Goal: Task Accomplishment & Management: Use online tool/utility

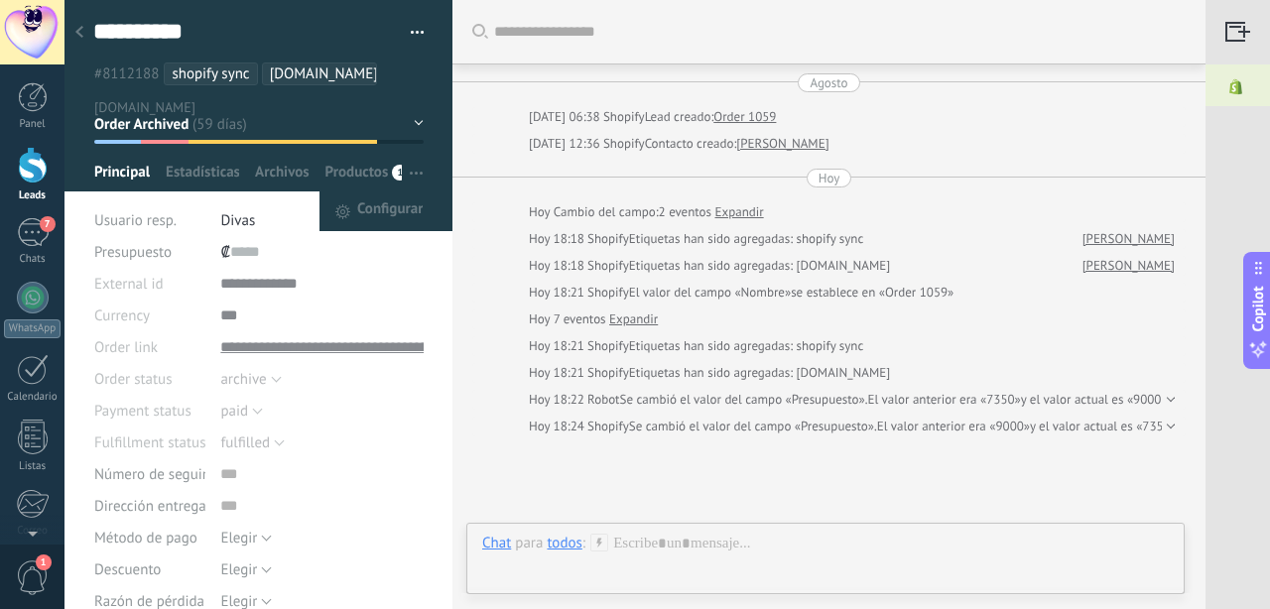
scroll to position [30, 0]
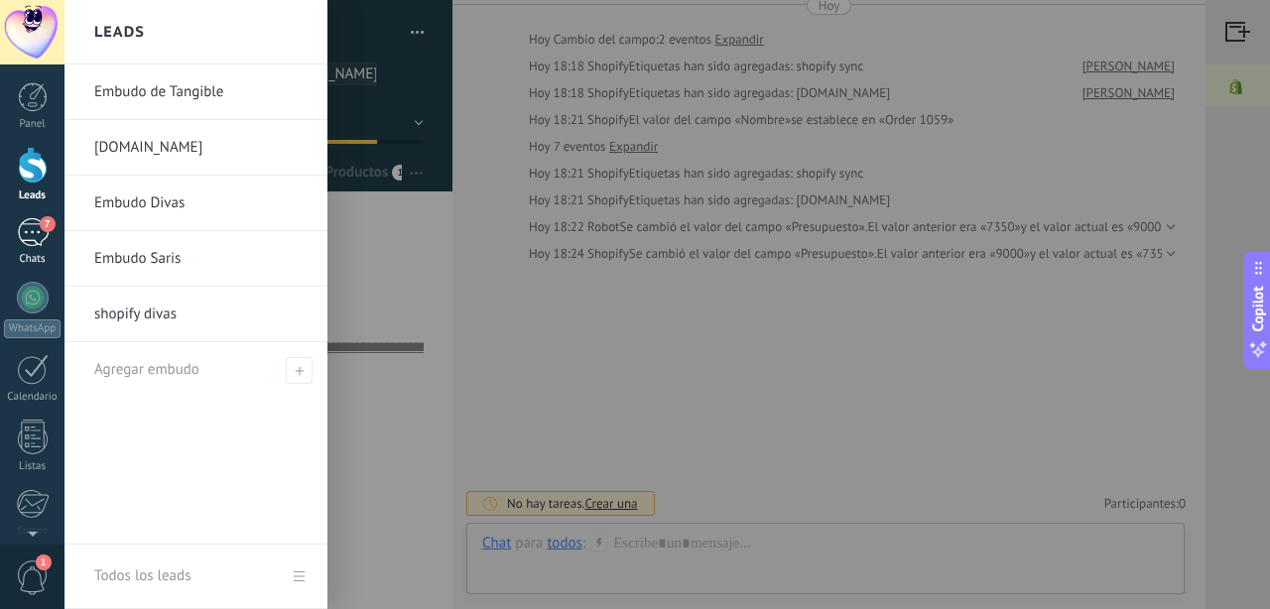
click at [38, 219] on div "7" at bounding box center [33, 232] width 32 height 29
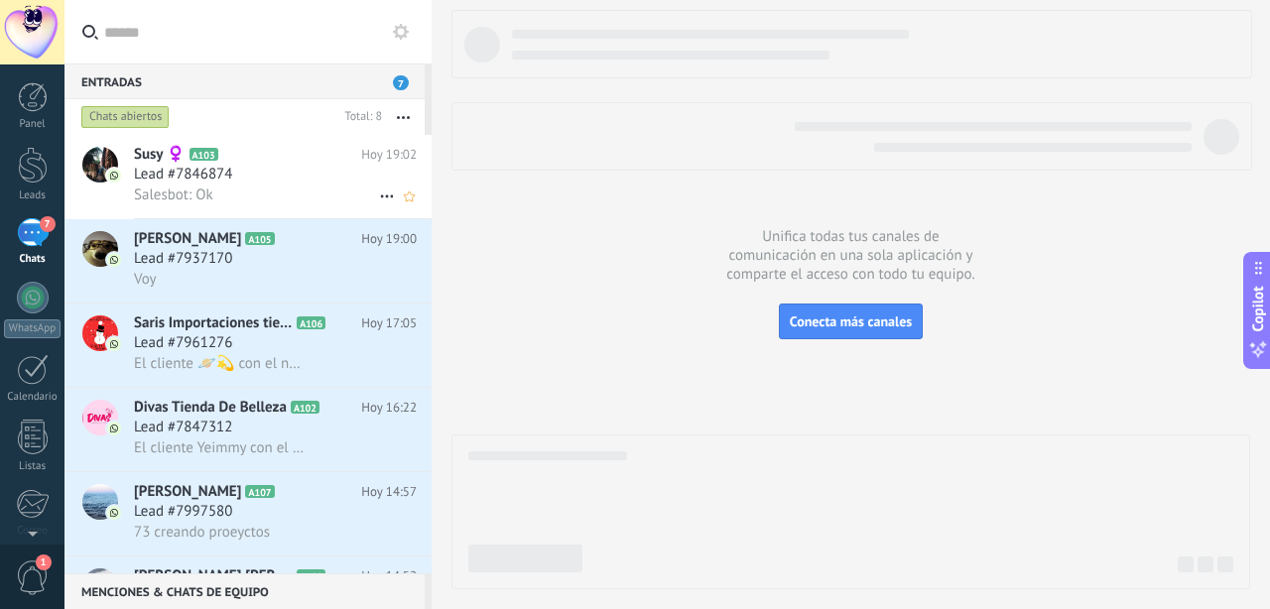
click at [214, 173] on span "Lead #7846874" at bounding box center [183, 175] width 98 height 20
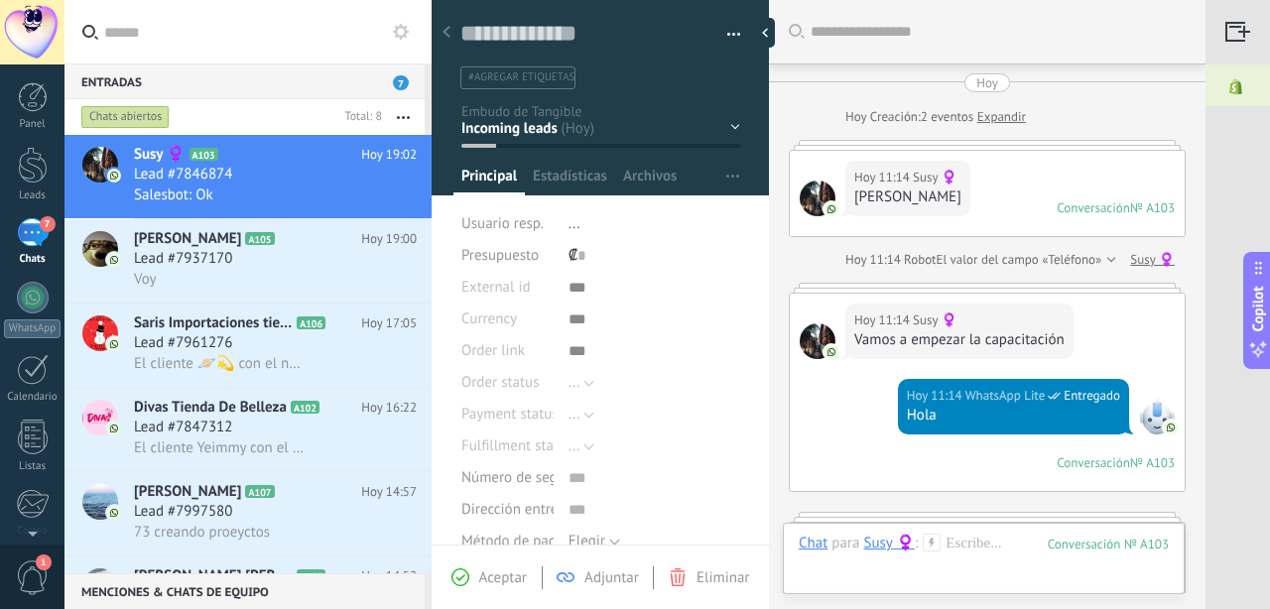
scroll to position [30, 0]
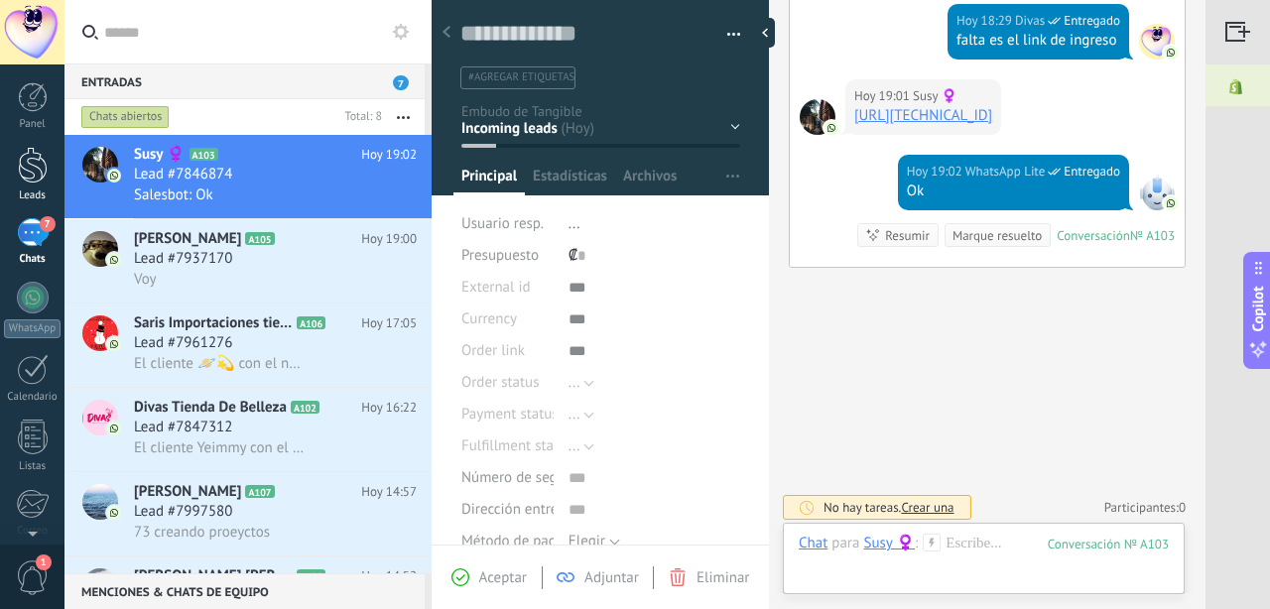
click at [35, 179] on div at bounding box center [33, 165] width 30 height 37
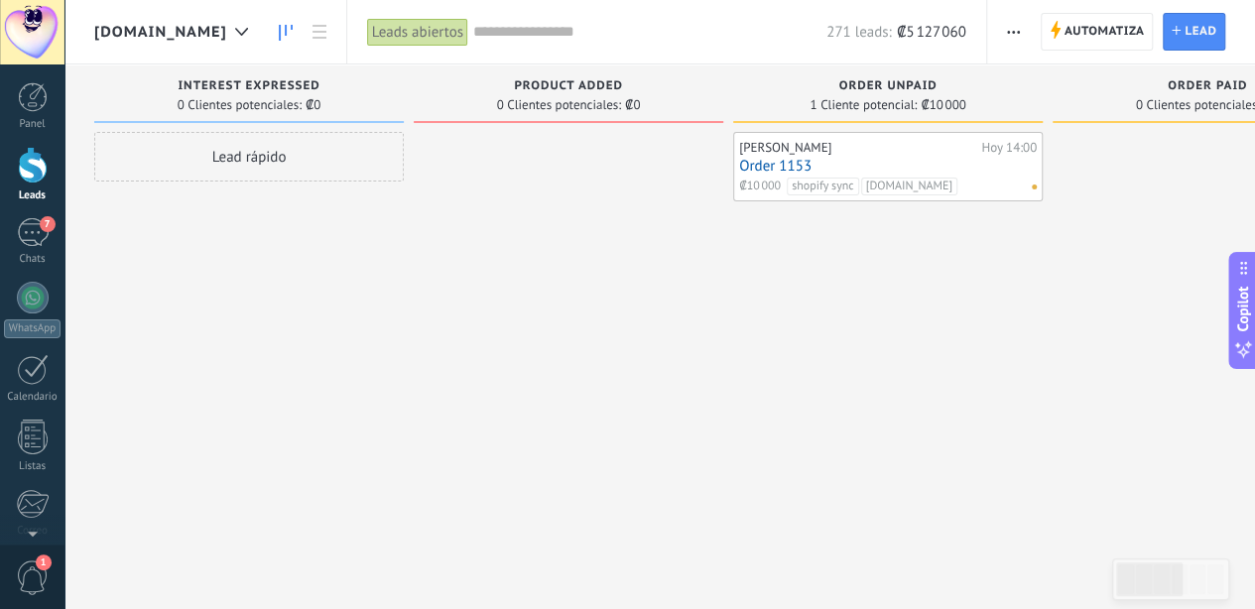
click at [788, 163] on link "Order 1153" at bounding box center [888, 166] width 298 height 17
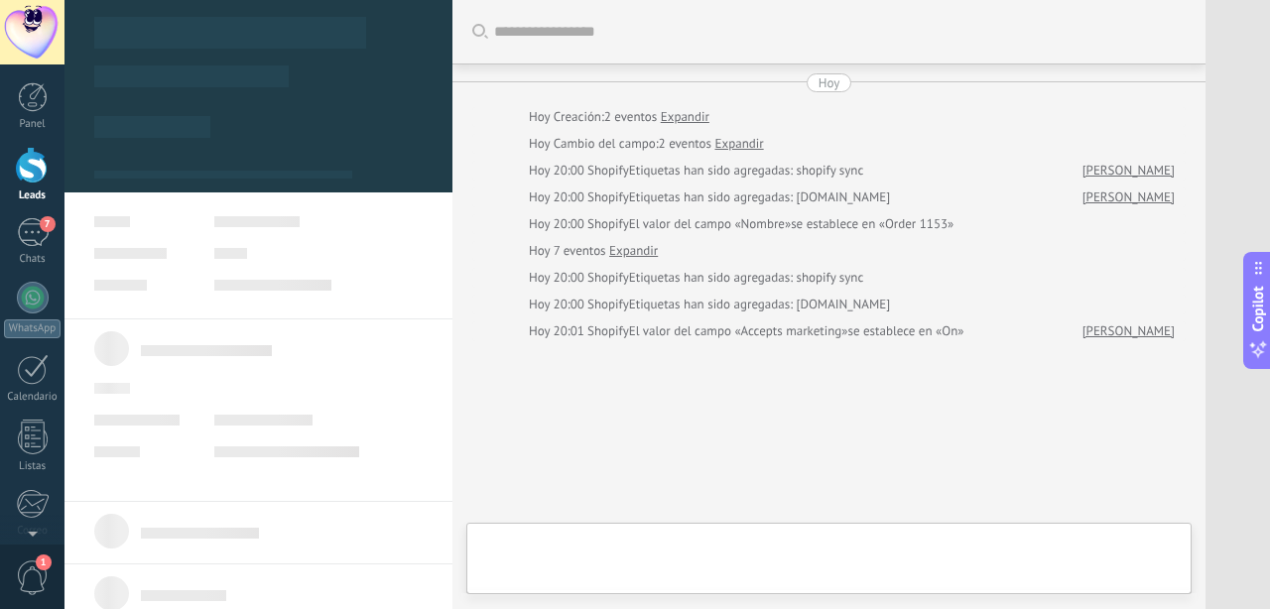
scroll to position [30, 0]
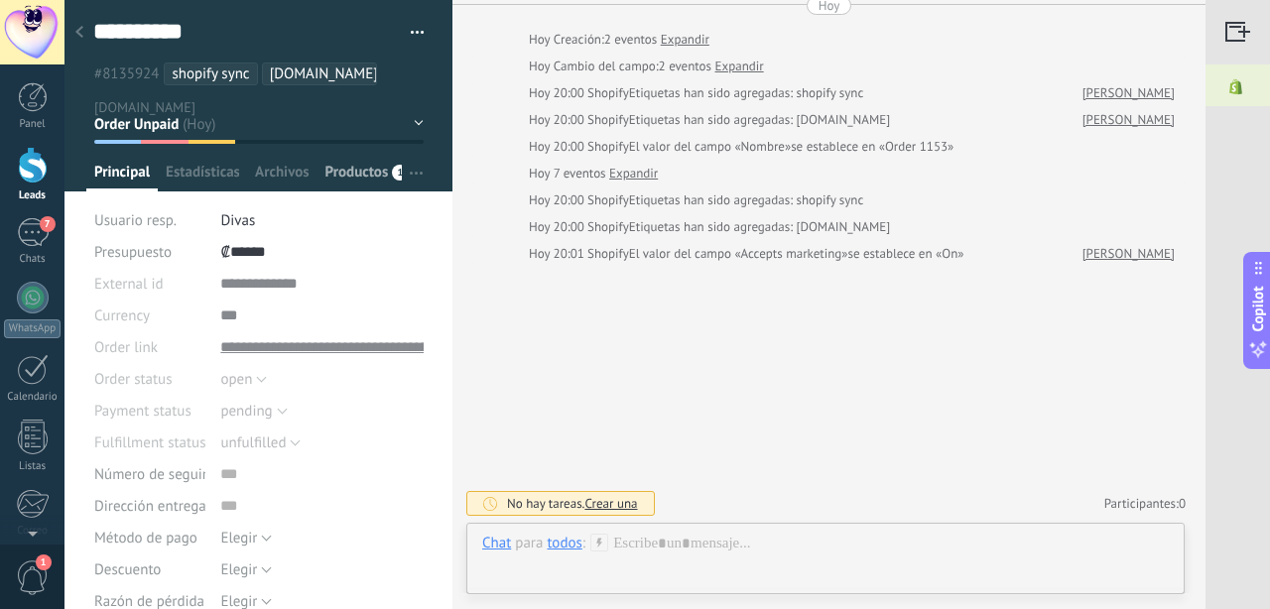
click at [361, 173] on span "Productos" at bounding box center [356, 177] width 63 height 29
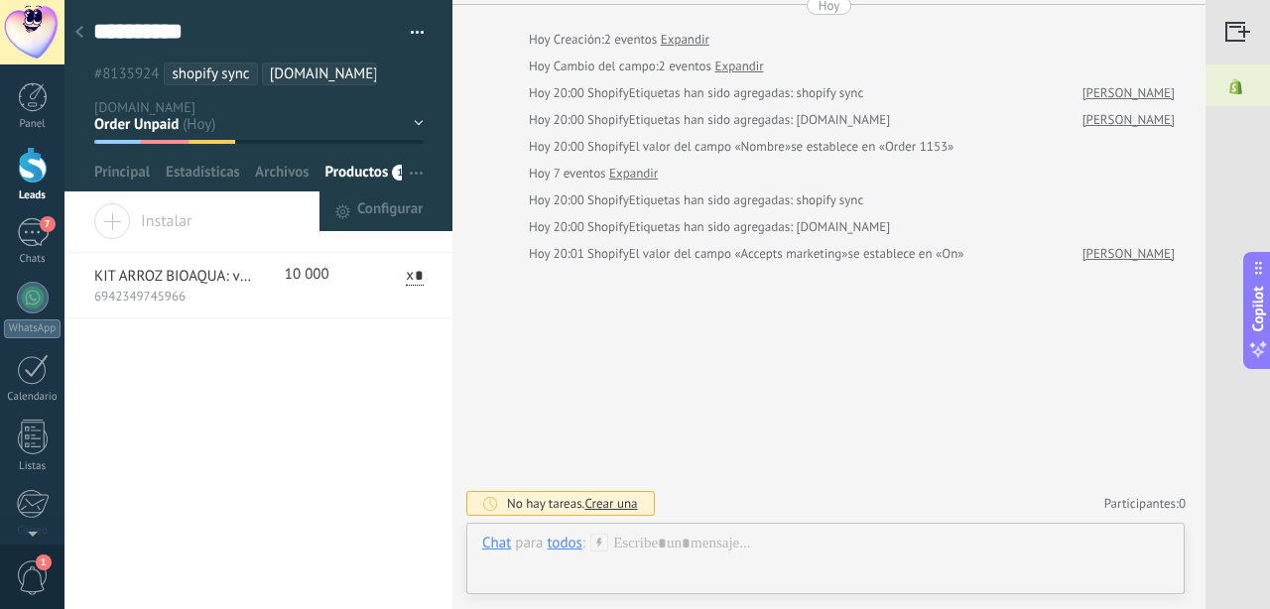
click at [413, 169] on span "button" at bounding box center [416, 173] width 13 height 38
click at [121, 175] on span "Principal" at bounding box center [122, 177] width 56 height 29
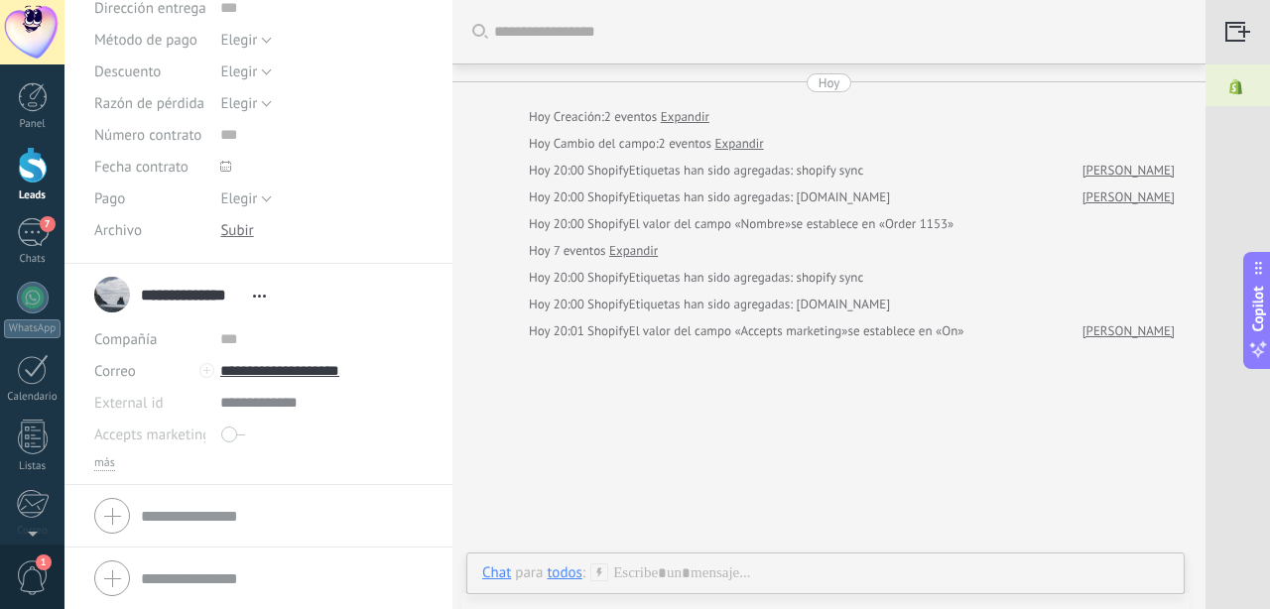
click at [1241, 94] on img at bounding box center [1235, 86] width 61 height 45
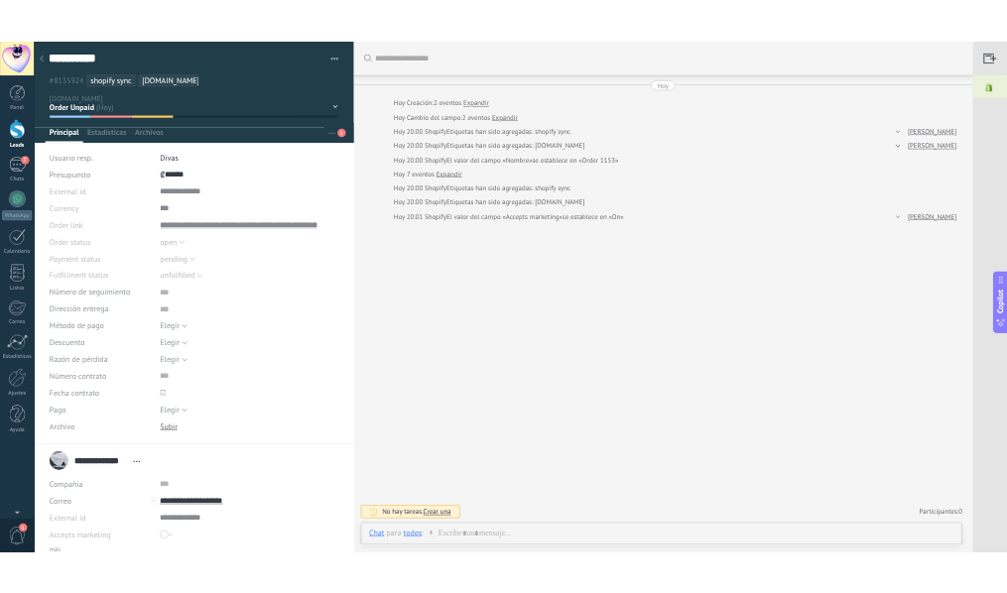
scroll to position [30, 0]
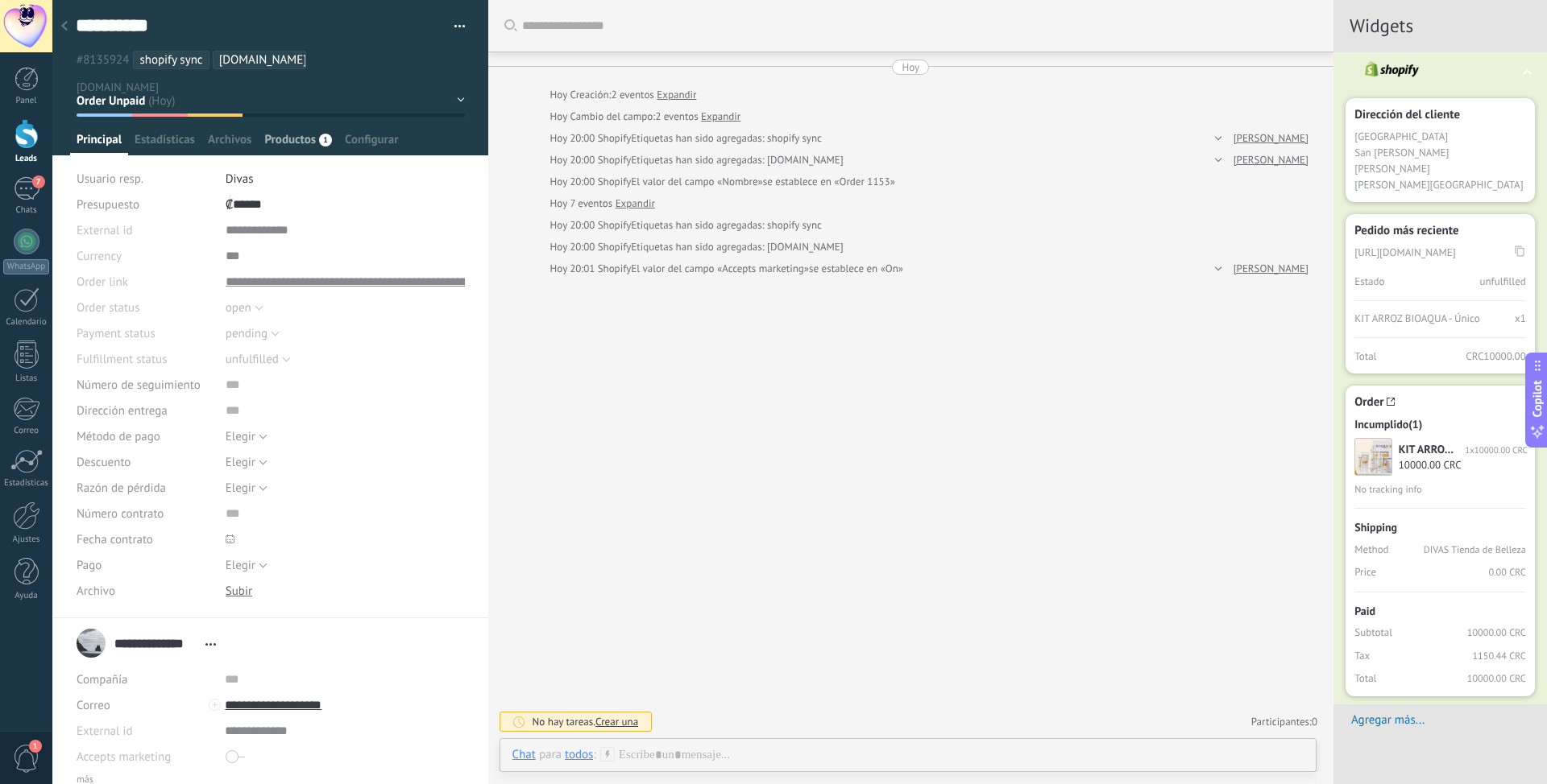
click at [270, 140] on span "Productos" at bounding box center [289, 144] width 51 height 24
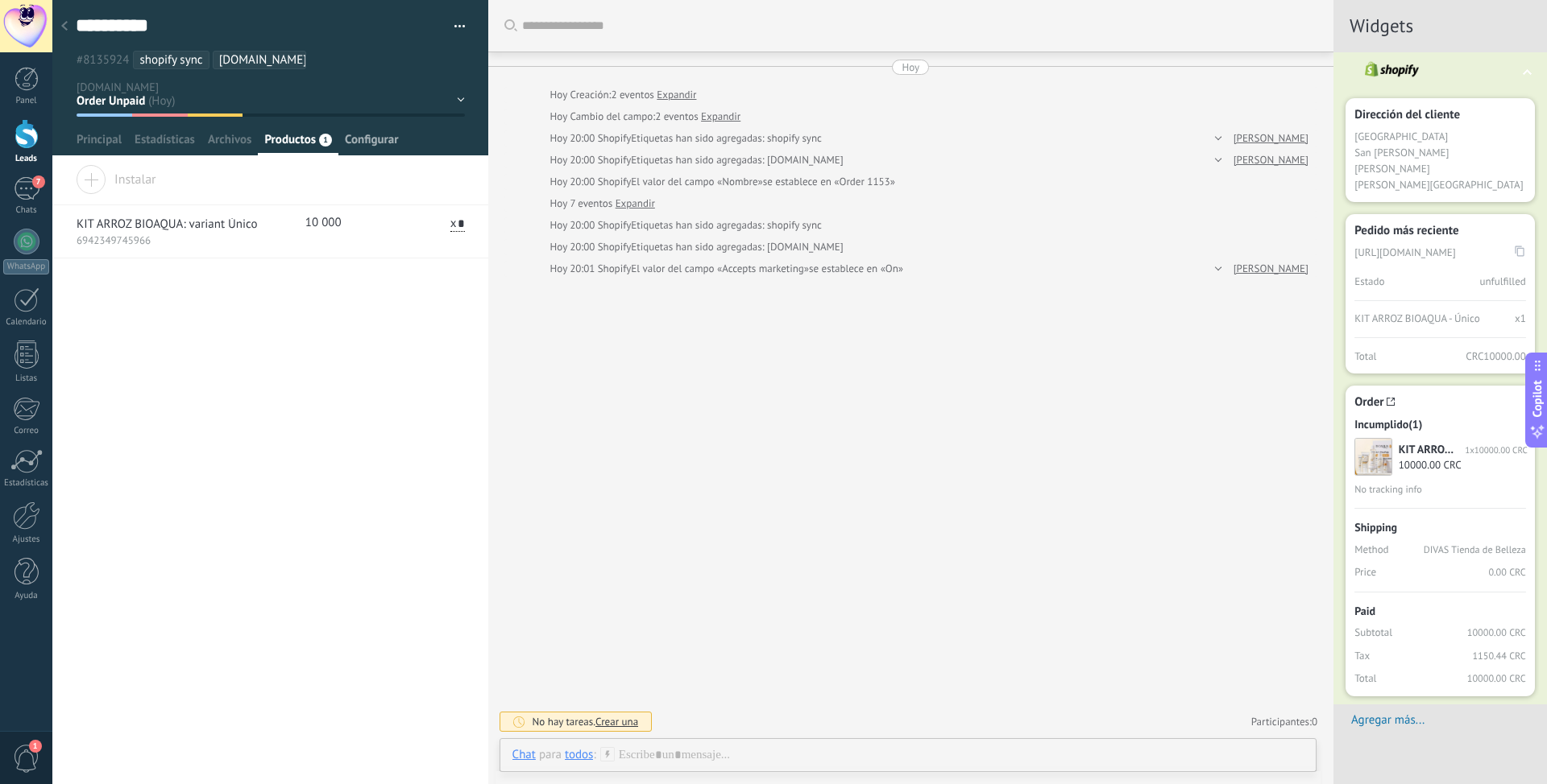
click at [378, 140] on span "Configurar" at bounding box center [371, 144] width 53 height 24
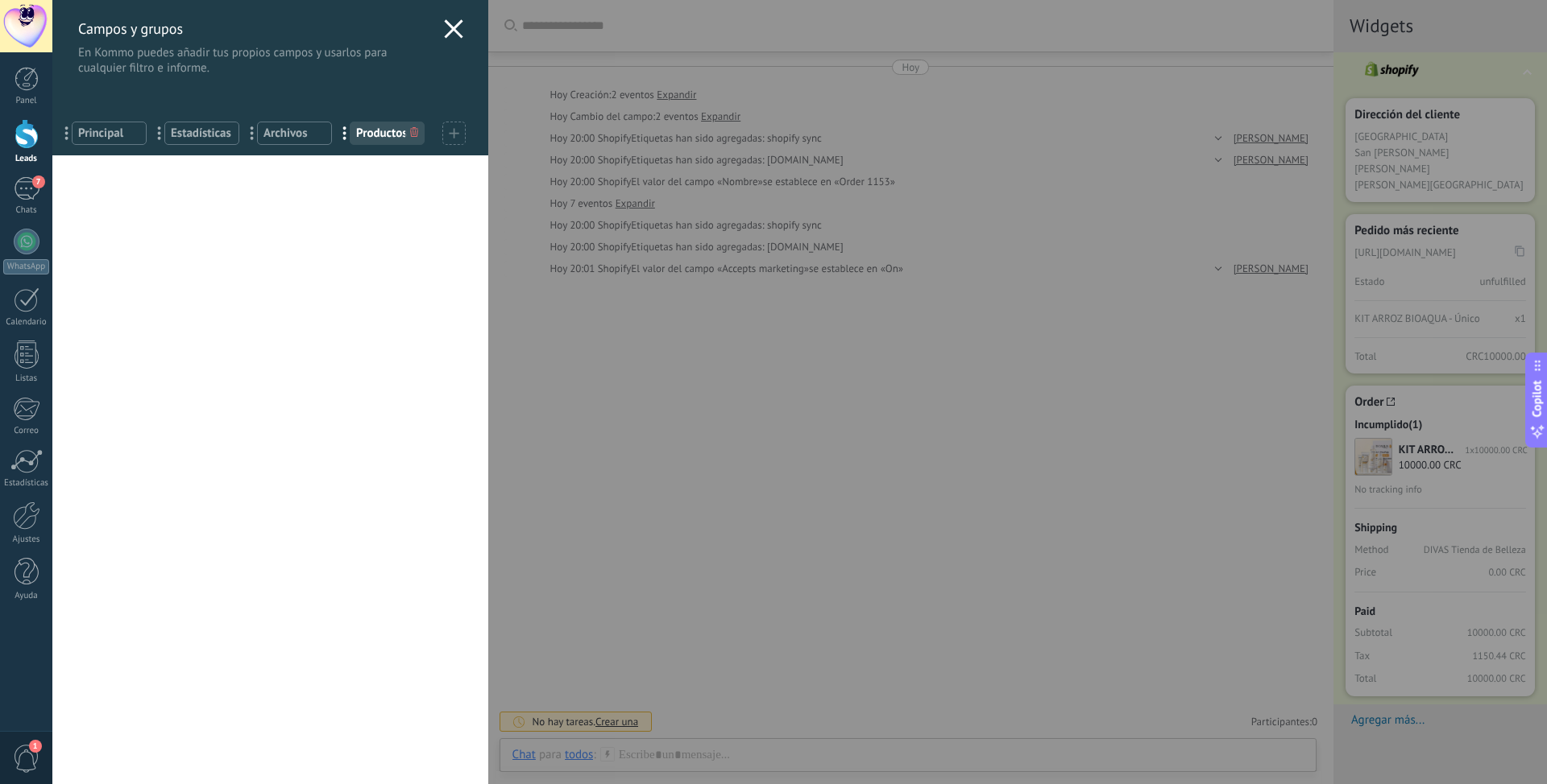
click at [450, 31] on use at bounding box center [453, 28] width 19 height 19
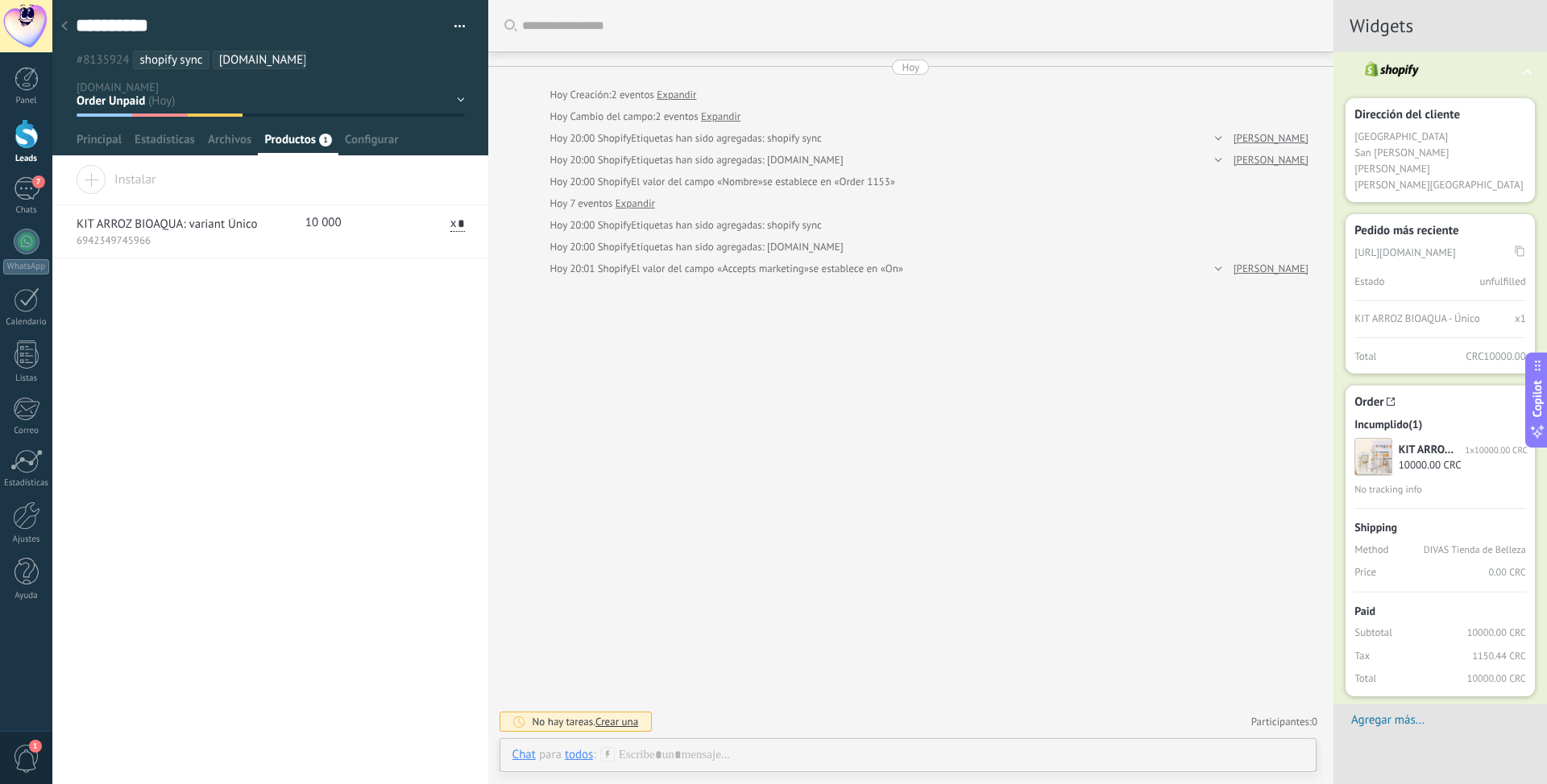
drag, startPoint x: 24, startPoint y: 140, endPoint x: 54, endPoint y: 138, distance: 30.1
click at [24, 140] on div at bounding box center [27, 134] width 24 height 30
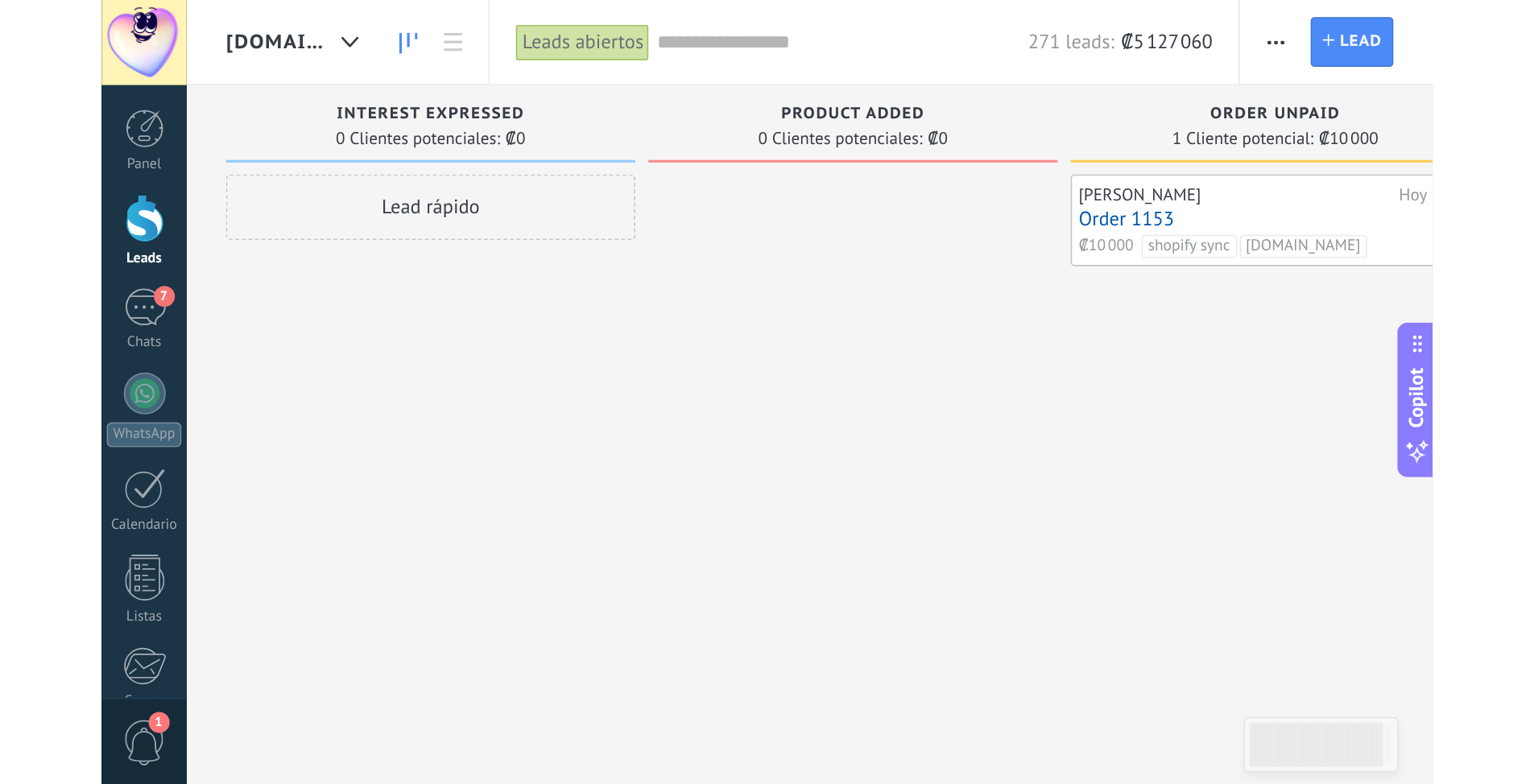
scroll to position [24, 0]
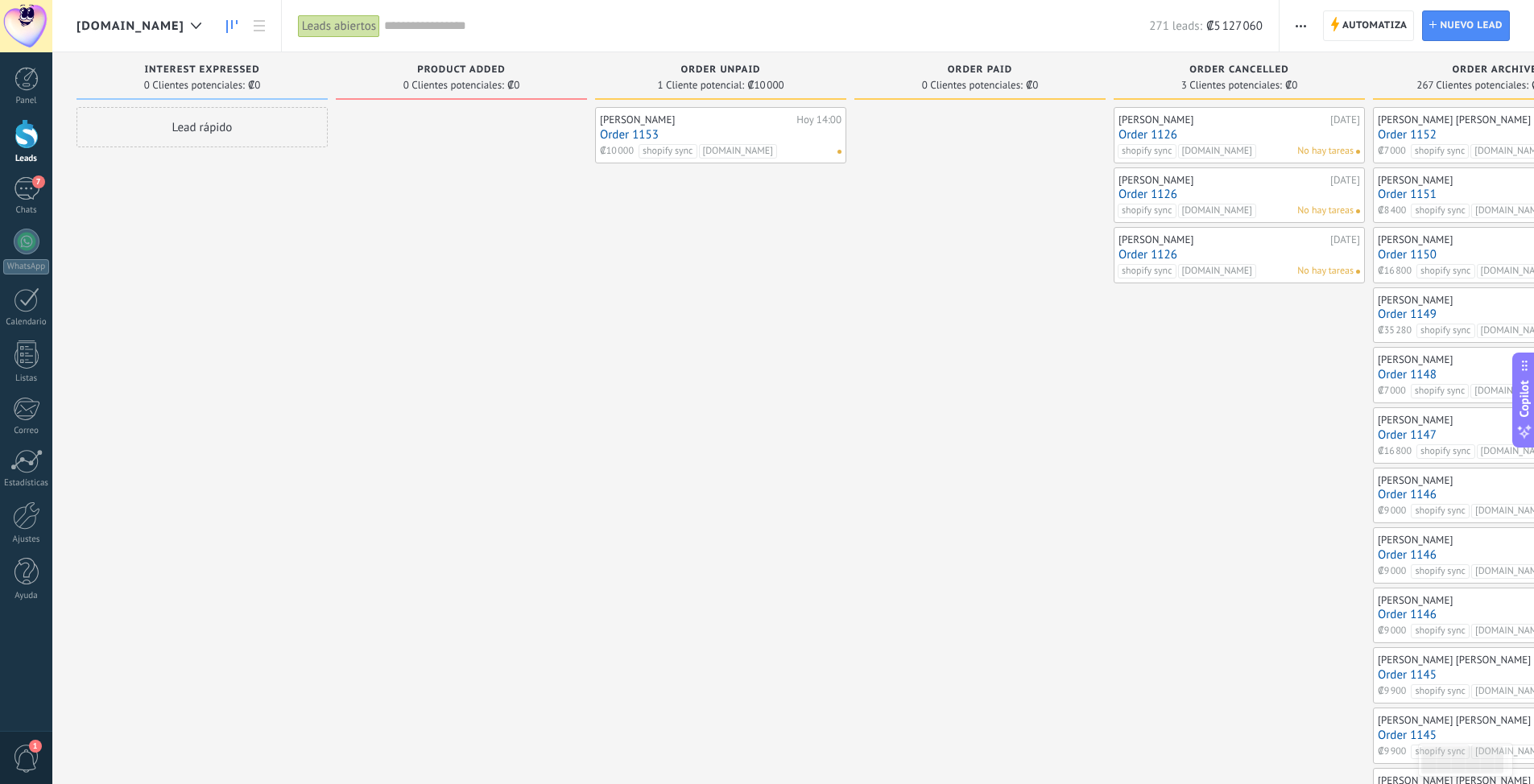
click at [464, 260] on div at bounding box center [461, 705] width 251 height 1197
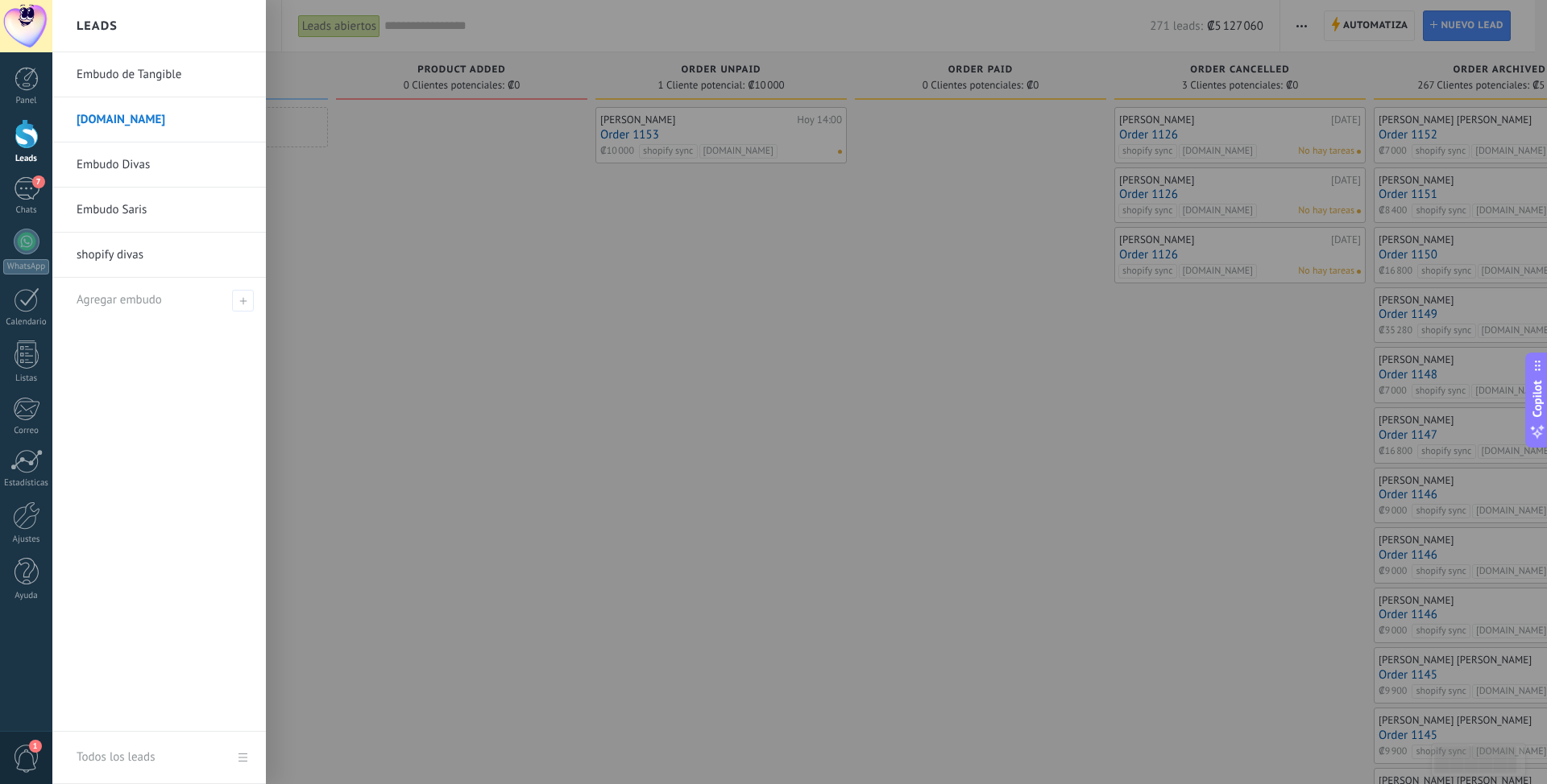
click at [29, 144] on div at bounding box center [27, 134] width 24 height 30
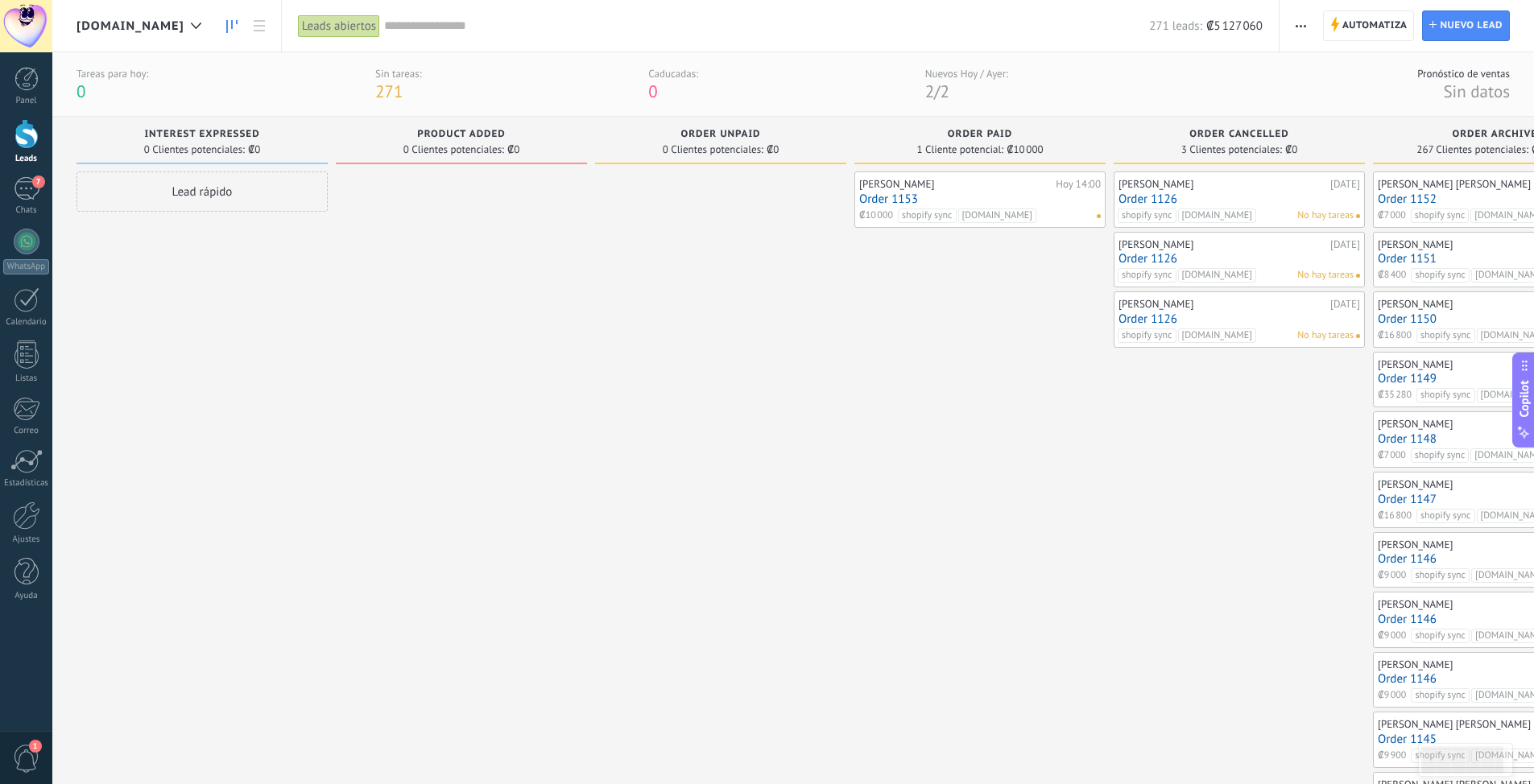
click at [246, 23] on link at bounding box center [232, 26] width 28 height 32
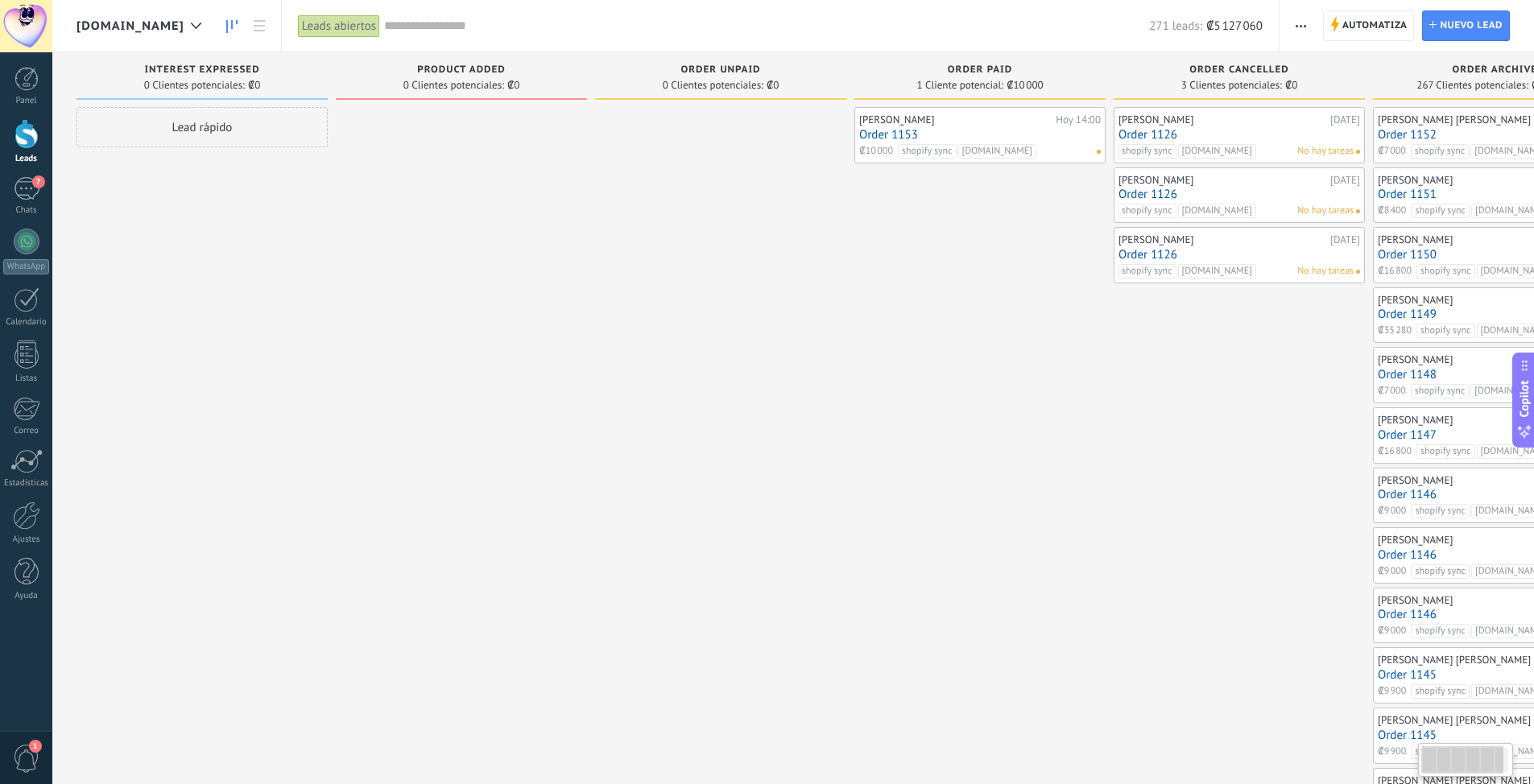
drag, startPoint x: 1445, startPoint y: 768, endPoint x: 1386, endPoint y: 794, distance: 64.5
click at [1030, 493] on html ".abccls-1,.abccls-2{fill-rule:evenodd}.abccls-2{fill:#fff} .abfcls-1{fill:none}…" at bounding box center [767, 392] width 1534 height 784
click at [28, 193] on div "7" at bounding box center [27, 188] width 26 height 24
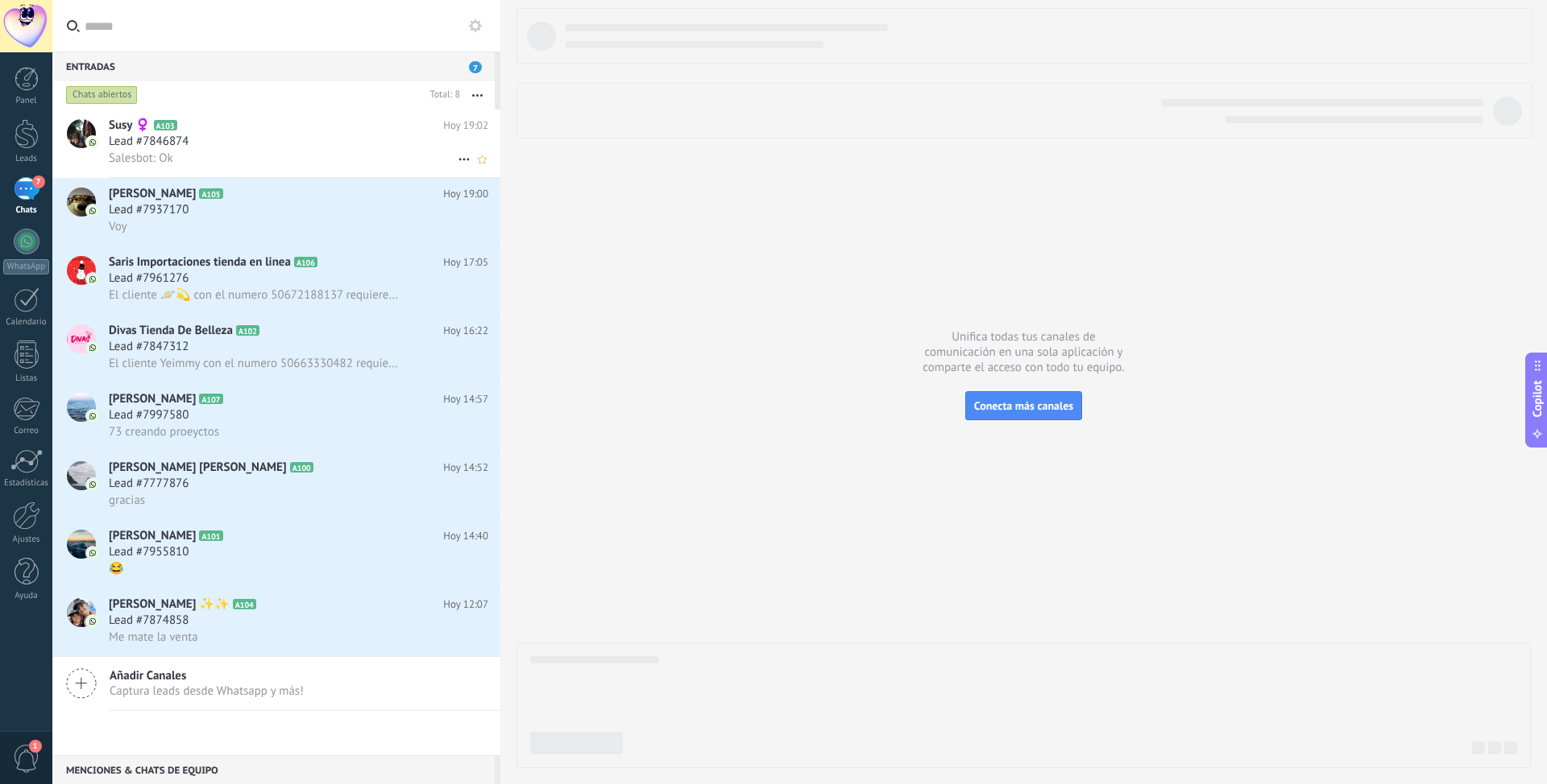
click at [140, 139] on span "Lead #7846874" at bounding box center [149, 142] width 80 height 16
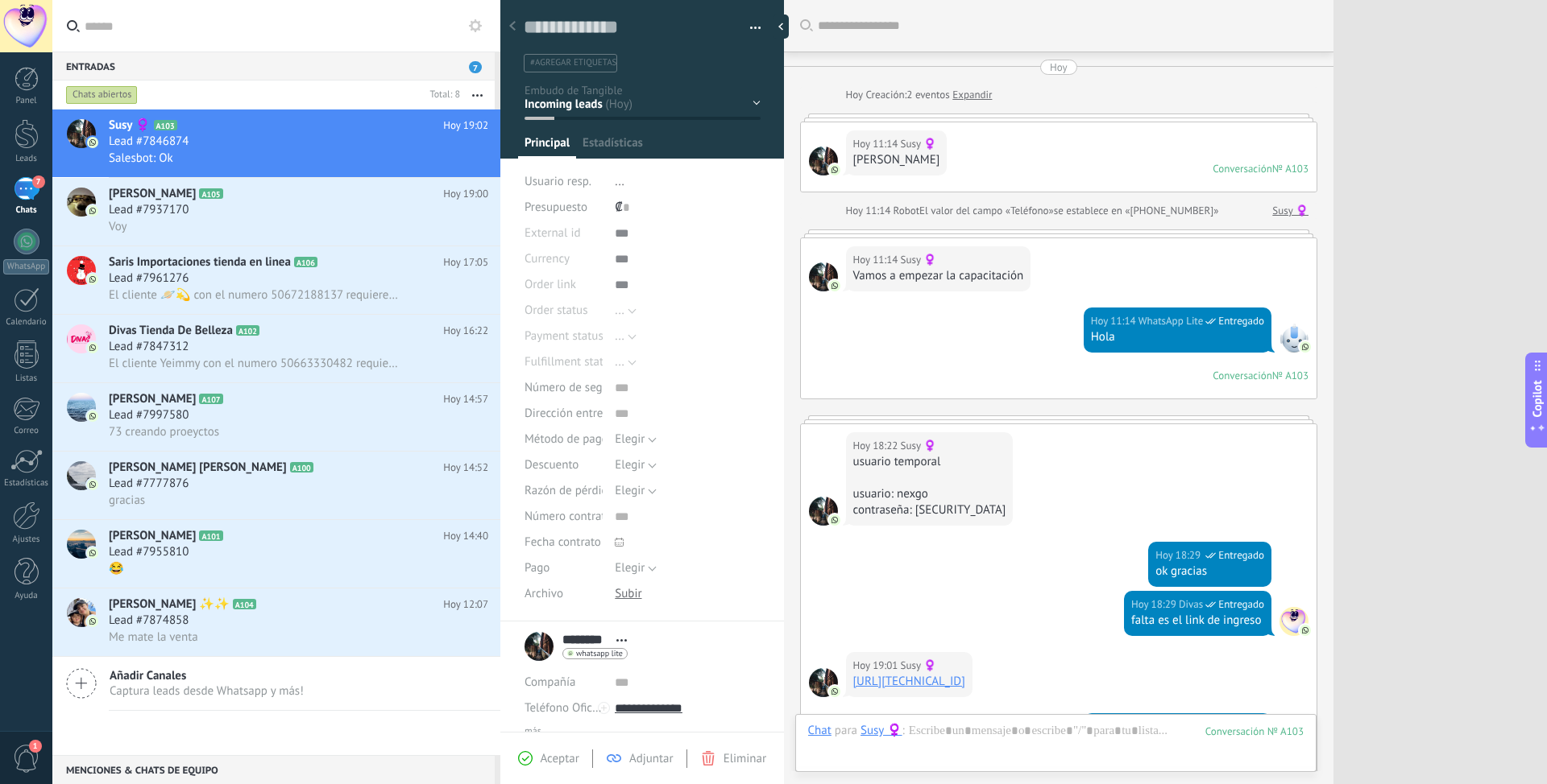
scroll to position [302, 0]
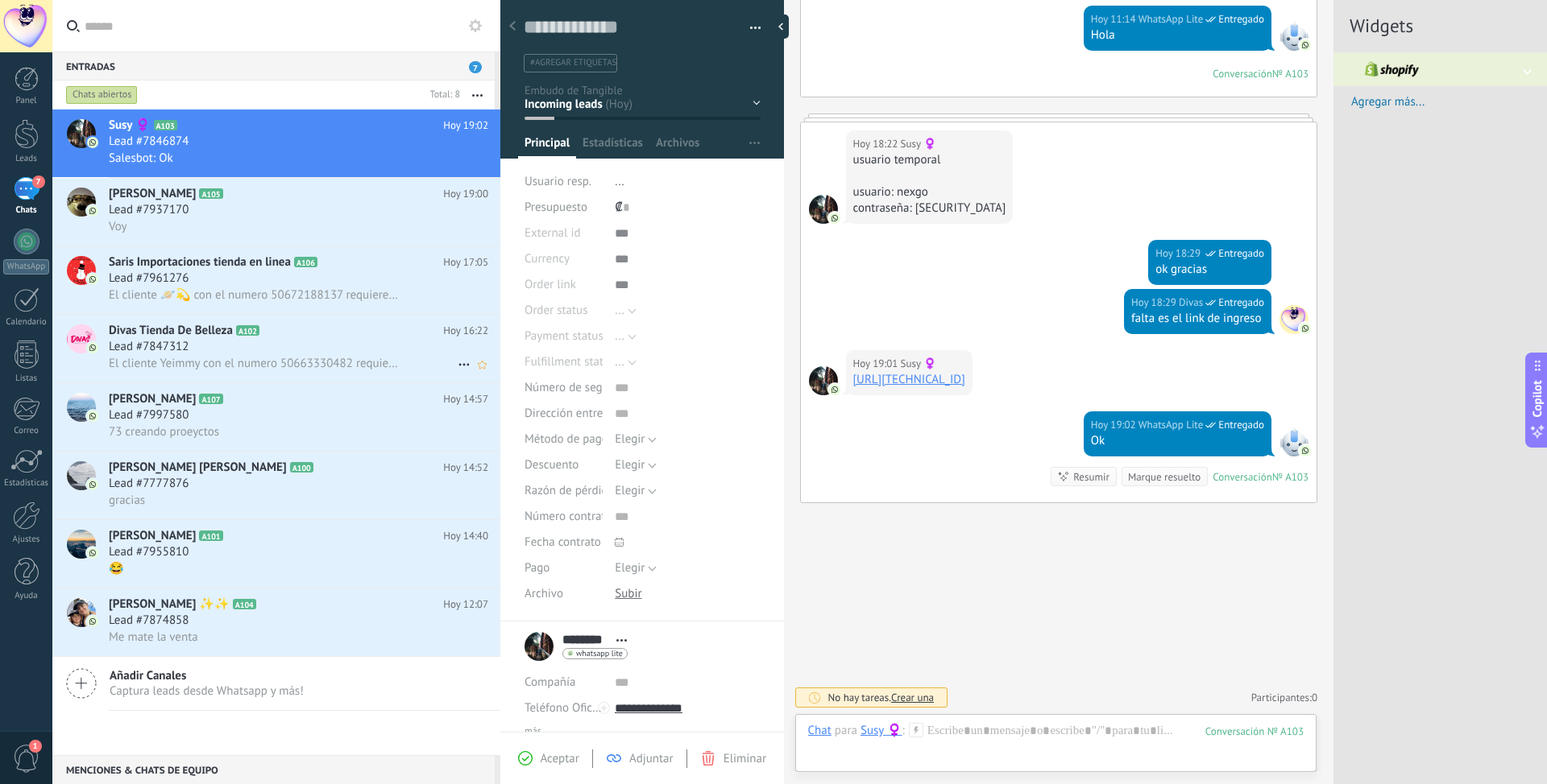
click at [171, 342] on span "Lead #7847312" at bounding box center [149, 347] width 80 height 16
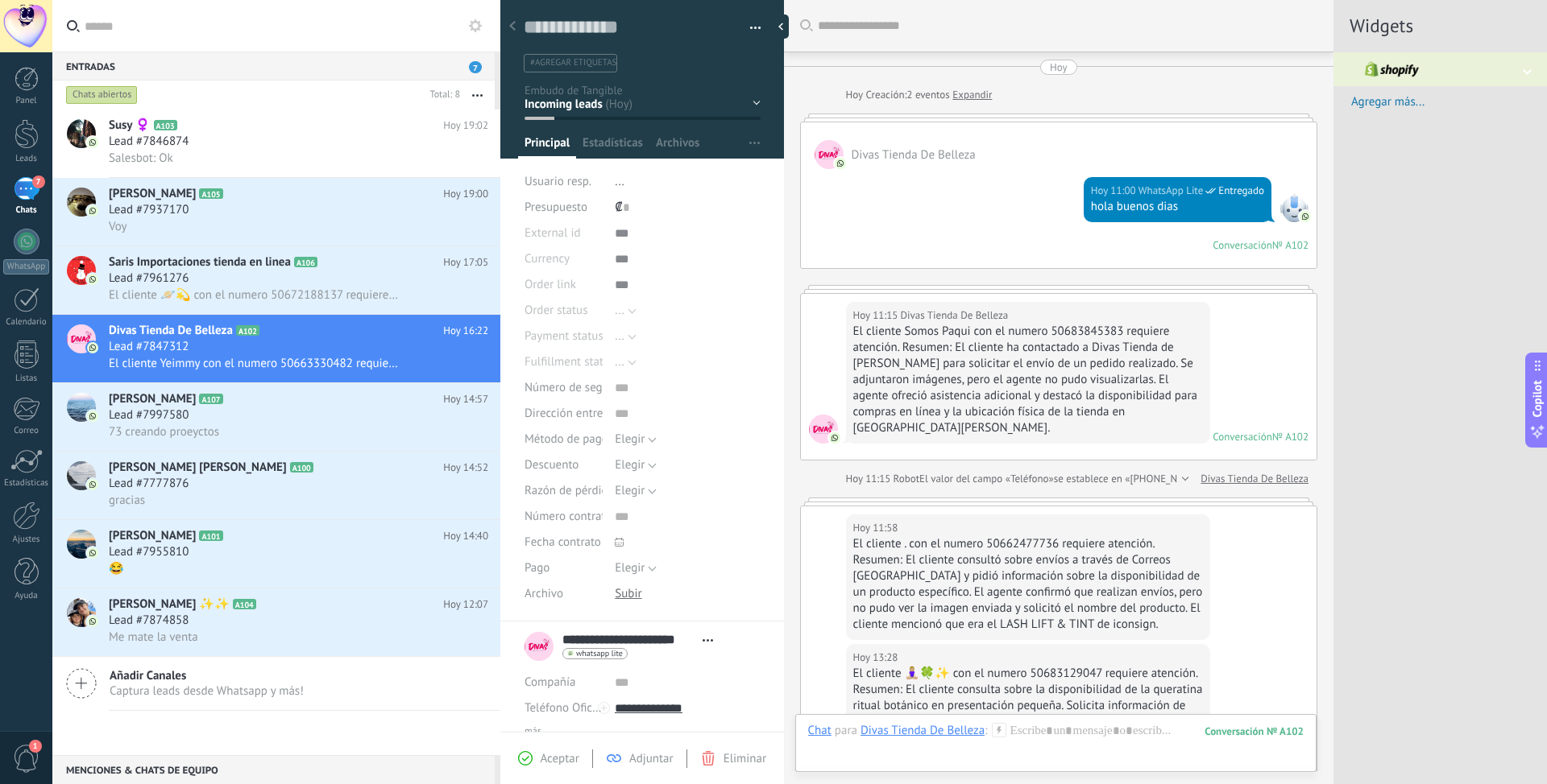
scroll to position [641, 0]
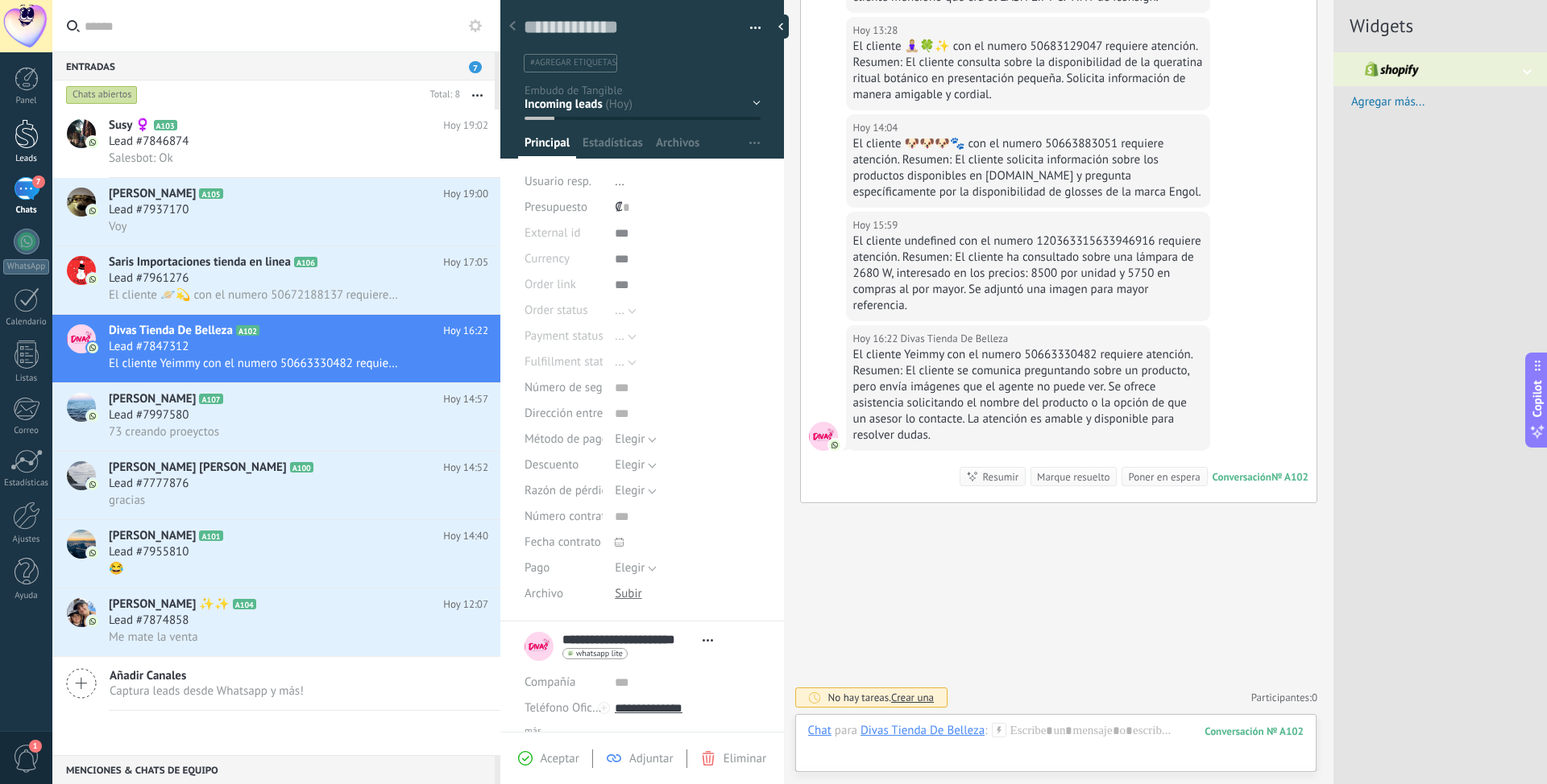
click at [19, 149] on div at bounding box center [27, 134] width 24 height 30
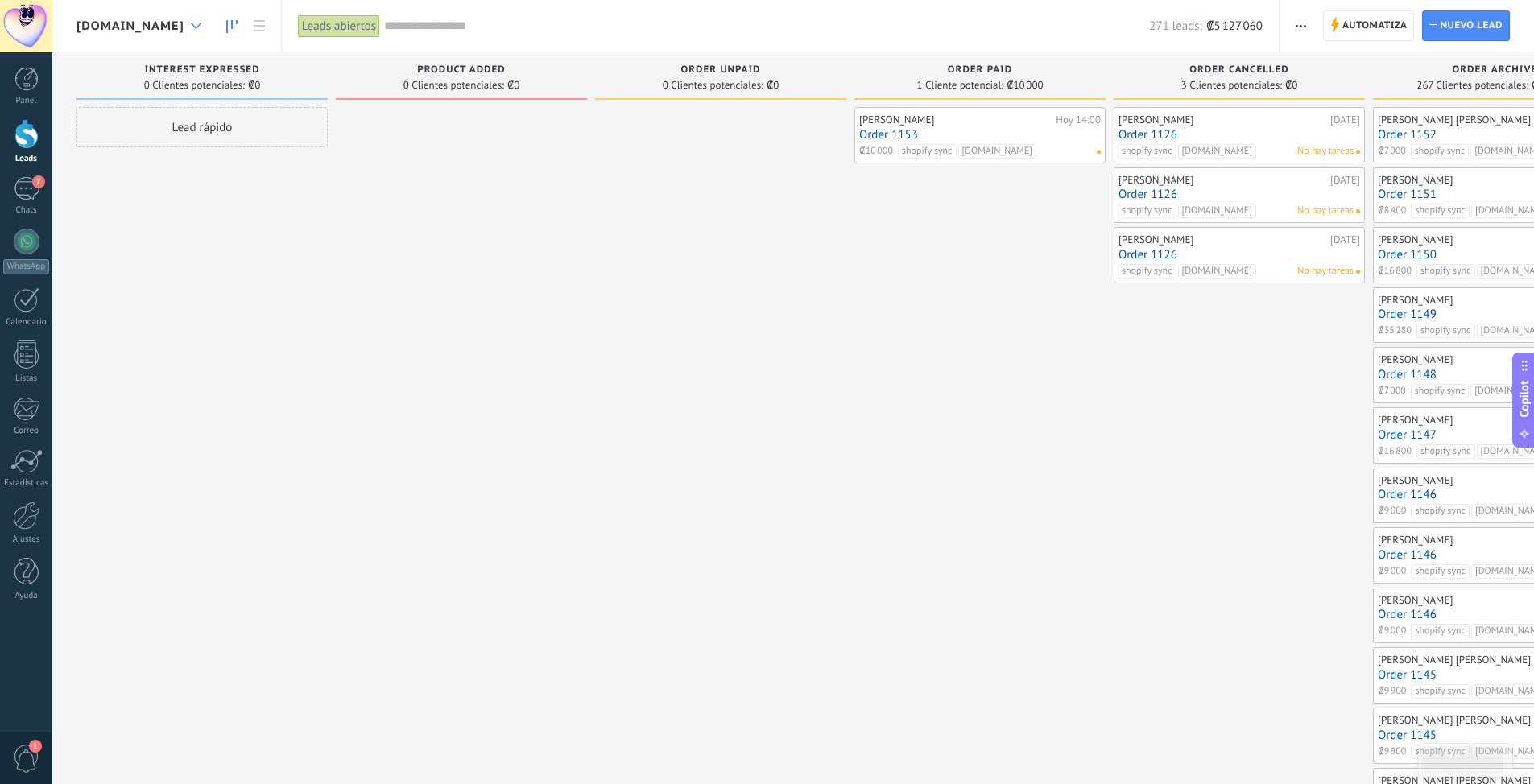
click at [201, 26] on icon at bounding box center [196, 26] width 11 height 6
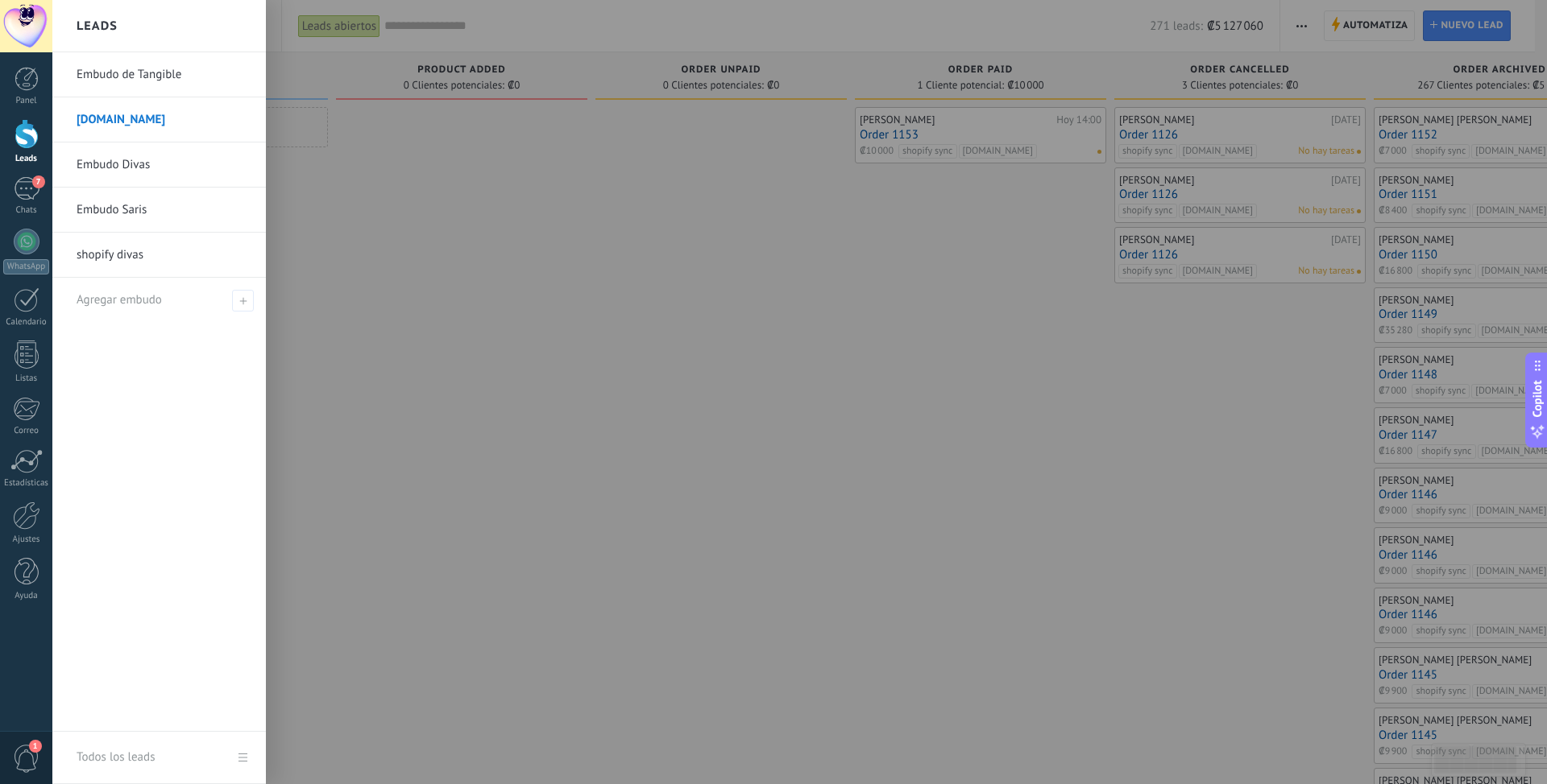
click at [127, 252] on link "shopify divas" at bounding box center [162, 256] width 173 height 45
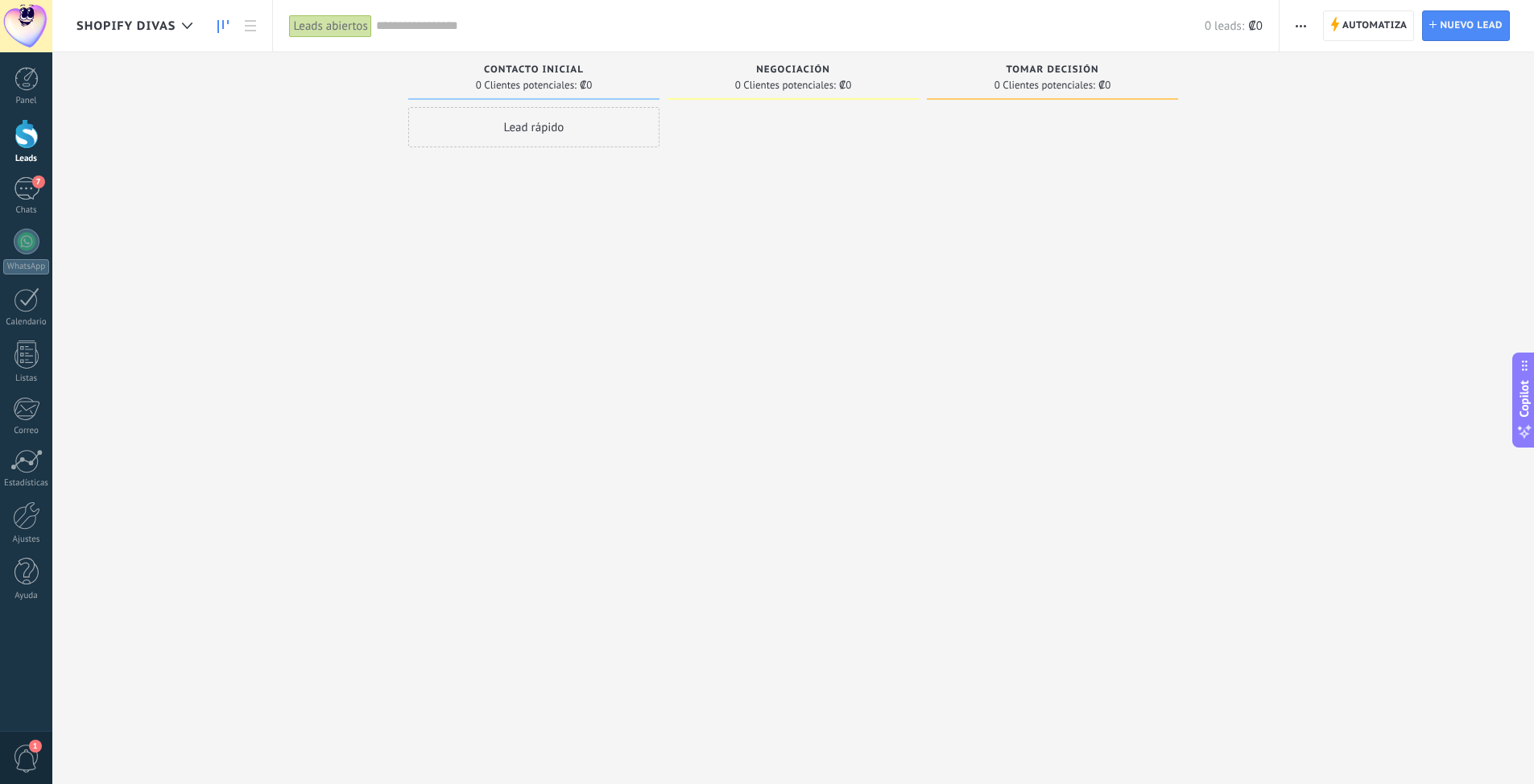
click at [1030, 26] on use "button" at bounding box center [1300, 26] width 11 height 2
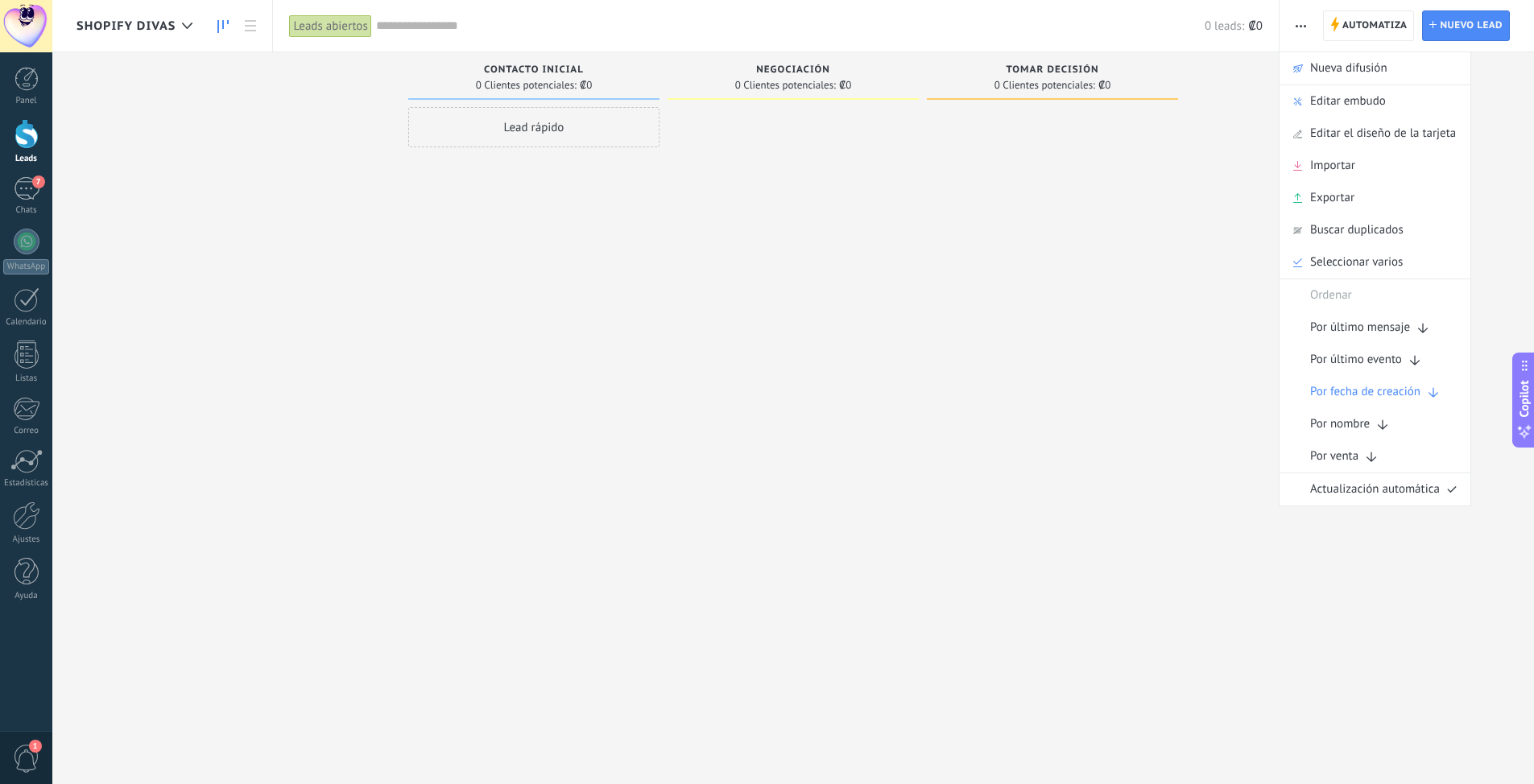
click at [1030, 25] on span "Automatiza" at bounding box center [1375, 26] width 65 height 29
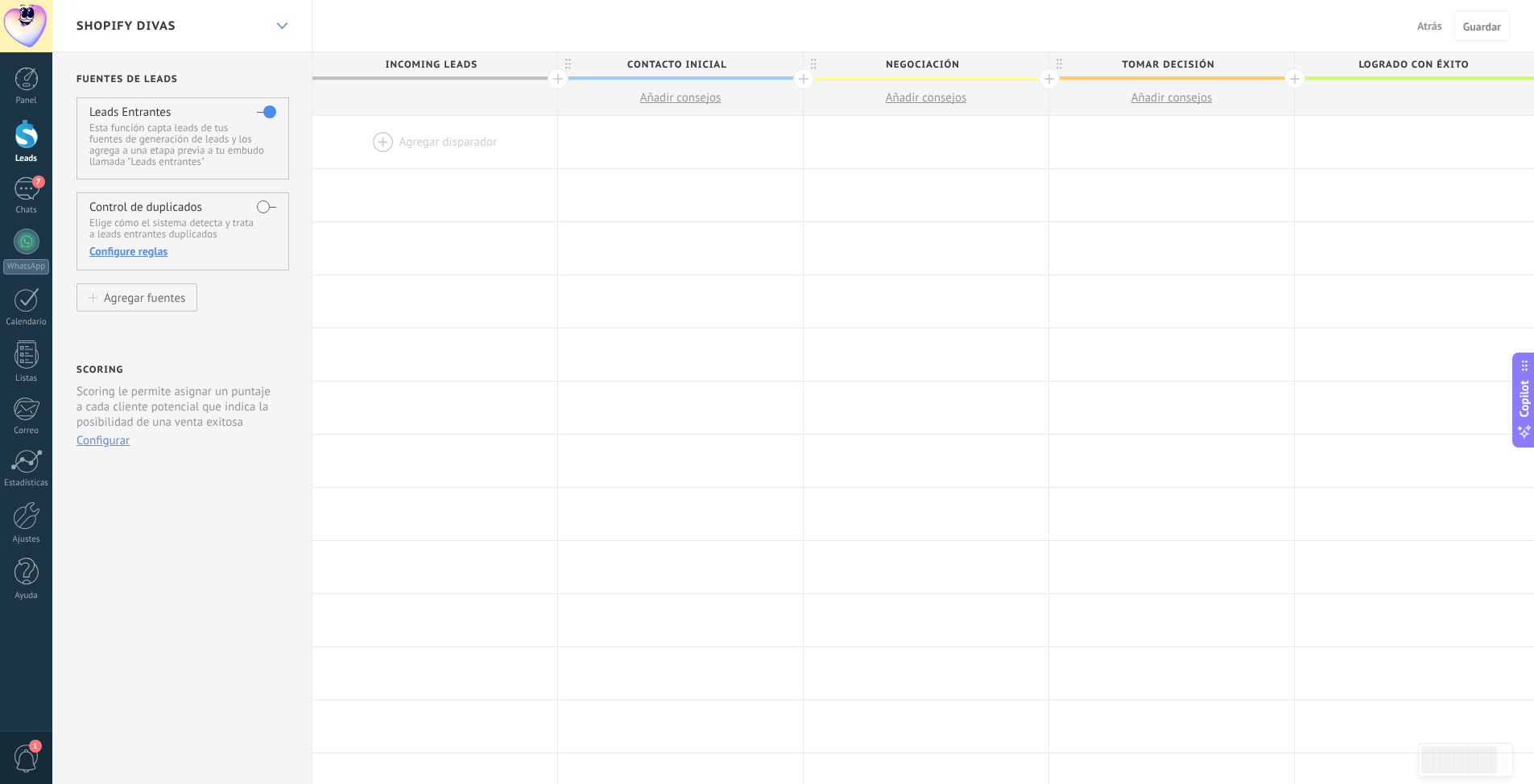
click at [283, 24] on icon at bounding box center [282, 26] width 11 height 6
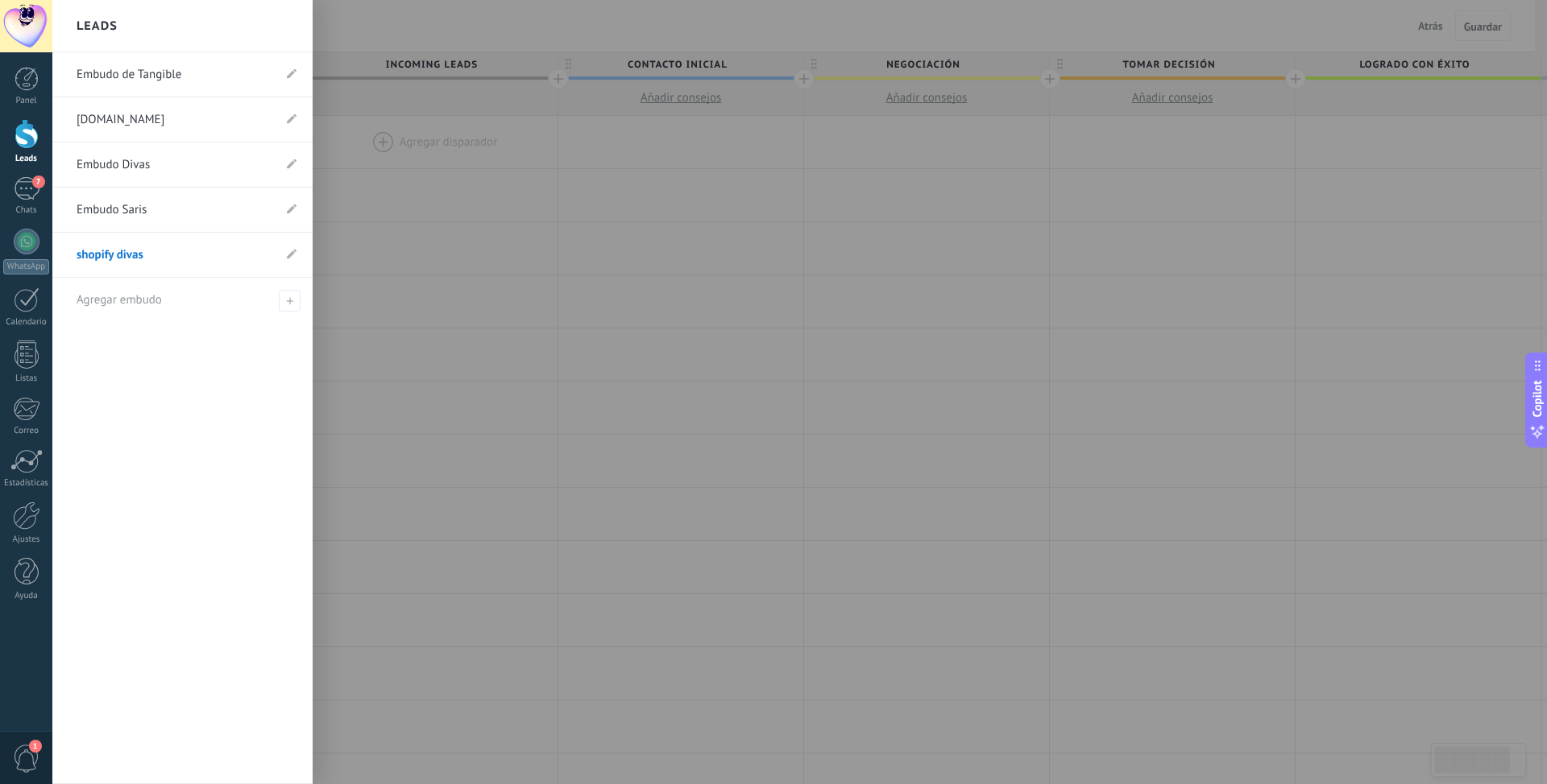
click at [284, 254] on li "shopify divas" at bounding box center [182, 256] width 260 height 45
click at [289, 255] on use at bounding box center [292, 254] width 10 height 10
click at [275, 253] on icon at bounding box center [273, 255] width 18 height 10
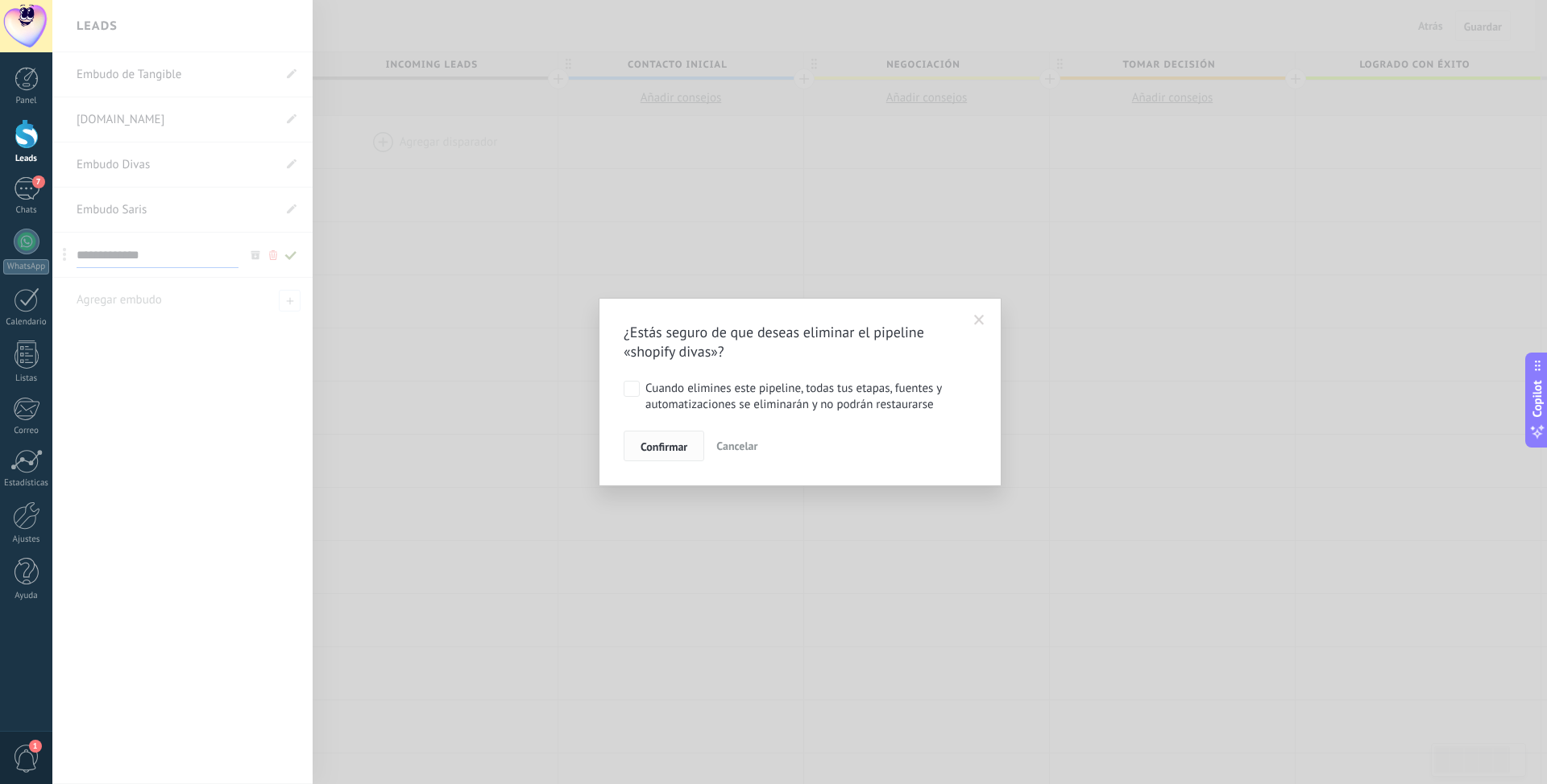
click at [677, 447] on span "Confirmar" at bounding box center [664, 447] width 47 height 11
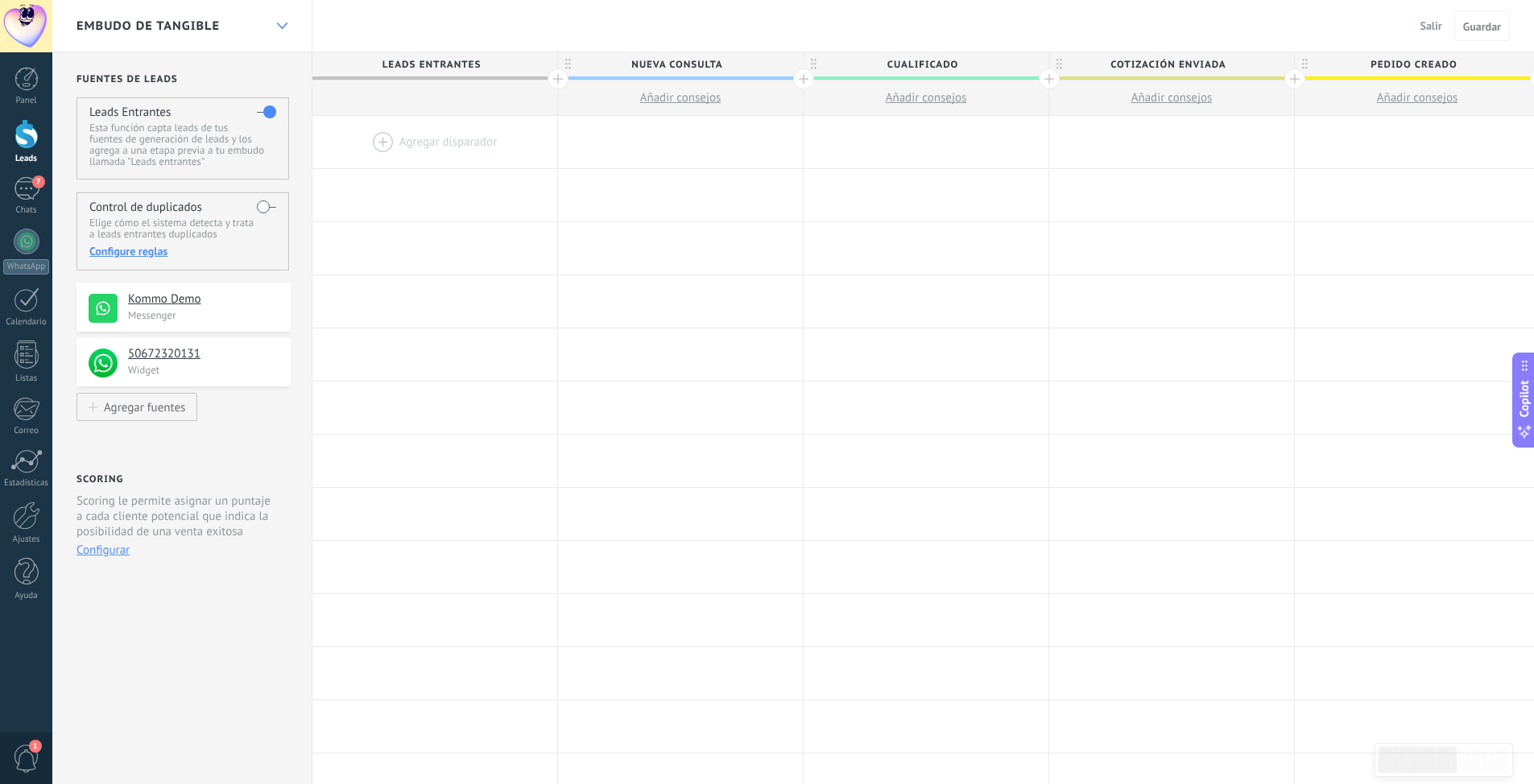
click at [275, 22] on div at bounding box center [282, 26] width 28 height 32
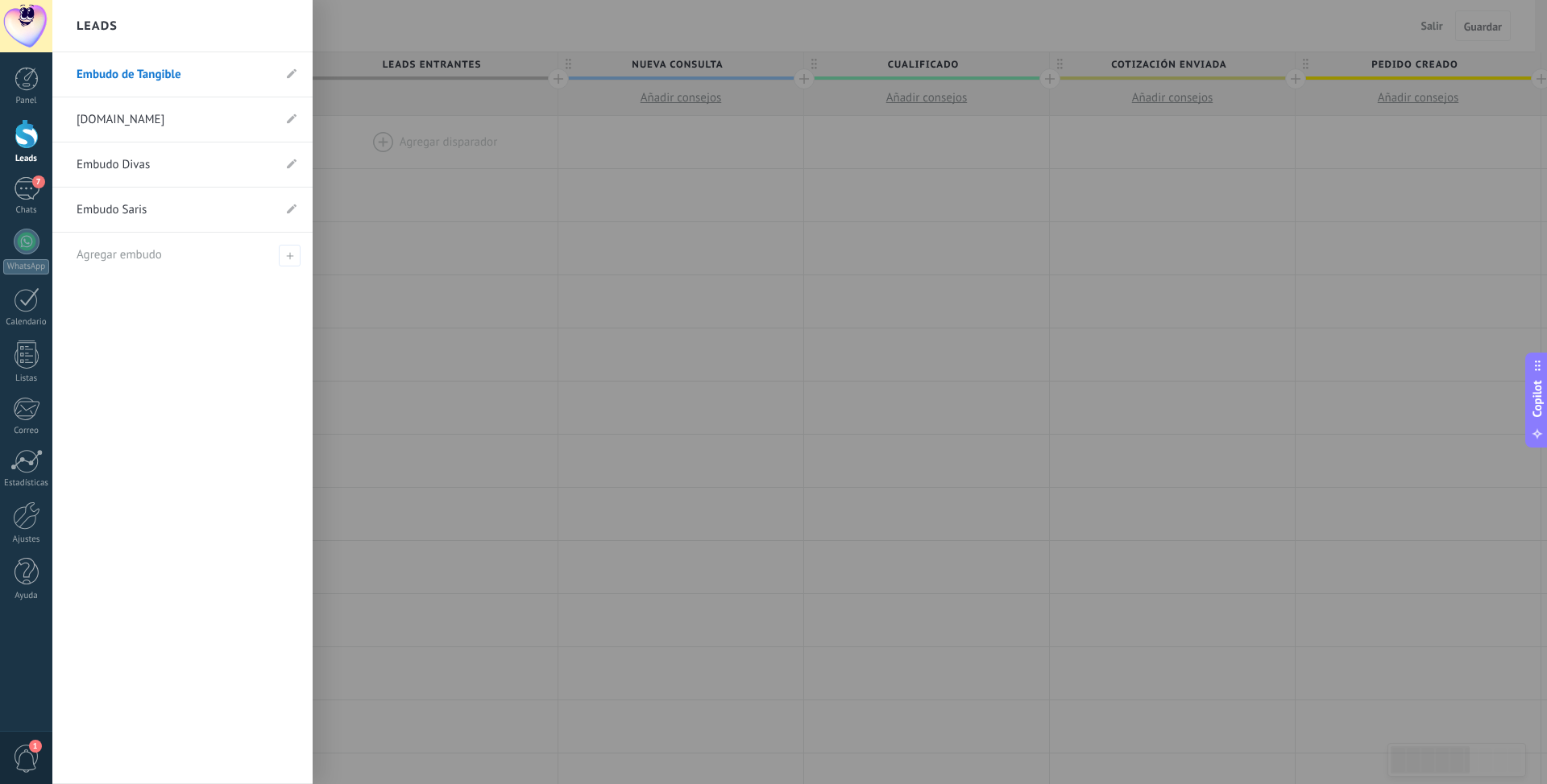
click at [143, 77] on link "Embudo de Tangible" at bounding box center [174, 75] width 196 height 45
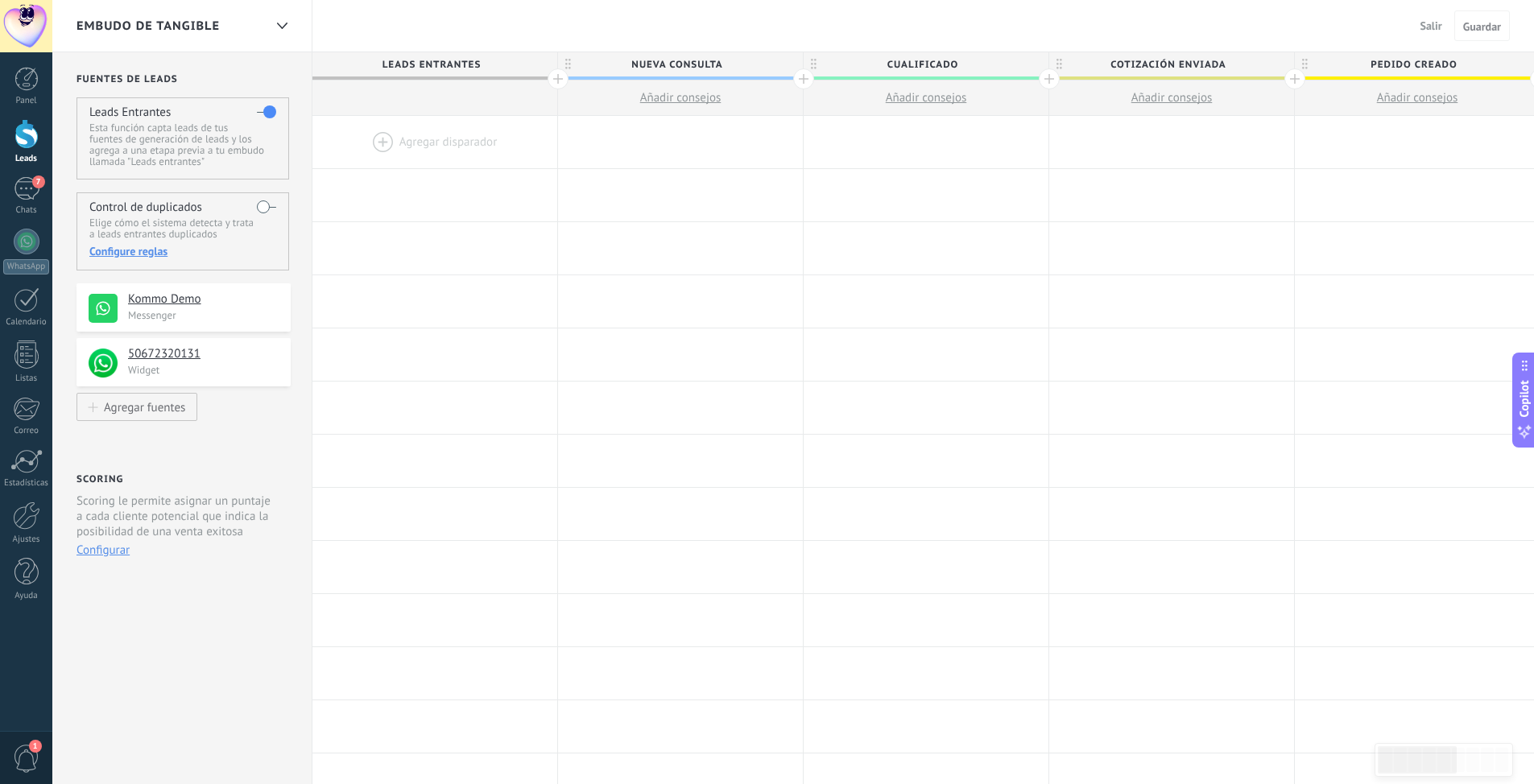
click at [1030, 28] on button "Salir" at bounding box center [1431, 26] width 35 height 24
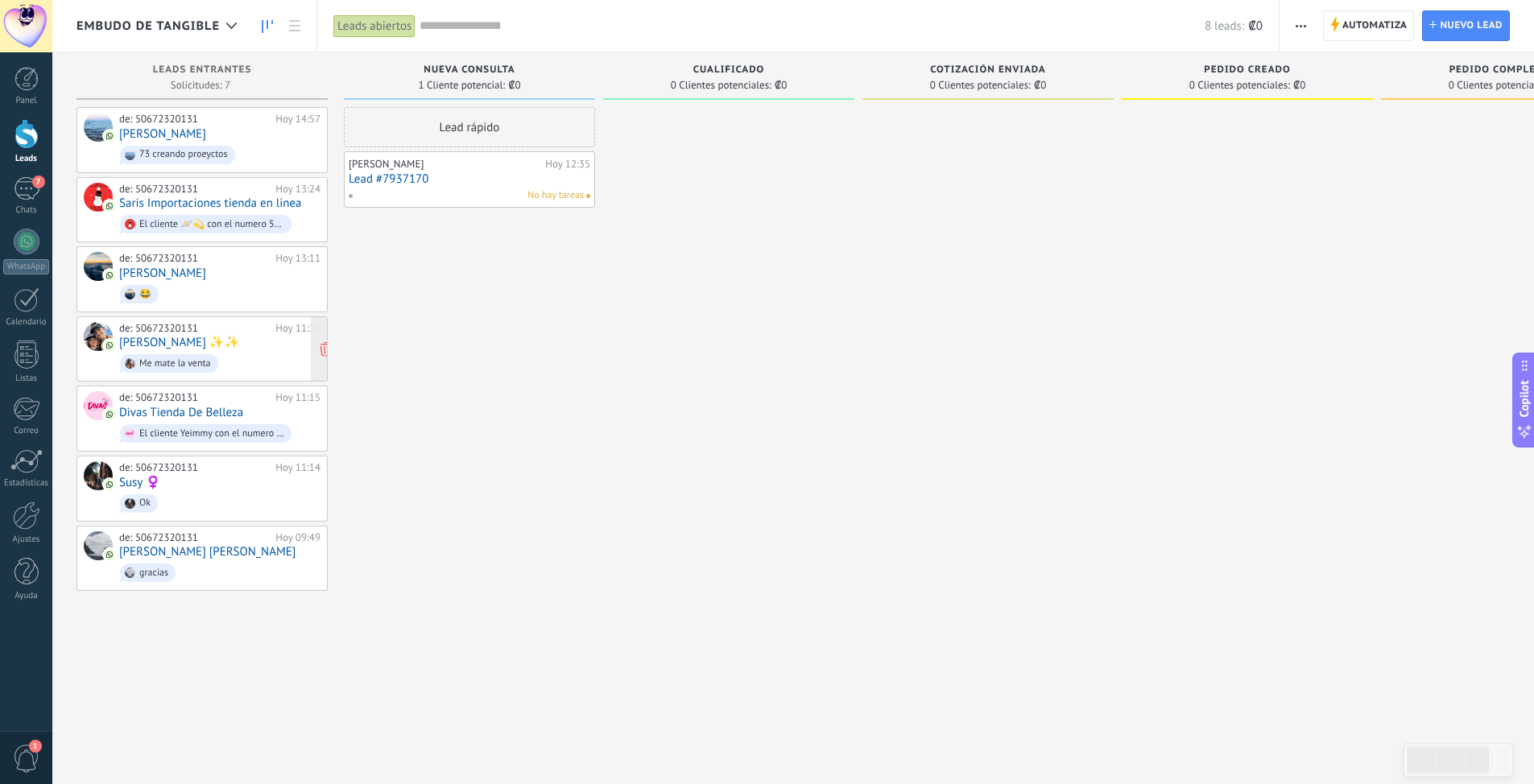
click at [168, 338] on link "[PERSON_NAME] ✨✨" at bounding box center [179, 342] width 120 height 14
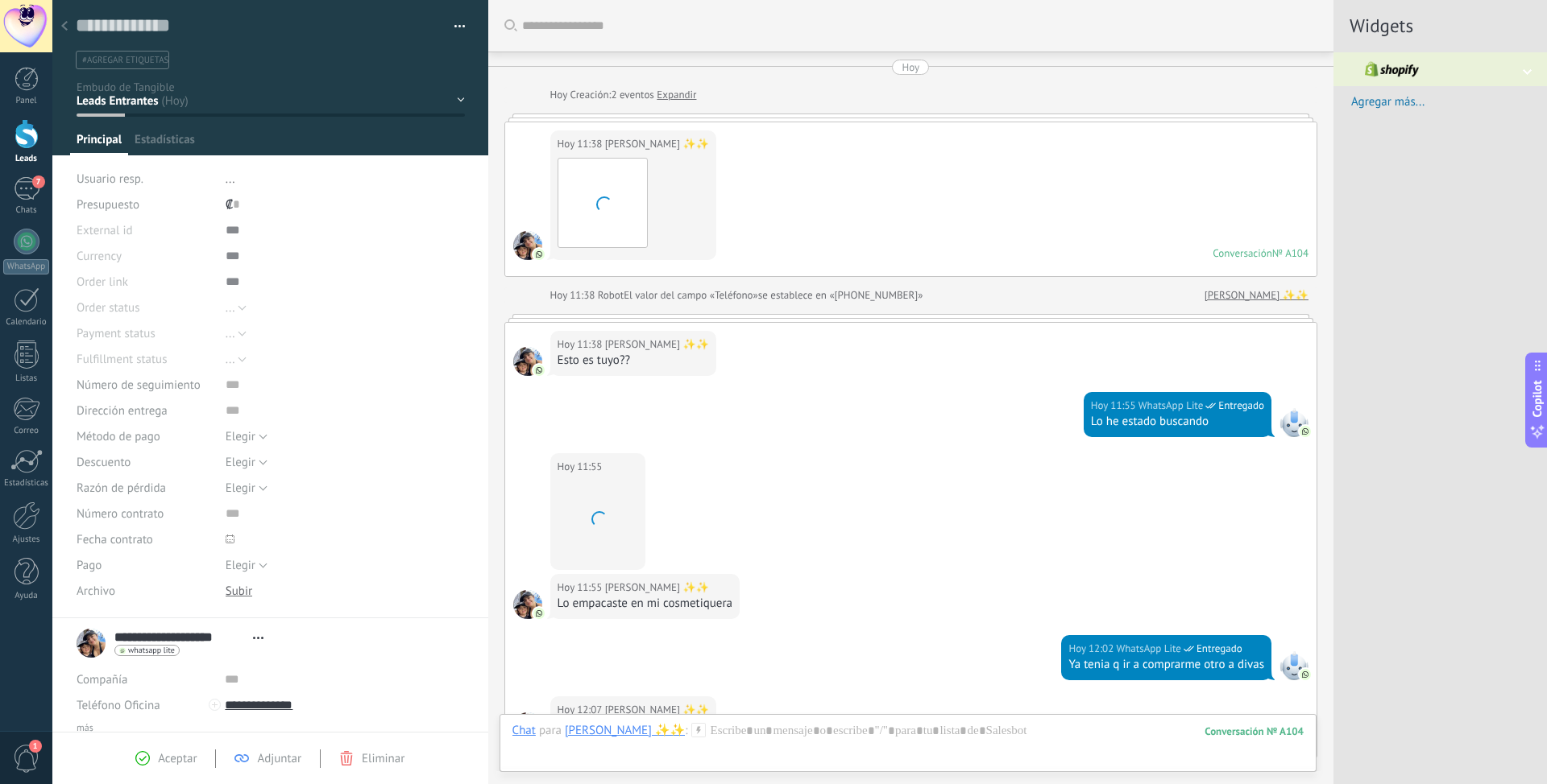
scroll to position [255, 0]
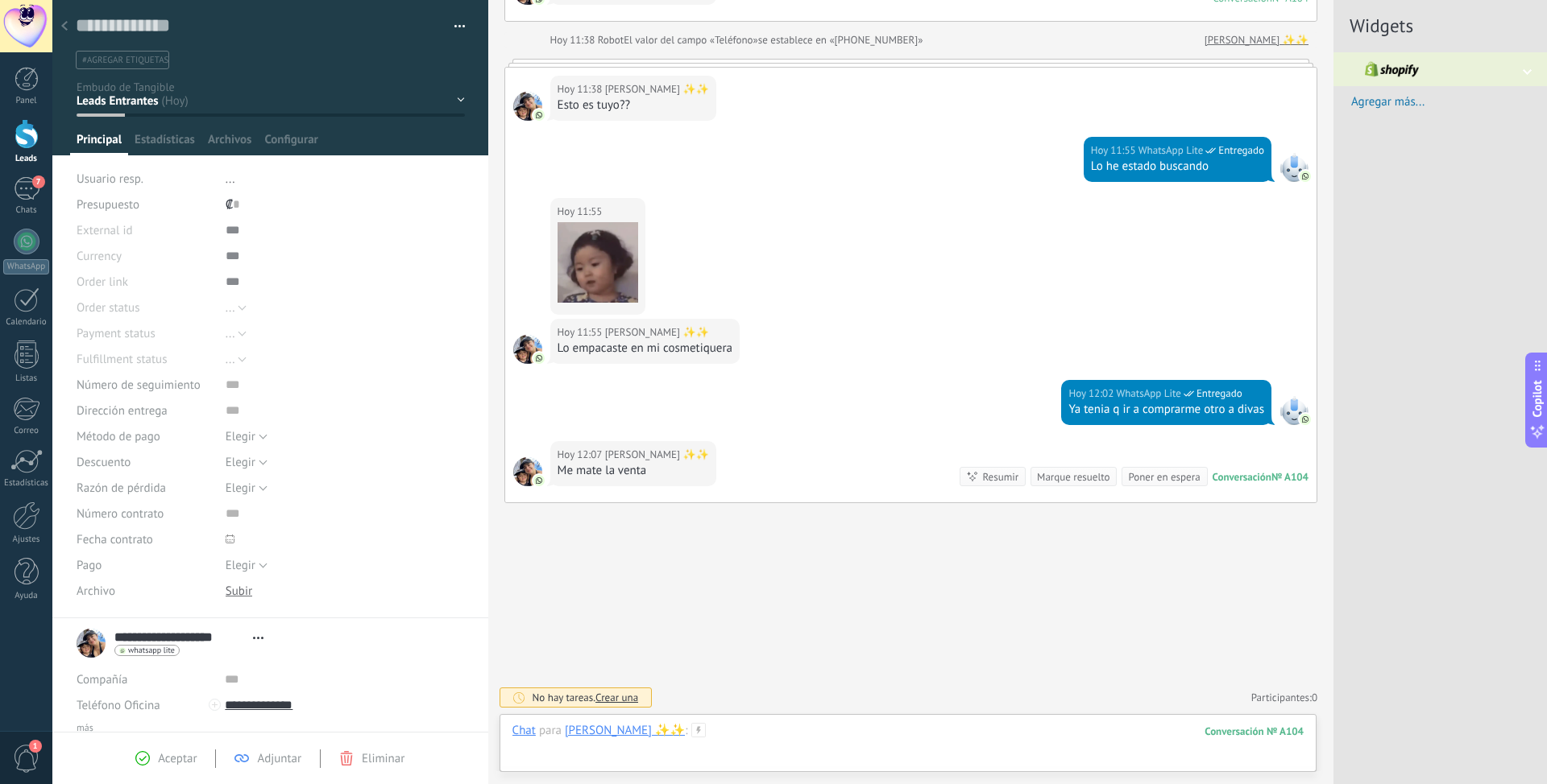
click at [788, 493] on div at bounding box center [908, 747] width 791 height 49
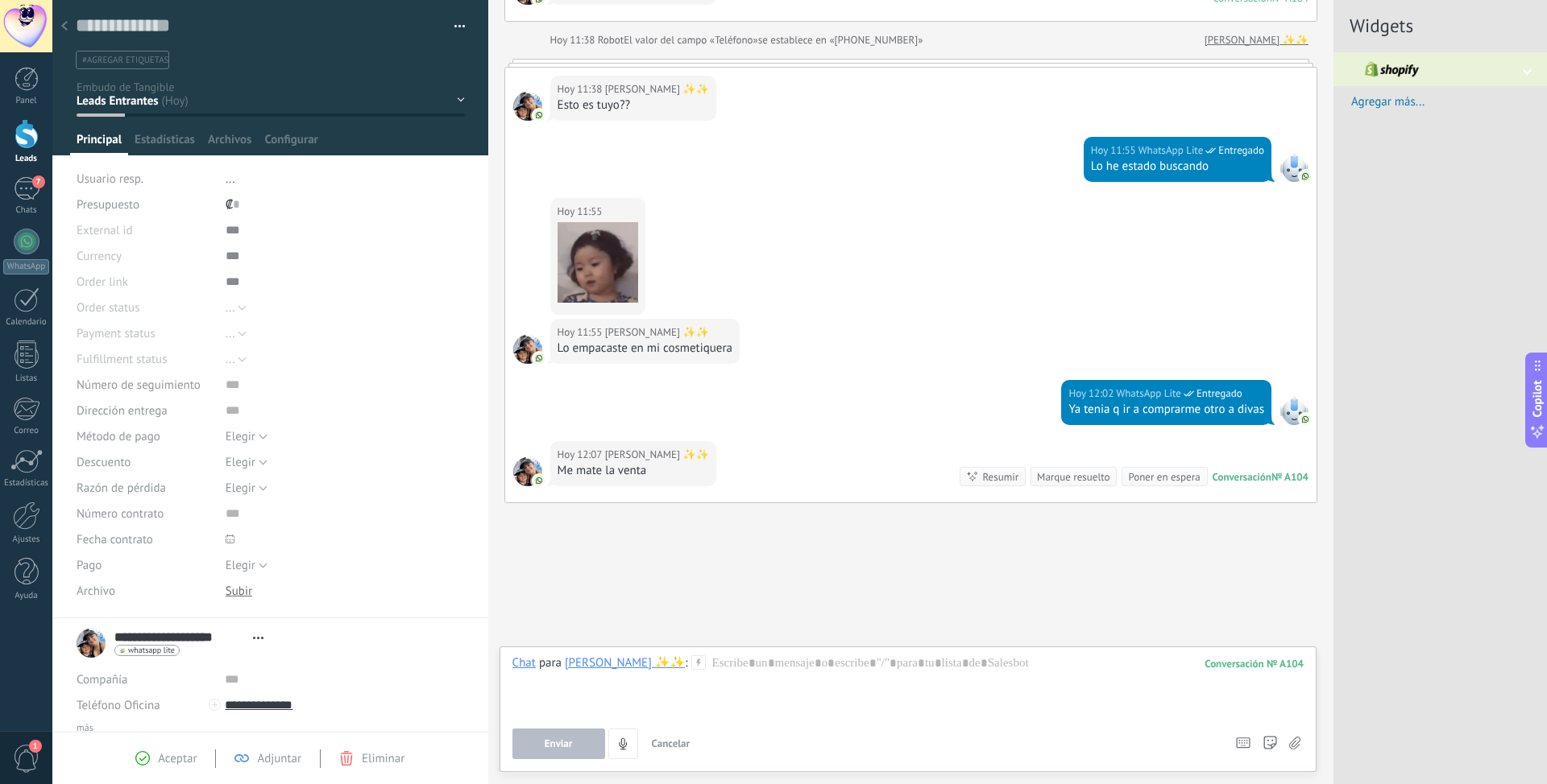
click at [166, 493] on span "Aceptar" at bounding box center [177, 758] width 39 height 15
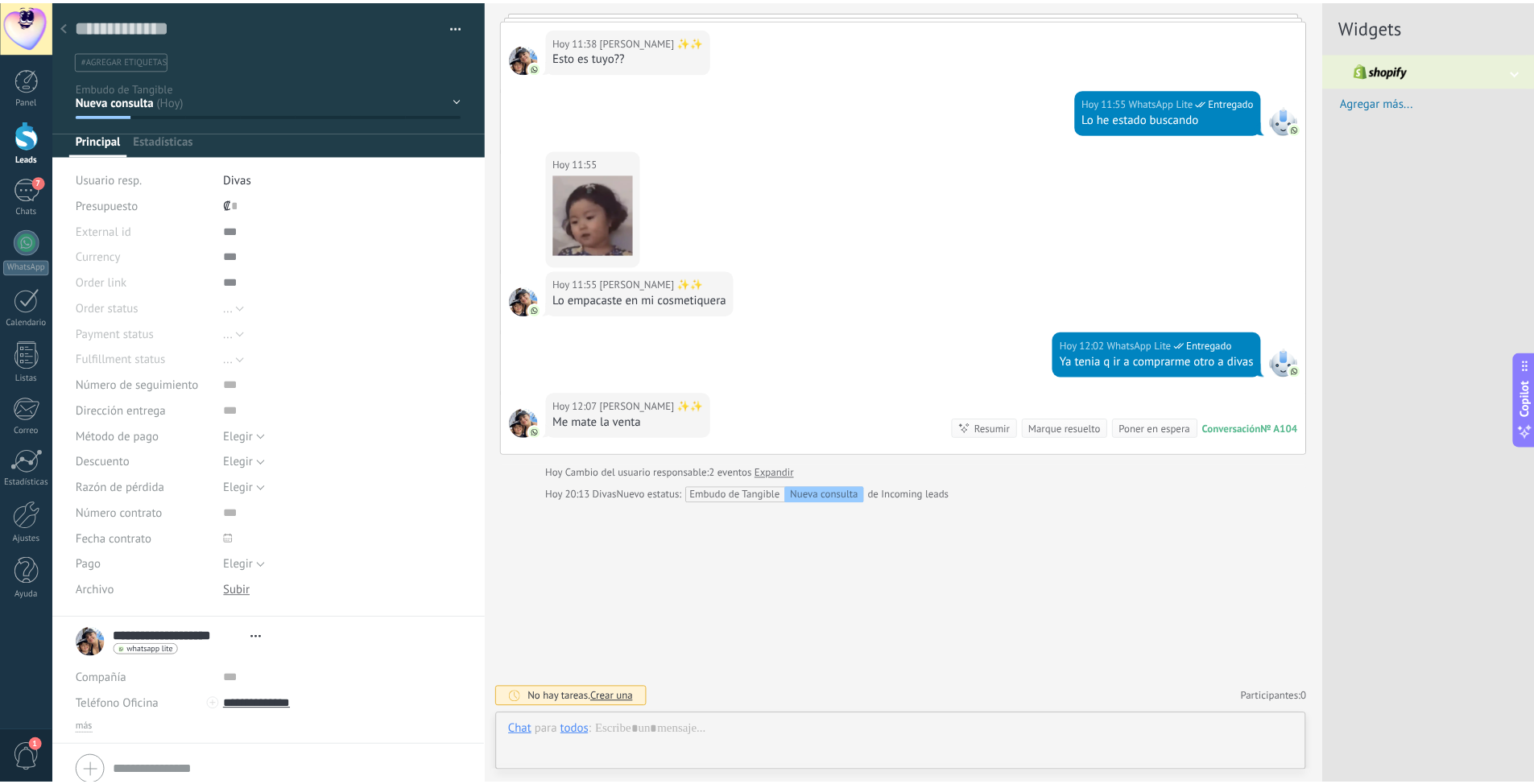
scroll to position [24, 0]
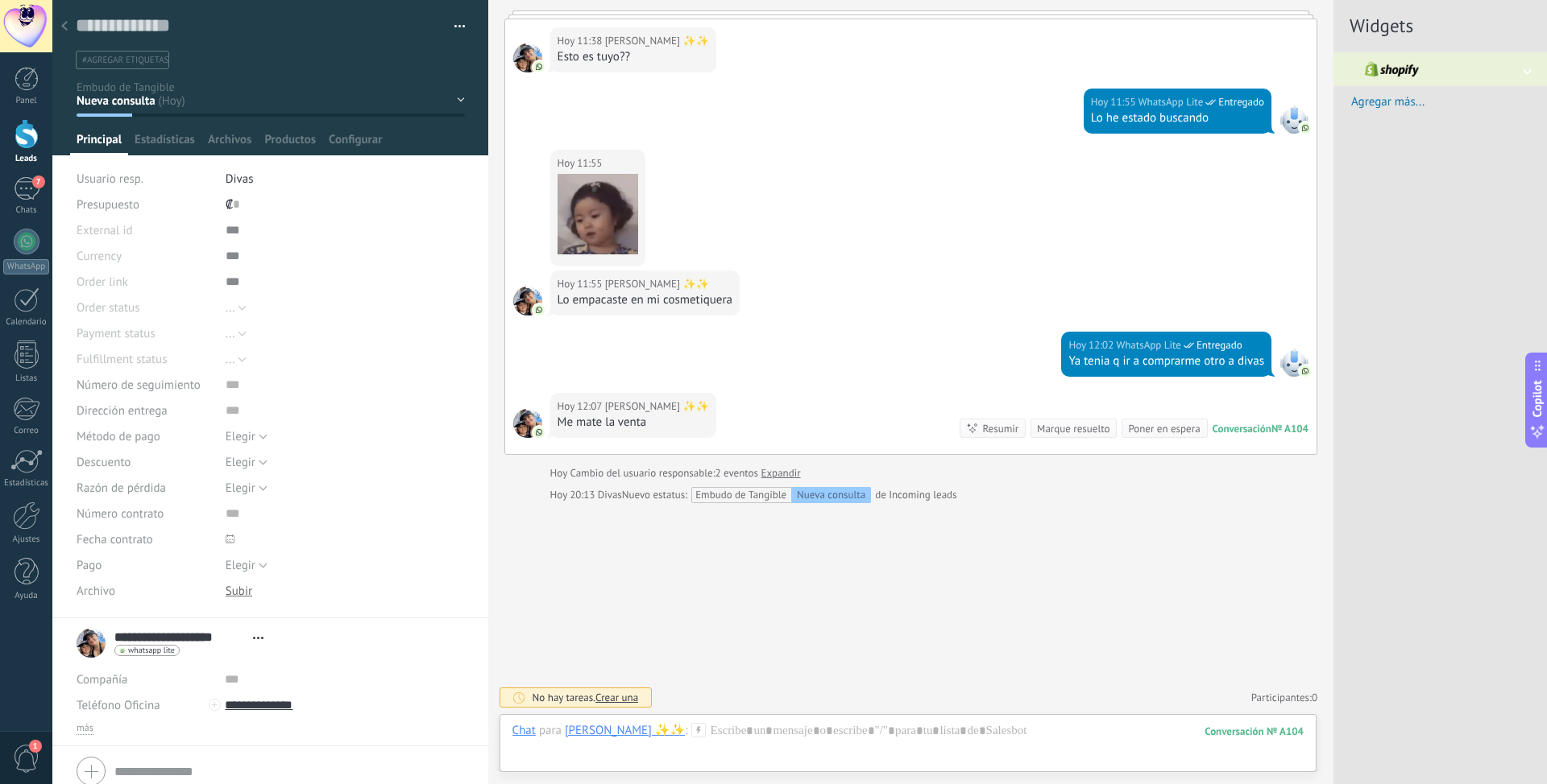
drag, startPoint x: 679, startPoint y: 726, endPoint x: 698, endPoint y: 726, distance: 19.0
click at [678, 493] on div "[PERSON_NAME] ✨✨" at bounding box center [624, 730] width 120 height 15
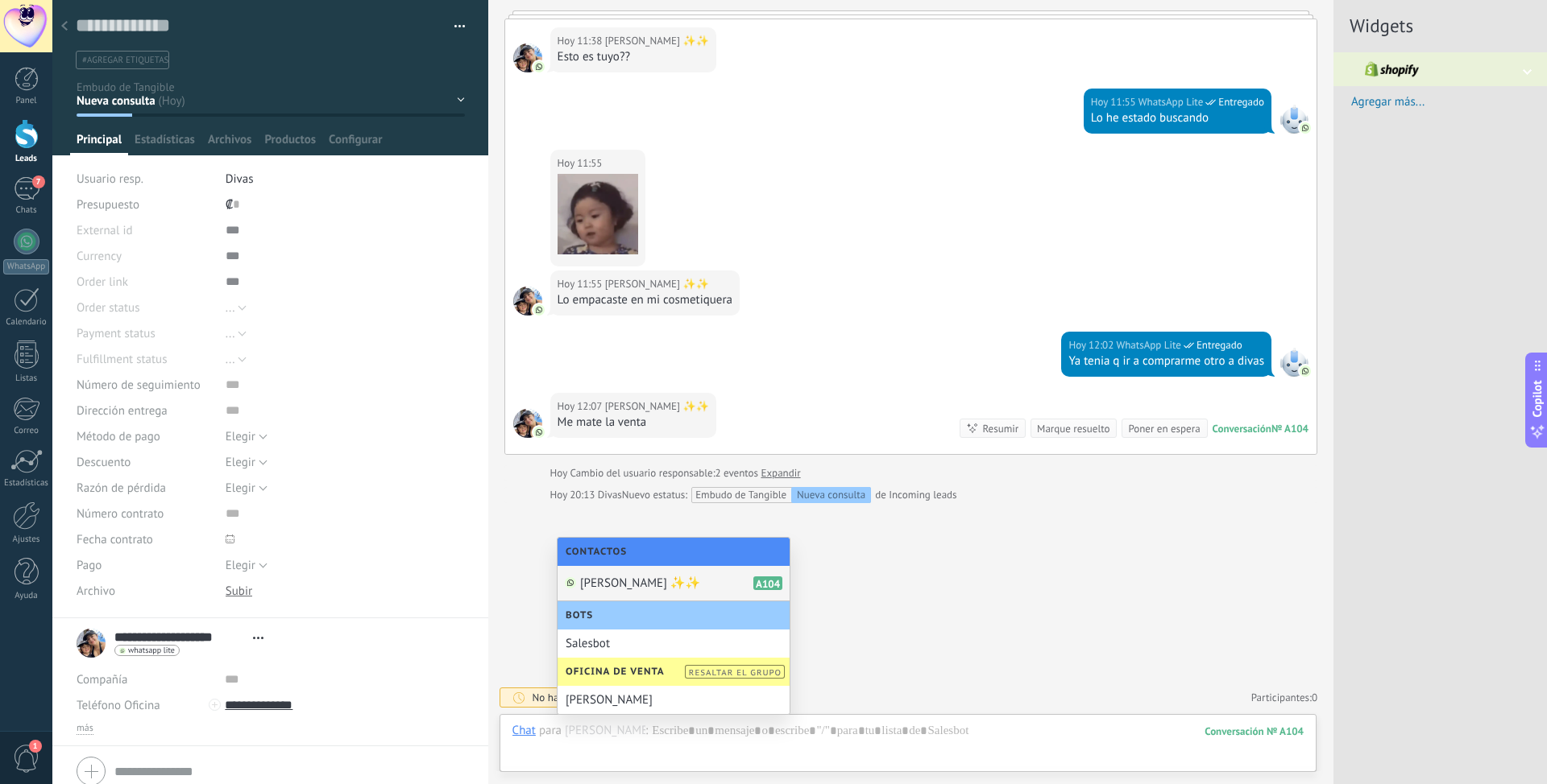
drag, startPoint x: 676, startPoint y: 576, endPoint x: 689, endPoint y: 578, distance: 13.2
click at [676, 493] on span "[PERSON_NAME] ✨✨" at bounding box center [640, 583] width 120 height 15
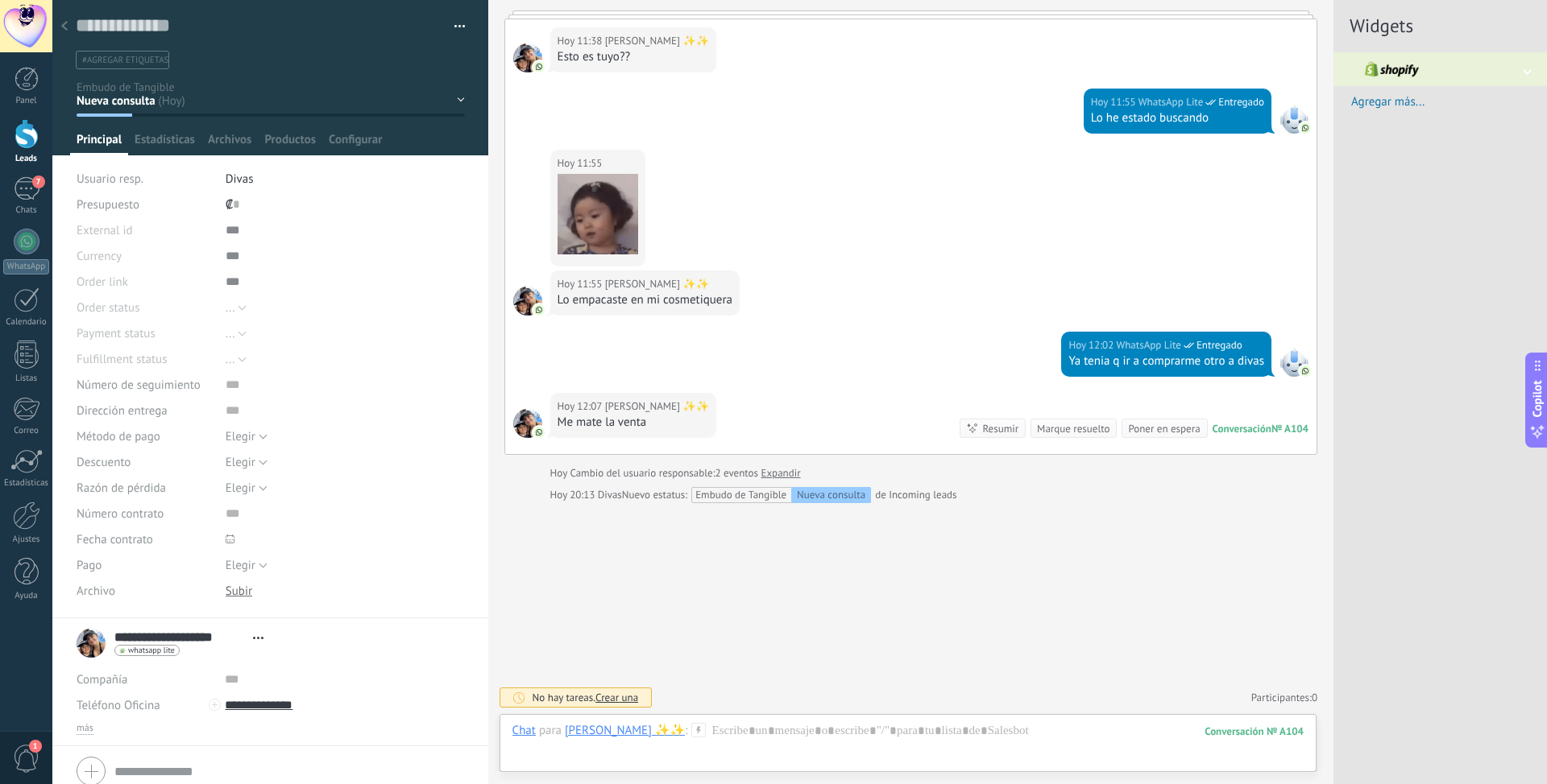
click at [699, 493] on use at bounding box center [698, 730] width 14 height 14
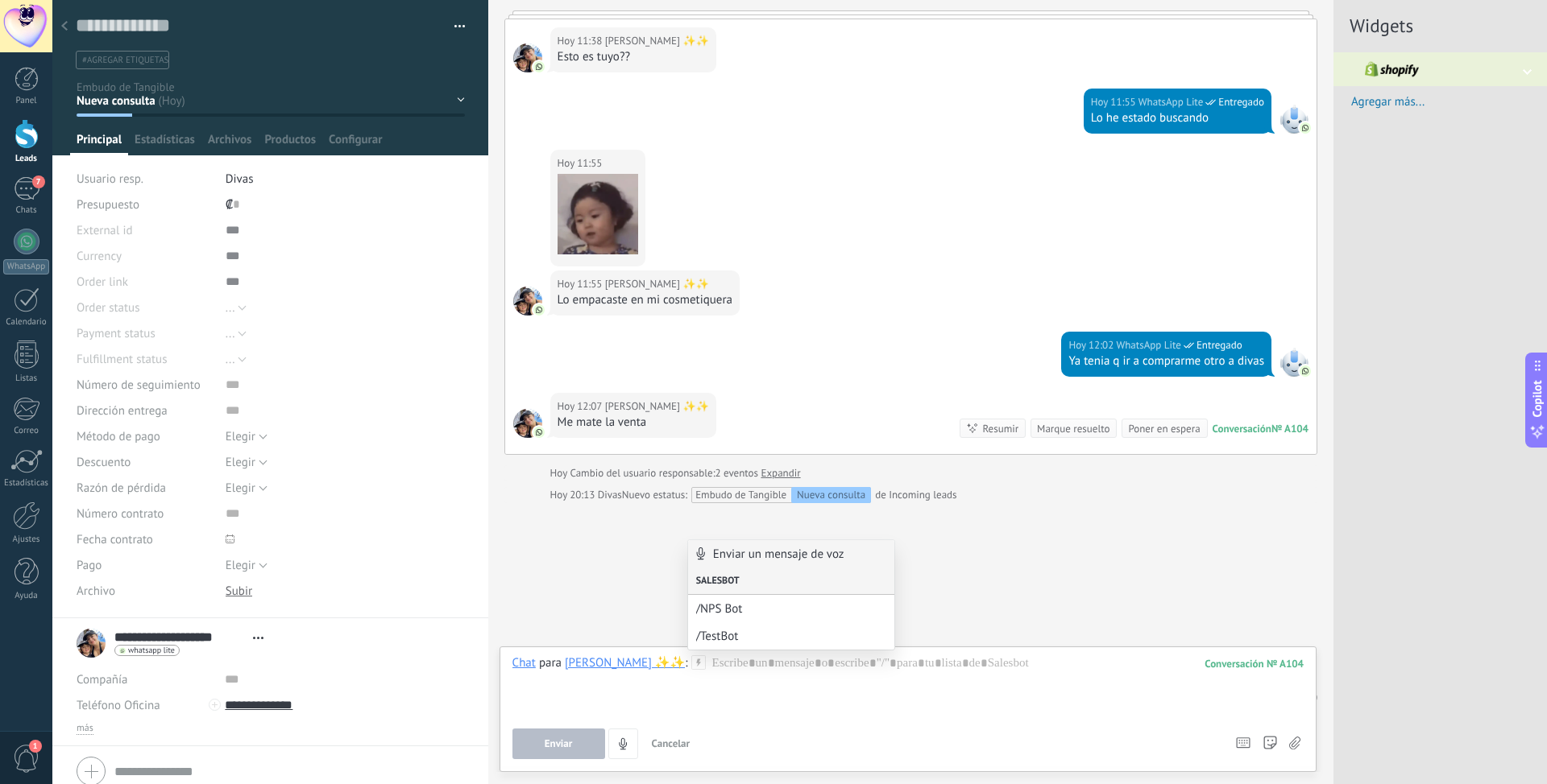
click at [771, 493] on div "Salesbot" at bounding box center [791, 581] width 206 height 28
click at [1031, 493] on div at bounding box center [908, 685] width 791 height 61
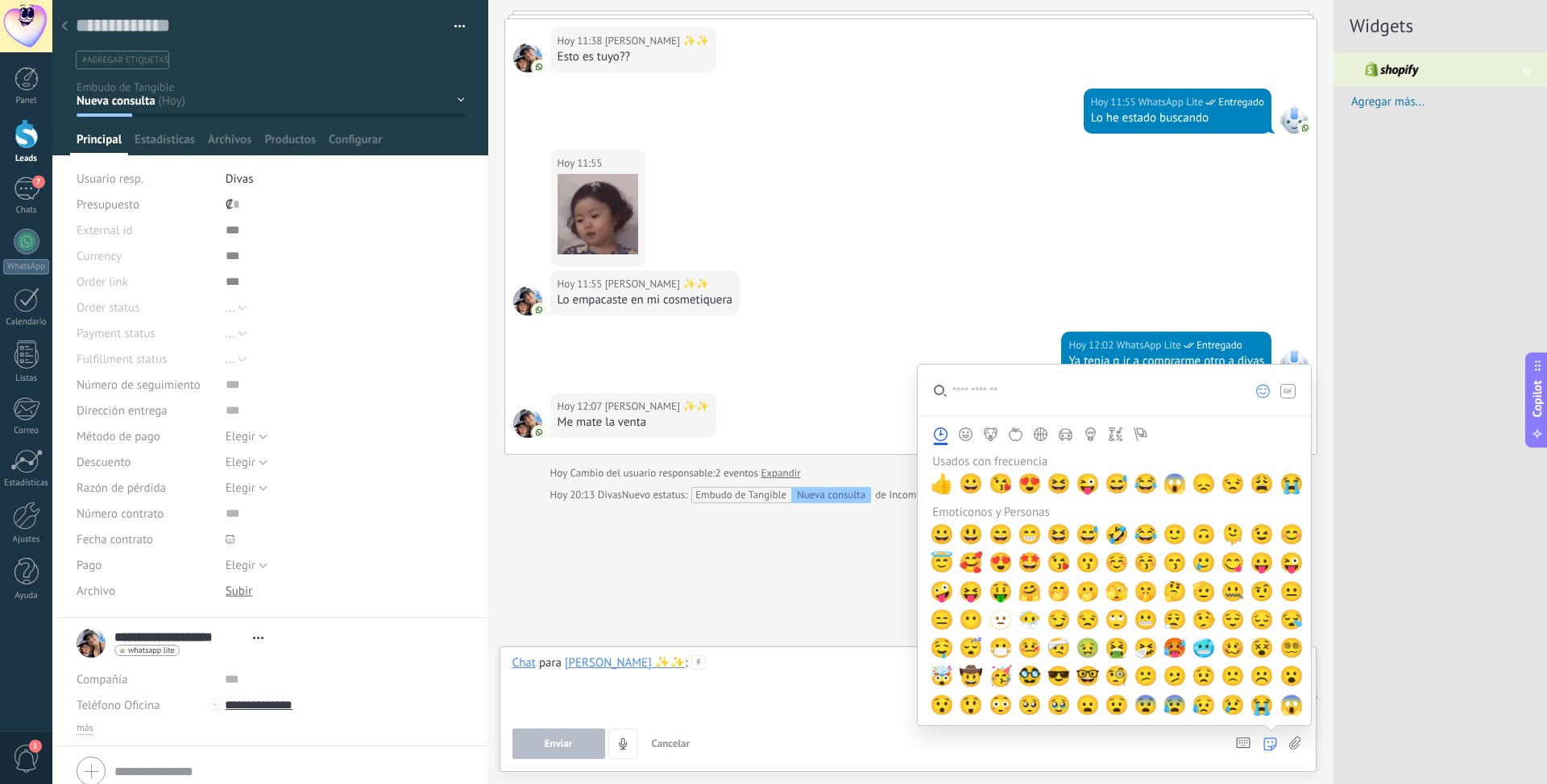
click at [857, 493] on div at bounding box center [908, 685] width 791 height 61
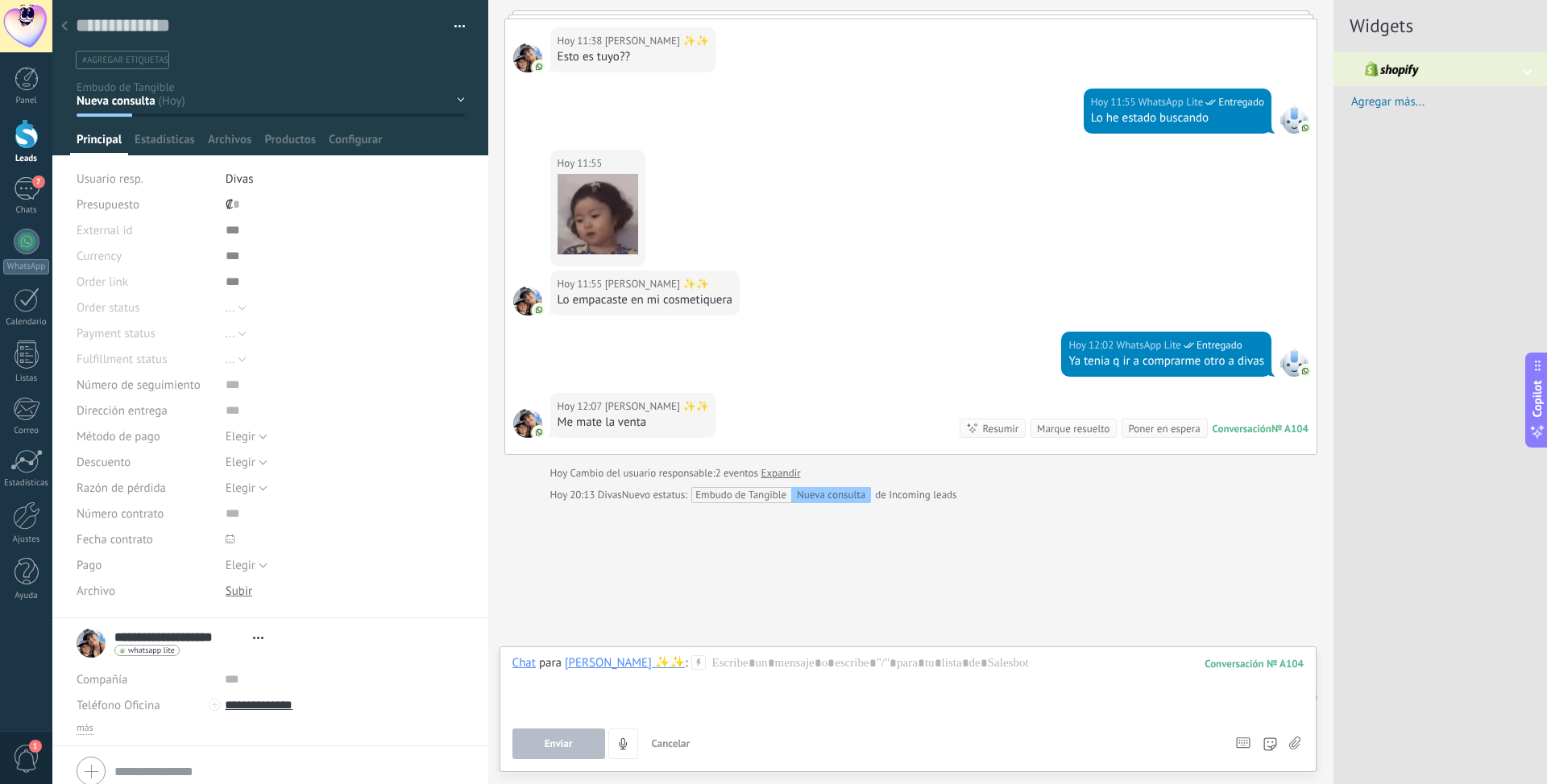
click at [1031, 493] on div "Enviar Cancelar Rastrear clics en links ? Reducir links largos y rastrear clics…" at bounding box center [866, 744] width 708 height 31
click at [1031, 493] on icon at bounding box center [1294, 743] width 11 height 14
click at [0, 0] on input "file" at bounding box center [0, 0] width 0 height 0
click at [1031, 103] on span "Agregar más..." at bounding box center [1448, 101] width 196 height 15
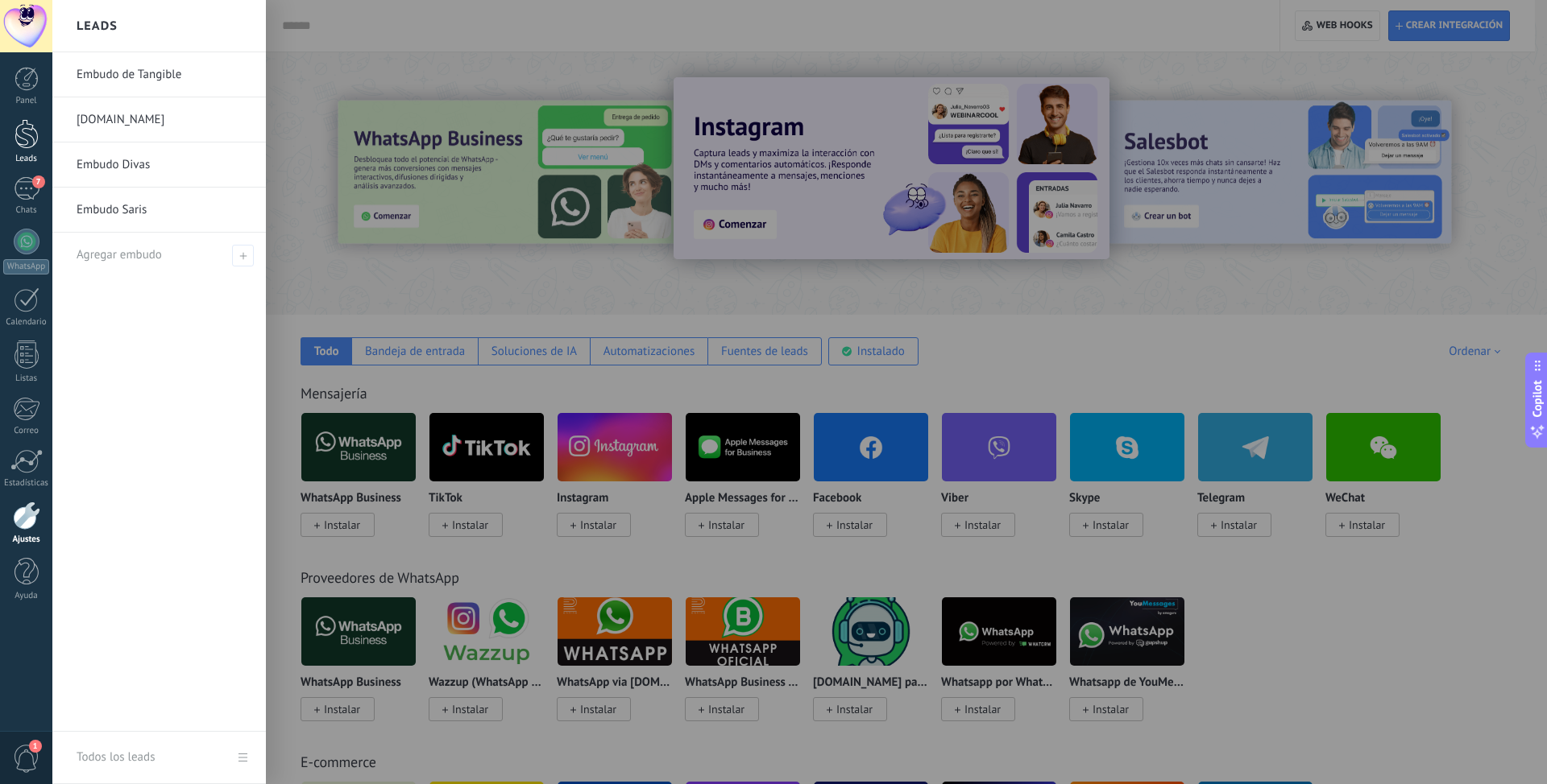
click at [20, 141] on div at bounding box center [27, 134] width 24 height 30
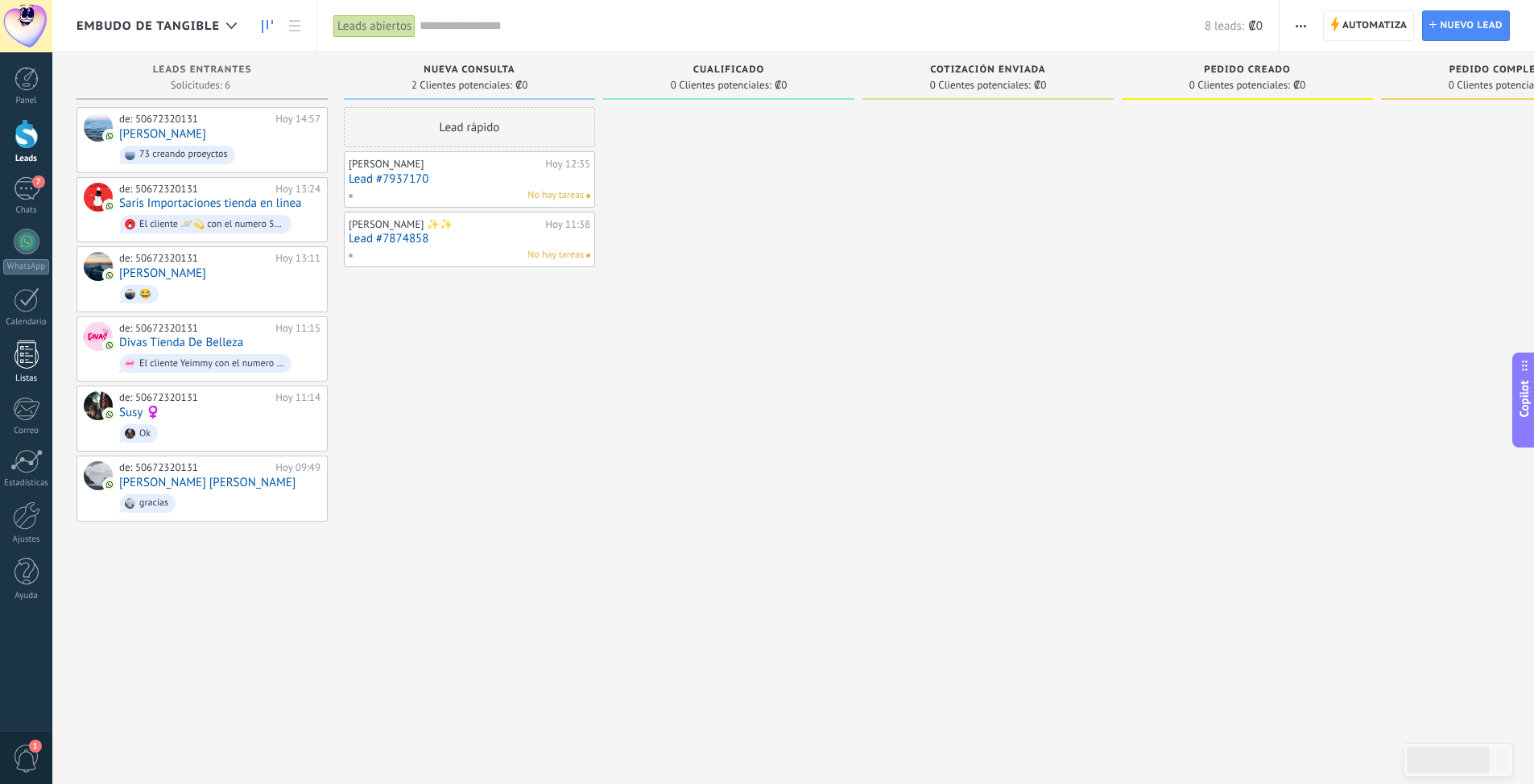
click at [25, 365] on div at bounding box center [27, 355] width 24 height 28
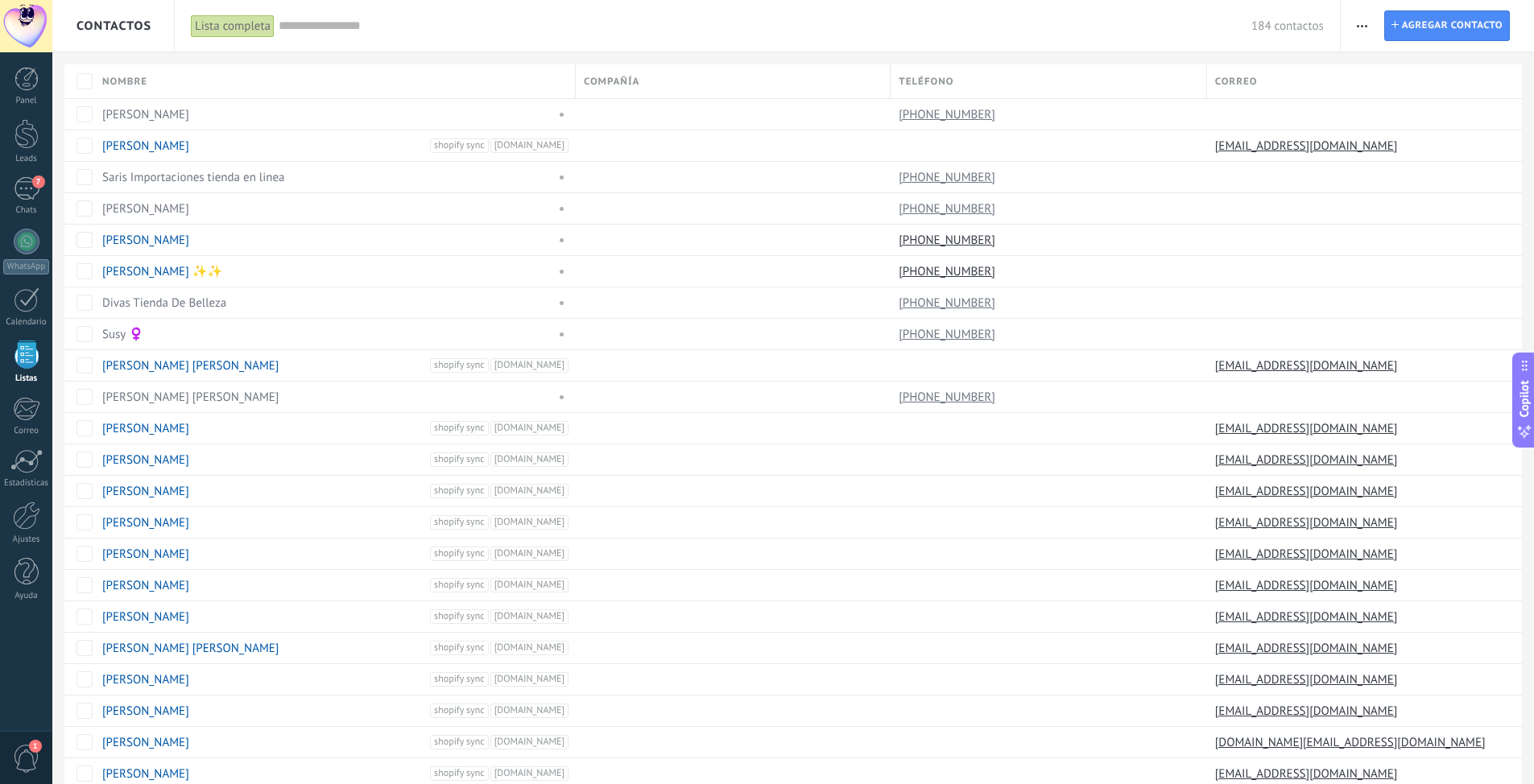
click at [239, 27] on div "Lista completa" at bounding box center [232, 26] width 84 height 24
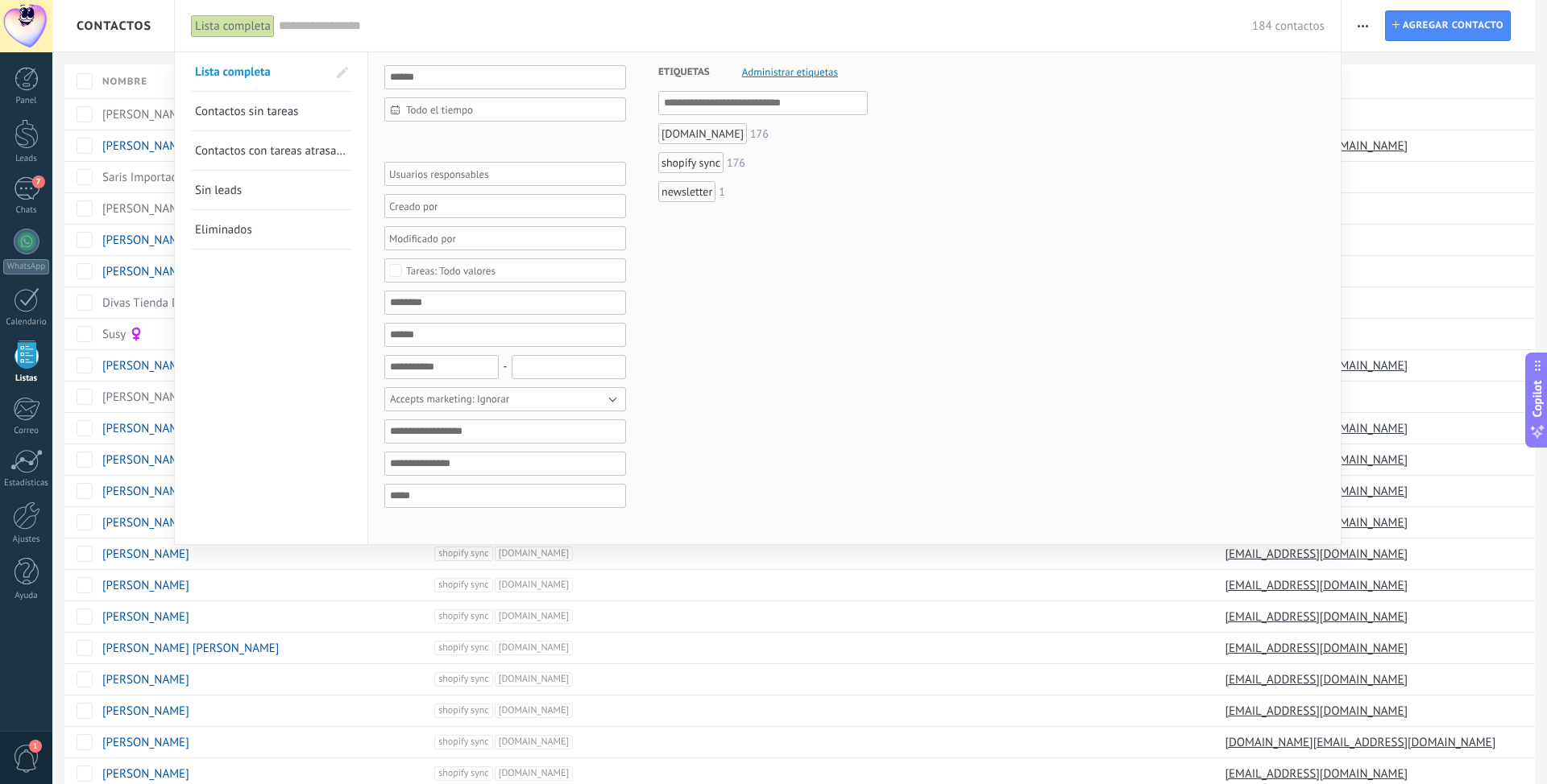
click at [123, 28] on div at bounding box center [773, 392] width 1547 height 784
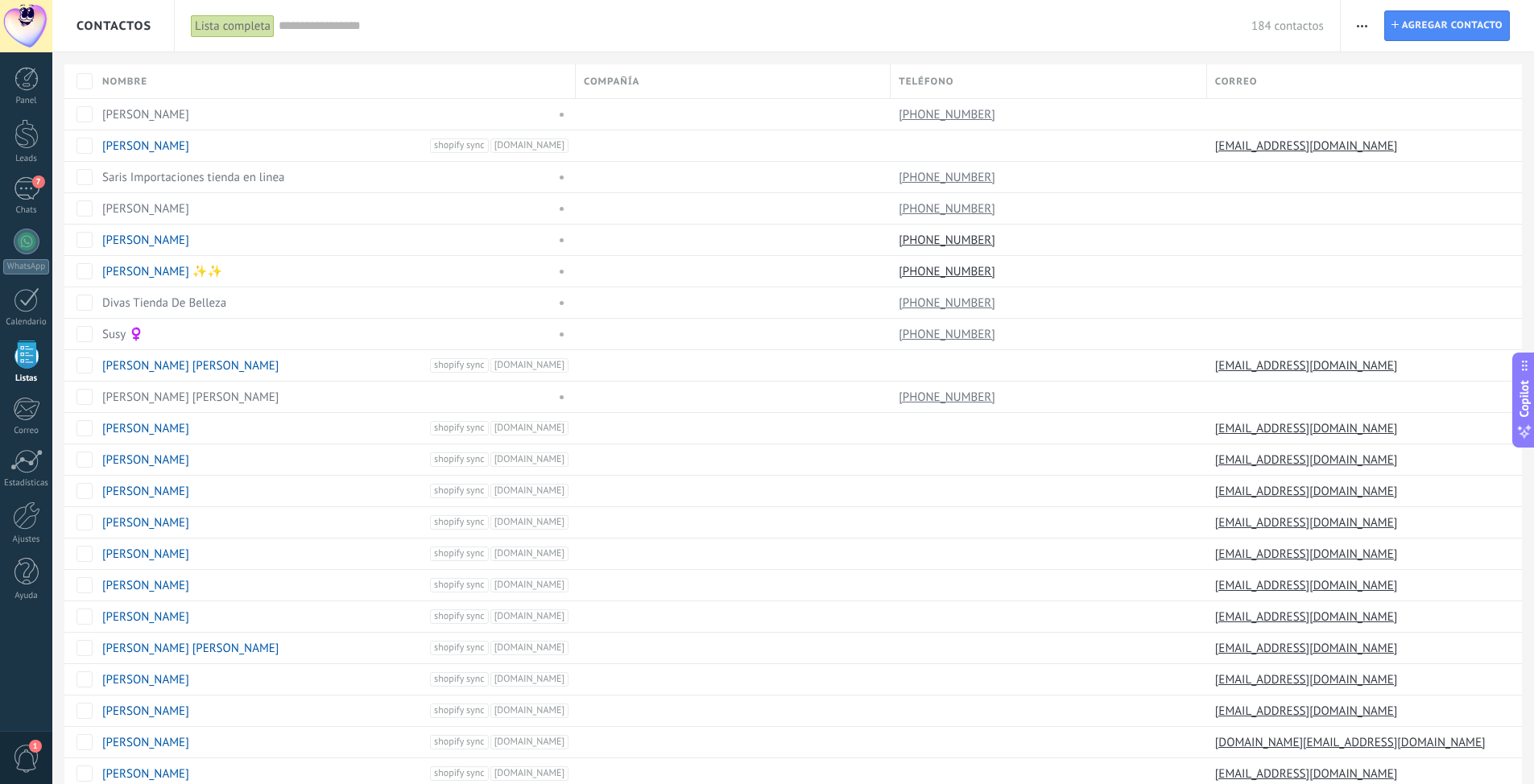
click at [113, 36] on div "Contactos" at bounding box center [114, 25] width 75 height 51
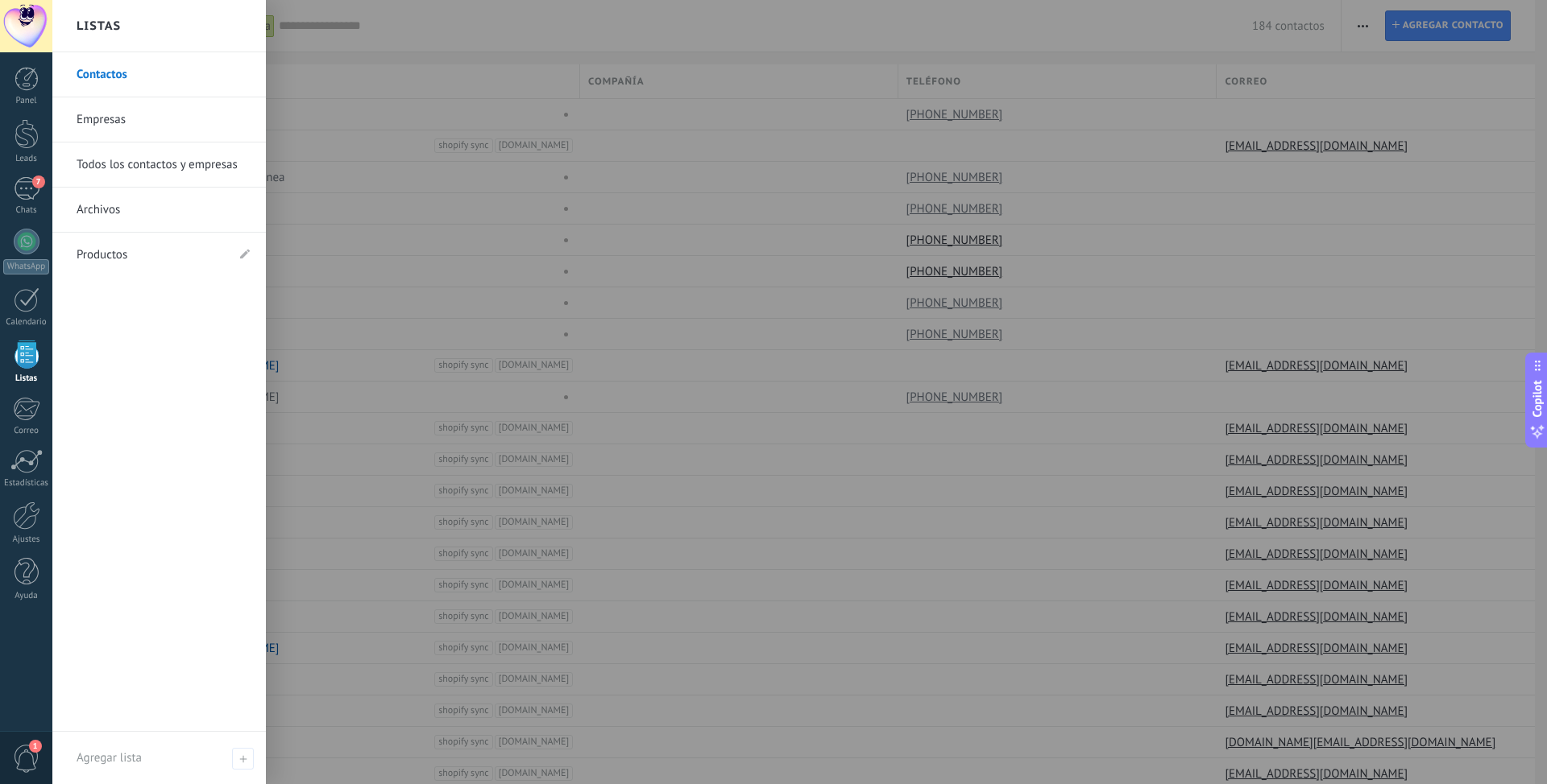
click at [117, 259] on link "Productos" at bounding box center [151, 256] width 149 height 45
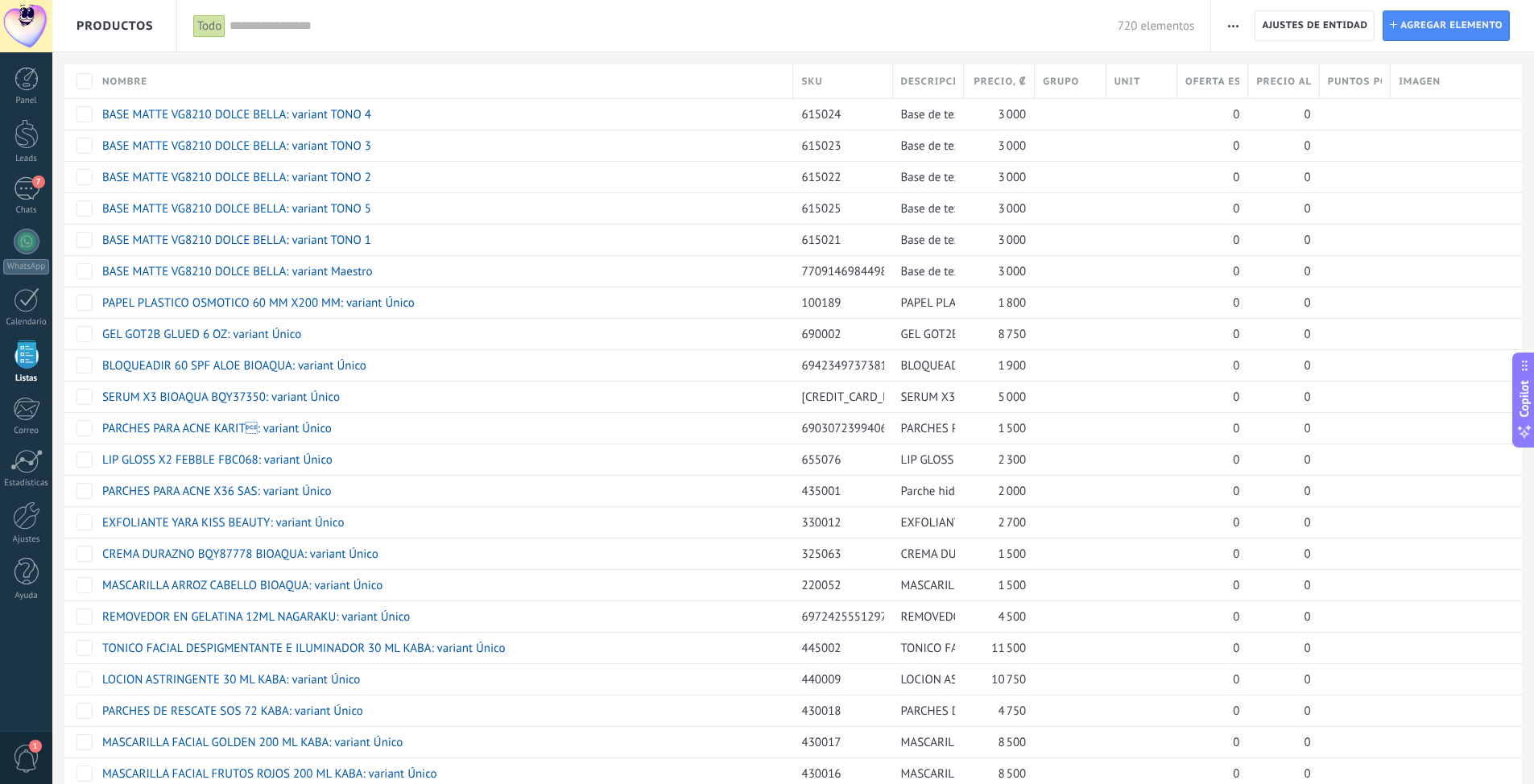
click at [1030, 29] on button "button" at bounding box center [1233, 26] width 24 height 31
click at [1030, 107] on span "Categorías" at bounding box center [1269, 101] width 54 height 32
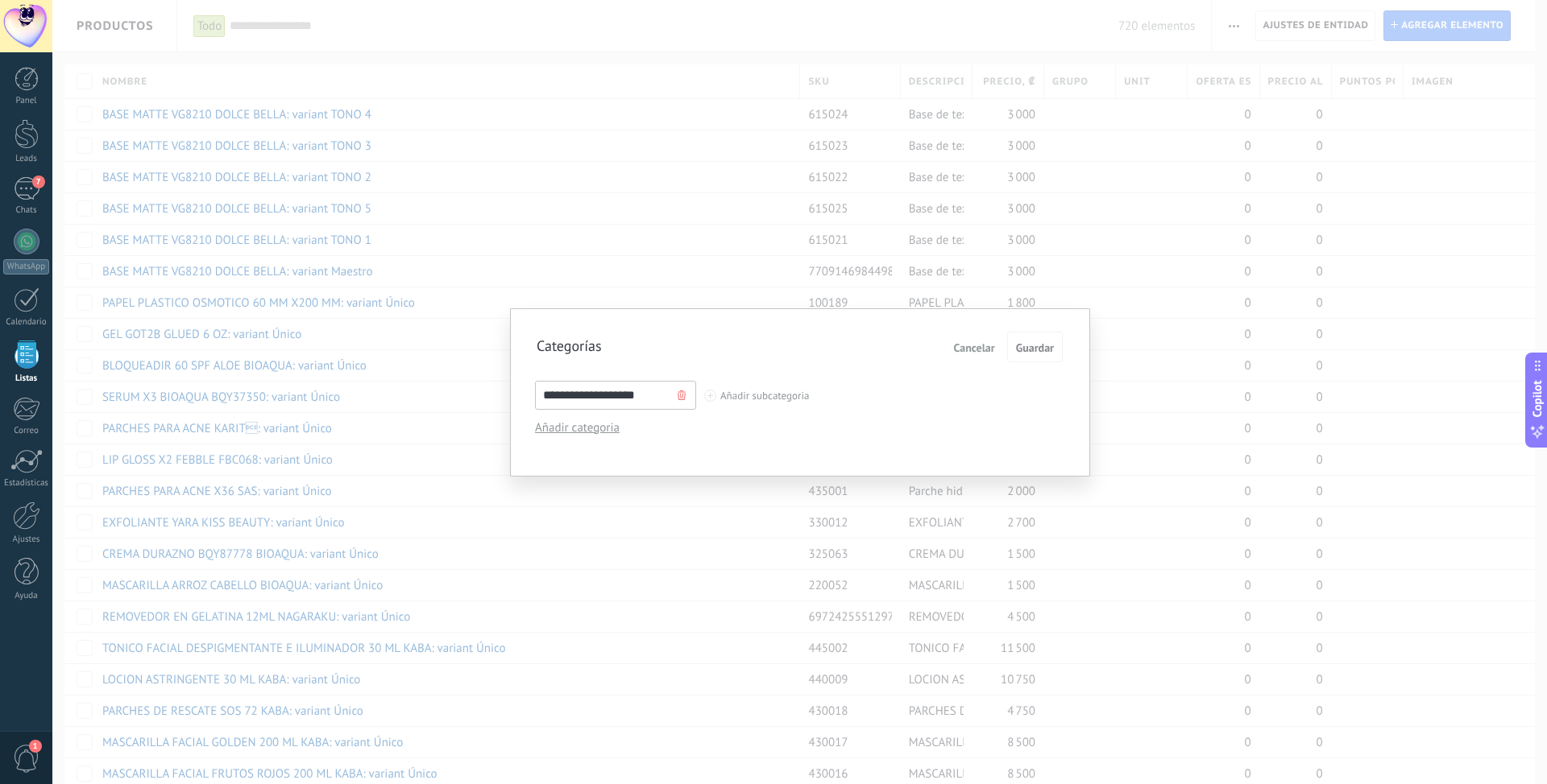
click at [623, 392] on input "**********" at bounding box center [616, 395] width 161 height 29
click at [965, 350] on span "Cancelar" at bounding box center [974, 348] width 41 height 11
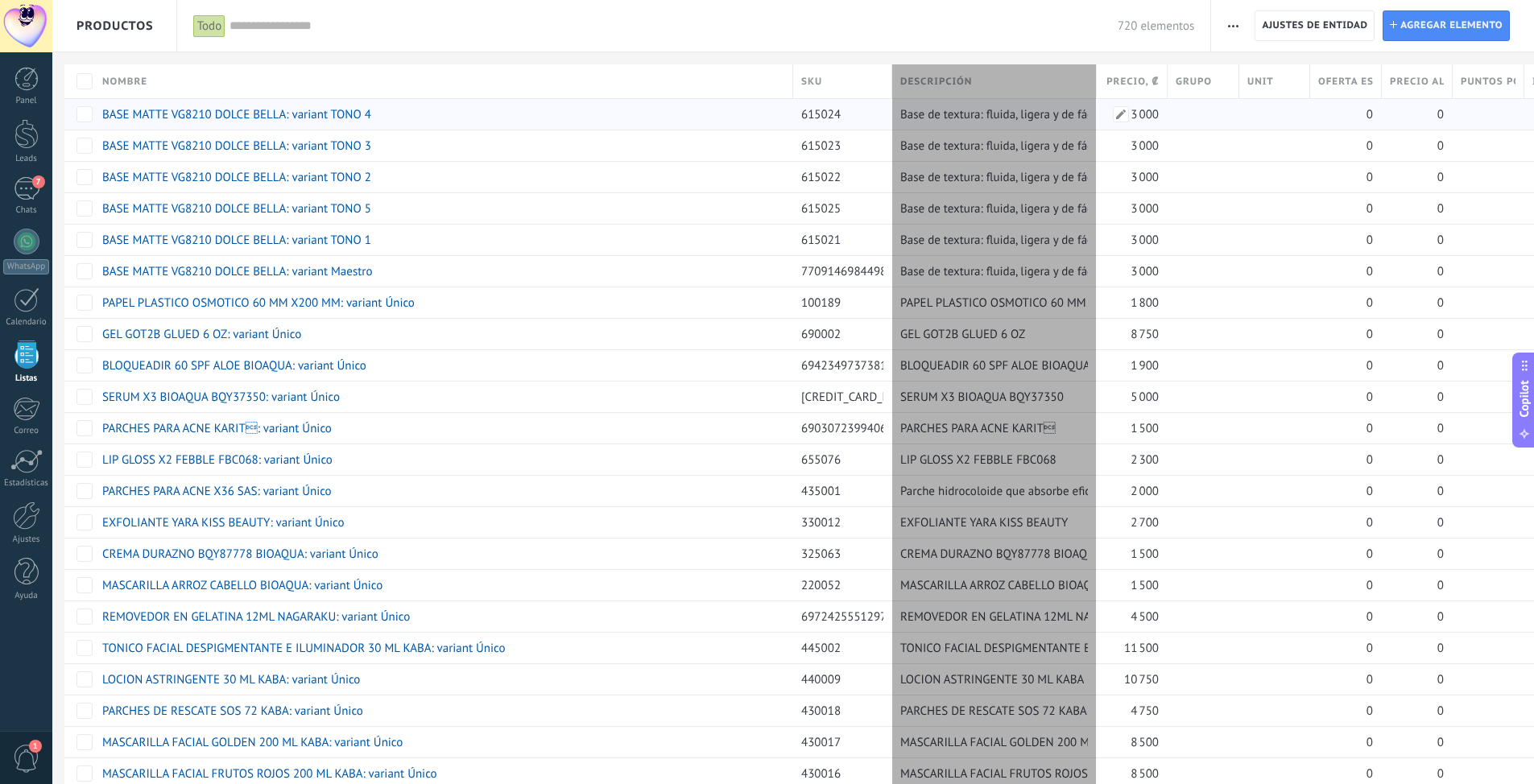
scroll to position [15, 0]
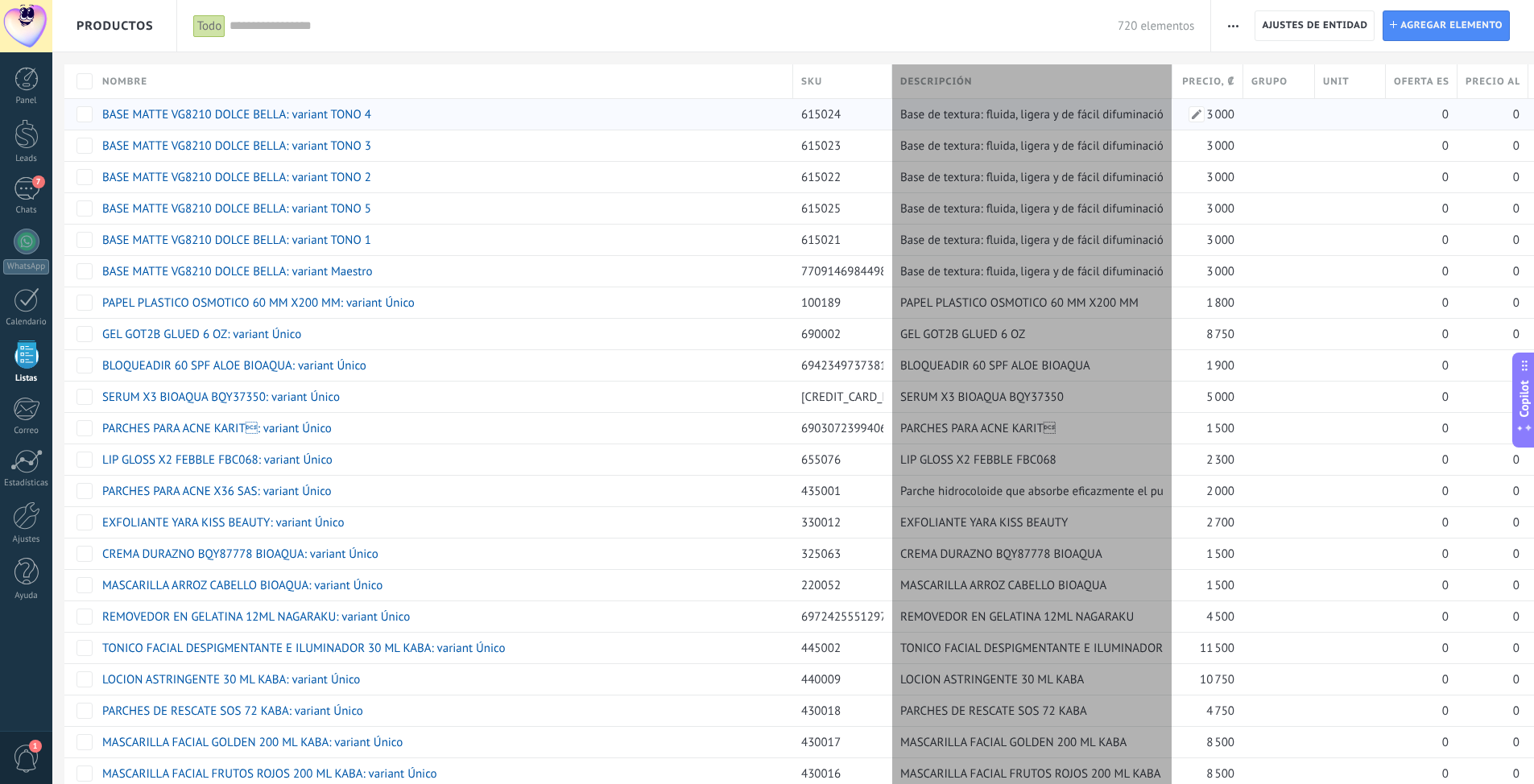
drag, startPoint x: 965, startPoint y: 78, endPoint x: 1174, endPoint y: 103, distance: 210.5
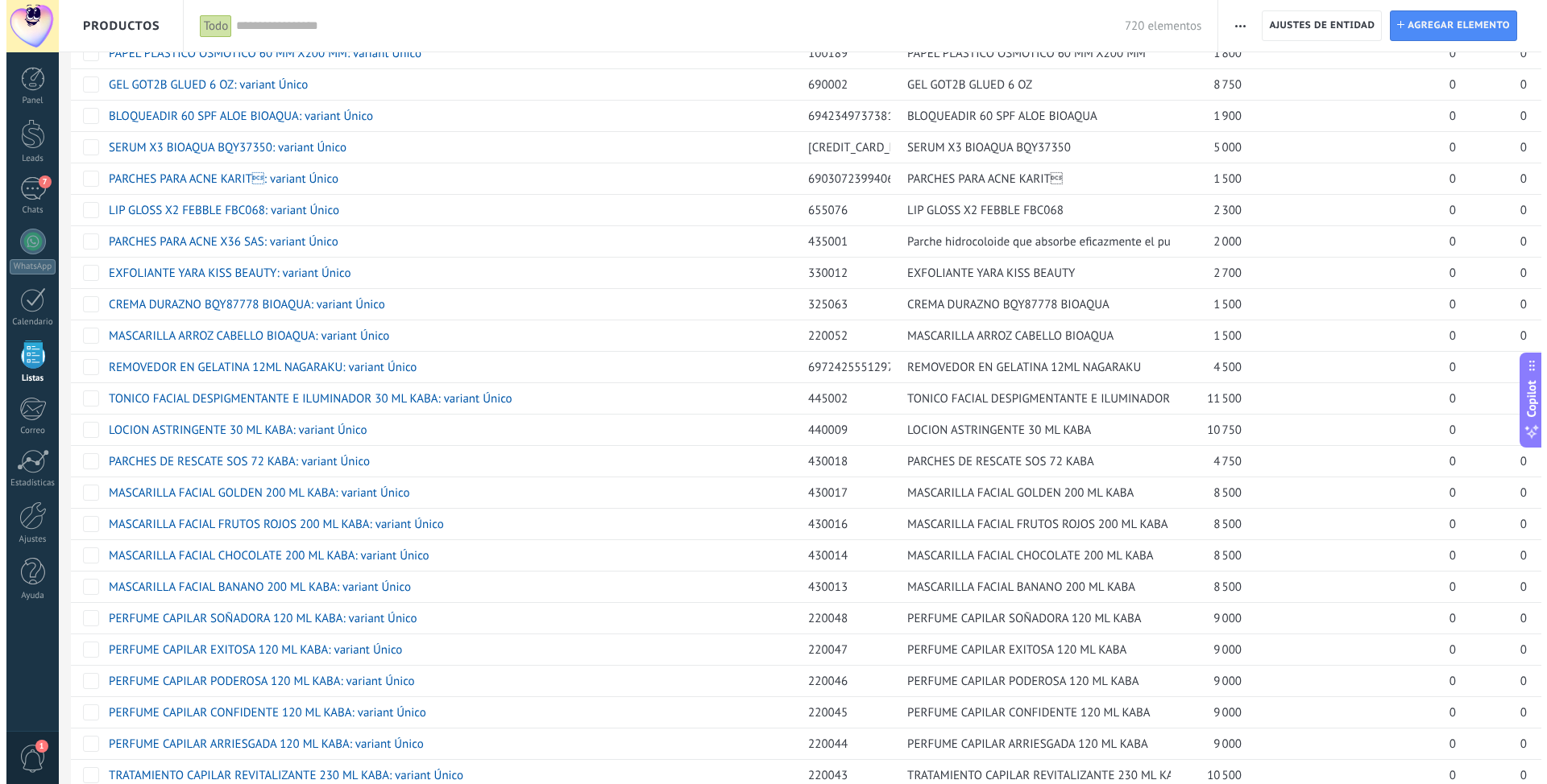
scroll to position [0, 0]
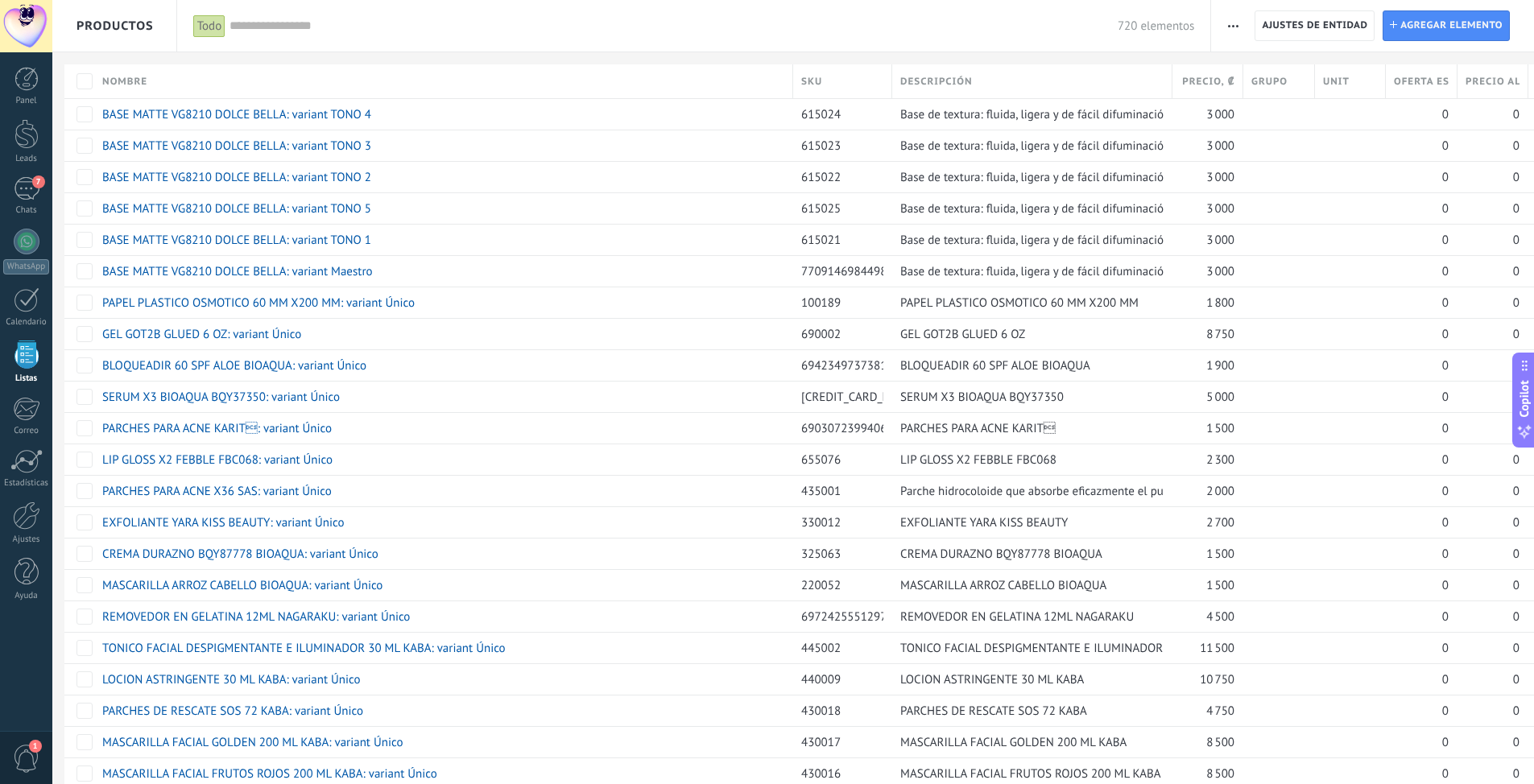
click at [1030, 385] on span "Copilot" at bounding box center [1524, 398] width 16 height 37
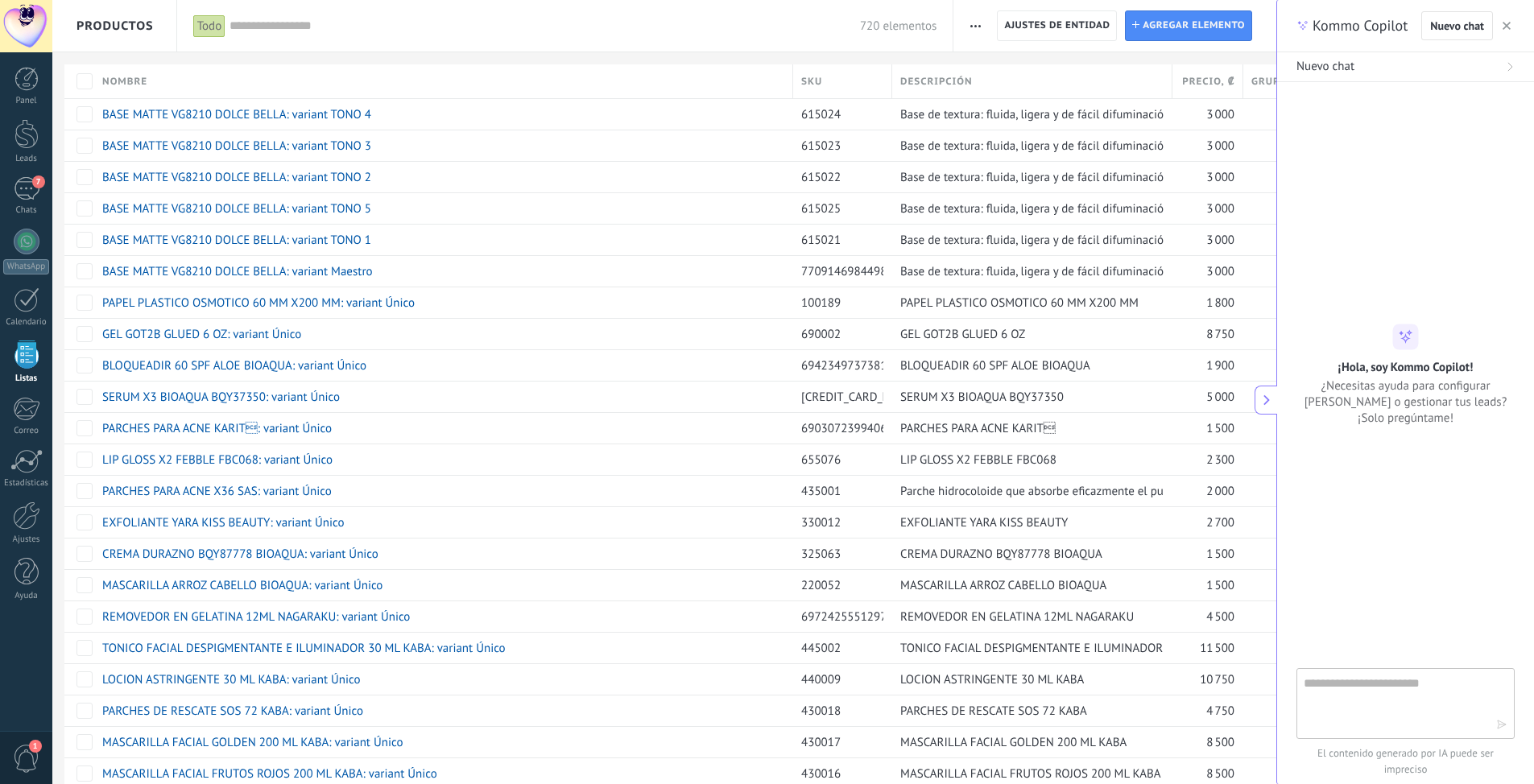
click at [1030, 32] on button "button" at bounding box center [1506, 26] width 16 height 19
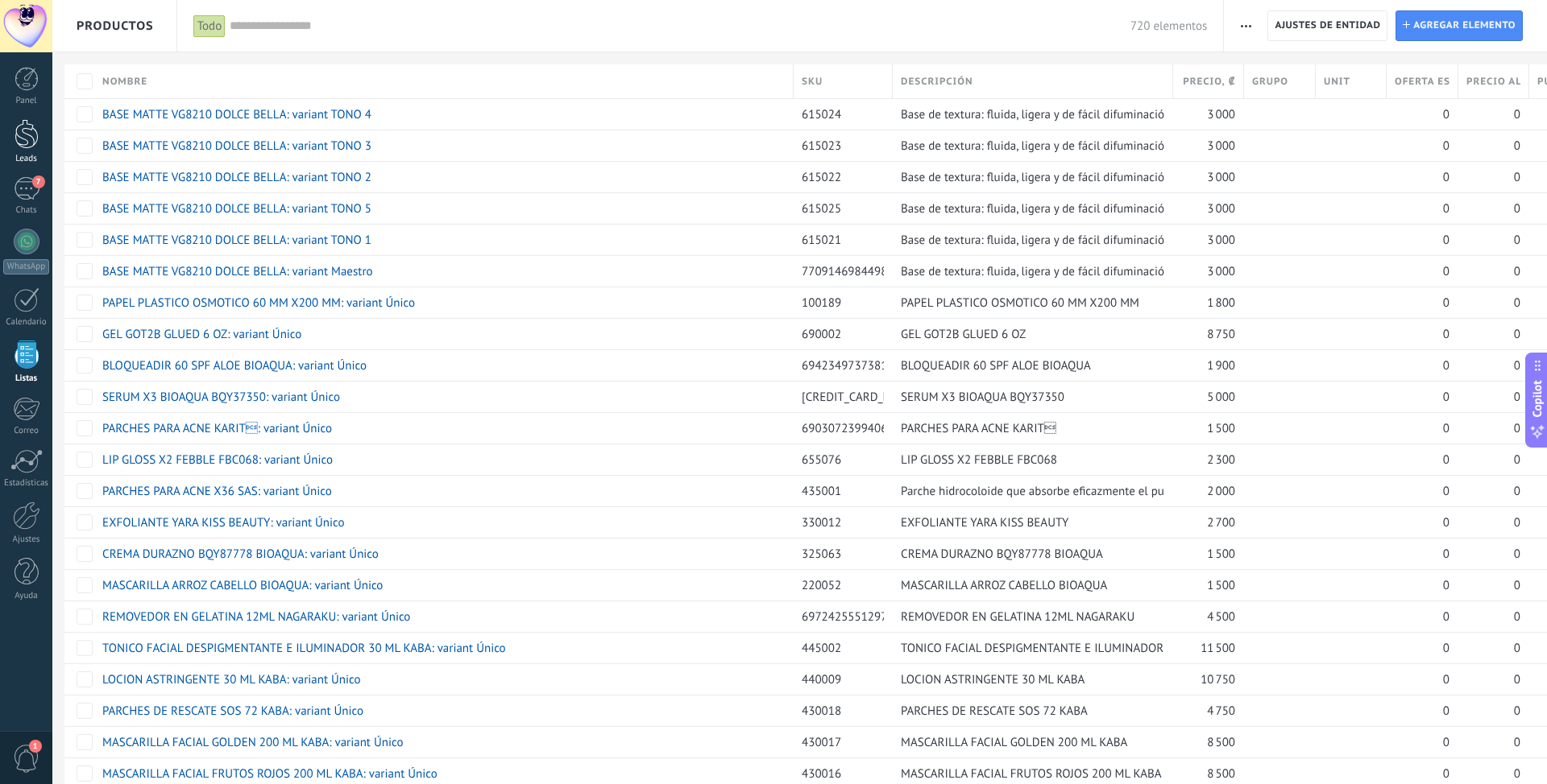
click at [27, 144] on div at bounding box center [27, 134] width 24 height 30
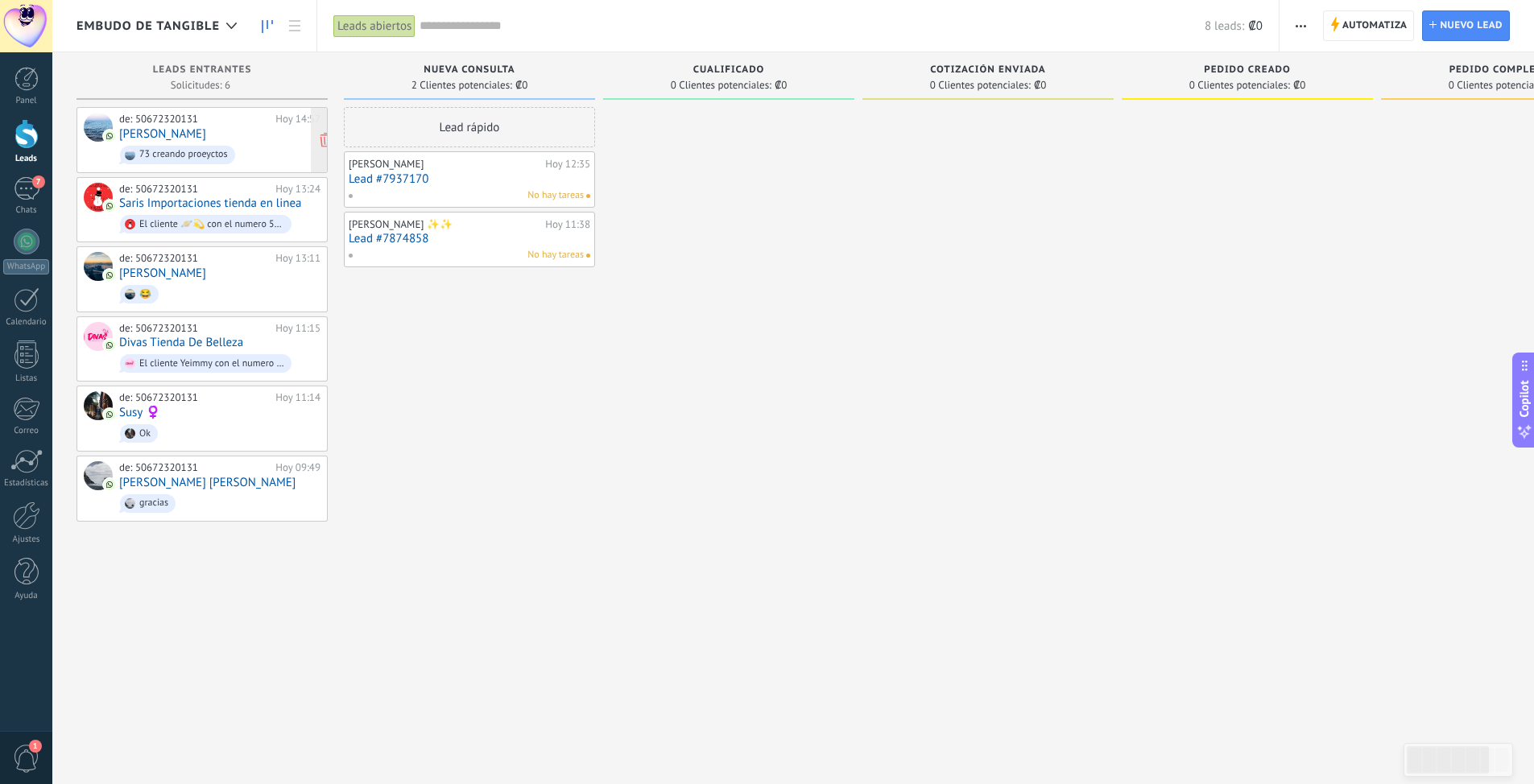
click at [157, 131] on div "de: 50672320131 Hoy 14:57 Eli 73 creando proeyctos" at bounding box center [220, 140] width 201 height 54
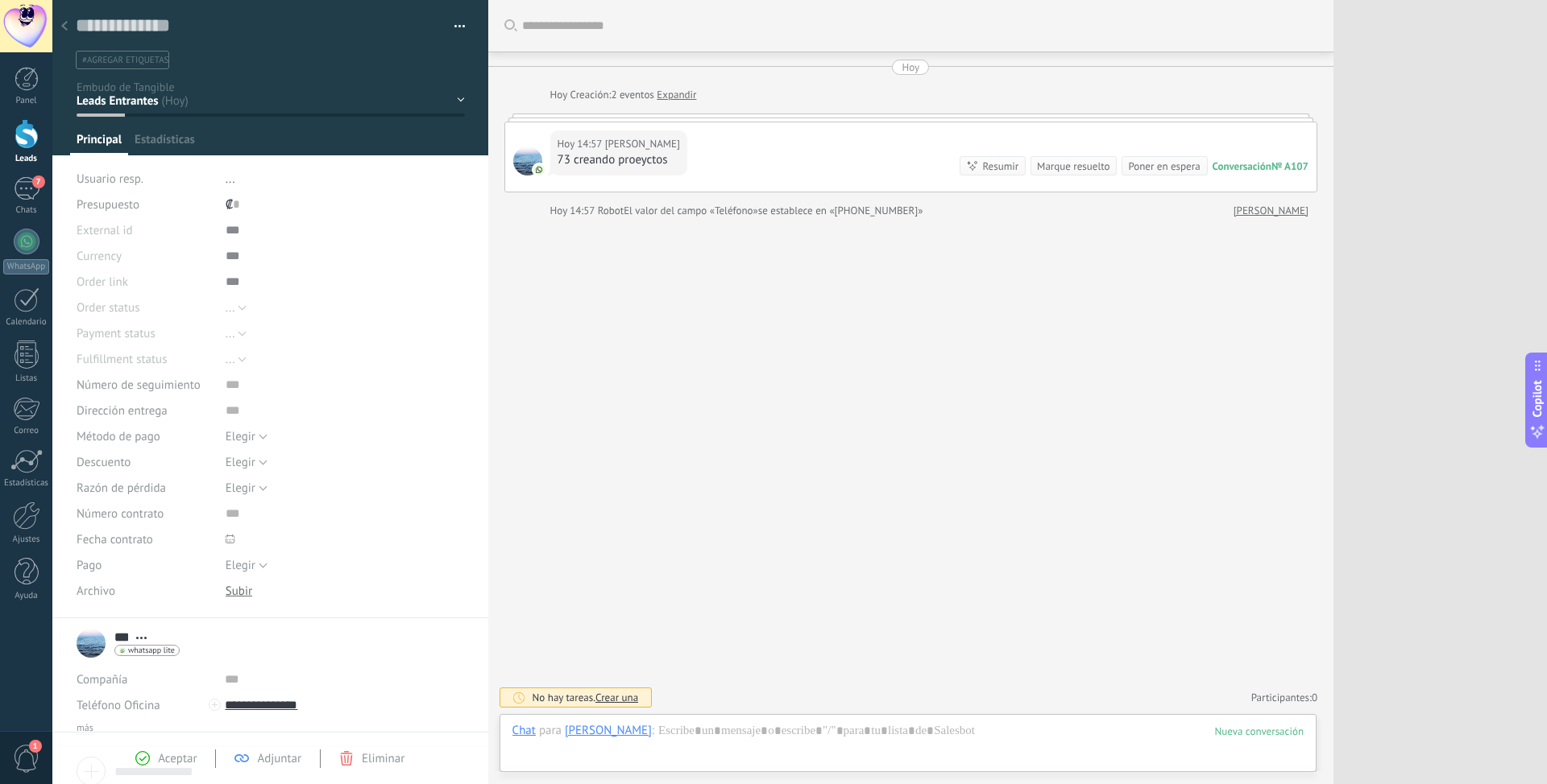
scroll to position [24, 0]
click at [166, 493] on div "Aceptar Adjuntar Eliminar" at bounding box center [270, 758] width 436 height 52
click at [175, 493] on span "Aceptar" at bounding box center [177, 758] width 39 height 15
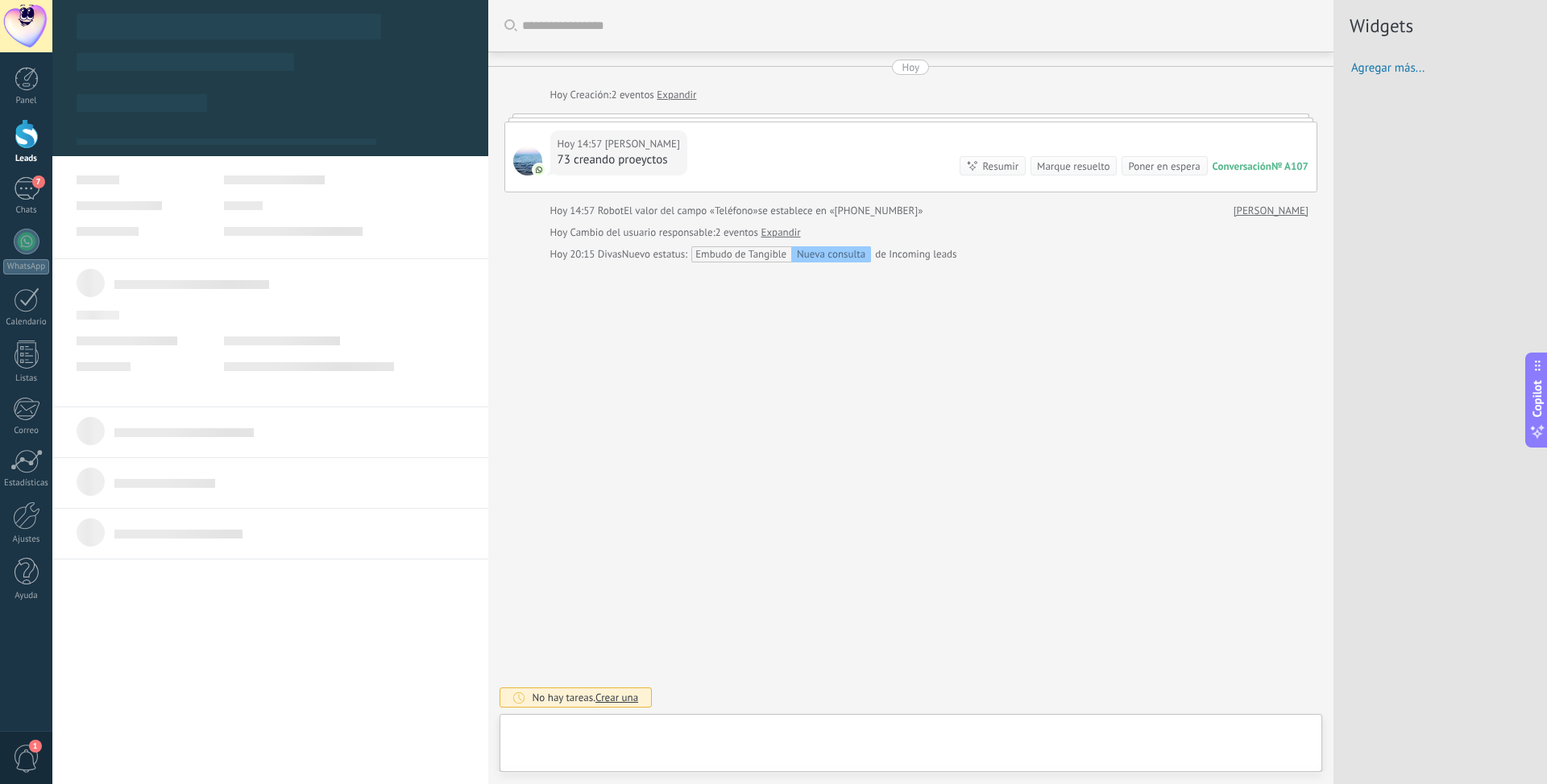
type textarea "**********"
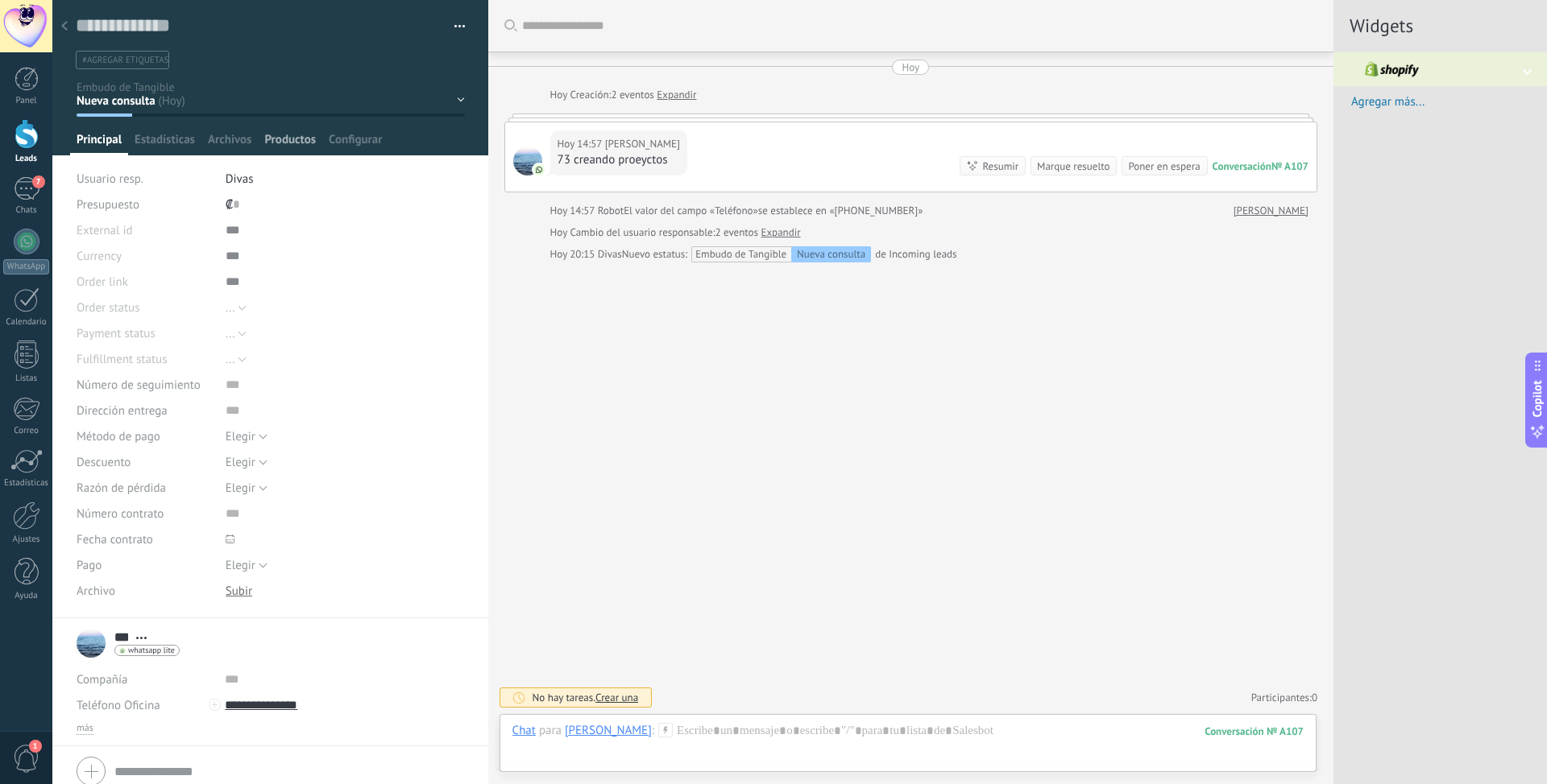
click at [284, 141] on span "Productos" at bounding box center [289, 144] width 51 height 24
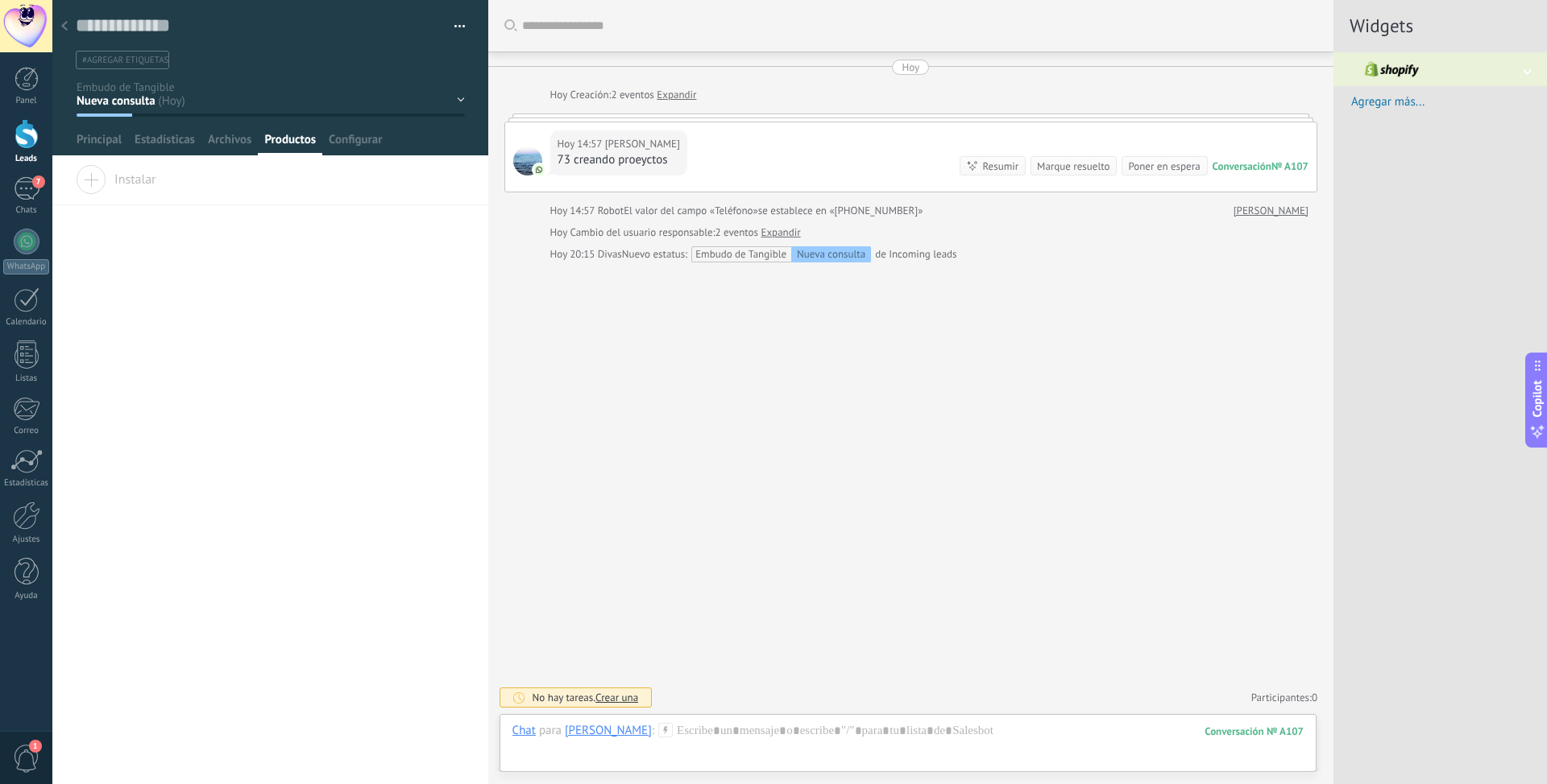
click at [87, 184] on span "Instalar" at bounding box center [115, 176] width 80 height 23
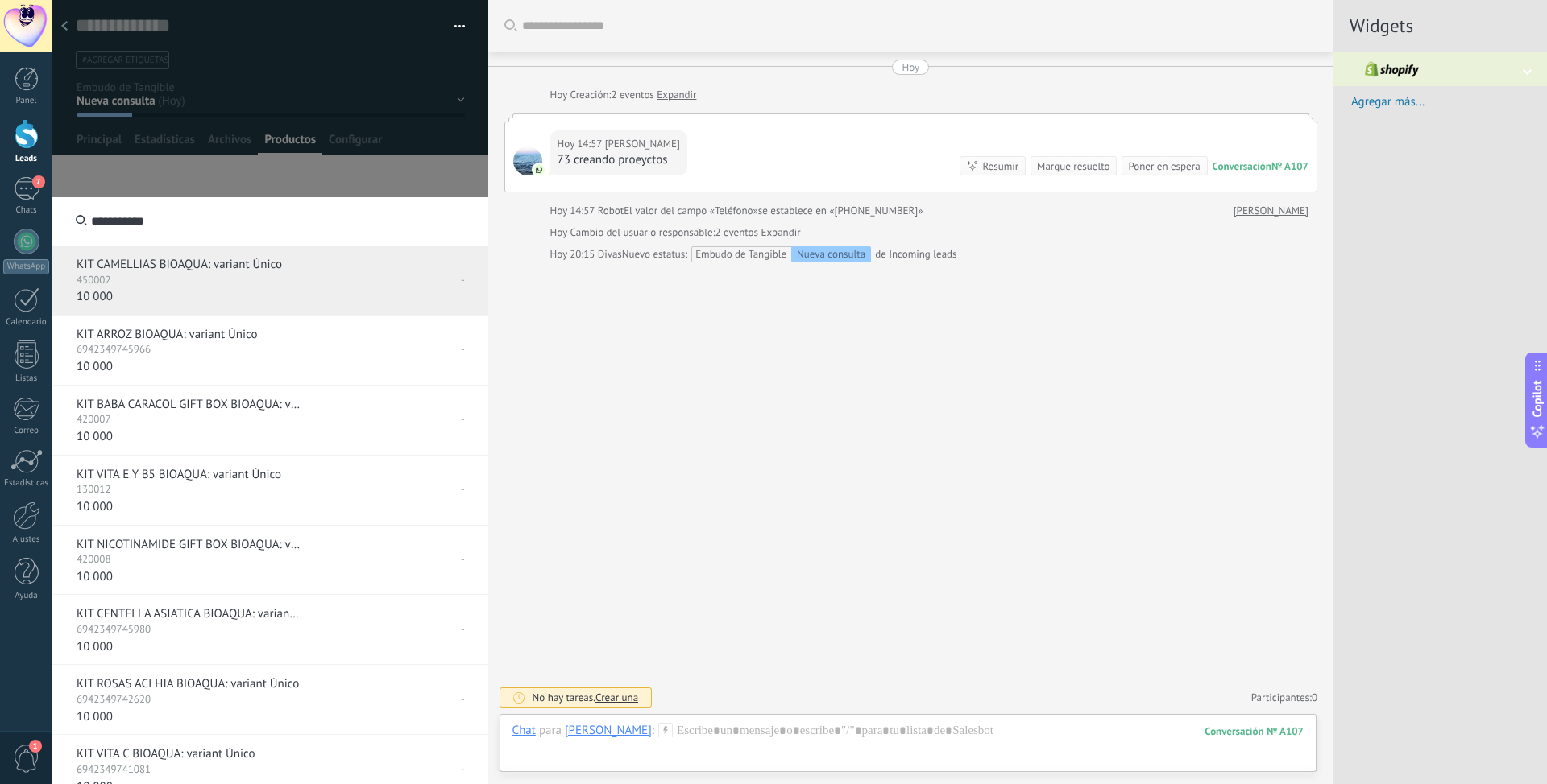
type input "**********"
click at [185, 268] on p "KIT CAMELLIAS BIOAQUA: variant Único" at bounding box center [189, 265] width 226 height 16
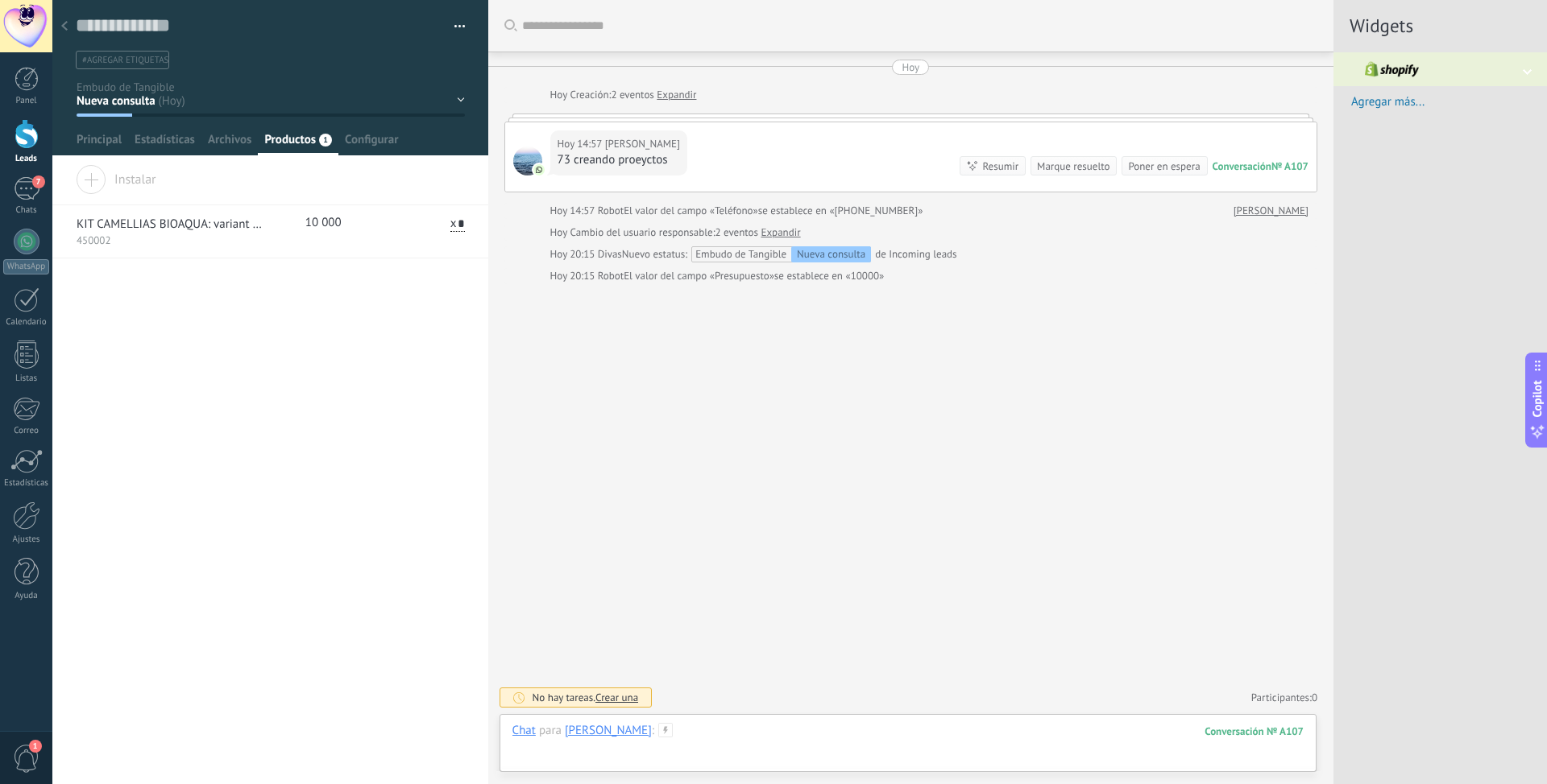
click at [636, 493] on div at bounding box center [908, 747] width 791 height 49
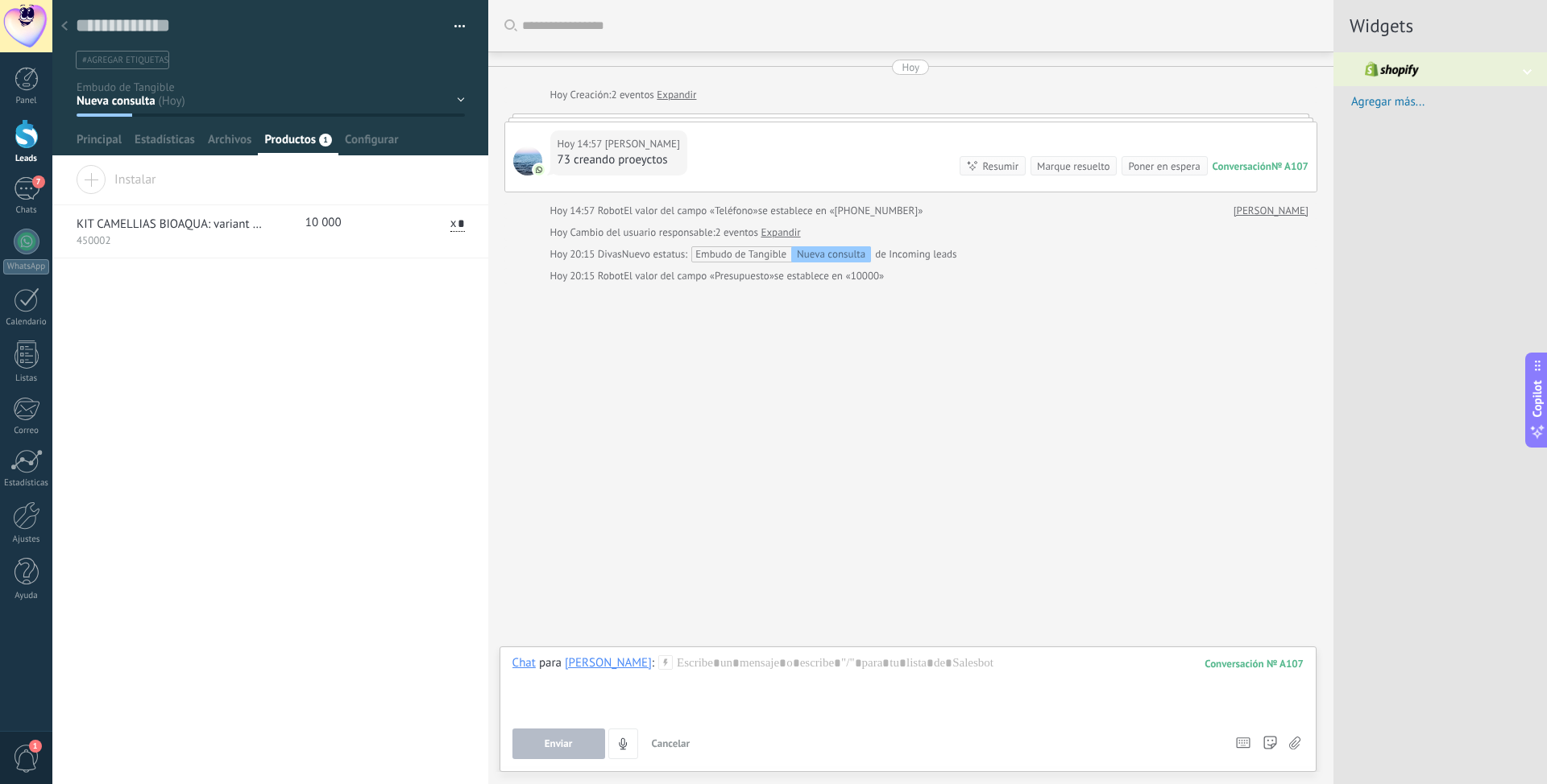
click at [658, 493] on use at bounding box center [664, 661] width 14 height 14
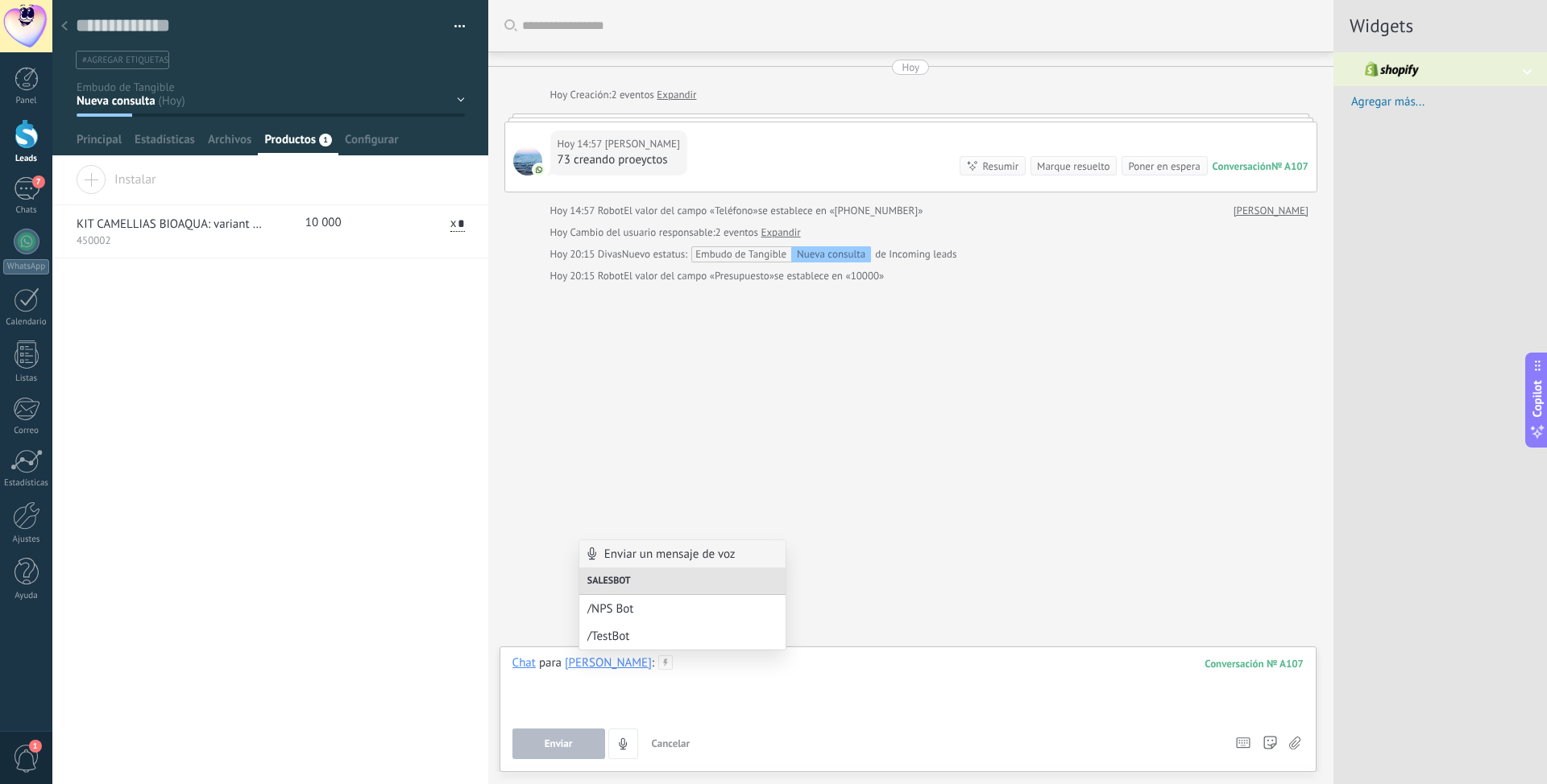
drag, startPoint x: 721, startPoint y: 678, endPoint x: 875, endPoint y: 661, distance: 154.9
click at [724, 493] on div at bounding box center [908, 685] width 791 height 61
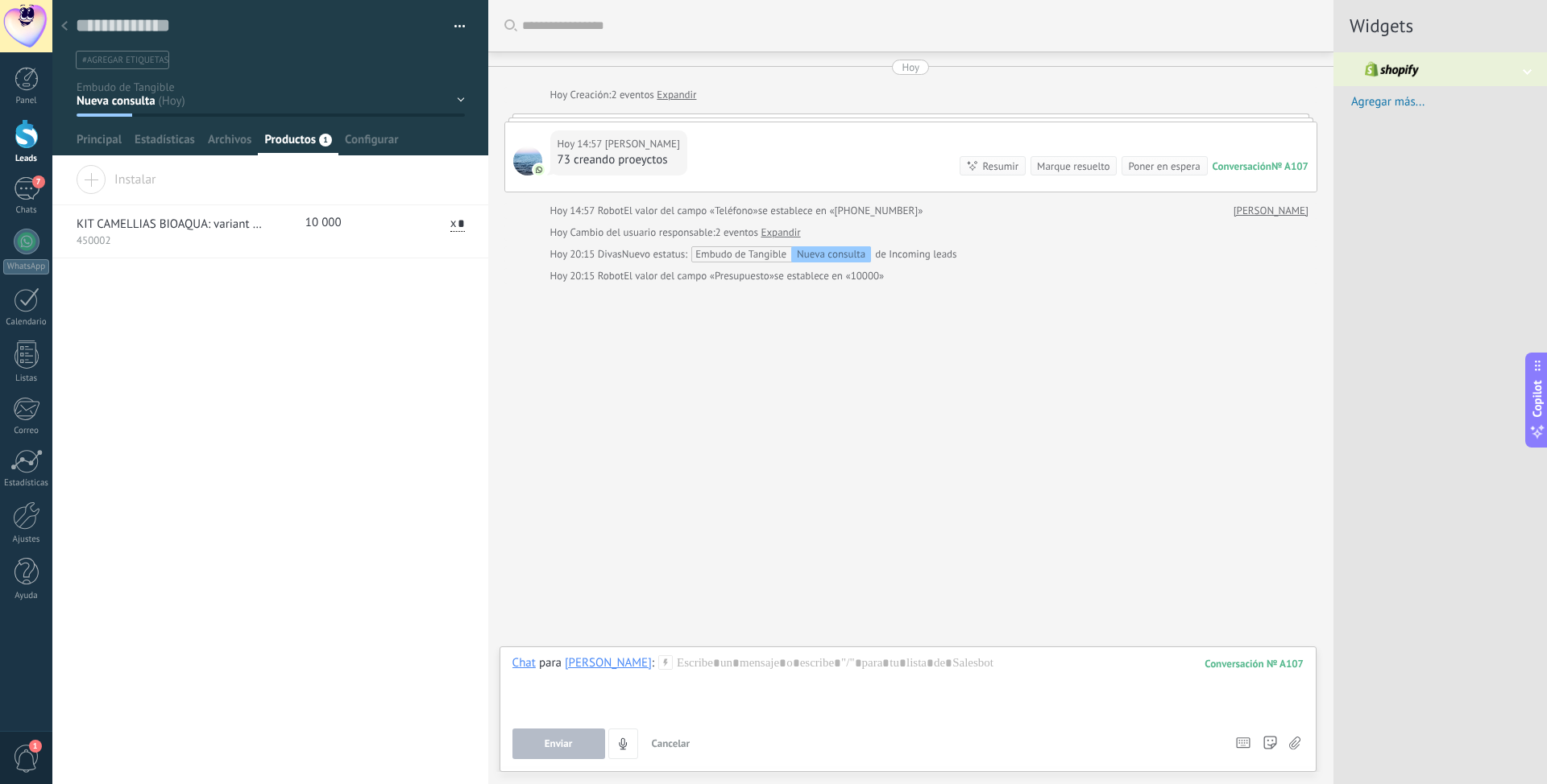
click at [1031, 71] on img at bounding box center [1392, 69] width 83 height 34
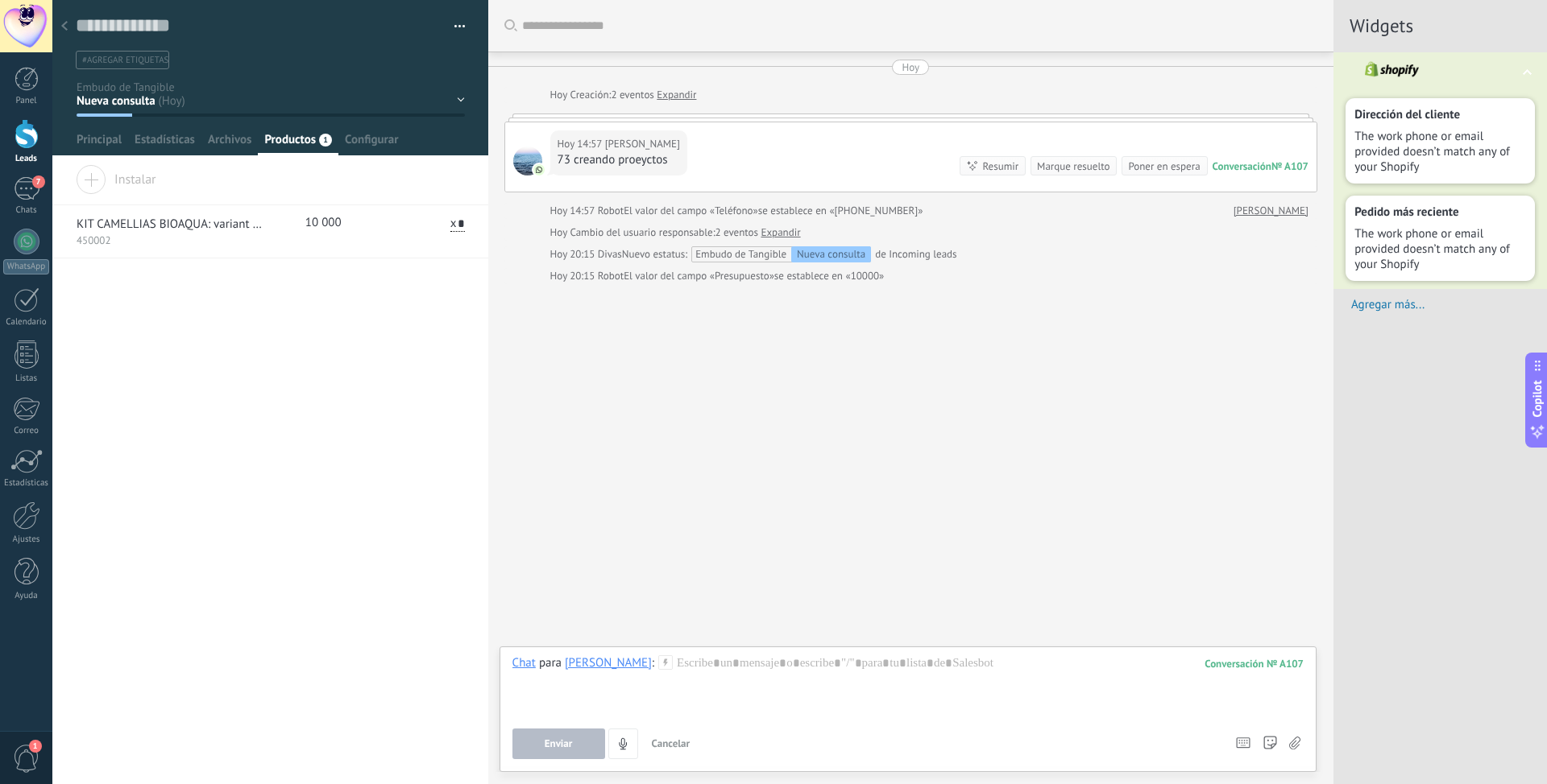
click at [1031, 306] on span "Agregar más..." at bounding box center [1448, 304] width 196 height 15
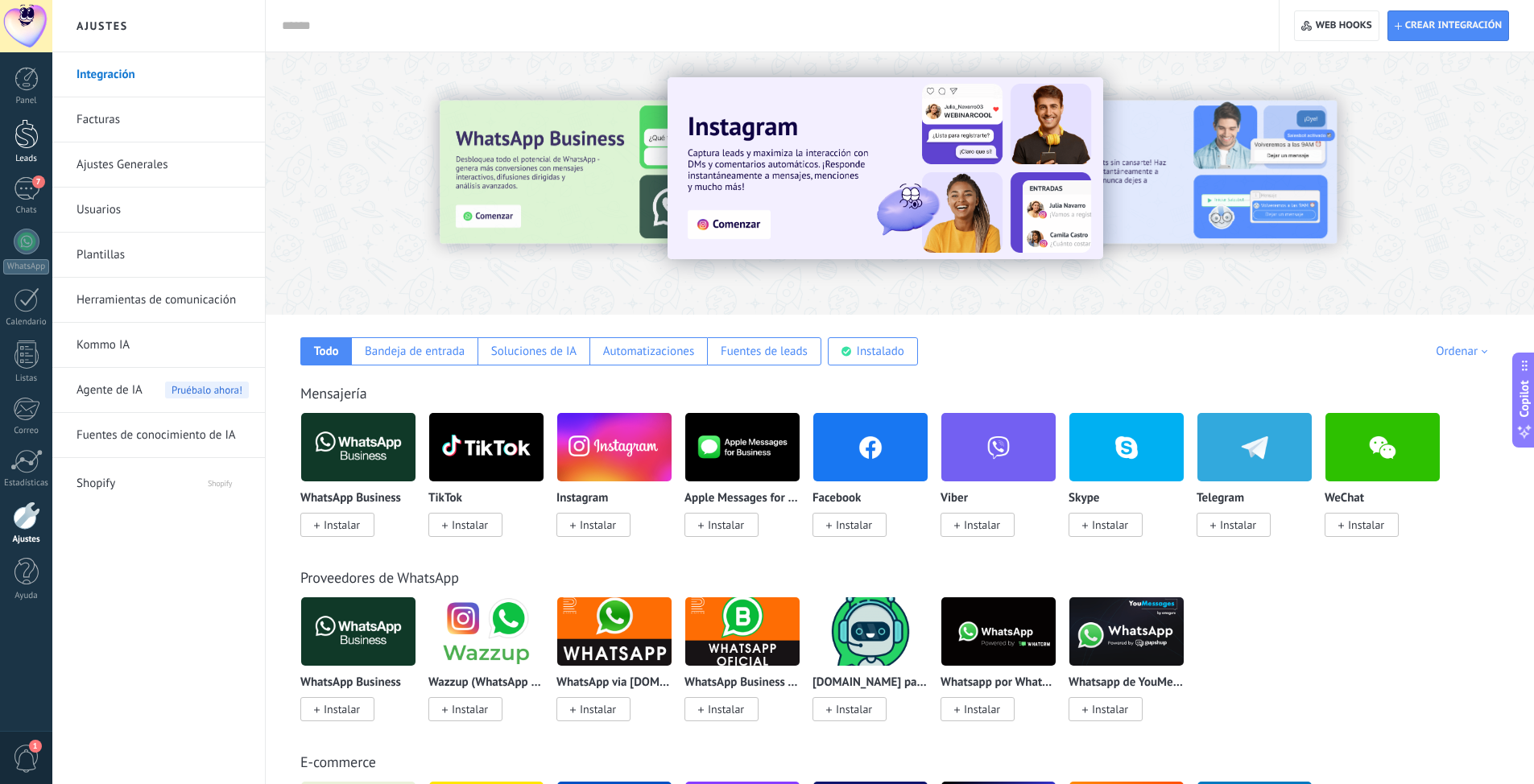
click at [33, 146] on div at bounding box center [27, 134] width 24 height 30
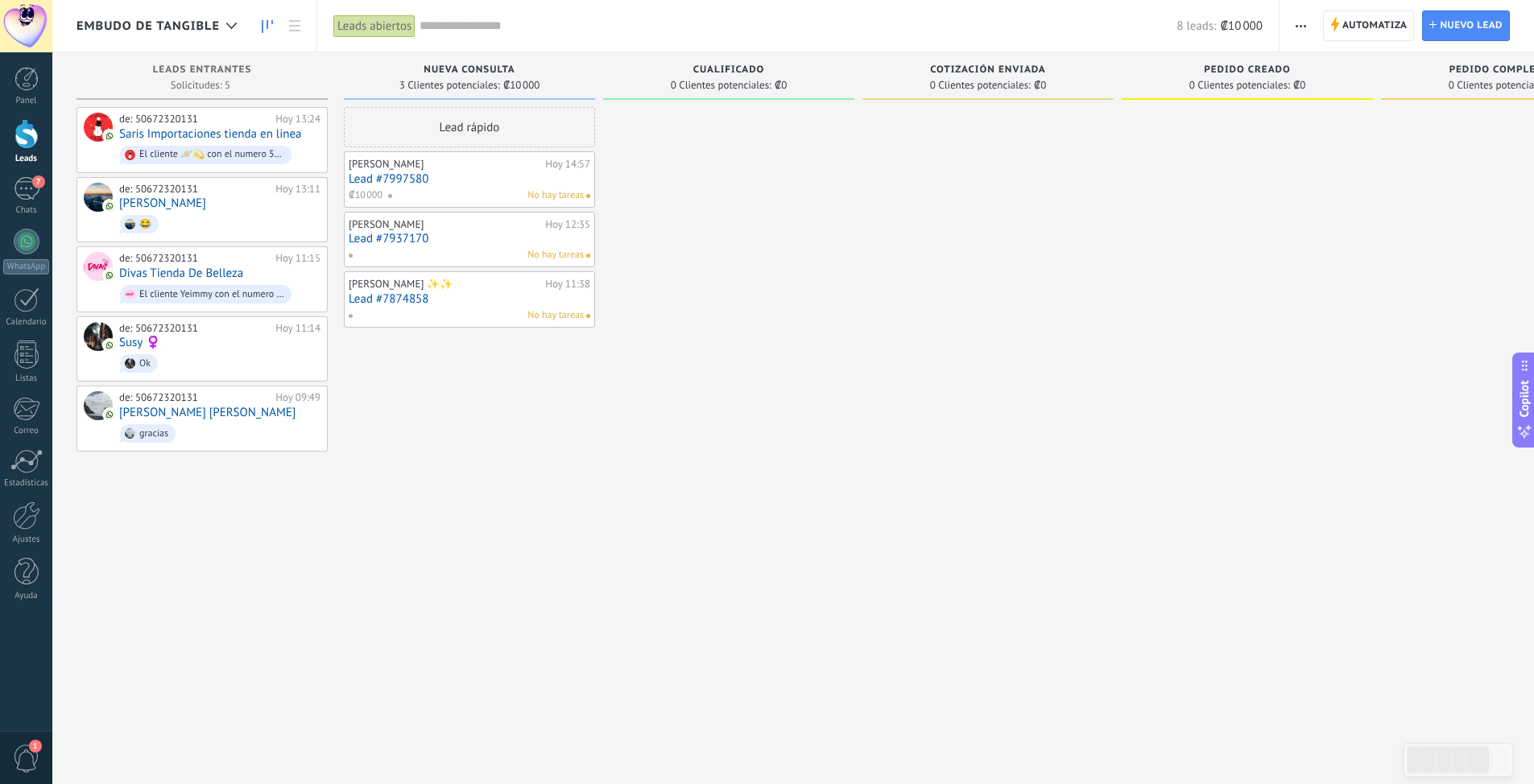
click at [381, 300] on link "Lead #7874858" at bounding box center [470, 299] width 242 height 14
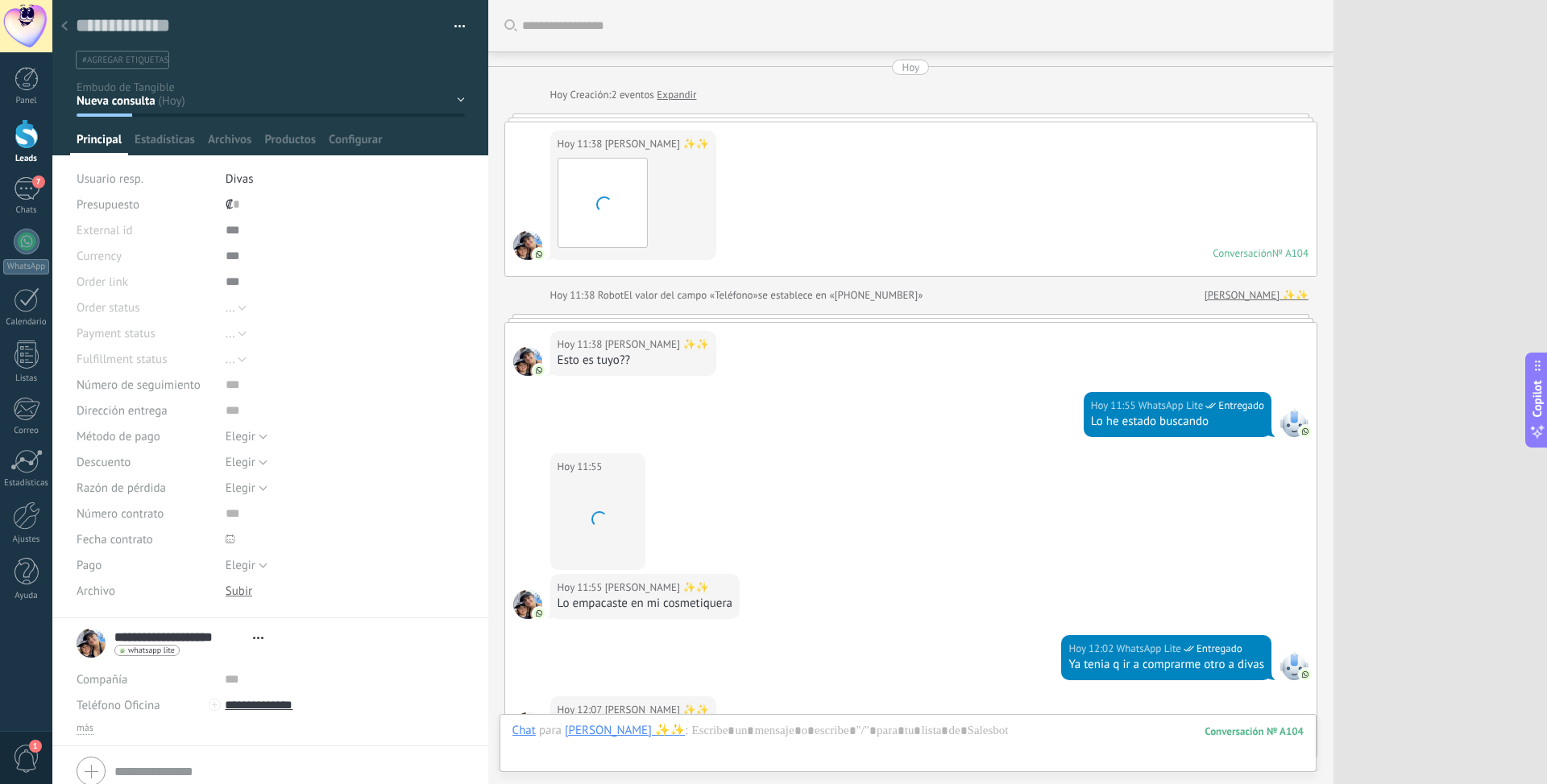
scroll to position [304, 0]
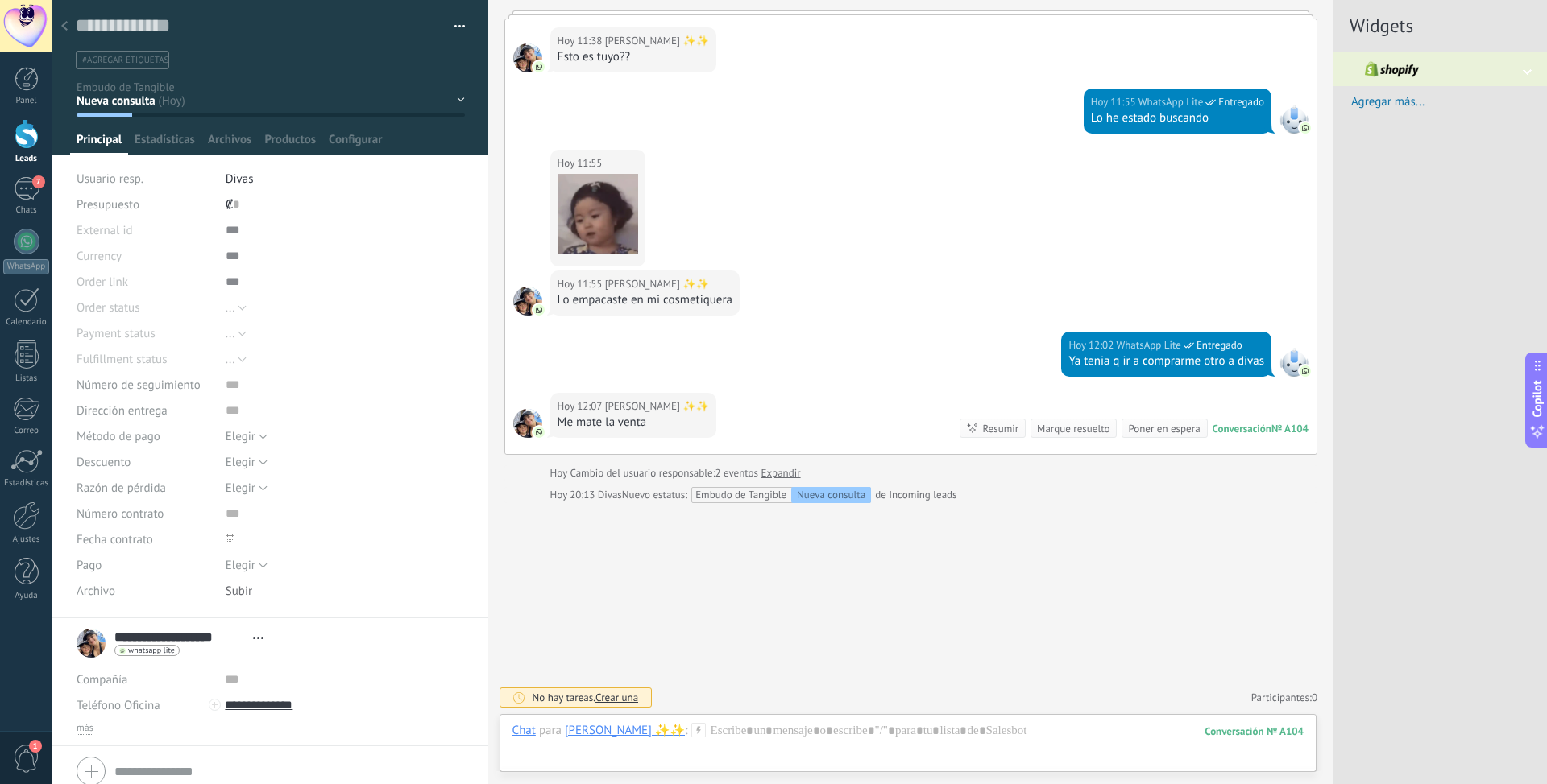
click at [67, 31] on use at bounding box center [64, 26] width 6 height 10
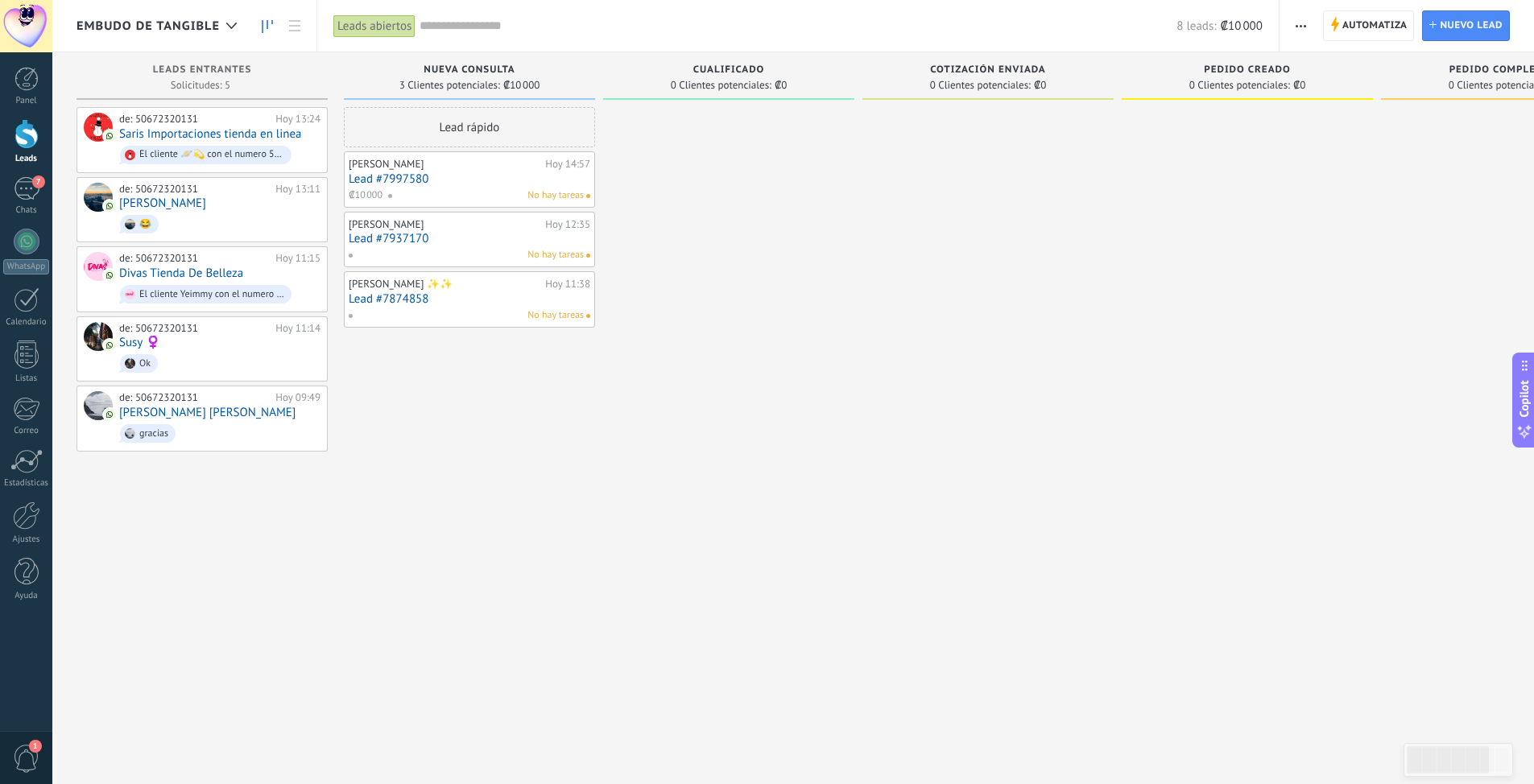
click at [396, 172] on link "Lead #7997580" at bounding box center [470, 179] width 242 height 14
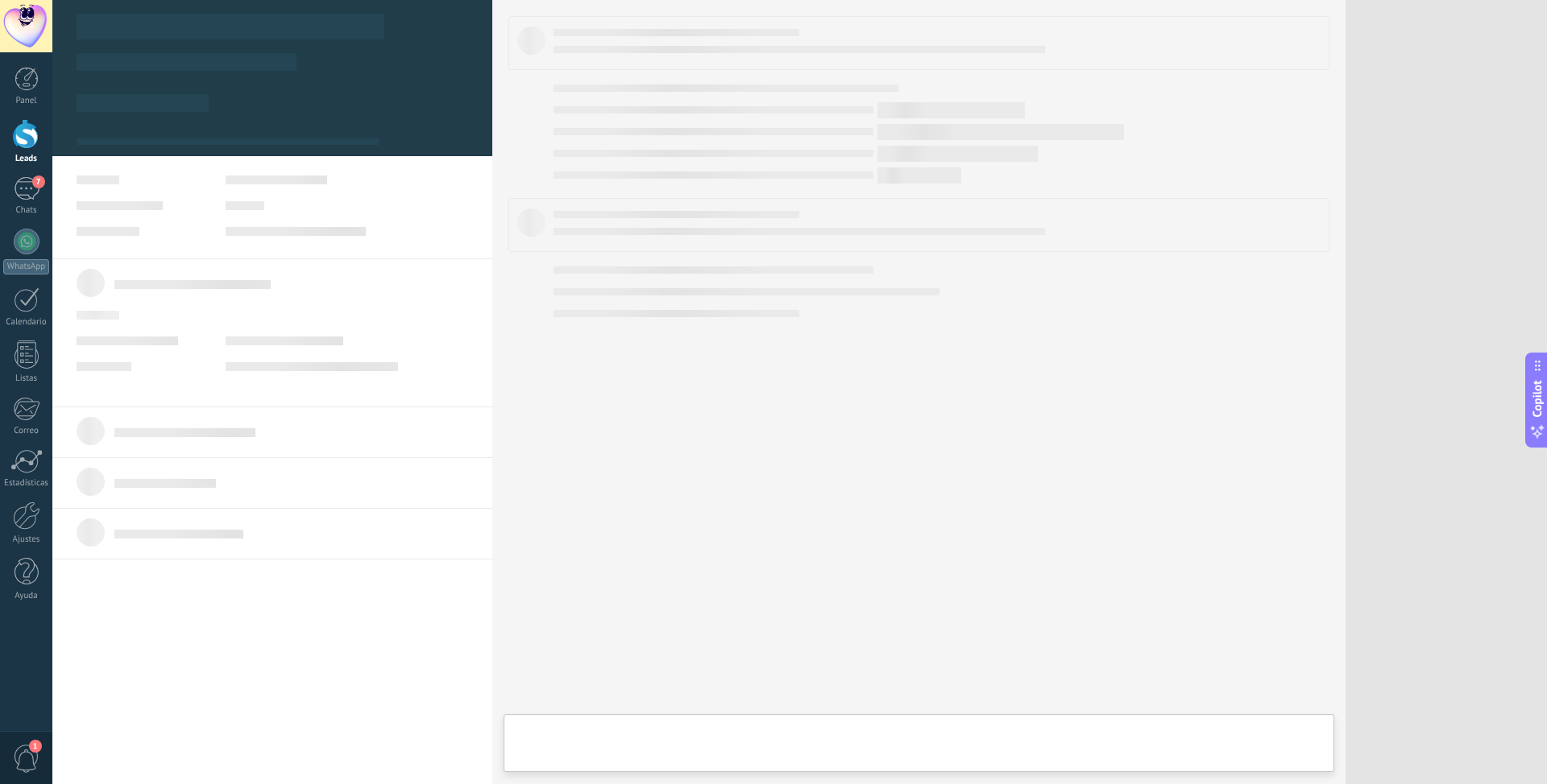
type textarea "**********"
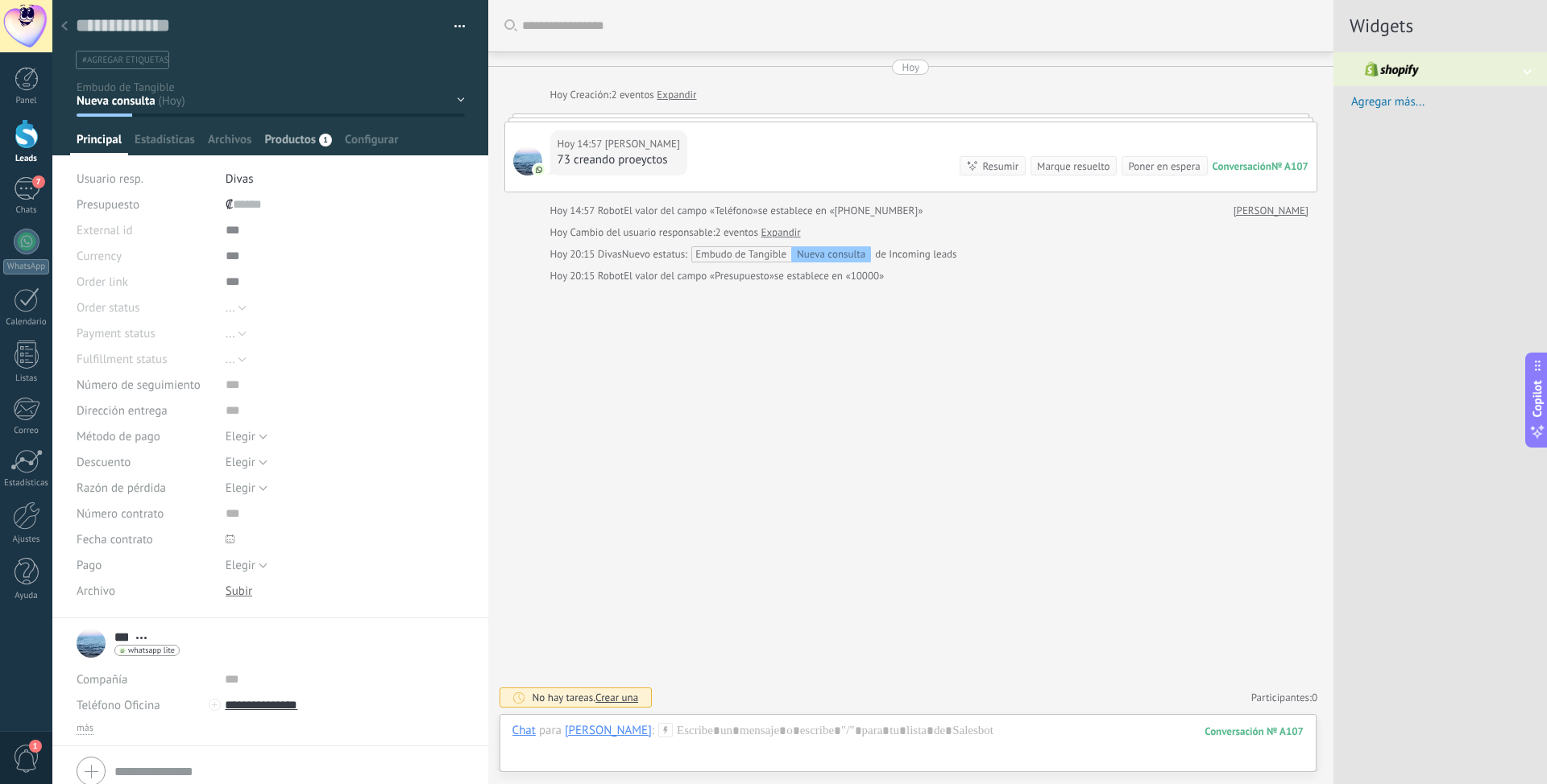
click at [309, 136] on span "Productos" at bounding box center [289, 144] width 51 height 24
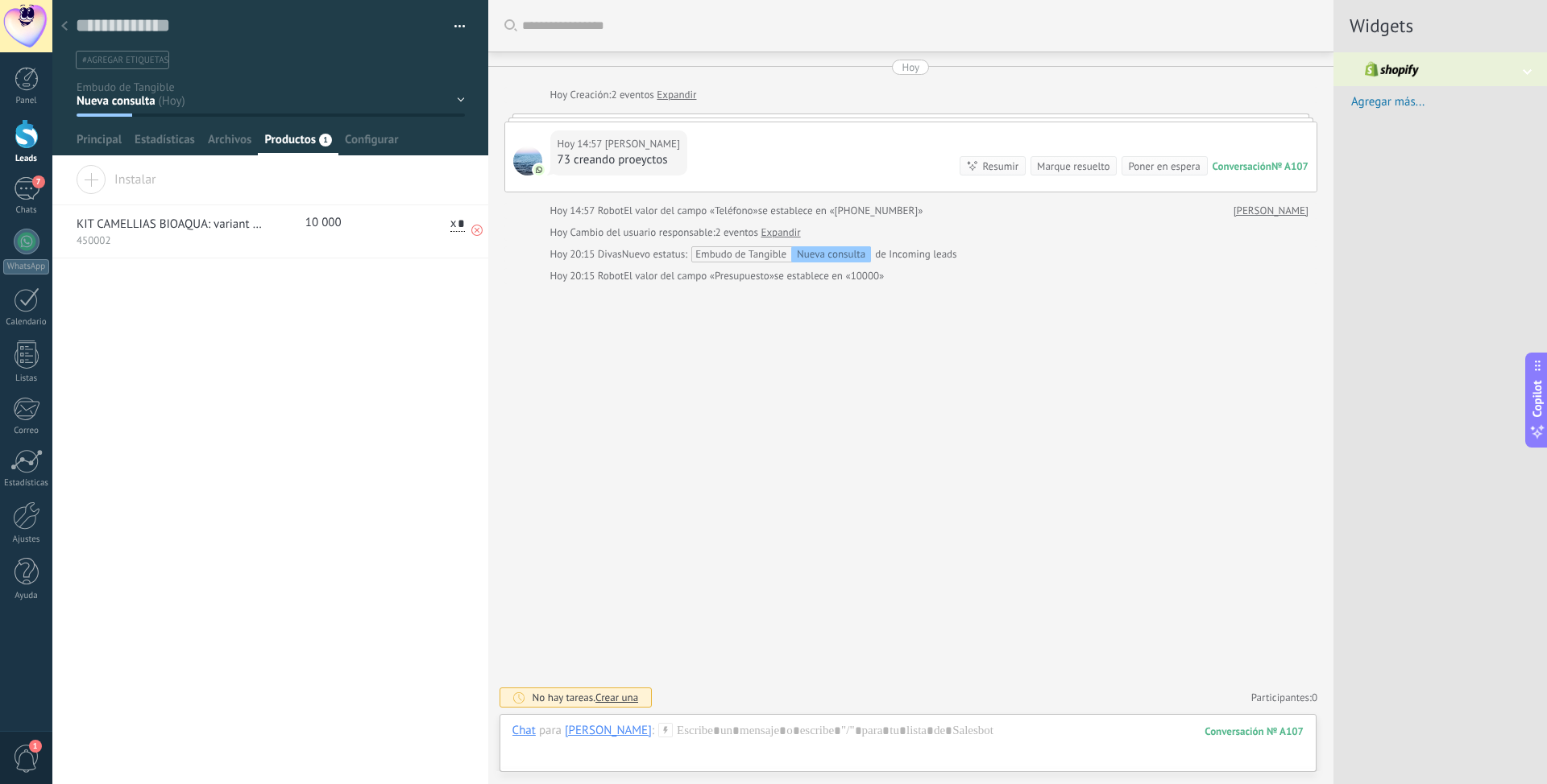
click at [160, 240] on p "450002" at bounding box center [169, 241] width 186 height 14
click at [367, 140] on span "Configurar" at bounding box center [371, 144] width 53 height 24
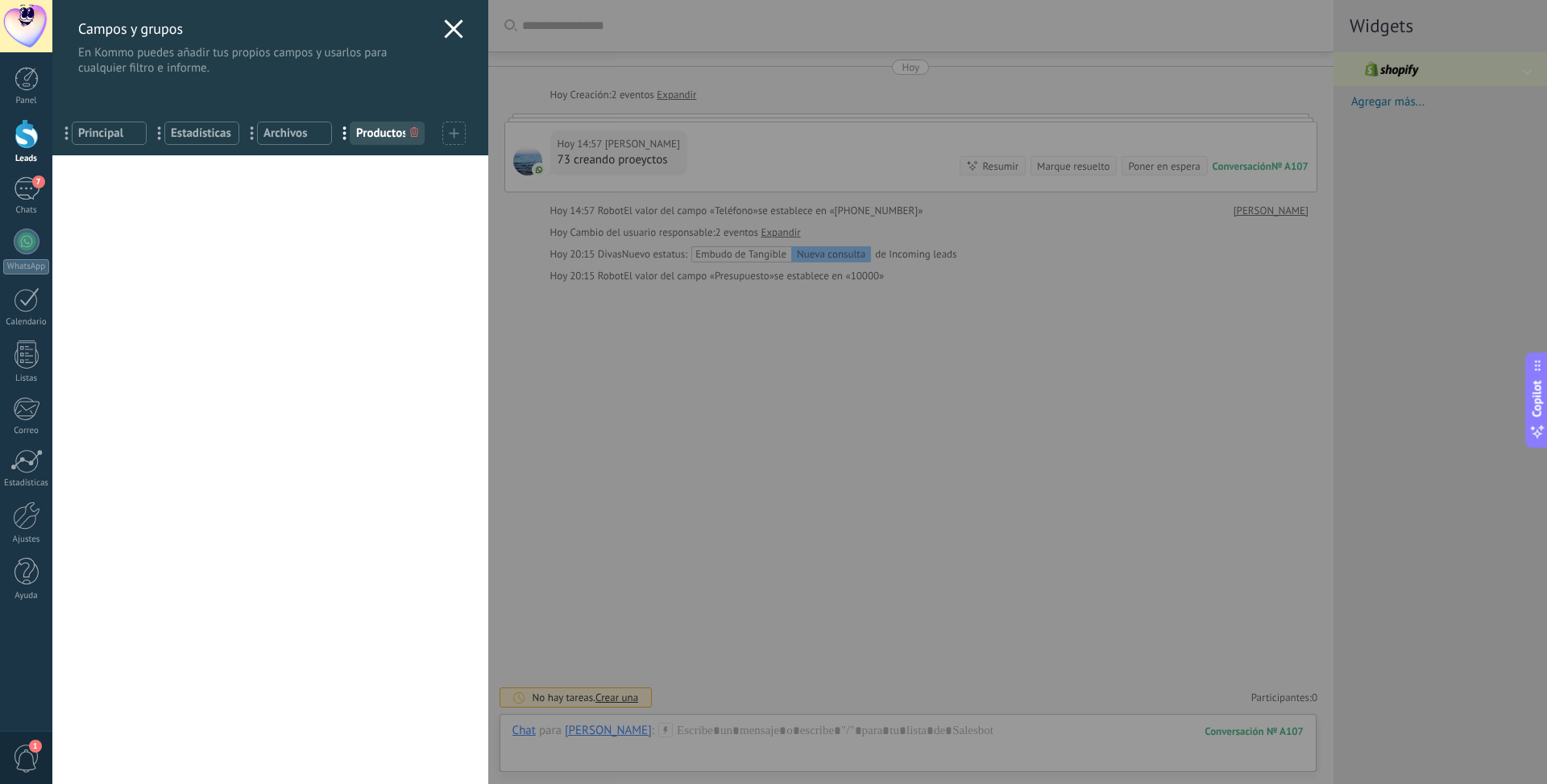
click at [447, 29] on use at bounding box center [453, 28] width 19 height 19
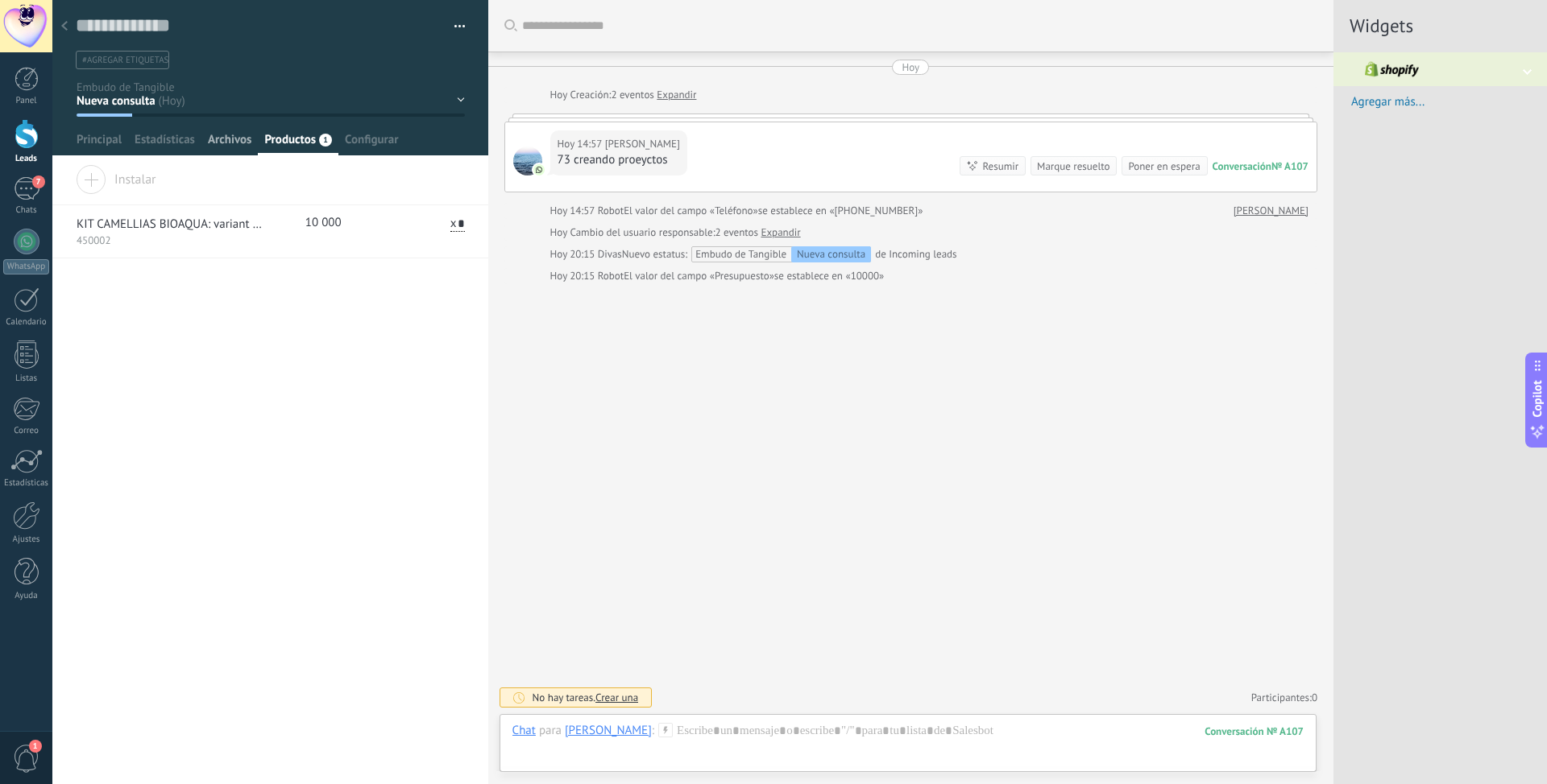
click at [215, 139] on span "Archivos" at bounding box center [230, 144] width 44 height 24
click at [175, 142] on span "Estadísticas" at bounding box center [165, 144] width 60 height 24
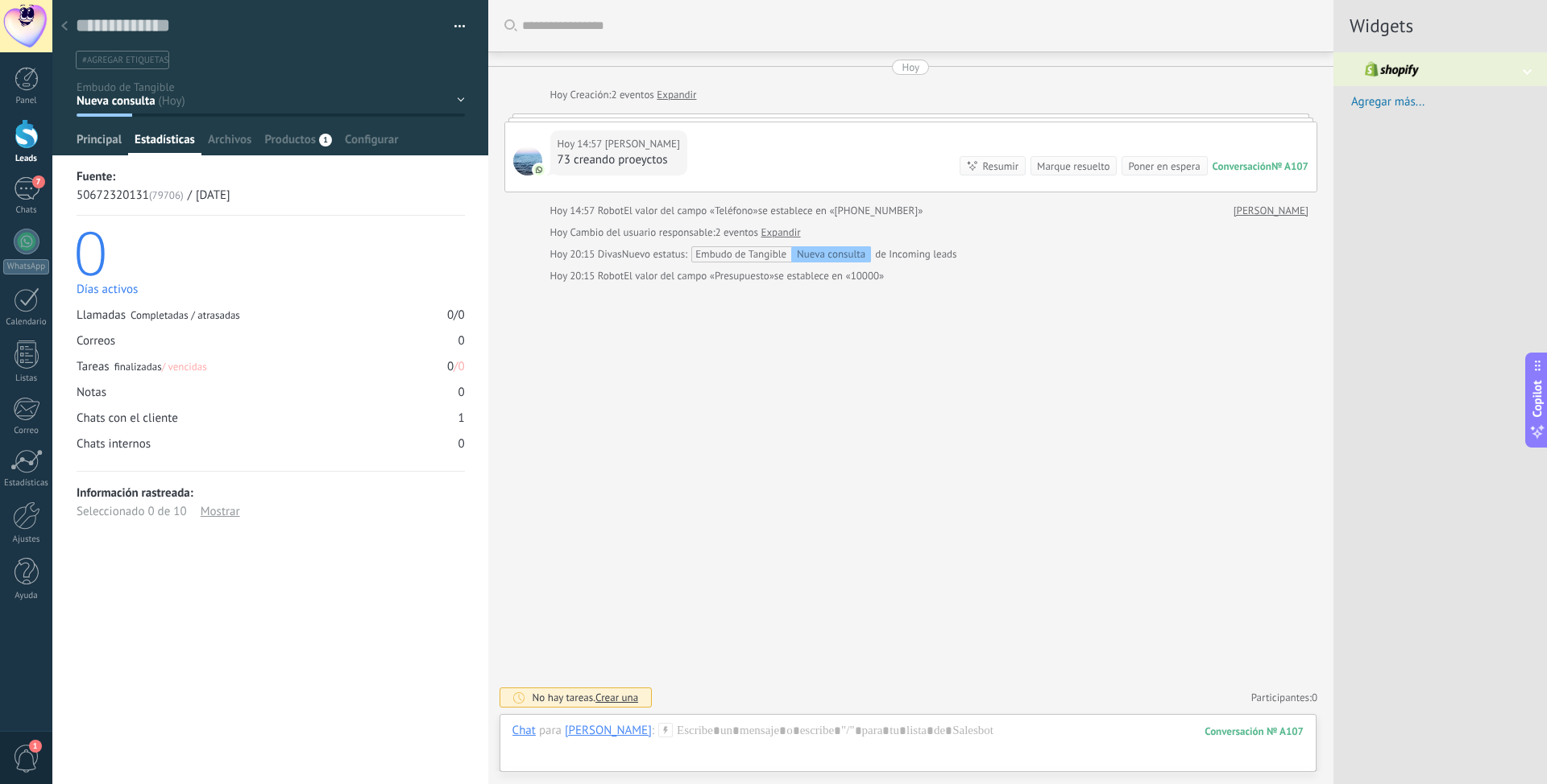
click at [106, 142] on span "Principal" at bounding box center [99, 144] width 45 height 24
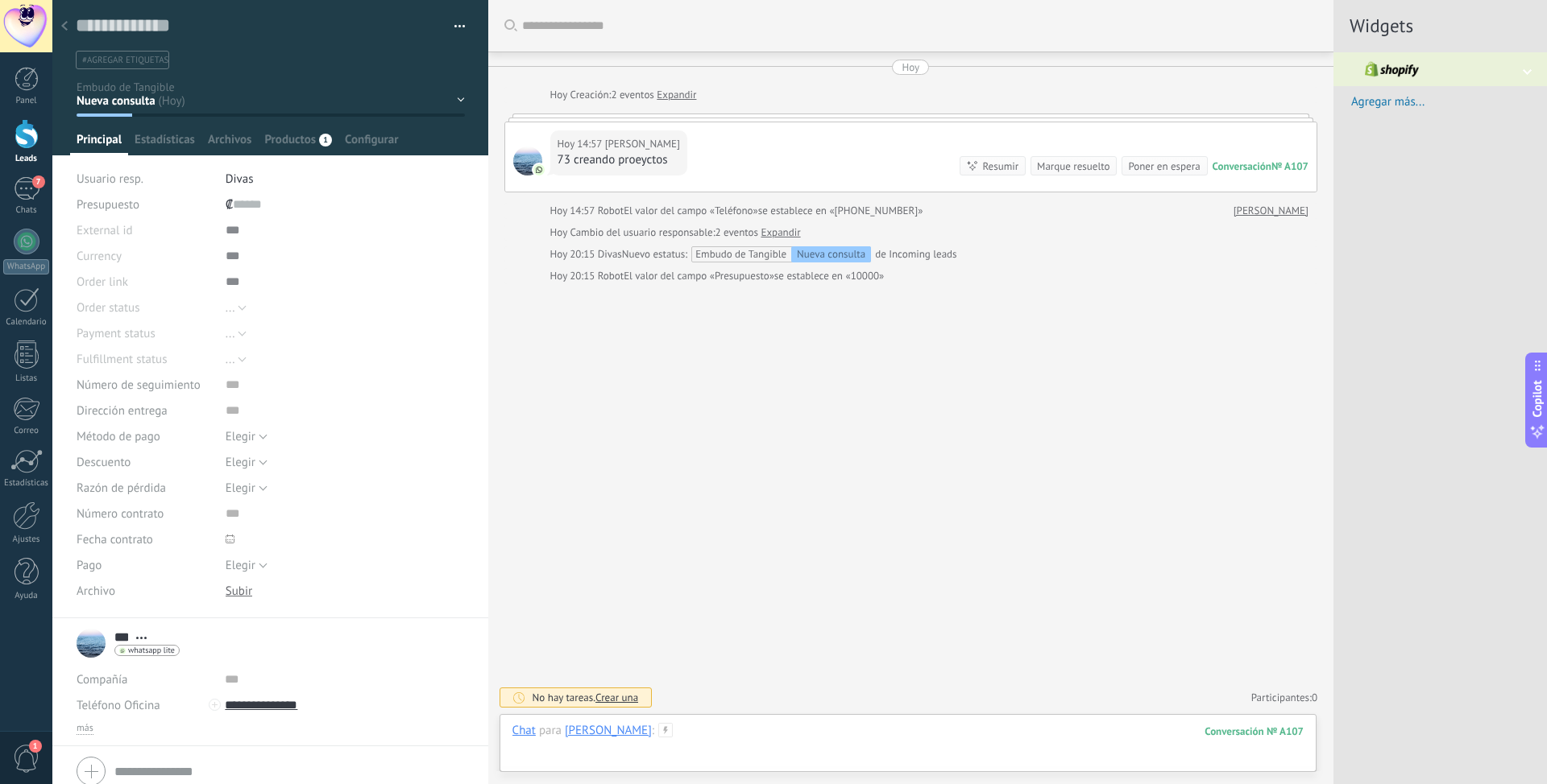
click at [668, 493] on div at bounding box center [908, 747] width 791 height 49
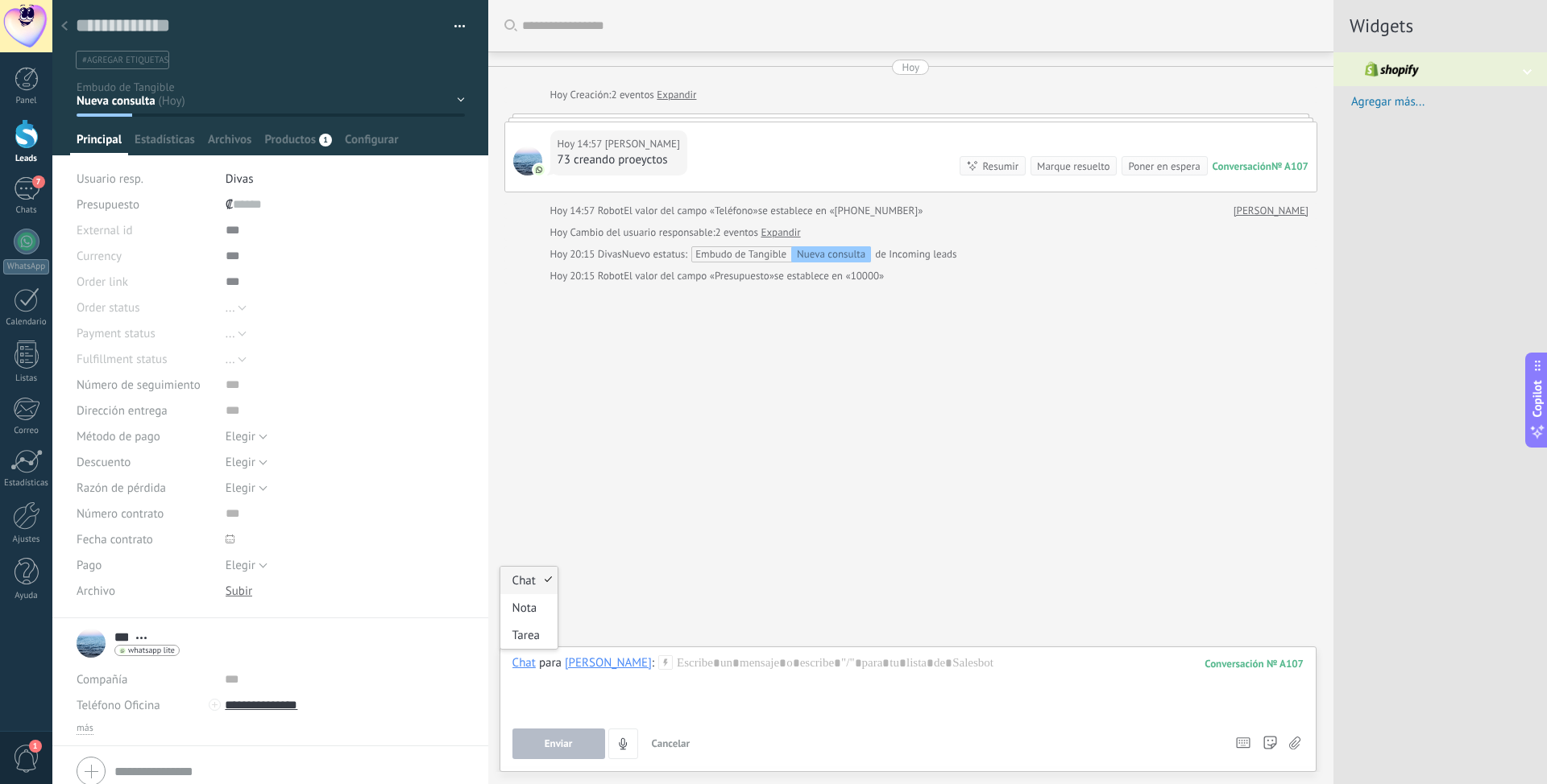
click at [521, 493] on div "Chat" at bounding box center [524, 662] width 24 height 15
click at [690, 493] on div at bounding box center [908, 685] width 791 height 61
click at [573, 493] on div "[PERSON_NAME]" at bounding box center [607, 662] width 87 height 15
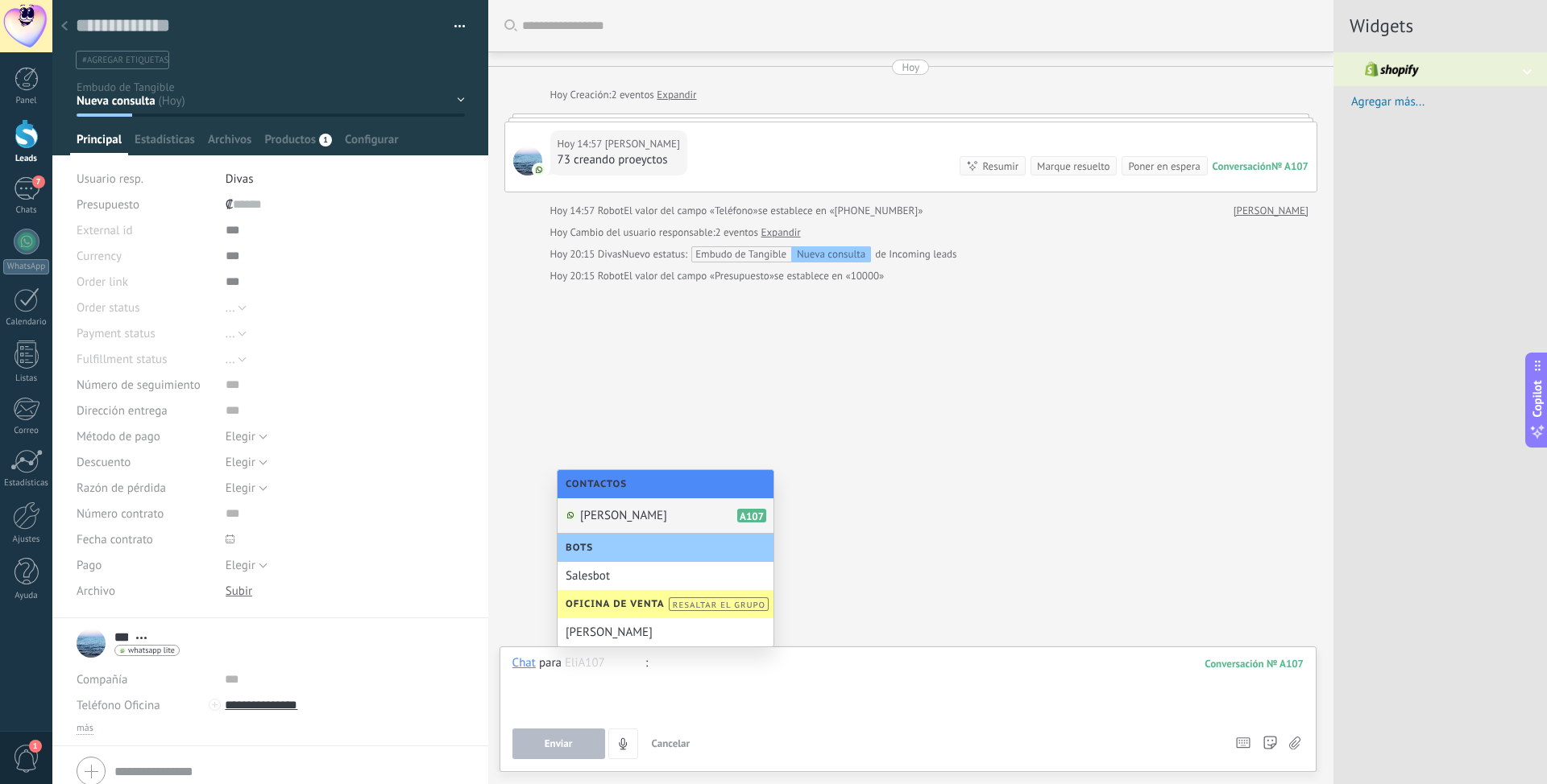
click at [778, 493] on div at bounding box center [908, 685] width 791 height 61
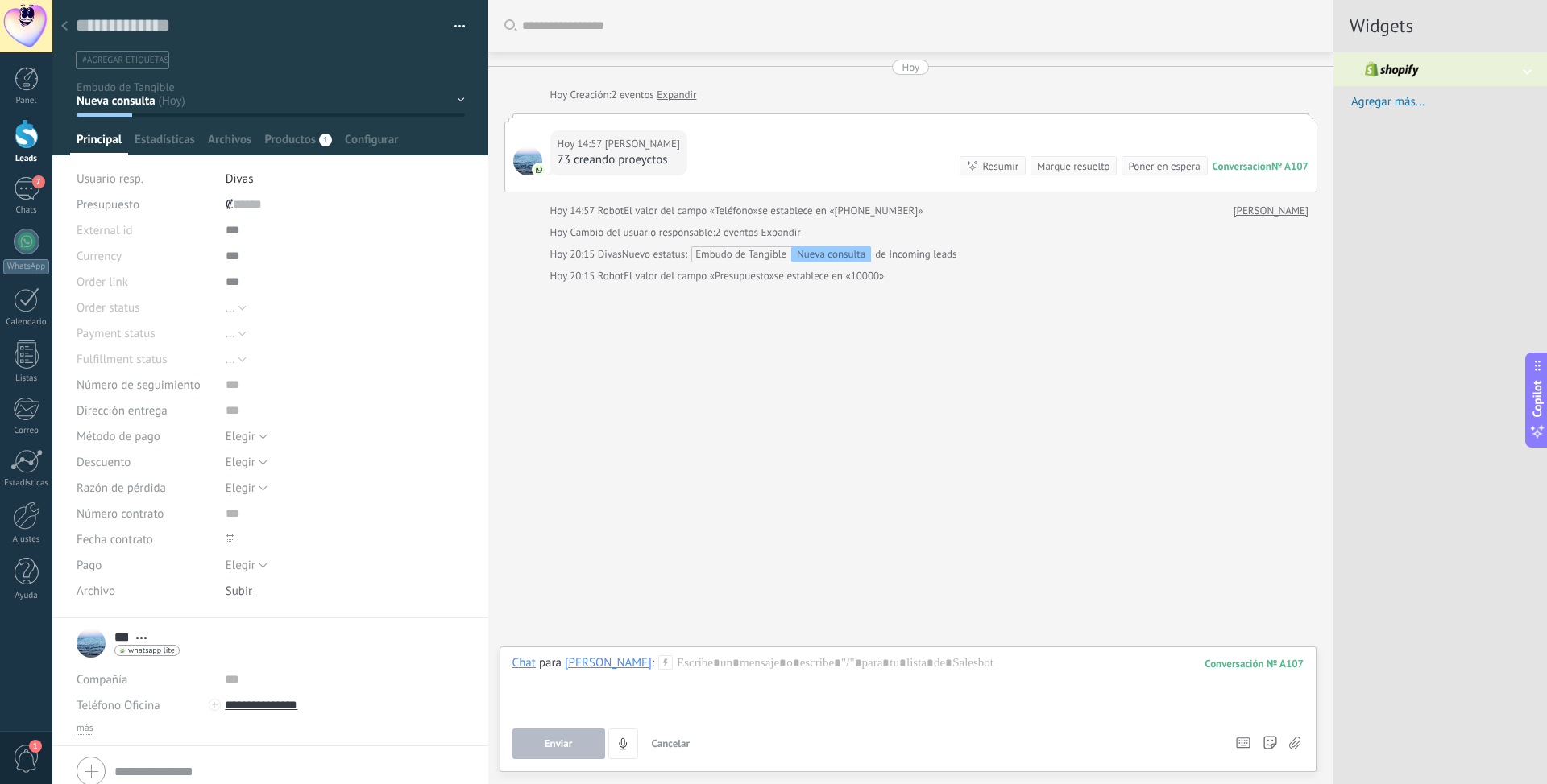
click at [658, 493] on icon at bounding box center [665, 662] width 15 height 15
drag, startPoint x: 711, startPoint y: 653, endPoint x: 705, endPoint y: 661, distance: 10.0
click at [711, 493] on div "Chat Correo Nota Tarea Chat para Eli : 107 Enviar Cancelar Rastrear clics en li…" at bounding box center [908, 709] width 817 height 126
click at [691, 493] on div at bounding box center [908, 685] width 791 height 61
click at [1031, 19] on div "Widgets" at bounding box center [1440, 26] width 214 height 52
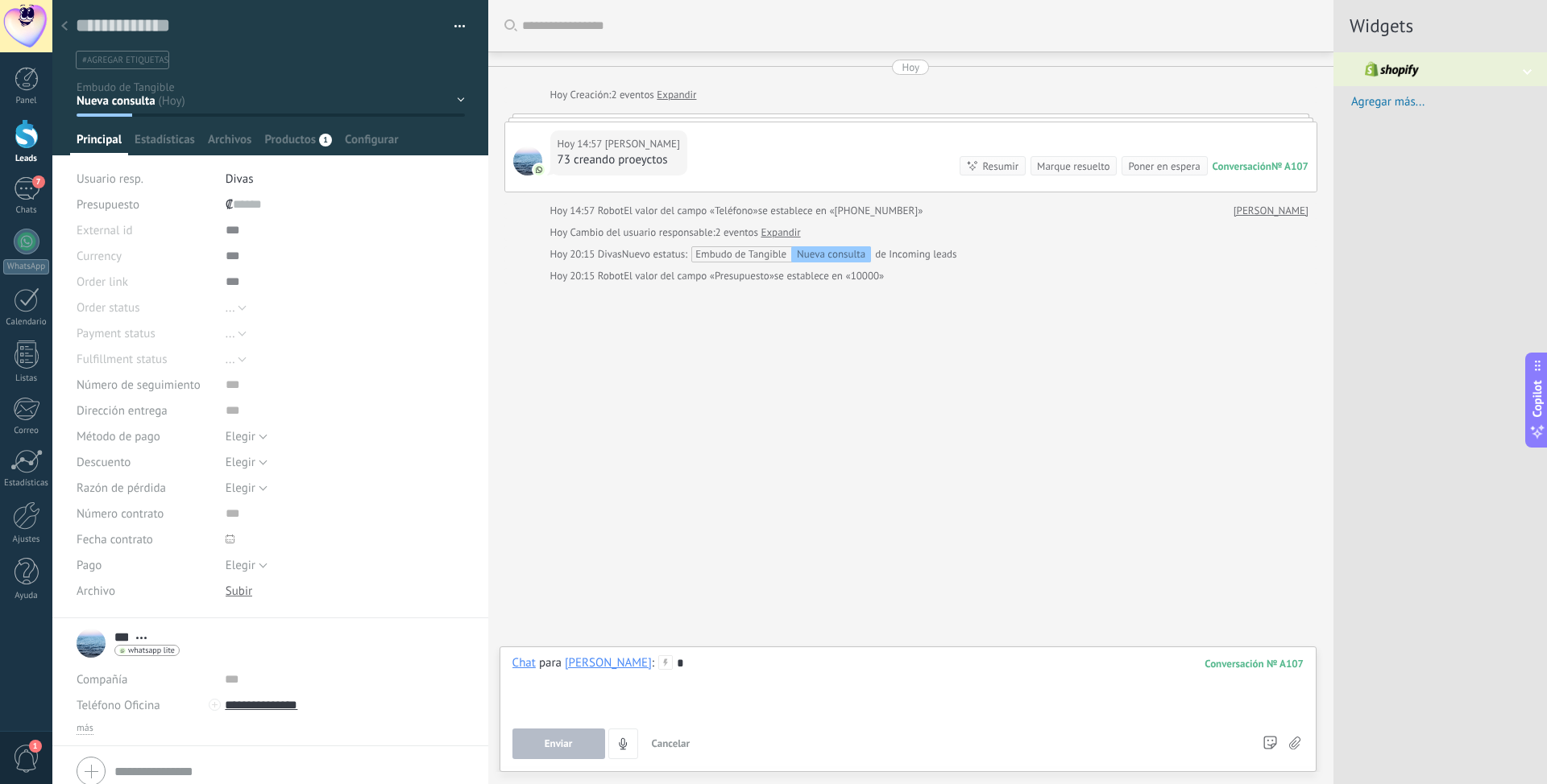
click at [1031, 67] on div at bounding box center [1440, 69] width 214 height 34
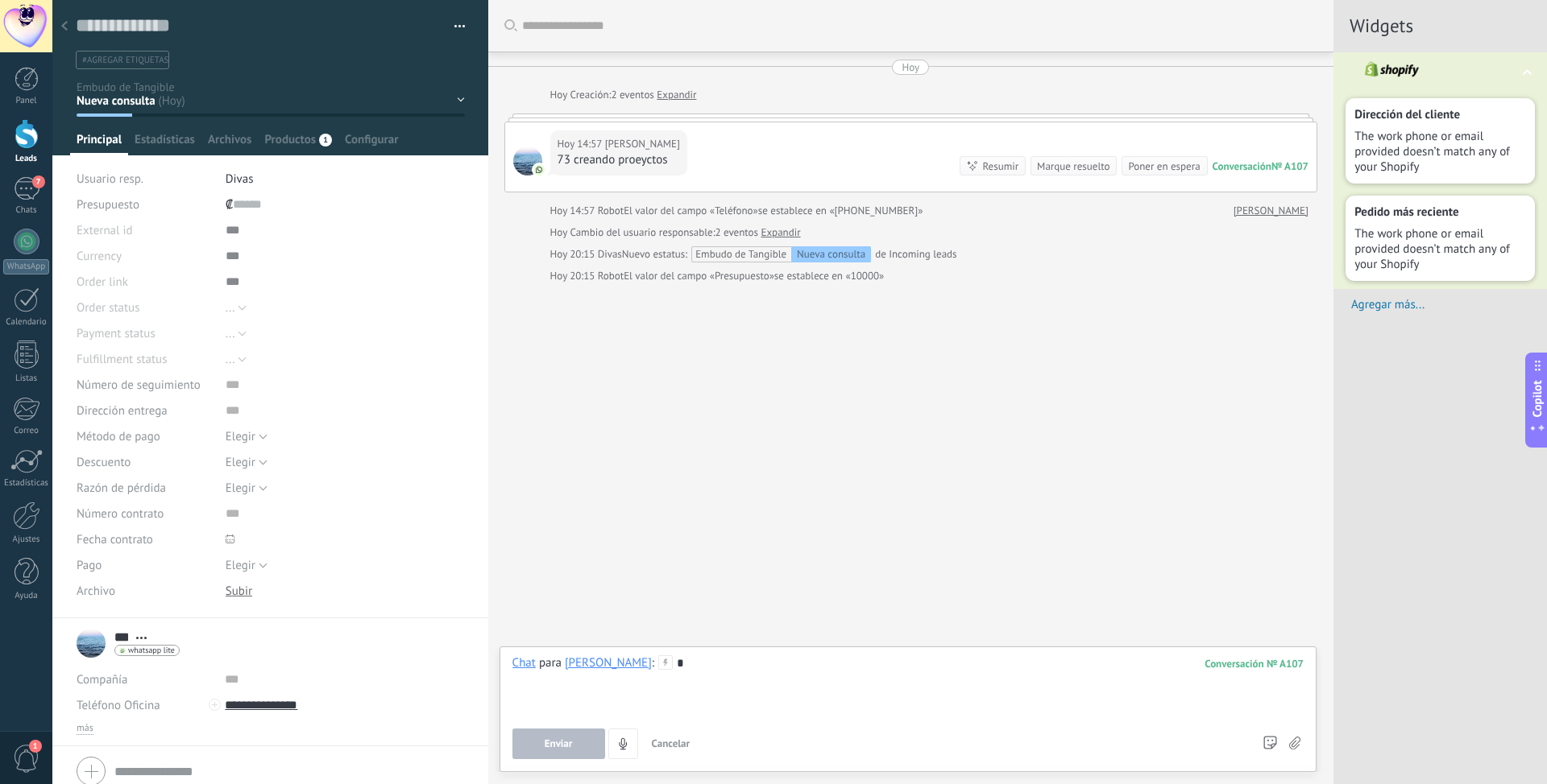
click at [1031, 300] on span "Agregar más..." at bounding box center [1448, 304] width 196 height 15
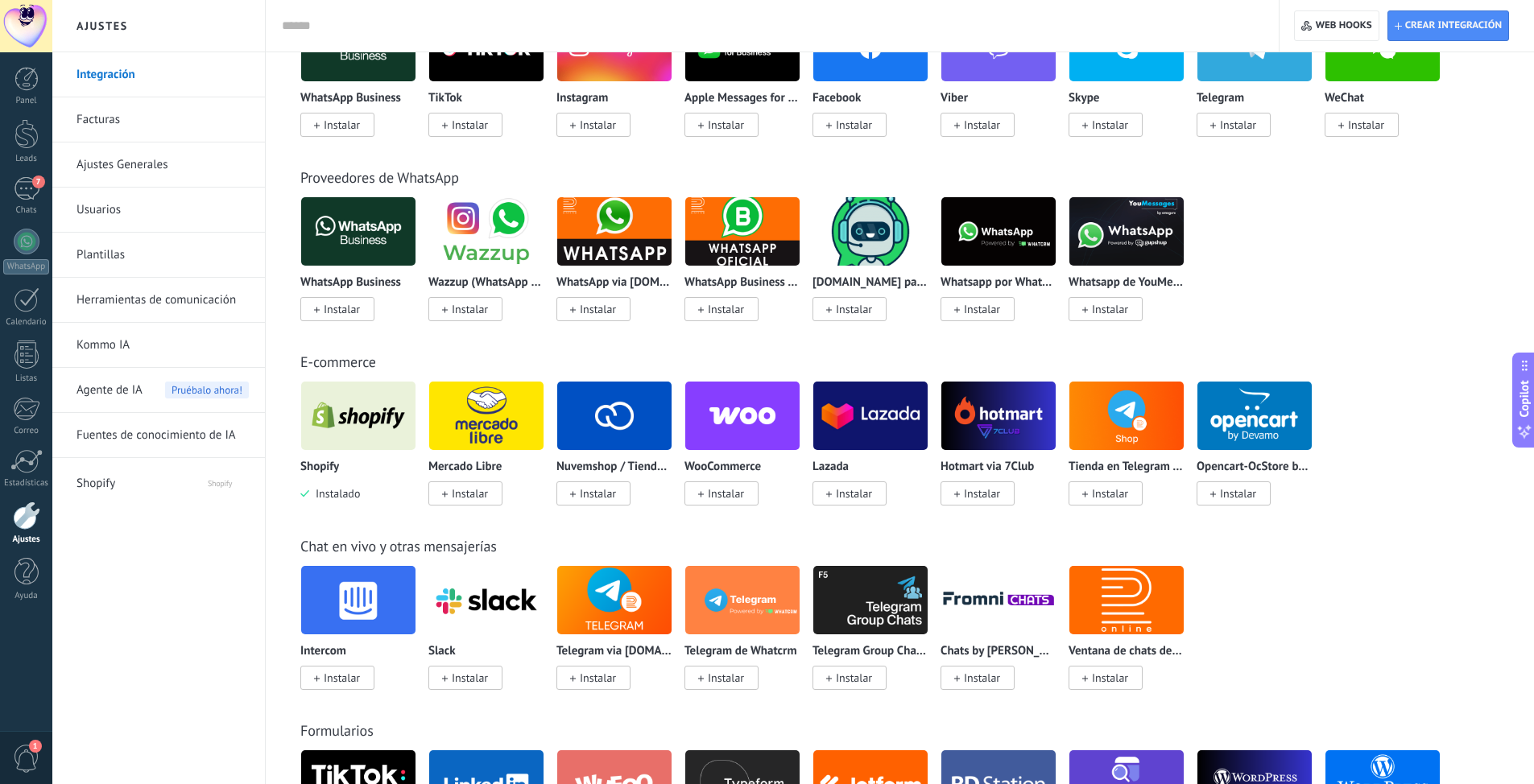
scroll to position [403, 0]
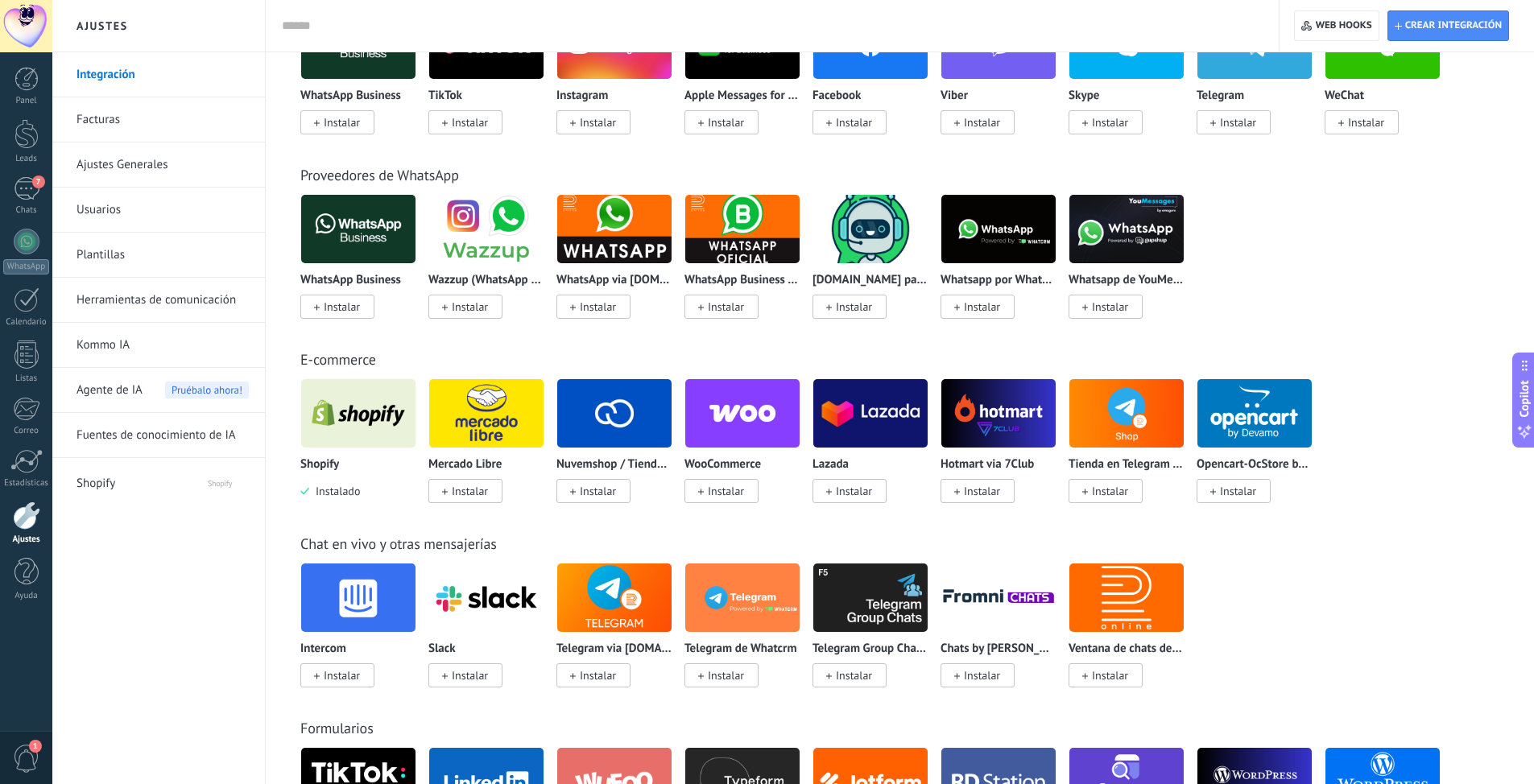
click at [110, 485] on span "Shopify" at bounding box center [126, 480] width 99 height 39
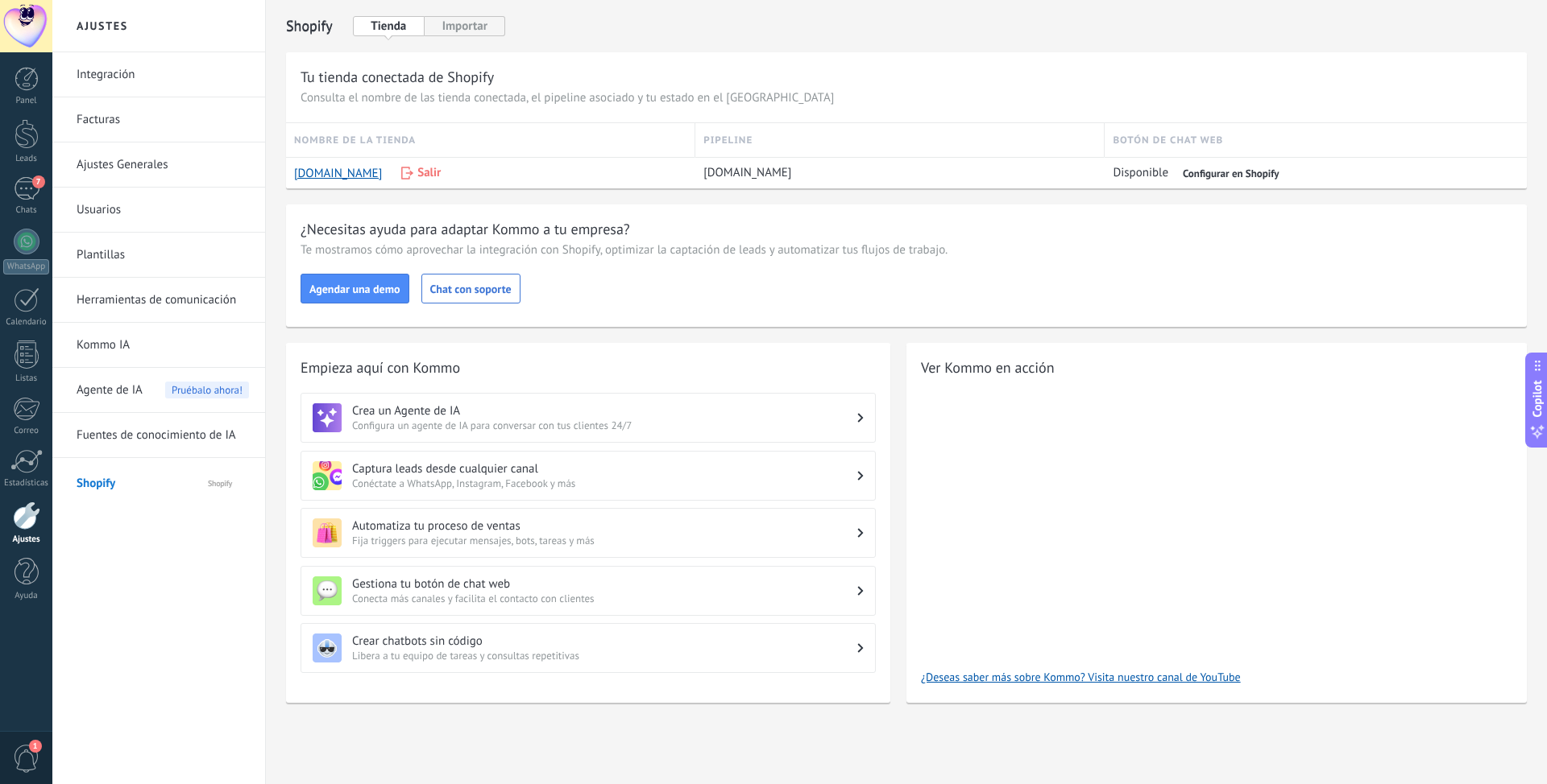
click at [113, 389] on span "Agente de IA" at bounding box center [109, 390] width 66 height 45
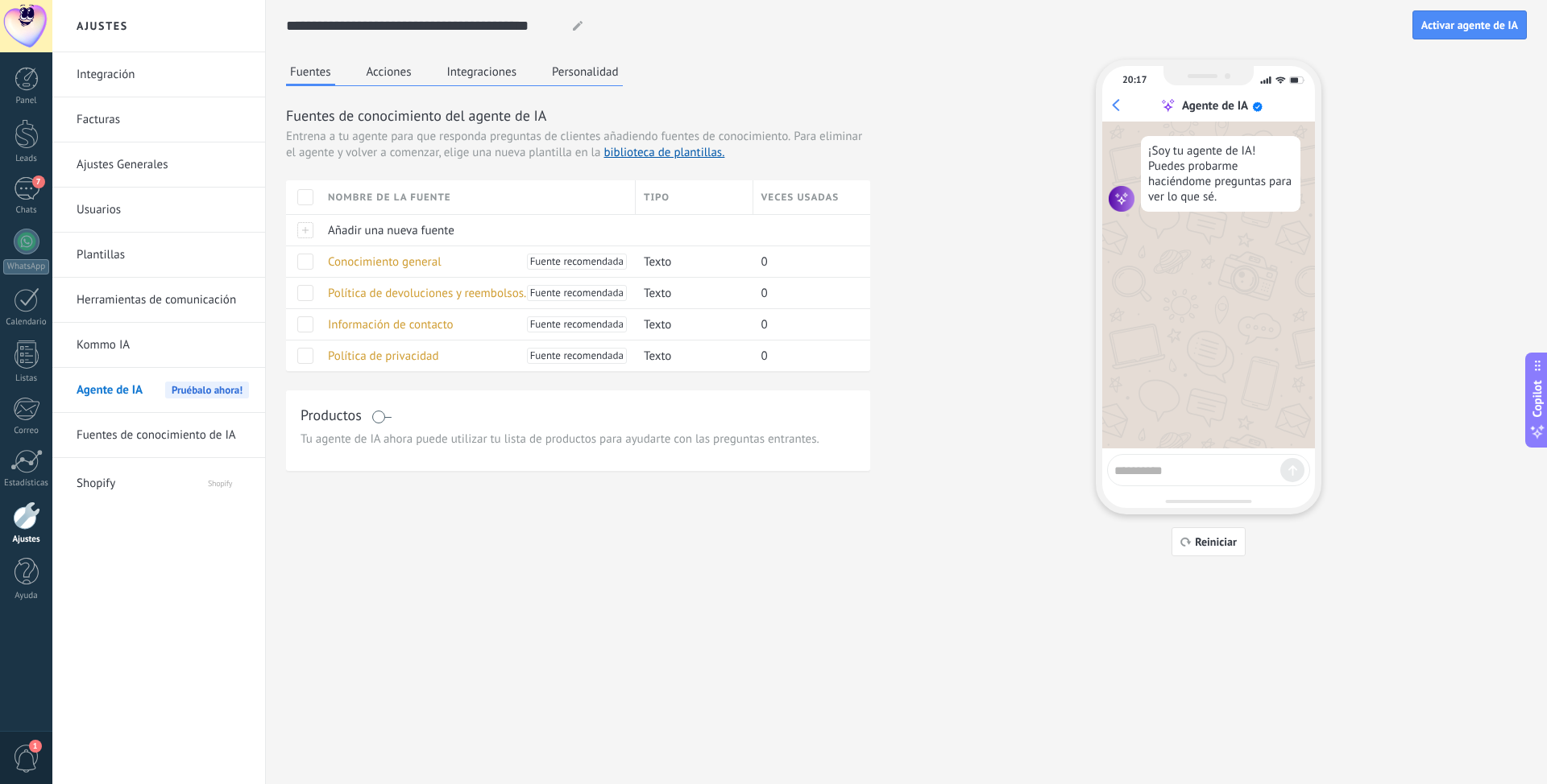
click at [384, 71] on button "Acciones" at bounding box center [388, 71] width 53 height 24
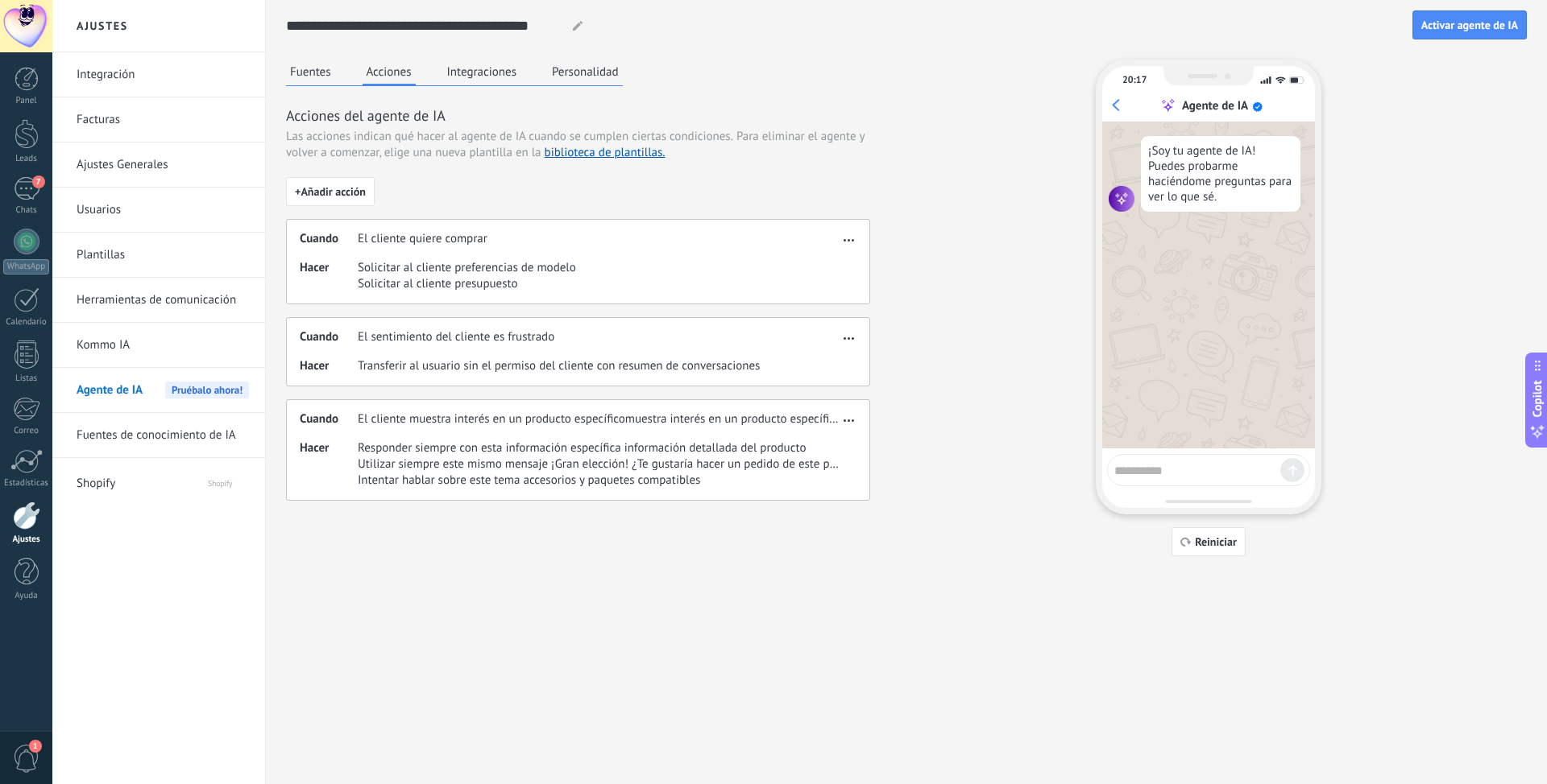
click at [477, 71] on button "Integraciones" at bounding box center [482, 71] width 78 height 24
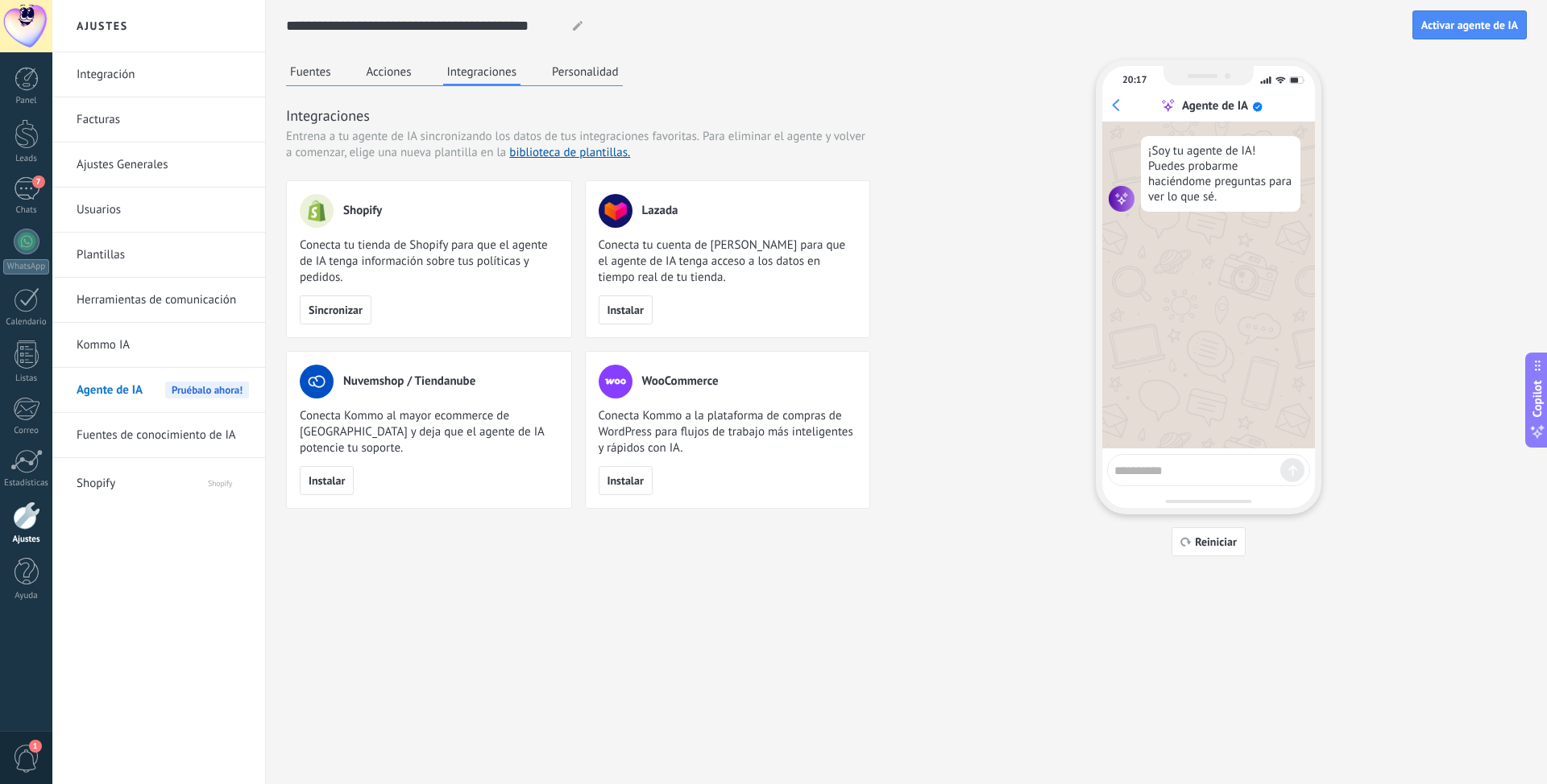
click at [344, 309] on span "Sincronizar" at bounding box center [335, 310] width 54 height 11
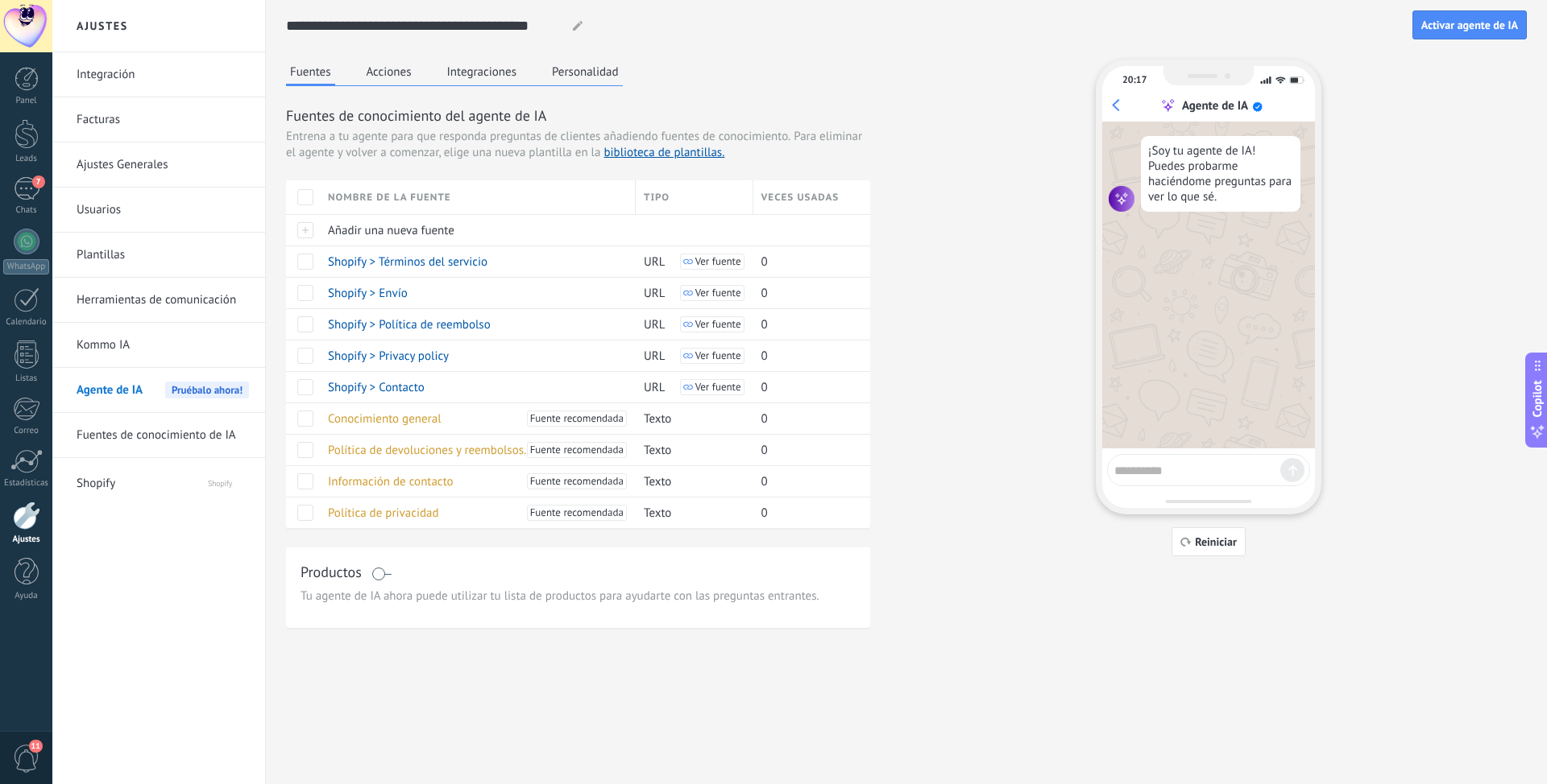
click at [577, 73] on button "Personalidad" at bounding box center [586, 71] width 75 height 24
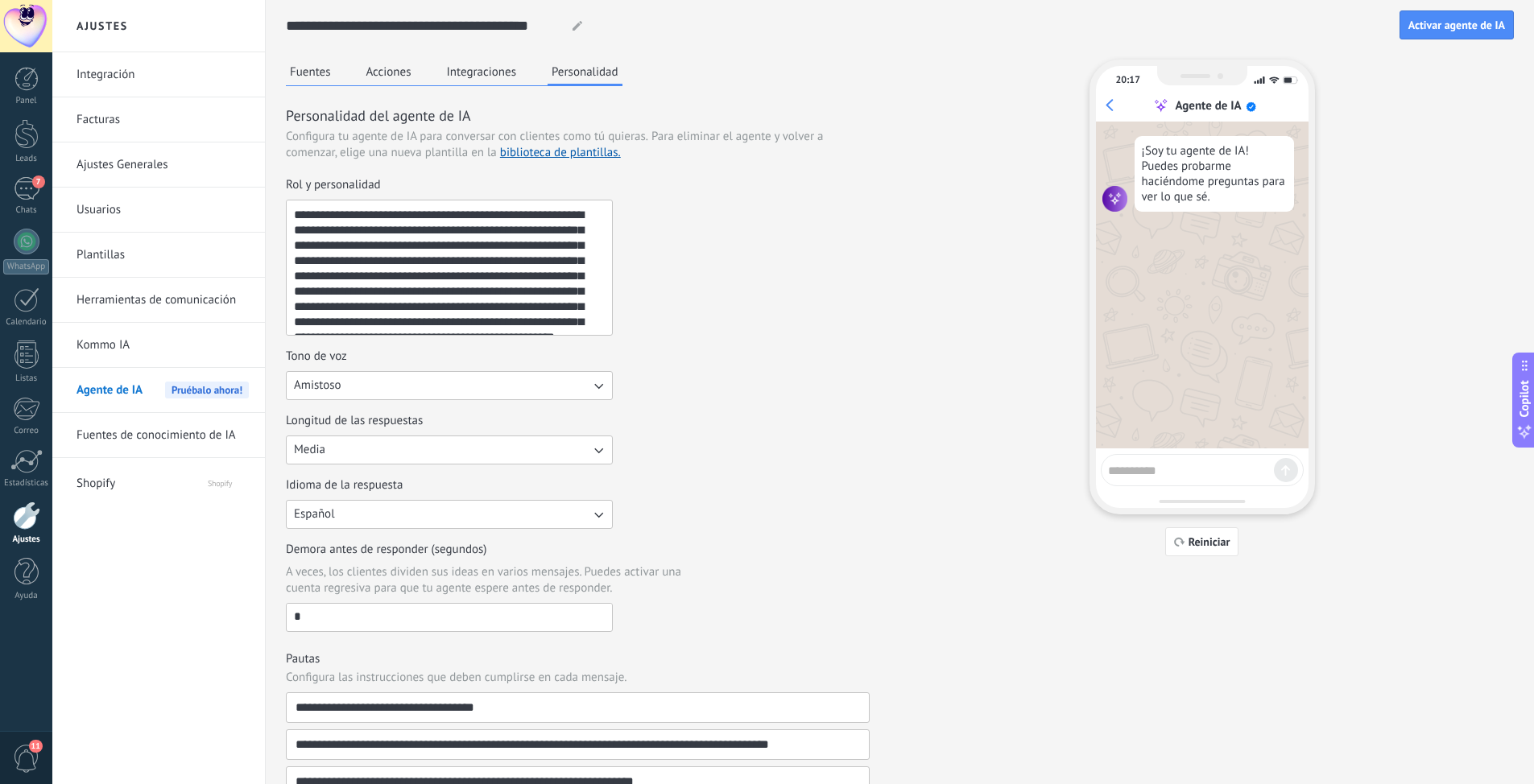
drag, startPoint x: 610, startPoint y: 274, endPoint x: 619, endPoint y: 330, distance: 56.7
click at [619, 330] on div "**********" at bounding box center [577, 256] width 584 height 158
click at [483, 76] on button "Integraciones" at bounding box center [482, 71] width 78 height 24
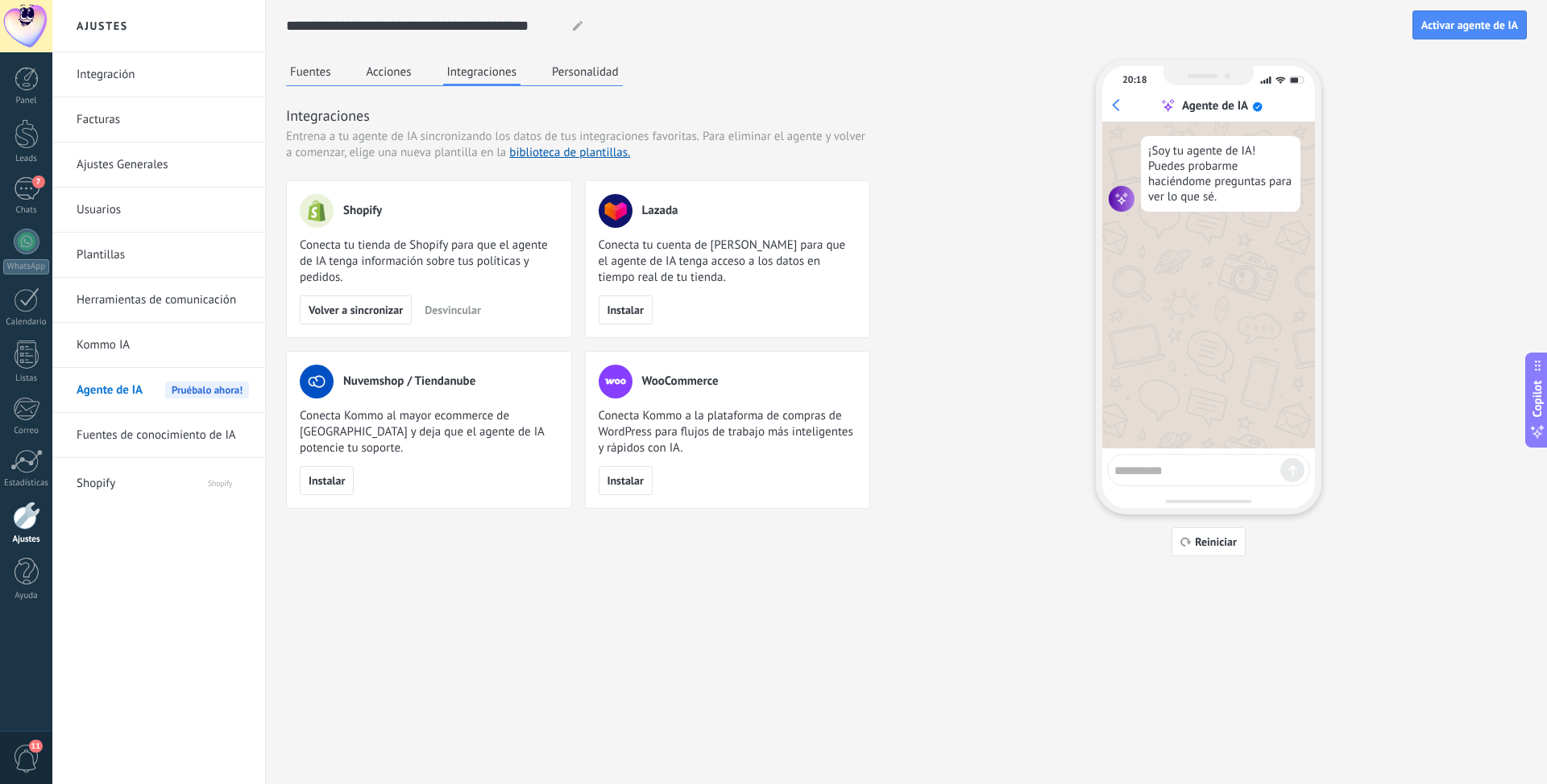
click at [386, 75] on button "Acciones" at bounding box center [388, 71] width 53 height 24
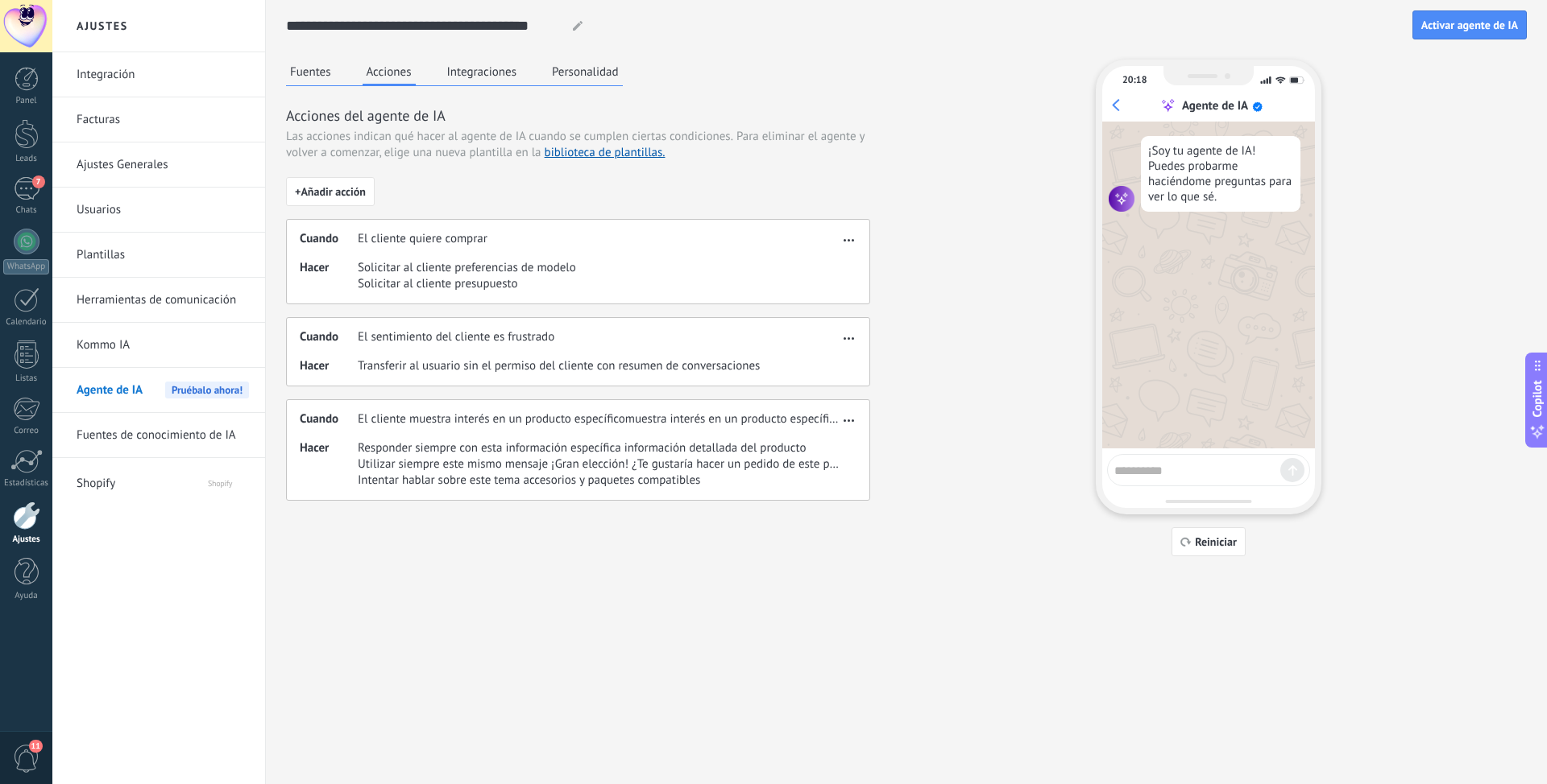
click at [317, 71] on button "Fuentes" at bounding box center [310, 71] width 50 height 24
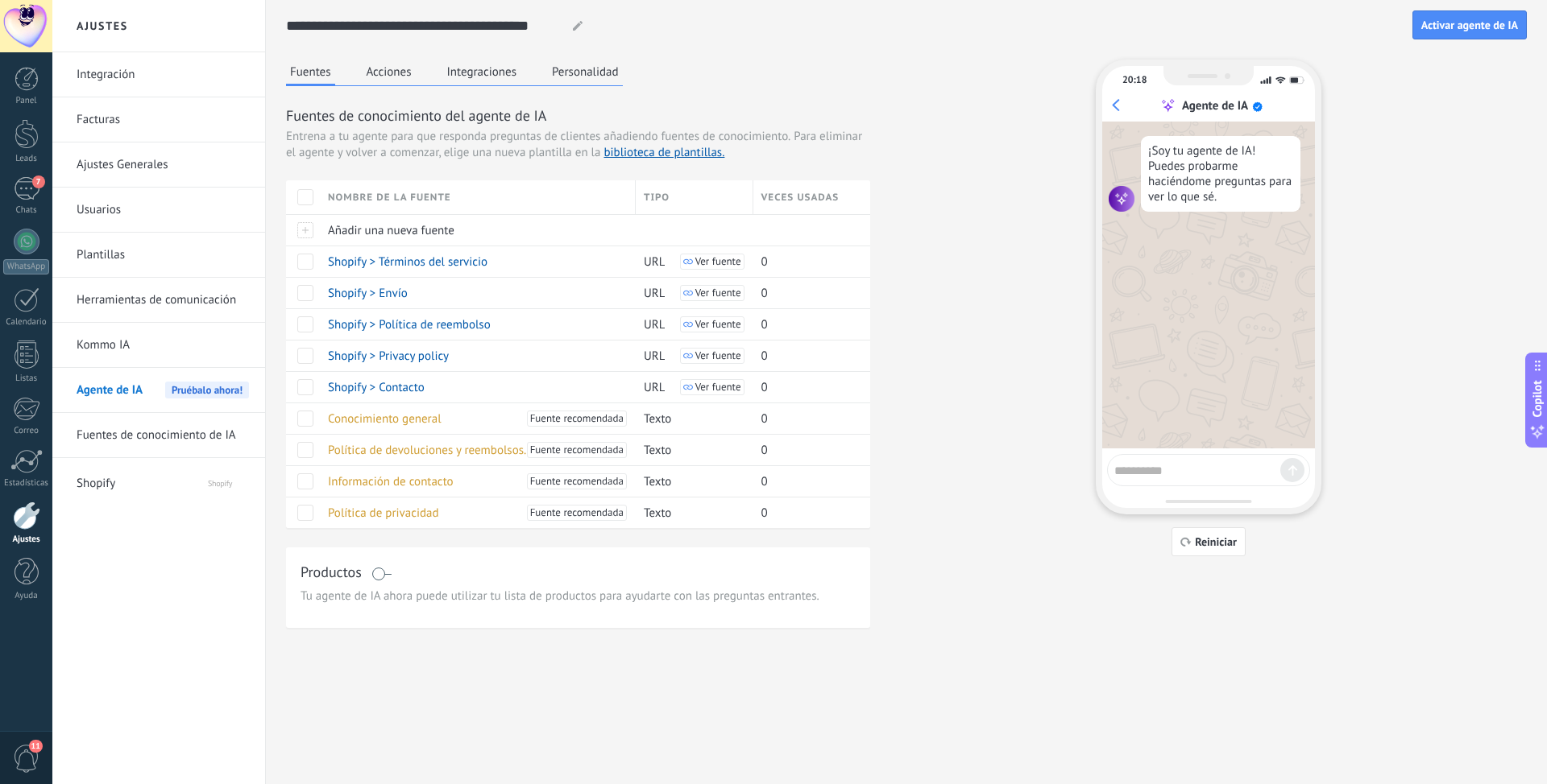
click at [406, 66] on button "Acciones" at bounding box center [388, 71] width 53 height 24
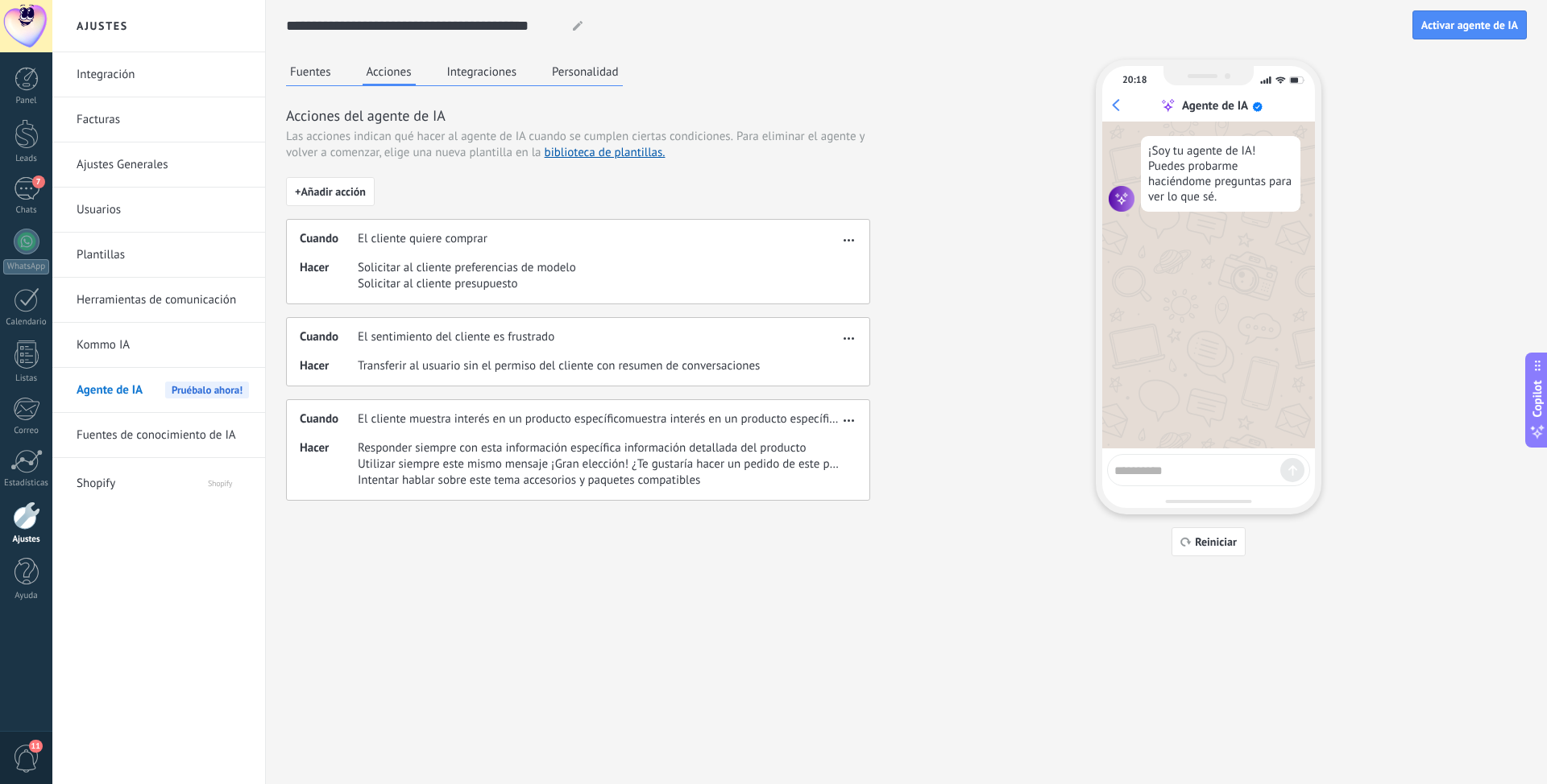
drag, startPoint x: 309, startPoint y: 67, endPoint x: 329, endPoint y: 80, distance: 23.9
click at [309, 67] on button "Fuentes" at bounding box center [310, 71] width 50 height 24
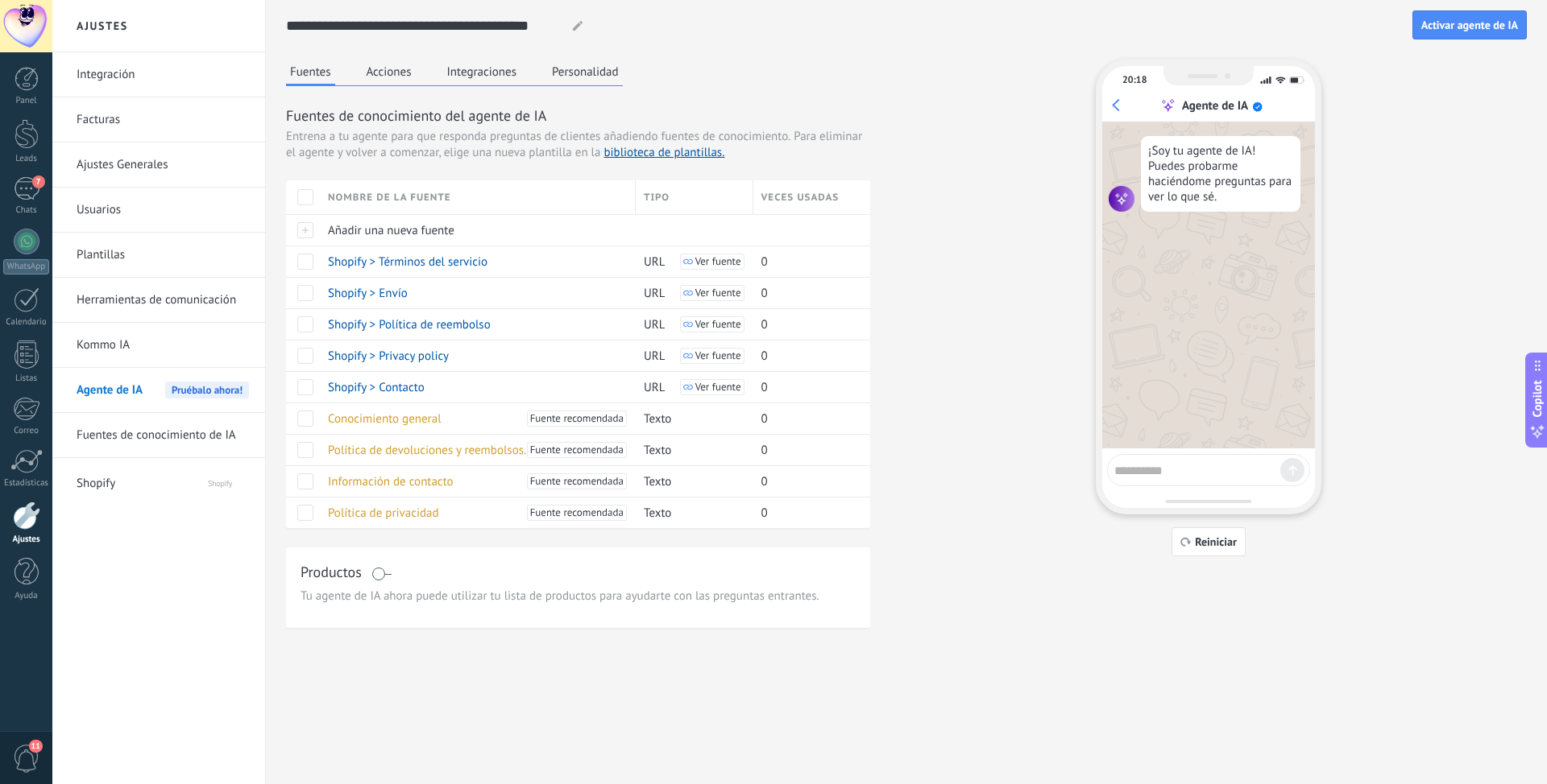
click at [589, 63] on button "Personalidad" at bounding box center [586, 71] width 75 height 24
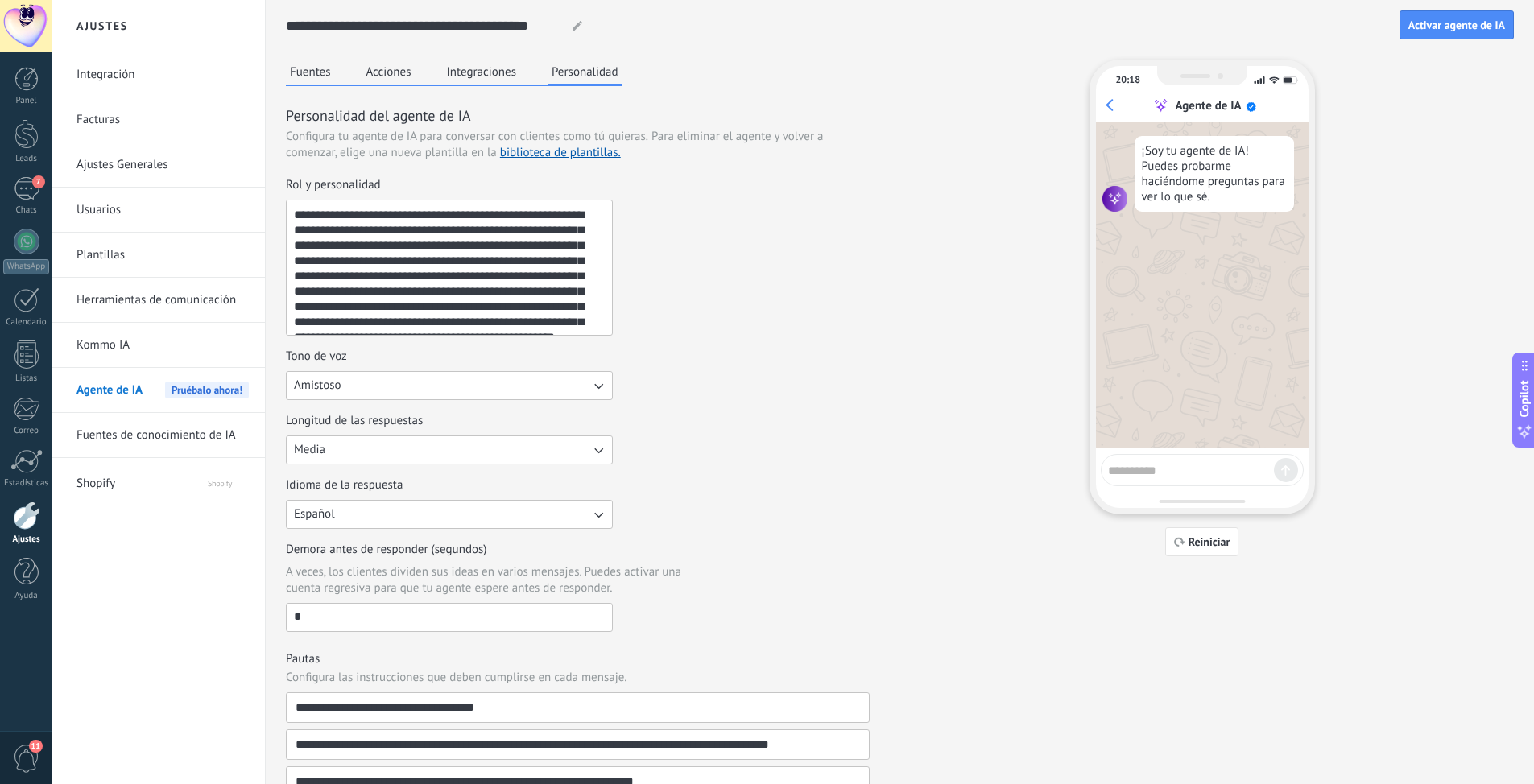
click at [493, 67] on button "Integraciones" at bounding box center [482, 71] width 78 height 24
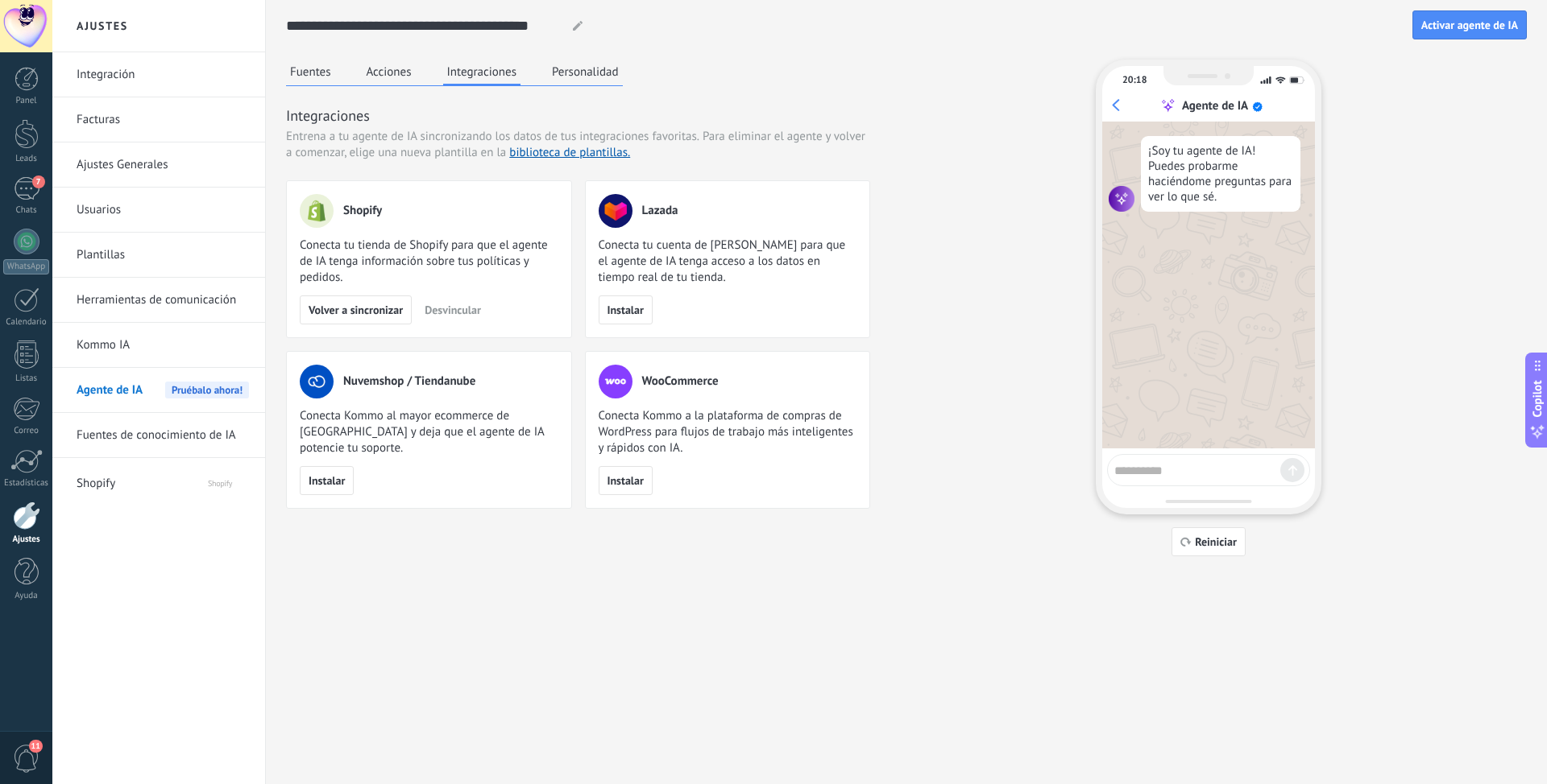
click at [397, 70] on button "Acciones" at bounding box center [388, 71] width 53 height 24
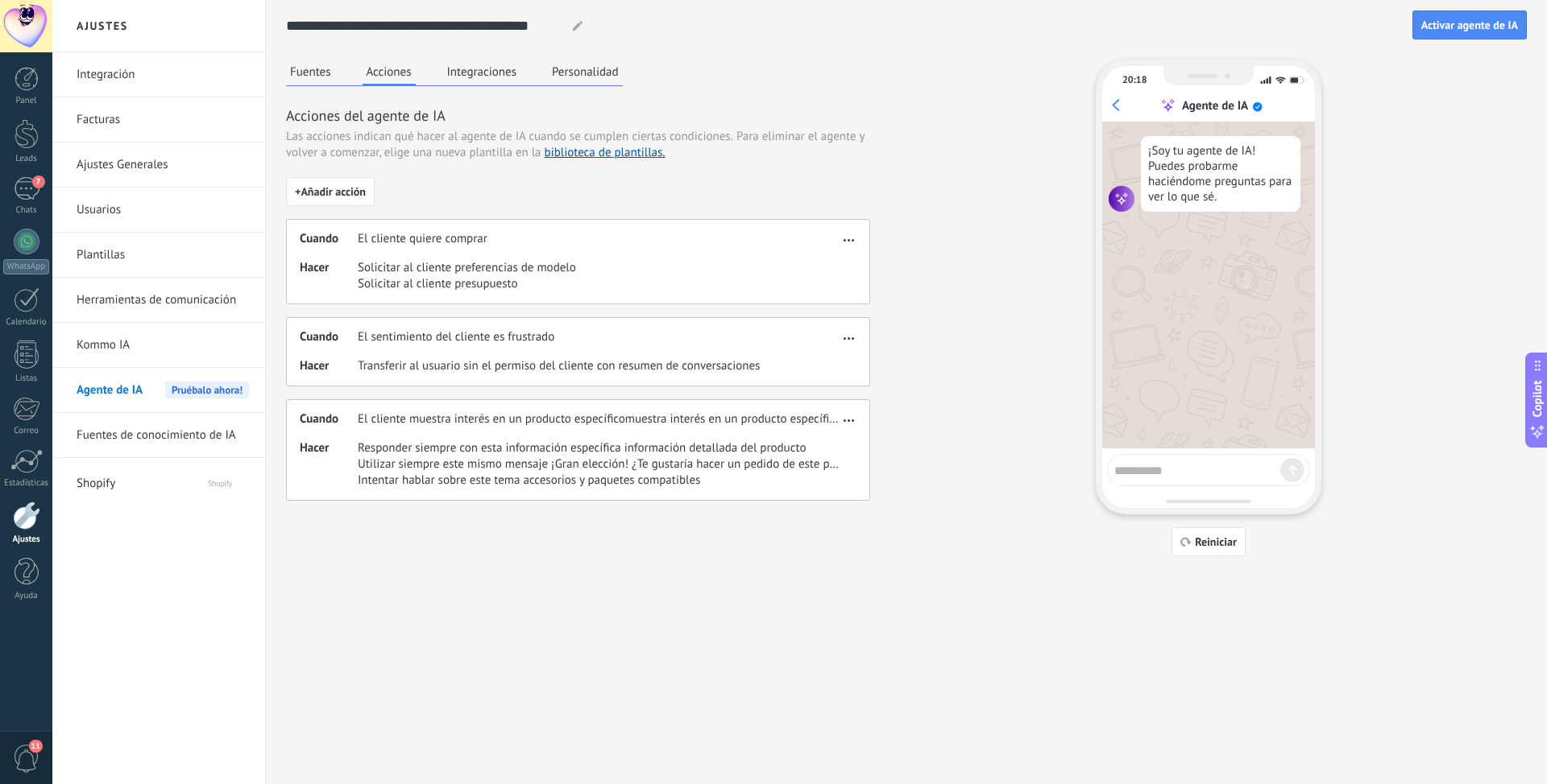
click at [461, 71] on button "Integraciones" at bounding box center [482, 71] width 78 height 24
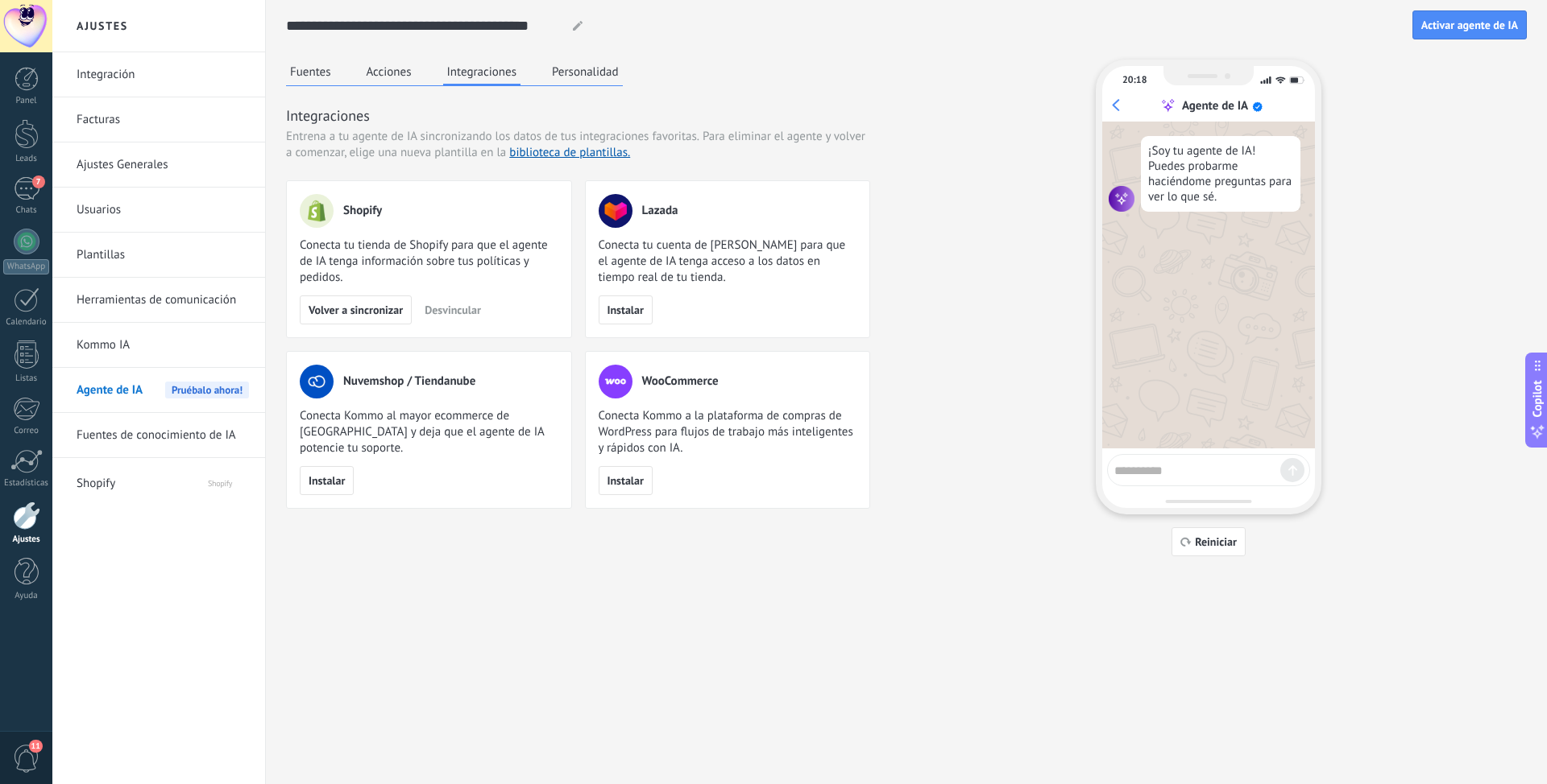
click at [397, 76] on button "Acciones" at bounding box center [388, 71] width 53 height 24
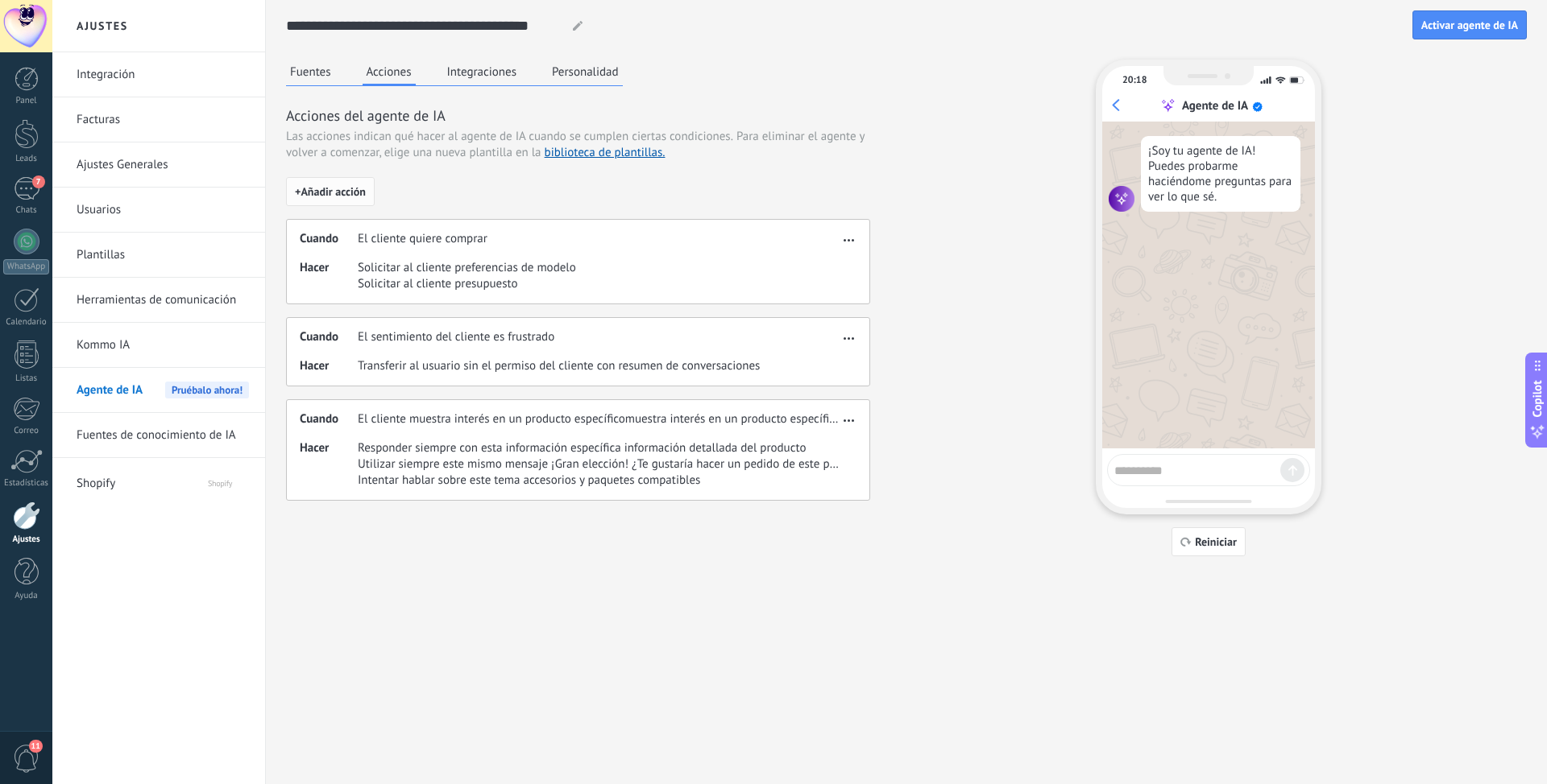
click at [325, 194] on span "+ Añadir acción" at bounding box center [330, 192] width 71 height 11
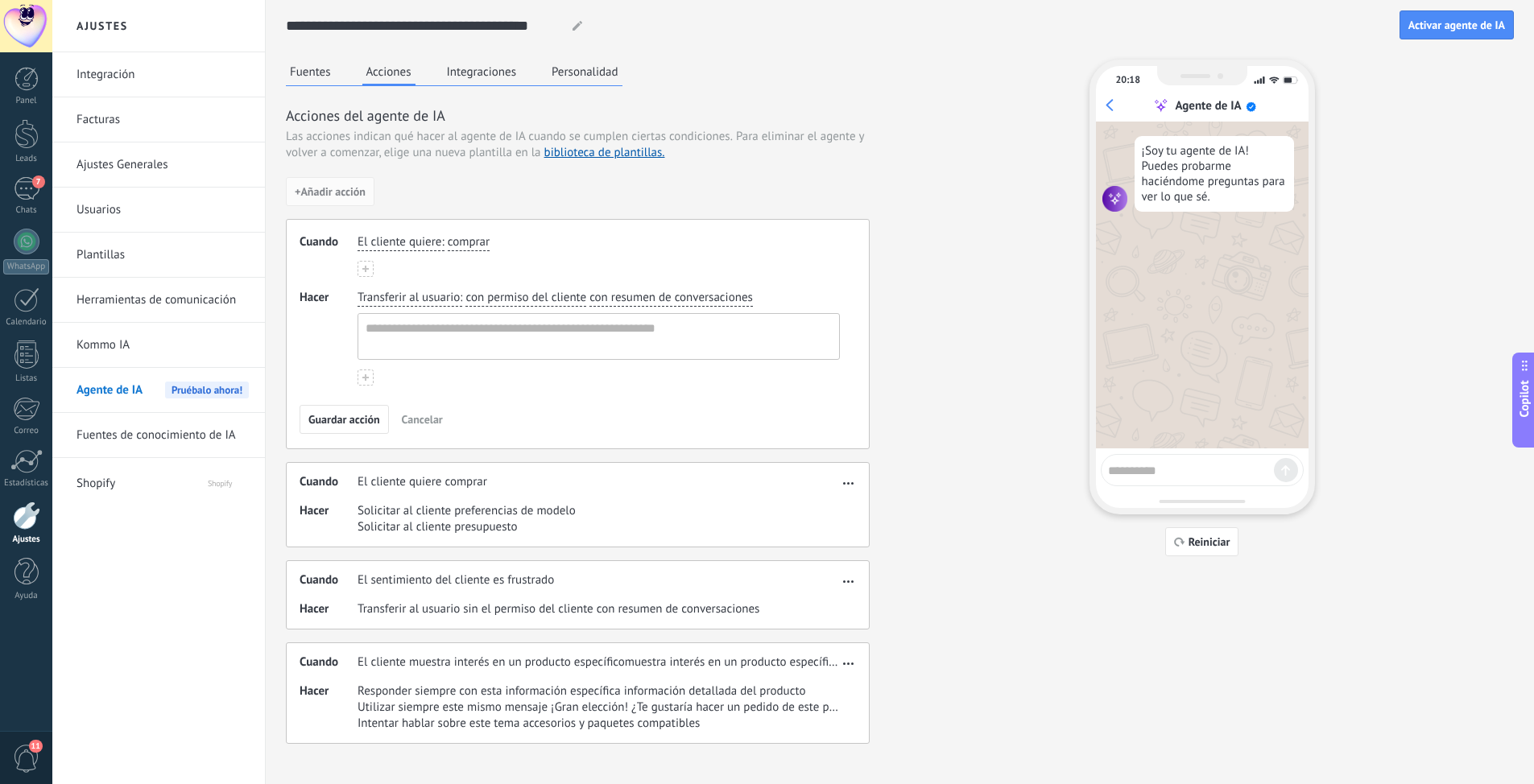
click at [438, 242] on span "El cliente quiere" at bounding box center [399, 243] width 84 height 16
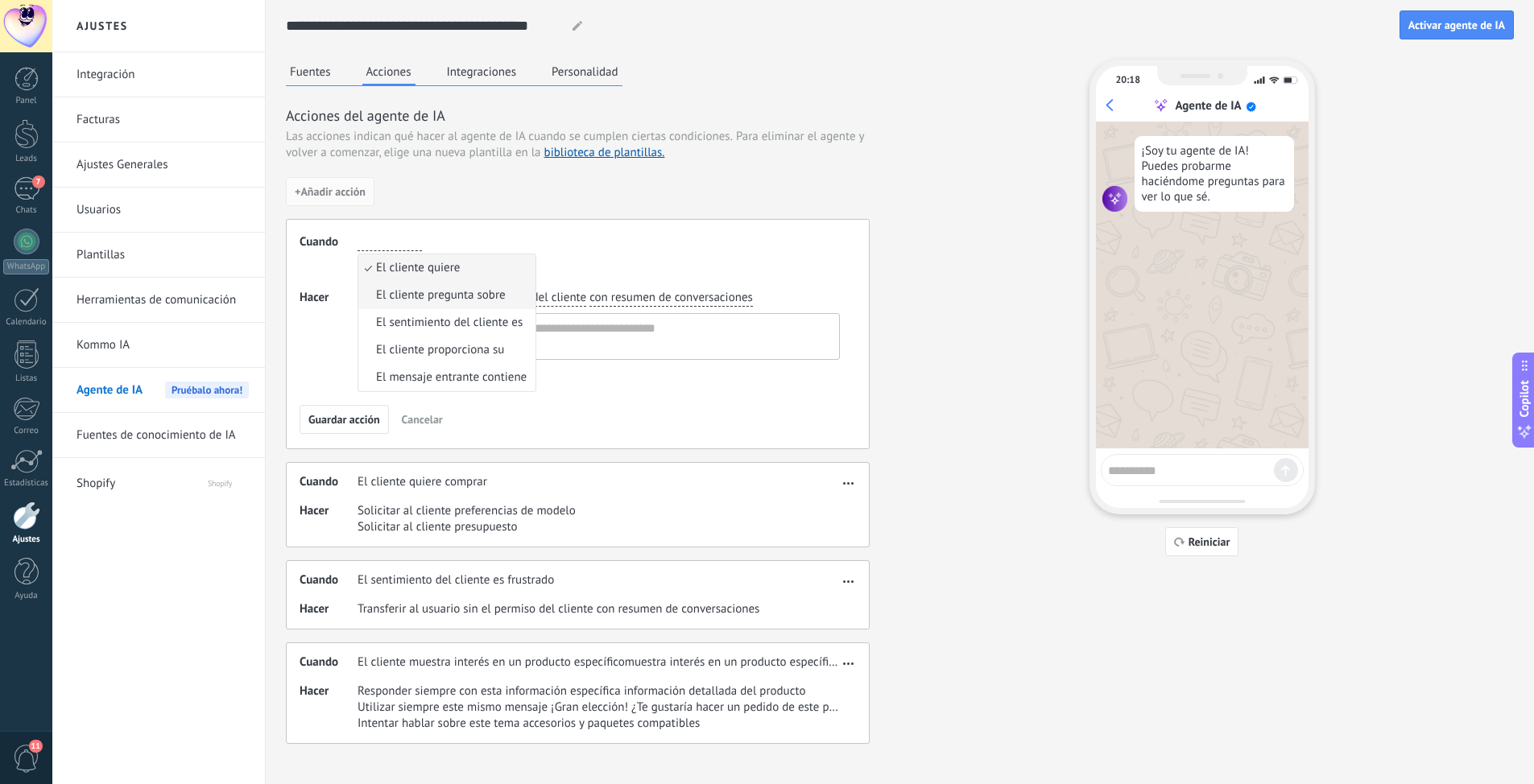
click at [470, 295] on span "El cliente pregunta sobre" at bounding box center [441, 295] width 130 height 16
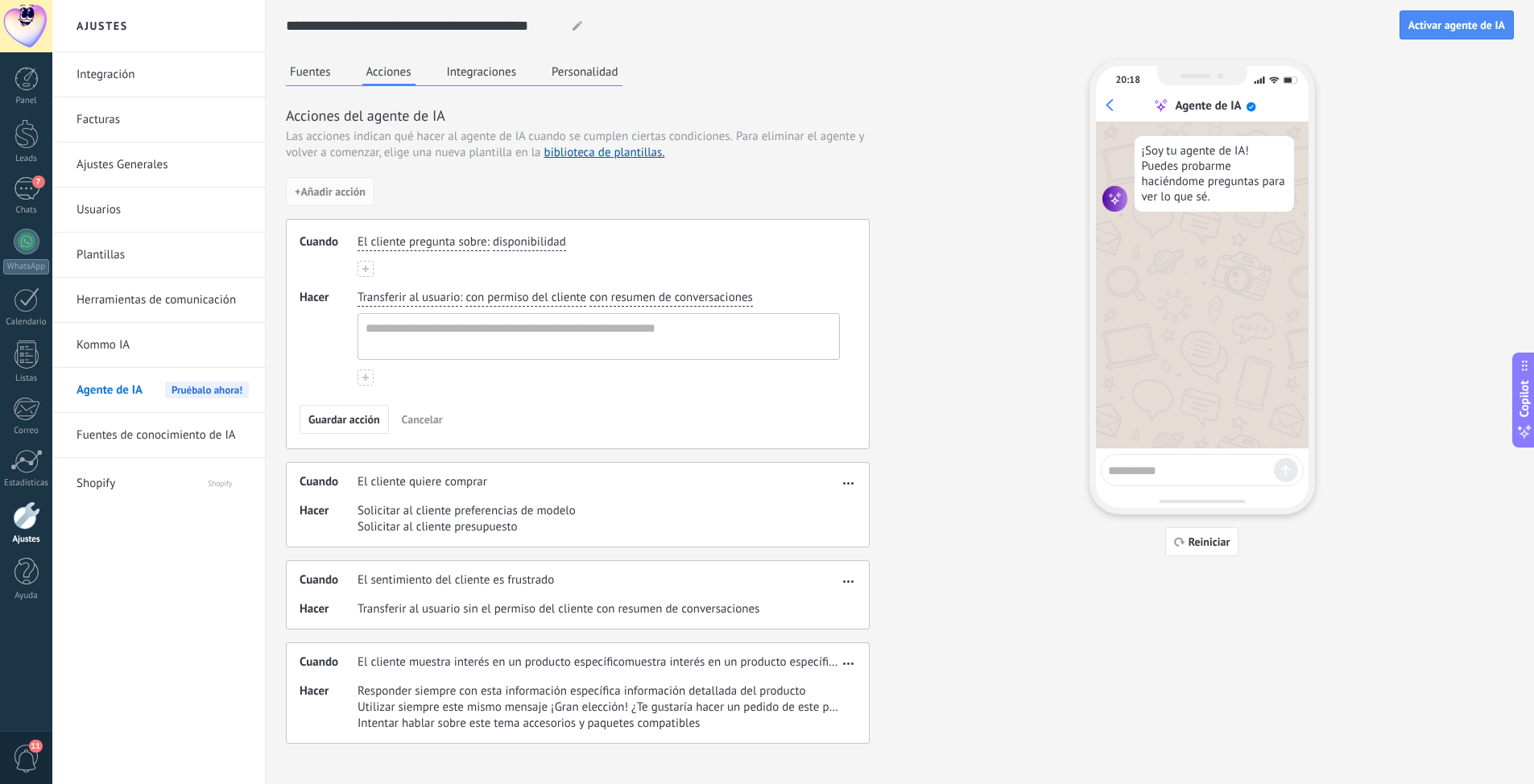
click at [528, 237] on span "disponibilidad" at bounding box center [529, 243] width 73 height 16
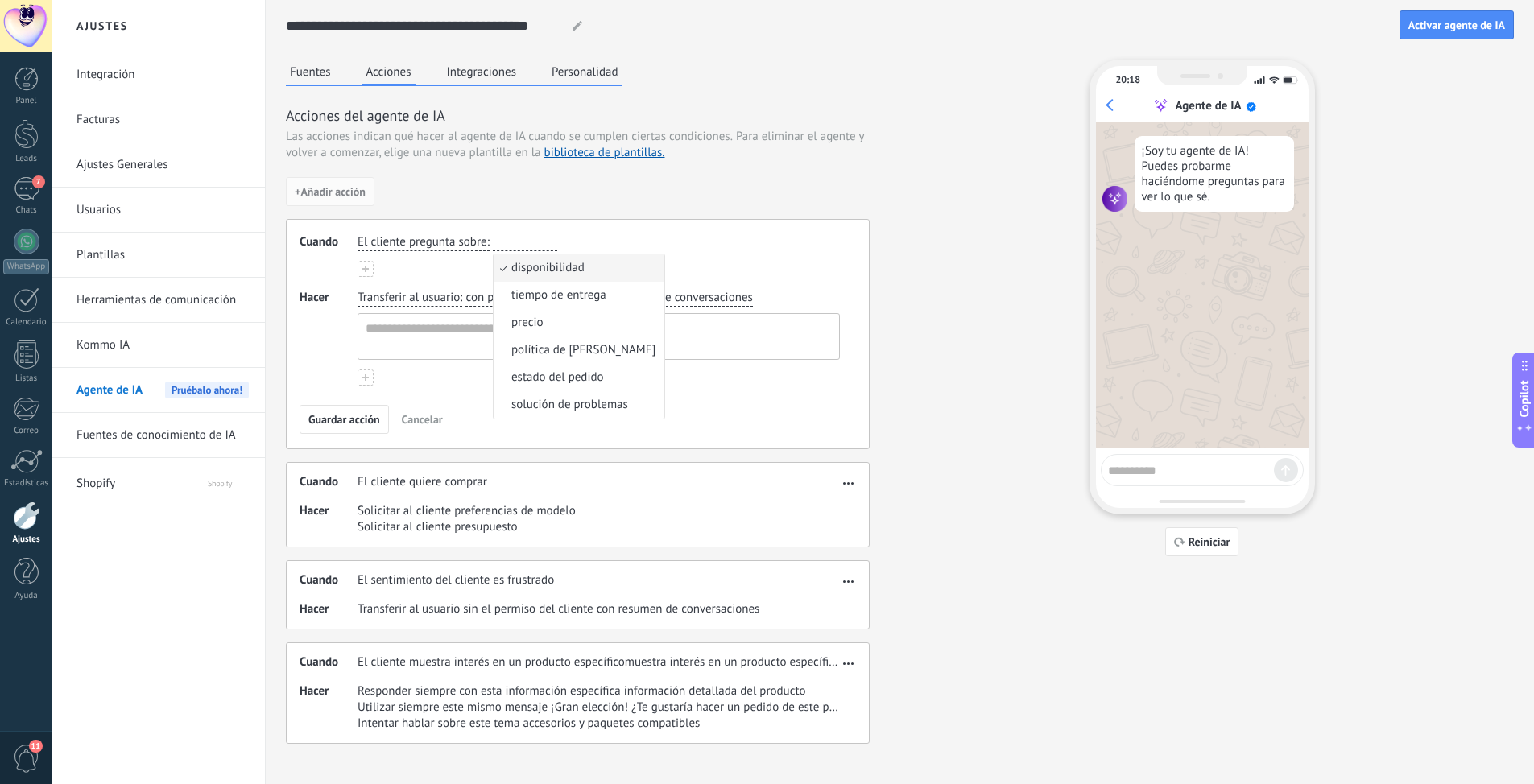
click at [557, 324] on li "precio" at bounding box center [579, 323] width 170 height 28
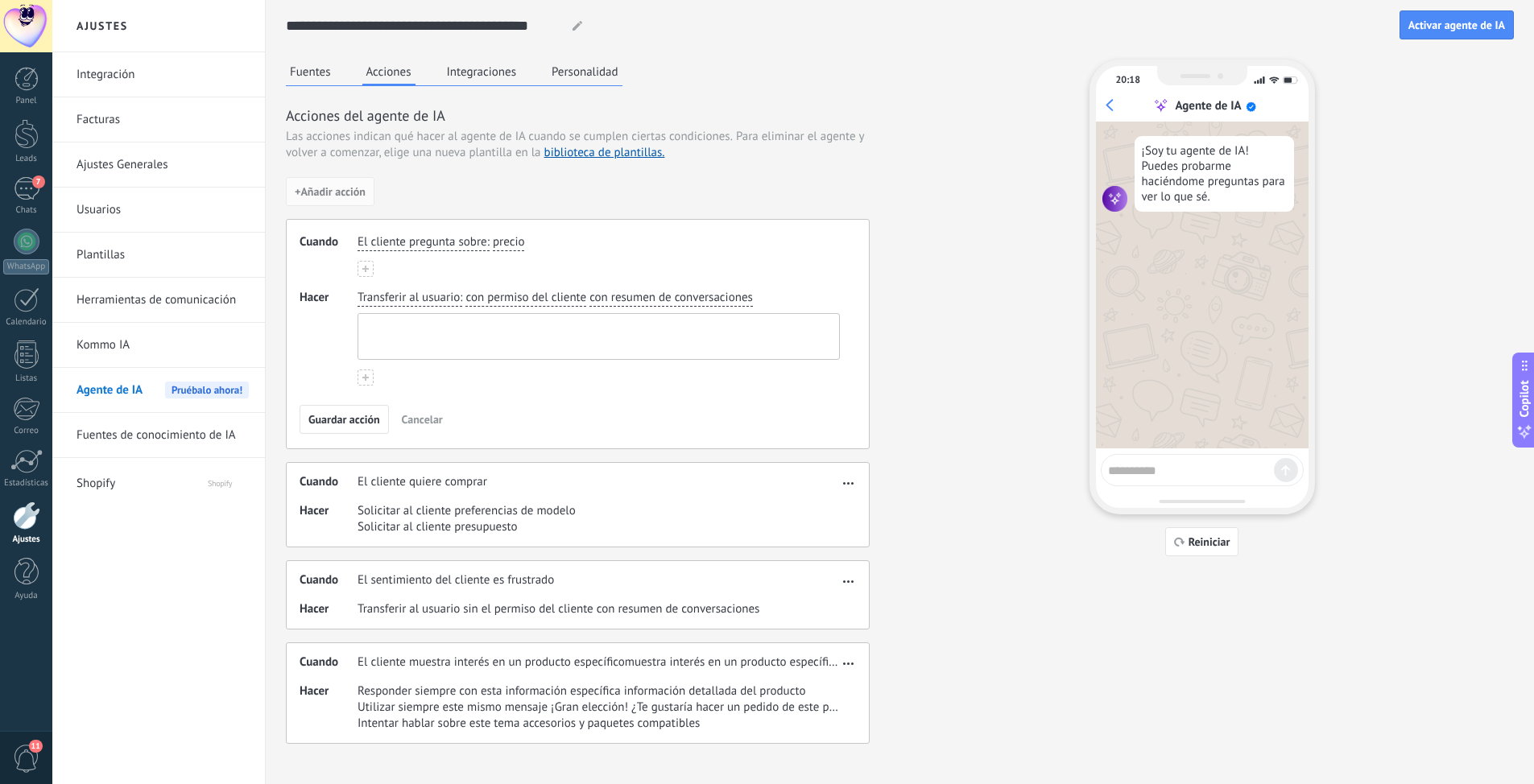
click at [411, 328] on textarea at bounding box center [597, 337] width 477 height 45
click at [482, 246] on span "El cliente pregunta sobre" at bounding box center [422, 243] width 130 height 16
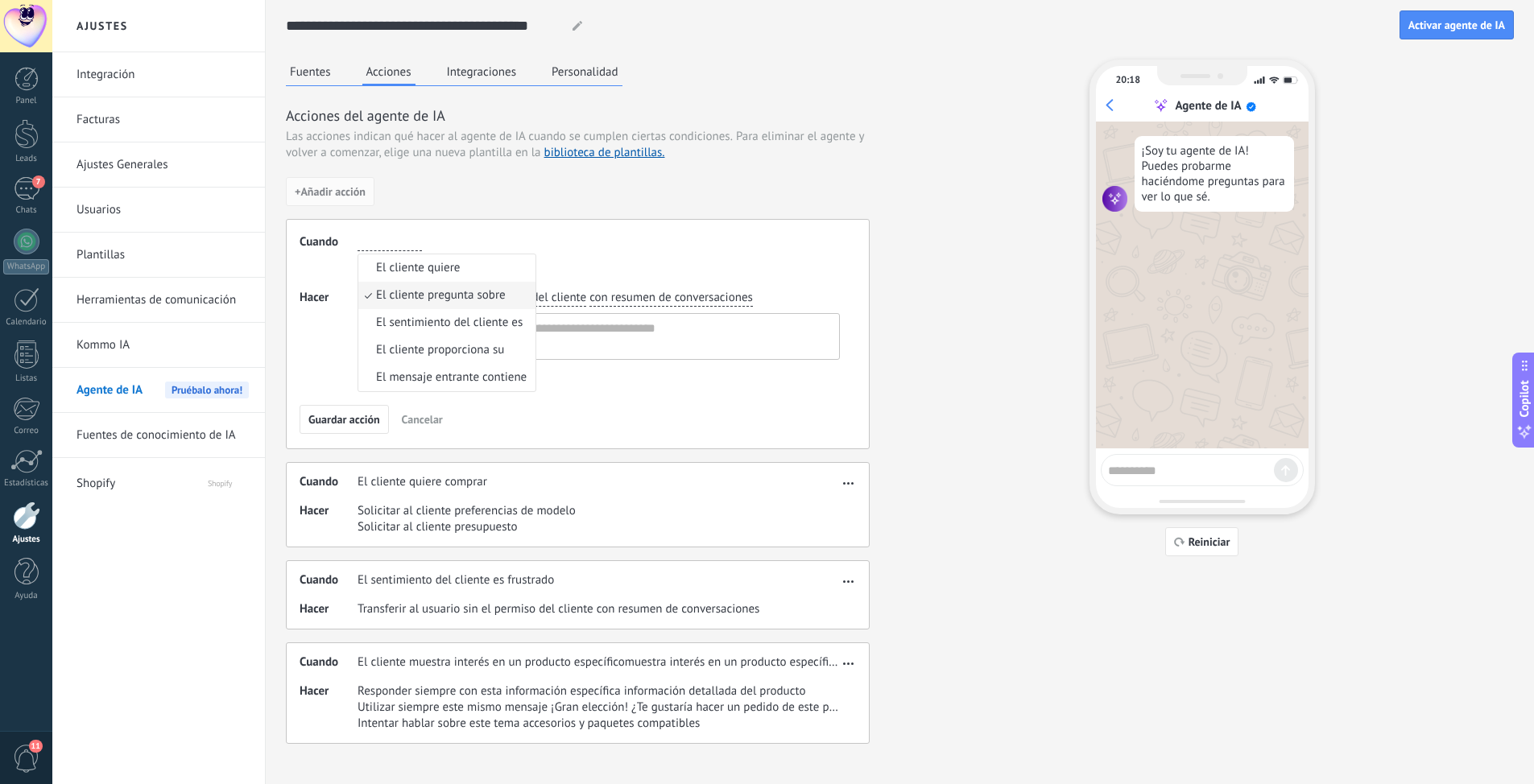
click at [450, 296] on span "El cliente pregunta sobre" at bounding box center [441, 295] width 130 height 16
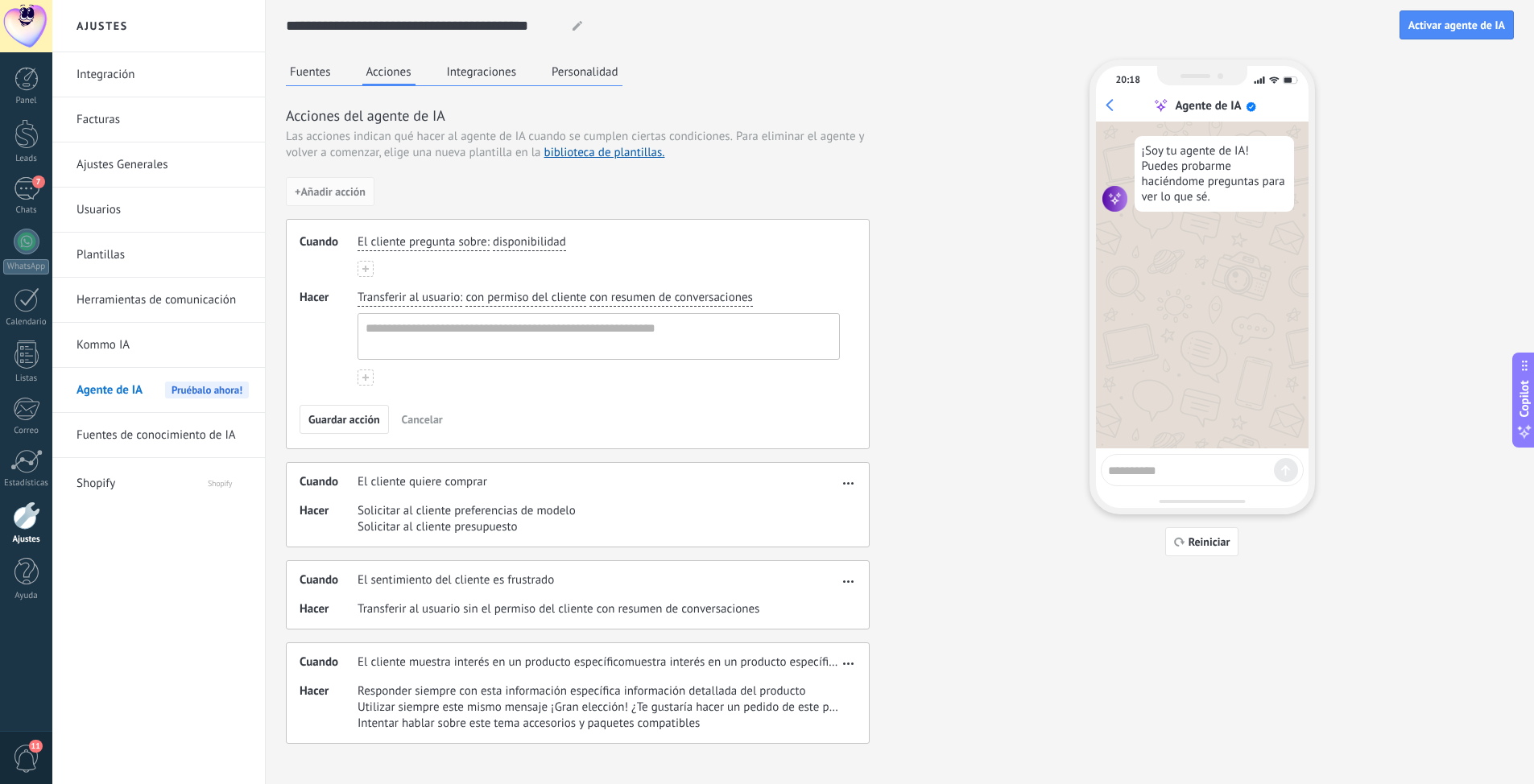
click at [526, 243] on span "disponibilidad" at bounding box center [529, 243] width 73 height 16
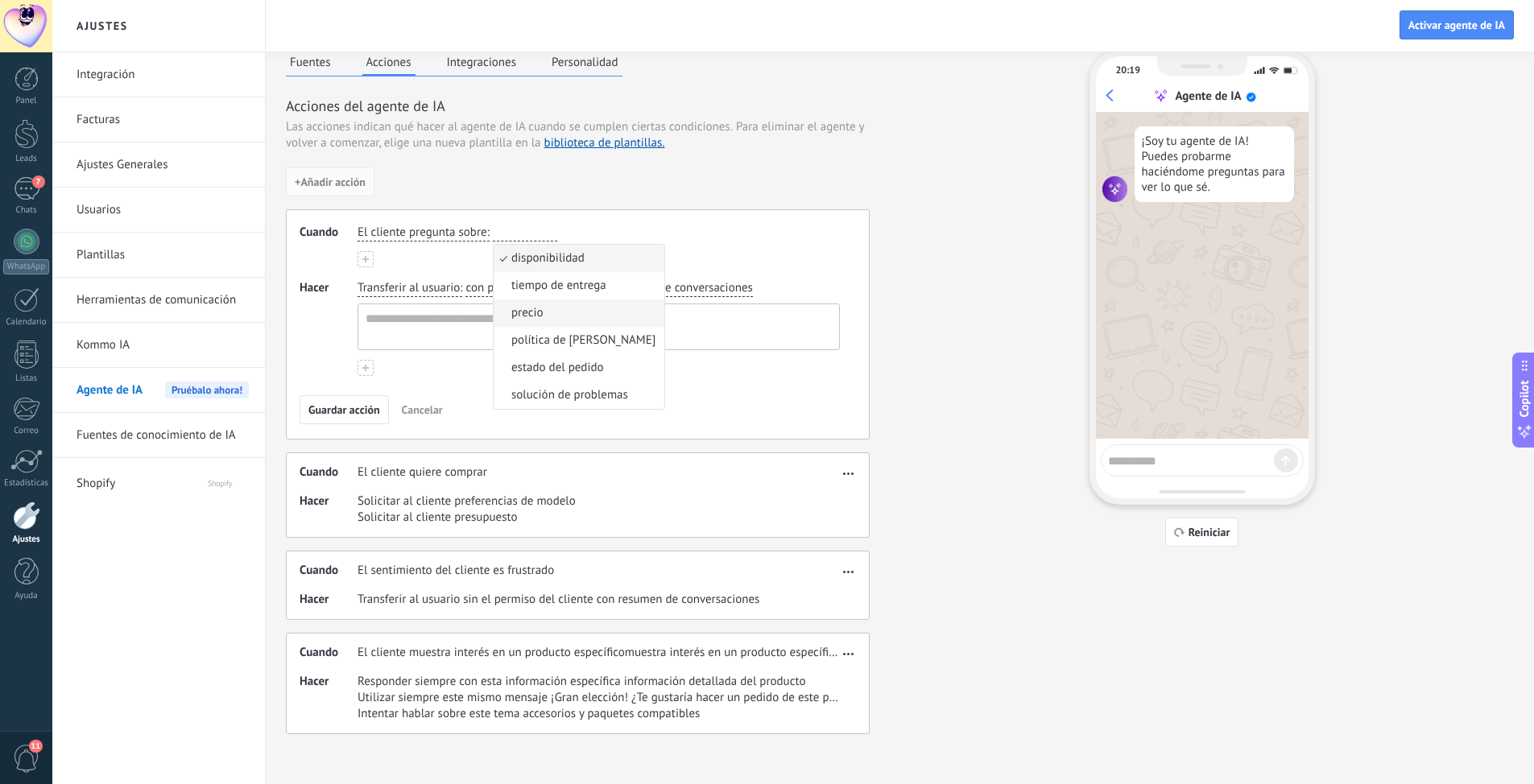
scroll to position [12, 0]
click at [413, 249] on div "El cliente pregunta sobre : disponibilidad disponibilidad tiempo de entrega pre…" at bounding box center [598, 243] width 482 height 43
click at [390, 476] on span "El cliente quiere comprar" at bounding box center [422, 470] width 130 height 16
click at [485, 470] on span "El cliente quiere comprar" at bounding box center [422, 470] width 130 height 16
click at [847, 472] on icon "button" at bounding box center [848, 471] width 11 height 2
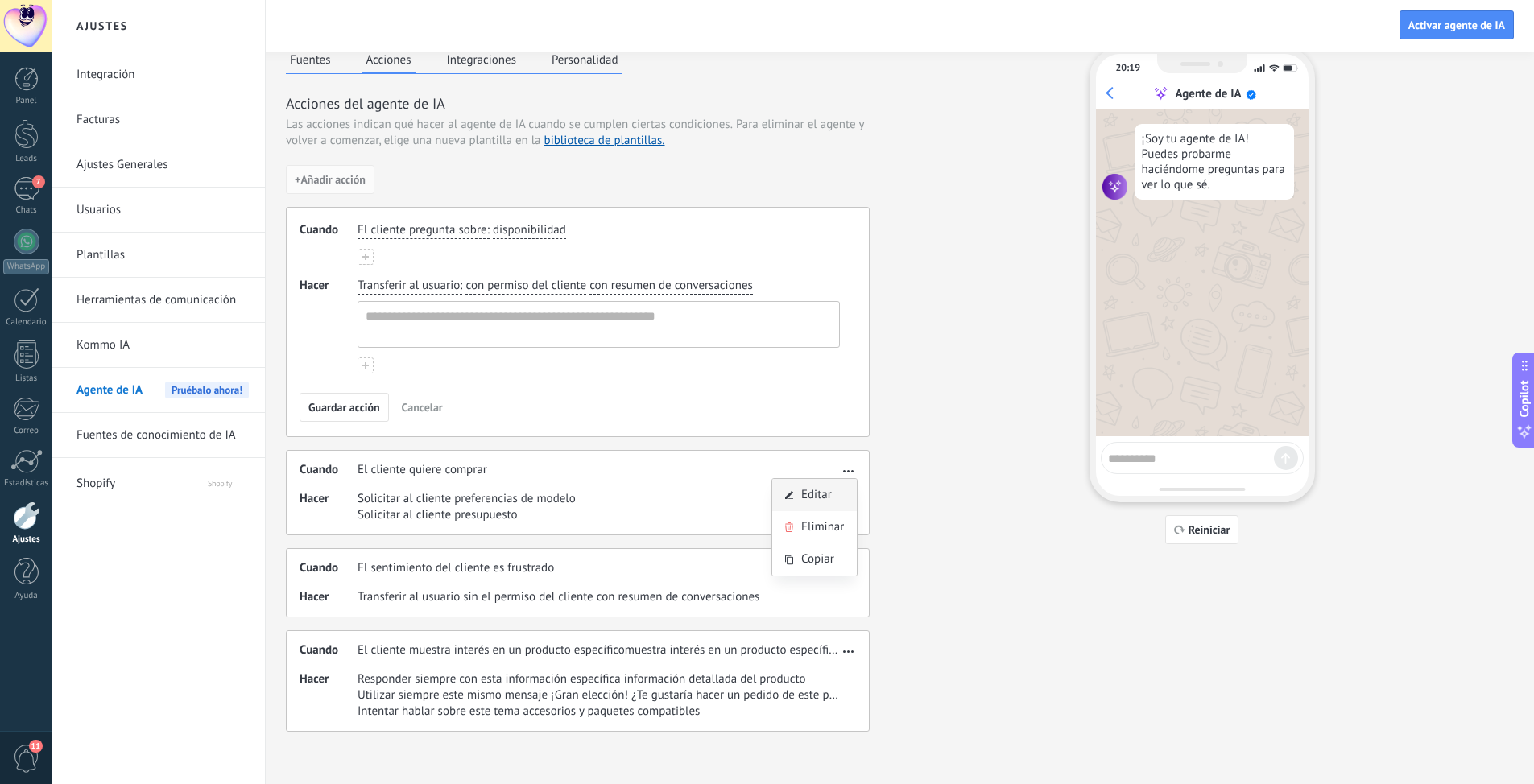
click at [827, 490] on span "Editar" at bounding box center [817, 495] width 31 height 16
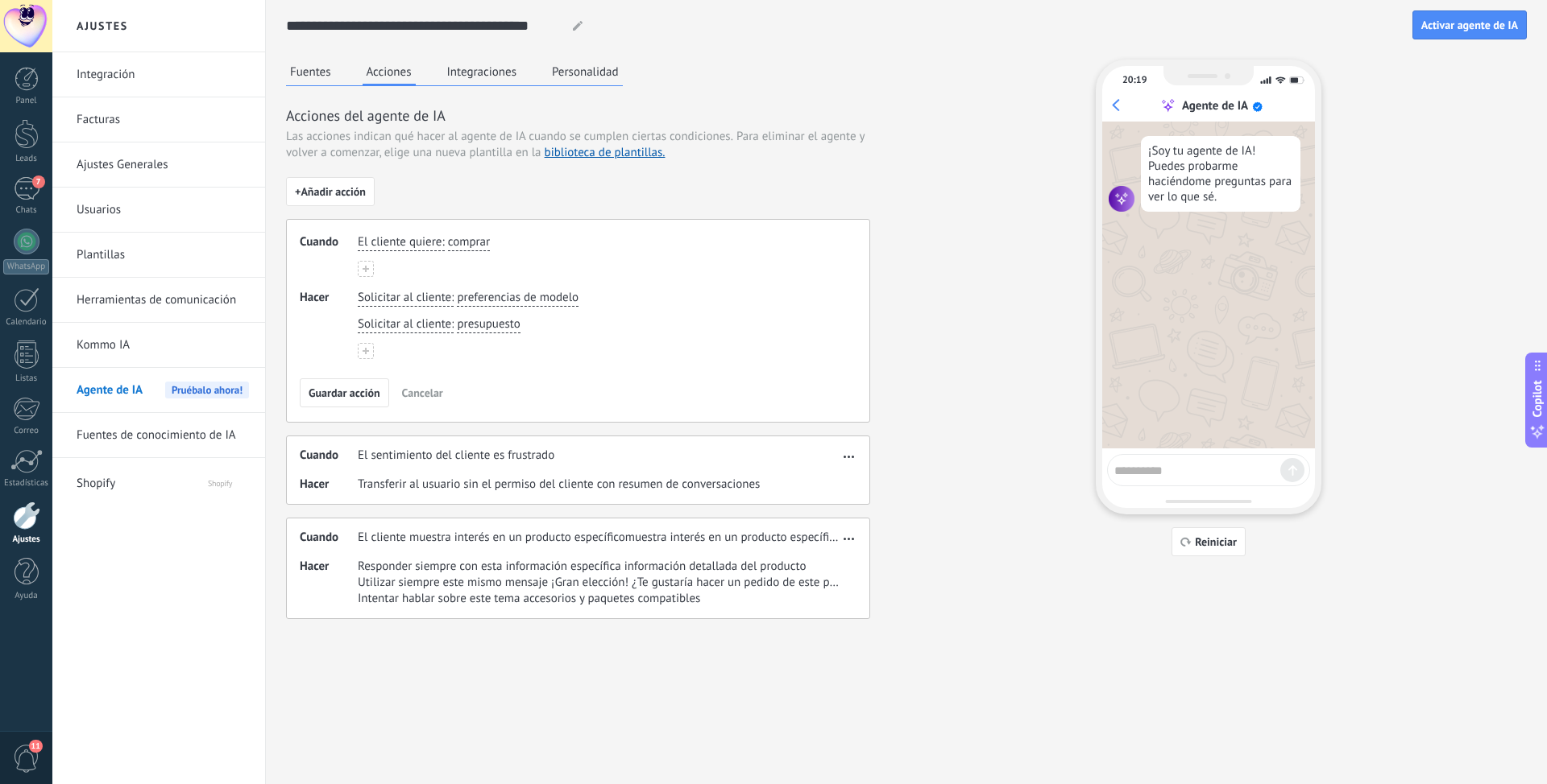
click at [843, 493] on button "button" at bounding box center [849, 536] width 19 height 19
click at [817, 493] on span "Editar" at bounding box center [817, 562] width 31 height 16
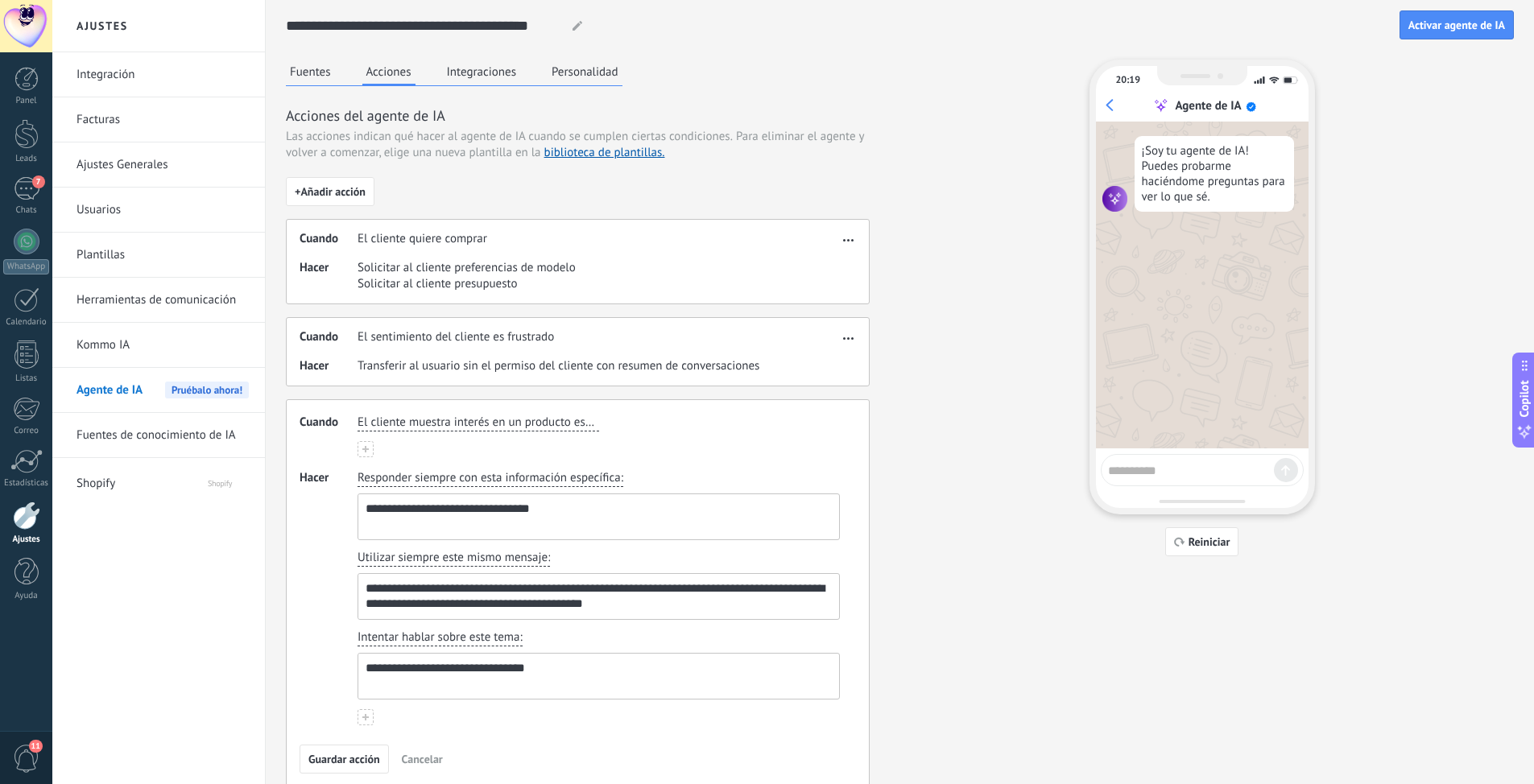
click at [536, 423] on span "El cliente muestra interés en un producto específicomuestra interés en un produ…" at bounding box center [478, 423] width 242 height 16
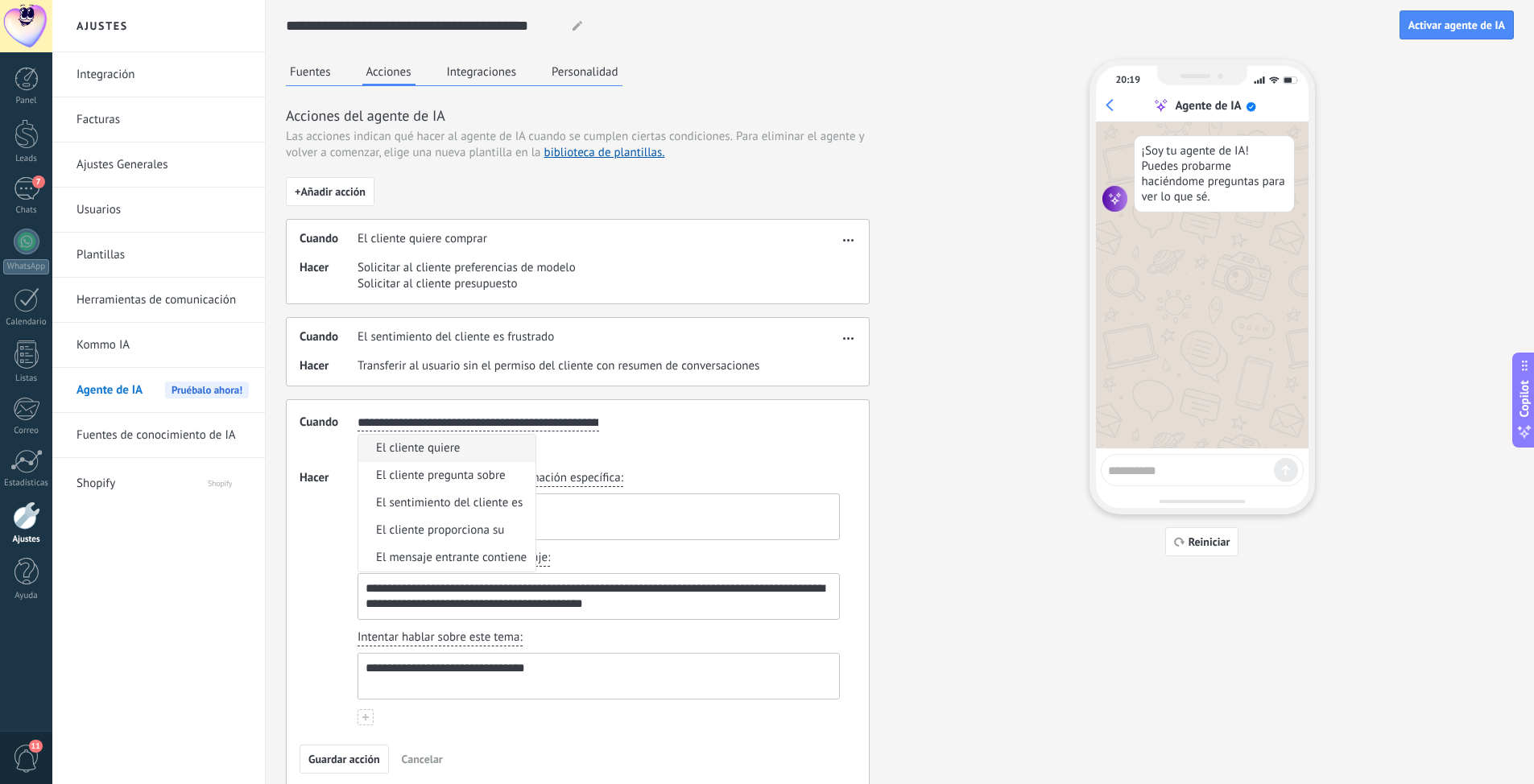
click at [697, 429] on div "**********" at bounding box center [598, 423] width 489 height 24
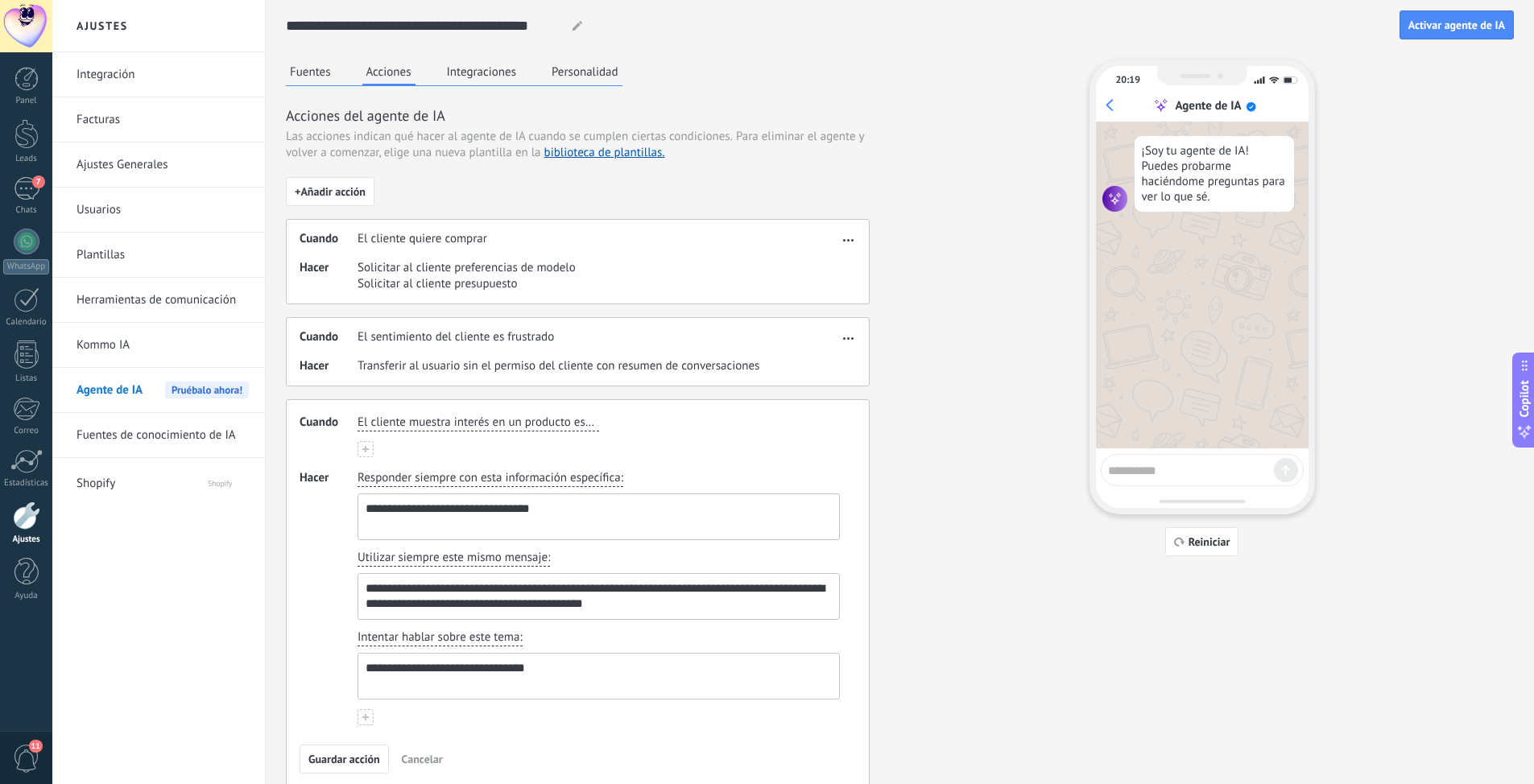
click at [590, 422] on span "El cliente muestra interés en un producto específicomuestra interés en un produ…" at bounding box center [478, 423] width 242 height 16
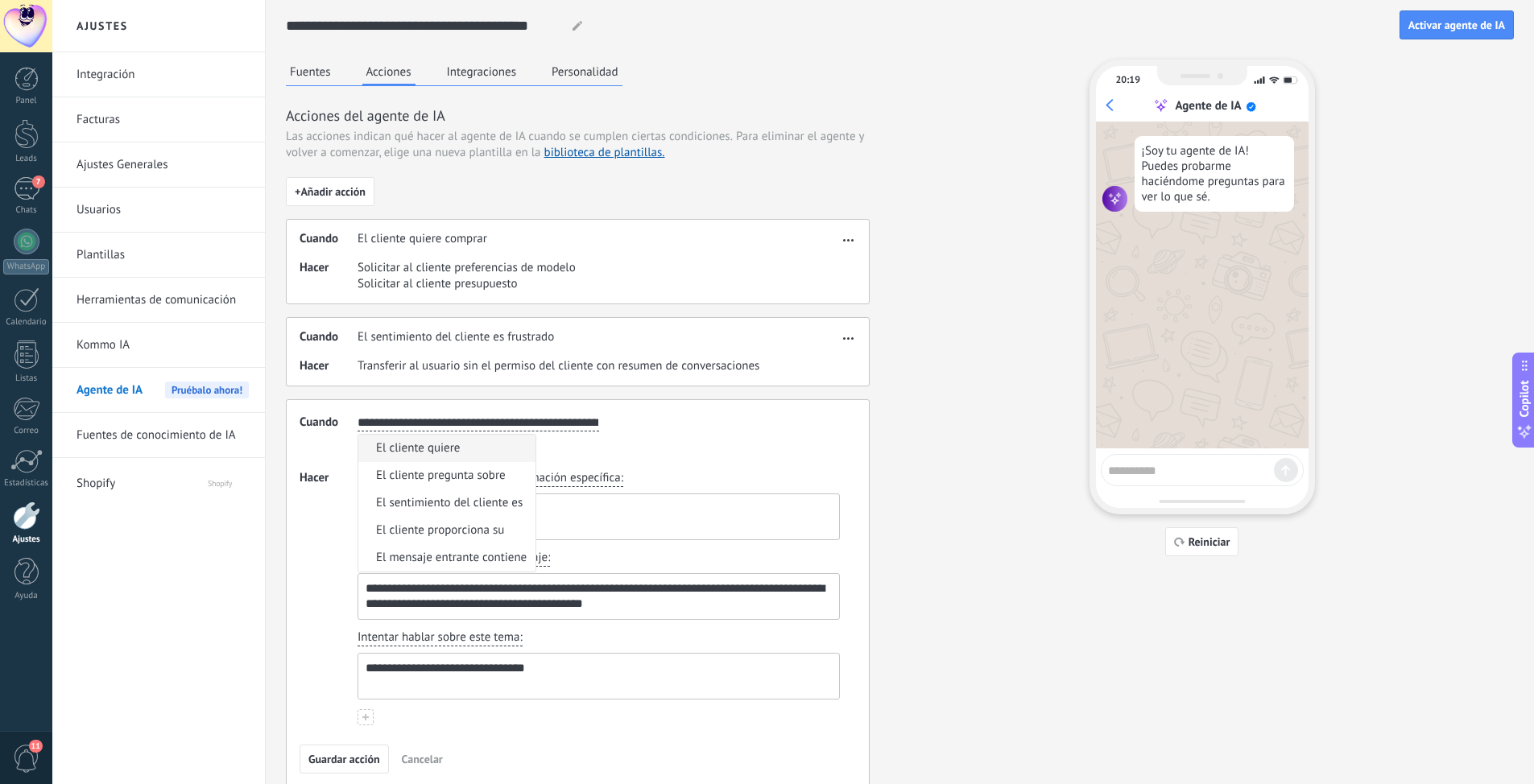
click at [696, 427] on div "**********" at bounding box center [598, 423] width 489 height 24
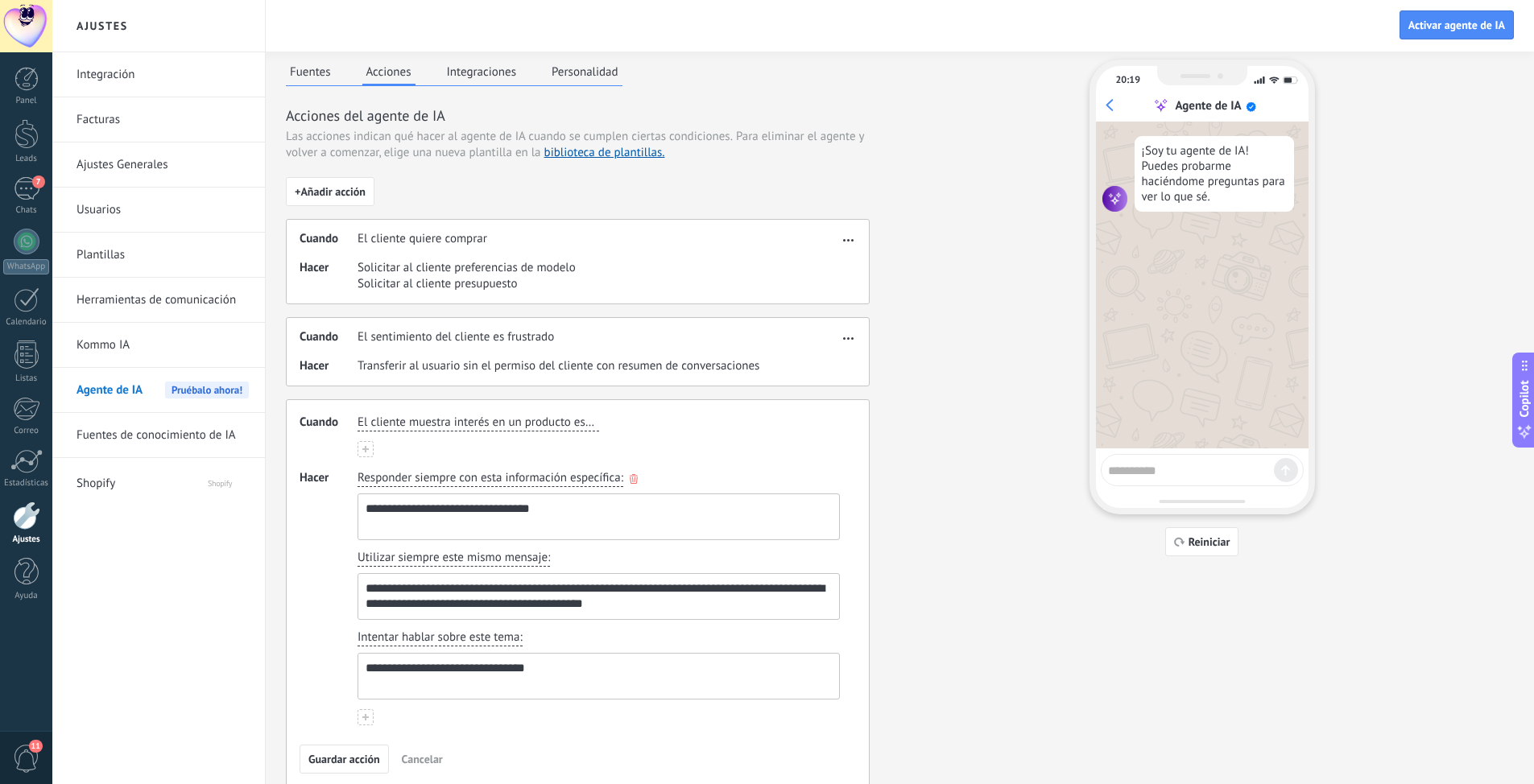
scroll to position [57, 0]
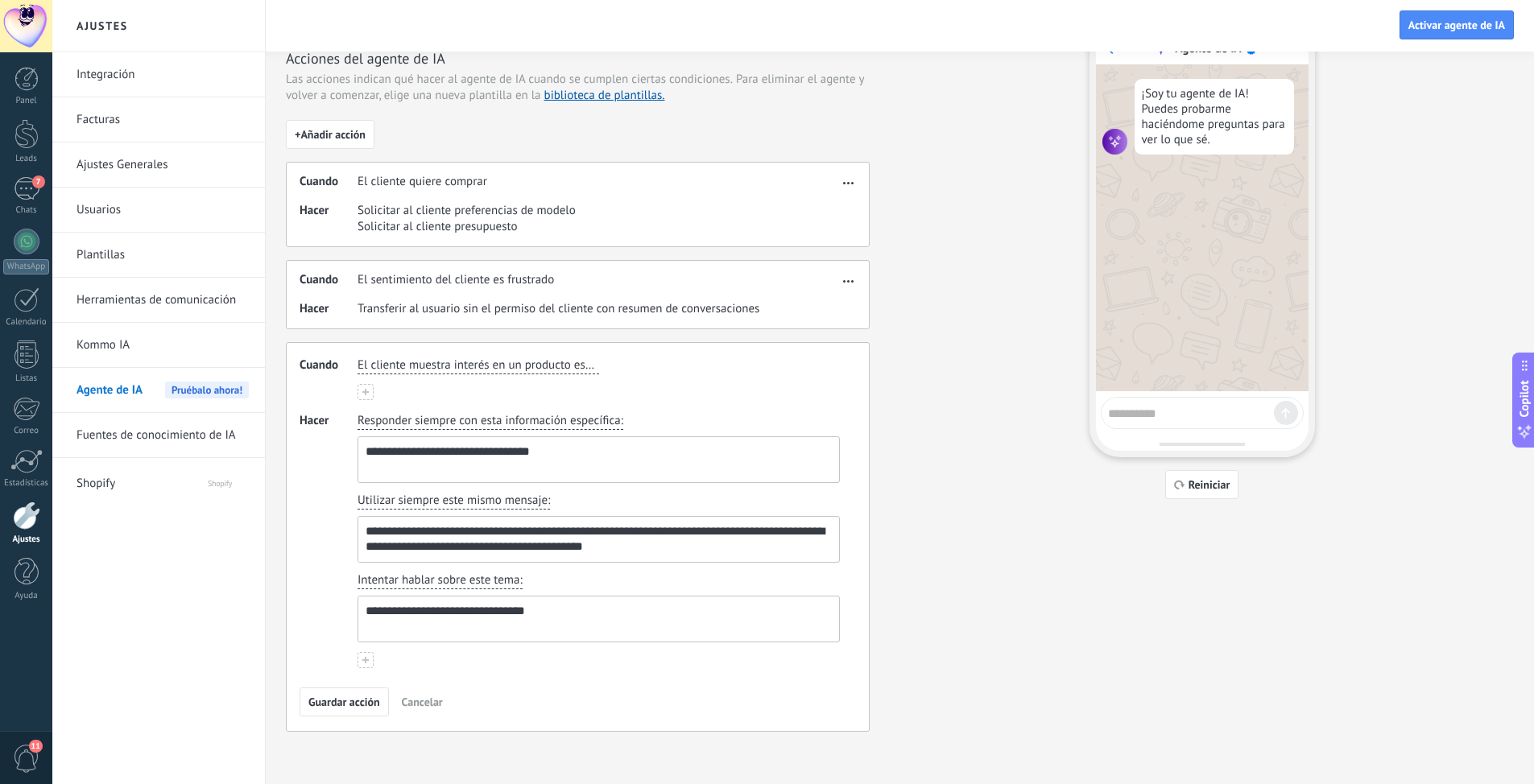
drag, startPoint x: 349, startPoint y: 694, endPoint x: 472, endPoint y: 664, distance: 126.6
click at [349, 493] on button "Guardar acción" at bounding box center [344, 702] width 89 height 29
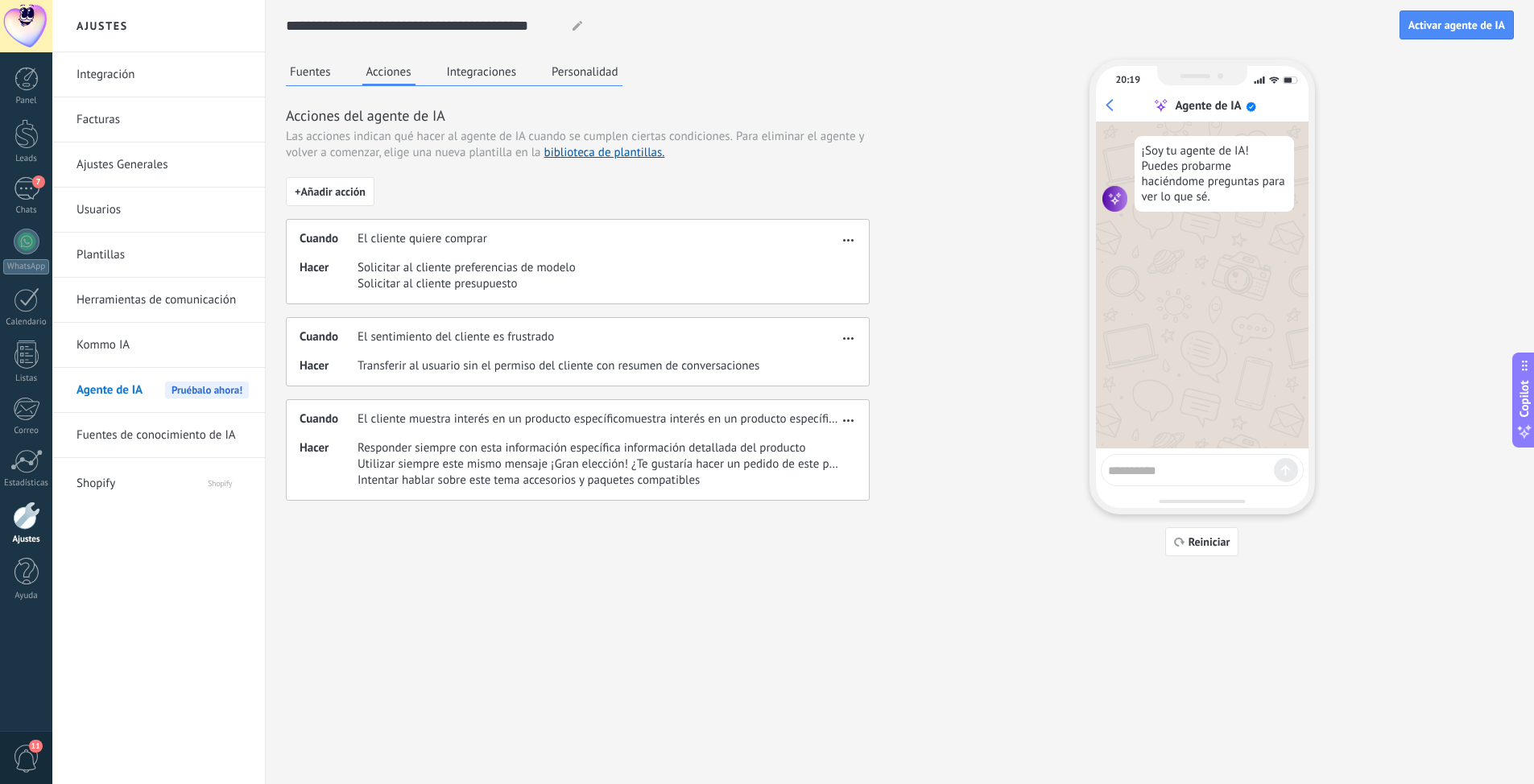
scroll to position [0, 0]
click at [1030, 24] on span "Activar agente de IA" at bounding box center [1468, 25] width 97 height 11
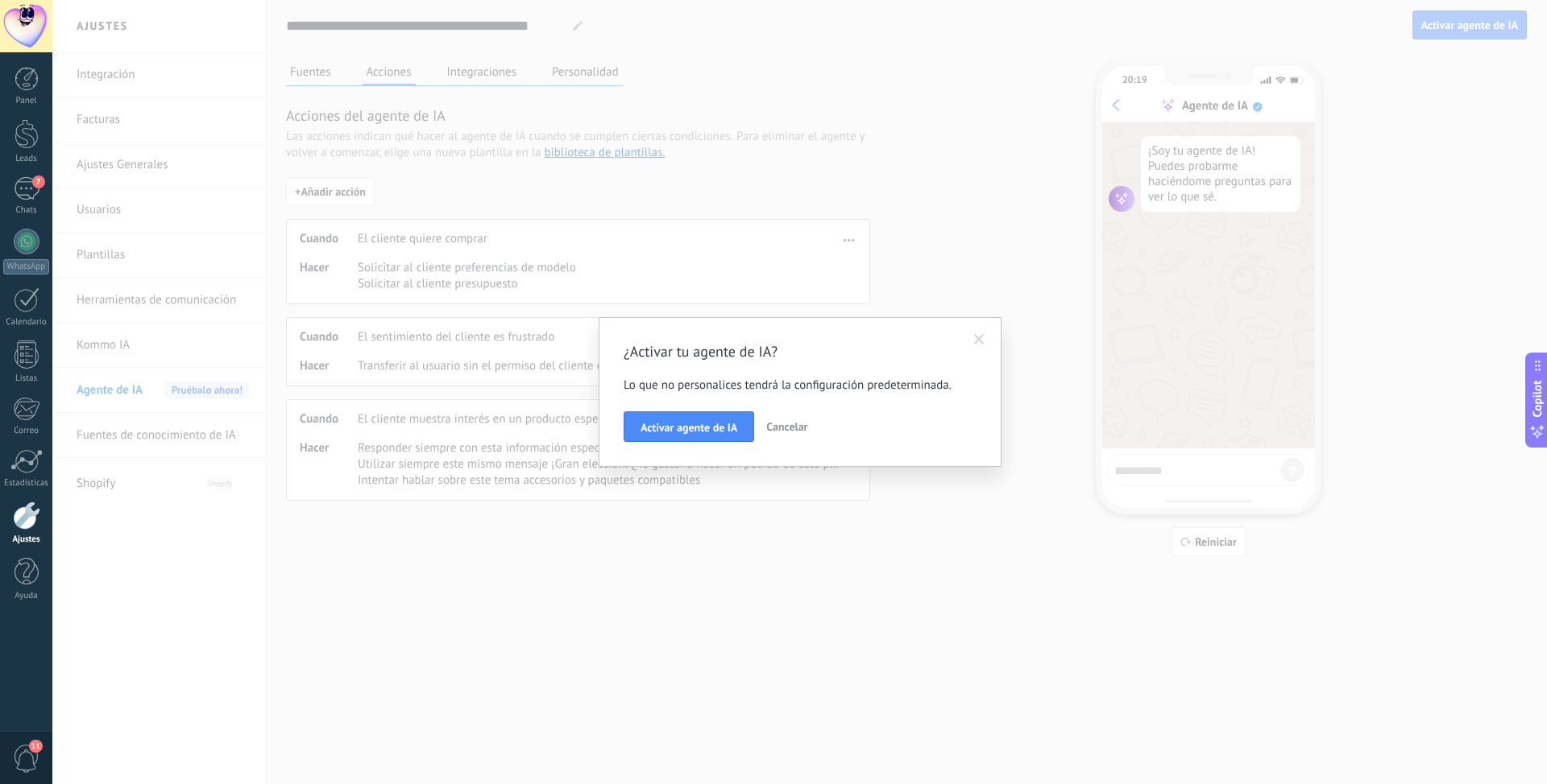
drag, startPoint x: 789, startPoint y: 422, endPoint x: 792, endPoint y: 409, distance: 13.3
click at [789, 423] on span "Cancelar" at bounding box center [786, 427] width 41 height 15
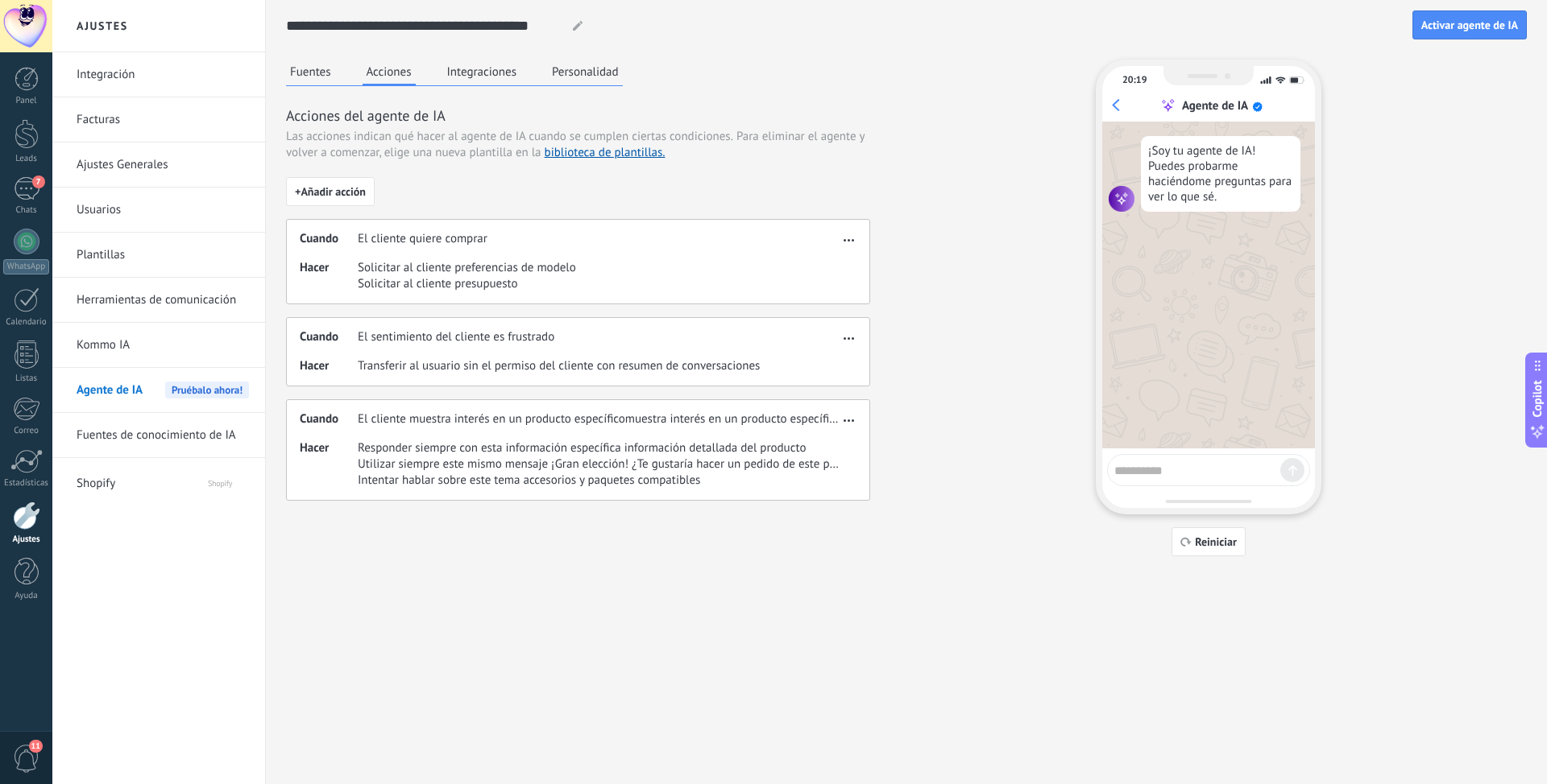
click at [575, 75] on button "Personalidad" at bounding box center [586, 71] width 75 height 24
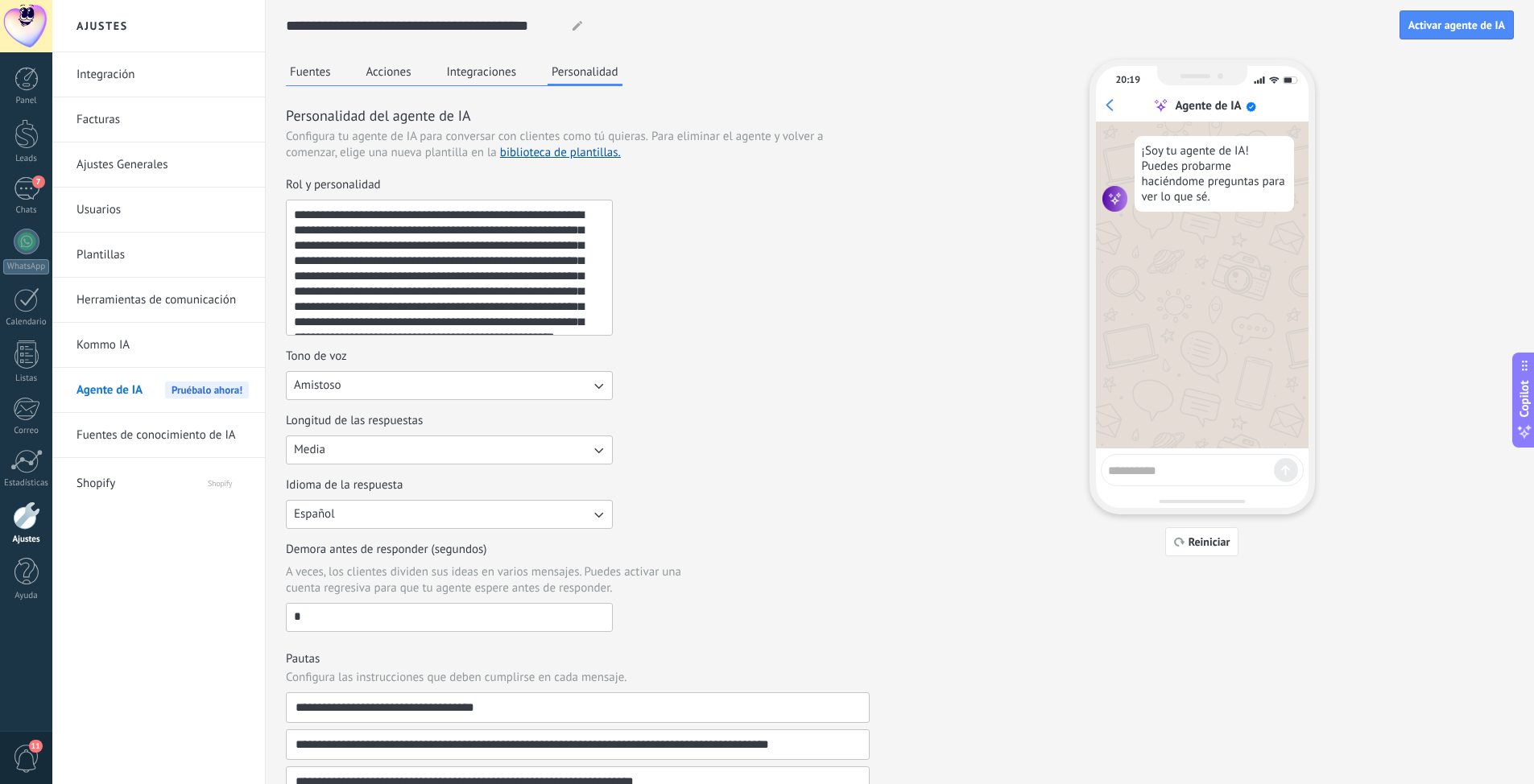
click at [612, 291] on div "**********" at bounding box center [449, 268] width 327 height 136
click at [609, 291] on textarea "**********" at bounding box center [447, 268] width 322 height 135
drag, startPoint x: 292, startPoint y: 215, endPoint x: 618, endPoint y: 368, distance: 360.1
click at [618, 368] on div "**********" at bounding box center [577, 404] width 584 height 454
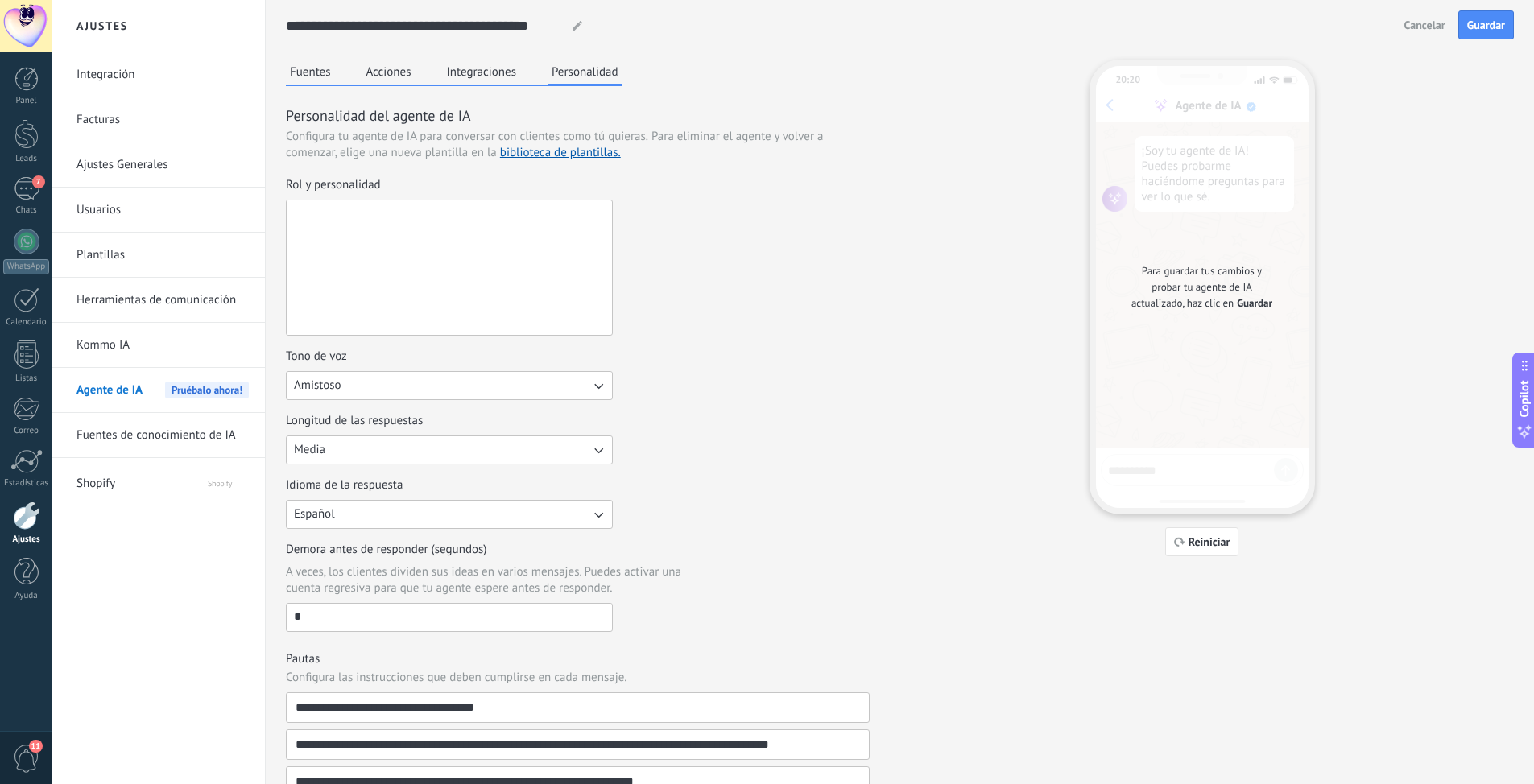
scroll to position [0, 0]
click at [446, 212] on textarea "Rol y personalidad" at bounding box center [447, 268] width 322 height 135
paste textarea "**********"
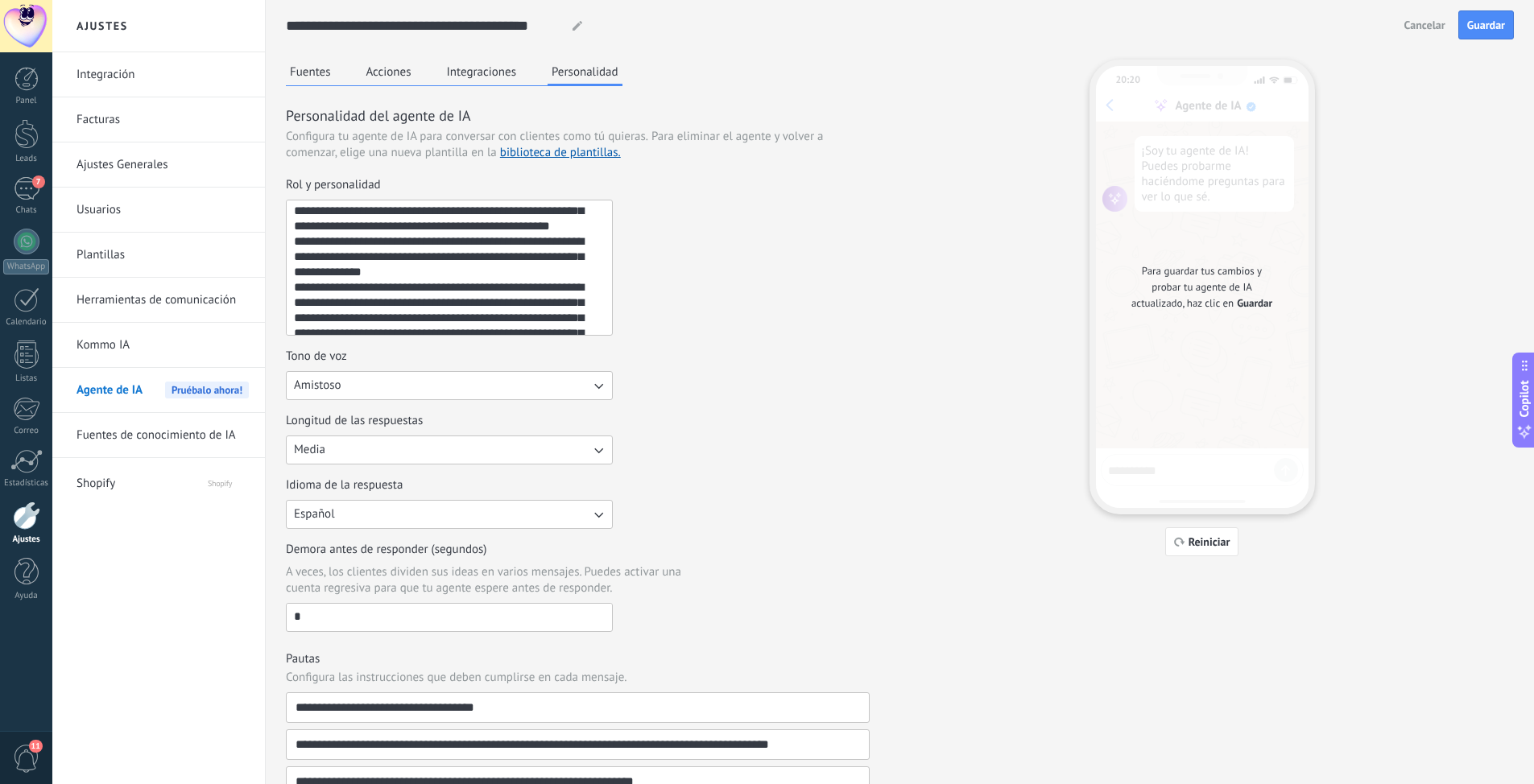
scroll to position [123, 0]
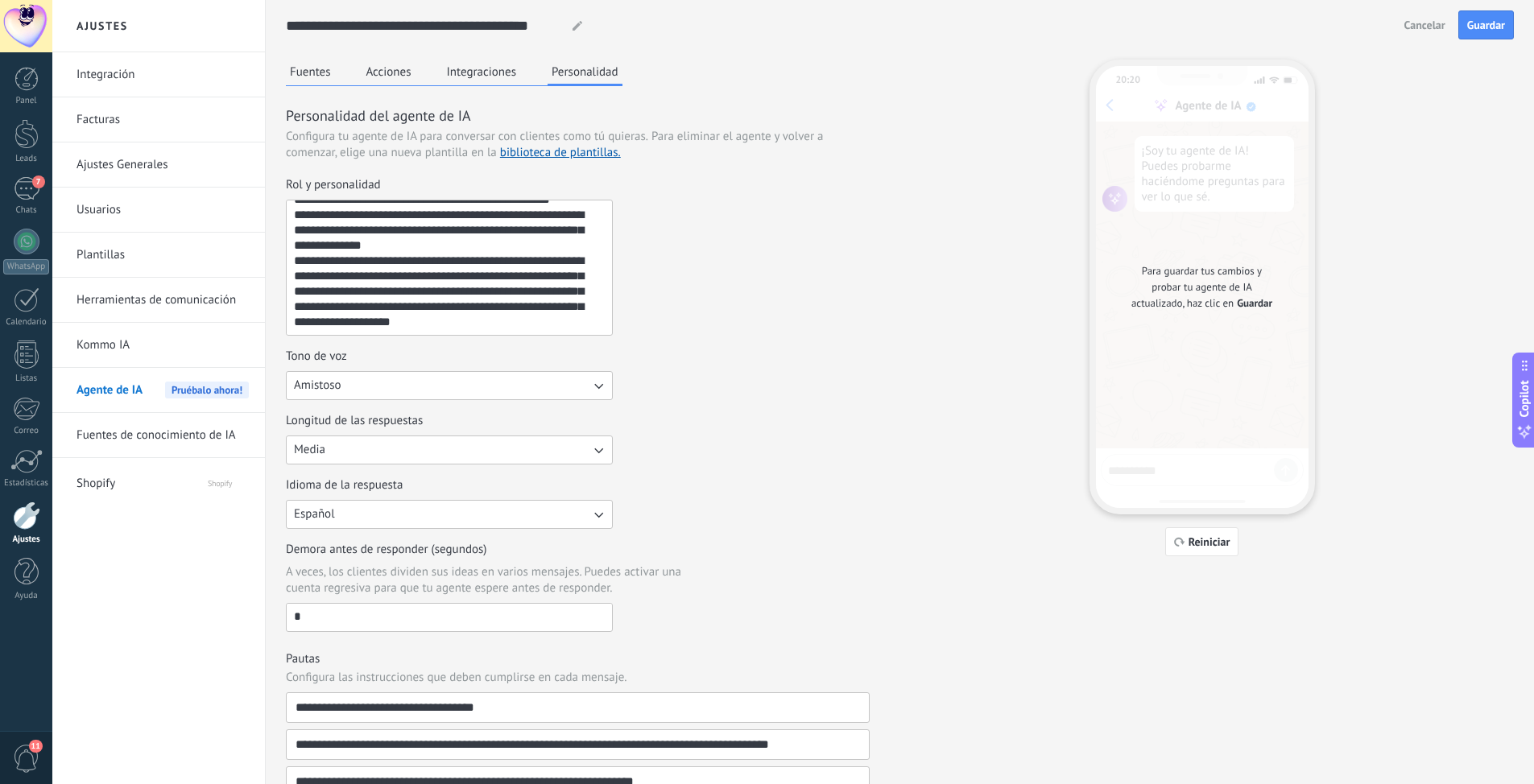
type textarea "**********"
click at [402, 383] on button "Amistoso" at bounding box center [449, 386] width 327 height 29
click at [402, 383] on li "Casual" at bounding box center [444, 386] width 336 height 28
click at [402, 383] on button "Casual" at bounding box center [449, 386] width 327 height 29
click at [381, 431] on li "Amistoso" at bounding box center [444, 441] width 336 height 28
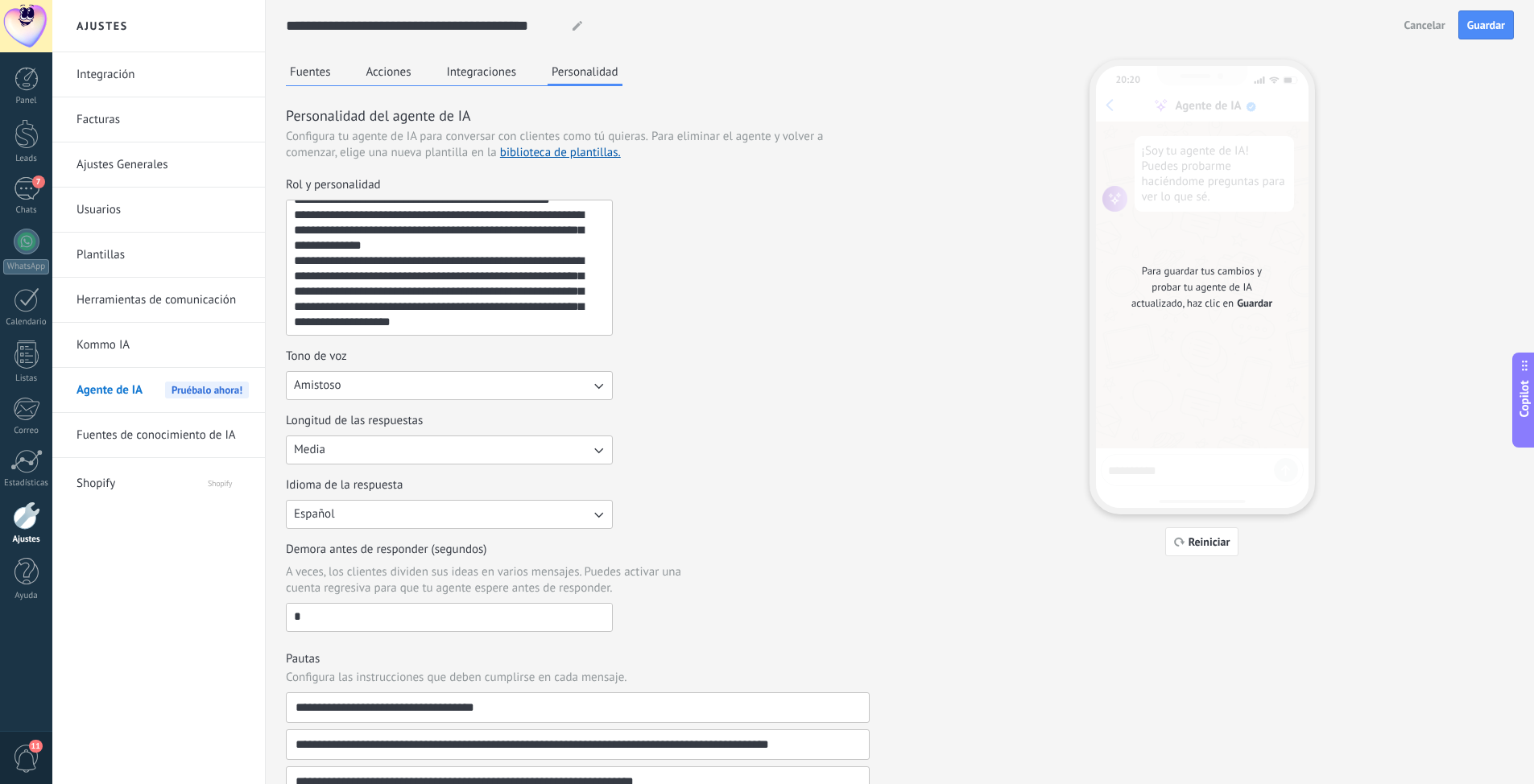
click at [434, 447] on button "Media" at bounding box center [449, 450] width 327 height 29
click at [432, 444] on li "Corta" at bounding box center [444, 450] width 336 height 28
click at [432, 443] on button "Corta" at bounding box center [449, 450] width 327 height 29
click at [432, 443] on li "Corta" at bounding box center [444, 450] width 336 height 28
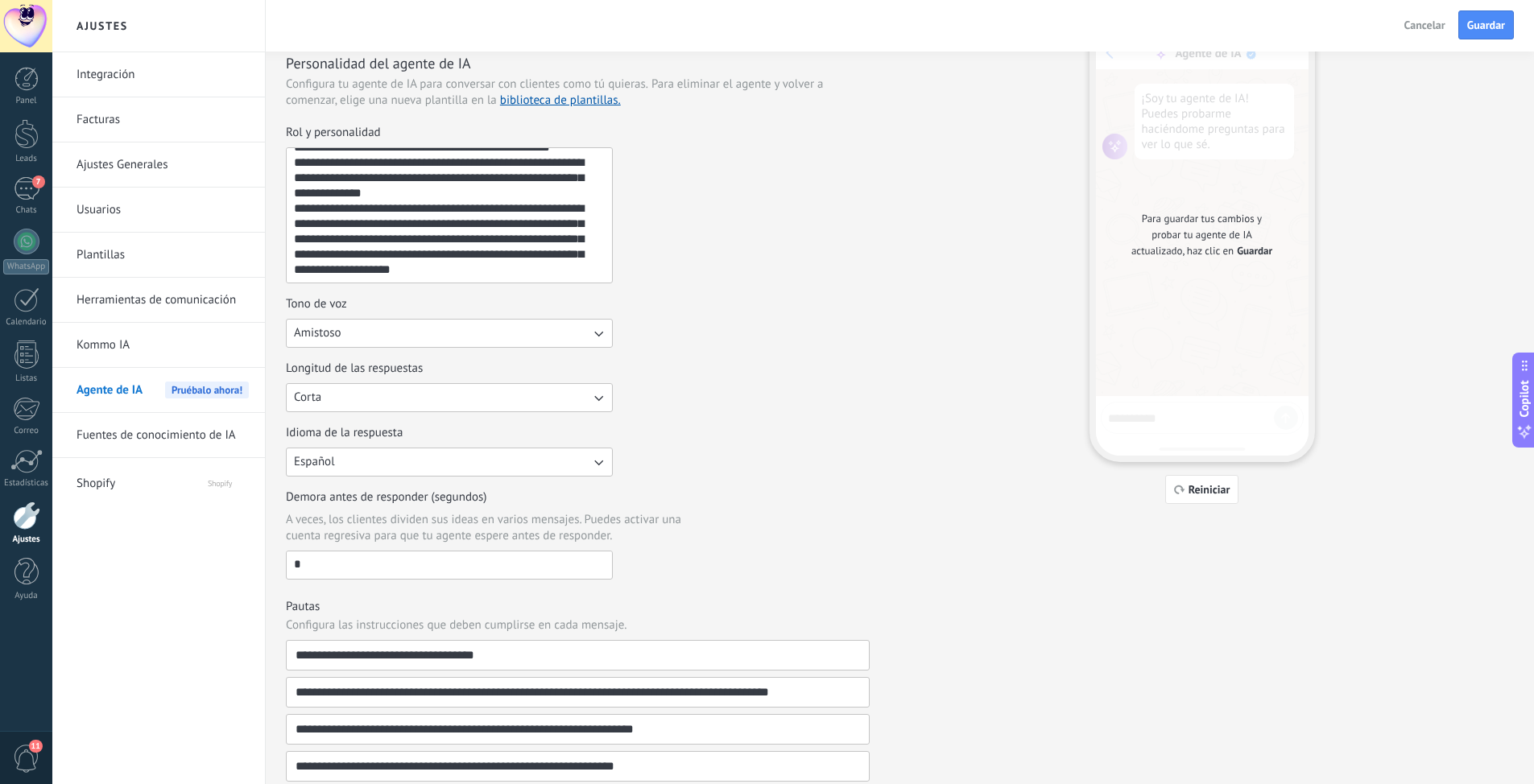
scroll to position [80, 0]
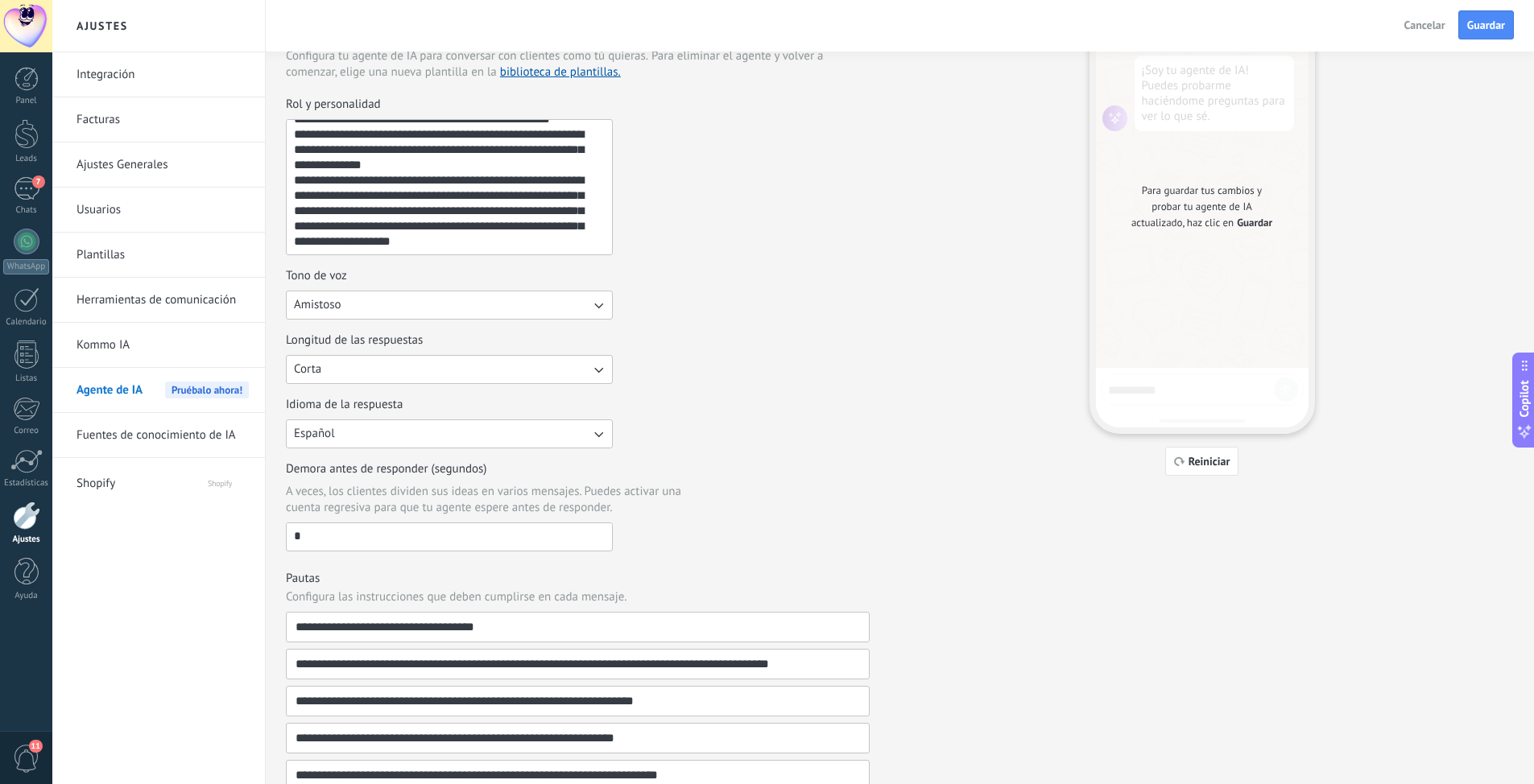
drag, startPoint x: 312, startPoint y: 543, endPoint x: 168, endPoint y: 549, distance: 144.1
click at [192, 493] on div "**********" at bounding box center [792, 436] width 1481 height 1033
drag, startPoint x: 325, startPoint y: 545, endPoint x: 226, endPoint y: 548, distance: 99.0
click at [213, 493] on div "**********" at bounding box center [792, 436] width 1481 height 1033
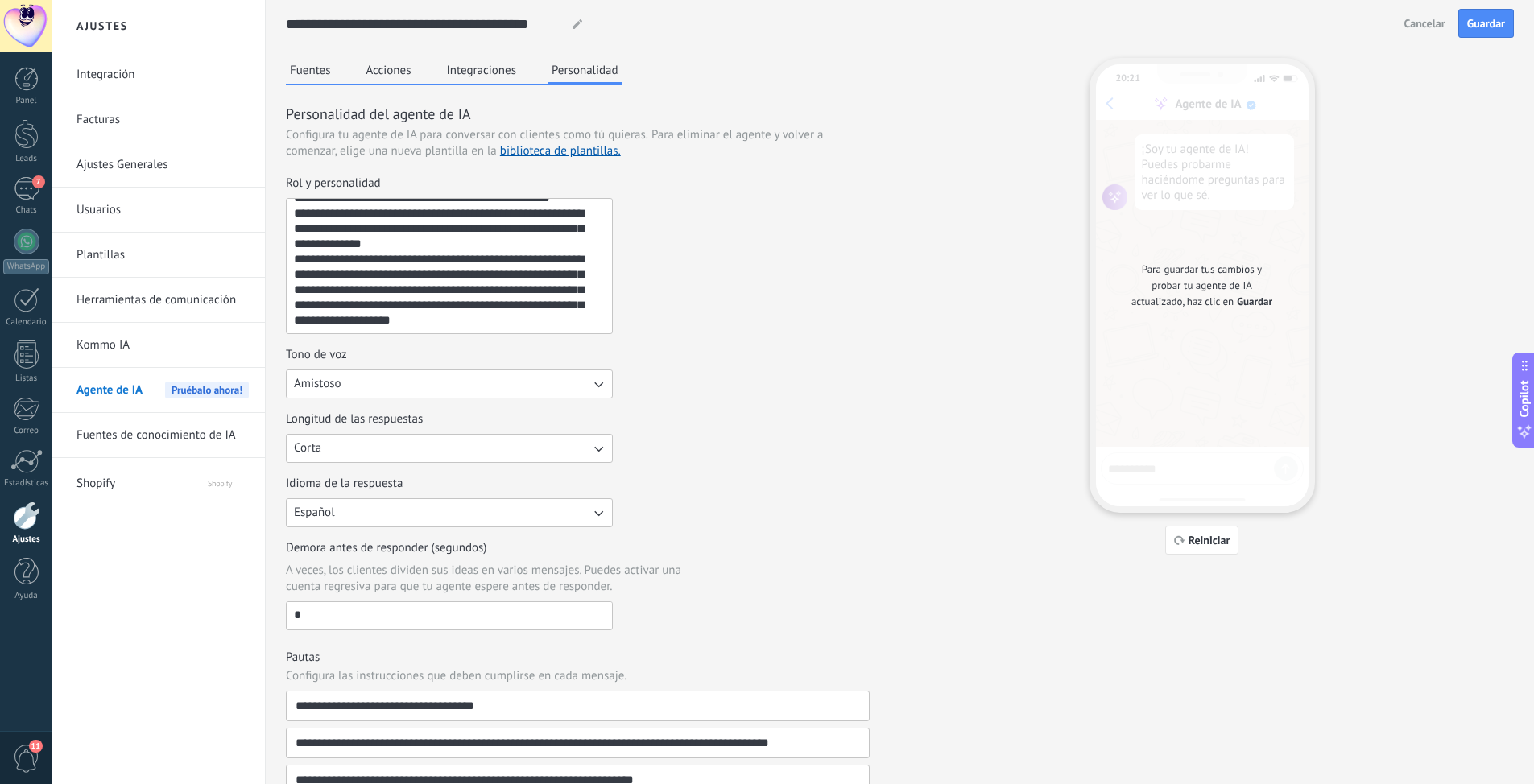
scroll to position [0, 0]
type input "*"
click at [1030, 27] on span "Guardar" at bounding box center [1485, 25] width 38 height 11
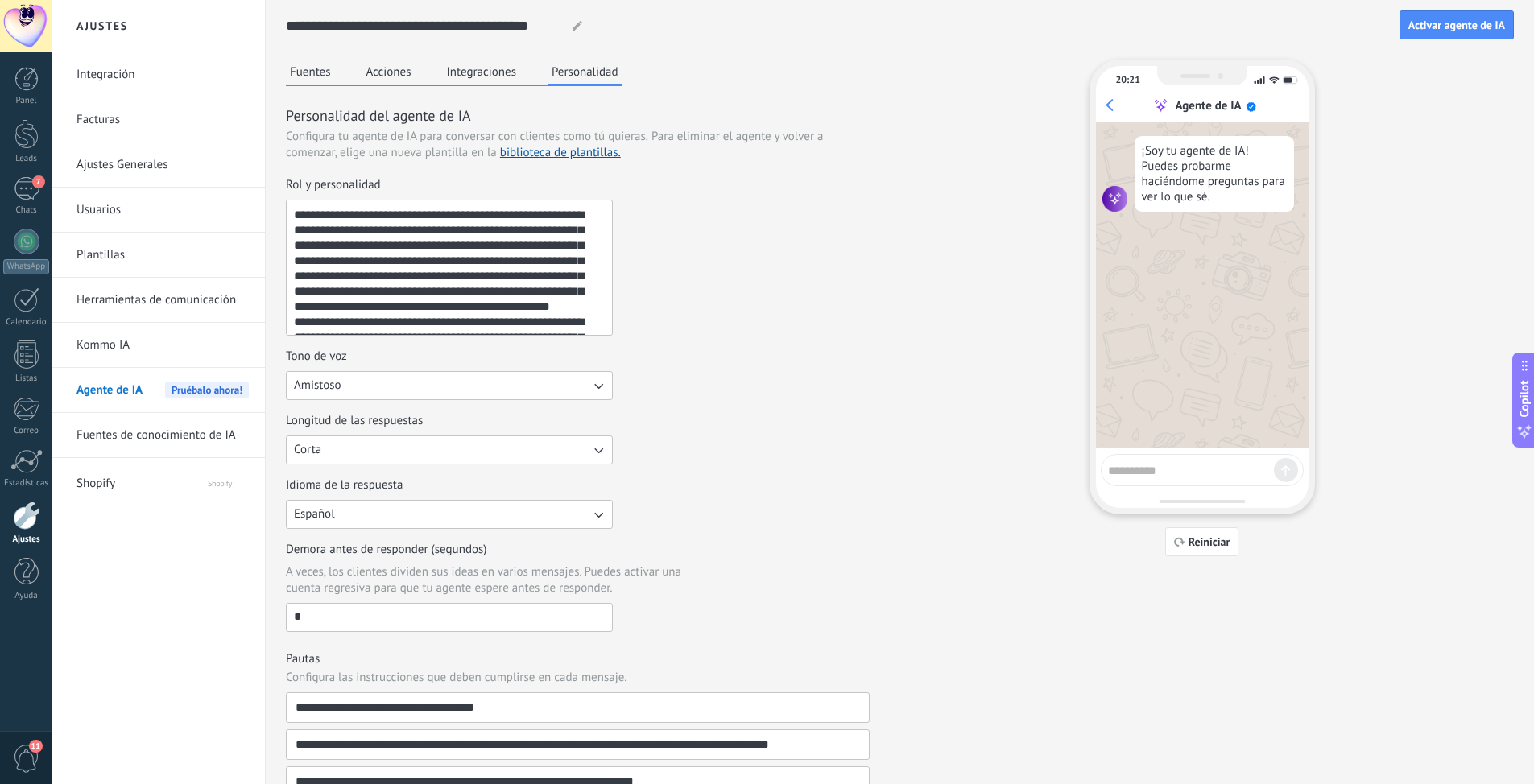
click at [493, 76] on button "Integraciones" at bounding box center [482, 71] width 78 height 24
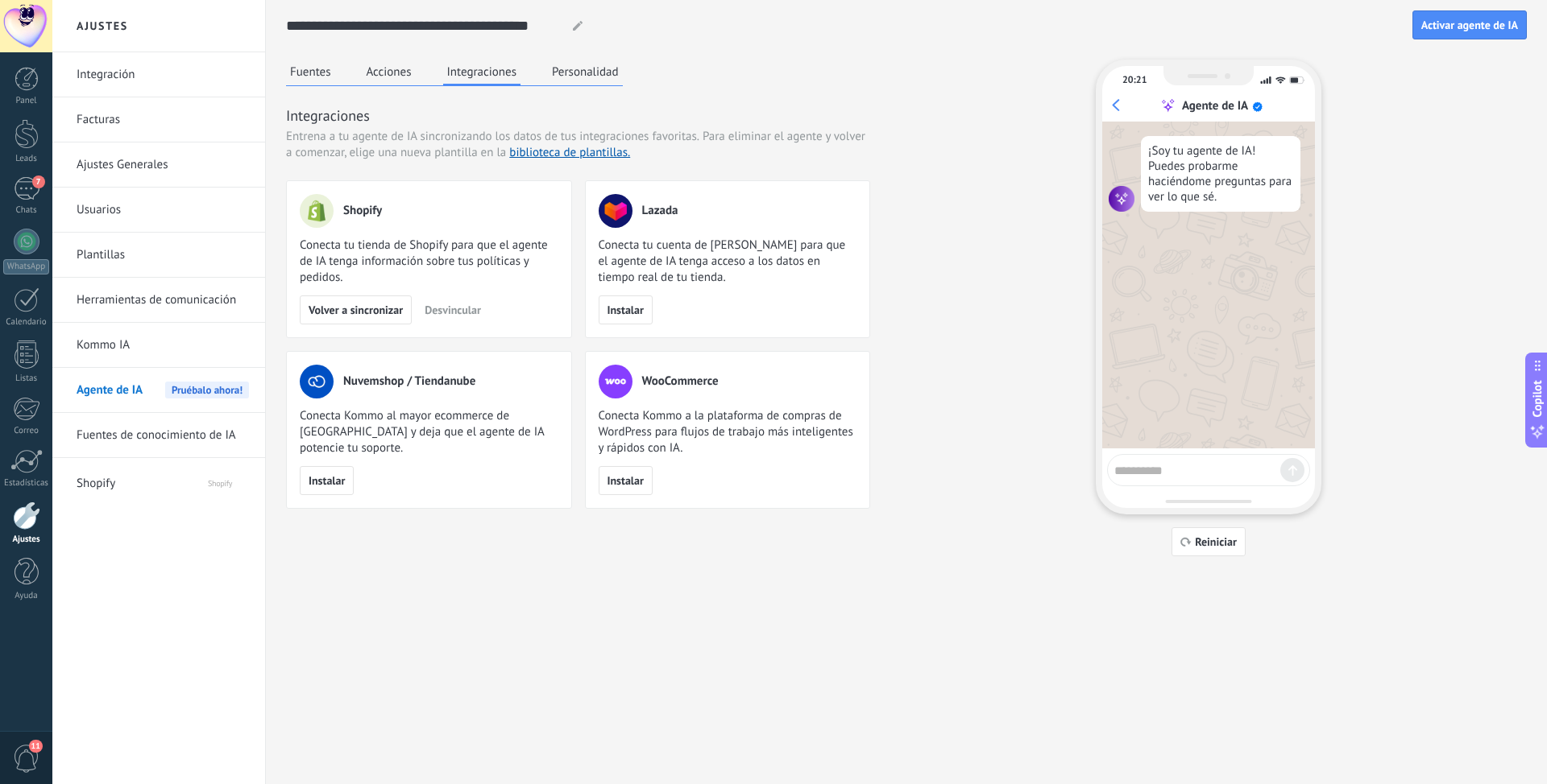
click at [385, 74] on button "Acciones" at bounding box center [388, 71] width 53 height 24
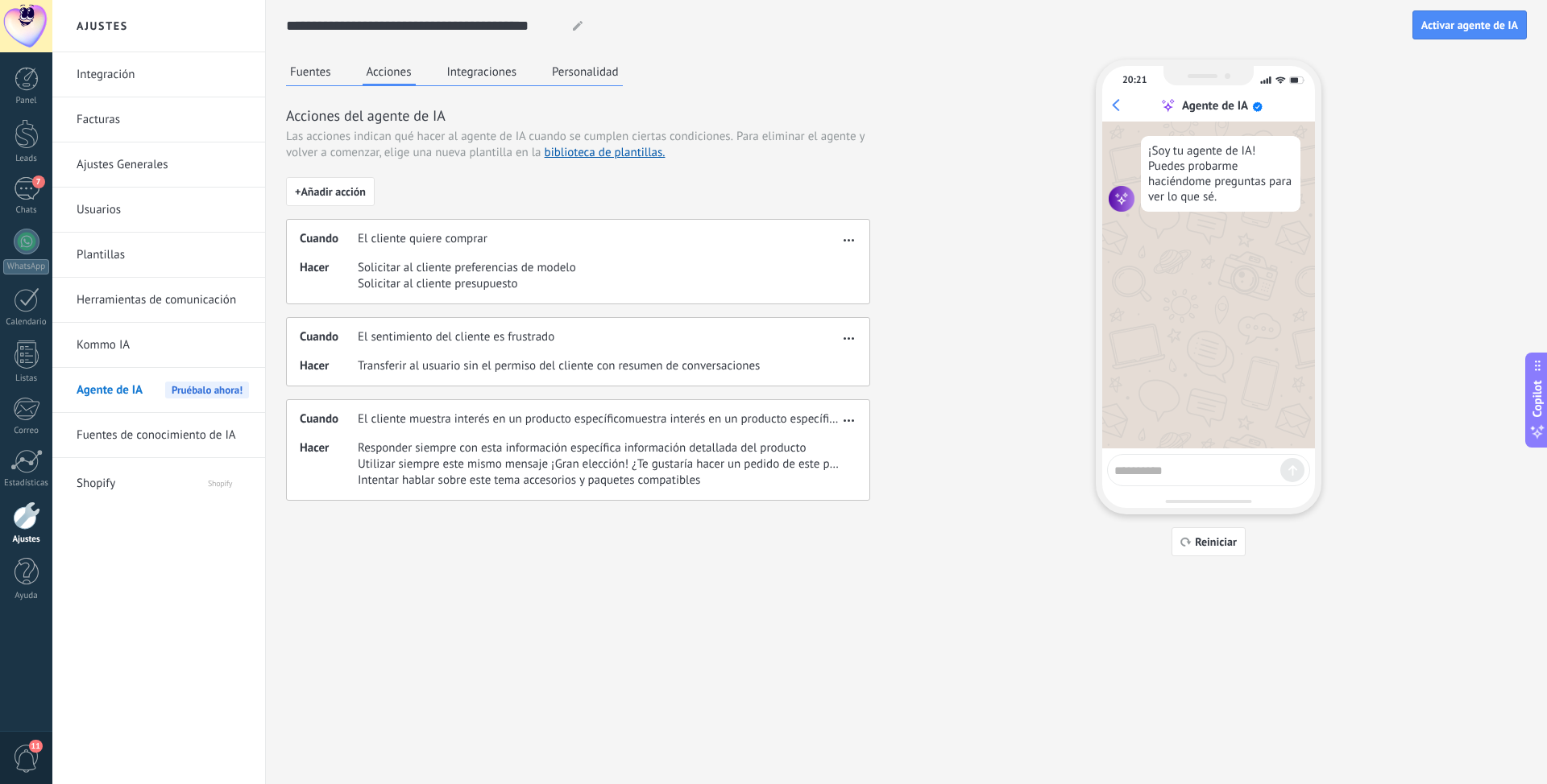
click at [328, 66] on button "Fuentes" at bounding box center [310, 71] width 50 height 24
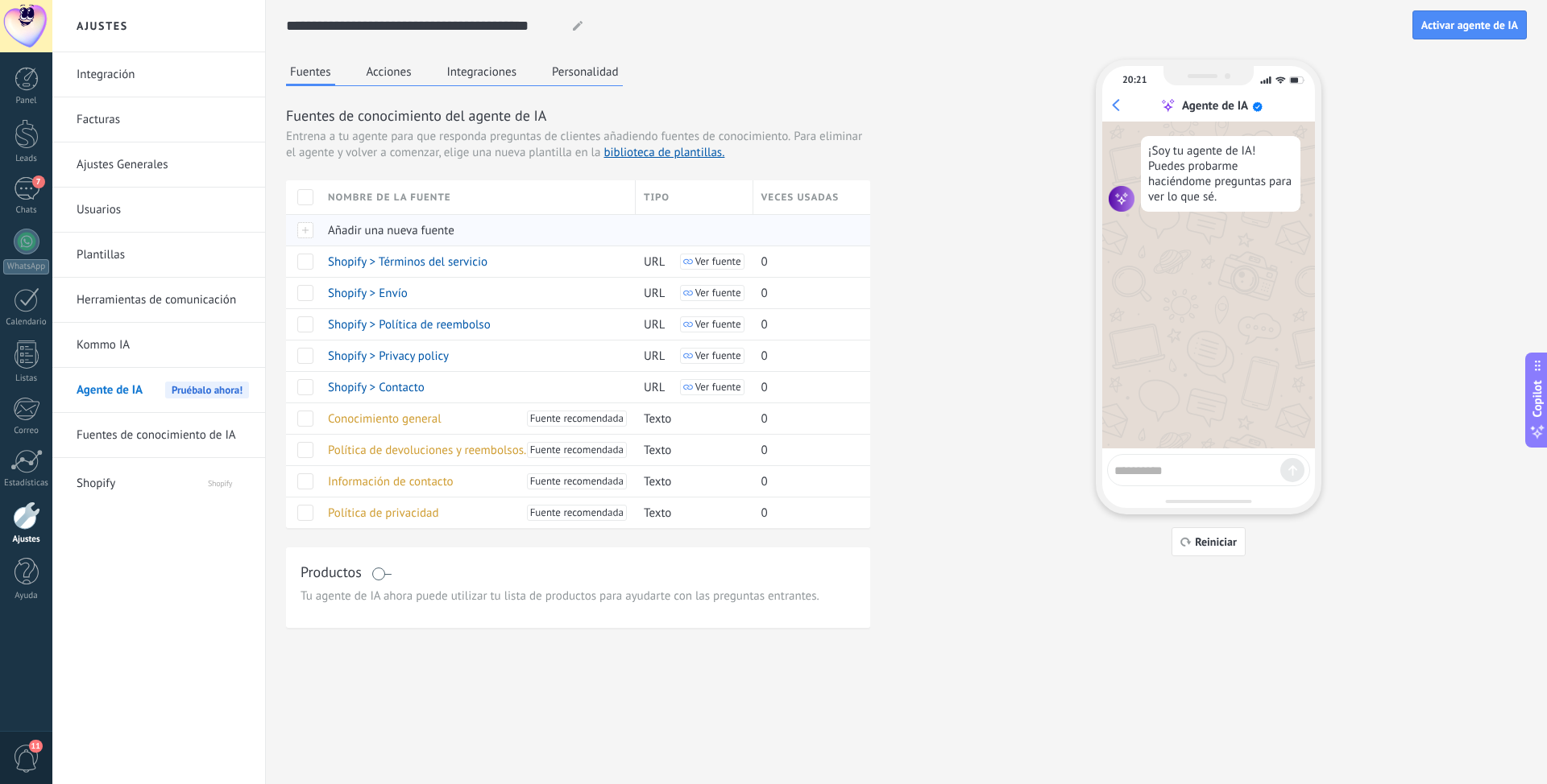
click at [401, 232] on span "Añadir una nueva fuente" at bounding box center [391, 230] width 127 height 15
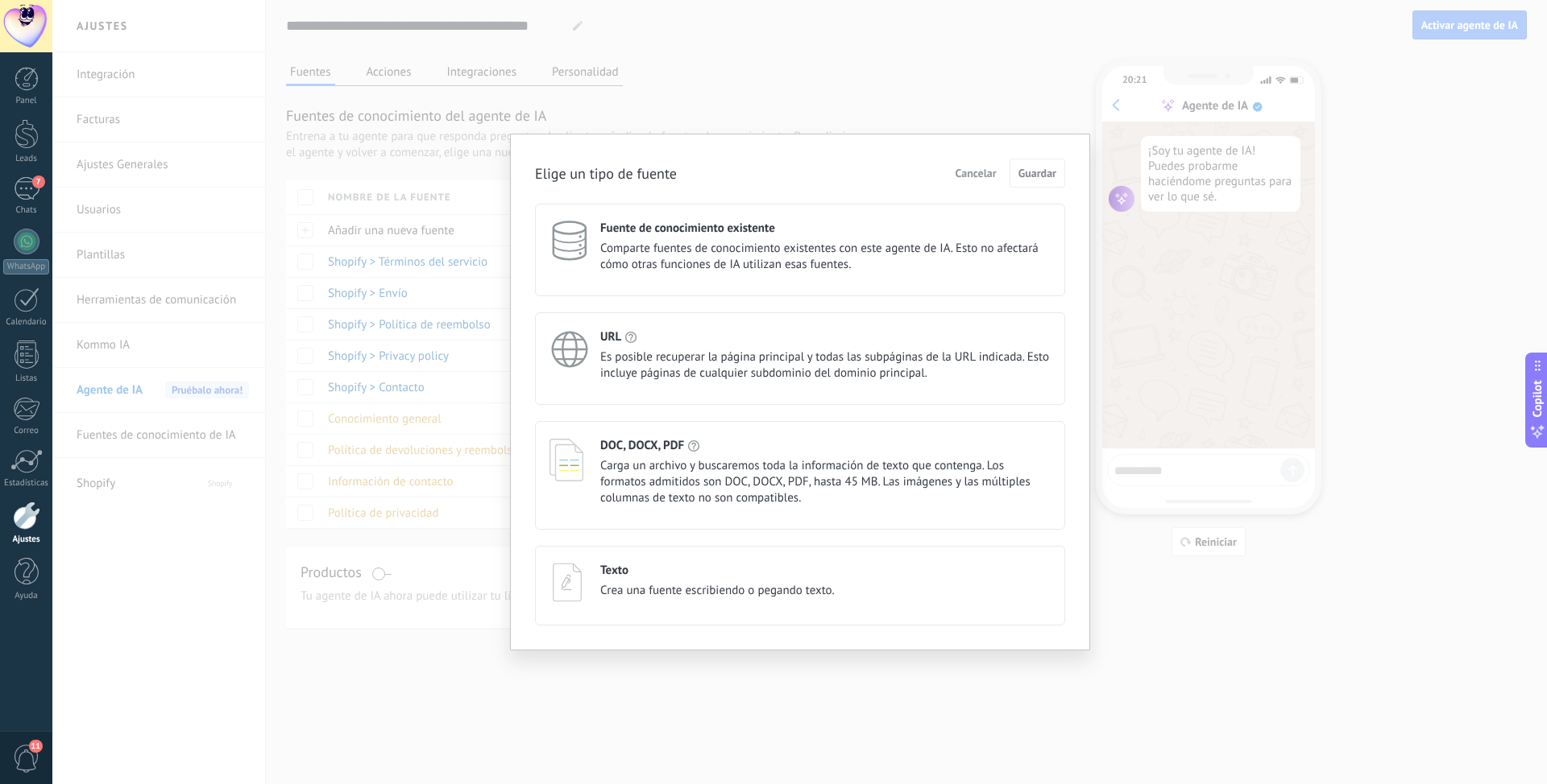
click at [705, 231] on h4 "Fuente de conocimiento existente" at bounding box center [687, 228] width 175 height 15
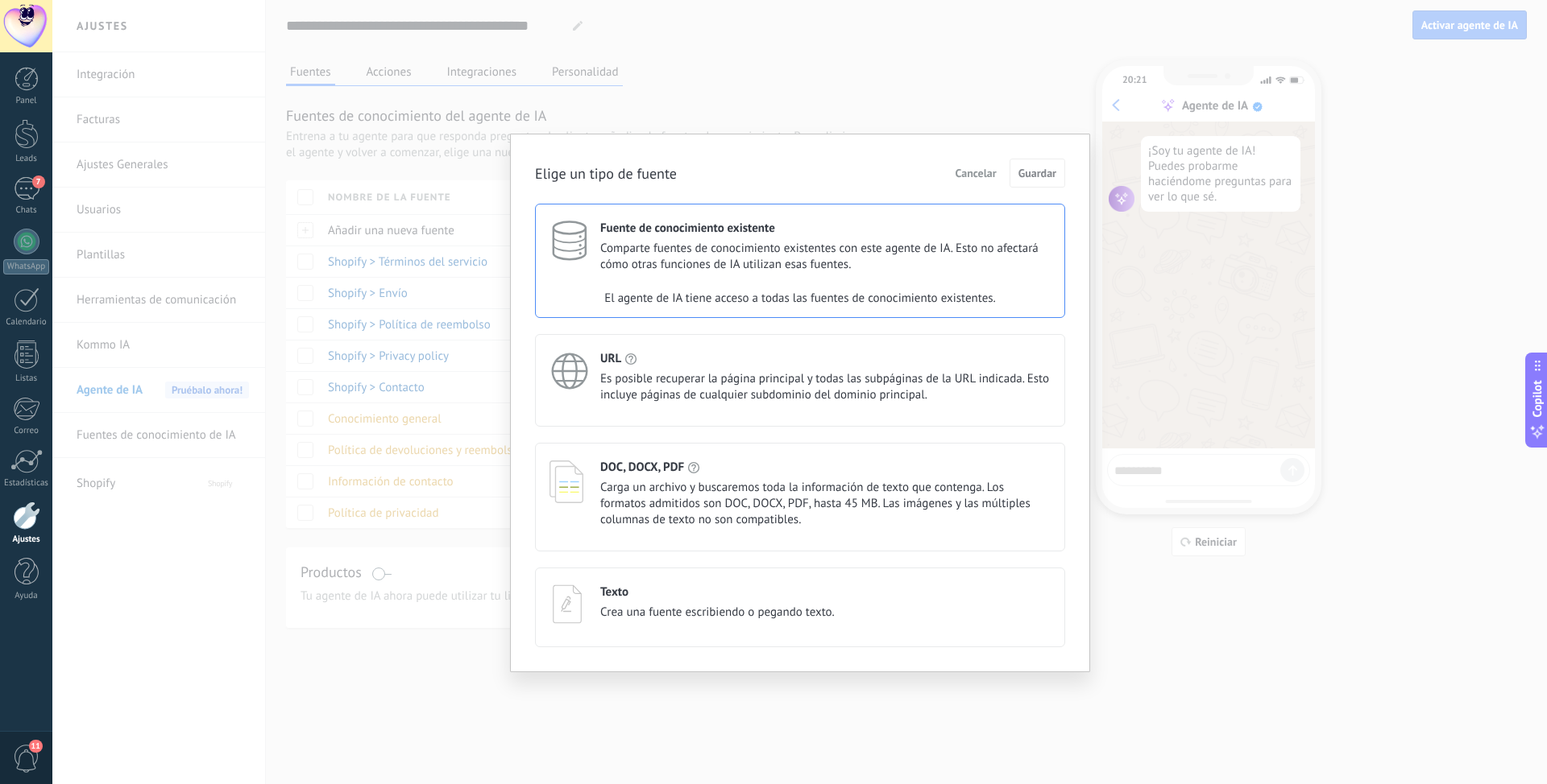
click at [733, 372] on span "Es posible recuperar la página principal y todas las subpáginas de la URL indic…" at bounding box center [825, 387] width 450 height 32
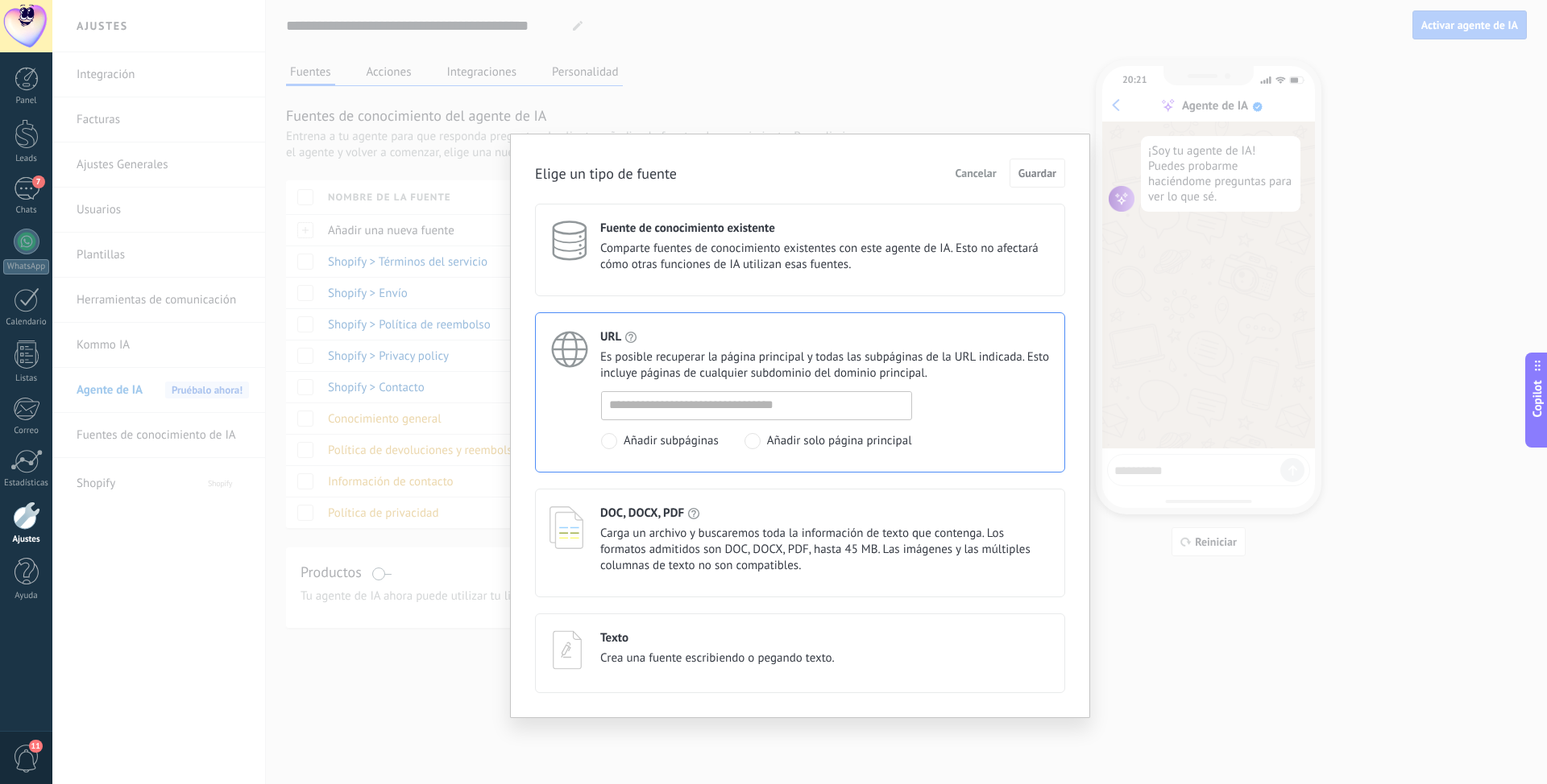
click at [767, 420] on div "Añadir subpáginas Añadir solo página principal" at bounding box center [756, 420] width 311 height 58
click at [769, 411] on input at bounding box center [756, 405] width 309 height 26
click at [645, 493] on span "Carga un archivo y buscaremos toda la información de texto que contenga. Los fo…" at bounding box center [825, 550] width 450 height 49
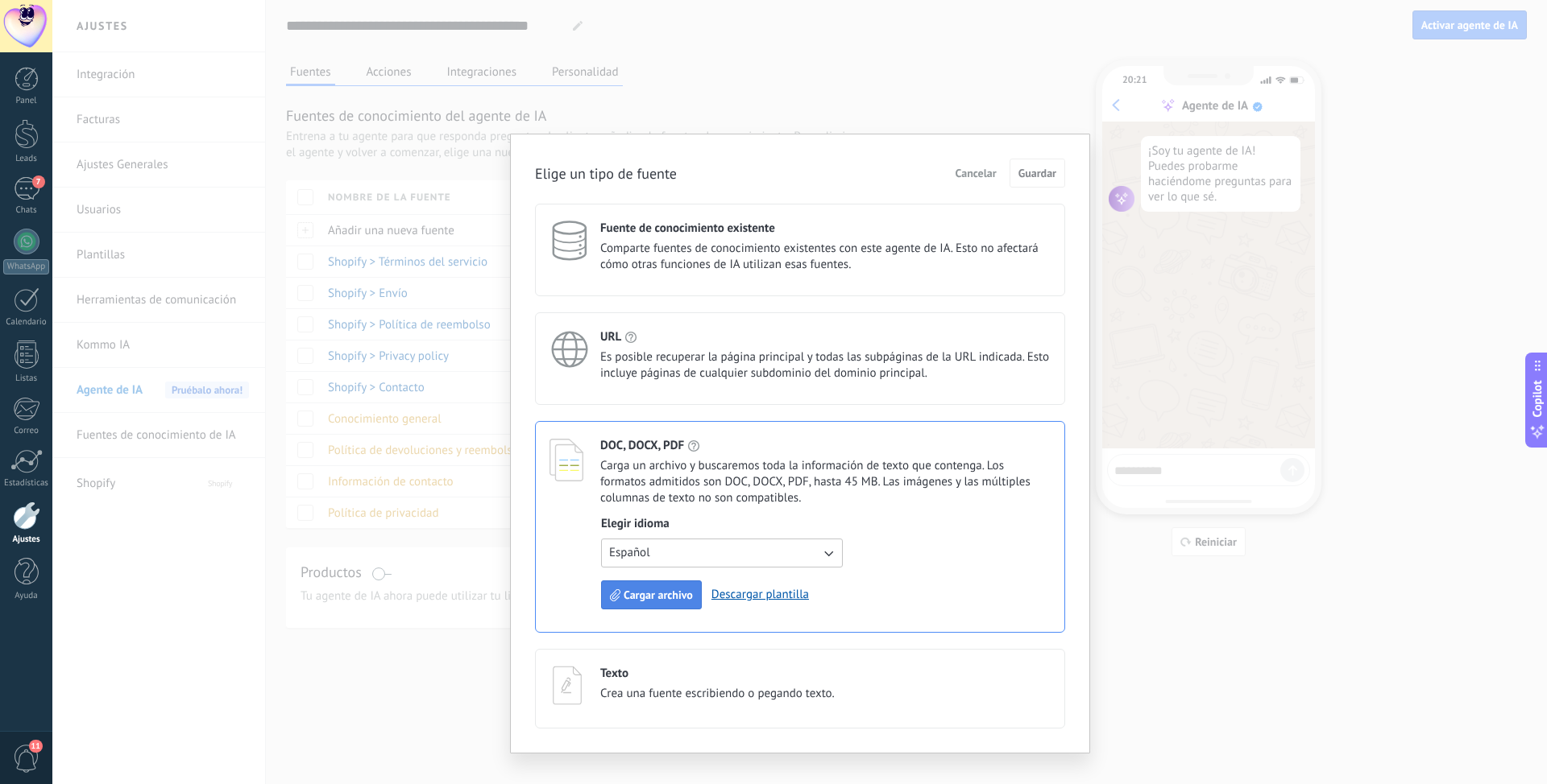
click at [668, 493] on span "Cargar archivo" at bounding box center [658, 595] width 69 height 11
click at [790, 493] on link "Descargar plantilla" at bounding box center [760, 594] width 97 height 15
click at [653, 493] on span "Cargar archivo" at bounding box center [658, 595] width 69 height 11
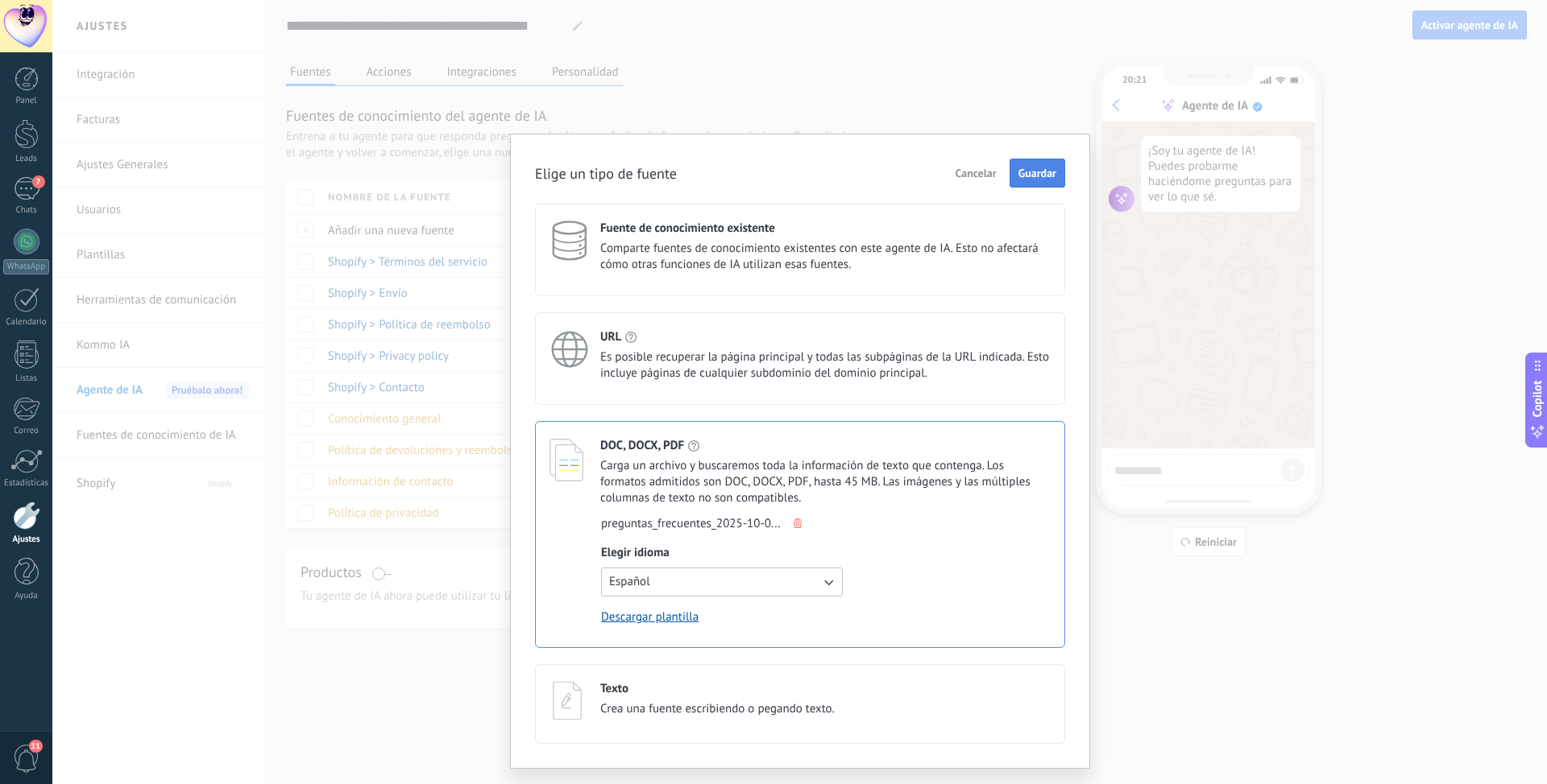
click at [1026, 178] on span "Guardar" at bounding box center [1037, 173] width 38 height 11
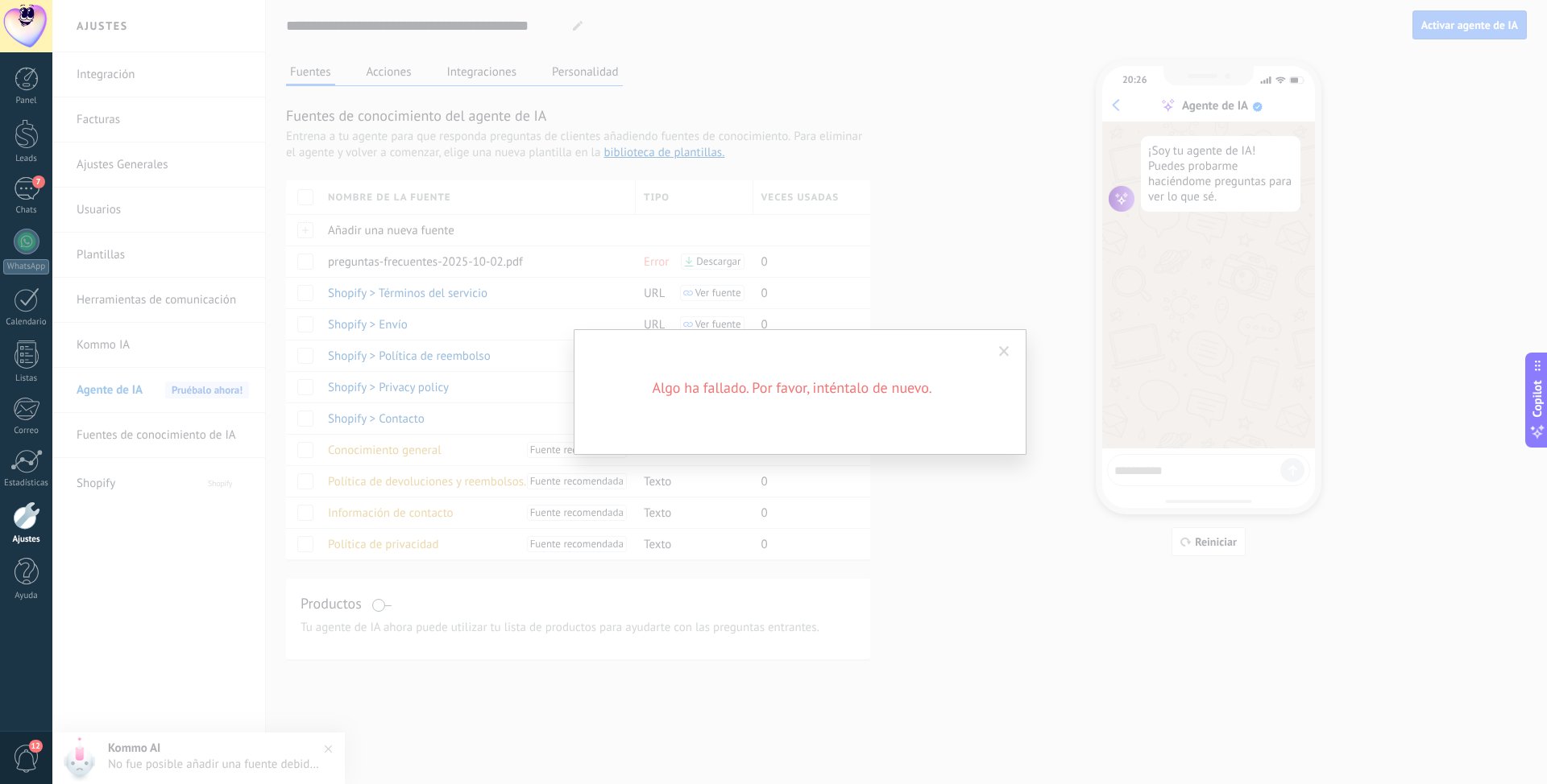
drag, startPoint x: 786, startPoint y: 386, endPoint x: 946, endPoint y: 365, distance: 161.4
click at [788, 386] on h2 "Algo ha fallado. Por favor, inténtalo de nuevo." at bounding box center [792, 388] width 387 height 19
click at [998, 350] on span at bounding box center [1004, 352] width 27 height 28
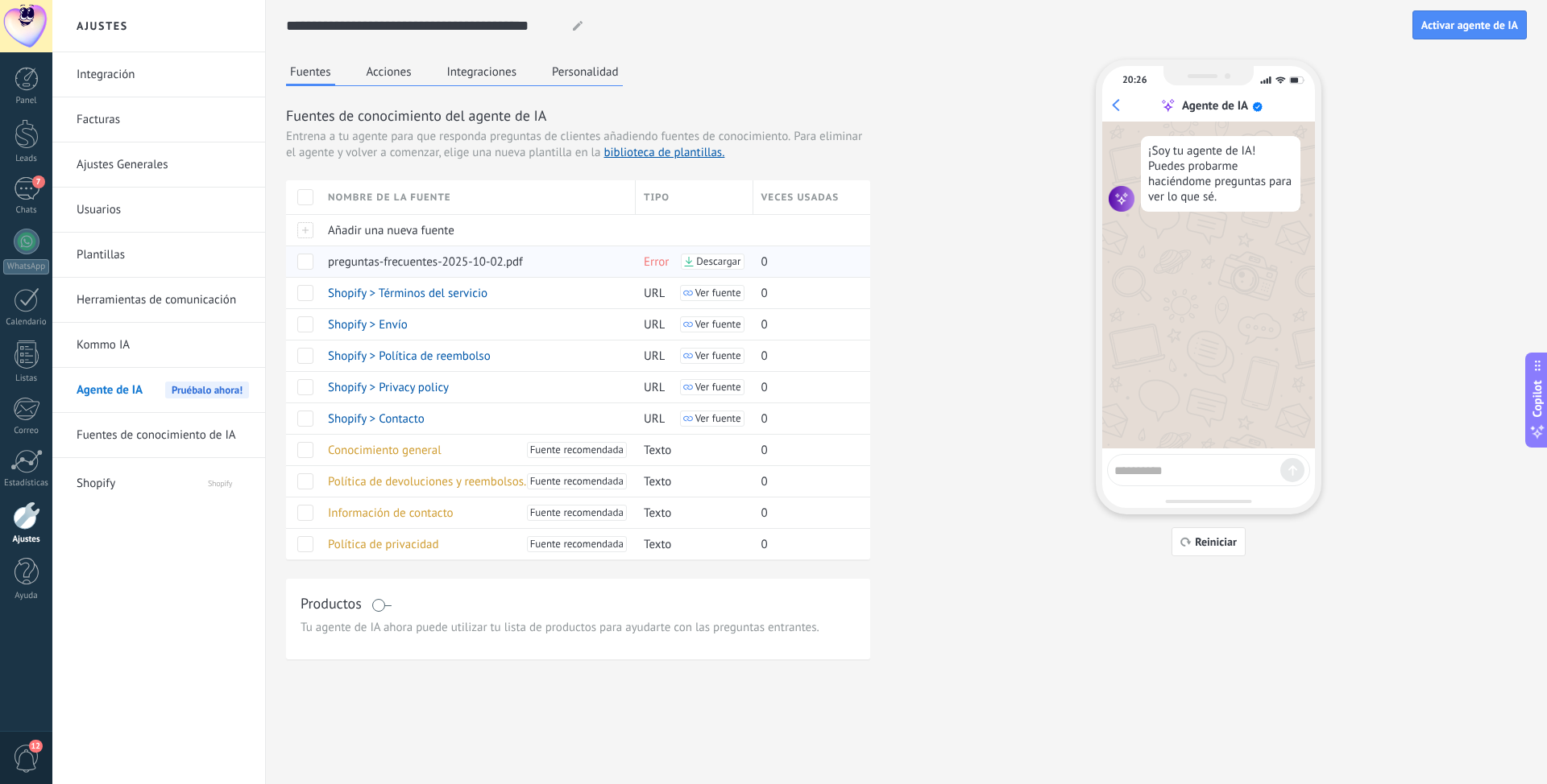
click at [694, 261] on icon at bounding box center [689, 261] width 10 height 10
click at [311, 261] on span at bounding box center [305, 261] width 16 height 16
click at [325, 257] on div "Eliminar Desvincular" at bounding box center [389, 261] width 217 height 32
click at [331, 262] on use at bounding box center [330, 261] width 8 height 10
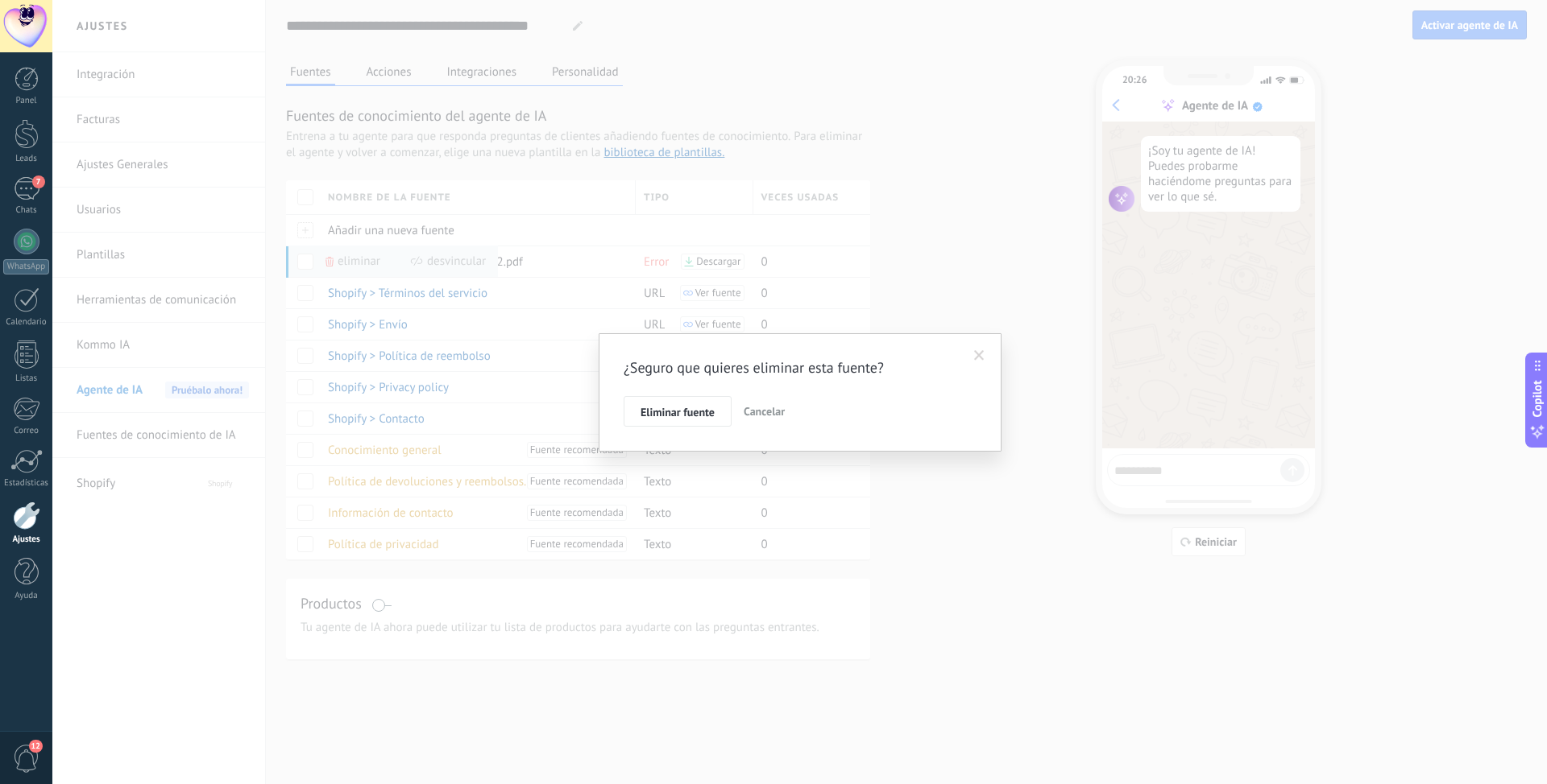
drag, startPoint x: 702, startPoint y: 409, endPoint x: 714, endPoint y: 410, distance: 12.0
click at [703, 409] on span "Eliminar fuente" at bounding box center [677, 412] width 74 height 11
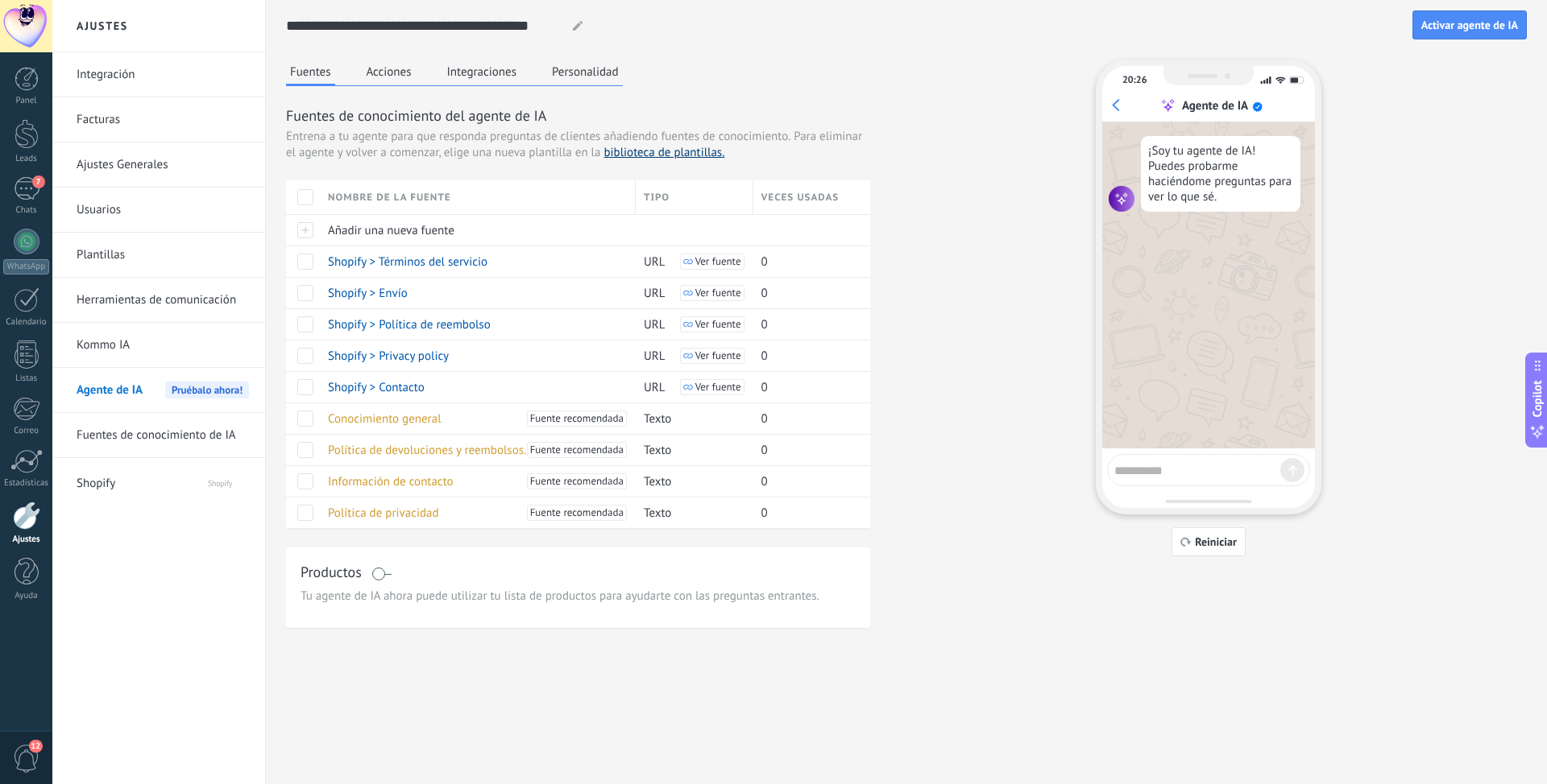
click at [663, 153] on link "biblioteca de plantillas." at bounding box center [663, 153] width 121 height 15
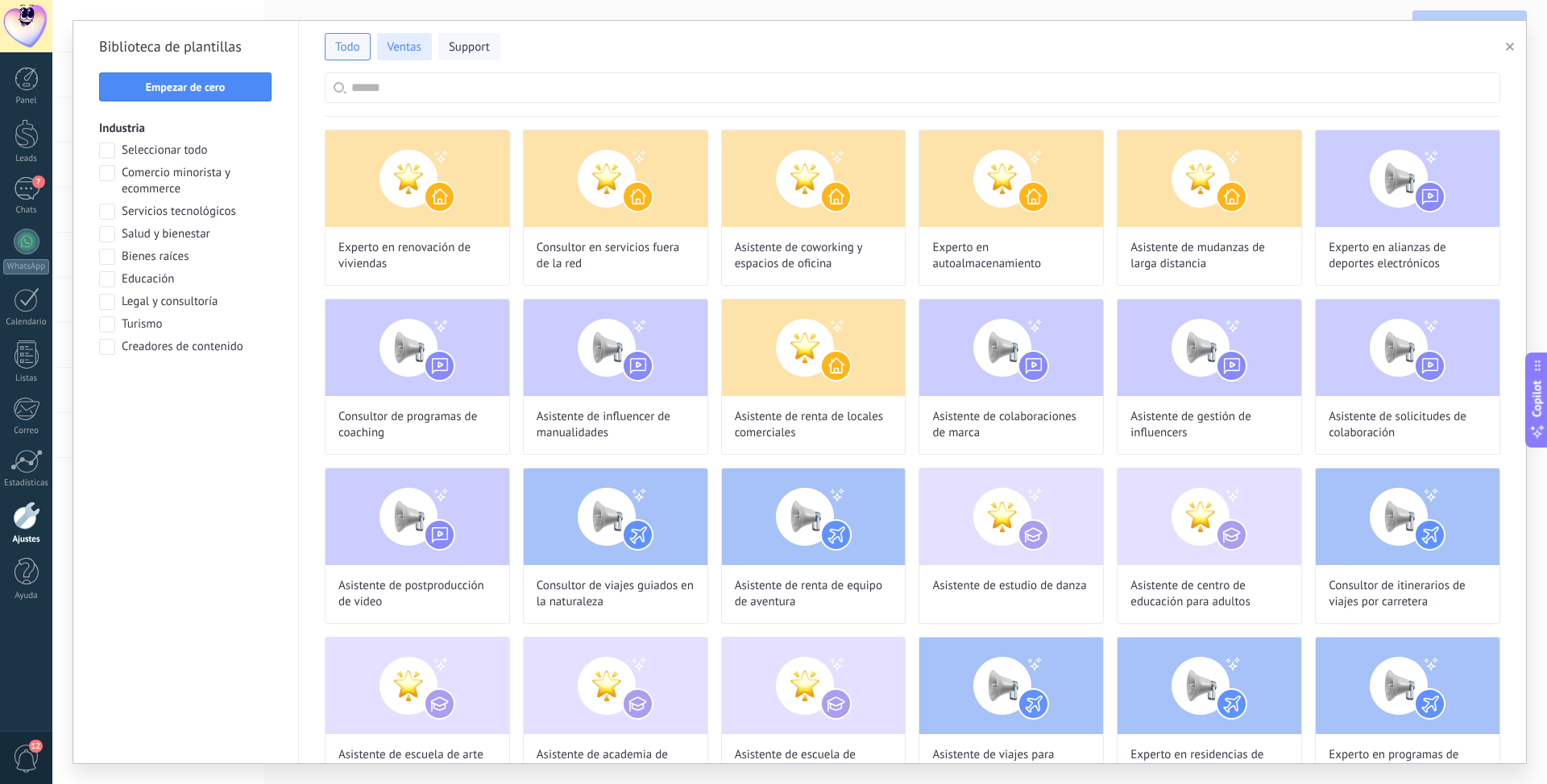
click at [419, 45] on span "Ventas" at bounding box center [404, 48] width 34 height 16
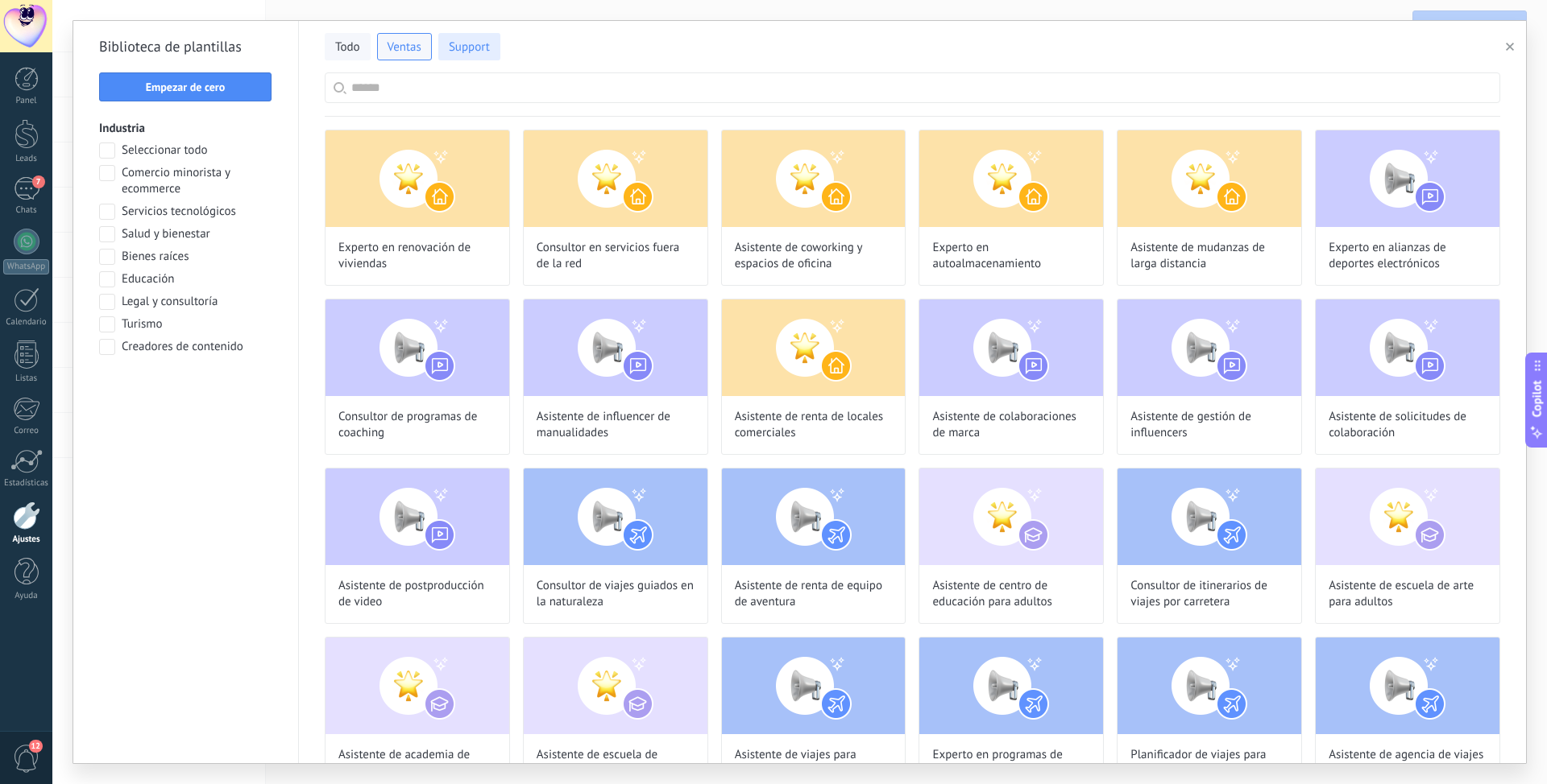
click at [469, 51] on span "Support" at bounding box center [469, 48] width 41 height 16
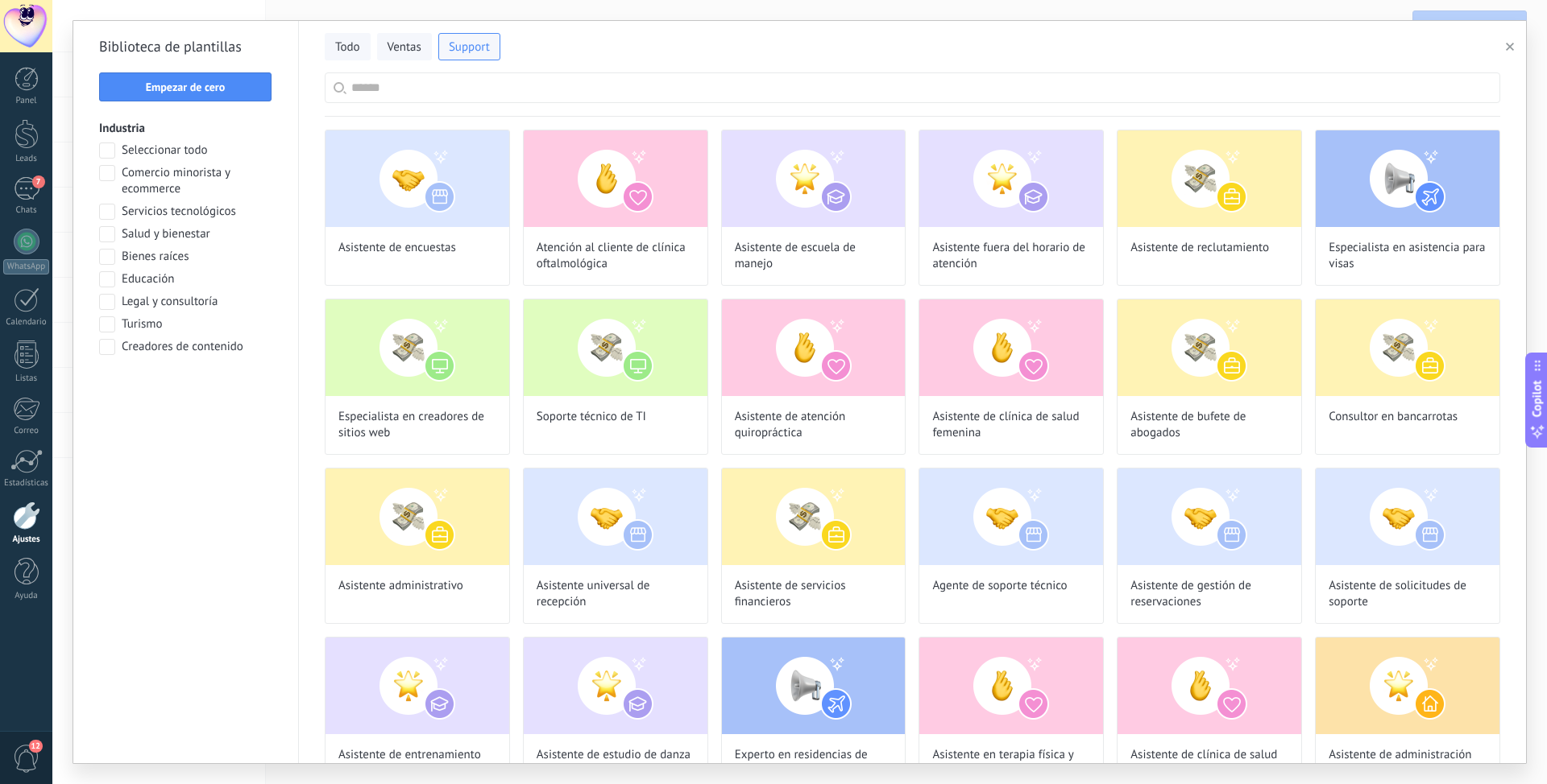
click at [1031, 40] on button "button" at bounding box center [1512, 47] width 27 height 19
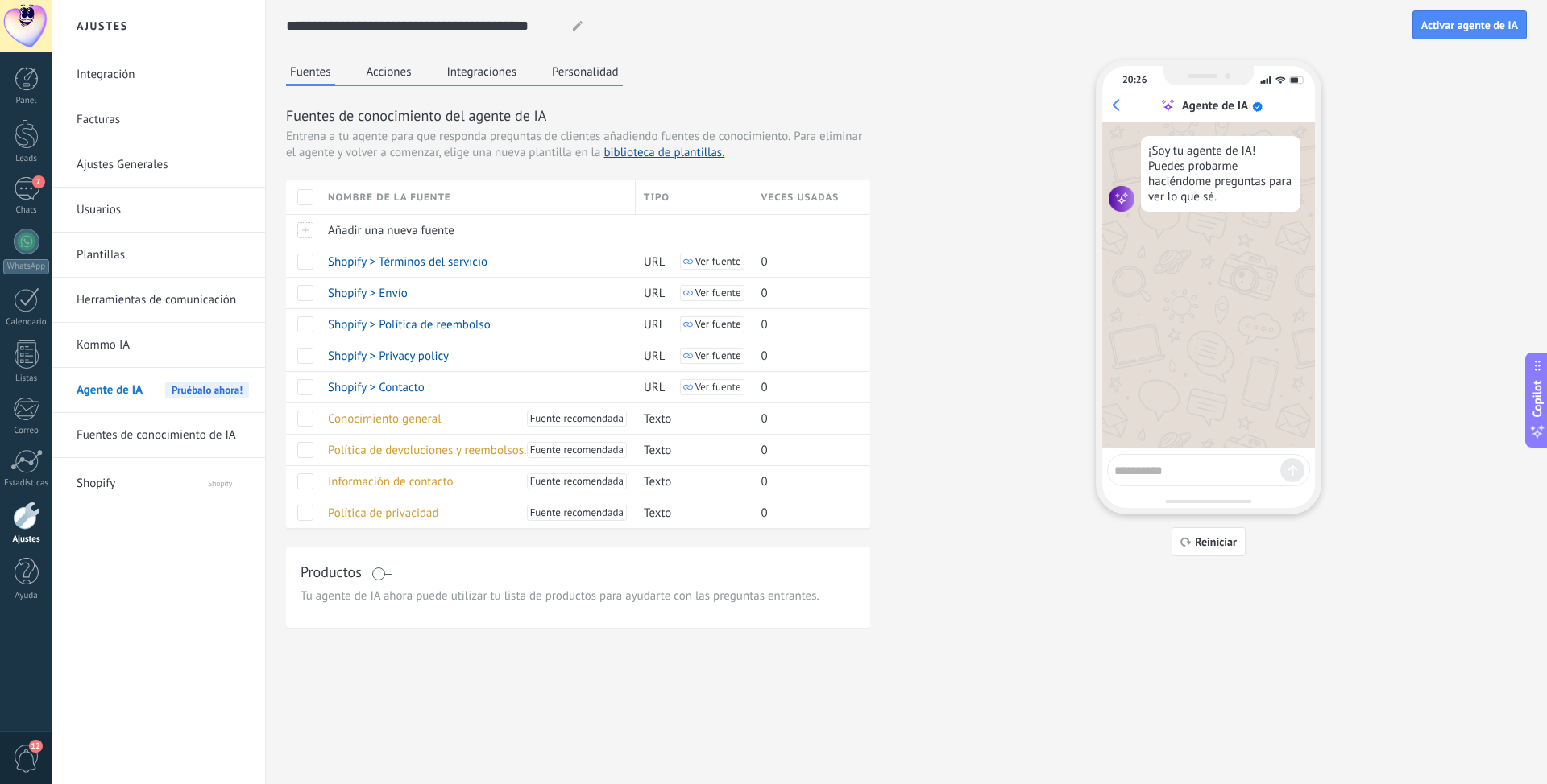
click at [391, 62] on button "Acciones" at bounding box center [388, 71] width 53 height 24
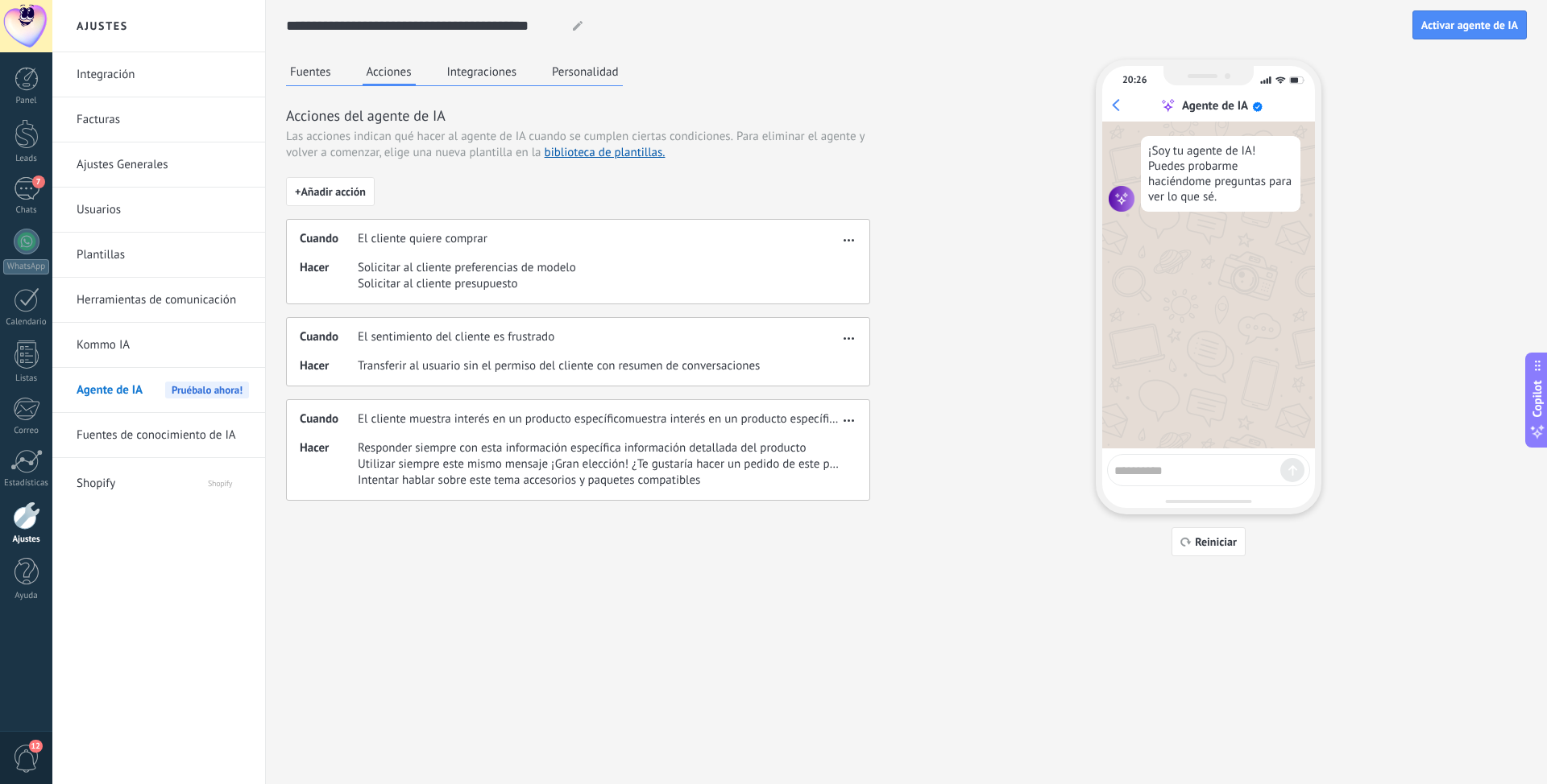
click at [323, 72] on button "Fuentes" at bounding box center [310, 71] width 50 height 24
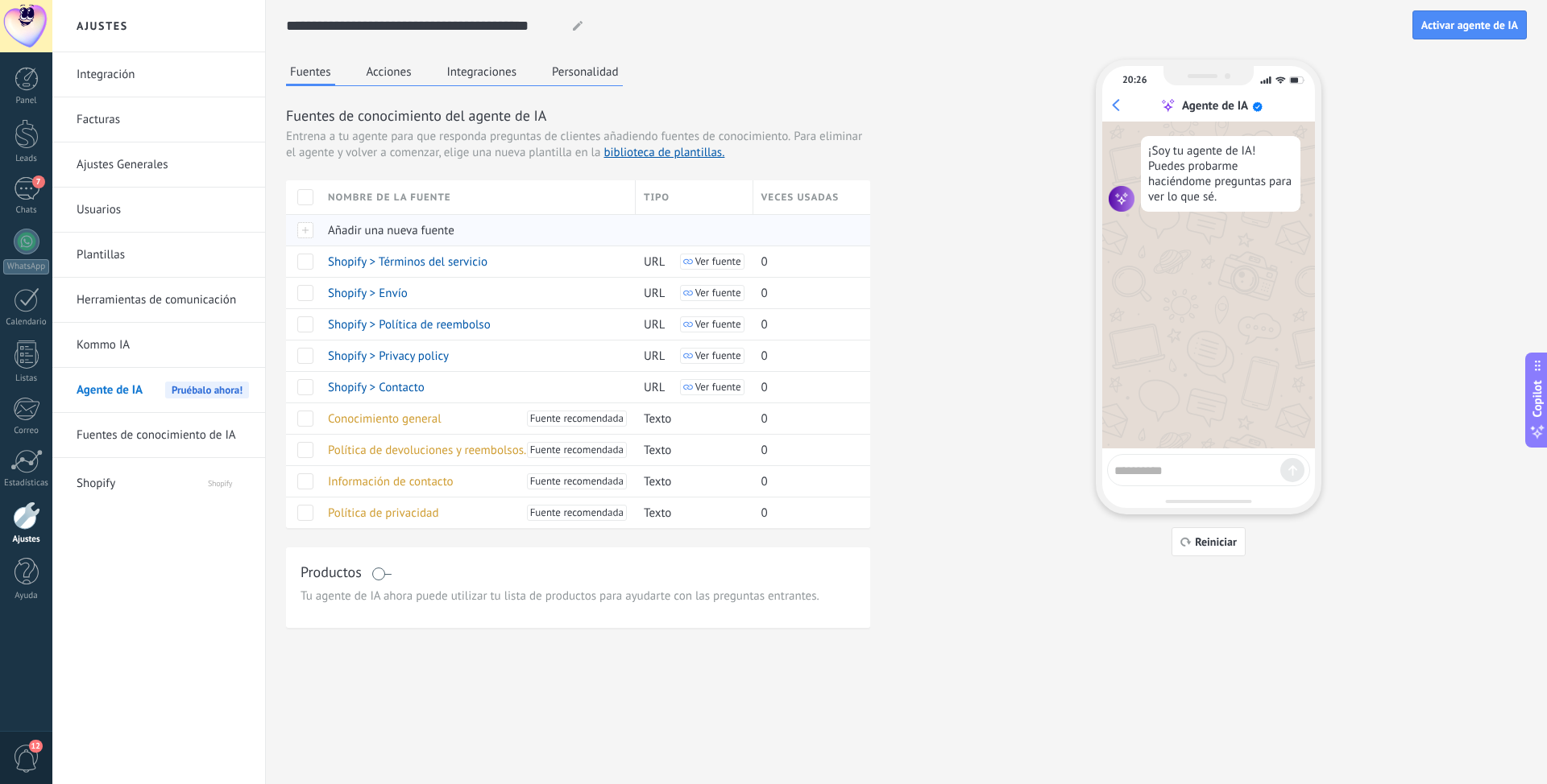
click at [417, 230] on span "Añadir una nueva fuente" at bounding box center [391, 230] width 127 height 15
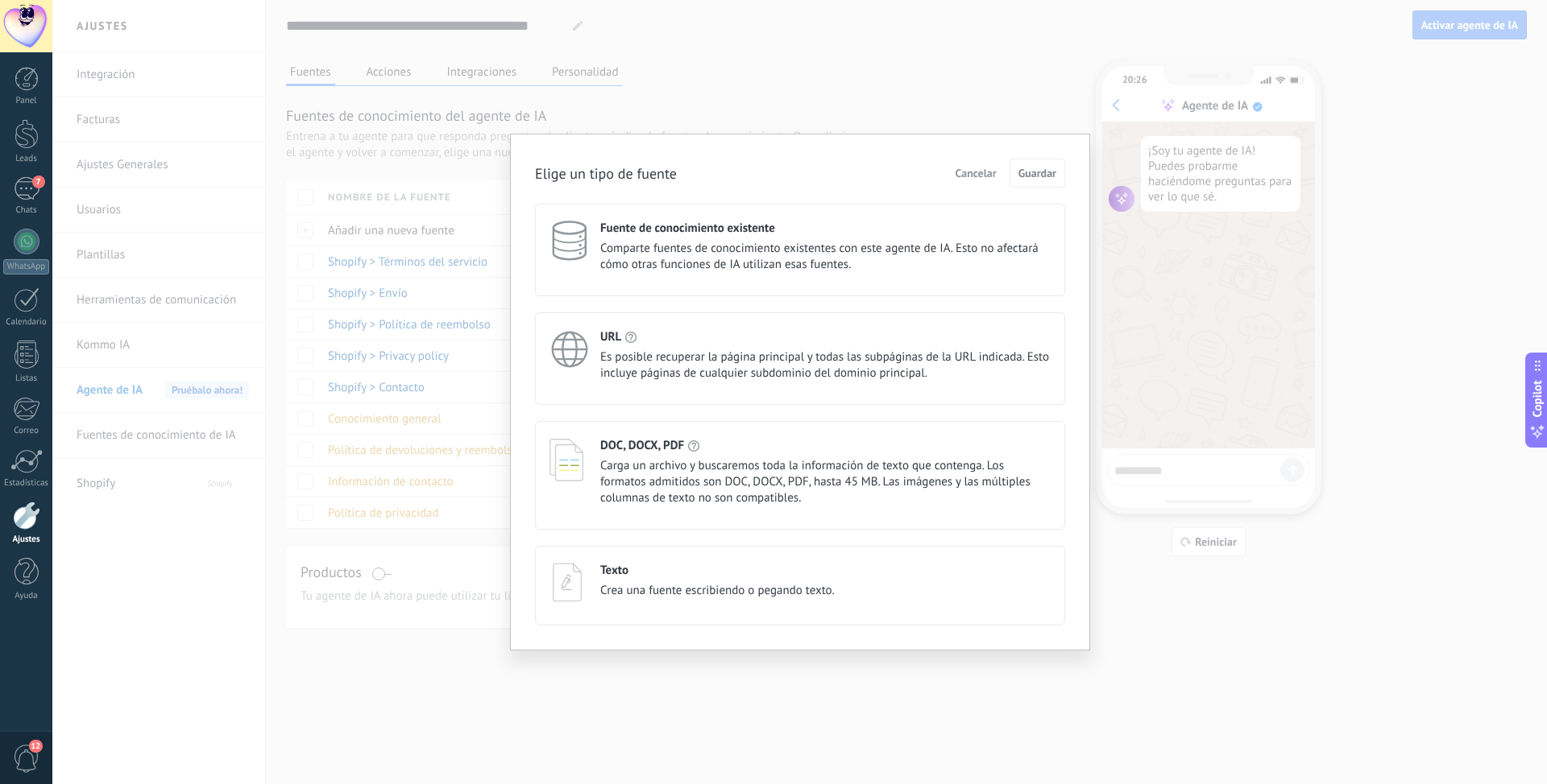
click at [656, 461] on span "Carga un archivo y buscaremos toda la información de texto que contenga. Los fo…" at bounding box center [825, 482] width 450 height 49
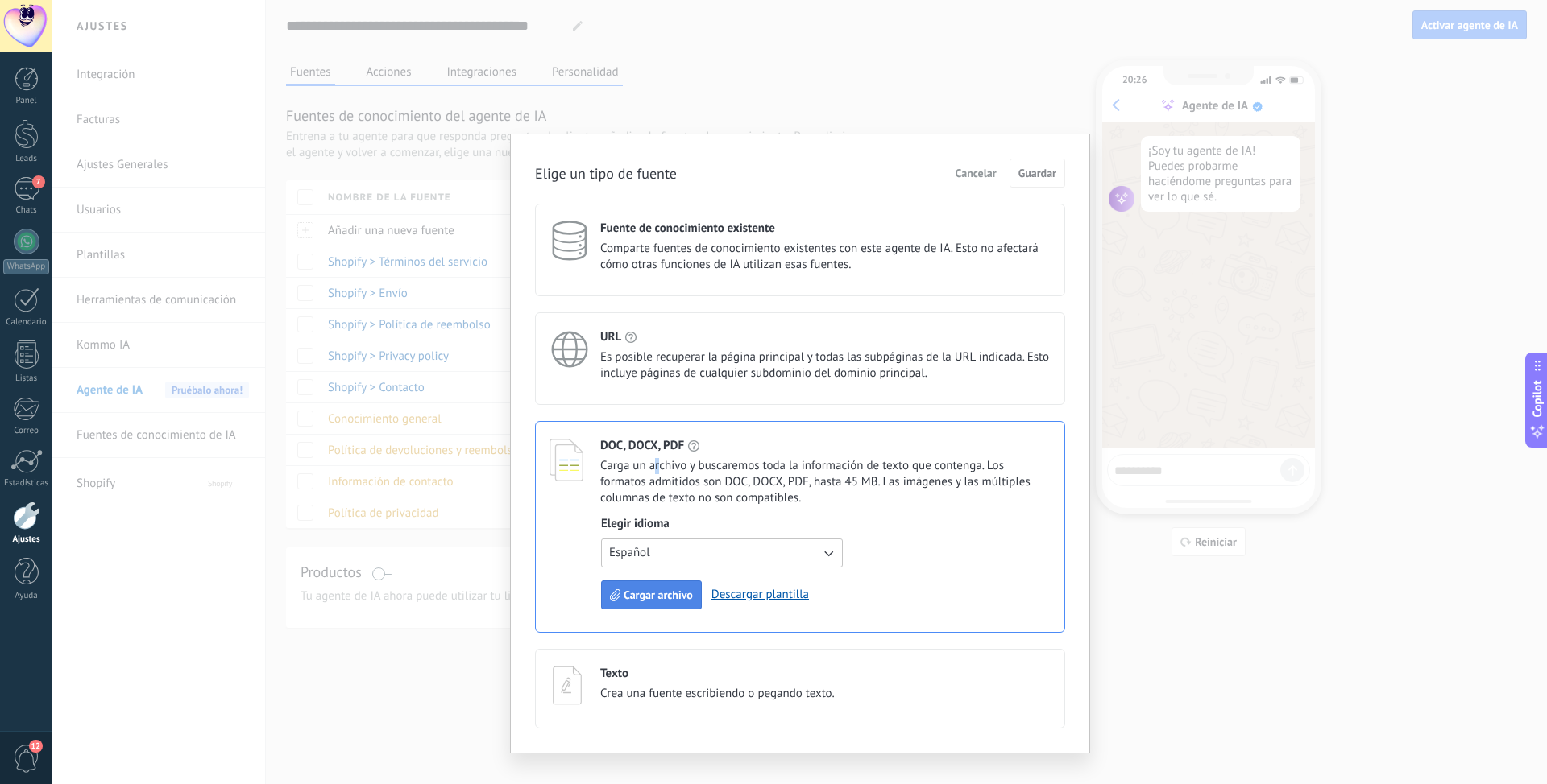
click at [655, 493] on span "Cargar archivo" at bounding box center [658, 595] width 69 height 11
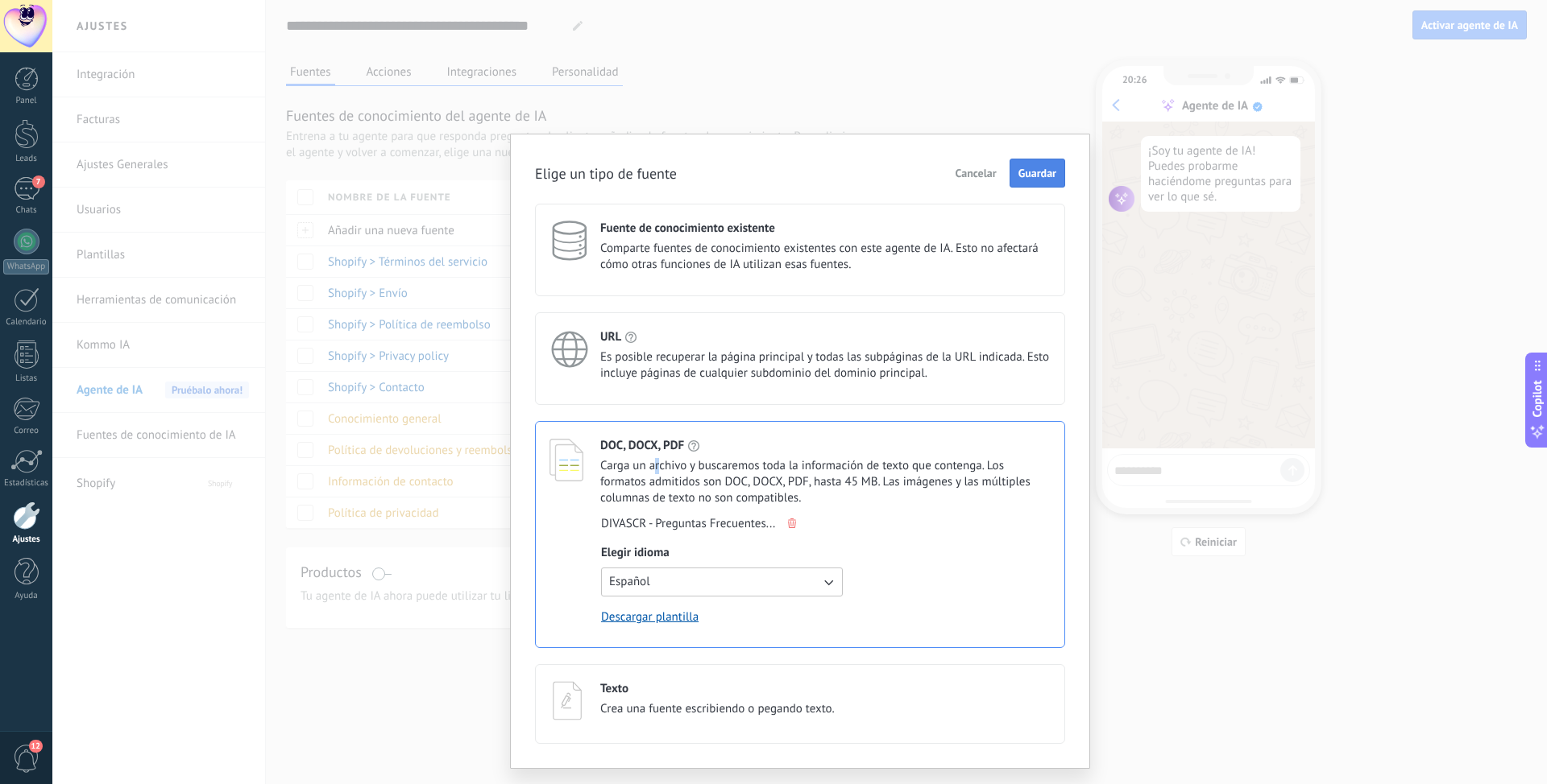
click at [1018, 182] on button "Guardar" at bounding box center [1037, 173] width 55 height 29
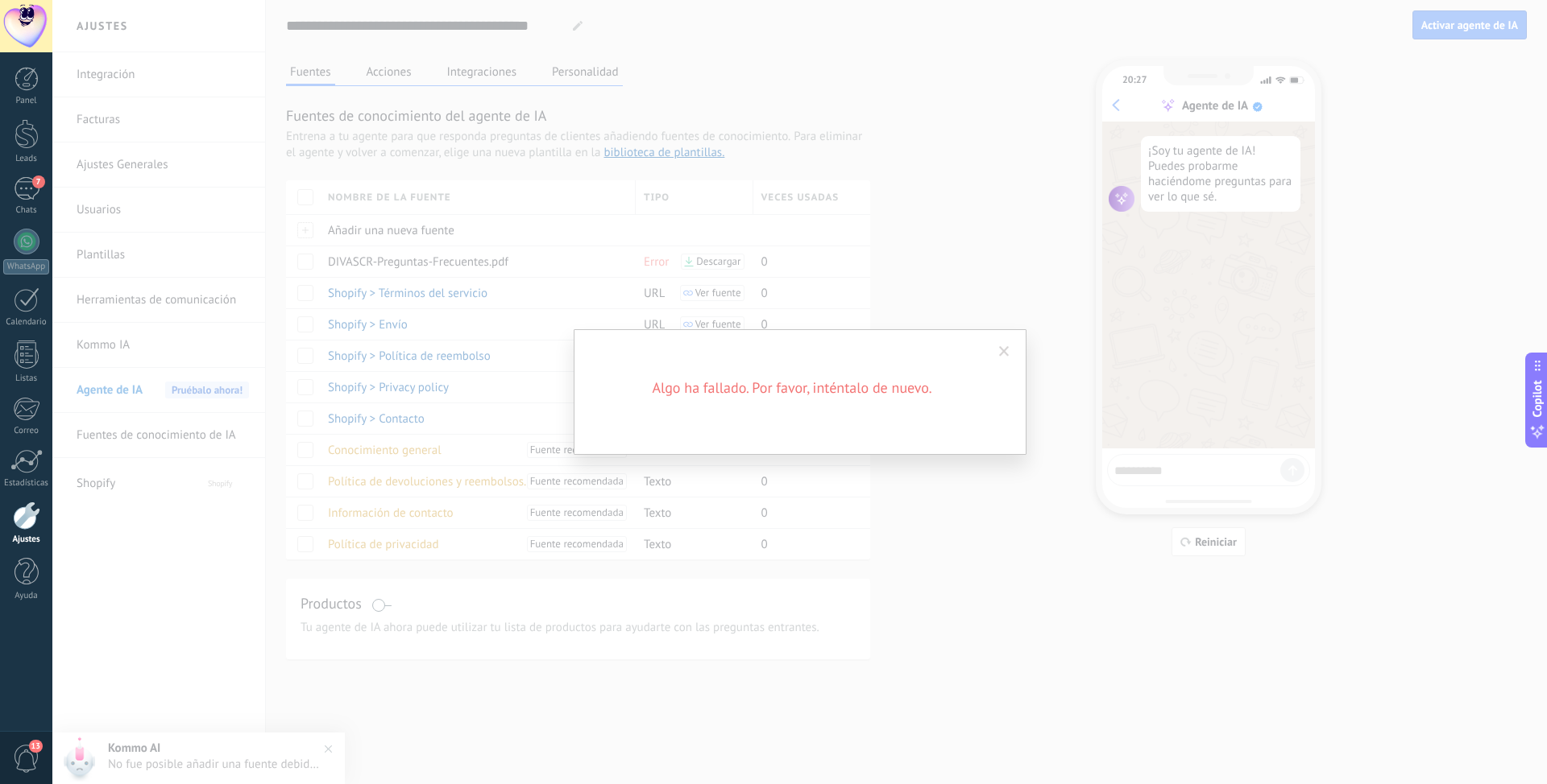
click at [1005, 351] on span at bounding box center [1004, 352] width 11 height 11
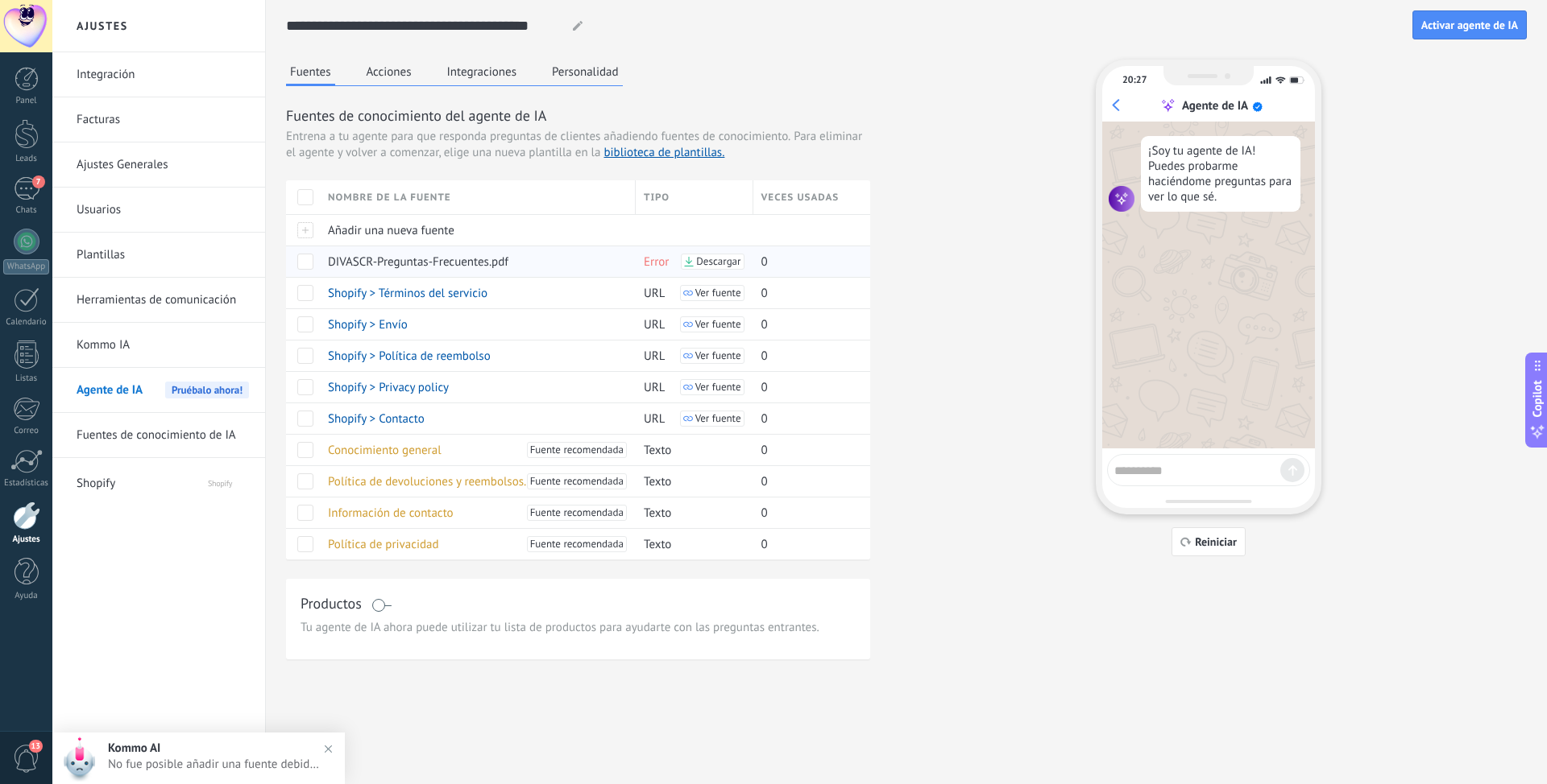
click at [312, 262] on span at bounding box center [305, 261] width 16 height 16
click at [326, 262] on use at bounding box center [330, 261] width 8 height 10
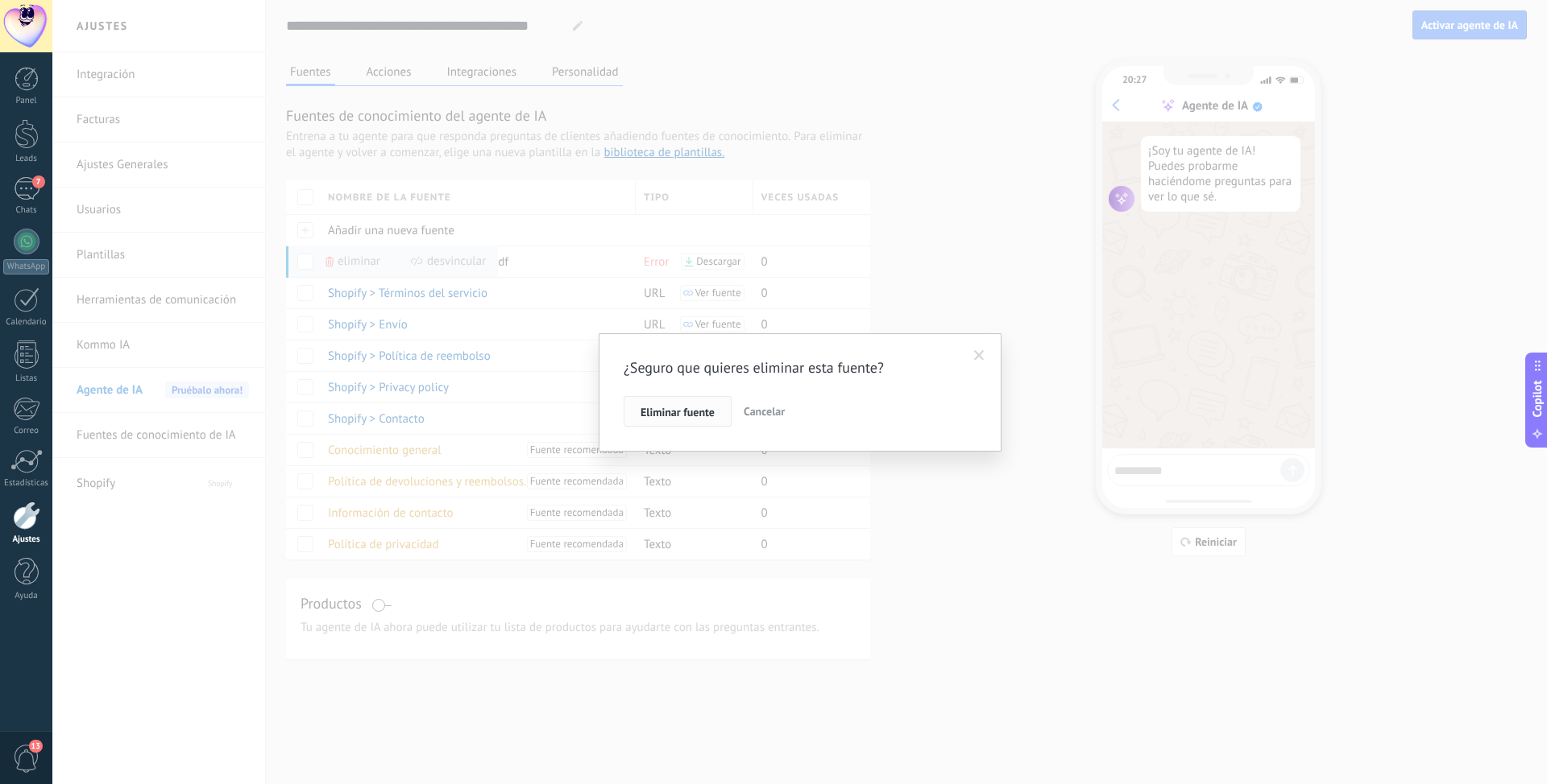
click at [684, 416] on span "Eliminar fuente" at bounding box center [677, 412] width 74 height 11
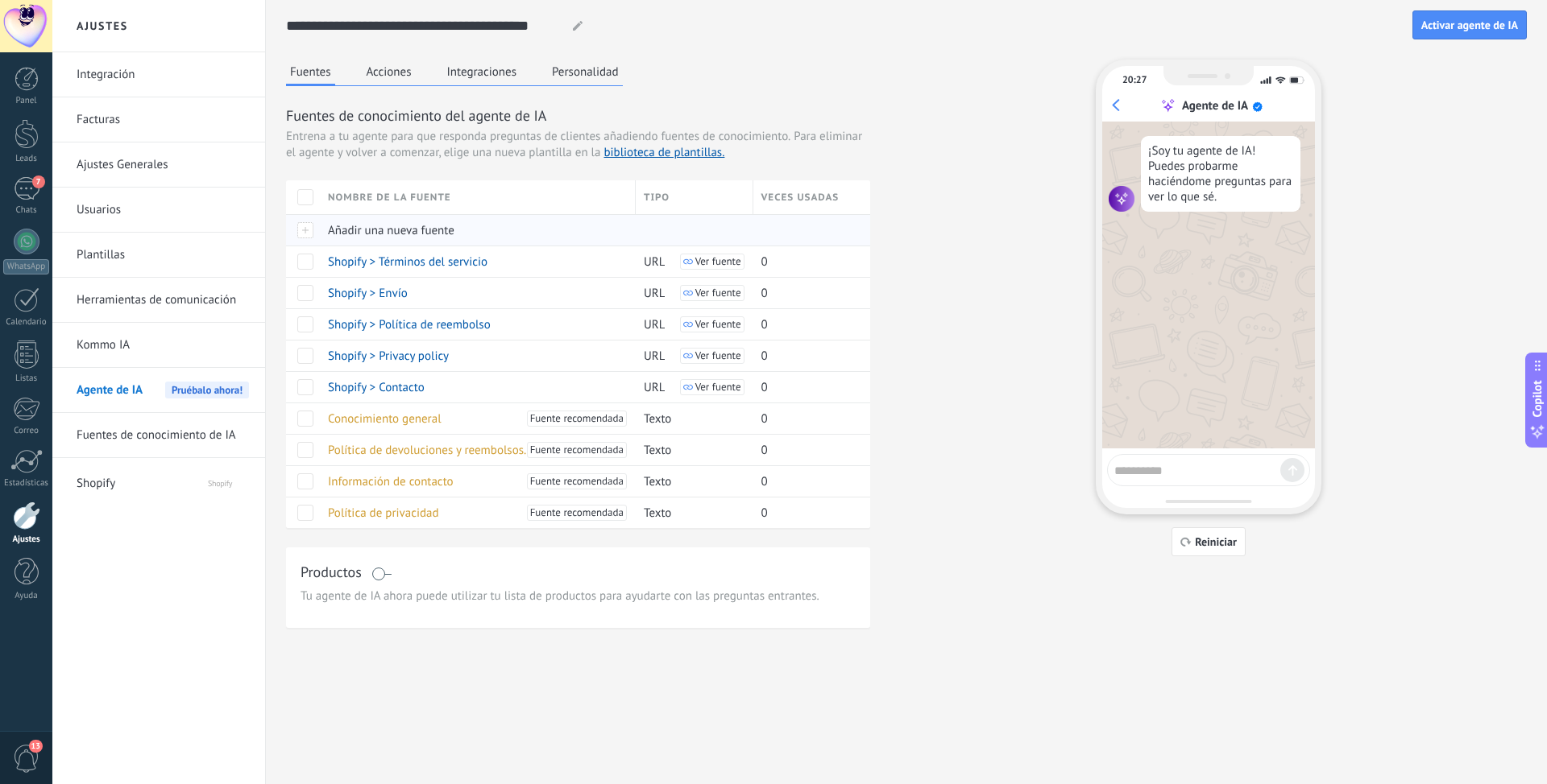
click at [384, 230] on span "Añadir una nueva fuente" at bounding box center [391, 230] width 127 height 15
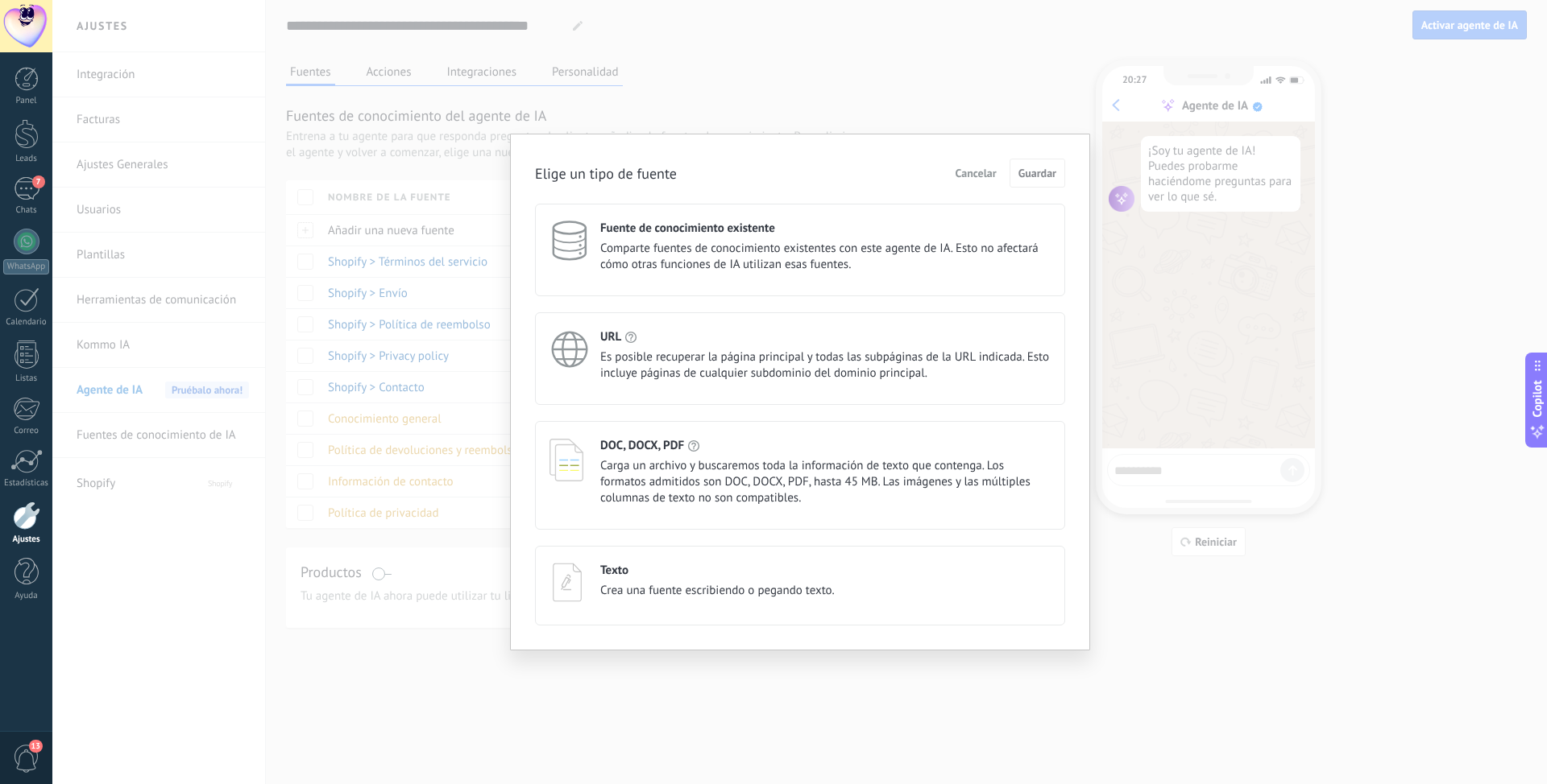
click at [669, 350] on span "Es posible recuperar la página principal y todas las subpáginas de la URL indic…" at bounding box center [825, 366] width 450 height 32
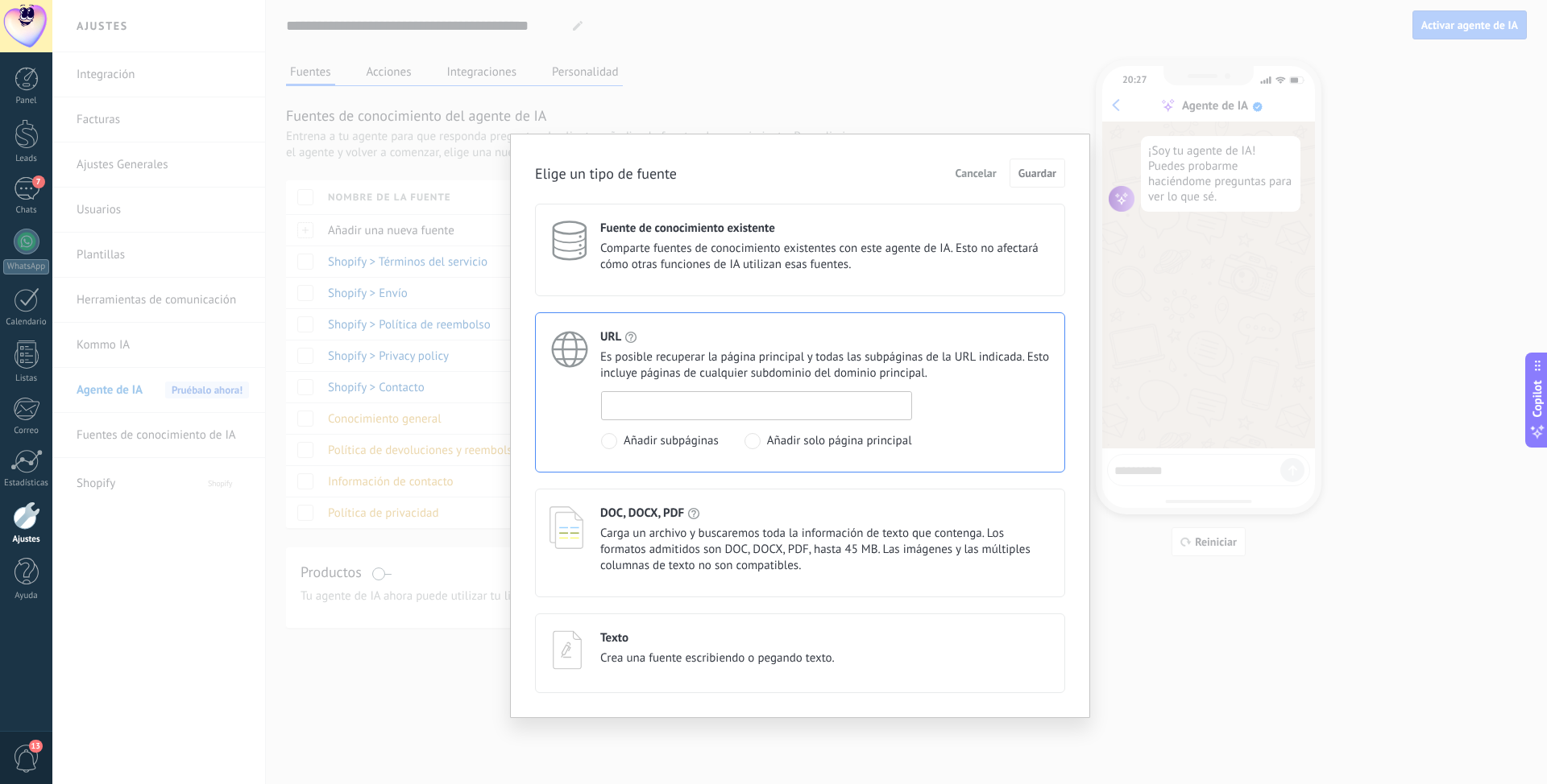
click at [709, 414] on input at bounding box center [756, 405] width 309 height 26
paste input "**********"
type input "**********"
click at [767, 445] on span "Añadir solo página principal" at bounding box center [839, 442] width 145 height 16
drag, startPoint x: 1026, startPoint y: 176, endPoint x: 1018, endPoint y: 194, distance: 19.7
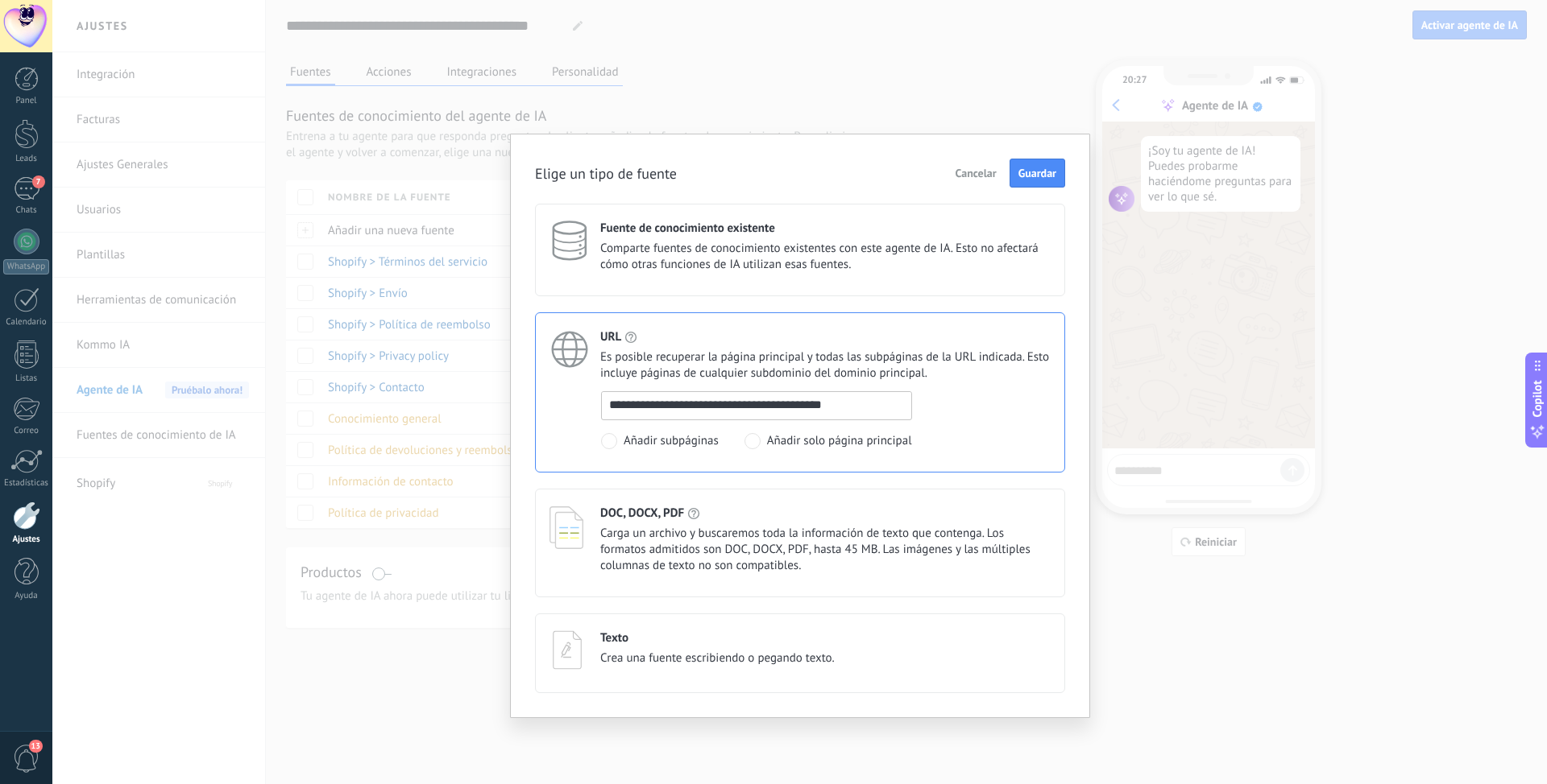
click at [1026, 176] on span "Guardar" at bounding box center [1037, 173] width 38 height 11
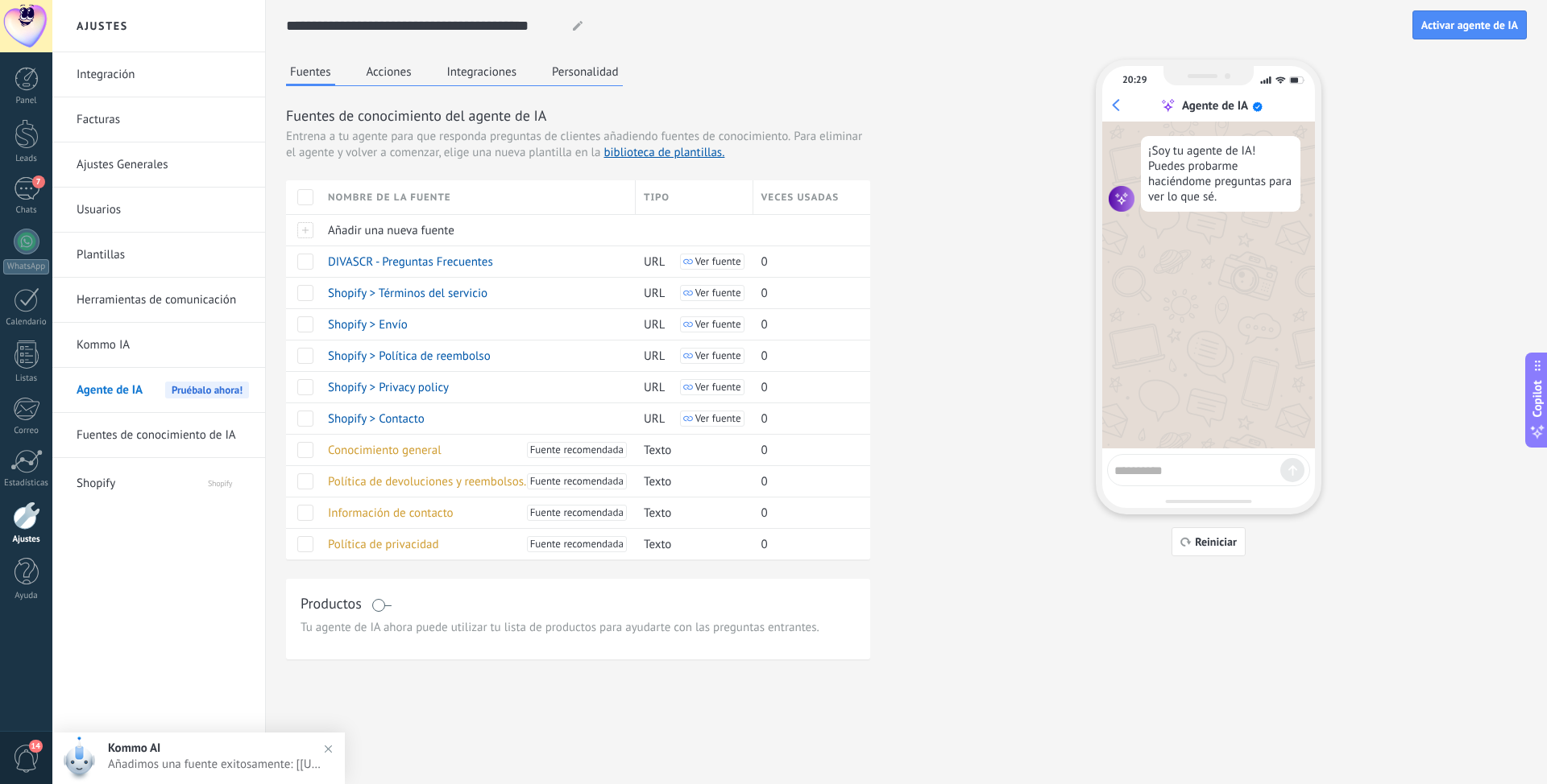
click at [952, 256] on div "Fuentes Acciones Integraciones Personalidad Fuentes de conocimiento del agente …" at bounding box center [906, 359] width 1241 height 600
click at [369, 71] on button "Acciones" at bounding box center [388, 71] width 53 height 24
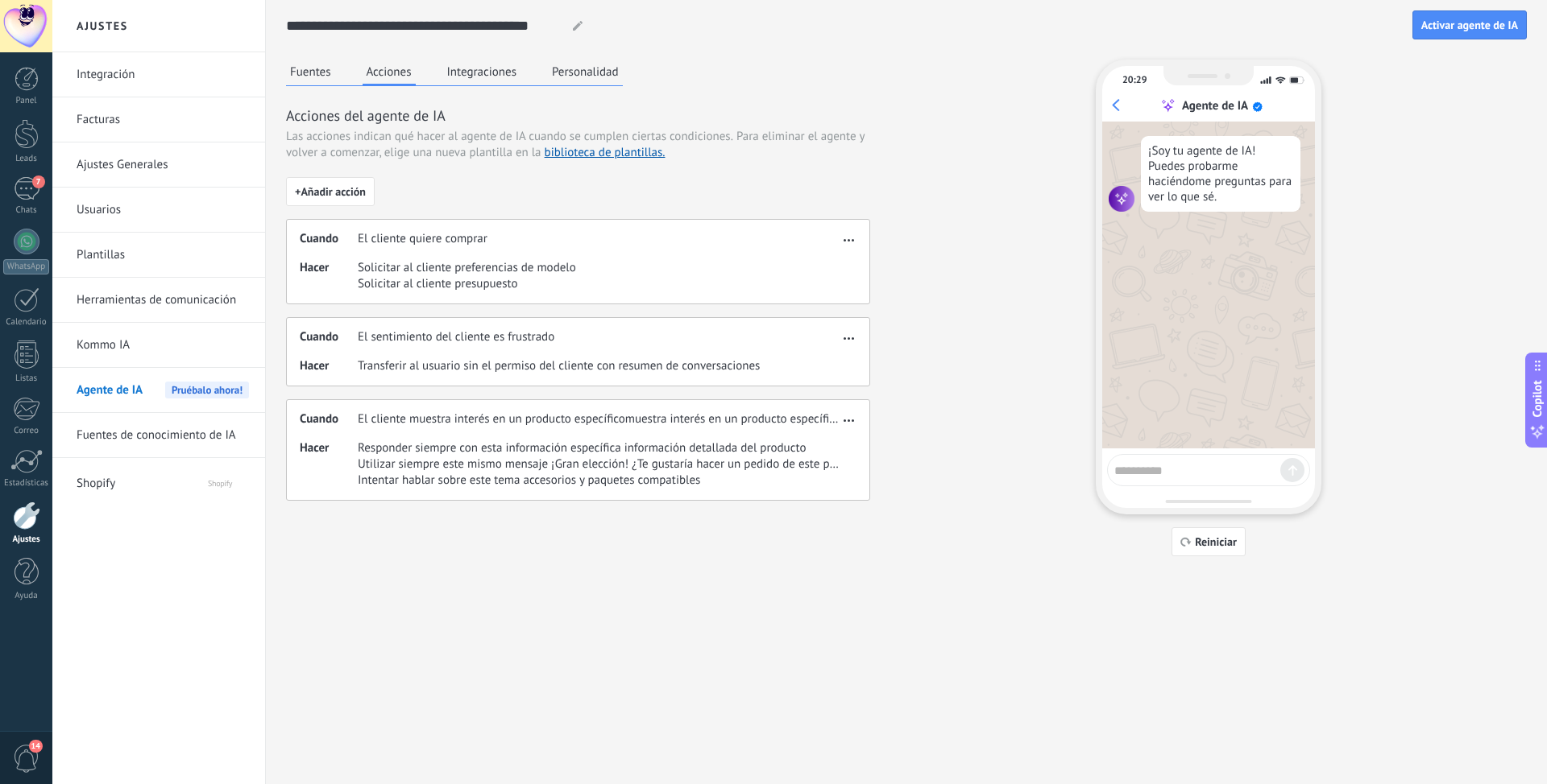
click at [851, 243] on span "button" at bounding box center [849, 238] width 11 height 11
click at [830, 267] on span "Editar" at bounding box center [817, 264] width 31 height 16
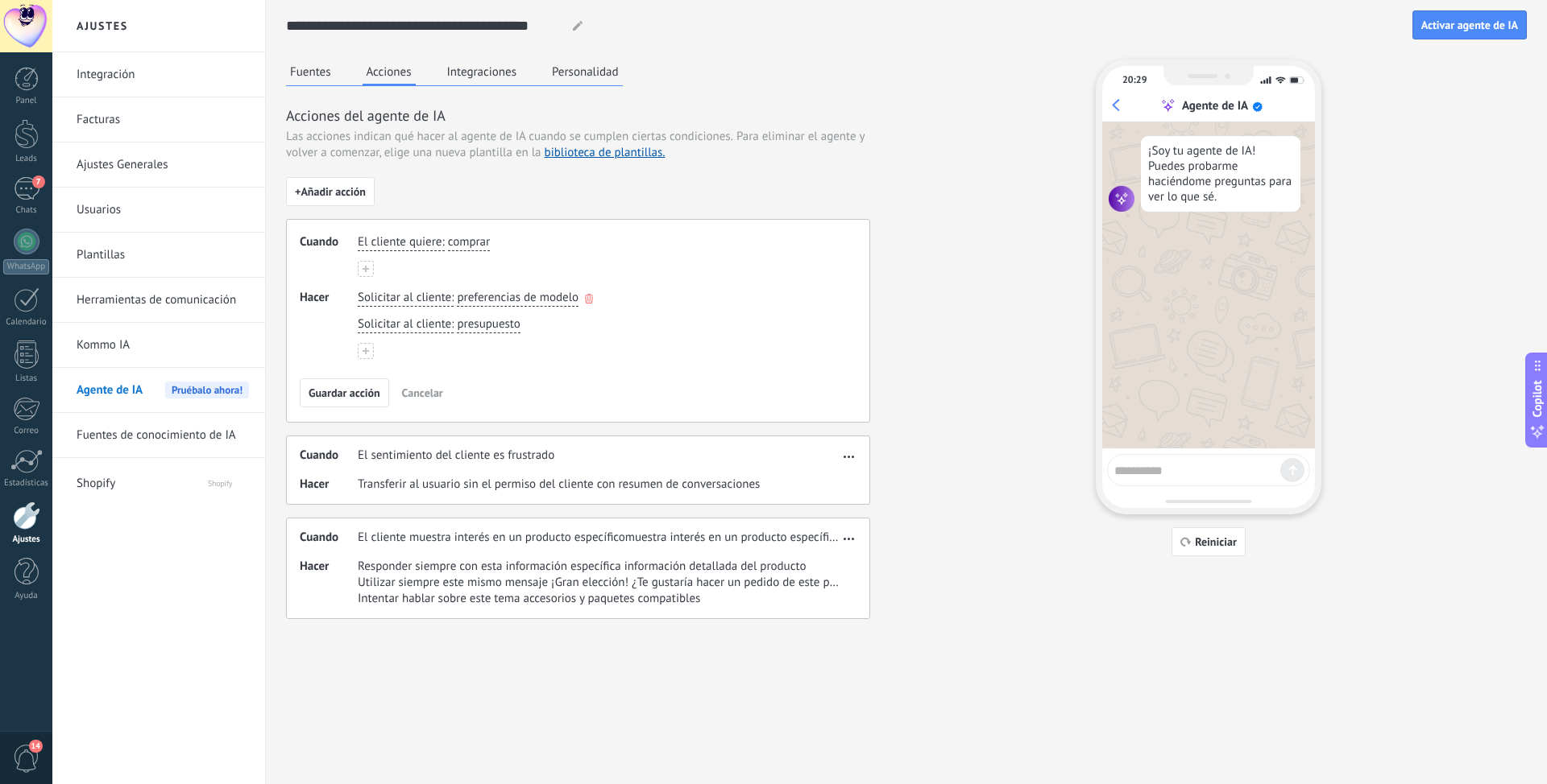
click at [478, 301] on span "preferencias de modelo" at bounding box center [517, 298] width 122 height 16
click at [588, 339] on div "**********" at bounding box center [598, 324] width 482 height 69
click at [590, 296] on icon "button" at bounding box center [589, 299] width 8 height 10
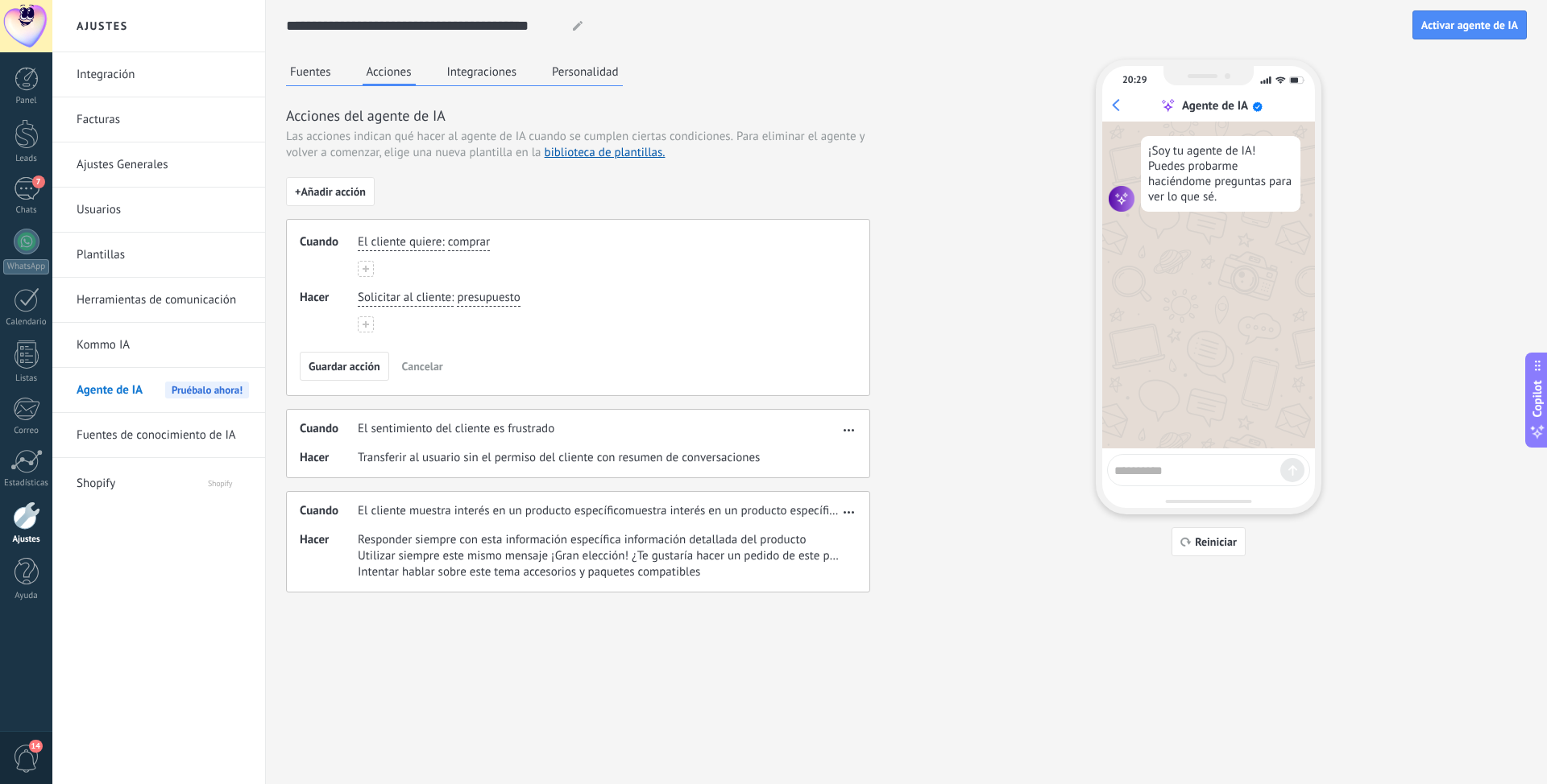
click at [479, 299] on span "presupuesto" at bounding box center [487, 298] width 63 height 16
click at [408, 299] on span "Solicitar al cliente" at bounding box center [404, 298] width 93 height 16
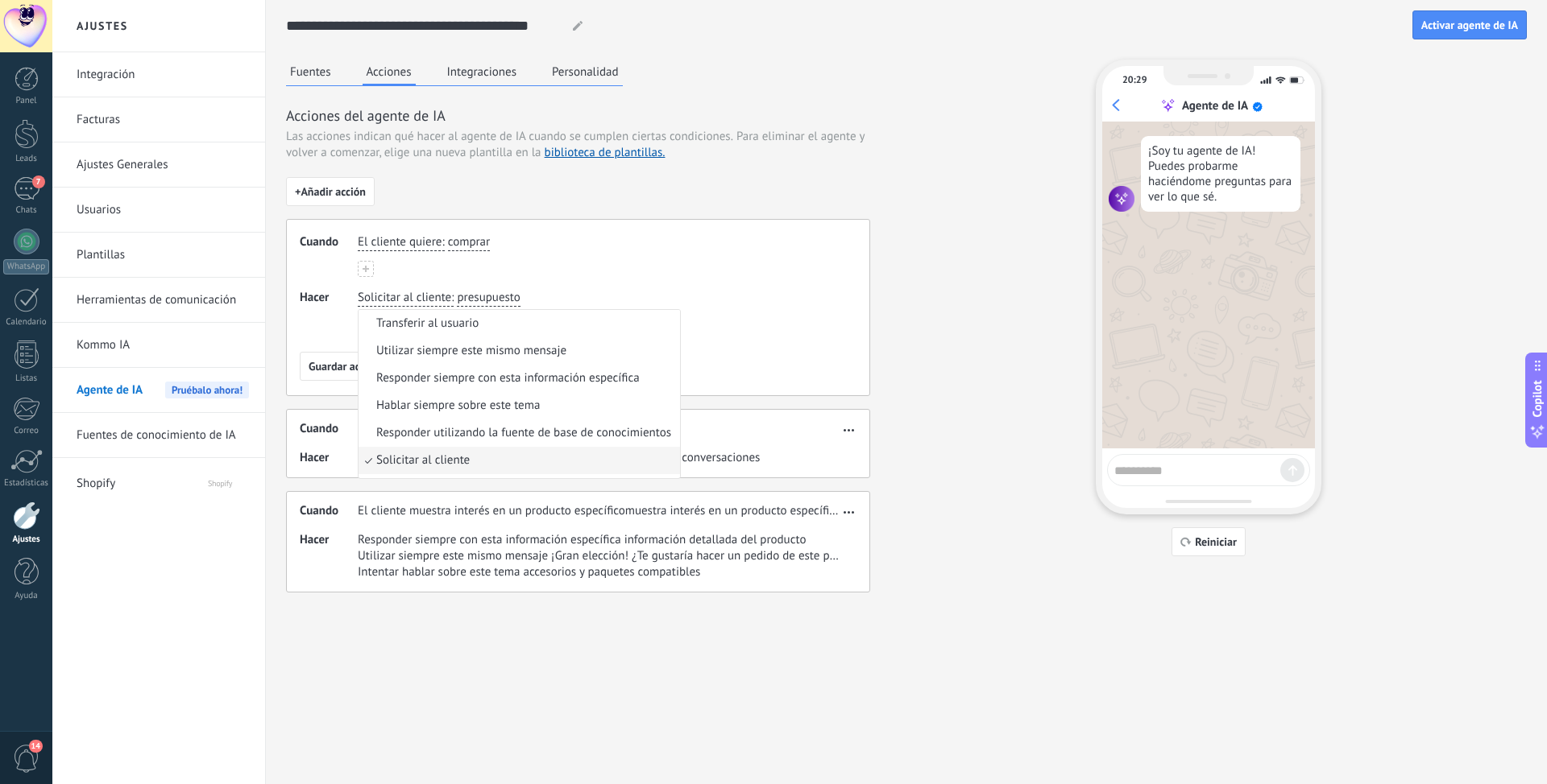
scroll to position [50, 0]
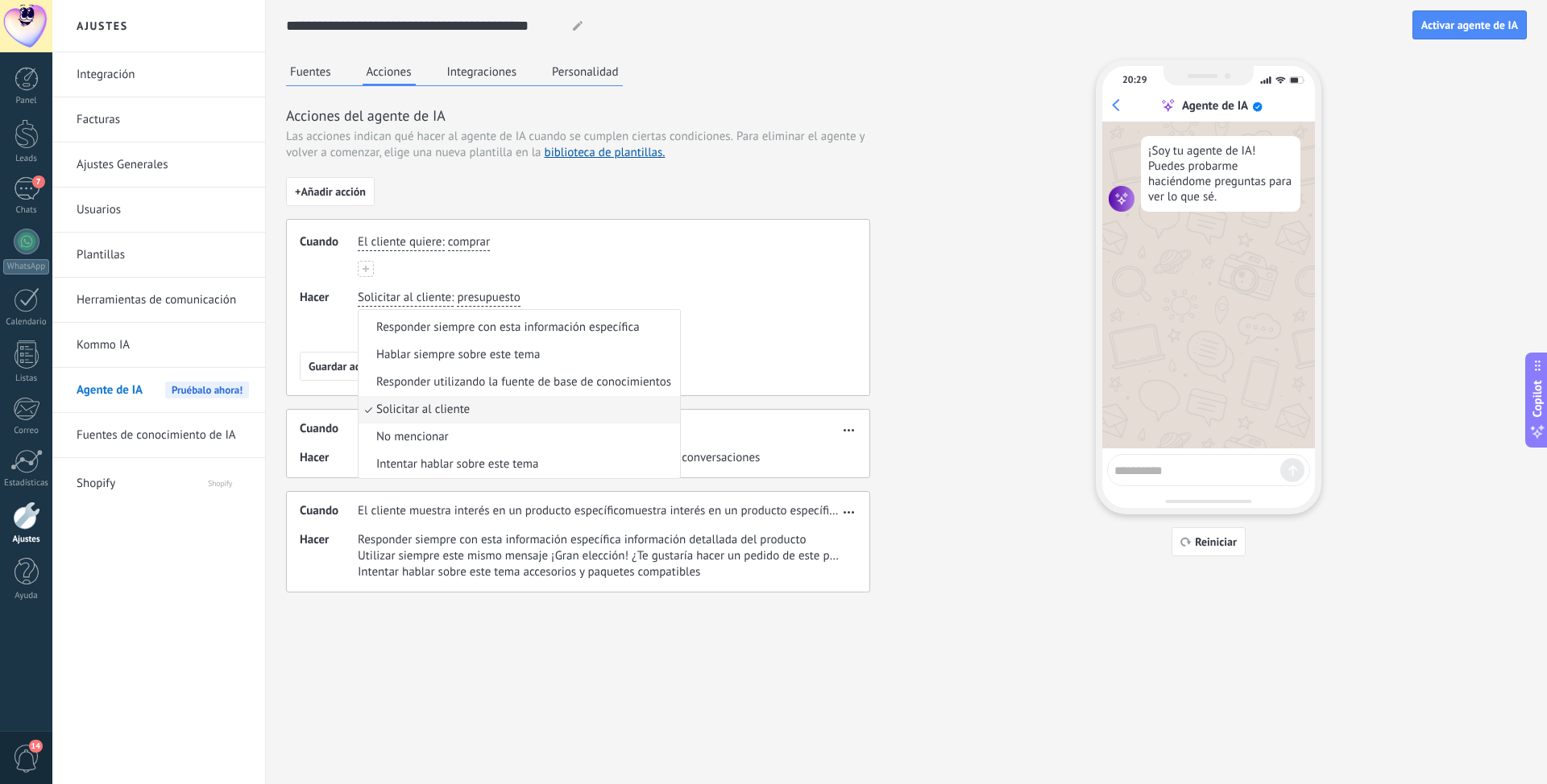
click at [433, 409] on span "Solicitar al cliente" at bounding box center [422, 410] width 93 height 16
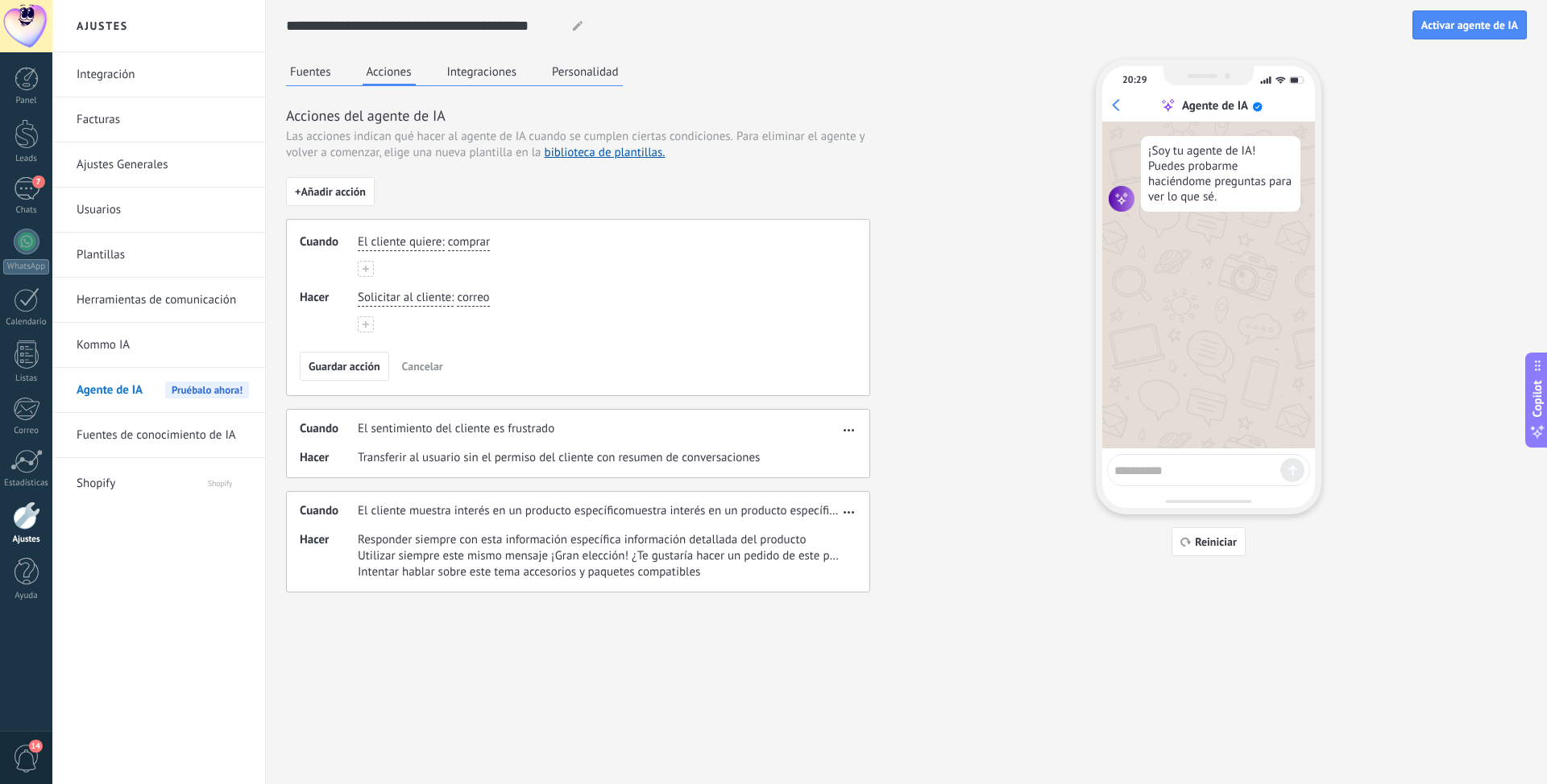
click at [476, 299] on span "correo" at bounding box center [473, 298] width 32 height 16
click at [456, 290] on button "*** que que que que correo" at bounding box center [488, 298] width 64 height 17
click at [456, 290] on button "******** que tipo que tipo que tipo que tipo que tipo que tipo que tipo que tip…" at bounding box center [488, 298] width 64 height 17
click at [456, 290] on button "**********" at bounding box center [490, 298] width 67 height 17
click at [456, 290] on button "**********" at bounding box center [516, 298] width 121 height 17
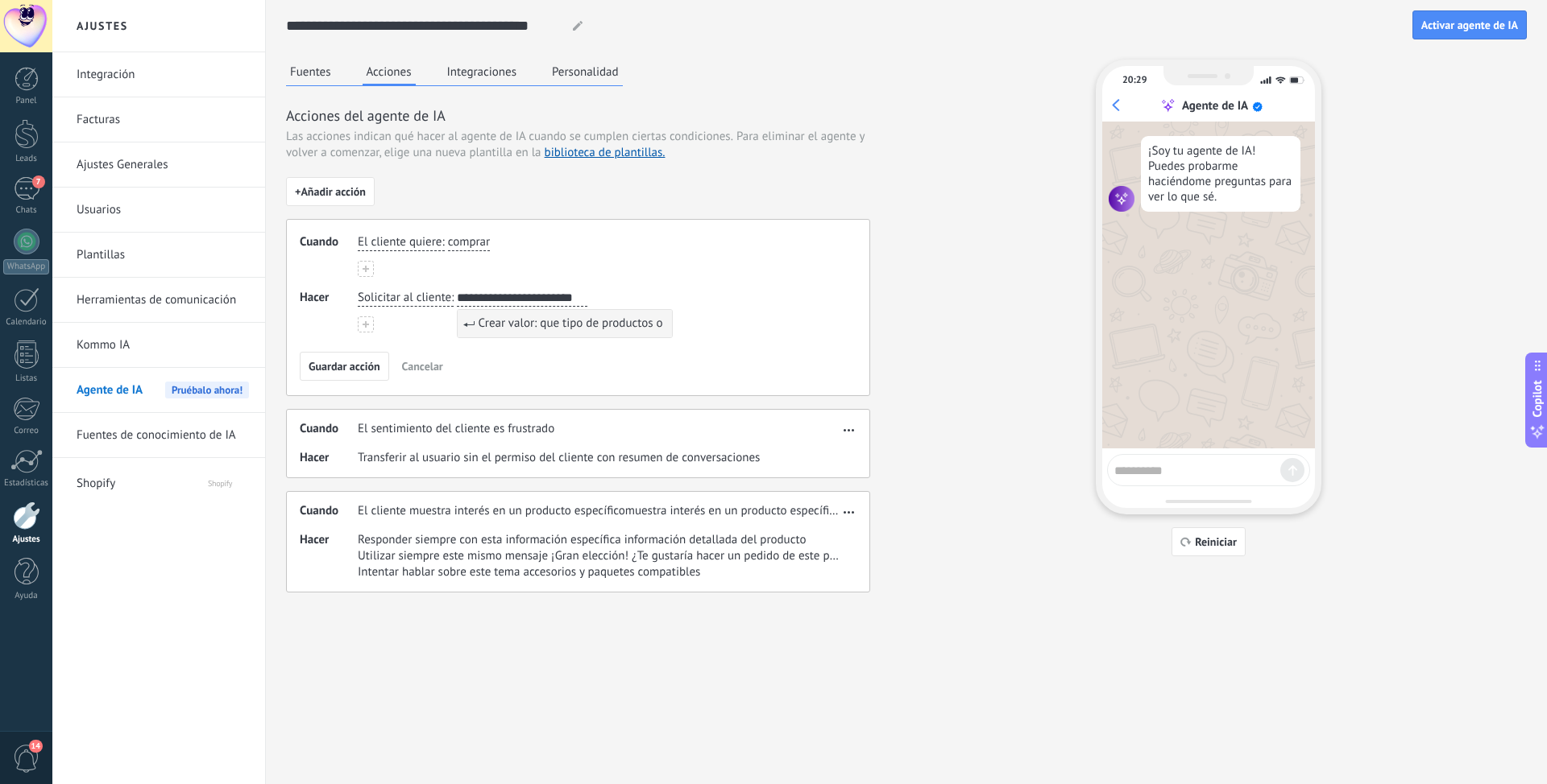
click at [456, 290] on button "**********" at bounding box center [521, 298] width 131 height 17
click at [456, 290] on button "**********" at bounding box center [518, 298] width 124 height 17
click at [456, 290] on button "**********" at bounding box center [535, 298] width 158 height 17
type input "**********"
click at [513, 351] on div "**********" at bounding box center [577, 308] width 584 height 177
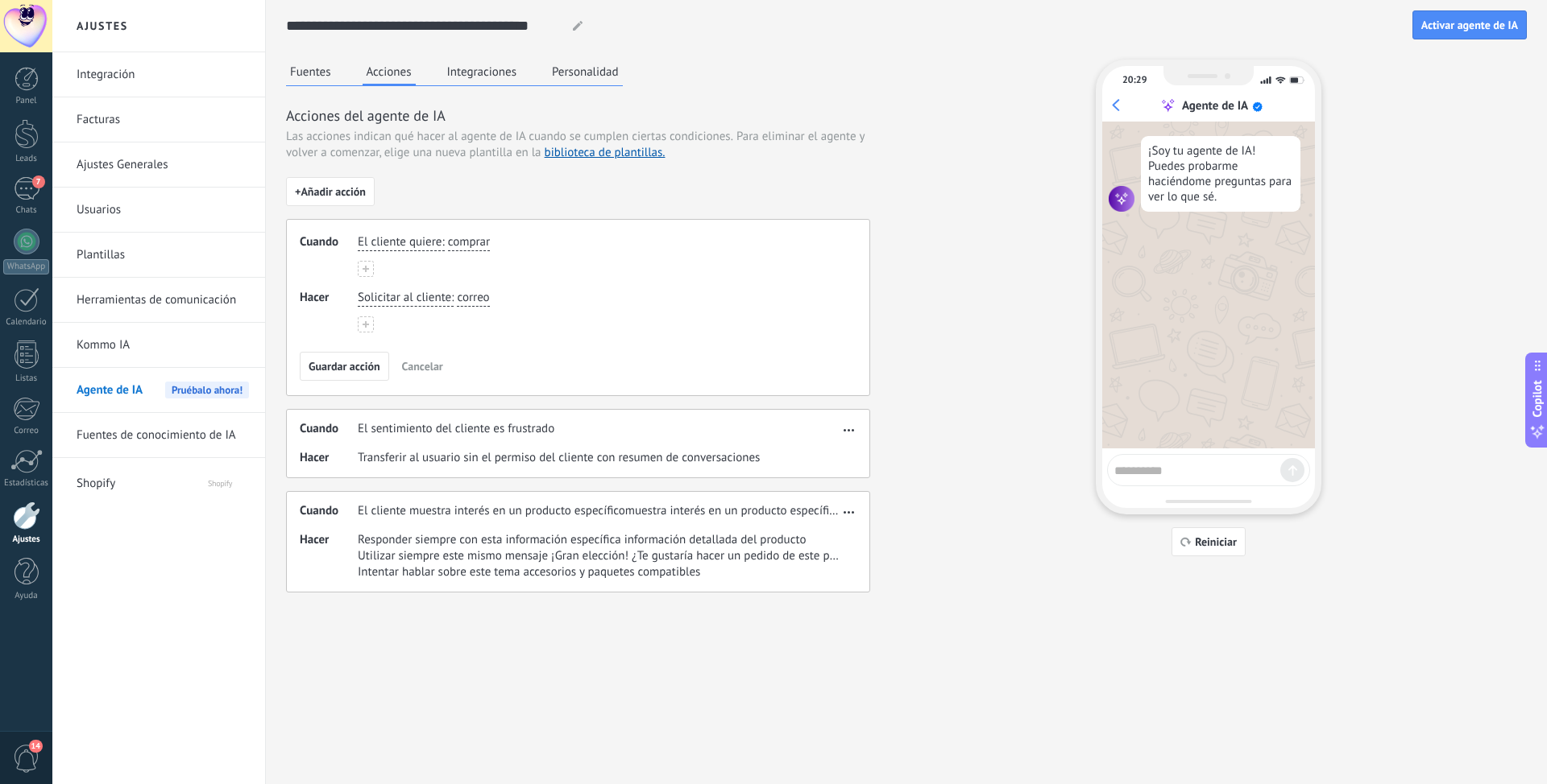
click at [483, 295] on span "correo" at bounding box center [473, 298] width 32 height 16
click at [543, 285] on div "Cuando El cliente quiere : comprar Hacer Solicitar al cliente : correo correo n…" at bounding box center [577, 308] width 584 height 177
click at [475, 294] on span "correo" at bounding box center [473, 298] width 32 height 16
click at [503, 348] on span "nombre" at bounding box center [495, 351] width 40 height 16
click at [333, 364] on span "Guardar acción" at bounding box center [344, 366] width 71 height 11
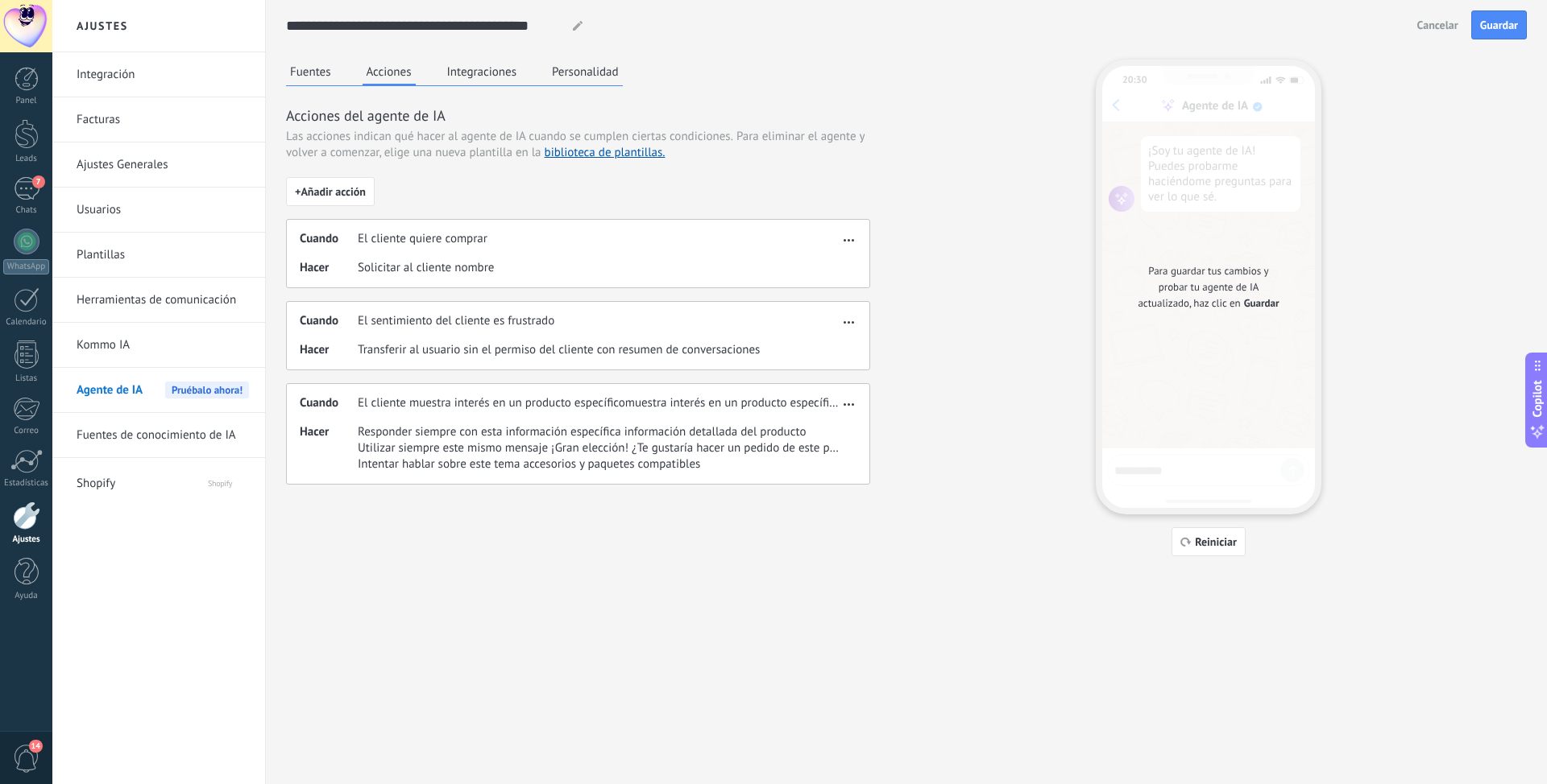
click at [848, 320] on span "button" at bounding box center [849, 320] width 11 height 11
click at [828, 350] on span "Editar" at bounding box center [817, 347] width 31 height 16
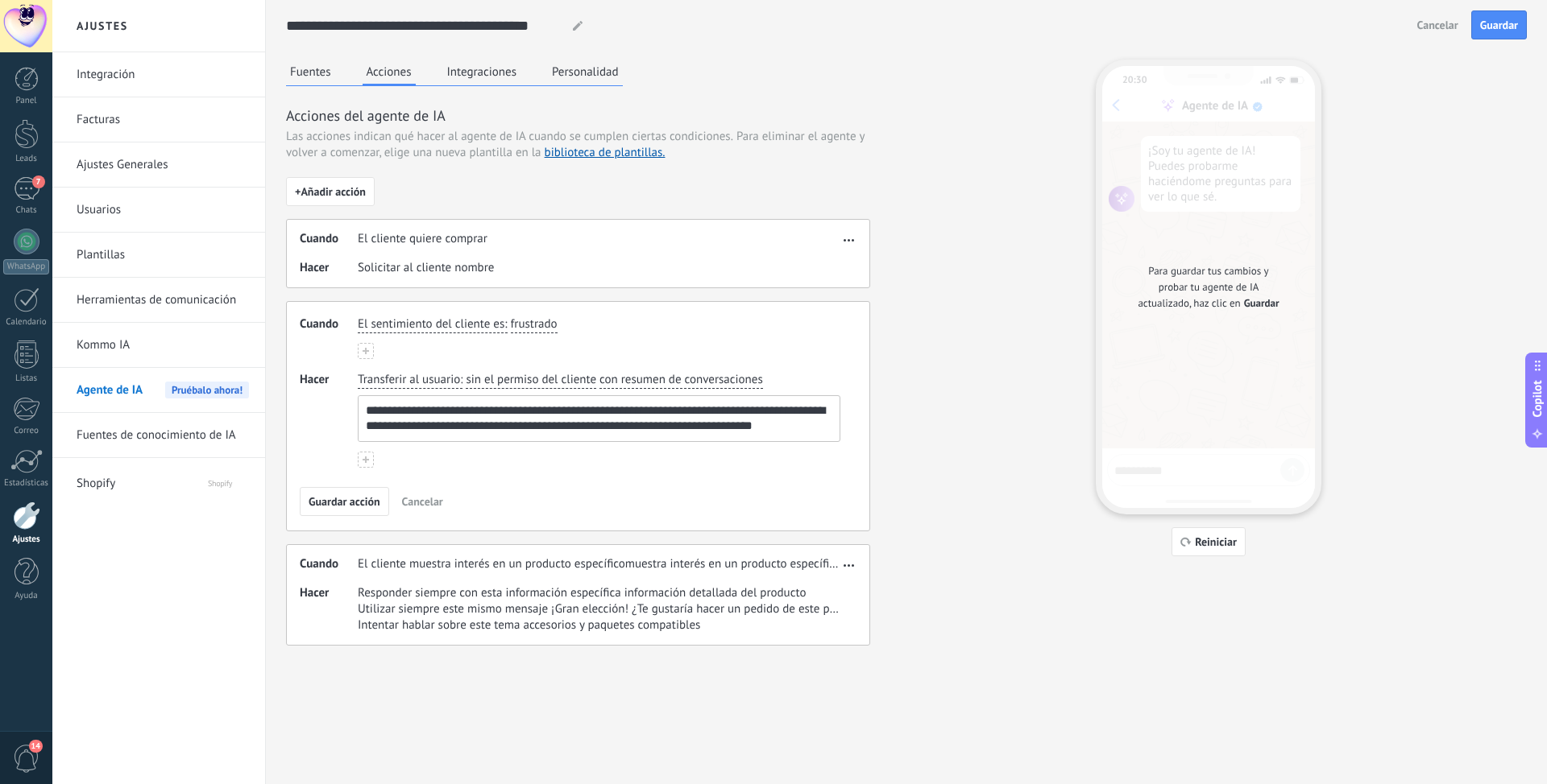
click at [832, 429] on textarea "**********" at bounding box center [597, 419] width 477 height 45
click at [369, 454] on button at bounding box center [365, 459] width 16 height 16
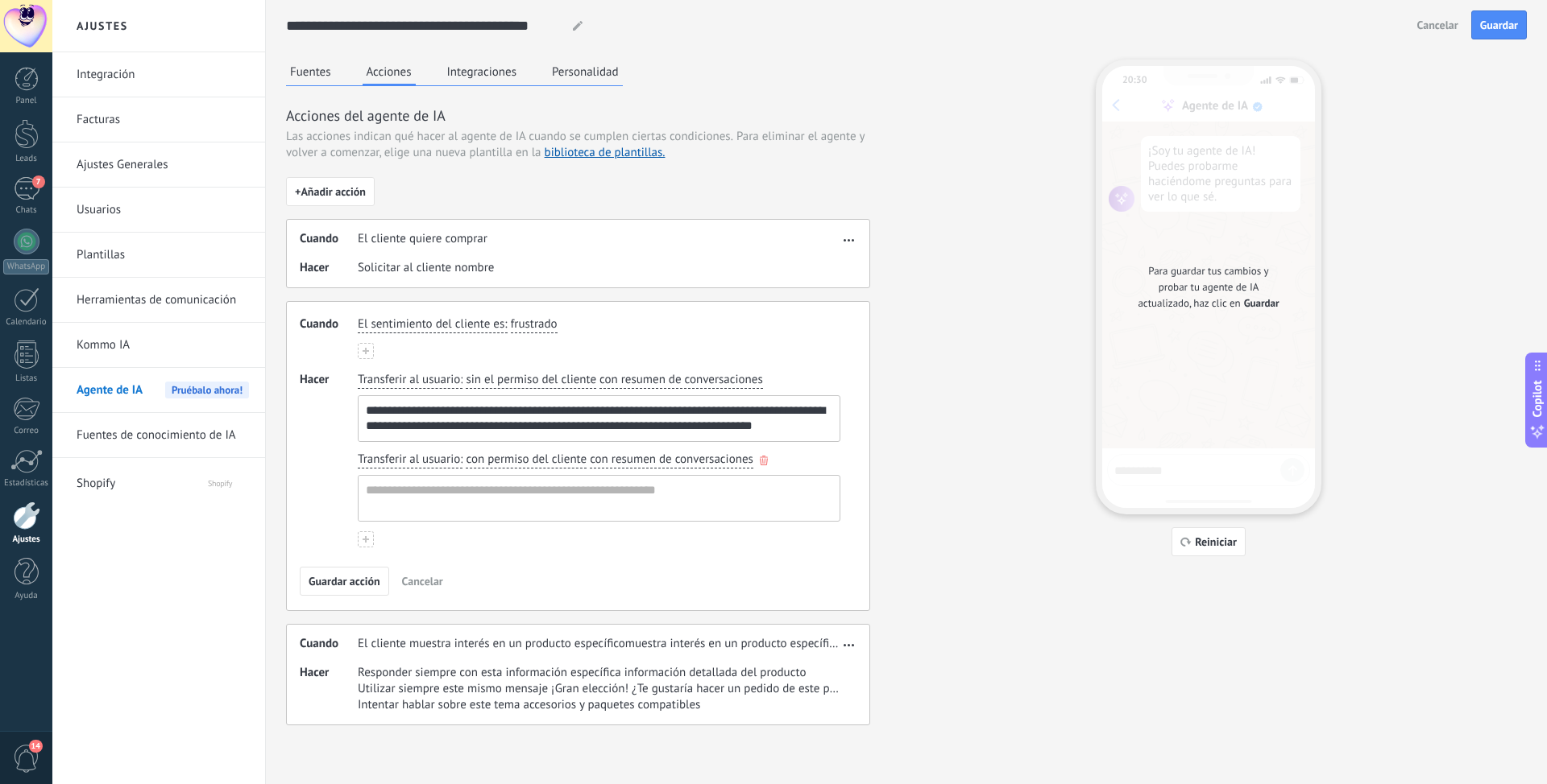
click at [761, 458] on icon "button" at bounding box center [763, 460] width 8 height 10
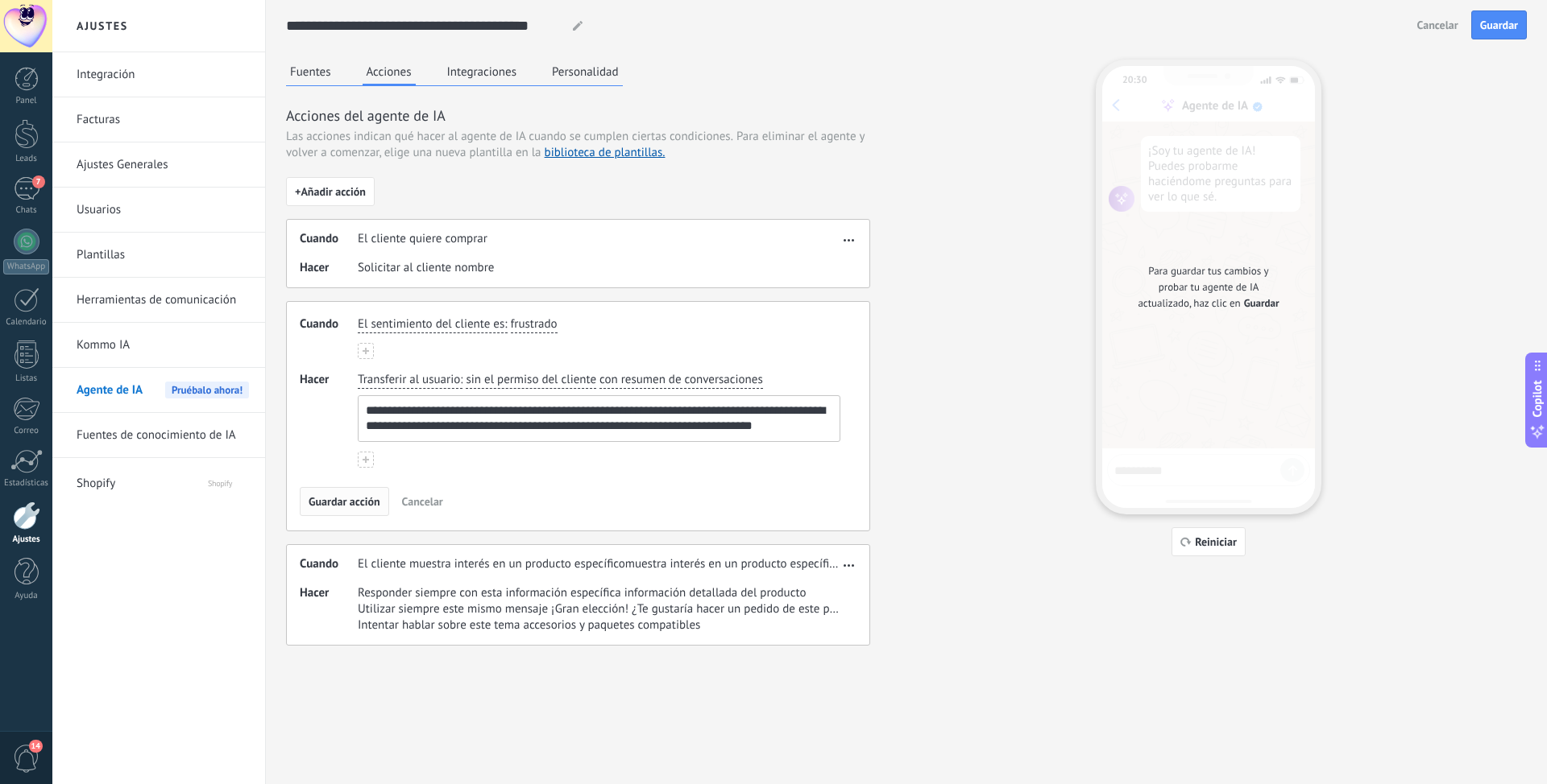
click at [358, 493] on span "Guardar acción" at bounding box center [344, 502] width 71 height 11
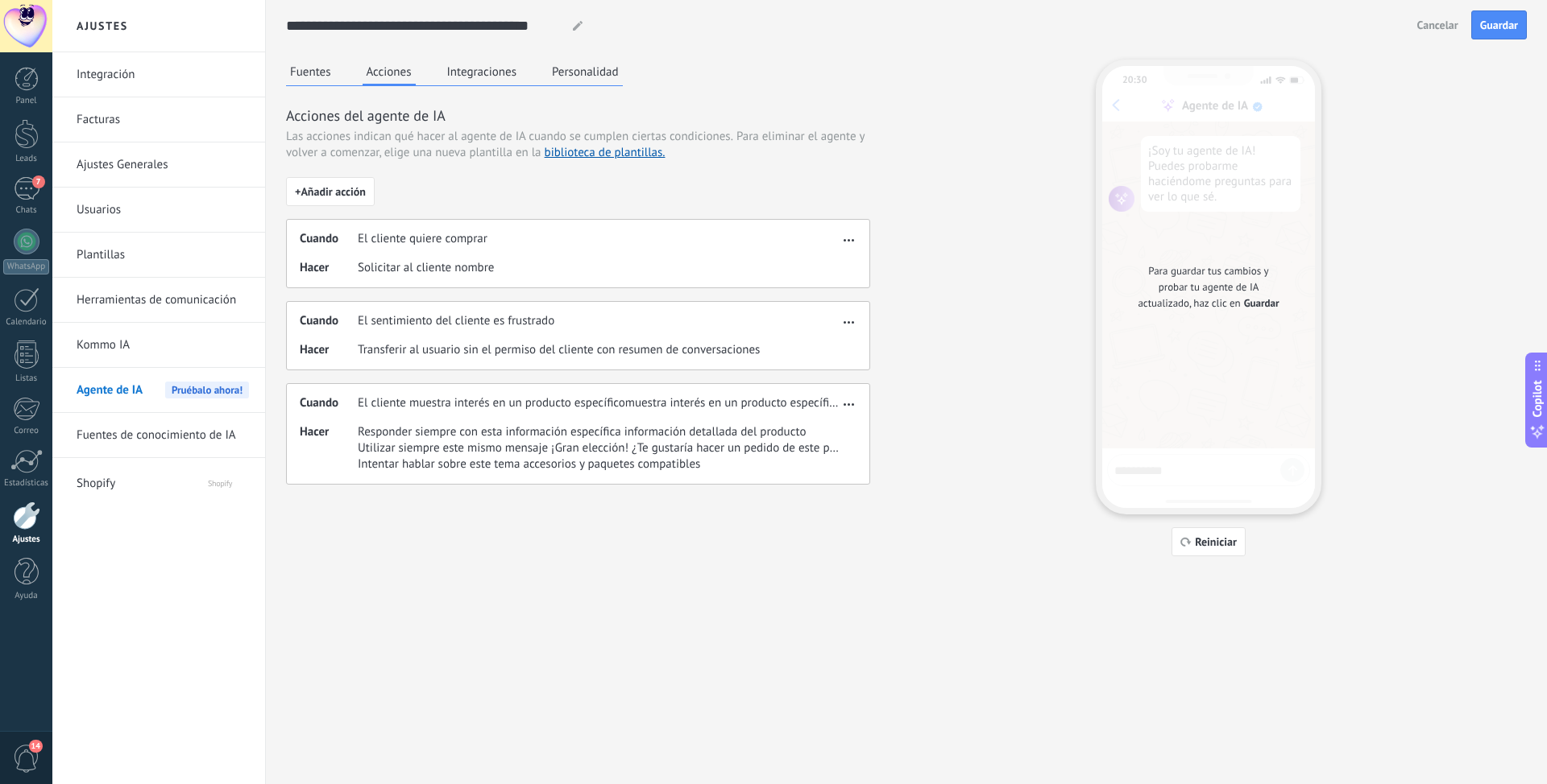
click at [853, 405] on use "button" at bounding box center [849, 404] width 11 height 2
click at [839, 426] on div "Editar" at bounding box center [815, 429] width 84 height 32
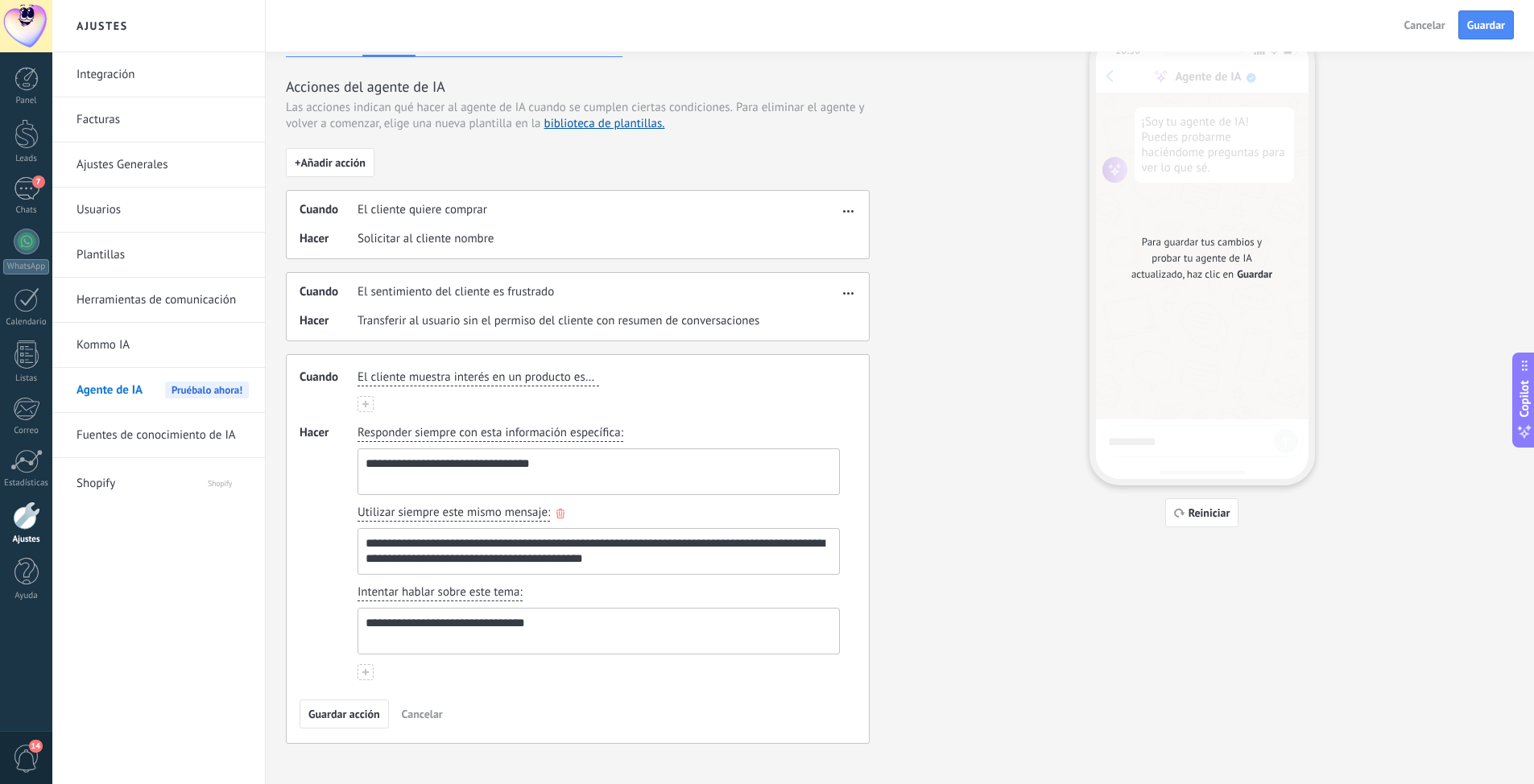
scroll to position [41, 0]
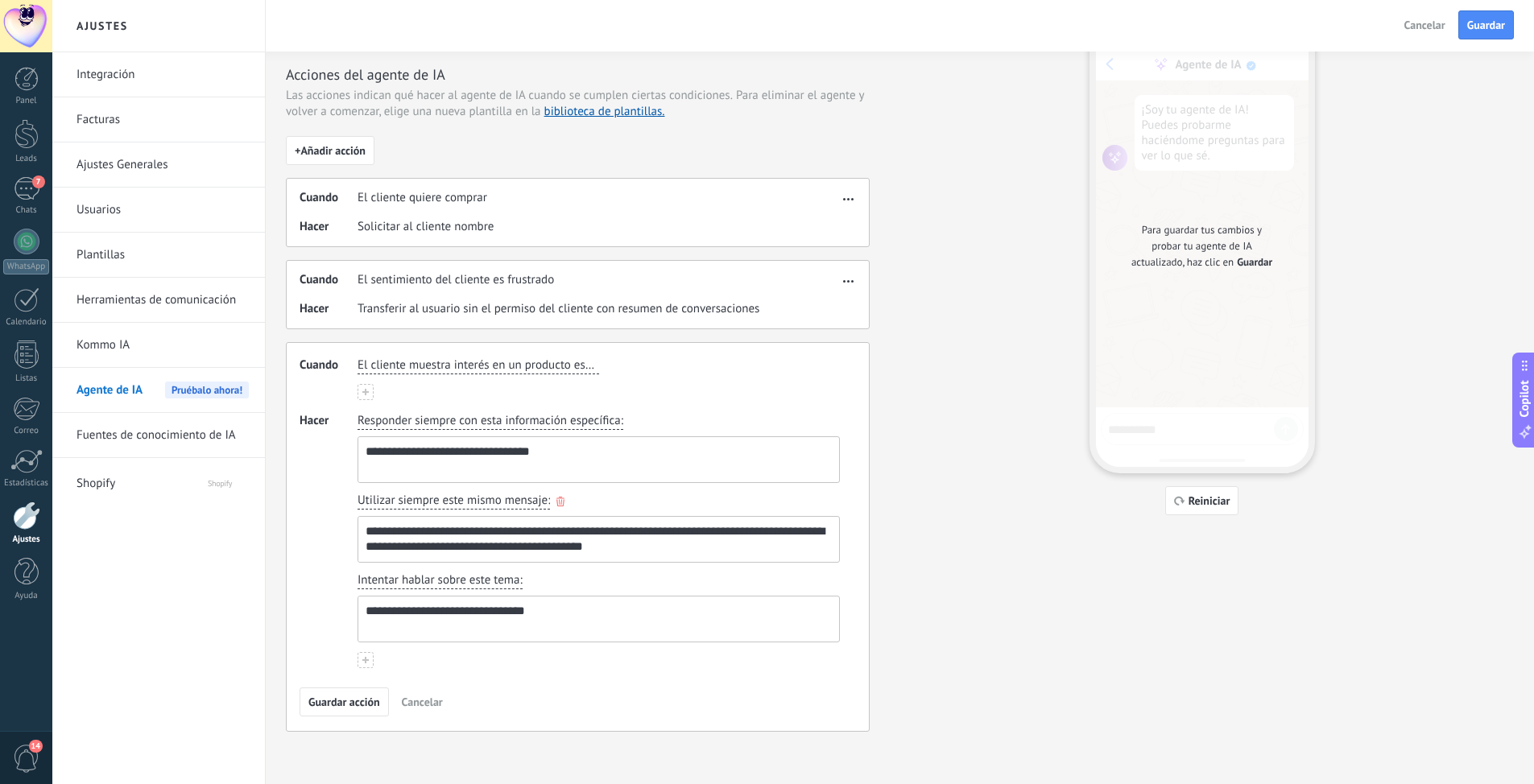
click at [0, 0] on icon "button" at bounding box center [0, 0] width 0 height 0
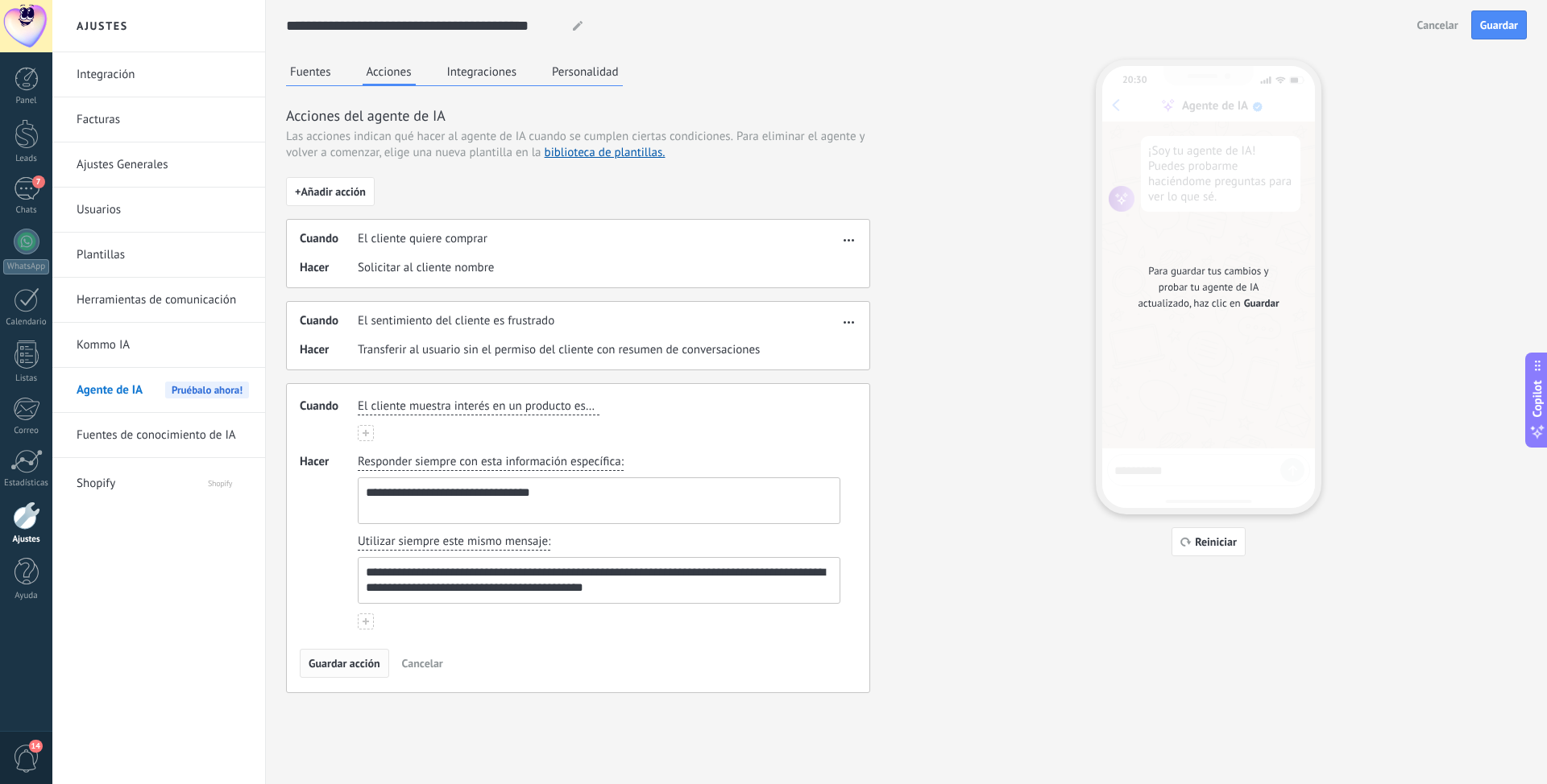
click at [335, 493] on span "Guardar acción" at bounding box center [344, 663] width 71 height 11
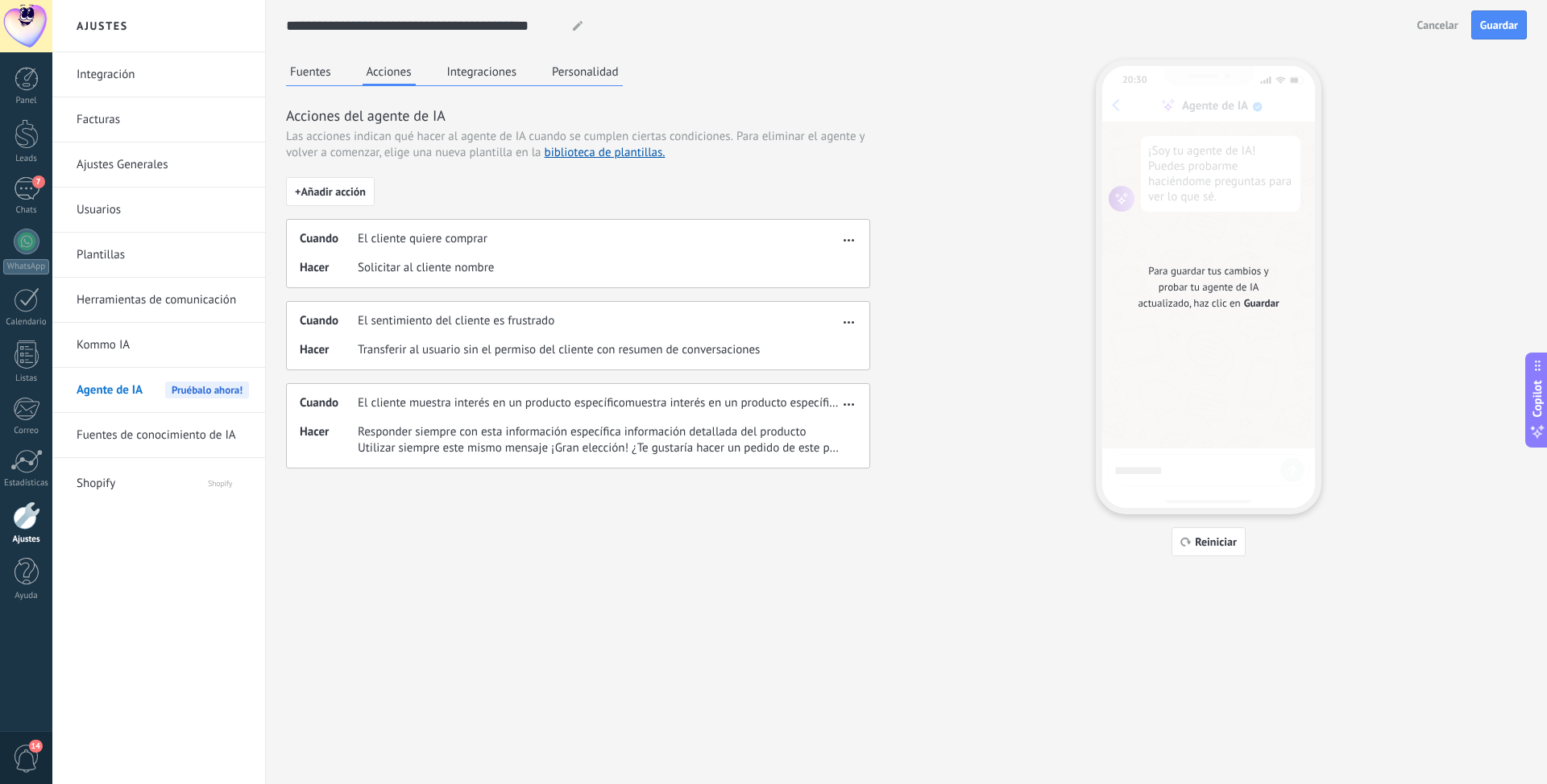
click at [601, 77] on button "Personalidad" at bounding box center [586, 71] width 75 height 24
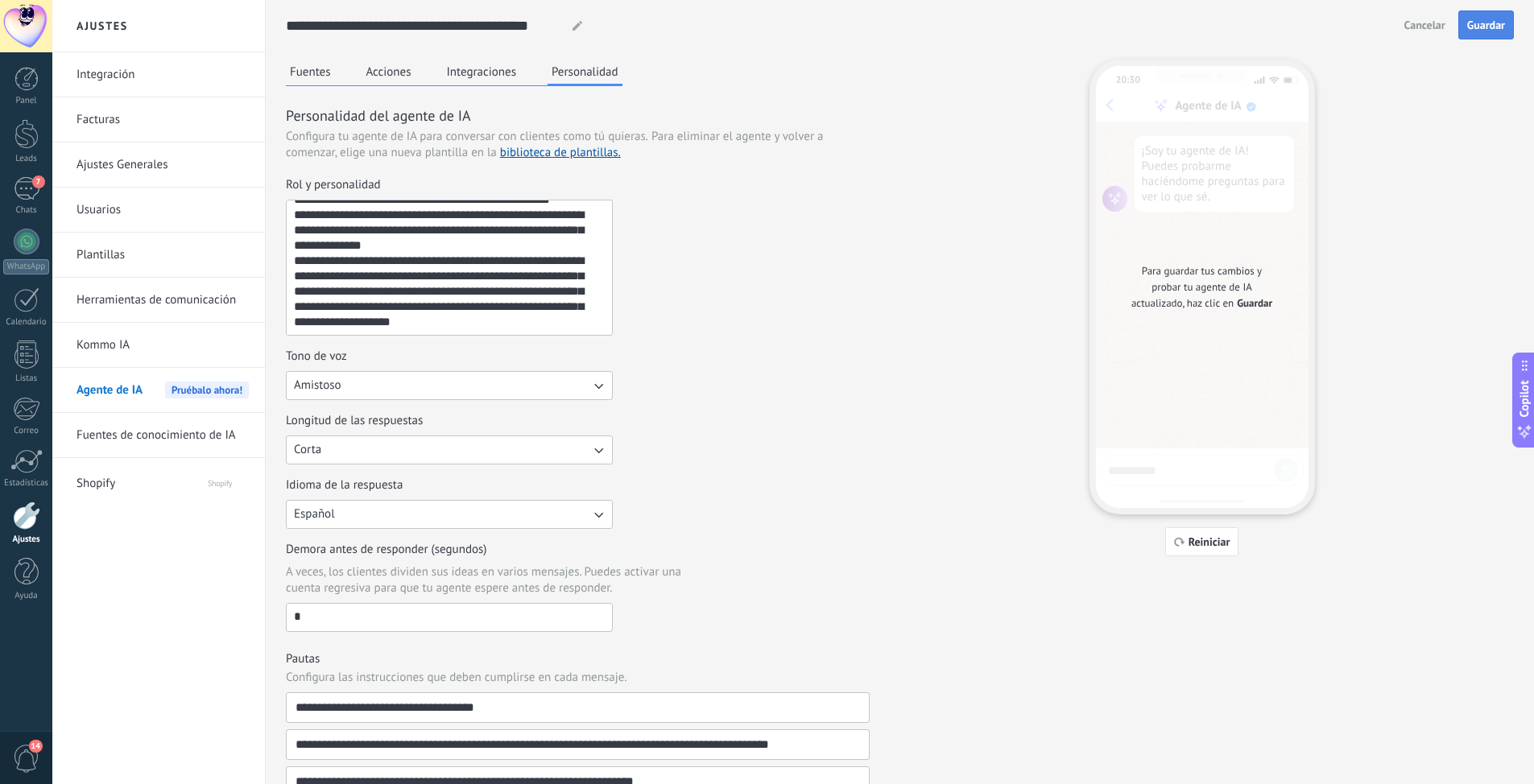
click at [1030, 28] on span "Guardar" at bounding box center [1485, 25] width 38 height 11
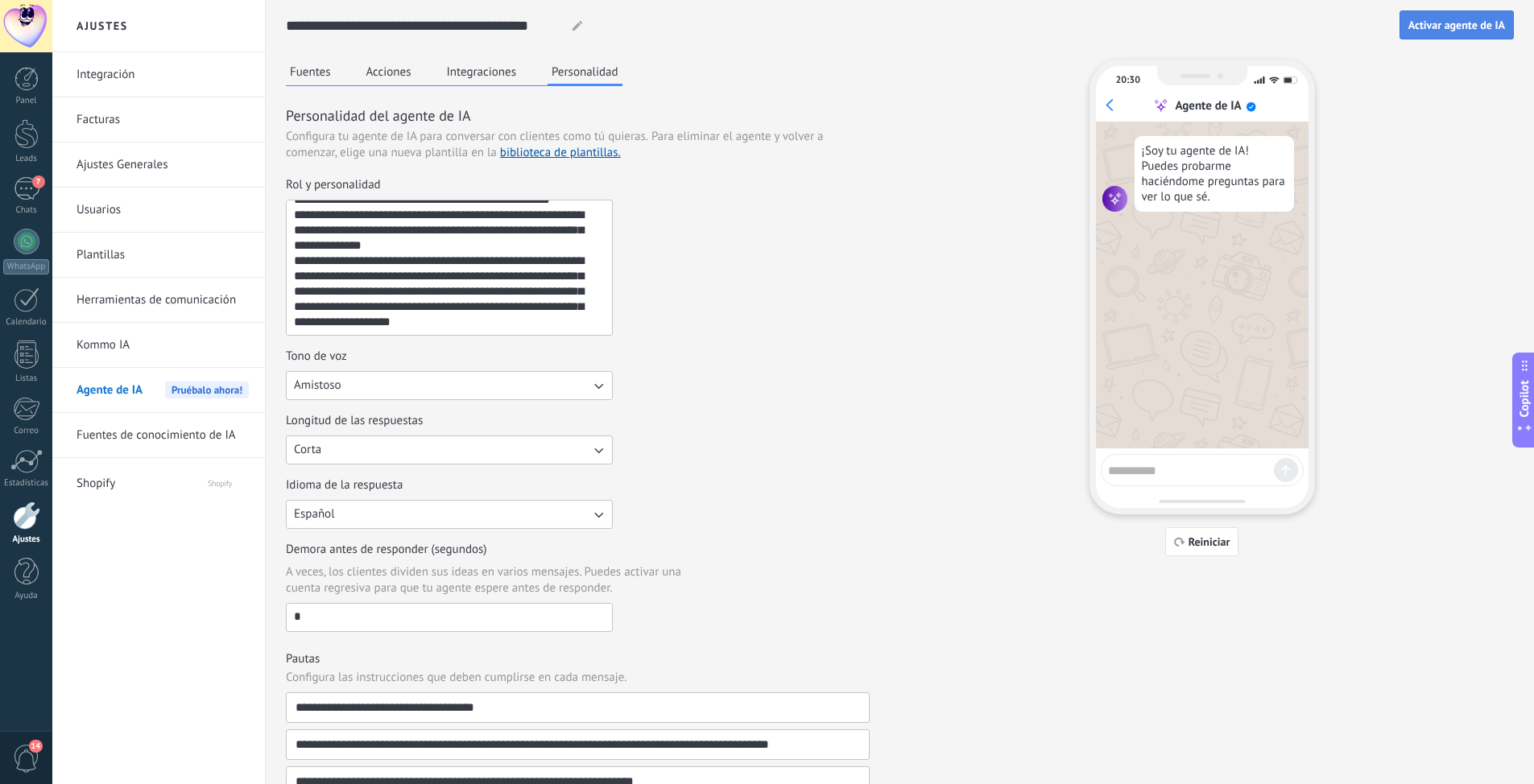
click at [1030, 26] on span "Activar agente de IA" at bounding box center [1456, 25] width 97 height 11
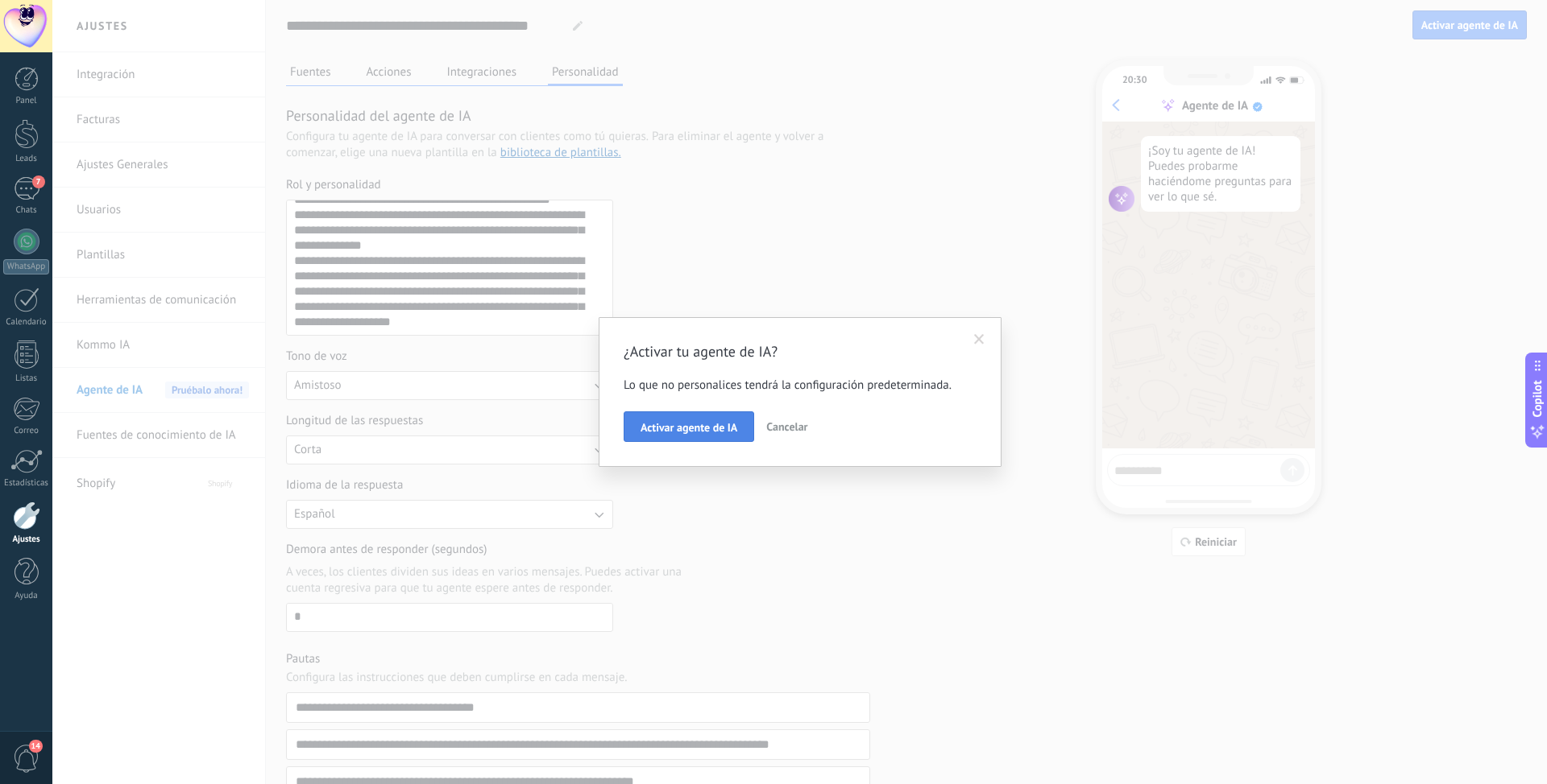
click at [684, 429] on span "Activar agente de IA" at bounding box center [689, 428] width 97 height 11
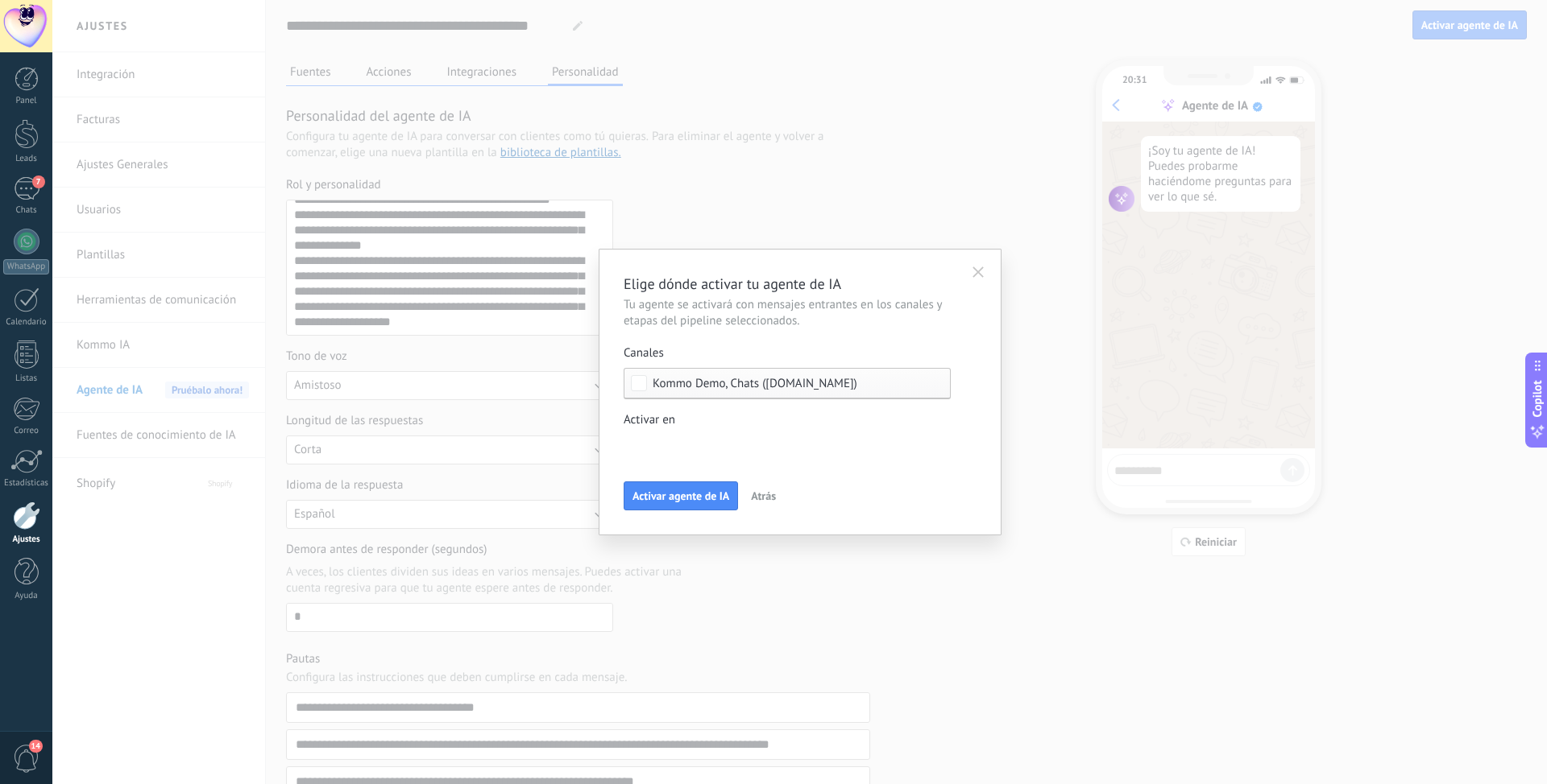
click at [0, 0] on div "Leads Entrantes Nueva consulta Cualificado Cotización enviada Pedido creado Ped…" at bounding box center [0, 0] width 0 height 0
click at [710, 448] on span at bounding box center [693, 446] width 91 height 14
click at [640, 386] on div at bounding box center [799, 392] width 1494 height 784
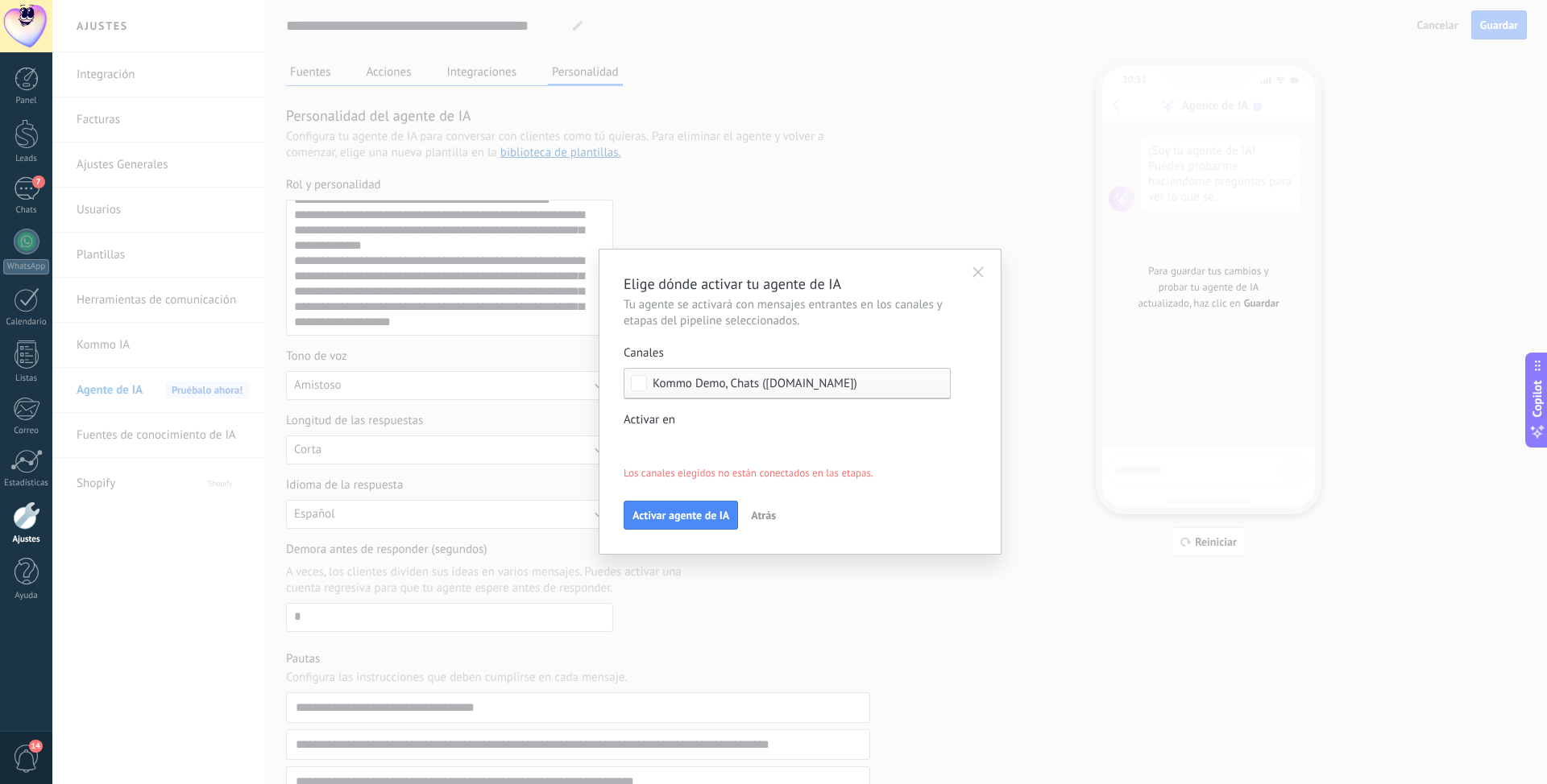
click at [717, 380] on span "Kommo Demo, Chats (m0z4jf-tn.myshopify.com)" at bounding box center [754, 383] width 205 height 12
click at [767, 493] on span "Atrás" at bounding box center [763, 515] width 25 height 11
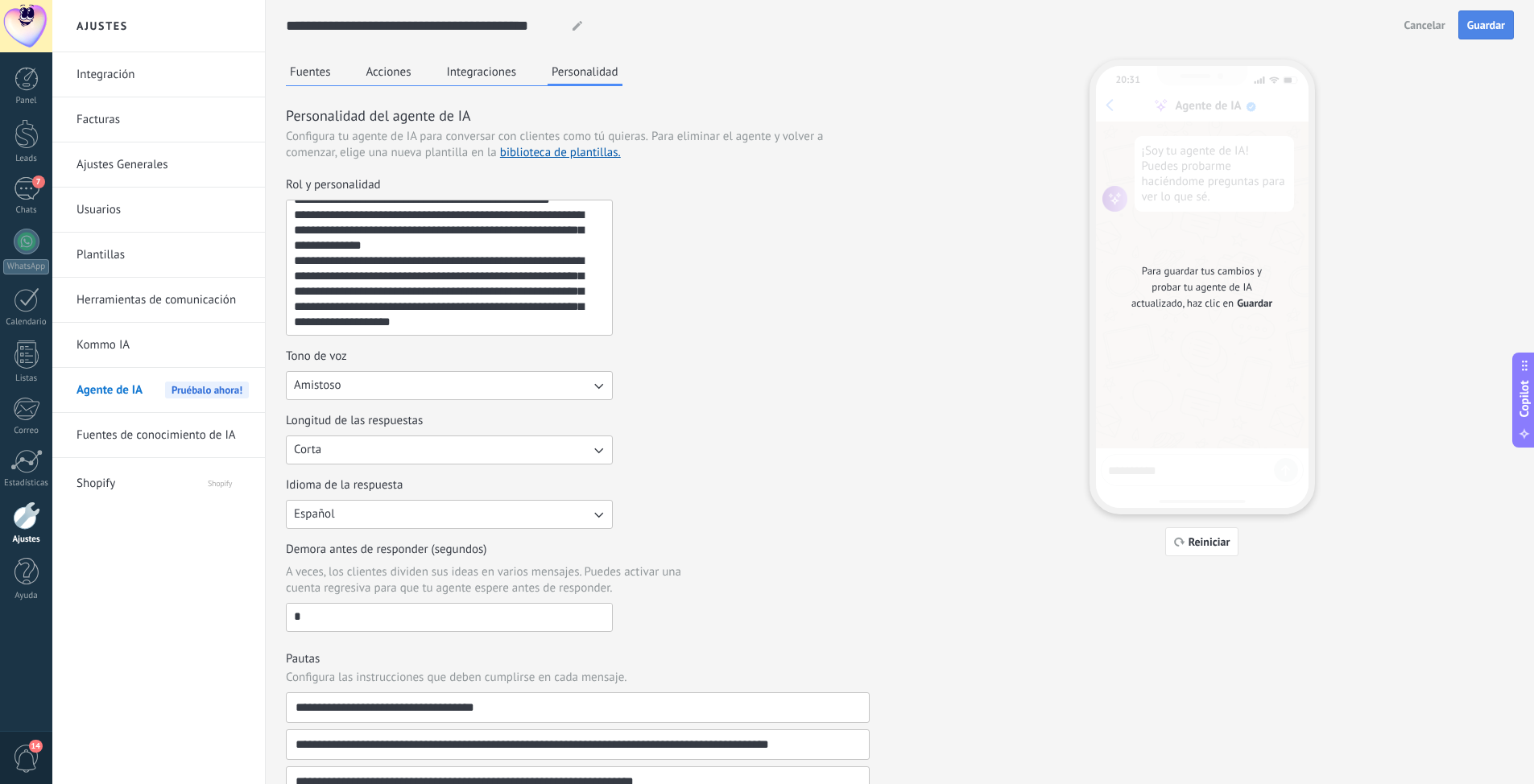
click at [1030, 28] on span "Guardar" at bounding box center [1485, 25] width 38 height 11
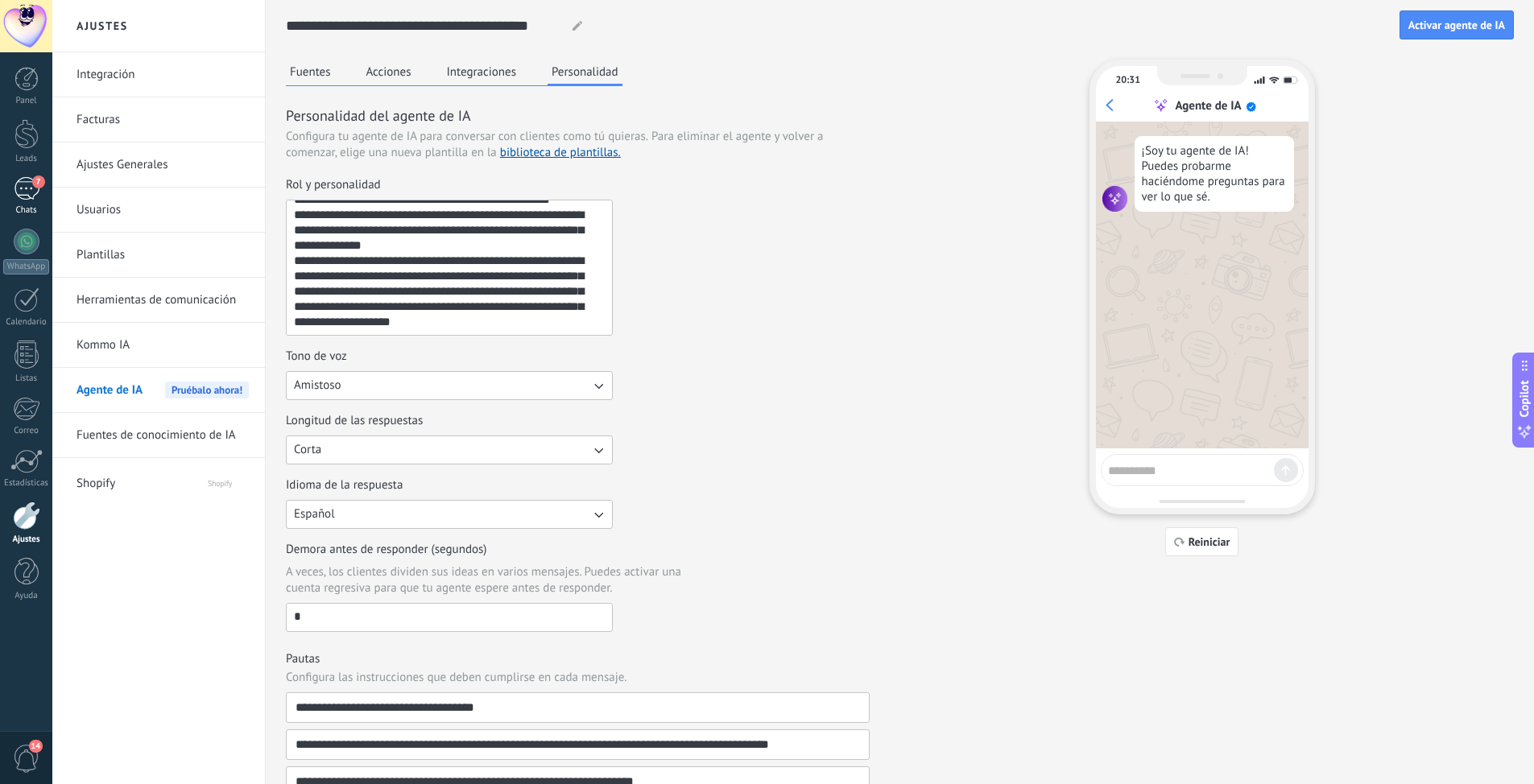
click at [30, 185] on div "7" at bounding box center [27, 188] width 26 height 24
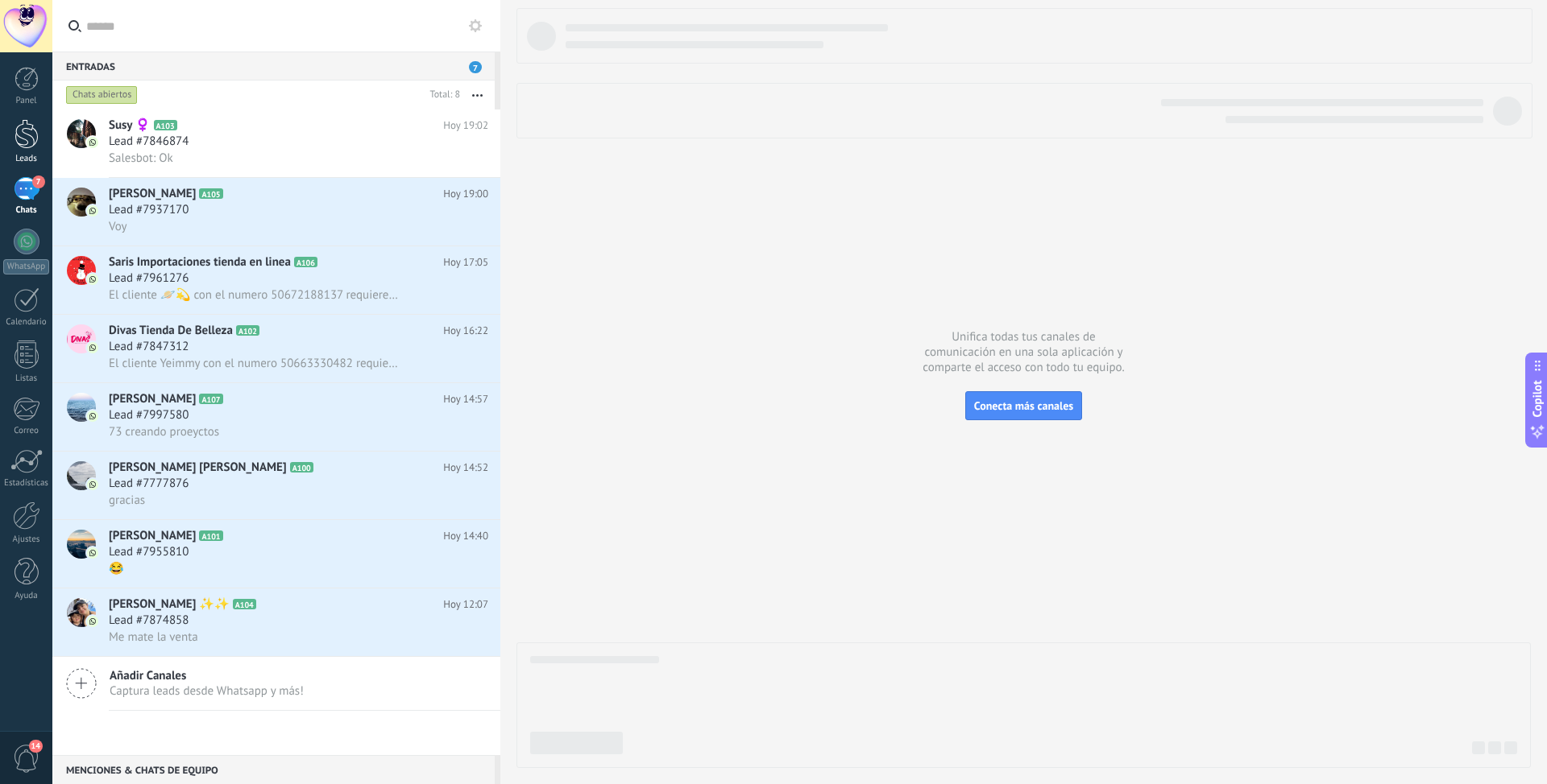
click at [36, 137] on div at bounding box center [27, 134] width 24 height 30
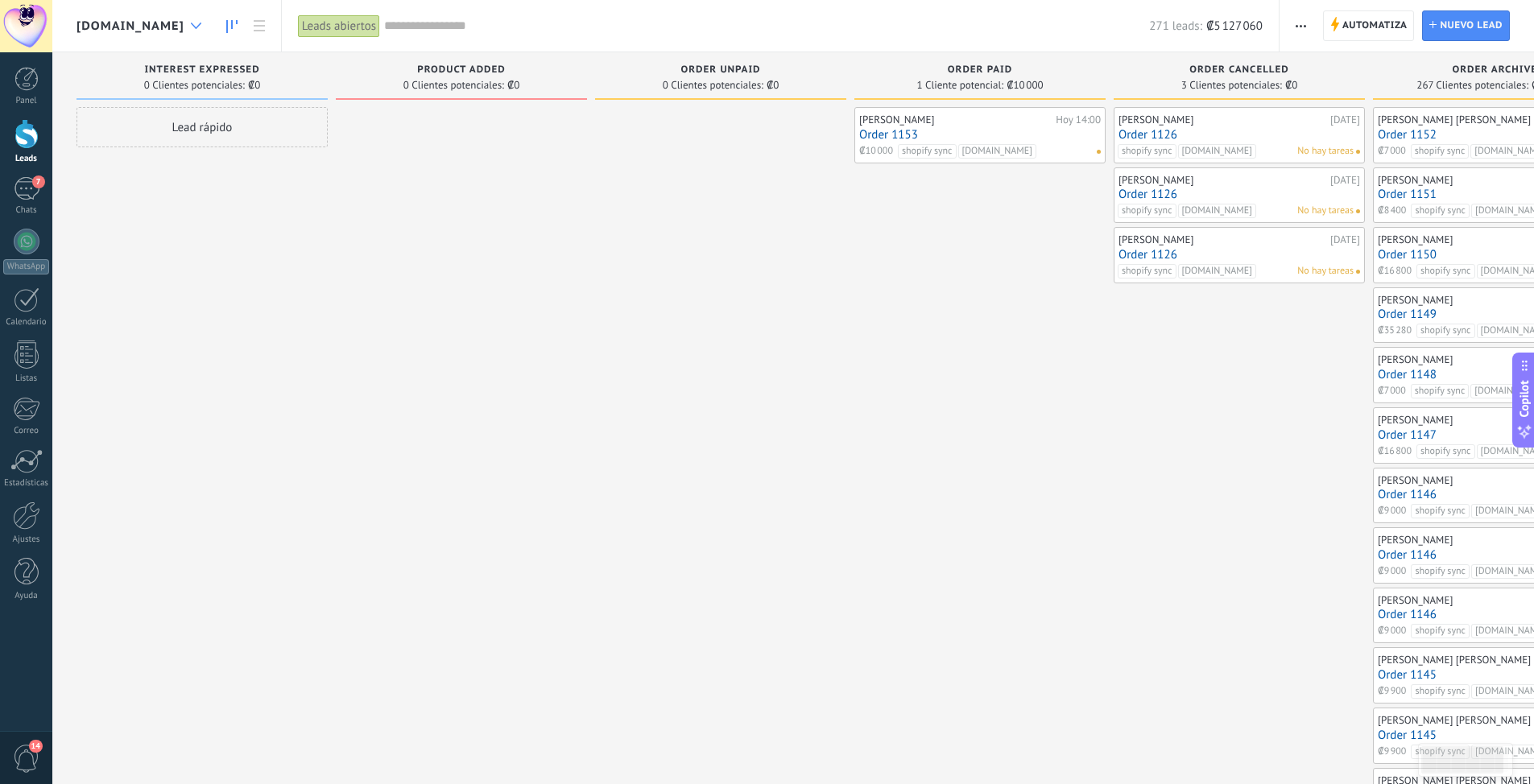
click at [209, 15] on div at bounding box center [196, 26] width 27 height 32
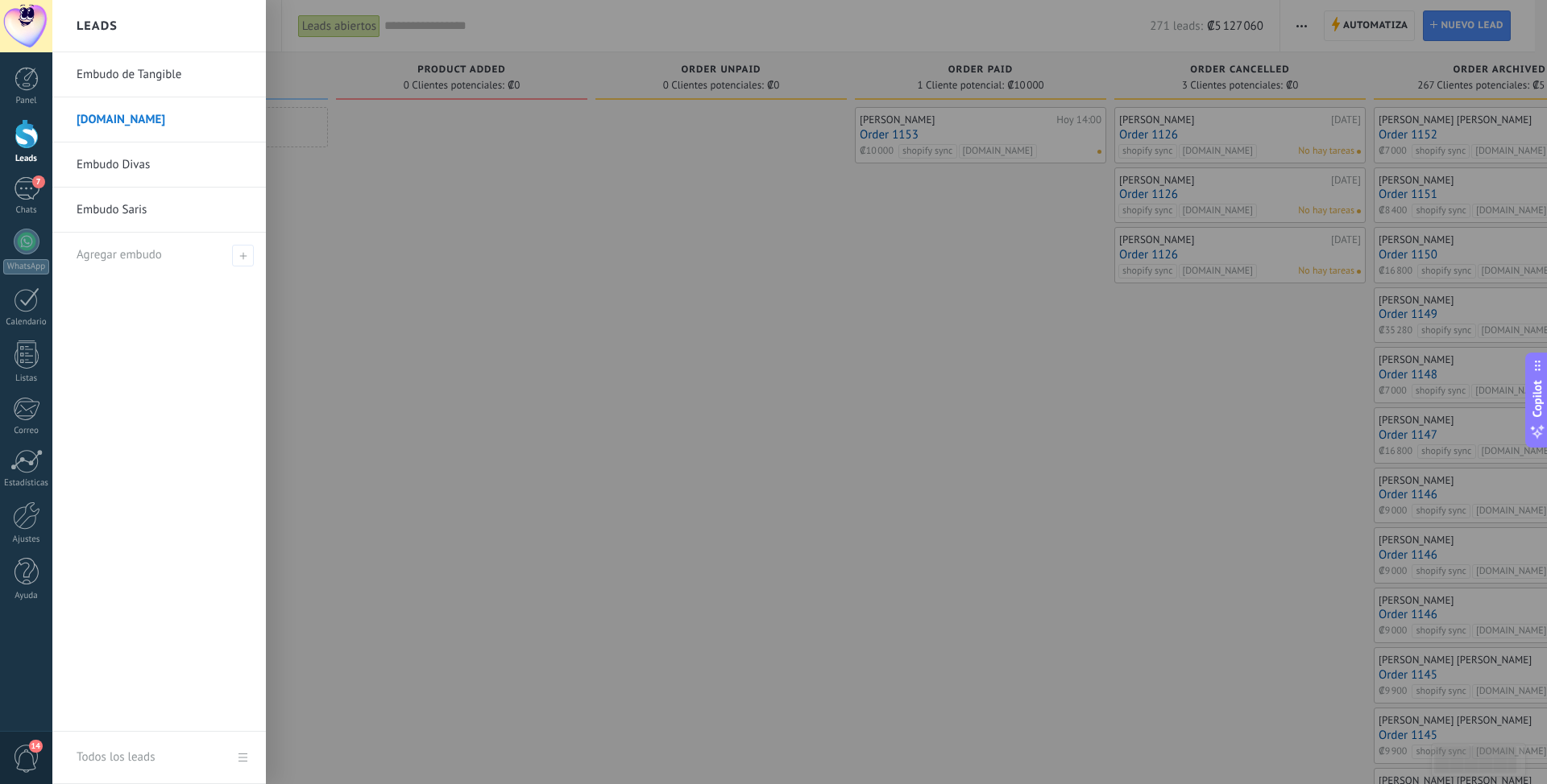
click at [160, 72] on link "Embudo de Tangible" at bounding box center [162, 75] width 173 height 45
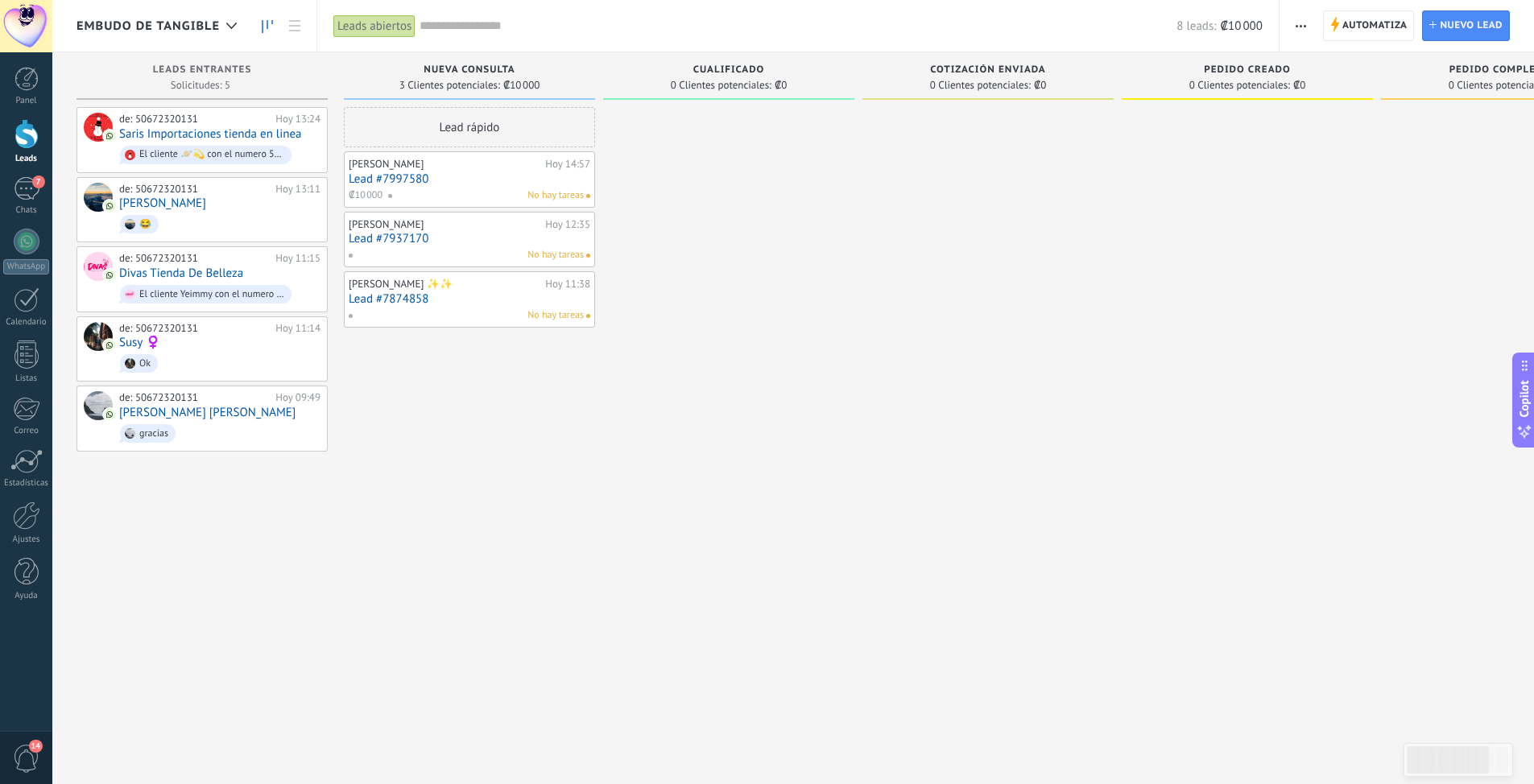
click at [1354, 27] on span "Automatiza" at bounding box center [1375, 26] width 65 height 29
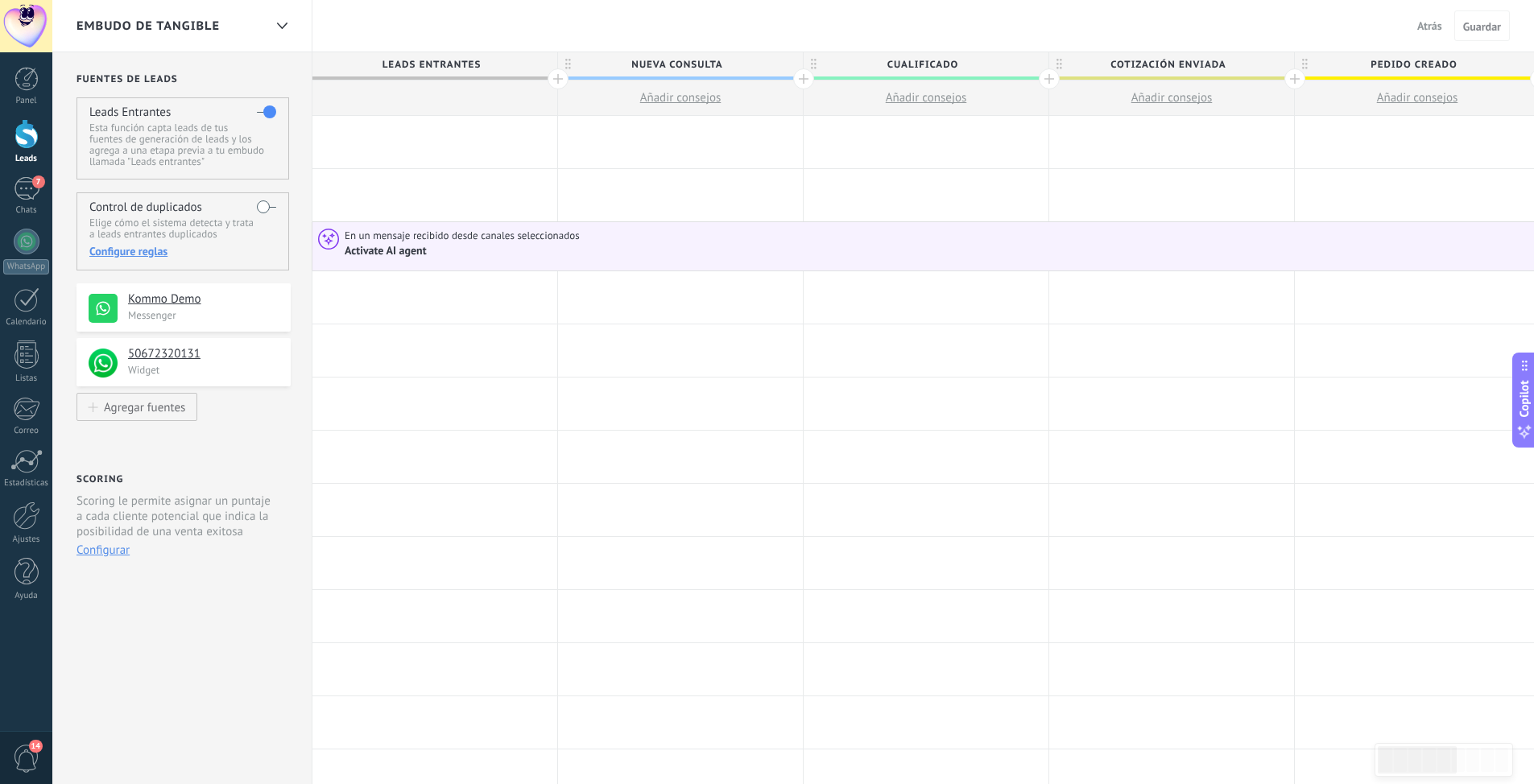
click at [377, 243] on span "En un mensaje recibido desde canales seleccionados" at bounding box center [463, 236] width 238 height 15
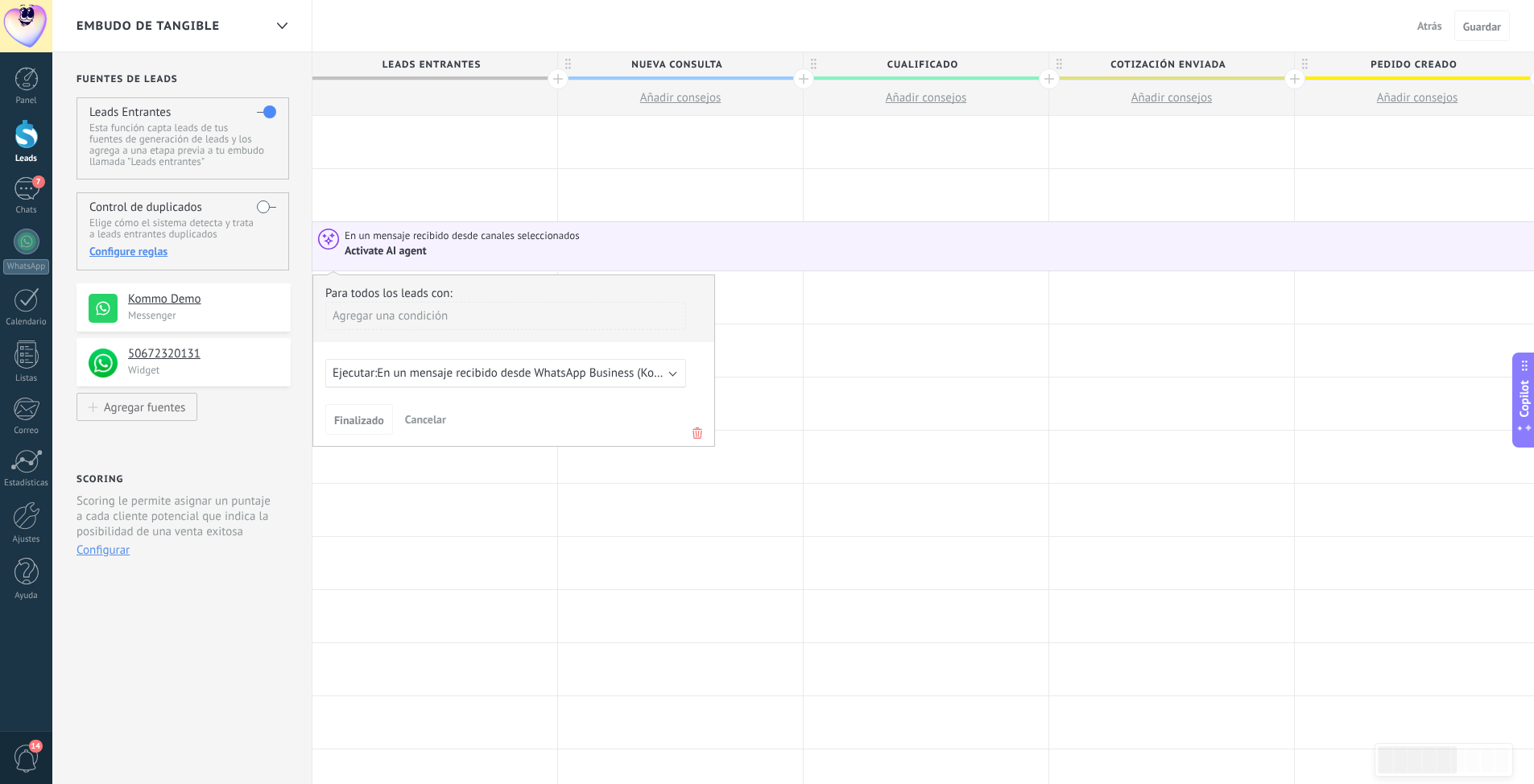
click at [675, 373] on b at bounding box center [673, 372] width 8 height 8
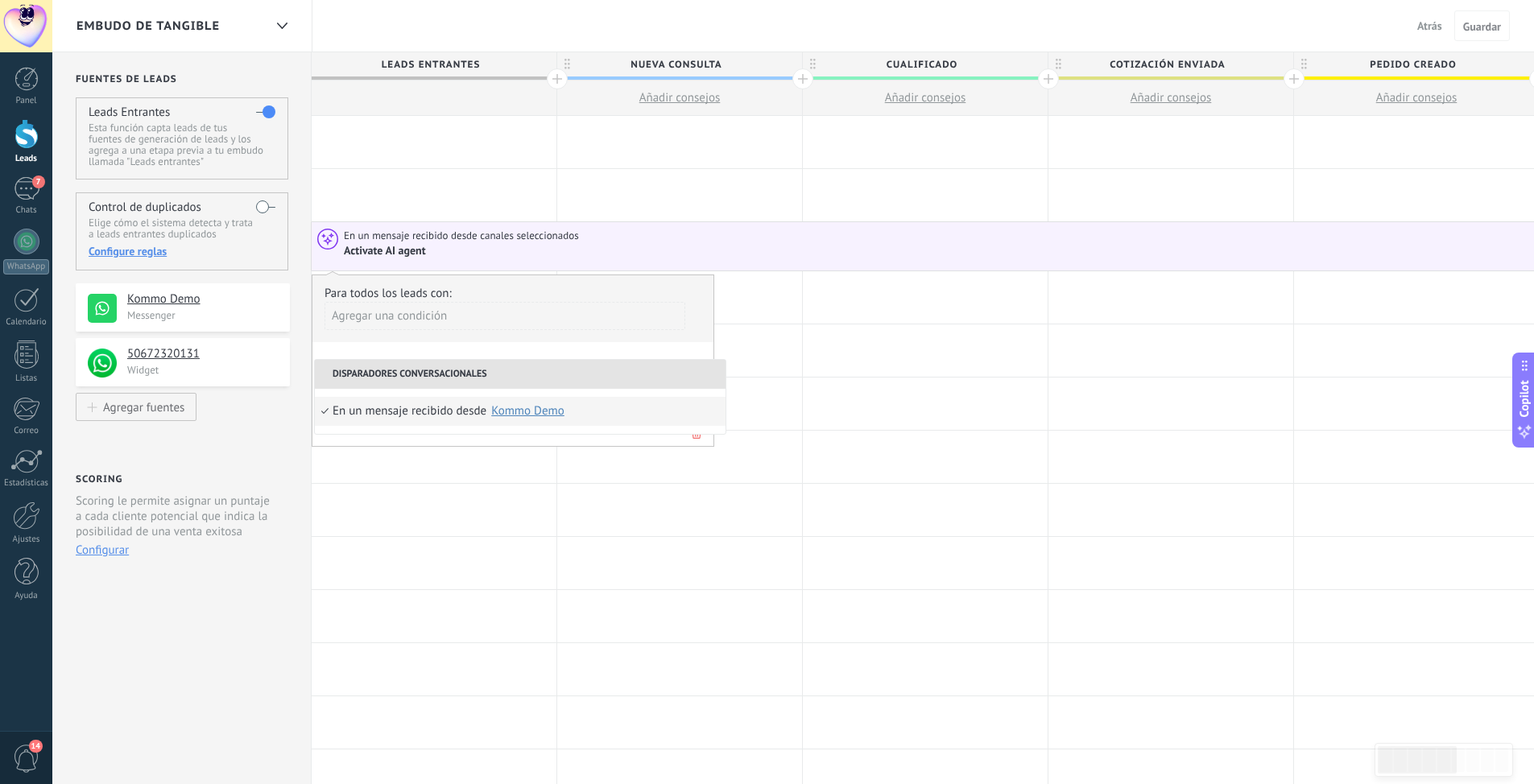
click at [582, 348] on div "Para todos los leads con: Agregar una condición Ejecutar: En un mensaje recibid…" at bounding box center [513, 360] width 403 height 172
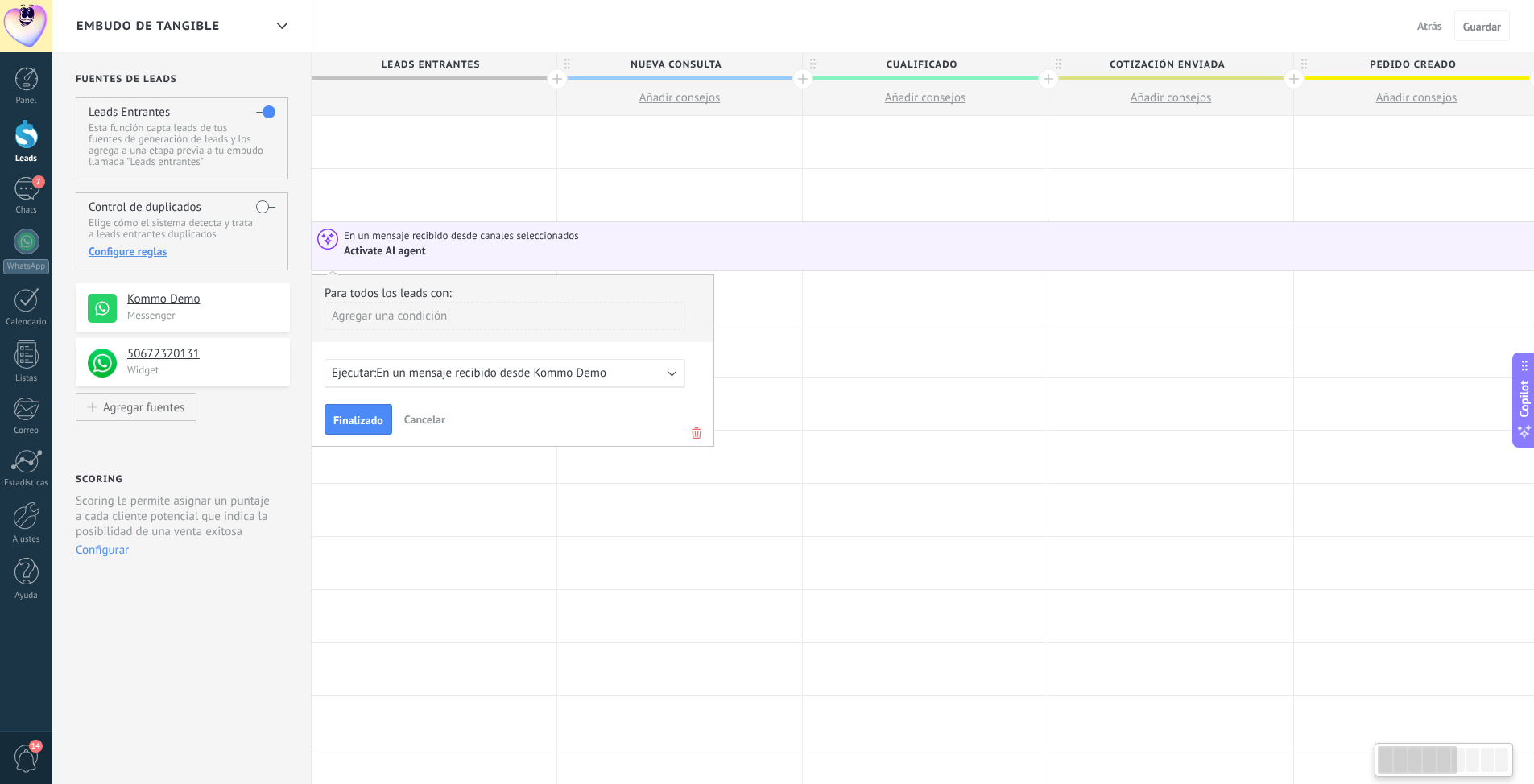
scroll to position [0, 2]
drag, startPoint x: 347, startPoint y: 423, endPoint x: 361, endPoint y: 423, distance: 14.0
click at [348, 423] on span "Finalizado" at bounding box center [358, 420] width 50 height 11
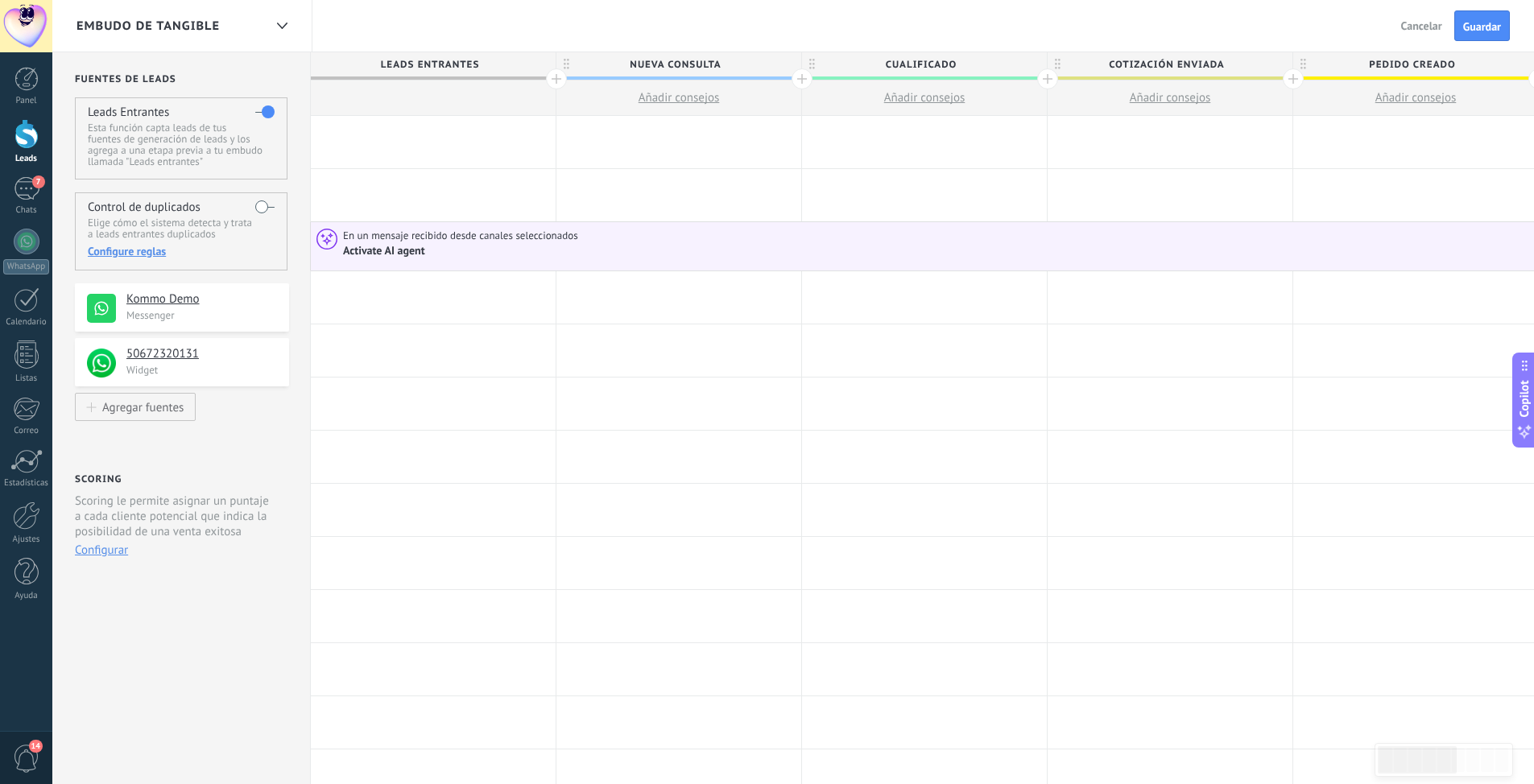
click at [407, 243] on div "En un mensaje recibido desde canales seleccionados Activate AI agent" at bounding box center [1282, 243] width 1877 height 30
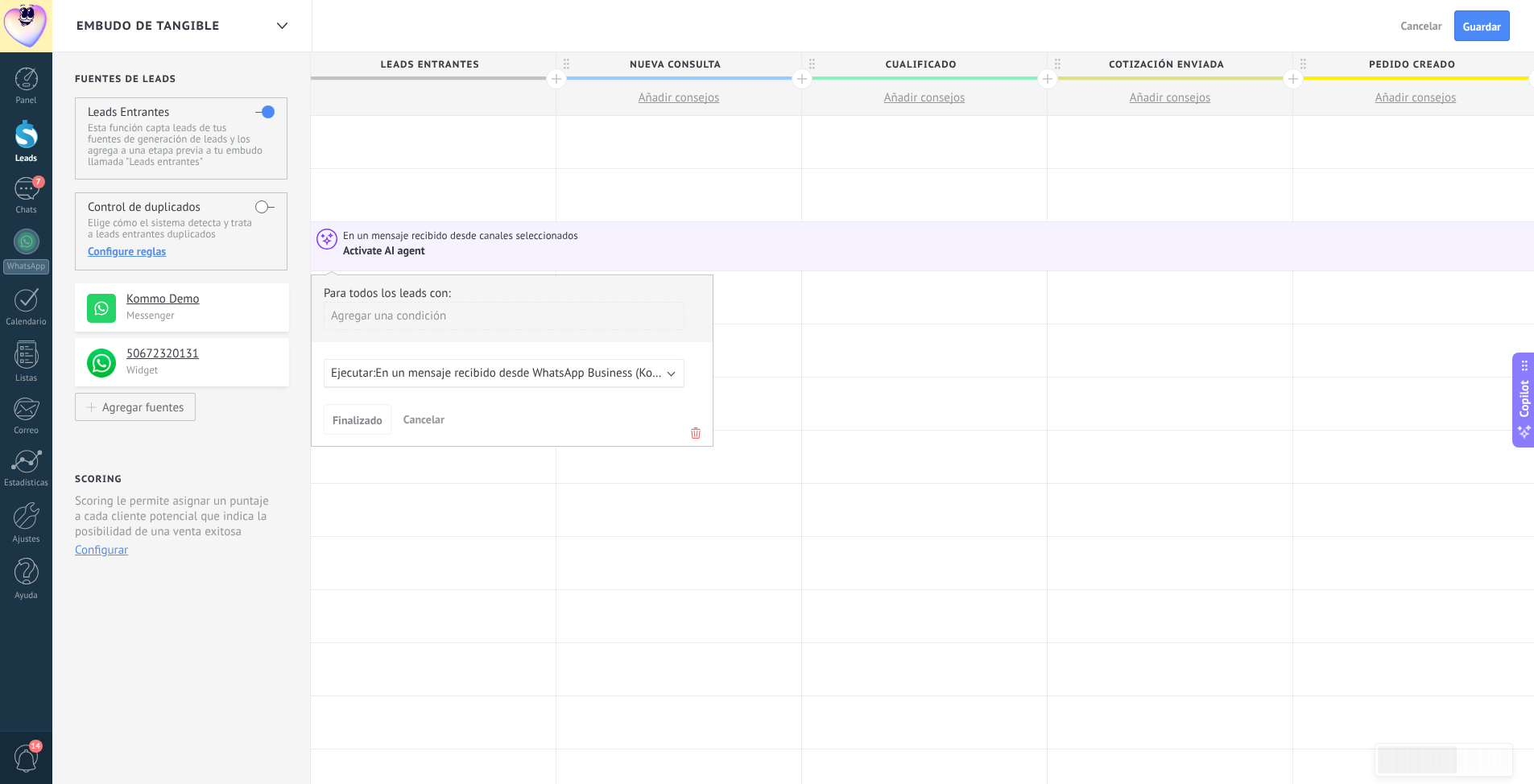
click at [453, 365] on div "Ejecutar: En un mensaje recibido desde WhatsApp Business (Kommo Demo)" at bounding box center [504, 373] width 360 height 29
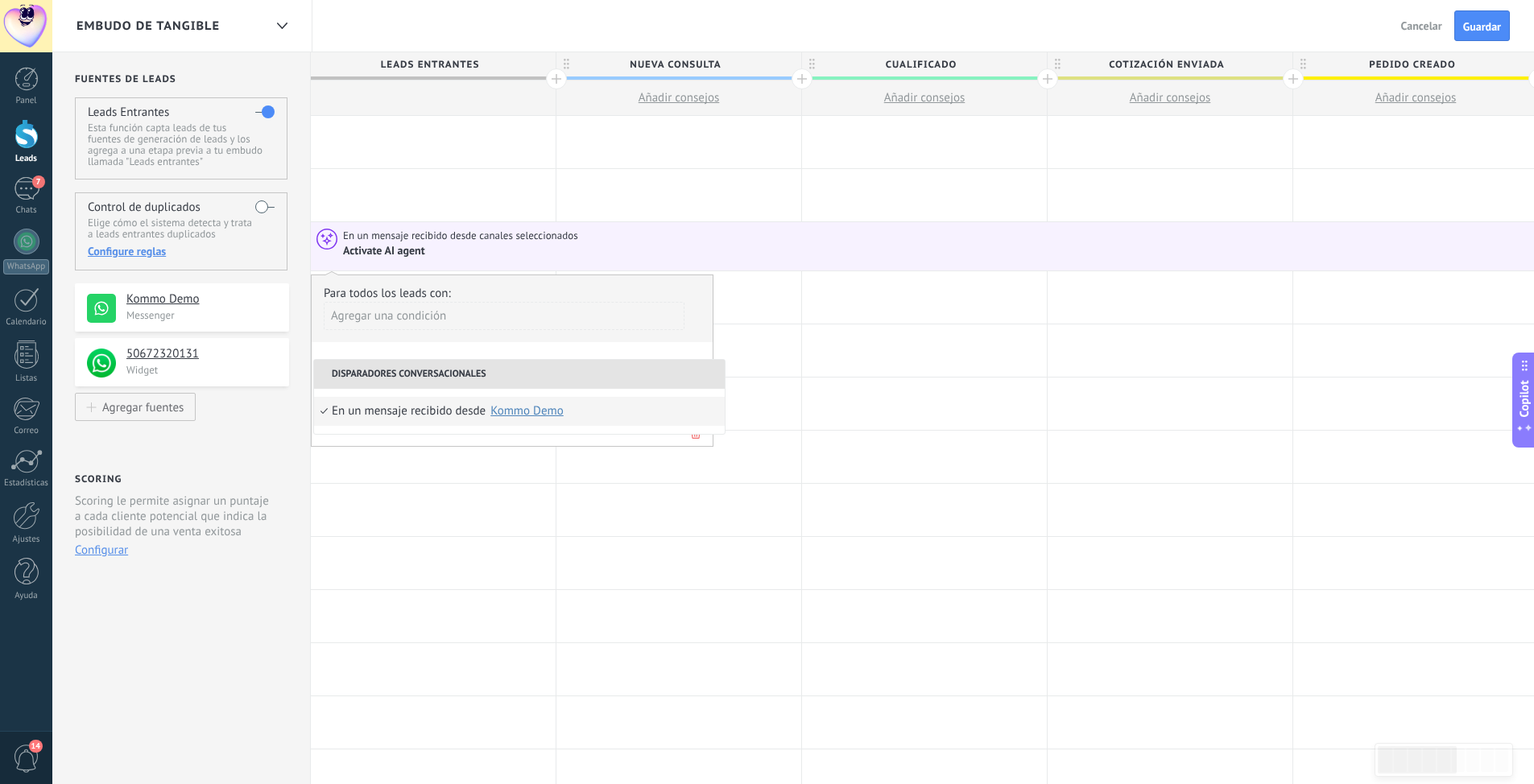
click at [528, 416] on div "Kommo Demo" at bounding box center [527, 411] width 73 height 12
drag, startPoint x: 424, startPoint y: 537, endPoint x: 430, endPoint y: 528, distance: 10.8
click at [429, 533] on div at bounding box center [435, 510] width 245 height 52
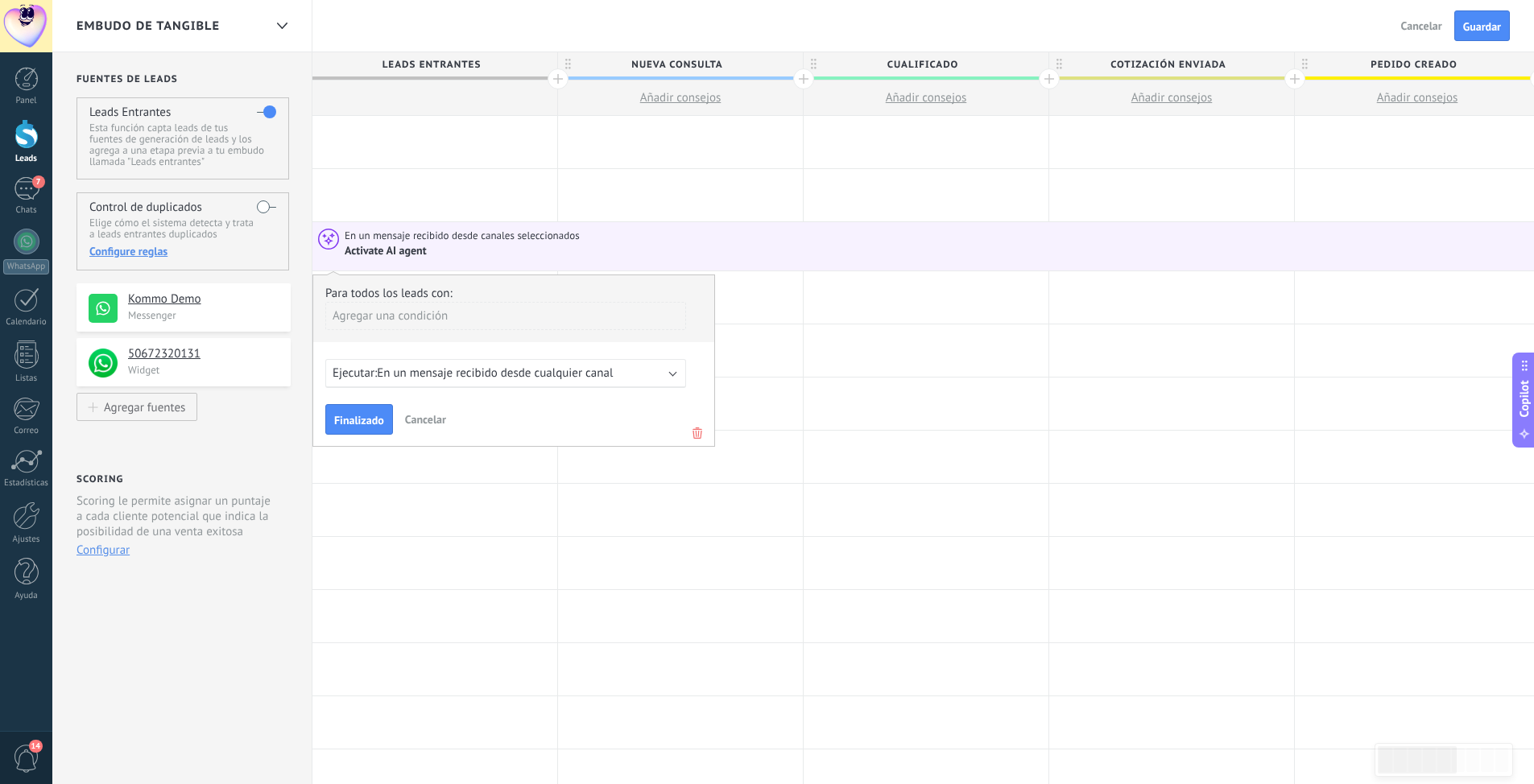
click at [426, 423] on span "Cancelar" at bounding box center [425, 420] width 41 height 15
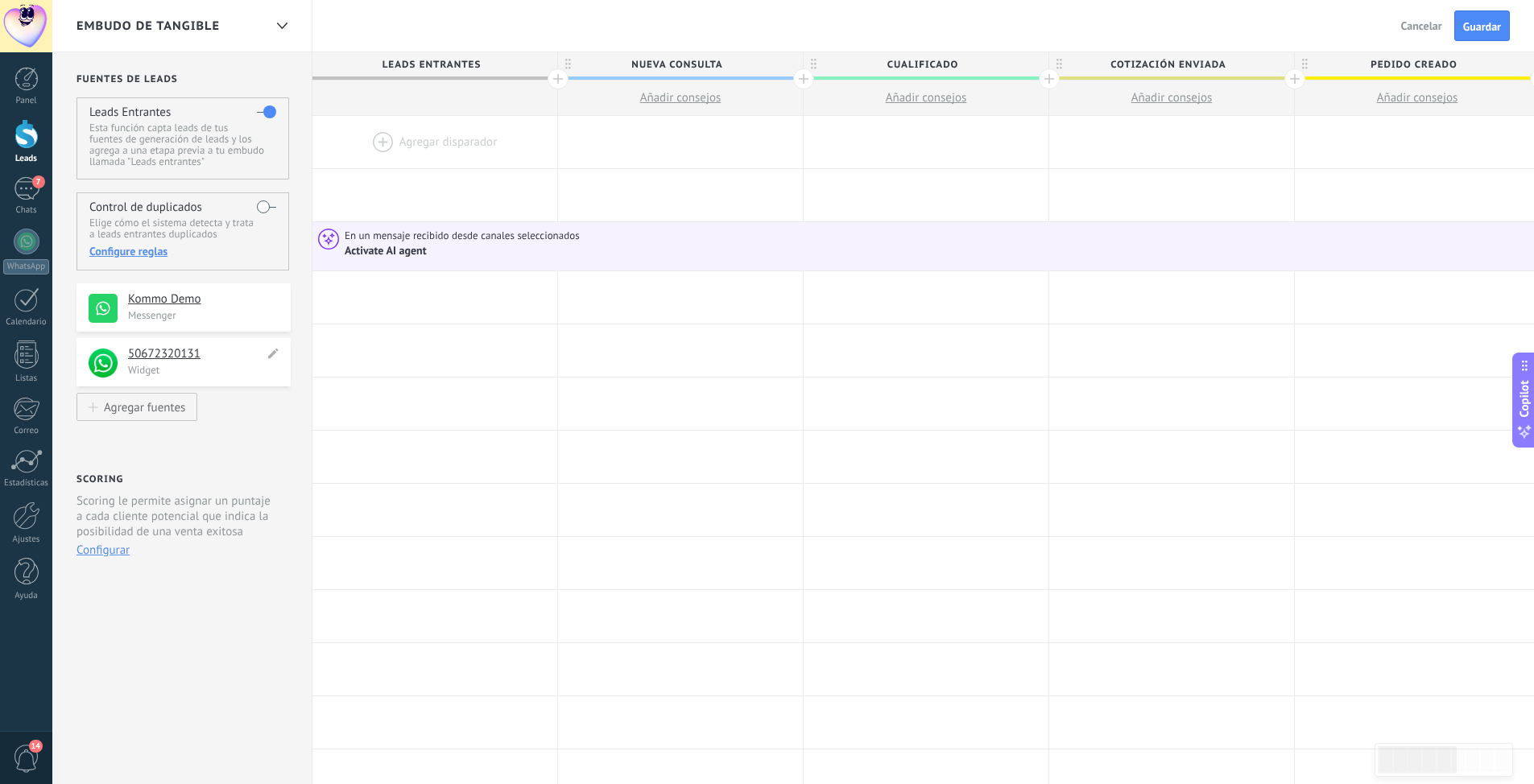
click at [155, 351] on h4 "50672320131" at bounding box center [196, 355] width 136 height 16
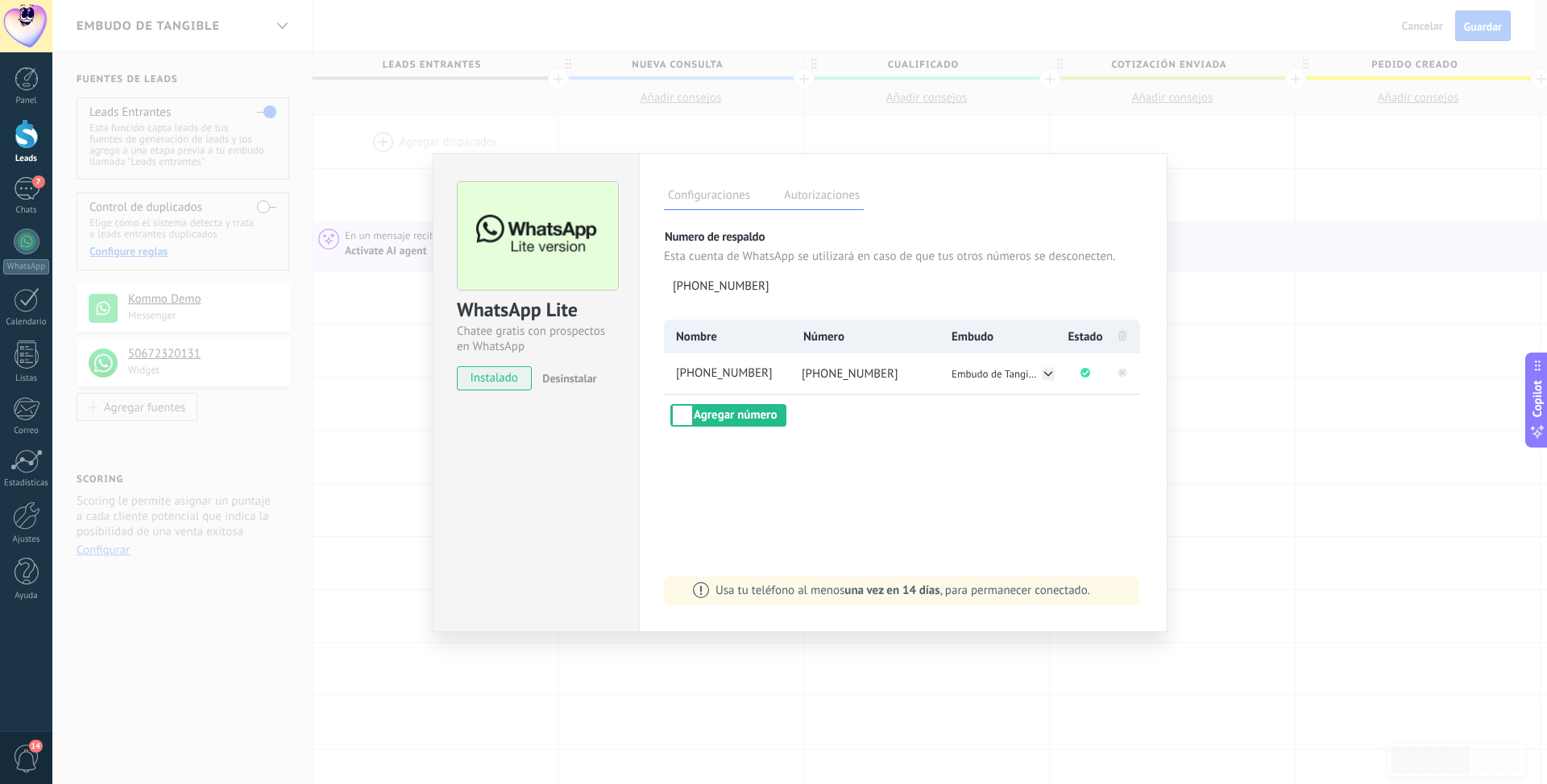
click at [831, 198] on label "Autorizaciones" at bounding box center [821, 197] width 84 height 24
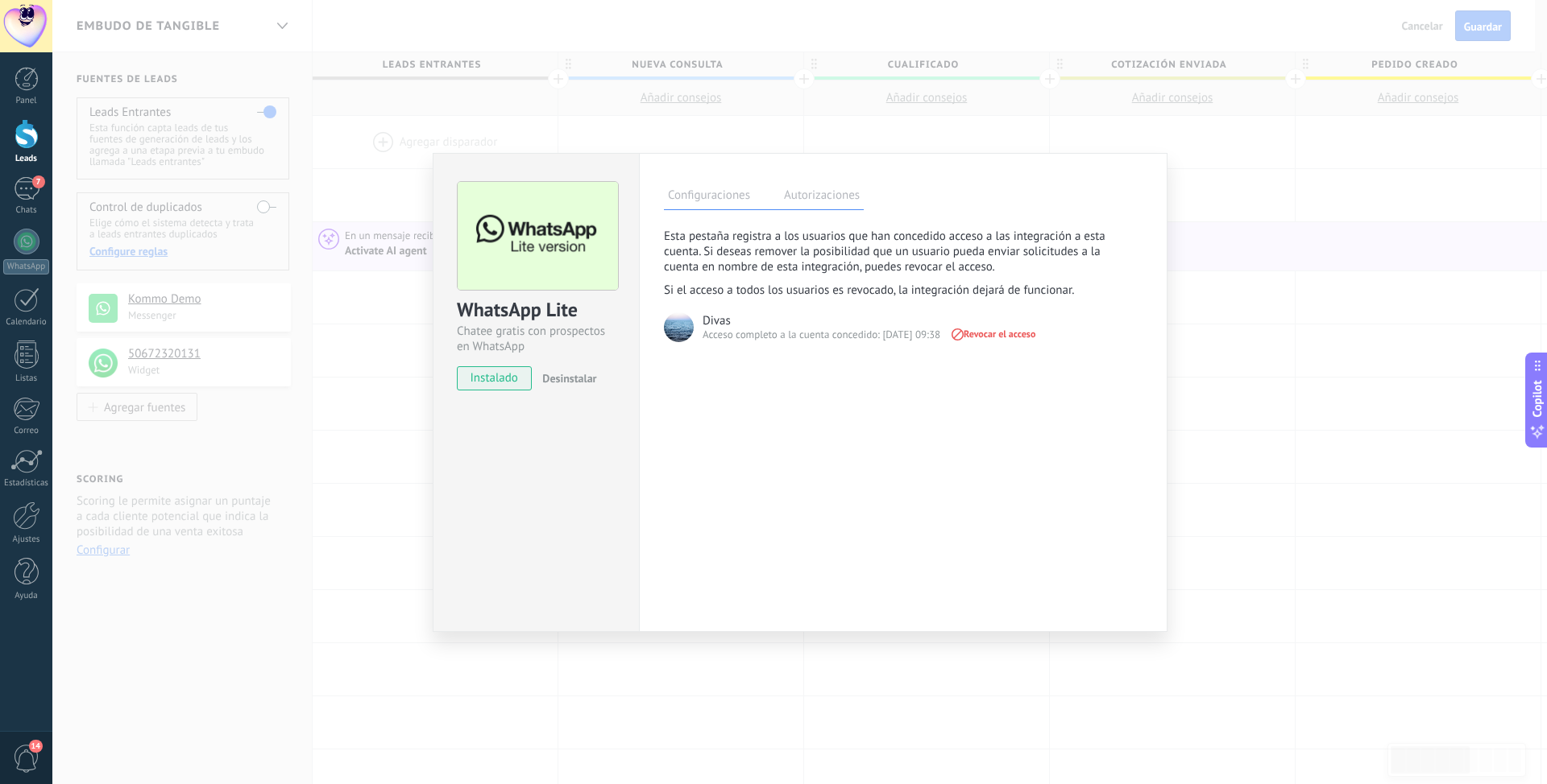
click at [1350, 202] on div "WhatsApp Lite Chatee gratis con prospectos en WhatsApp instalado Desinstalar Co…" at bounding box center [799, 392] width 1494 height 784
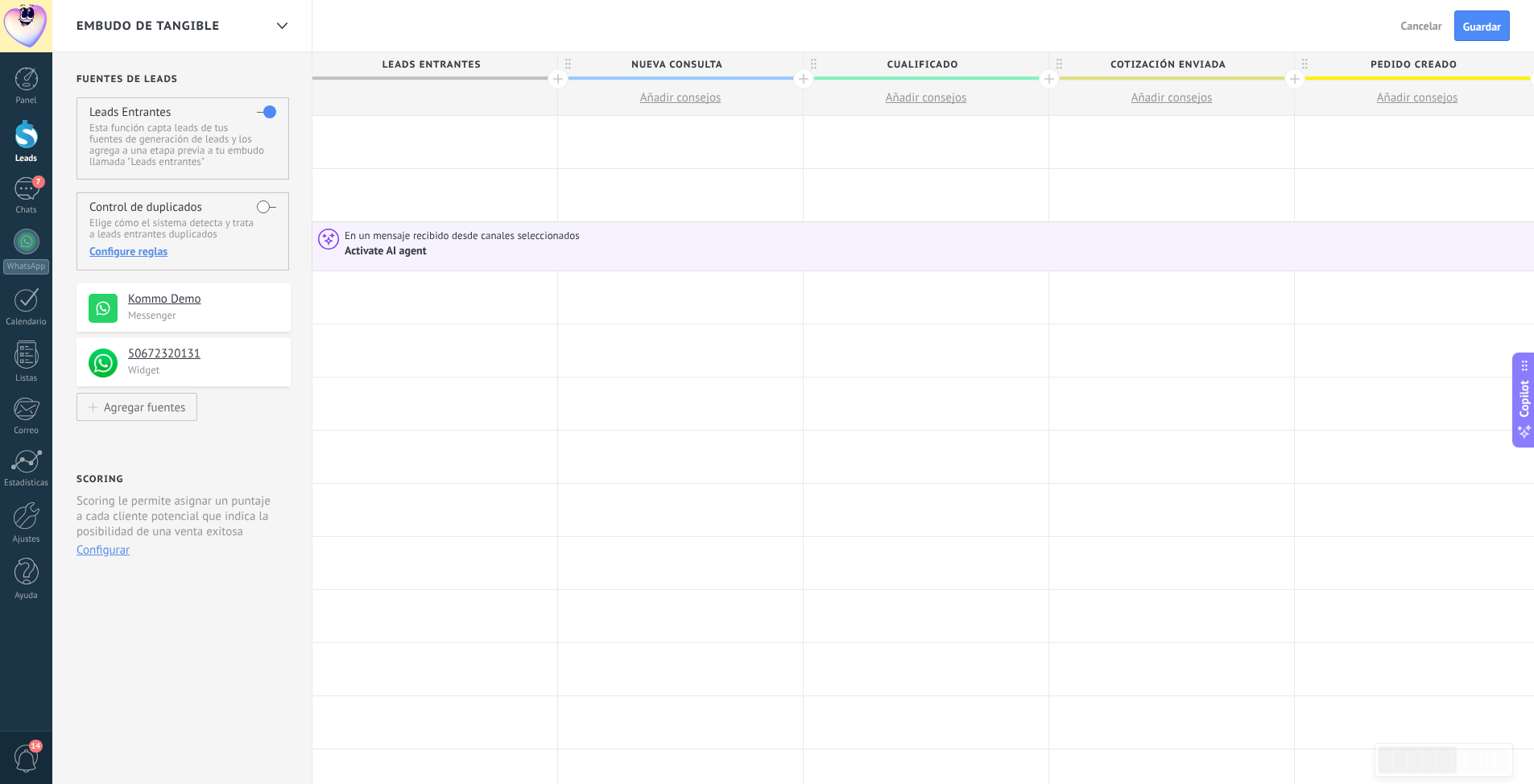
click at [381, 247] on div "Activate AI agent" at bounding box center [387, 252] width 84 height 15
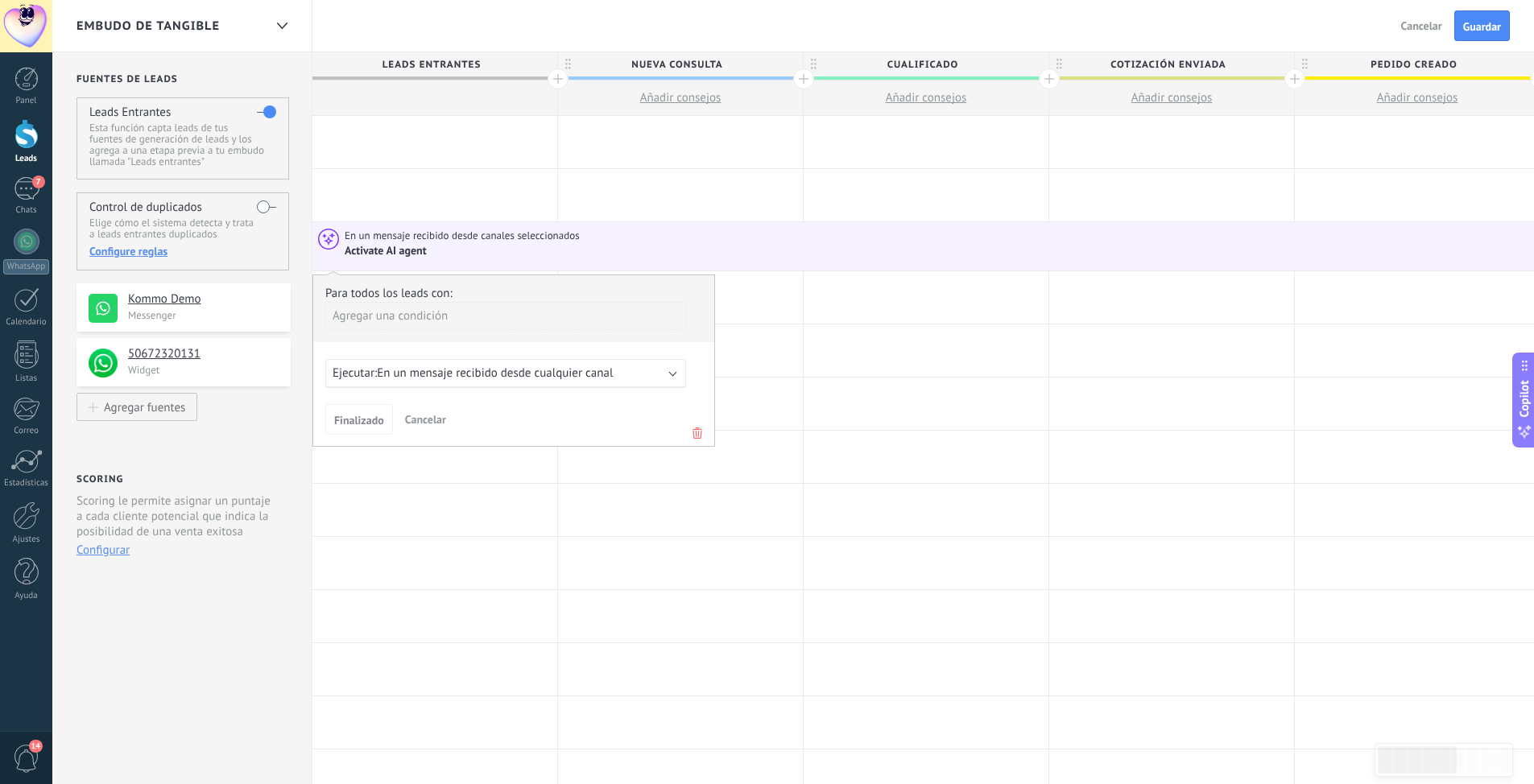
click at [413, 317] on div "Agregar una condición" at bounding box center [506, 316] width 360 height 28
click at [381, 433] on div "Fuente" at bounding box center [397, 434] width 126 height 23
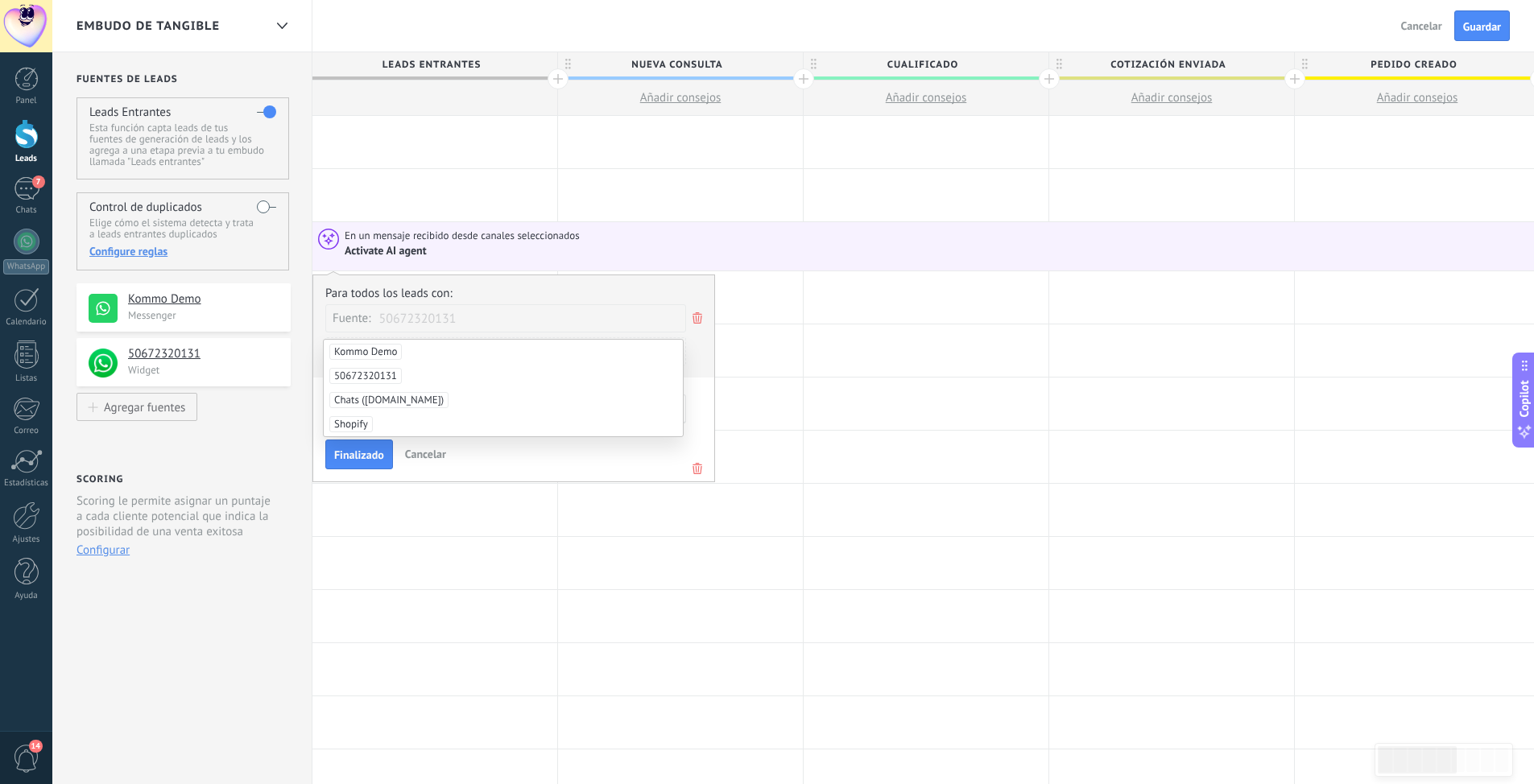
click at [365, 377] on span "50672320131" at bounding box center [365, 376] width 72 height 16
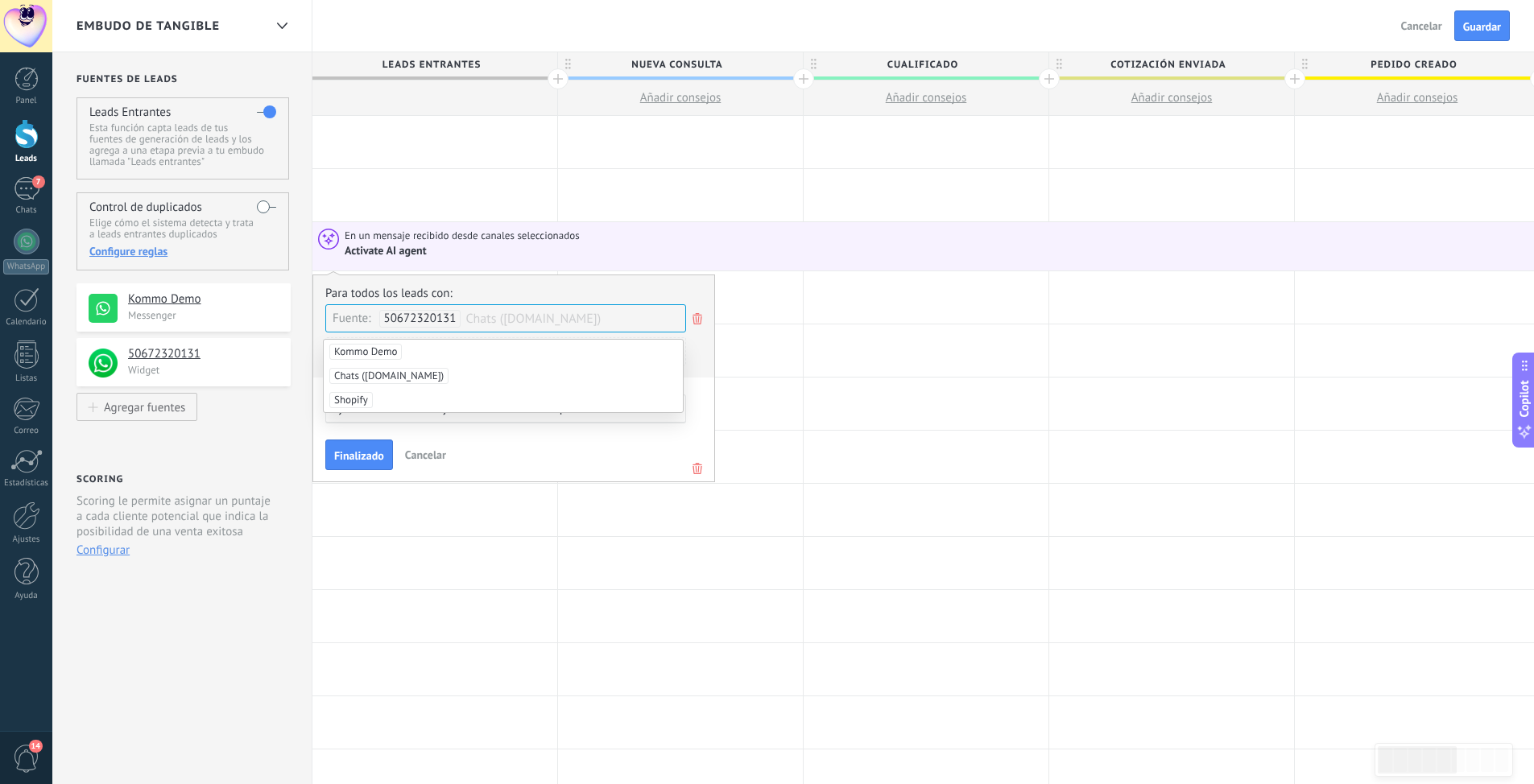
click at [695, 372] on div "Para todos los leads con: Fuente: 50672320131 Chats ([DOMAIN_NAME]) Agregar una…" at bounding box center [514, 331] width 377 height 92
click at [669, 406] on div "Ejecutar: En un mensaje recibido desde cualquier canal" at bounding box center [506, 409] width 360 height 29
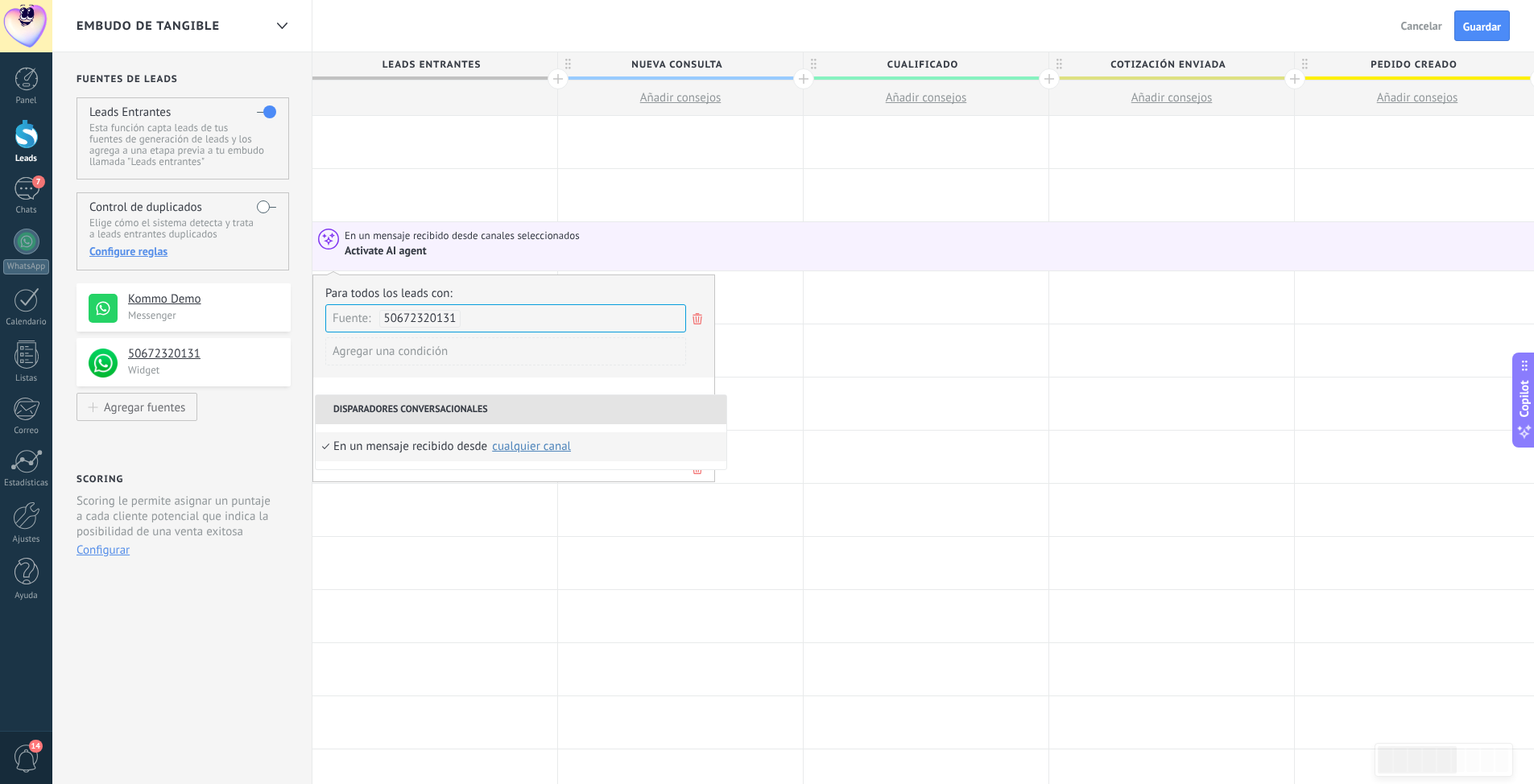
click at [536, 447] on div "cualquier canal" at bounding box center [531, 446] width 79 height 12
click at [702, 360] on div "Para todos los leads con: Fuente: 50672320131 Agregar una condición" at bounding box center [514, 331] width 377 height 92
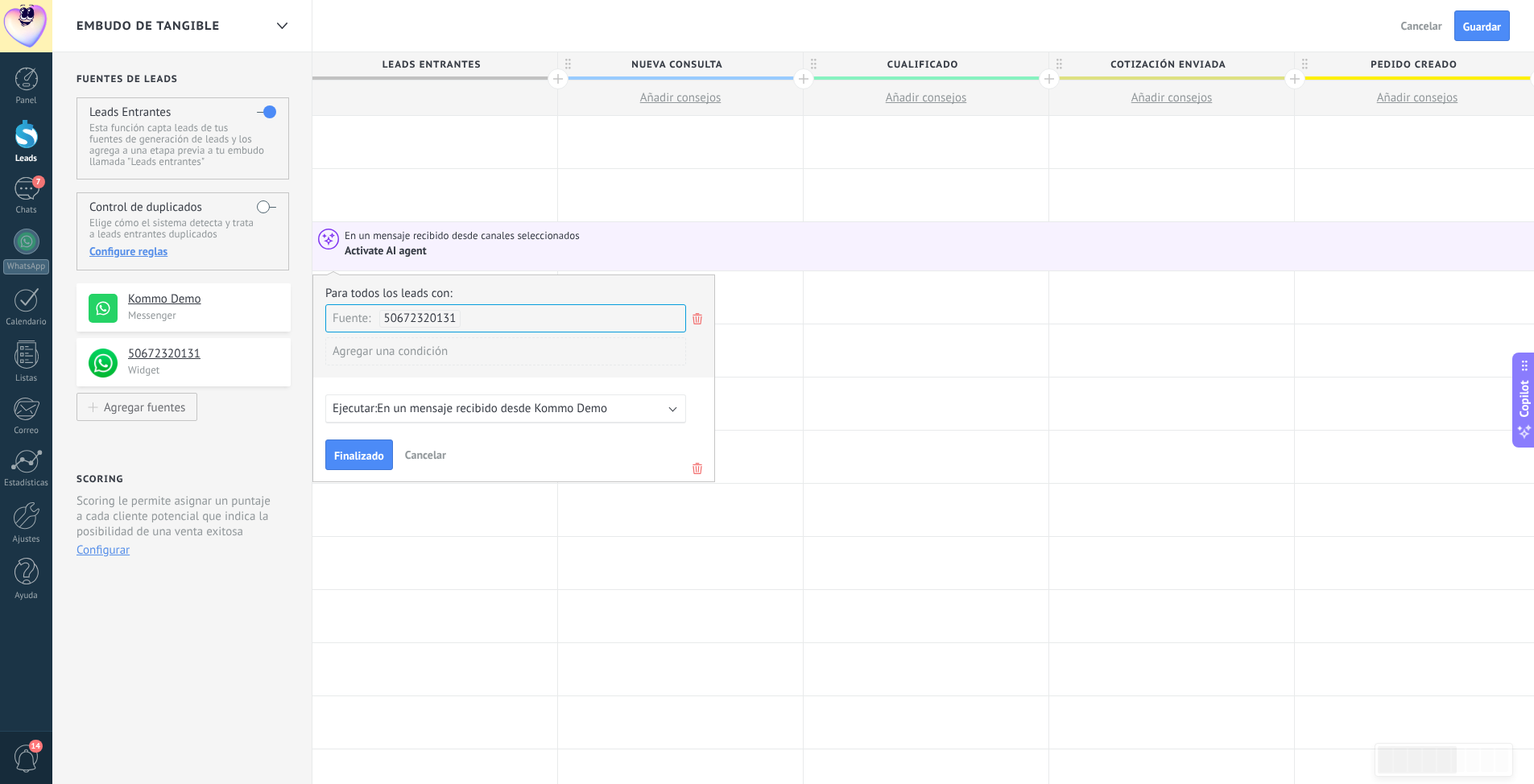
click at [566, 411] on span "En un mensaje recibido desde Kommo Demo" at bounding box center [492, 408] width 231 height 15
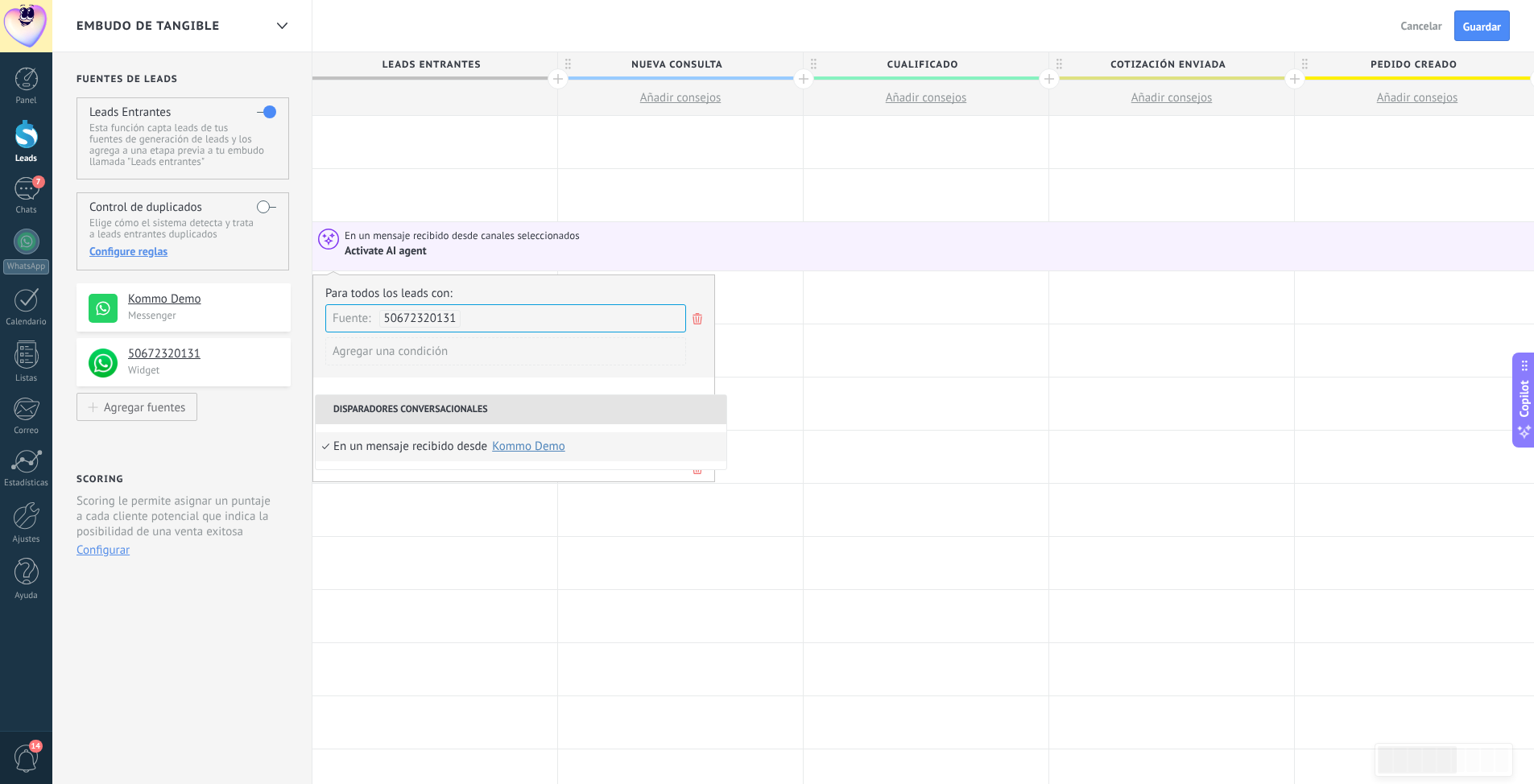
click at [390, 420] on li "Disparadores conversacionales" at bounding box center [521, 410] width 411 height 29
click at [360, 390] on div "Para todos los leads con: Fuente: 50672320131 Agregar una condición Ejecutar: E…" at bounding box center [514, 378] width 403 height 208
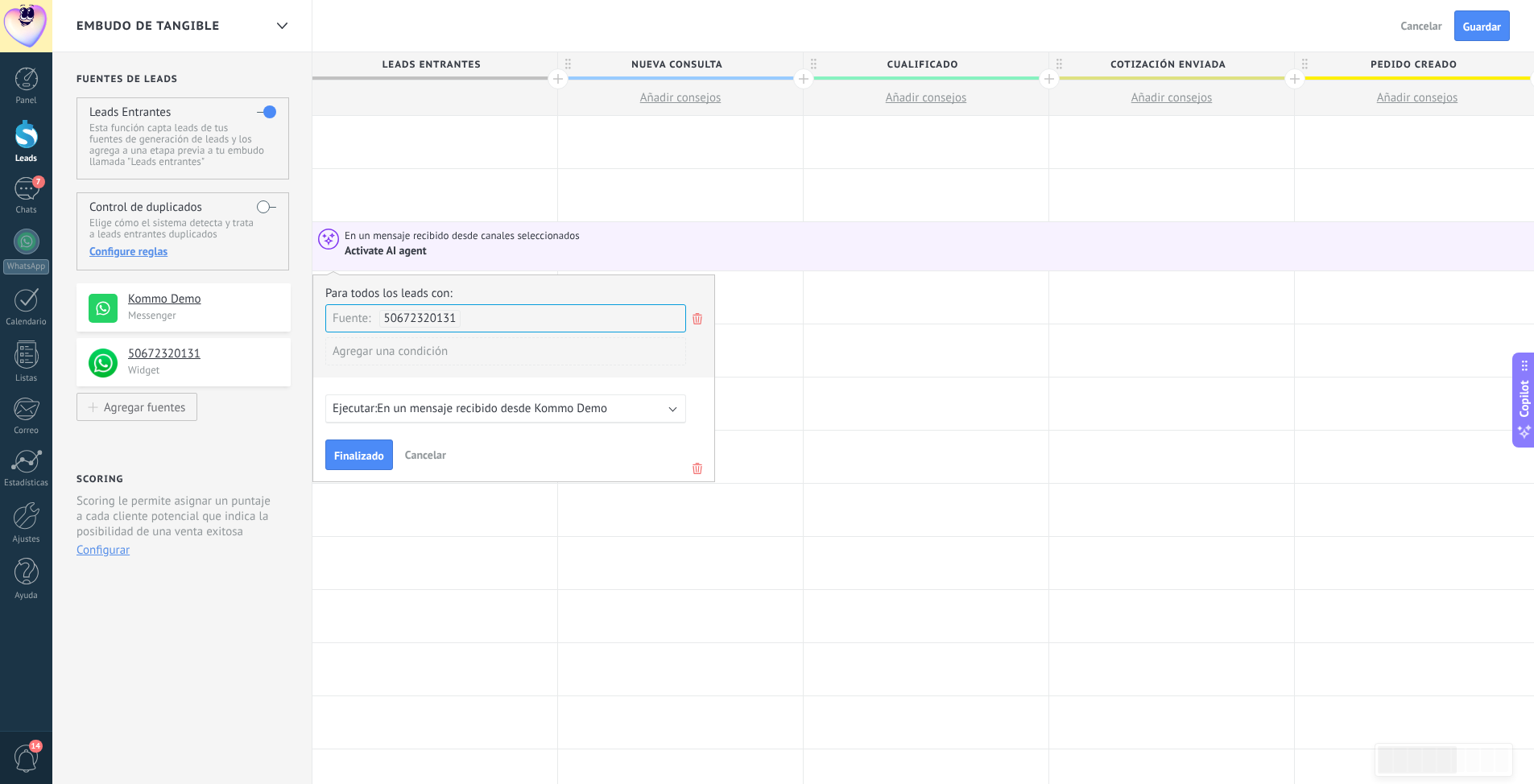
click at [671, 411] on b at bounding box center [673, 407] width 8 height 8
click at [661, 411] on div "Ejecutar: En un mensaje recibido desde Kommo Demo" at bounding box center [499, 408] width 334 height 15
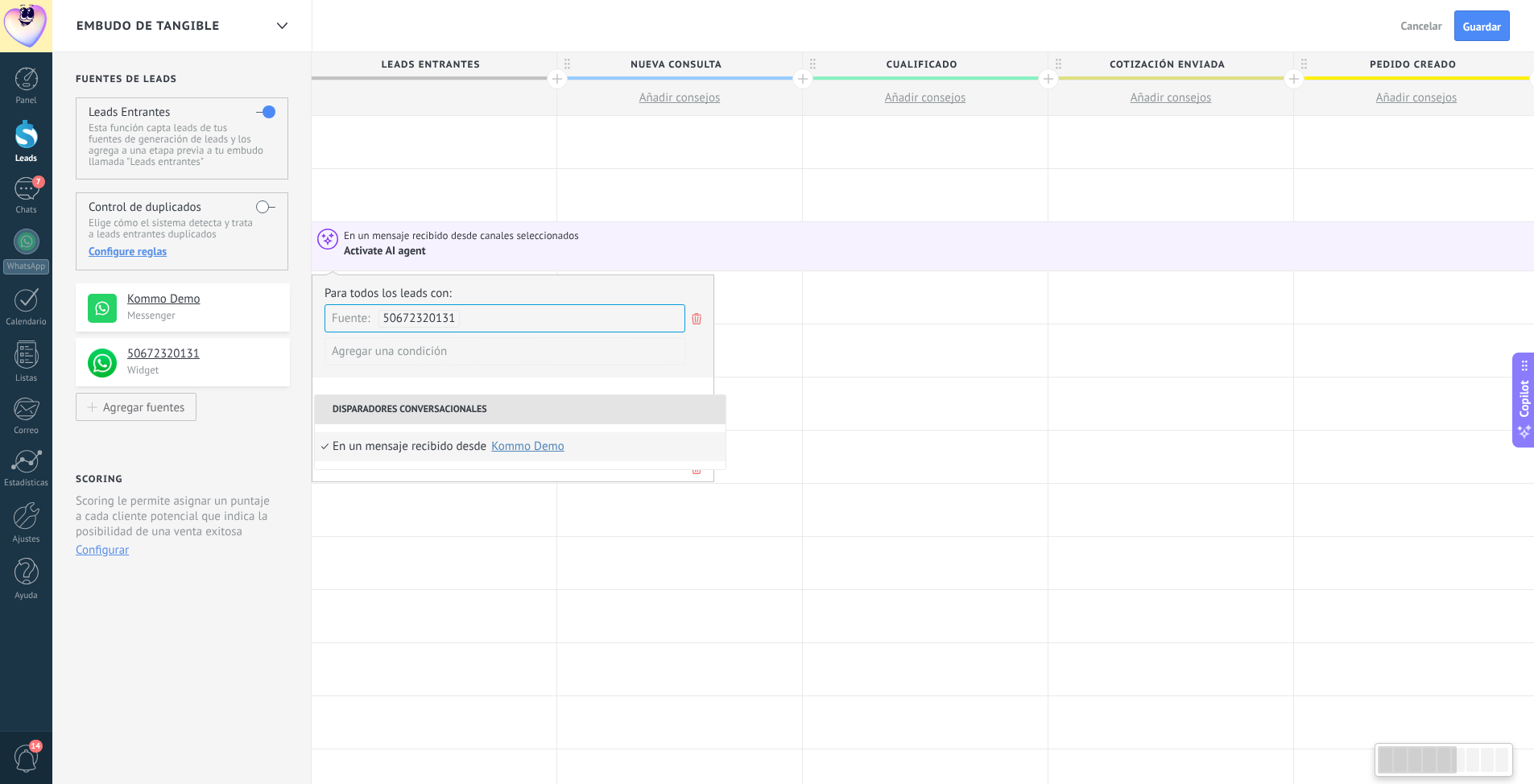
click at [668, 409] on li "Disparadores conversacionales" at bounding box center [520, 410] width 411 height 29
click at [316, 450] on div "Disparadores conversacionales En un mensaje recibido desde Ninguno Kommo Demo C…" at bounding box center [520, 432] width 412 height 75
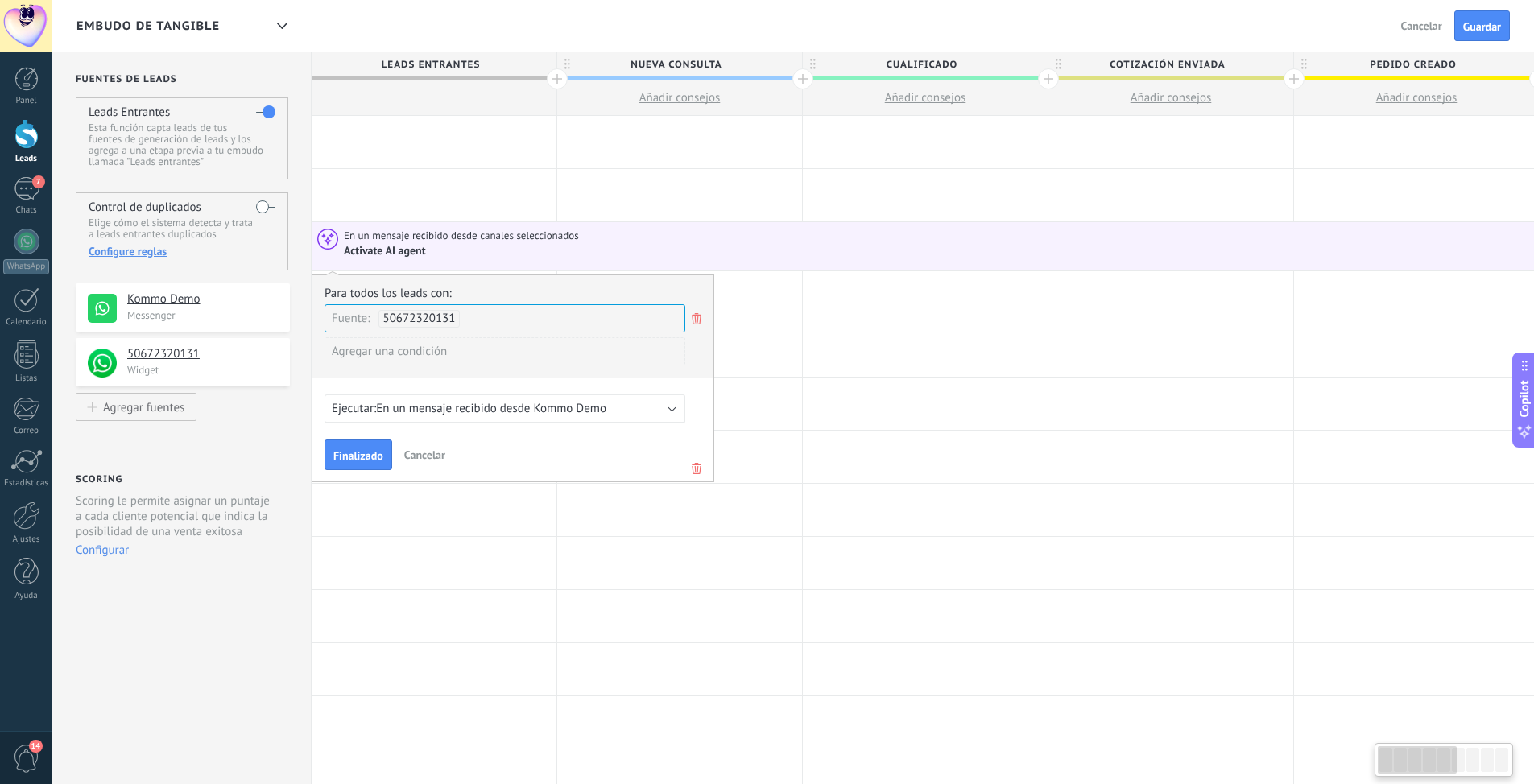
scroll to position [0, 0]
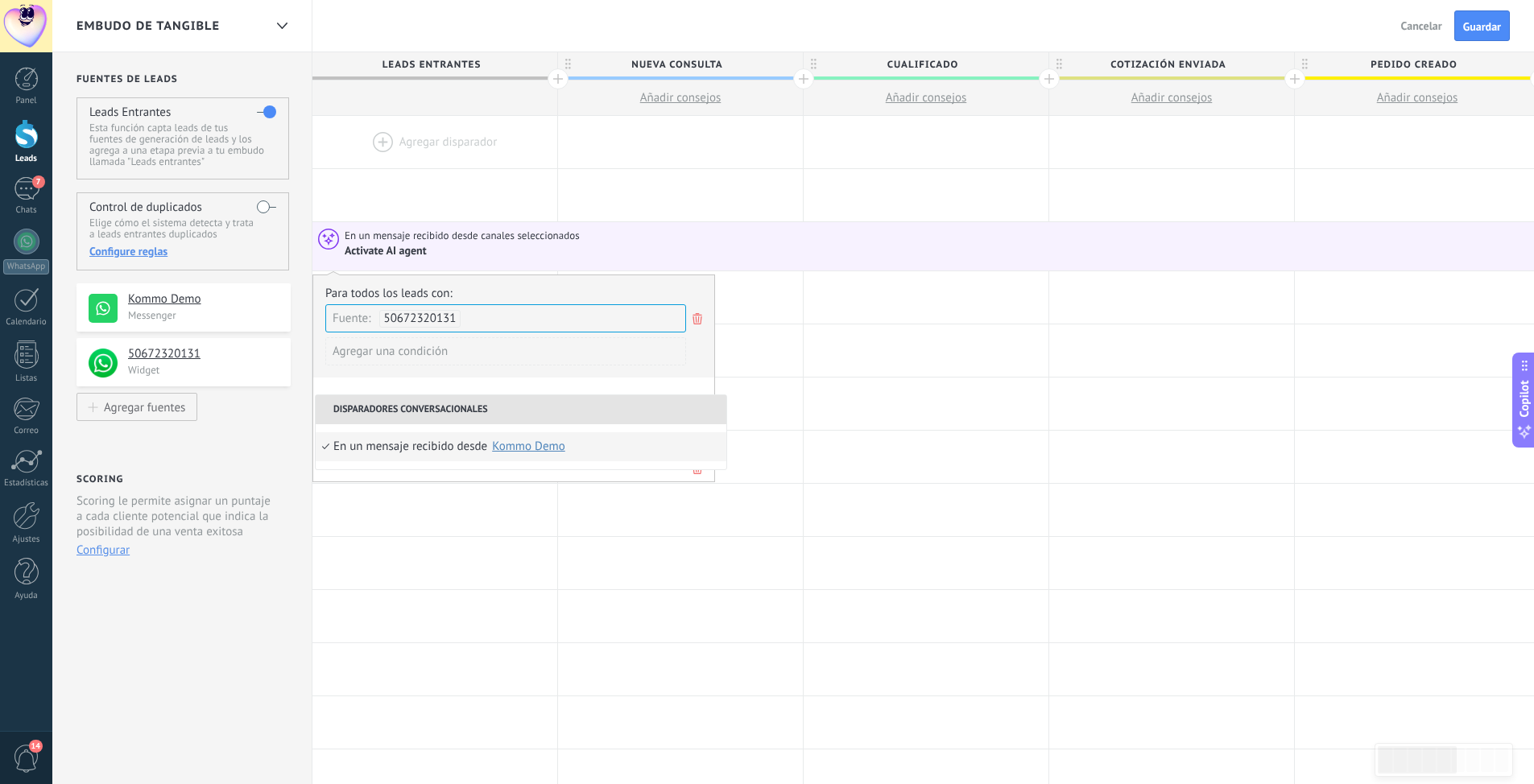
click at [333, 450] on li "En un mensaje recibido desde Ninguno Kommo Demo Chats (m0z4jf-tn.myshopify.com)…" at bounding box center [521, 447] width 411 height 29
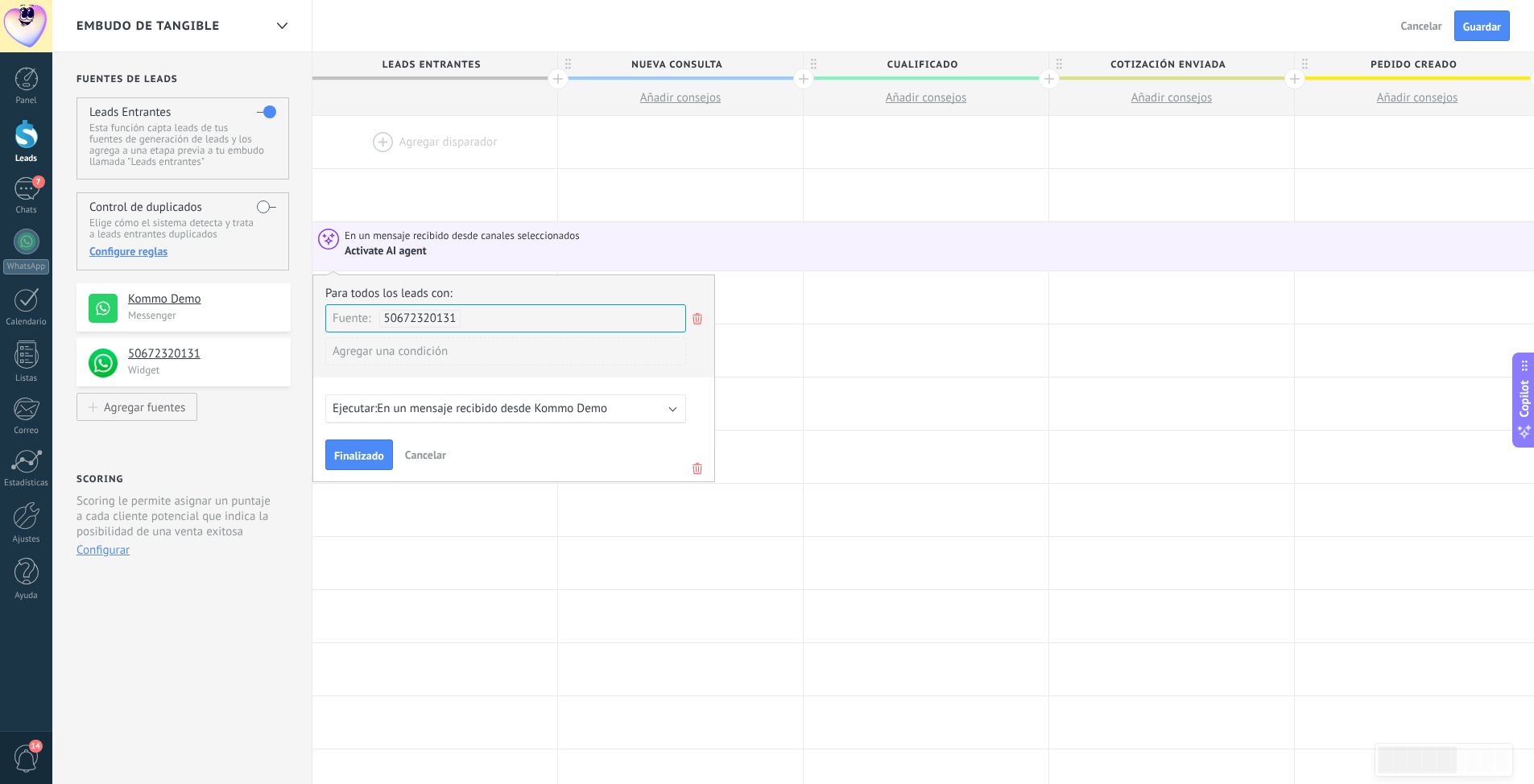
click at [669, 408] on b at bounding box center [673, 407] width 8 height 8
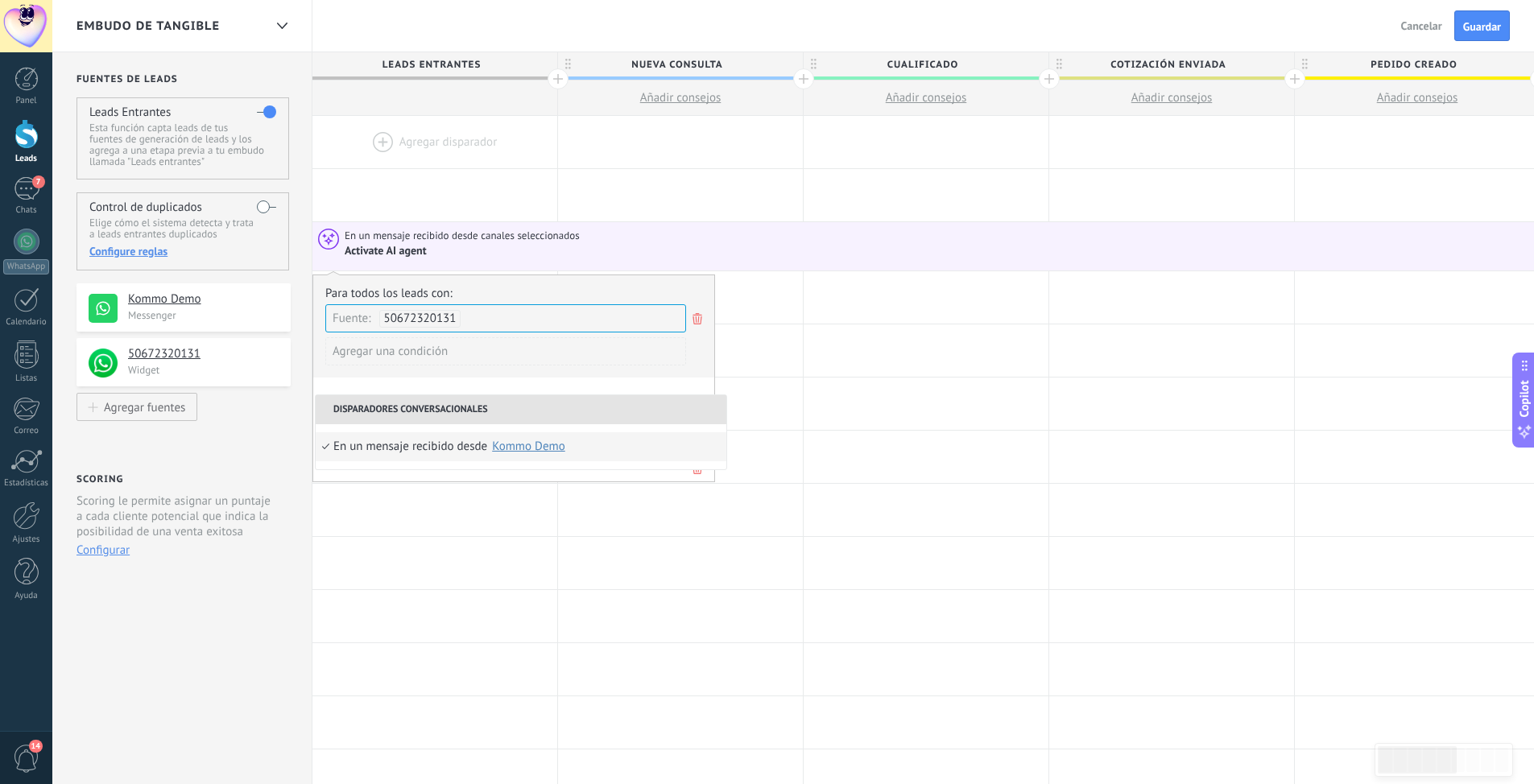
click at [324, 451] on li "En un mensaje recibido desde Ninguno Kommo Demo Chats (m0z4jf-tn.myshopify.com)…" at bounding box center [521, 447] width 411 height 29
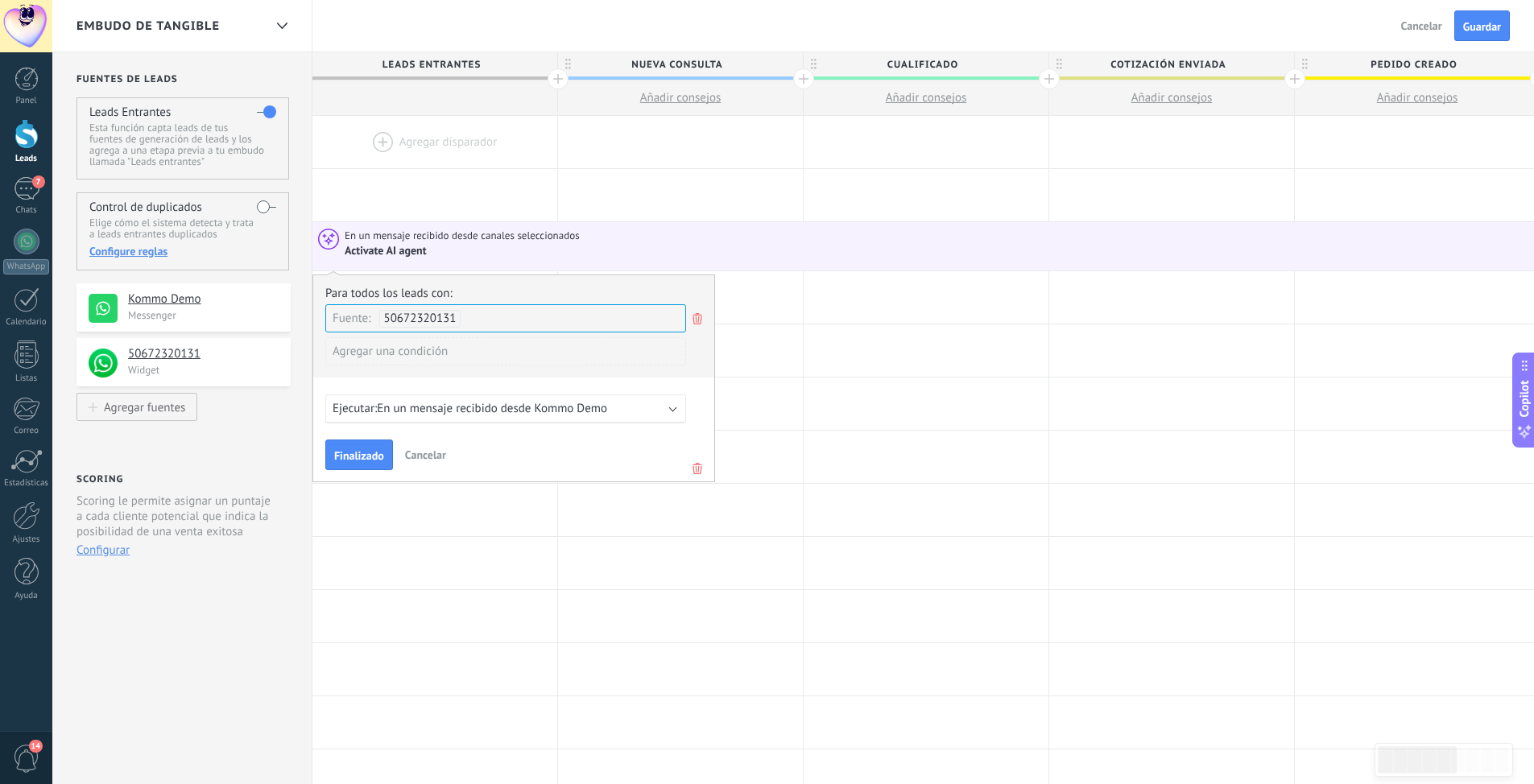
click at [506, 406] on span "En un mensaje recibido desde Kommo Demo" at bounding box center [492, 408] width 231 height 15
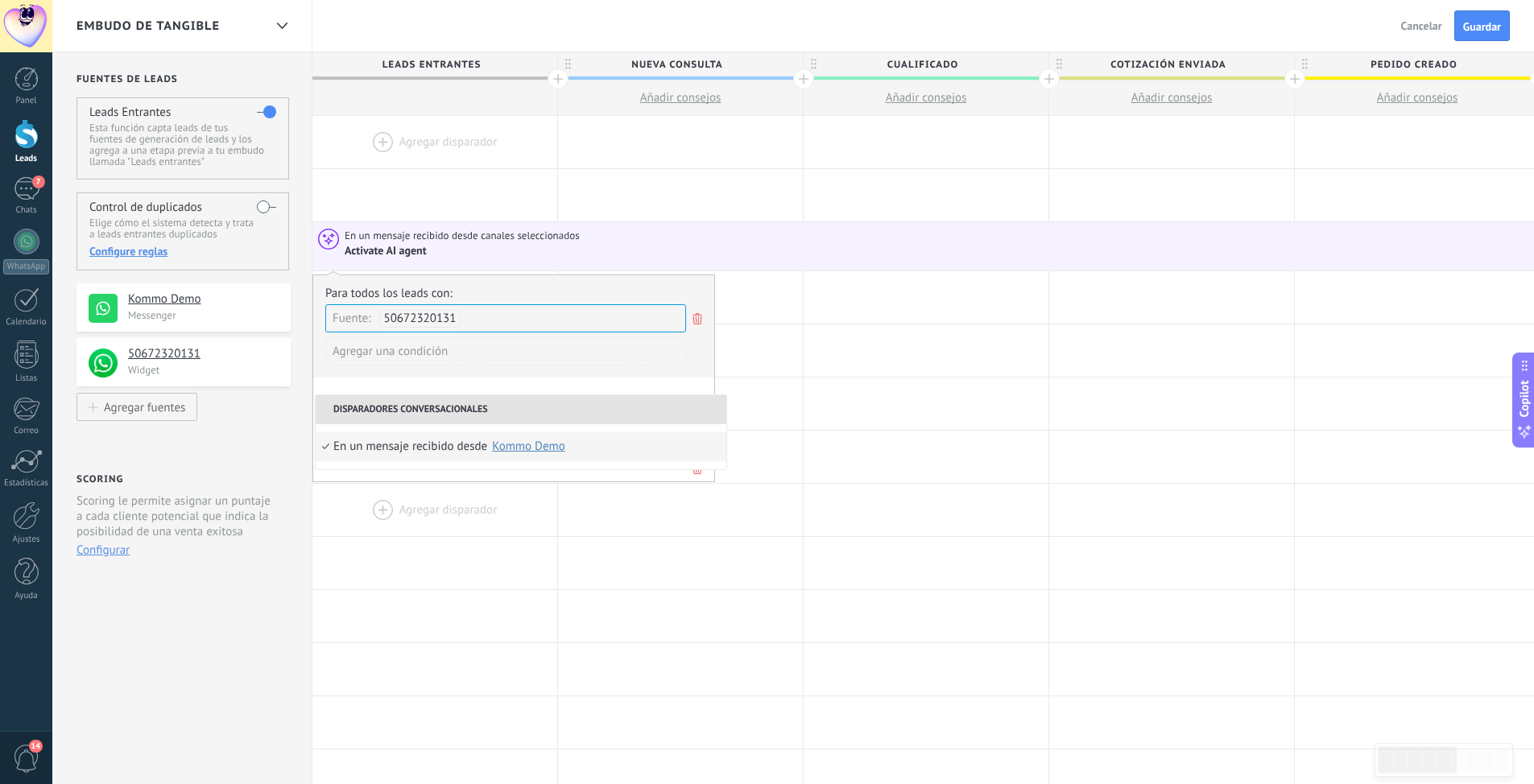
drag, startPoint x: 472, startPoint y: 515, endPoint x: 446, endPoint y: 517, distance: 26.1
click at [472, 515] on div at bounding box center [435, 510] width 245 height 52
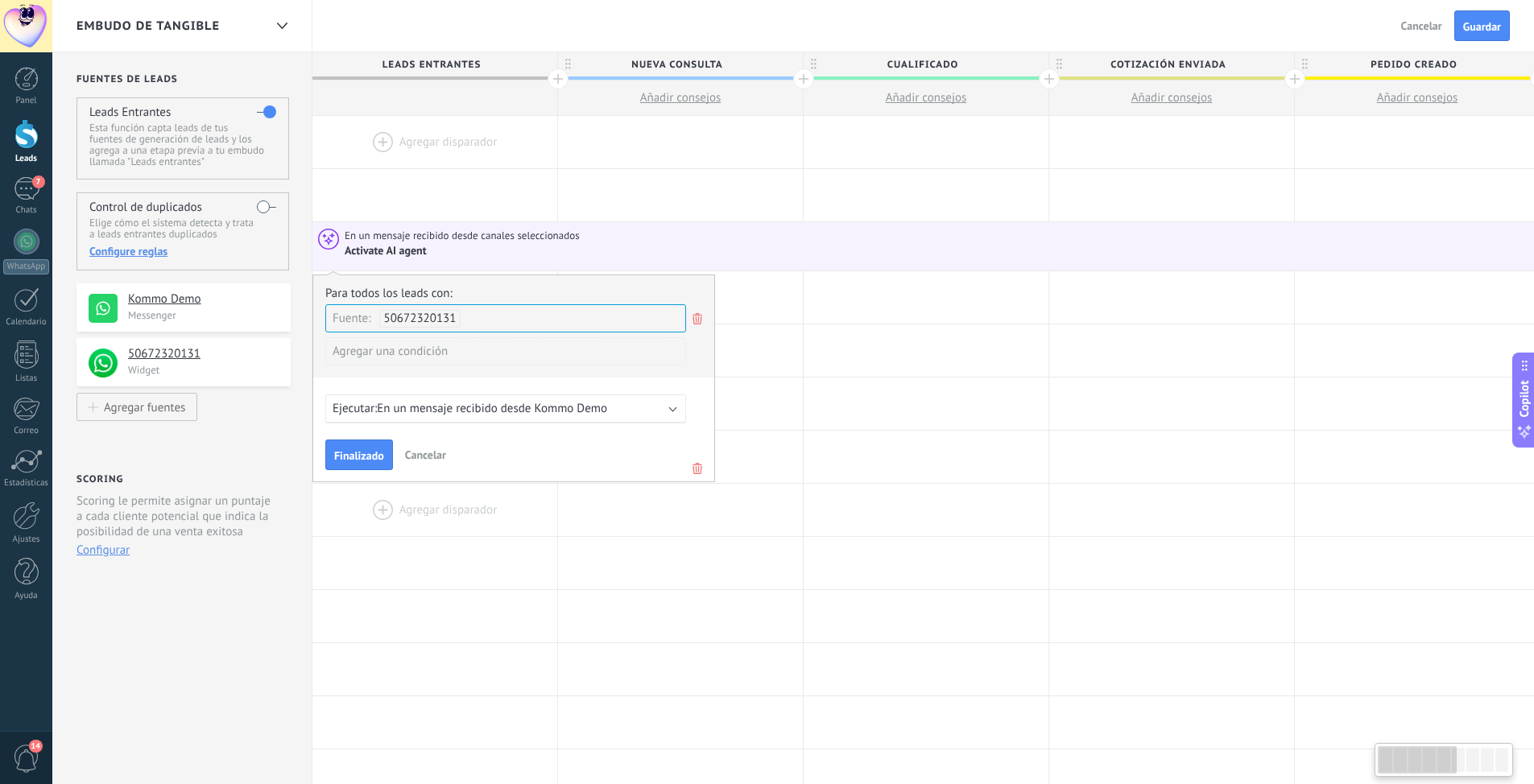
scroll to position [0, 2]
click at [355, 458] on span "Finalizado" at bounding box center [358, 455] width 50 height 11
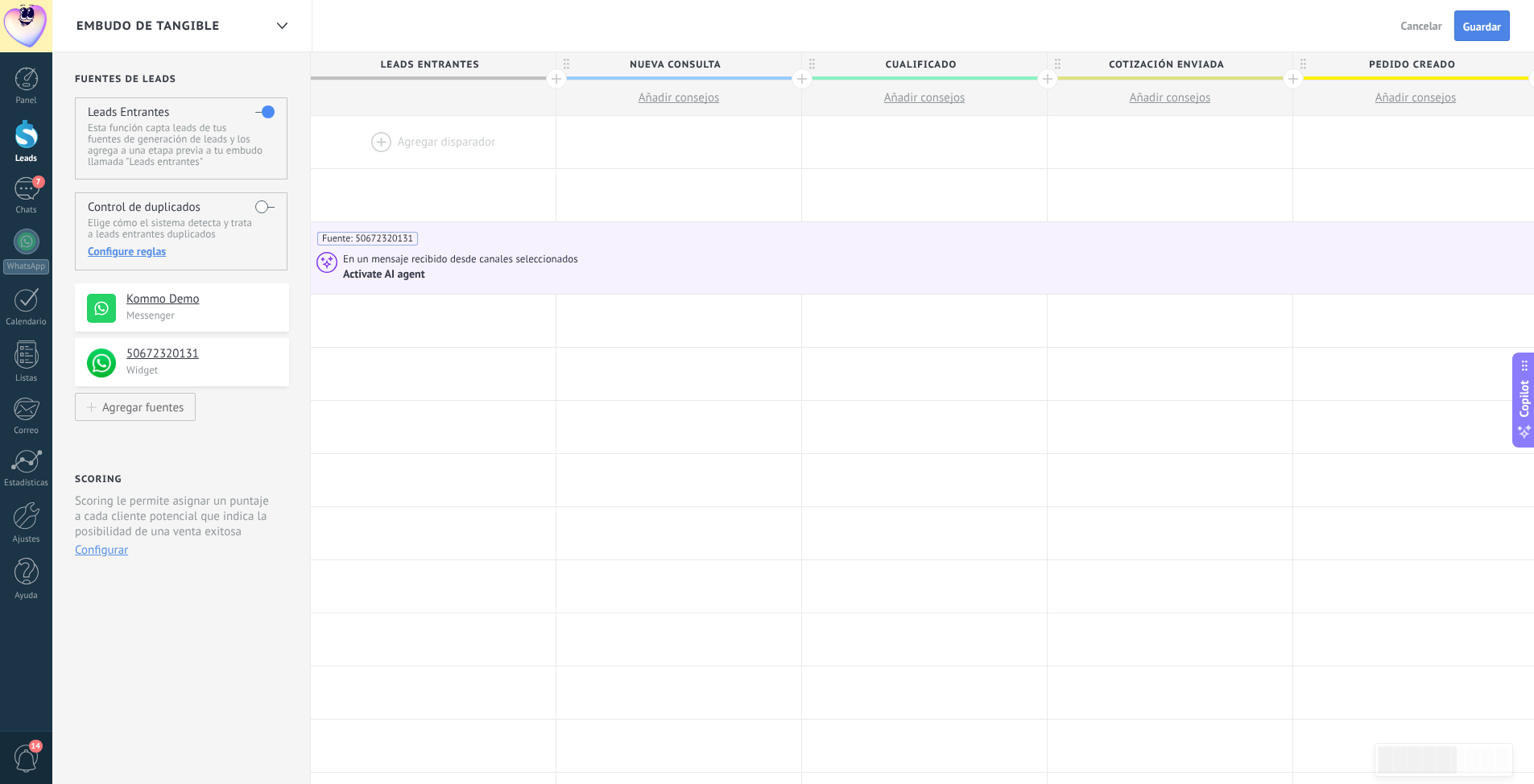
click at [1485, 32] on span "Guardar" at bounding box center [1481, 27] width 38 height 11
click at [23, 526] on div at bounding box center [27, 515] width 28 height 28
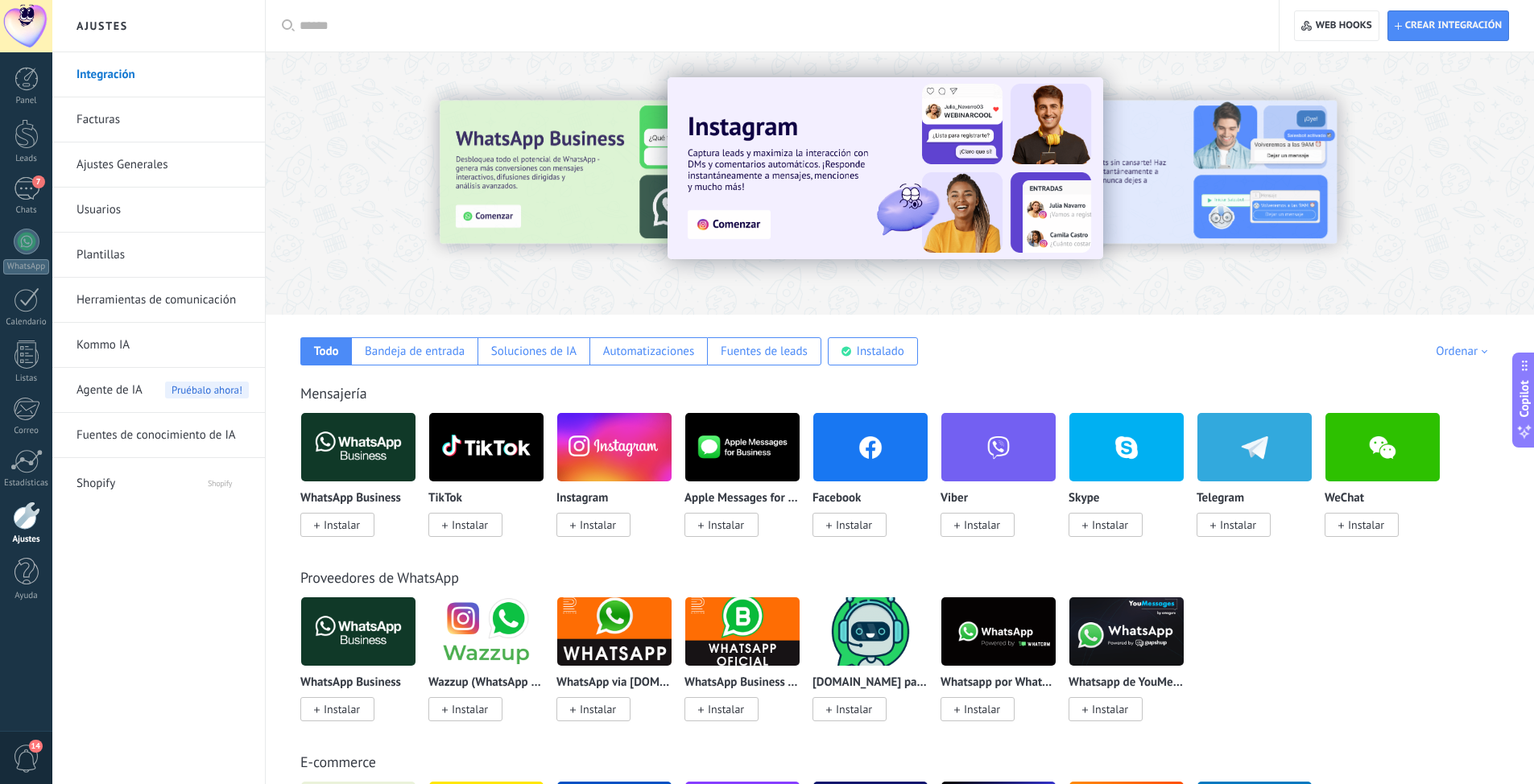
click at [132, 391] on span "Agente de IA" at bounding box center [109, 390] width 66 height 45
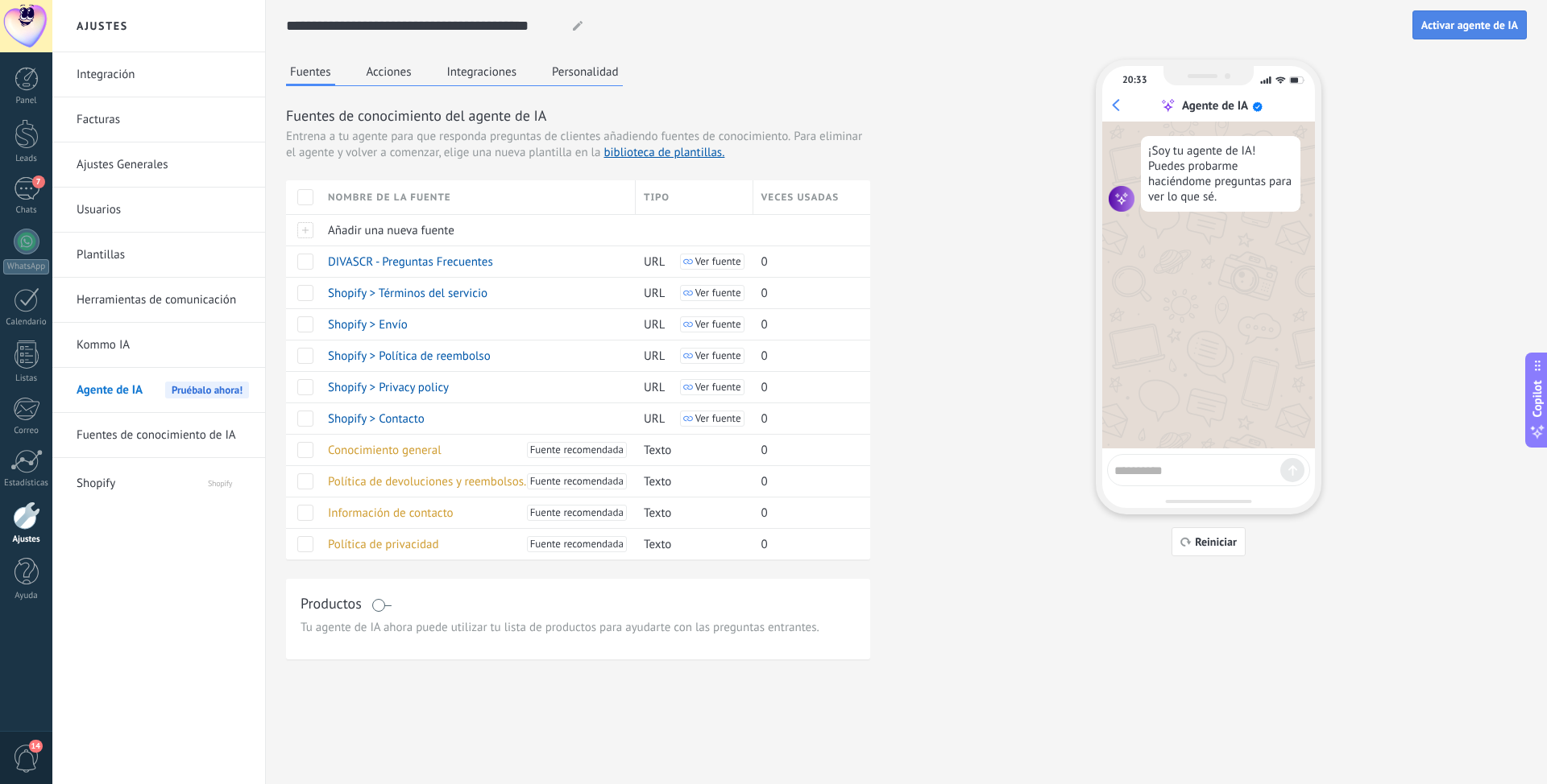
click at [1462, 28] on span "Activar agente de IA" at bounding box center [1469, 25] width 97 height 11
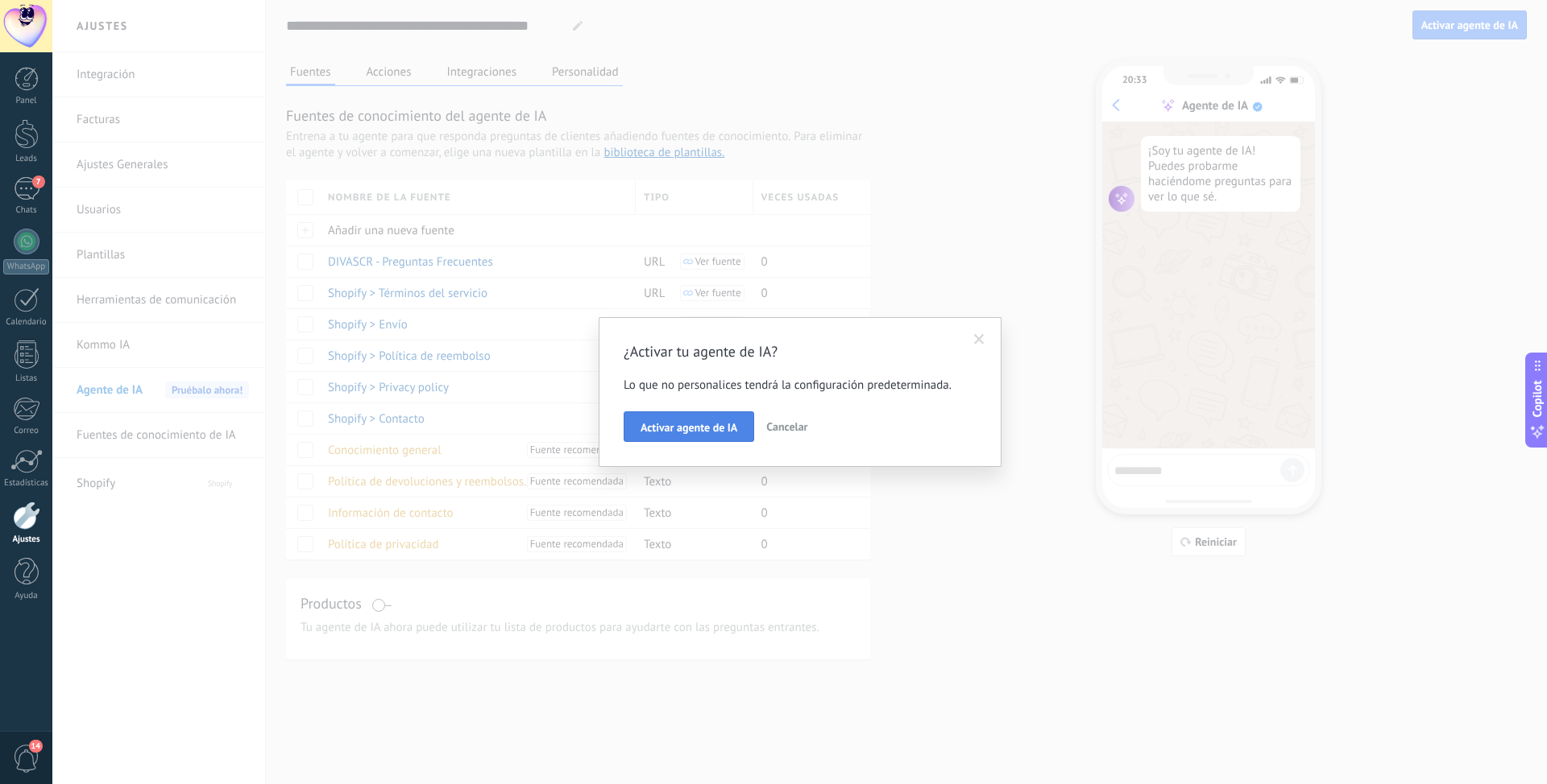
click at [688, 432] on span "Activar agente de IA" at bounding box center [689, 428] width 97 height 11
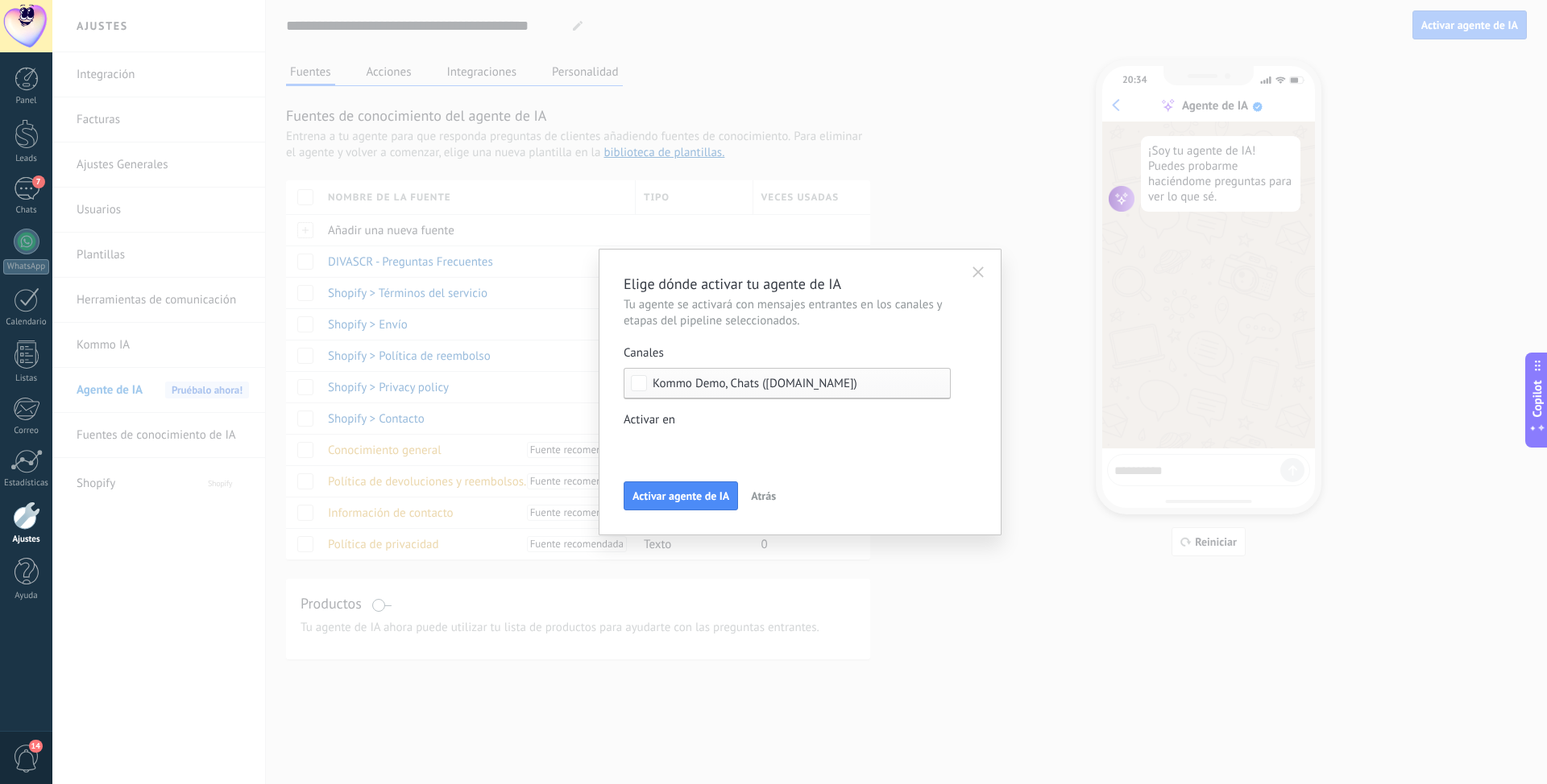
click at [840, 386] on span "Kommo Demo, Chats ([DOMAIN_NAME])" at bounding box center [754, 383] width 205 height 12
click at [628, 442] on label "Chats ([DOMAIN_NAME])" at bounding box center [787, 442] width 326 height 29
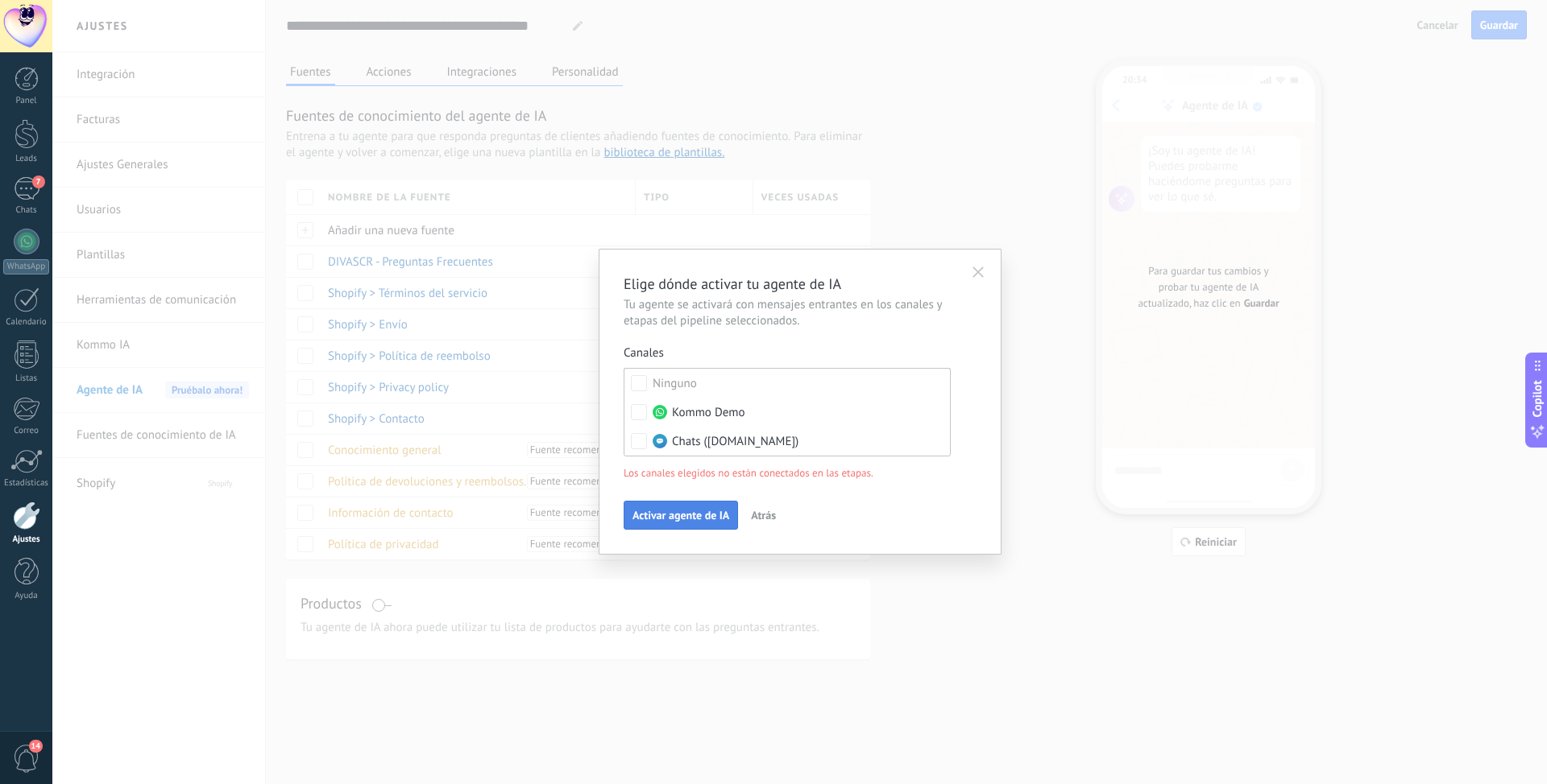
click at [687, 516] on span "Activar agente de IA" at bounding box center [681, 515] width 97 height 11
click at [765, 515] on span "Atrás" at bounding box center [763, 515] width 25 height 11
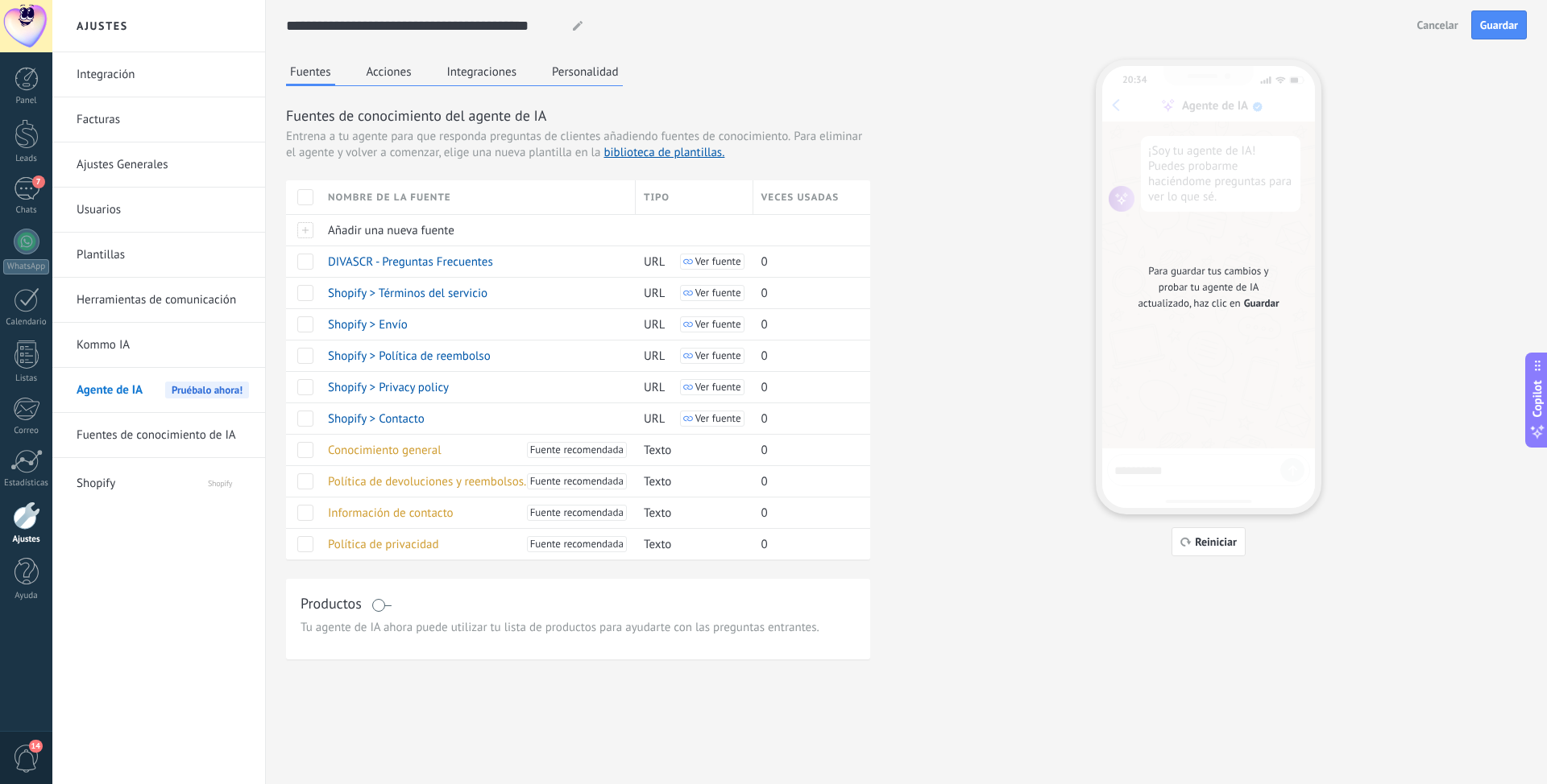
click at [1447, 19] on span "Cancelar" at bounding box center [1437, 25] width 41 height 11
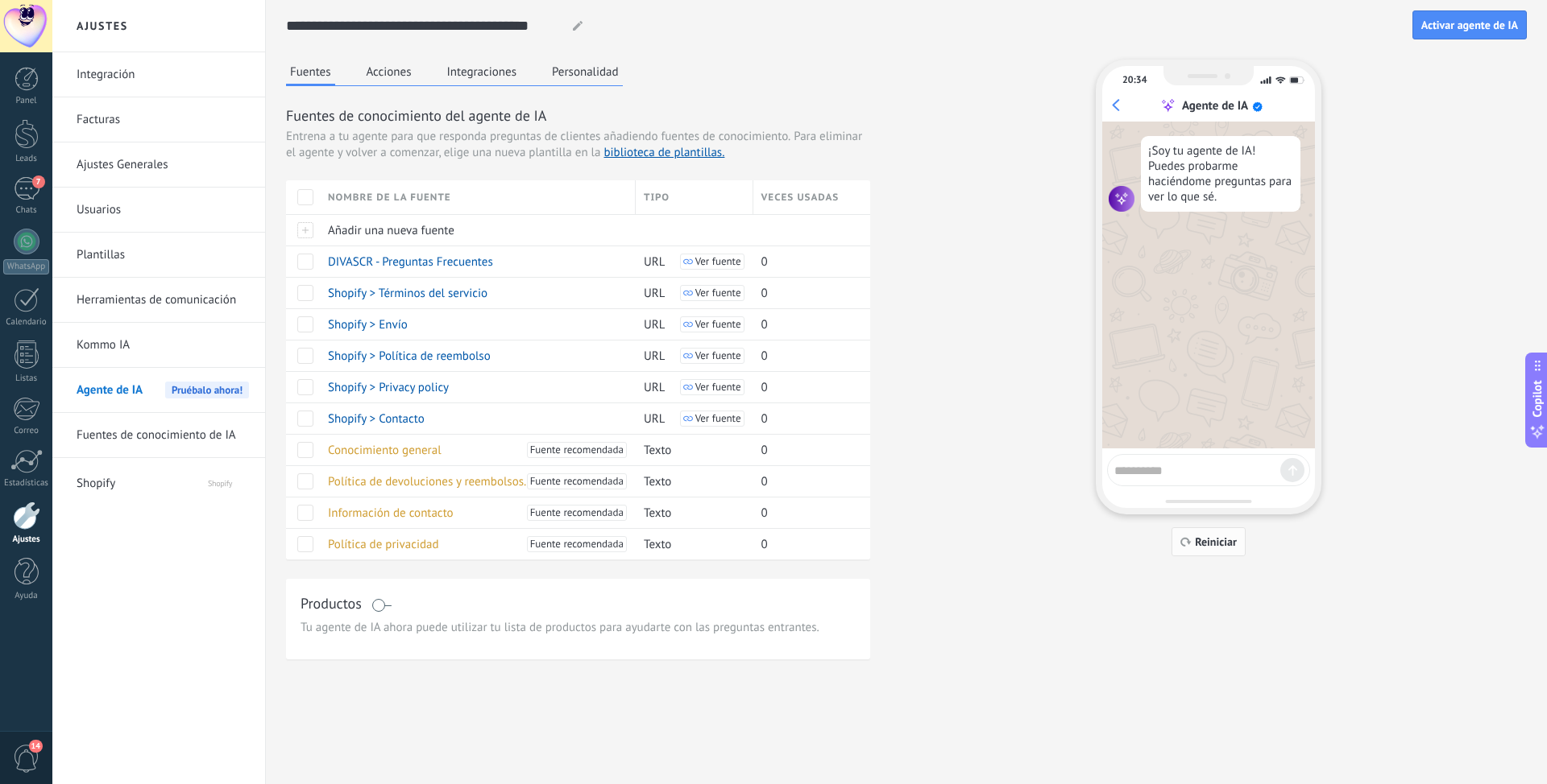
click at [1218, 539] on span "Reiniciar" at bounding box center [1216, 542] width 42 height 11
click at [1346, 430] on div "Fuentes Acciones Integraciones Personalidad Fuentes de conocimiento del agente …" at bounding box center [906, 359] width 1241 height 600
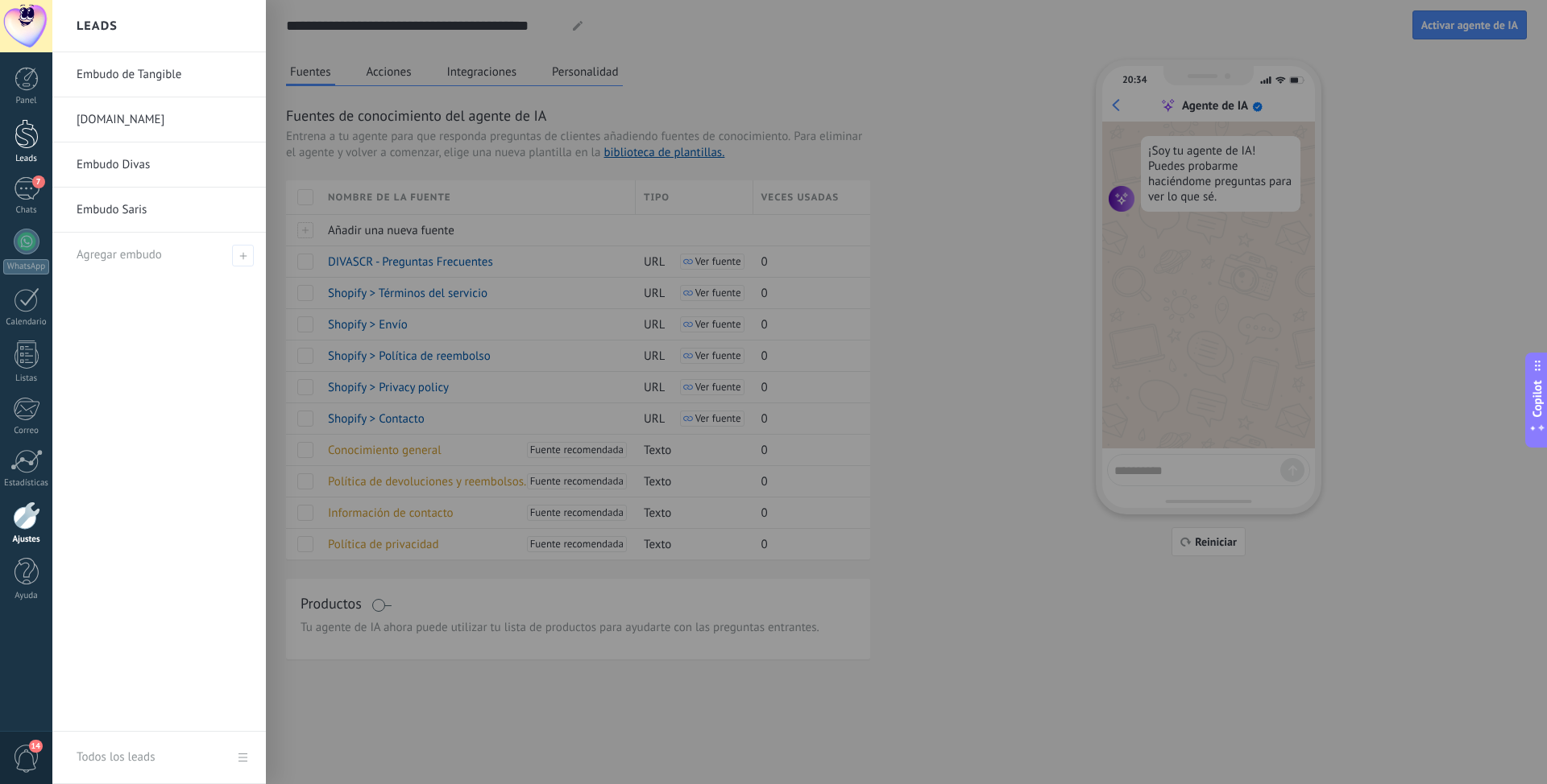
click at [28, 149] on div at bounding box center [27, 134] width 24 height 30
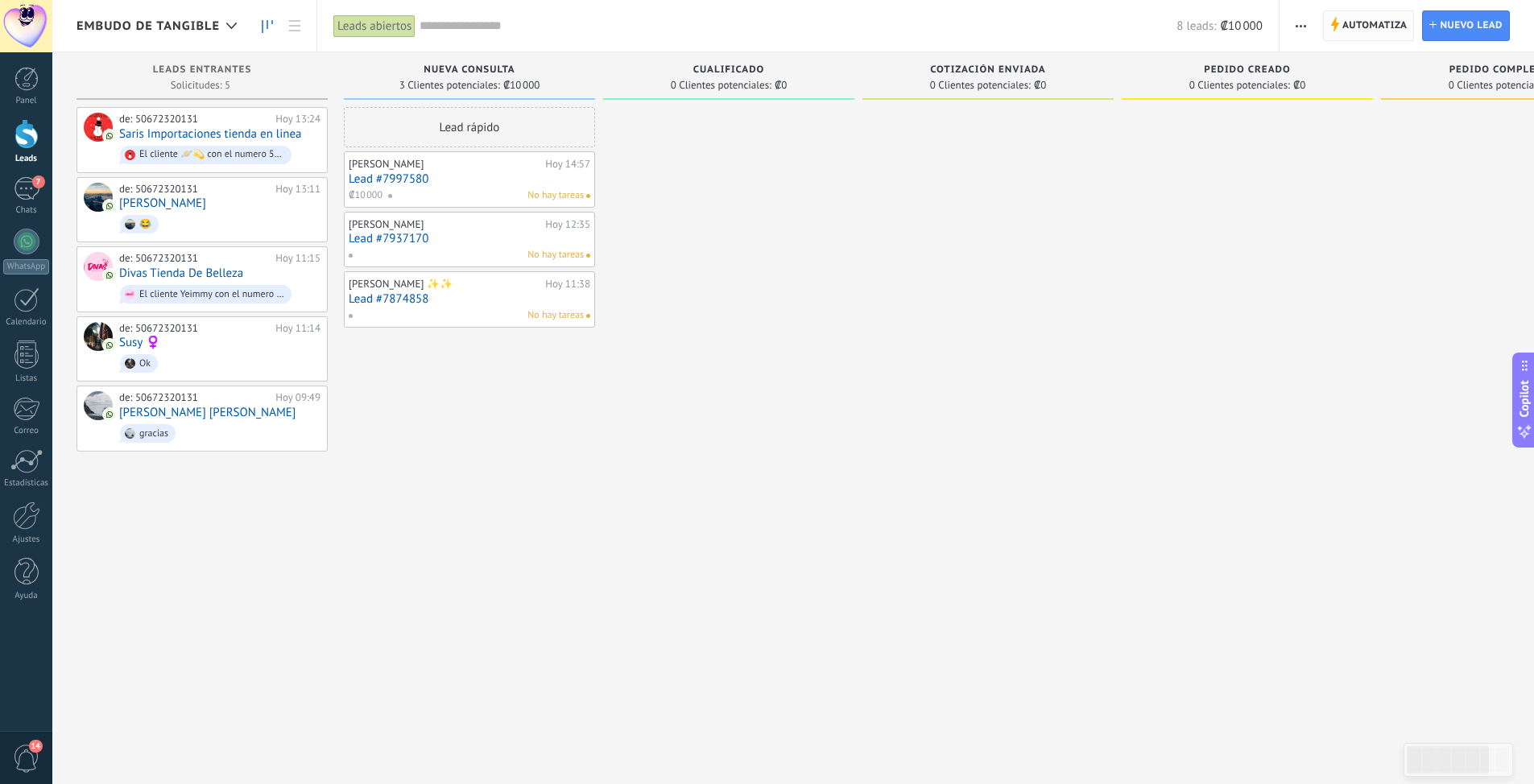
click at [1350, 27] on span "Automatiza" at bounding box center [1375, 26] width 65 height 29
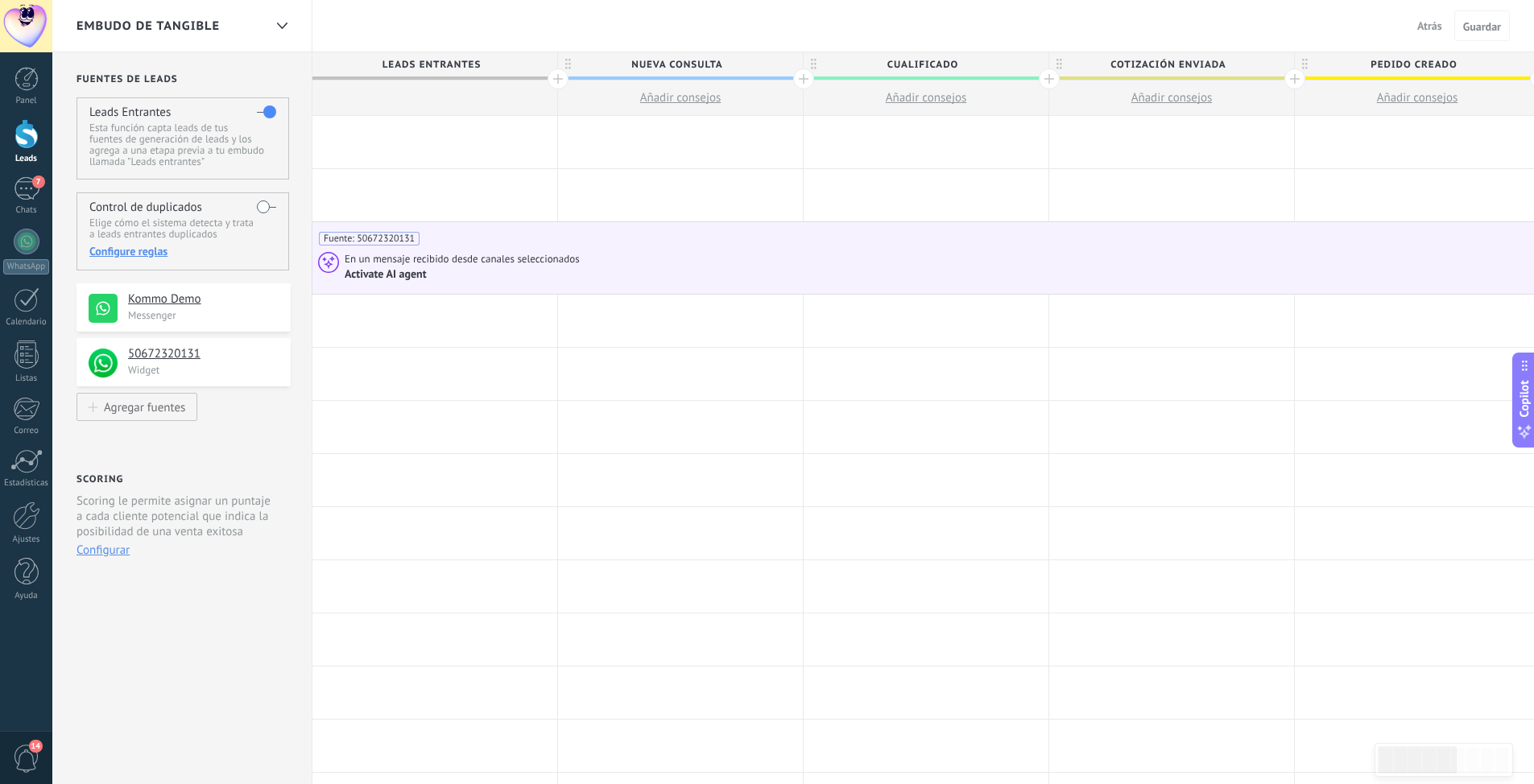
click at [381, 261] on span "En un mensaje recibido desde canales seleccionados" at bounding box center [463, 259] width 238 height 15
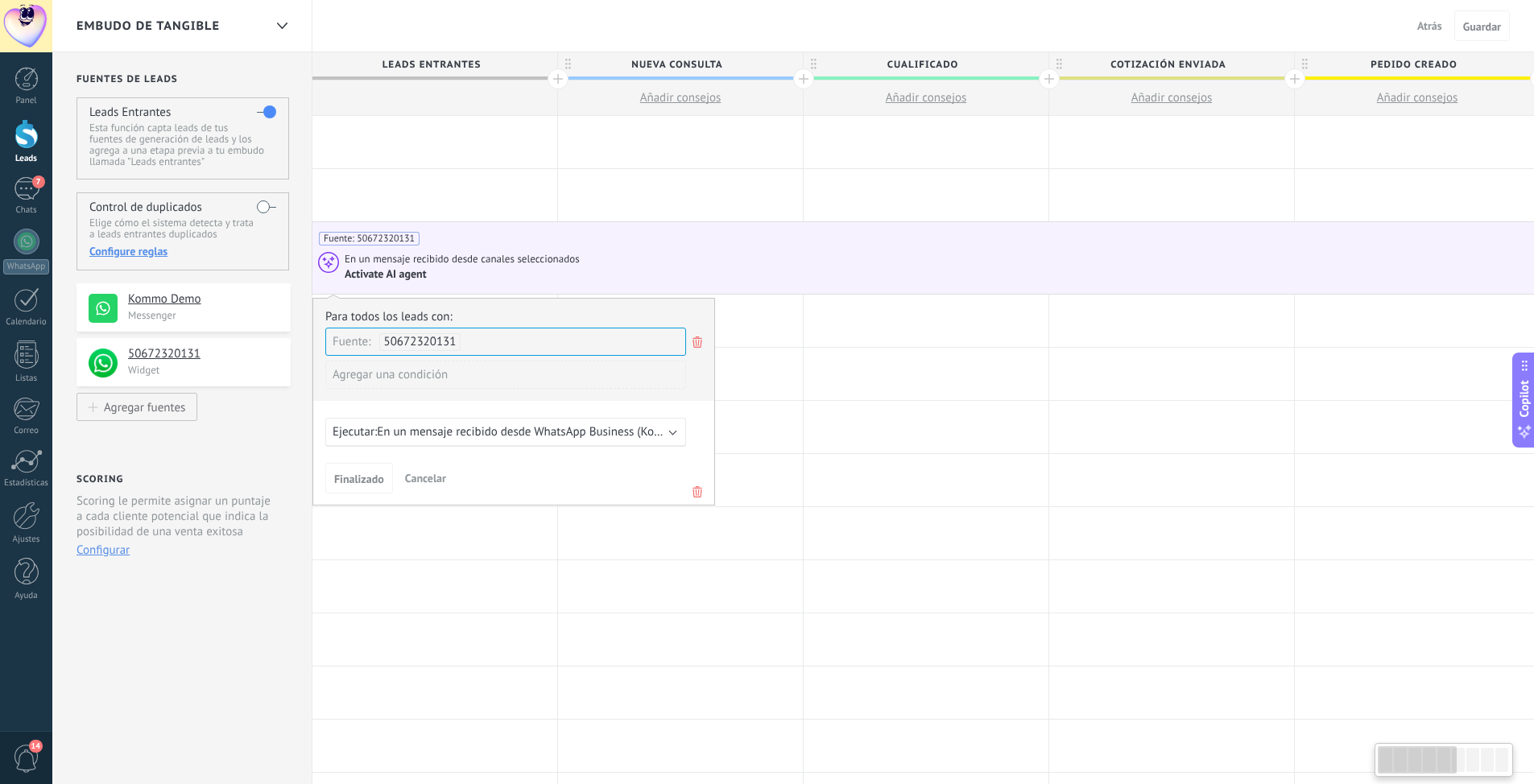
click at [671, 431] on b at bounding box center [673, 431] width 8 height 8
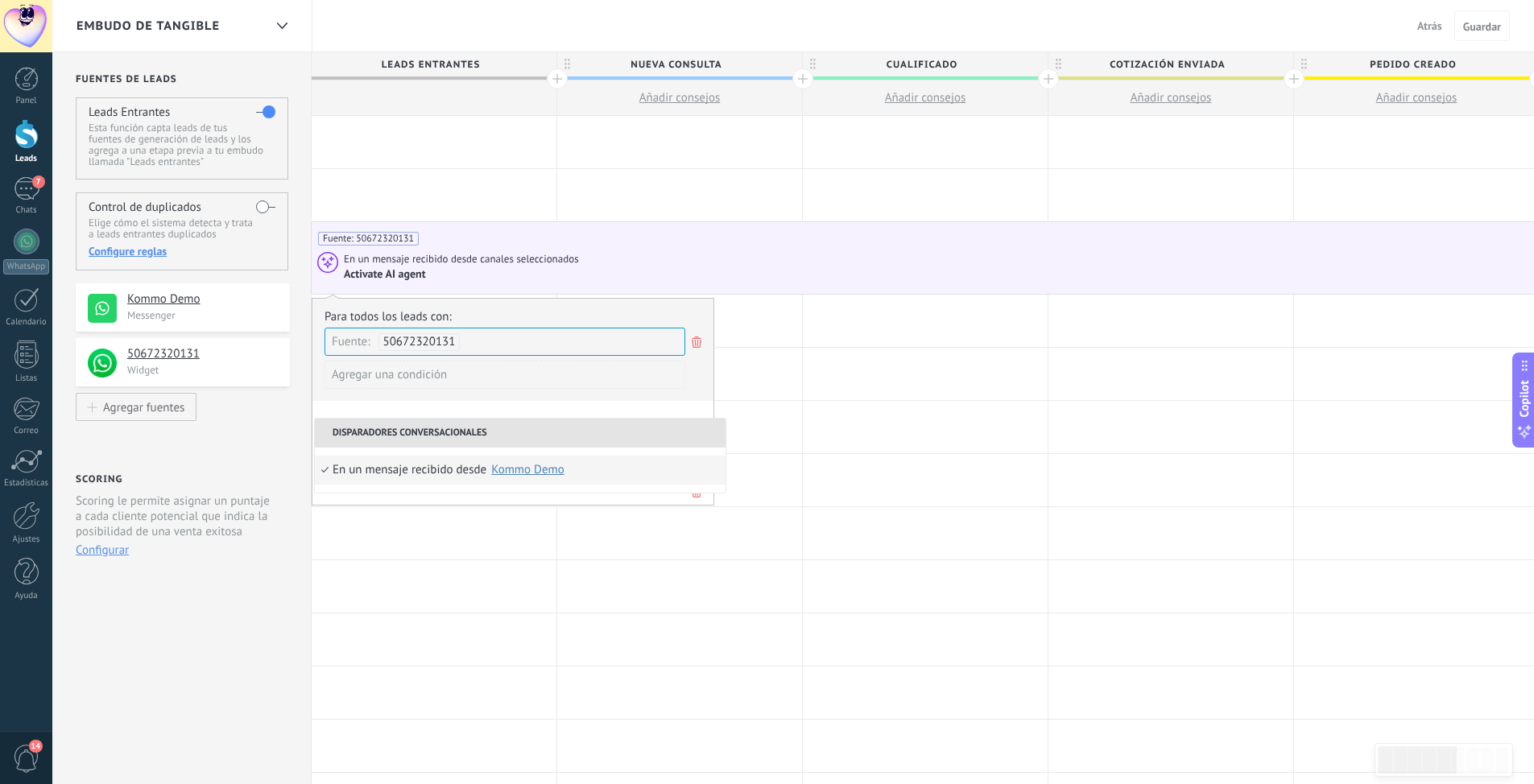
click at [701, 397] on div "Para todos los leads con: Fuente: 50672320131 Agregar una condición" at bounding box center [513, 355] width 377 height 92
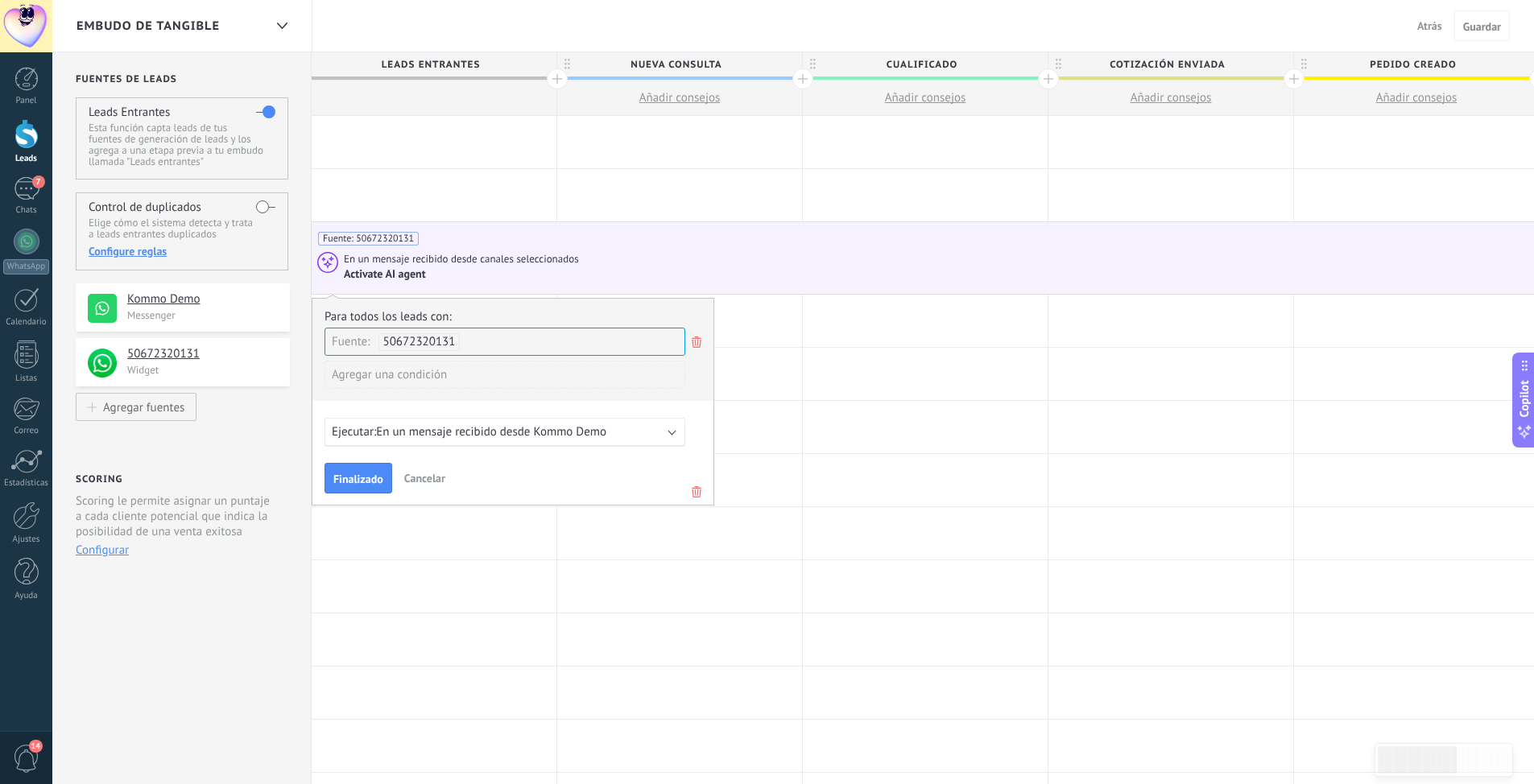
click at [483, 435] on span "En un mensaje recibido desde Kommo Demo" at bounding box center [491, 432] width 231 height 15
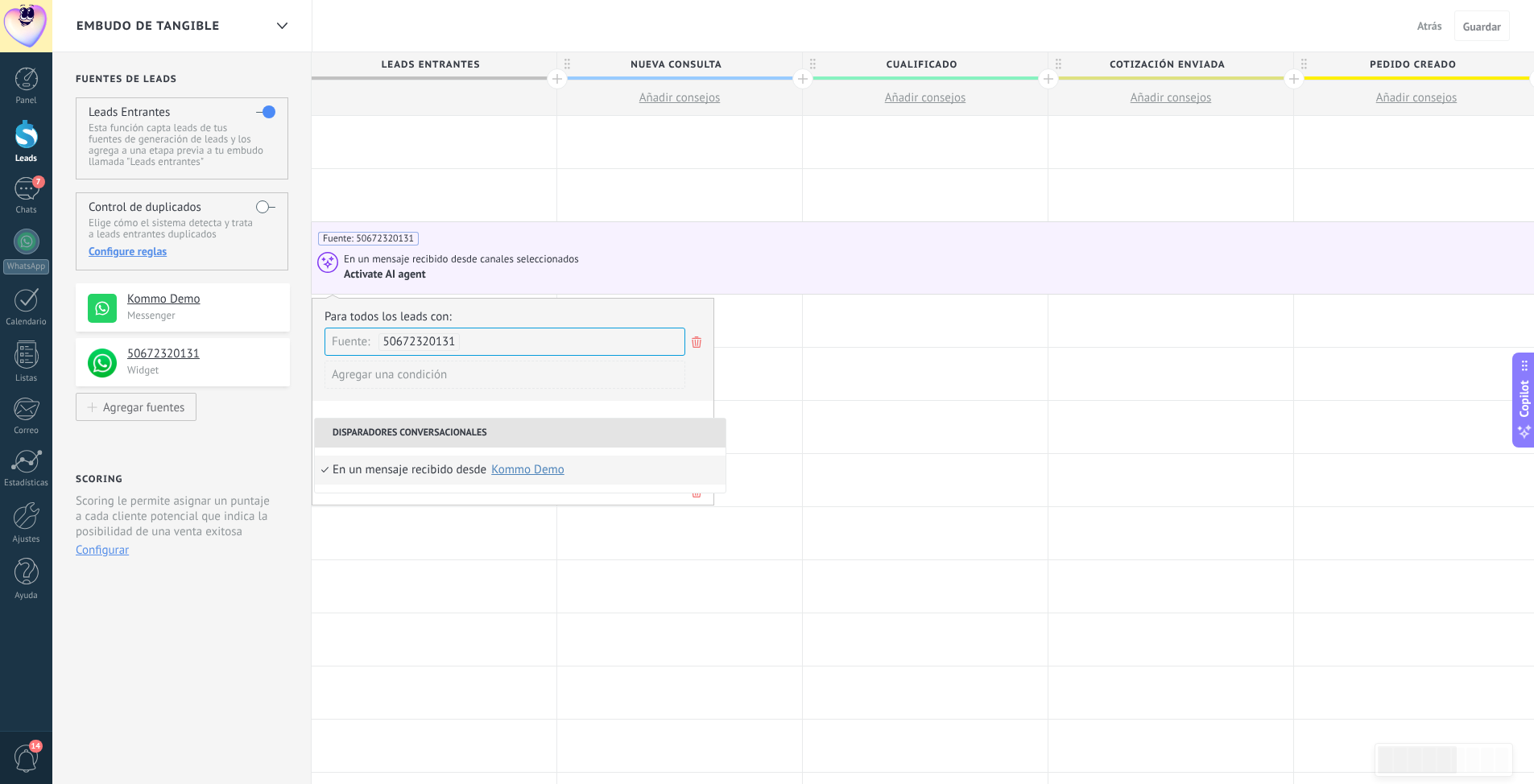
click at [360, 463] on div "En un mensaje recibido desde" at bounding box center [409, 470] width 153 height 29
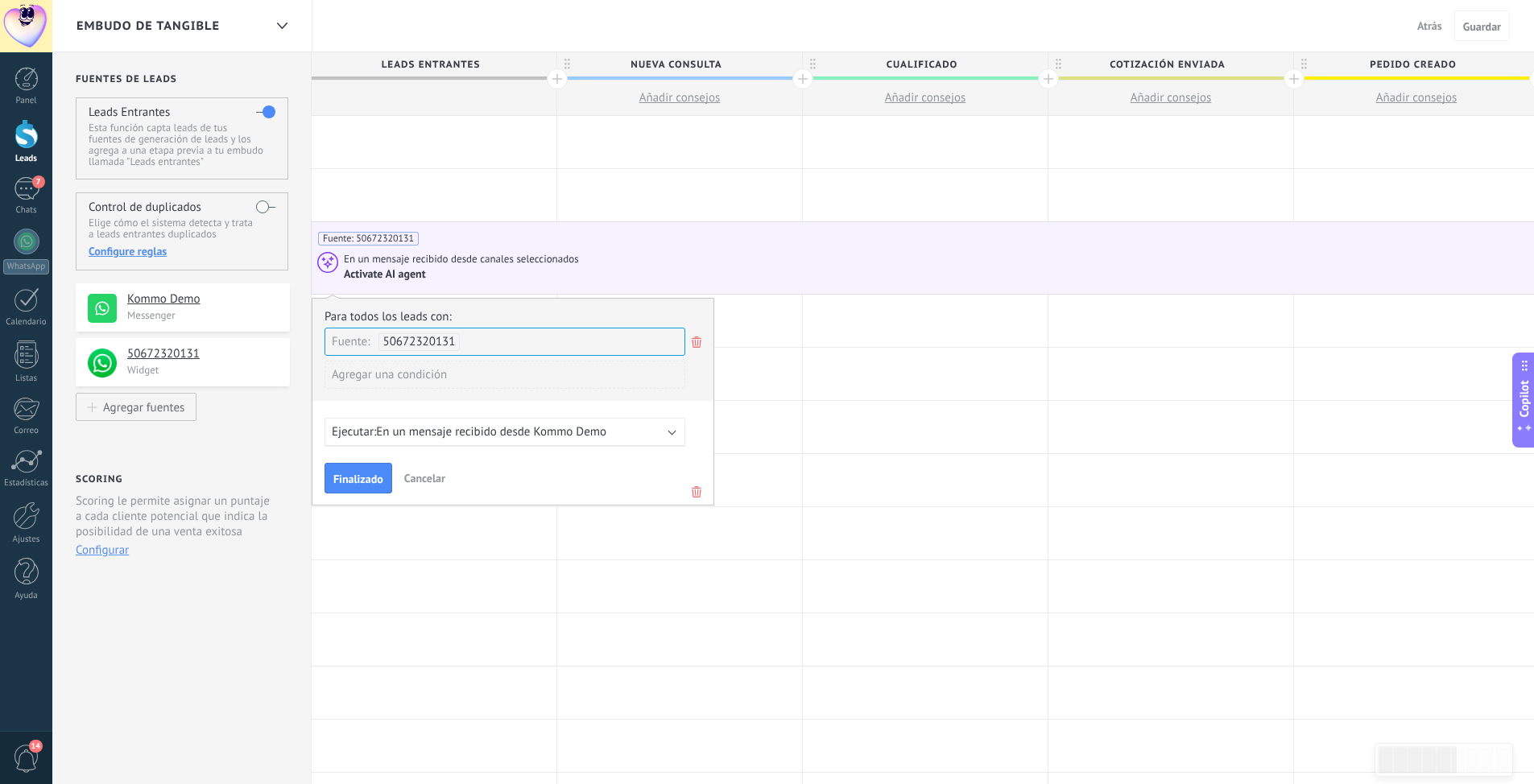
click at [416, 375] on div "Agregar una condición" at bounding box center [505, 374] width 360 height 28
click at [573, 381] on div at bounding box center [513, 402] width 401 height 206
click at [408, 436] on span "En un mensaje recibido desde Kommo Demo" at bounding box center [491, 432] width 231 height 15
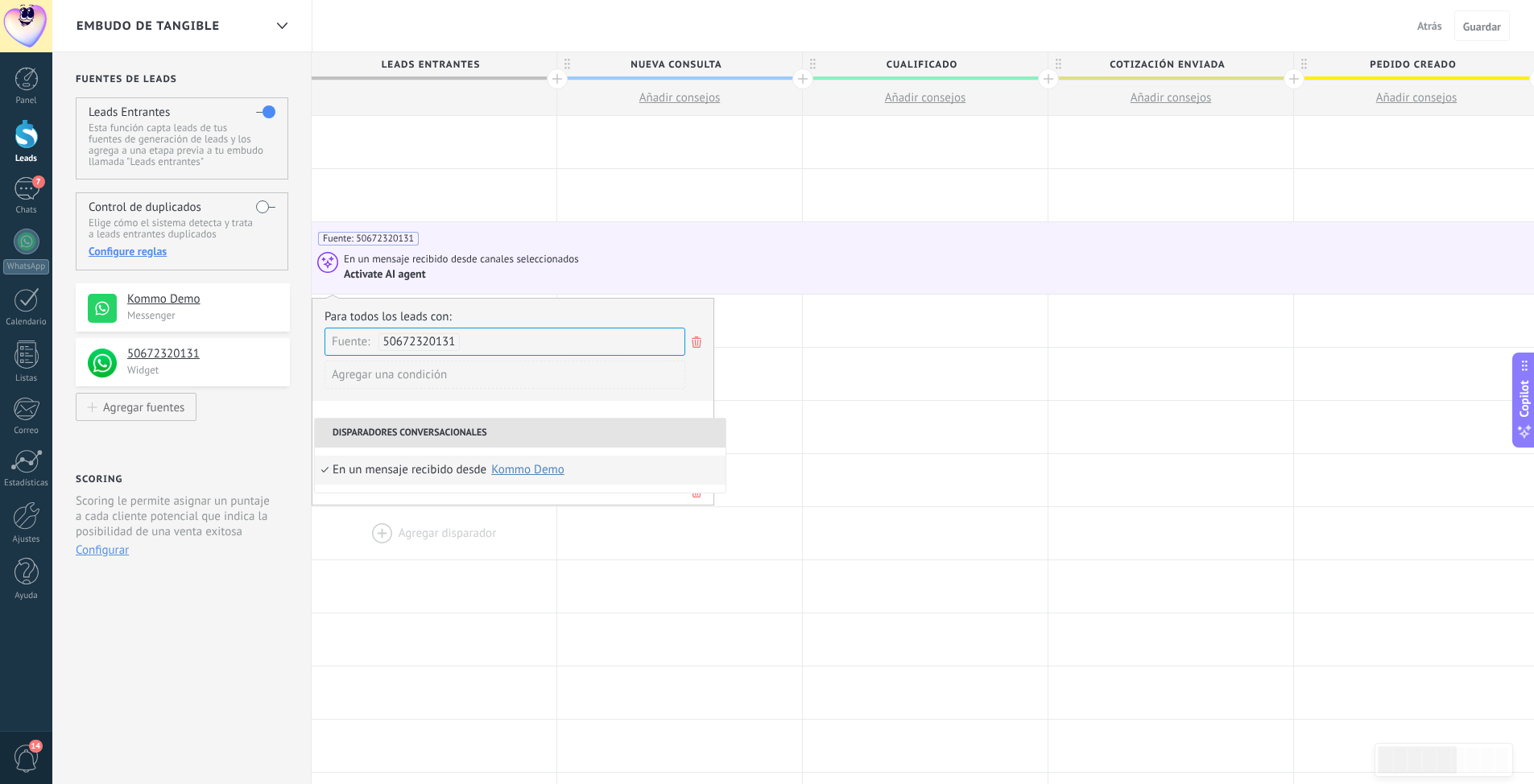
click at [391, 532] on div at bounding box center [434, 533] width 245 height 52
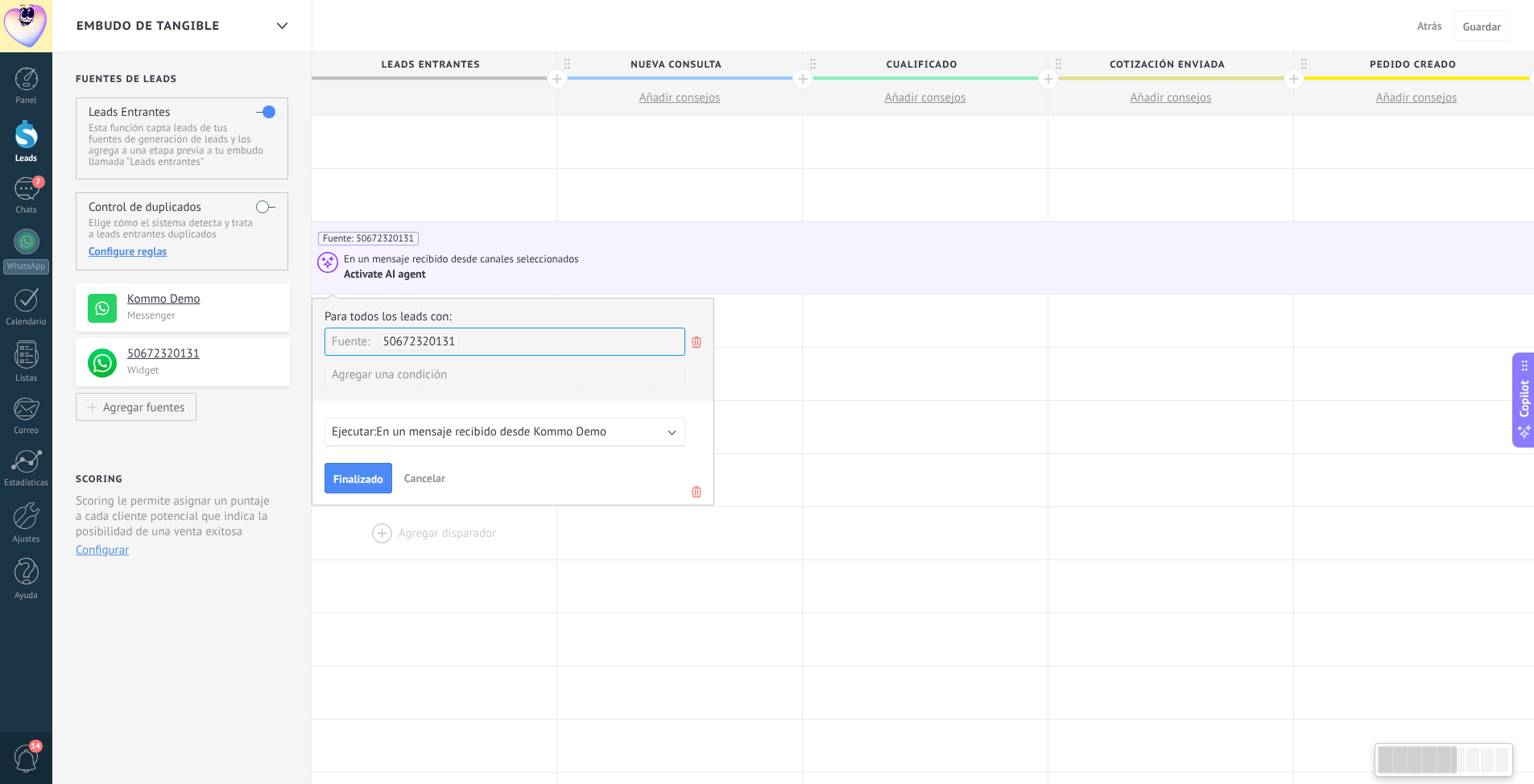
scroll to position [0, 0]
click at [562, 204] on div at bounding box center [680, 195] width 245 height 52
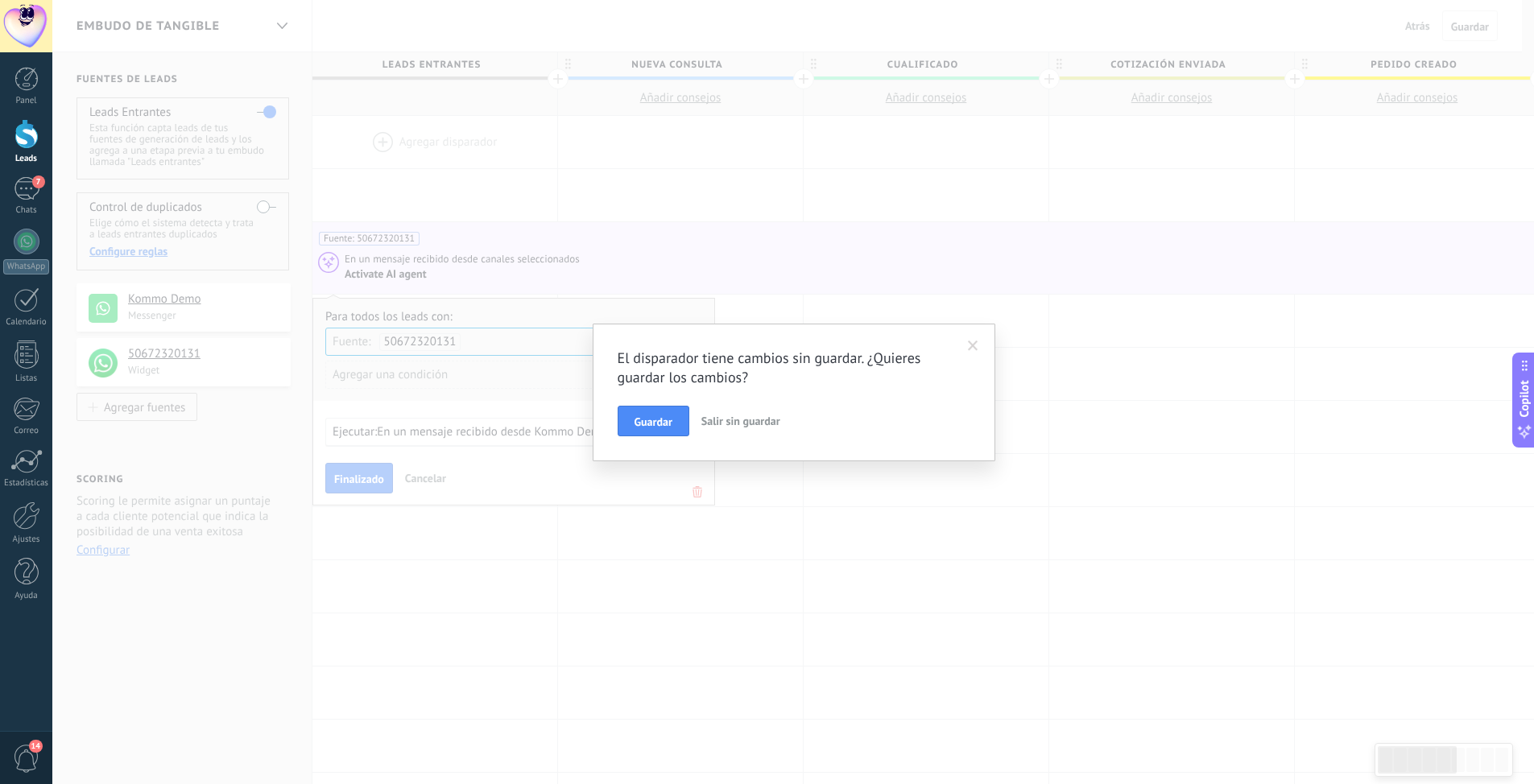
scroll to position [0, 2]
click at [768, 422] on span "Salir sin guardar" at bounding box center [746, 421] width 79 height 15
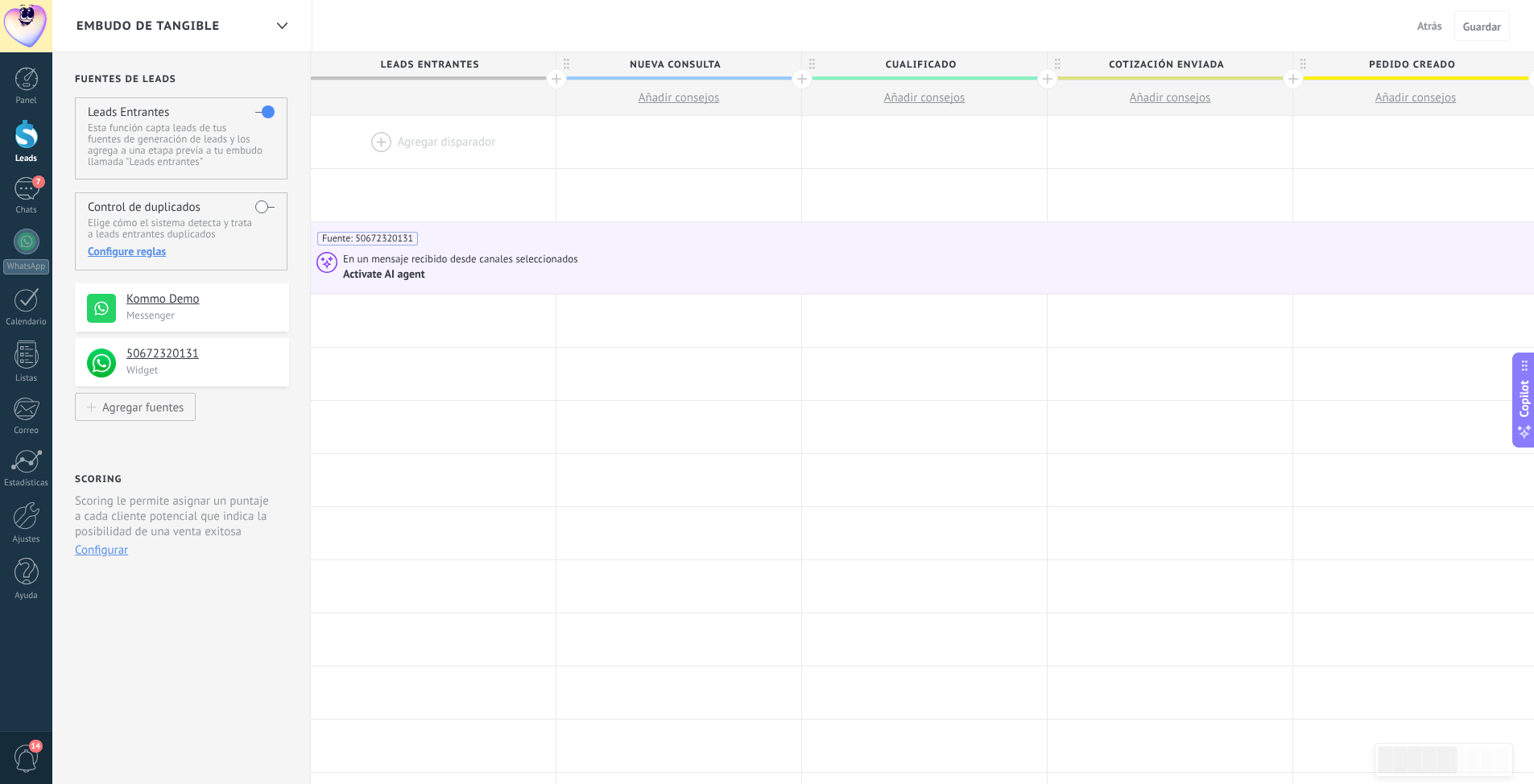
click at [252, 291] on h4 "Kommo Demo" at bounding box center [201, 299] width 150 height 16
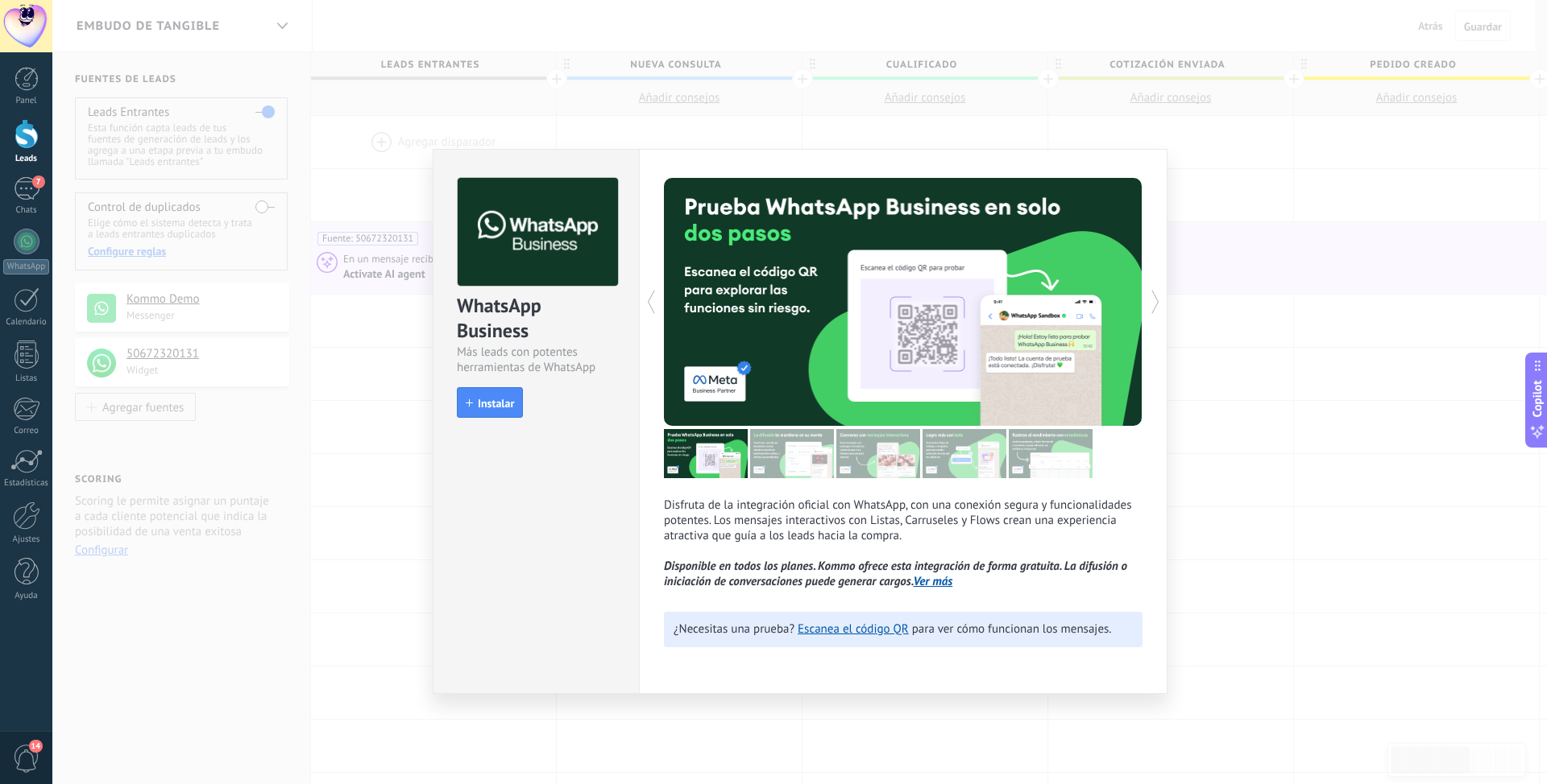
click at [362, 669] on div "WhatsApp Business Más leads con potentes herramientas de WhatsApp install Insta…" at bounding box center [799, 392] width 1494 height 784
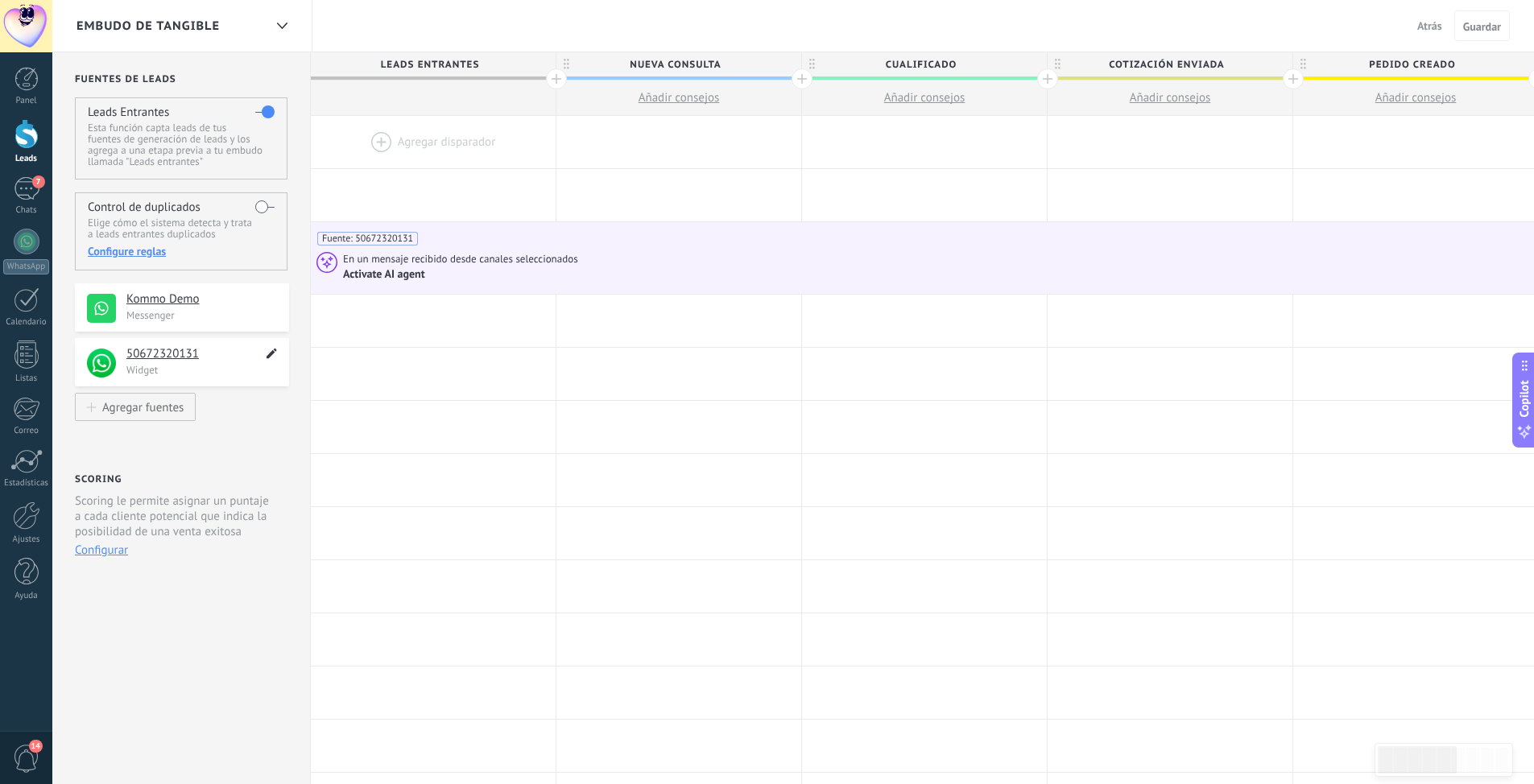
click at [272, 355] on icon at bounding box center [271, 354] width 19 height 19
click at [410, 373] on div at bounding box center [433, 374] width 245 height 52
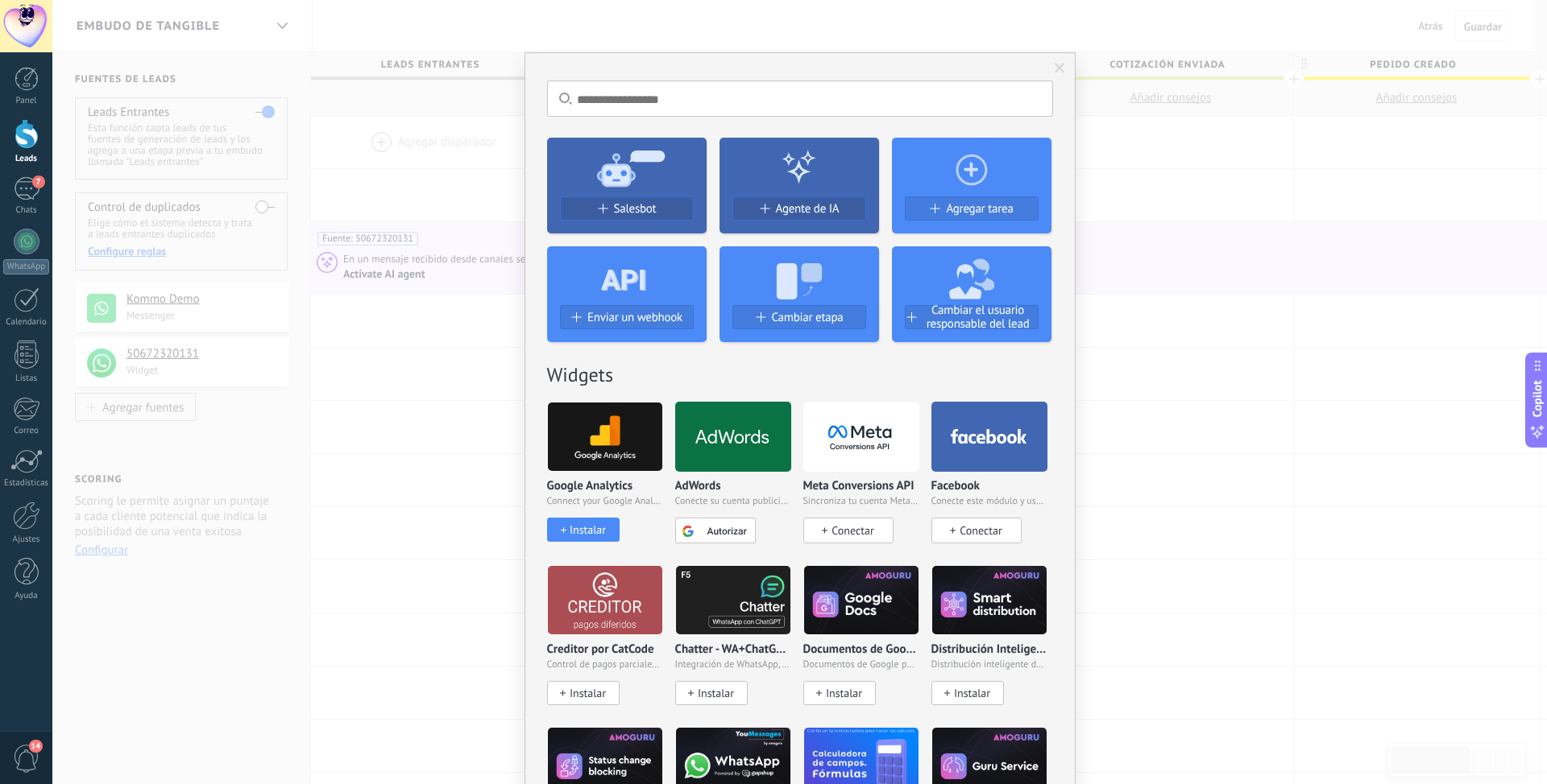
click at [1054, 72] on span at bounding box center [1059, 68] width 11 height 11
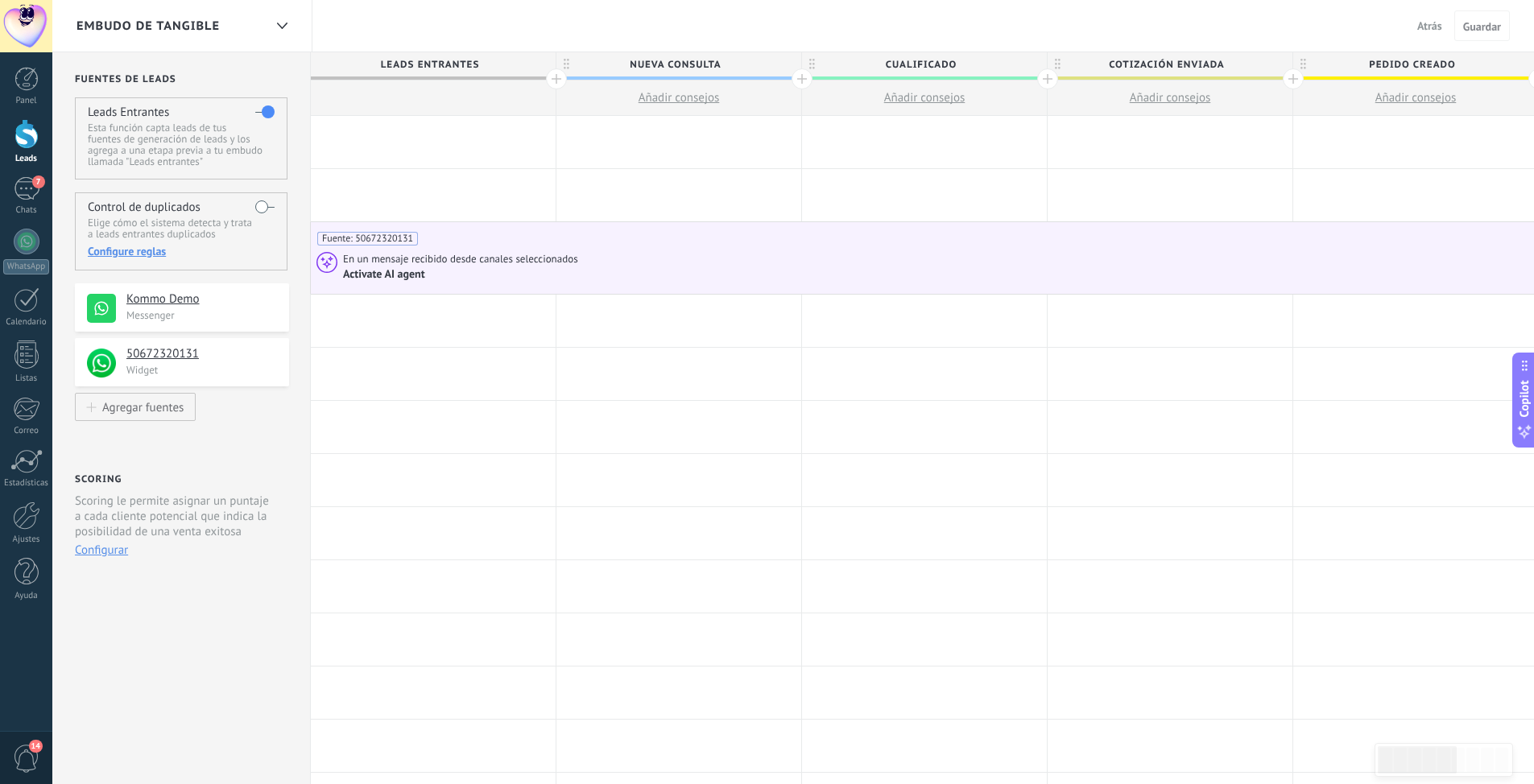
click at [410, 272] on div "Activate AI agent" at bounding box center [386, 274] width 84 height 15
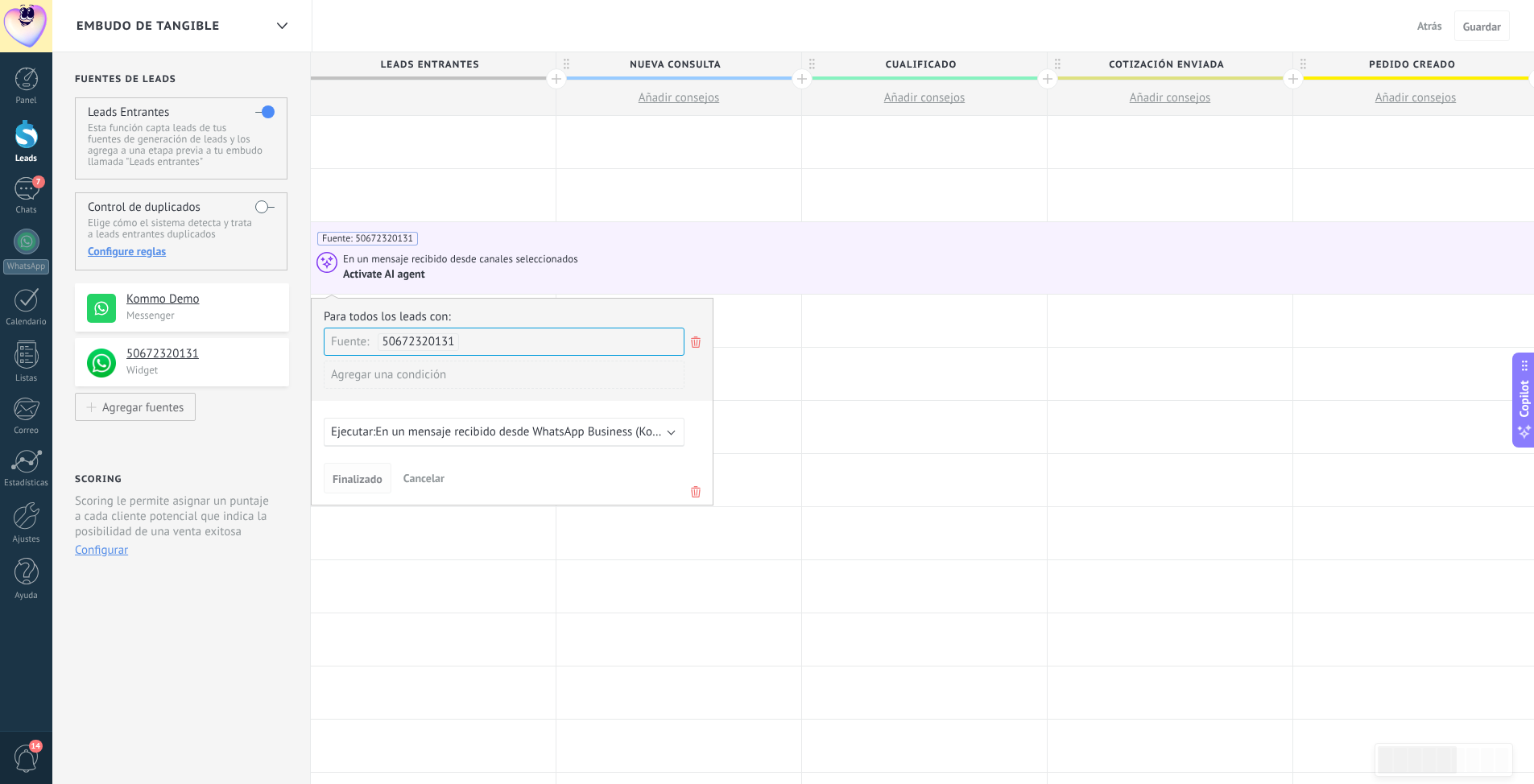
click at [347, 477] on span "Finalizado" at bounding box center [358, 479] width 50 height 11
click at [675, 433] on div "Ejecutar: En un mensaje recibido desde WhatsApp Business (Kommo Demo)" at bounding box center [504, 433] width 360 height 29
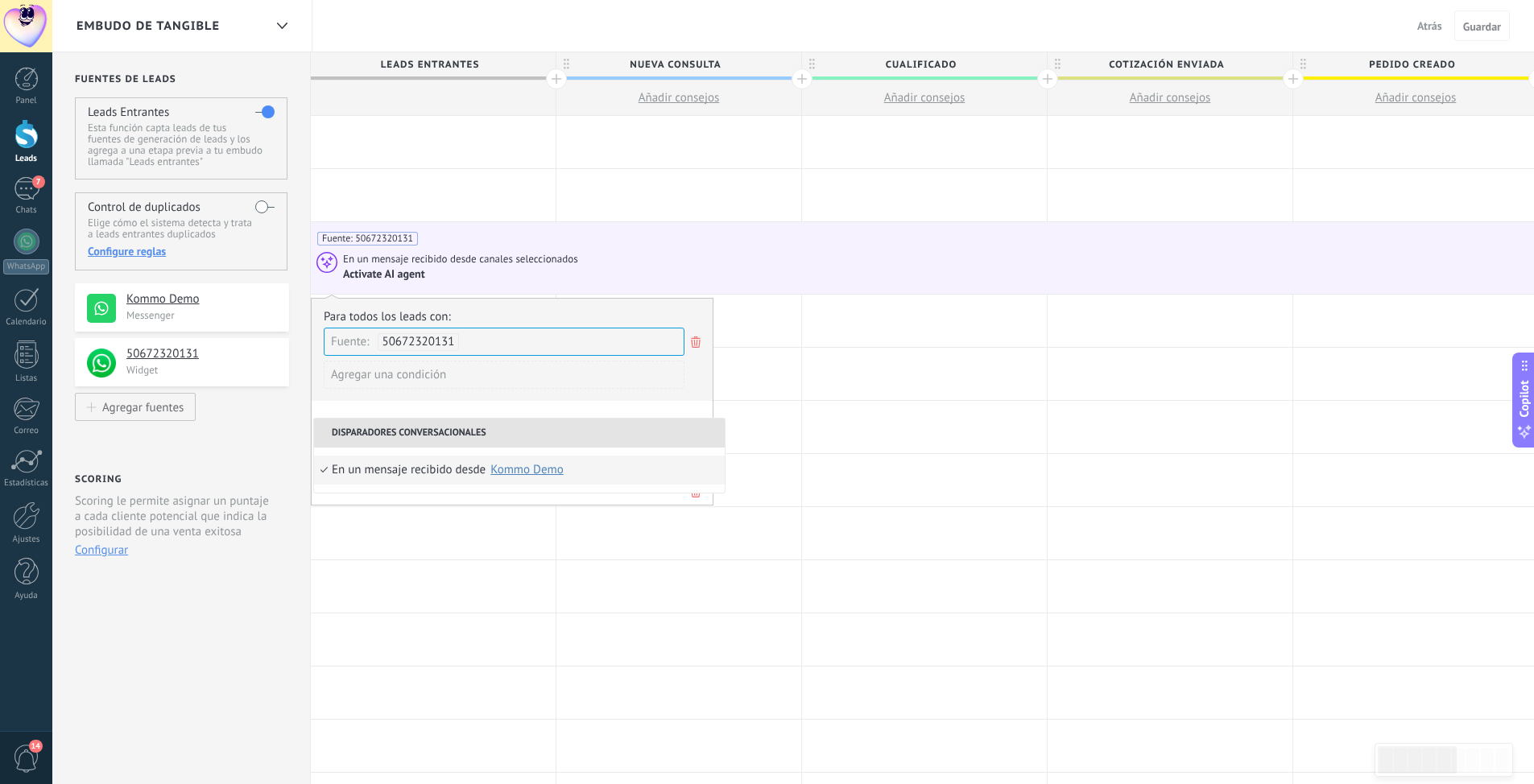
click at [662, 432] on li "Disparadores conversacionales" at bounding box center [519, 433] width 411 height 29
click at [532, 474] on div "Kommo Demo" at bounding box center [527, 469] width 73 height 12
click at [621, 426] on li "Disparadores conversacionales" at bounding box center [519, 433] width 411 height 29
click at [267, 360] on icon at bounding box center [271, 354] width 19 height 19
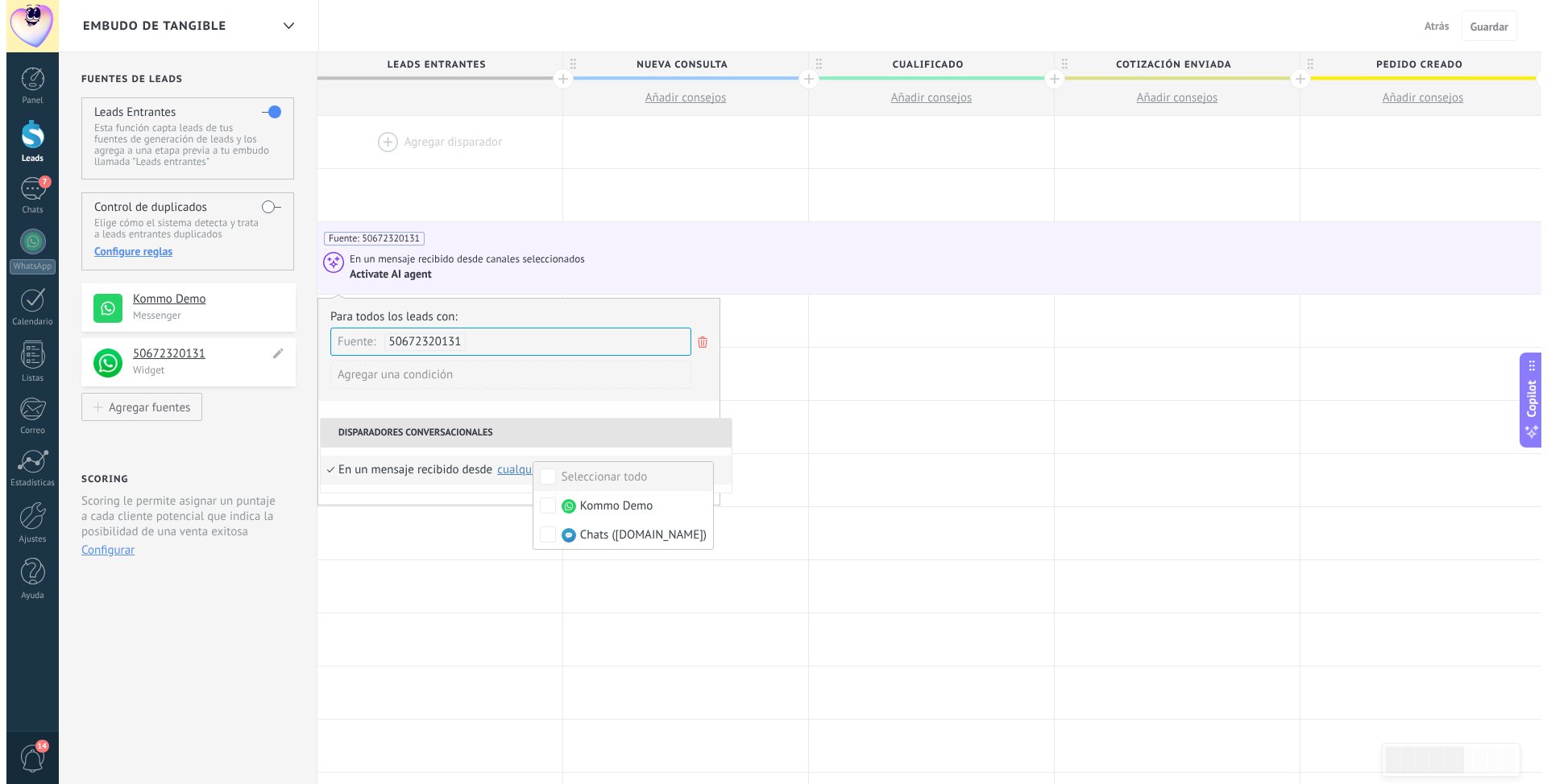
scroll to position [0, 1]
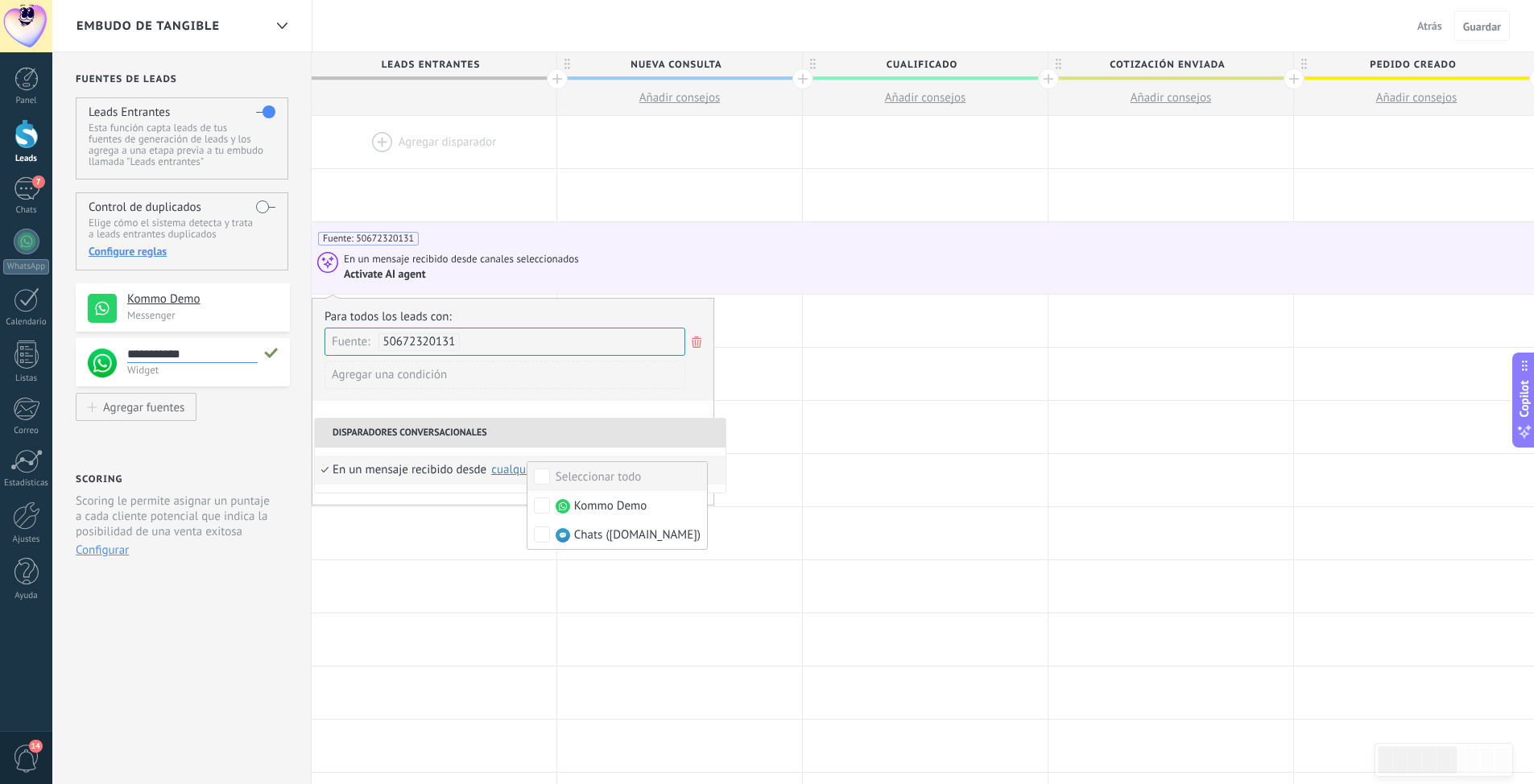
click at [269, 358] on use at bounding box center [270, 353] width 14 height 11
click at [596, 146] on div at bounding box center [679, 142] width 245 height 52
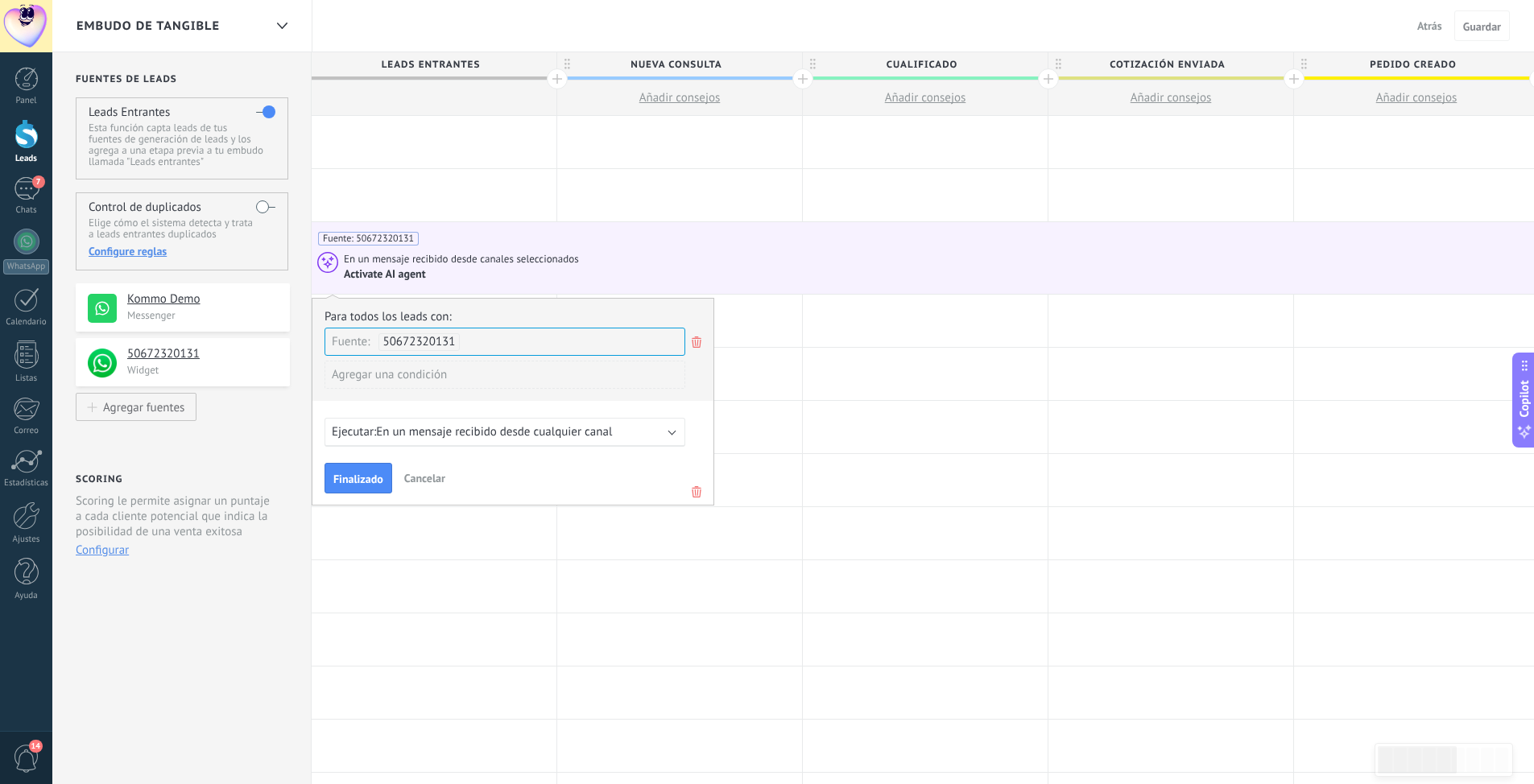
click at [409, 485] on span "Cancelar" at bounding box center [424, 478] width 41 height 15
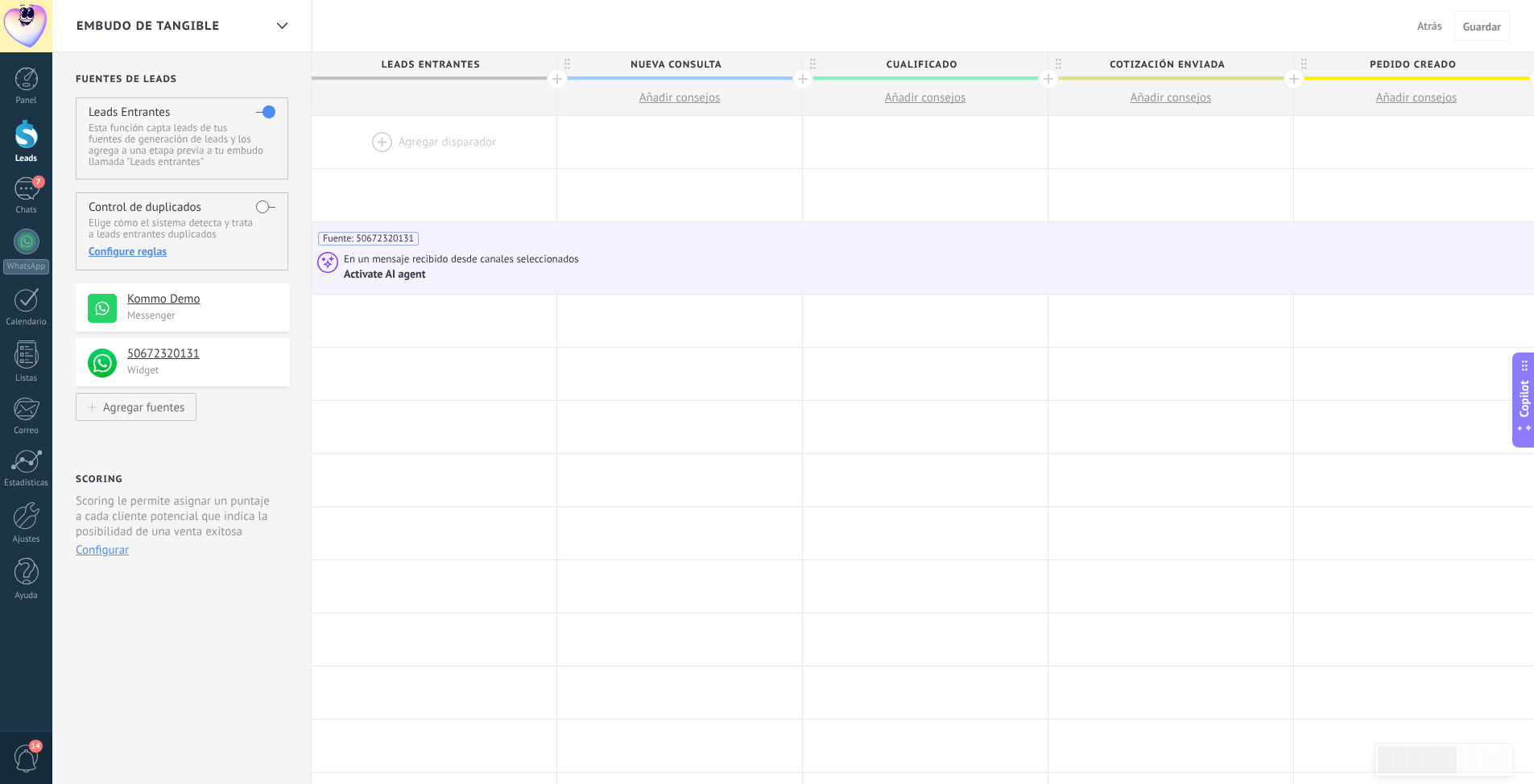
click at [399, 130] on div at bounding box center [434, 142] width 245 height 52
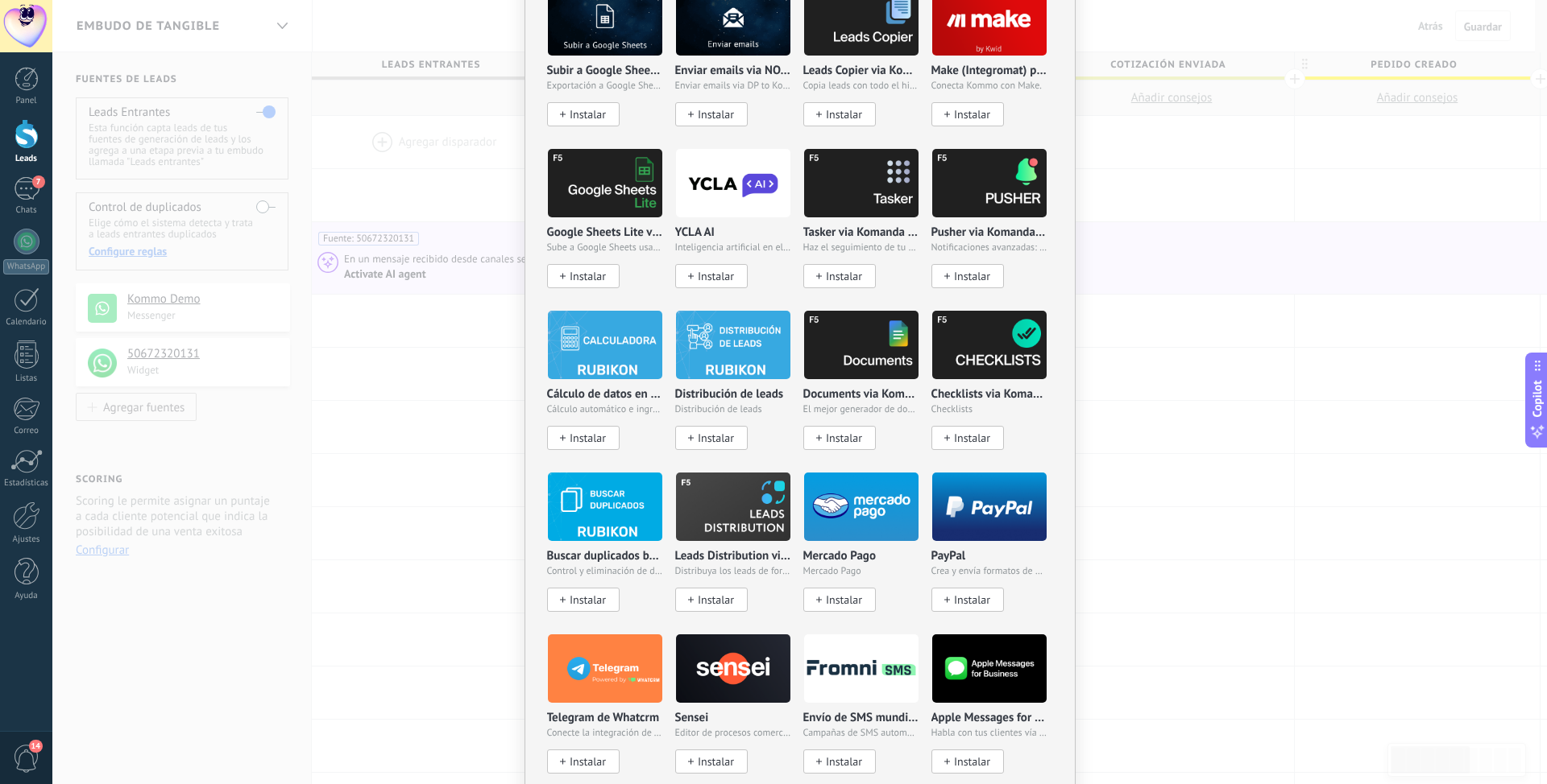
scroll to position [2437, 0]
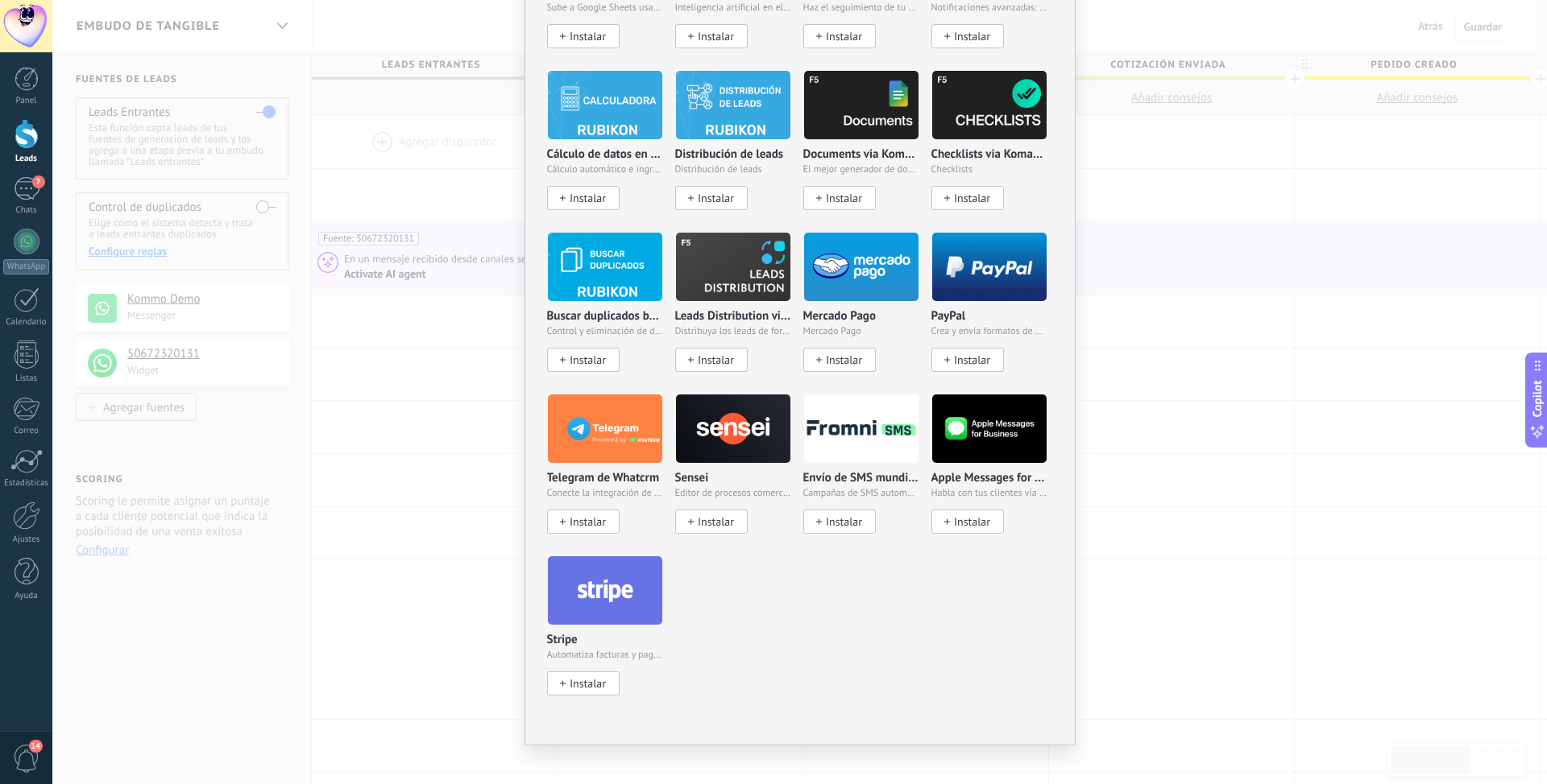
click at [1109, 449] on div "No hay resultados Salesbot Agente de IA Agregar tarea Enviar un webhook Cambiar…" at bounding box center [799, 392] width 1494 height 784
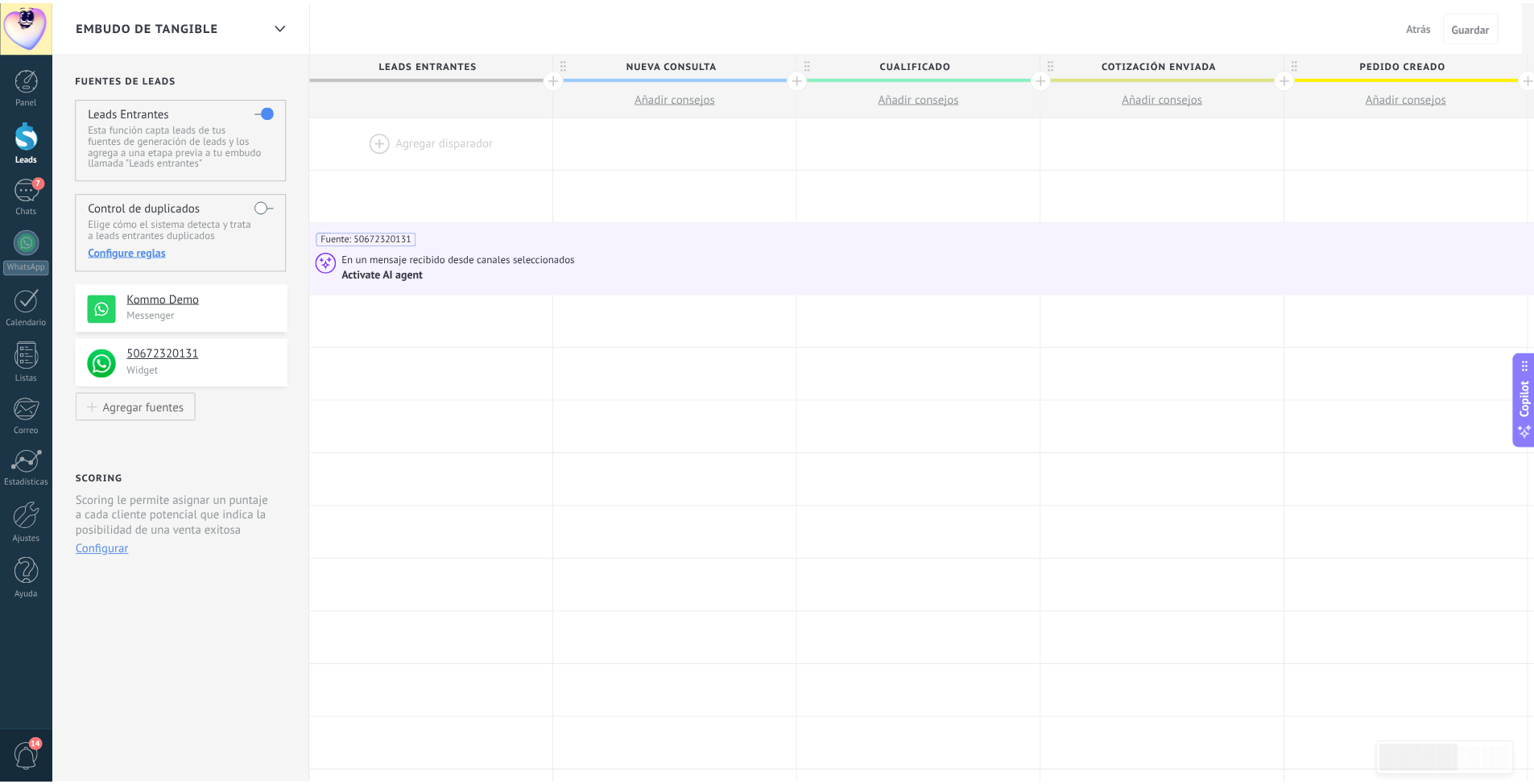
scroll to position [0, 0]
click at [149, 112] on h4 "Leads Entrantes" at bounding box center [129, 112] width 81 height 15
click at [1427, 20] on span "Atrás" at bounding box center [1429, 26] width 25 height 15
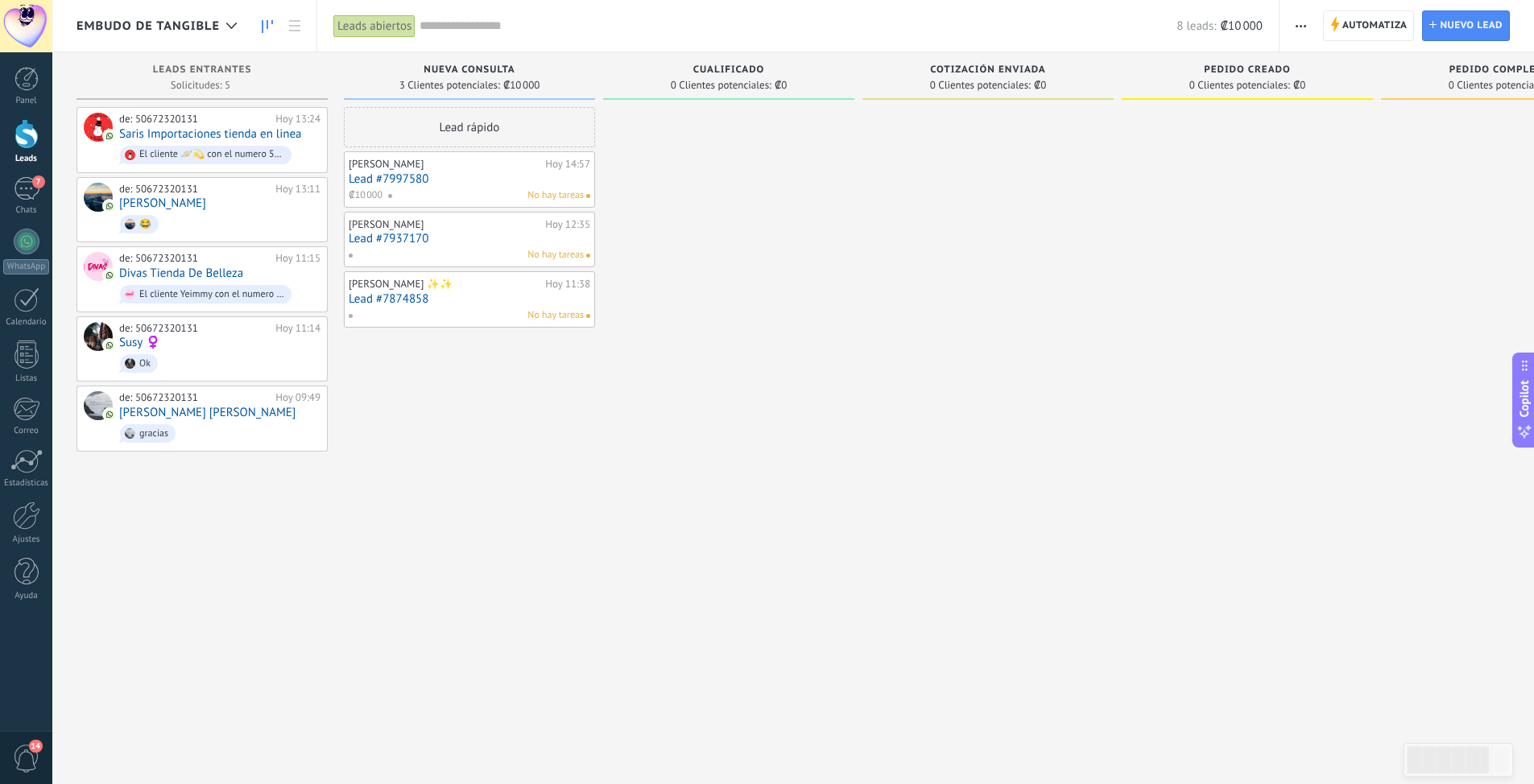
drag, startPoint x: 23, startPoint y: 528, endPoint x: 55, endPoint y: 522, distance: 32.6
click at [22, 528] on div at bounding box center [27, 515] width 28 height 28
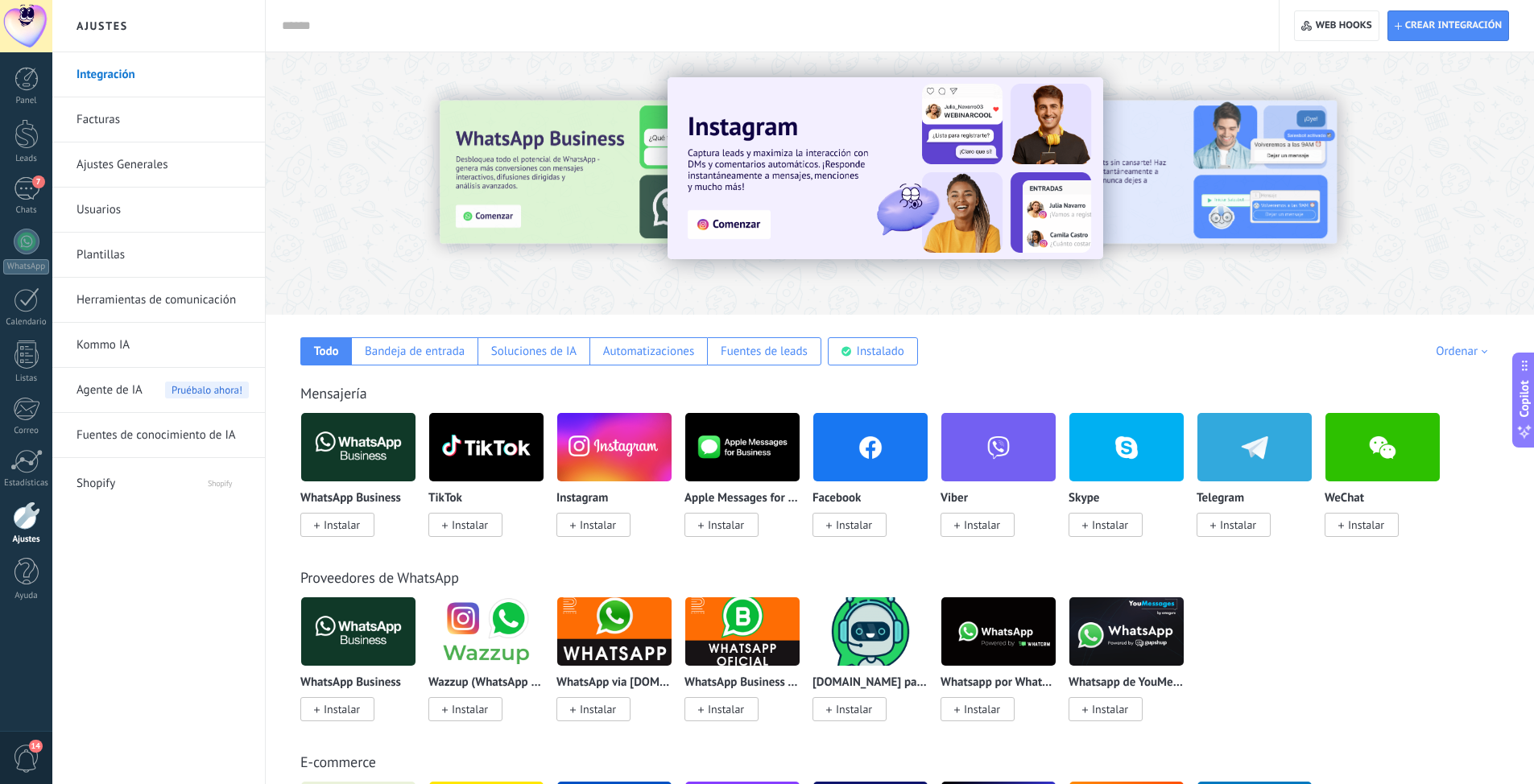
click at [127, 387] on span "Agente de IA" at bounding box center [109, 390] width 66 height 45
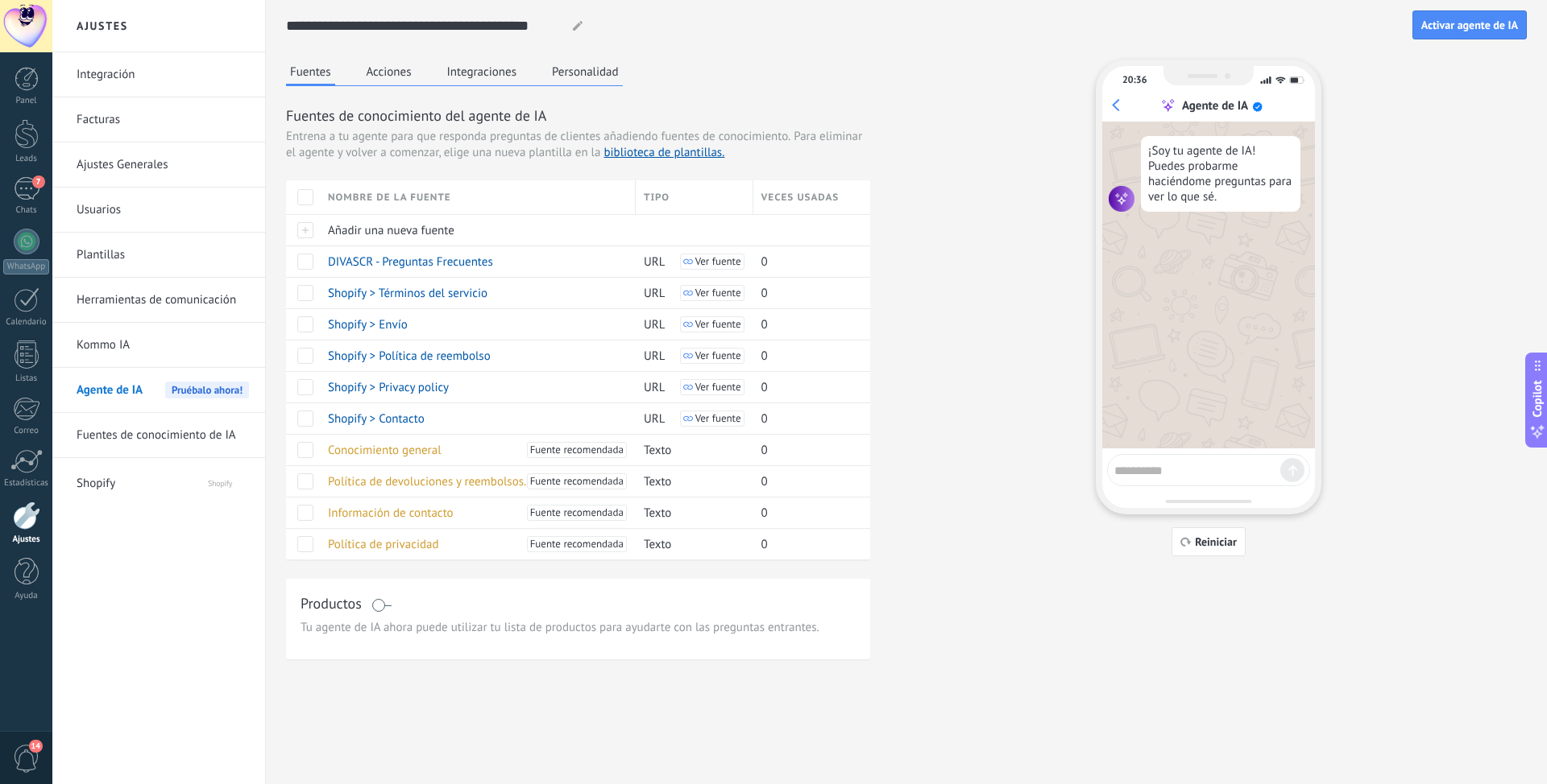
click at [387, 75] on button "Acciones" at bounding box center [388, 71] width 53 height 24
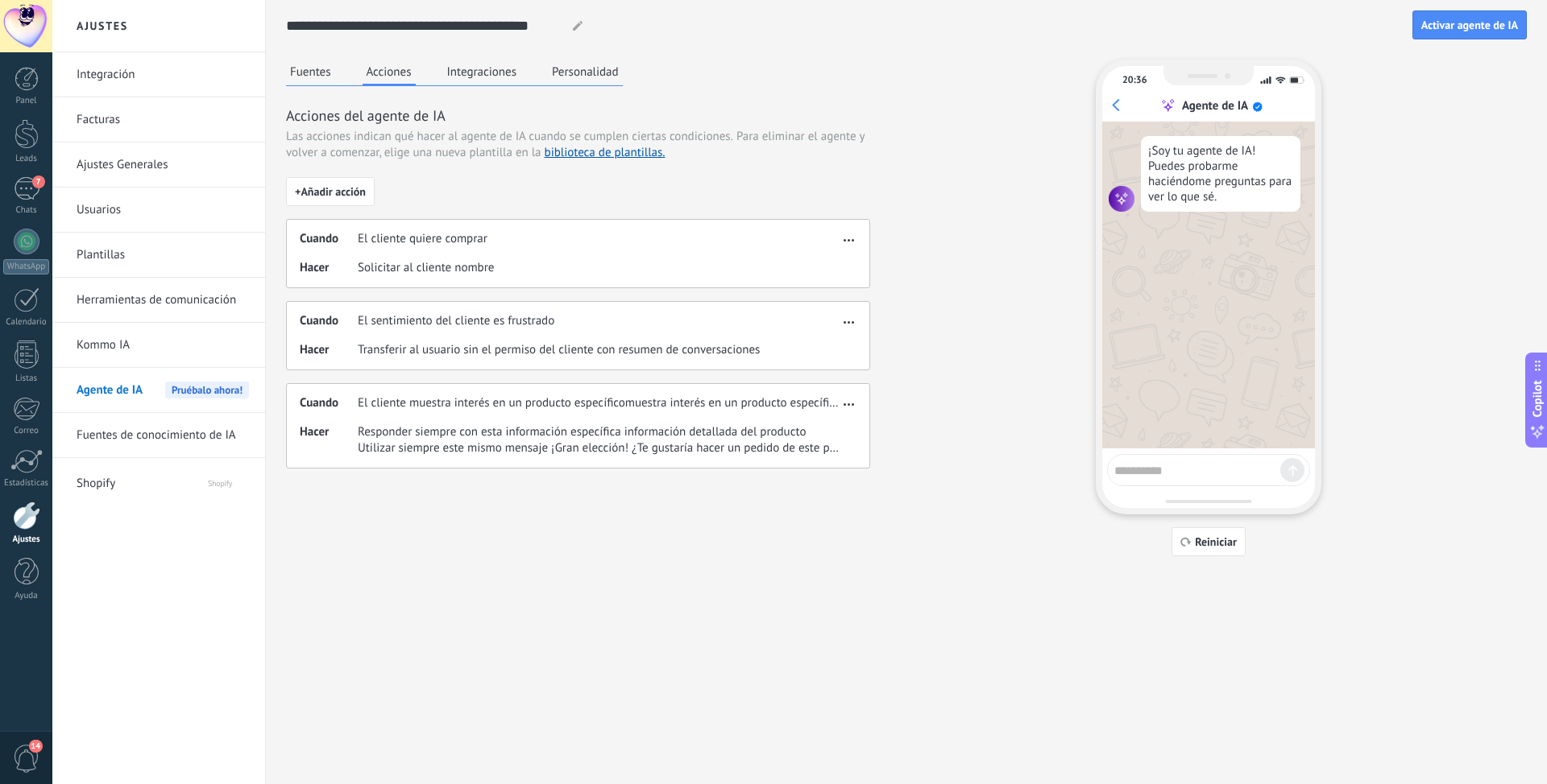
click at [473, 73] on button "Integraciones" at bounding box center [482, 71] width 78 height 24
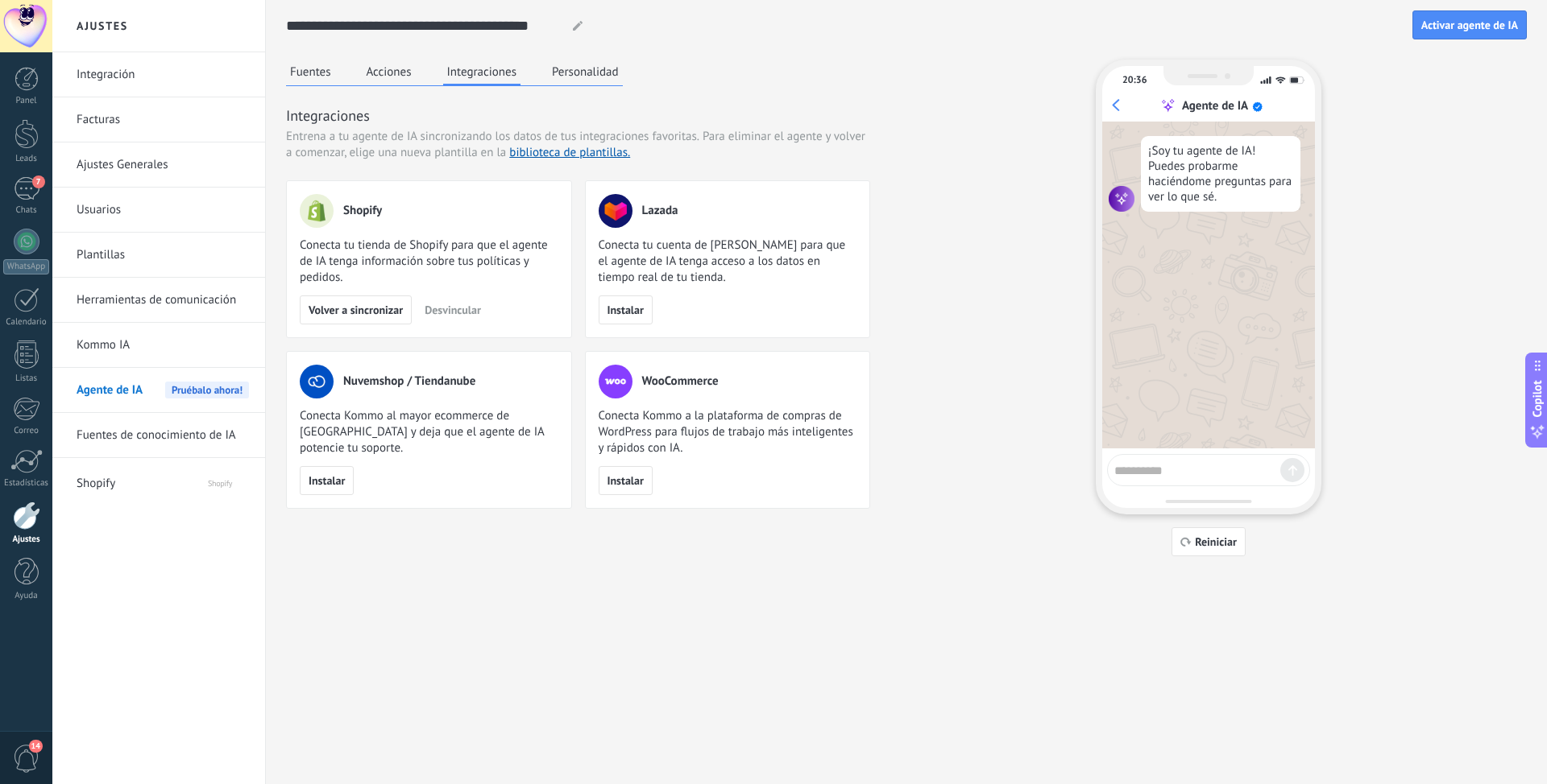
click at [588, 63] on button "Personalidad" at bounding box center [586, 71] width 75 height 24
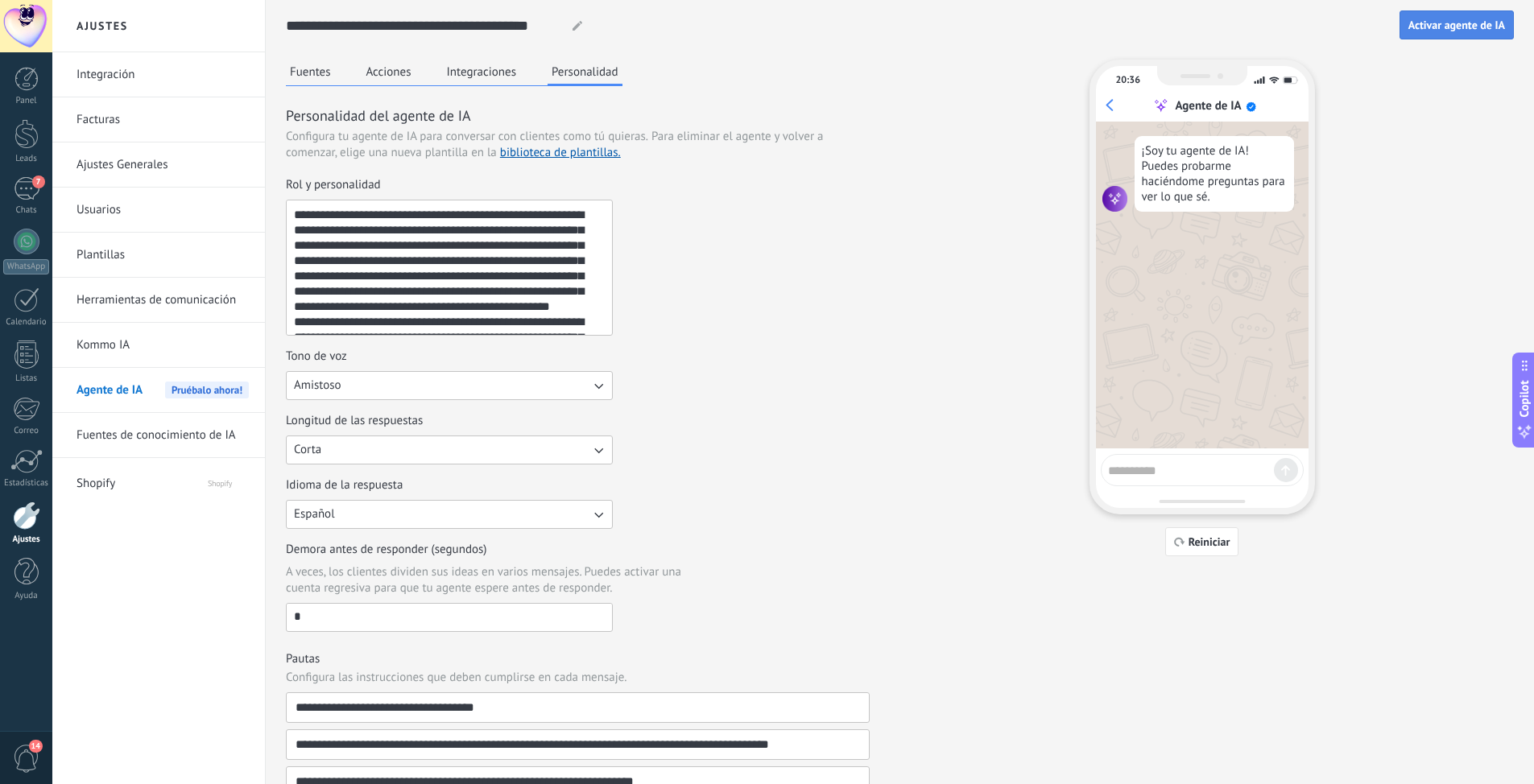
click at [1471, 29] on span "Activar agente de IA" at bounding box center [1456, 25] width 97 height 11
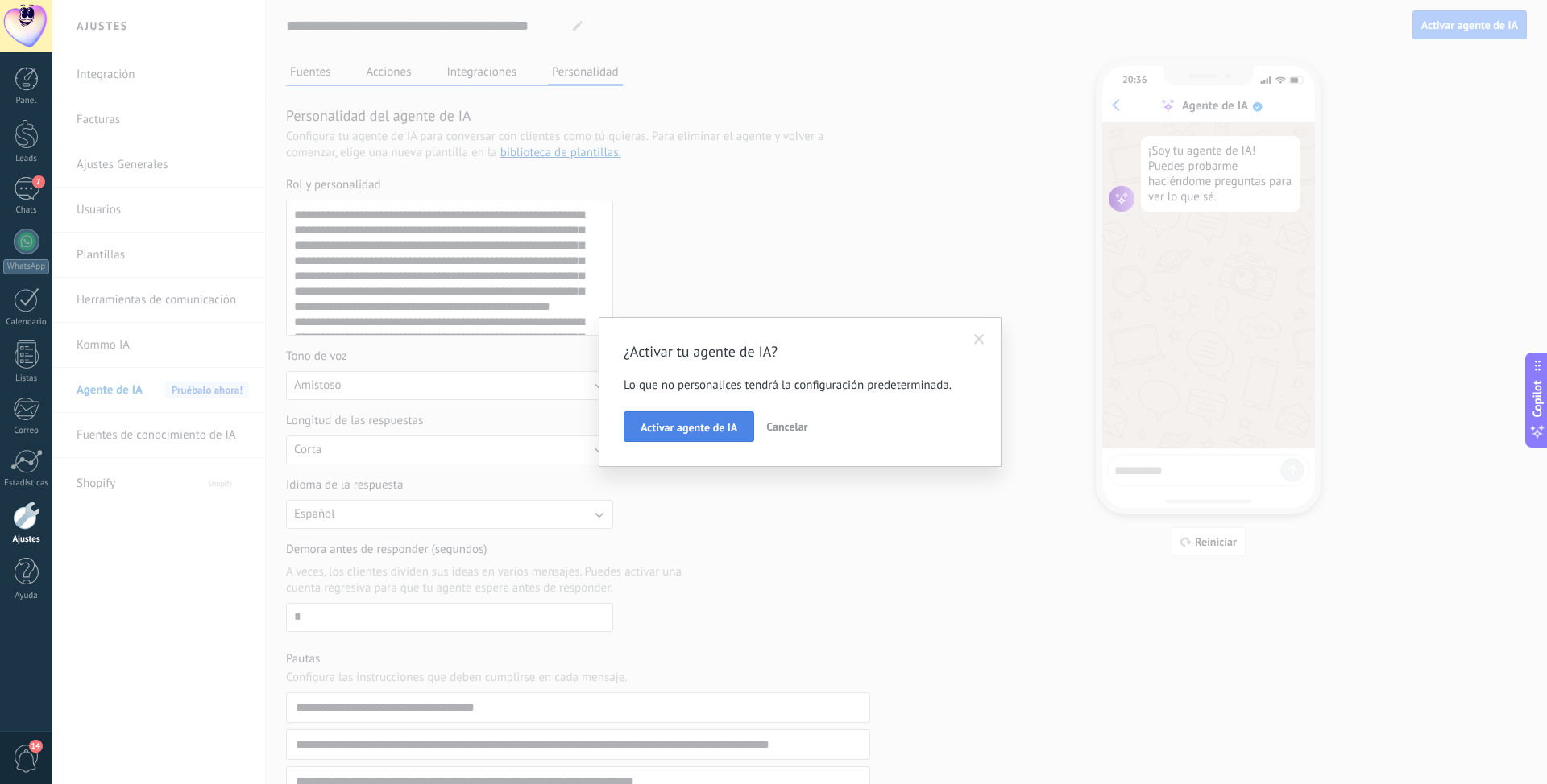
click at [698, 426] on span "Activar agente de IA" at bounding box center [689, 428] width 97 height 11
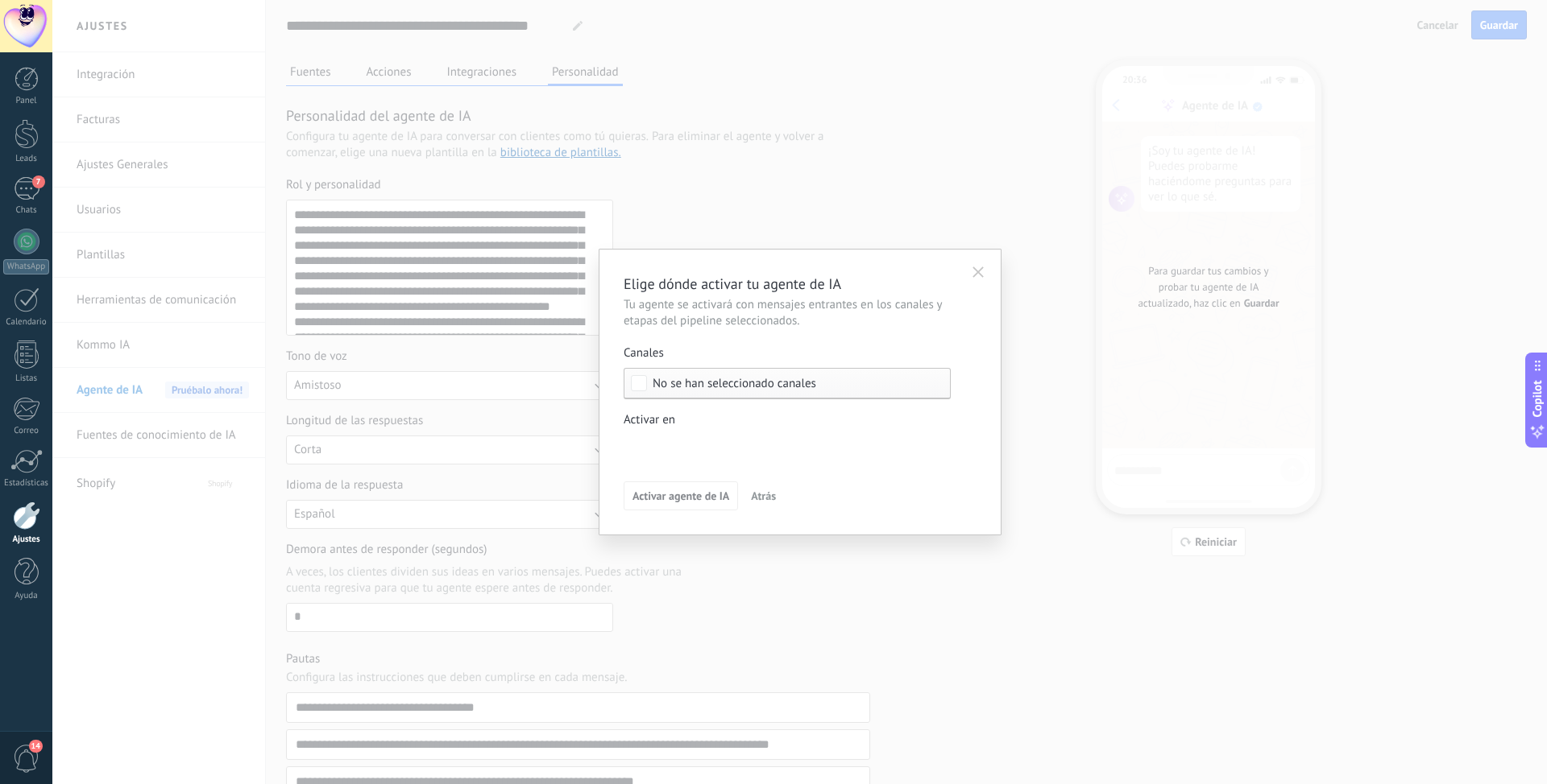
click at [793, 381] on span "No se han seleccionado canales" at bounding box center [733, 383] width 163 height 12
click at [880, 509] on div "Activar agente de IA Atrás" at bounding box center [800, 496] width 352 height 29
click at [977, 270] on icon "button" at bounding box center [978, 272] width 11 height 11
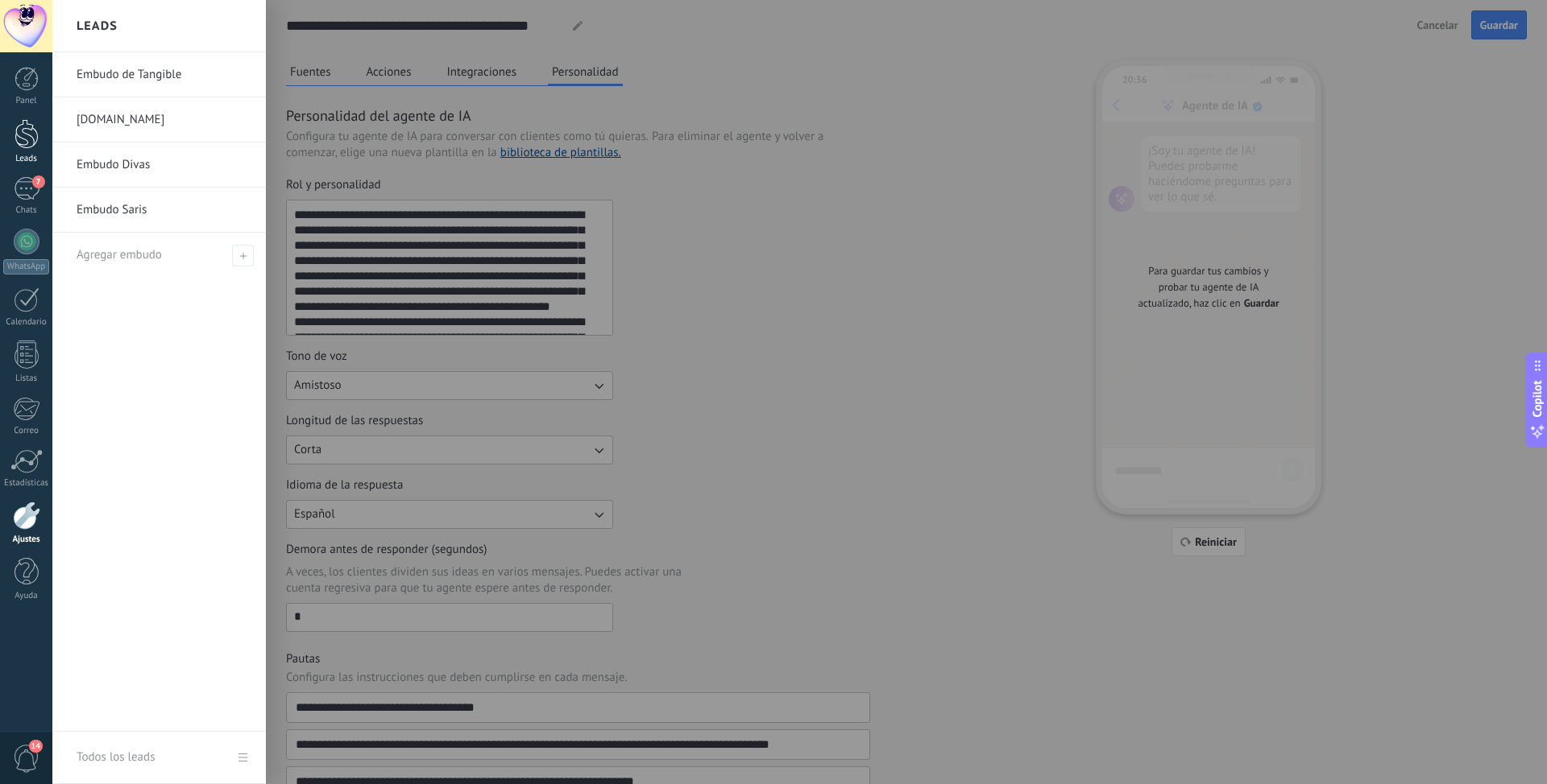
click at [19, 136] on div at bounding box center [27, 134] width 24 height 30
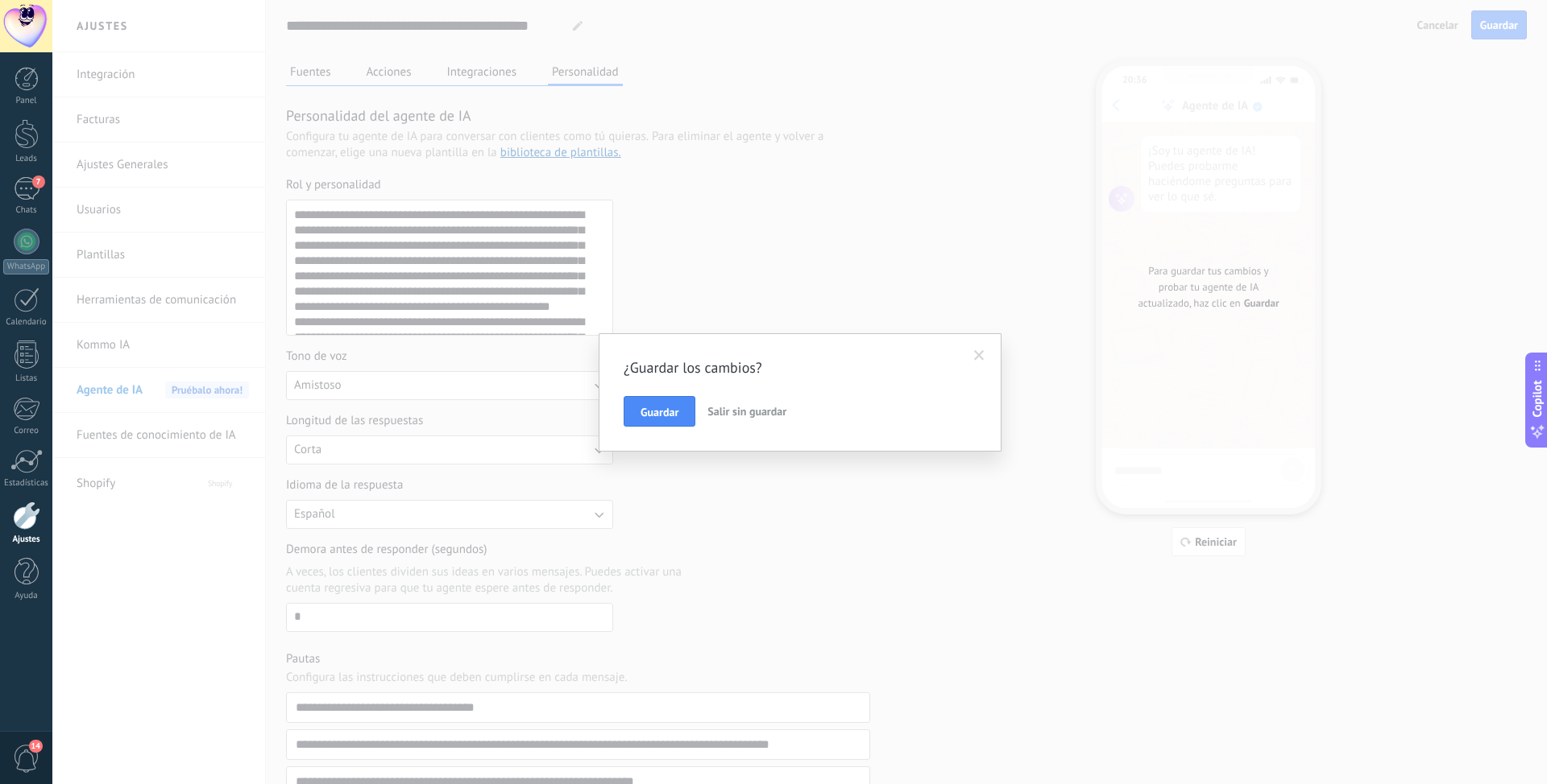
click at [750, 406] on span "Salir sin guardar" at bounding box center [746, 411] width 79 height 15
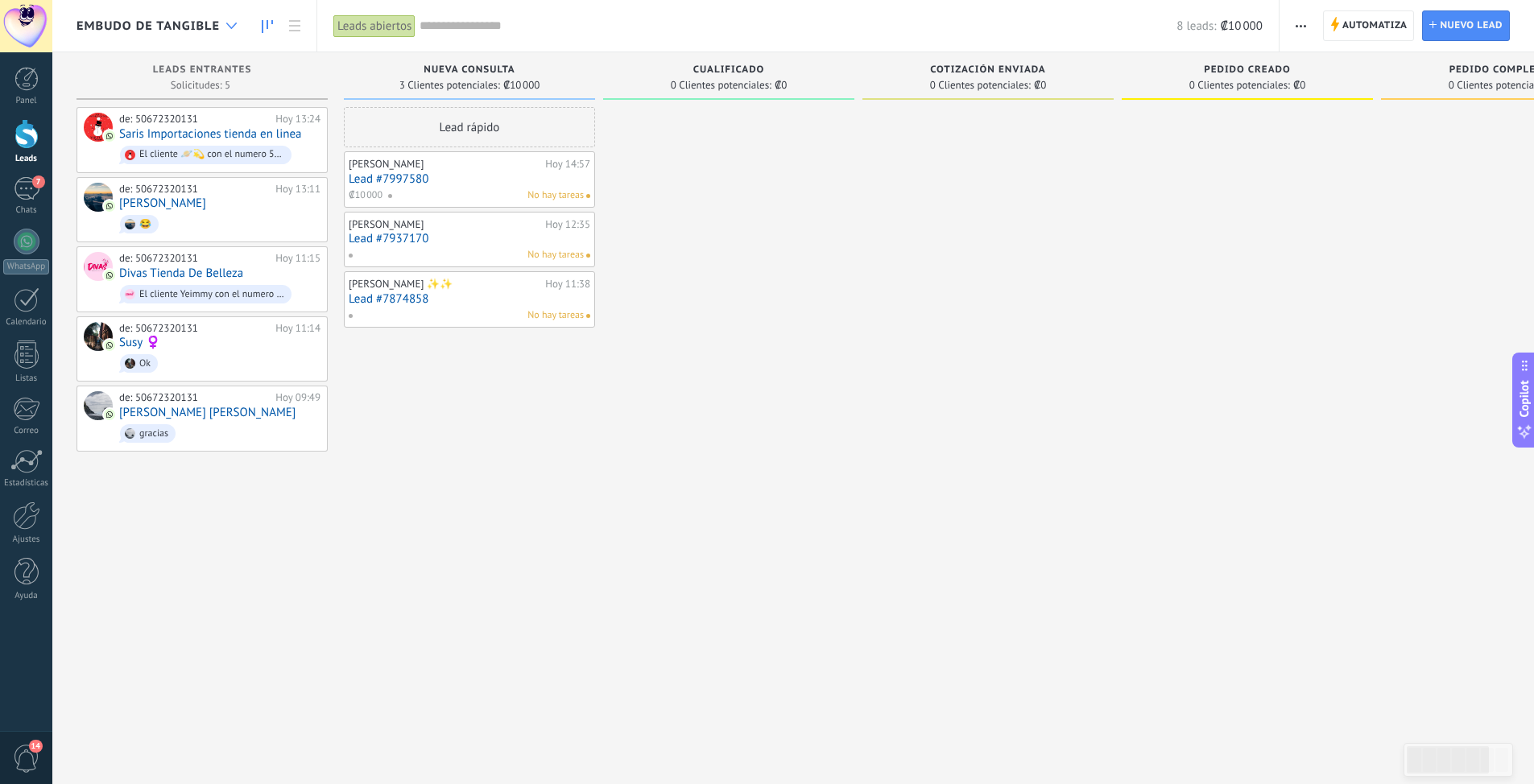
click at [234, 24] on icon at bounding box center [231, 26] width 11 height 6
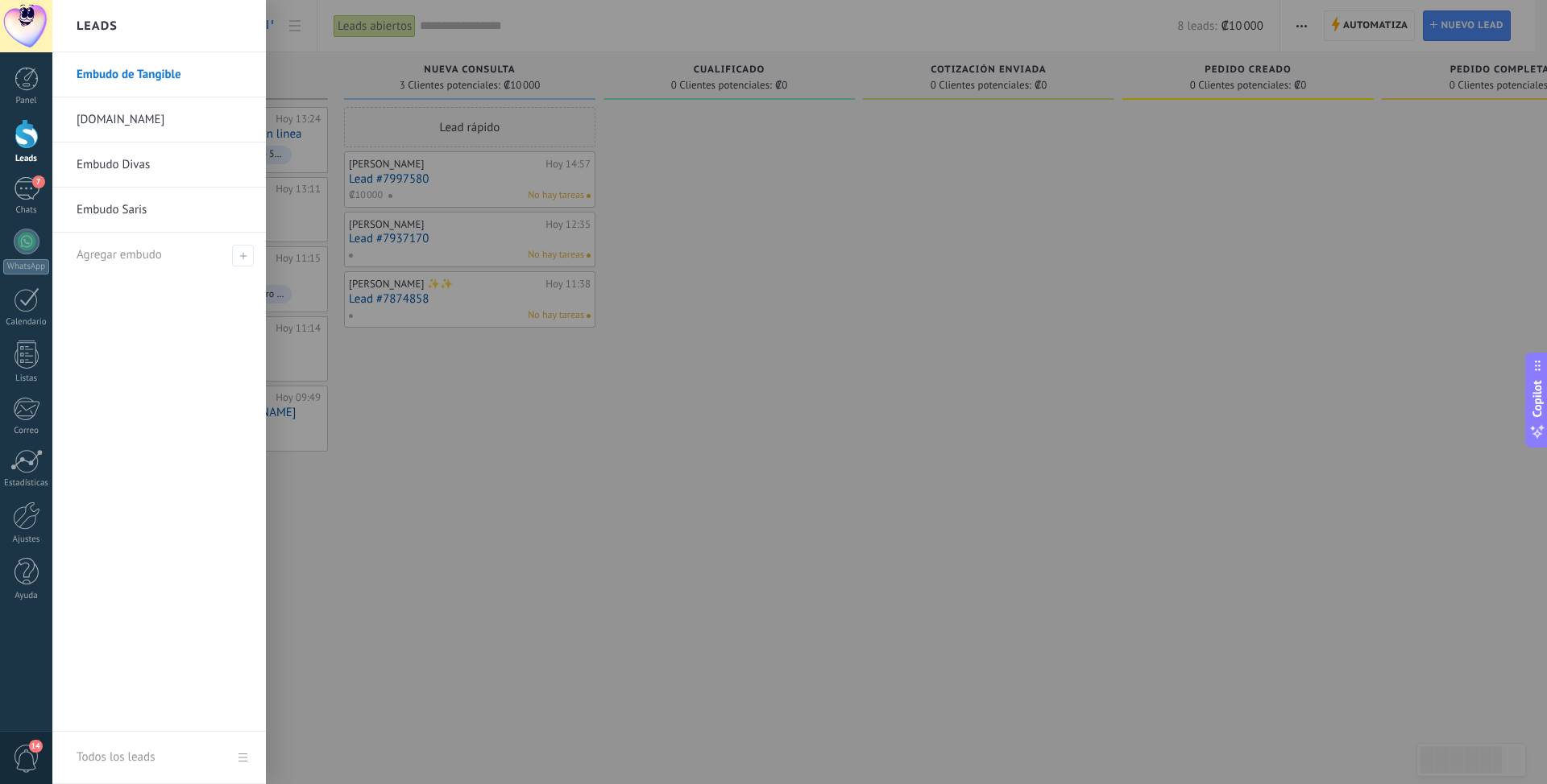
click at [233, 23] on div "Leads" at bounding box center [158, 26] width 214 height 52
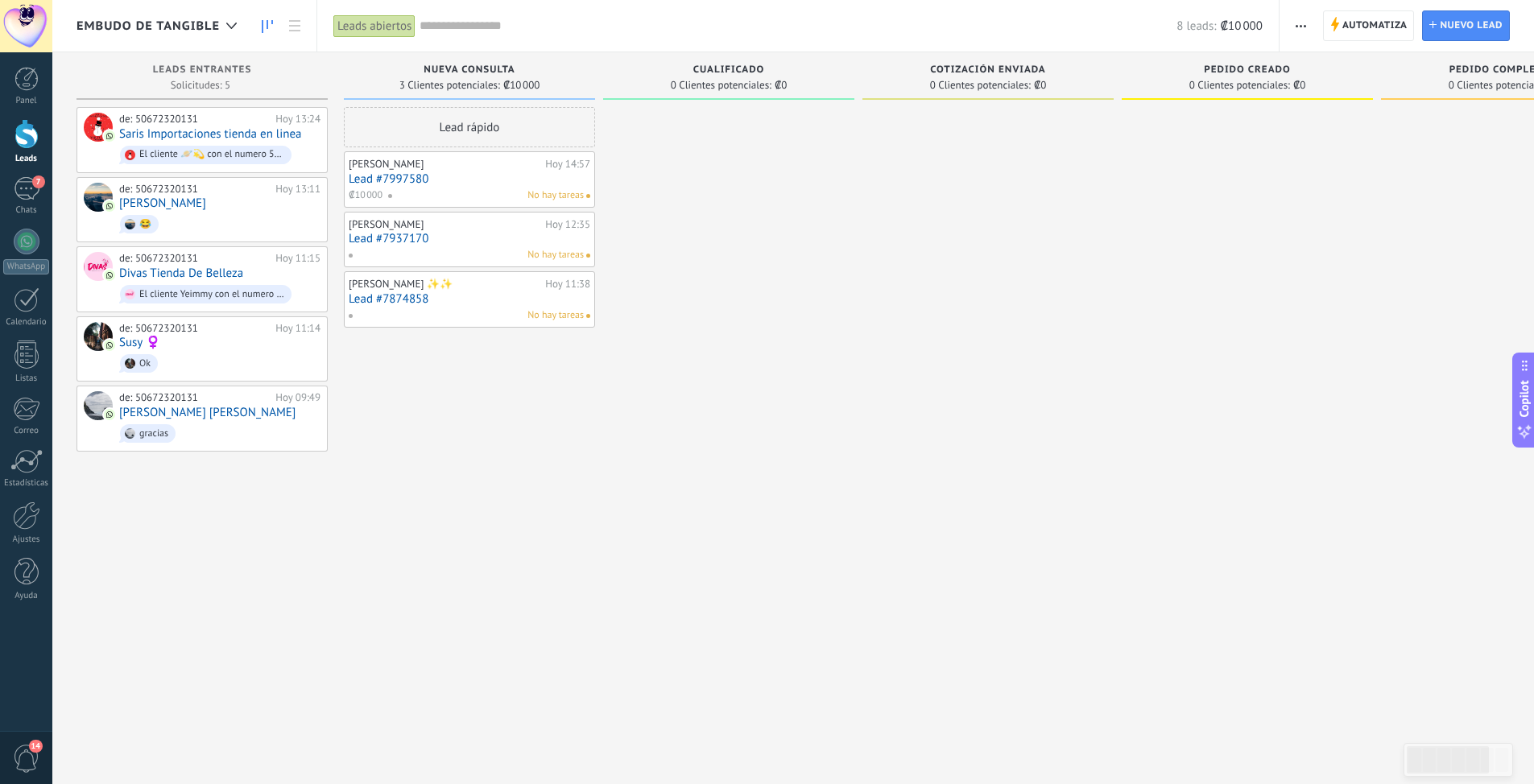
click at [1292, 18] on button "button" at bounding box center [1300, 26] width 24 height 31
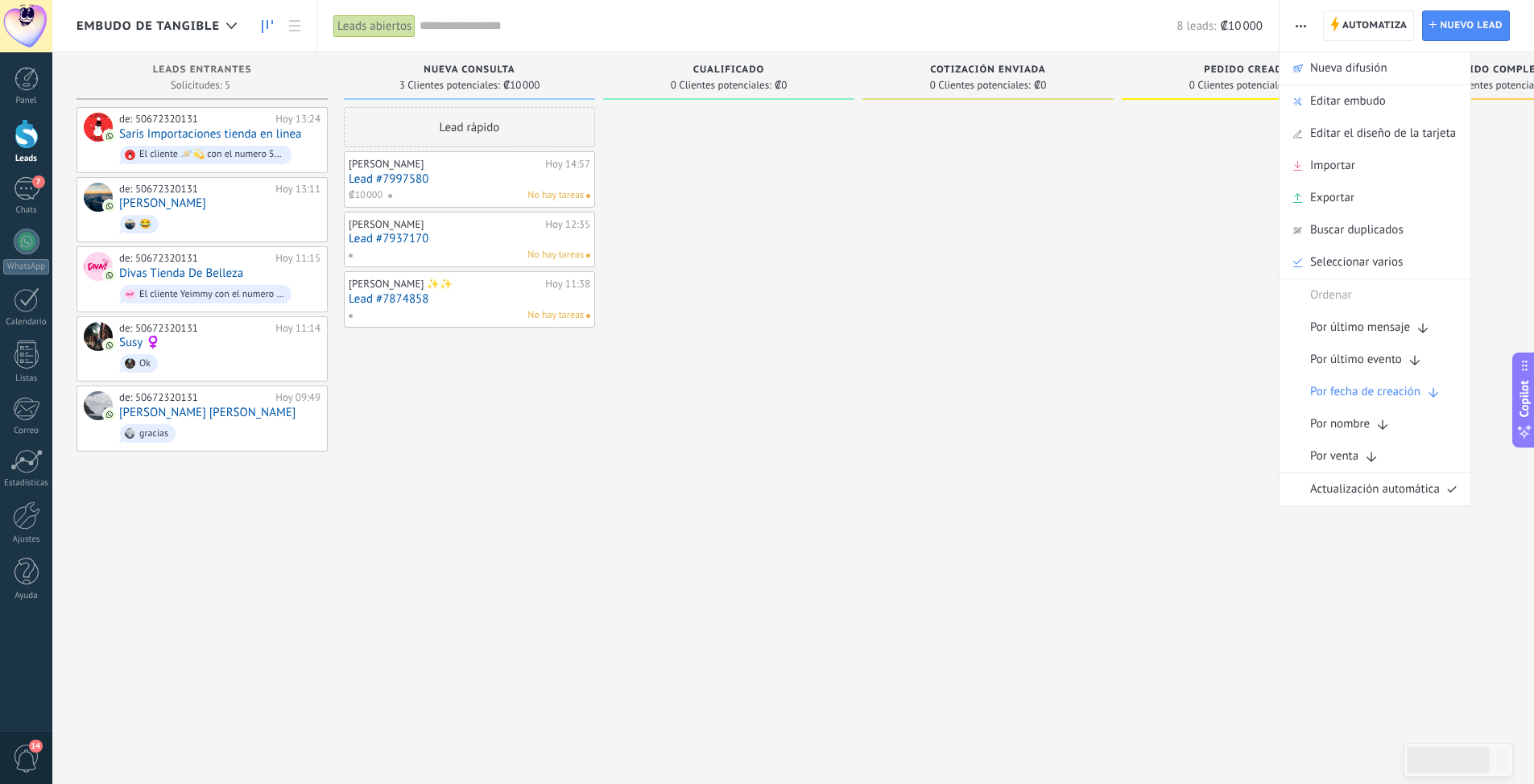
click at [1193, 446] on div at bounding box center [1247, 394] width 251 height 574
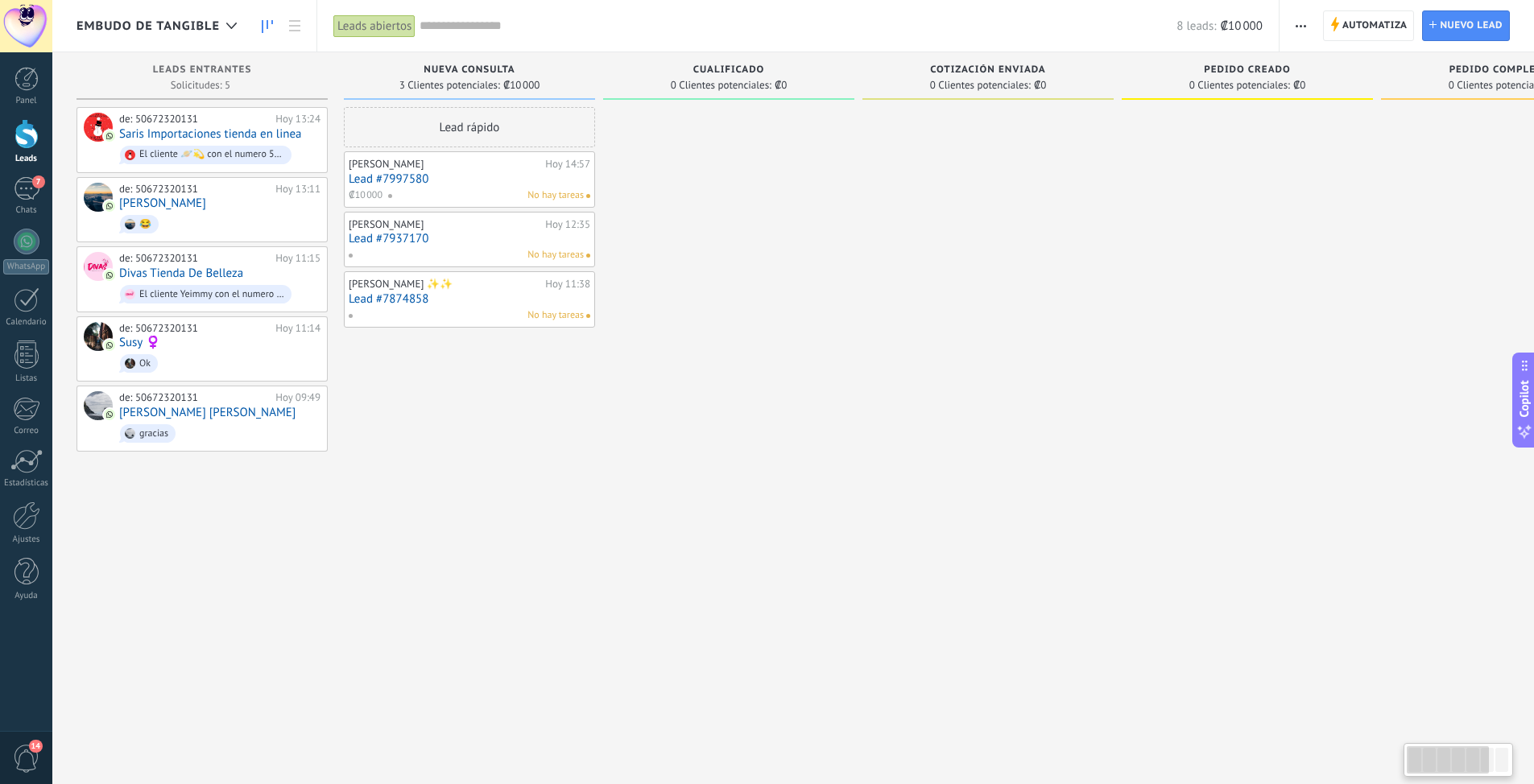
scroll to position [0, 1]
click at [1342, 28] on span "Automatiza" at bounding box center [1375, 26] width 65 height 29
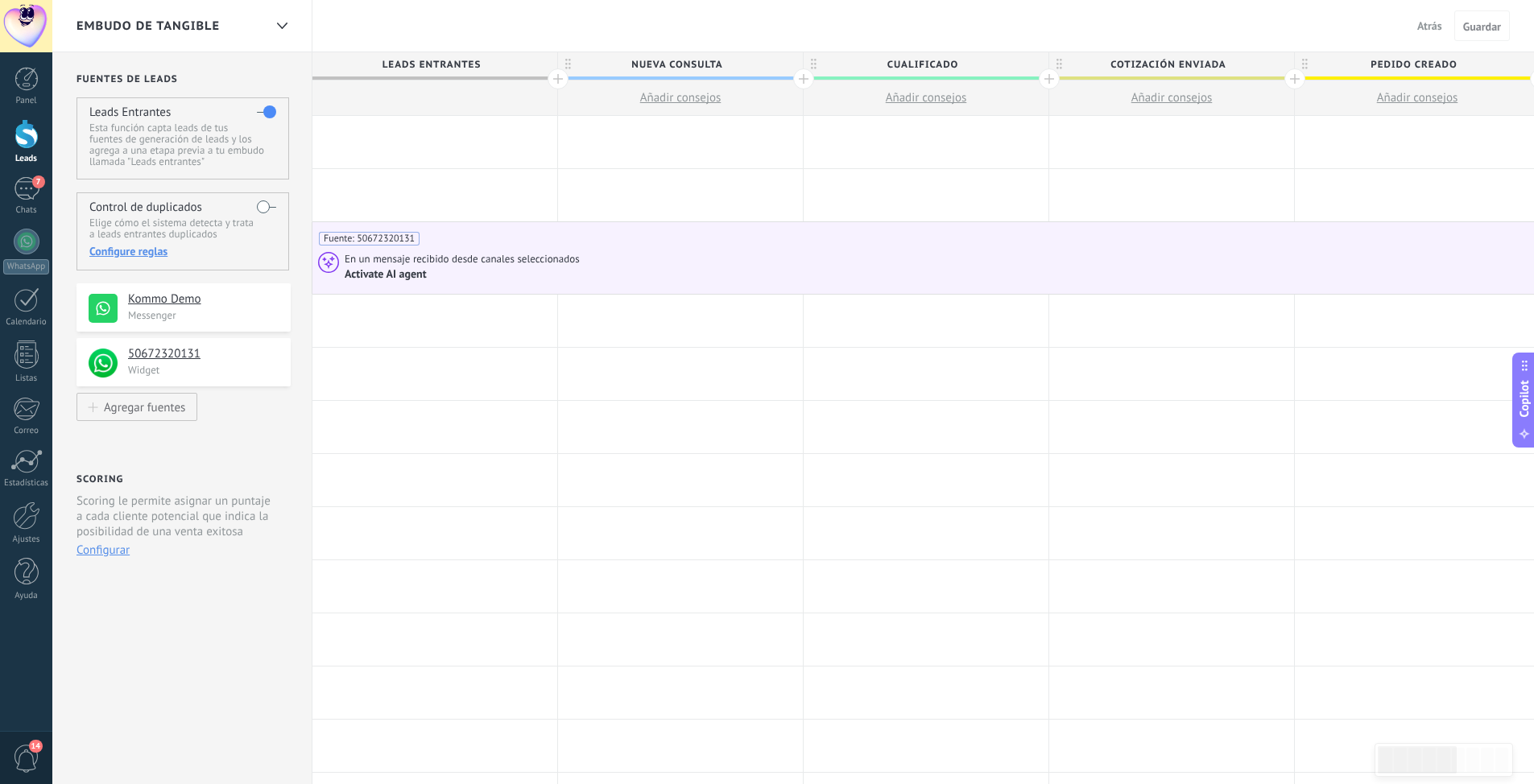
click at [1060, 238] on div "Fuente: 50672320131" at bounding box center [1417, 234] width 2196 height 24
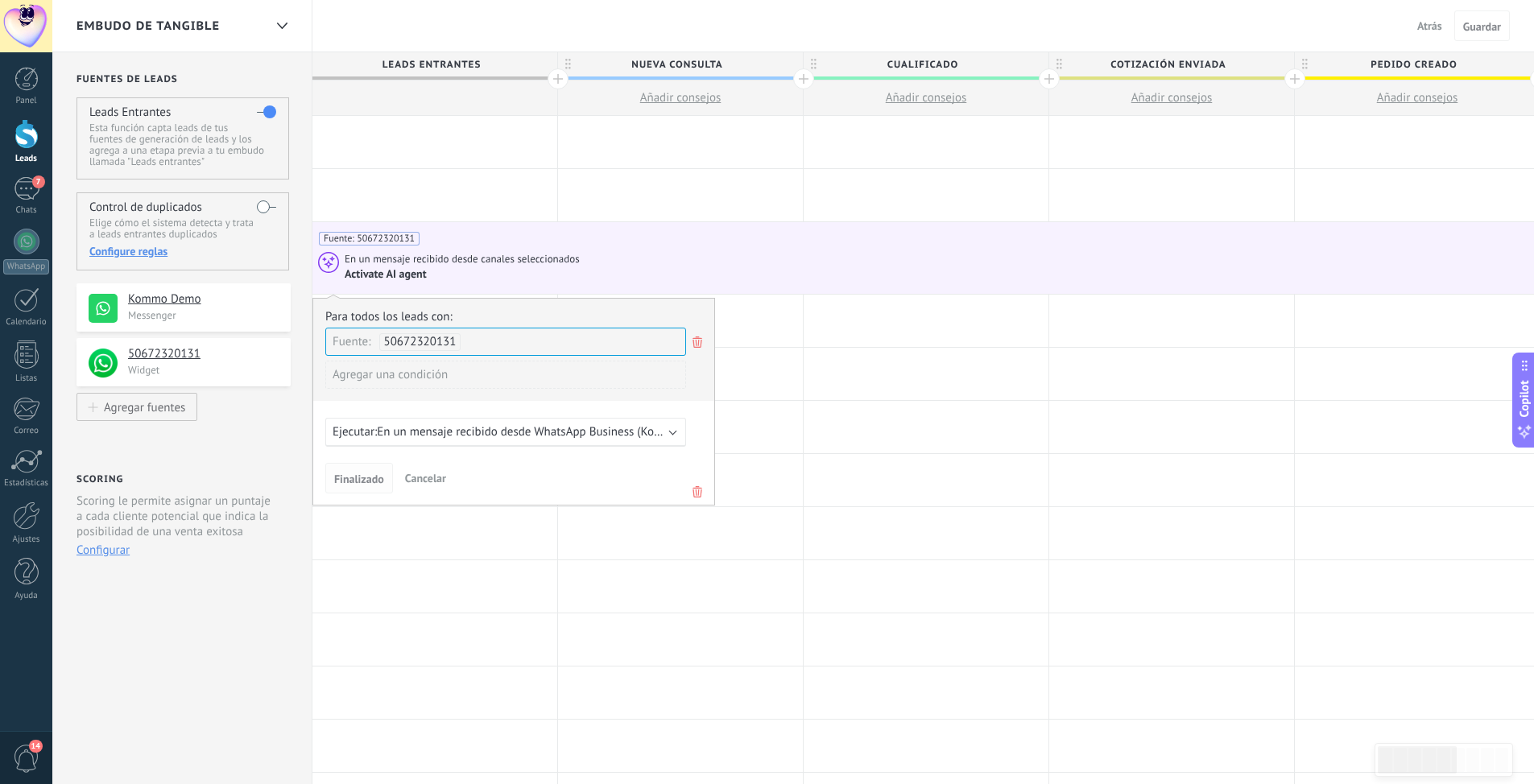
click at [343, 479] on span "Finalizado" at bounding box center [360, 479] width 50 height 11
click at [377, 437] on span "Ejecutar:" at bounding box center [355, 432] width 45 height 15
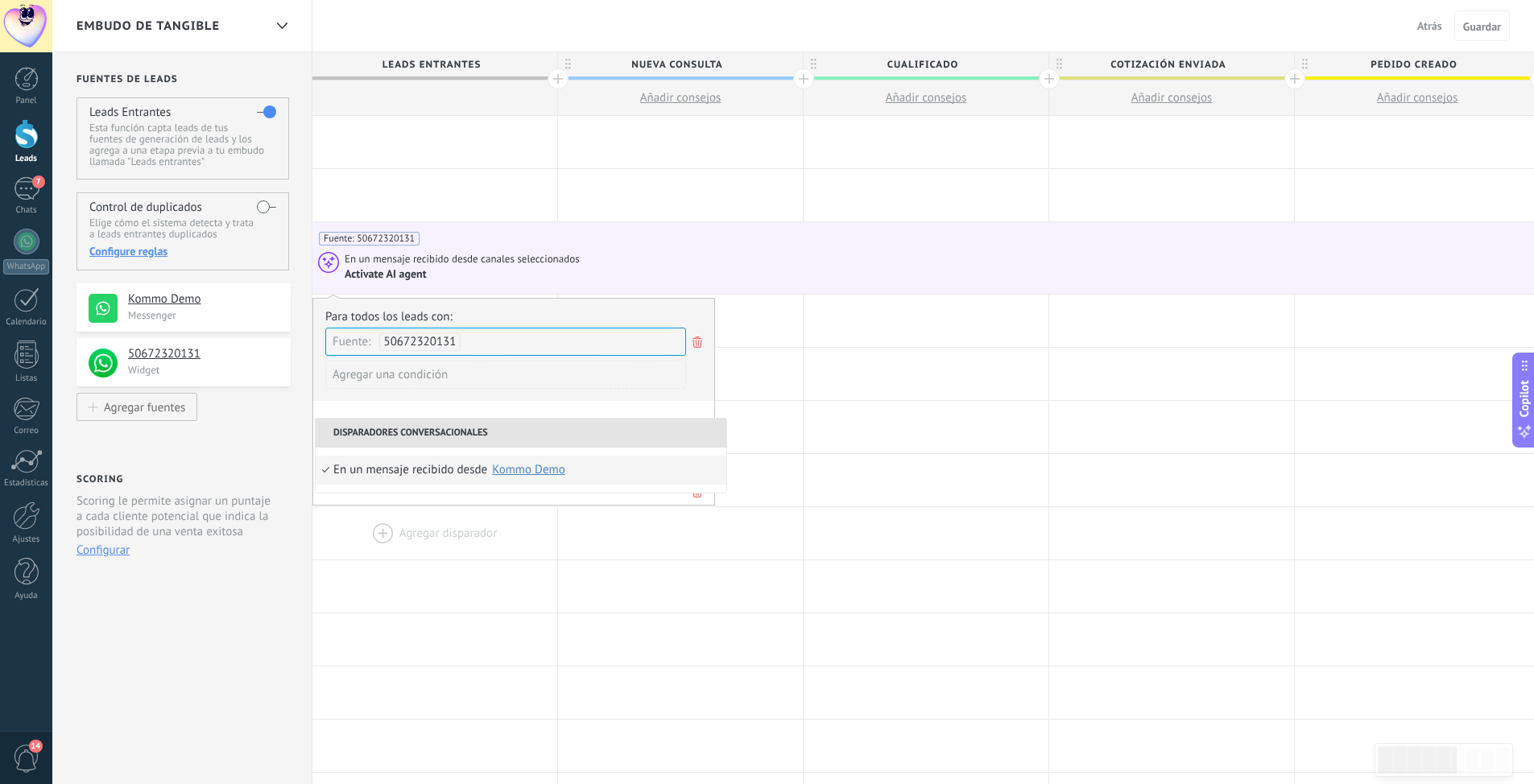
click at [441, 541] on div at bounding box center [435, 533] width 245 height 52
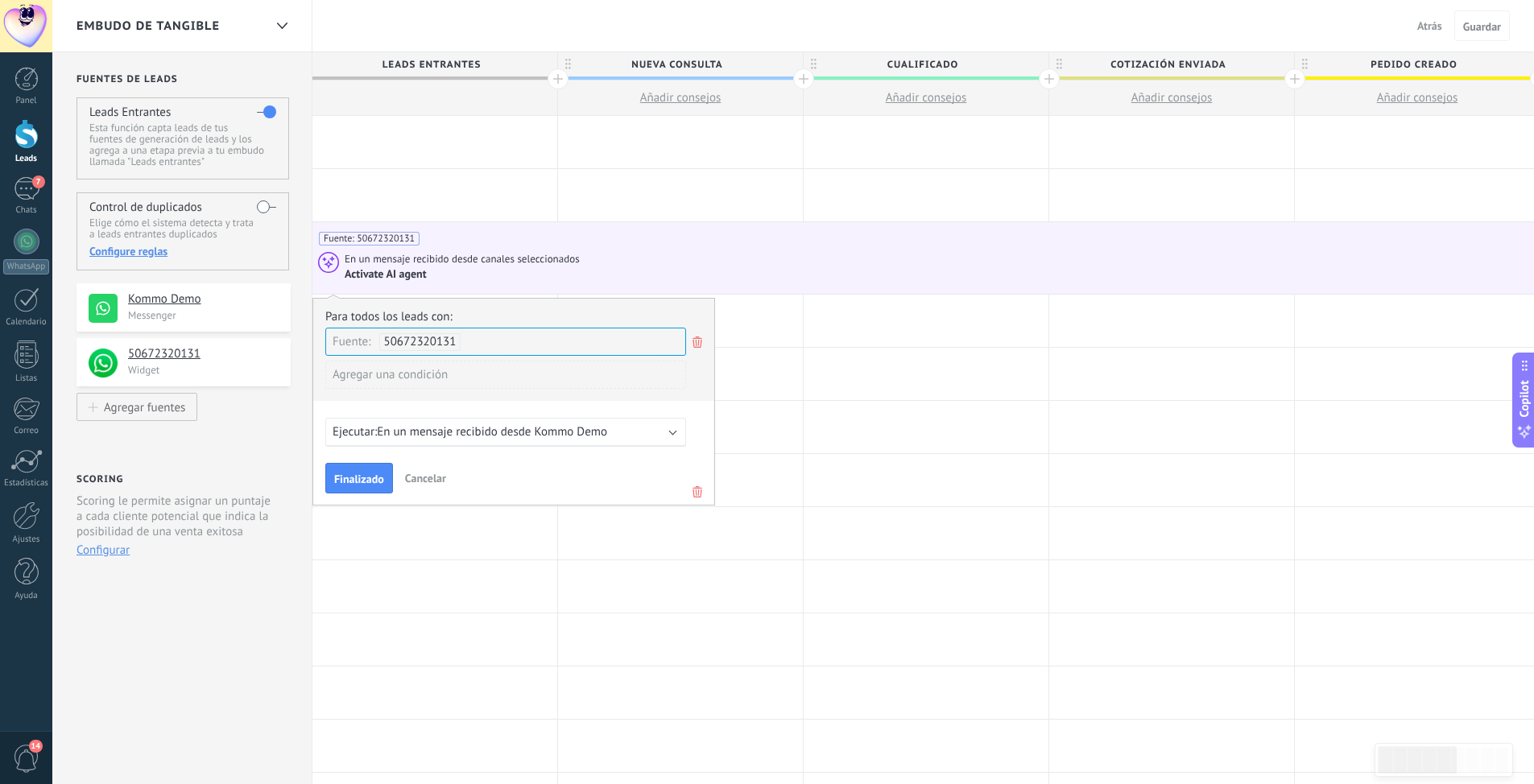
drag, startPoint x: 350, startPoint y: 478, endPoint x: 394, endPoint y: 493, distance: 46.5
click at [351, 478] on span "Finalizado" at bounding box center [360, 479] width 50 height 11
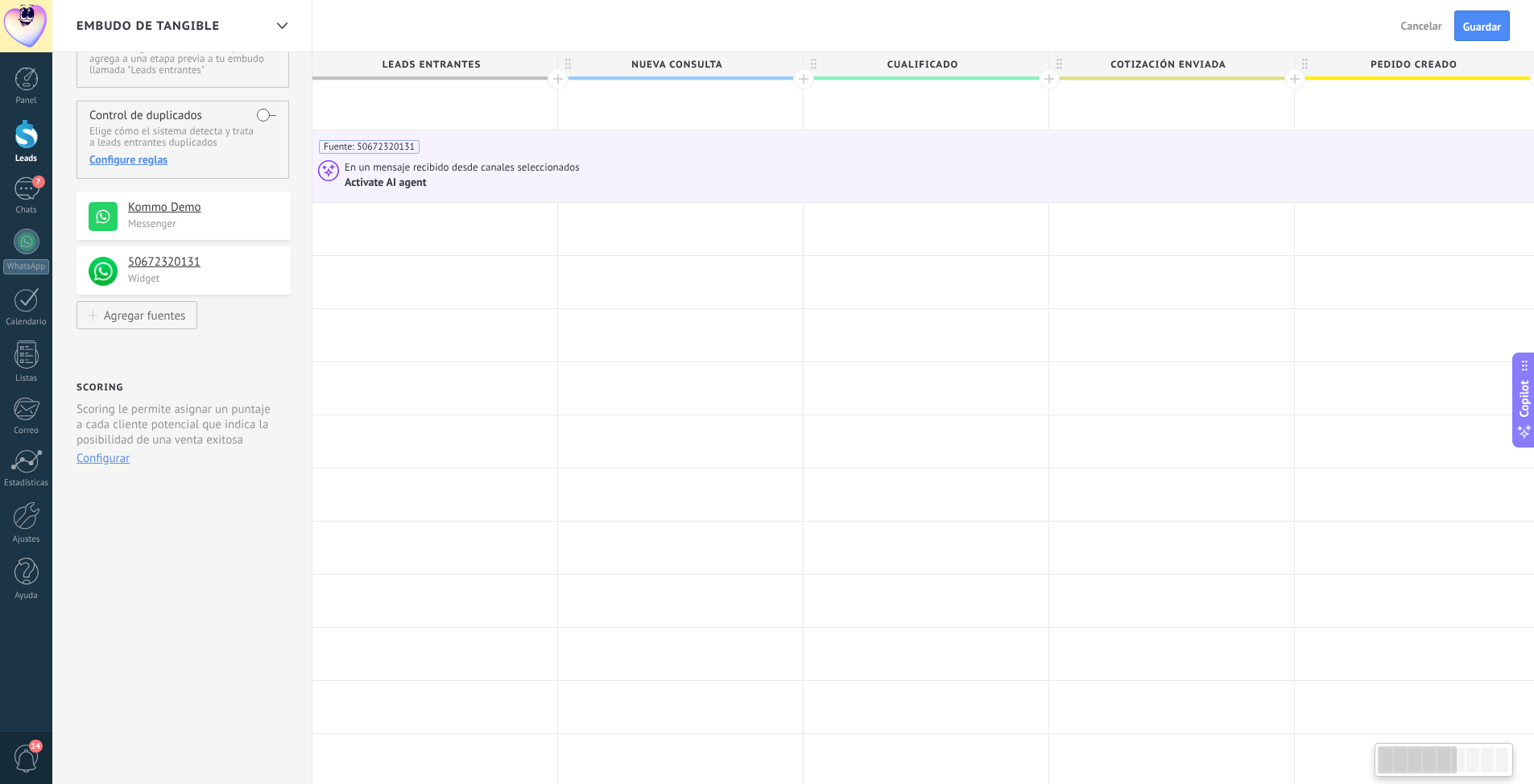
scroll to position [0, 989]
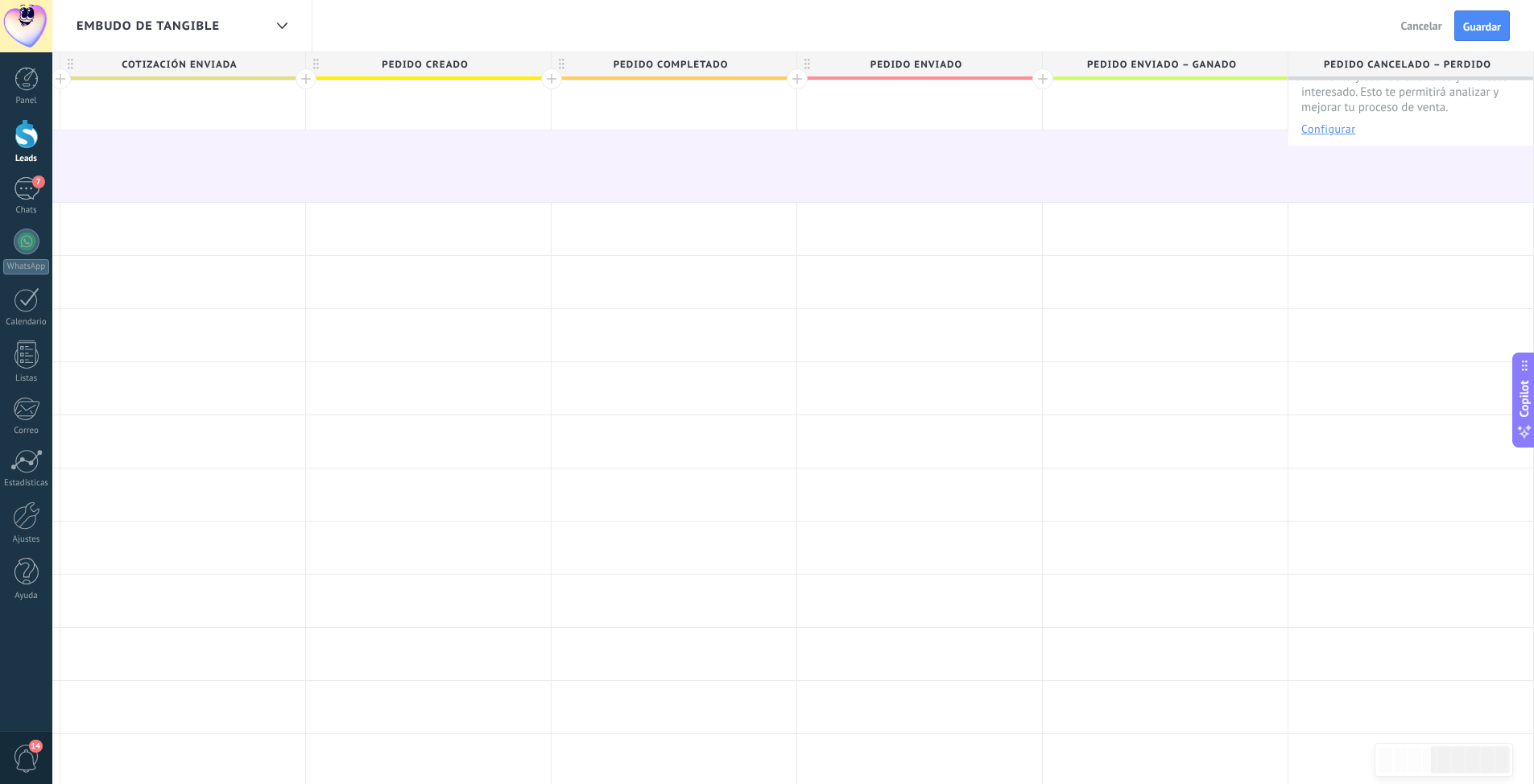
drag, startPoint x: 1425, startPoint y: 762, endPoint x: 1545, endPoint y: 759, distance: 120.0
click at [1533, 692] on html ".abccls-1,.abccls-2{fill-rule:evenodd}.abccls-2{fill:#fff} .abfcls-1{fill:none}…" at bounding box center [767, 300] width 1534 height 784
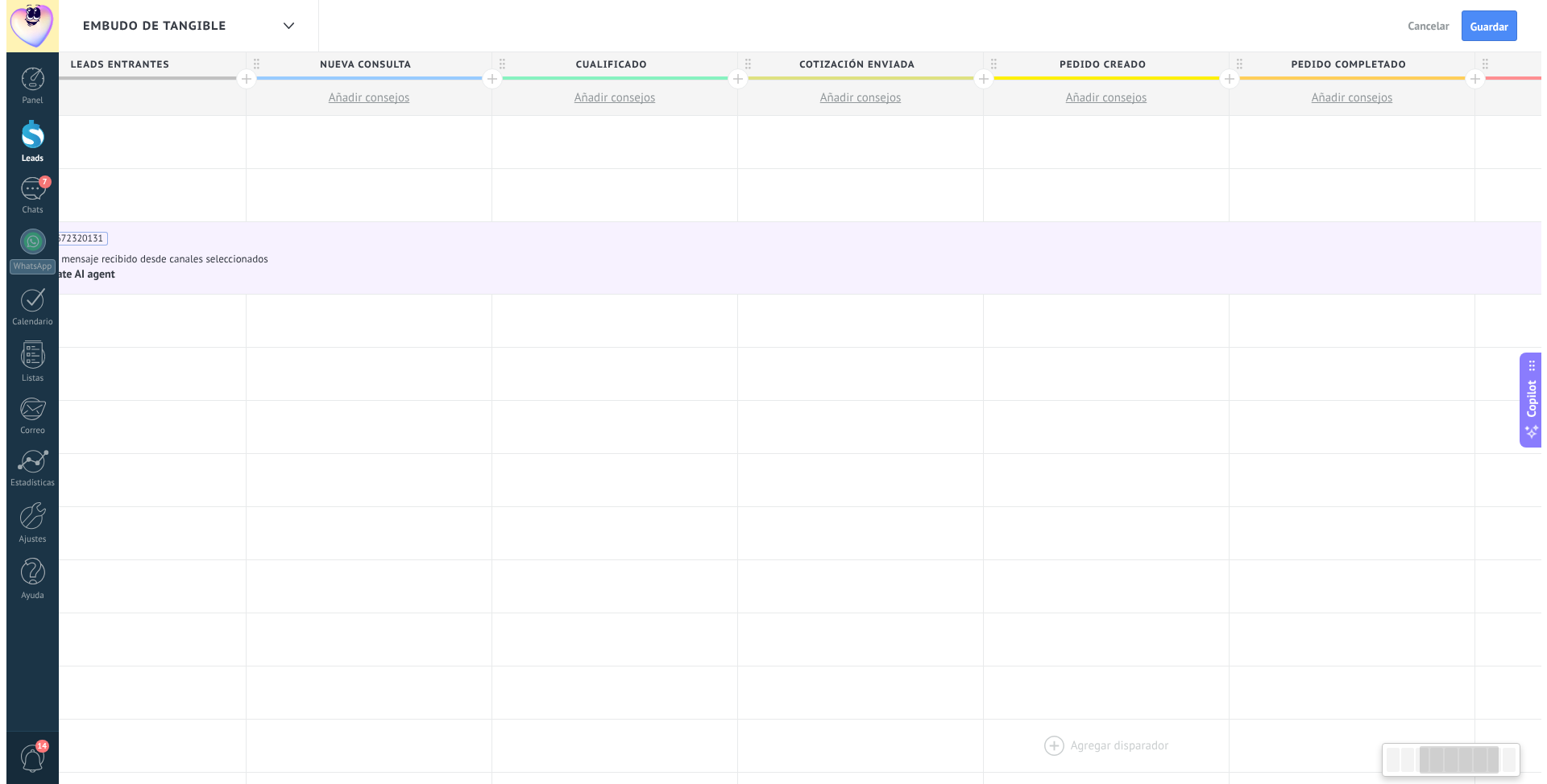
scroll to position [0, 0]
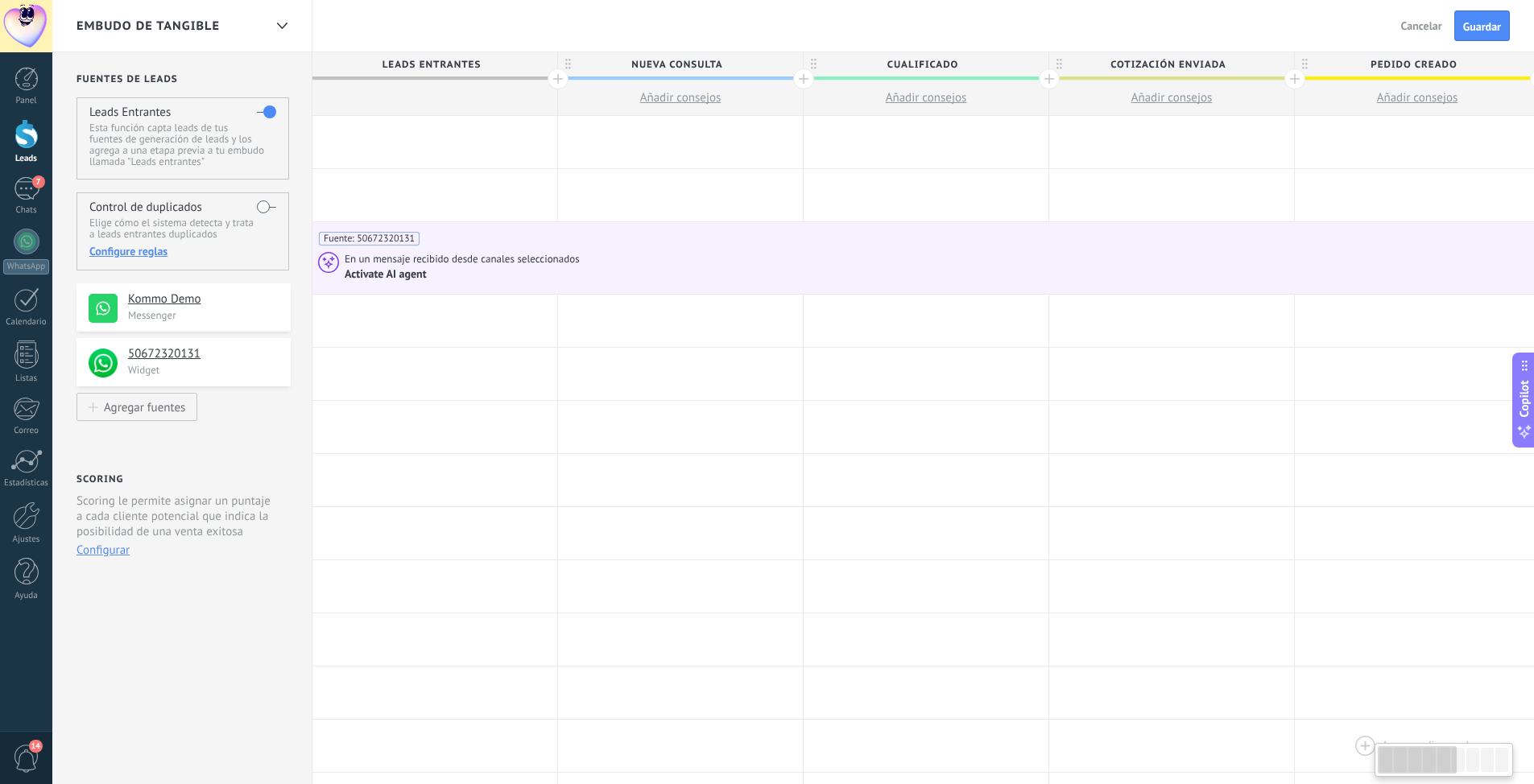
drag, startPoint x: 1451, startPoint y: 764, endPoint x: 1303, endPoint y: 770, distance: 148.1
click at [1303, 770] on body ".abccls-1,.abccls-2{fill-rule:evenodd}.abccls-2{fill:#fff} .abfcls-1{fill:none}…" at bounding box center [767, 392] width 1534 height 784
click at [676, 140] on div at bounding box center [680, 142] width 245 height 52
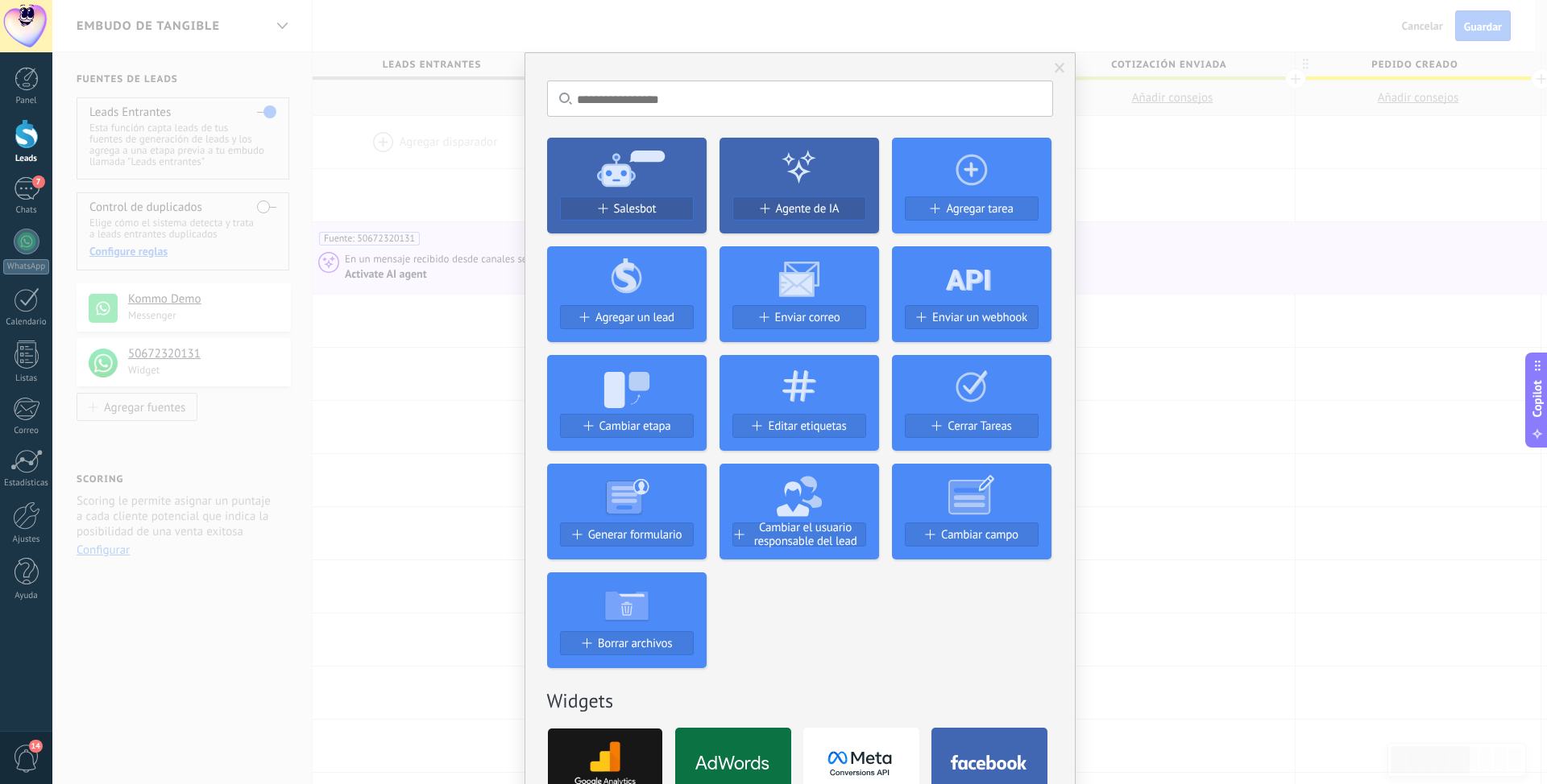
click at [800, 177] on icon at bounding box center [798, 167] width 37 height 37
click at [816, 213] on span "Agente de IA" at bounding box center [807, 209] width 63 height 14
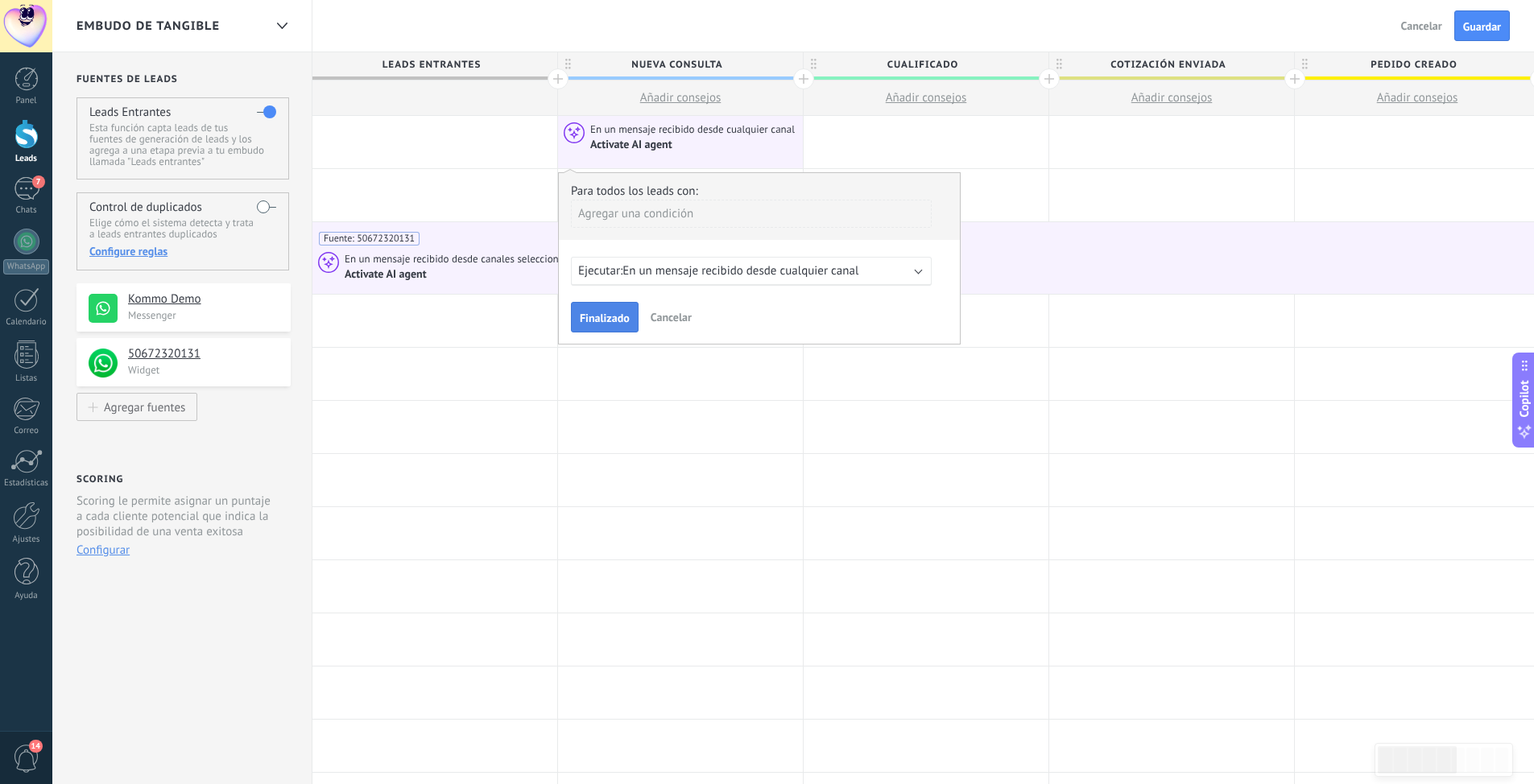
click at [601, 318] on span "Finalizado" at bounding box center [605, 318] width 50 height 11
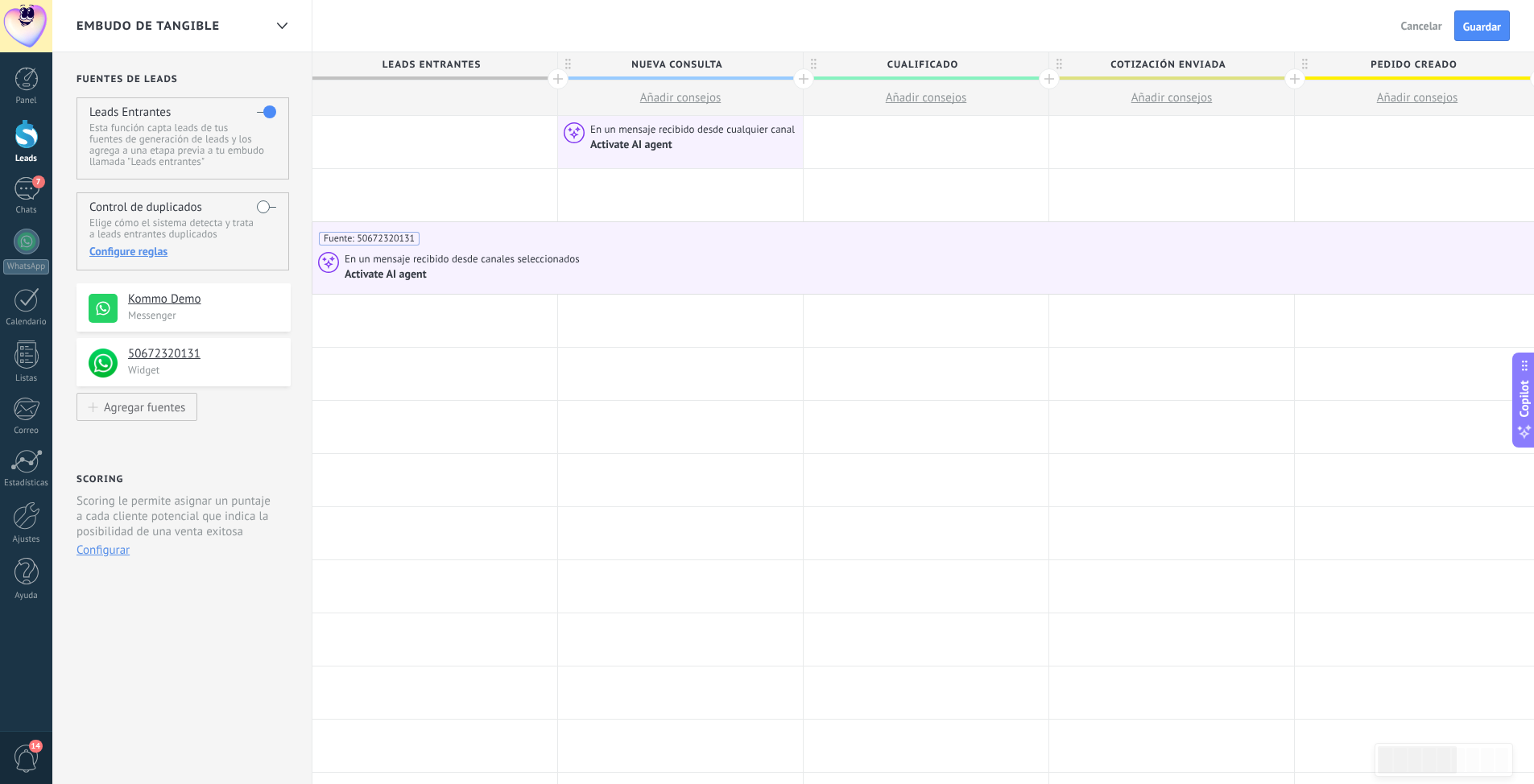
click at [406, 262] on span "En un mensaje recibido desde canales seleccionados" at bounding box center [463, 259] width 238 height 15
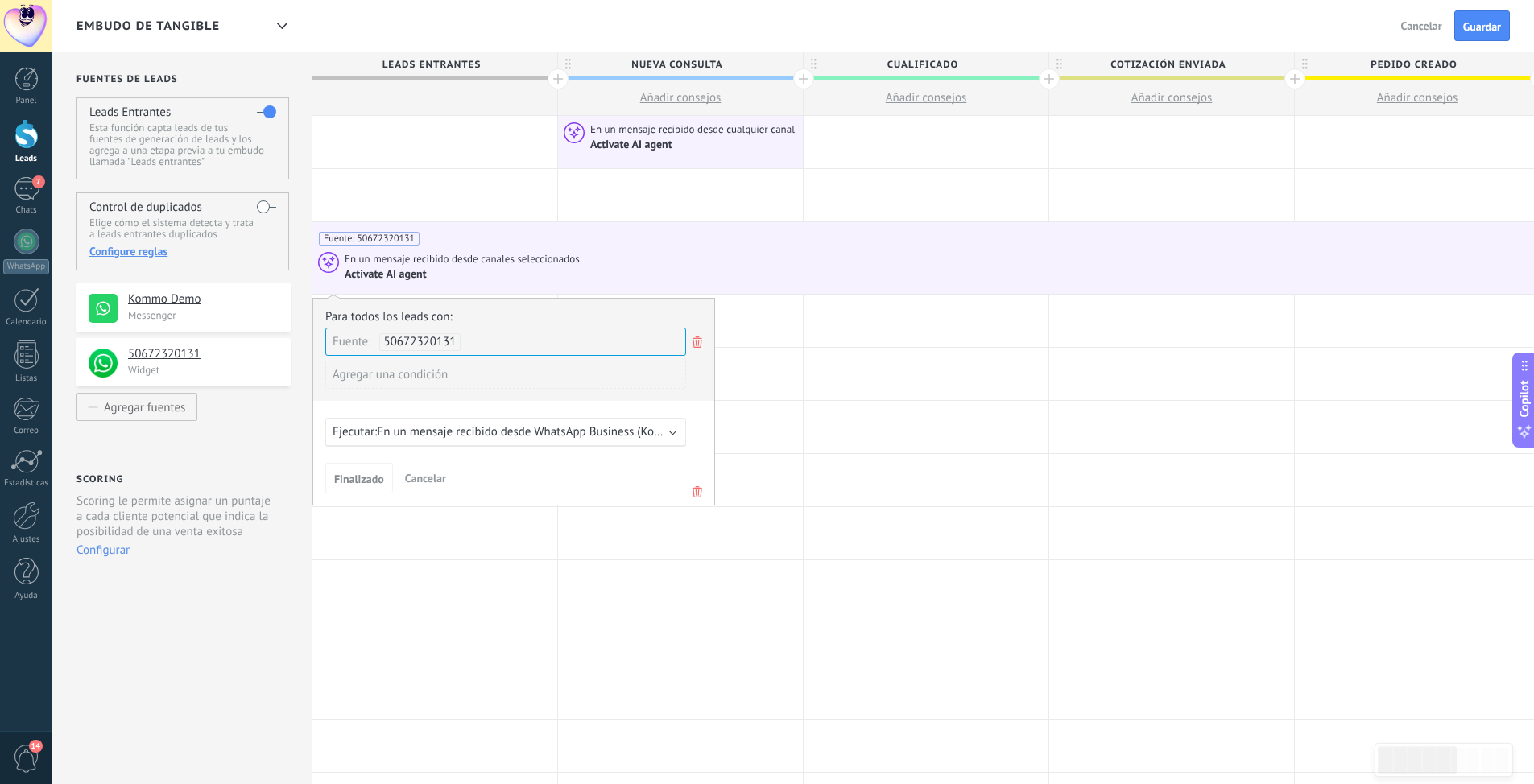
click at [396, 431] on span "En un mensaje recibido desde WhatsApp Business (Kommo Demo)" at bounding box center [546, 432] width 340 height 15
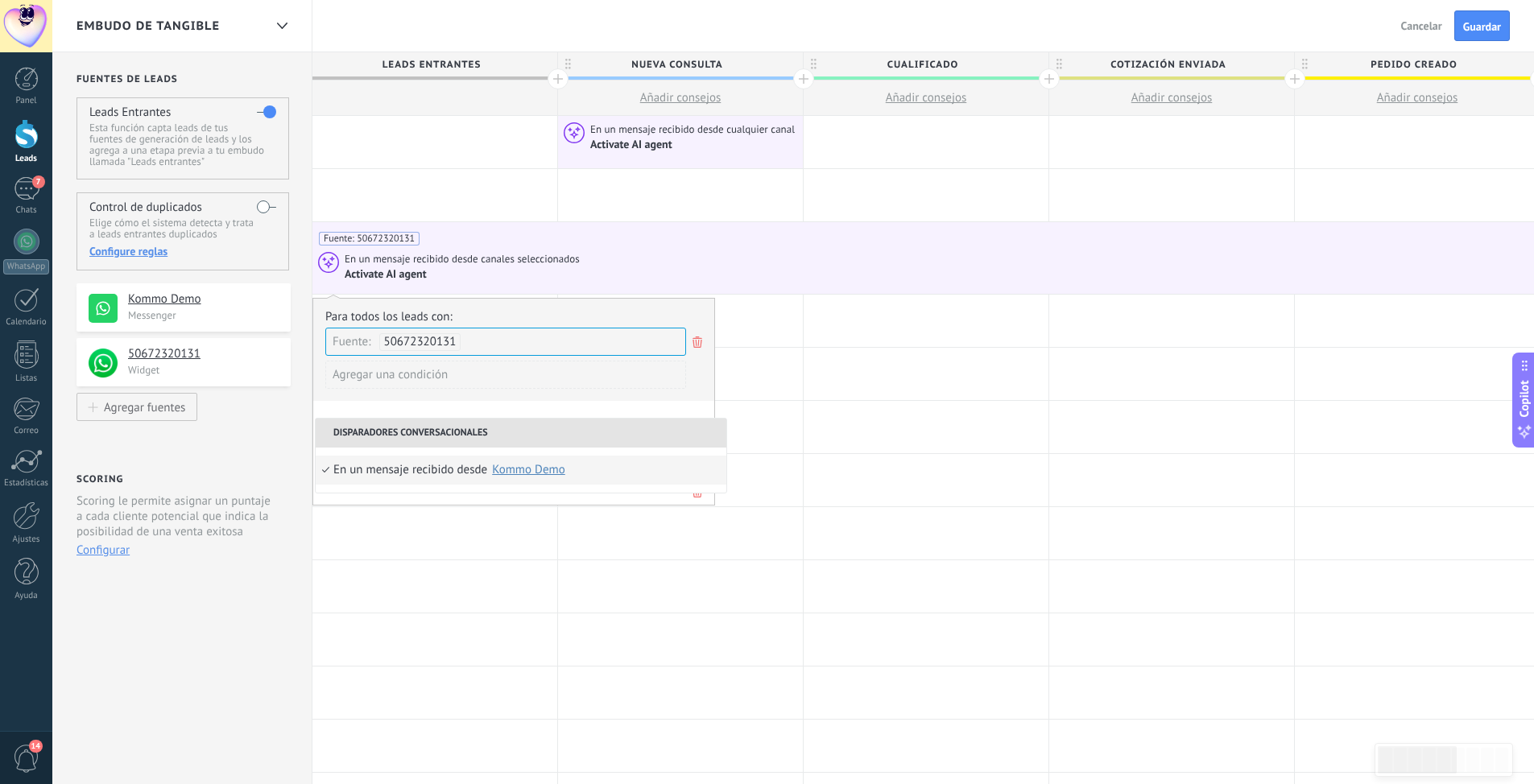
click at [396, 431] on li "Disparadores conversacionales" at bounding box center [521, 433] width 411 height 29
click at [404, 432] on li "Disparadores conversacionales" at bounding box center [521, 433] width 411 height 29
click at [390, 555] on div at bounding box center [435, 533] width 245 height 52
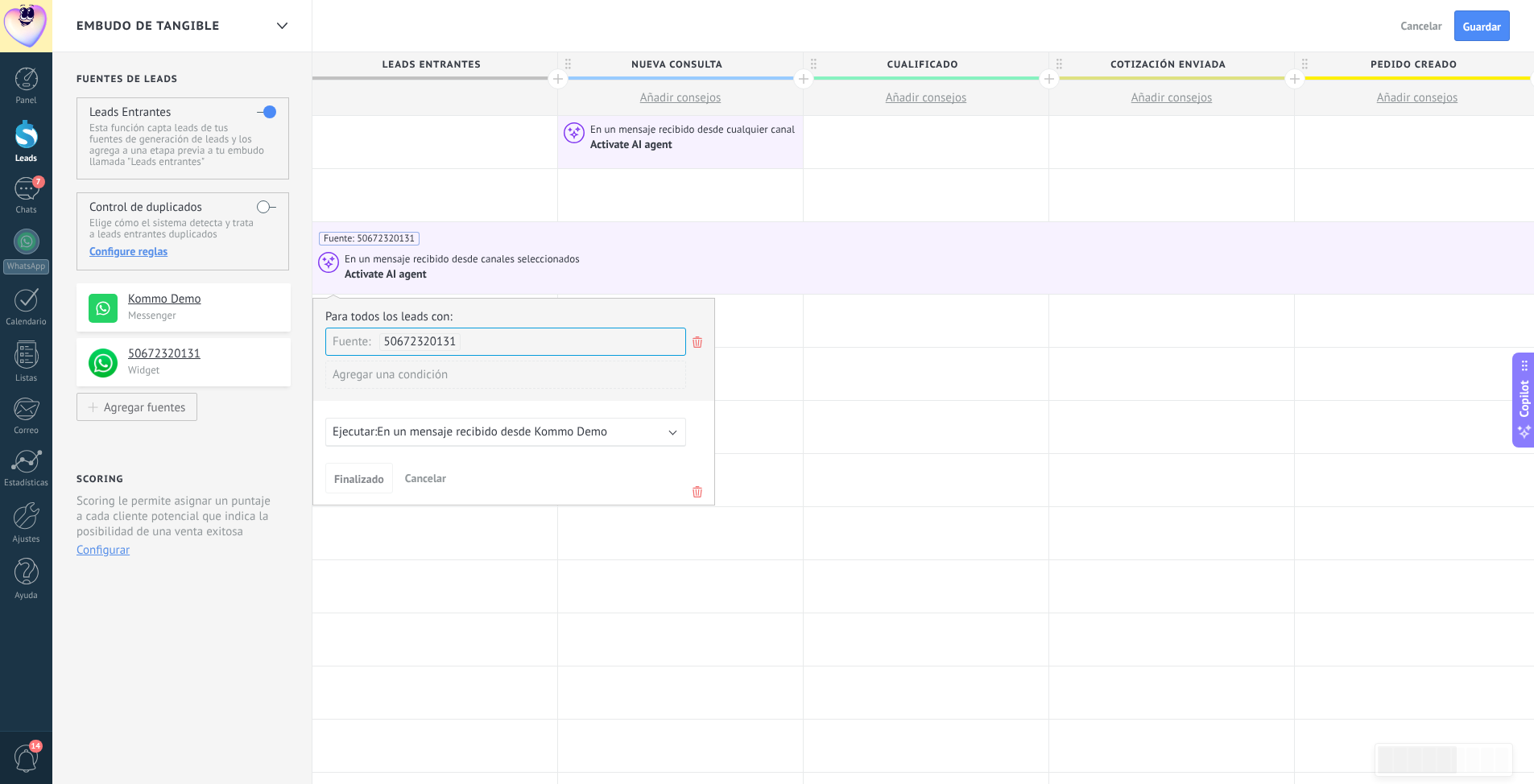
click at [673, 431] on b at bounding box center [673, 431] width 8 height 8
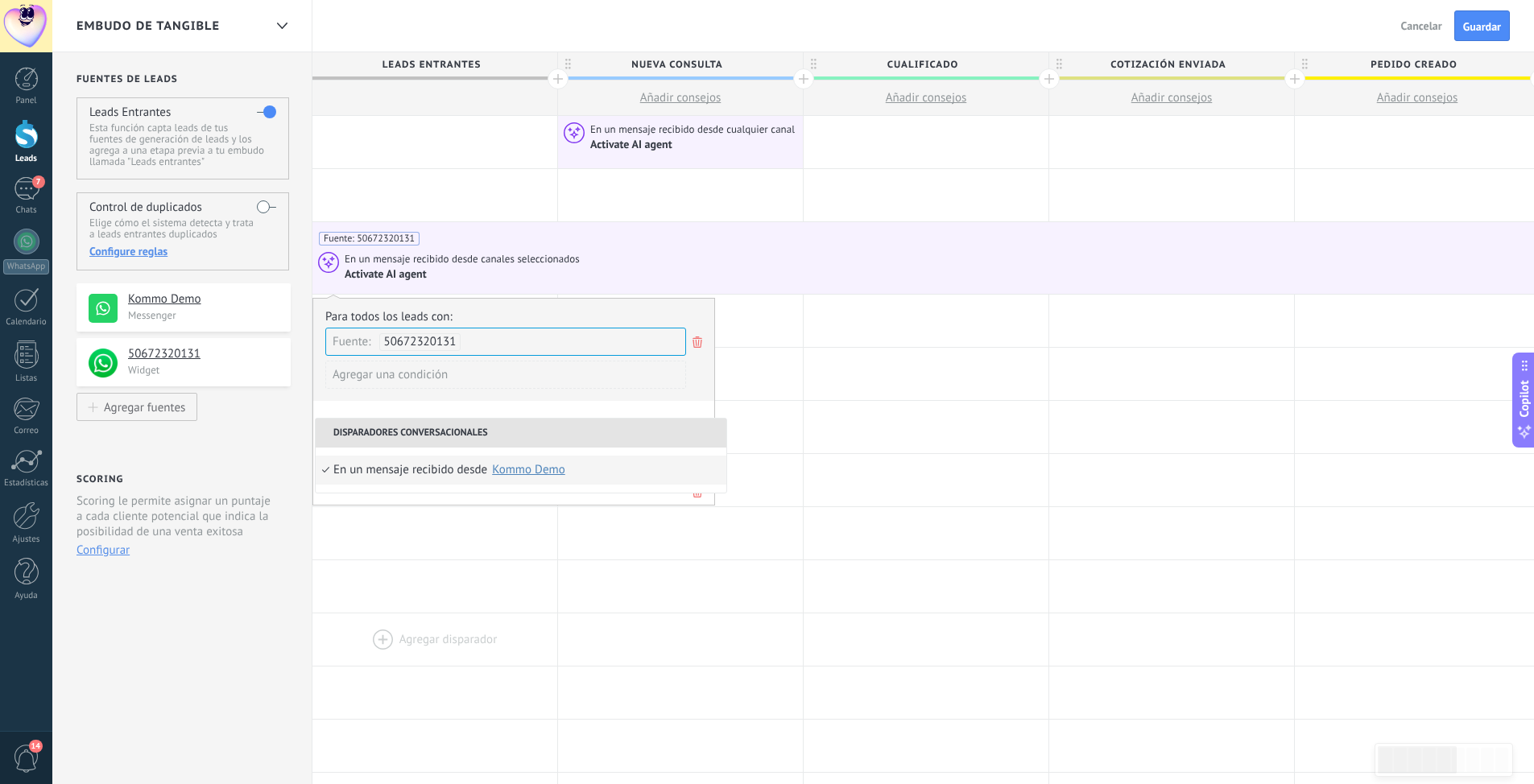
click at [450, 627] on div at bounding box center [435, 640] width 245 height 52
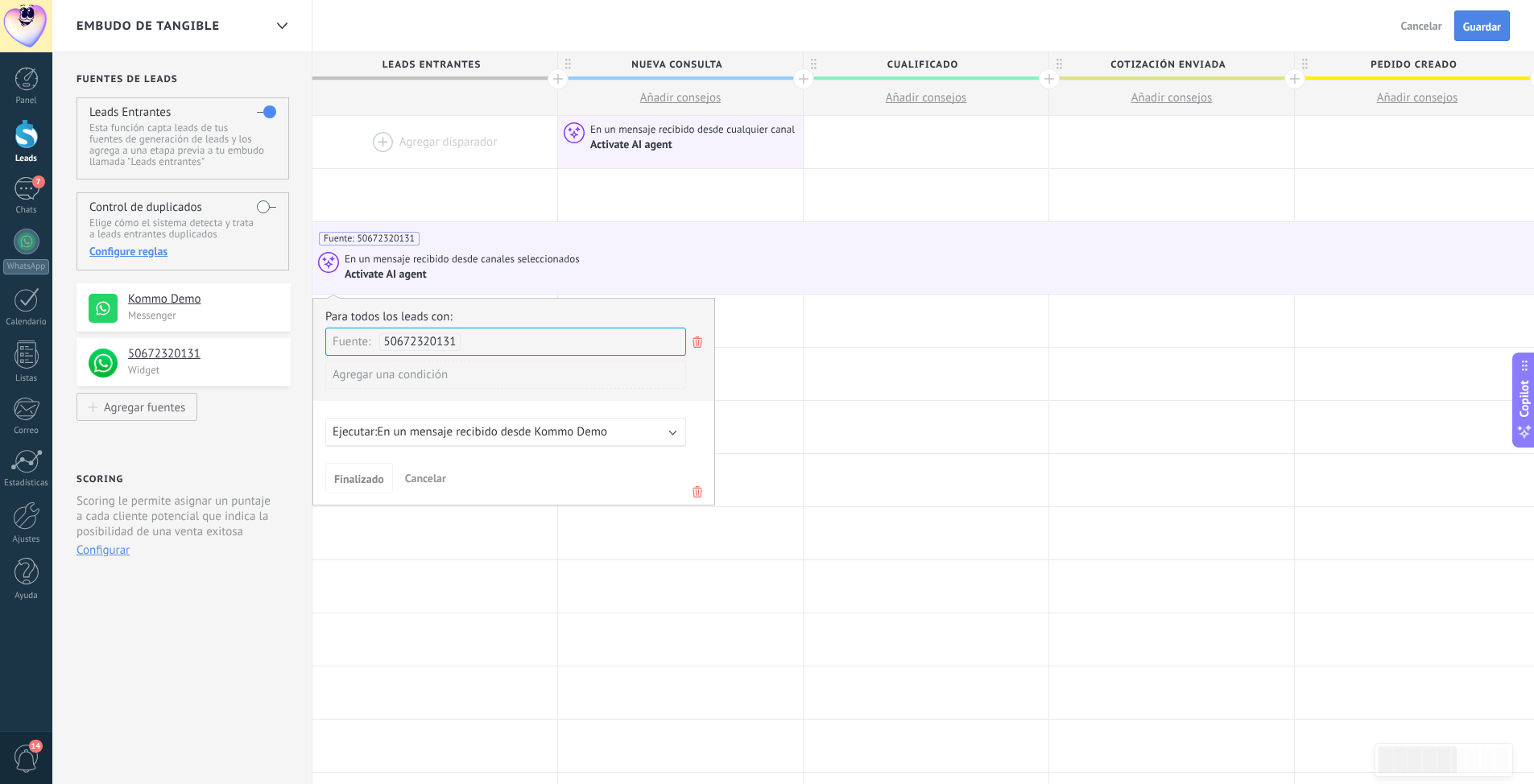
click at [1489, 25] on span "Guardar" at bounding box center [1481, 27] width 38 height 11
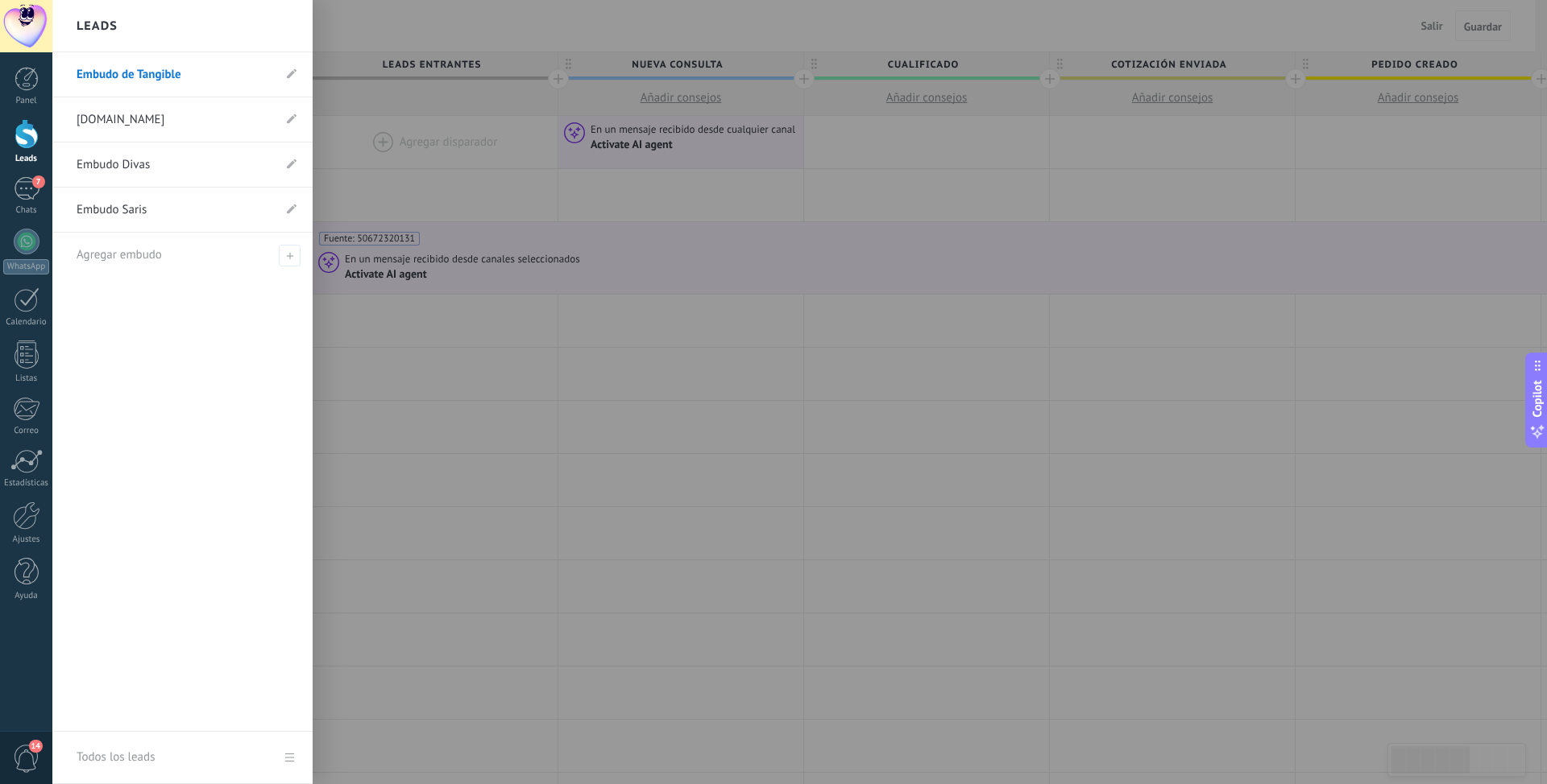
click at [24, 148] on div at bounding box center [27, 134] width 24 height 30
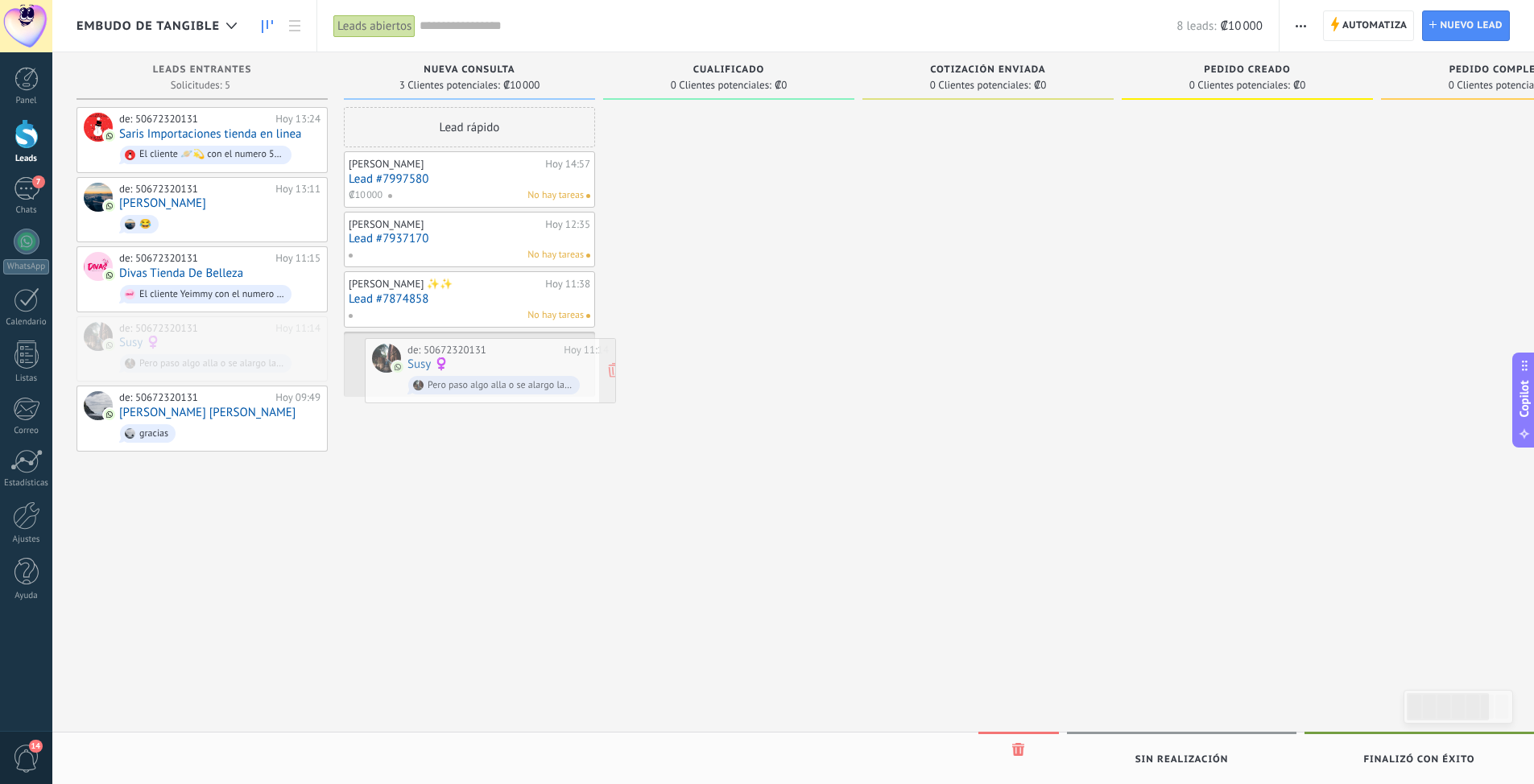
drag, startPoint x: 188, startPoint y: 338, endPoint x: 476, endPoint y: 361, distance: 288.9
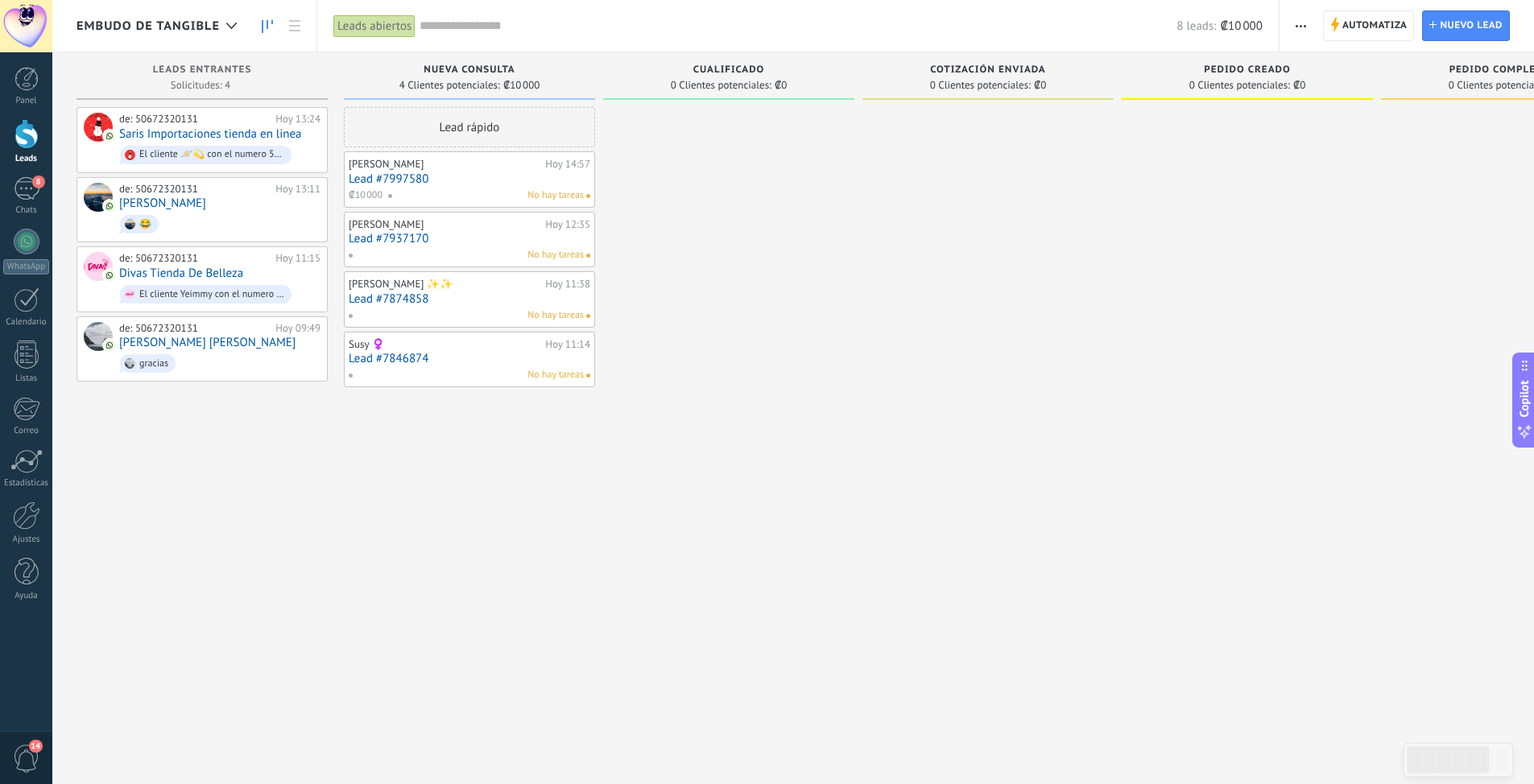
click at [424, 360] on link "Lead #7846874" at bounding box center [470, 358] width 242 height 14
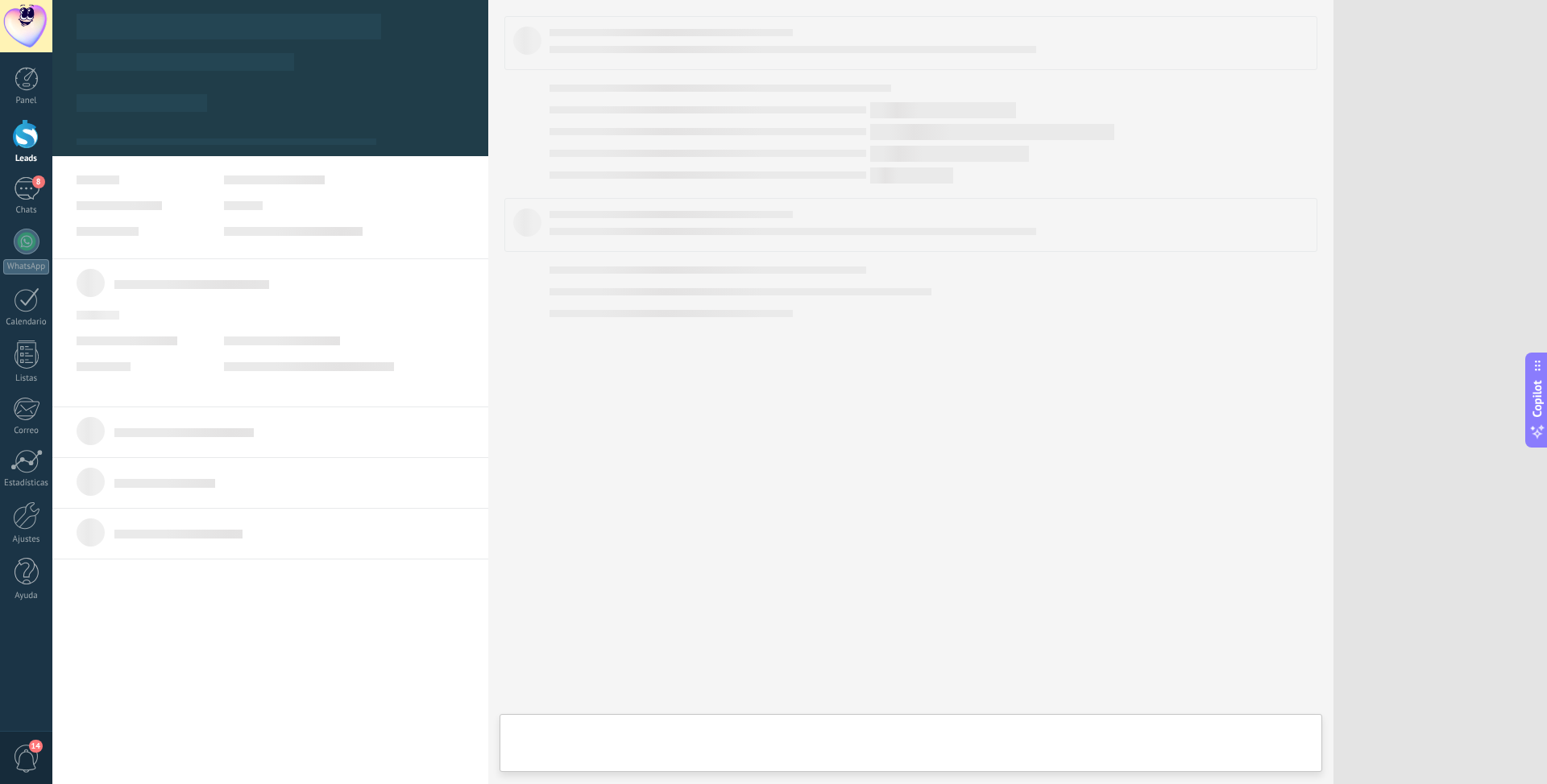
type textarea "**********"
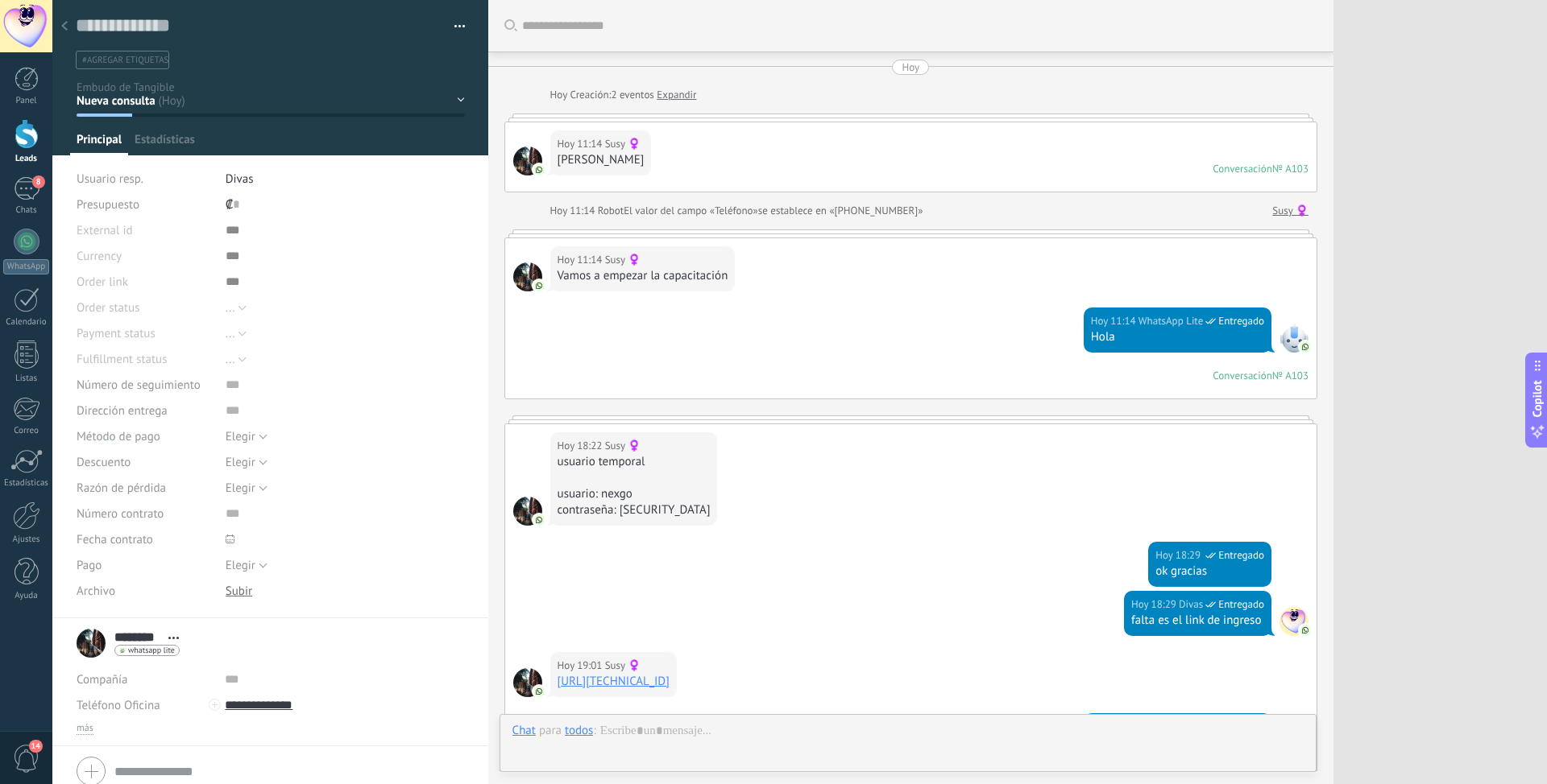
scroll to position [649, 0]
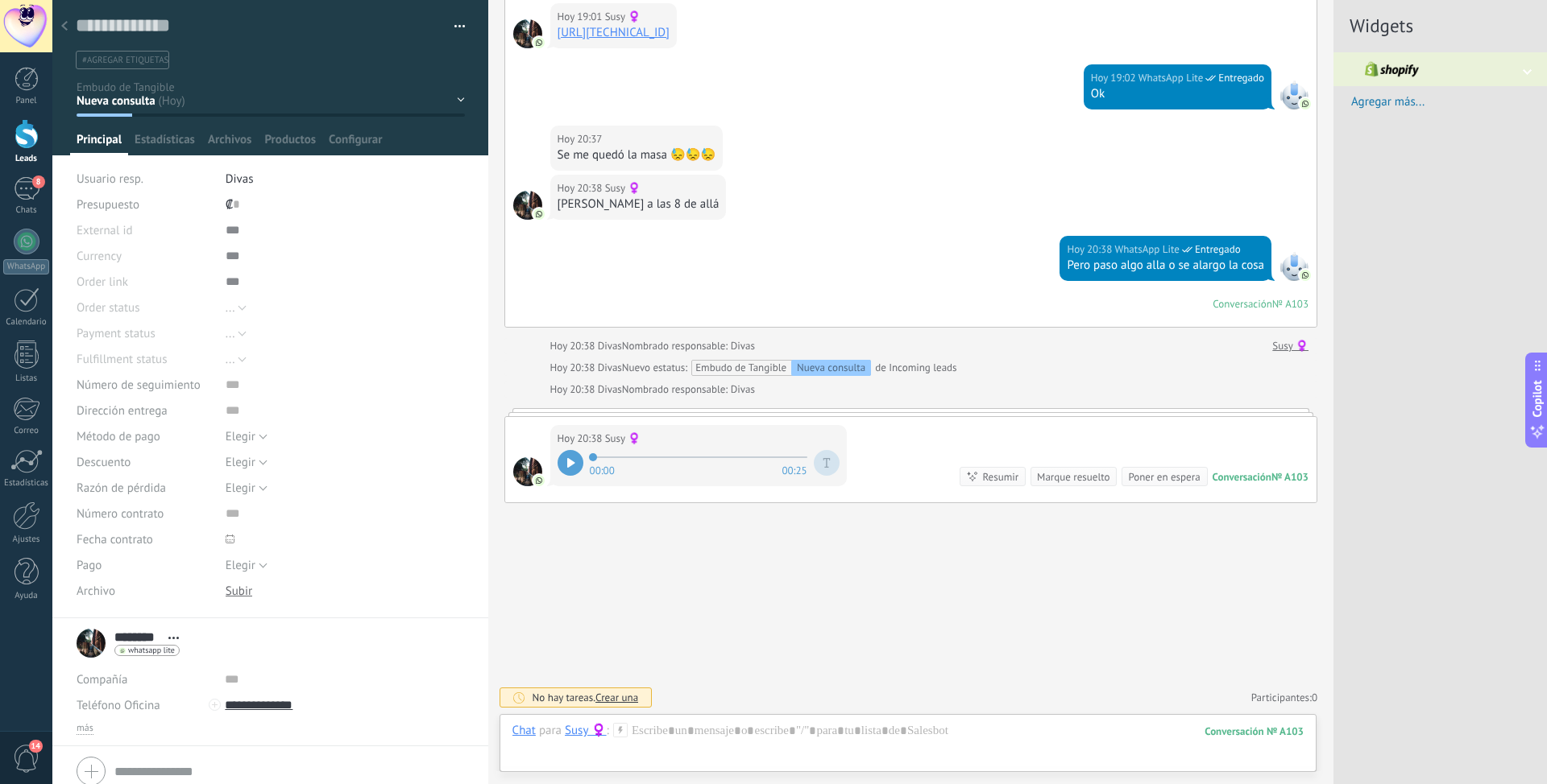
click at [573, 460] on icon at bounding box center [571, 463] width 8 height 10
click at [828, 467] on icon at bounding box center [826, 463] width 7 height 10
click at [686, 744] on div at bounding box center [908, 747] width 791 height 49
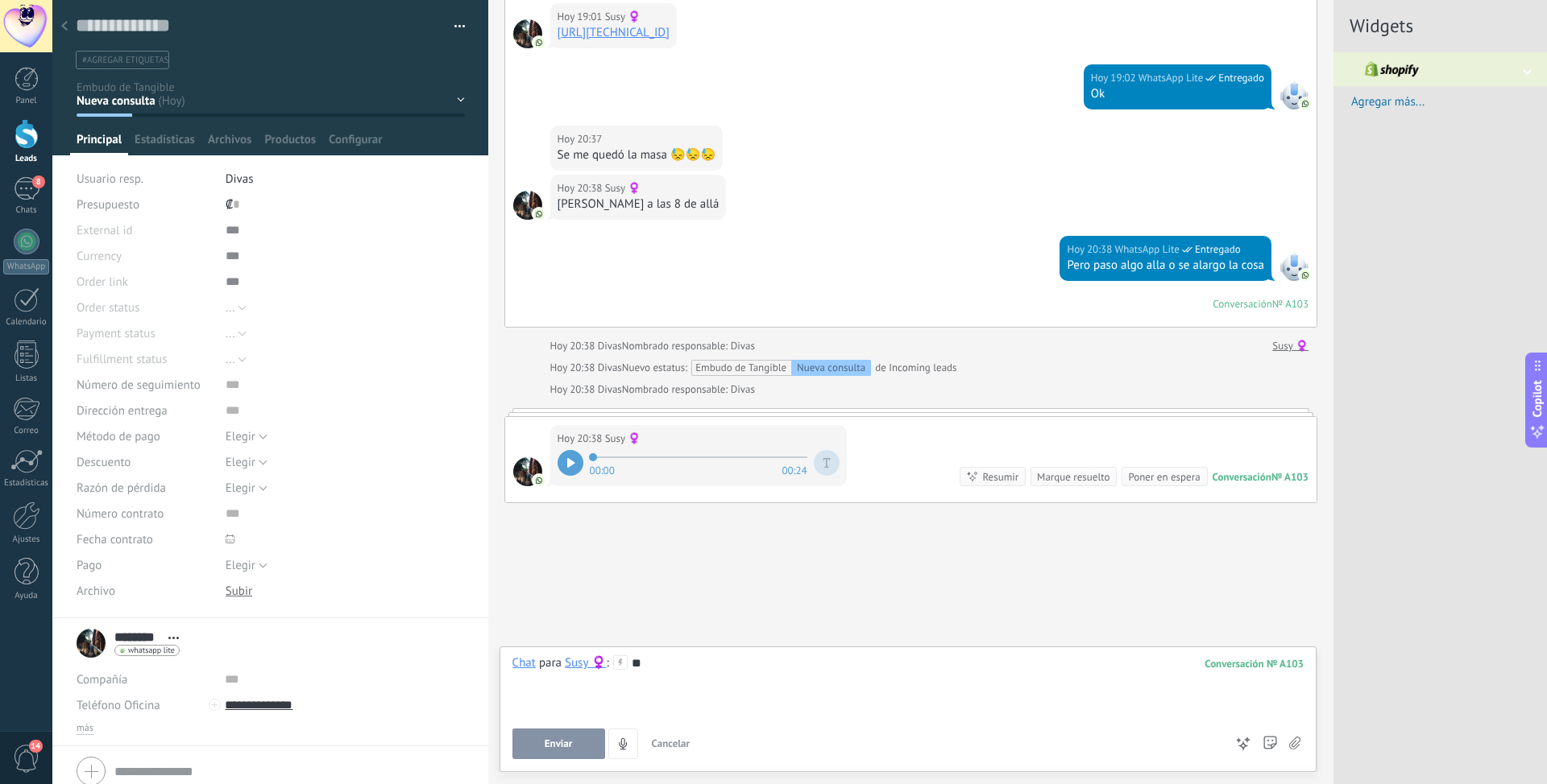
scroll to position [657, 0]
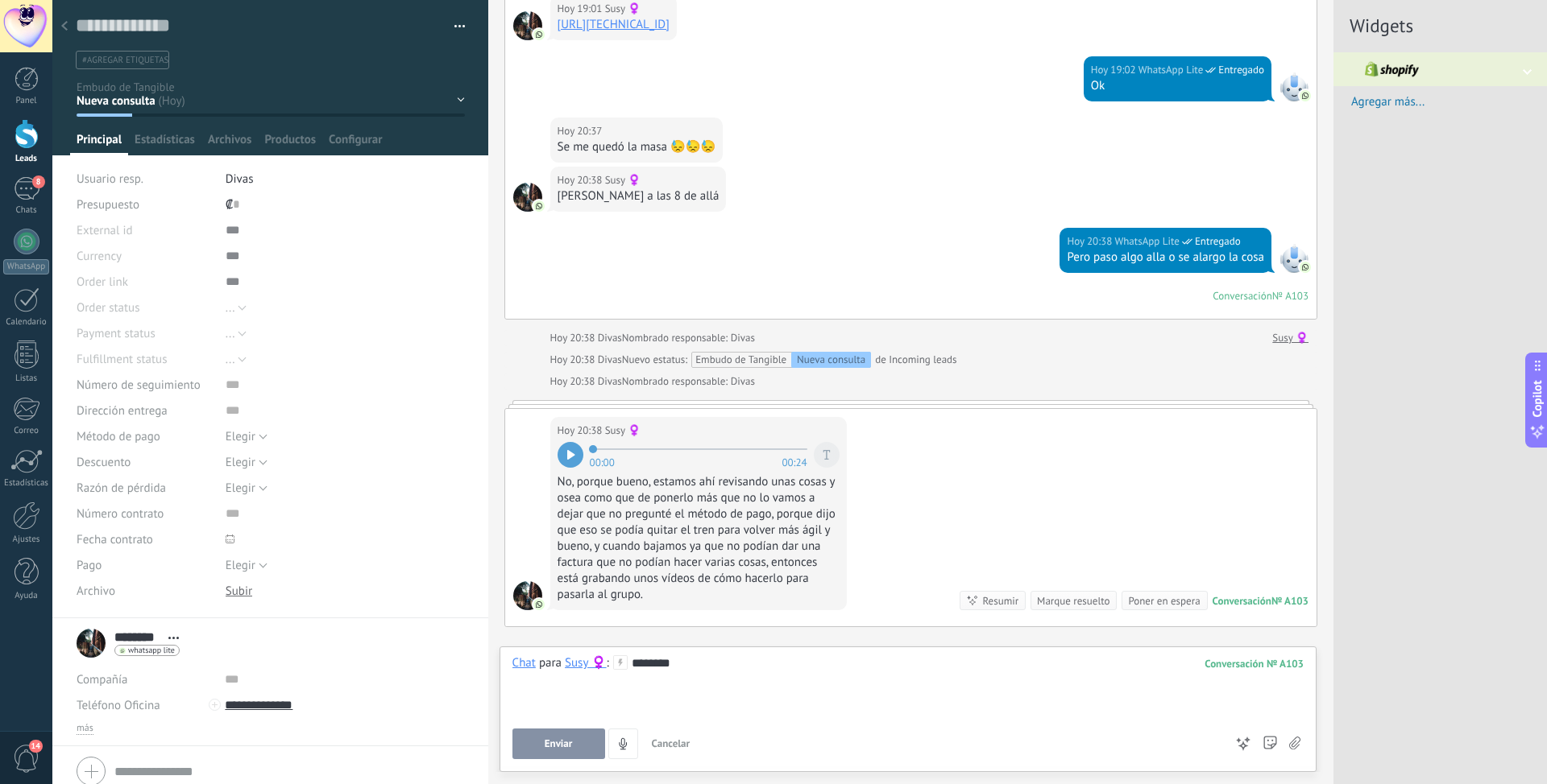
click at [550, 750] on span "Enviar" at bounding box center [559, 744] width 28 height 11
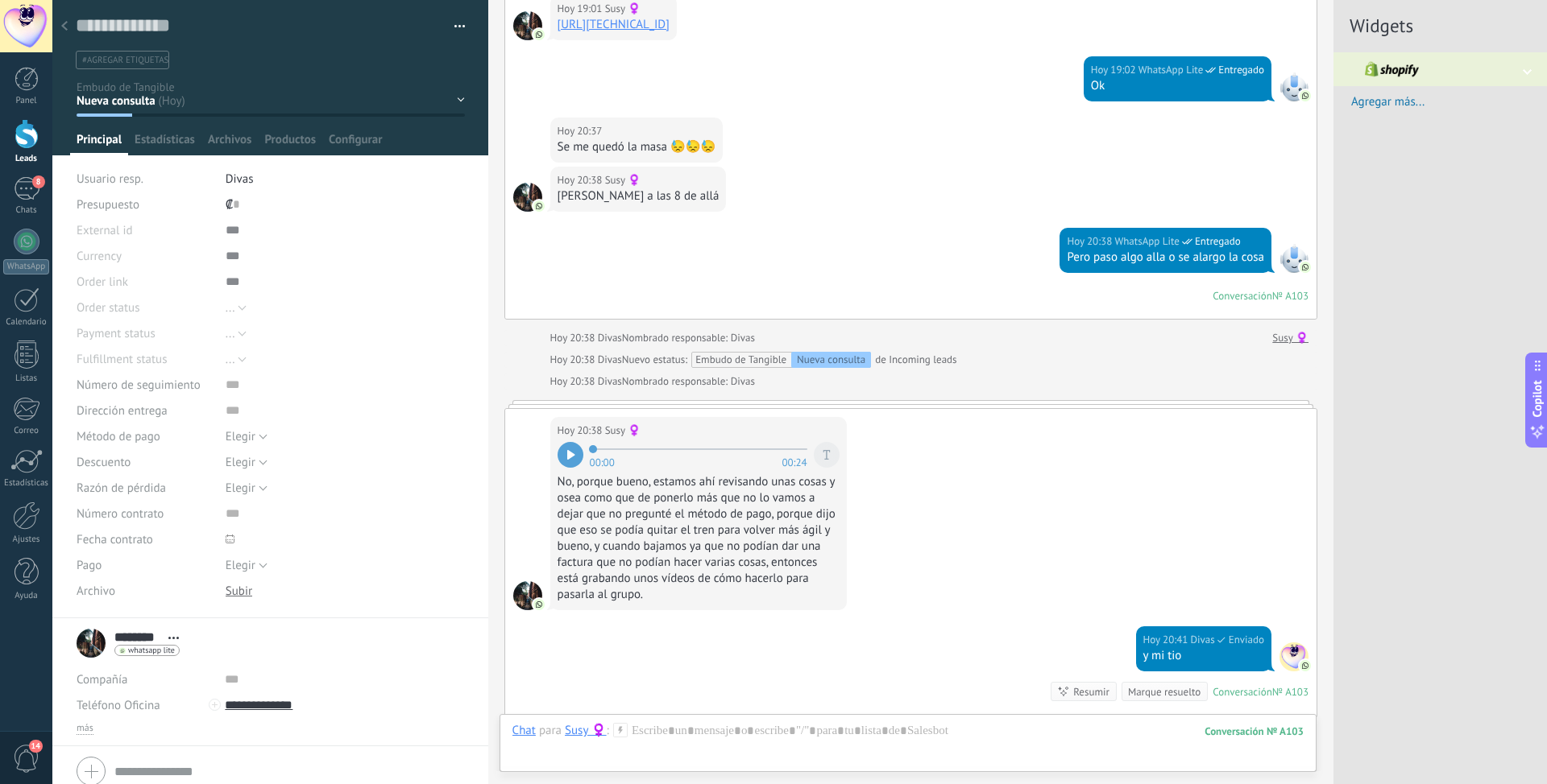
scroll to position [872, 0]
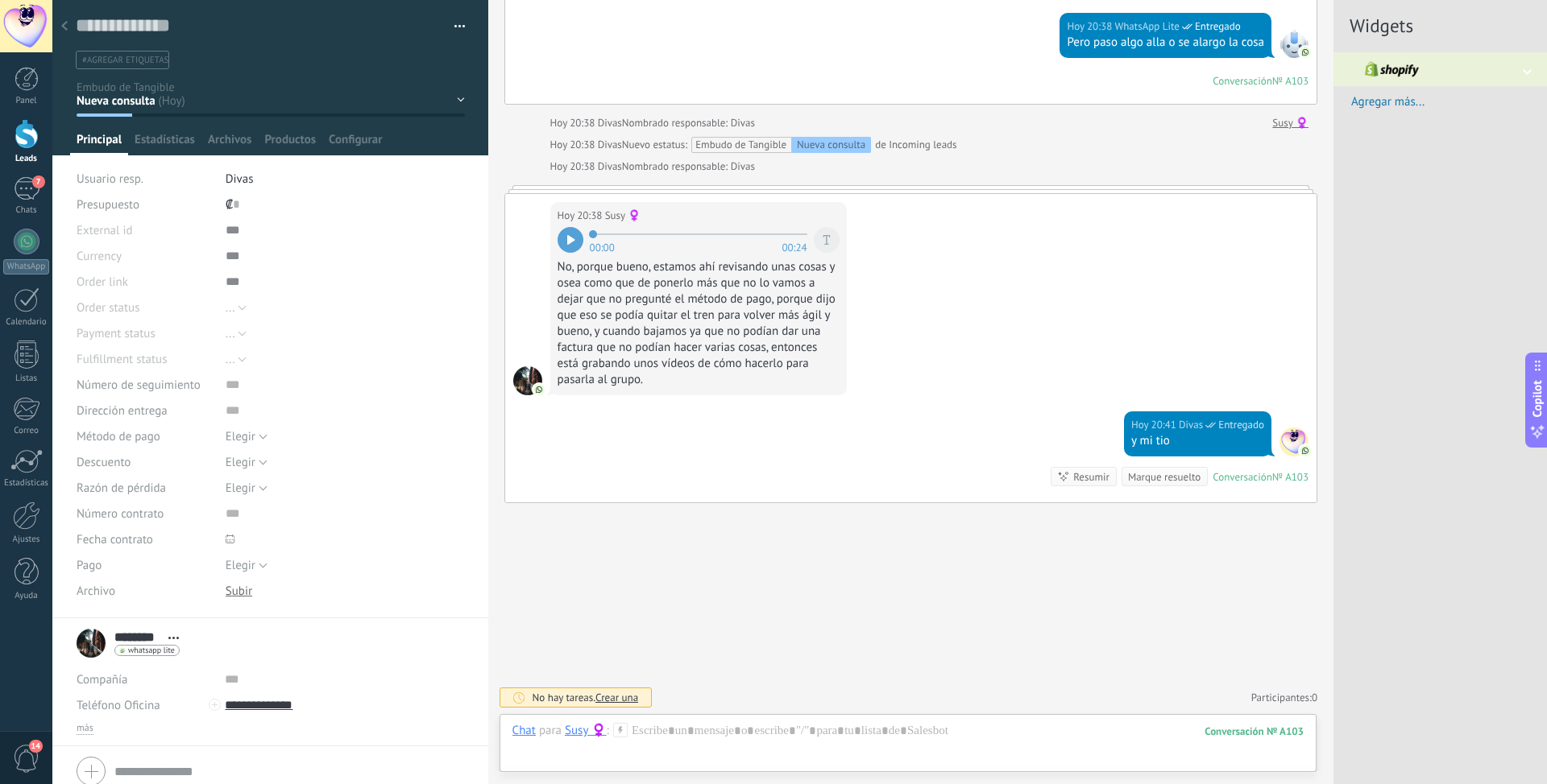
click at [1063, 479] on div "Resumir Resumir" at bounding box center [1082, 476] width 66 height 19
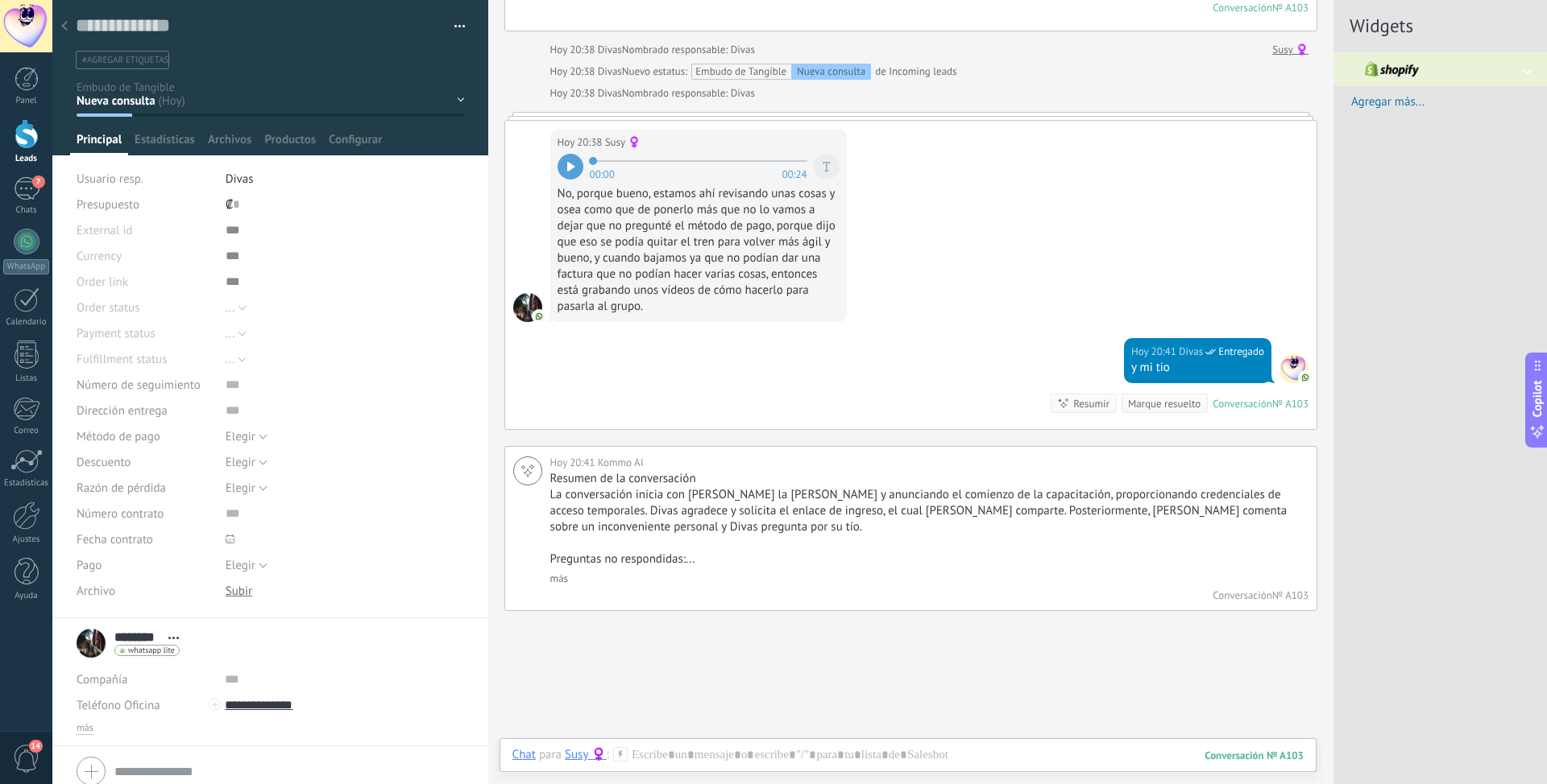
scroll to position [949, 0]
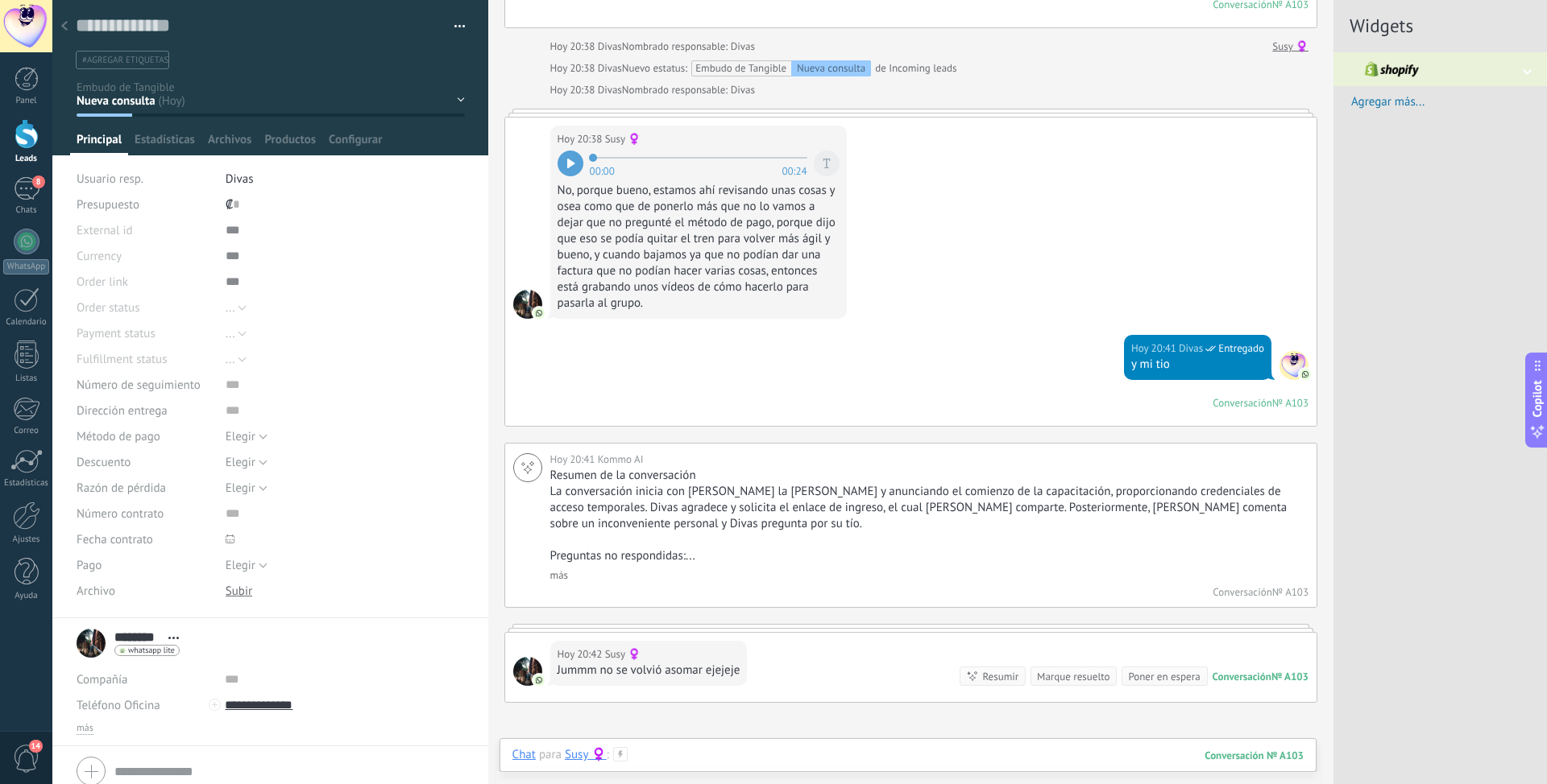
click at [689, 748] on div at bounding box center [908, 772] width 791 height 49
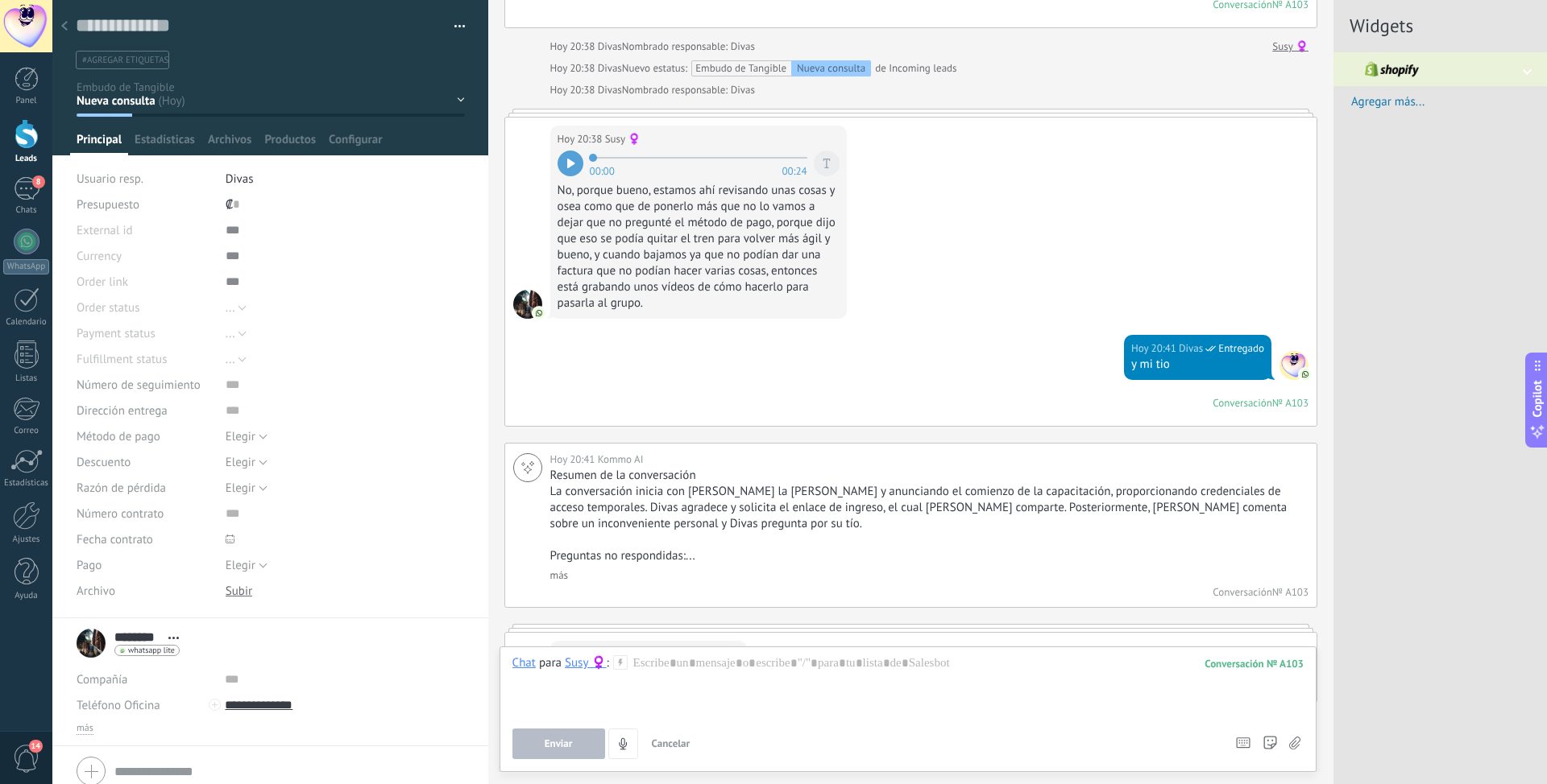
click at [626, 667] on icon at bounding box center [620, 662] width 15 height 15
click at [832, 698] on div at bounding box center [908, 685] width 791 height 61
click at [1246, 746] on icon at bounding box center [1243, 743] width 15 height 11
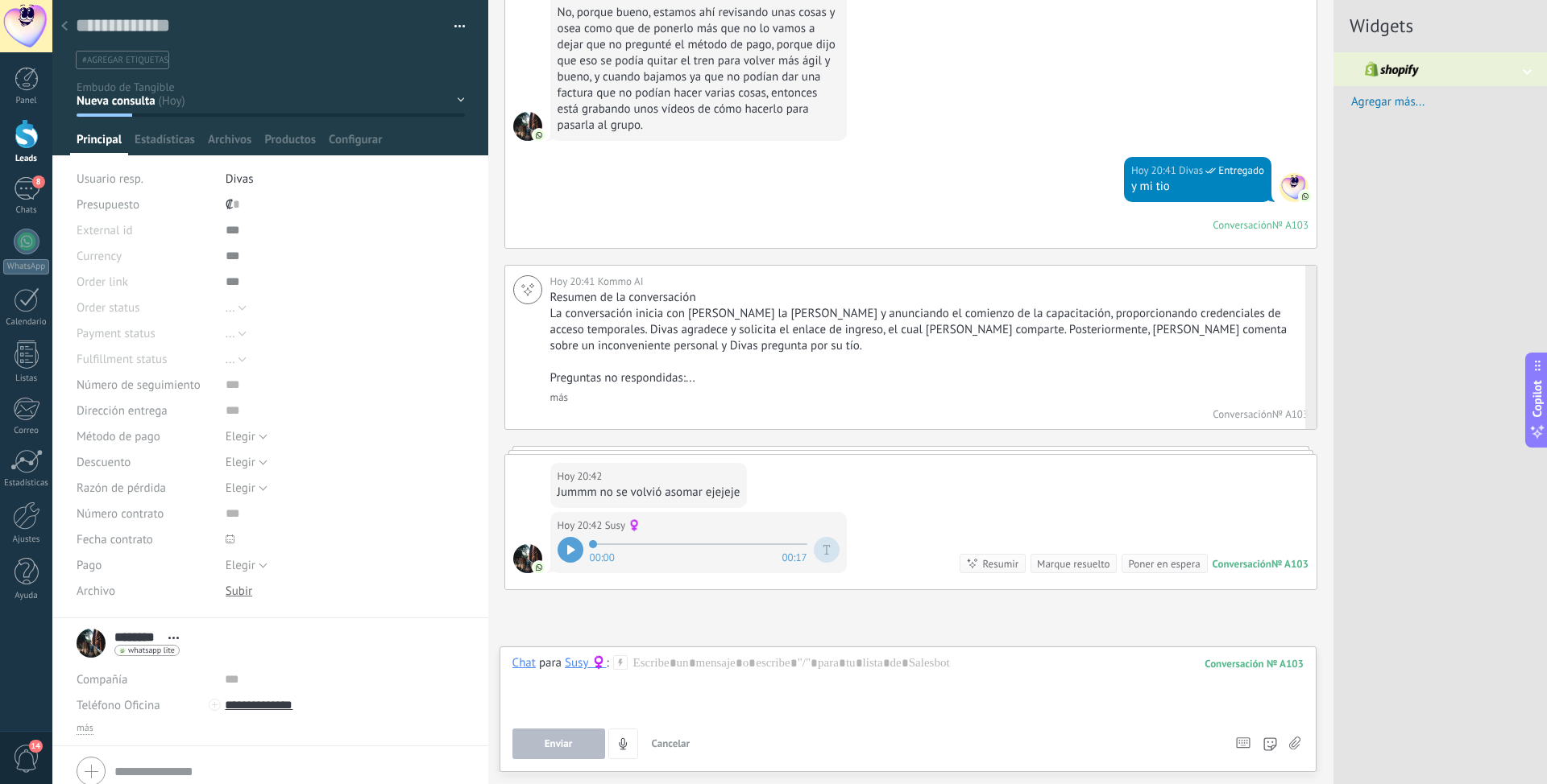
scroll to position [1213, 0]
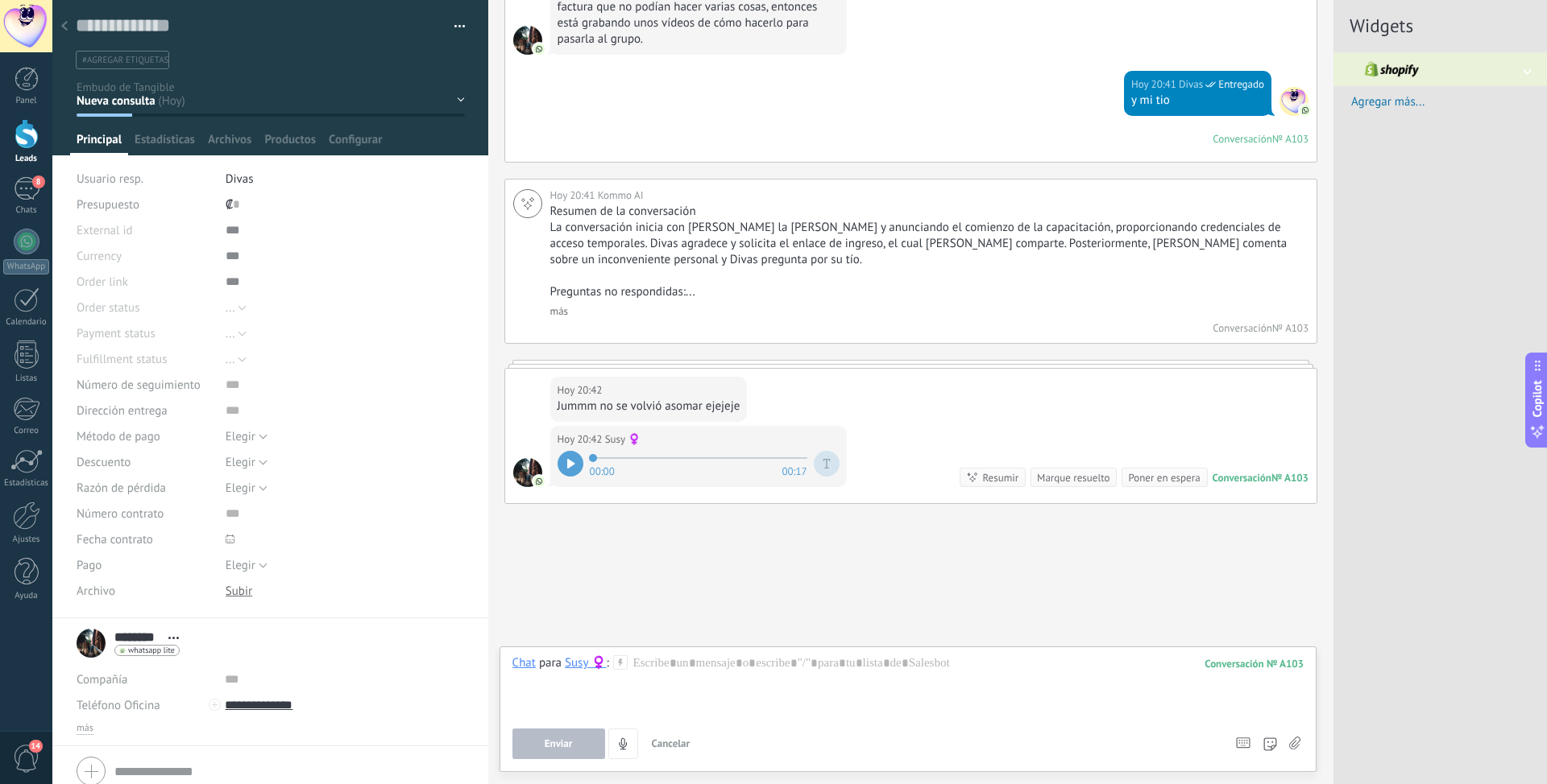
click at [567, 467] on icon at bounding box center [570, 463] width 7 height 10
click at [741, 664] on div at bounding box center [908, 685] width 791 height 61
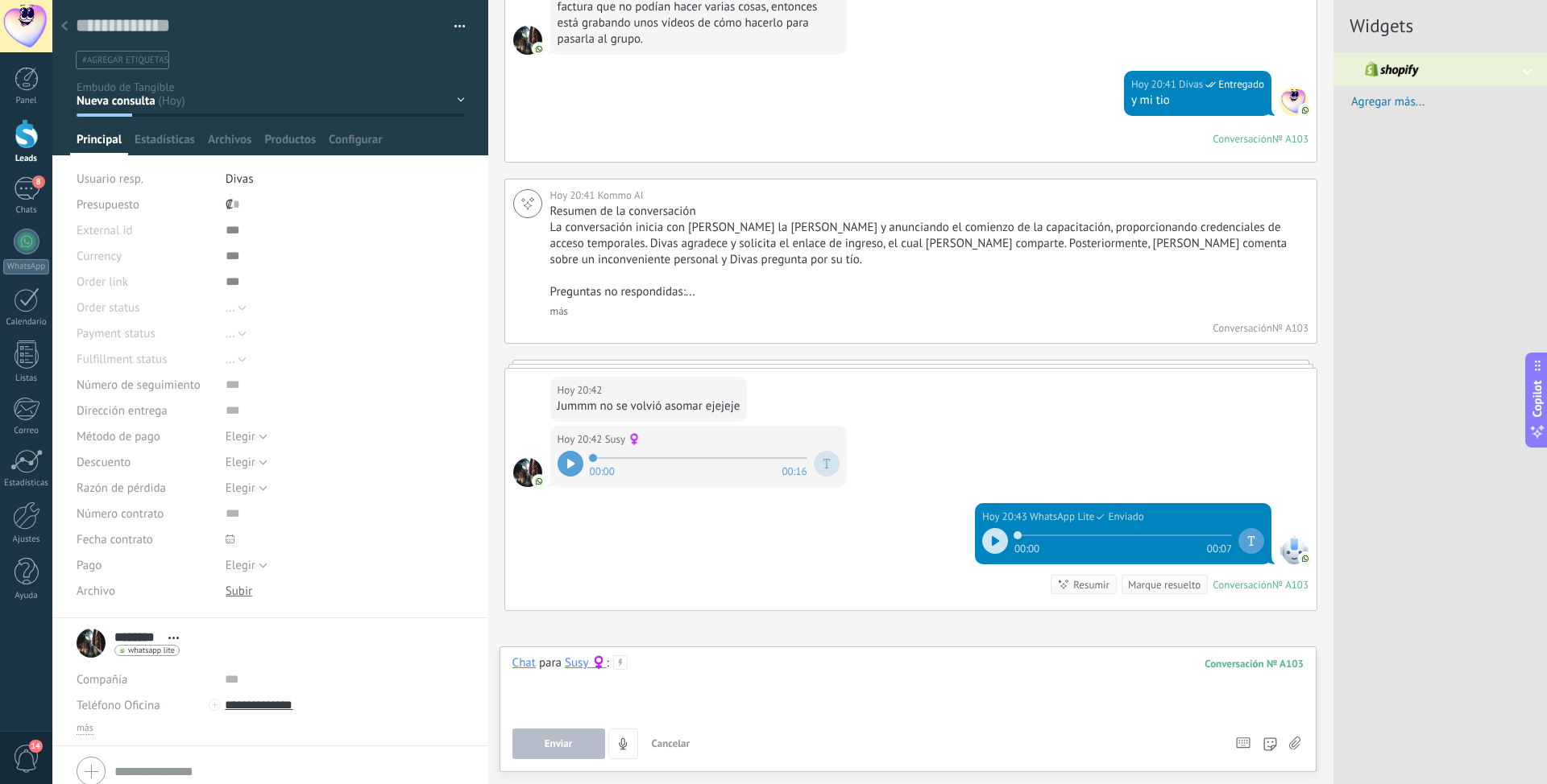
scroll to position [1320, 0]
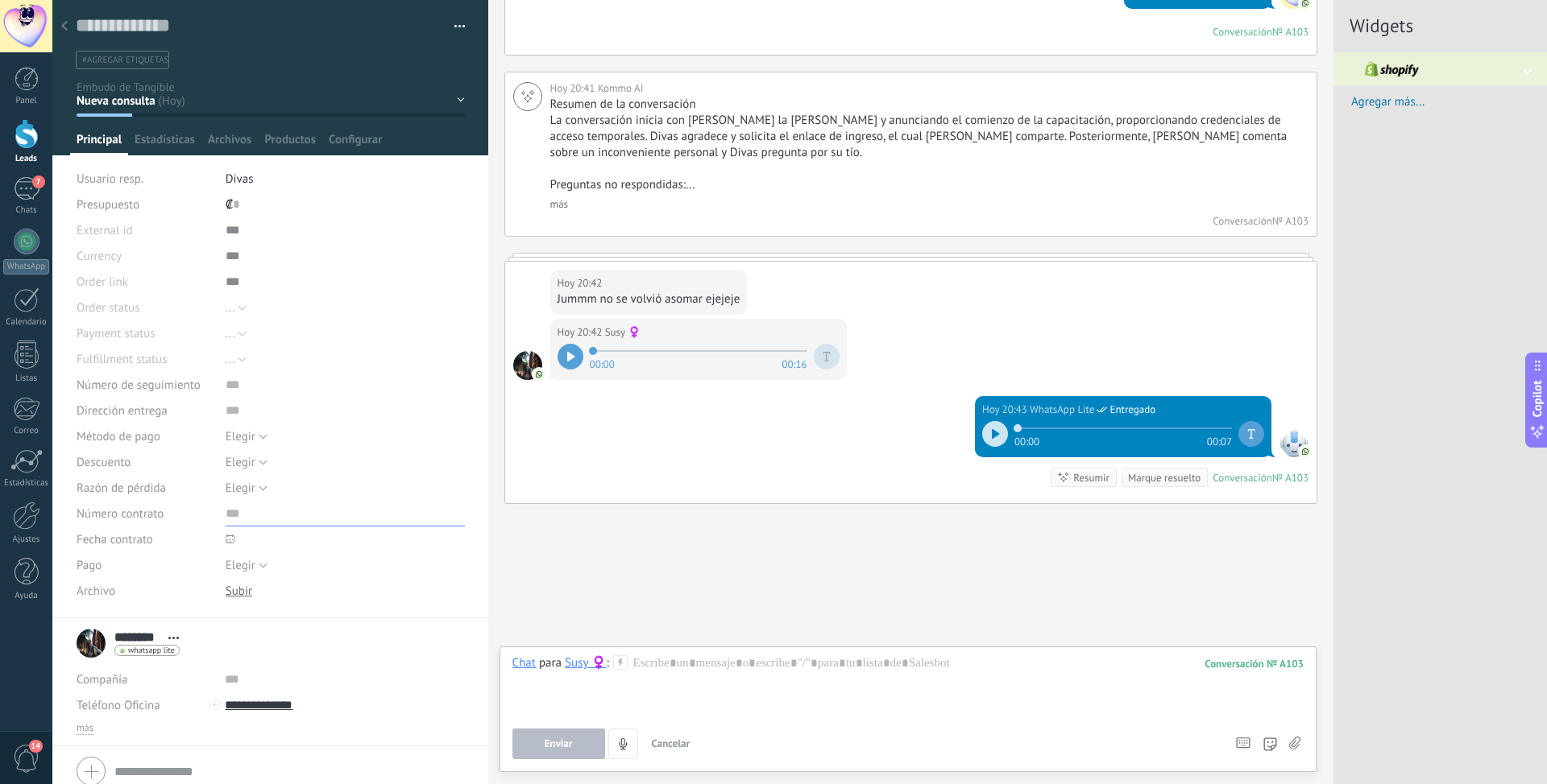
click at [231, 519] on input "text" at bounding box center [345, 514] width 240 height 26
click at [262, 429] on button "Elegir" at bounding box center [247, 437] width 42 height 26
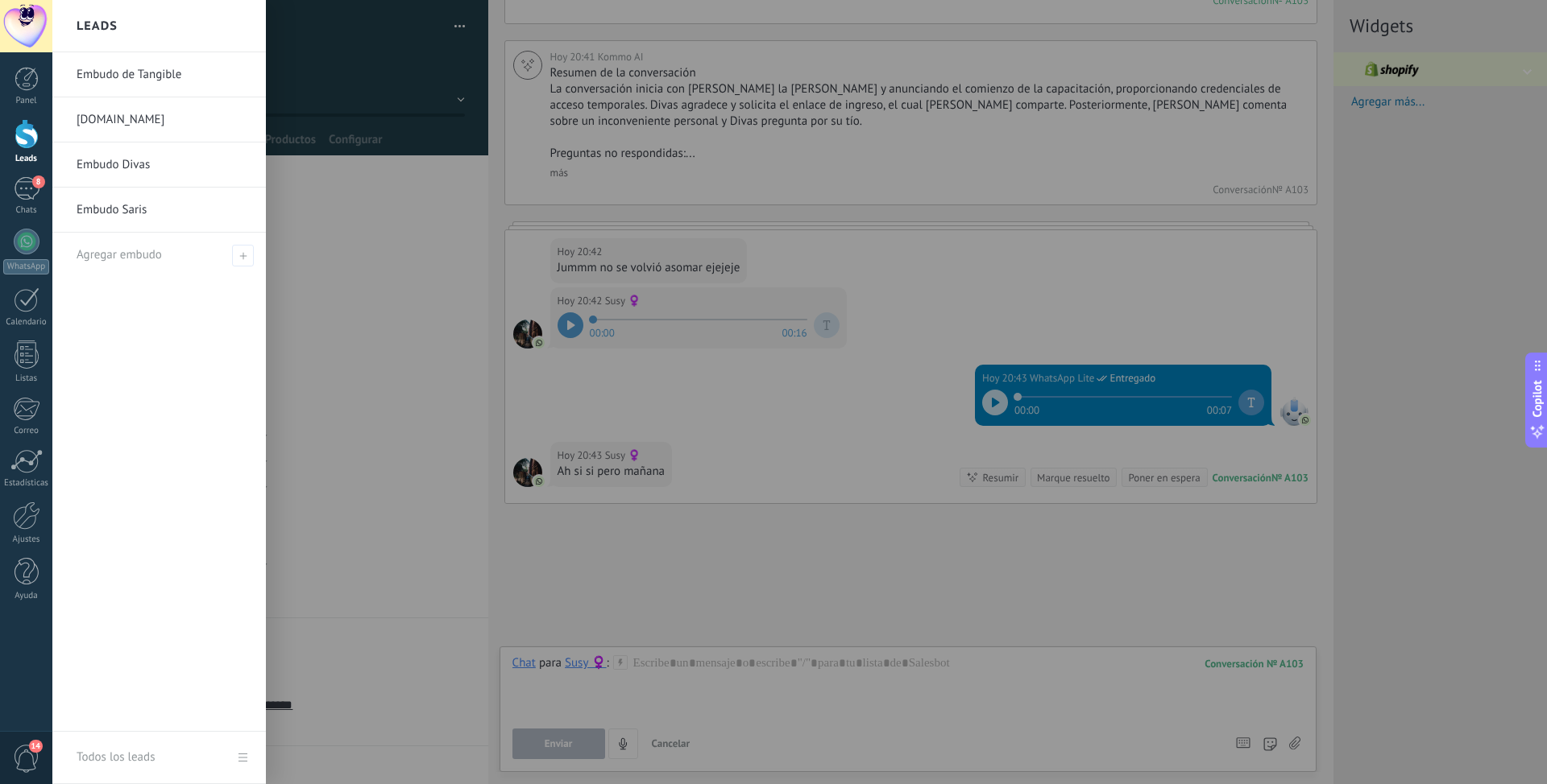
click at [36, 135] on div at bounding box center [27, 134] width 24 height 30
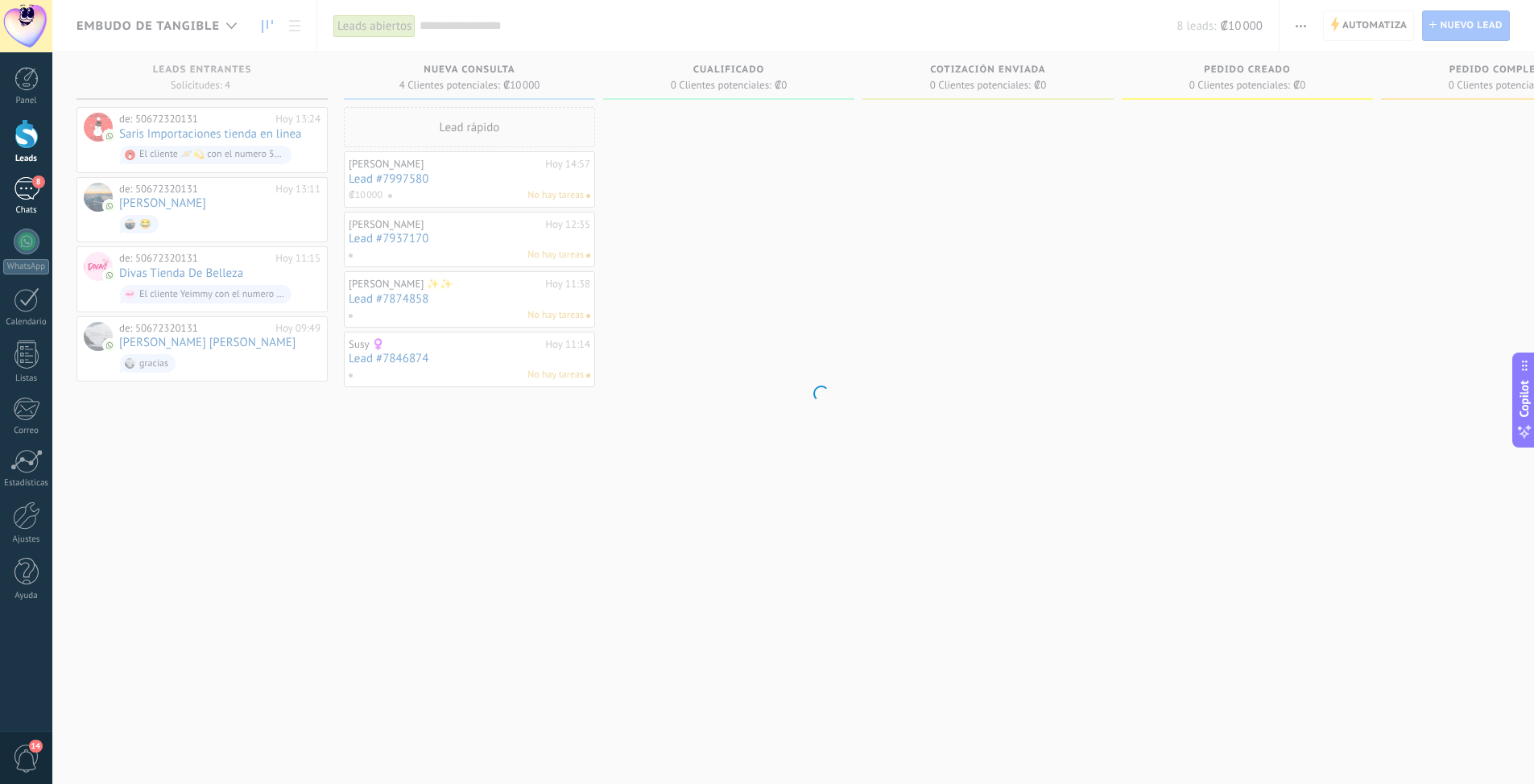
click at [32, 196] on div "8" at bounding box center [27, 188] width 26 height 24
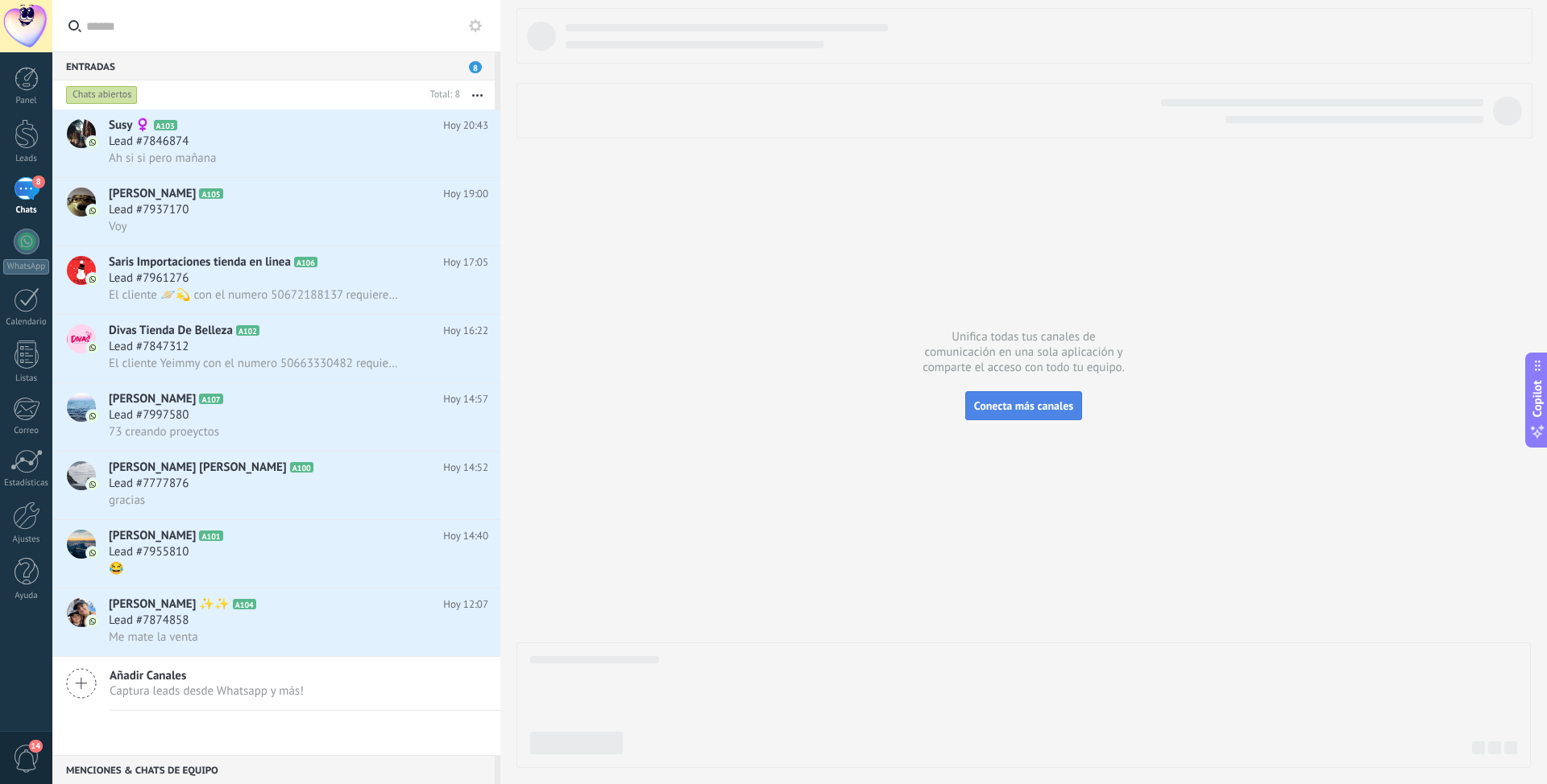
click at [1053, 408] on span "Conecta más canales" at bounding box center [1023, 406] width 99 height 15
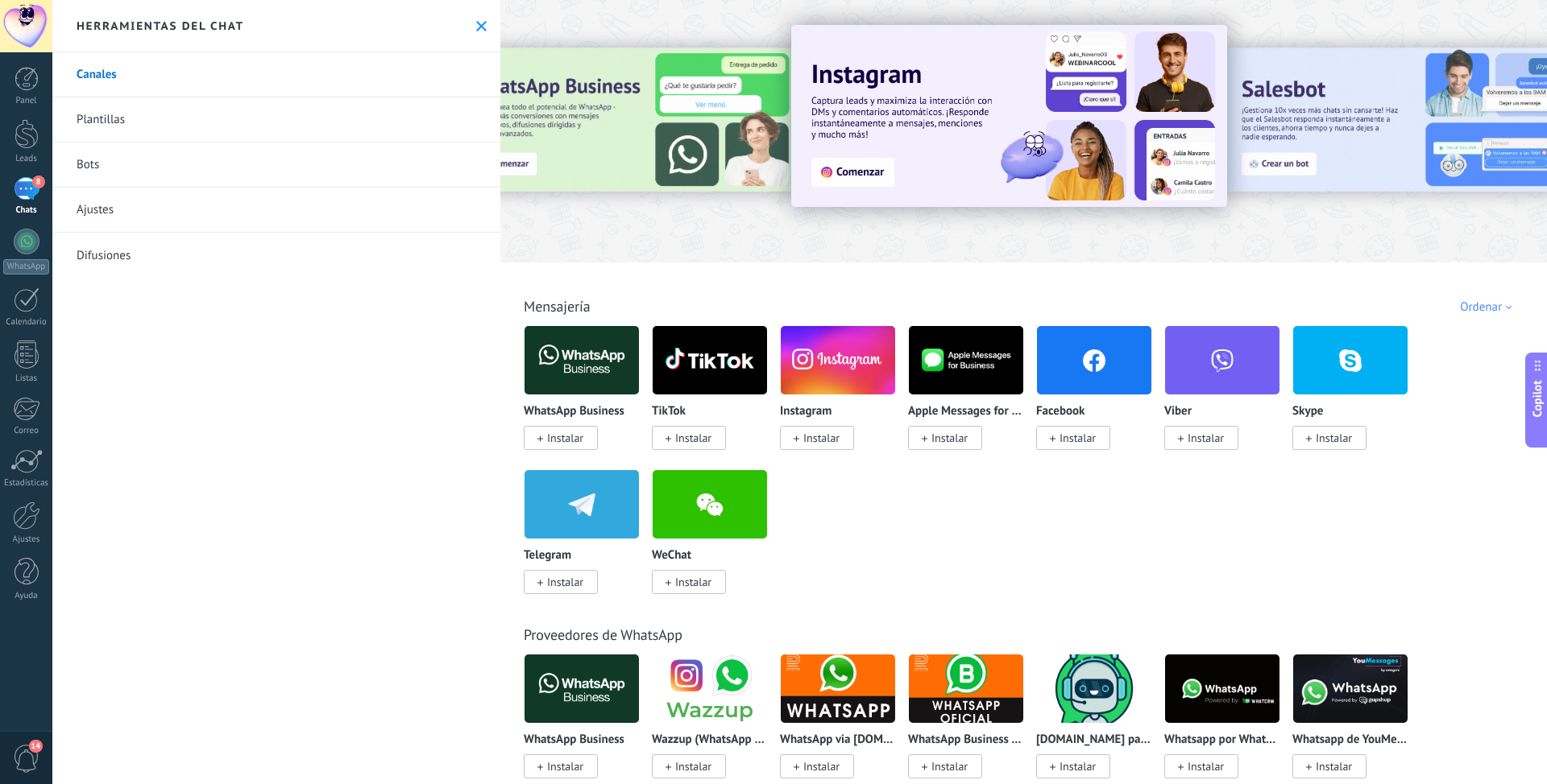
click at [85, 174] on link "Bots" at bounding box center [276, 166] width 448 height 45
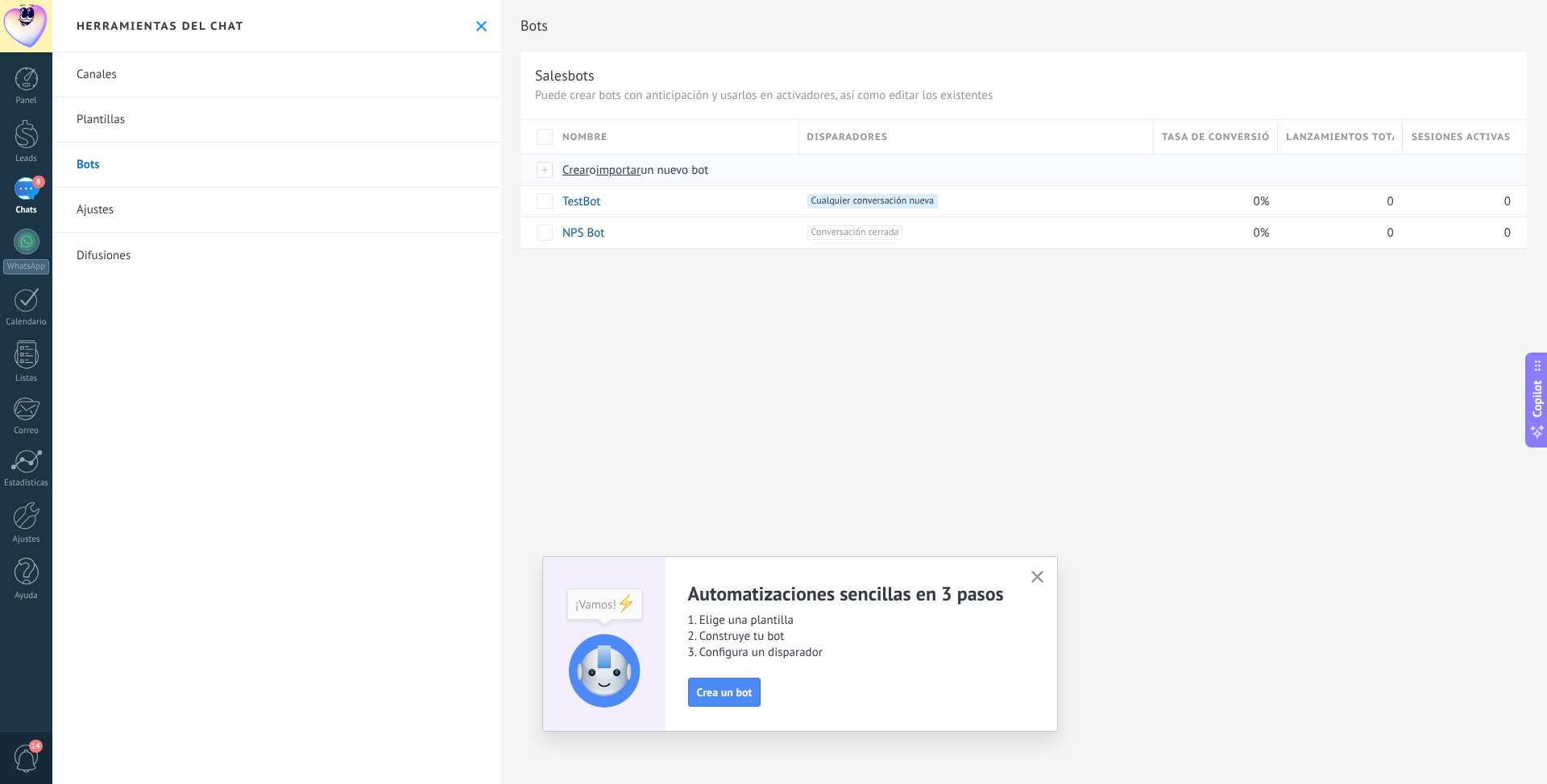
click at [581, 173] on span "Crear" at bounding box center [576, 170] width 28 height 15
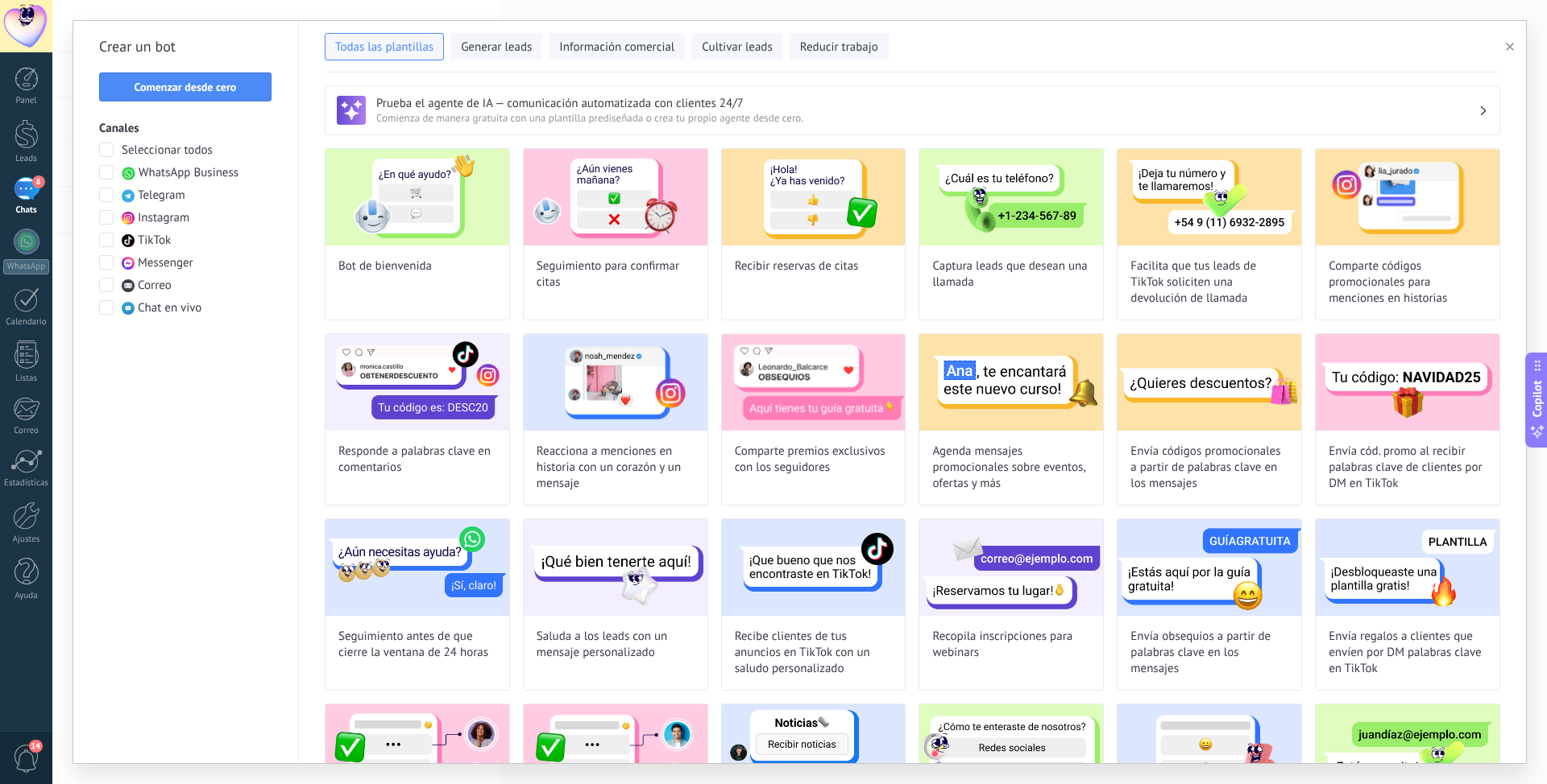
click at [104, 174] on span at bounding box center [106, 172] width 15 height 15
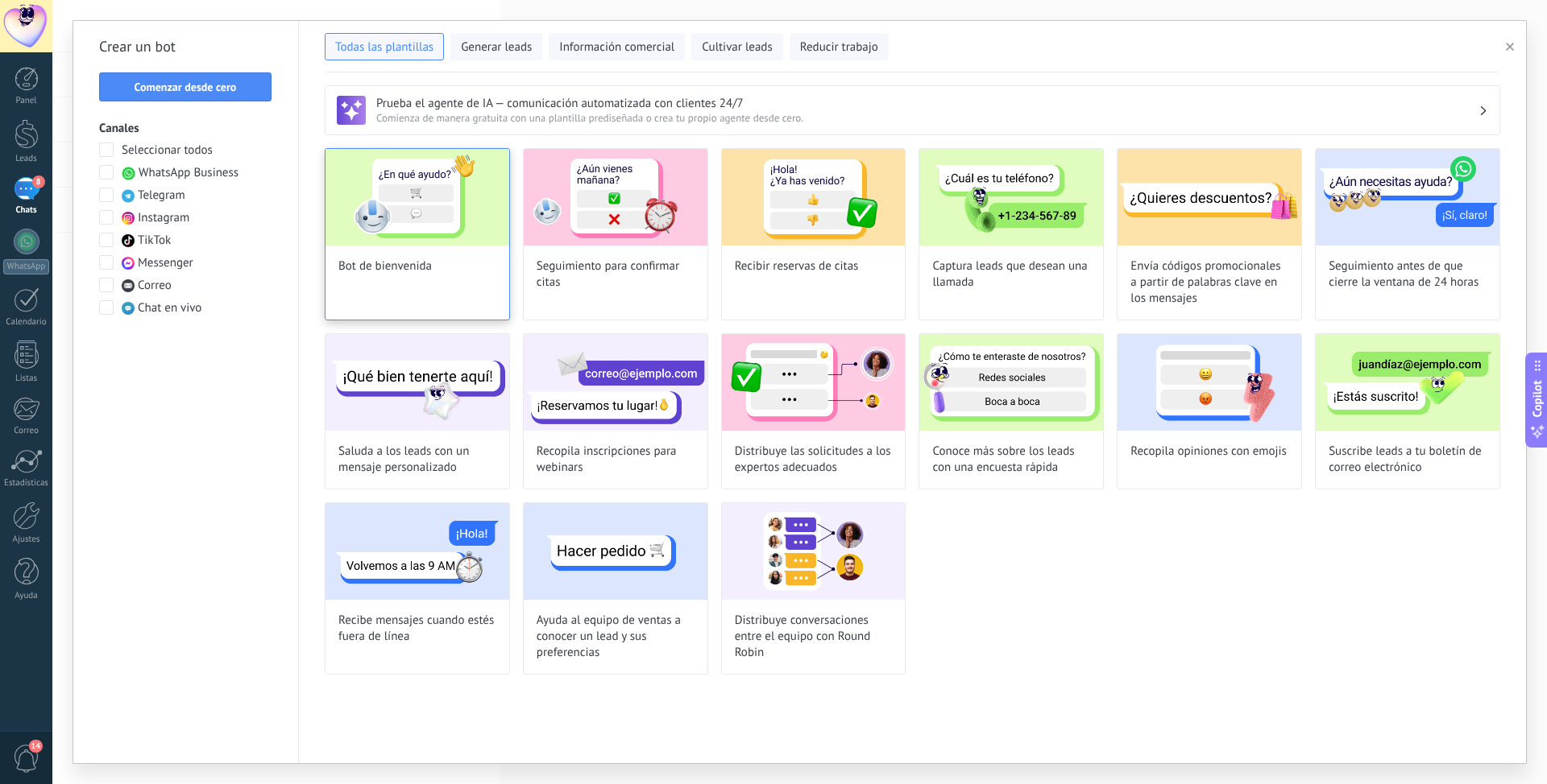
click at [430, 236] on img at bounding box center [417, 197] width 184 height 97
type input "**********"
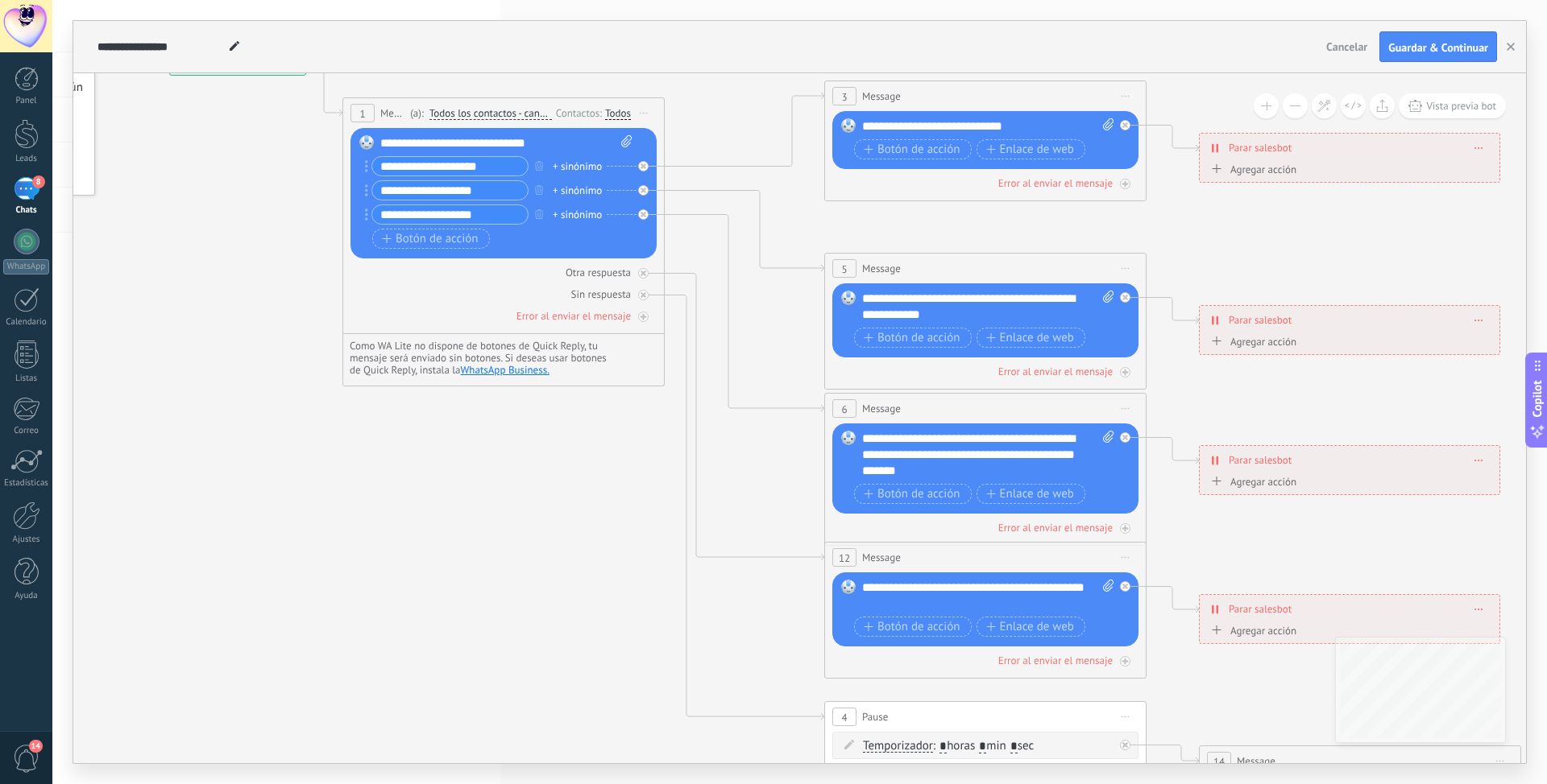
drag, startPoint x: 987, startPoint y: 554, endPoint x: 739, endPoint y: 599, distance: 252.0
click at [739, 599] on icon at bounding box center [1022, 456] width 2511 height 1626
click at [1451, 41] on button "Guardar & Continuar" at bounding box center [1437, 47] width 118 height 31
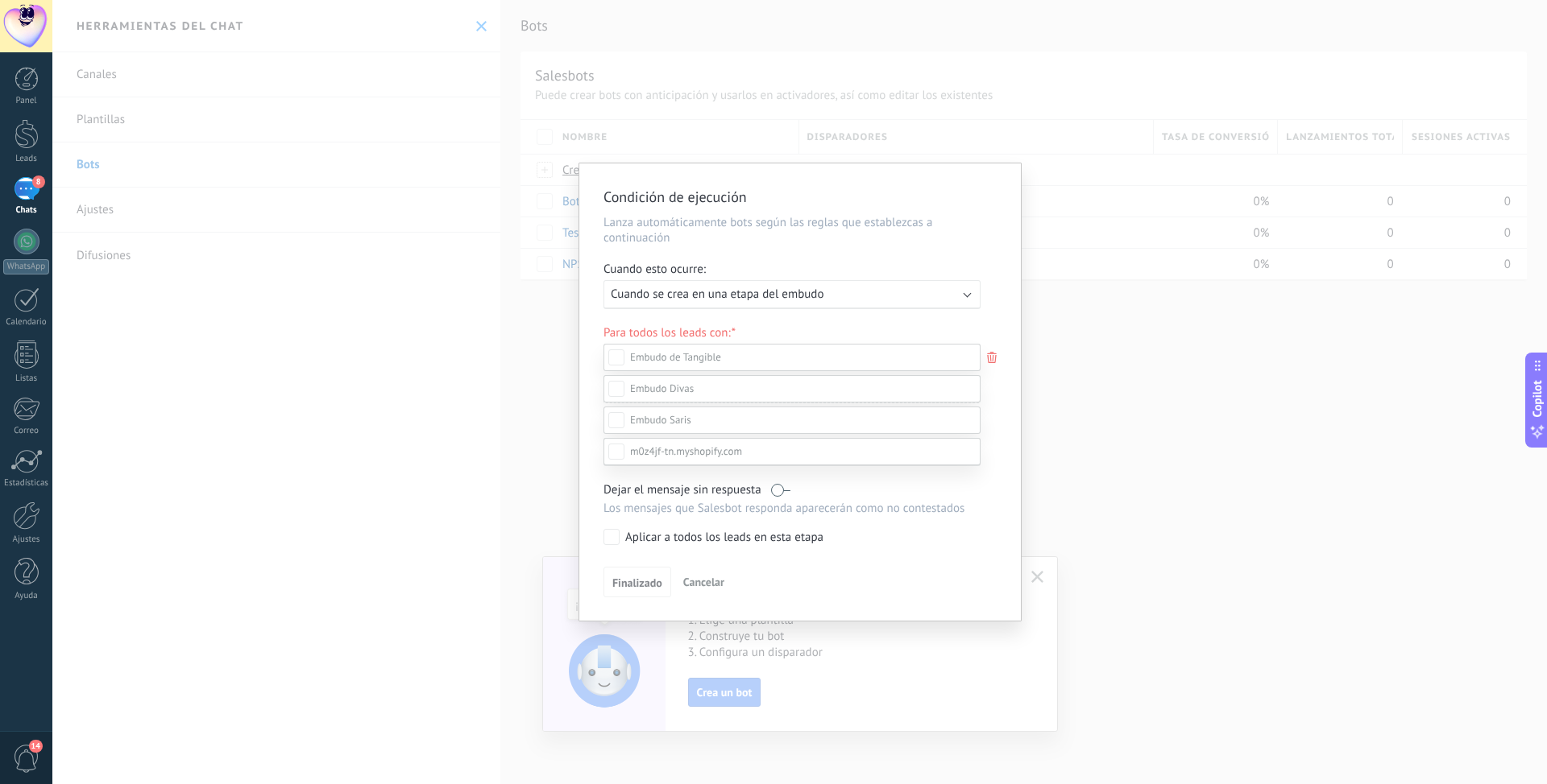
click at [1017, 456] on div at bounding box center [799, 392] width 1494 height 784
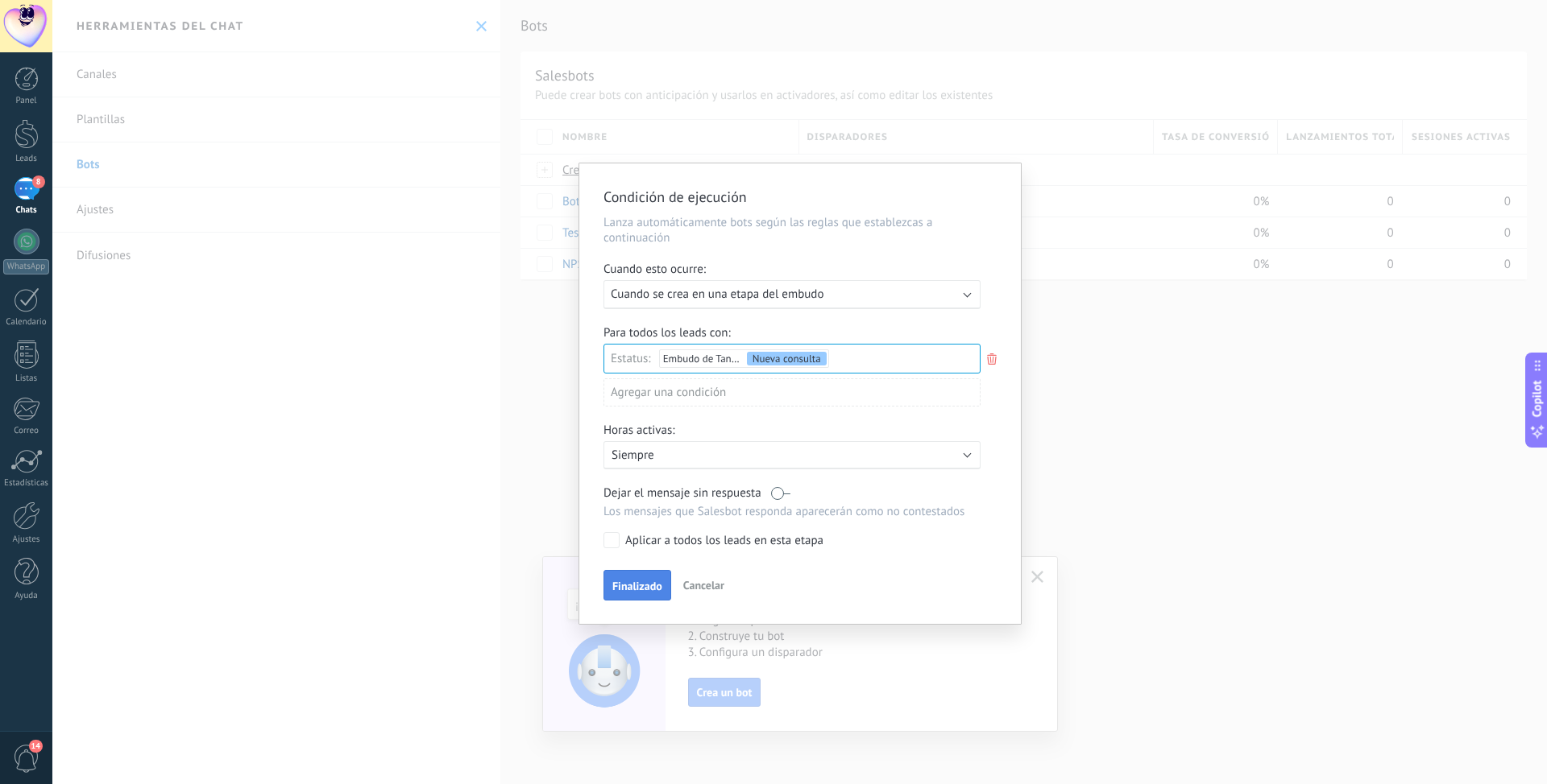
click at [624, 582] on span "Finalizado" at bounding box center [637, 586] width 50 height 11
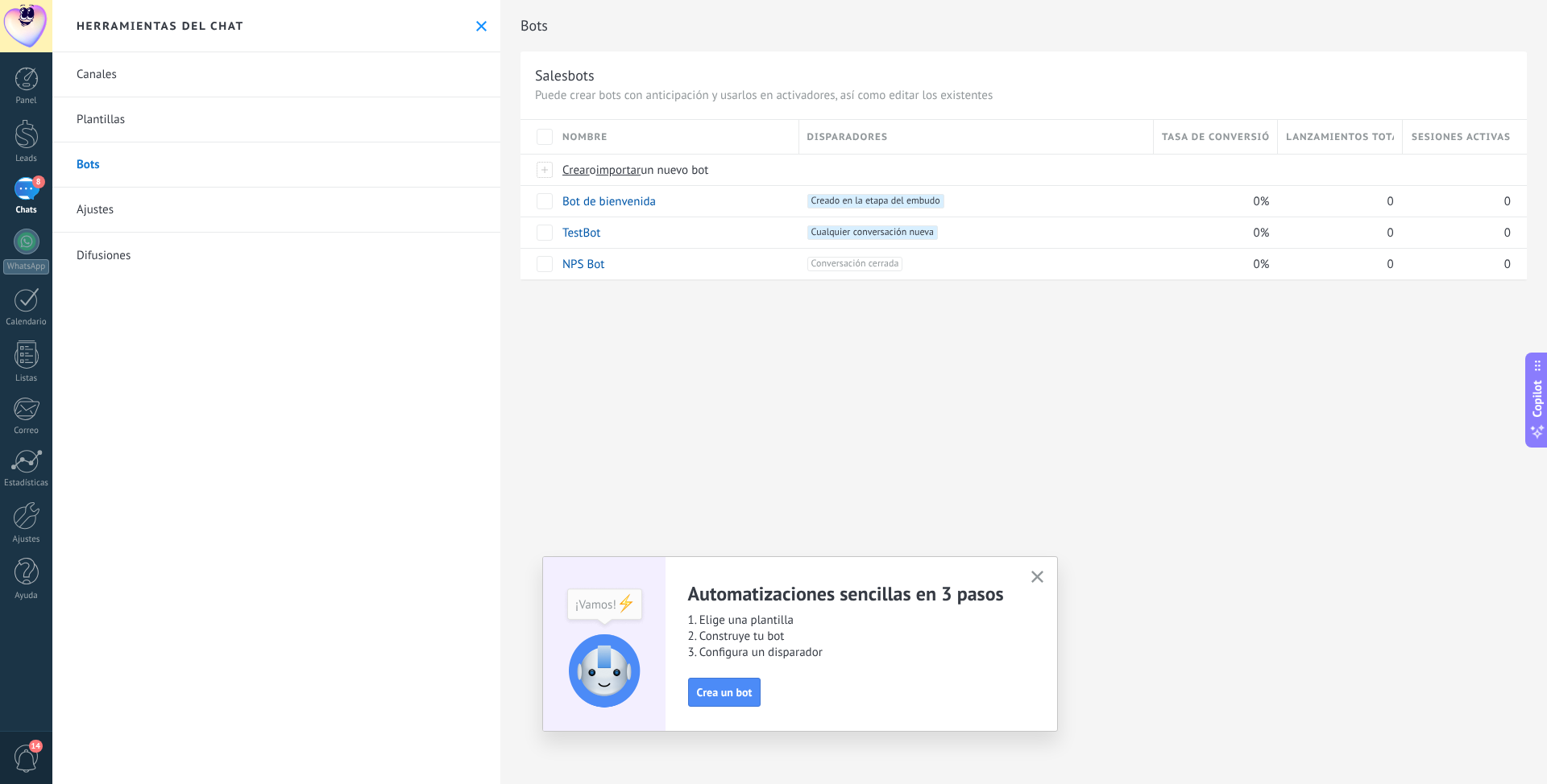
click at [32, 187] on div "8" at bounding box center [27, 188] width 26 height 24
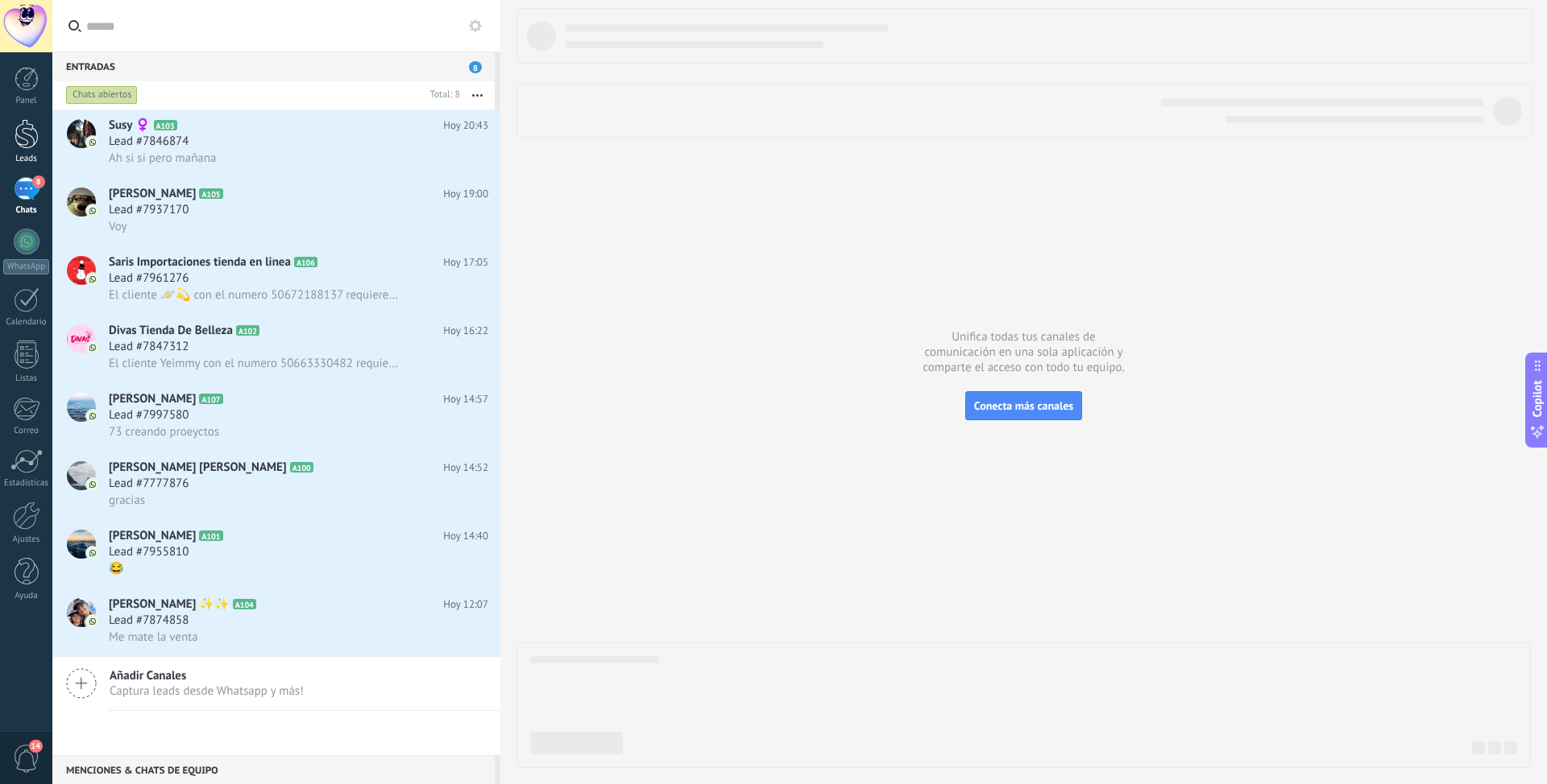
click at [28, 141] on div at bounding box center [27, 134] width 24 height 30
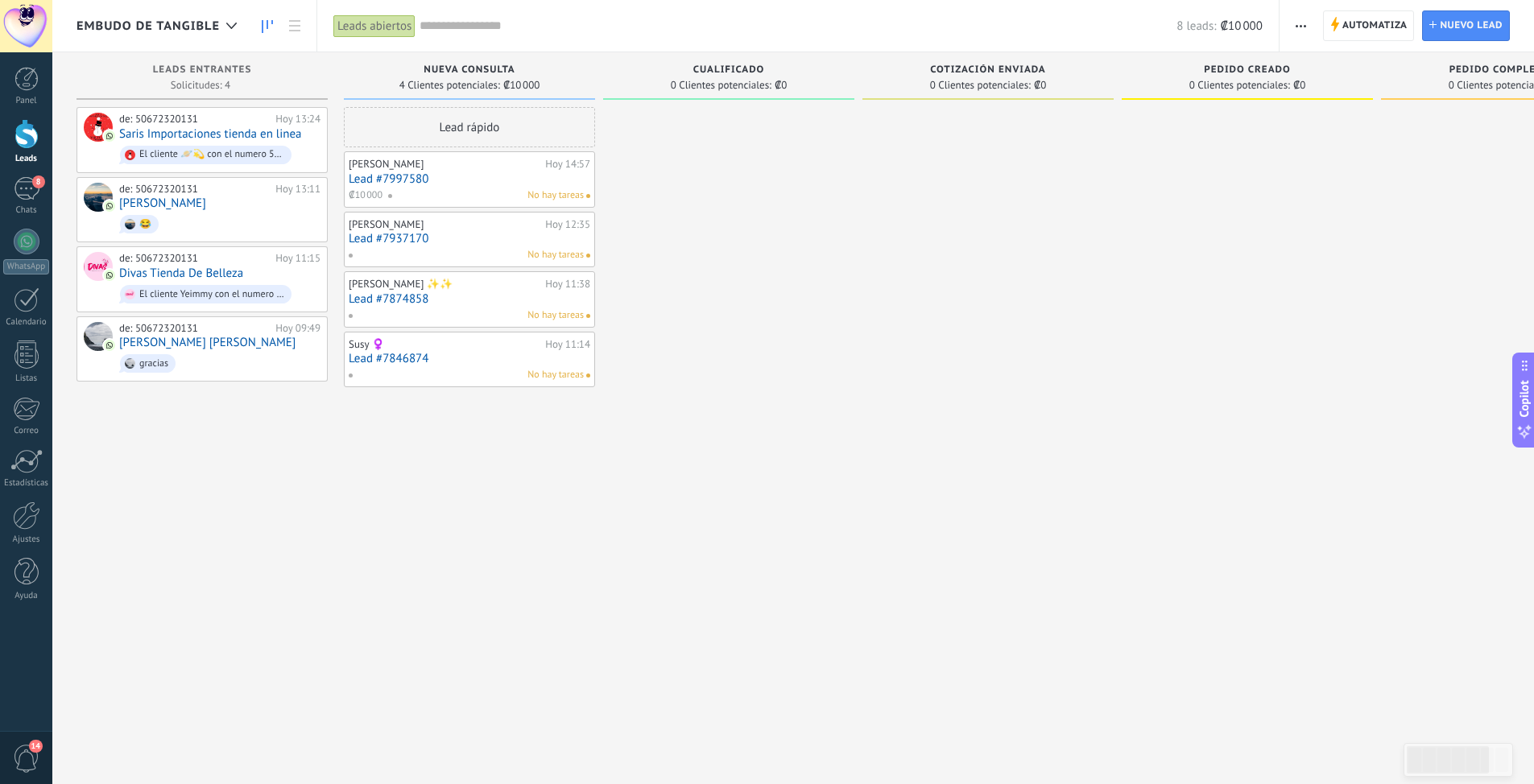
click at [455, 190] on div "No hay tareas" at bounding box center [485, 196] width 196 height 15
click at [403, 174] on link "Lead #7997580" at bounding box center [470, 179] width 242 height 14
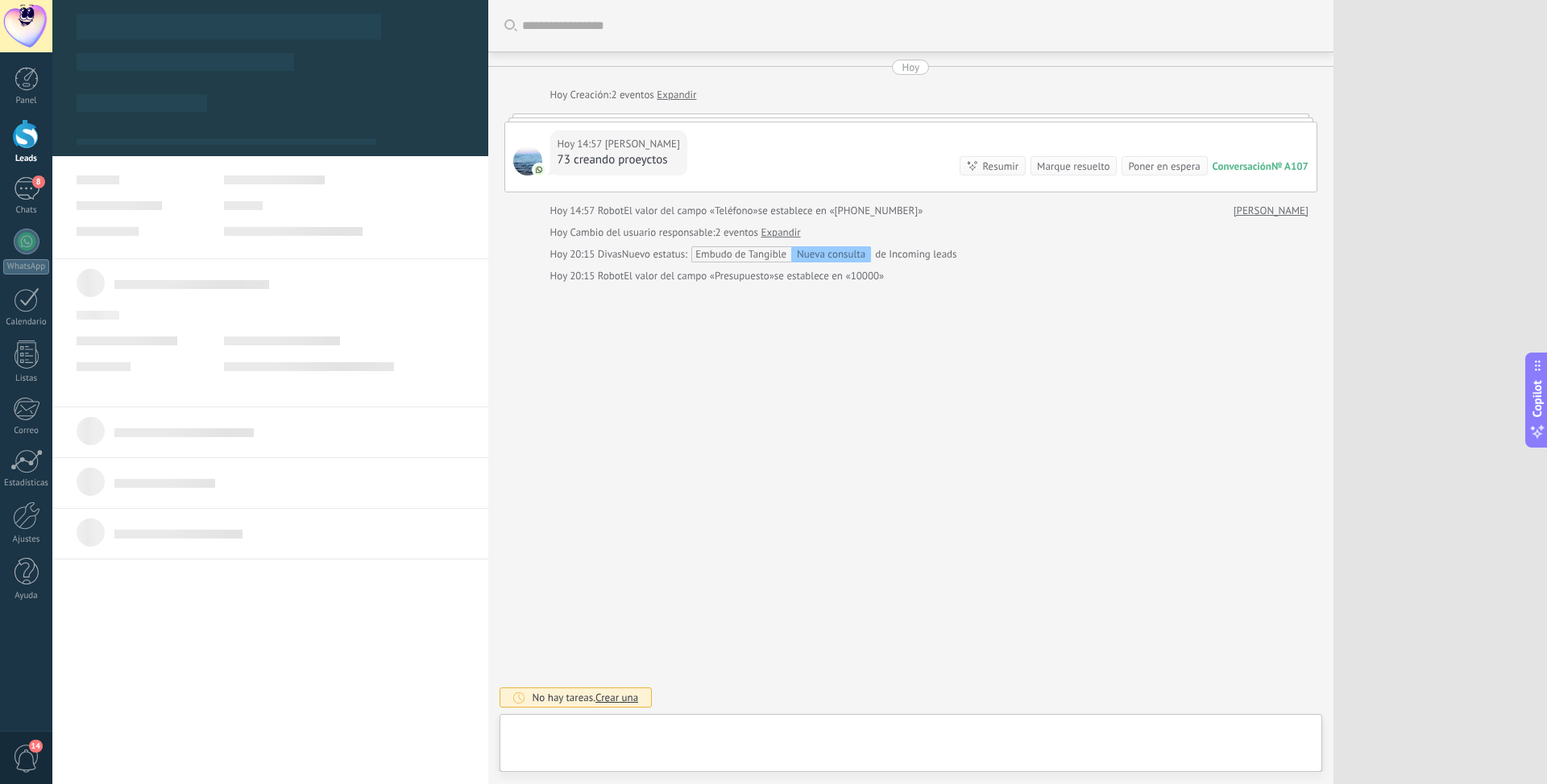
type textarea "**********"
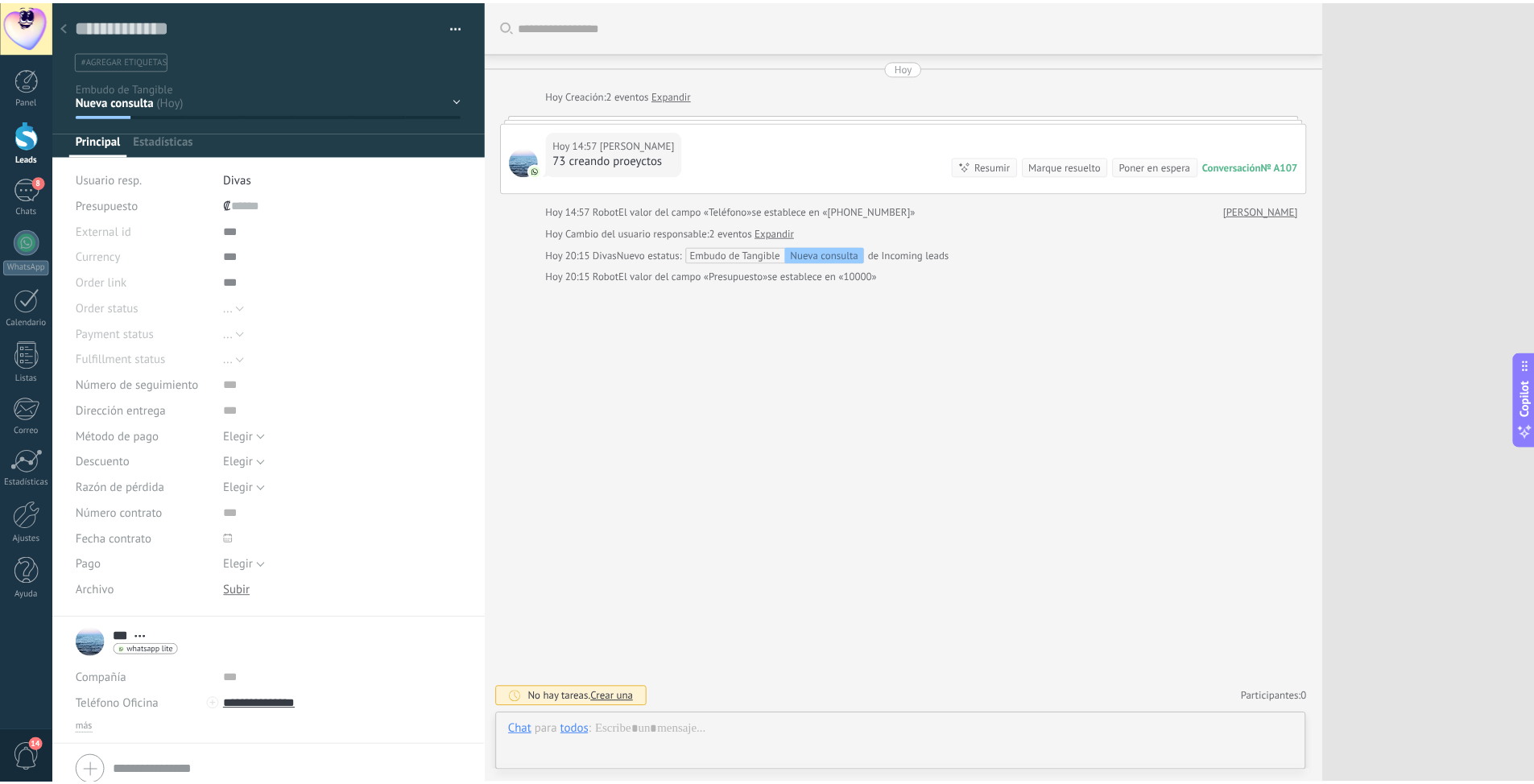
scroll to position [24, 0]
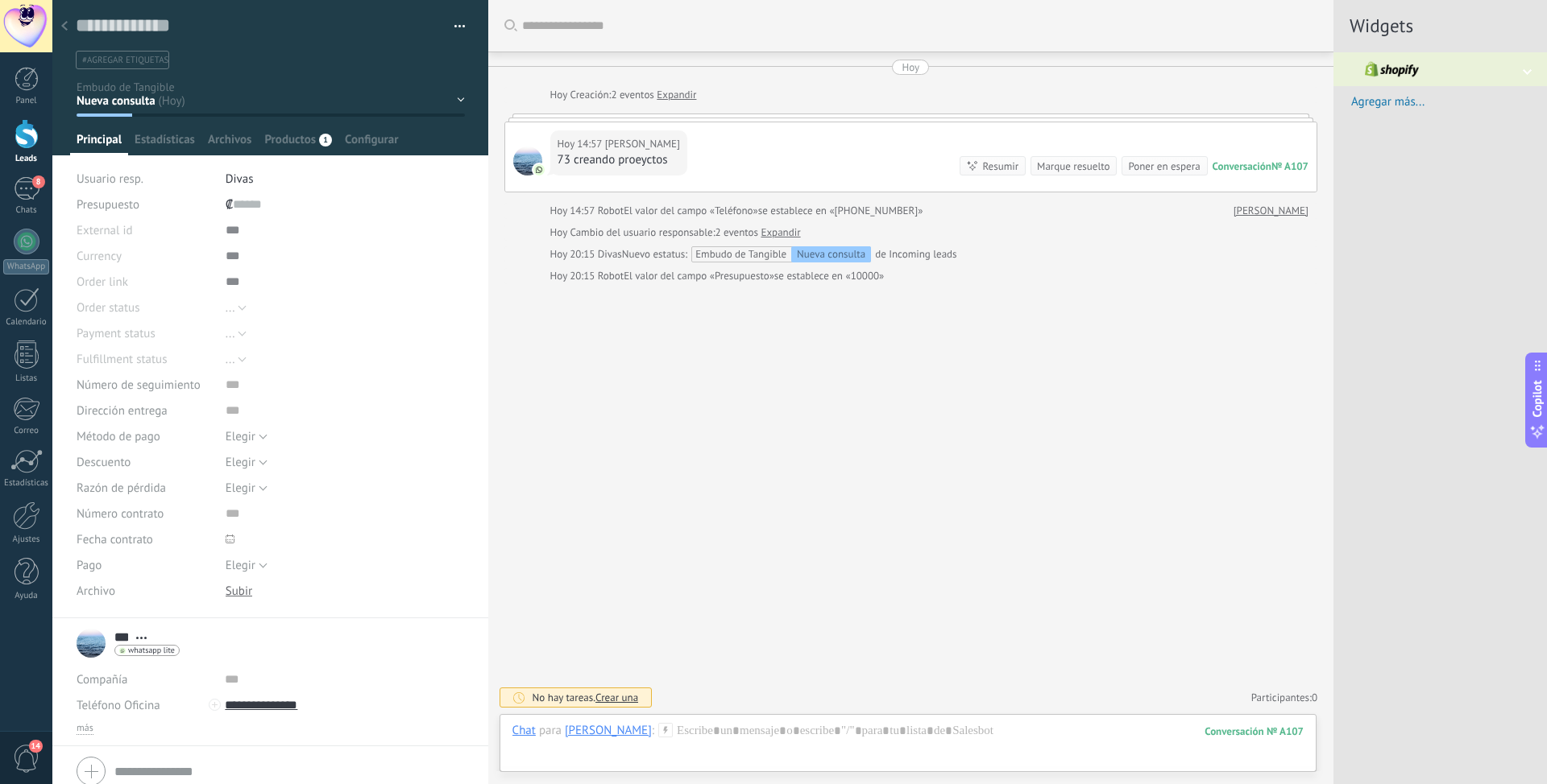
click at [0, 0] on div "Nueva consulta Cualificado Cotización enviada Pedido creado Pedido completado P…" at bounding box center [0, 0] width 0 height 0
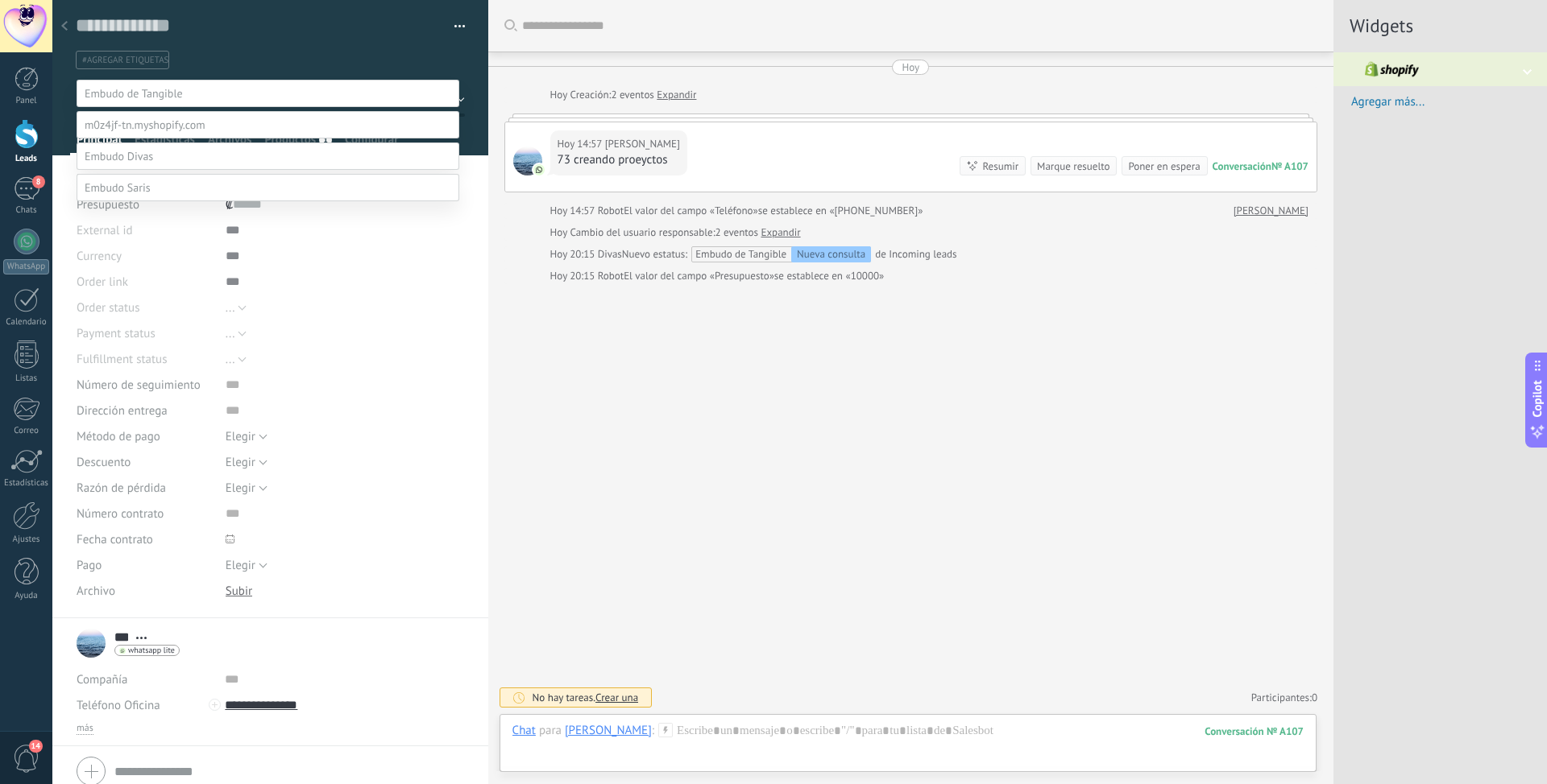
click at [0, 0] on label "Pedido cancelado – perdido" at bounding box center [0, 0] width 0 height 0
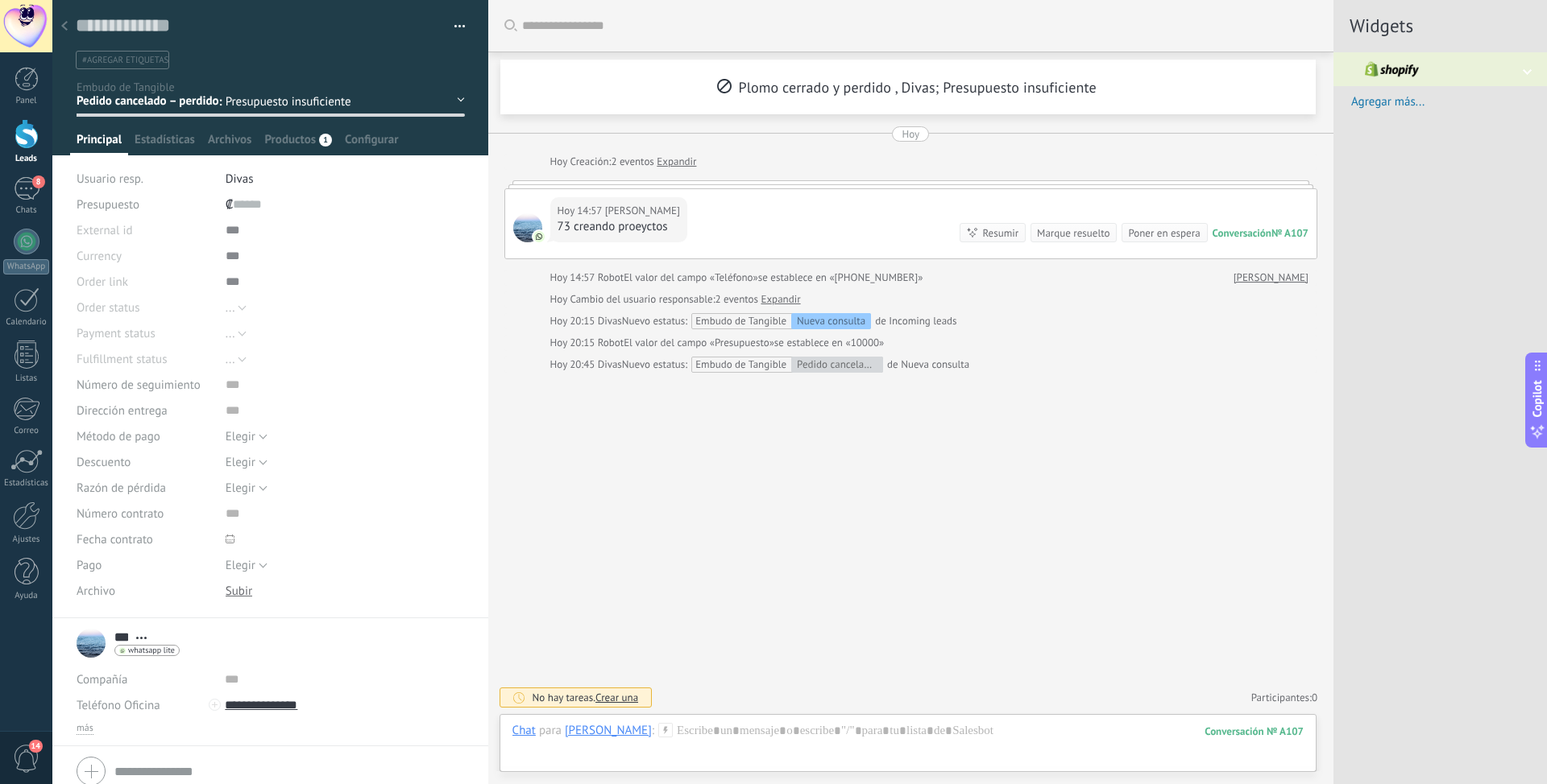
click at [107, 759] on div at bounding box center [270, 771] width 387 height 41
click at [65, 33] on div at bounding box center [64, 27] width 23 height 32
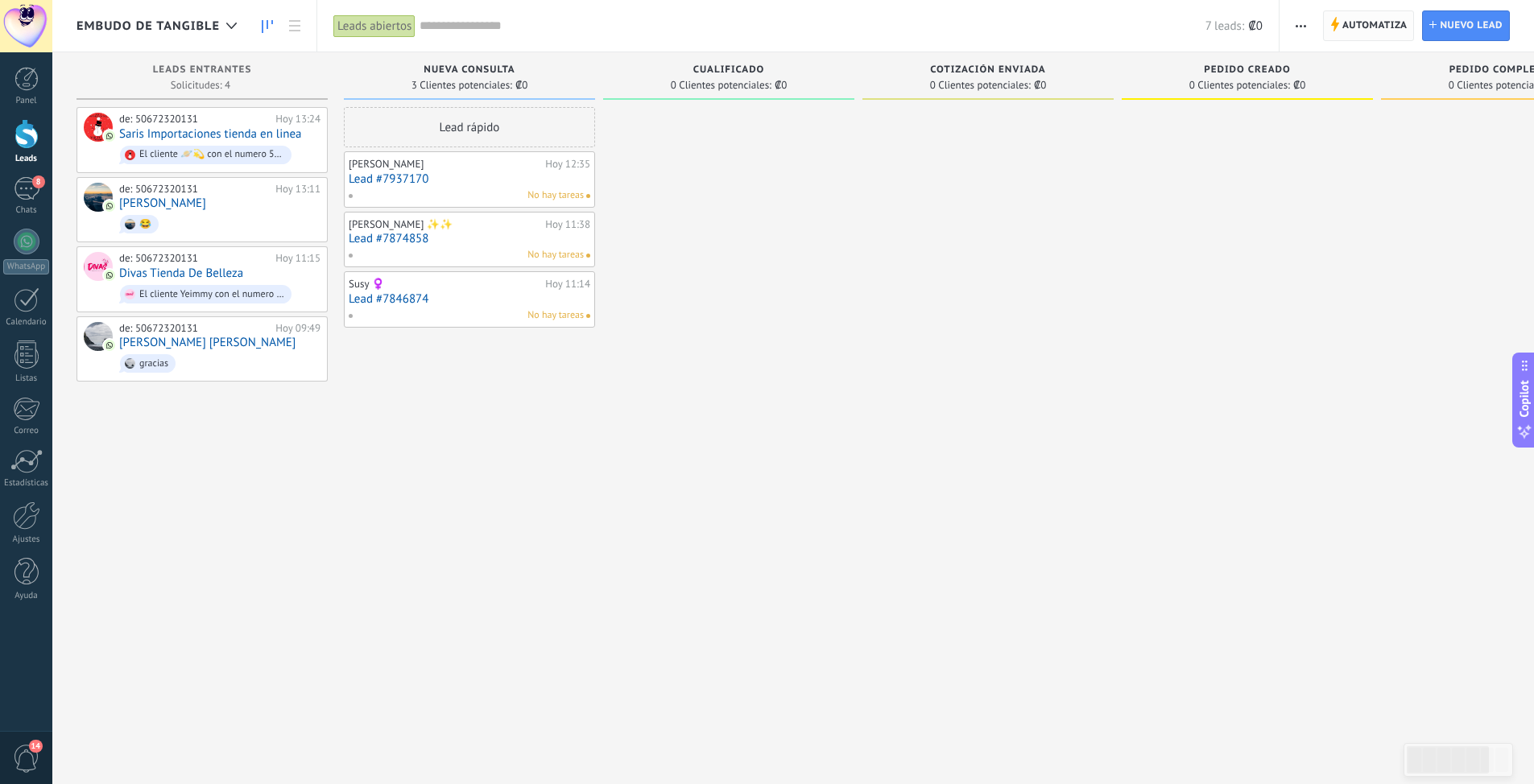
click at [1383, 25] on span "Automatiza" at bounding box center [1375, 26] width 65 height 29
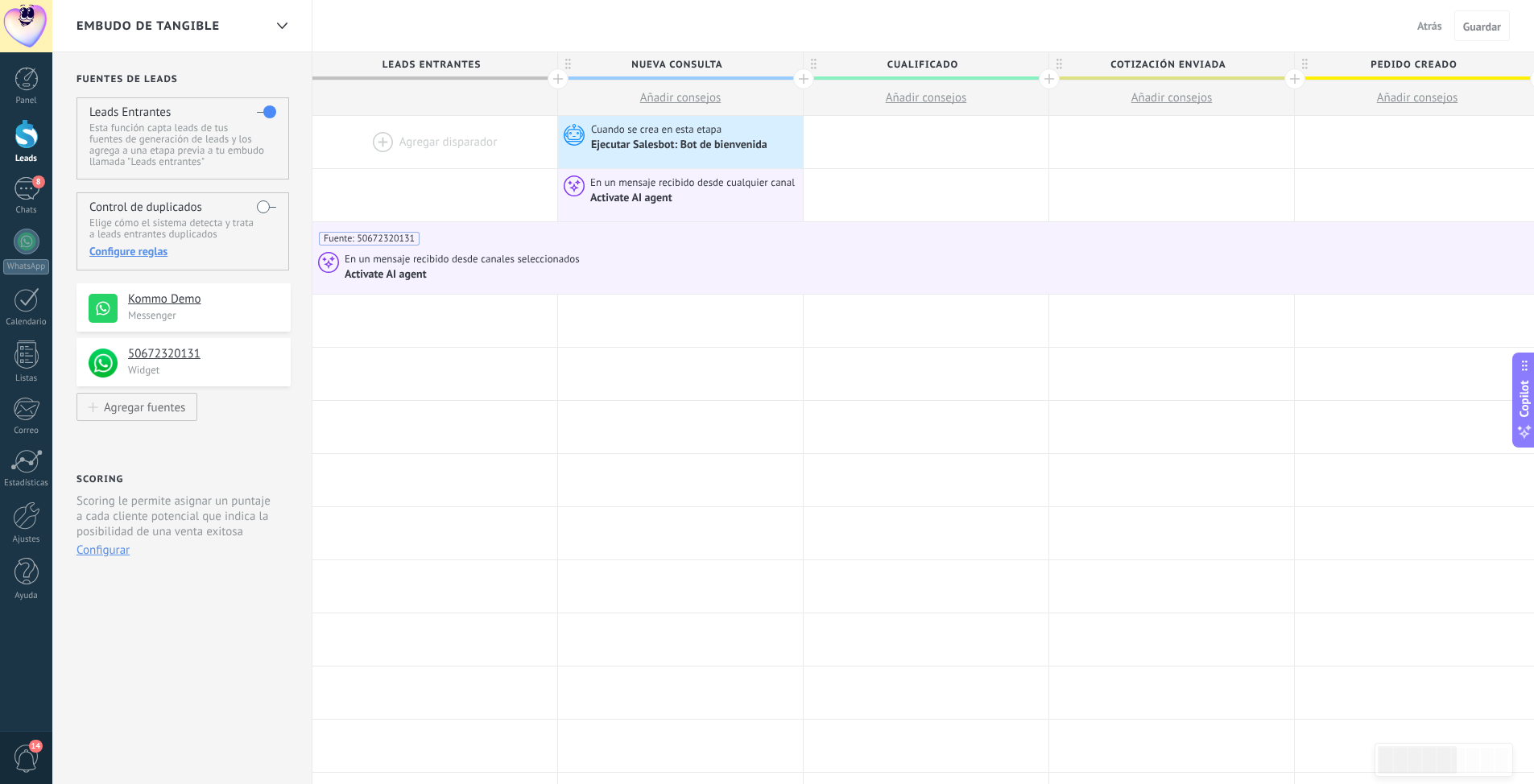
click at [1425, 28] on span "Atrás" at bounding box center [1429, 26] width 25 height 15
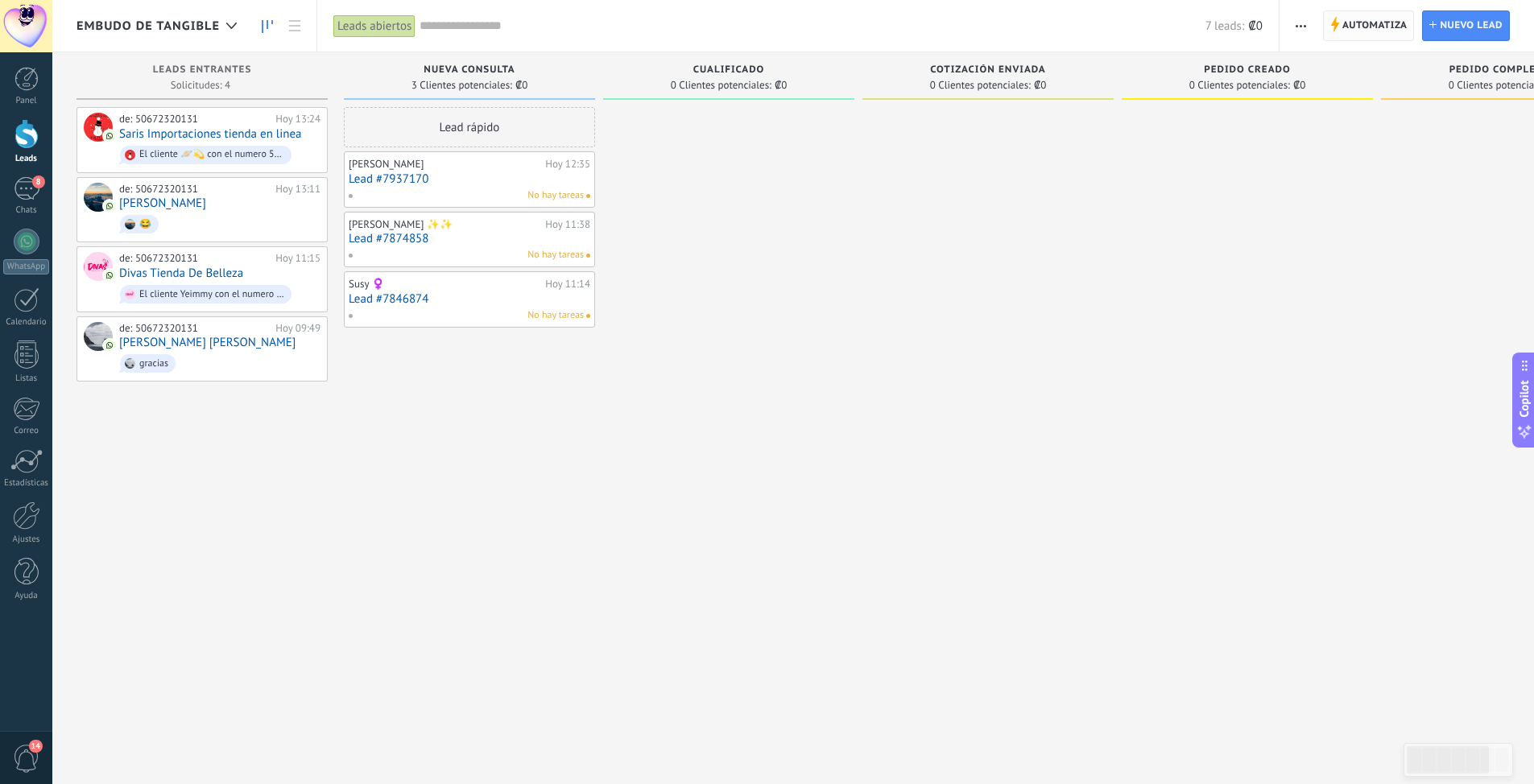
click at [1383, 25] on span "Automatiza" at bounding box center [1375, 26] width 65 height 29
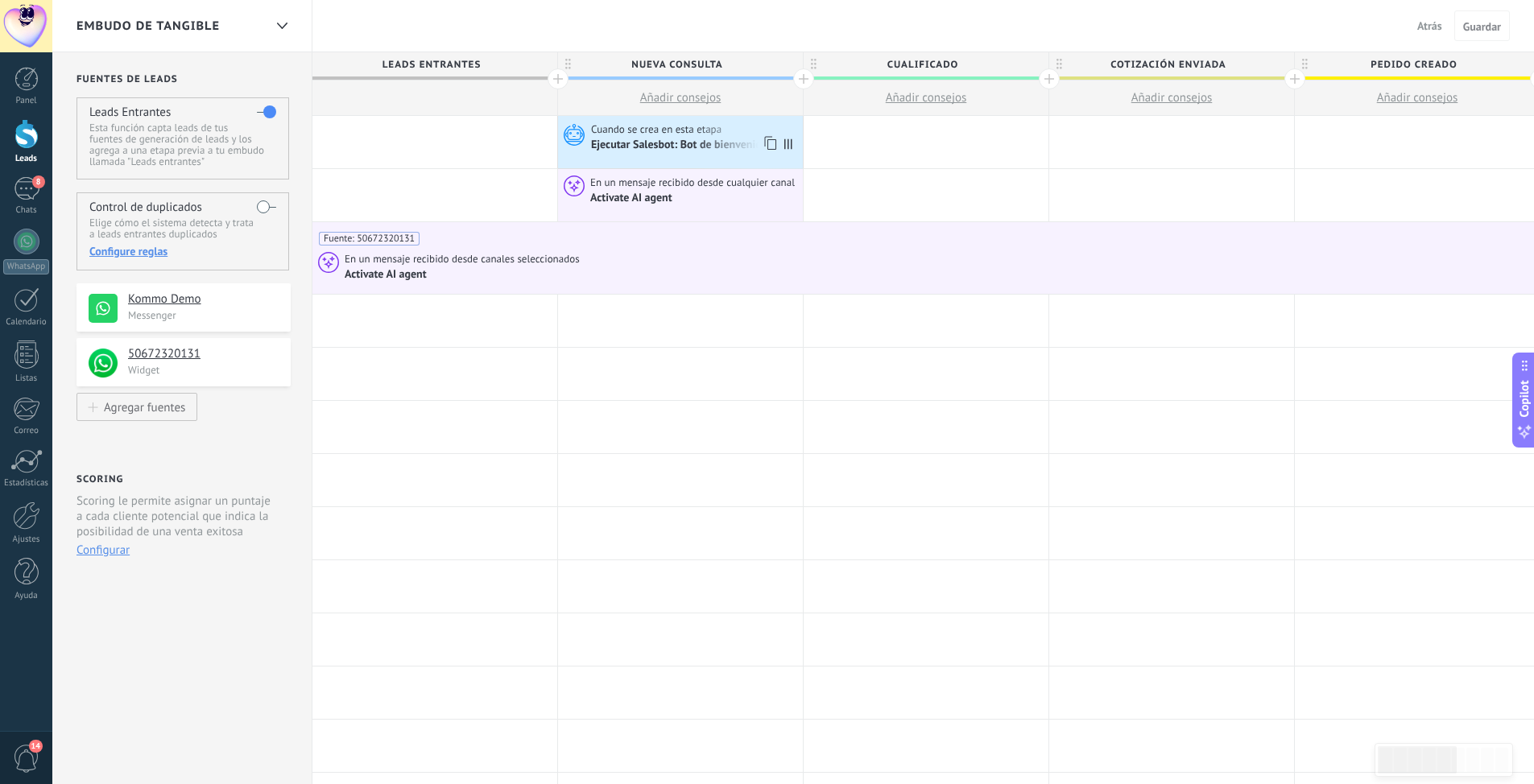
click at [661, 143] on div "Ejecutar Salesbot: Bot de bienvenida" at bounding box center [680, 146] width 179 height 15
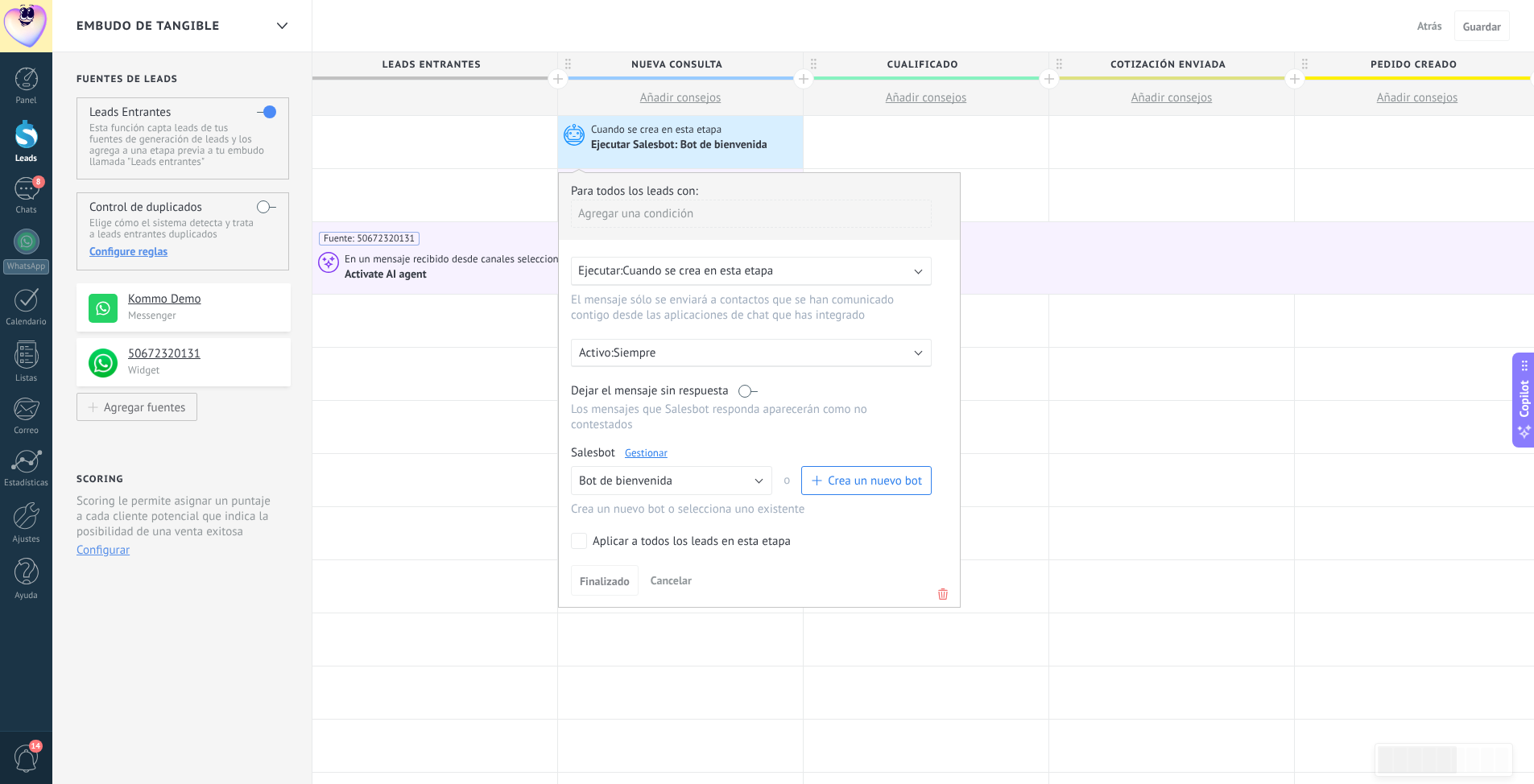
click at [750, 276] on span "Cuando se crea en esta etapa" at bounding box center [697, 270] width 150 height 15
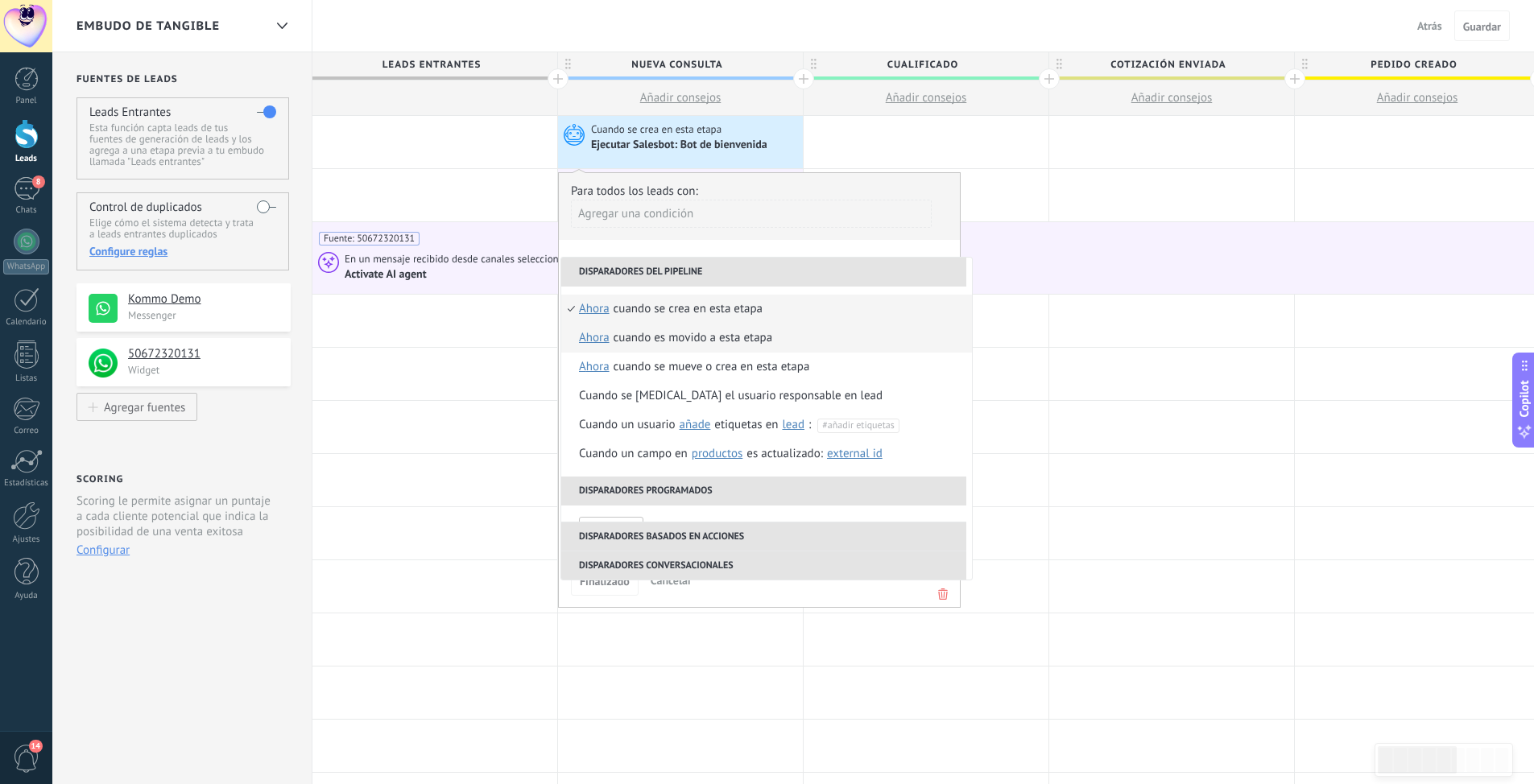
click at [728, 342] on div "Cuando es movido a esta etapa" at bounding box center [693, 338] width 159 height 29
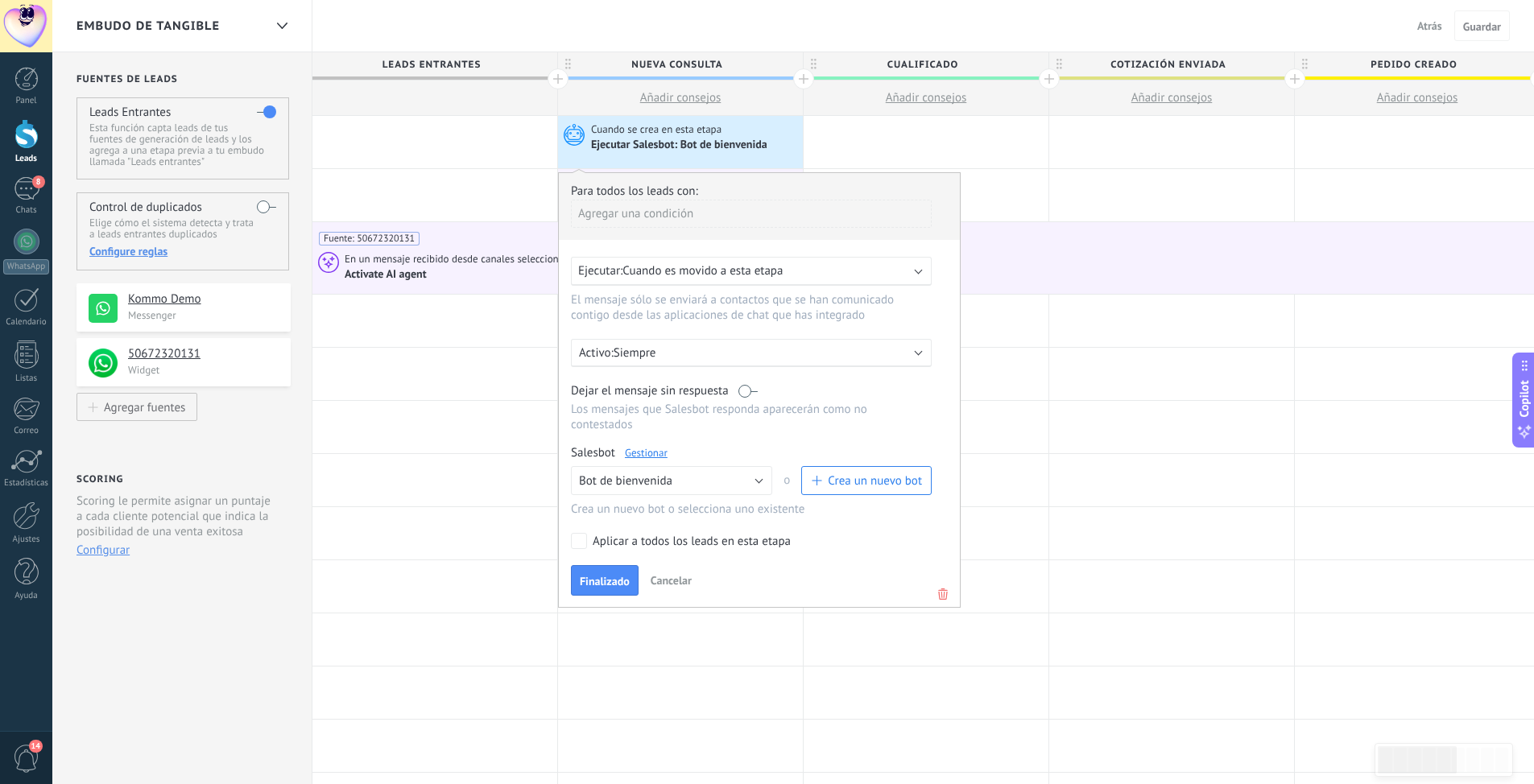
click at [779, 269] on span "Cuando es movido a esta etapa" at bounding box center [702, 270] width 160 height 15
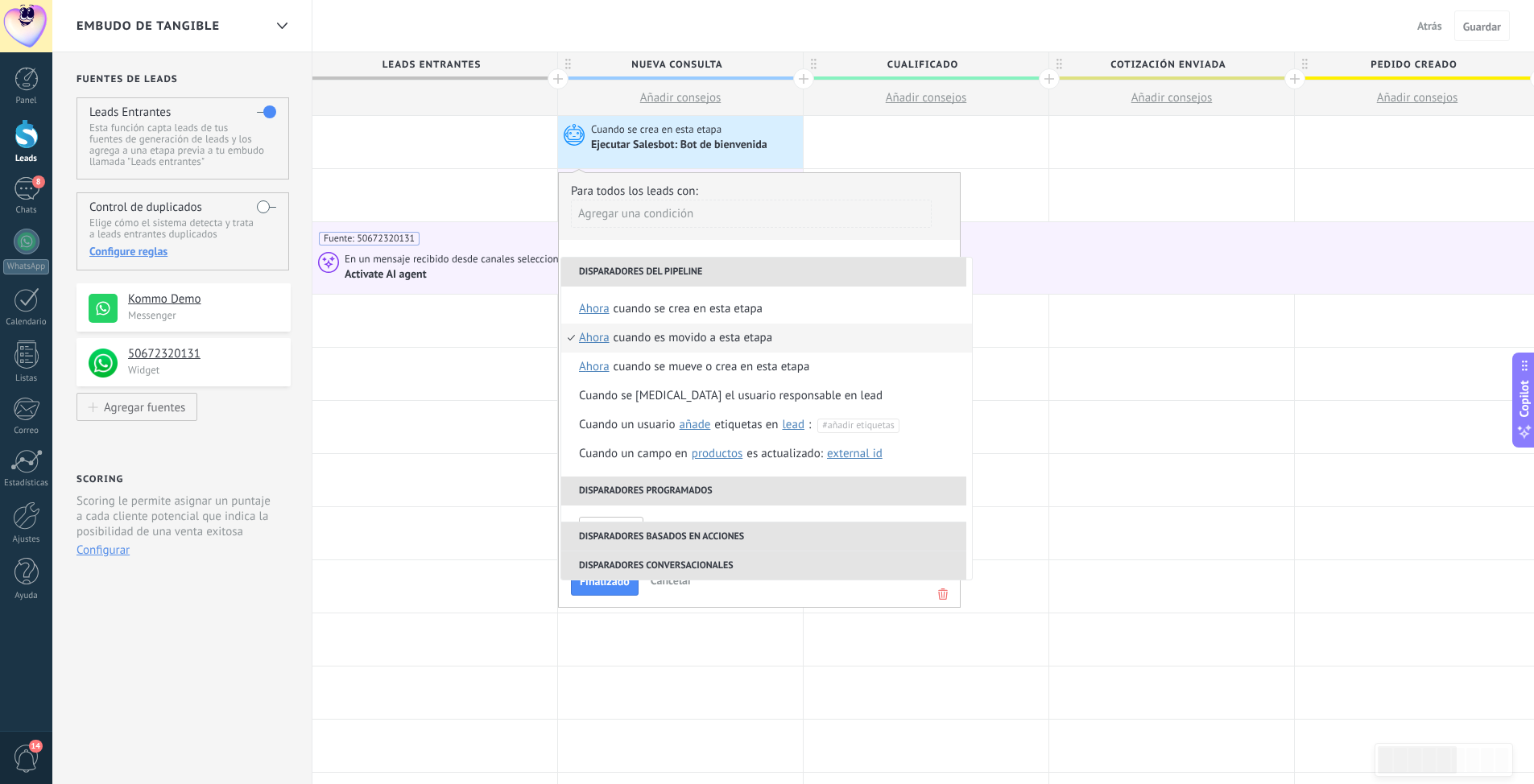
click at [802, 145] on div "Cuando se crea en esta etapa Ejecutar Salesbot: Bot de bienvenida" at bounding box center [680, 138] width 245 height 31
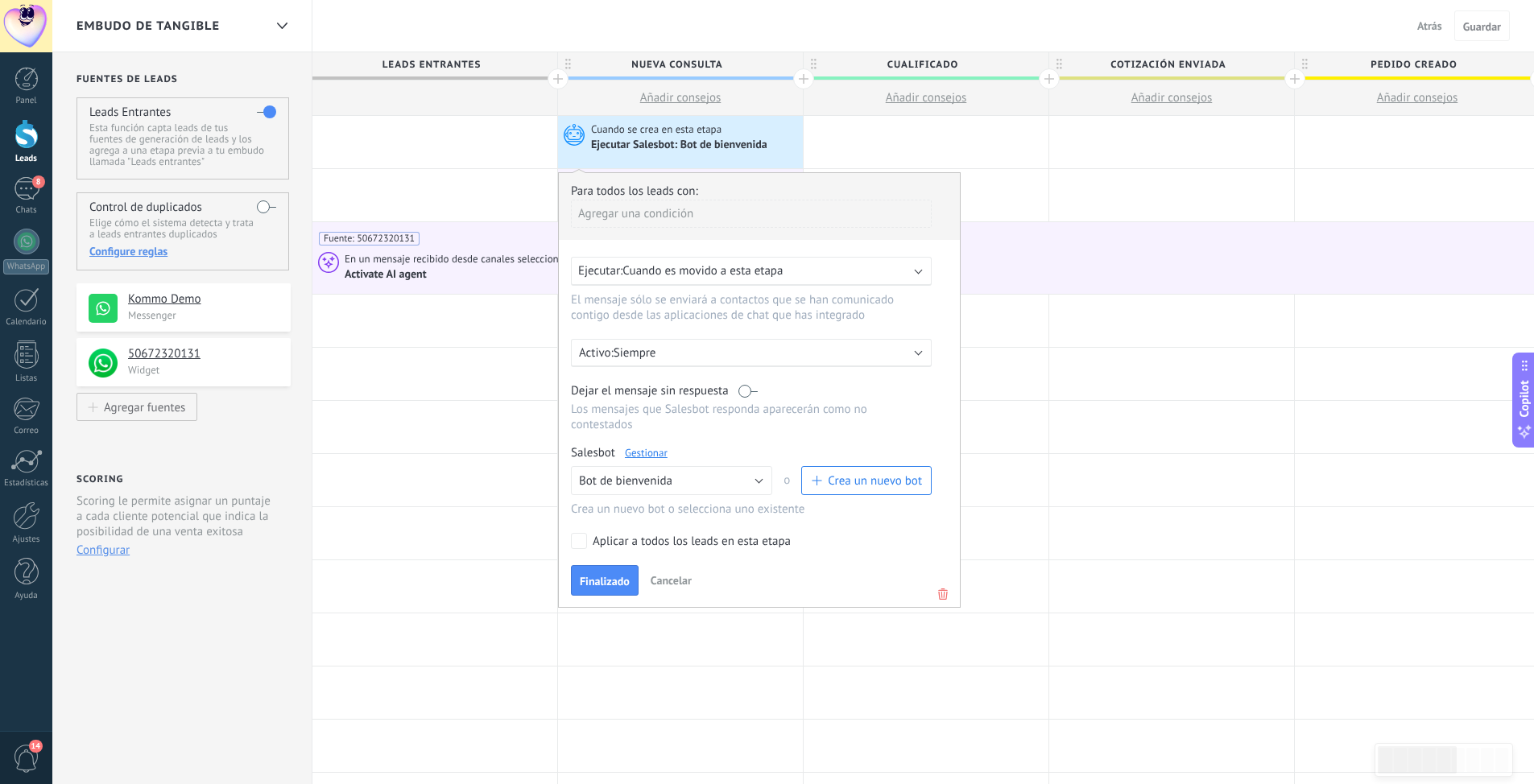
click at [671, 583] on span "Cancelar" at bounding box center [670, 580] width 41 height 15
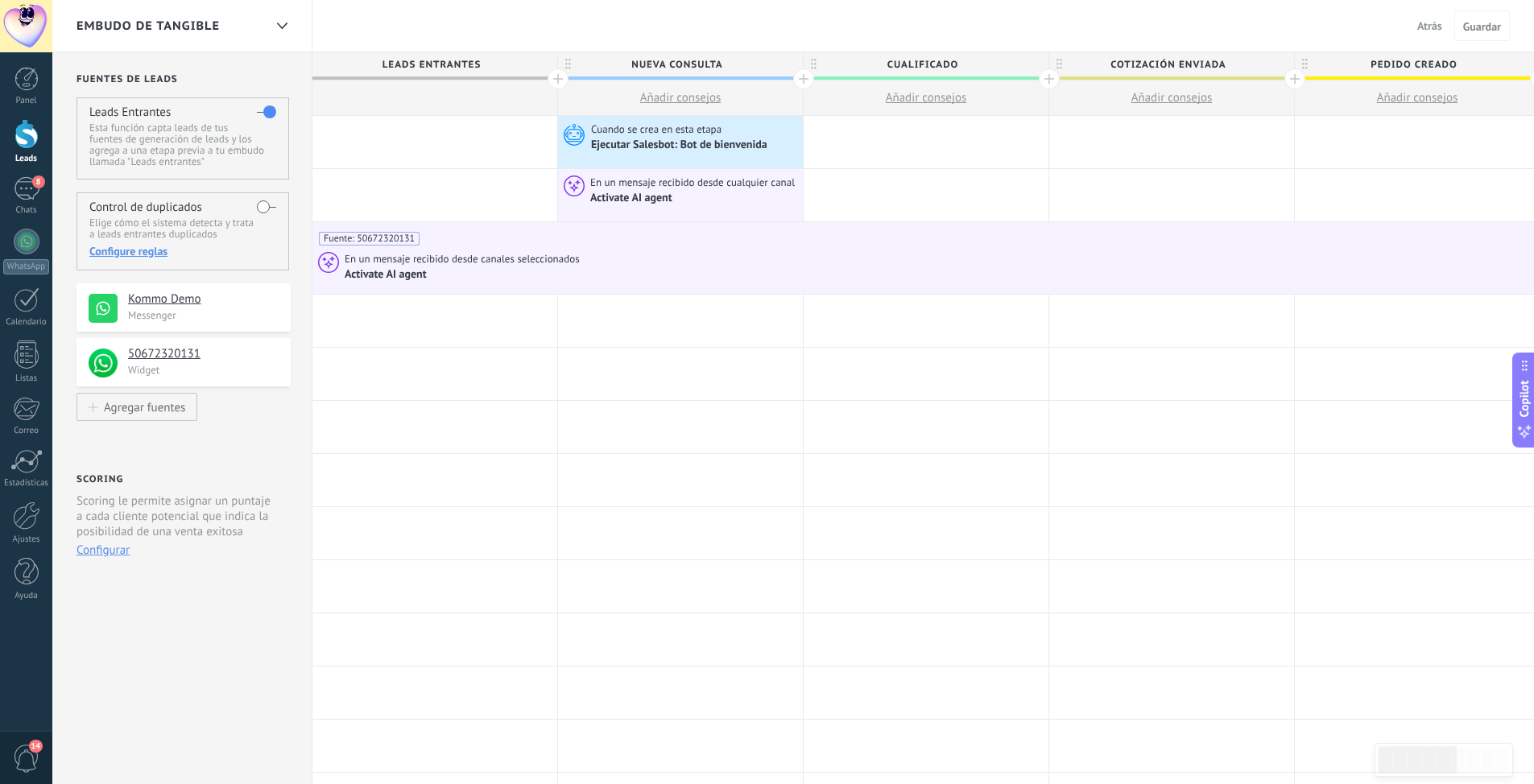
click at [1424, 27] on span "Atrás" at bounding box center [1429, 26] width 25 height 15
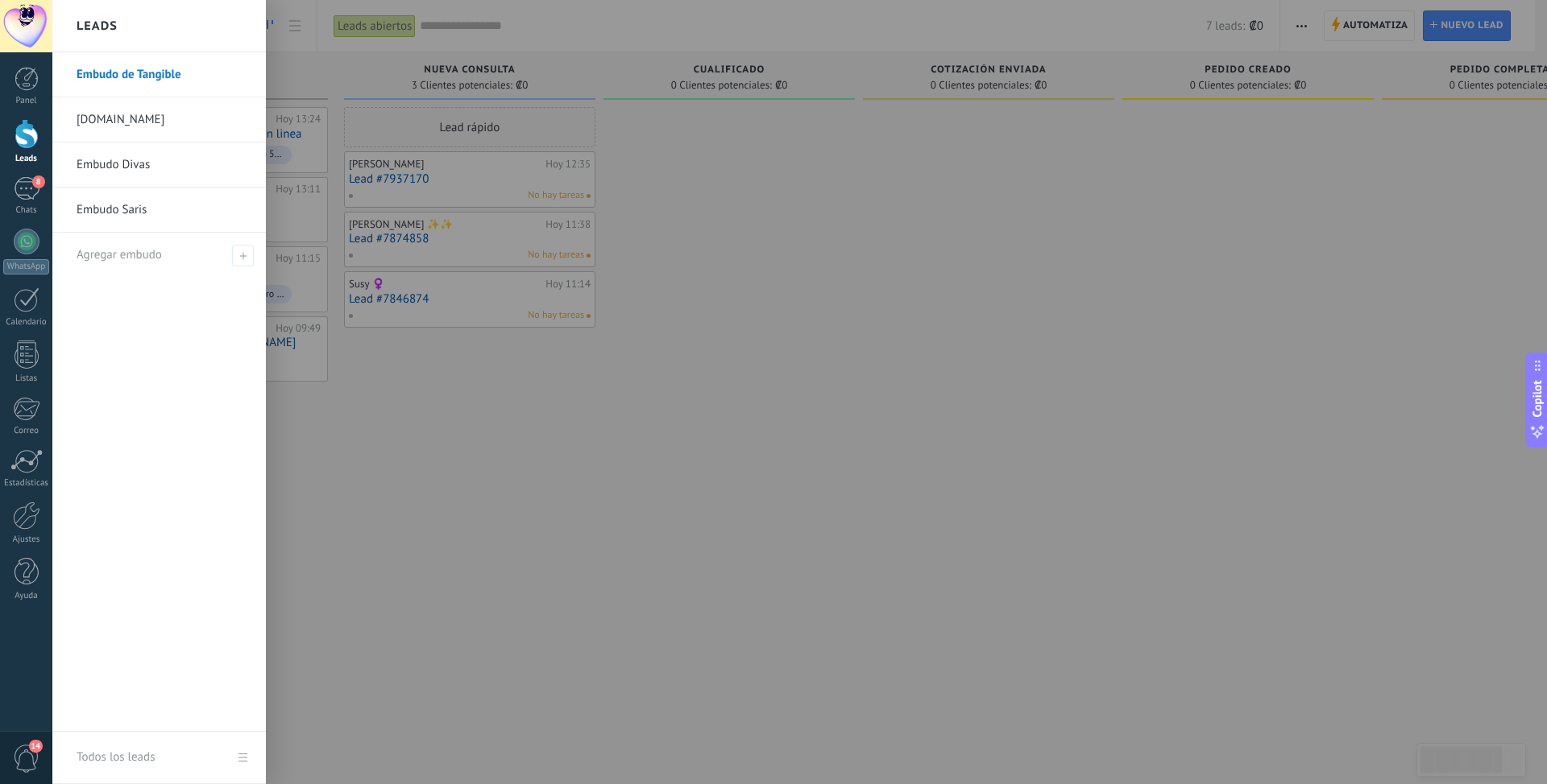
drag, startPoint x: 30, startPoint y: 180, endPoint x: 87, endPoint y: 181, distance: 57.0
click at [30, 180] on div "8" at bounding box center [27, 188] width 26 height 24
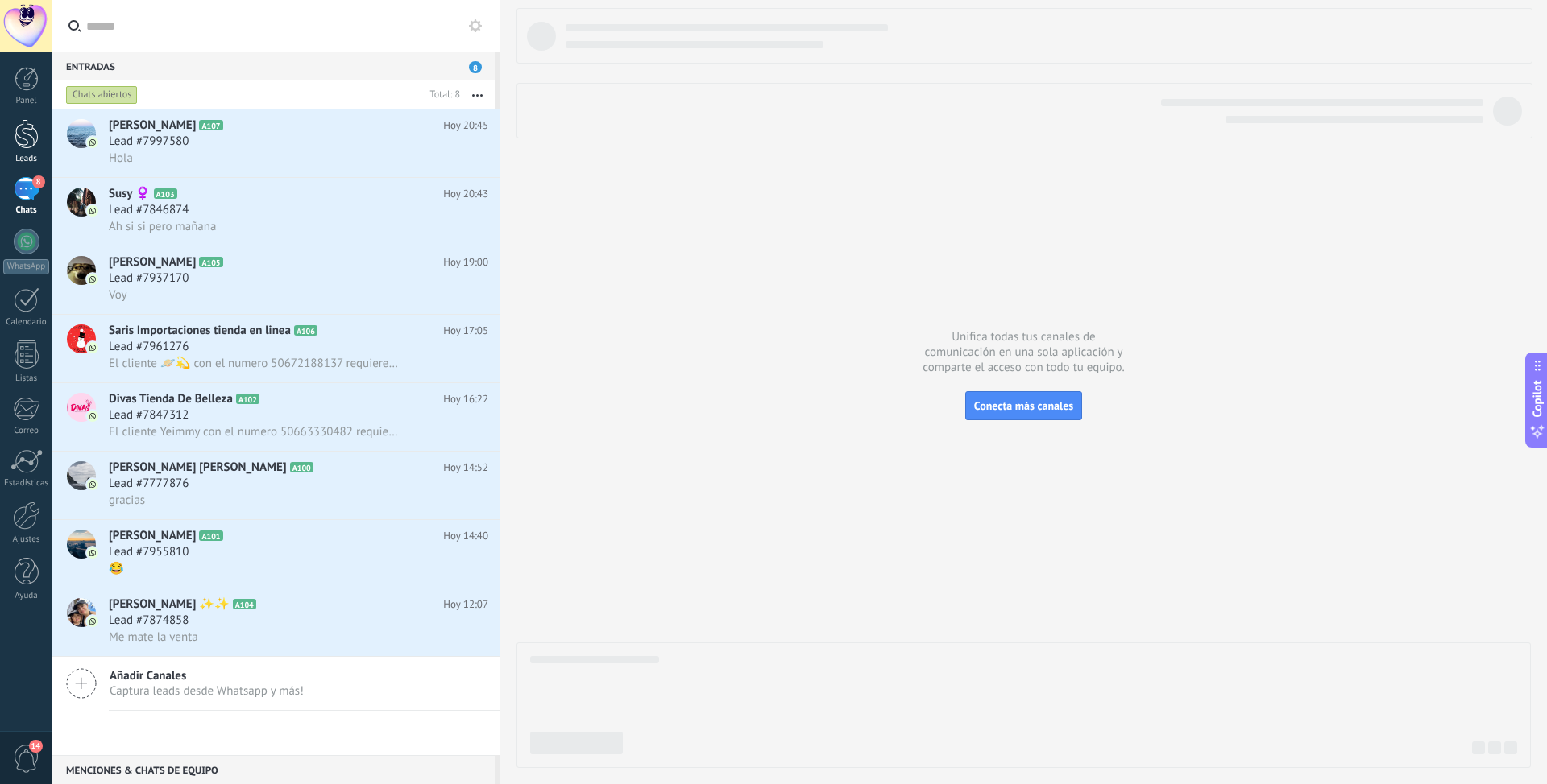
click at [31, 131] on div at bounding box center [27, 134] width 24 height 30
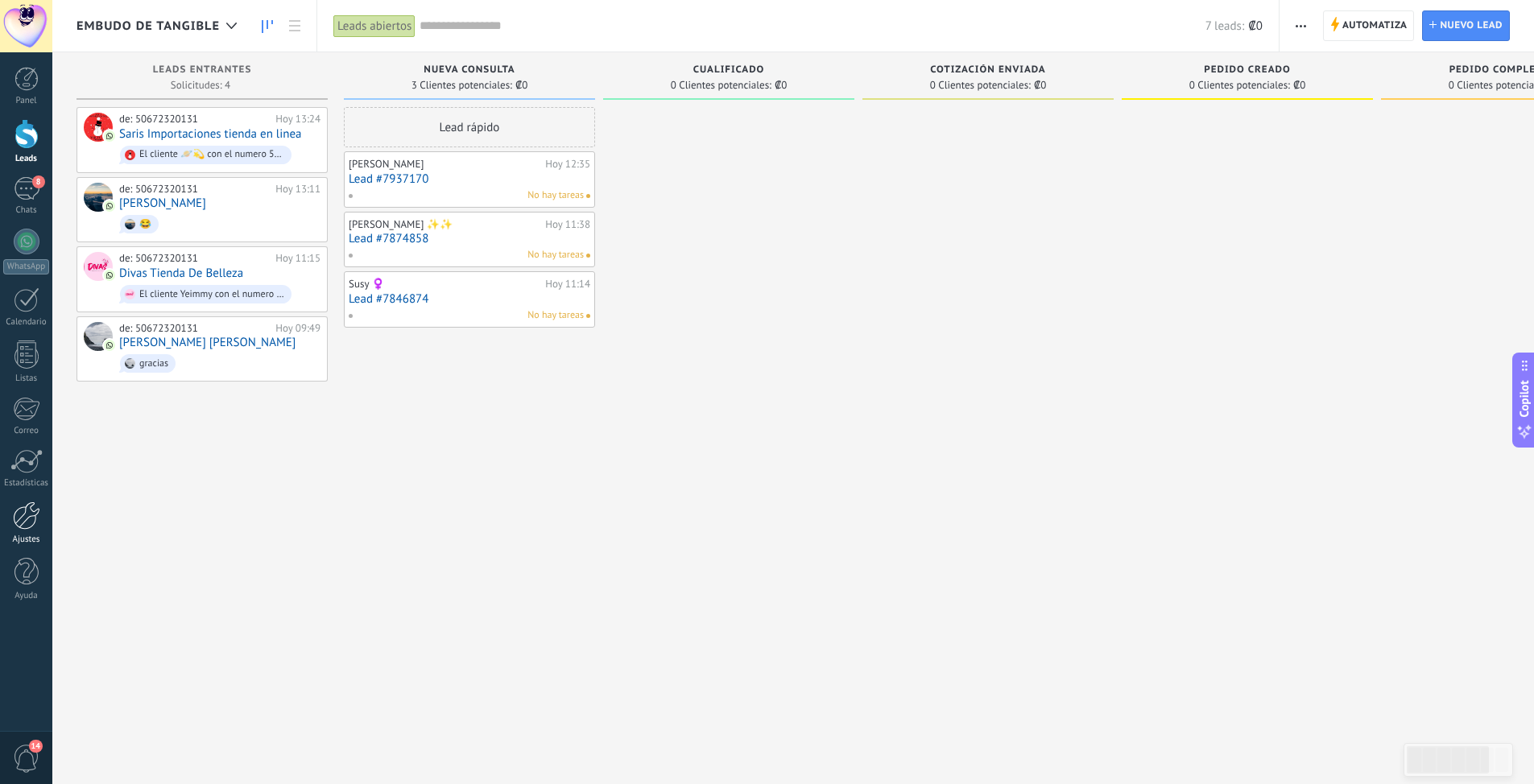
click at [26, 524] on div at bounding box center [27, 515] width 28 height 28
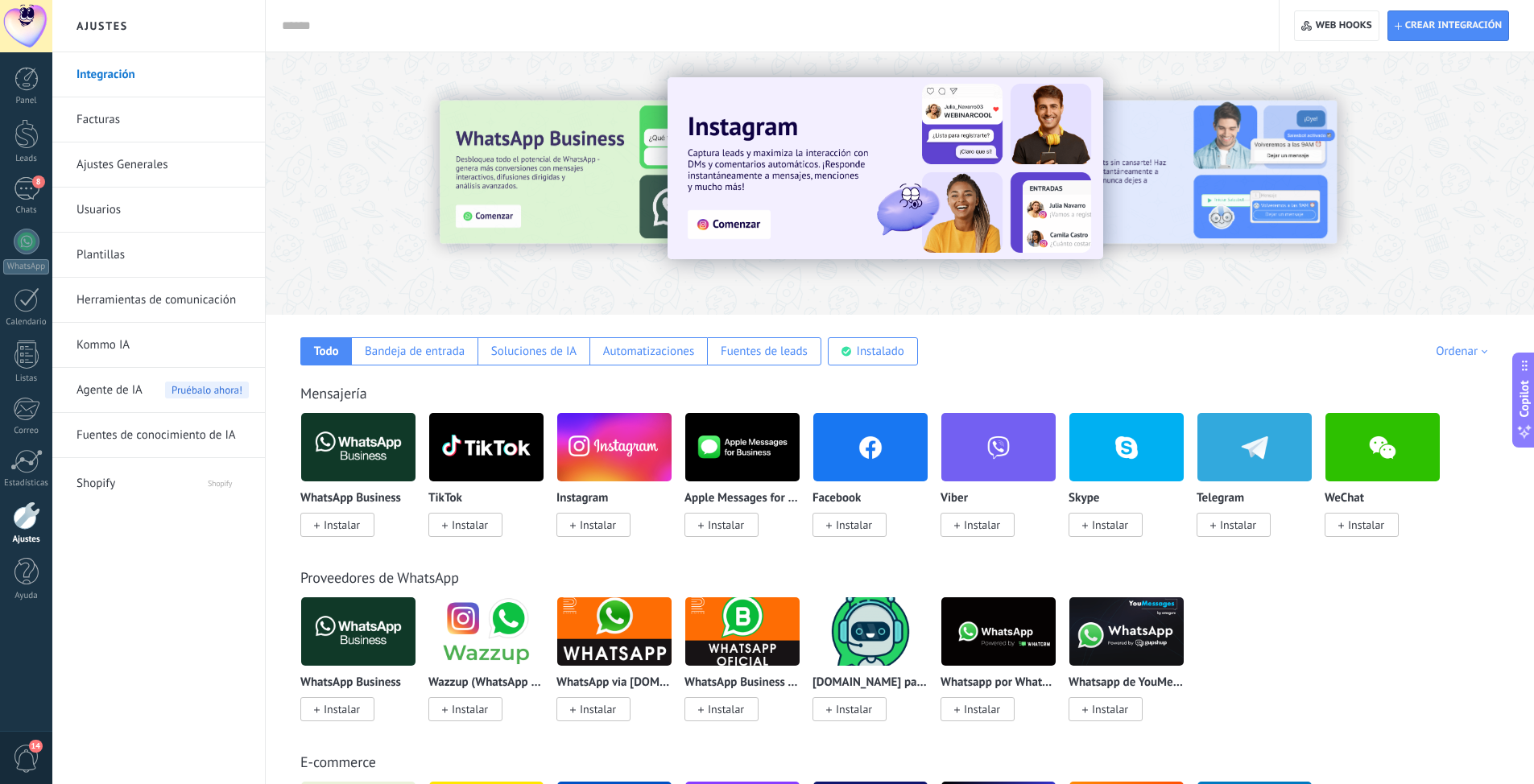
click at [104, 390] on span "Agente de IA" at bounding box center [109, 390] width 66 height 45
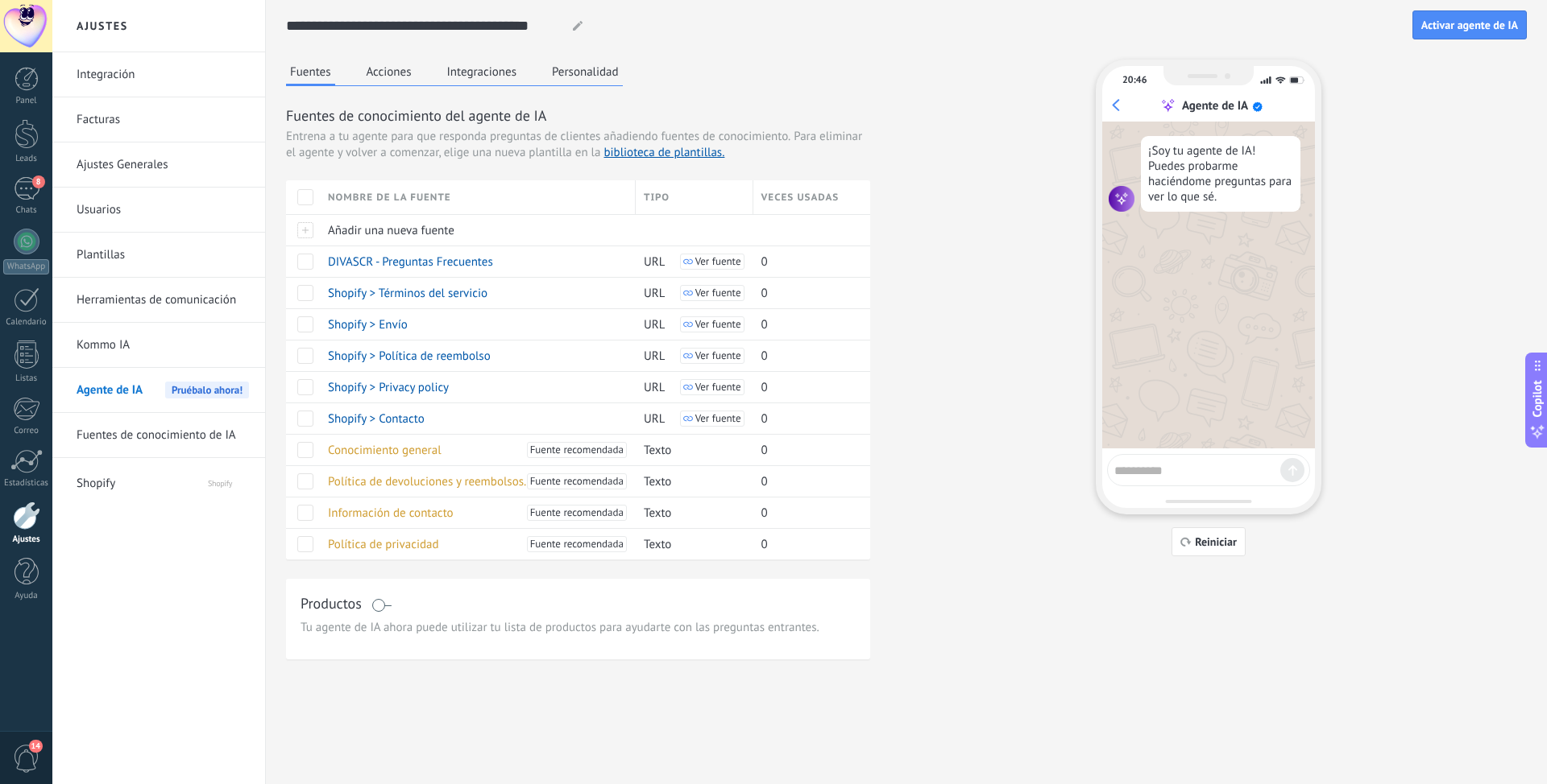
click at [110, 164] on link "Ajustes Generales" at bounding box center [162, 166] width 172 height 45
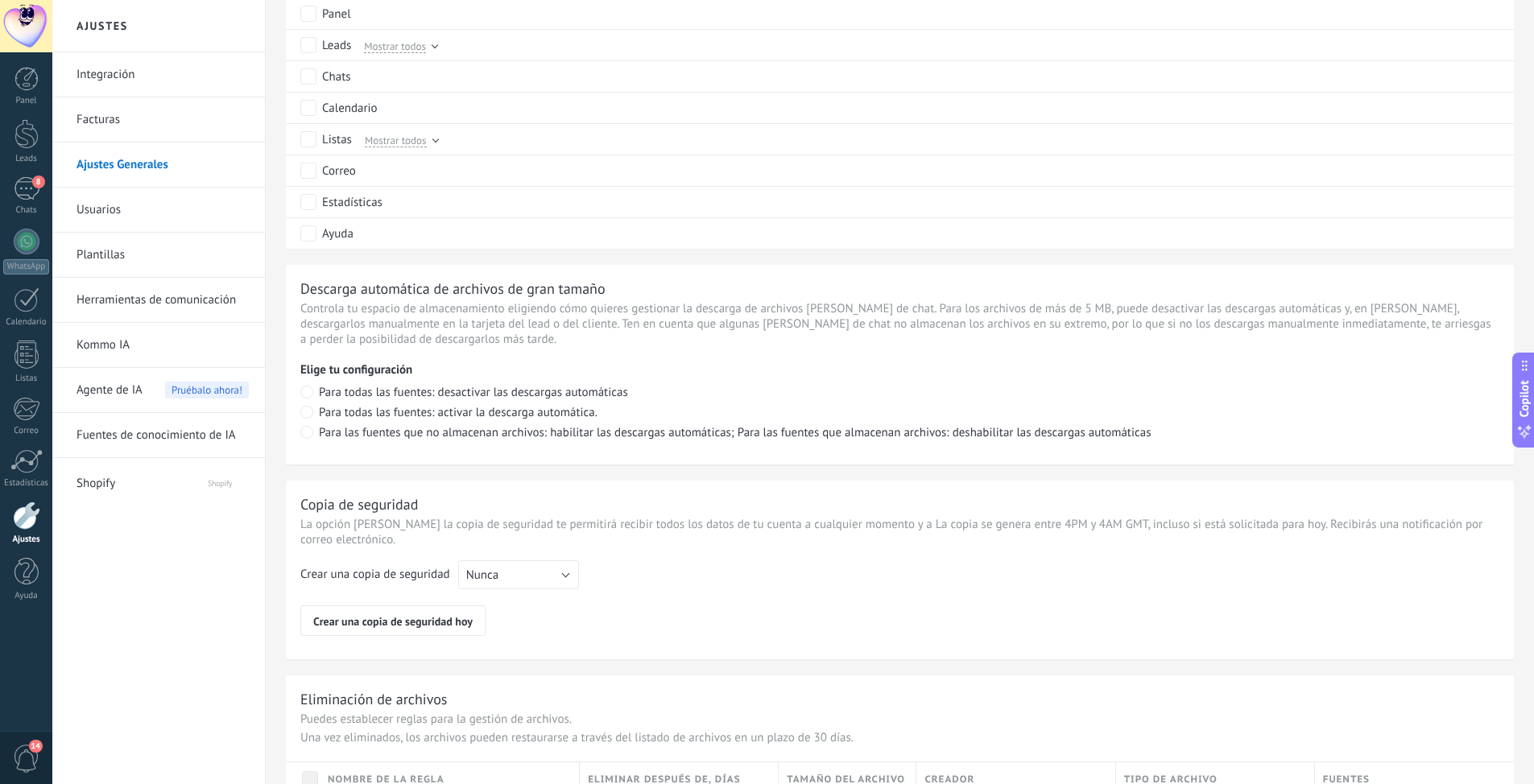
scroll to position [974, 0]
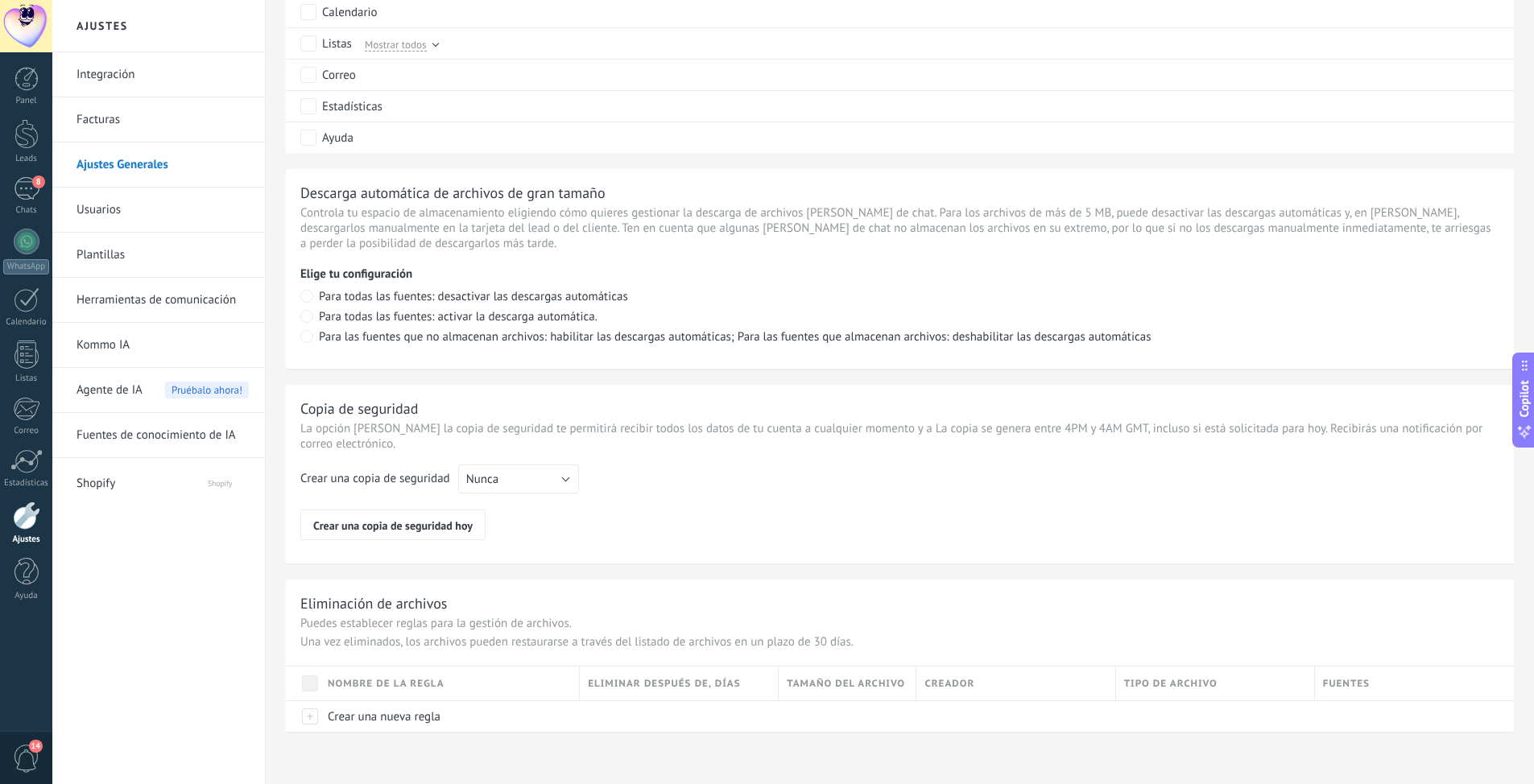
click at [127, 73] on link "Integración" at bounding box center [162, 75] width 172 height 45
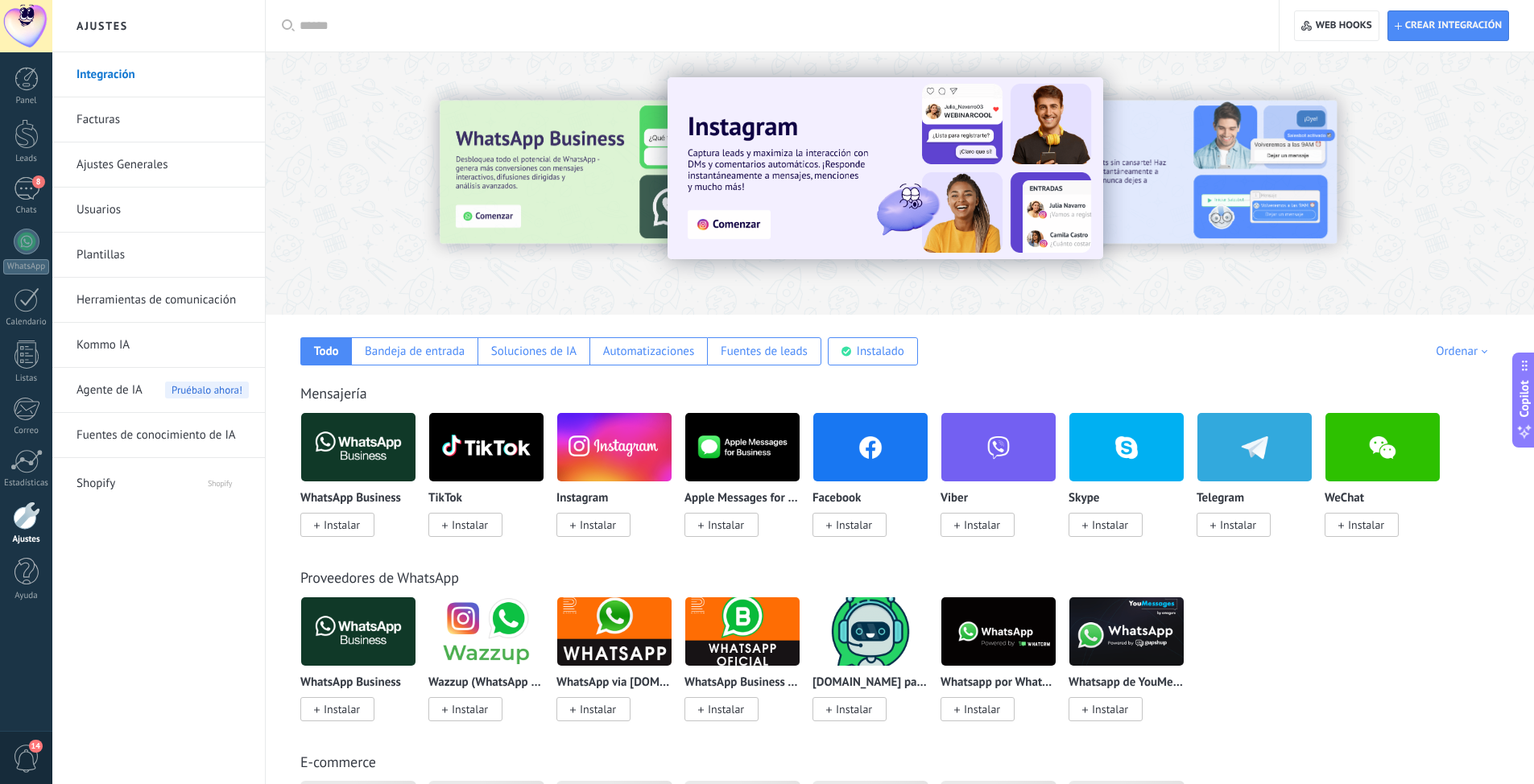
click at [109, 133] on link "Facturas" at bounding box center [162, 120] width 172 height 45
click at [108, 166] on link "Ajustes Generales" at bounding box center [162, 166] width 172 height 45
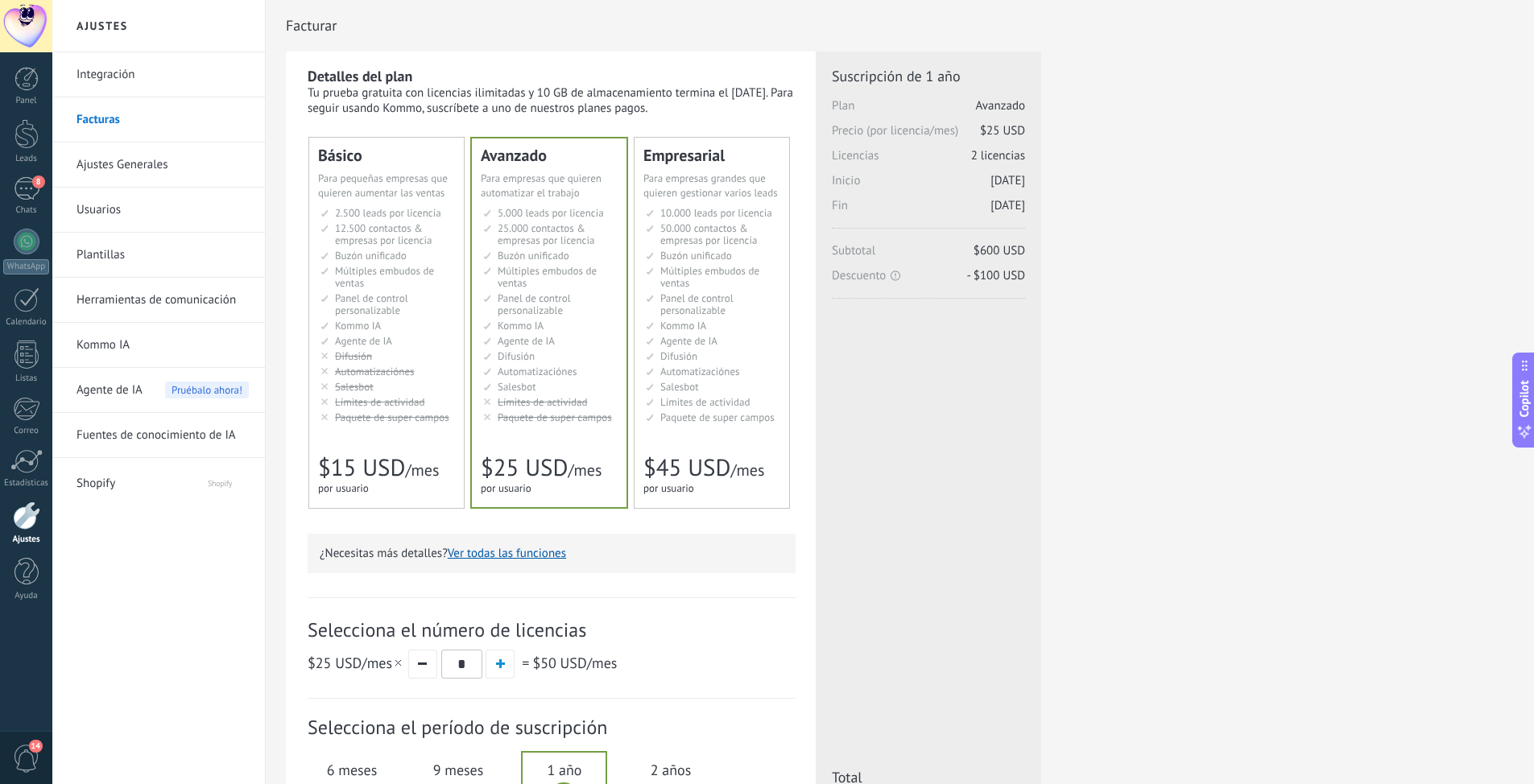
click at [96, 305] on link "Herramientas de comunicación" at bounding box center [162, 300] width 172 height 45
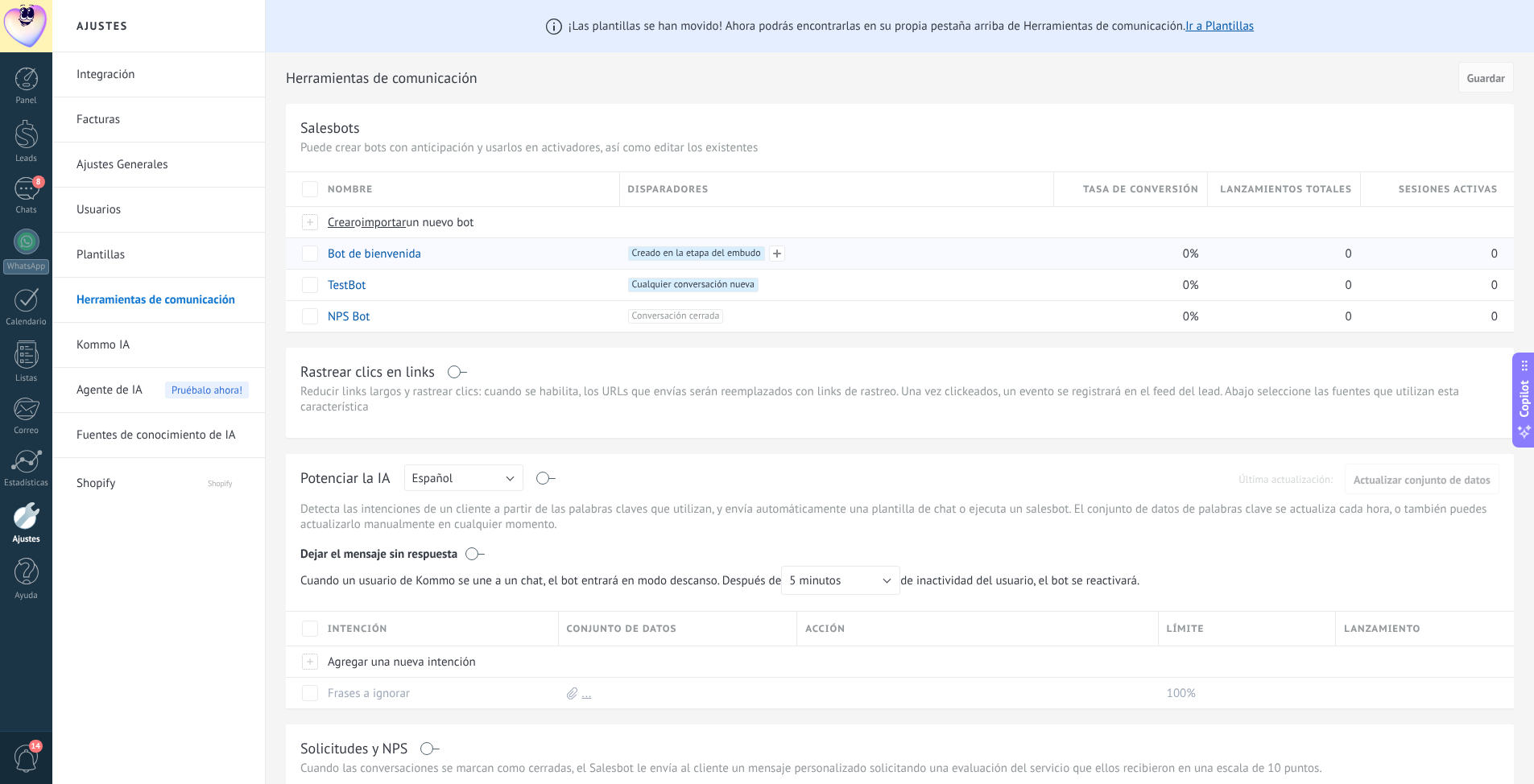
click at [683, 251] on span "Creado en la etapa del embudo +0" at bounding box center [696, 254] width 137 height 15
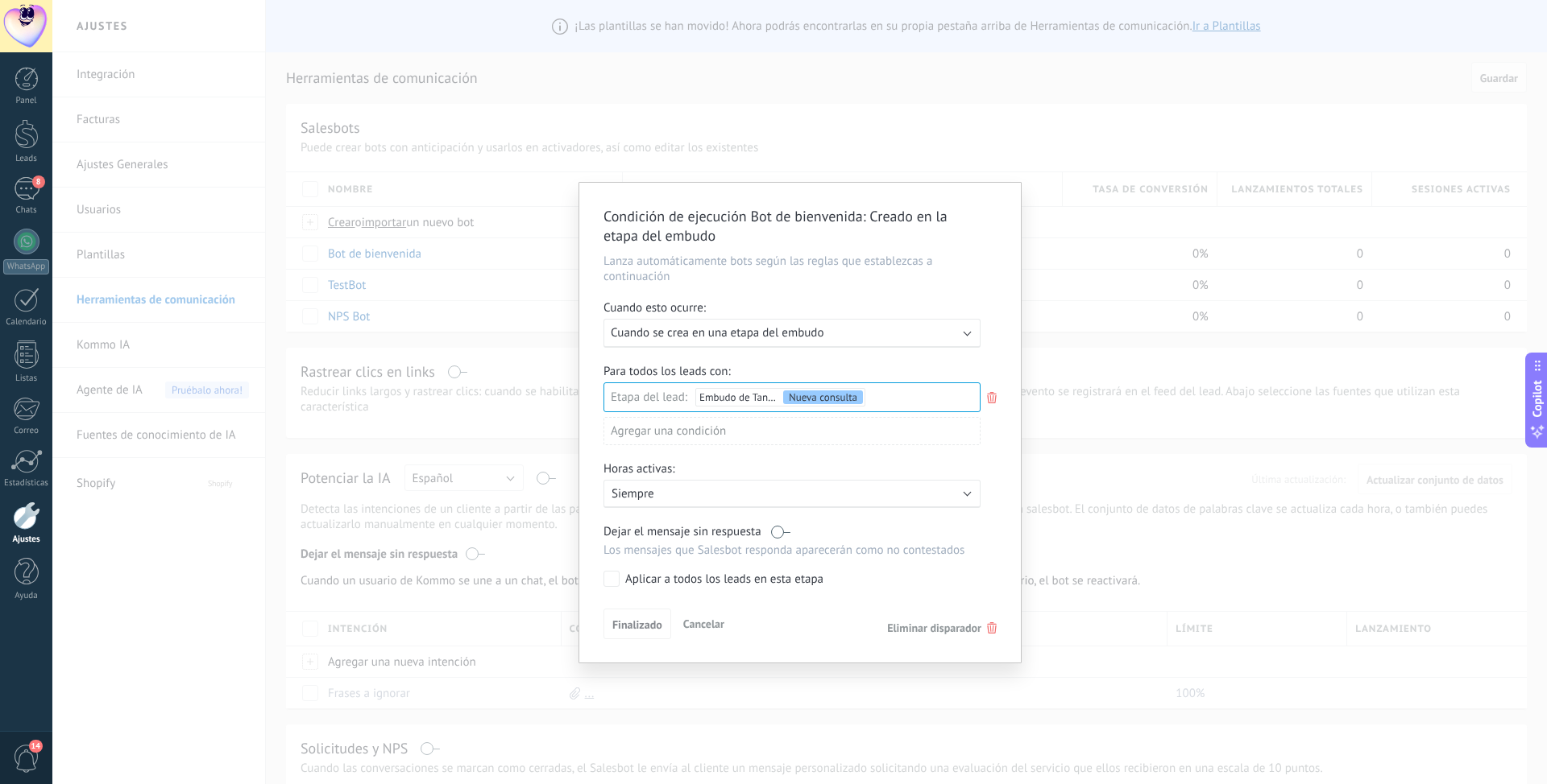
click at [878, 332] on div "Ejecutar: Cuando se crea en una etapa del embudo" at bounding box center [785, 333] width 350 height 15
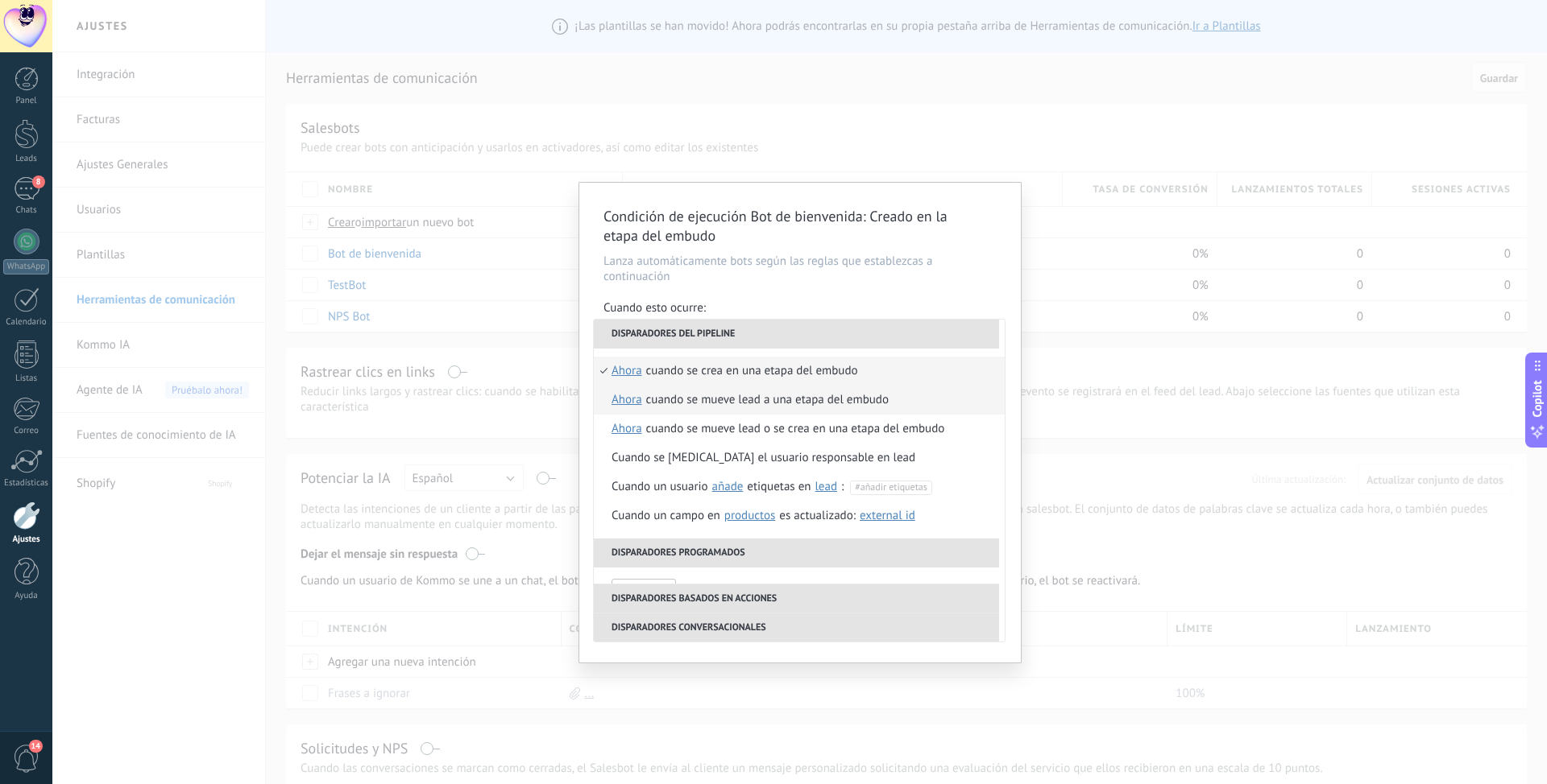
click at [806, 403] on div "Cuando se mueve lead a una etapa del embudo" at bounding box center [767, 400] width 243 height 29
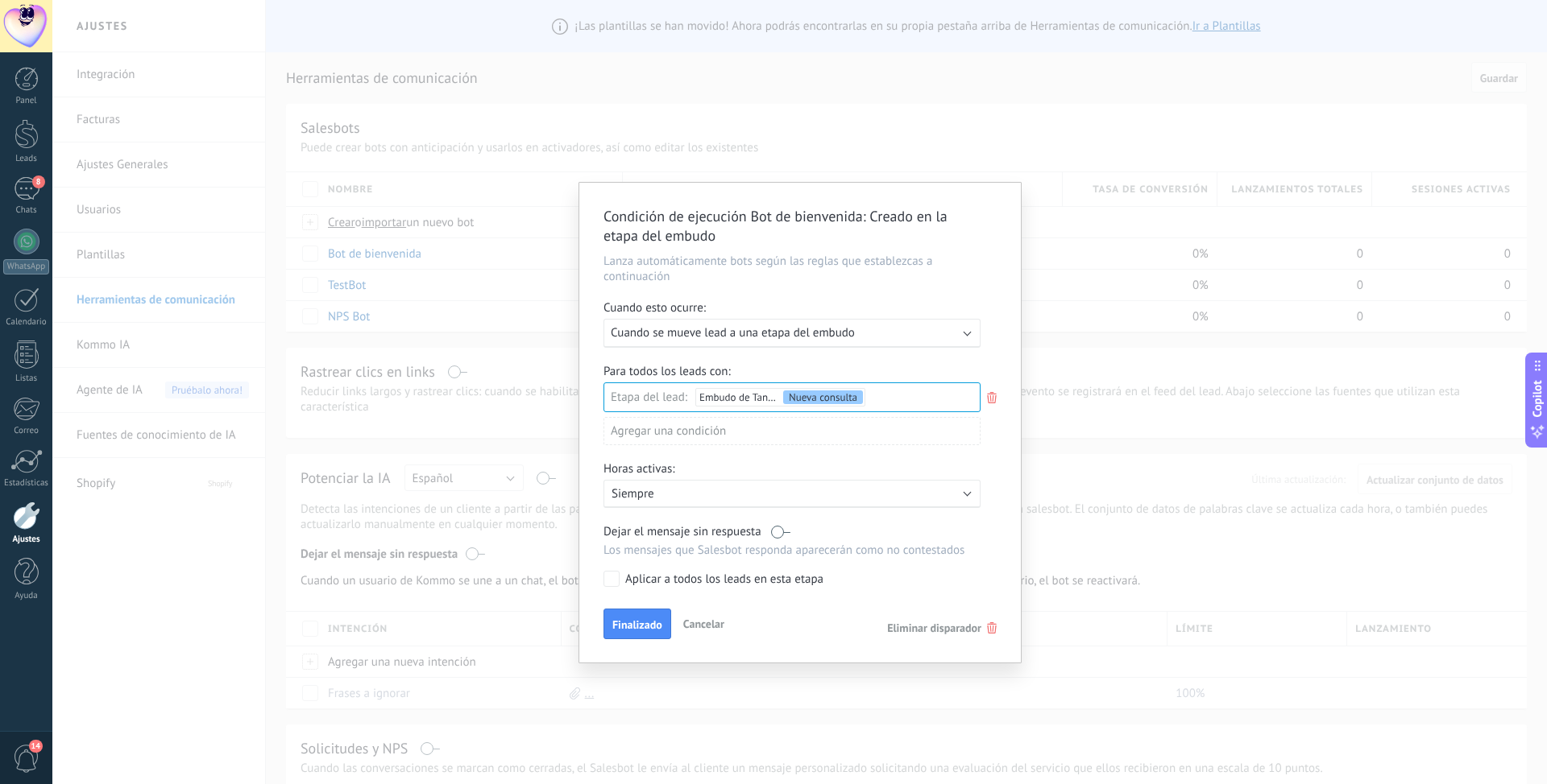
click at [0, 0] on div "Leads Entrantes Nueva consulta Cualificado Cotización enviada Pedido creado Ped…" at bounding box center [0, 0] width 0 height 0
click at [996, 447] on div at bounding box center [799, 392] width 1494 height 784
click at [636, 624] on span "Finalizado" at bounding box center [637, 625] width 50 height 11
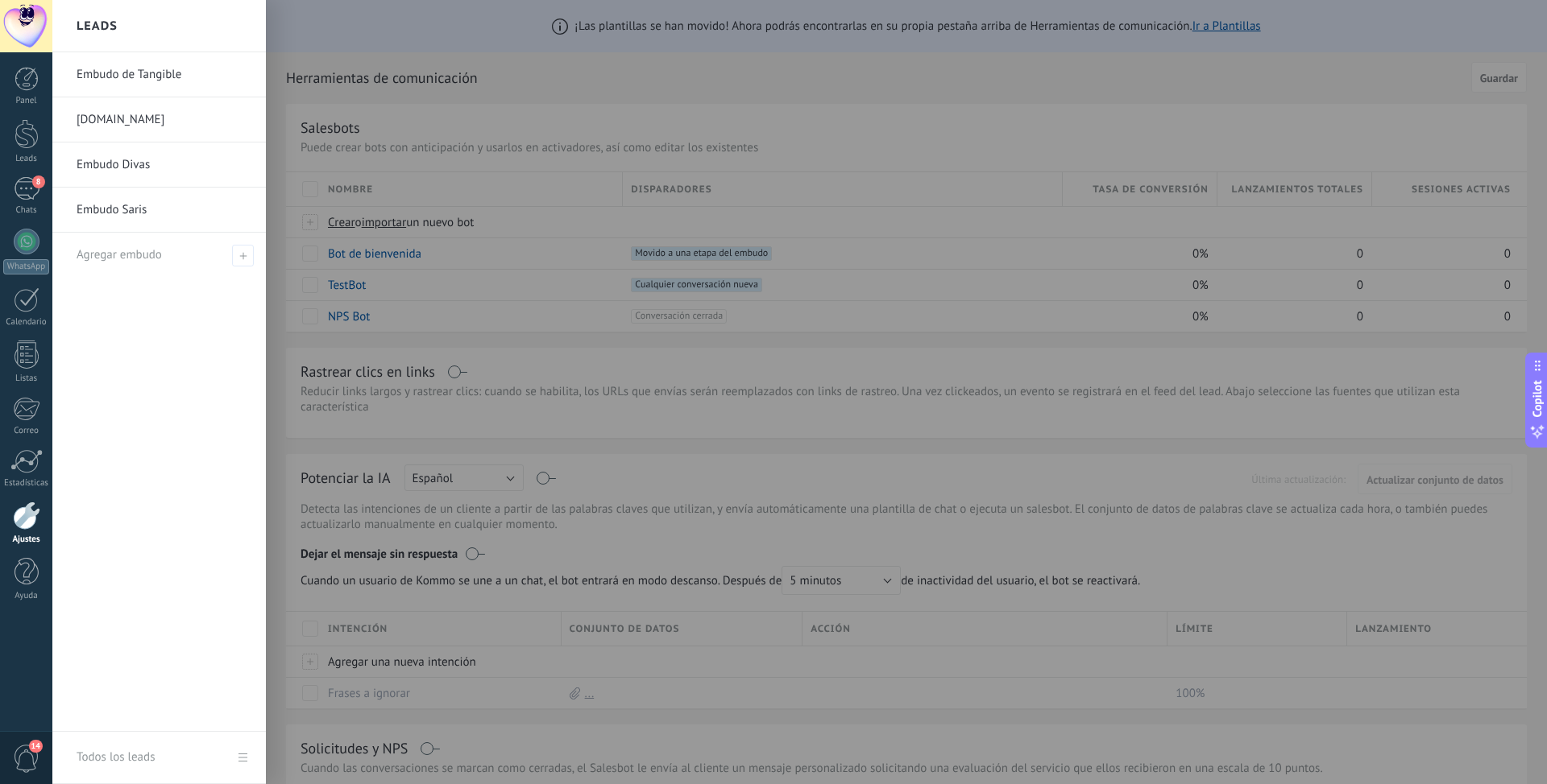
click at [128, 75] on link "Embudo de Tangible" at bounding box center [162, 75] width 173 height 45
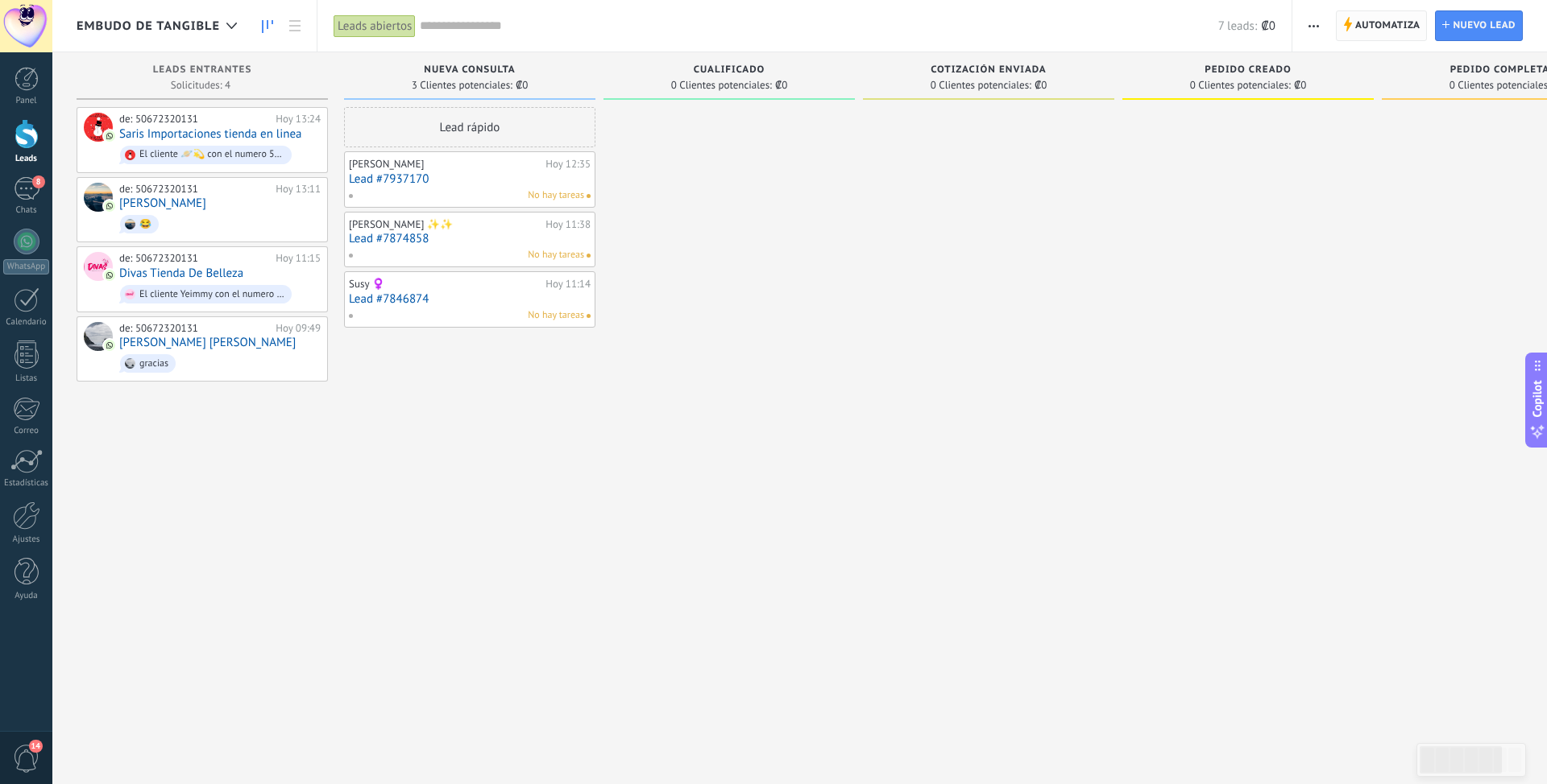
click at [1364, 33] on span "Automatiza" at bounding box center [1387, 26] width 65 height 29
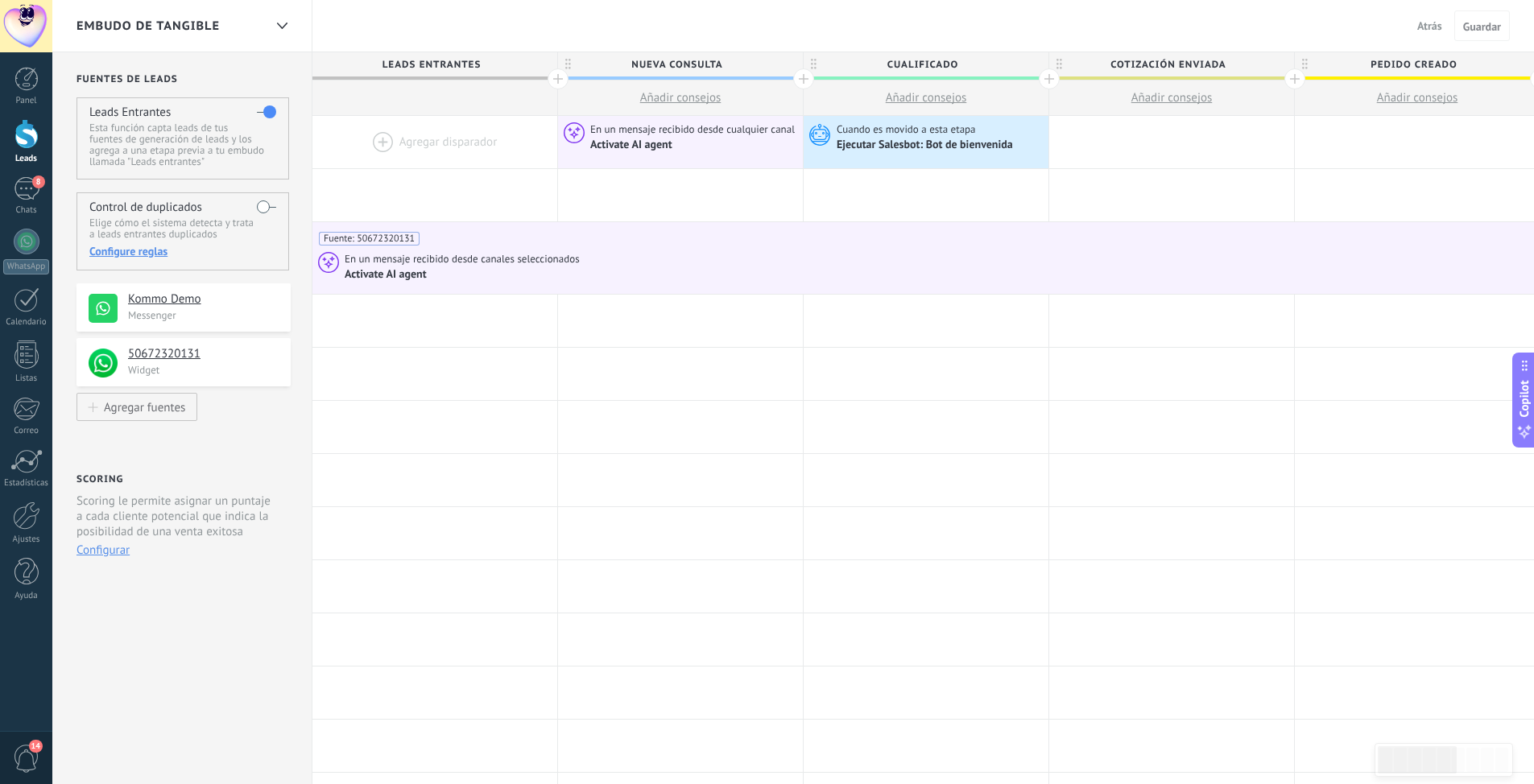
click at [1434, 24] on span "Atrás" at bounding box center [1429, 26] width 25 height 15
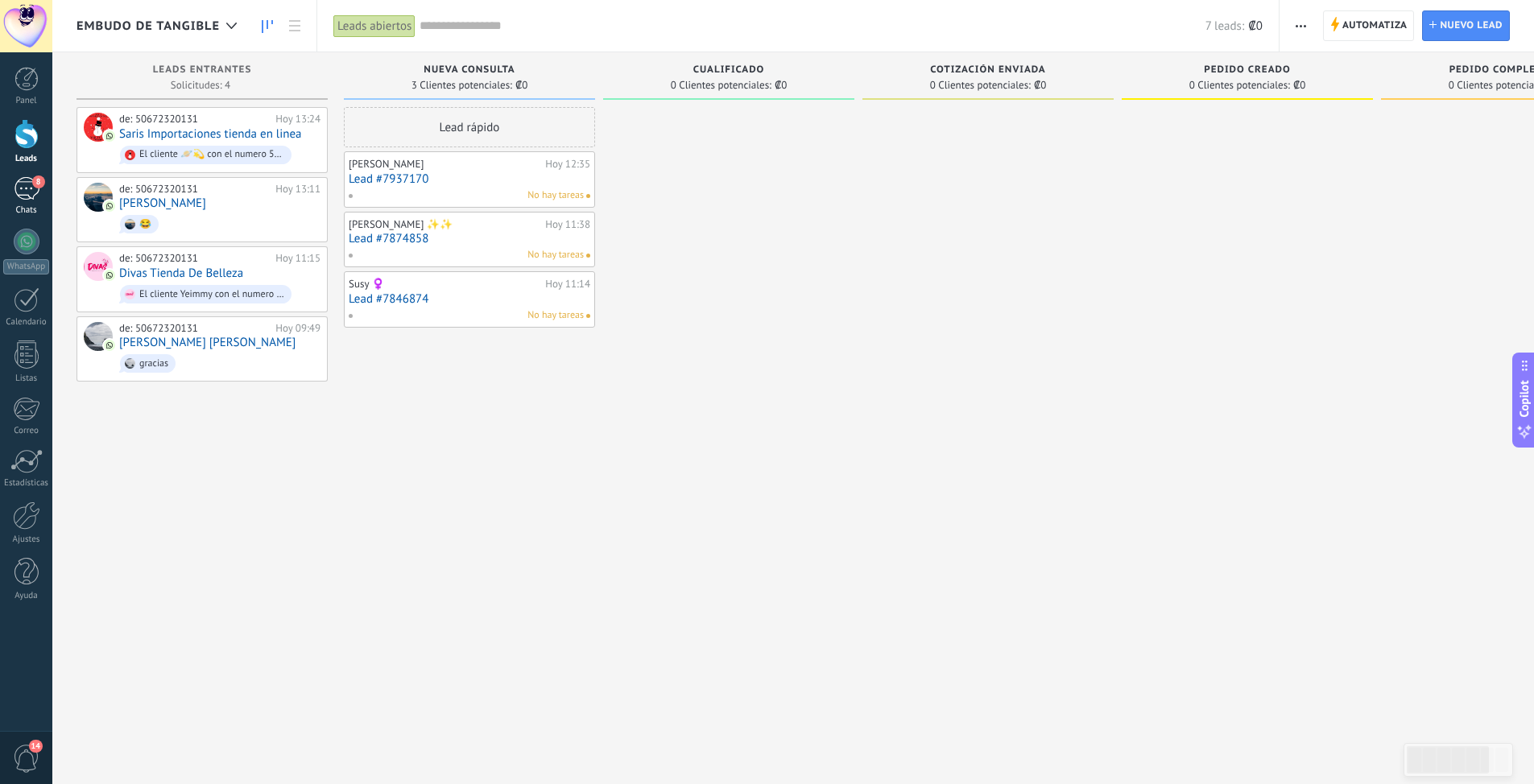
click at [35, 196] on div "8" at bounding box center [27, 188] width 26 height 24
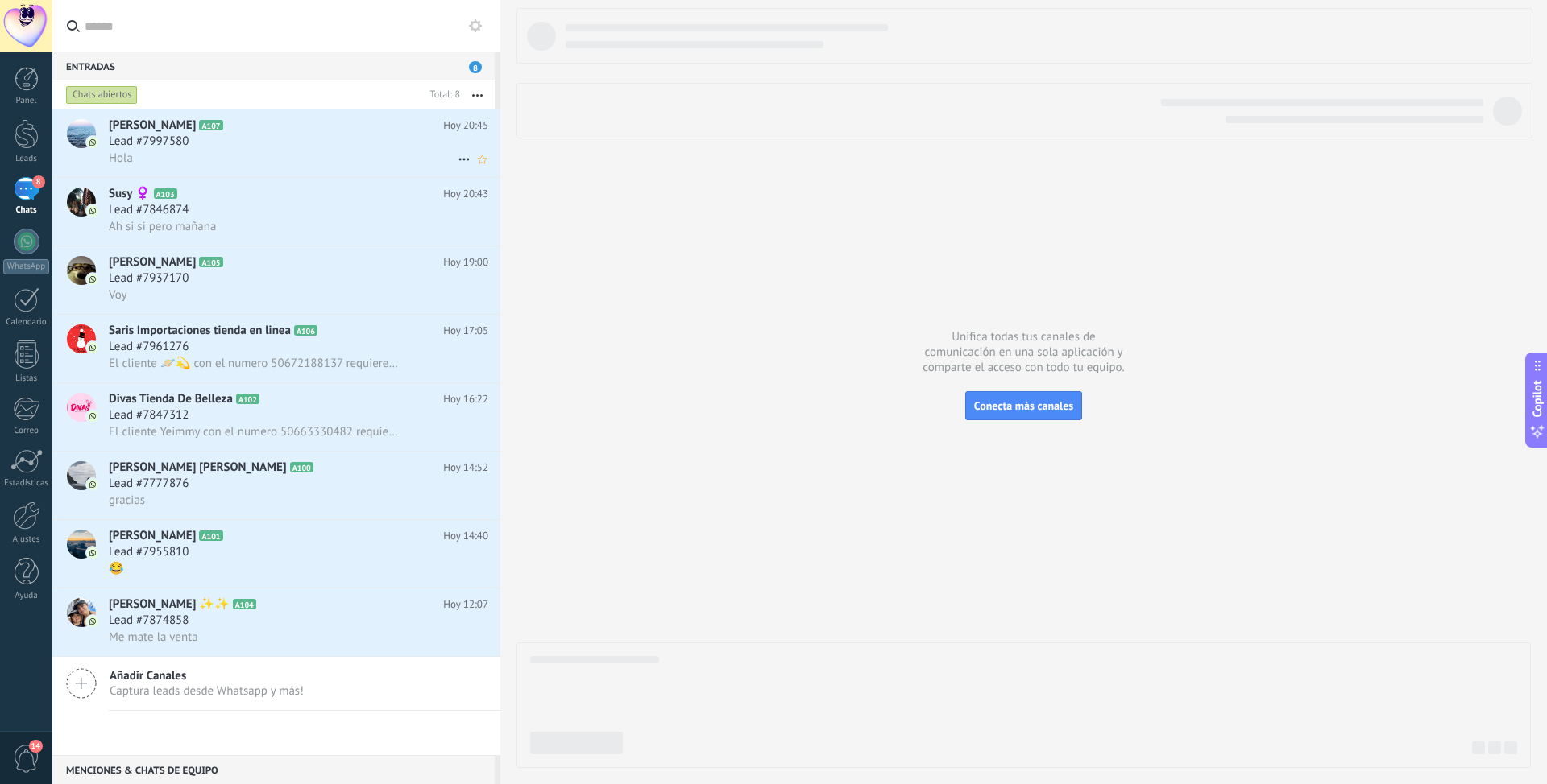
click at [143, 135] on span "Lead #7997580" at bounding box center [149, 142] width 80 height 16
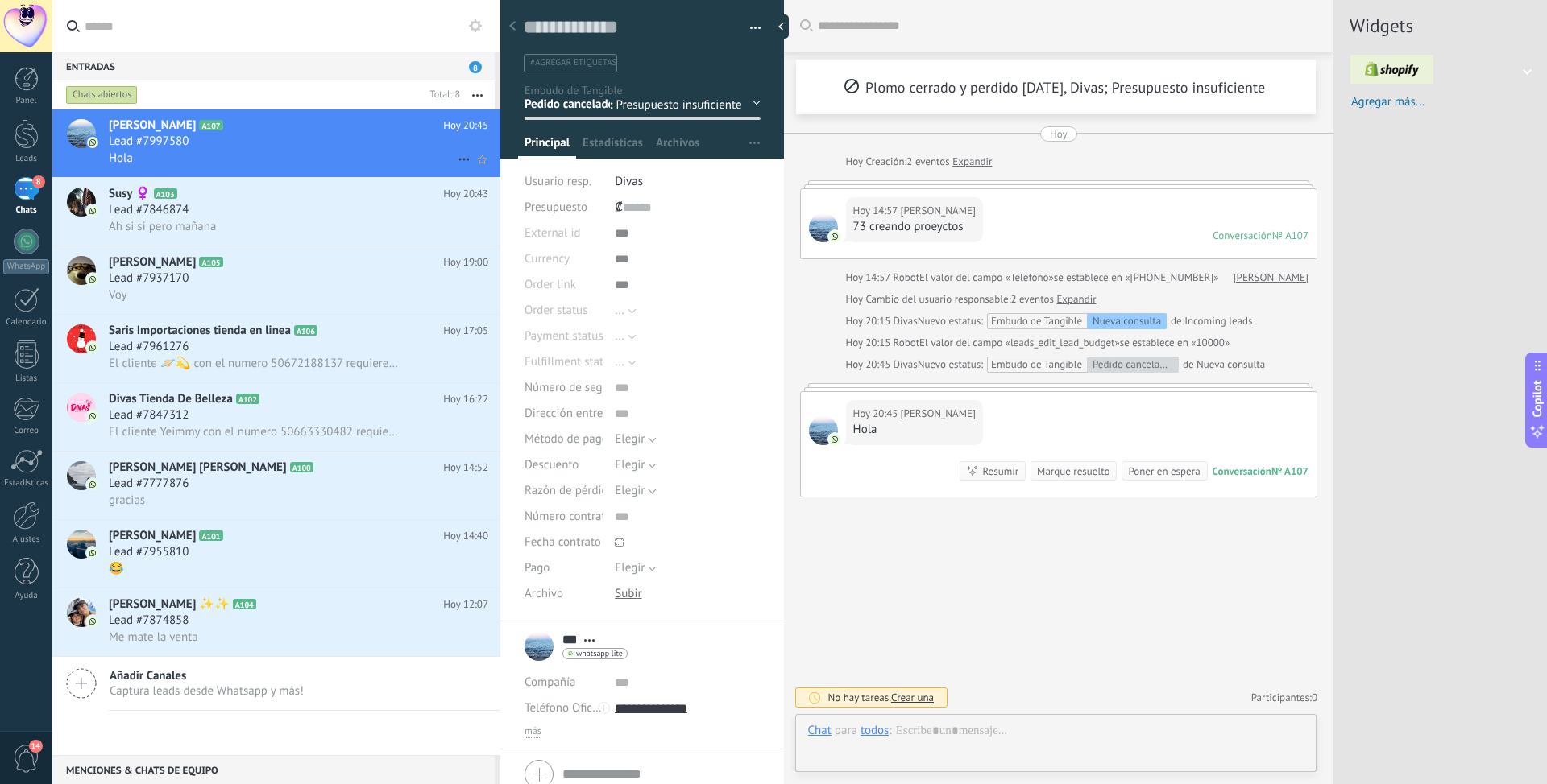
scroll to position [24, 0]
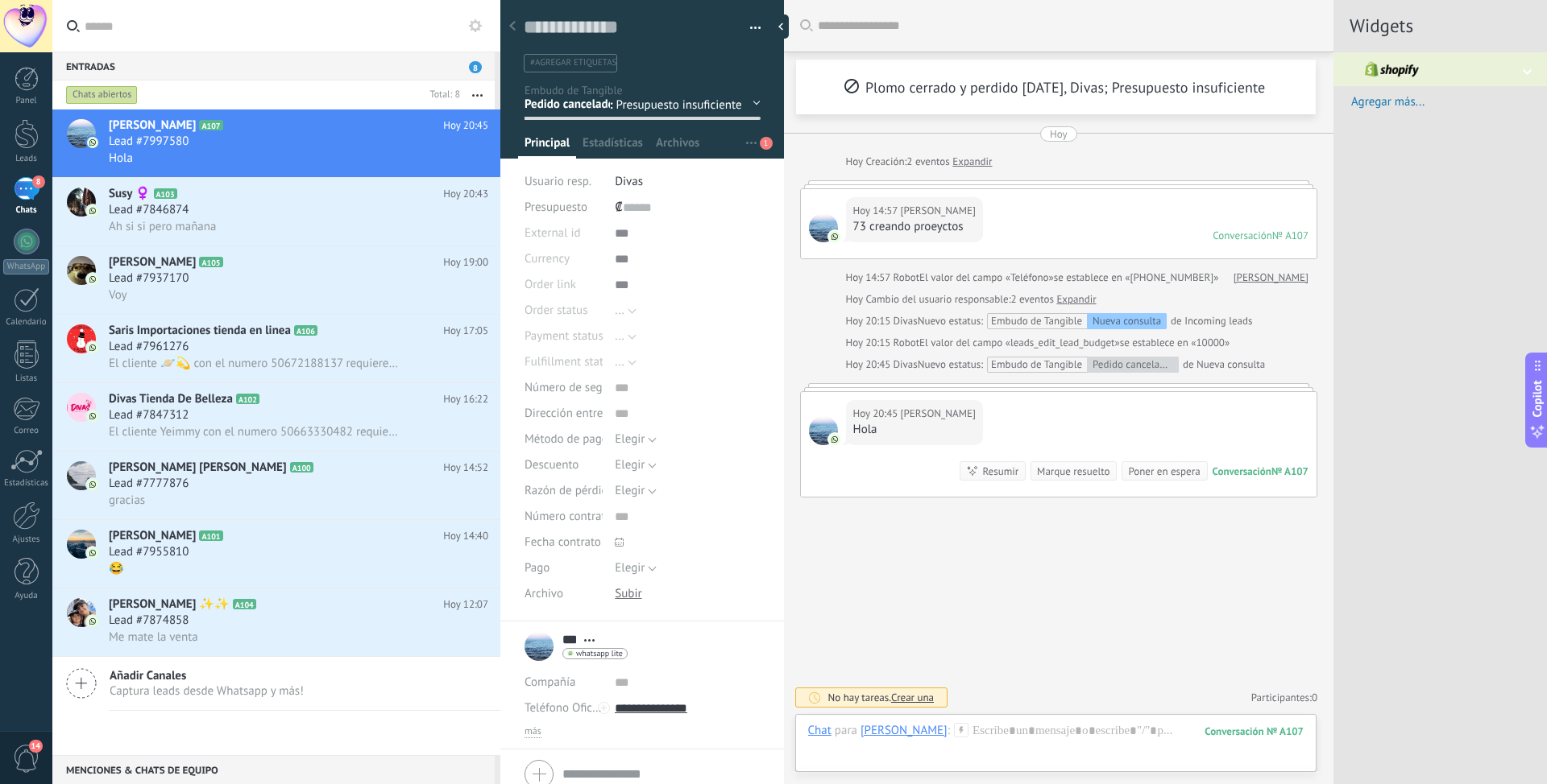
click at [0, 0] on div "Nueva consulta Cualificado Cotización enviada Pedido creado Pedido completado P…" at bounding box center [0, 0] width 0 height 0
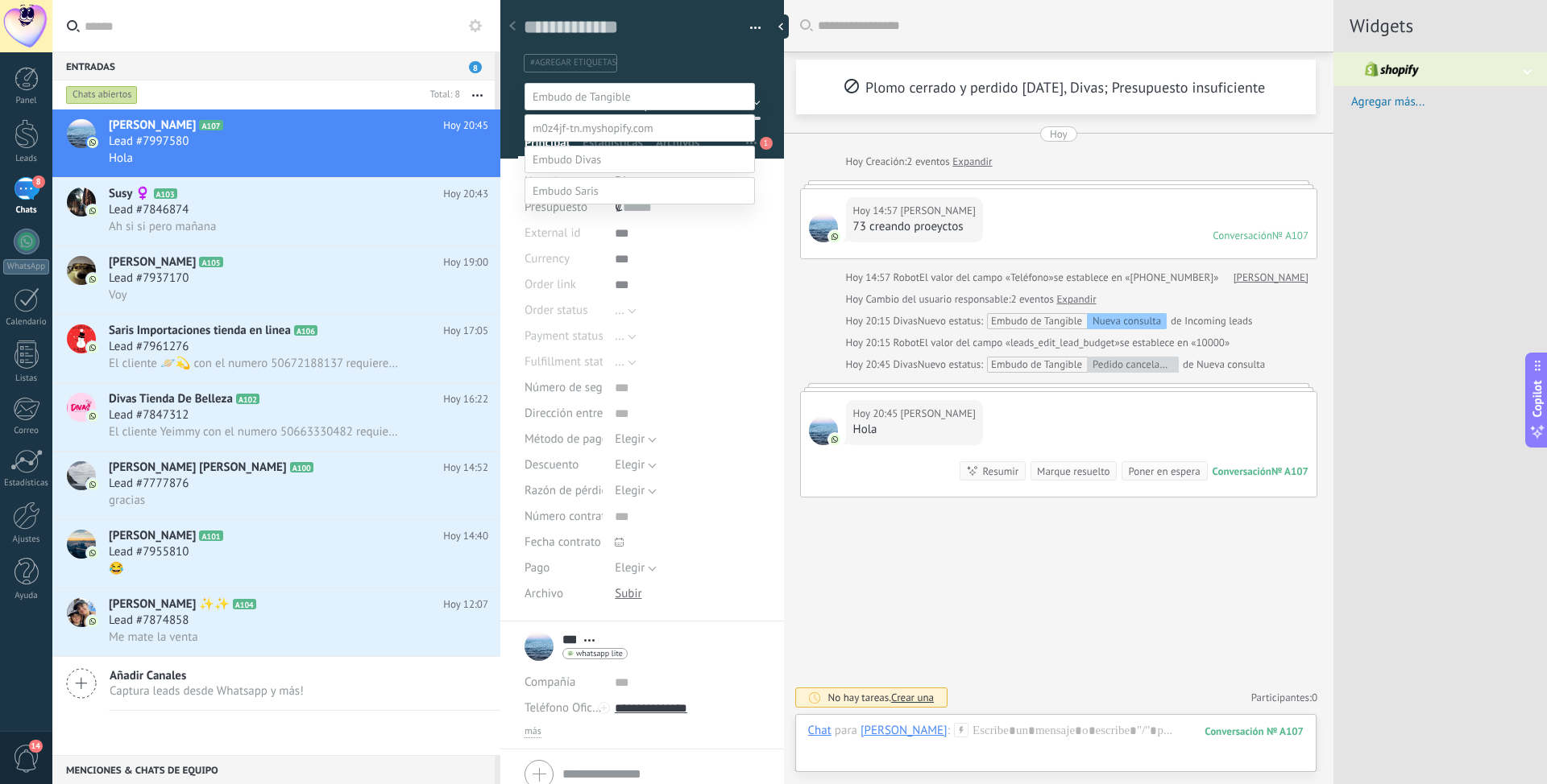
click at [0, 0] on label "Nueva consulta" at bounding box center [0, 0] width 0 height 0
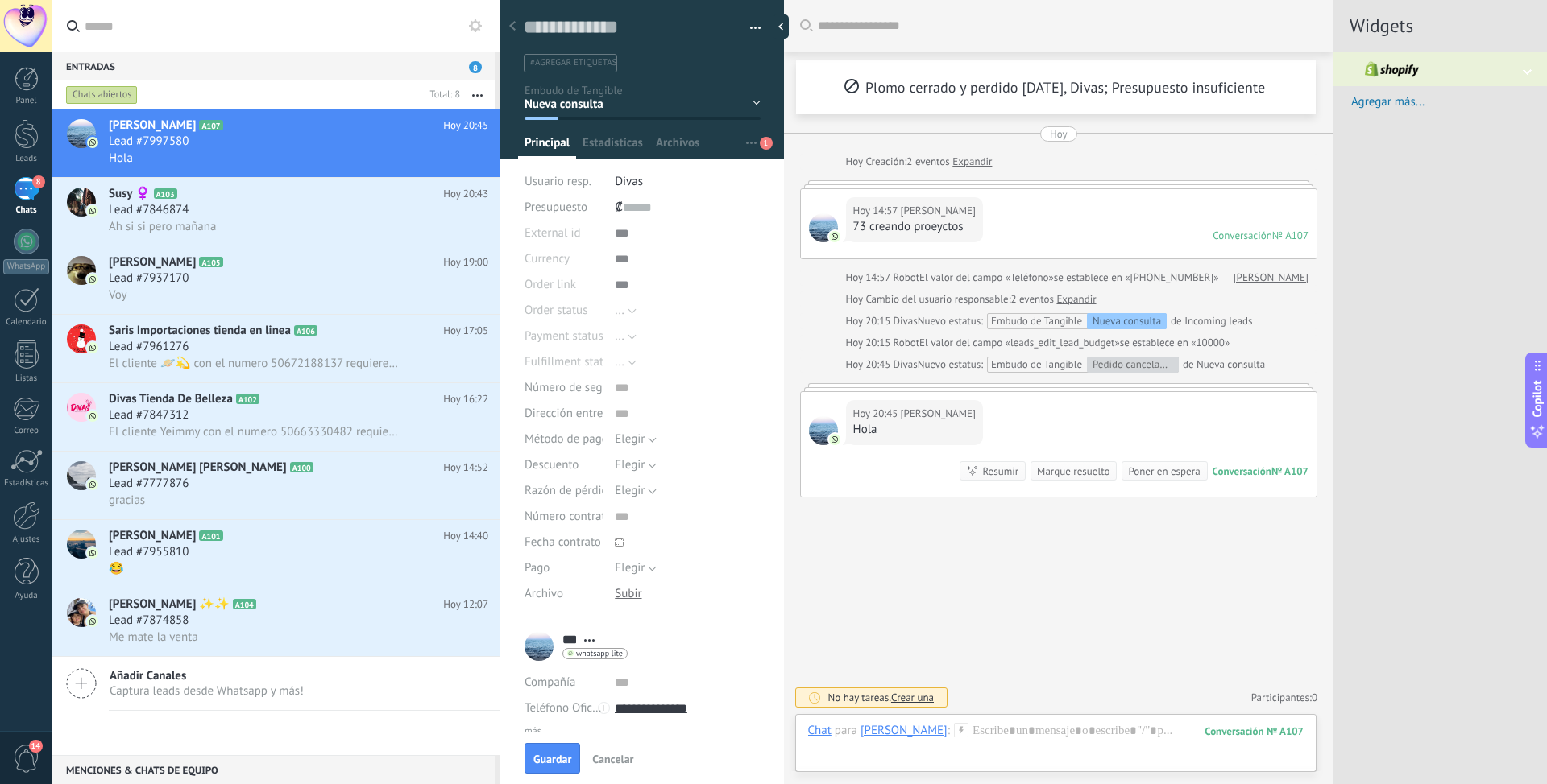
scroll to position [0, 0]
click at [557, 761] on span "Guardar" at bounding box center [552, 759] width 38 height 11
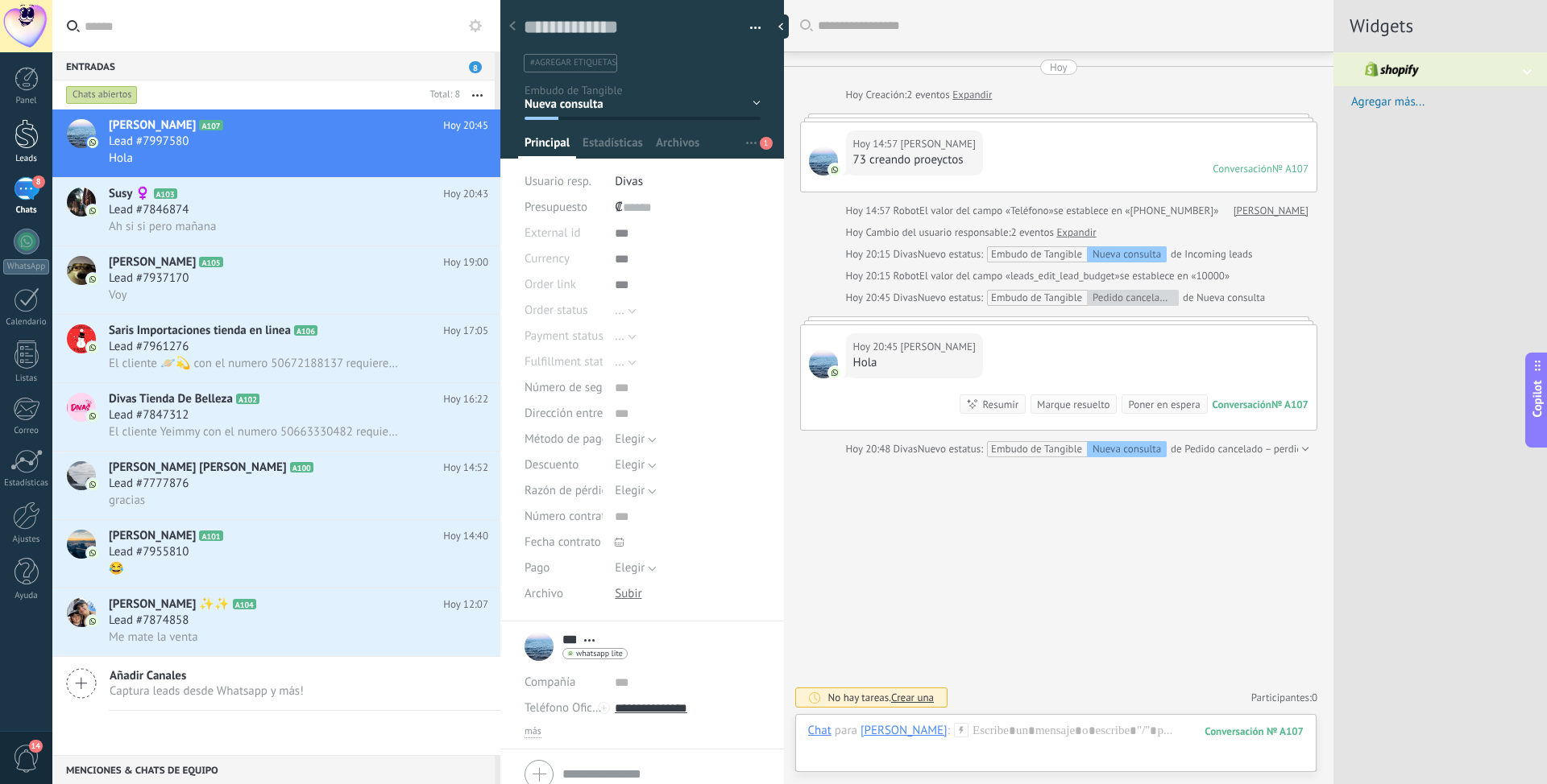
click at [24, 149] on link "Leads" at bounding box center [26, 142] width 52 height 45
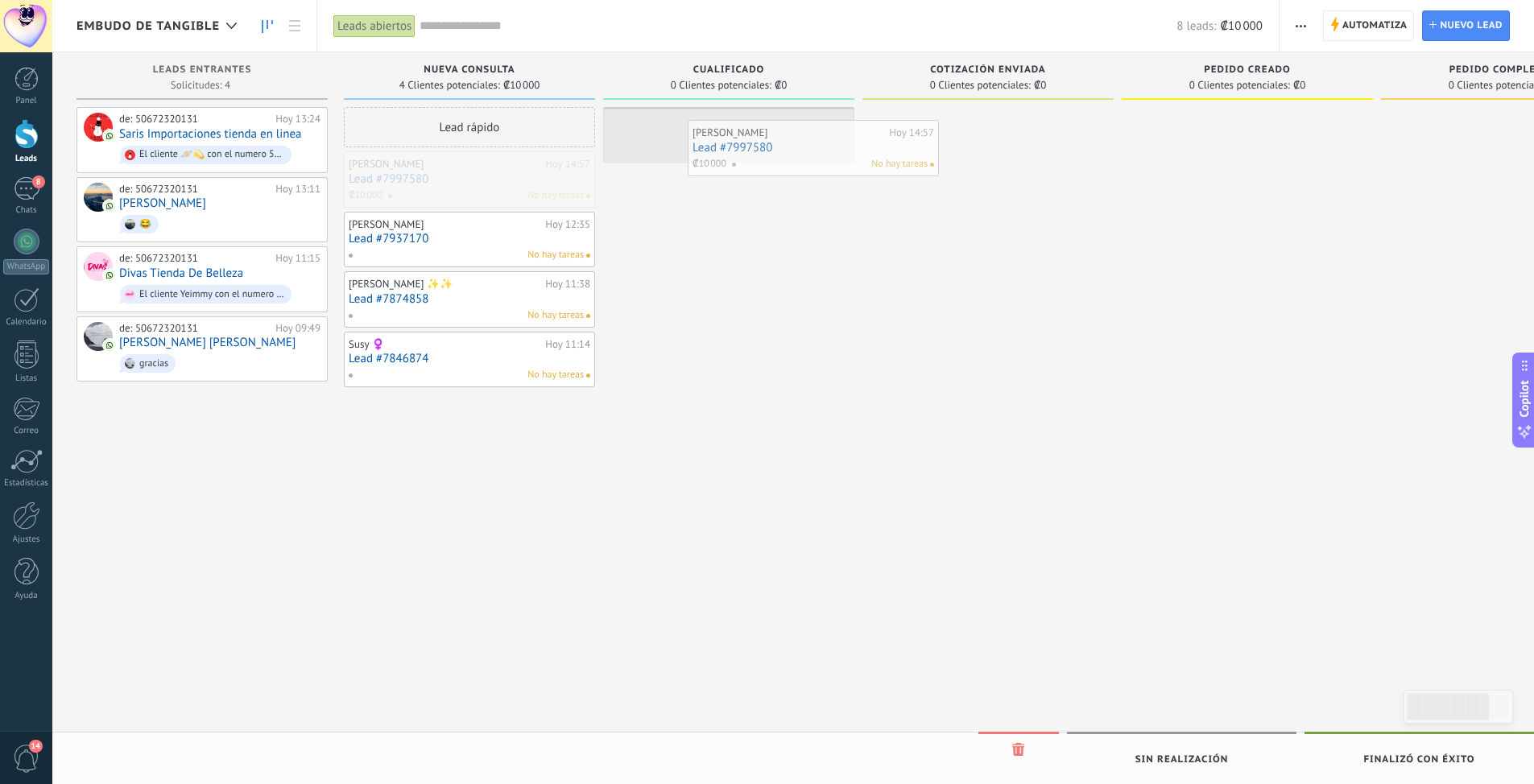
drag, startPoint x: 383, startPoint y: 172, endPoint x: 721, endPoint y: 138, distance: 339.7
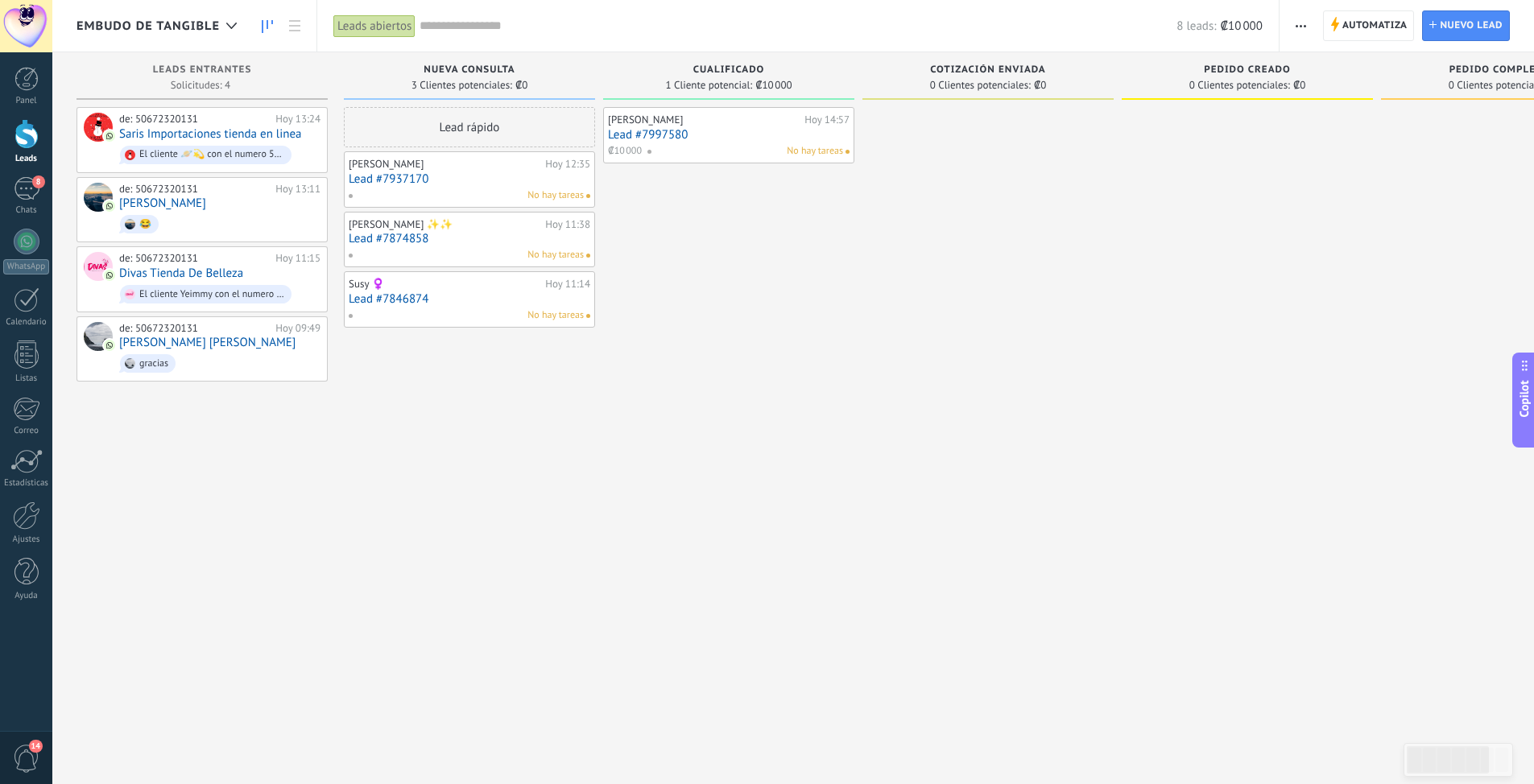
click at [635, 131] on link "Lead #7997580" at bounding box center [729, 135] width 242 height 14
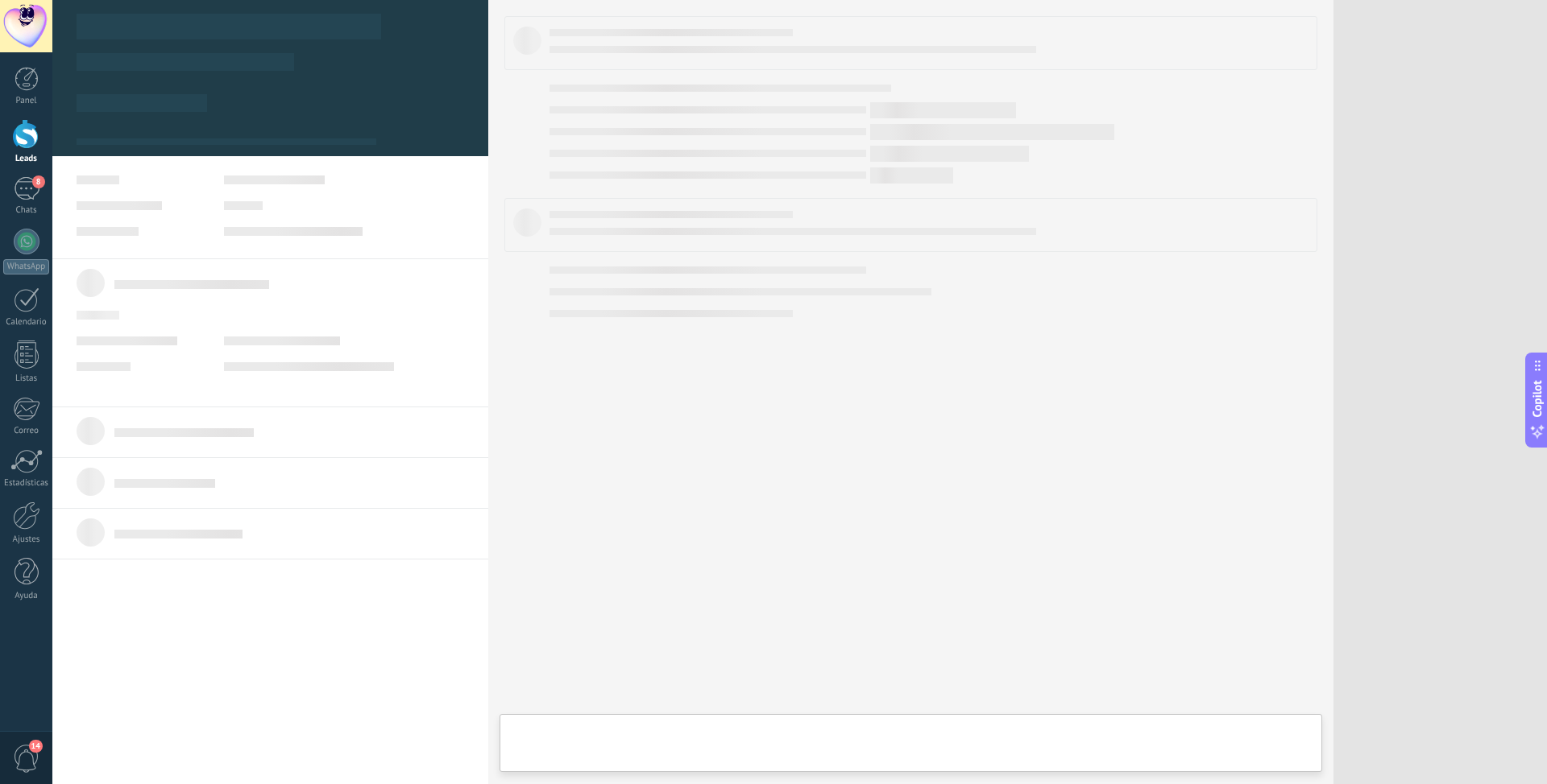
type textarea "**********"
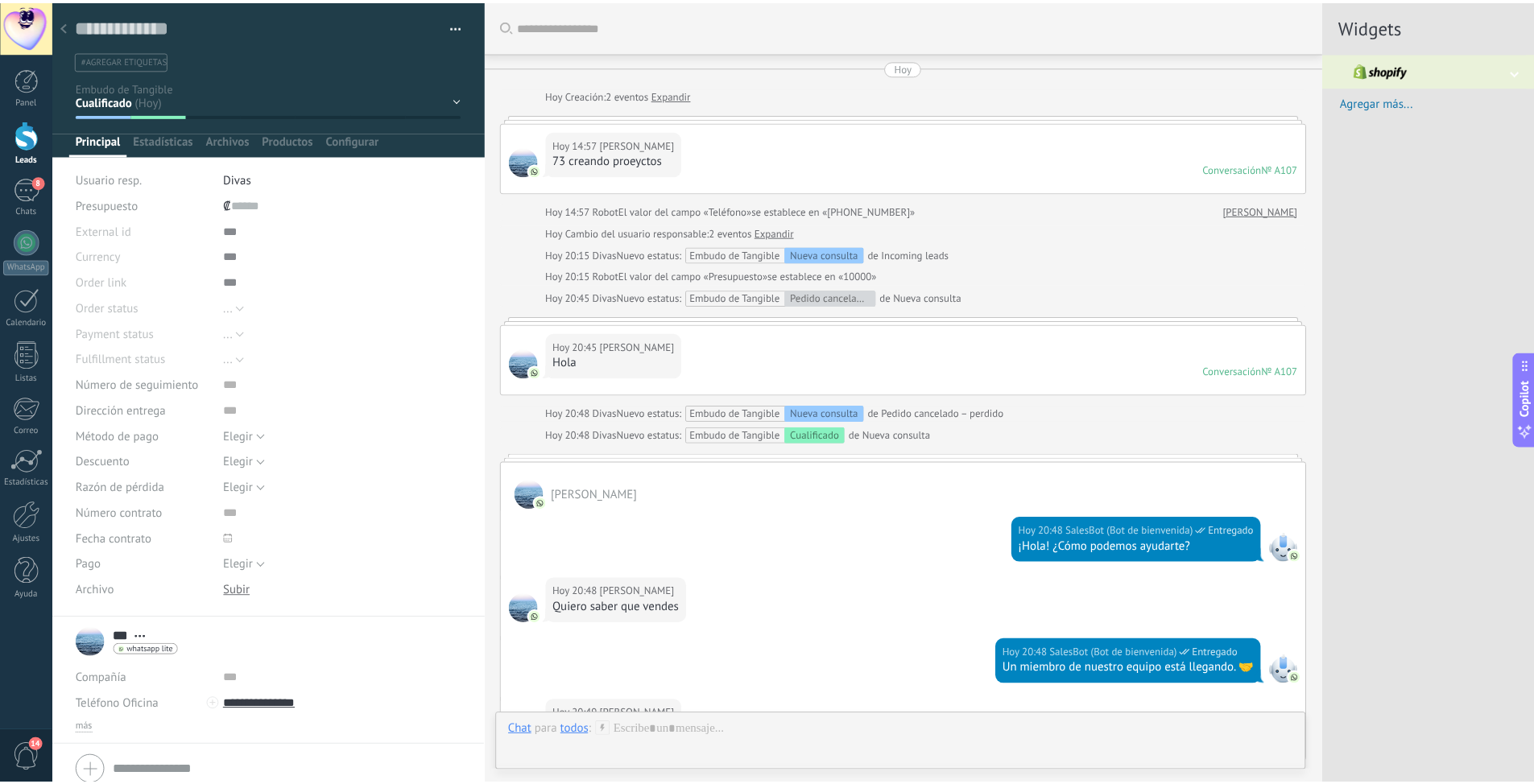
scroll to position [260, 0]
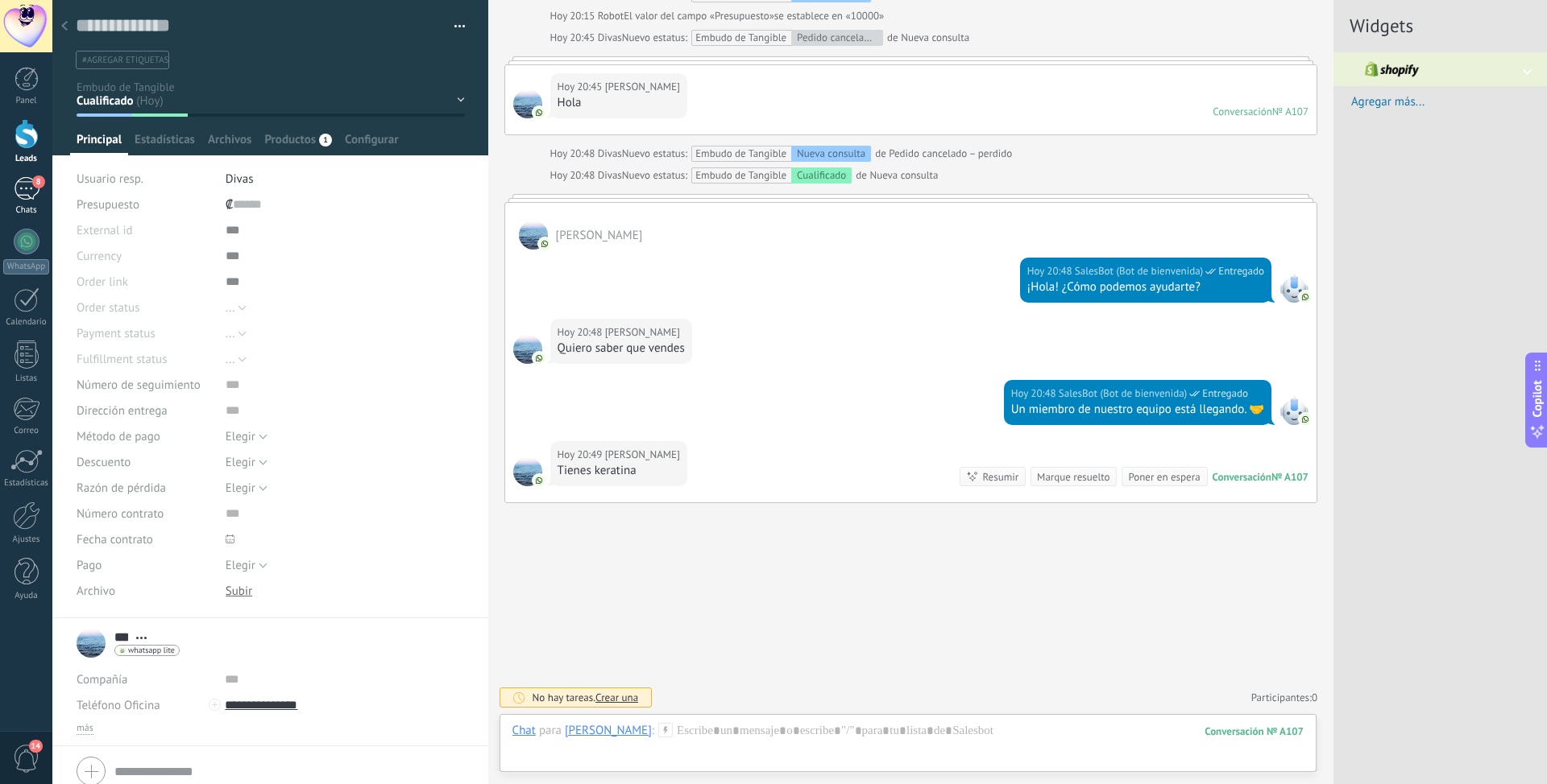
click at [28, 178] on div "8" at bounding box center [27, 188] width 26 height 24
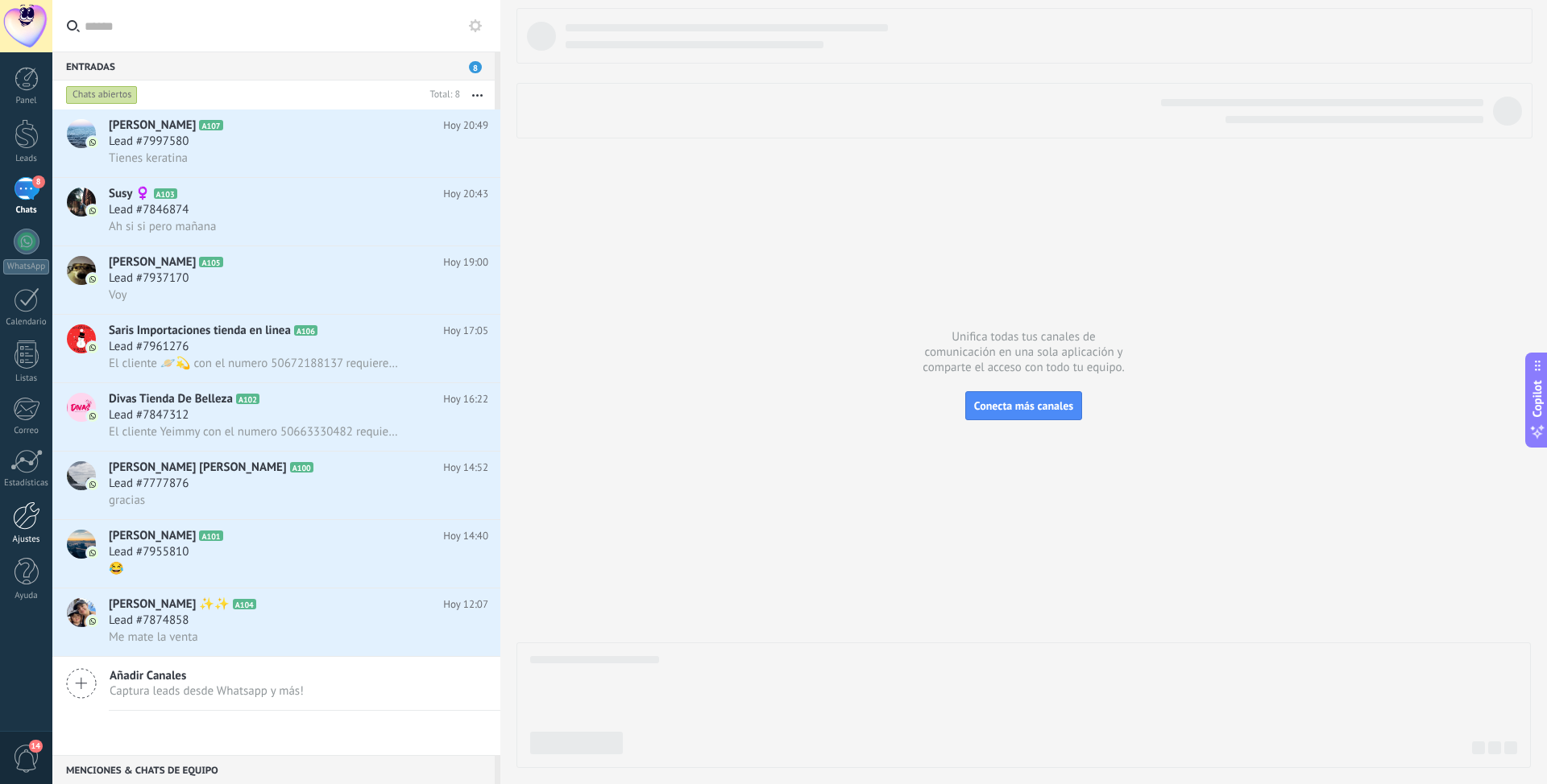
click at [19, 518] on div at bounding box center [27, 515] width 28 height 28
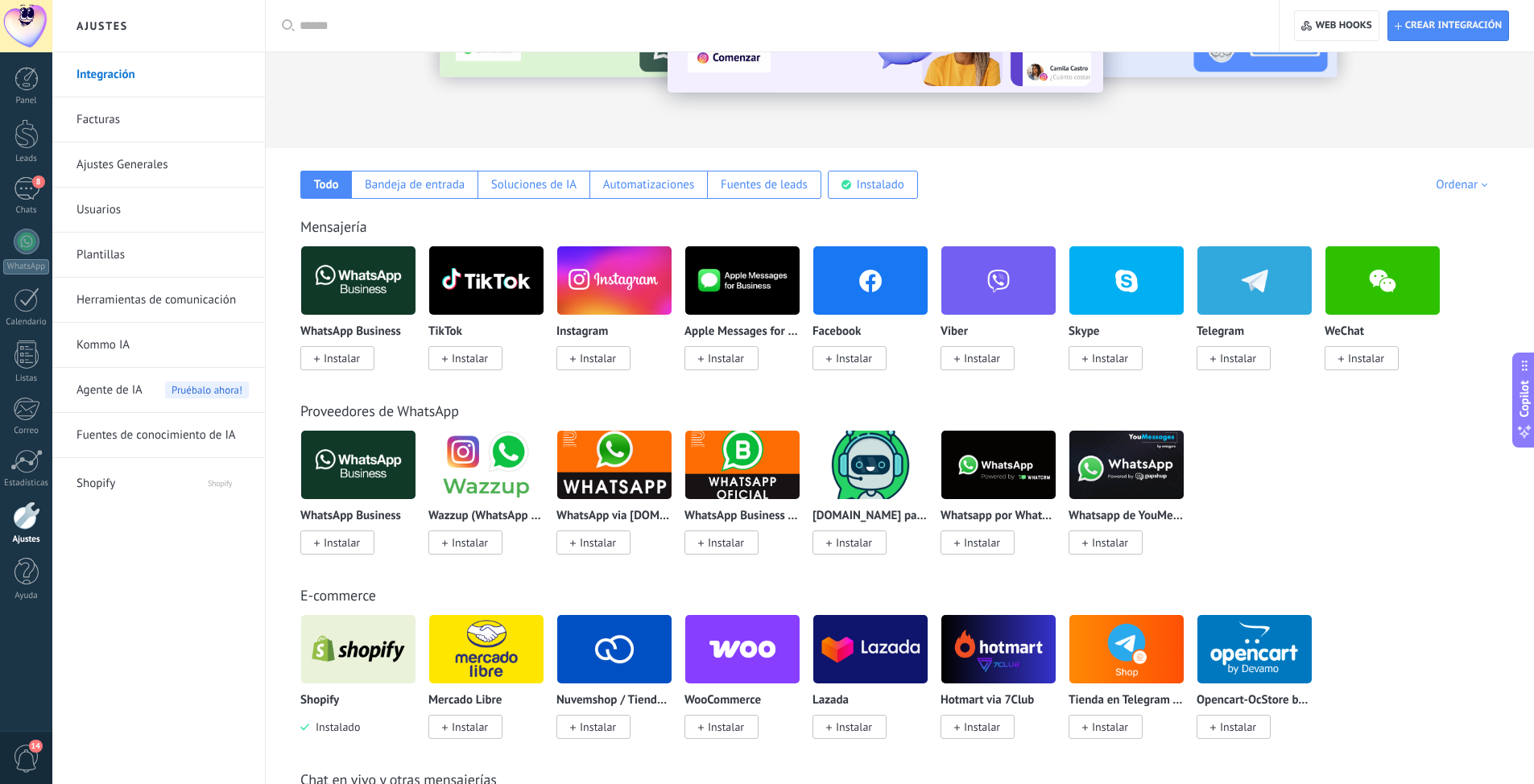
scroll to position [403, 0]
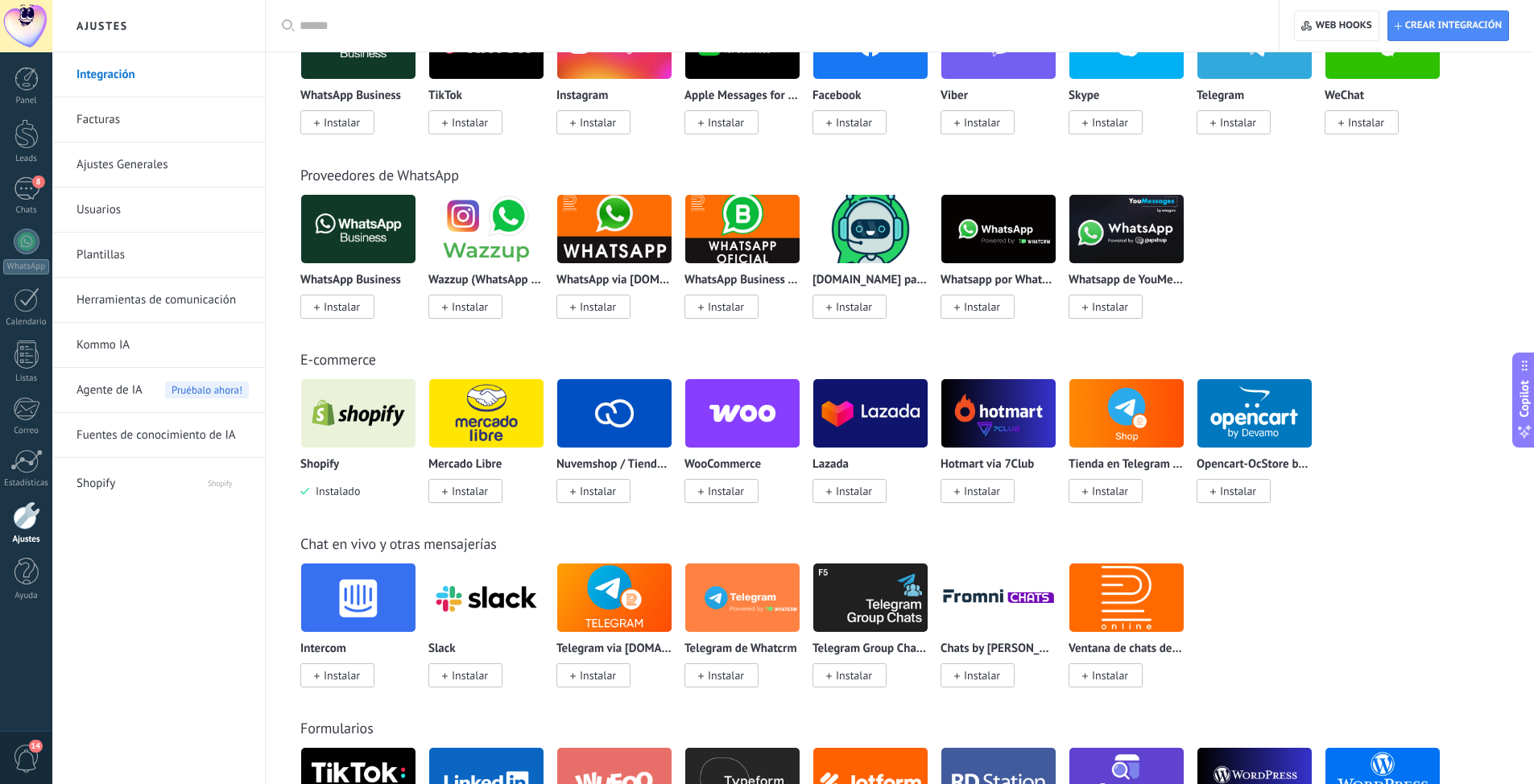
click at [104, 164] on link "Ajustes Generales" at bounding box center [162, 166] width 172 height 45
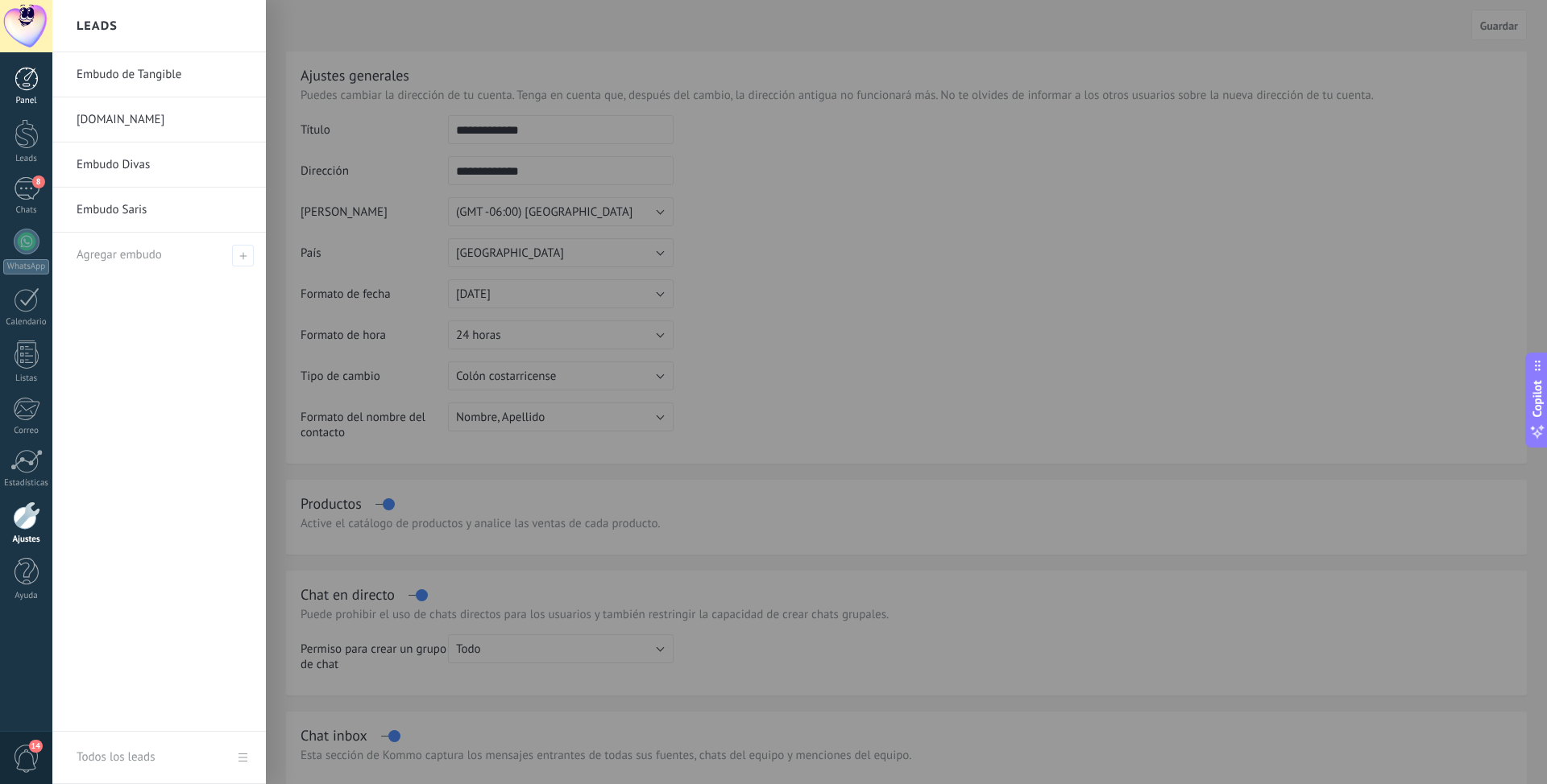
click at [18, 94] on link "Panel" at bounding box center [26, 86] width 52 height 40
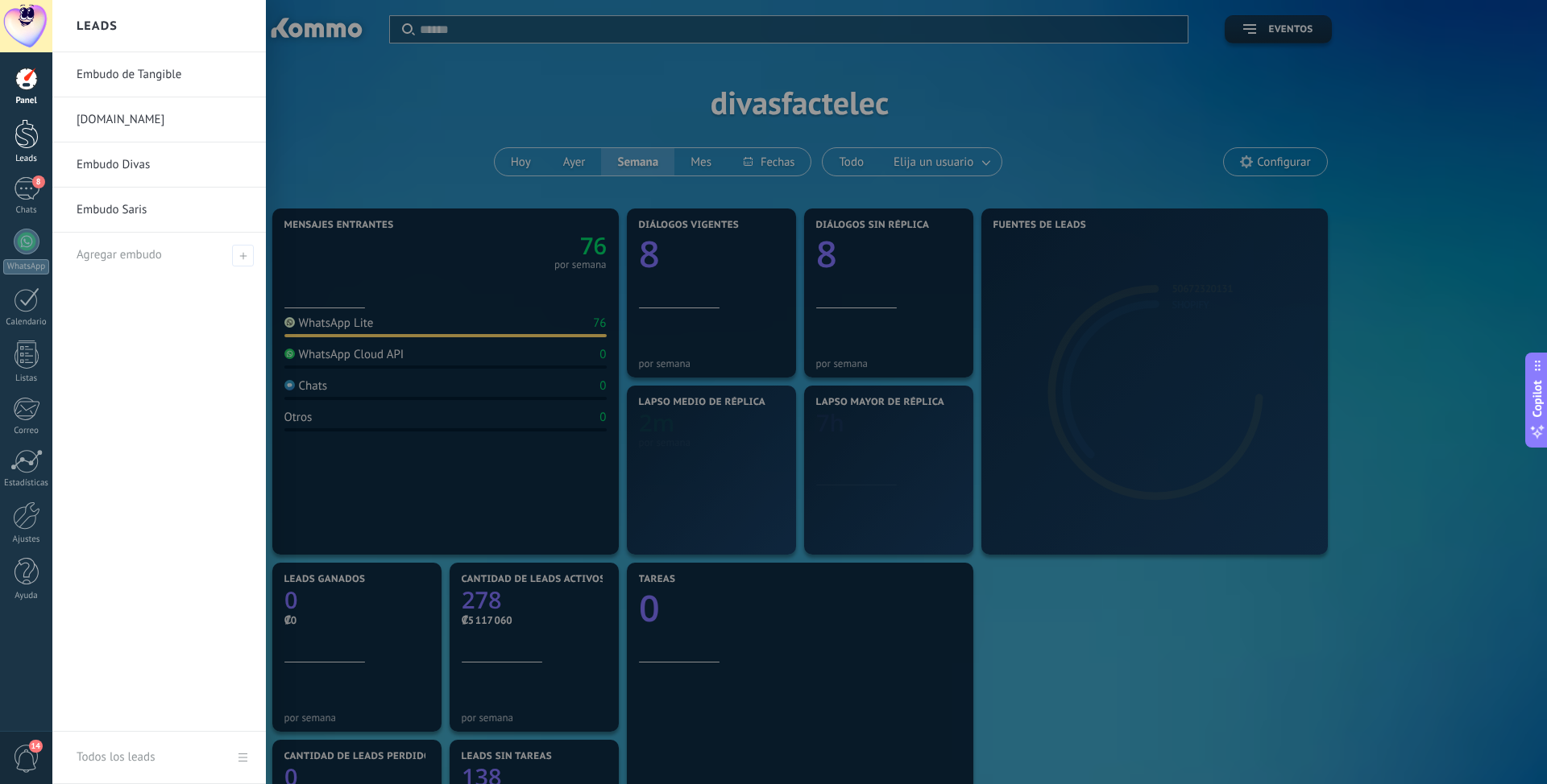
click at [28, 147] on div at bounding box center [27, 134] width 24 height 30
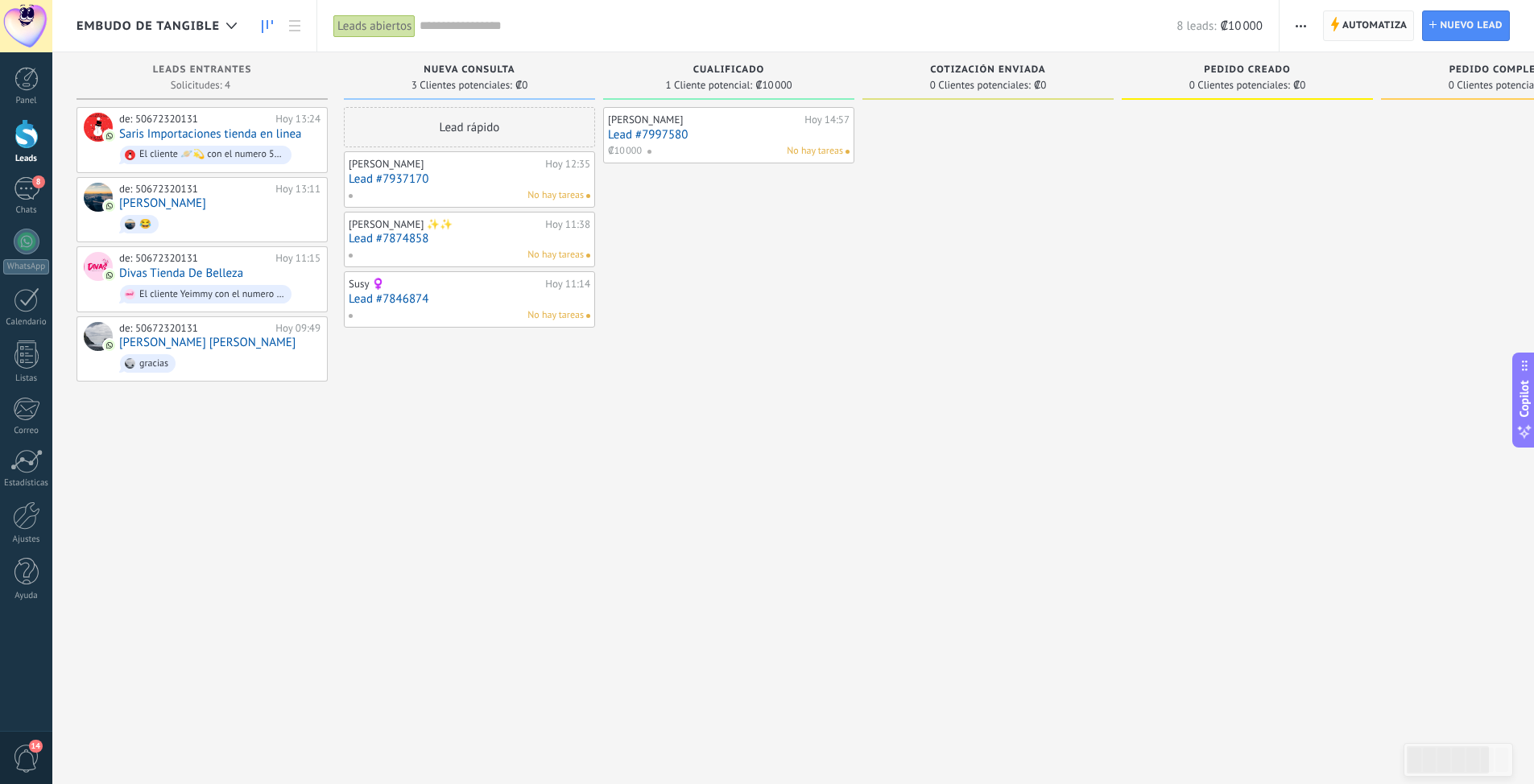
click at [1386, 29] on span "Automatiza" at bounding box center [1375, 26] width 65 height 29
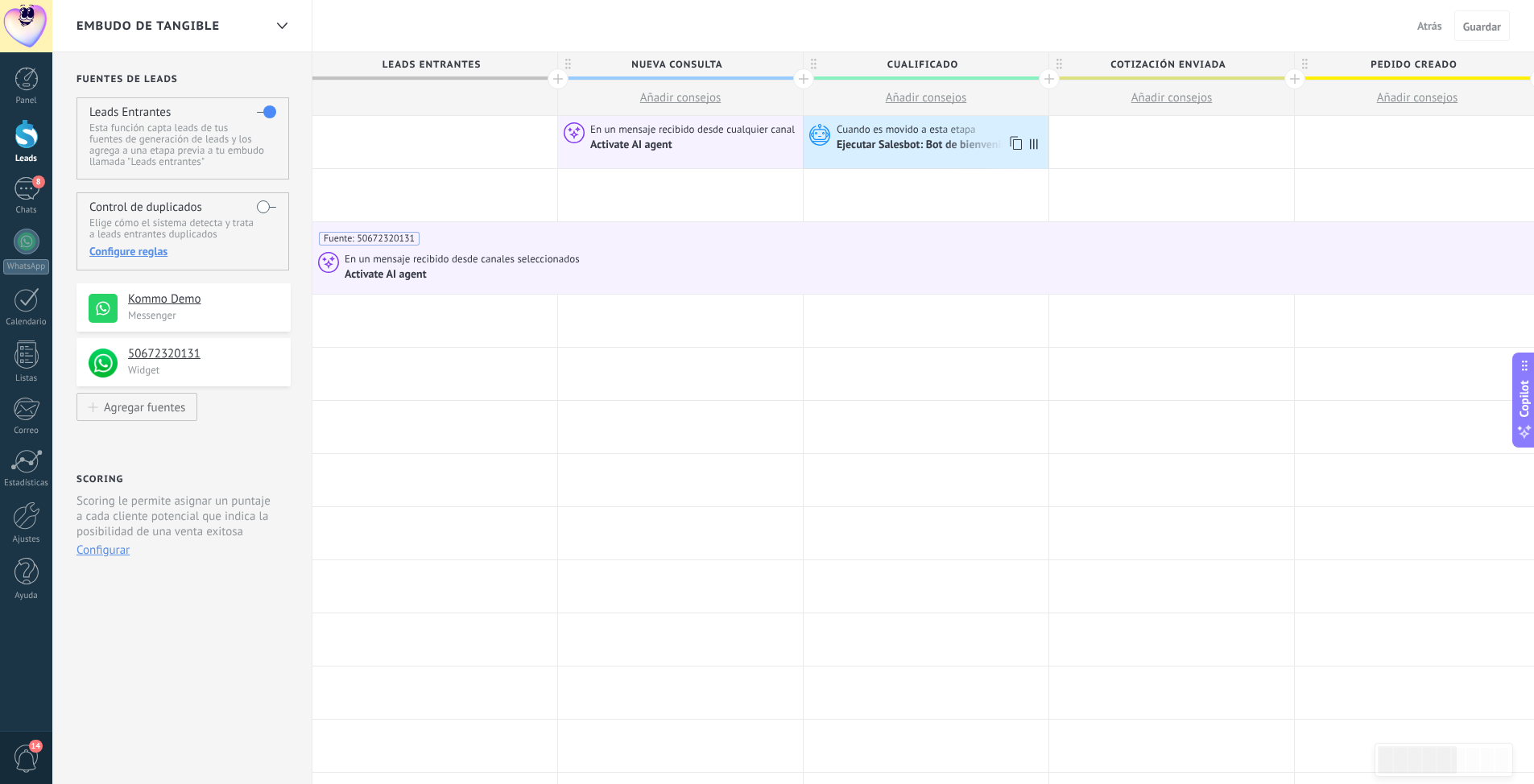
click at [944, 141] on div "Ejecutar Salesbot: Bot de bienvenida" at bounding box center [926, 146] width 179 height 15
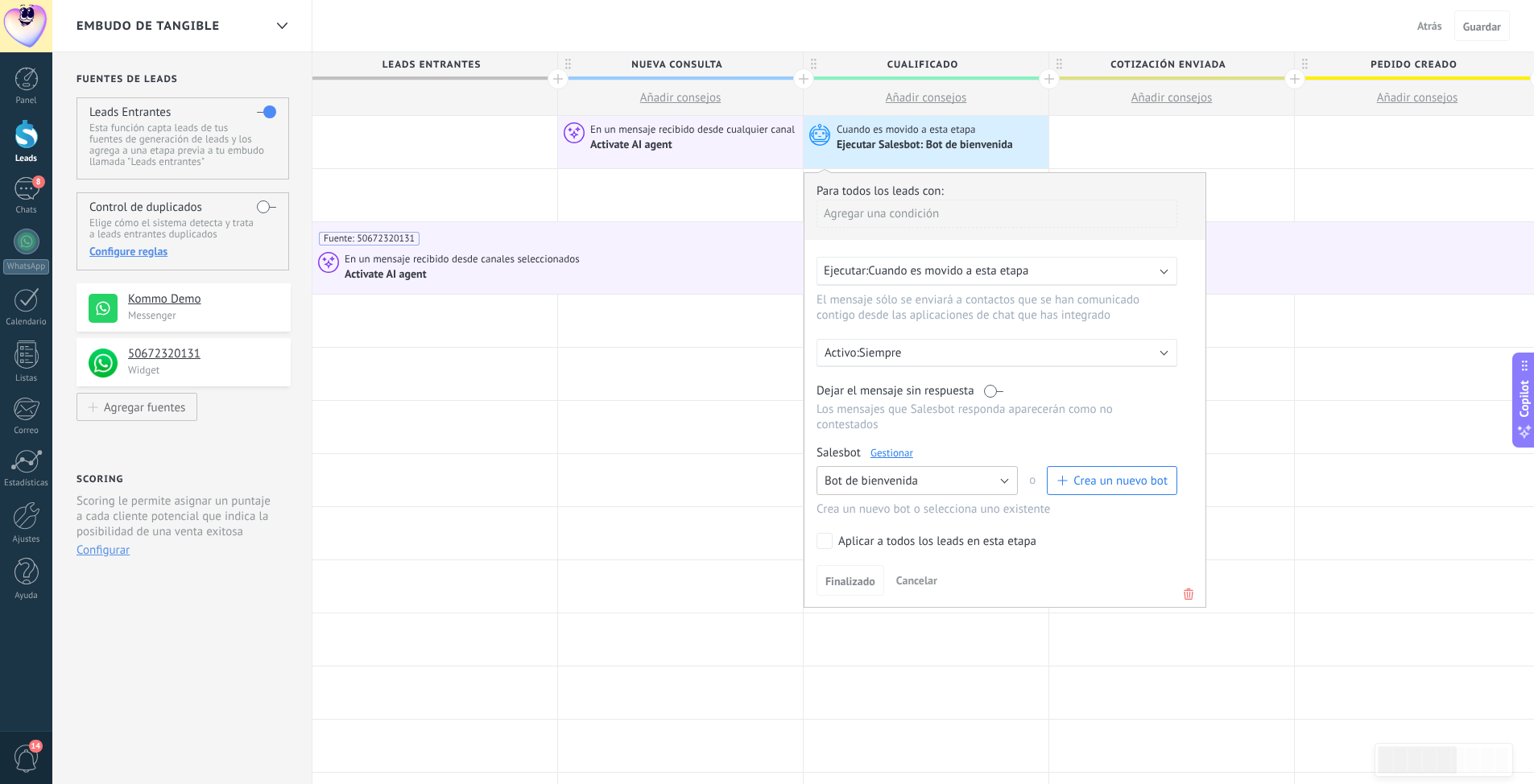
click at [903, 480] on span "Bot de bienvenida" at bounding box center [871, 480] width 93 height 15
click at [904, 480] on span "Ningún bot seleccionado" at bounding box center [909, 480] width 205 height 15
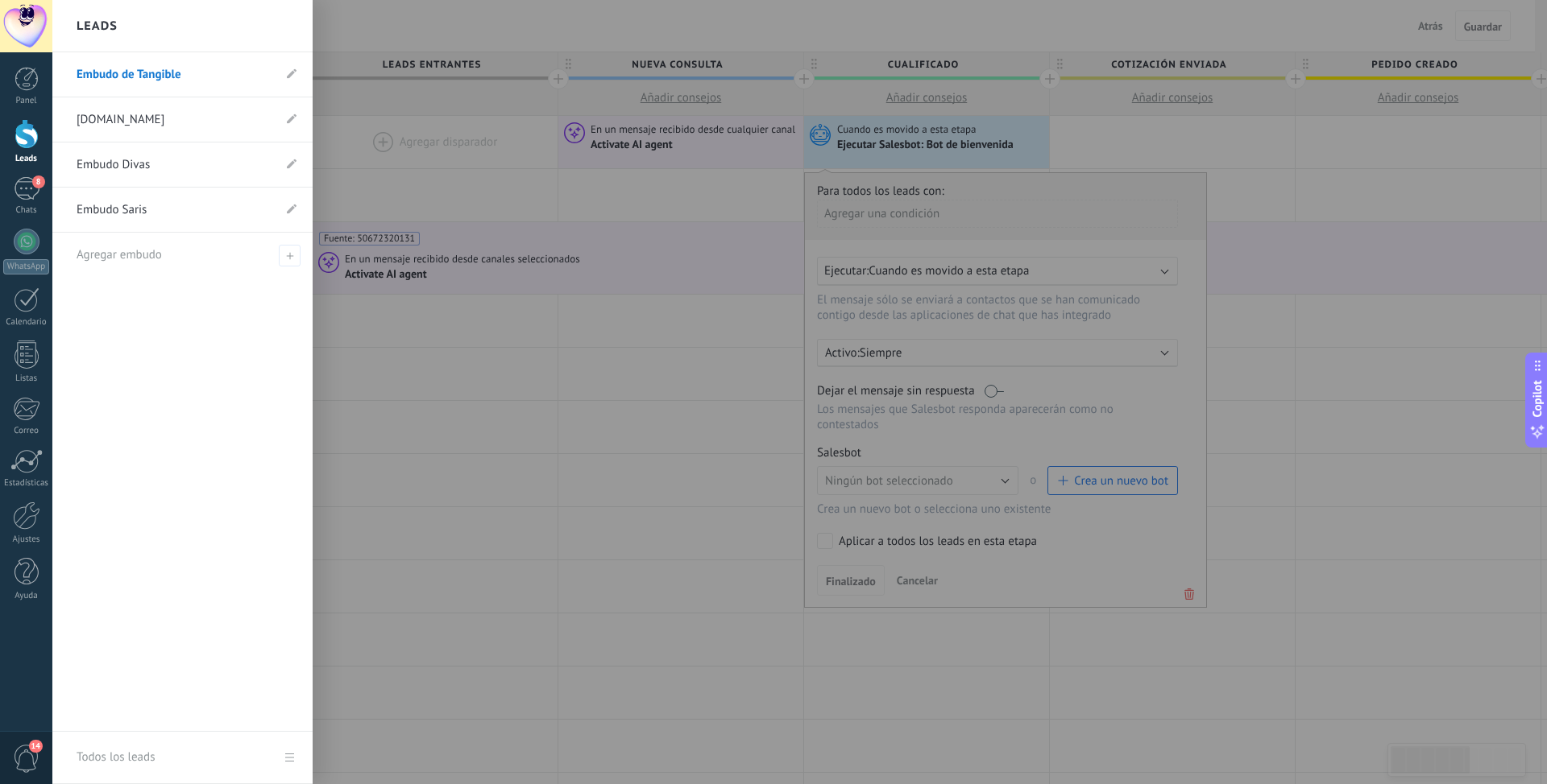
click at [19, 136] on div at bounding box center [27, 134] width 24 height 30
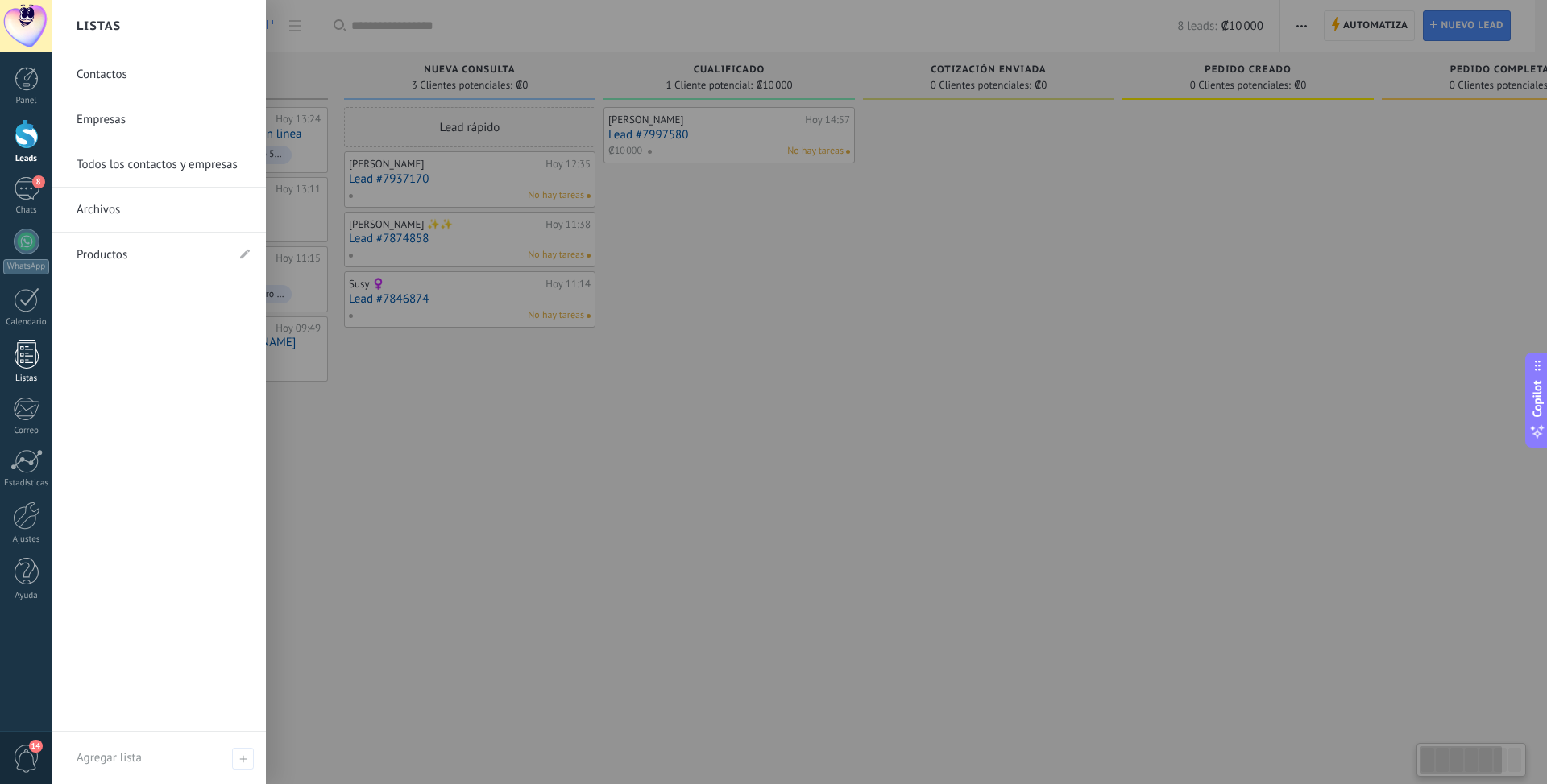
click at [22, 363] on div at bounding box center [27, 355] width 24 height 28
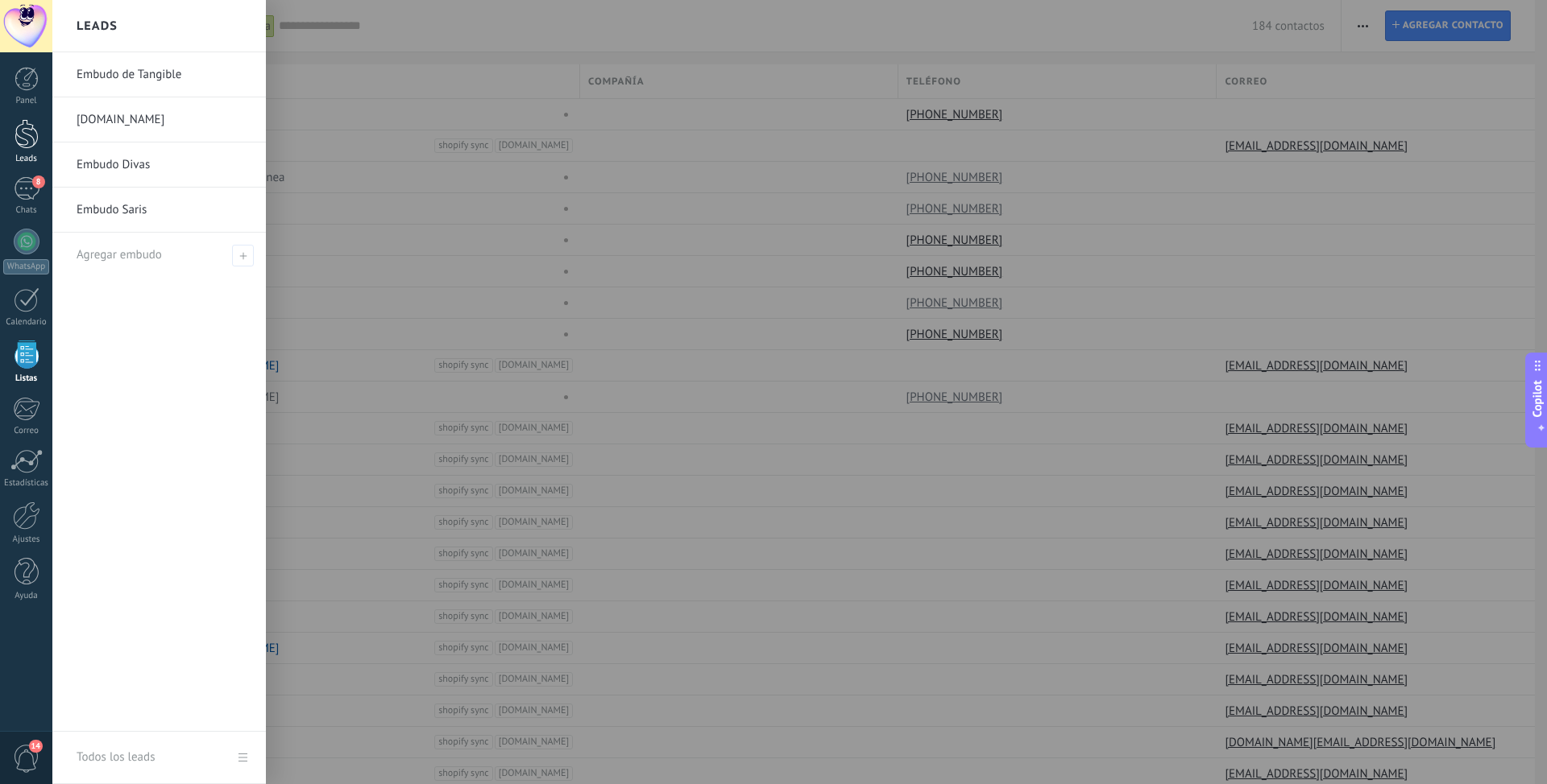
click at [31, 144] on div at bounding box center [27, 134] width 24 height 30
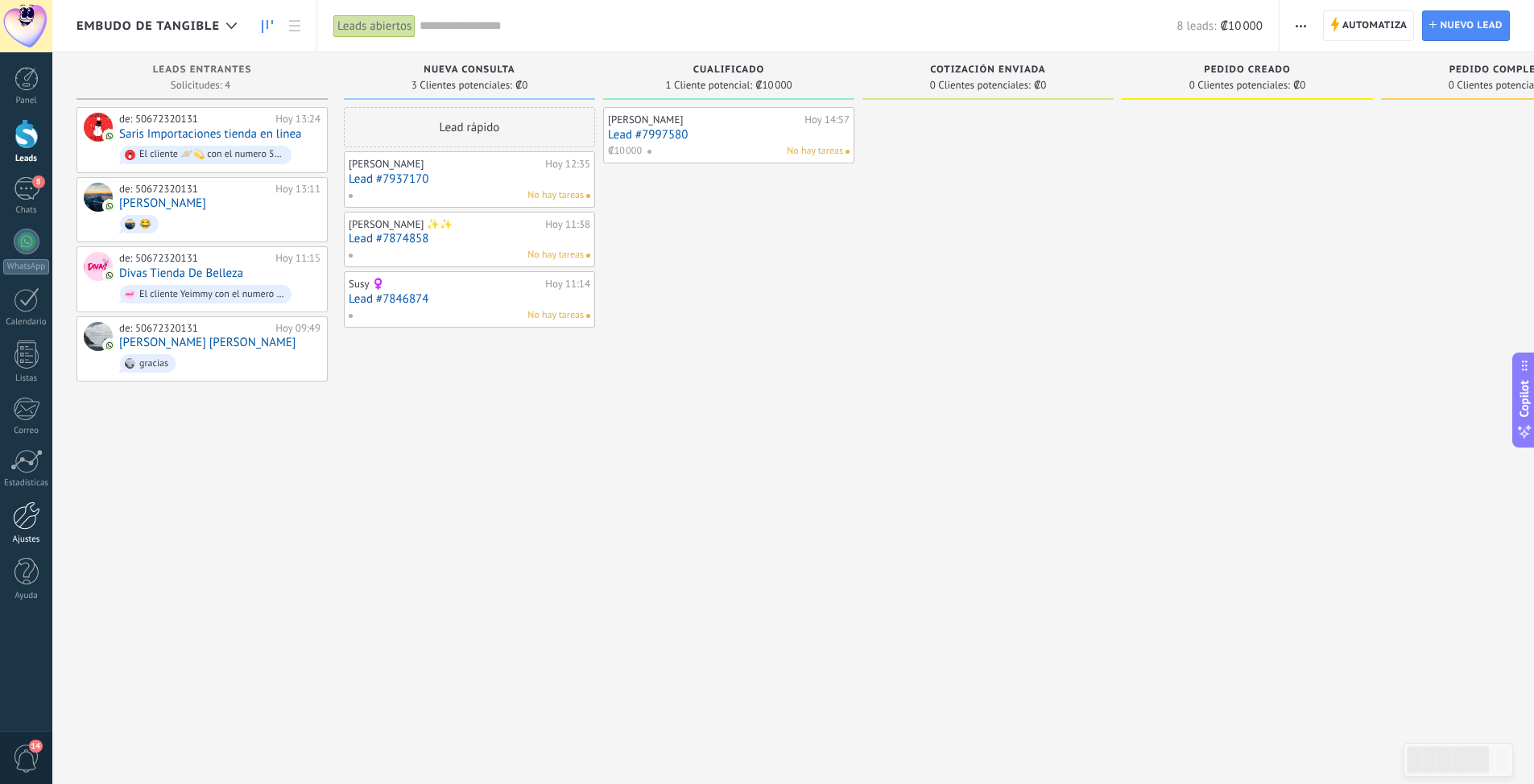
click at [19, 519] on div at bounding box center [27, 515] width 28 height 28
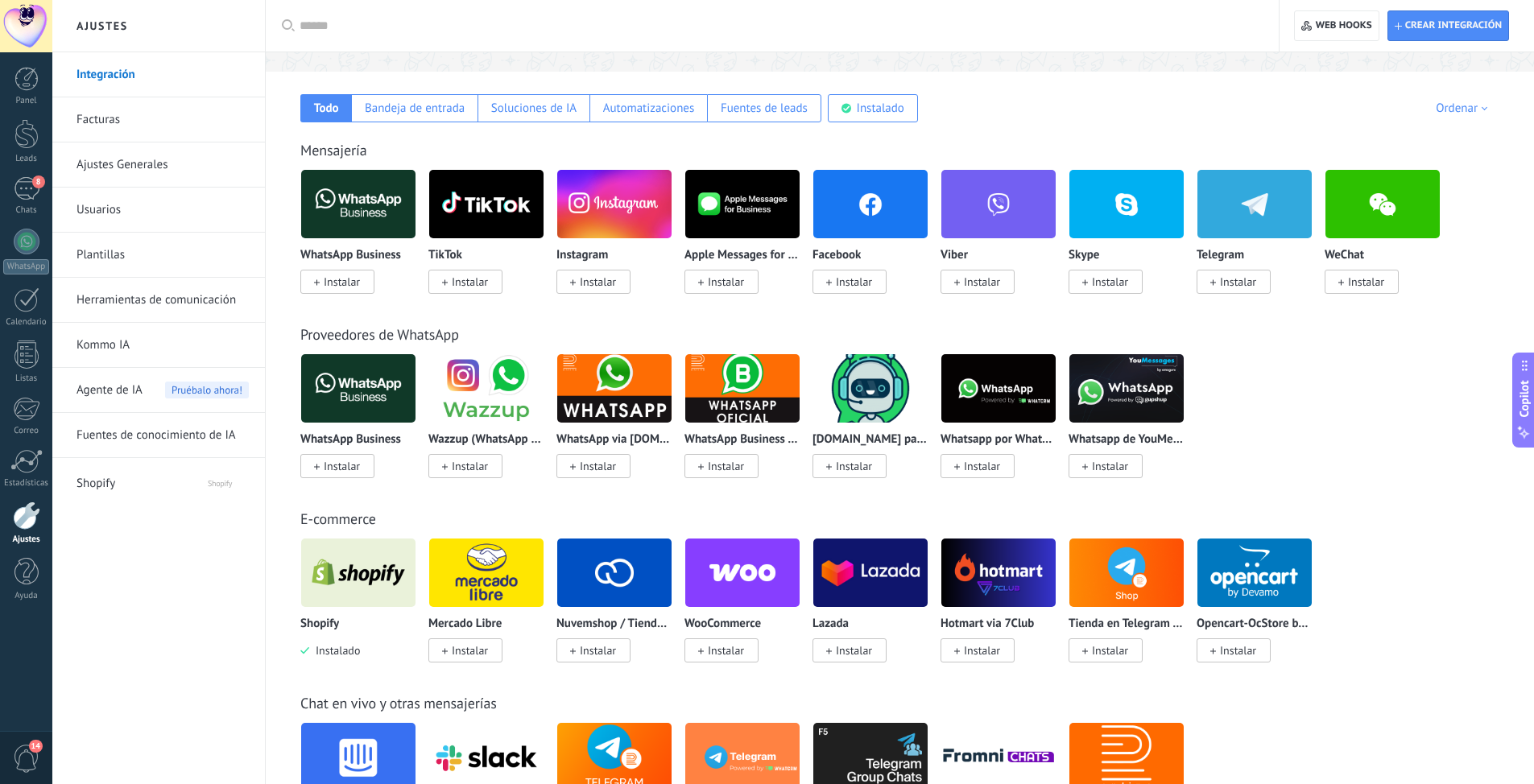
scroll to position [242, 0]
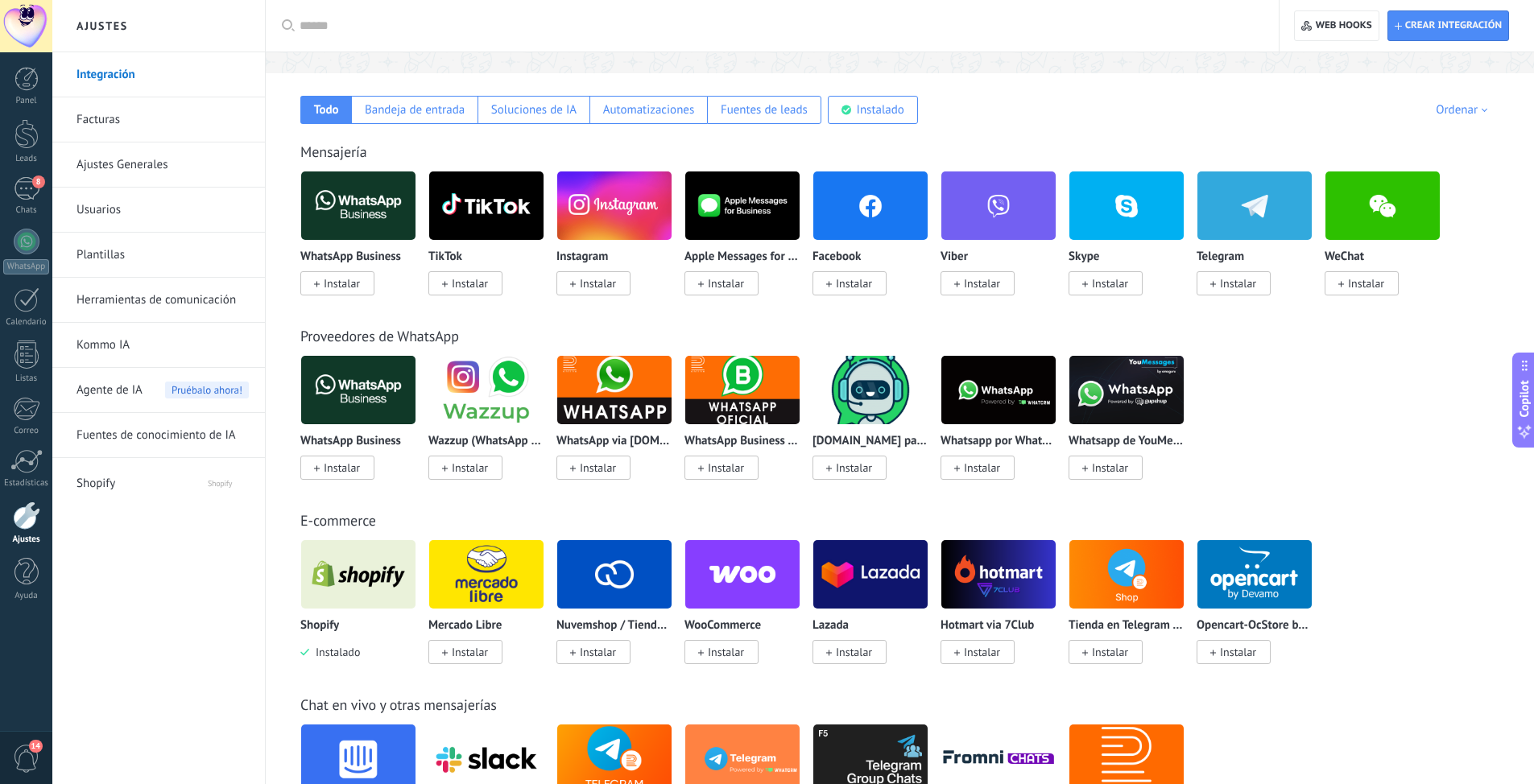
click at [121, 163] on link "Ajustes Generales" at bounding box center [162, 166] width 172 height 45
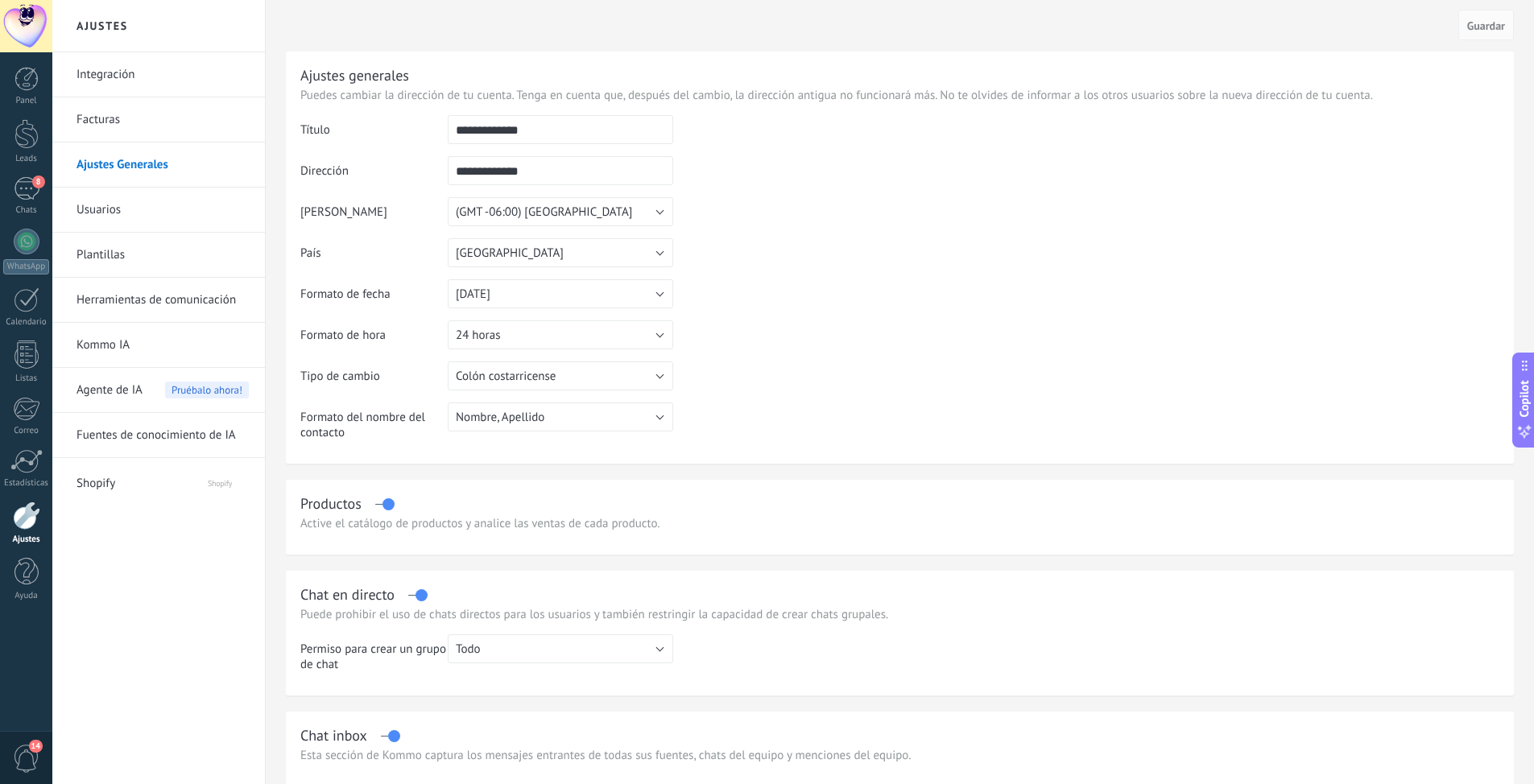
click at [154, 286] on link "Herramientas de comunicación" at bounding box center [162, 300] width 172 height 45
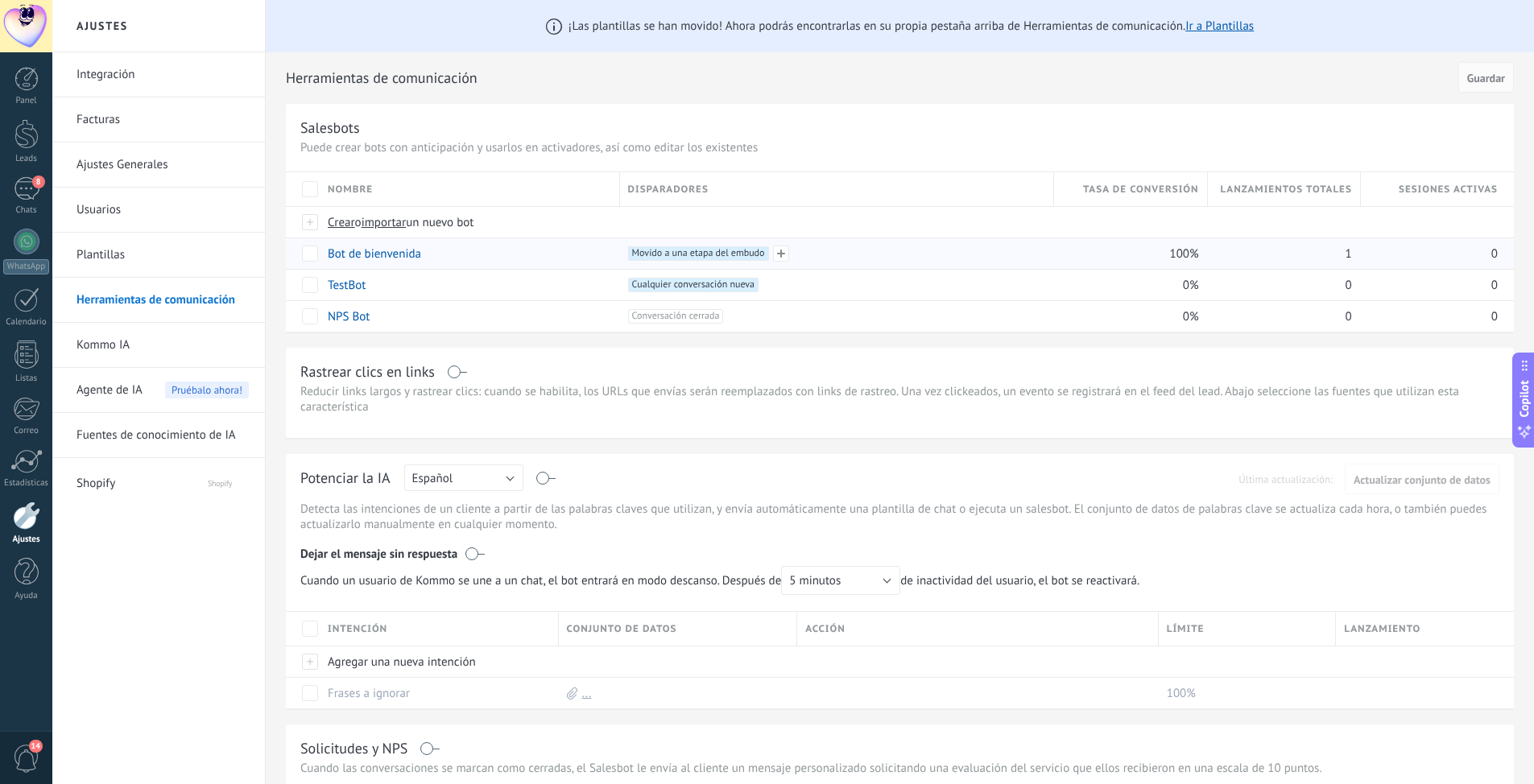
click at [665, 252] on span "Movido a una etapa del embudo +0" at bounding box center [699, 254] width 141 height 15
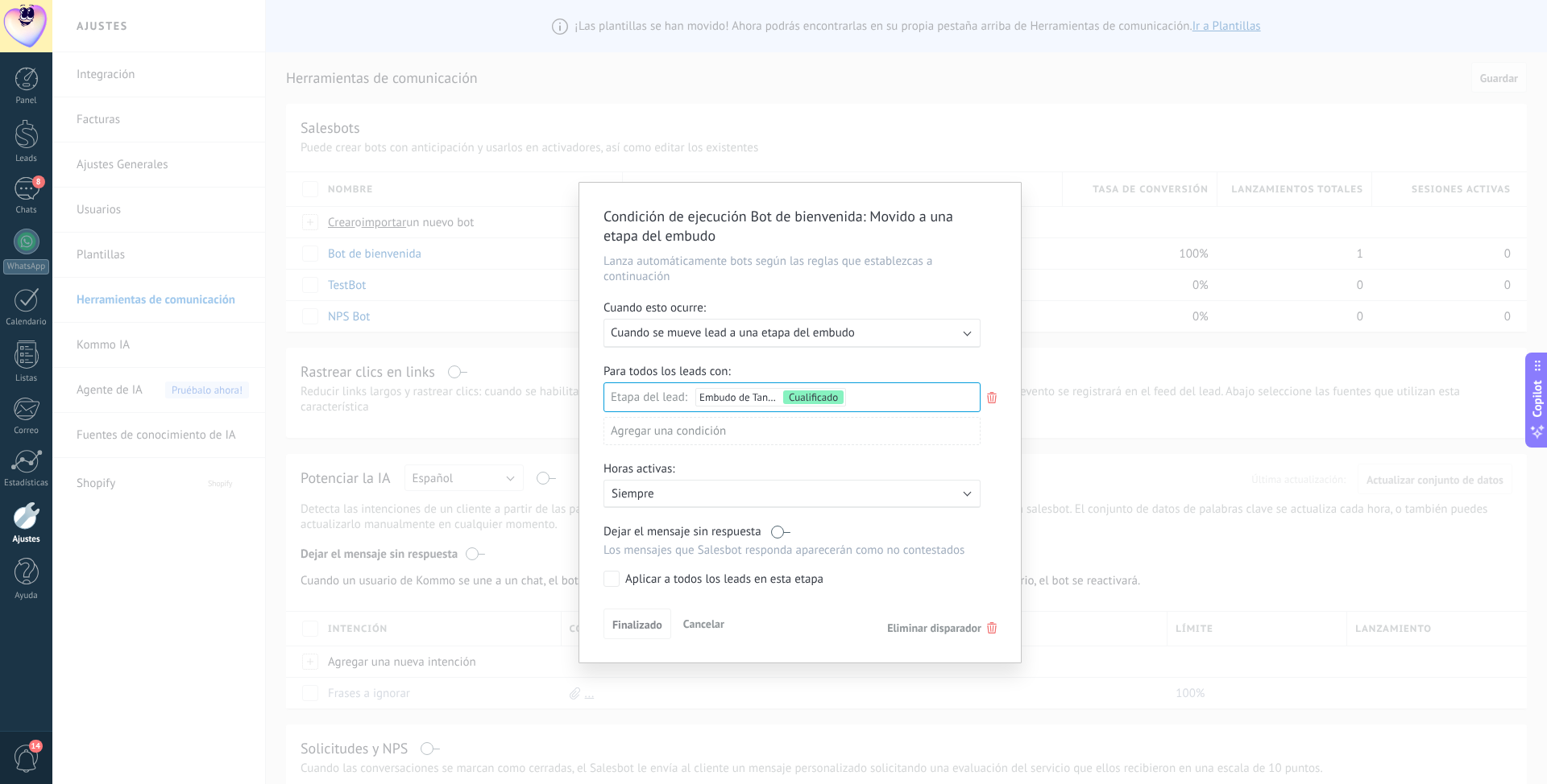
click at [374, 245] on div "Condición de ejecución Bot de bienvenida : Movido a una etapa del embudo Lanza …" at bounding box center [799, 392] width 1494 height 784
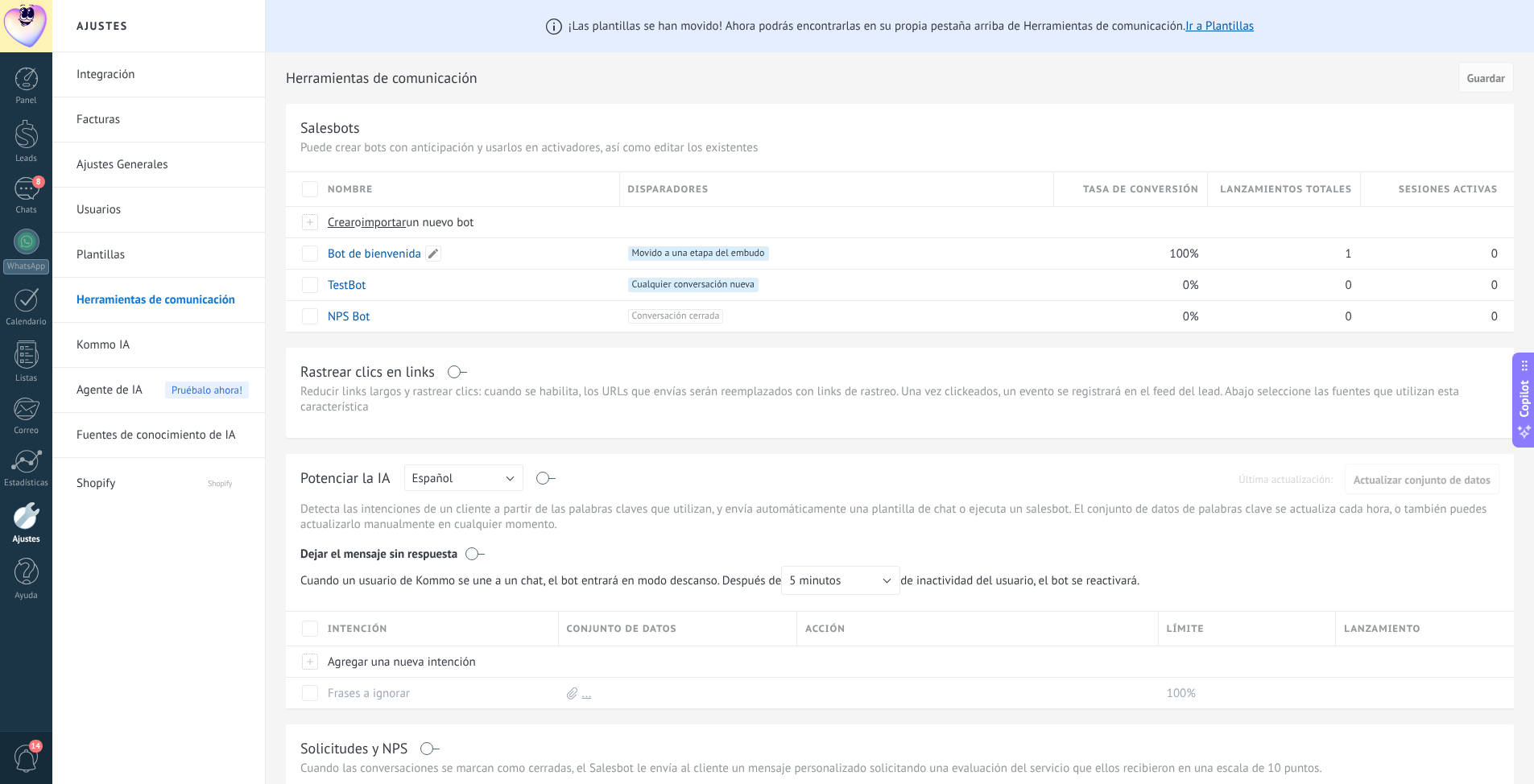
click at [368, 254] on link "Bot de bienvenida" at bounding box center [374, 254] width 93 height 15
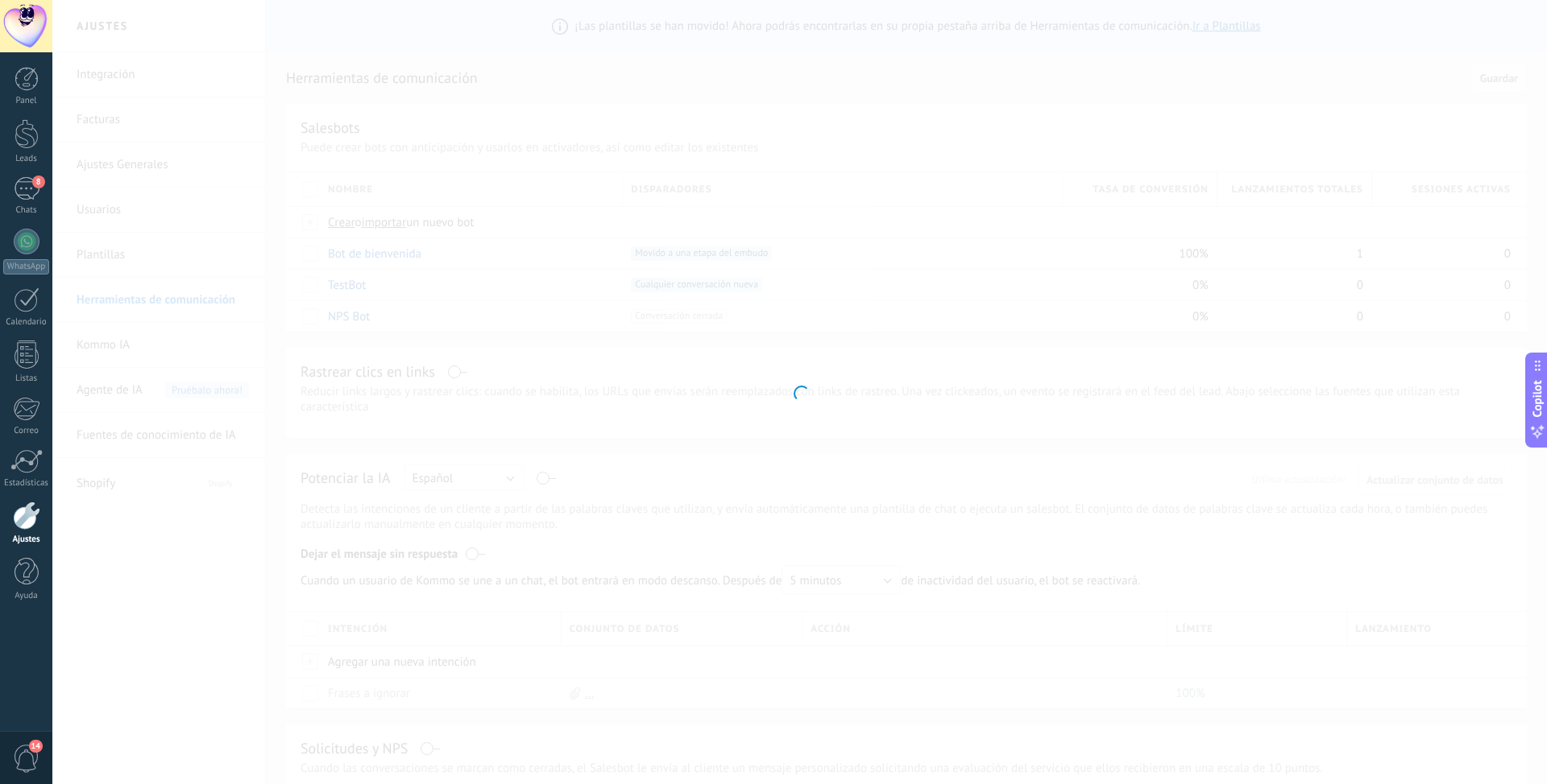
type input "**********"
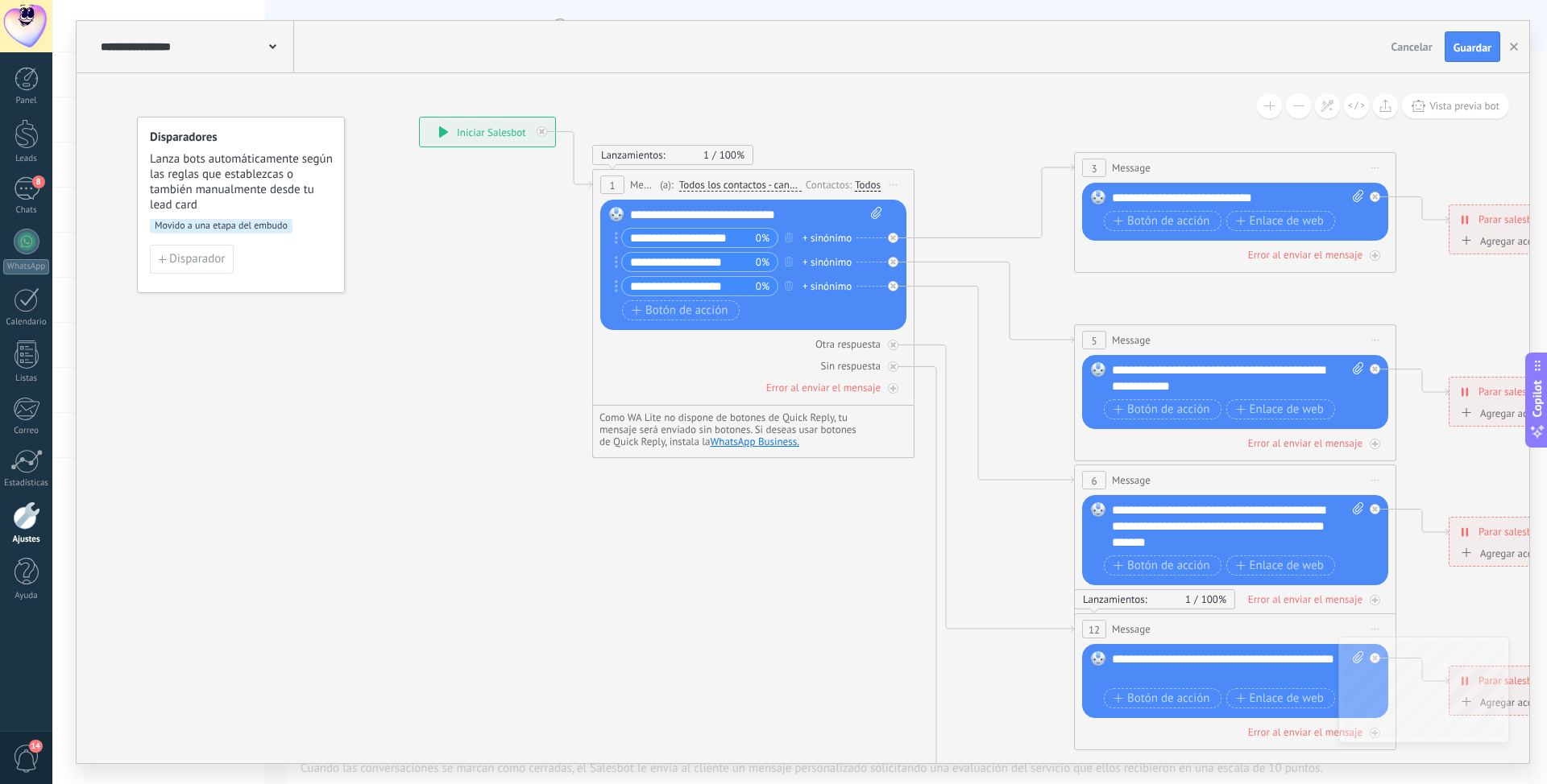
click at [682, 239] on input "**********" at bounding box center [689, 238] width 134 height 19
click at [619, 234] on div "**********" at bounding box center [696, 238] width 163 height 20
click at [654, 242] on input "**********" at bounding box center [689, 238] width 134 height 19
click at [748, 243] on input "**********" at bounding box center [689, 238] width 134 height 19
click at [655, 237] on input "**********" at bounding box center [689, 238] width 134 height 19
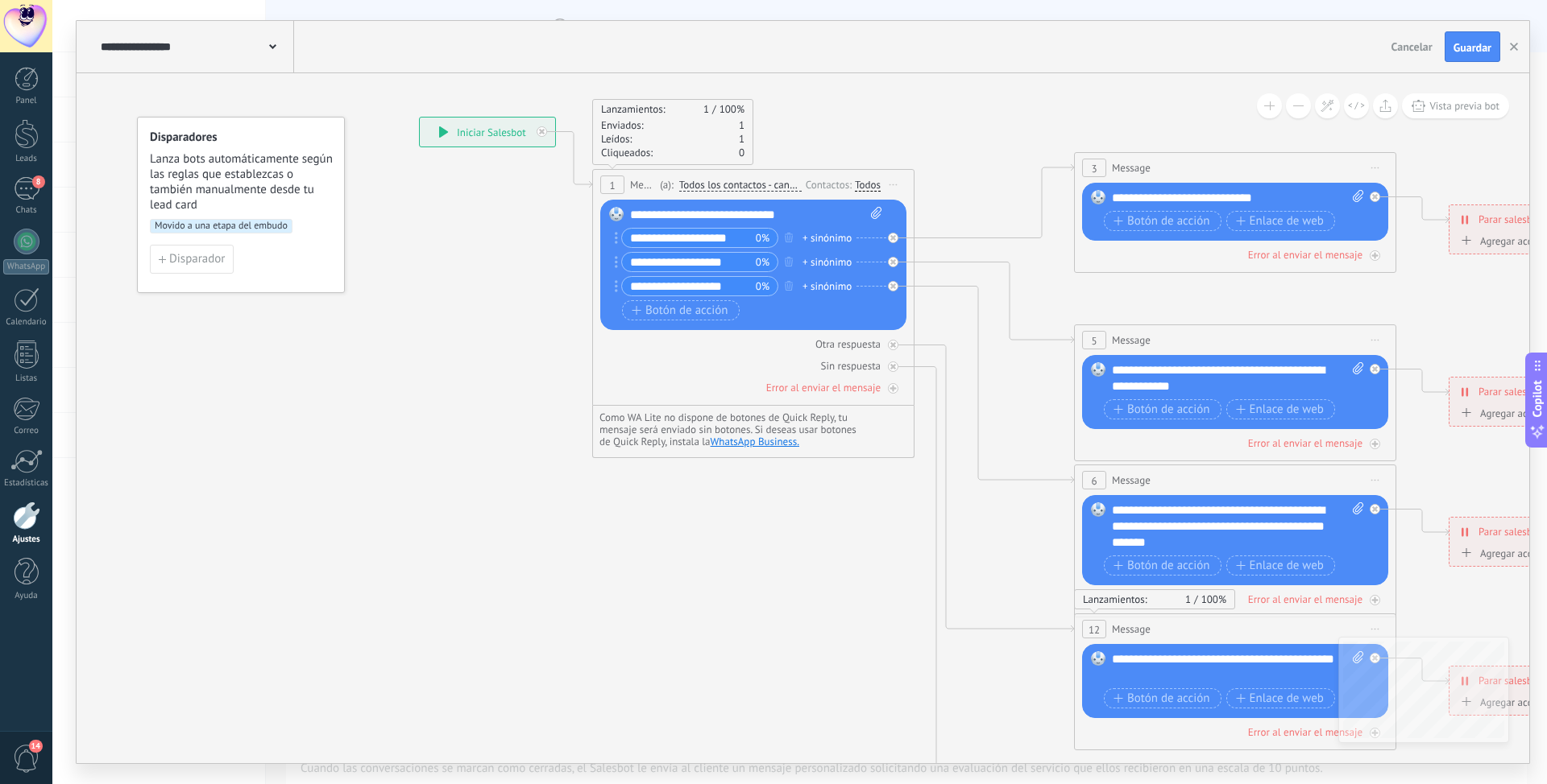
click at [657, 237] on input "**********" at bounding box center [689, 238] width 134 height 19
click at [702, 245] on input "**********" at bounding box center [689, 238] width 134 height 19
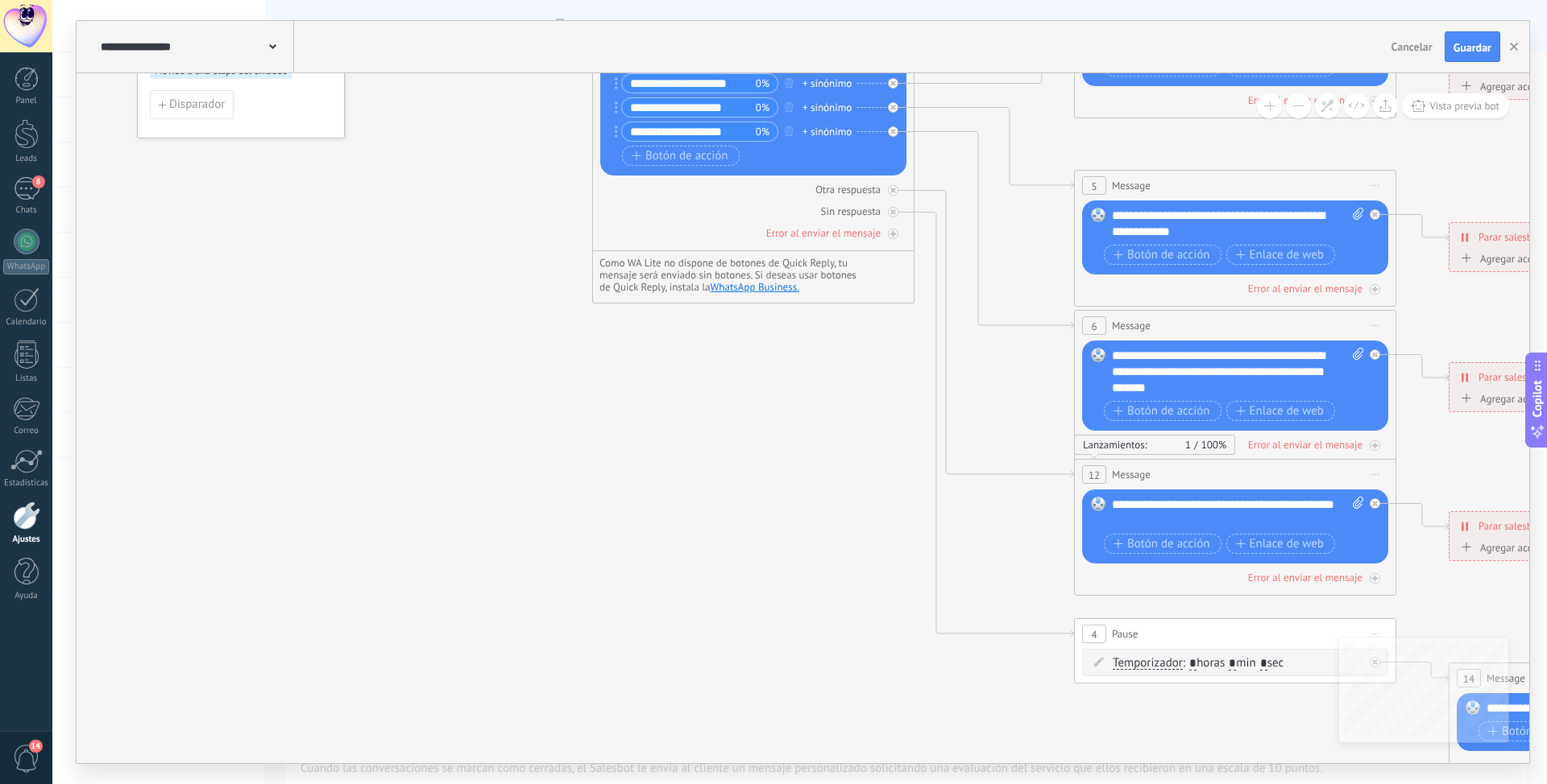
click at [1129, 498] on div "**********" at bounding box center [1238, 513] width 252 height 32
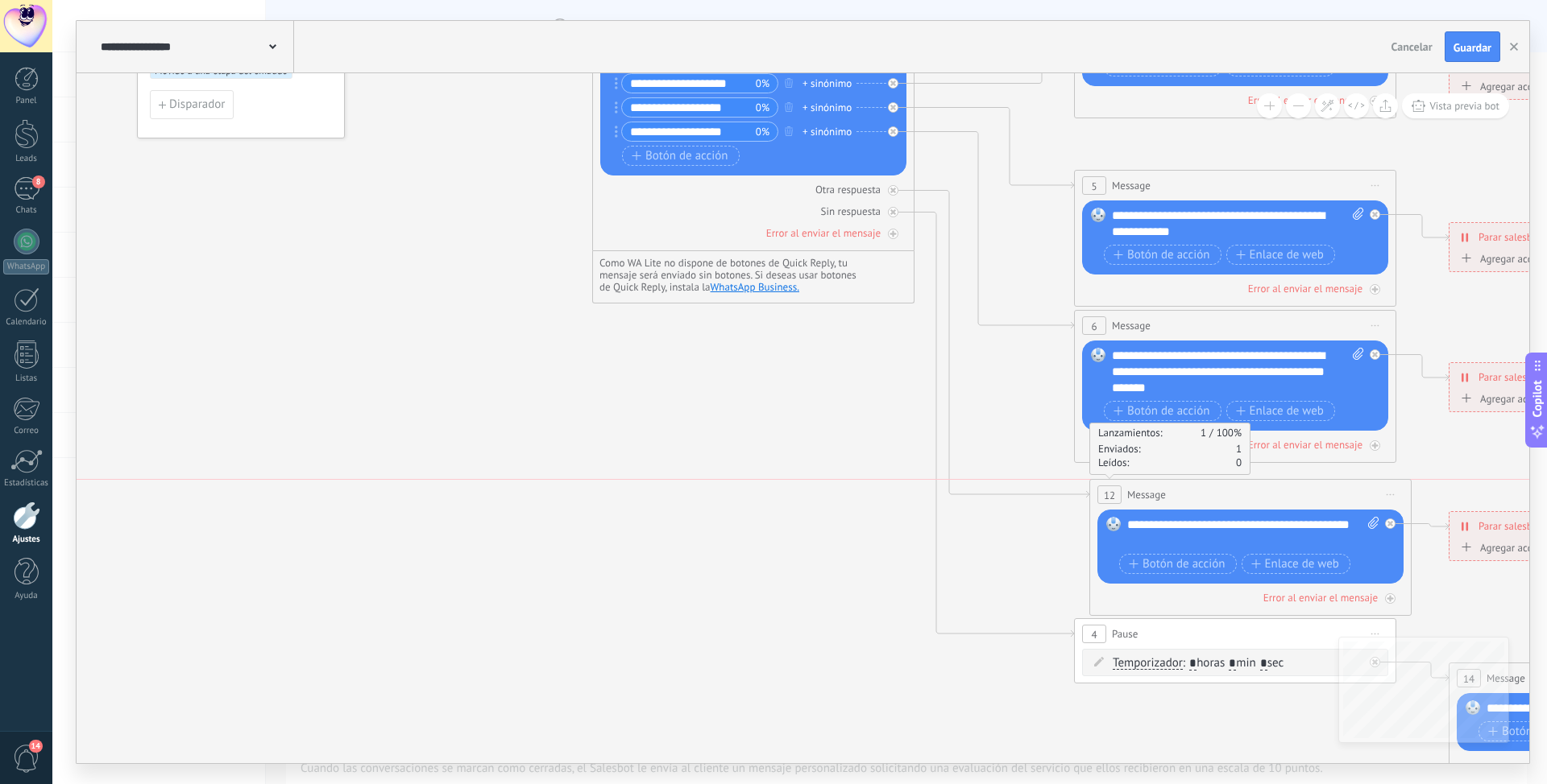
drag, startPoint x: 1158, startPoint y: 474, endPoint x: 1173, endPoint y: 489, distance: 21.2
click at [1173, 489] on div "12 Message ******* (a): Todos los contactos - canales seleccionados Todos los c…" at bounding box center [1250, 494] width 321 height 30
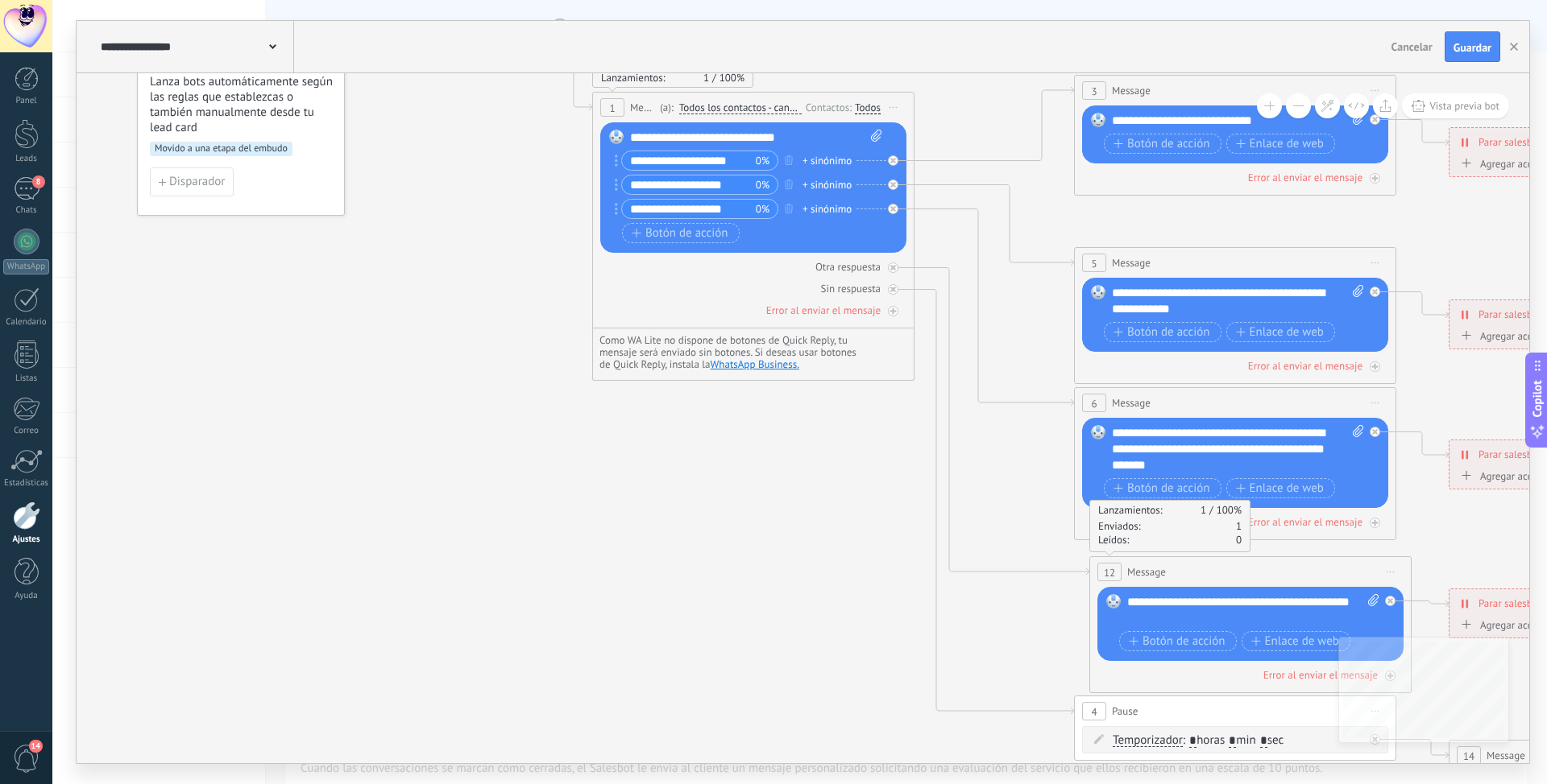
click at [1467, 42] on span "Guardar" at bounding box center [1471, 48] width 38 height 11
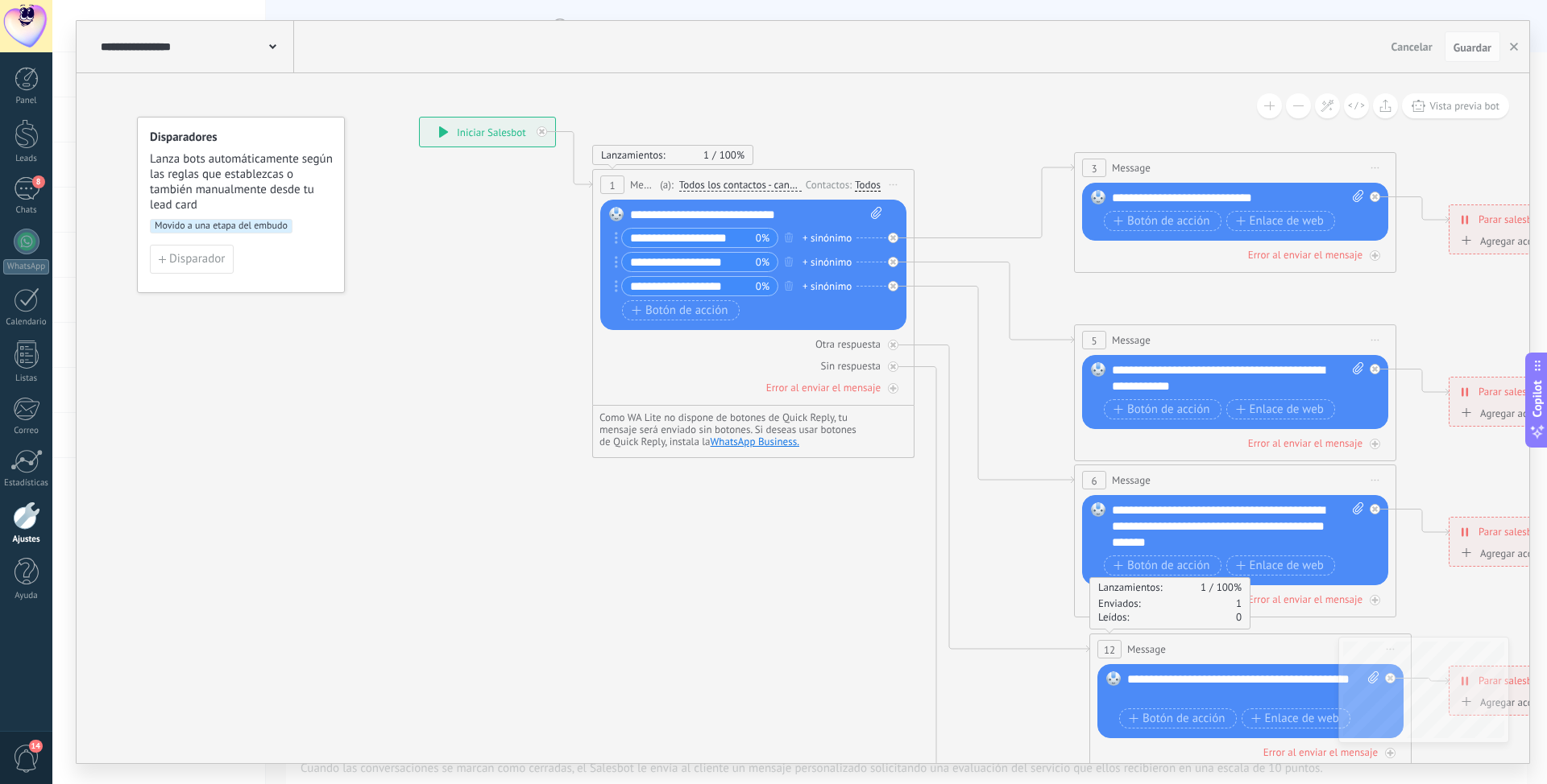
click at [1410, 42] on span "Cancelar" at bounding box center [1411, 47] width 41 height 15
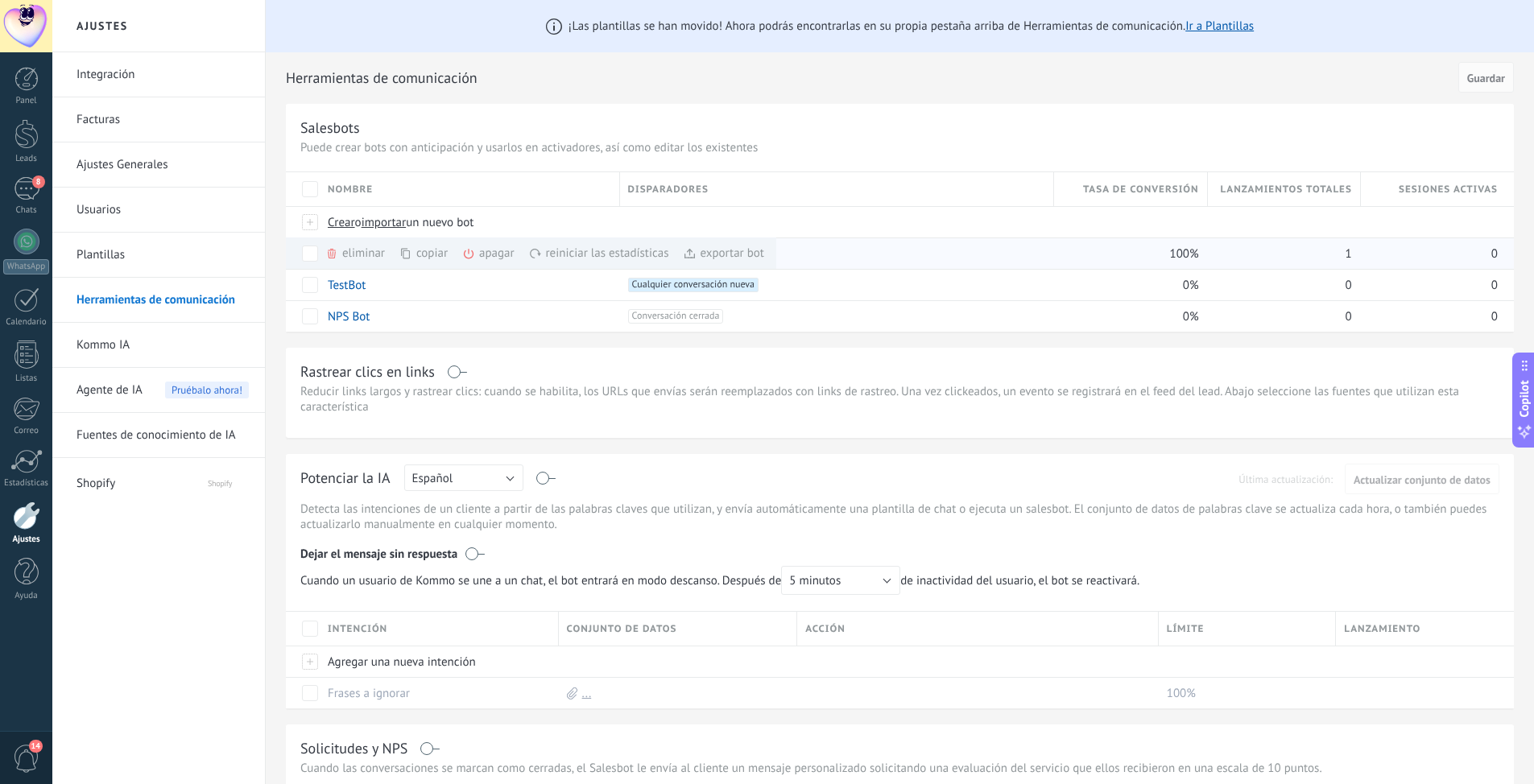
click at [351, 251] on div "eliminar màs" at bounding box center [382, 253] width 114 height 32
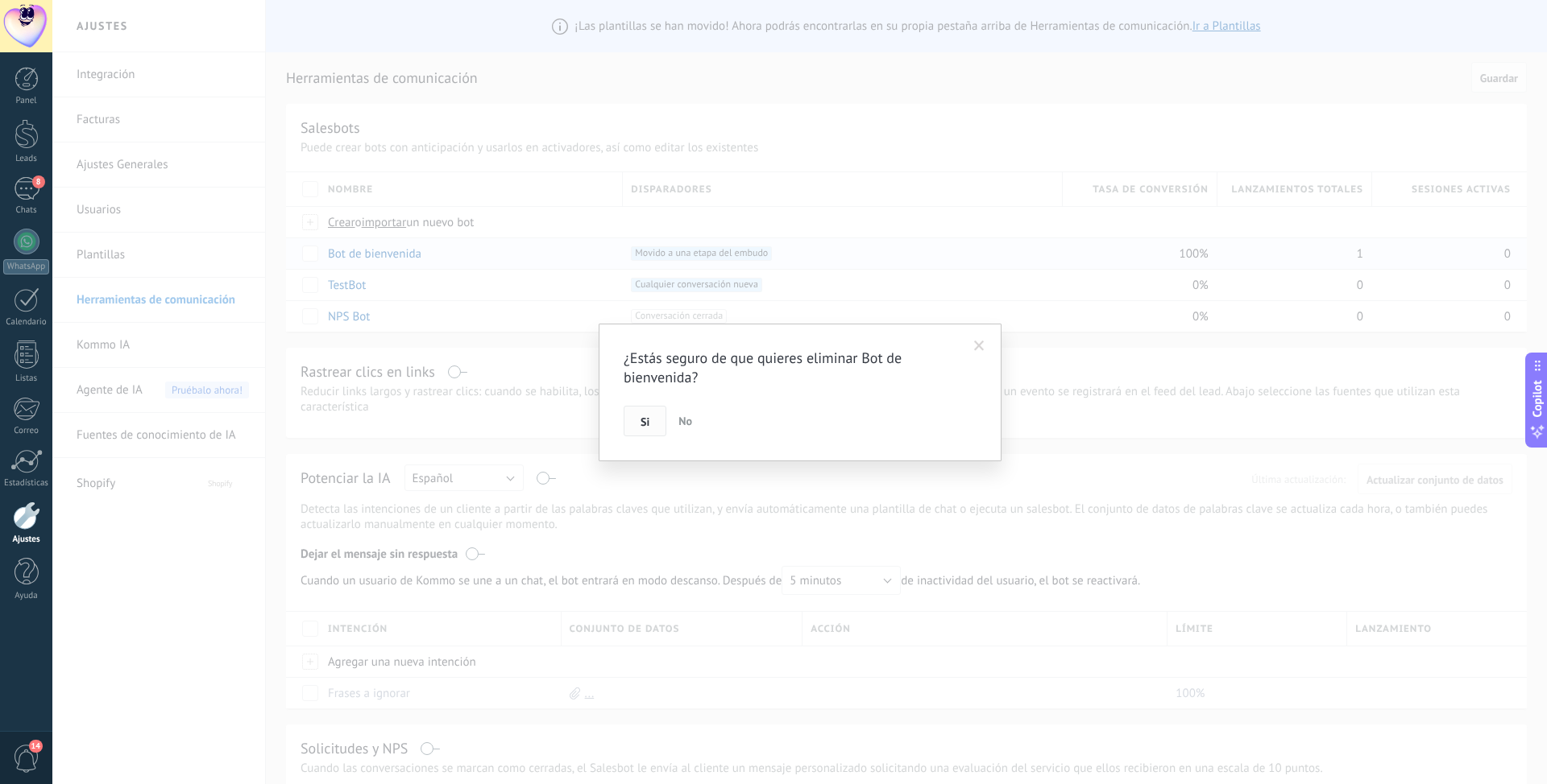
click at [641, 422] on span "Si" at bounding box center [645, 422] width 9 height 11
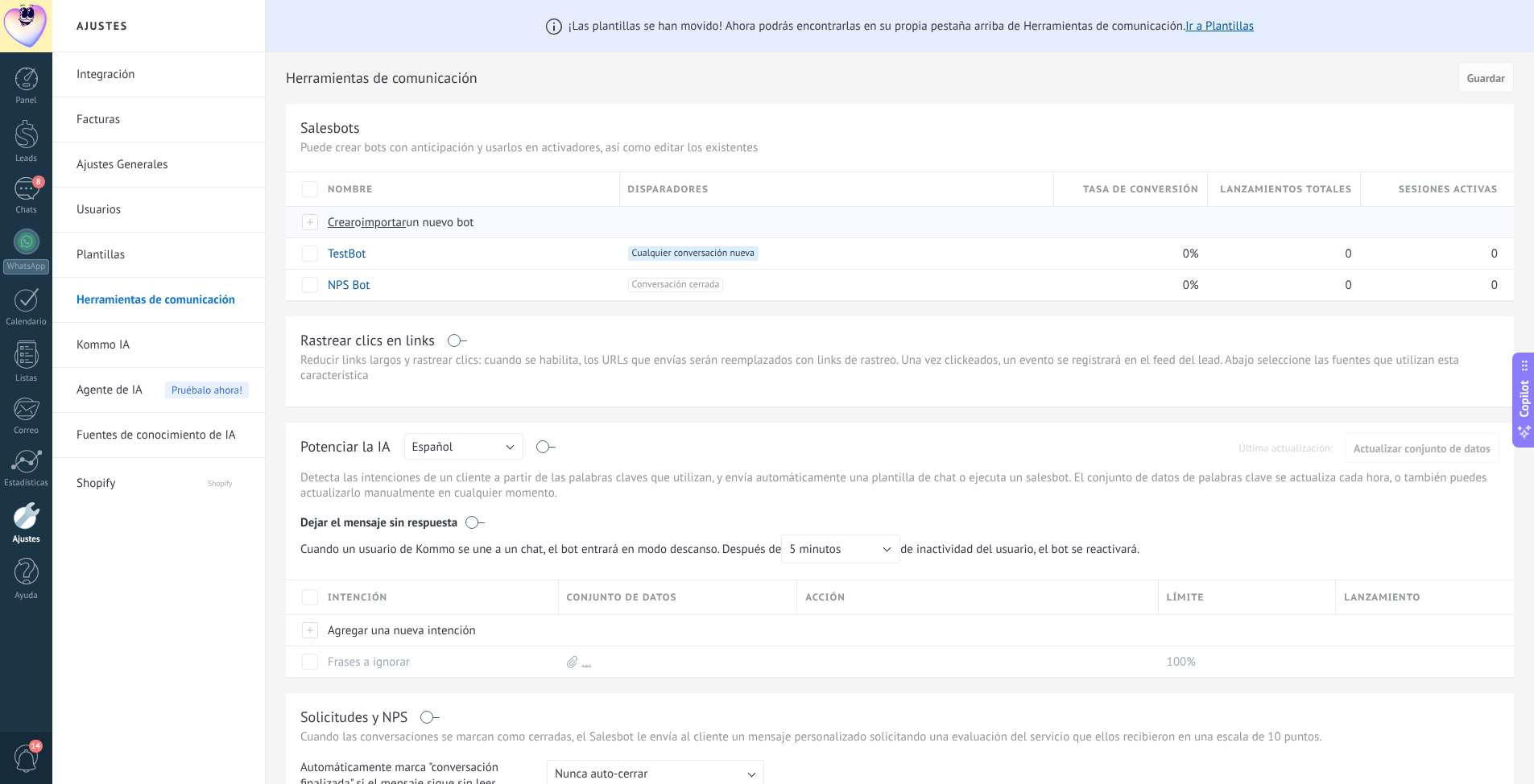
click at [337, 222] on span "Crear" at bounding box center [342, 222] width 28 height 15
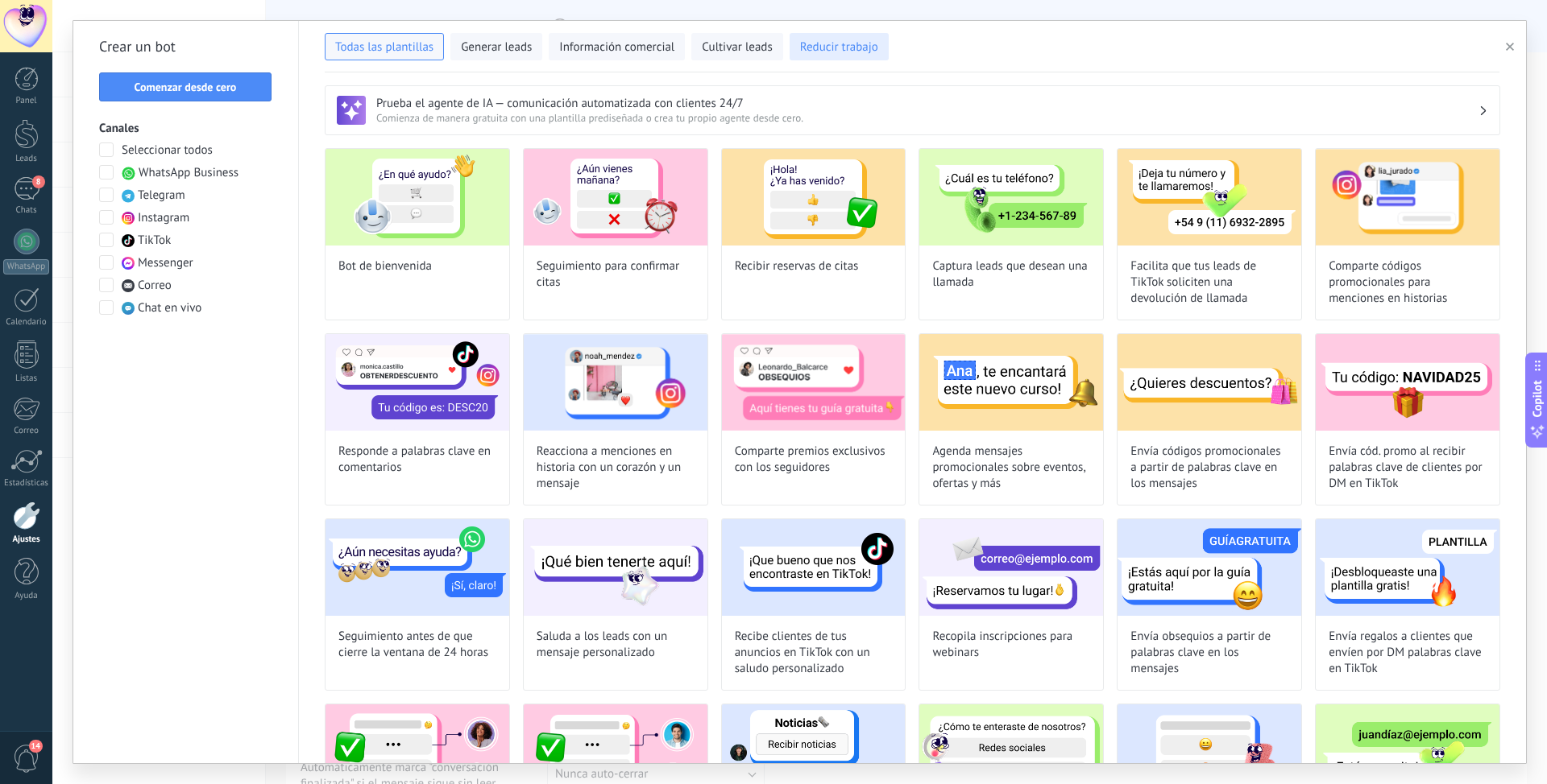
click at [873, 44] on span "Reducir trabajo" at bounding box center [839, 48] width 78 height 16
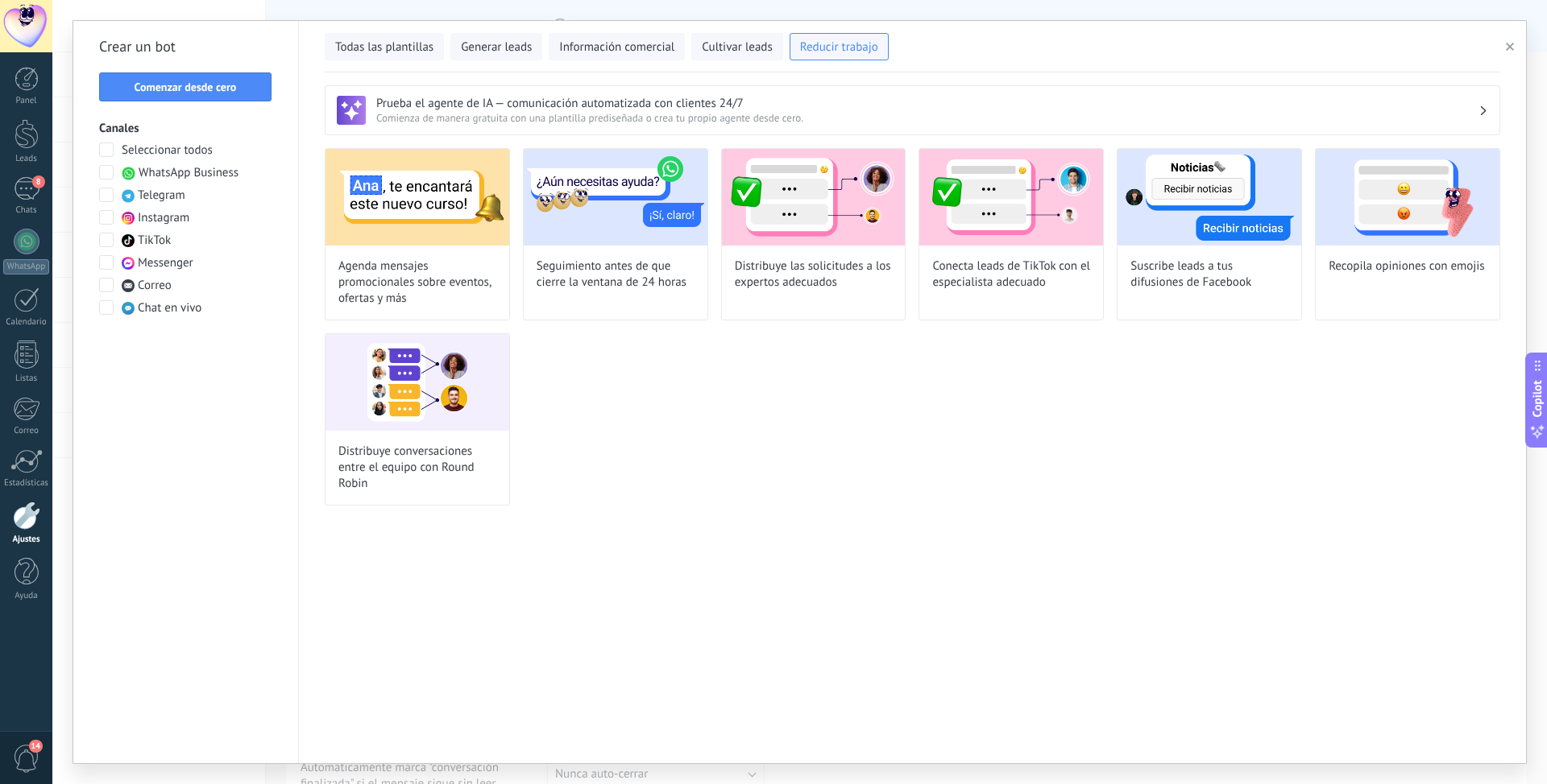
click at [634, 108] on h3 "Prueba el agente de IA — comunicación automatizada con clientes 24/7" at bounding box center [927, 103] width 1102 height 15
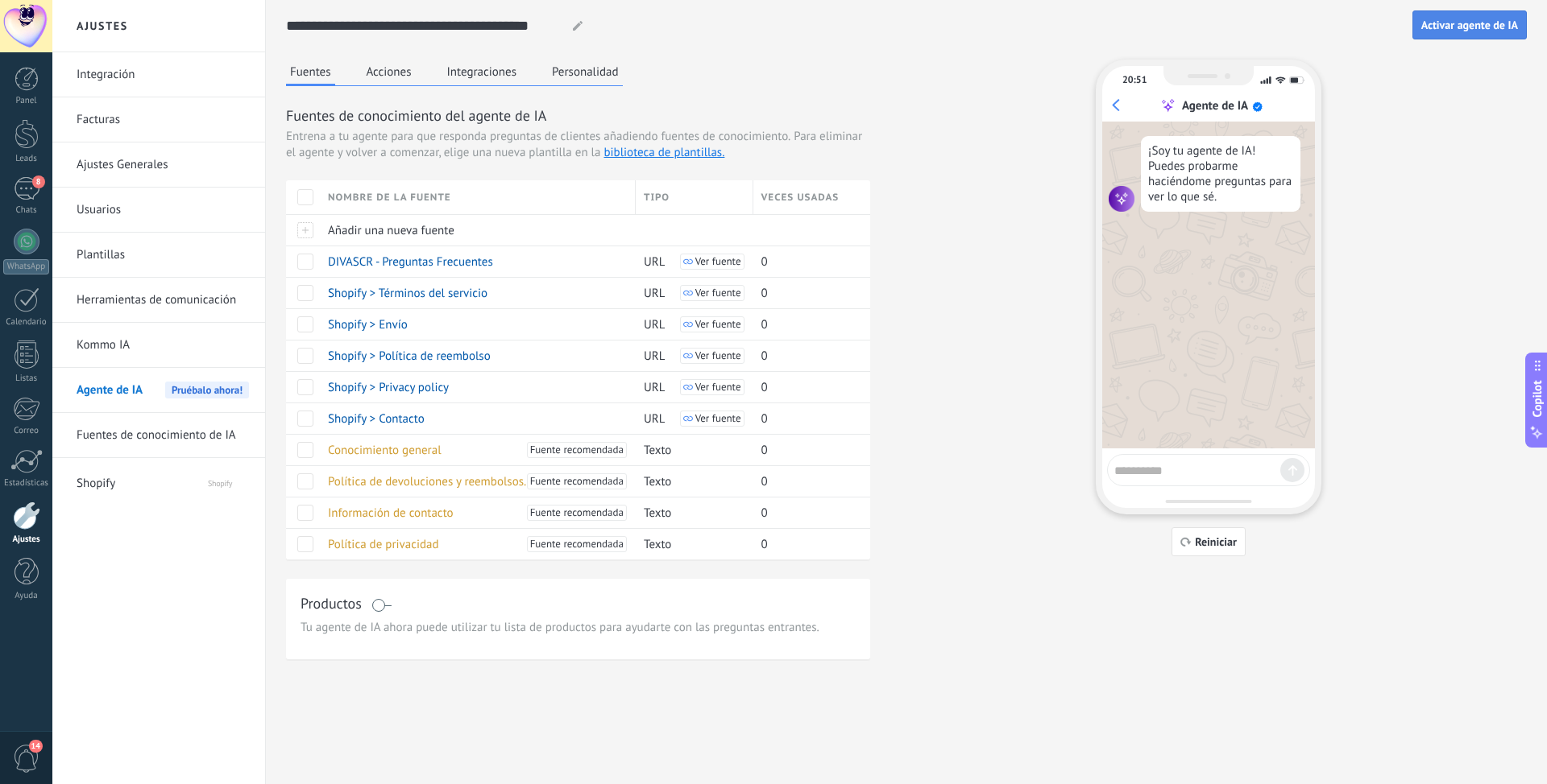
click at [1462, 24] on span "Activar agente de IA" at bounding box center [1469, 25] width 97 height 11
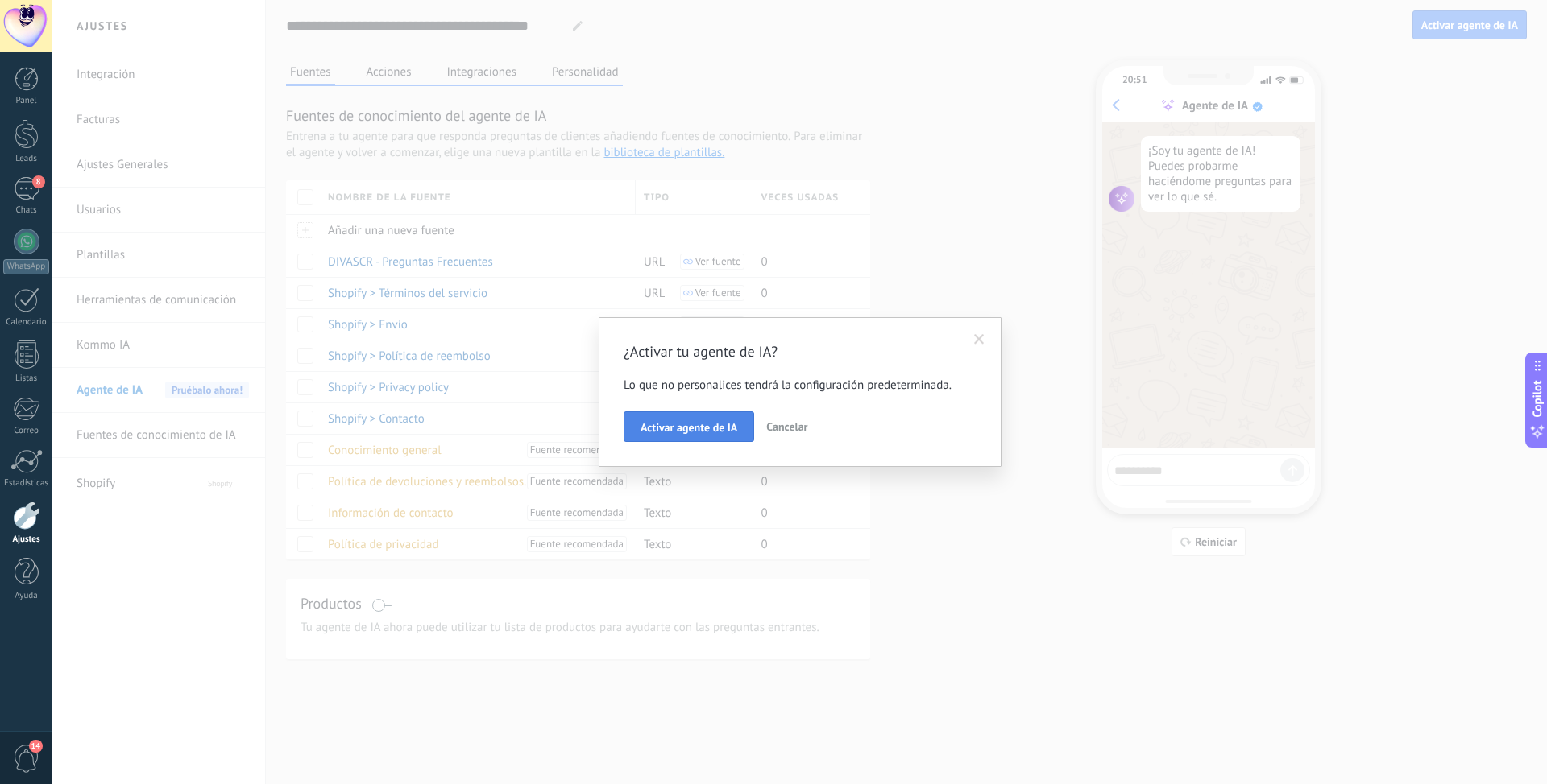
click at [689, 436] on button "Activar agente de IA" at bounding box center [689, 427] width 131 height 31
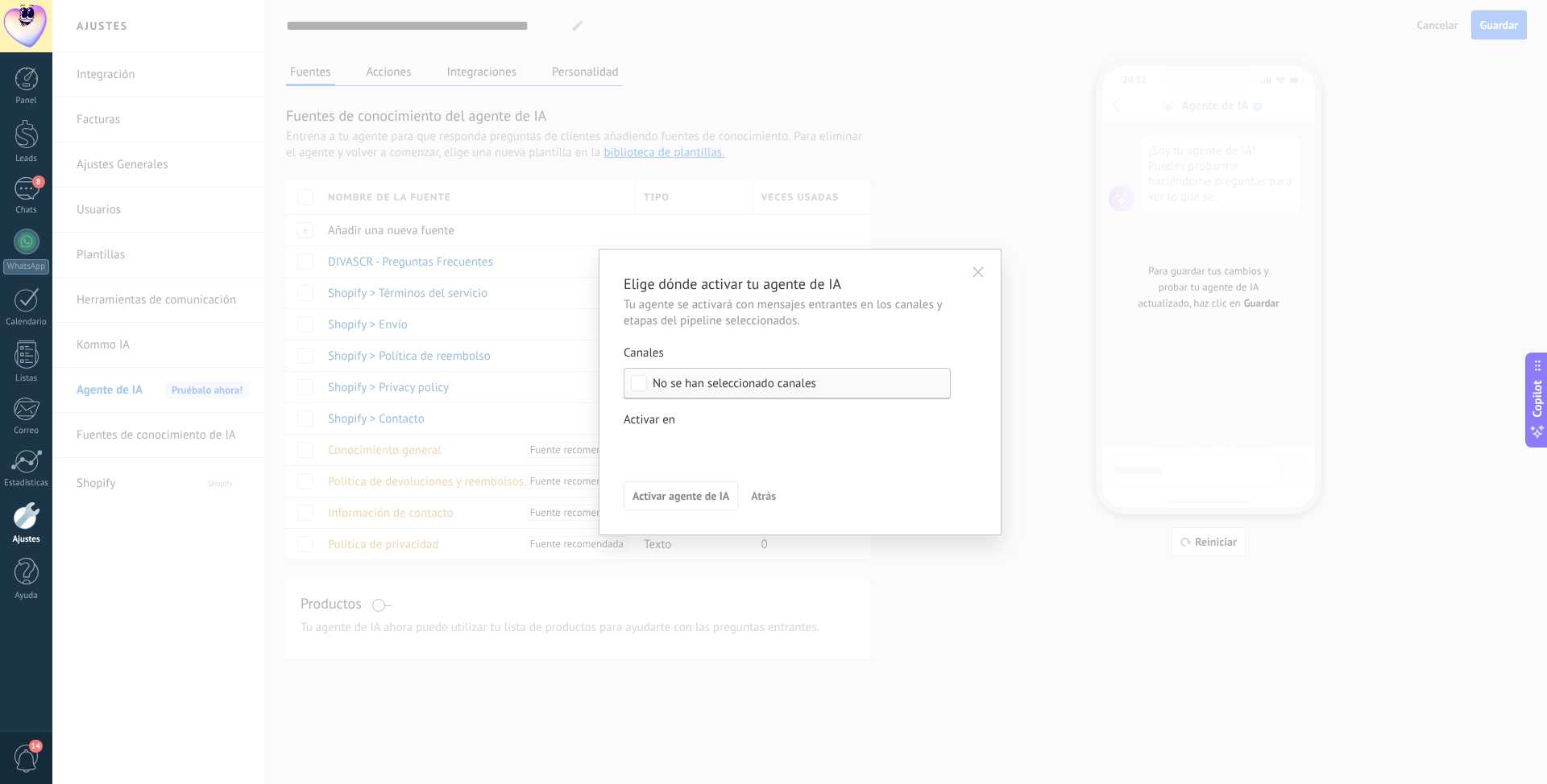
click at [815, 382] on span "No se han seleccionado canales" at bounding box center [733, 383] width 163 height 12
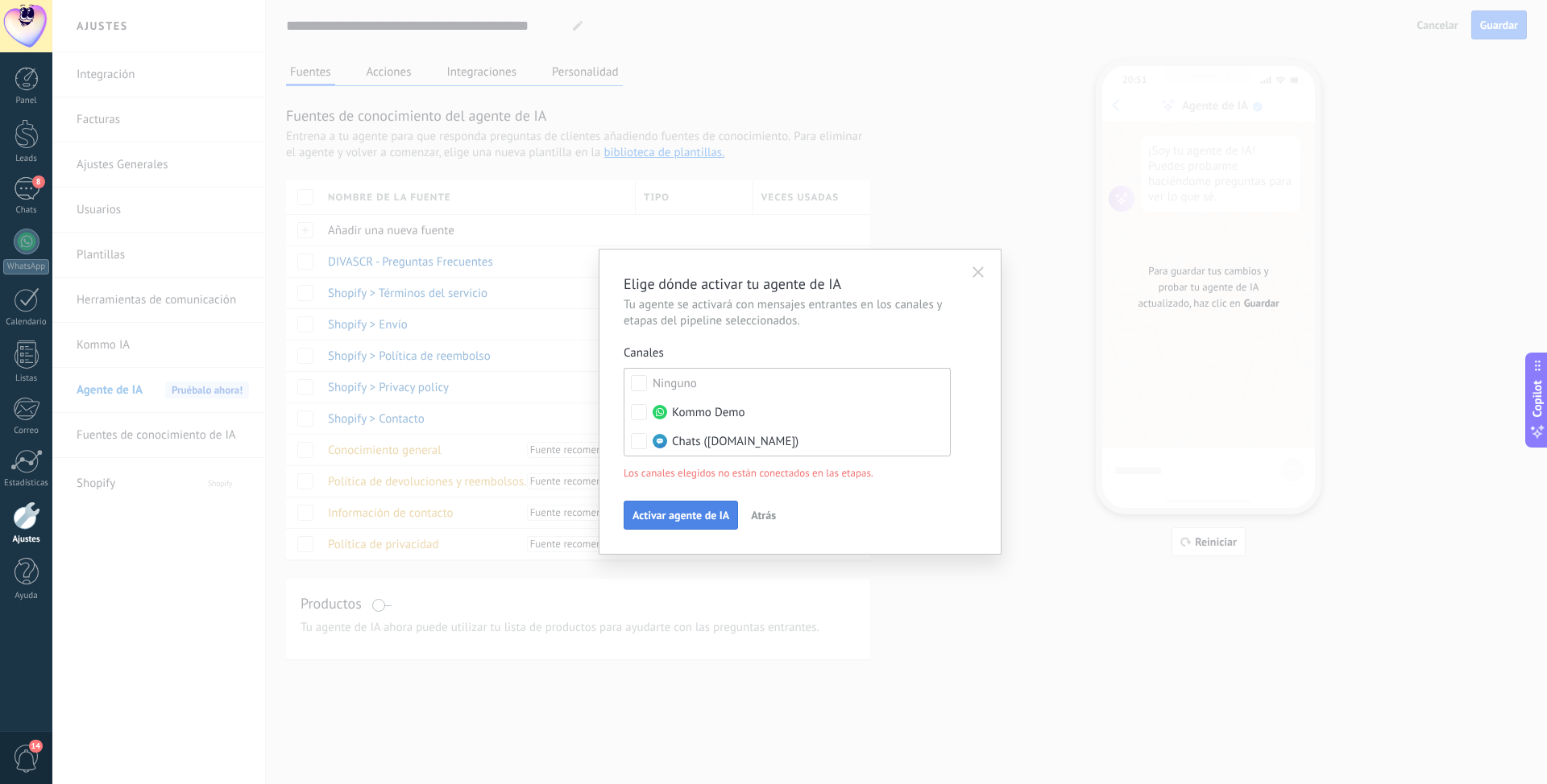
click at [692, 517] on span "Activar agente de IA" at bounding box center [681, 515] width 97 height 11
click at [0, 0] on div "Leads Entrantes Nueva consulta Cualificado Cotización enviada Pedido creado Ped…" at bounding box center [0, 0] width 0 height 0
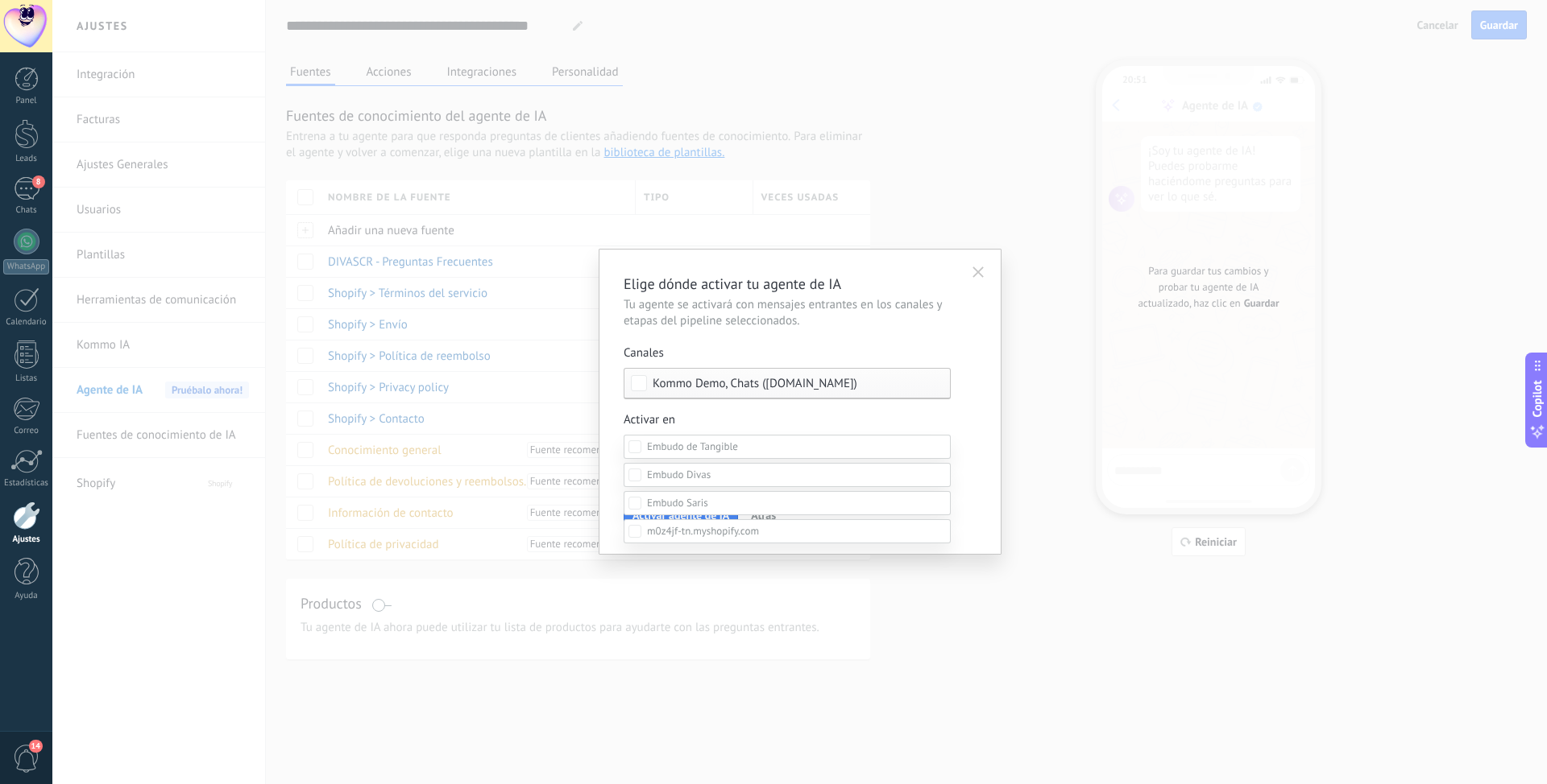
click at [0, 0] on label "Leads Entrantes" at bounding box center [0, 0] width 0 height 0
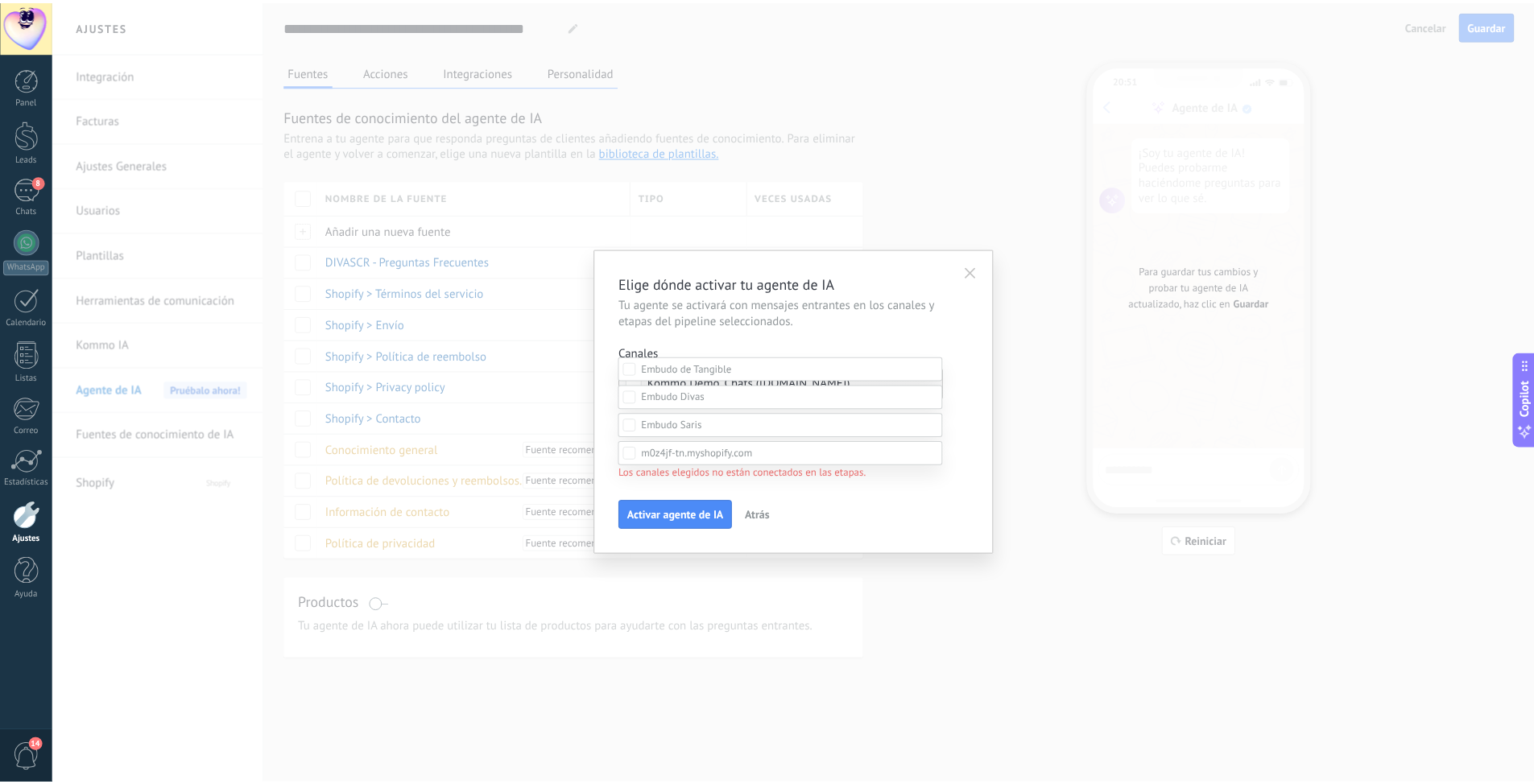
scroll to position [274, 0]
click at [846, 527] on div "Leads Entrantes Nueva consulta Cualificado Cotización enviada Pedido creado Ped…" at bounding box center [786, 570] width 327 height 428
click at [0, 0] on div "Leads Entrantes Nueva consulta Cualificado Cotización enviada Pedido creado Ped…" at bounding box center [0, 0] width 0 height 0
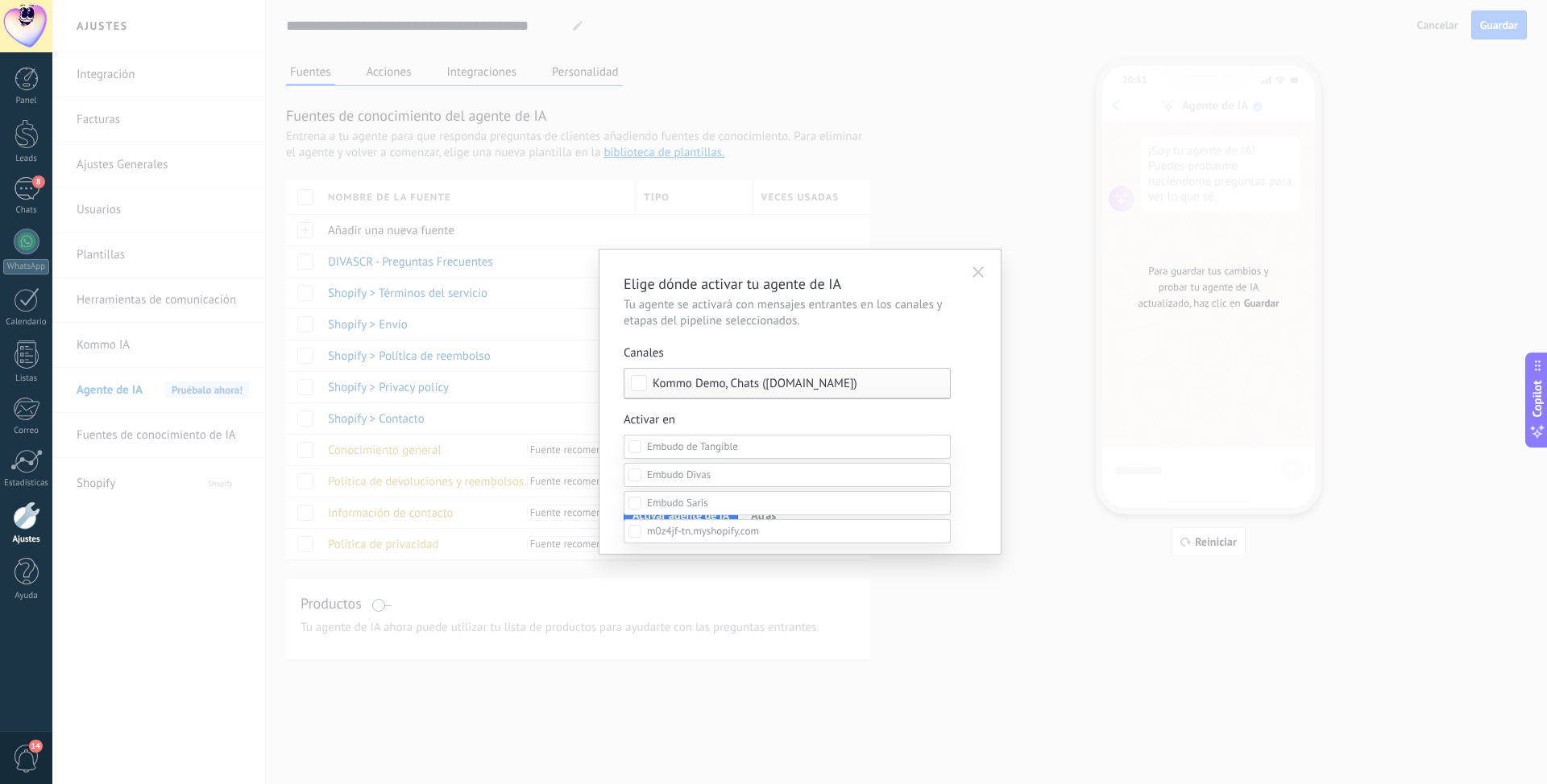
click at [991, 487] on div at bounding box center [799, 392] width 1494 height 784
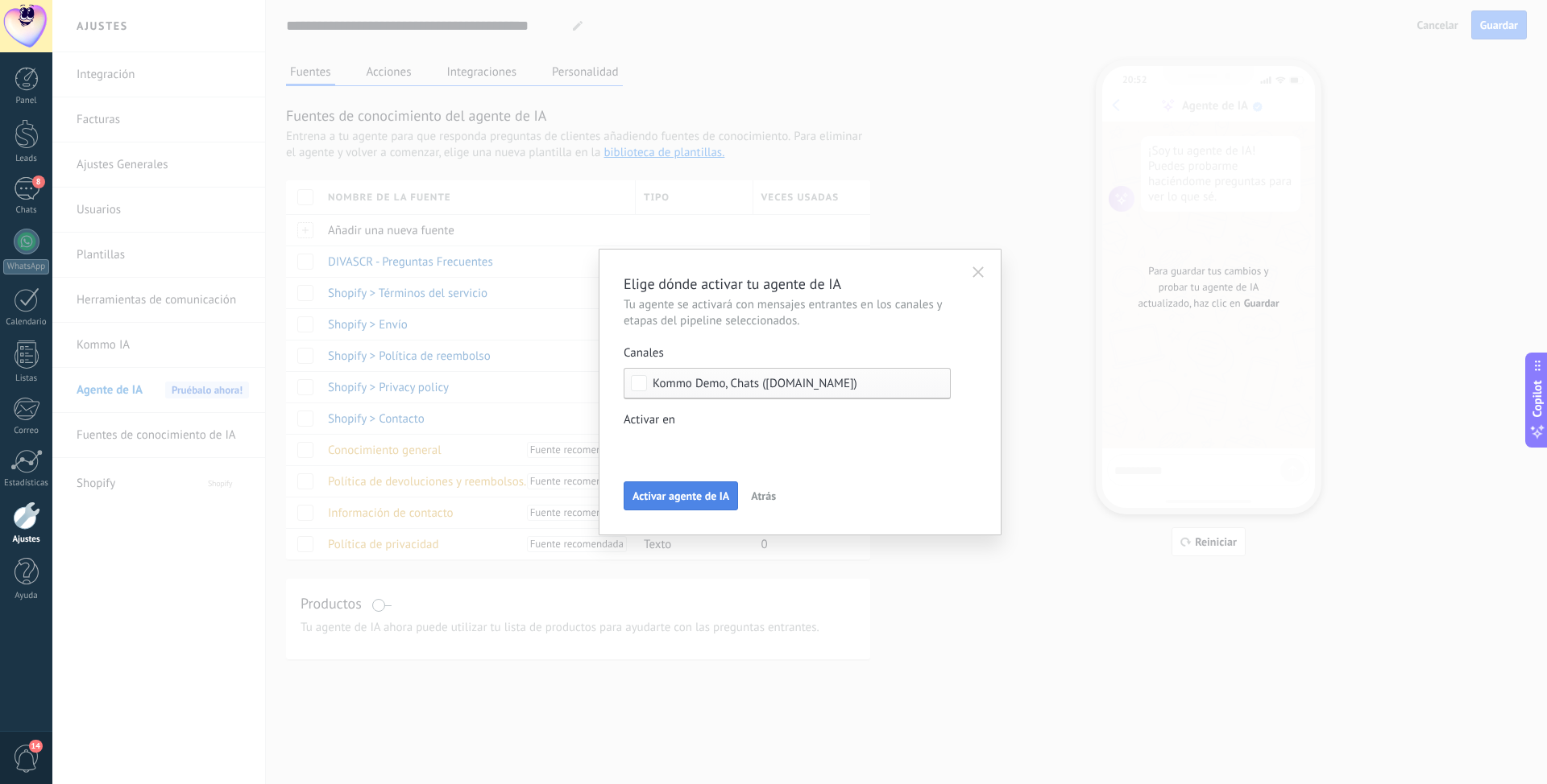
click at [661, 494] on span "Activar agente de IA" at bounding box center [681, 496] width 97 height 11
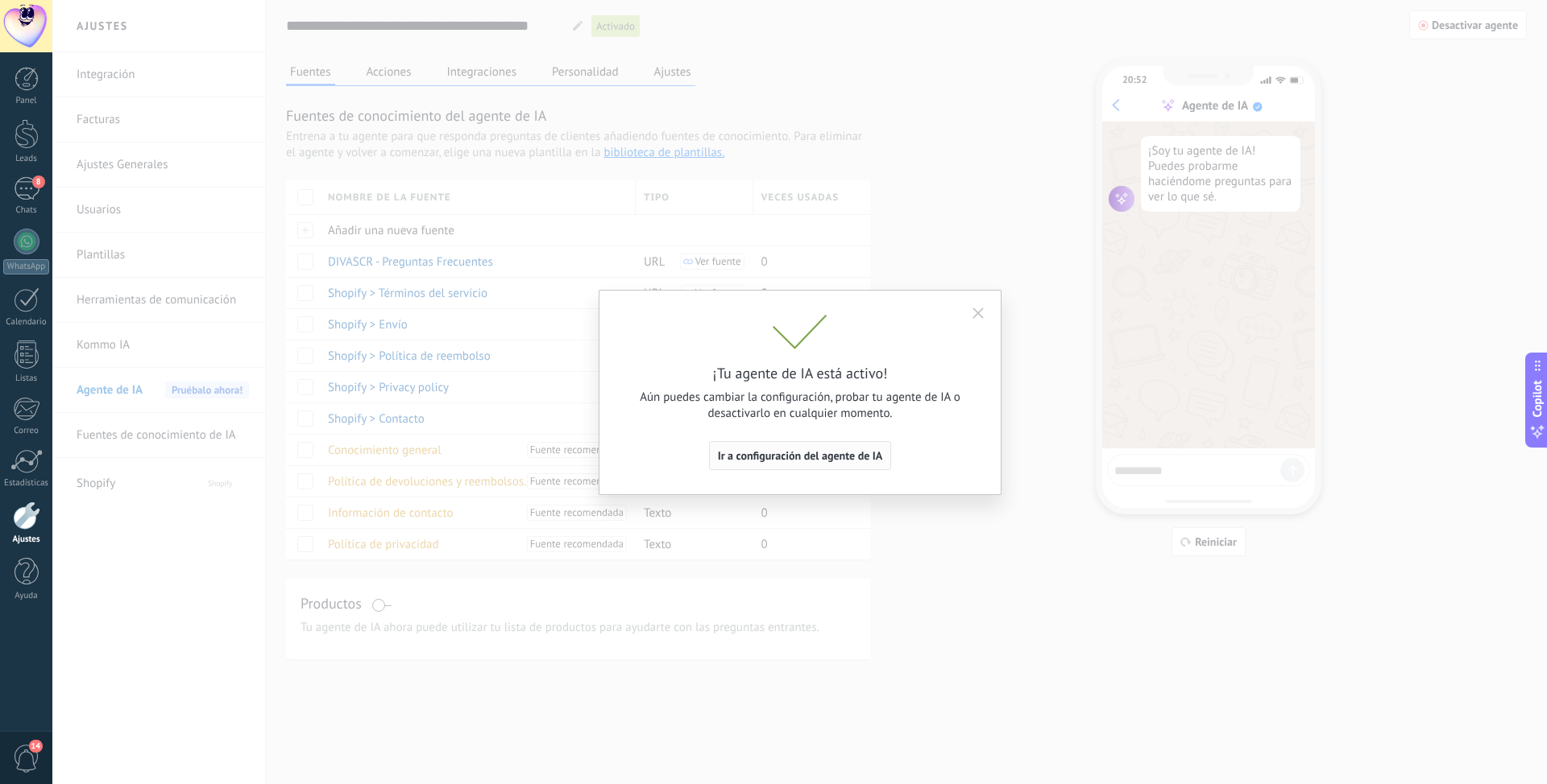
click at [797, 457] on span "Ir a configuración del agente de IA" at bounding box center [800, 455] width 165 height 11
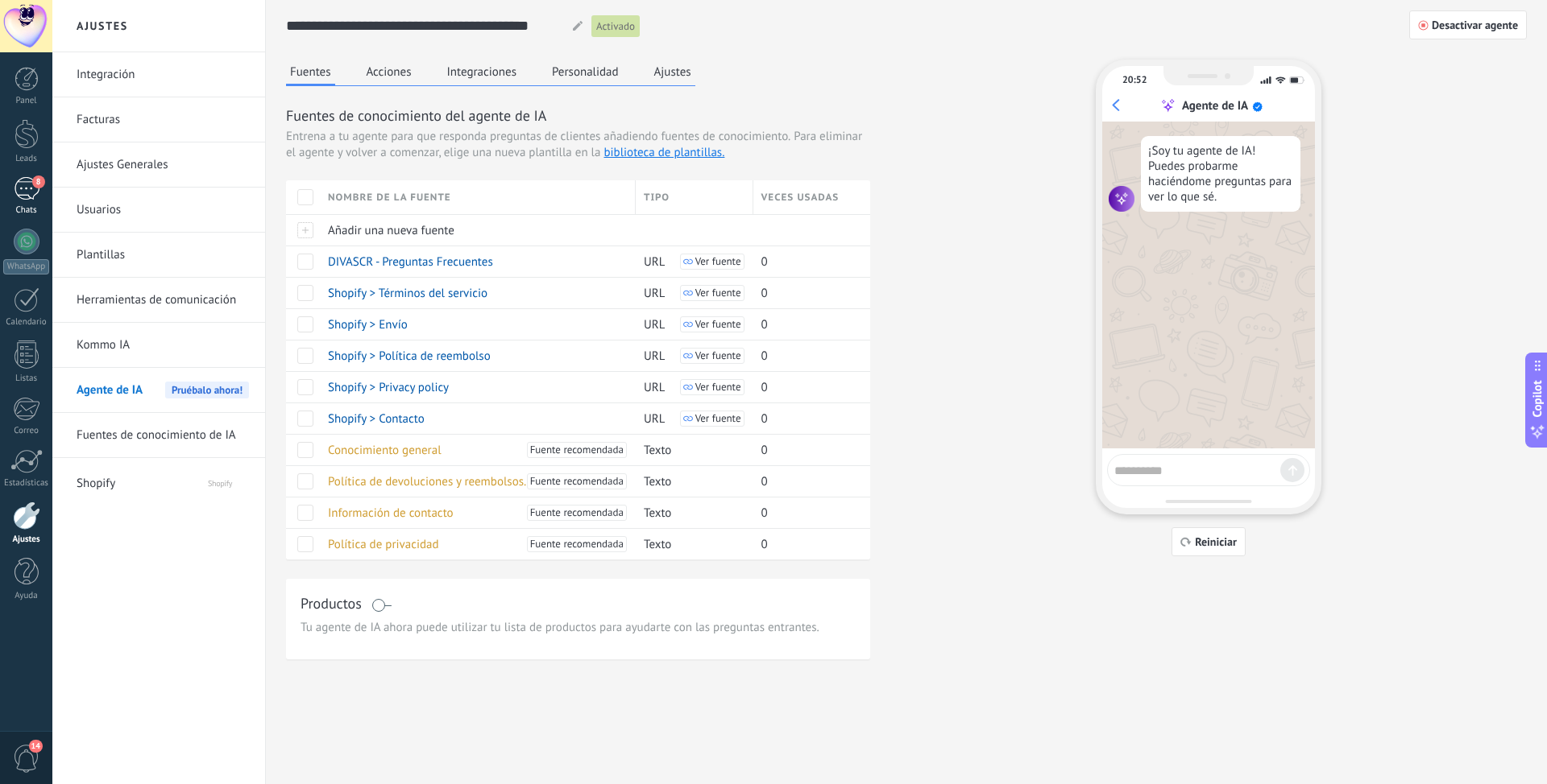
click at [21, 190] on div "8" at bounding box center [27, 188] width 26 height 24
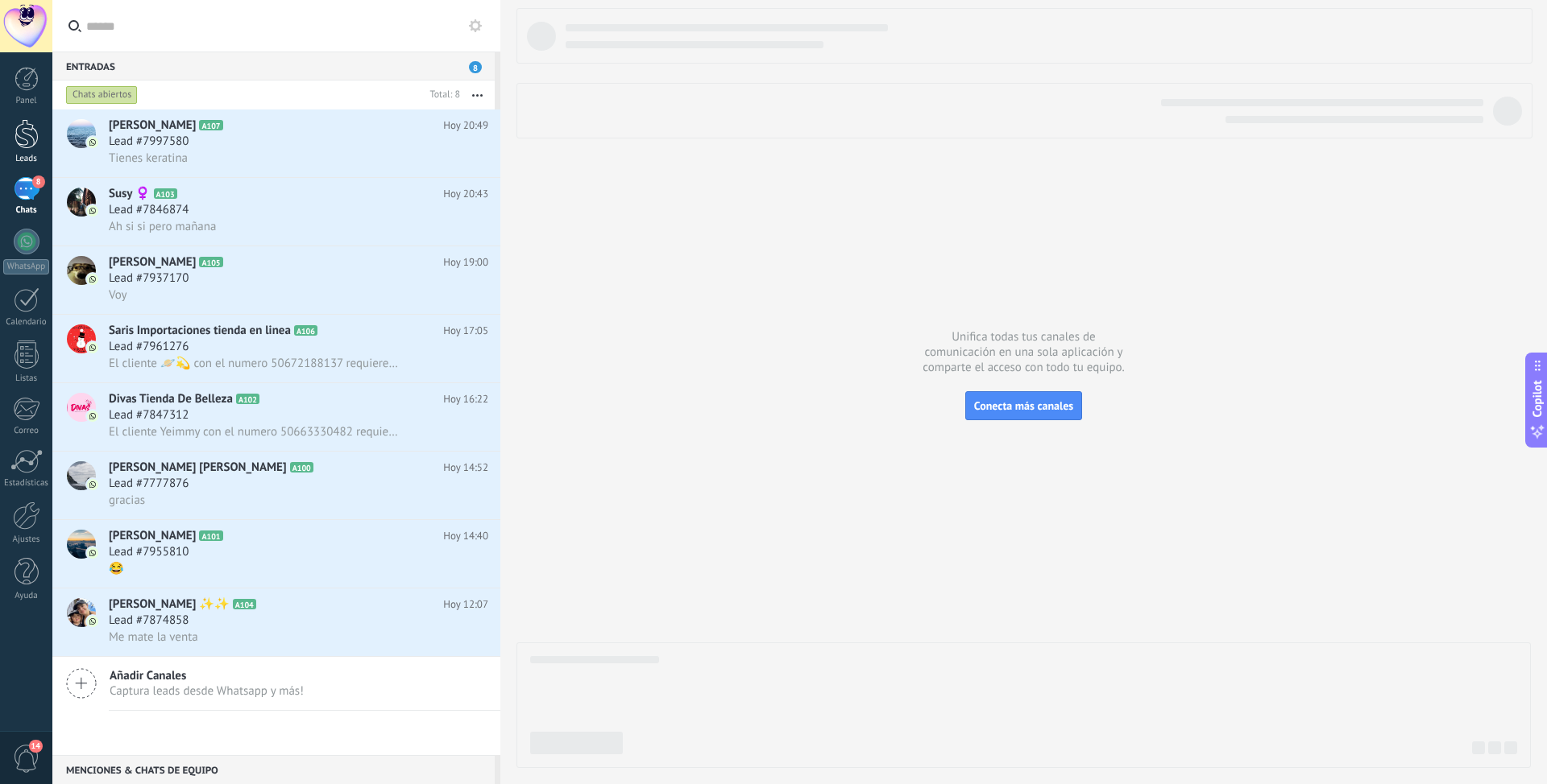
click at [29, 140] on div at bounding box center [27, 134] width 24 height 30
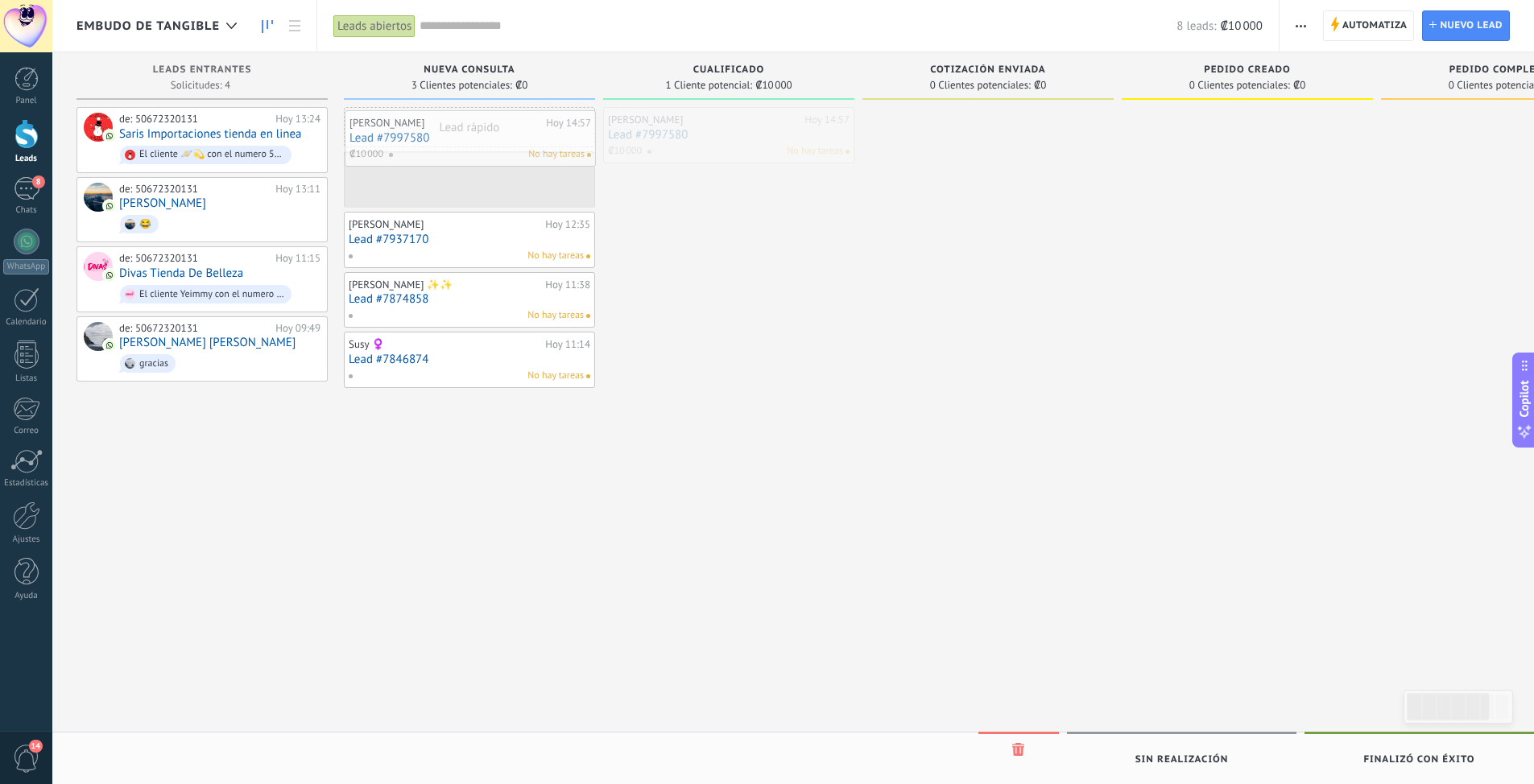
drag, startPoint x: 735, startPoint y: 127, endPoint x: 477, endPoint y: 130, distance: 258.0
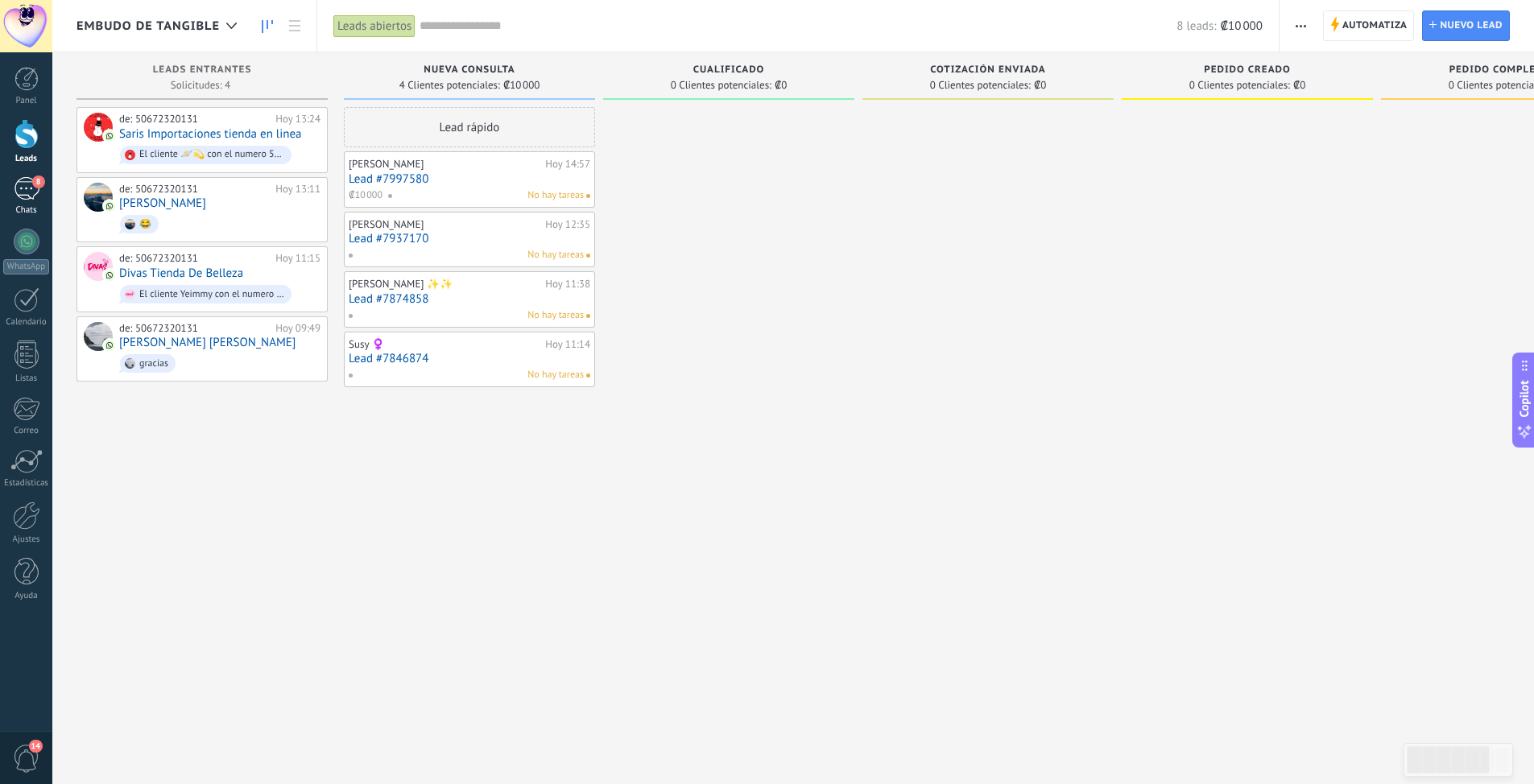
click at [26, 186] on div "8" at bounding box center [27, 188] width 26 height 24
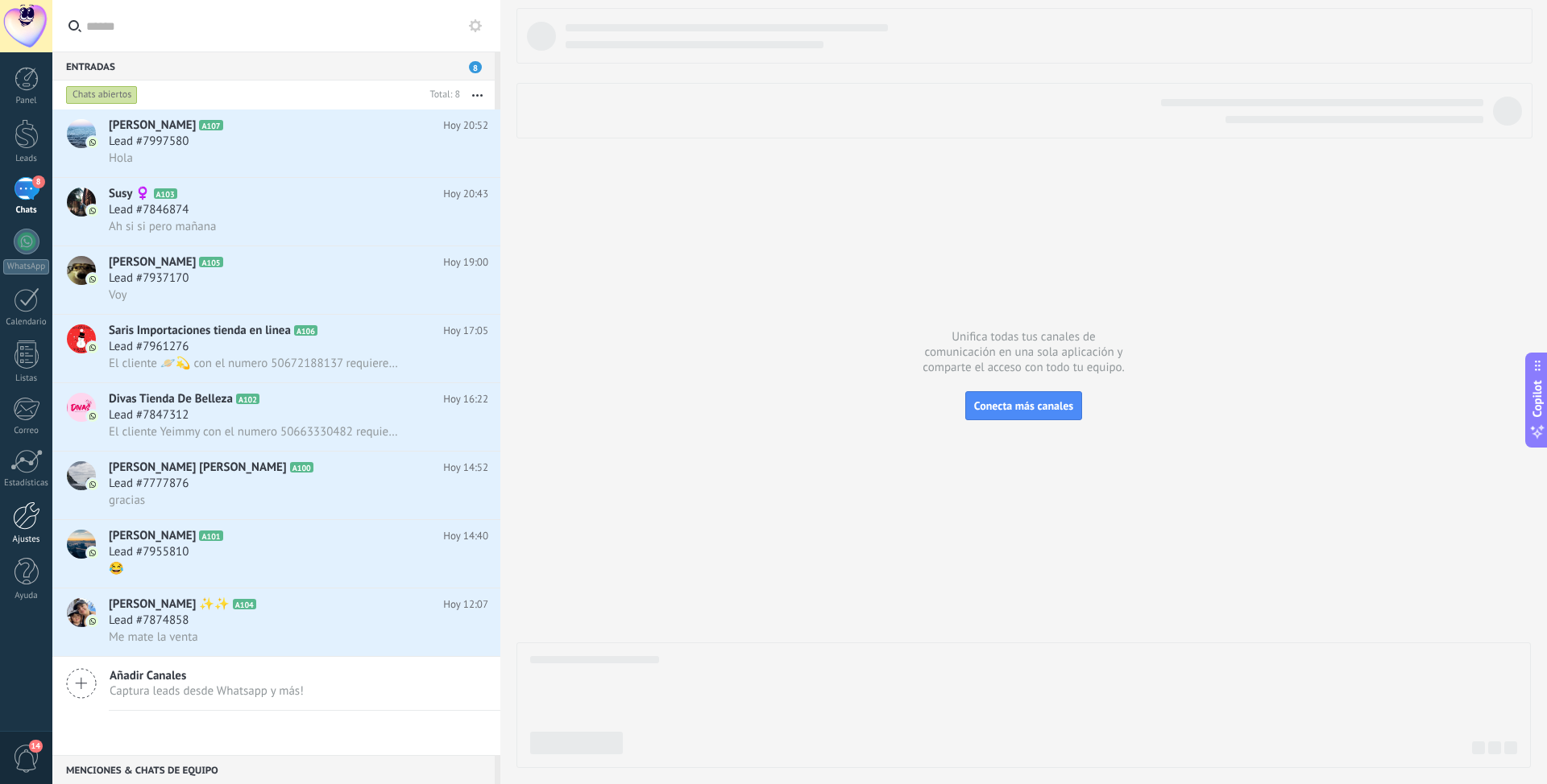
click at [23, 532] on link "Ajustes" at bounding box center [26, 523] width 52 height 44
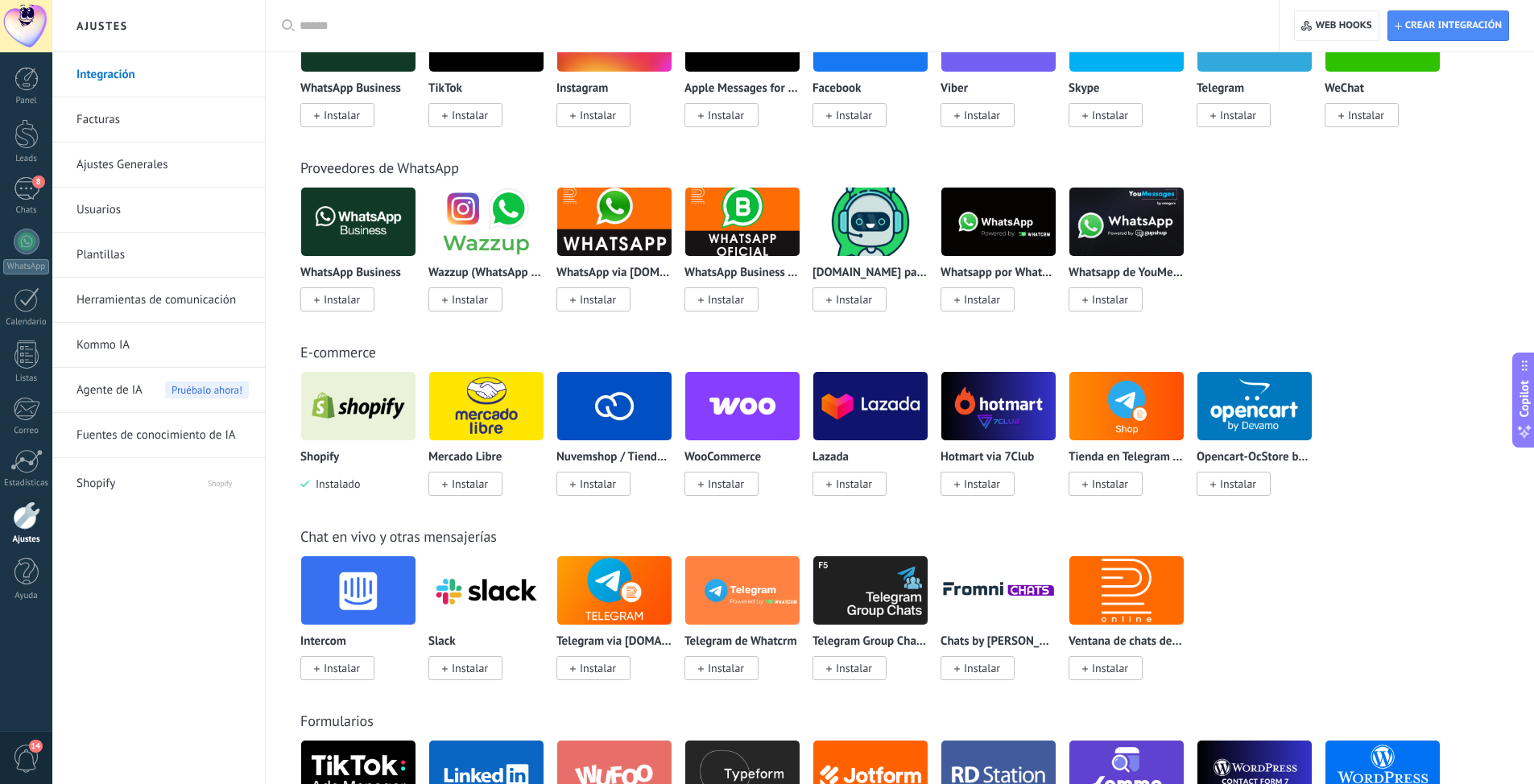
scroll to position [403, 0]
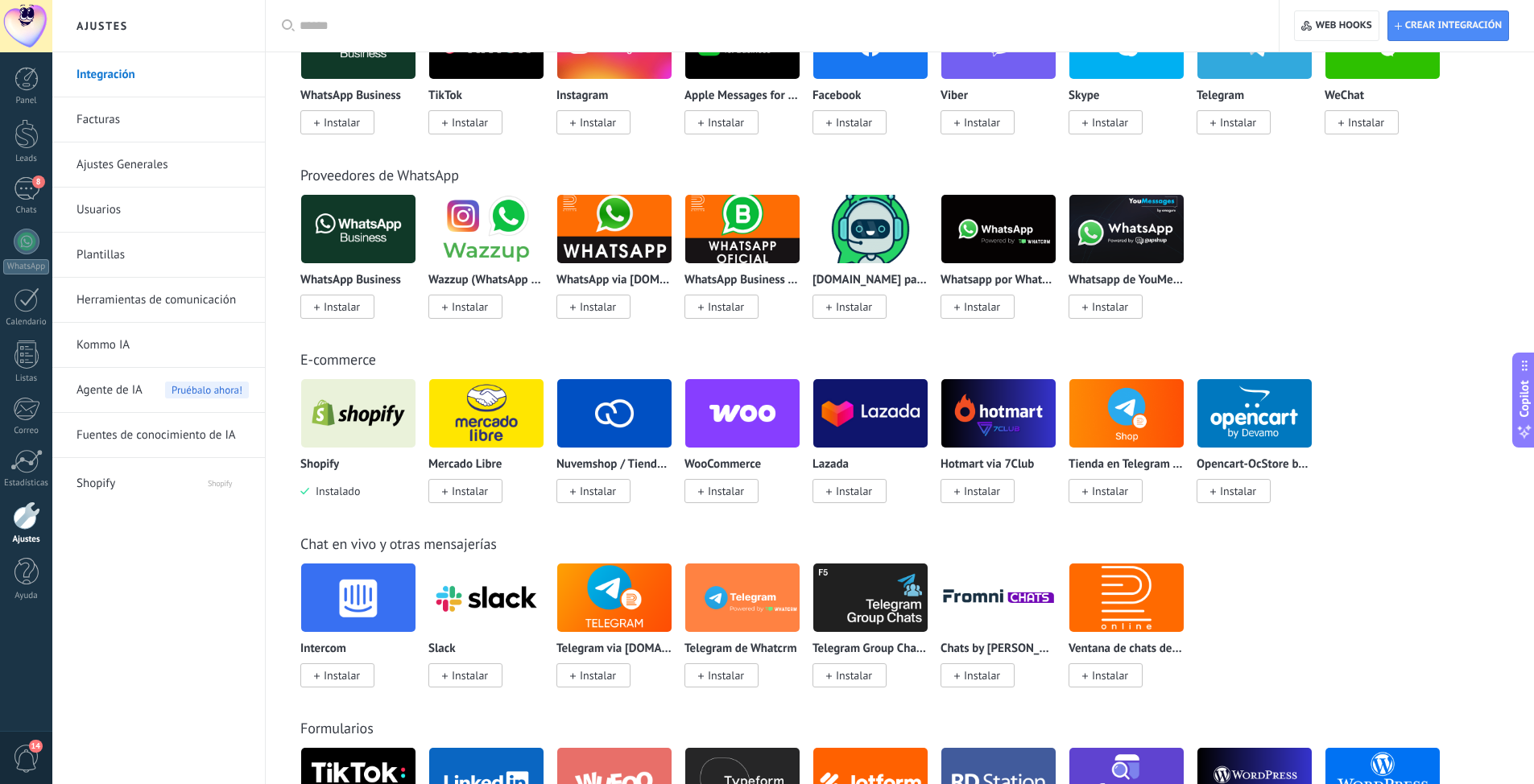
click at [112, 306] on link "Herramientas de comunicación" at bounding box center [162, 300] width 172 height 45
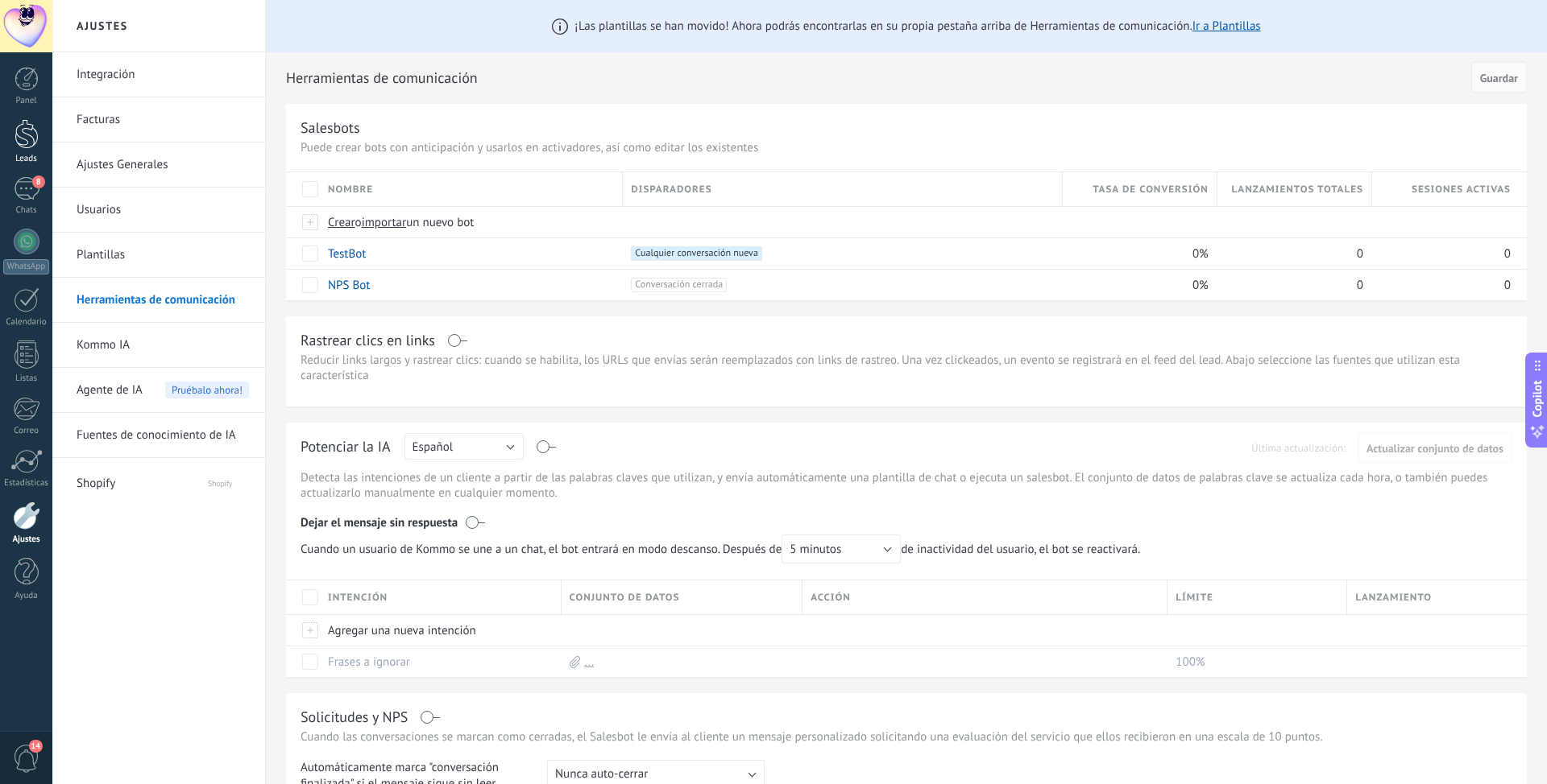
click at [21, 142] on div at bounding box center [27, 134] width 24 height 30
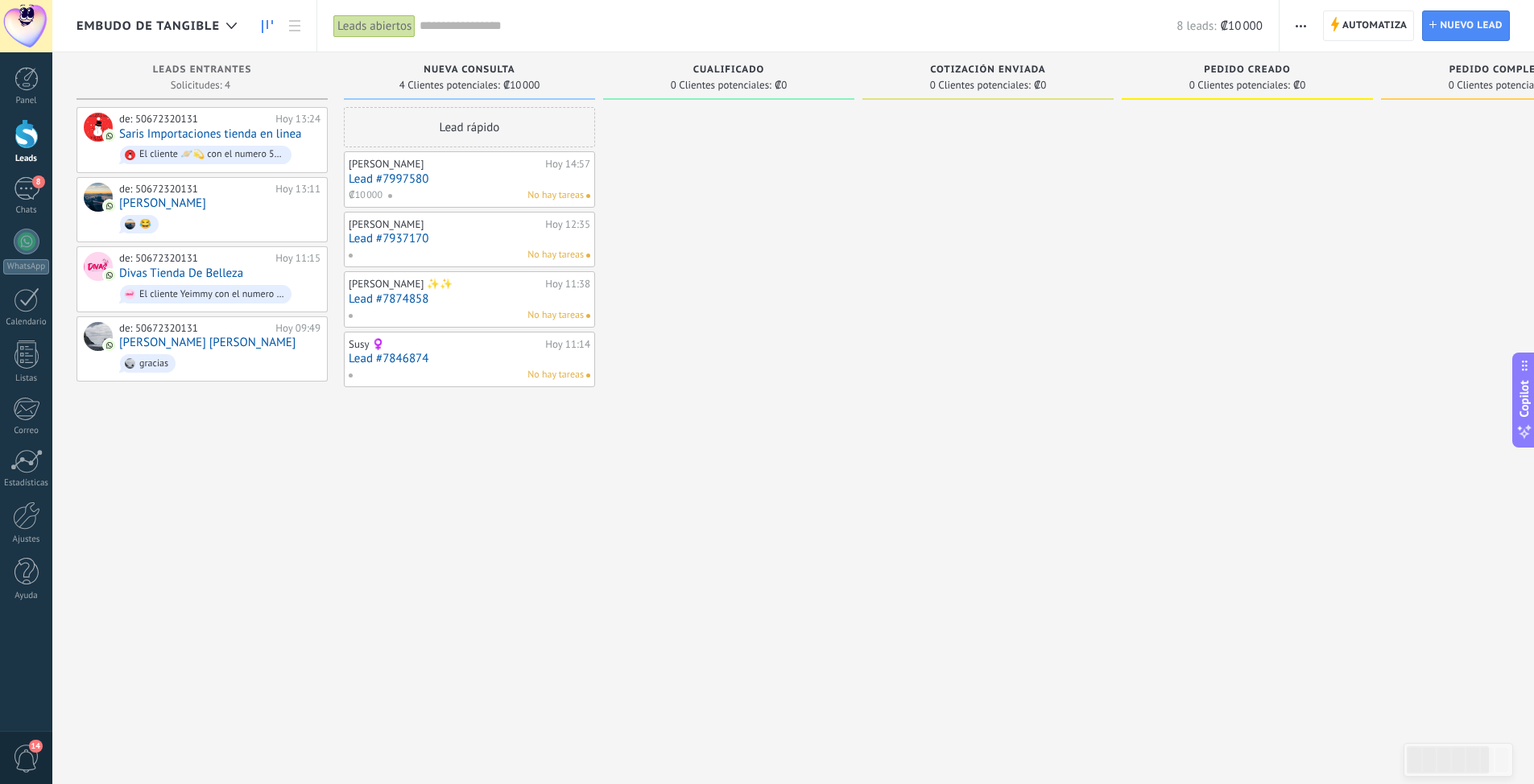
click at [1377, 26] on span "Automatiza" at bounding box center [1375, 26] width 65 height 29
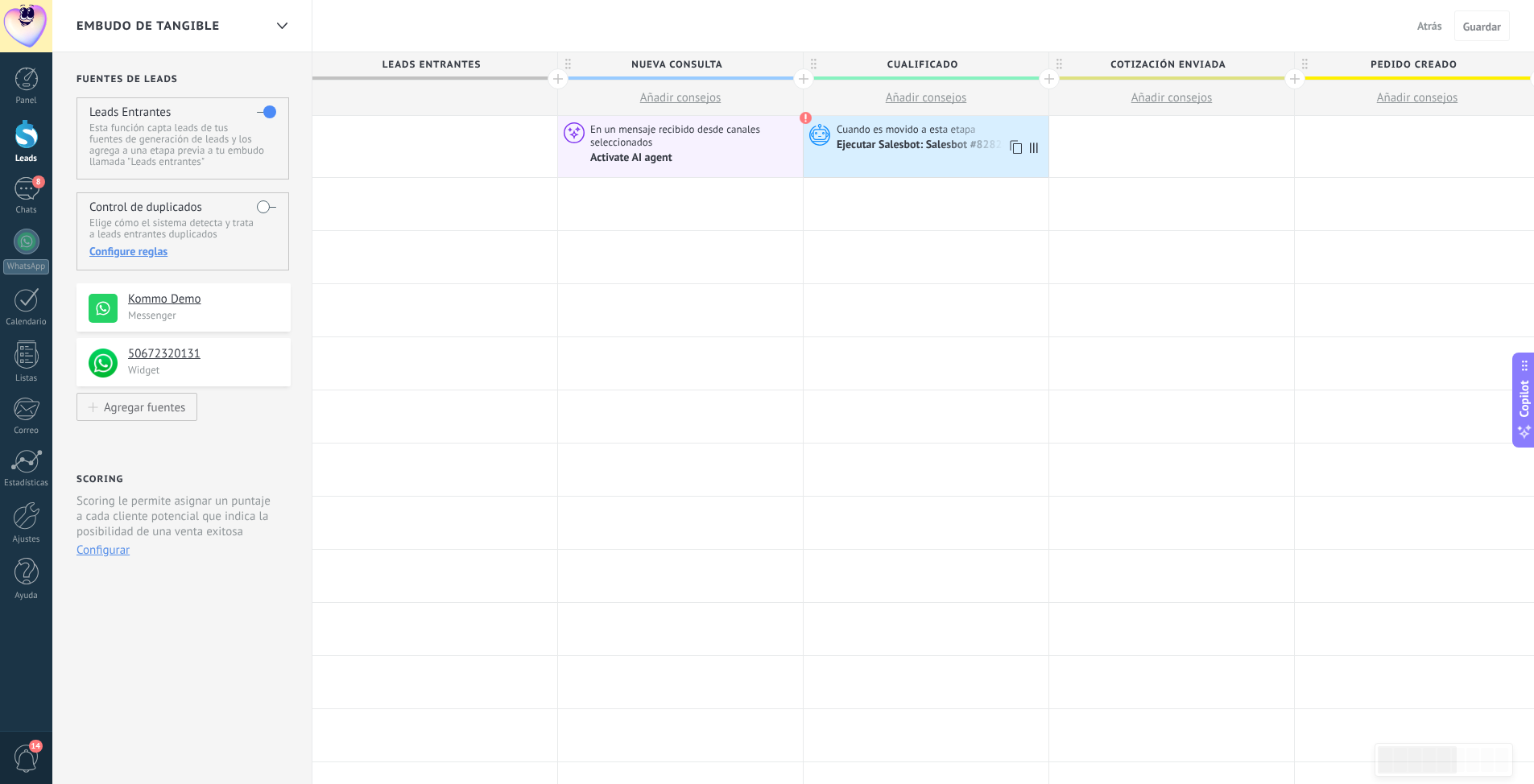
click at [808, 119] on span at bounding box center [806, 118] width 13 height 13
click at [888, 150] on div "Ejecutar Salesbot: Salesbot #82828" at bounding box center [924, 146] width 174 height 15
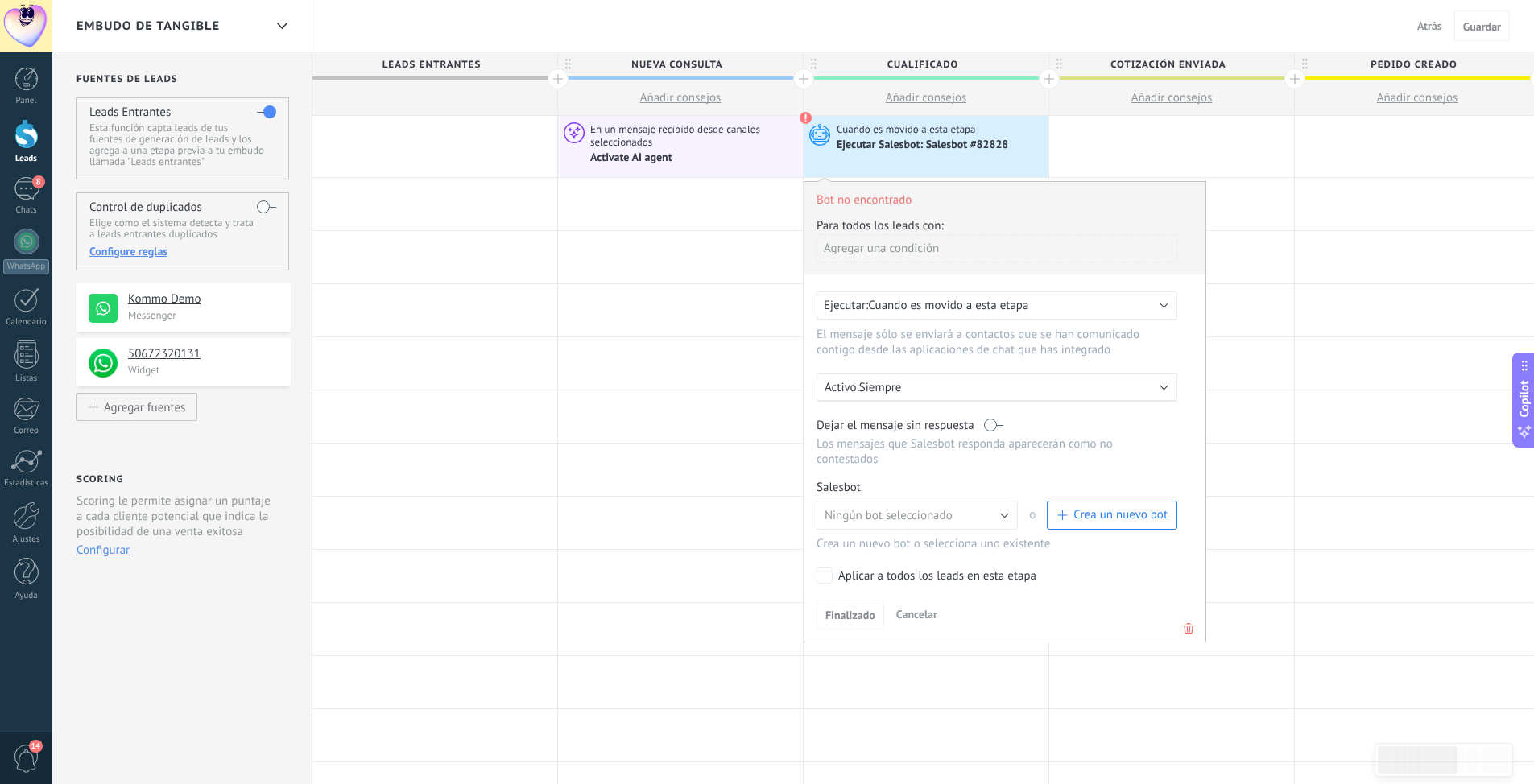
click at [1186, 627] on icon at bounding box center [1188, 629] width 18 height 19
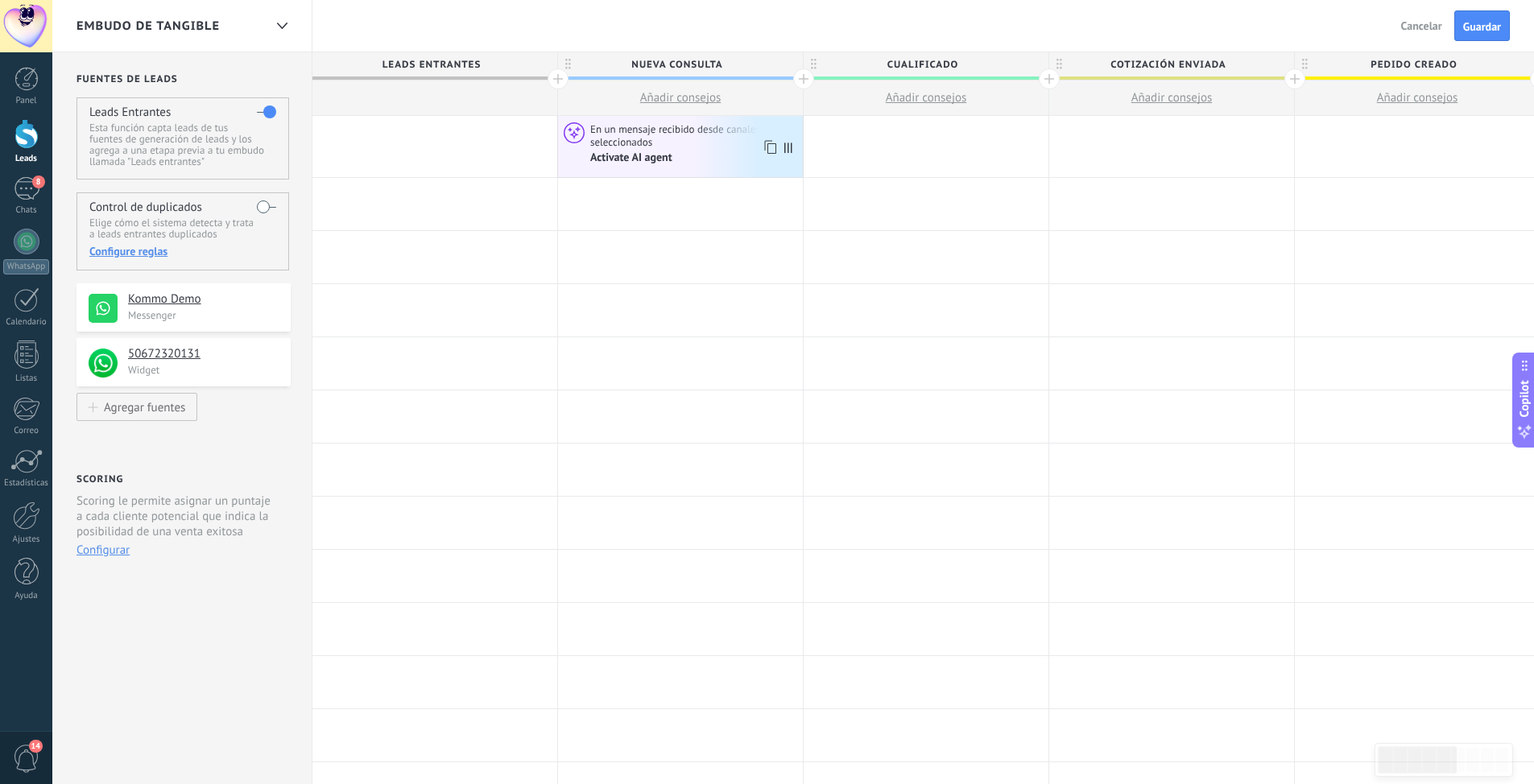
click at [634, 146] on span "En un mensaje recibido desde canales seleccionados" at bounding box center [694, 136] width 208 height 27
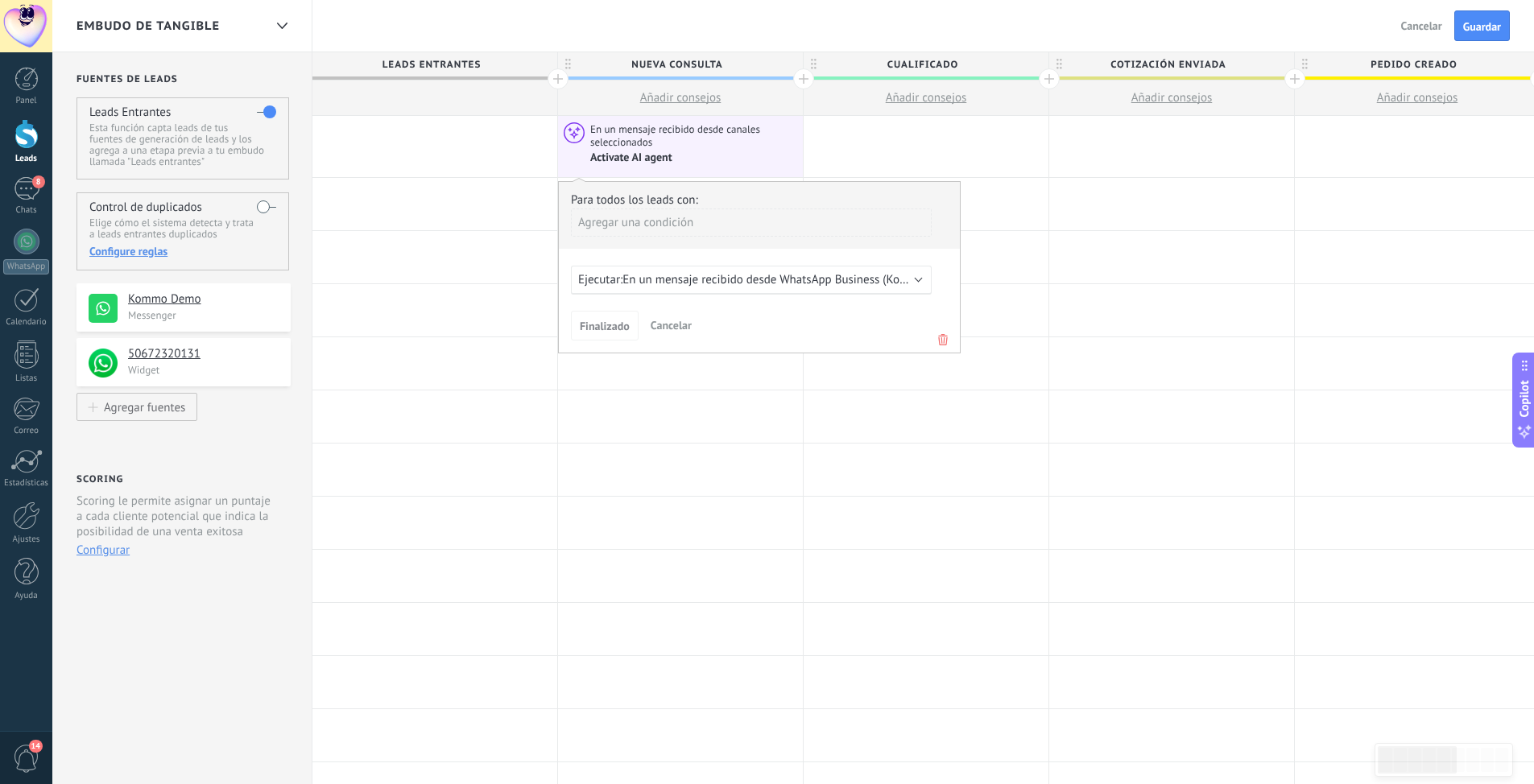
click at [885, 282] on span "En un mensaje recibido desde WhatsApp Business (Kommo Demo)" at bounding box center [792, 279] width 340 height 15
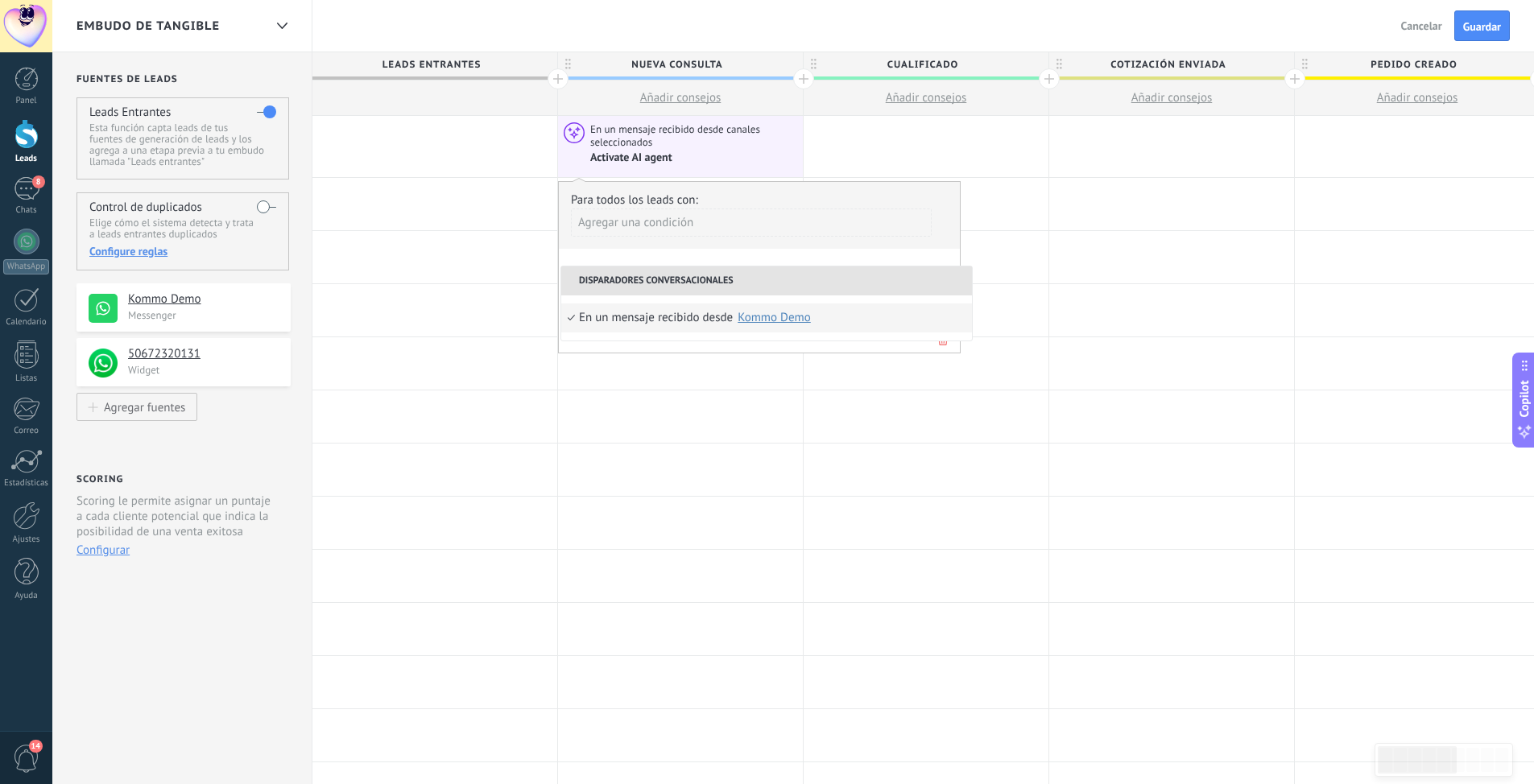
click at [657, 321] on div "En un mensaje recibido desde" at bounding box center [655, 318] width 153 height 29
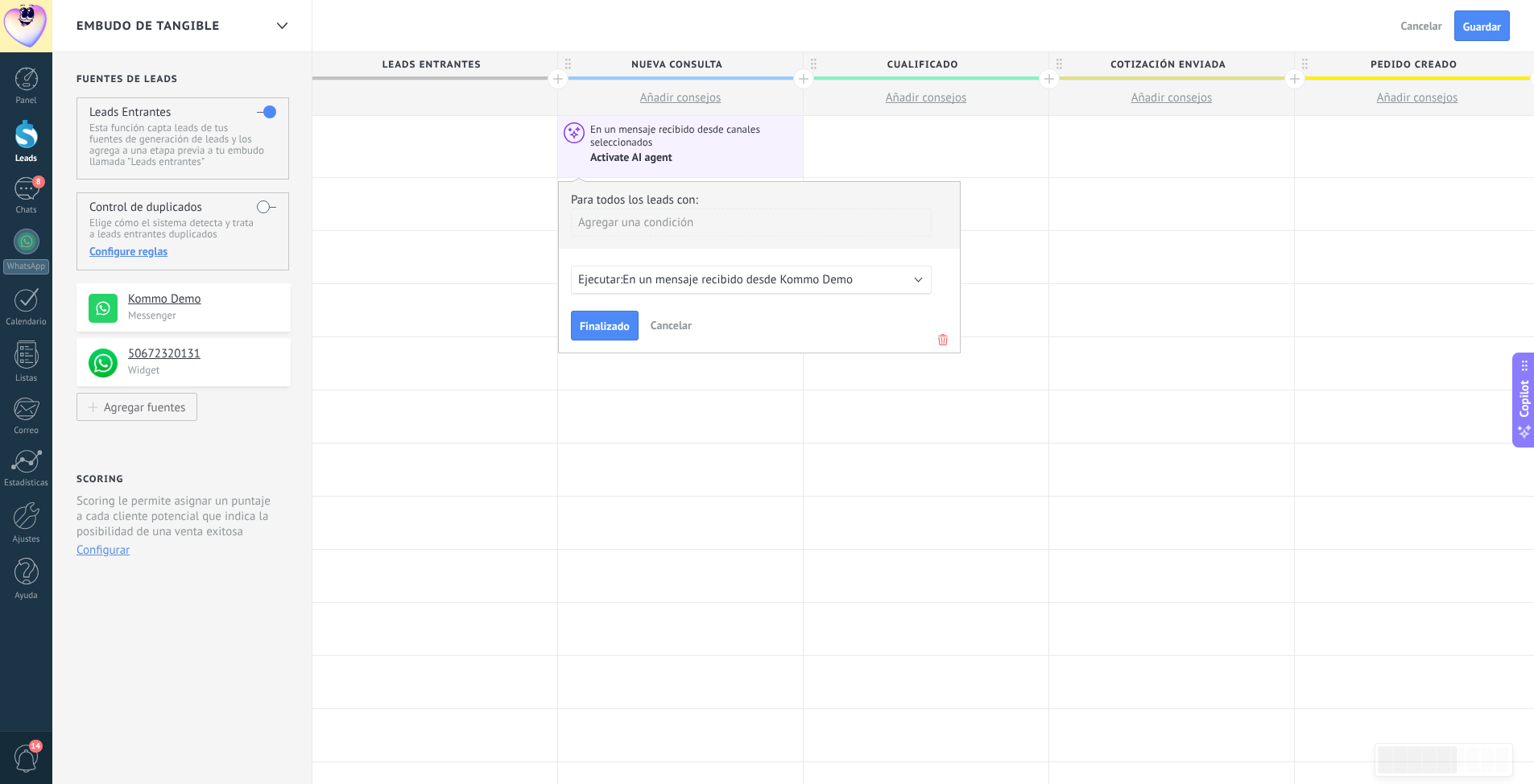
click at [825, 276] on span "En un mensaje recibido desde Kommo Demo" at bounding box center [738, 279] width 231 height 15
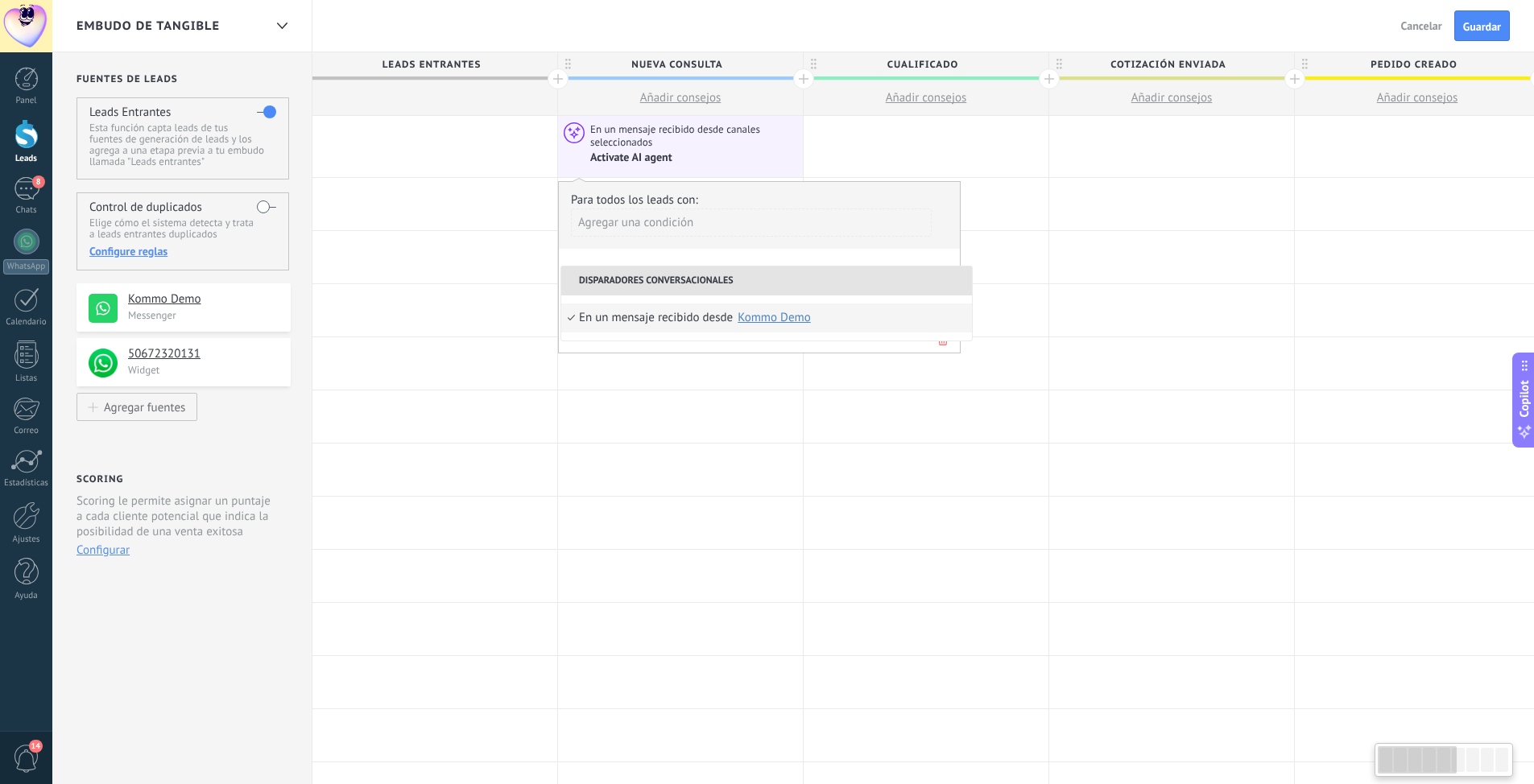
click at [706, 224] on div "Agregar una condición" at bounding box center [751, 222] width 360 height 28
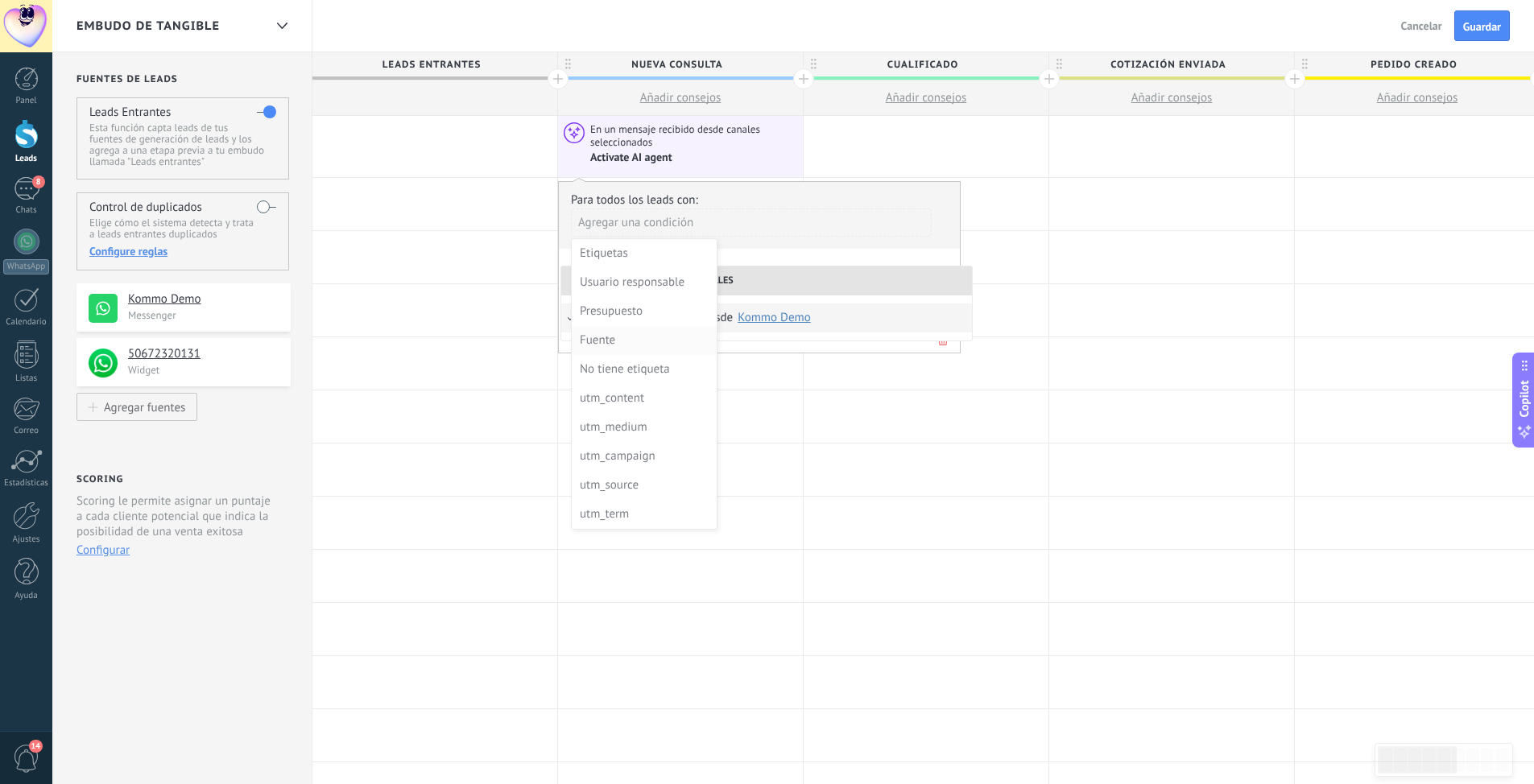
click at [615, 335] on div "Fuente" at bounding box center [642, 341] width 126 height 23
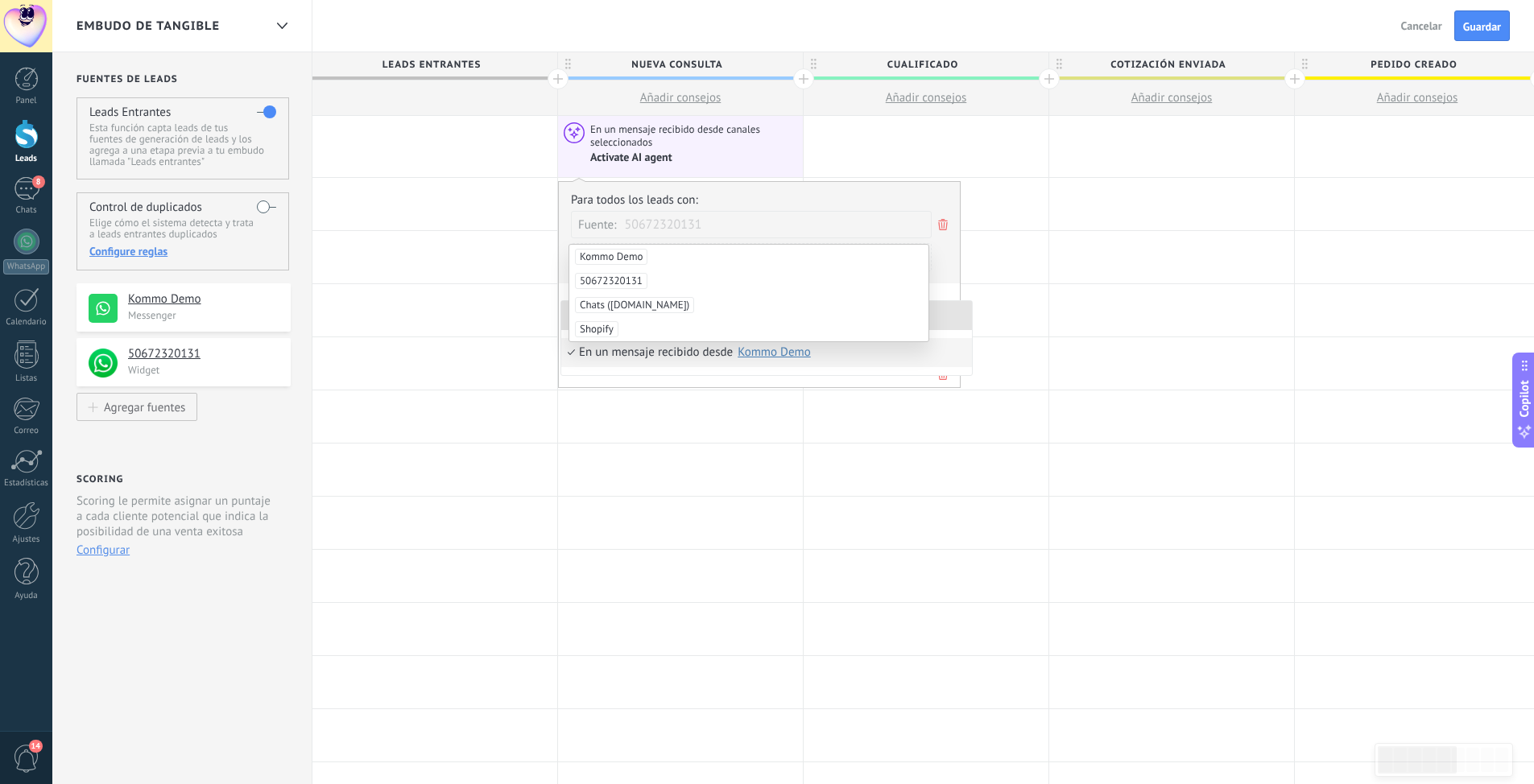
click at [618, 279] on span "50672320131" at bounding box center [610, 281] width 72 height 16
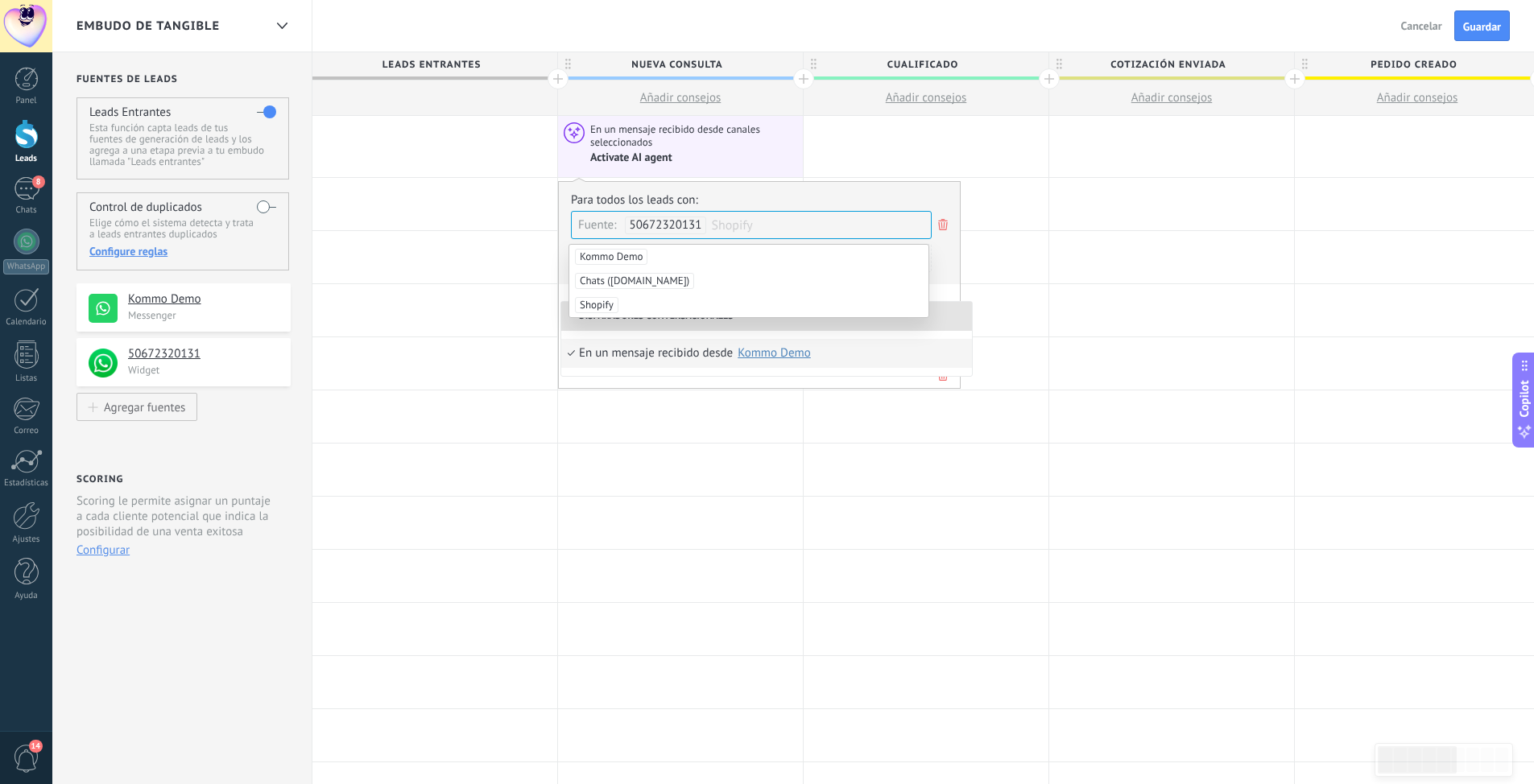
click at [946, 272] on div "Para todos los leads con: Fuente: 50672320131 Shopify Agregar una condición" at bounding box center [759, 238] width 377 height 92
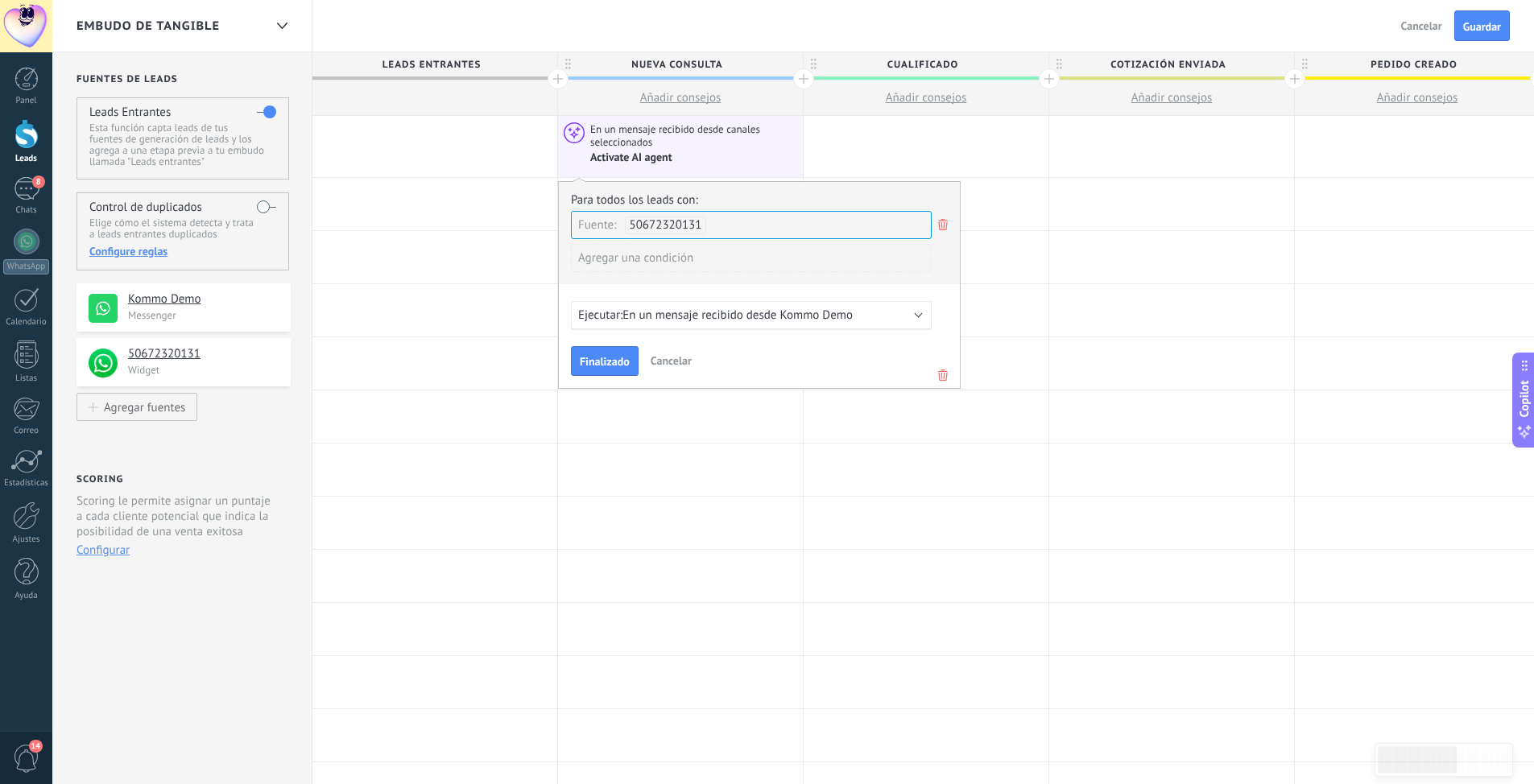
click at [607, 309] on span "Ejecutar:" at bounding box center [600, 315] width 45 height 15
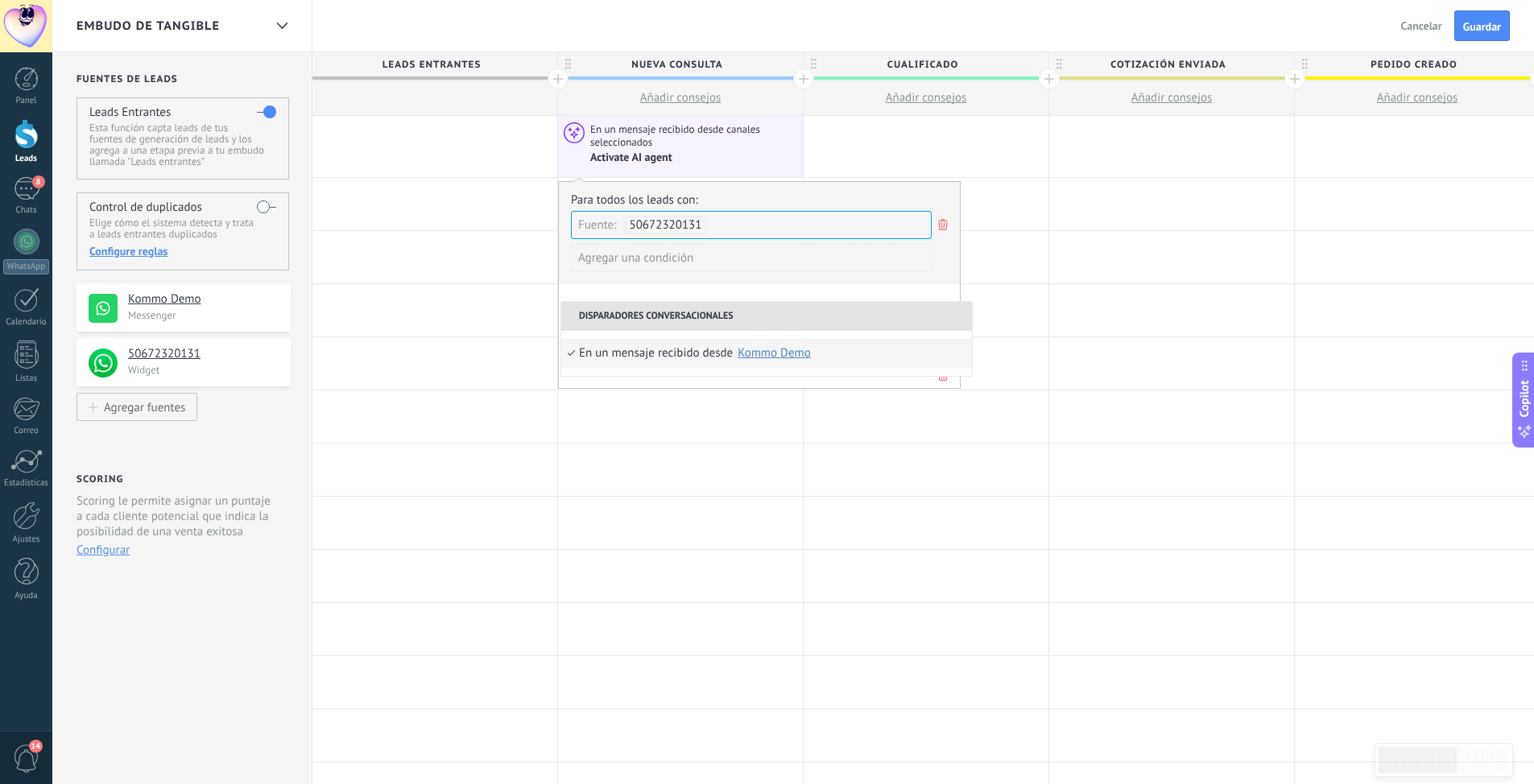
click at [735, 291] on div "Para todos los leads con: Fuente: 50672320131 Agregar una condición Ejecutar: E…" at bounding box center [759, 285] width 403 height 208
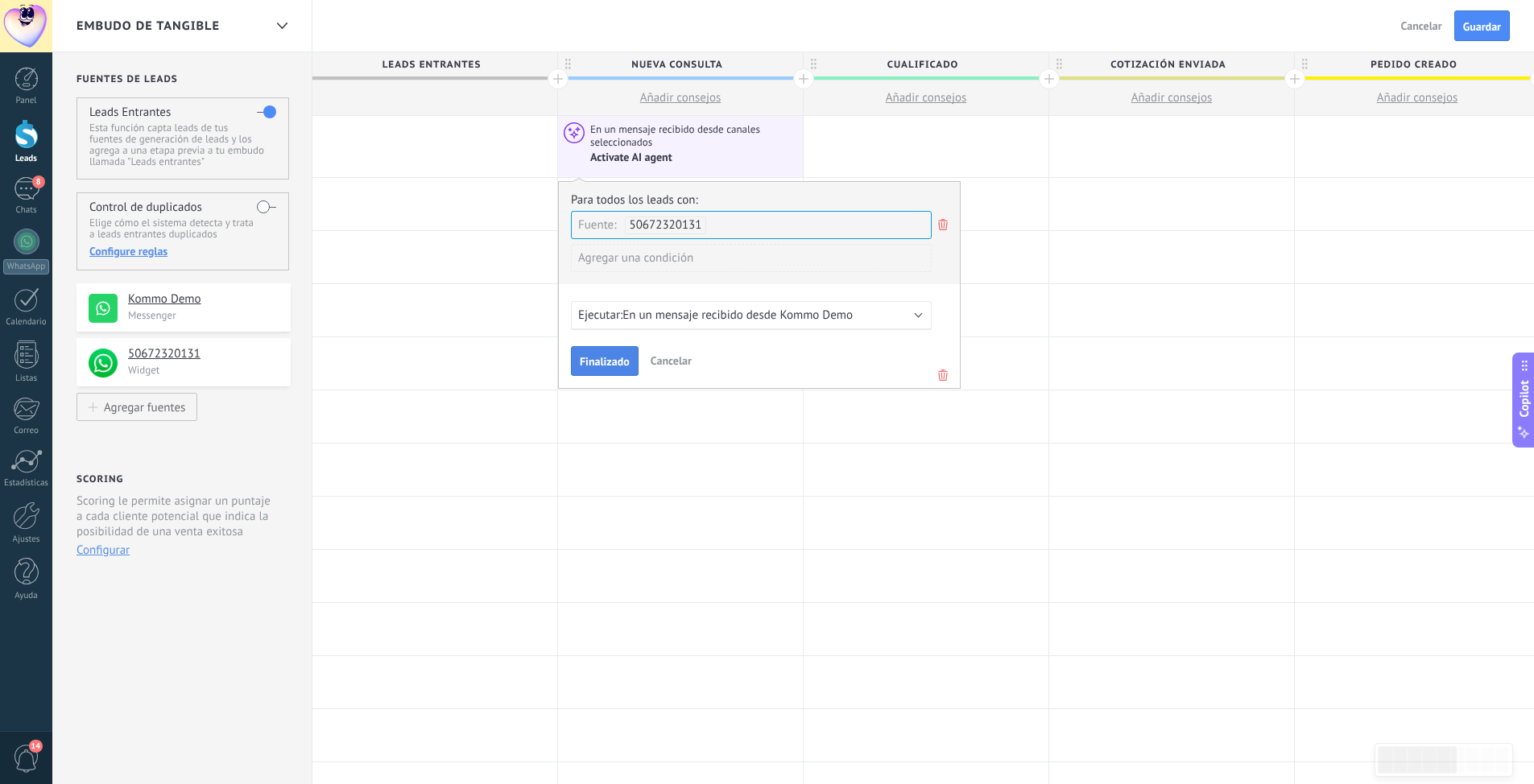
click at [599, 362] on span "Finalizado" at bounding box center [605, 361] width 50 height 11
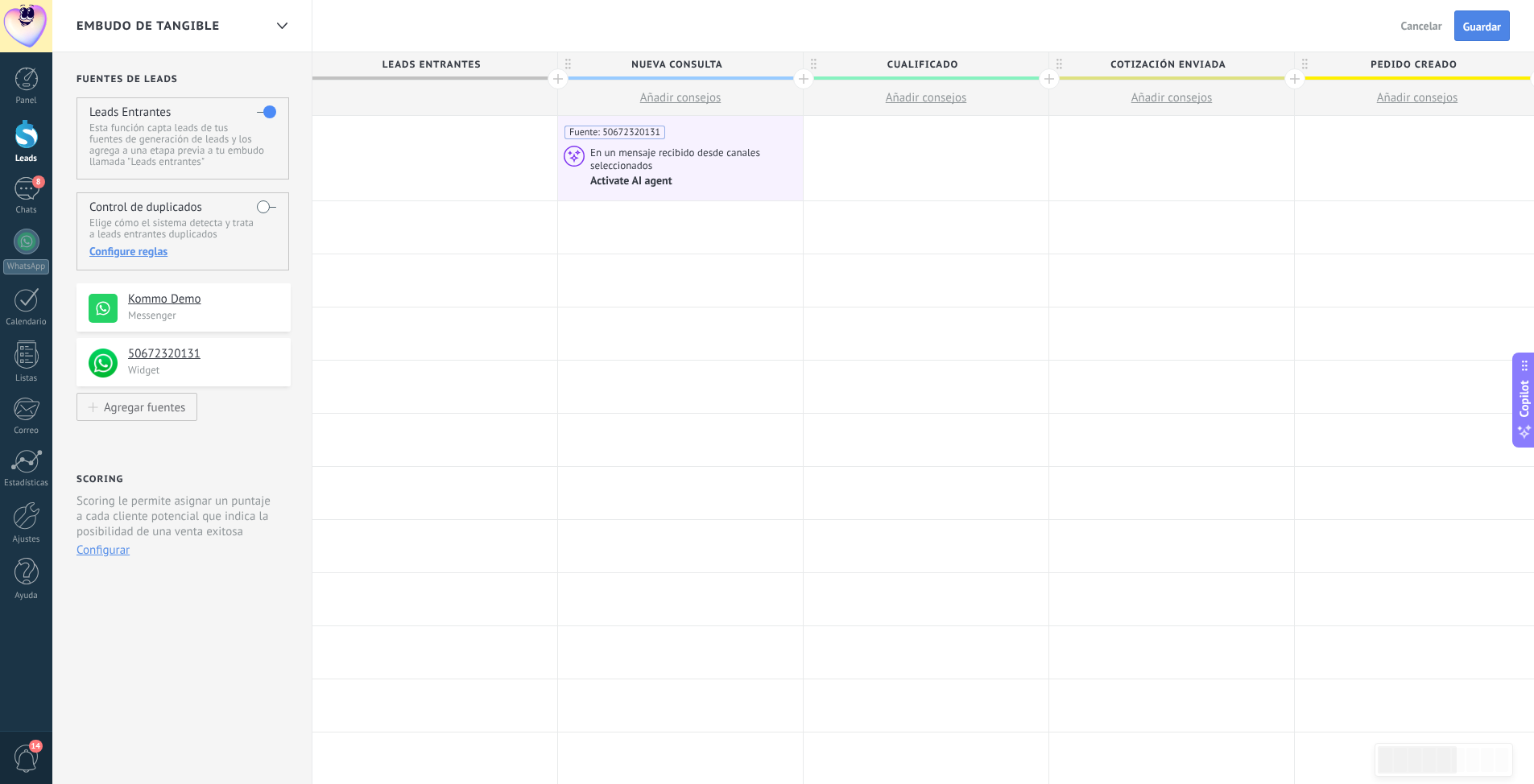
click at [1471, 30] on span "Guardar" at bounding box center [1481, 27] width 38 height 11
click at [1433, 23] on span "Salir" at bounding box center [1431, 26] width 22 height 15
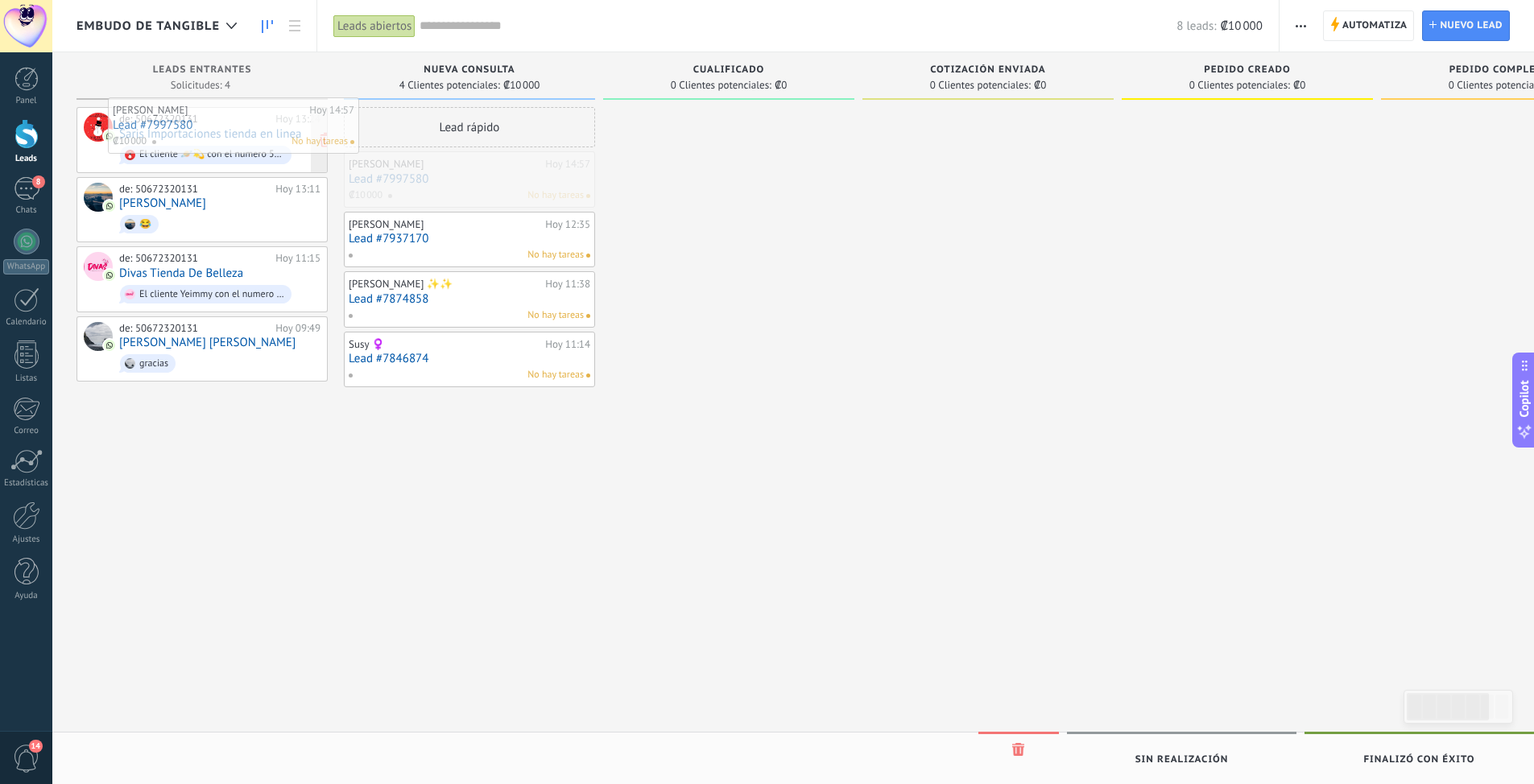
drag, startPoint x: 421, startPoint y: 183, endPoint x: 183, endPoint y: 127, distance: 244.5
drag, startPoint x: 407, startPoint y: 175, endPoint x: 121, endPoint y: 335, distance: 327.7
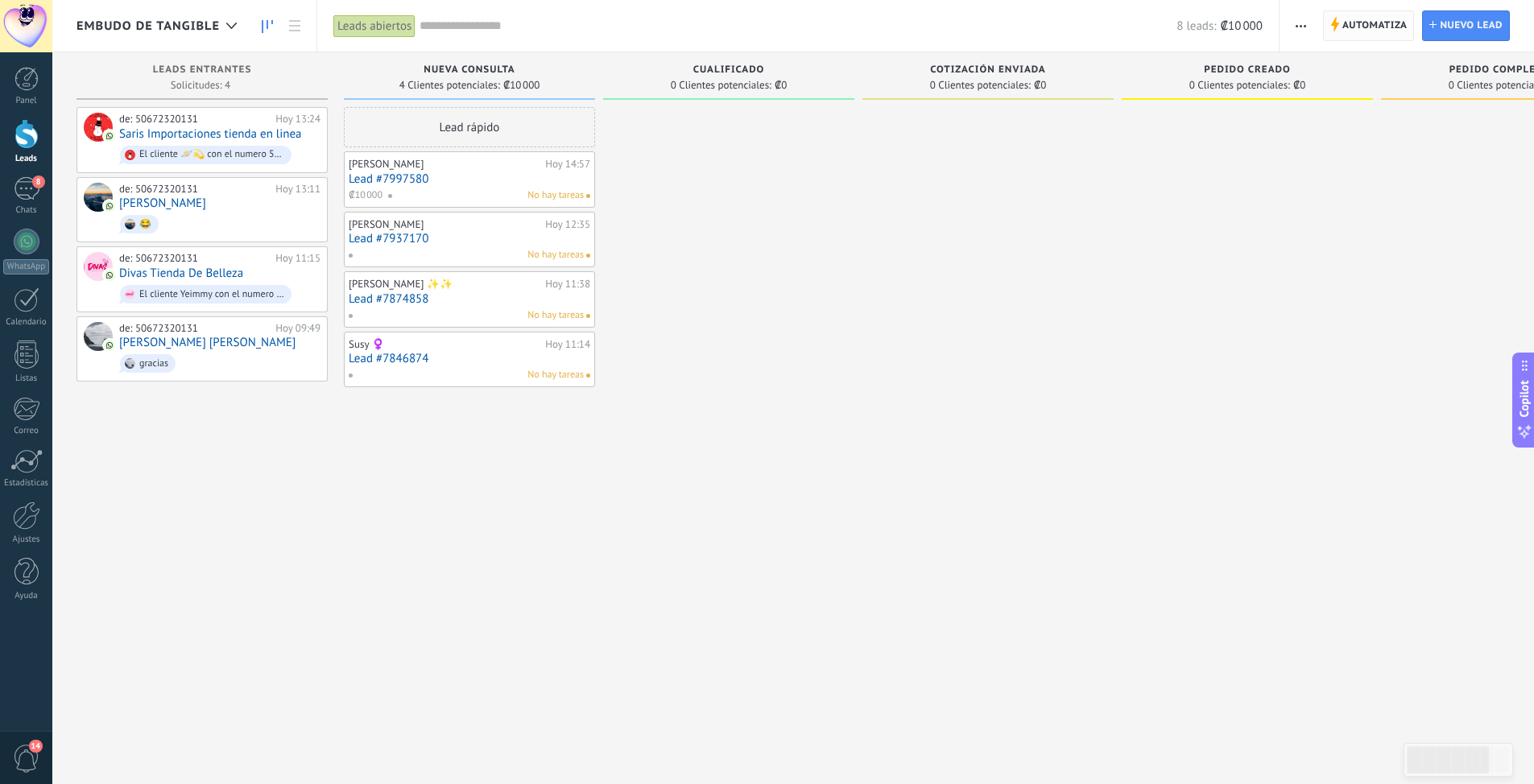
click at [1365, 26] on span "Automatiza" at bounding box center [1375, 26] width 65 height 29
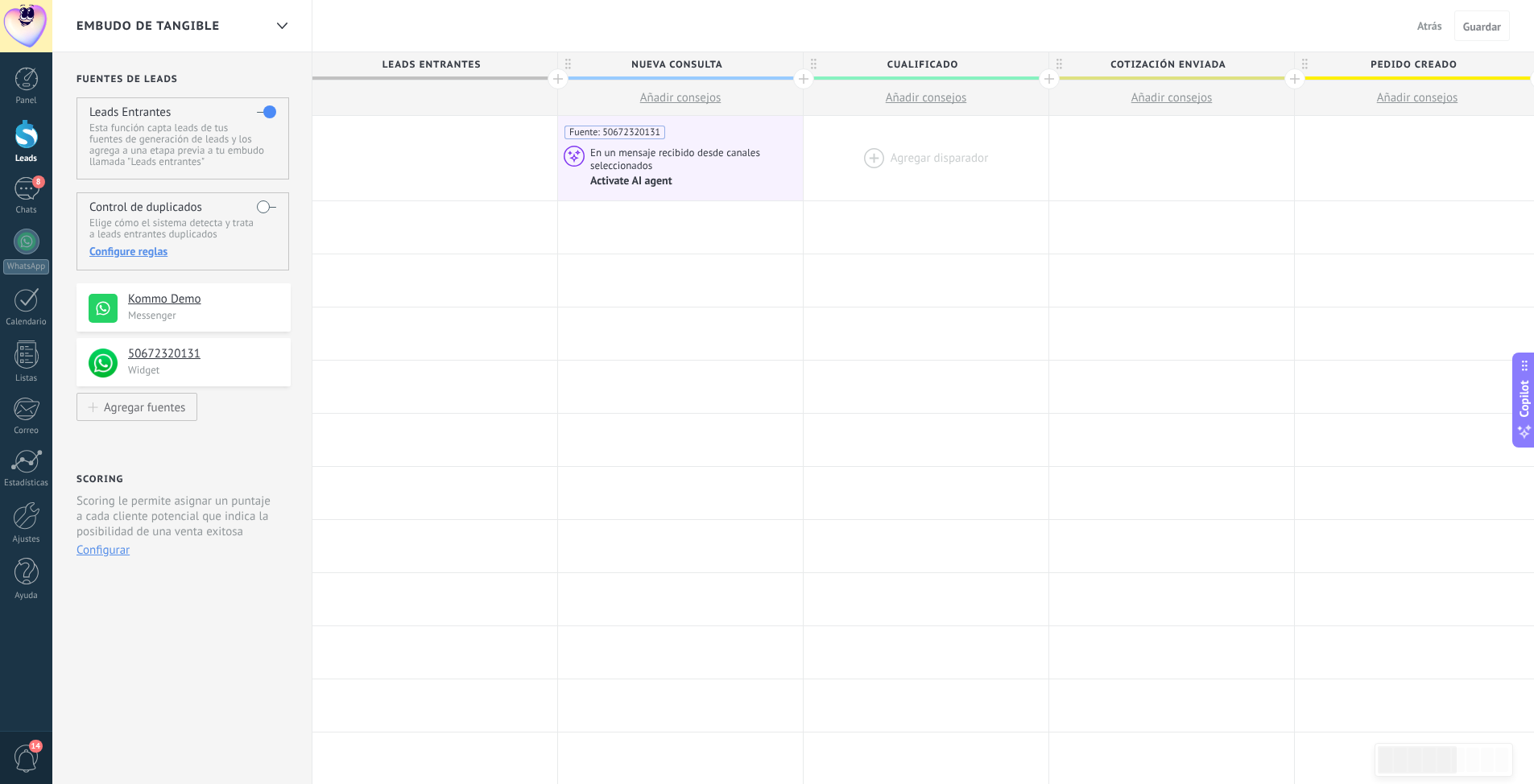
drag, startPoint x: 727, startPoint y: 137, endPoint x: 873, endPoint y: 167, distance: 149.1
click at [972, 150] on div "**********" at bounding box center [1417, 158] width 2210 height 85
click at [554, 79] on div at bounding box center [557, 79] width 21 height 21
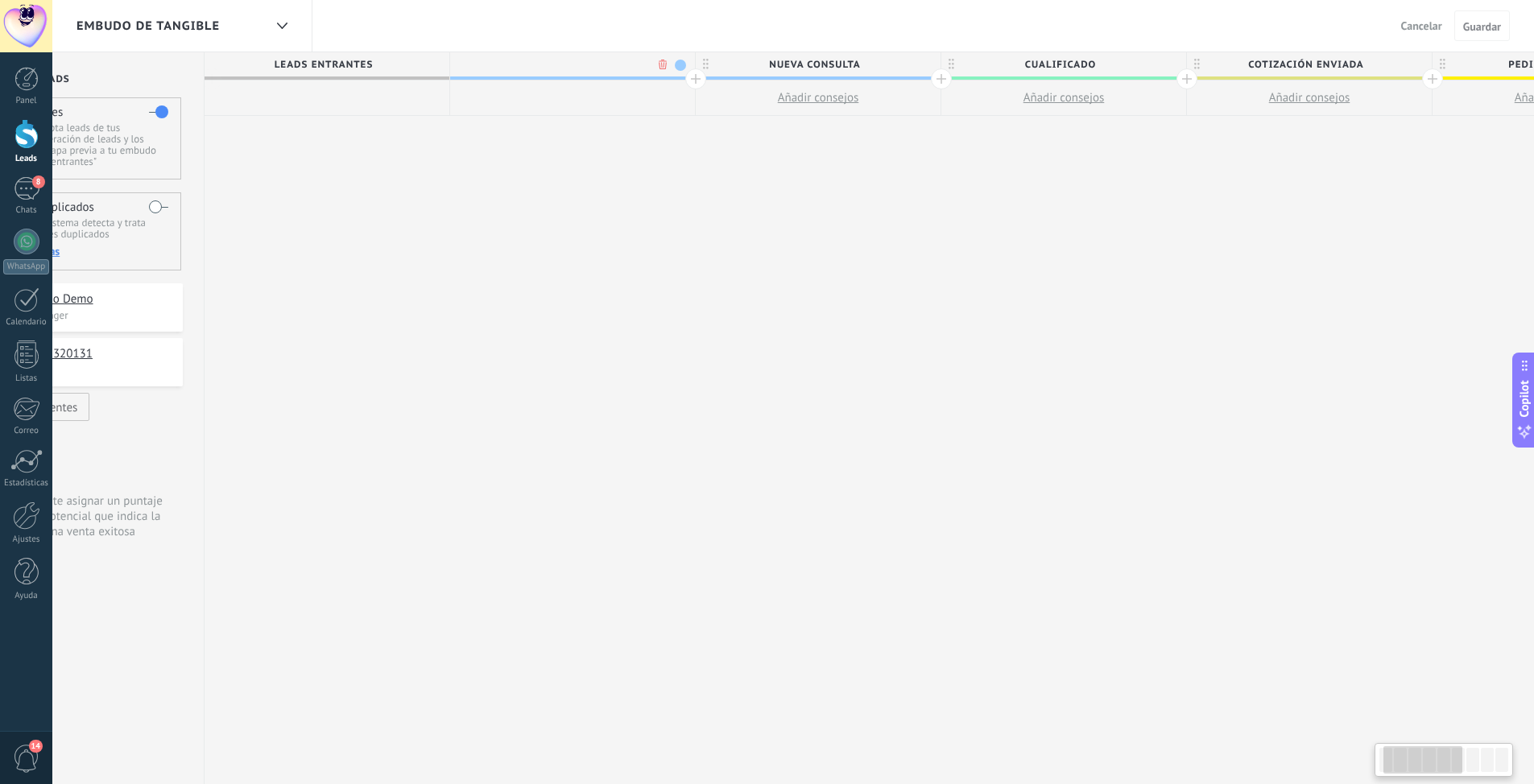
scroll to position [0, 121]
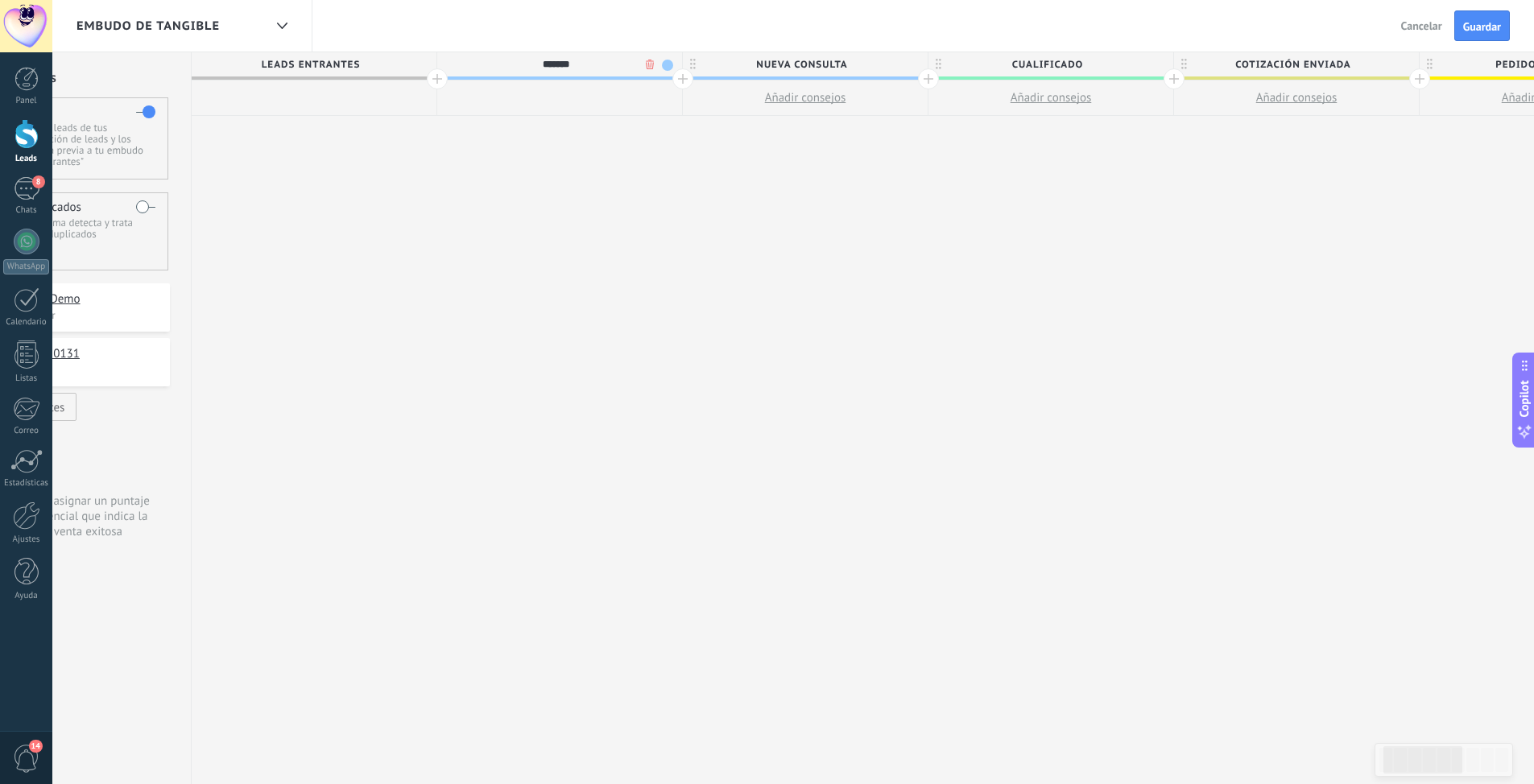
type input "*******"
click at [1481, 24] on span "Guardar" at bounding box center [1481, 27] width 38 height 11
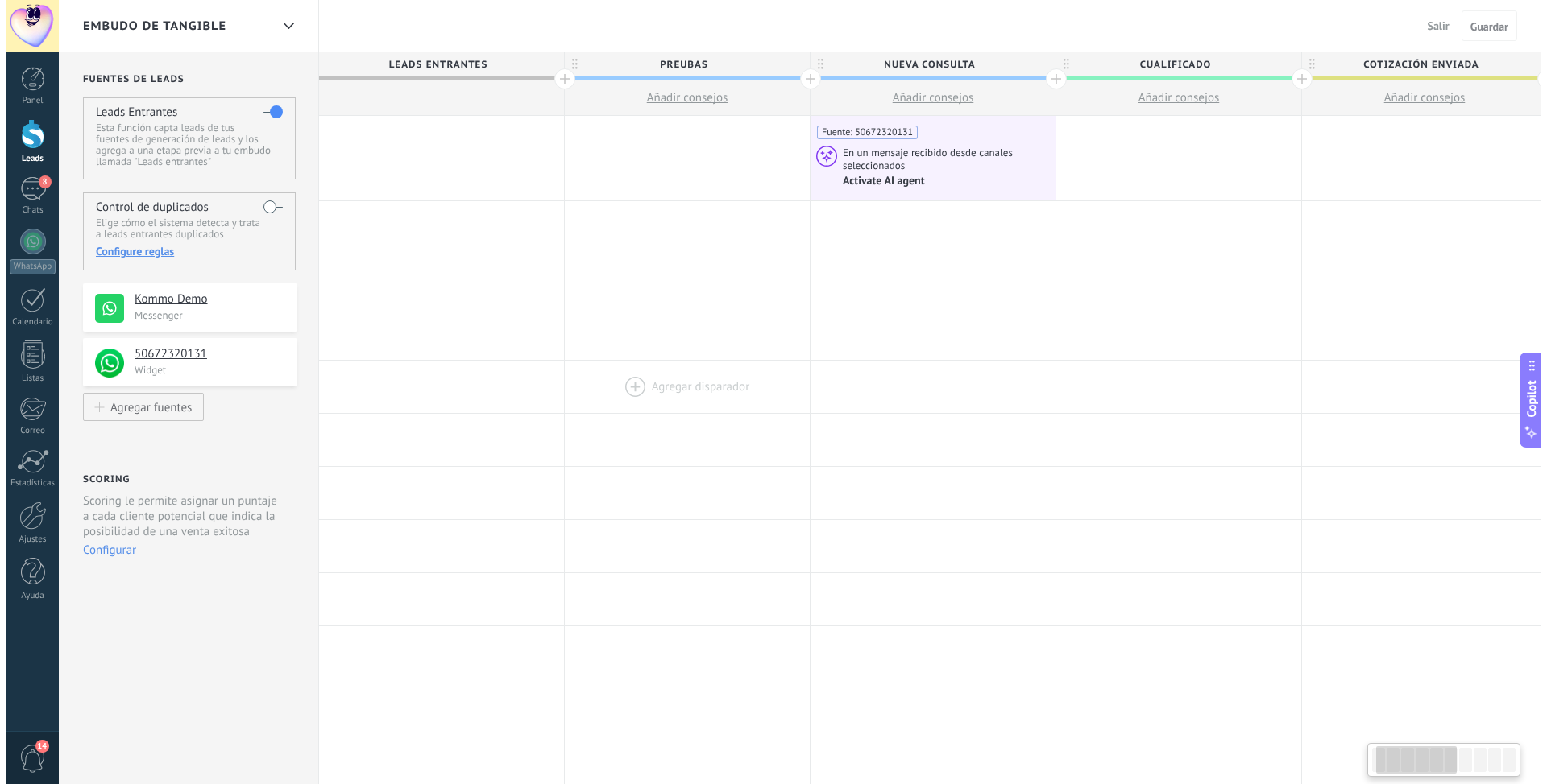
scroll to position [0, 121]
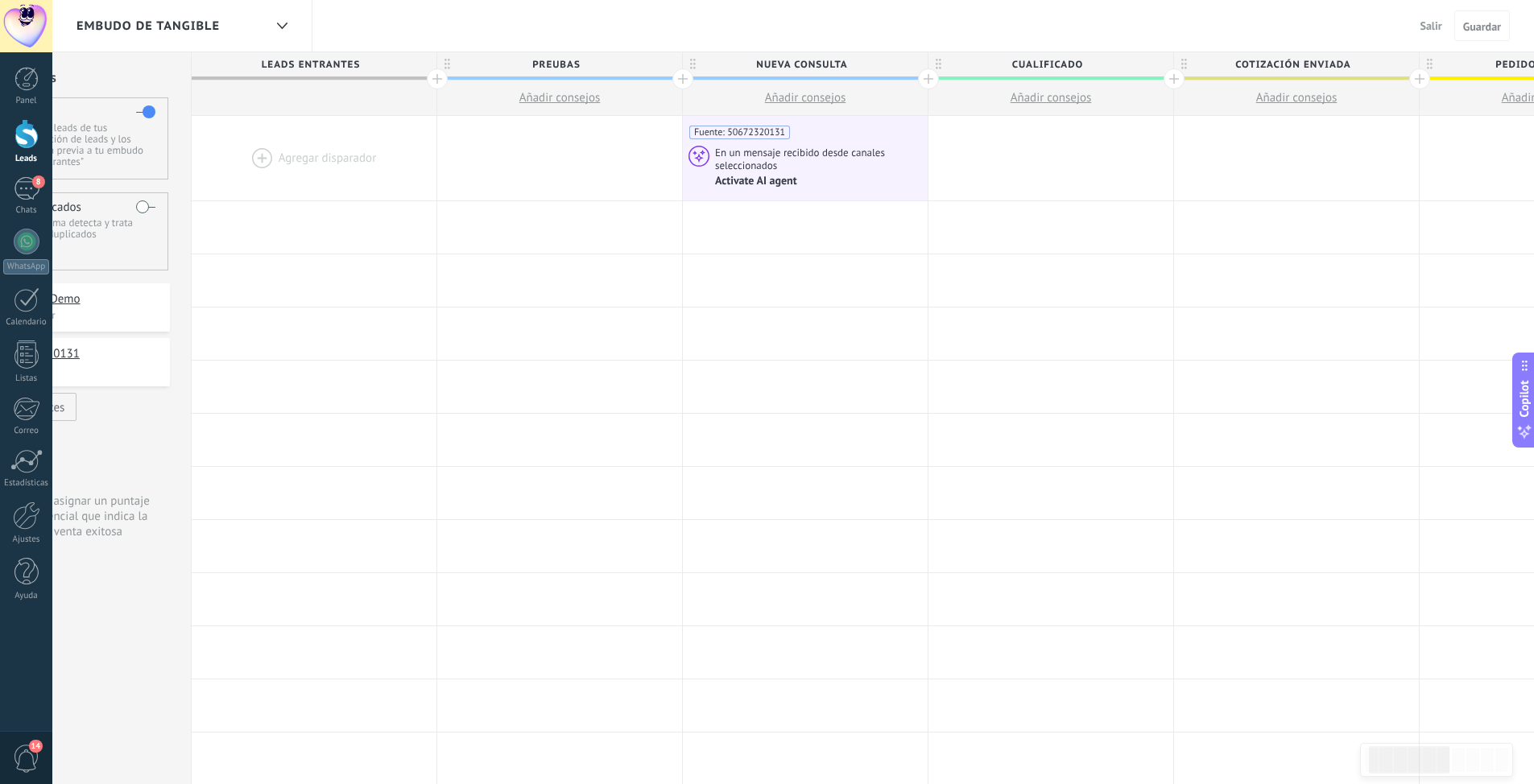
click at [26, 149] on link "Leads" at bounding box center [26, 142] width 52 height 45
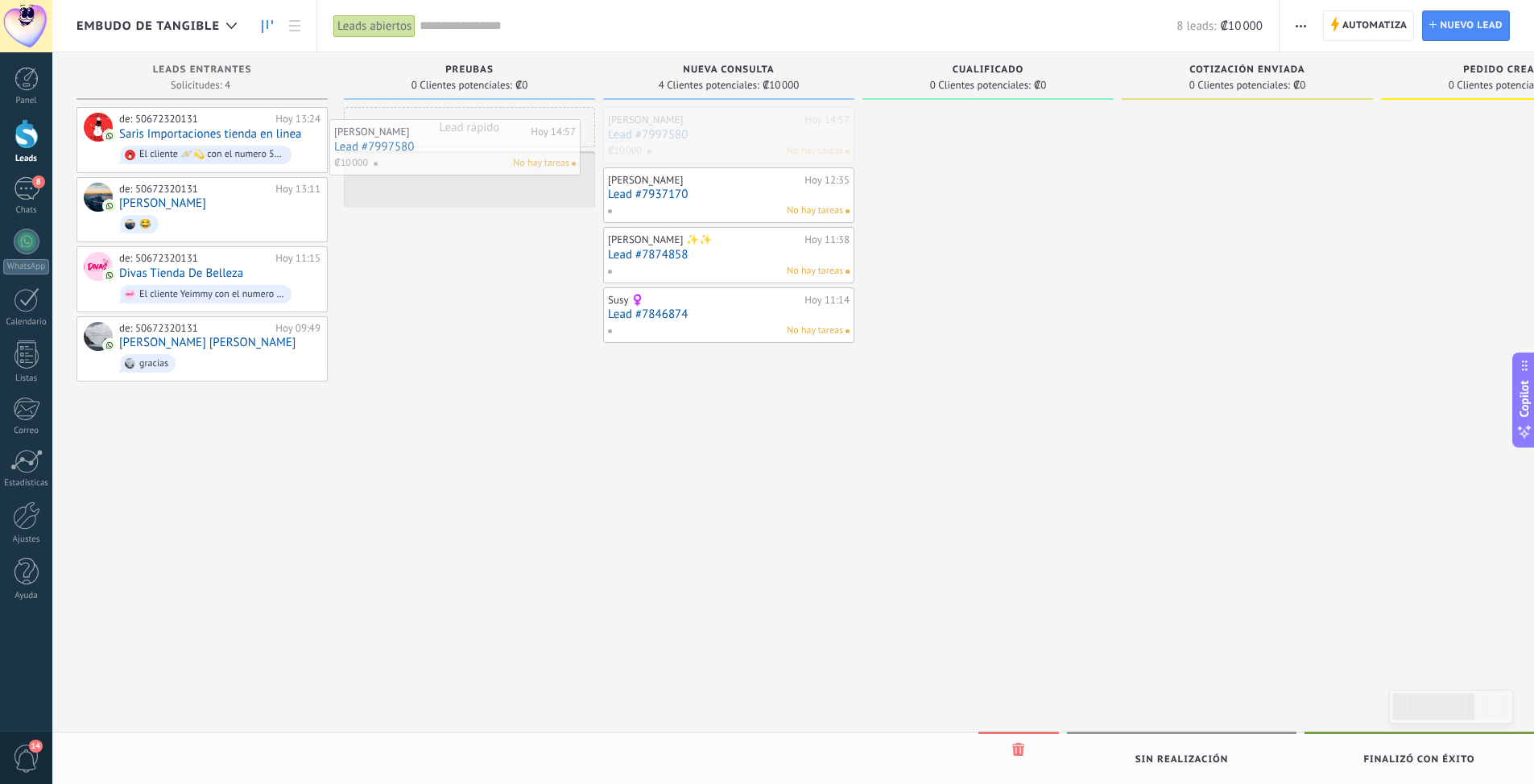
drag, startPoint x: 693, startPoint y: 137, endPoint x: 420, endPoint y: 149, distance: 273.3
drag, startPoint x: 390, startPoint y: 174, endPoint x: 640, endPoint y: 132, distance: 253.5
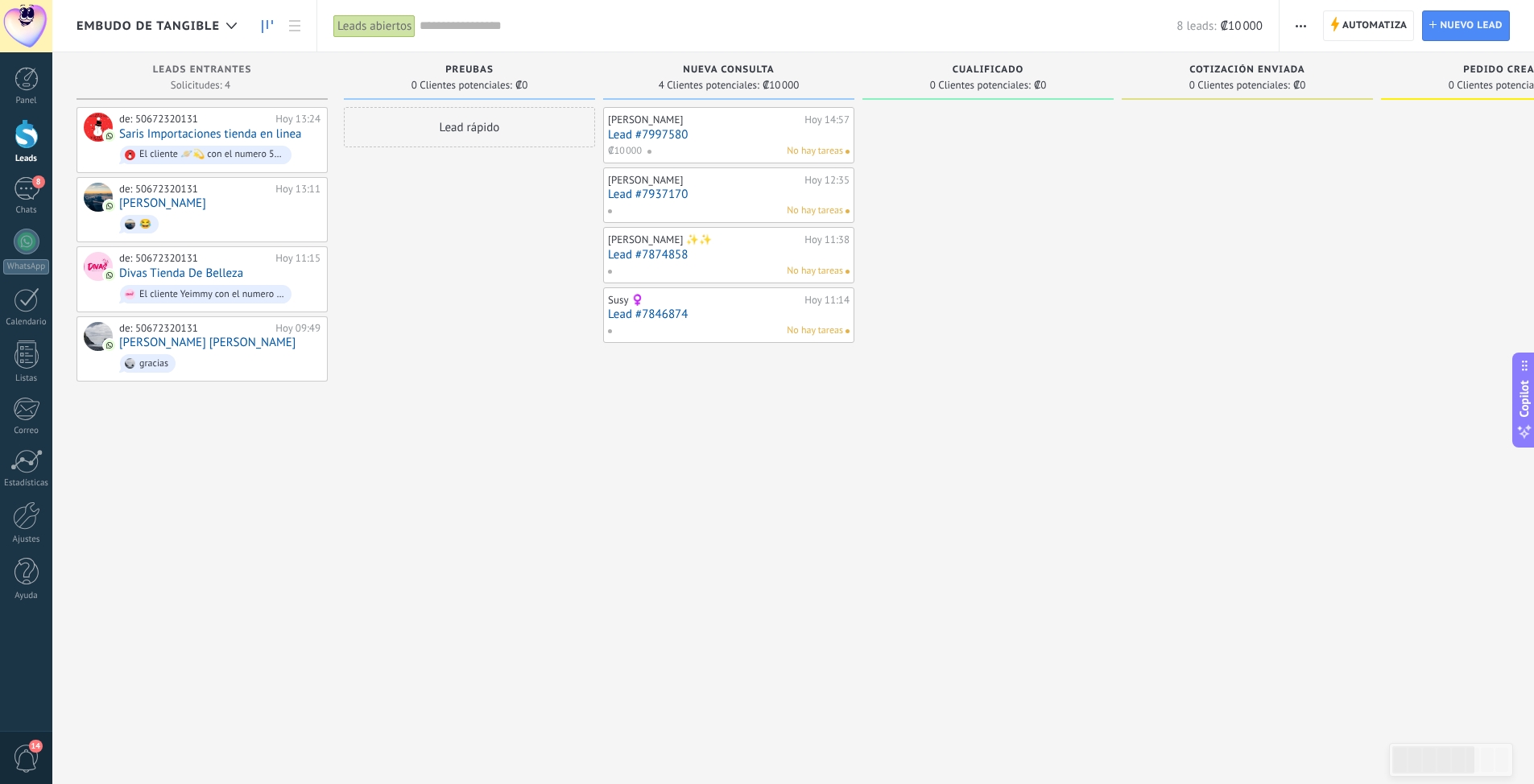
click at [18, 32] on div at bounding box center [26, 26] width 52 height 52
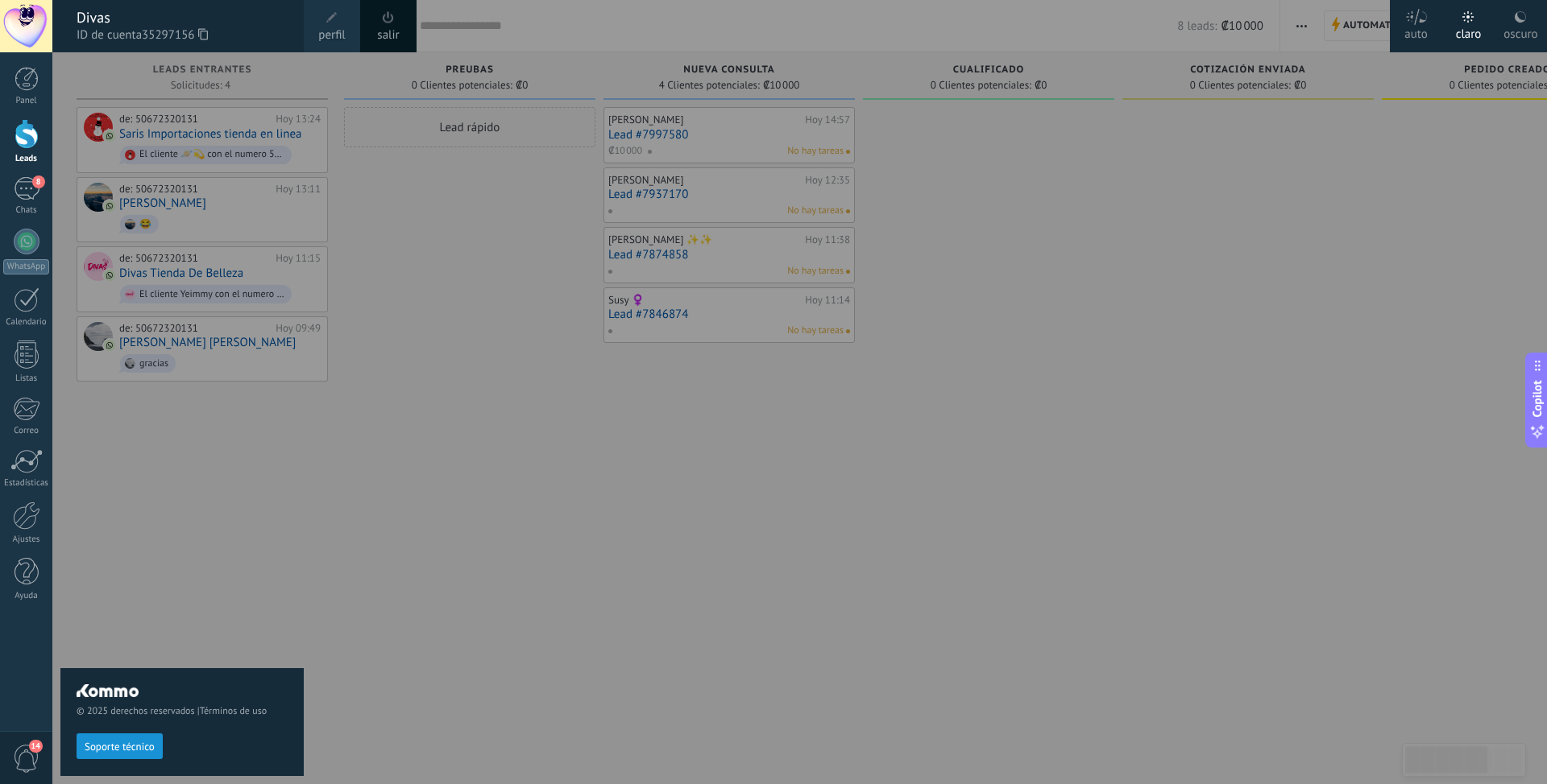
click at [37, 753] on span "14" at bounding box center [27, 759] width 28 height 28
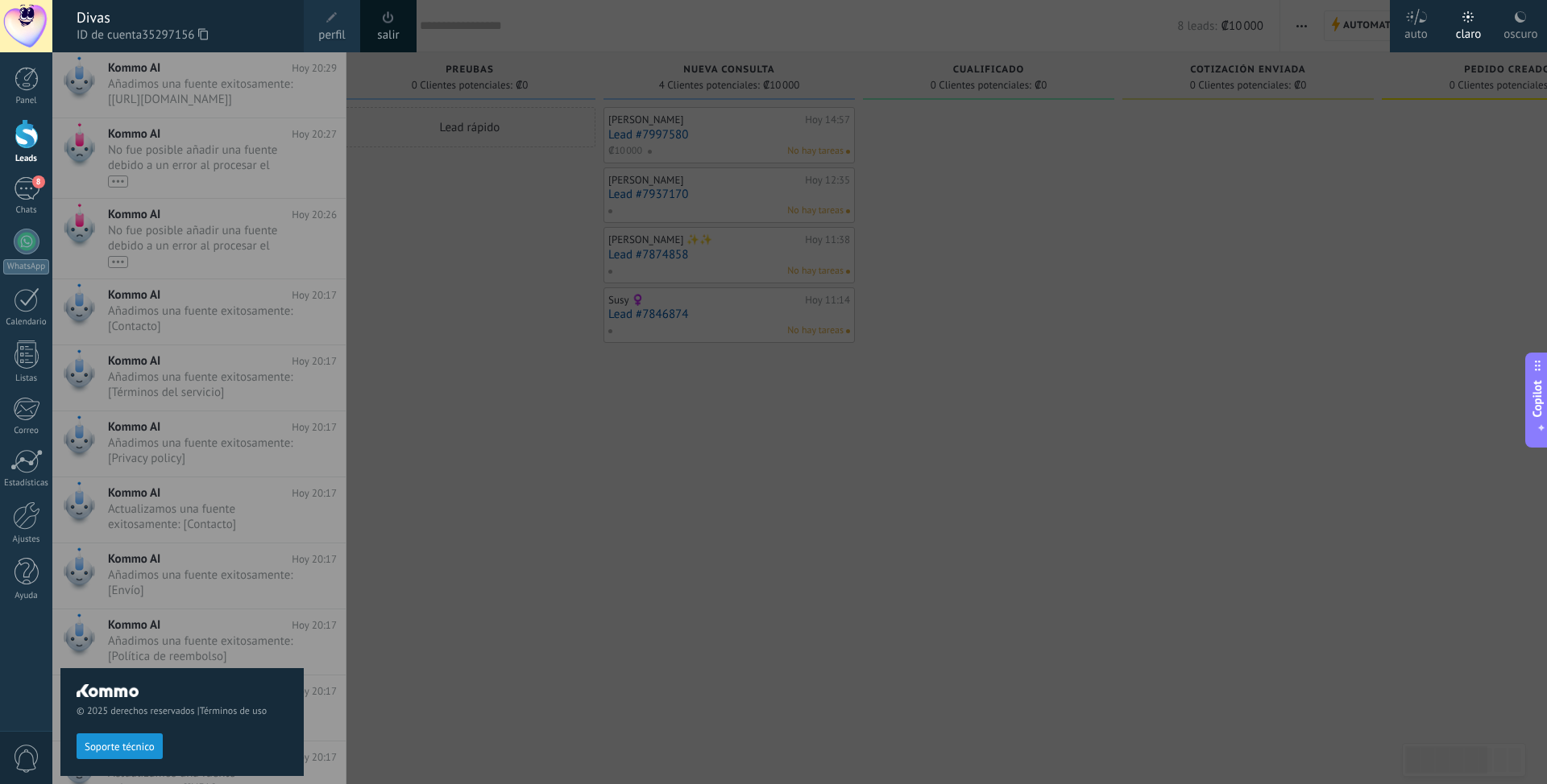
click at [189, 87] on div "© 2025 derechos reservados | Términos de uso Soporte técnico" at bounding box center [182, 418] width 244 height 732
click at [170, 197] on div "© 2025 derechos reservados | Términos de uso Soporte técnico" at bounding box center [182, 418] width 244 height 732
click at [184, 595] on div "© 2025 derechos reservados | Términos de uso Soporte técnico" at bounding box center [182, 418] width 244 height 732
click at [128, 753] on button "Soporte técnico" at bounding box center [119, 747] width 86 height 26
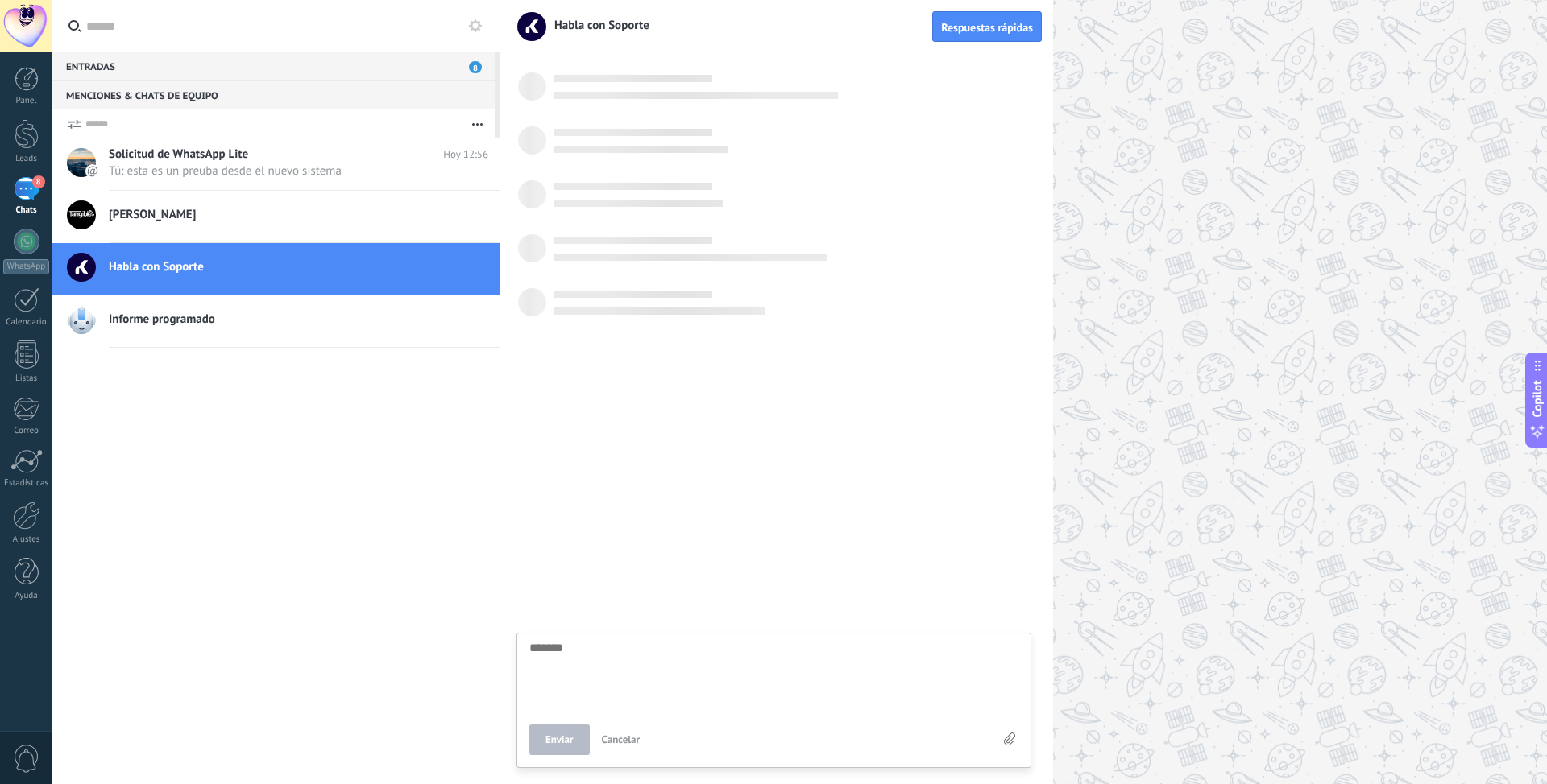
scroll to position [15, 0]
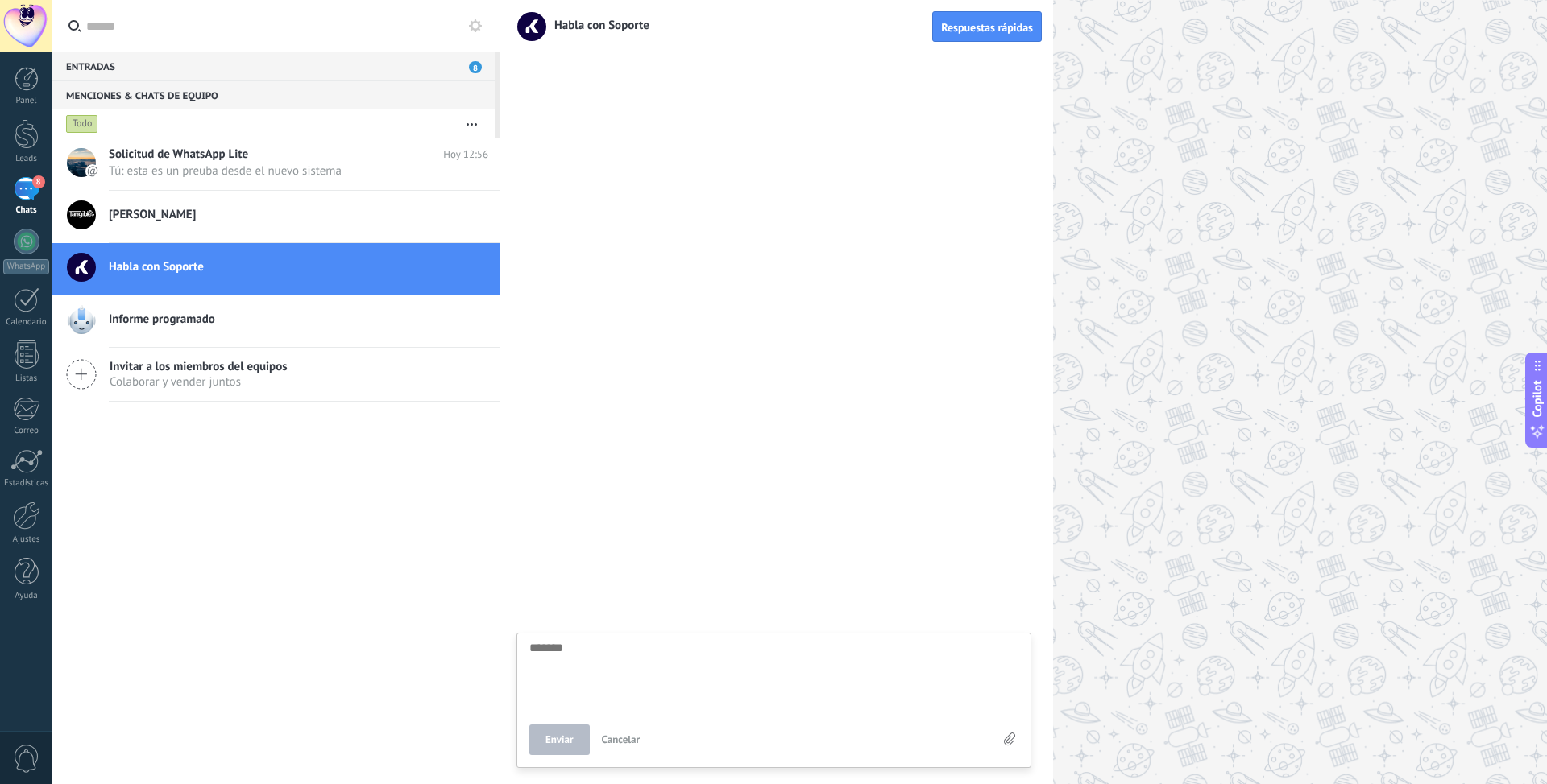
click at [157, 313] on span "Informe programado" at bounding box center [162, 320] width 106 height 16
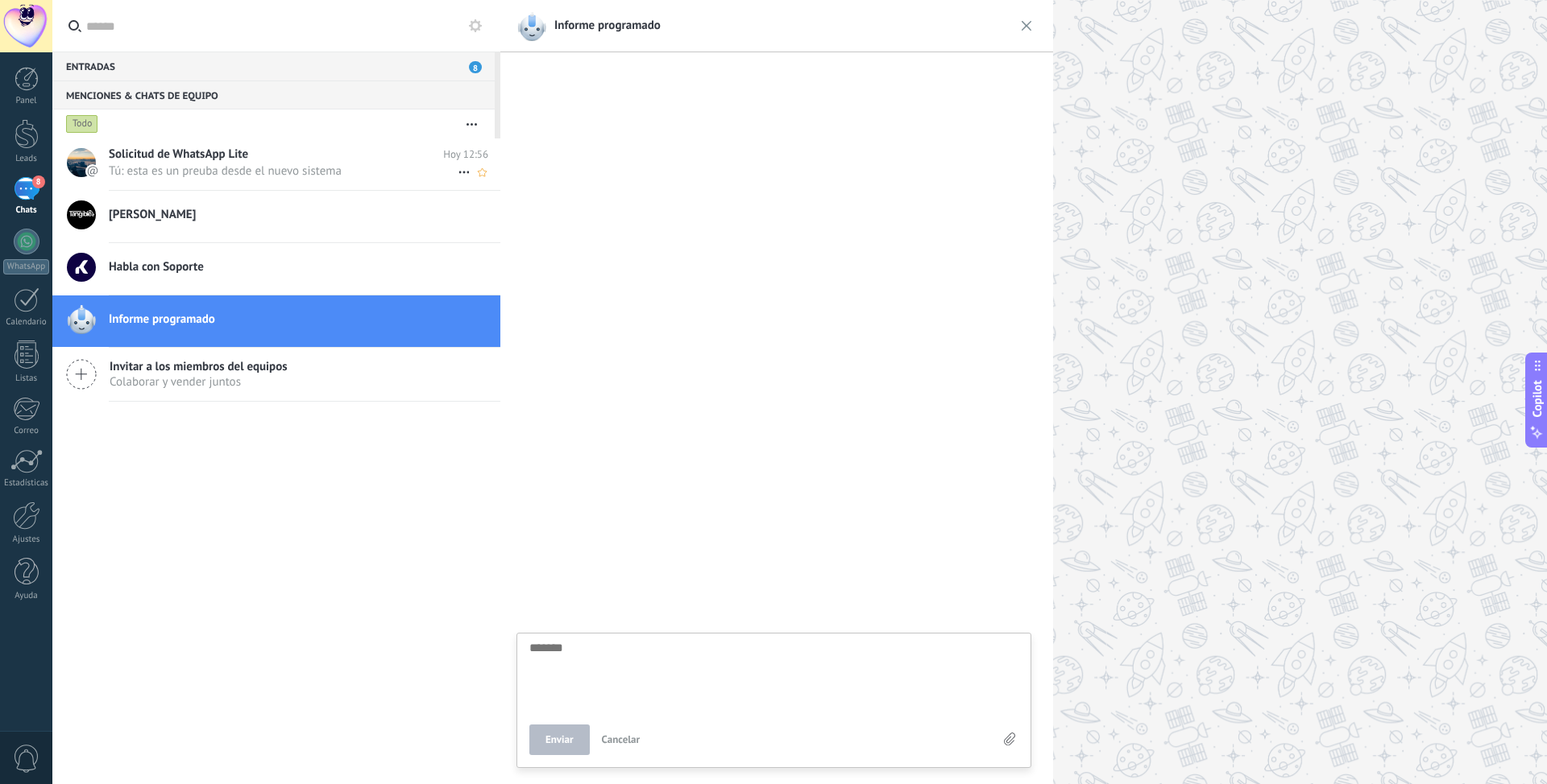
click at [168, 167] on span "Tú: esta es un preuba desde el nuevo sistema" at bounding box center [283, 170] width 349 height 15
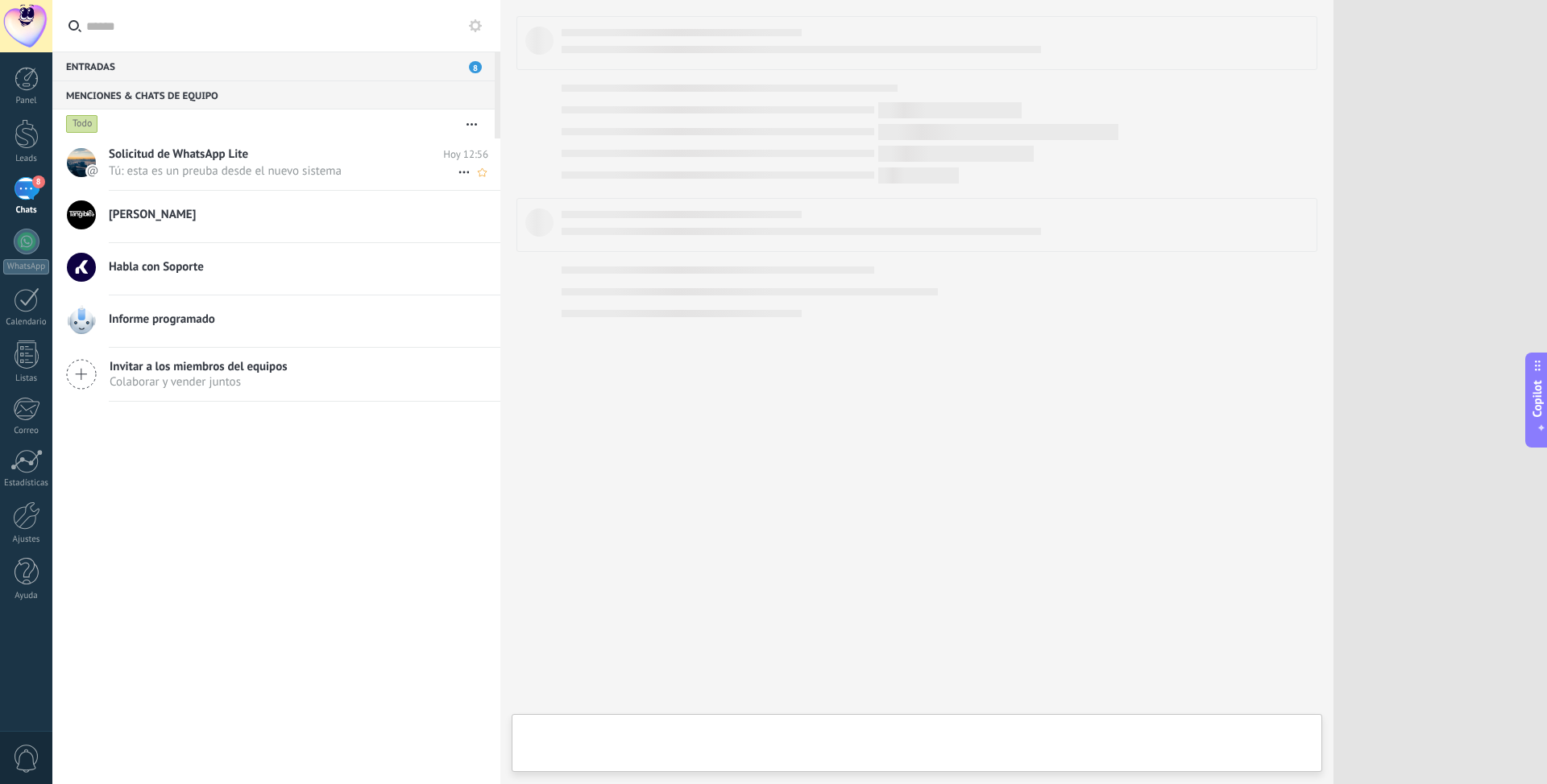
type textarea "**********"
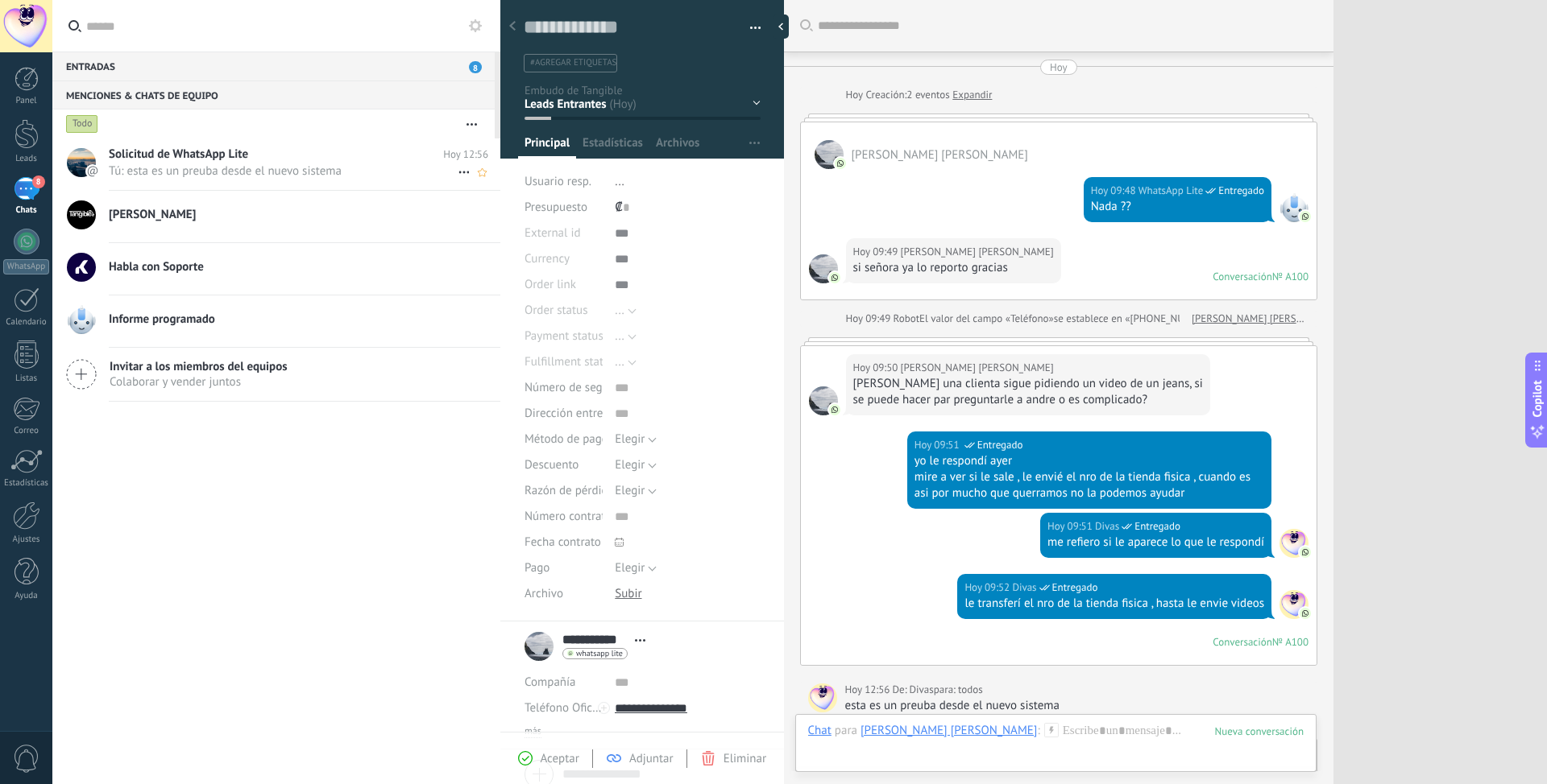
scroll to position [1132, 0]
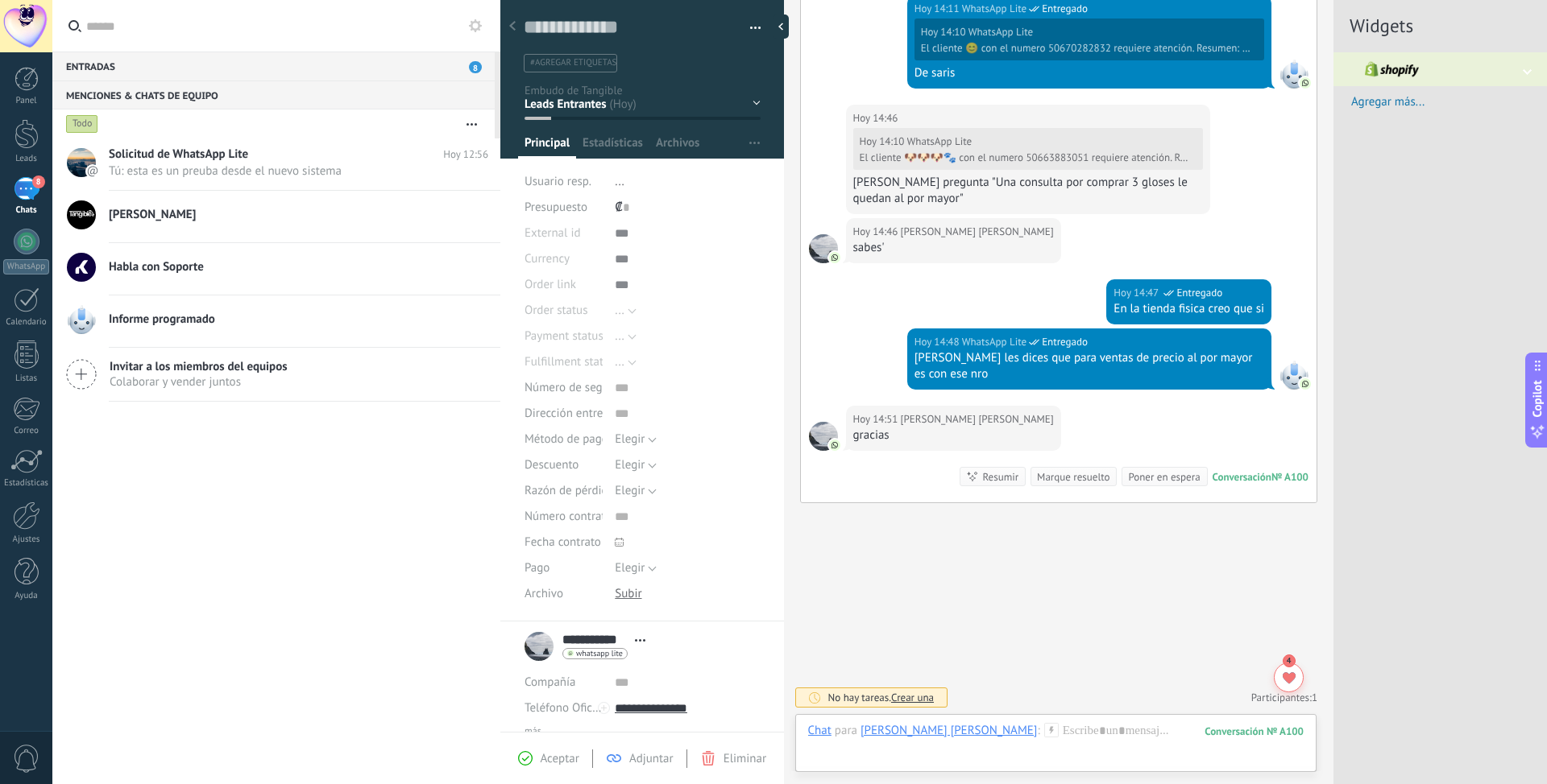
click at [473, 69] on span "8" at bounding box center [475, 67] width 13 height 12
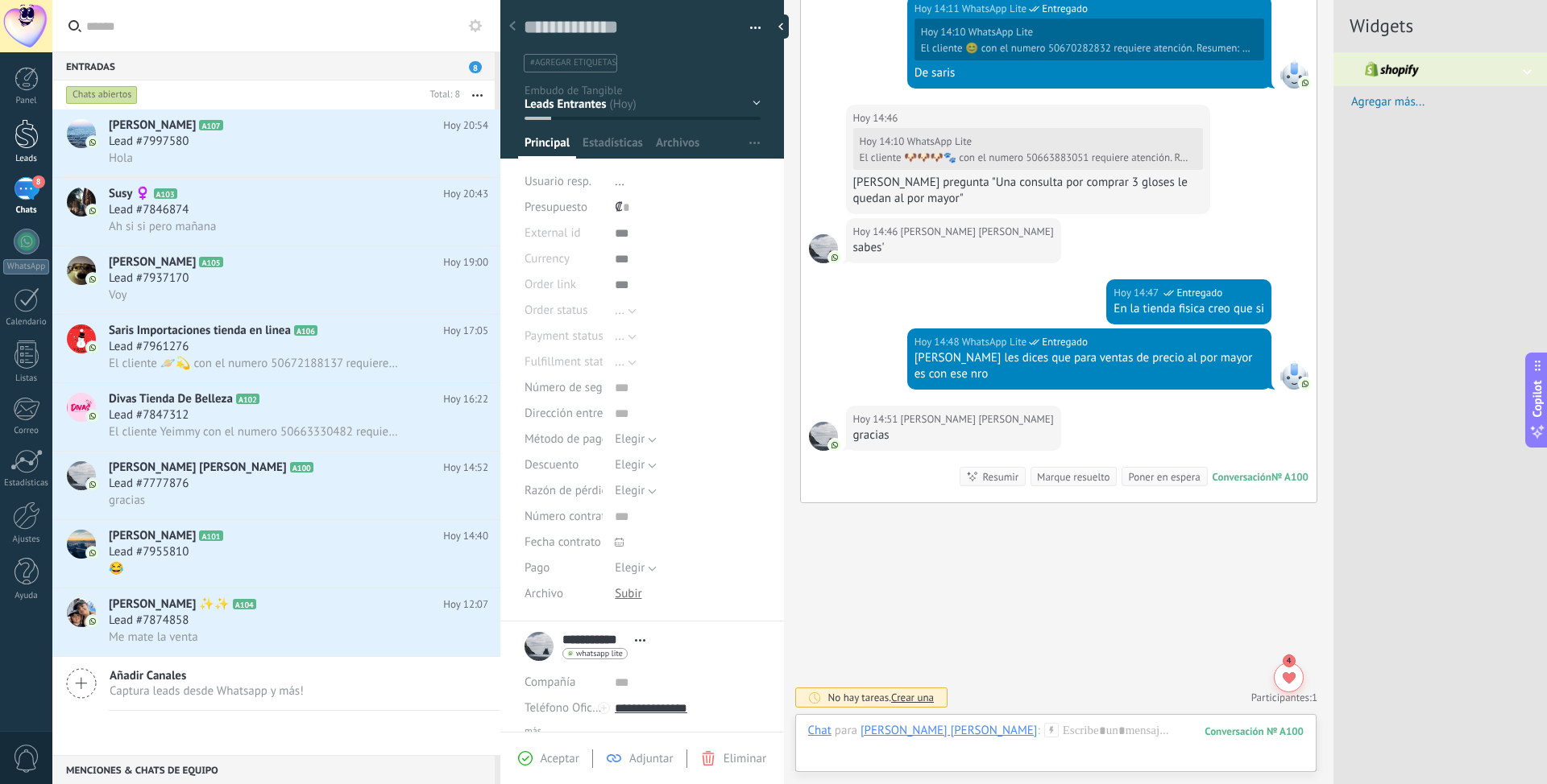
click at [15, 139] on div at bounding box center [27, 134] width 24 height 30
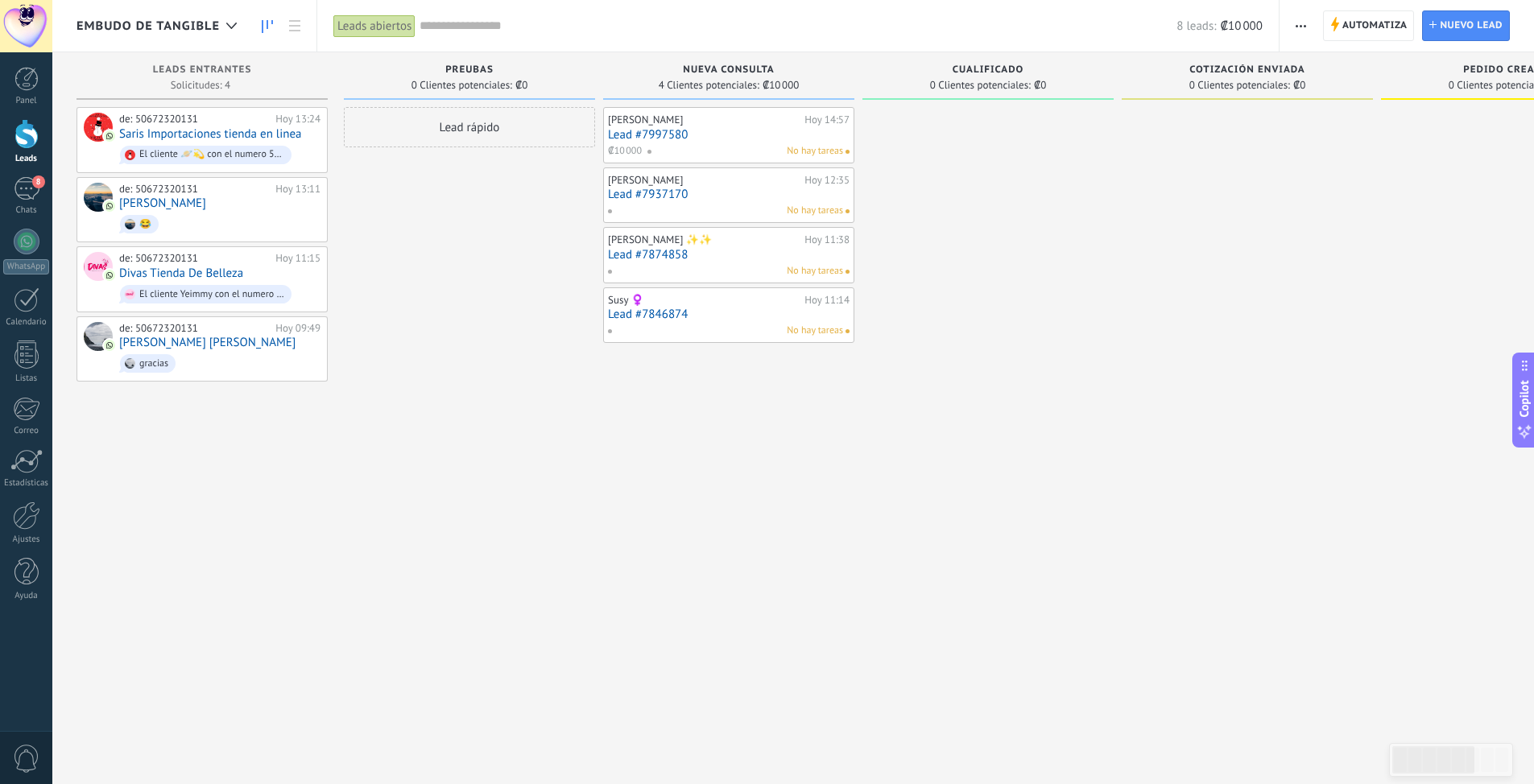
click at [1347, 32] on span "Automatiza" at bounding box center [1375, 26] width 65 height 29
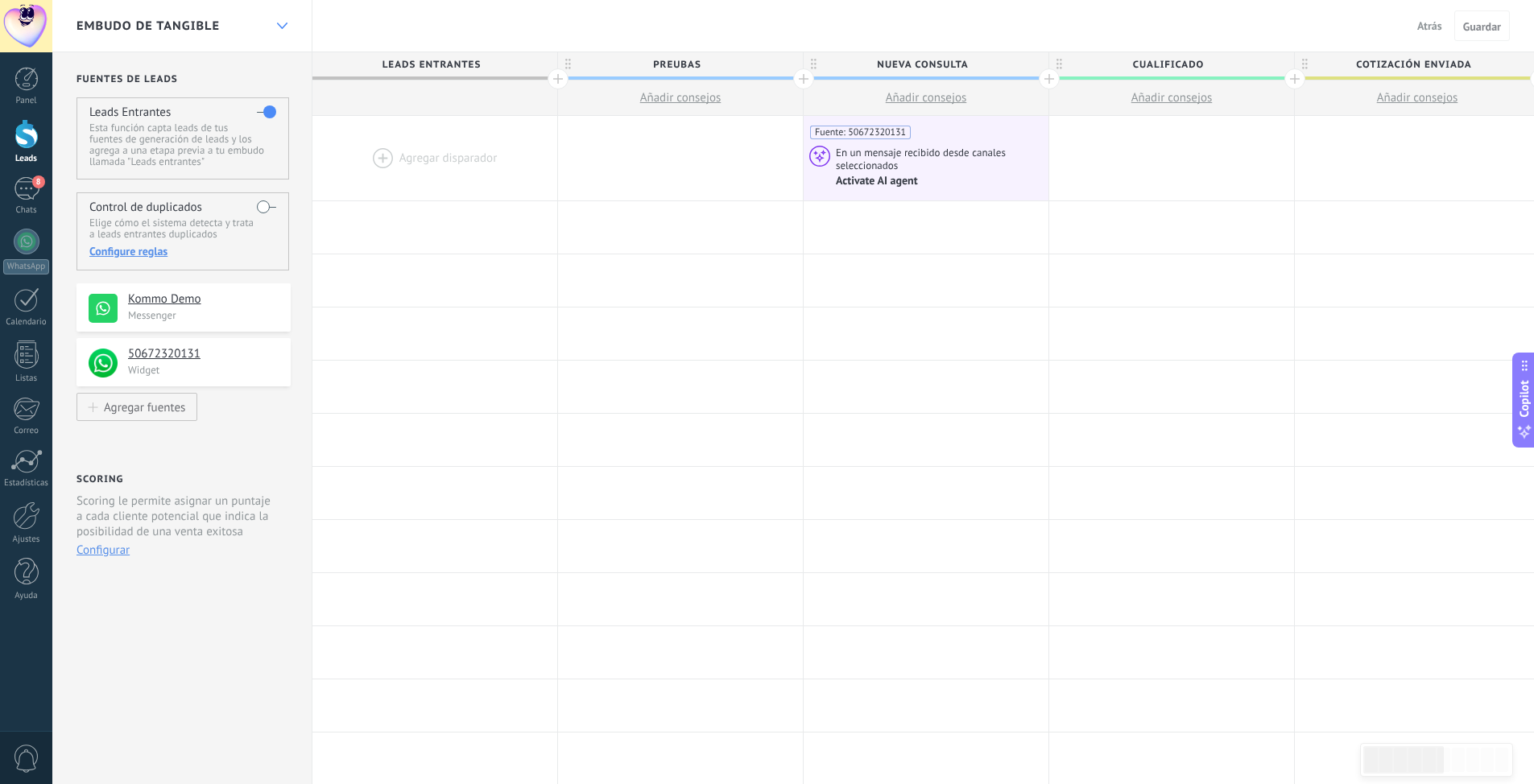
click at [278, 24] on use at bounding box center [281, 26] width 11 height 6
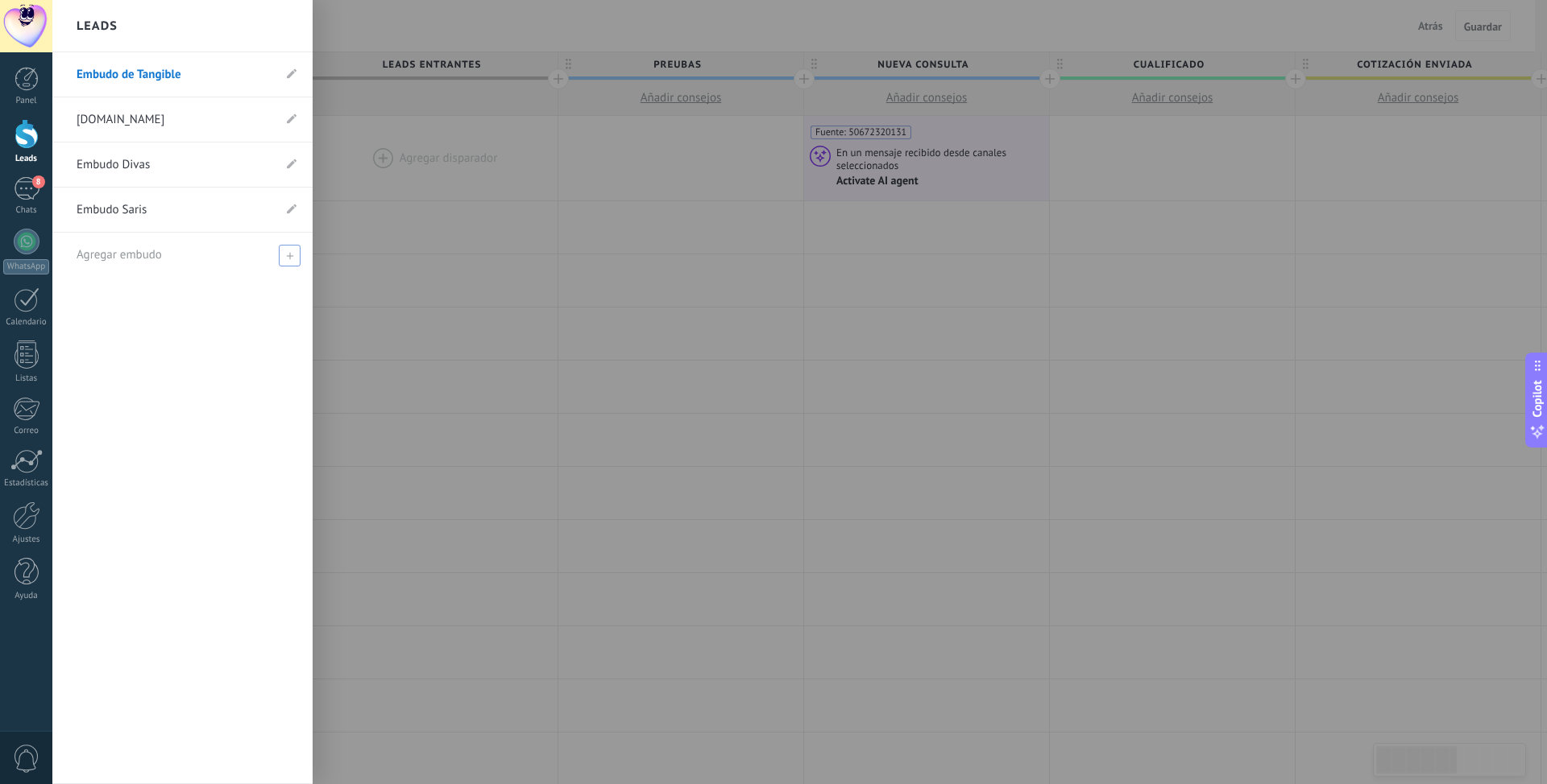
click at [110, 260] on span "Agregar embudo" at bounding box center [119, 255] width 85 height 15
click at [178, 114] on link "[DOMAIN_NAME]" at bounding box center [174, 120] width 196 height 45
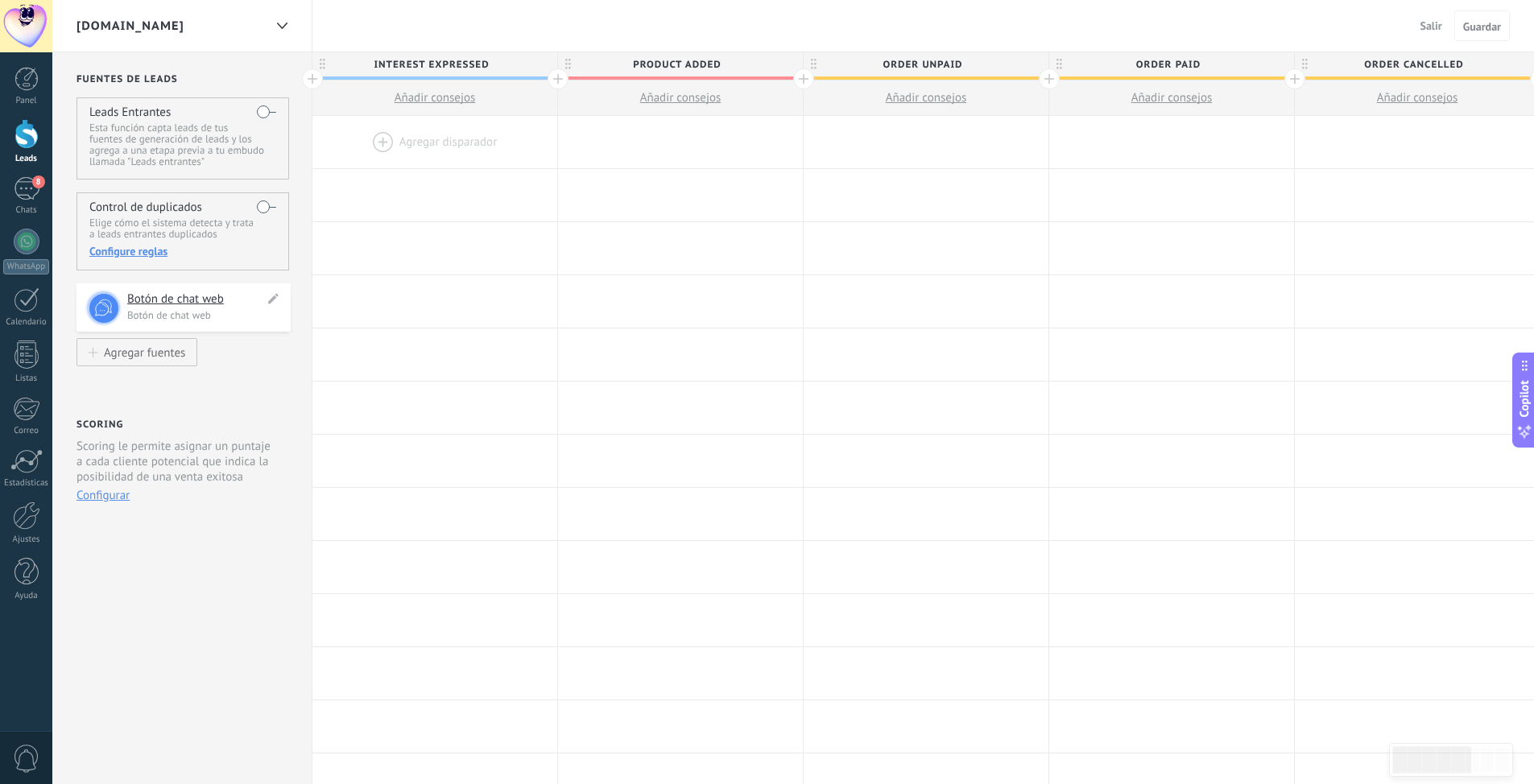
click at [187, 299] on h4 "Botón de chat web" at bounding box center [196, 299] width 137 height 16
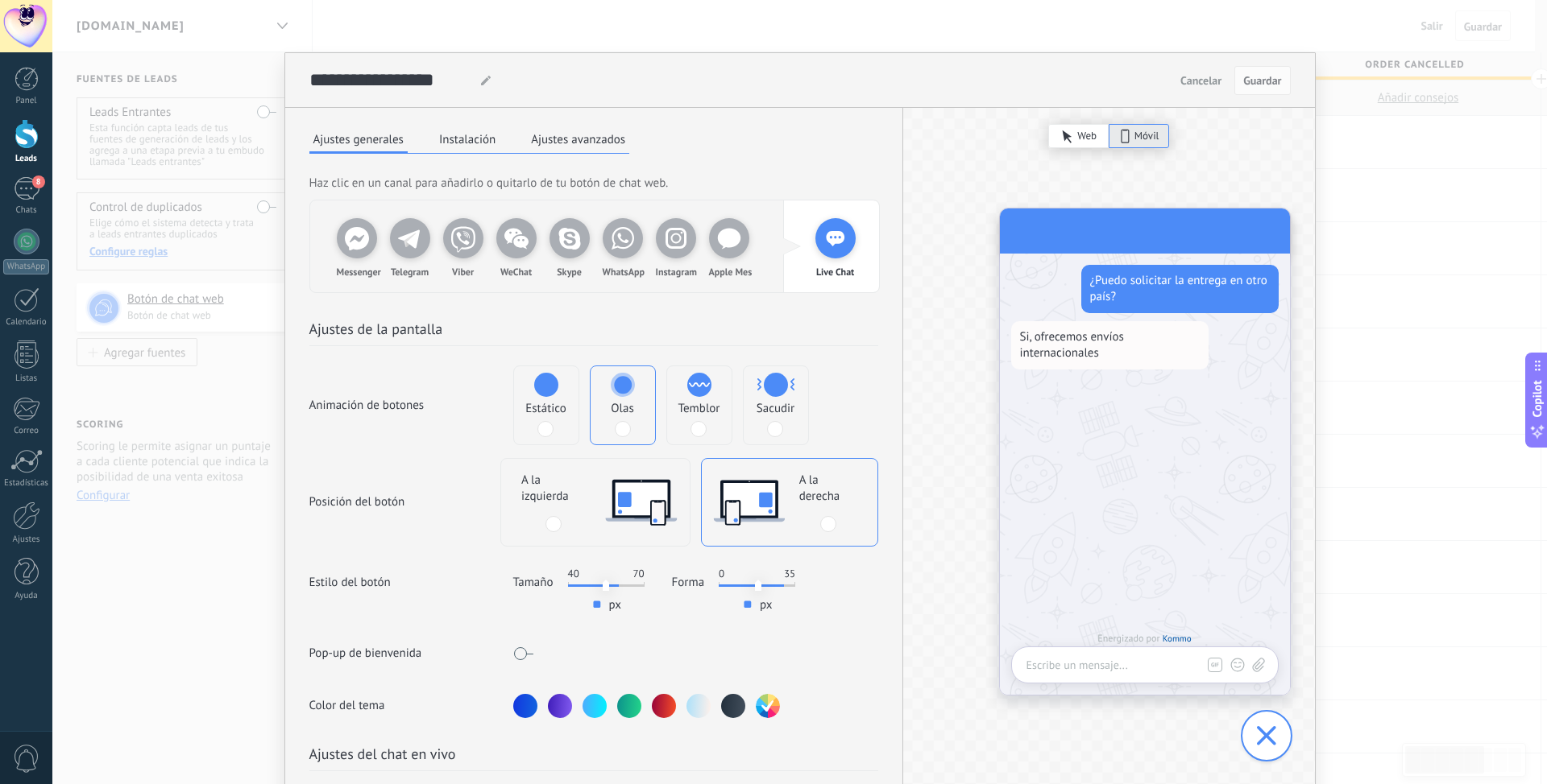
click at [477, 144] on button "Instalación" at bounding box center [467, 140] width 64 height 24
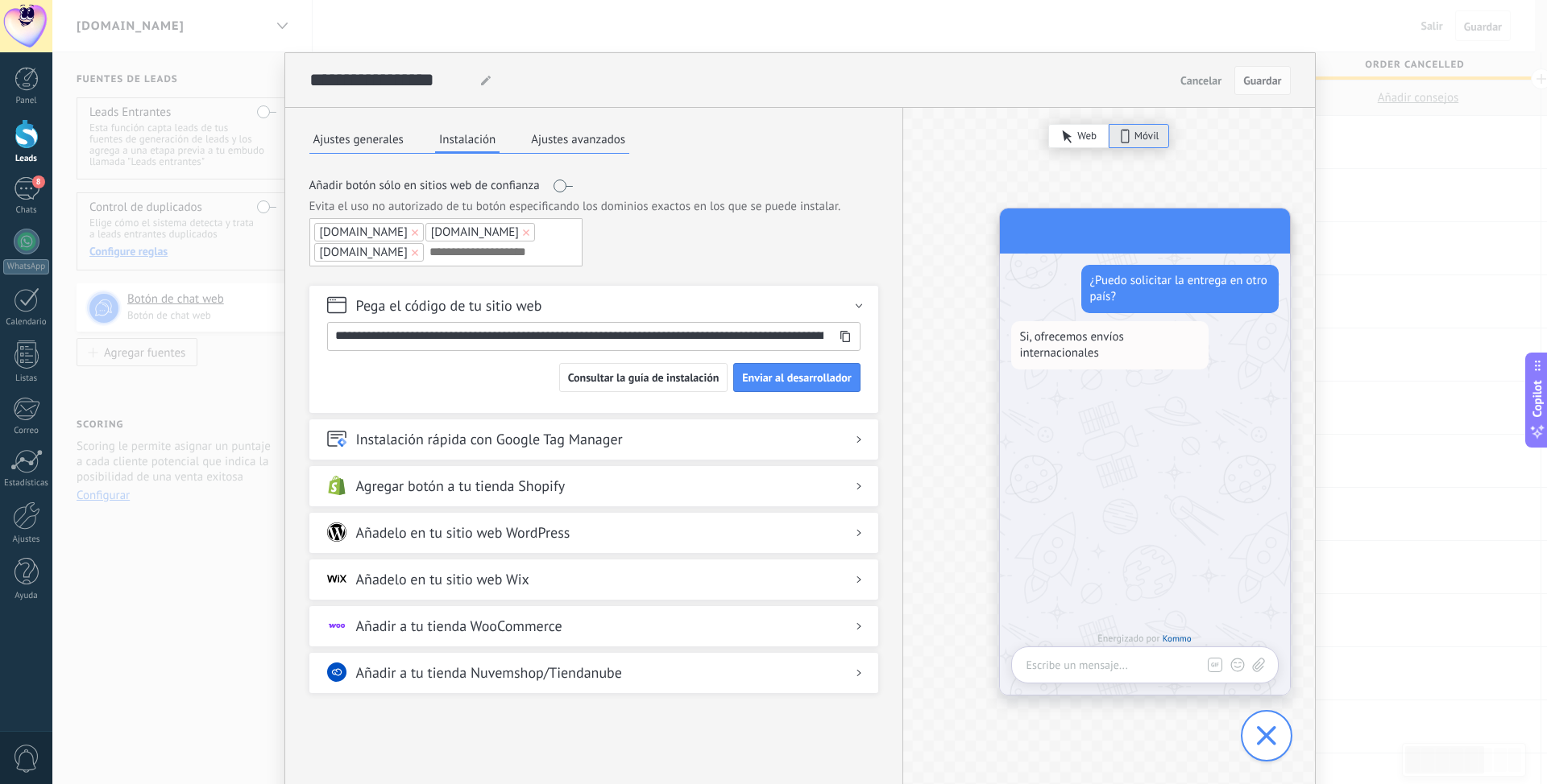
click at [416, 492] on h2 "Agregar botón a tu tienda Shopify" at bounding box center [460, 485] width 210 height 20
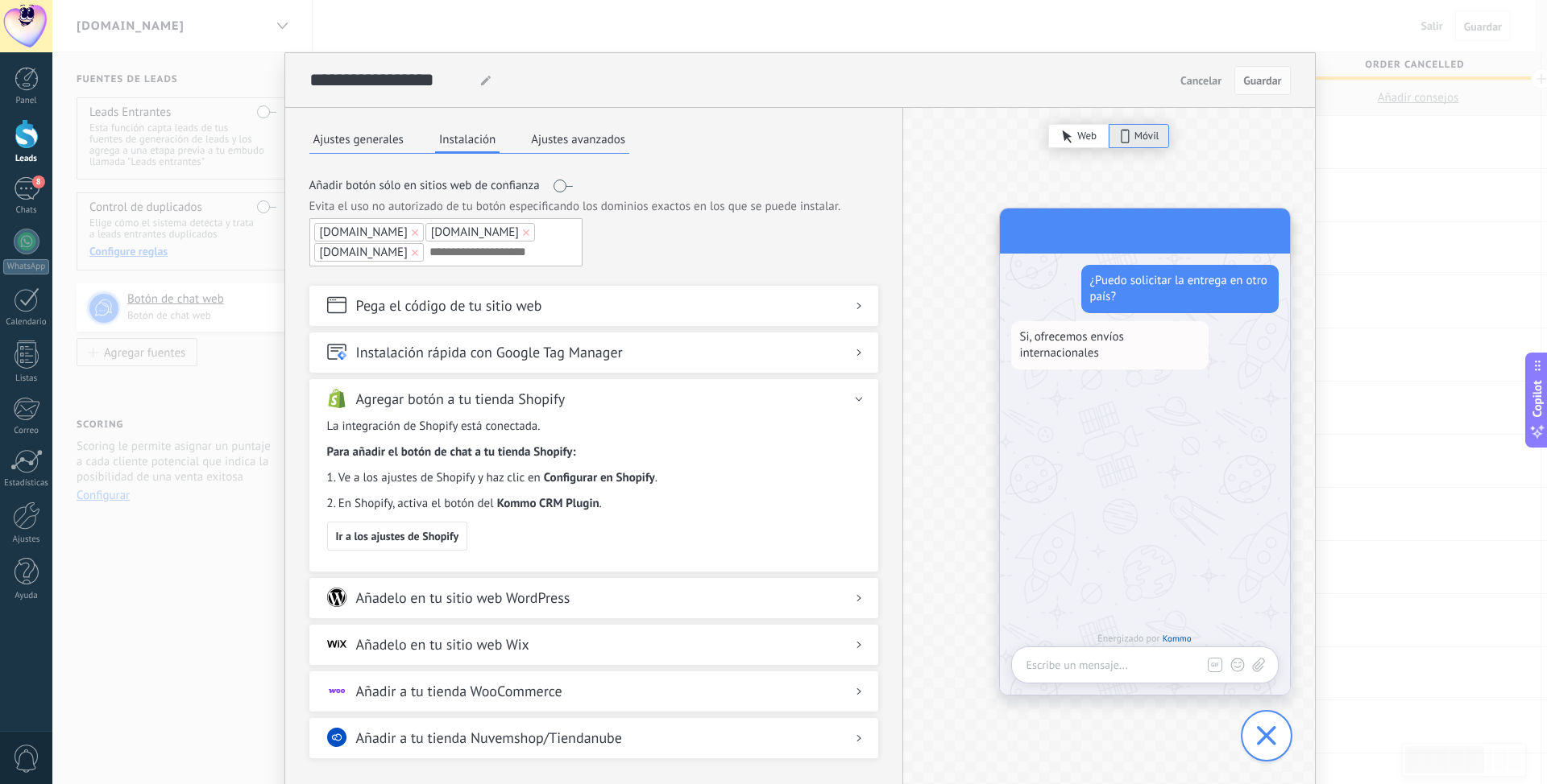
click at [572, 141] on button "Ajustes avanzados" at bounding box center [578, 140] width 102 height 24
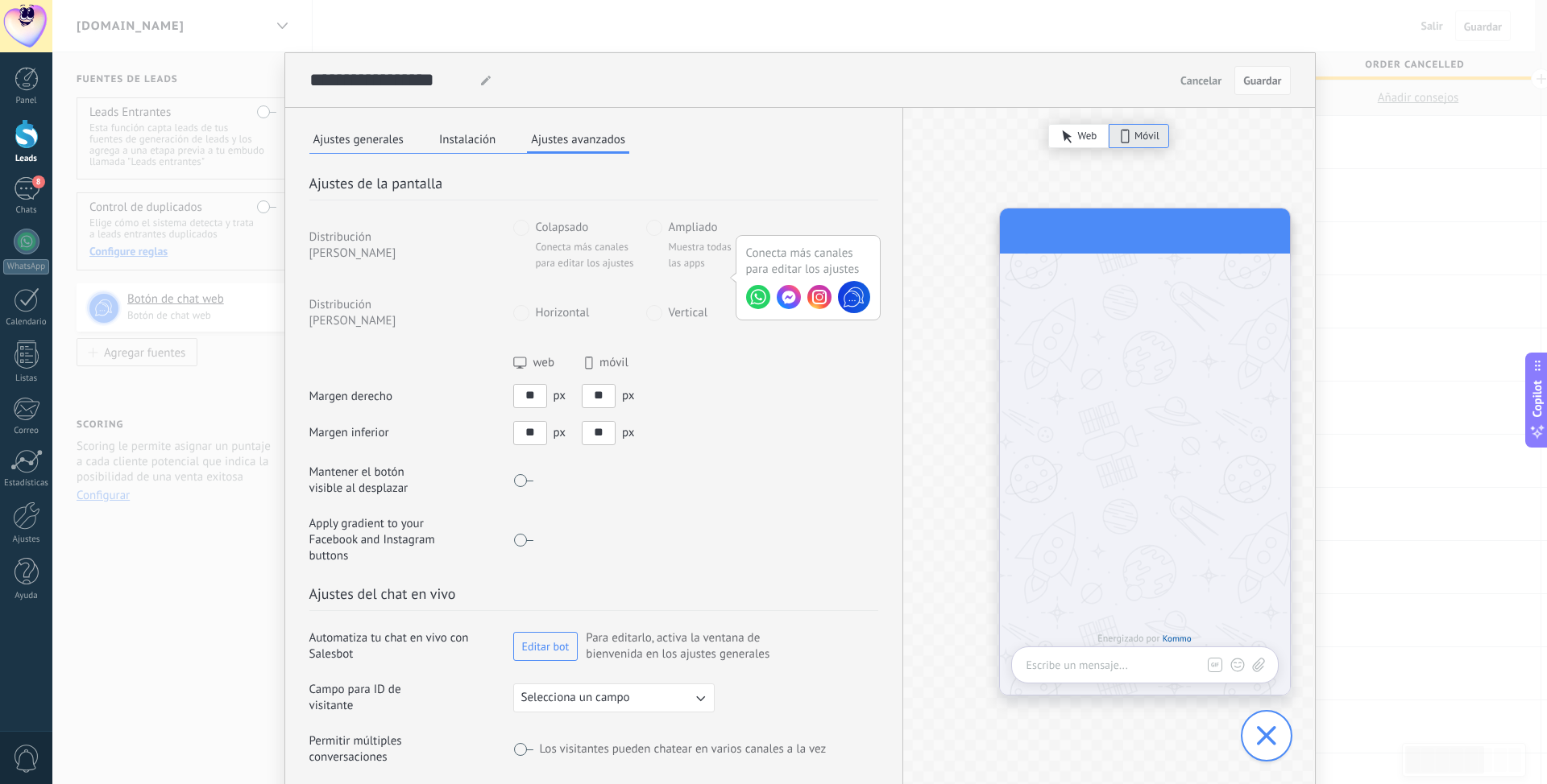
click at [476, 153] on div "Ajustes generales Instalación Ajustes avanzados" at bounding box center [469, 140] width 321 height 27
click at [476, 140] on button "Instalación" at bounding box center [467, 140] width 64 height 24
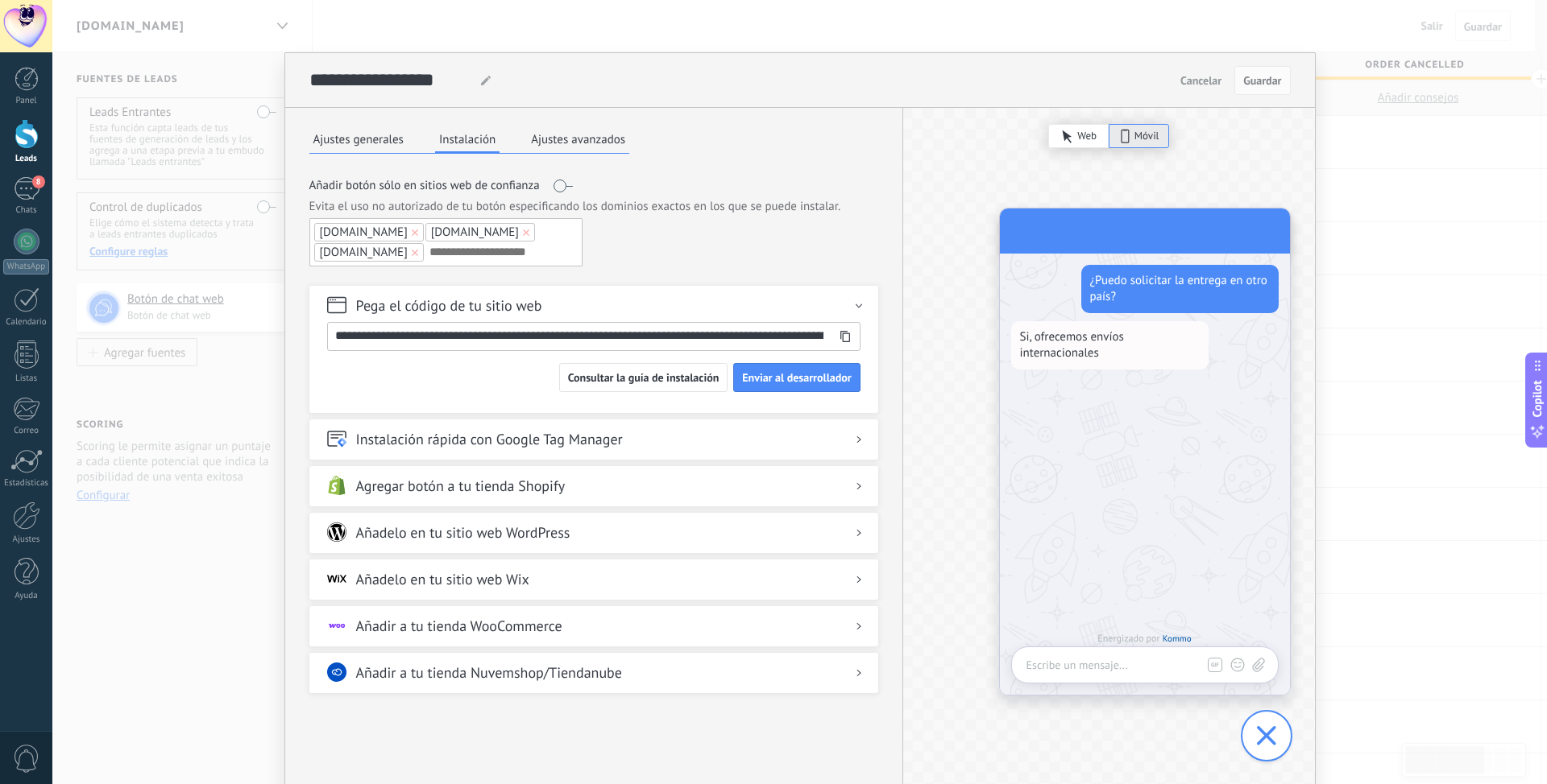
click at [551, 534] on h2 "Añadelo en tu sitio web WordPress" at bounding box center [463, 532] width 214 height 20
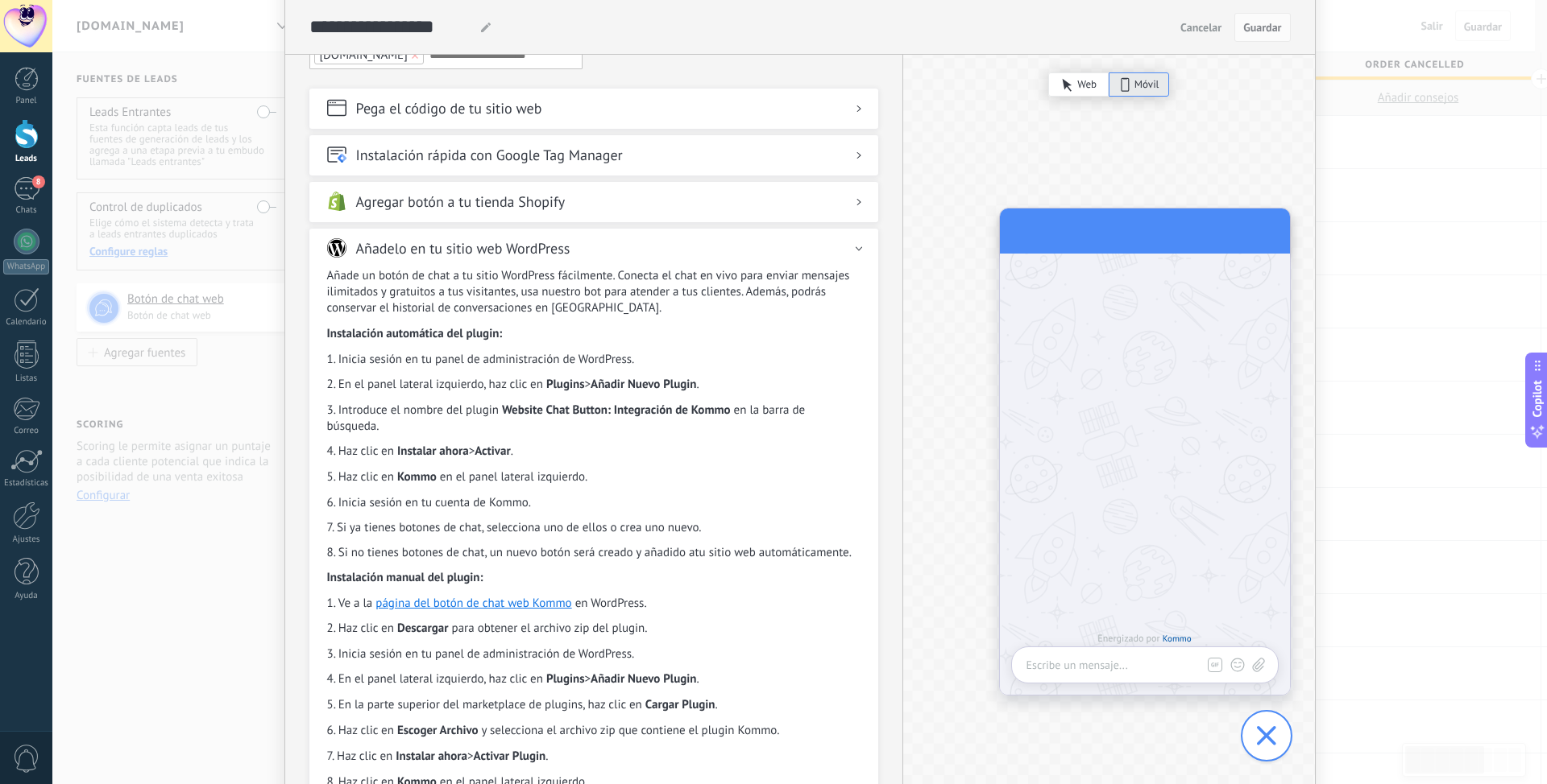
scroll to position [161, 0]
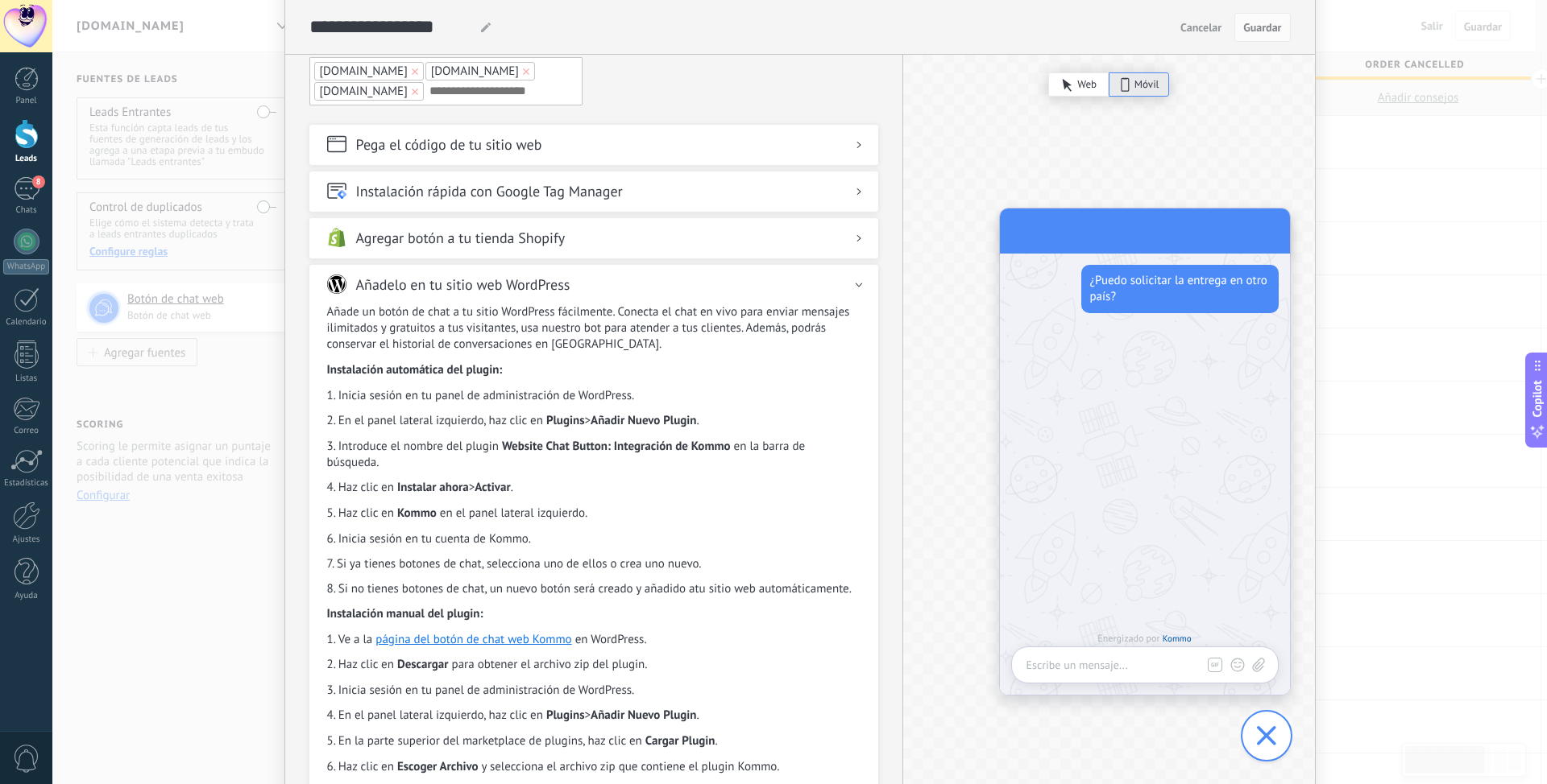
click at [525, 245] on h2 "Agregar botón a tu tienda Shopify" at bounding box center [460, 238] width 210 height 20
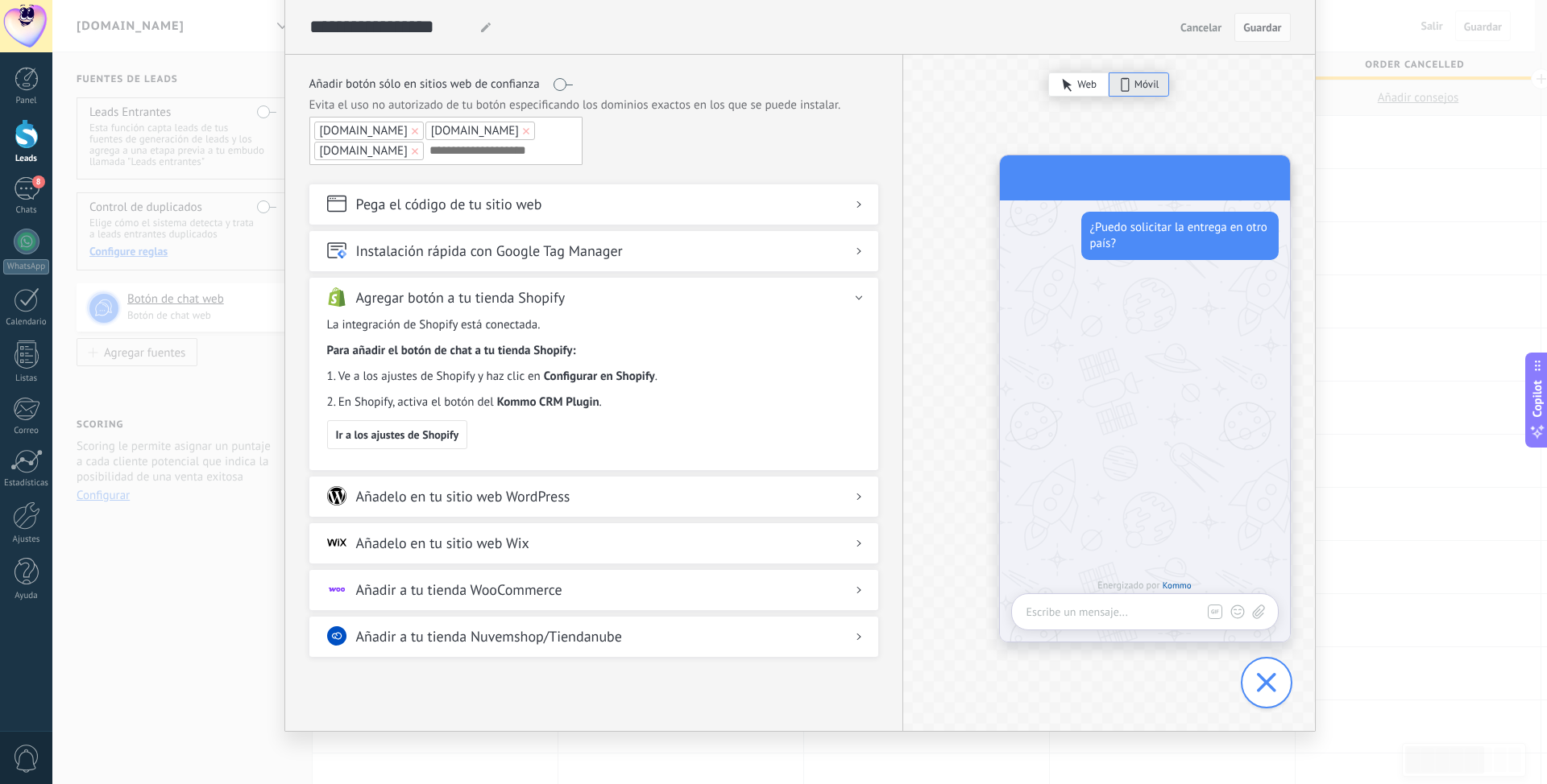
scroll to position [114, 0]
click at [1070, 78] on div "Web" at bounding box center [1078, 84] width 60 height 24
click at [1146, 88] on span "Móvil" at bounding box center [1147, 84] width 25 height 16
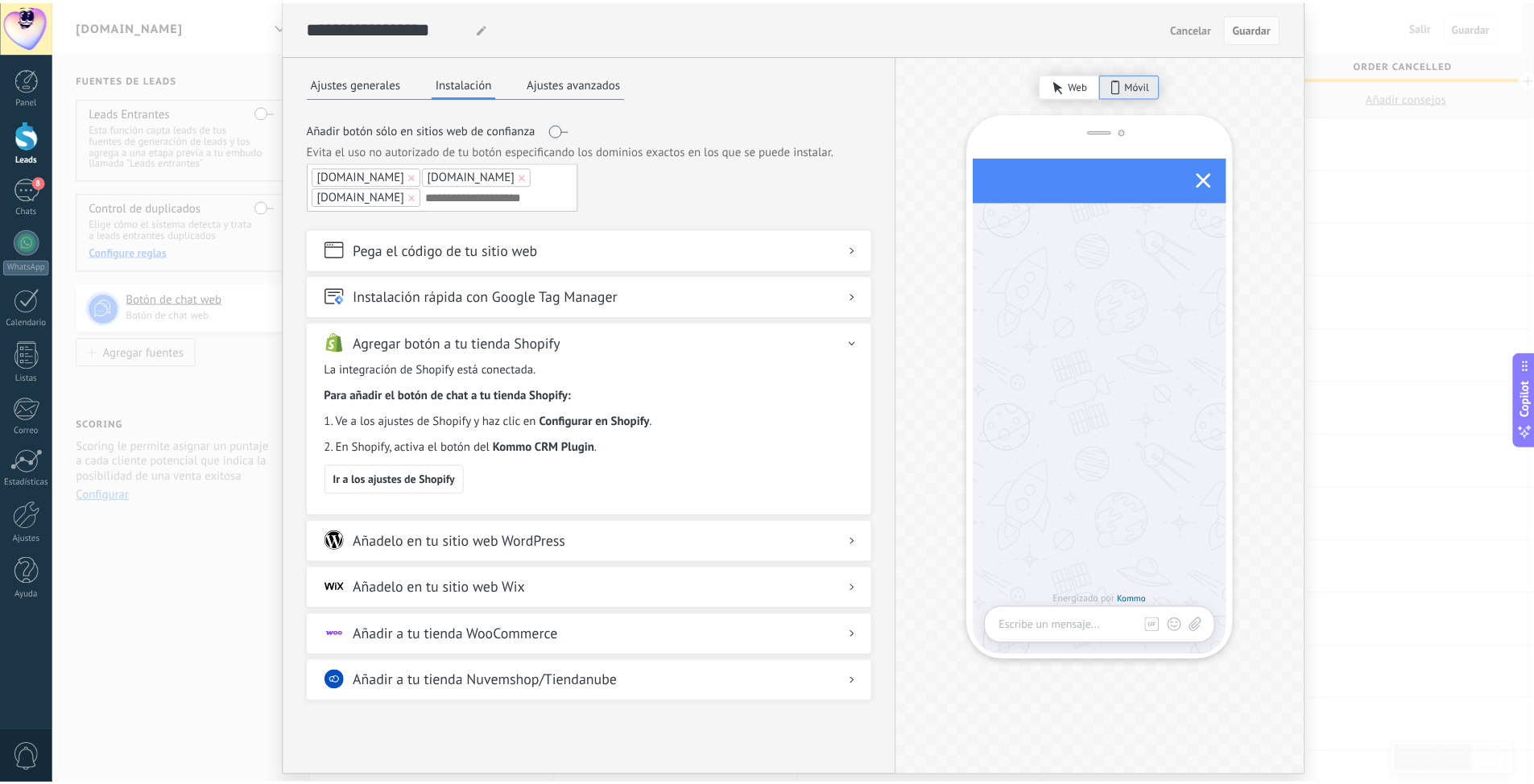
scroll to position [0, 0]
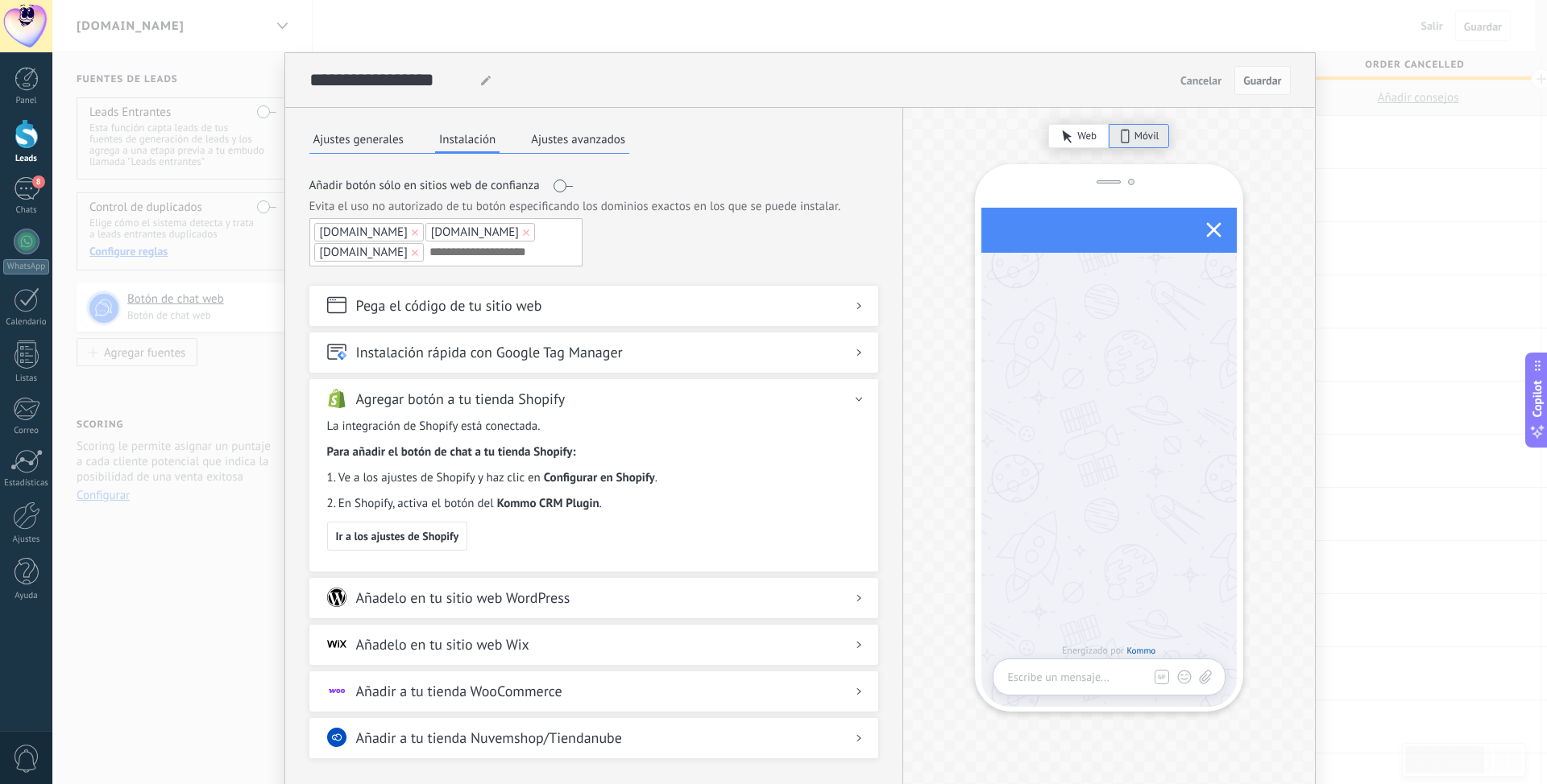
click at [471, 146] on button "Instalación" at bounding box center [467, 140] width 64 height 27
click at [353, 149] on button "Ajustes generales" at bounding box center [358, 140] width 98 height 24
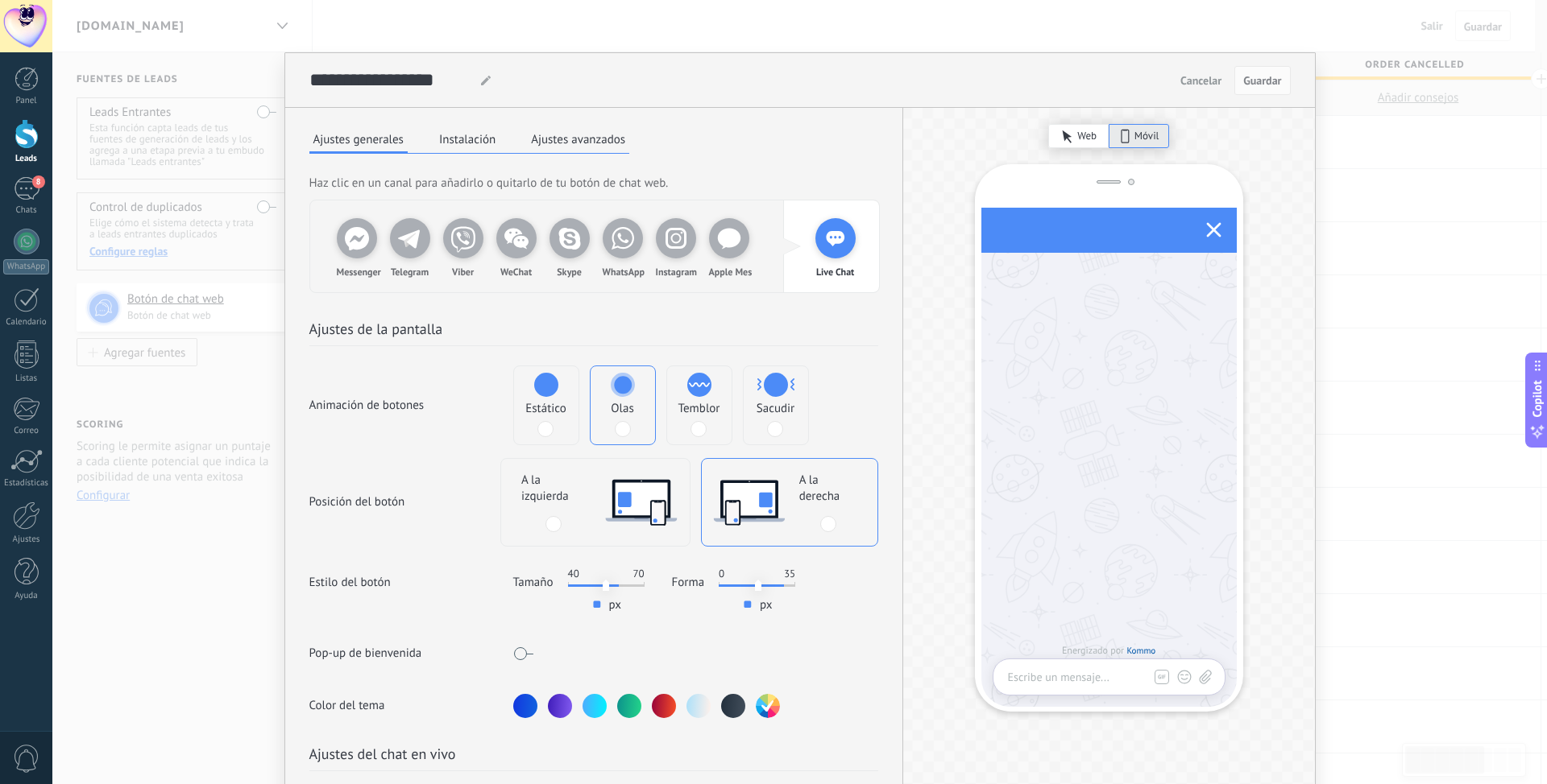
click at [1198, 84] on span "Cancelar" at bounding box center [1200, 80] width 41 height 11
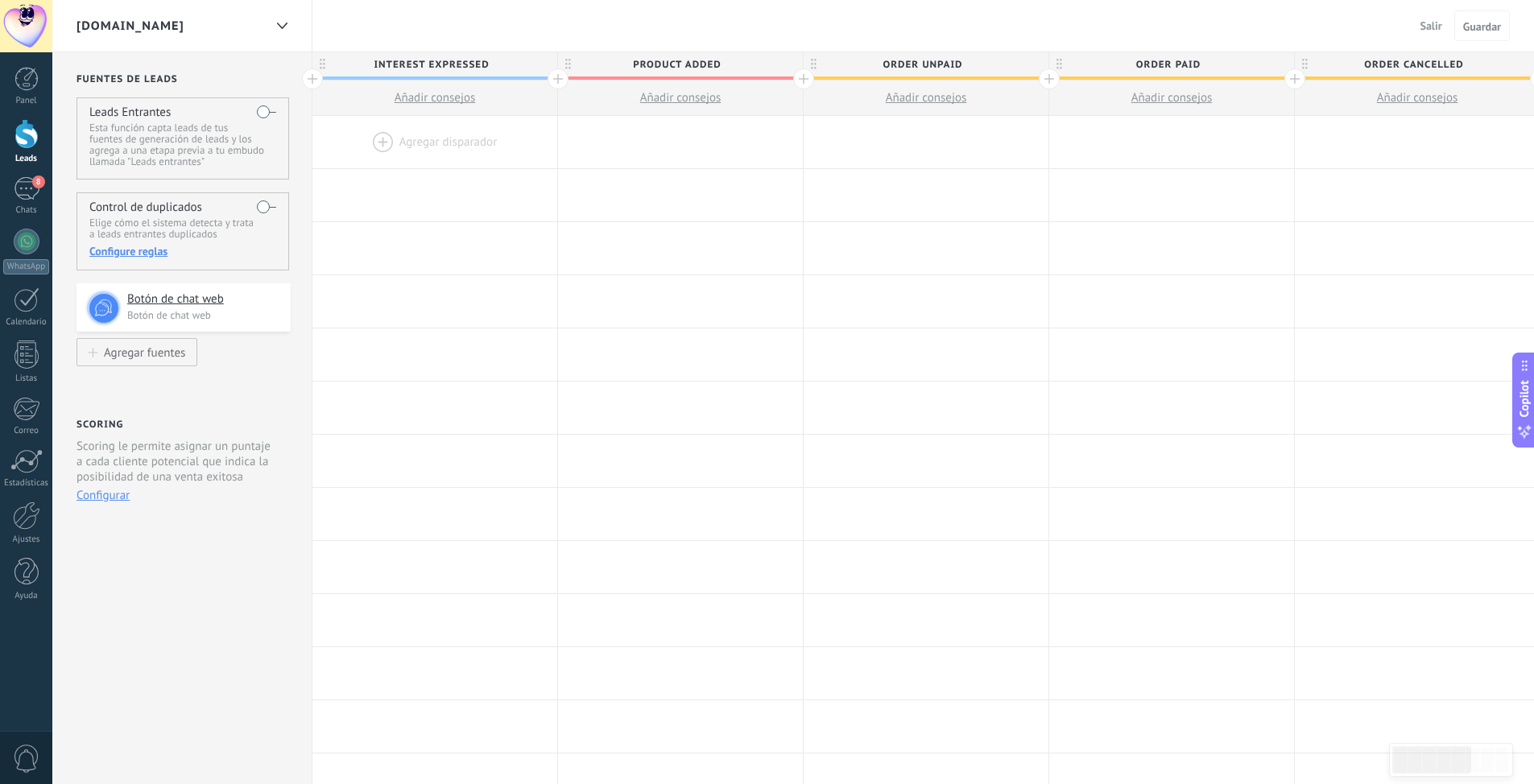
click at [1437, 15] on button "Salir" at bounding box center [1431, 26] width 35 height 24
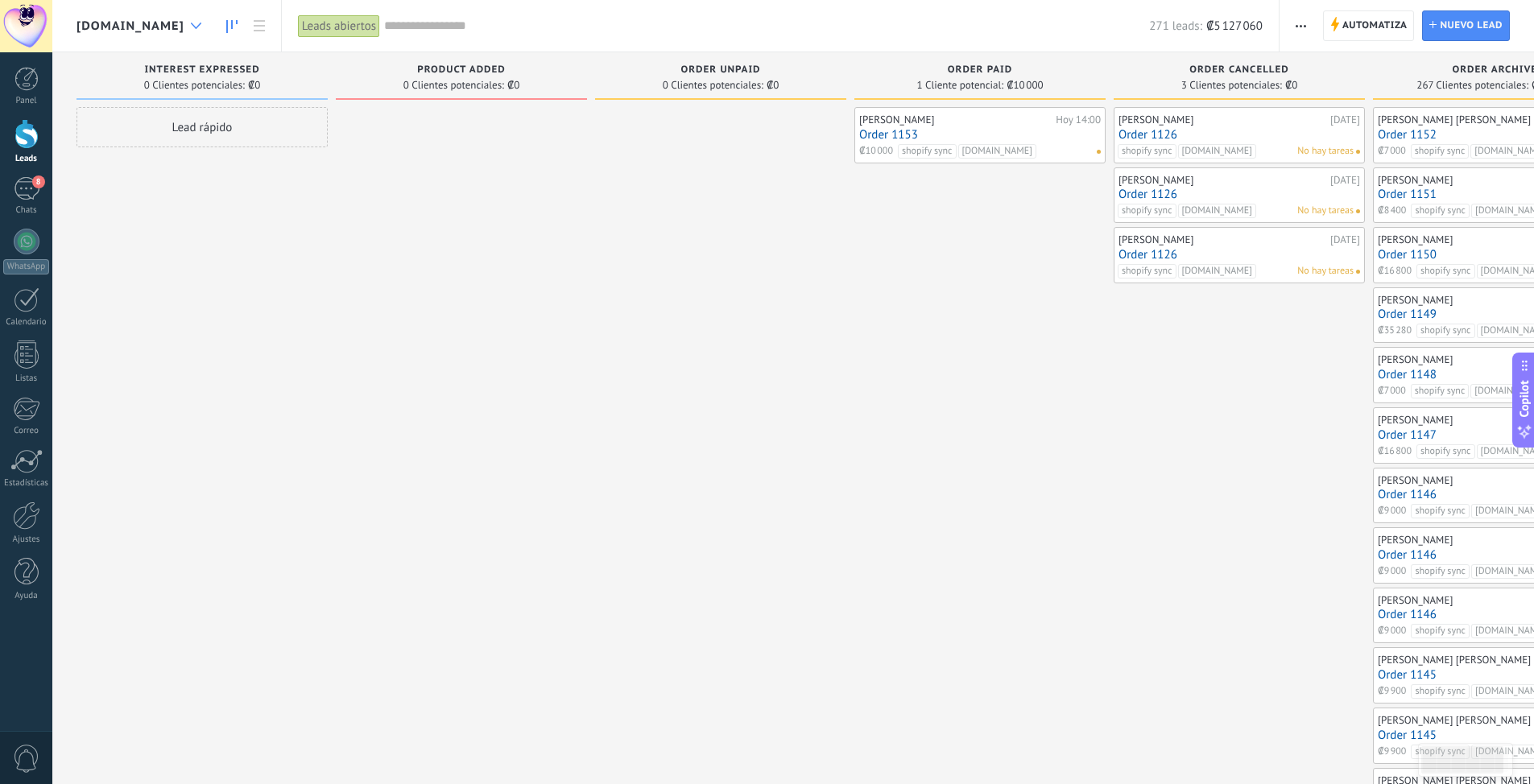
click at [209, 22] on div at bounding box center [196, 26] width 27 height 32
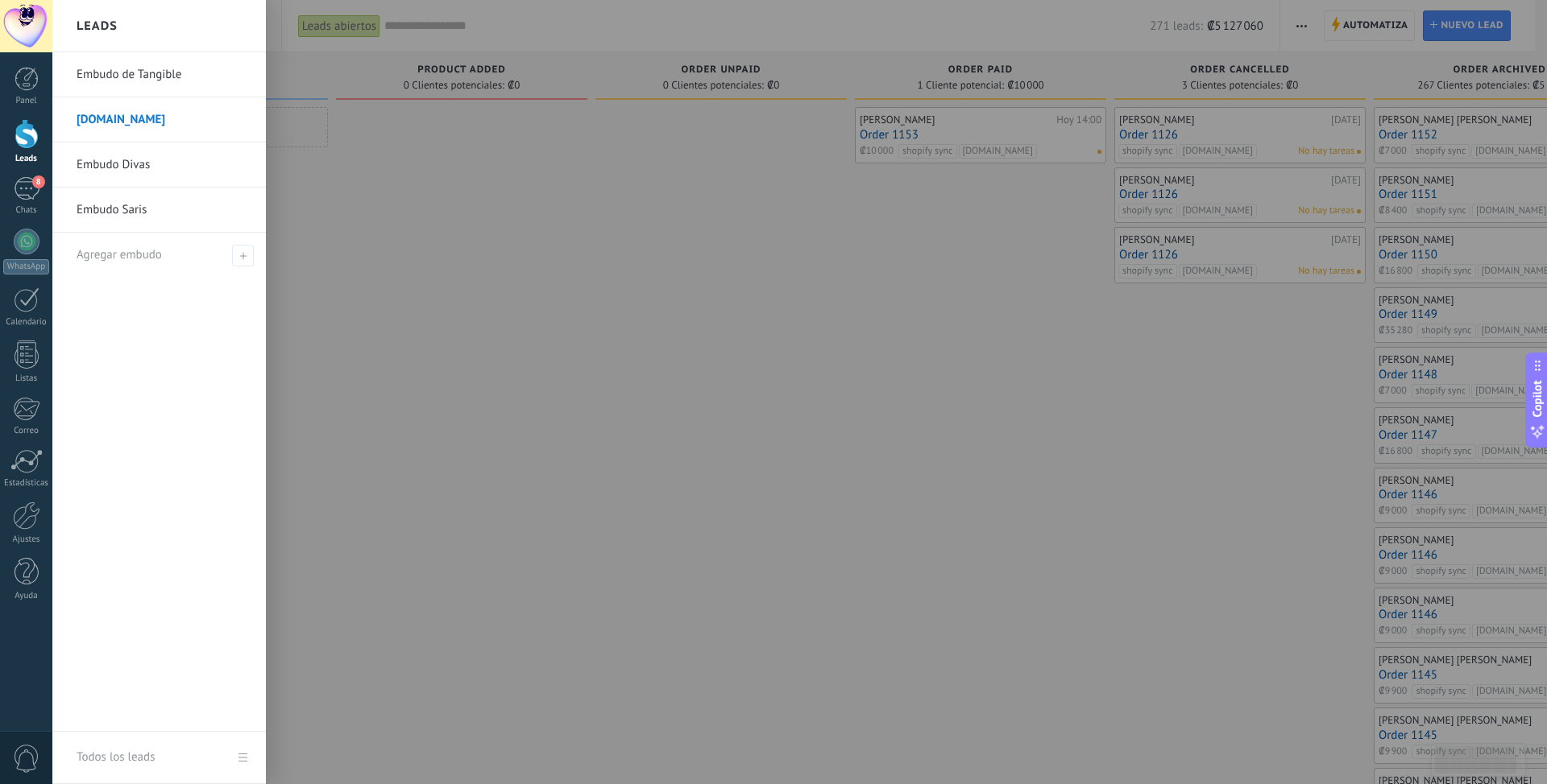
click at [143, 169] on link "Embudo Divas" at bounding box center [162, 166] width 173 height 45
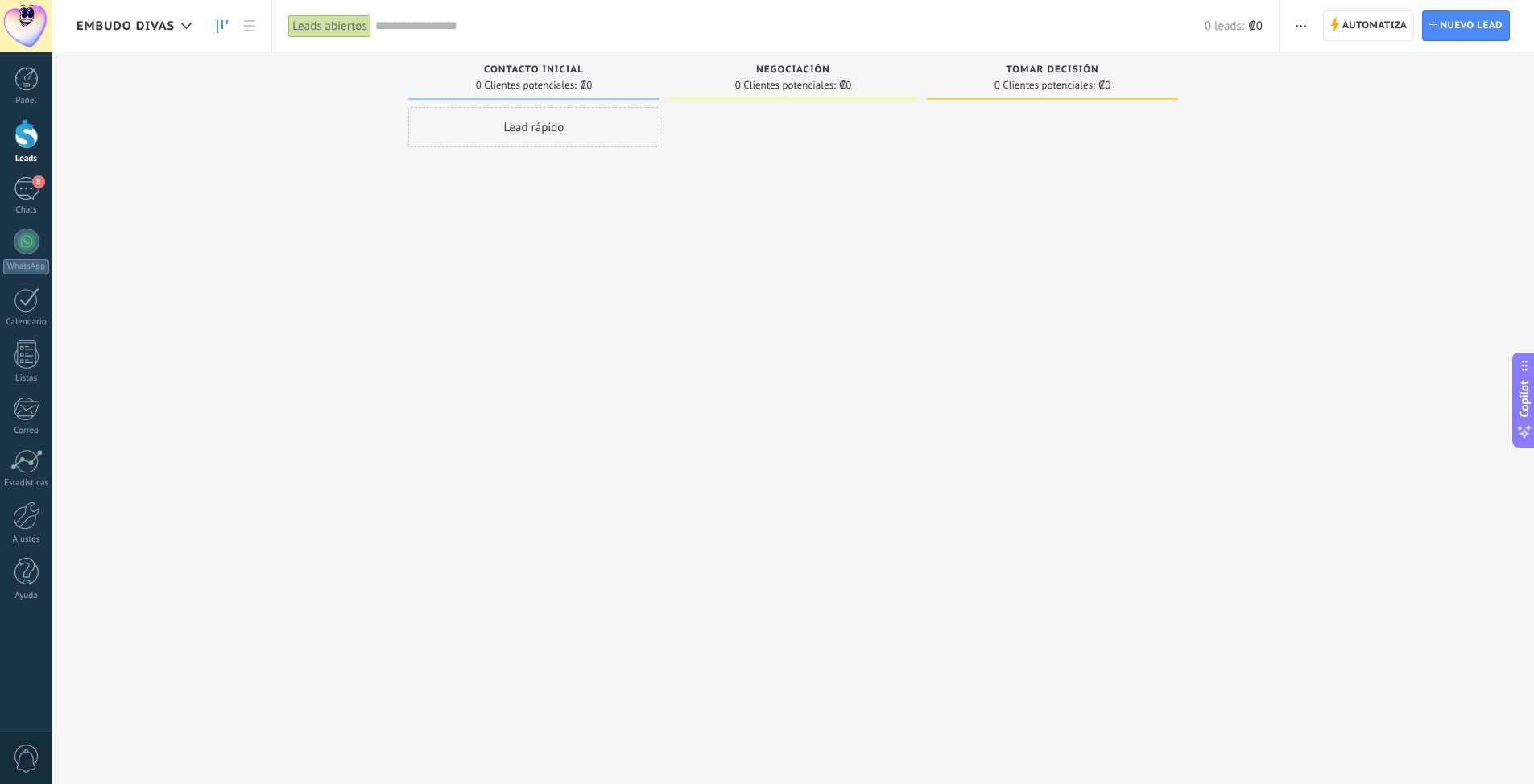
click at [218, 25] on use at bounding box center [222, 27] width 11 height 13
click at [195, 24] on div at bounding box center [186, 26] width 27 height 32
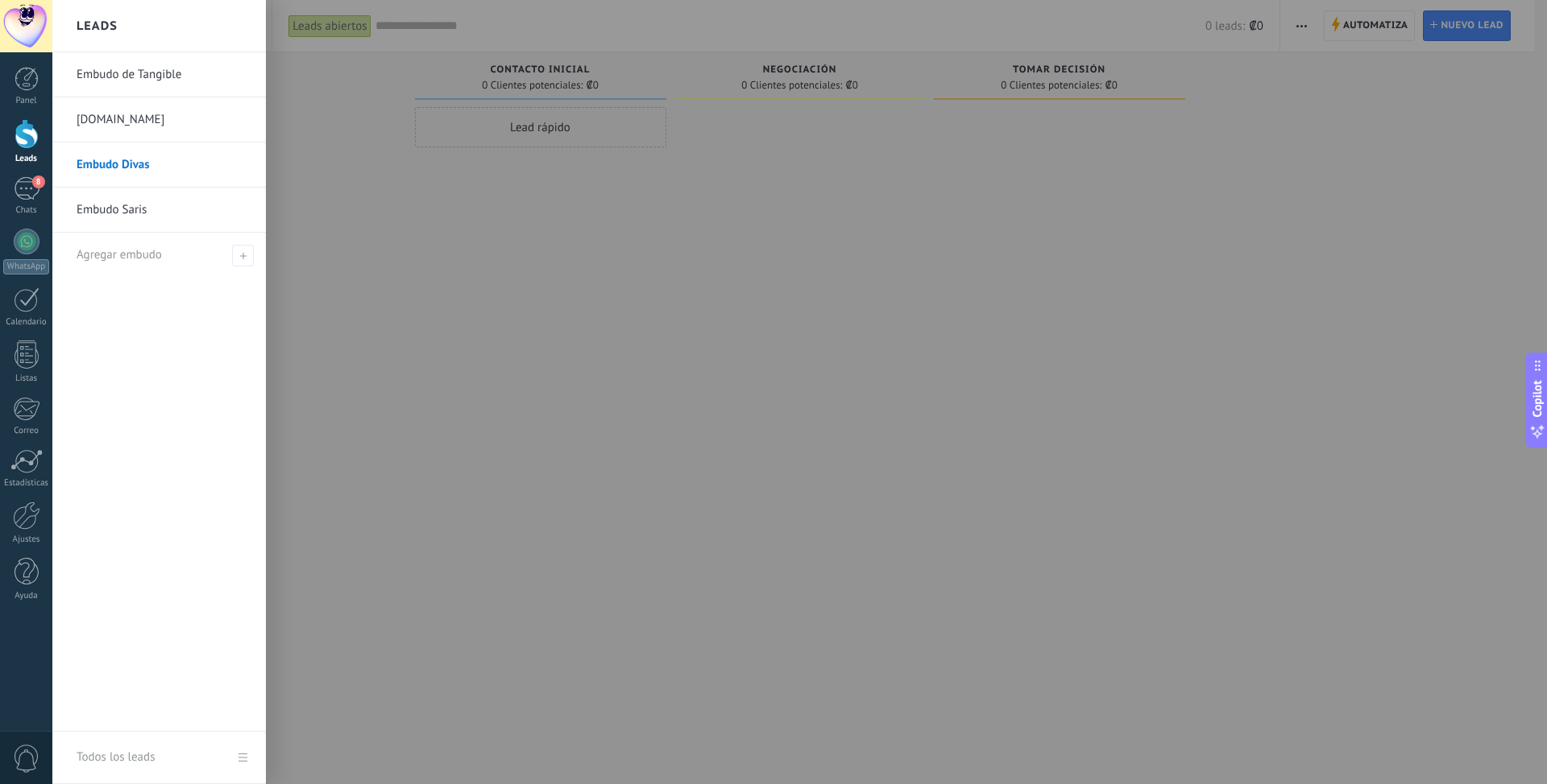
click at [153, 75] on link "Embudo de Tangible" at bounding box center [162, 75] width 173 height 45
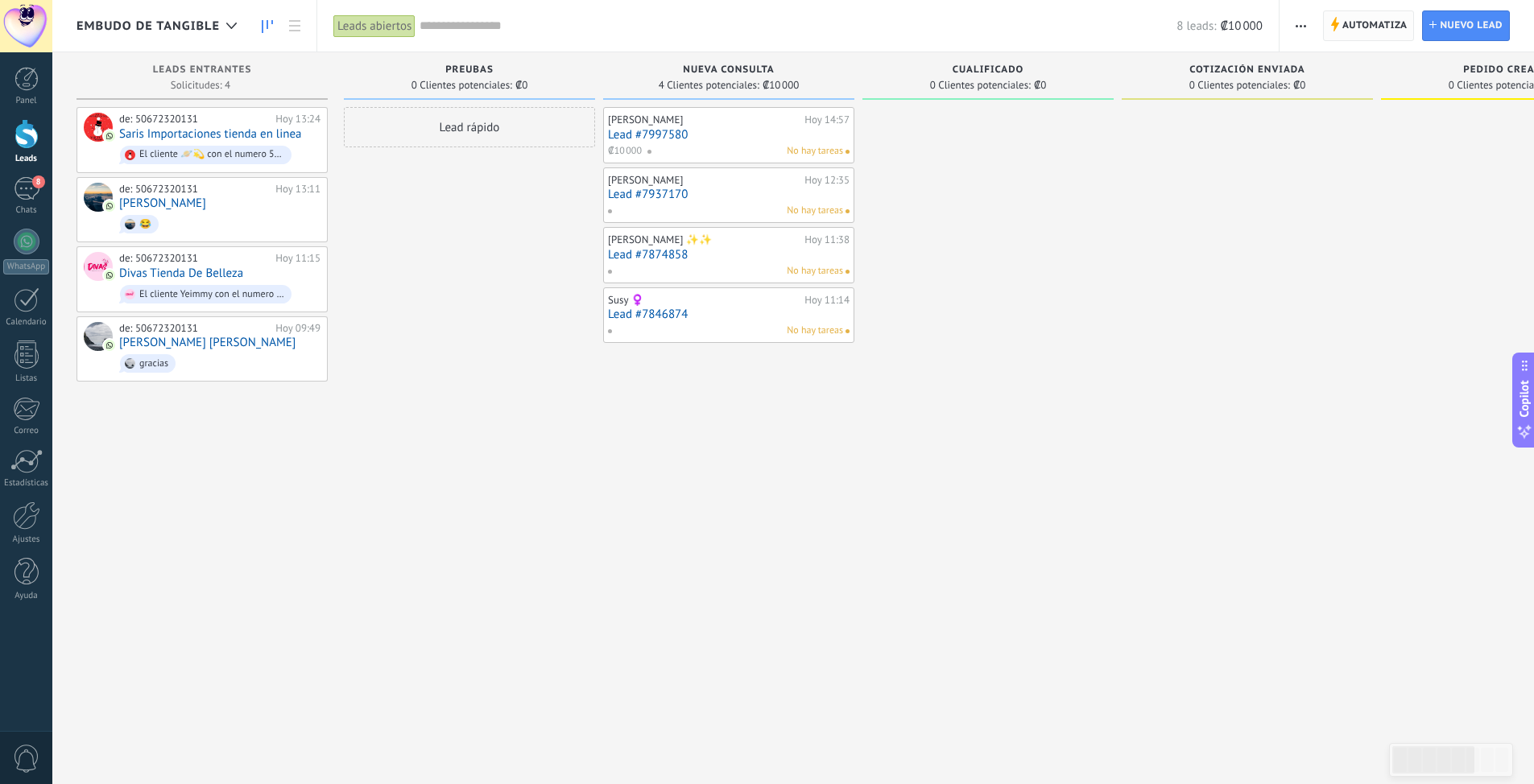
click at [1362, 20] on span "Automatiza" at bounding box center [1375, 26] width 65 height 29
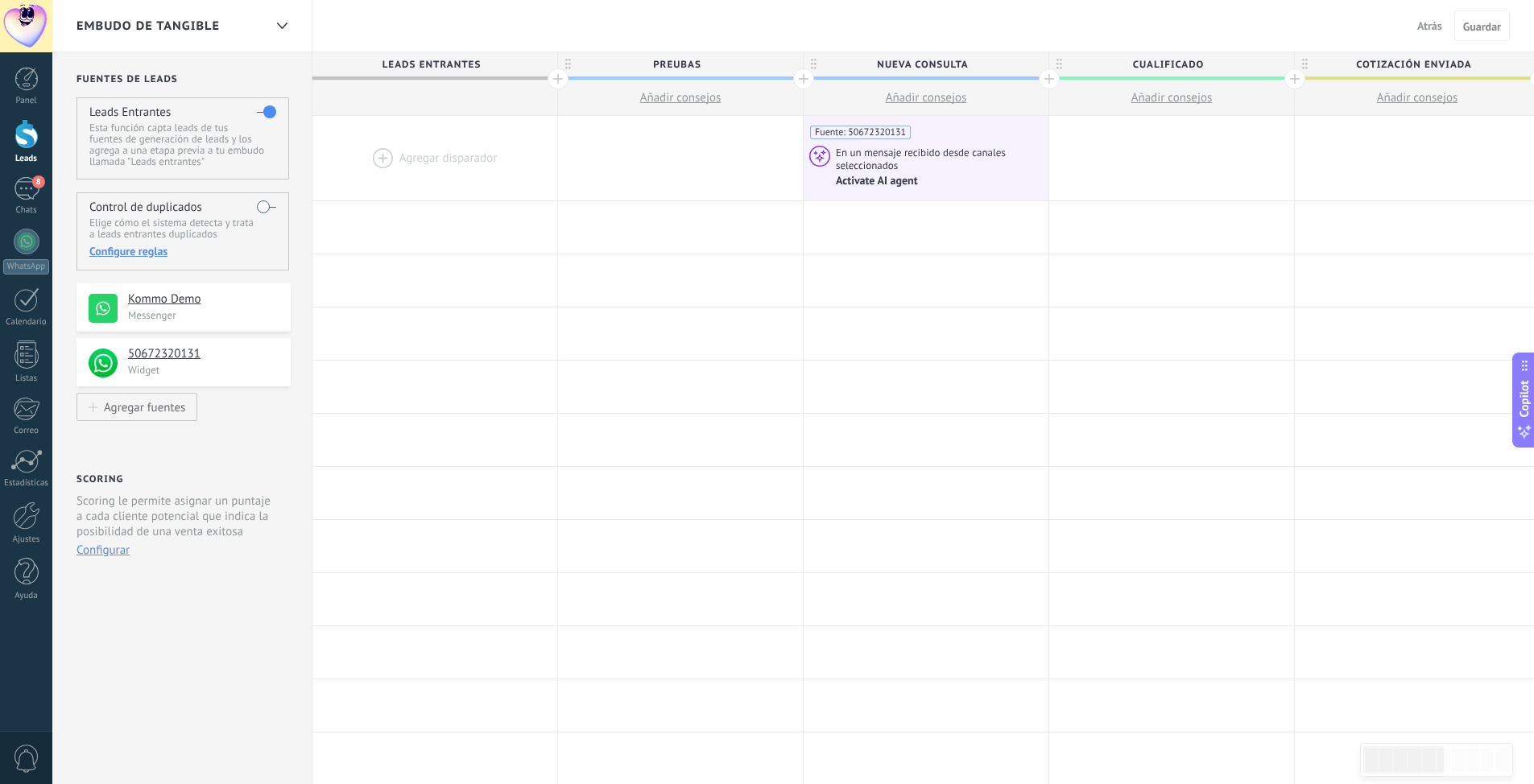
click at [1426, 19] on span "Atrás" at bounding box center [1429, 26] width 25 height 15
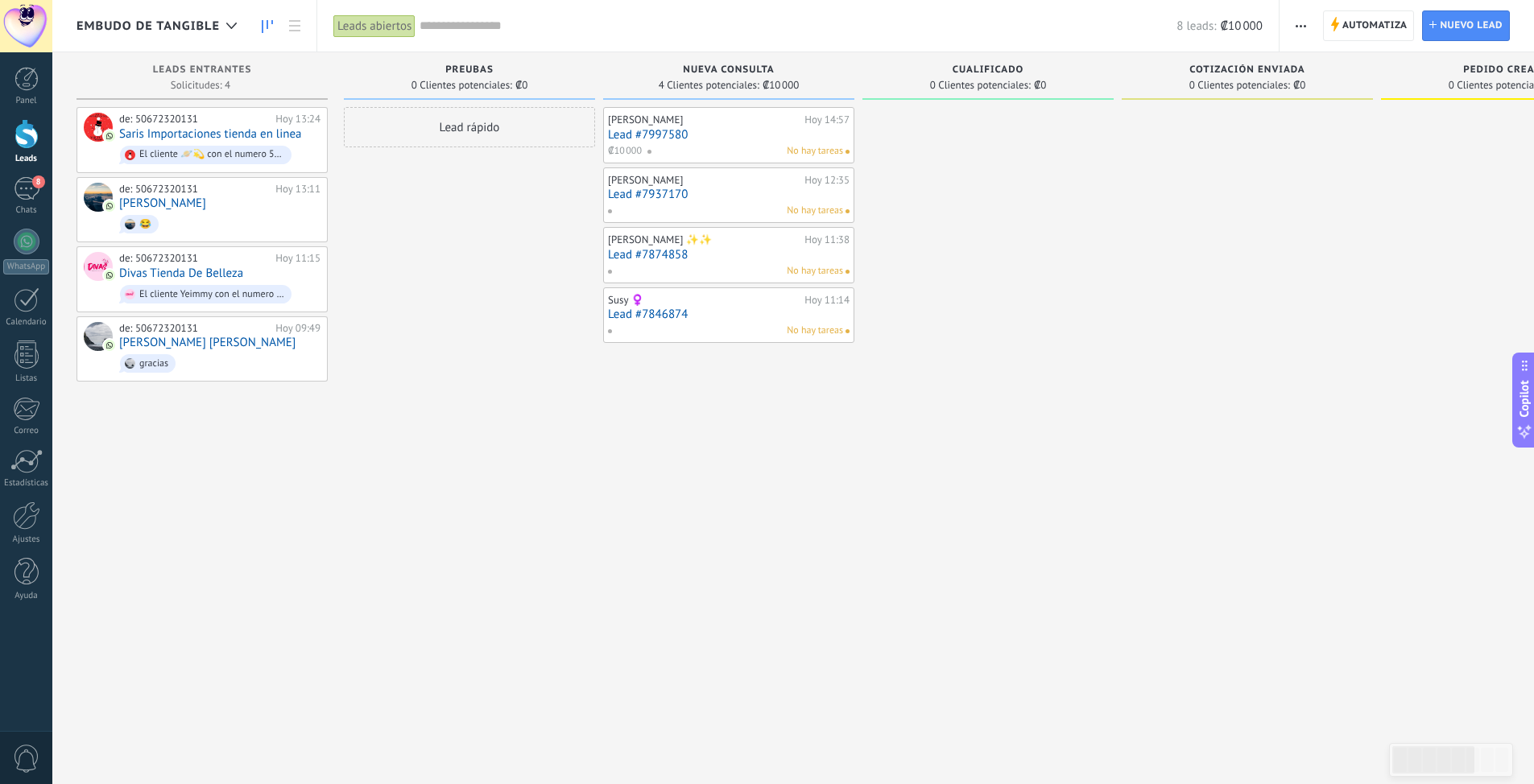
click at [1385, 28] on span "Automatiza" at bounding box center [1375, 26] width 65 height 29
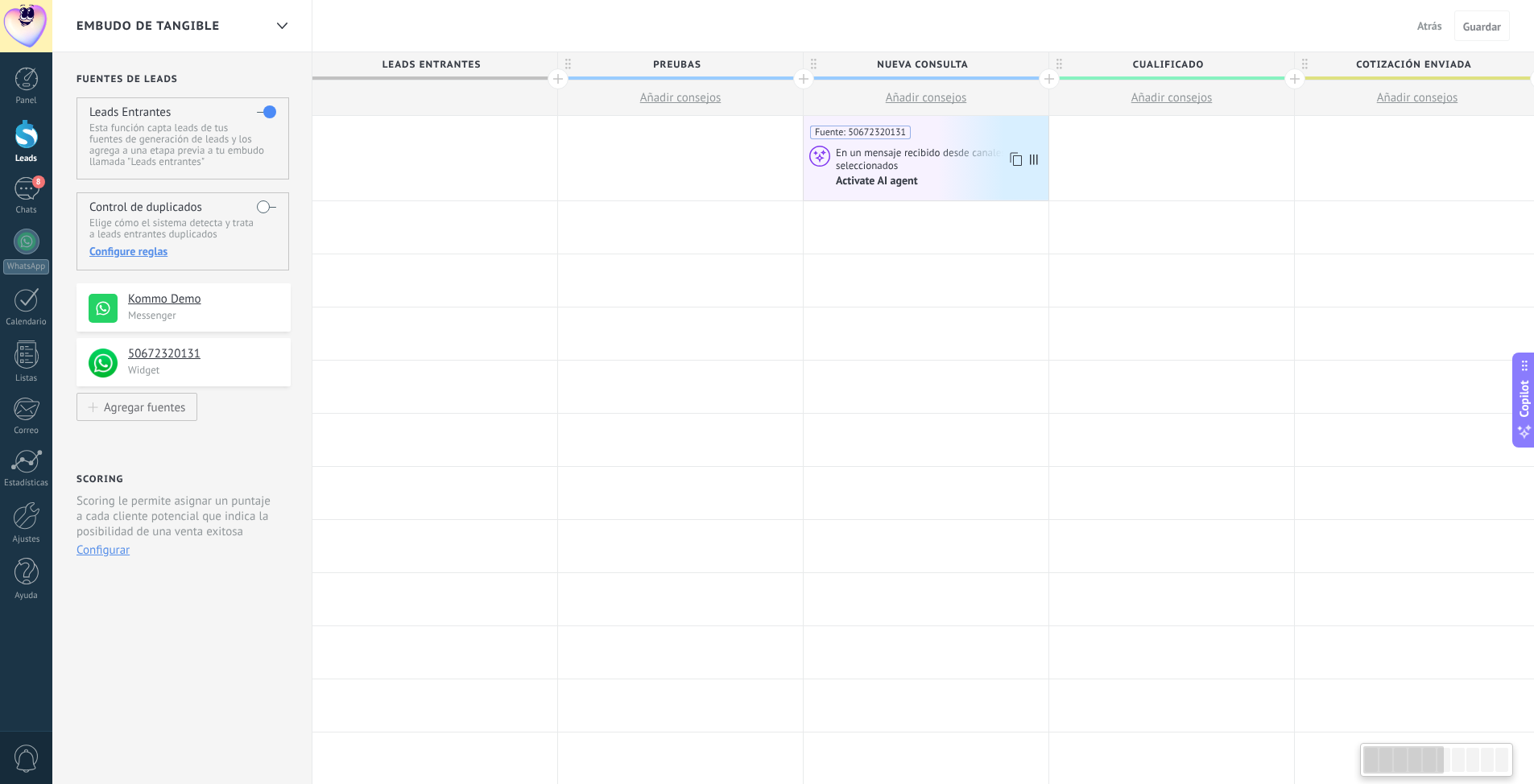
click at [908, 155] on span "En un mensaje recibido desde canales seleccionados" at bounding box center [940, 159] width 208 height 27
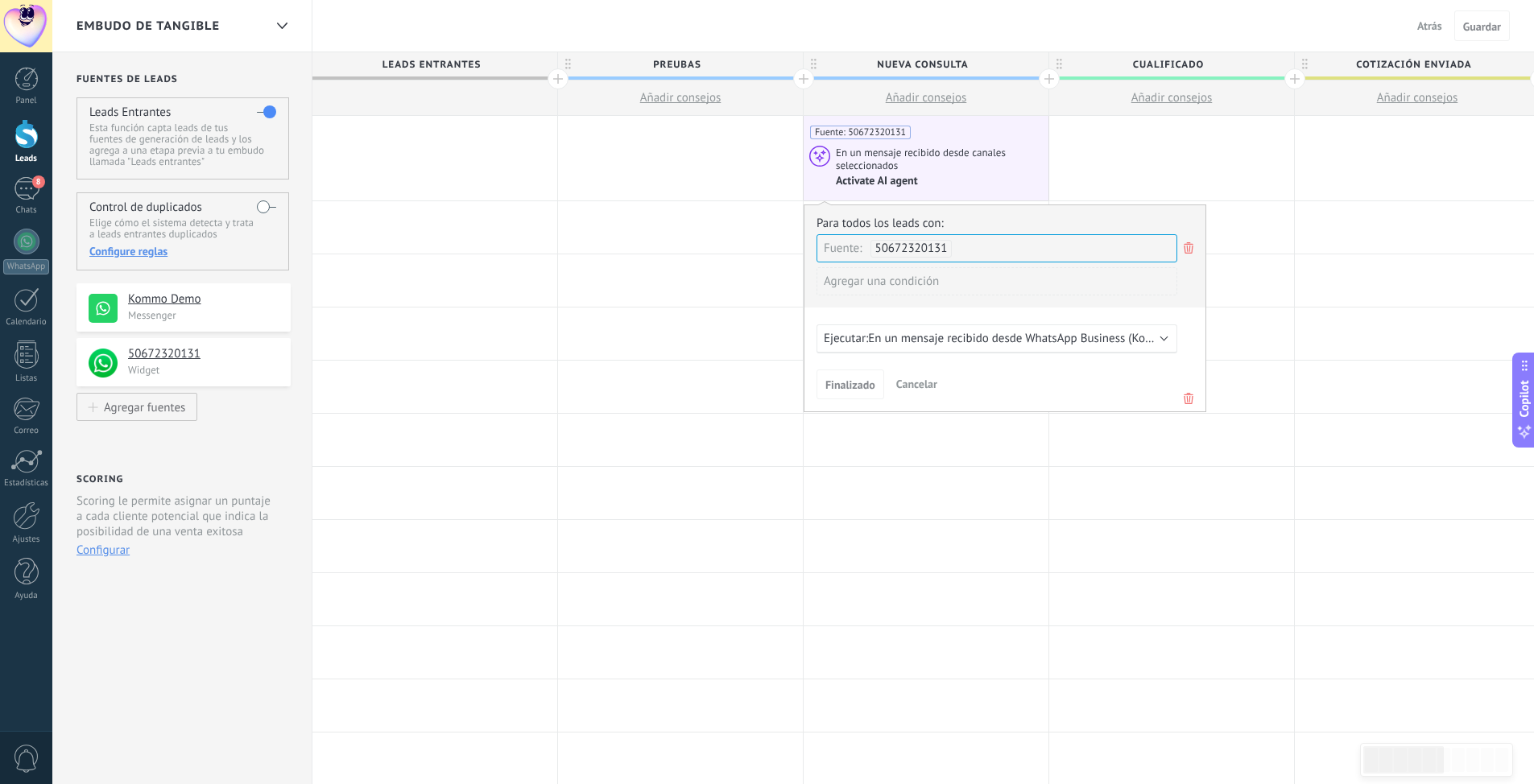
click at [1166, 334] on div "Ejecutar: En un mensaje recibido desde WhatsApp Business (Kommo Demo)" at bounding box center [997, 339] width 360 height 29
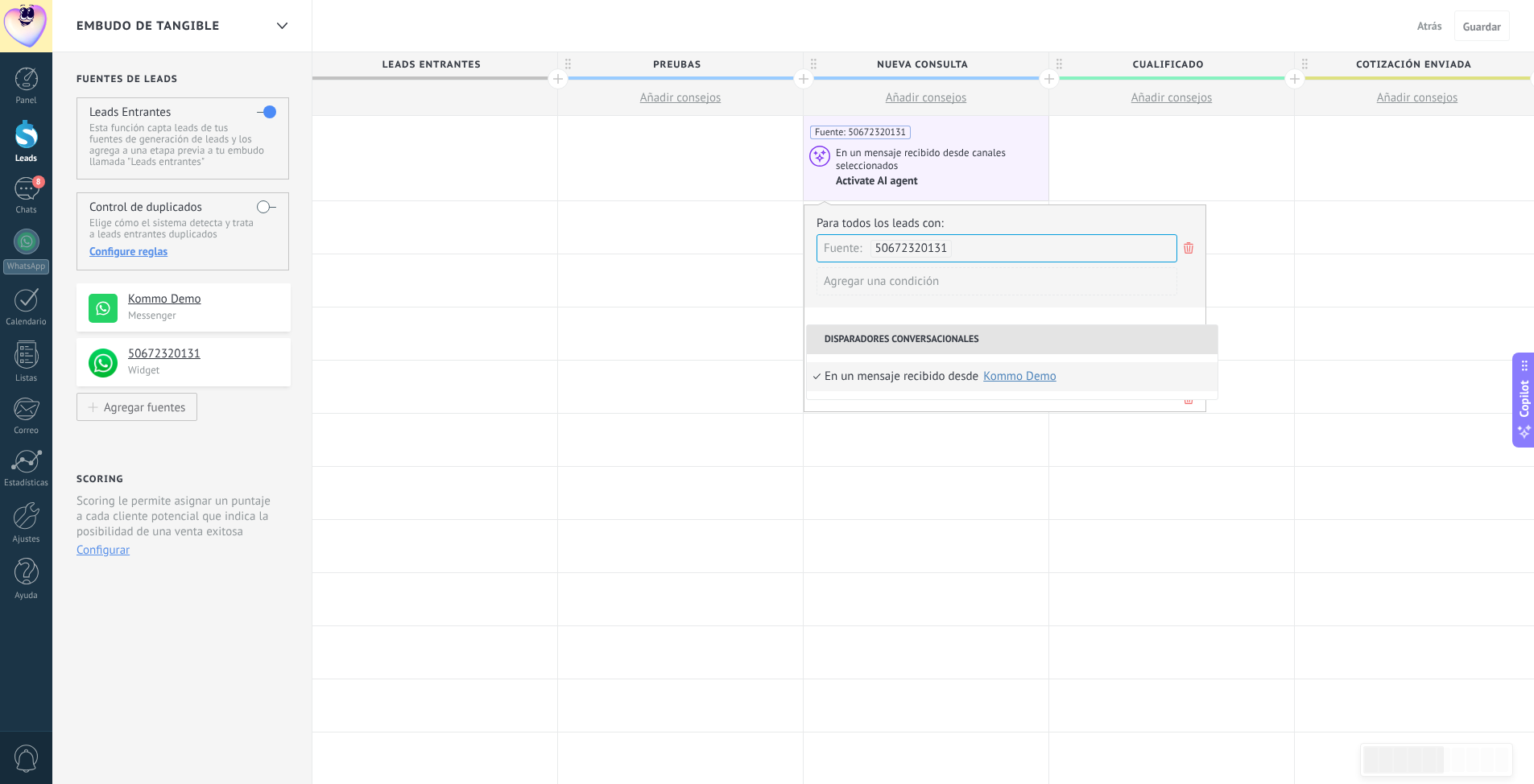
click at [1012, 373] on div "Kommo Demo" at bounding box center [1019, 376] width 73 height 12
click at [1110, 216] on div "Para todos los leads con: Fuente: 50672320131 Agregar una condición" at bounding box center [1005, 261] width 377 height 92
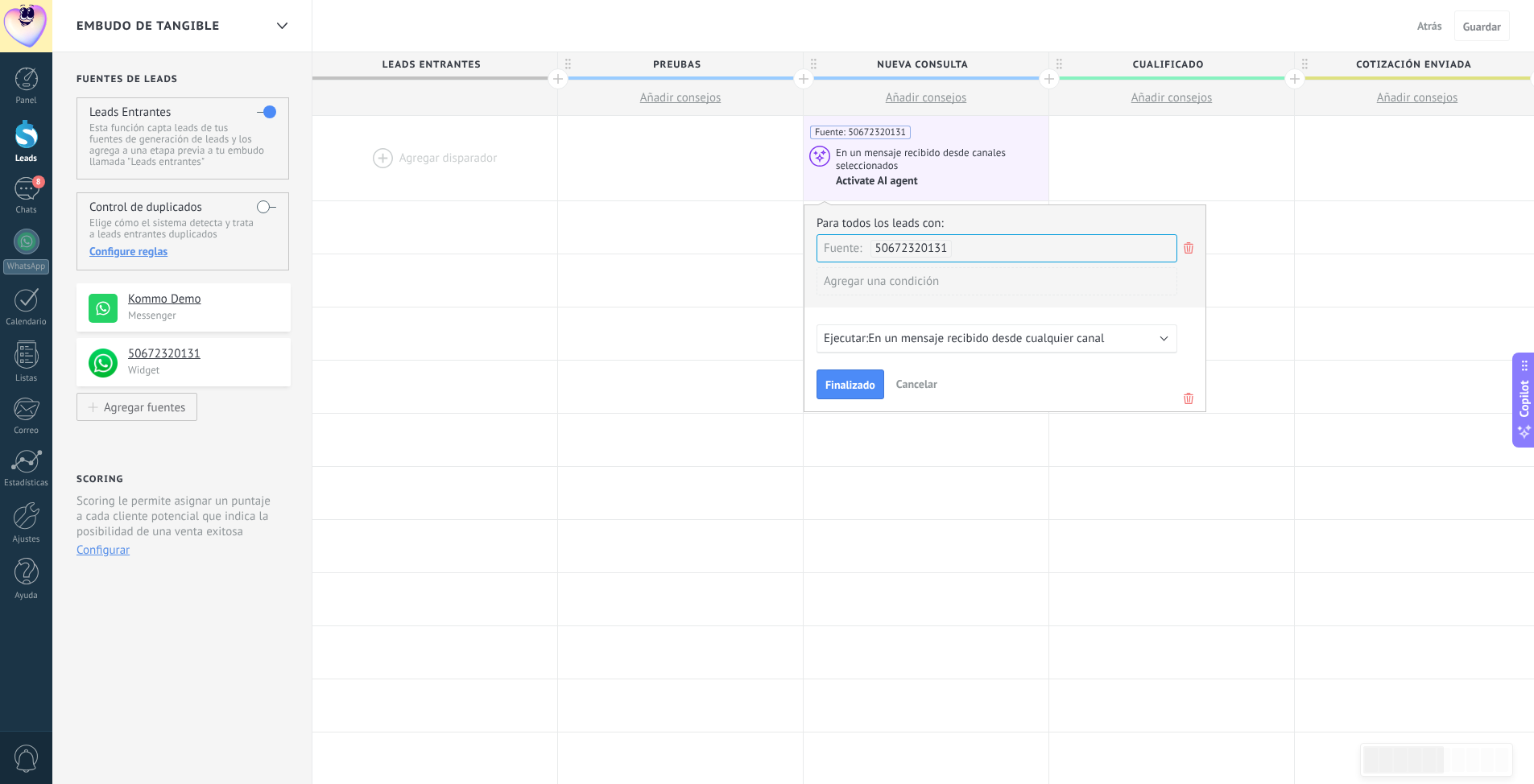
click at [158, 302] on h4 "Kommo Demo" at bounding box center [203, 299] width 150 height 16
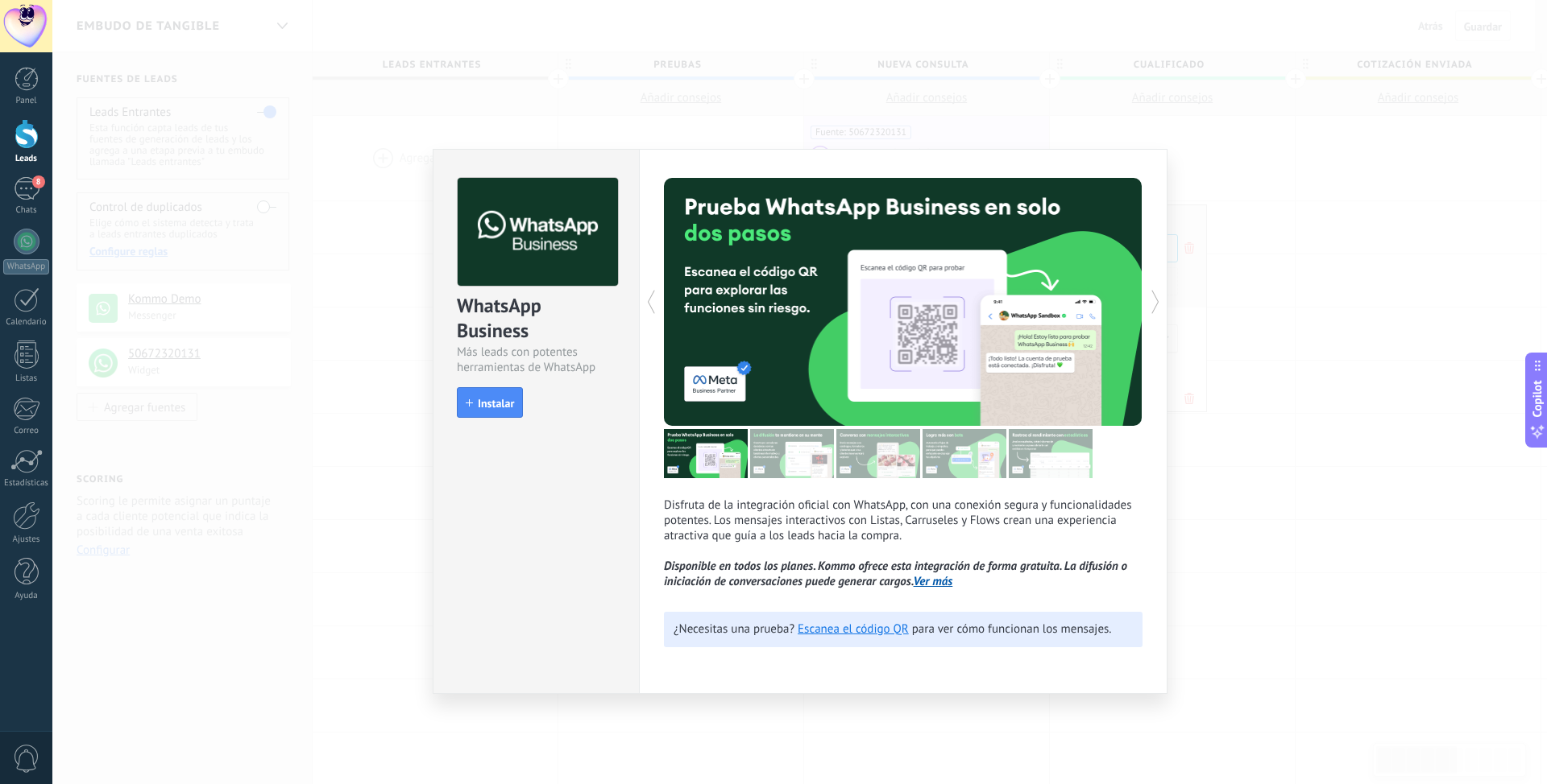
click at [1348, 229] on div "WhatsApp Business Más leads con potentes herramientas de WhatsApp install Insta…" at bounding box center [799, 392] width 1494 height 784
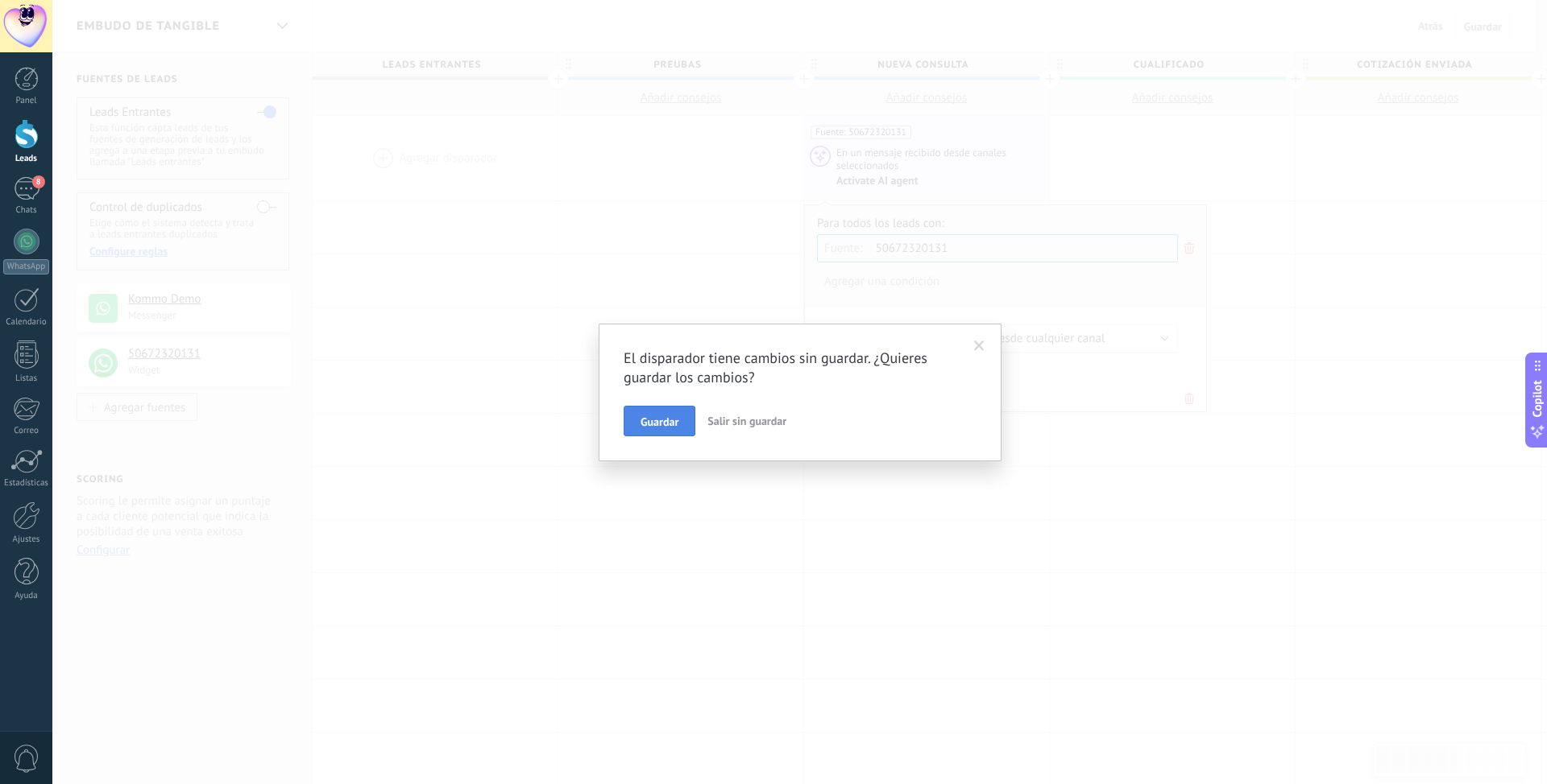
click at [650, 427] on span "Guardar" at bounding box center [659, 422] width 38 height 11
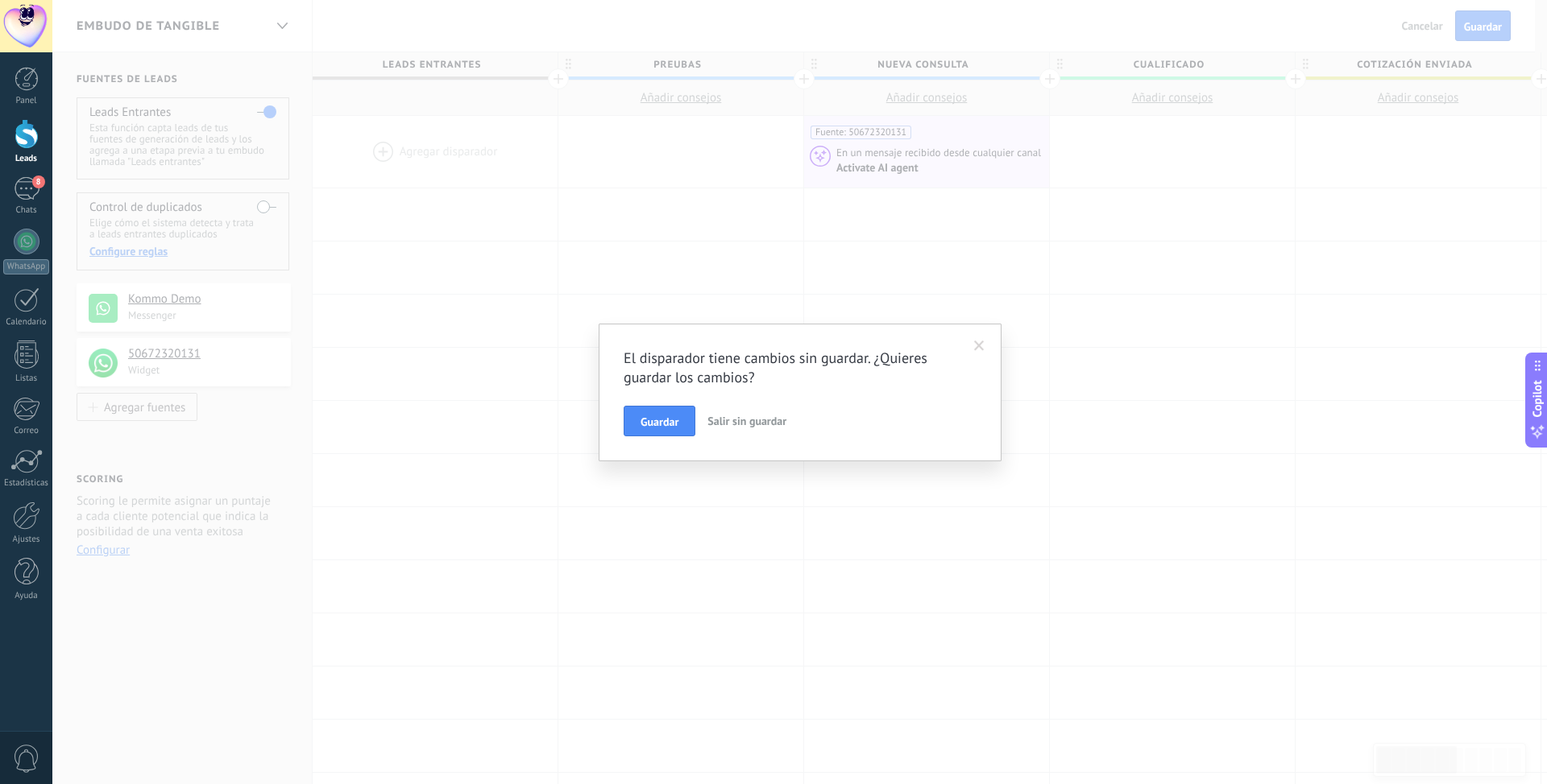
click at [785, 422] on span "Salir sin guardar" at bounding box center [746, 421] width 79 height 15
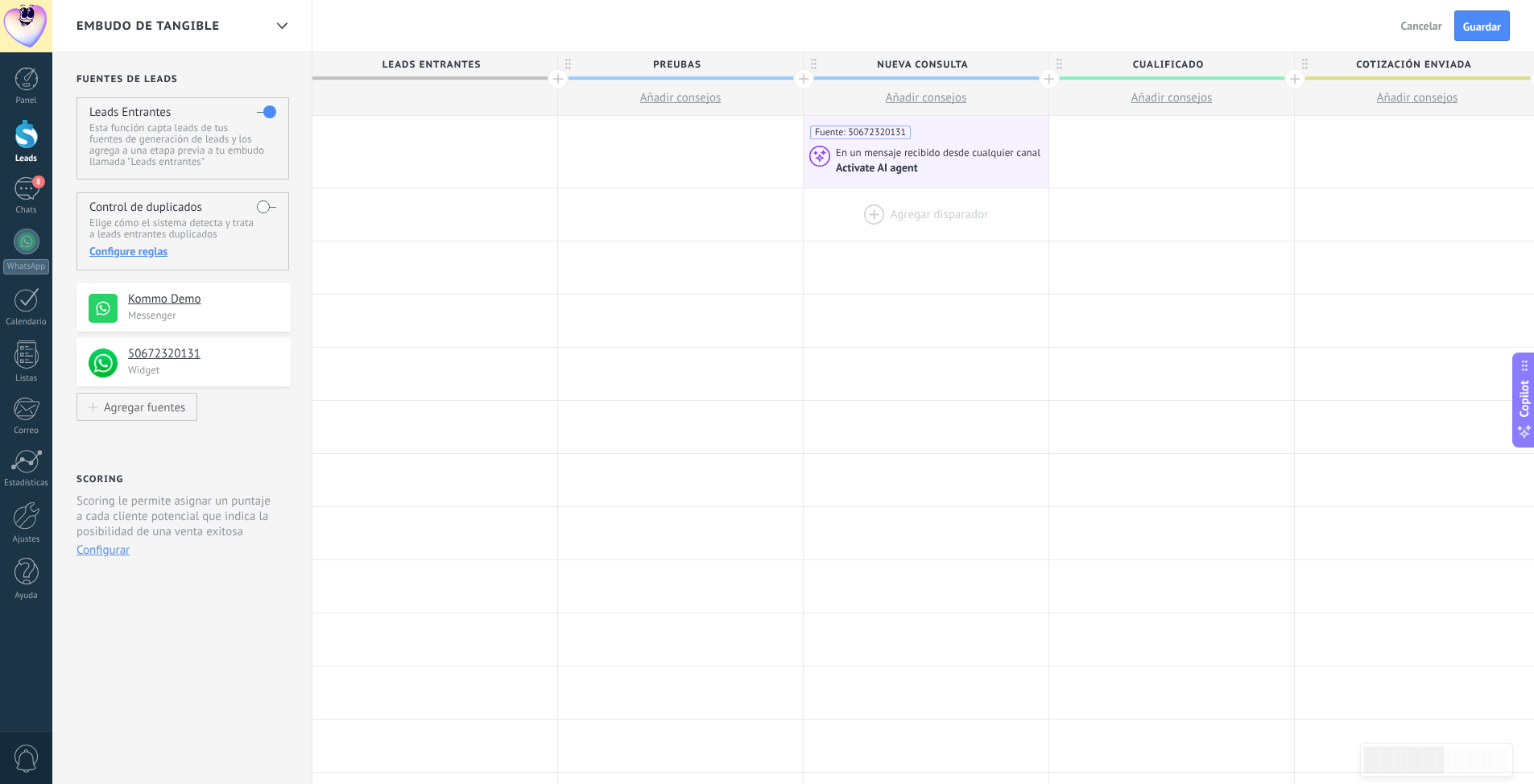
click at [904, 220] on div at bounding box center [926, 214] width 245 height 52
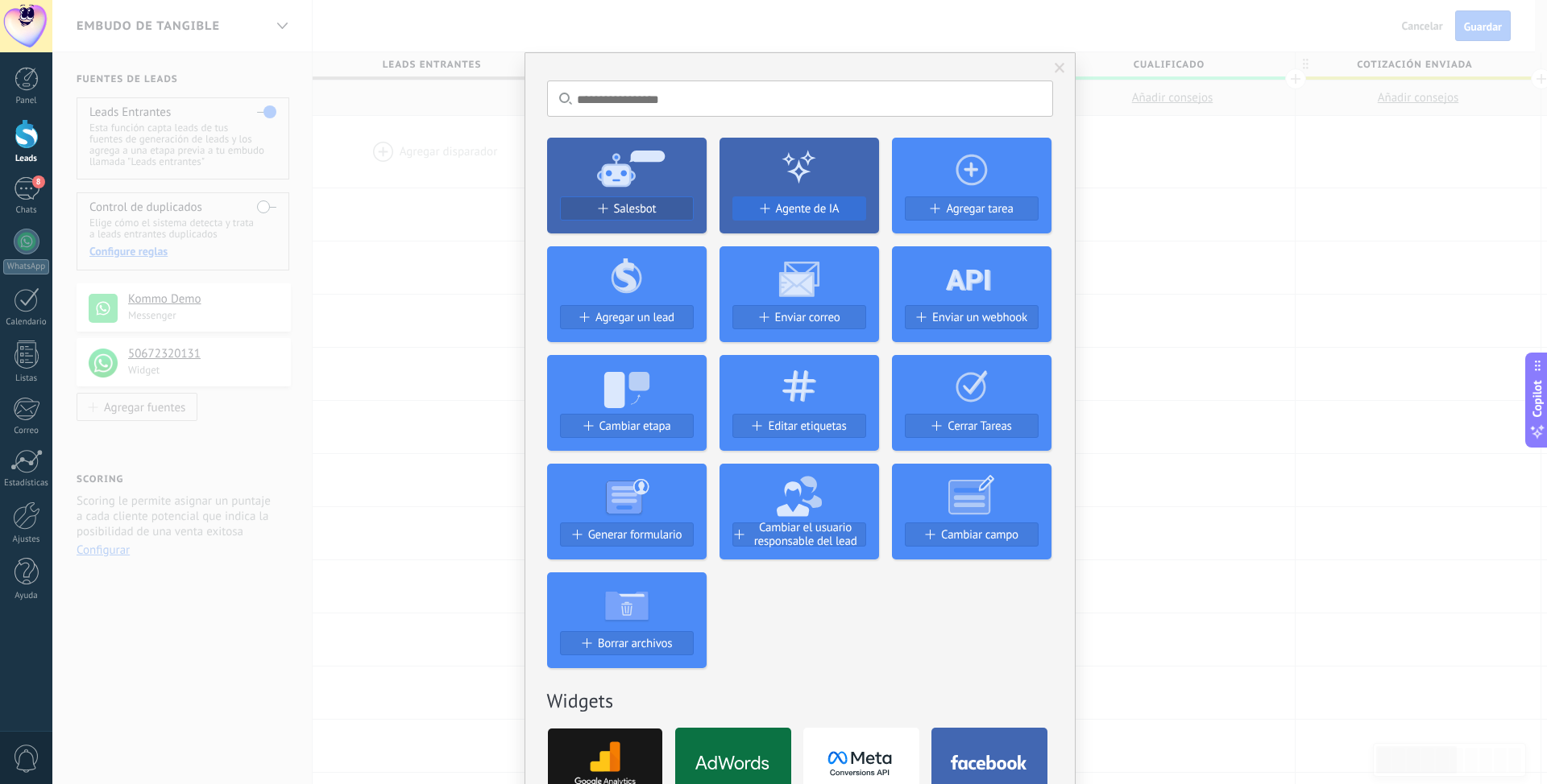
click at [815, 200] on button "Agente de IA" at bounding box center [799, 209] width 134 height 24
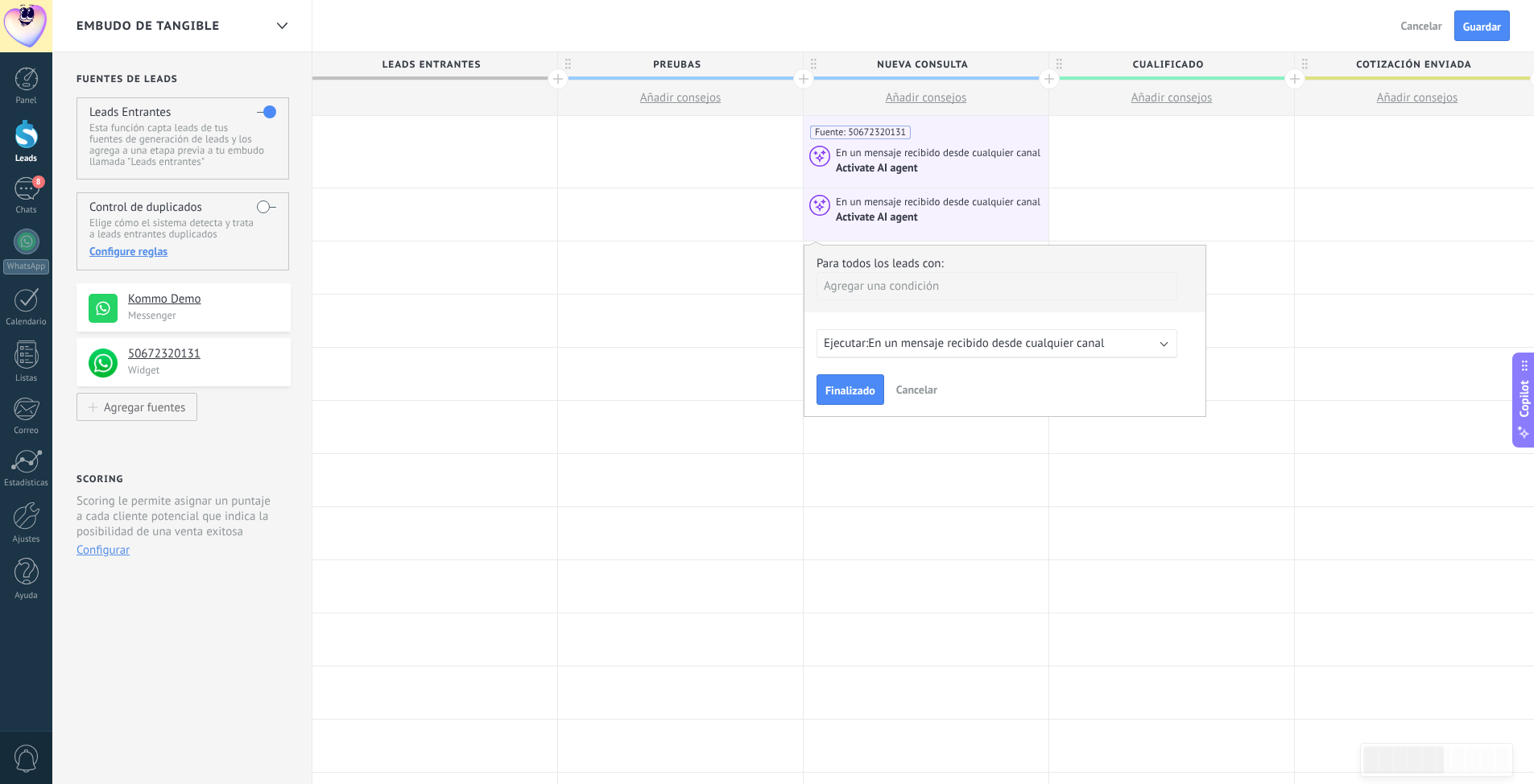
click at [850, 390] on span "Finalizado" at bounding box center [851, 390] width 50 height 11
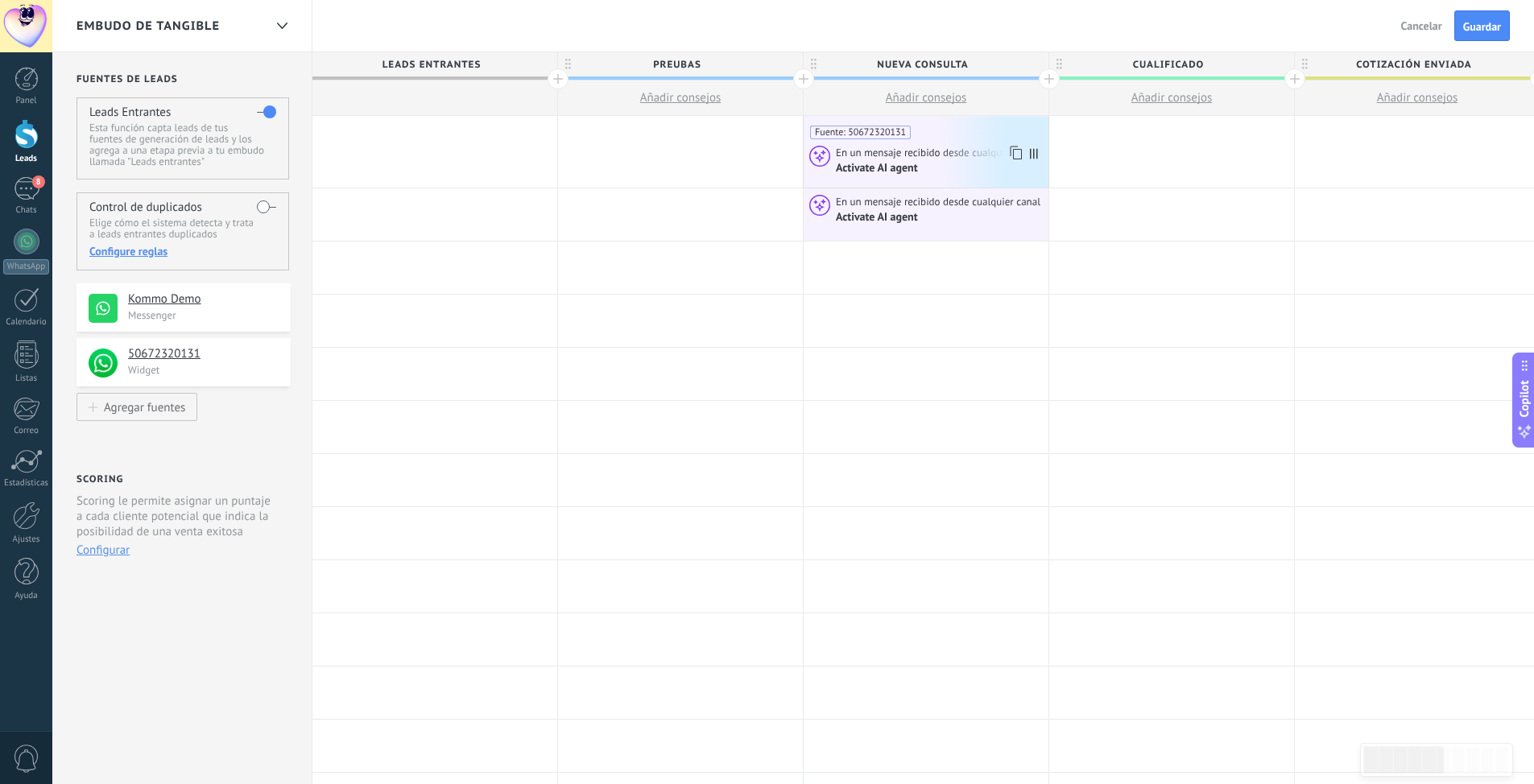
click at [980, 126] on div "Fuente: 50672320131" at bounding box center [926, 127] width 232 height 24
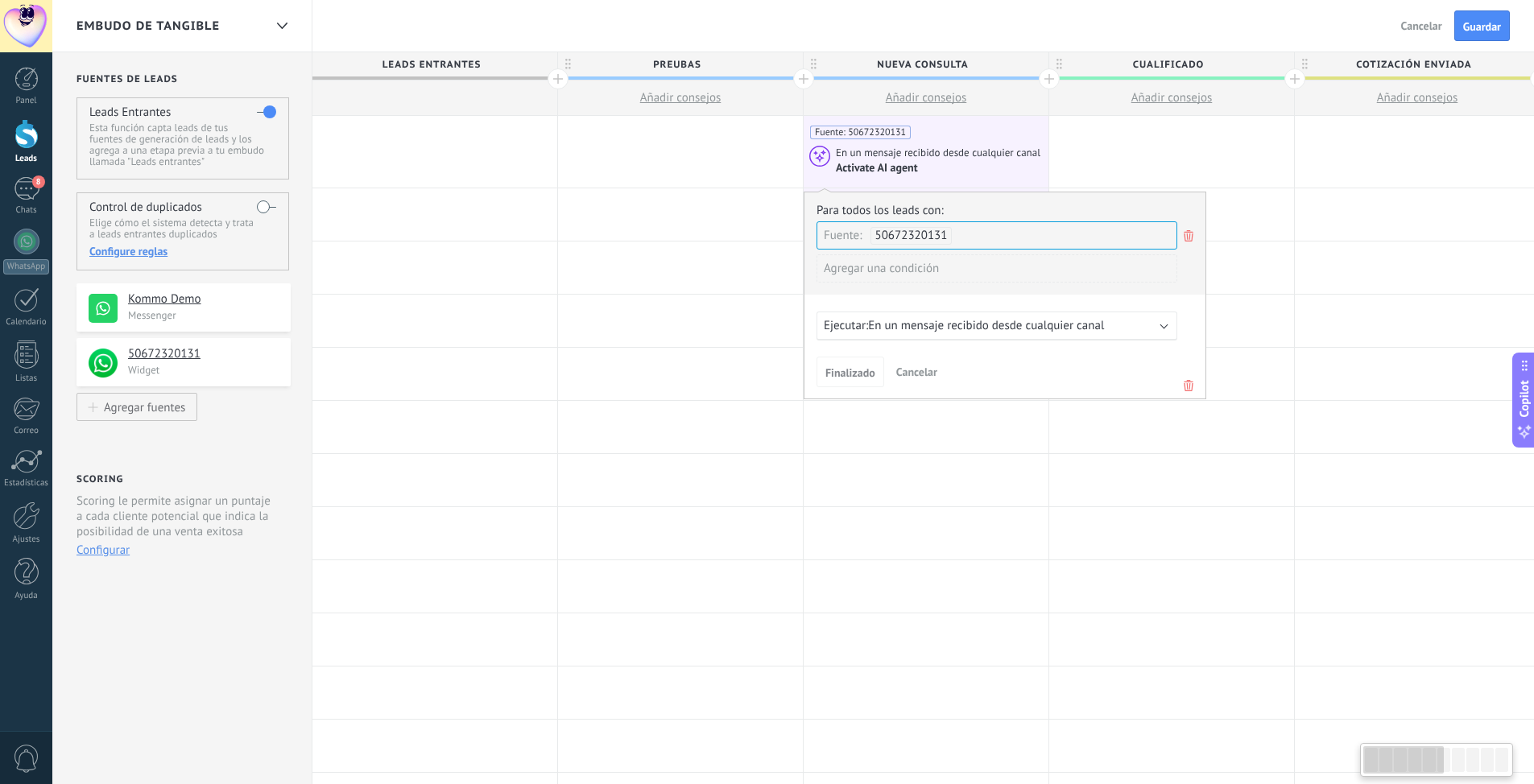
click at [1187, 240] on icon at bounding box center [1188, 236] width 18 height 19
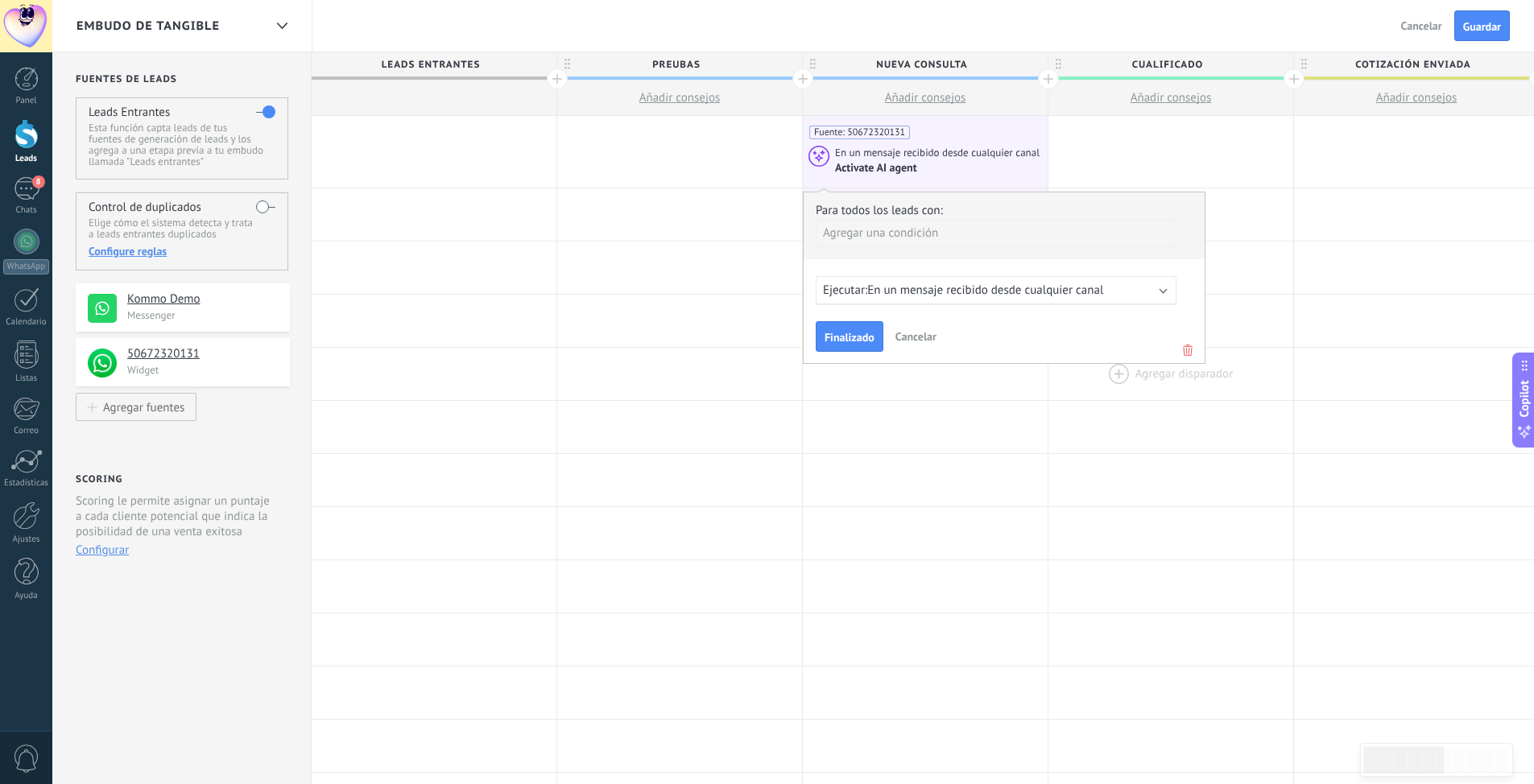
click at [1189, 351] on use at bounding box center [1187, 351] width 10 height 11
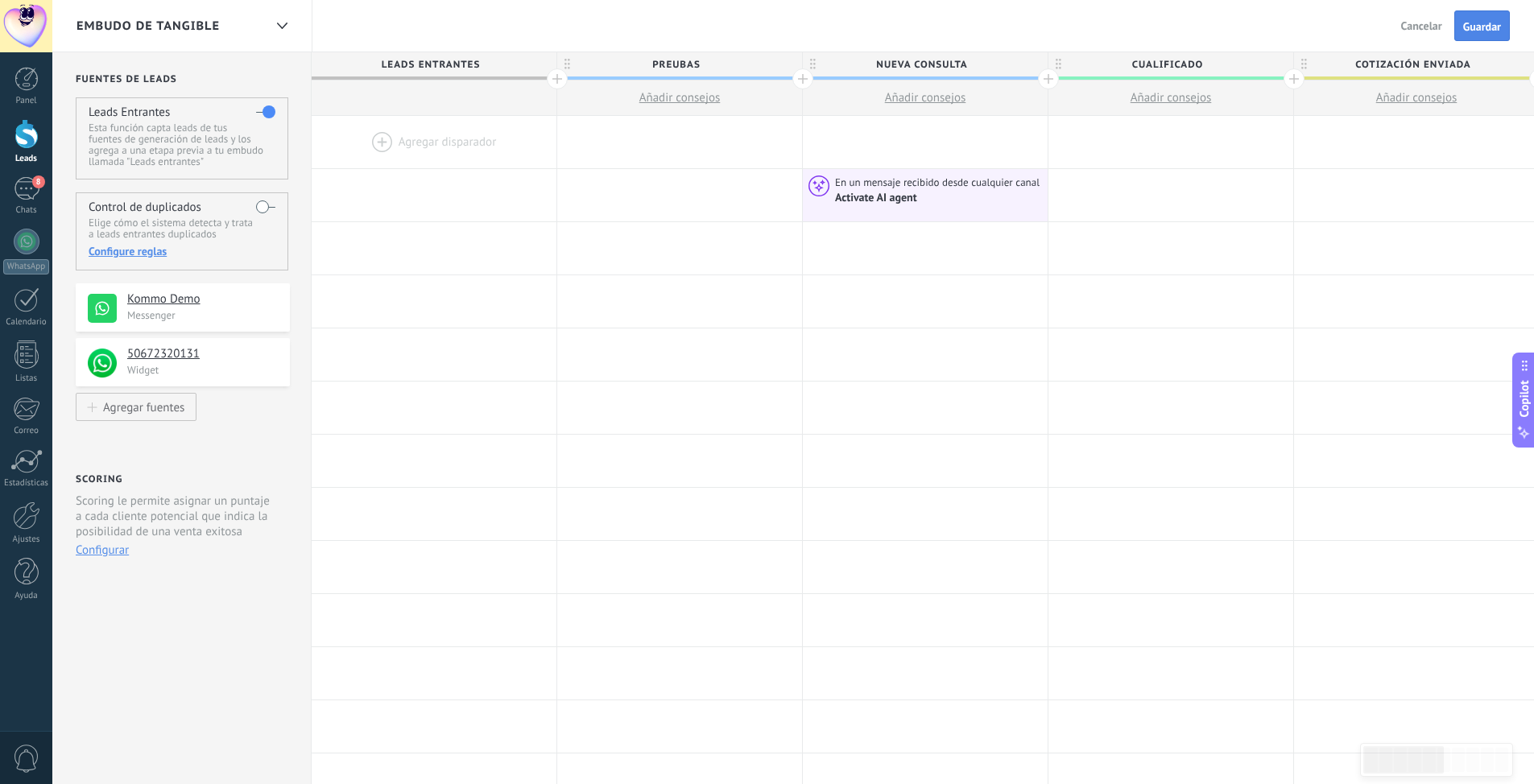
click at [1491, 29] on span "Guardar" at bounding box center [1481, 27] width 38 height 11
click at [1423, 28] on span "Salir" at bounding box center [1431, 26] width 22 height 15
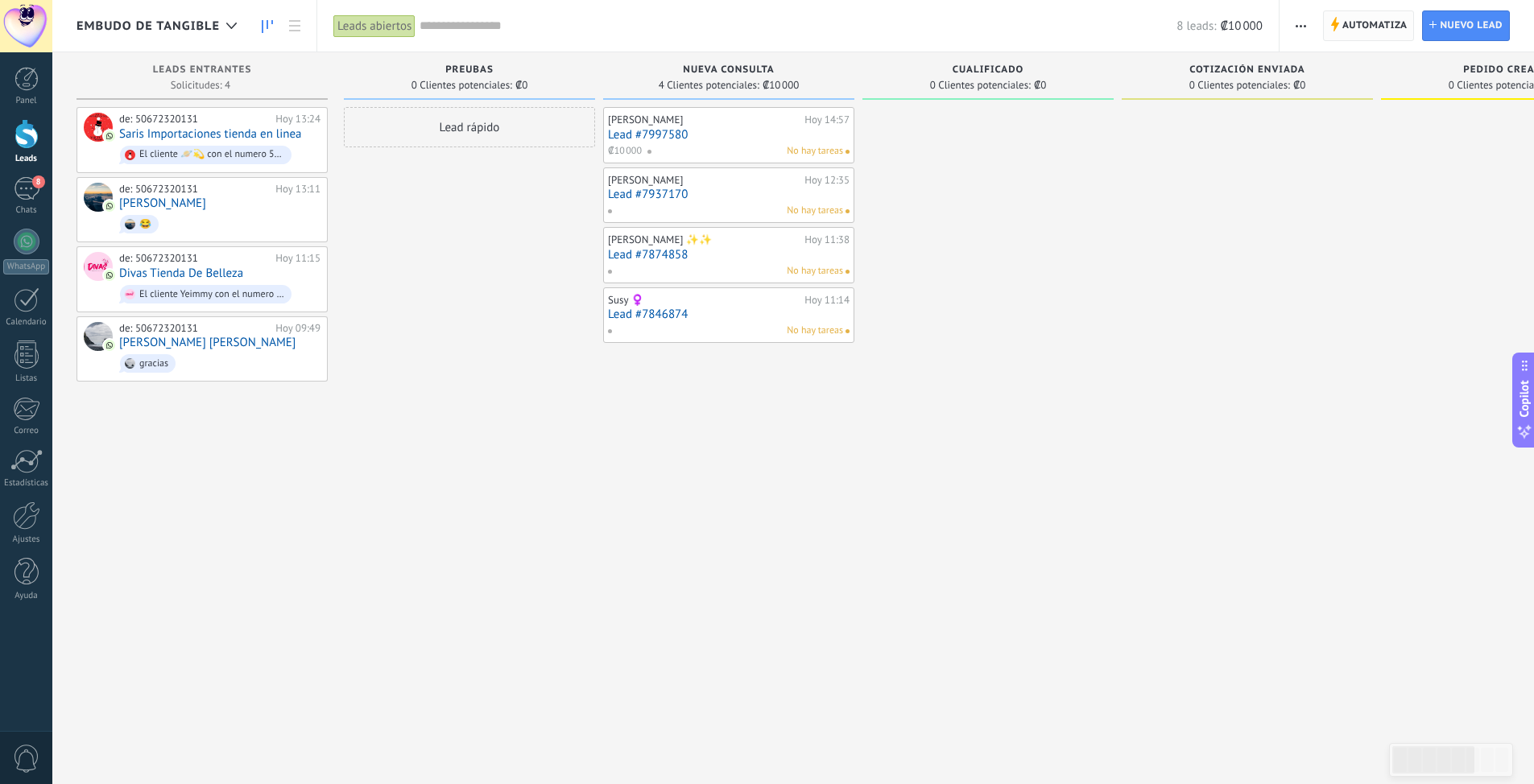
click at [1368, 30] on span "Automatiza" at bounding box center [1375, 26] width 65 height 29
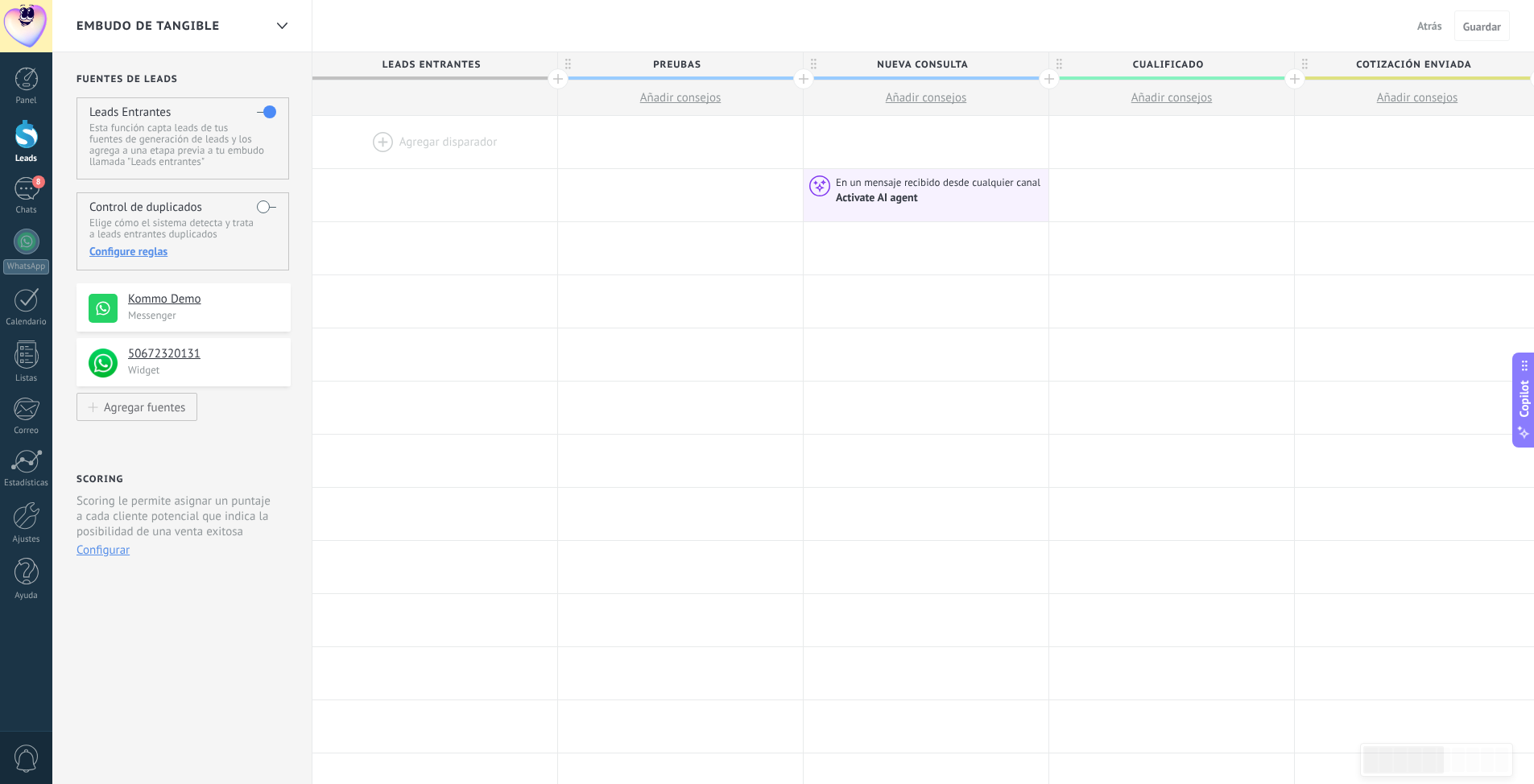
click at [1425, 28] on span "Atrás" at bounding box center [1429, 26] width 25 height 15
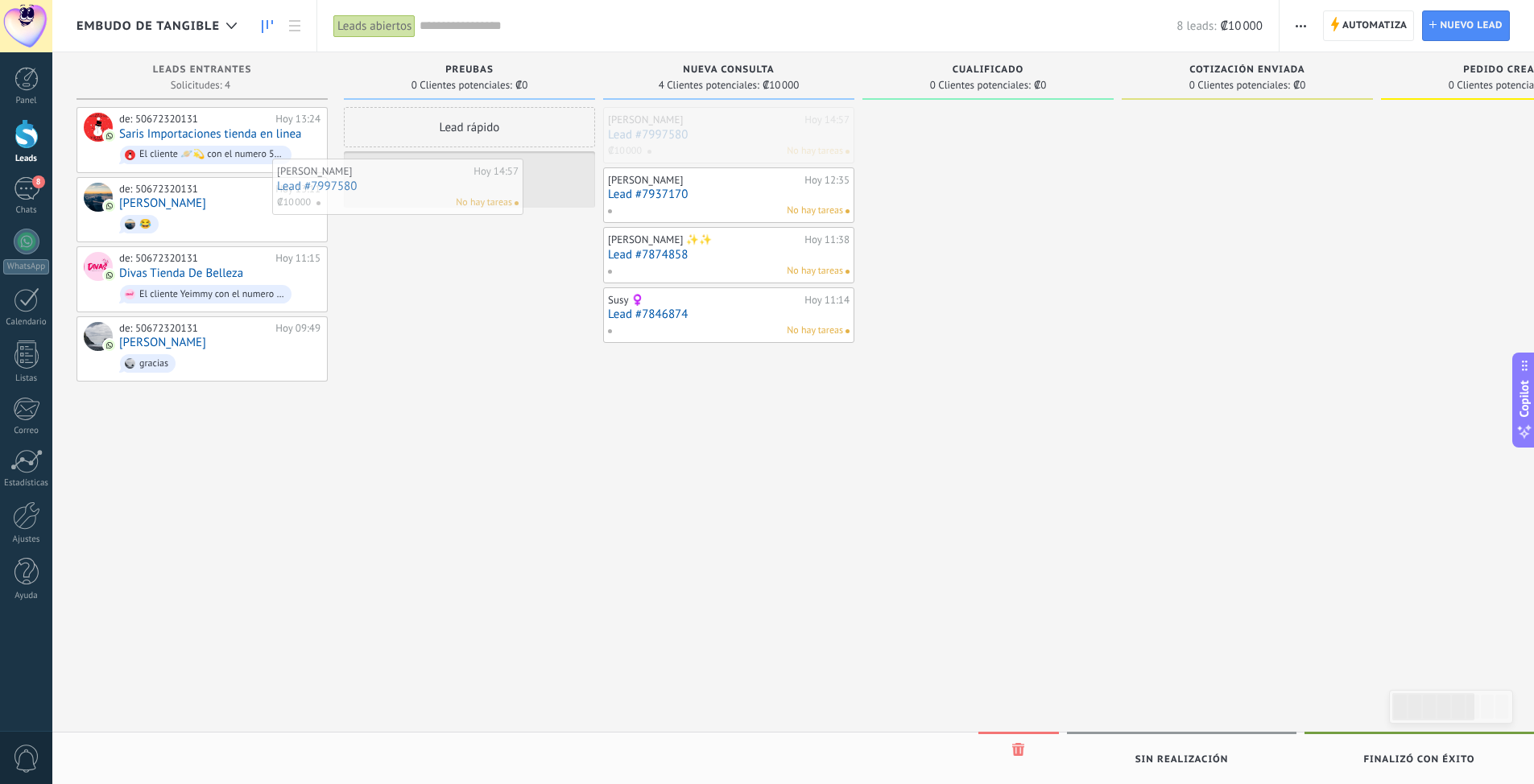
drag, startPoint x: 756, startPoint y: 119, endPoint x: 430, endPoint y: 170, distance: 330.0
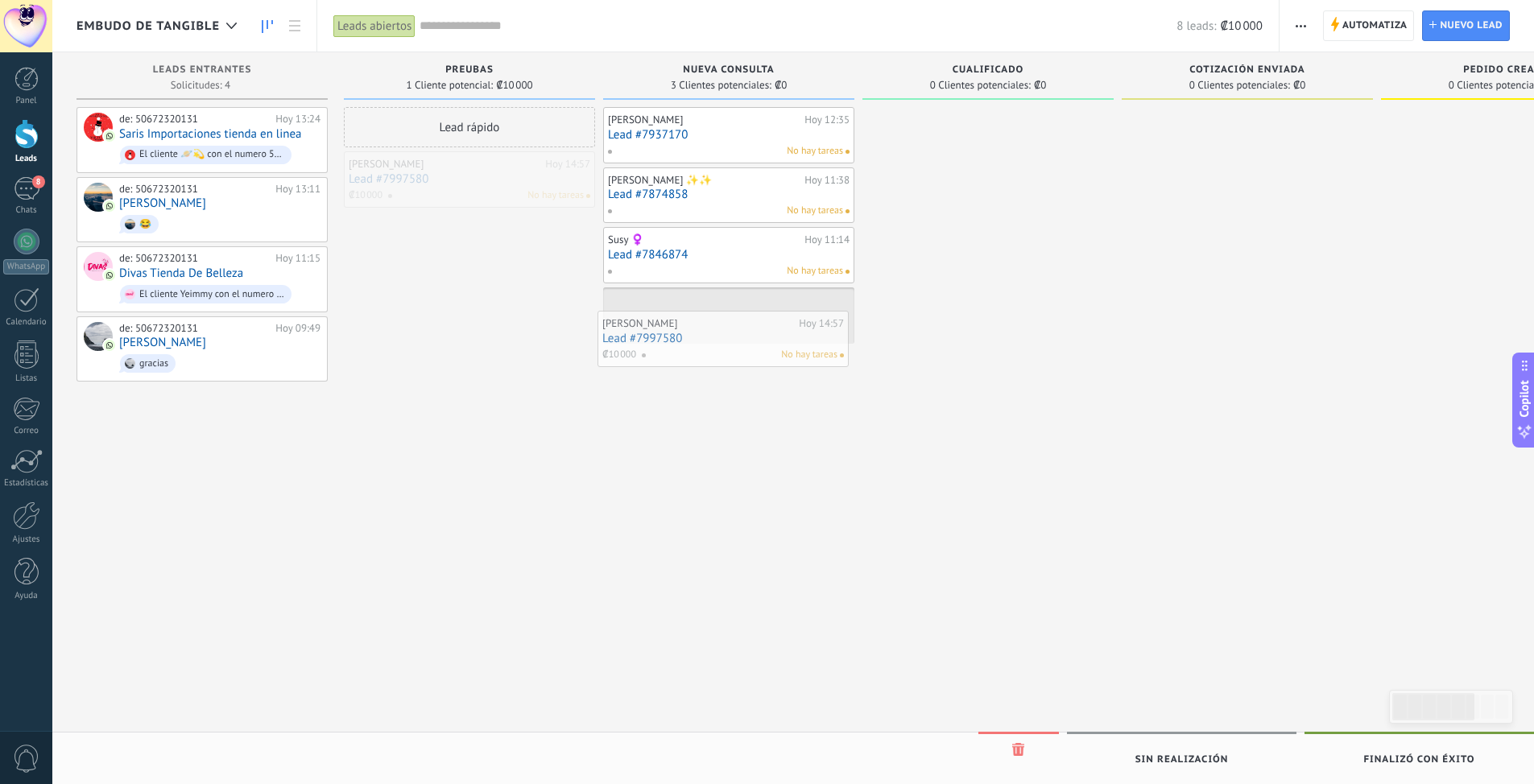
drag, startPoint x: 433, startPoint y: 176, endPoint x: 687, endPoint y: 336, distance: 300.2
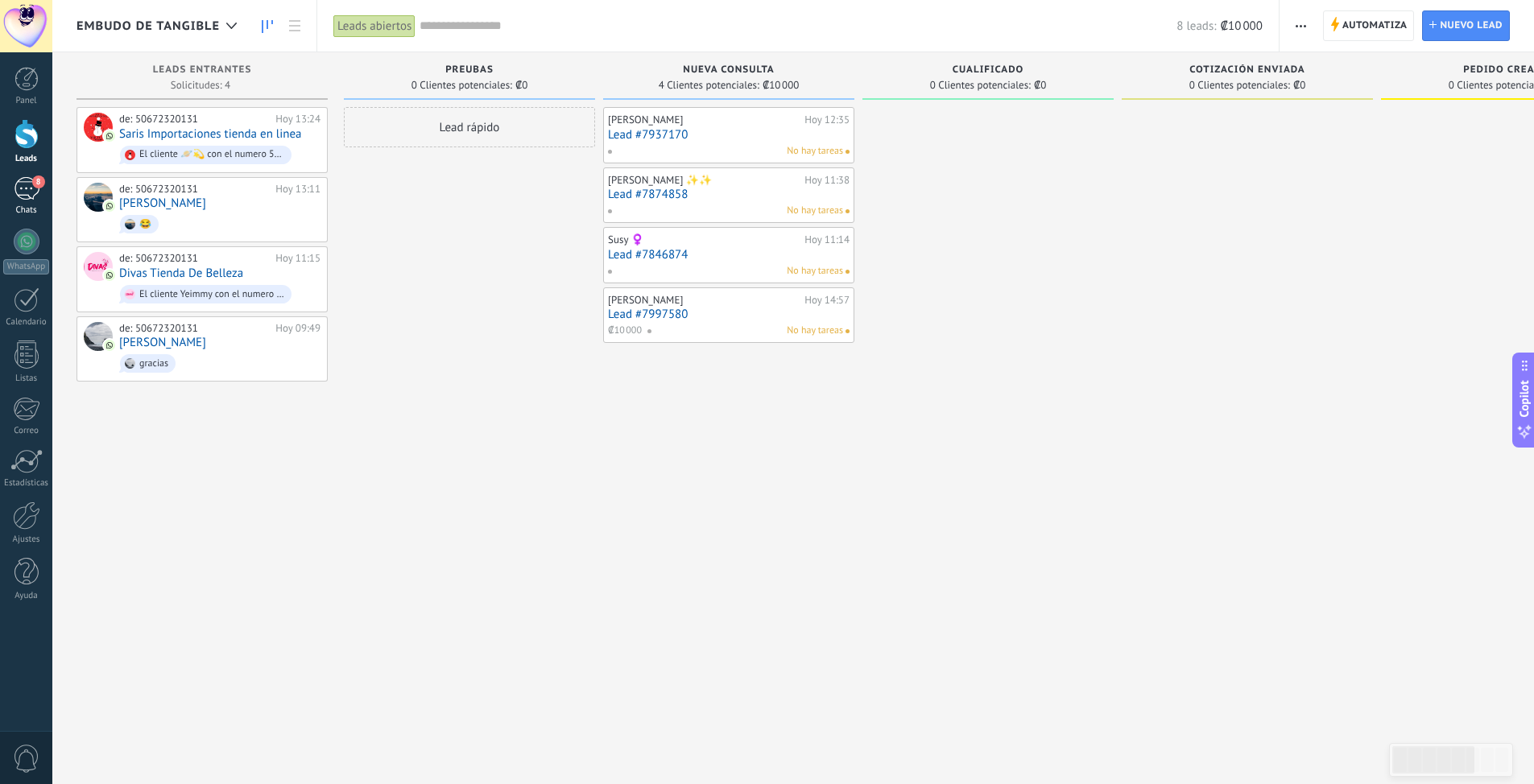
click at [36, 190] on div "8" at bounding box center [27, 188] width 26 height 24
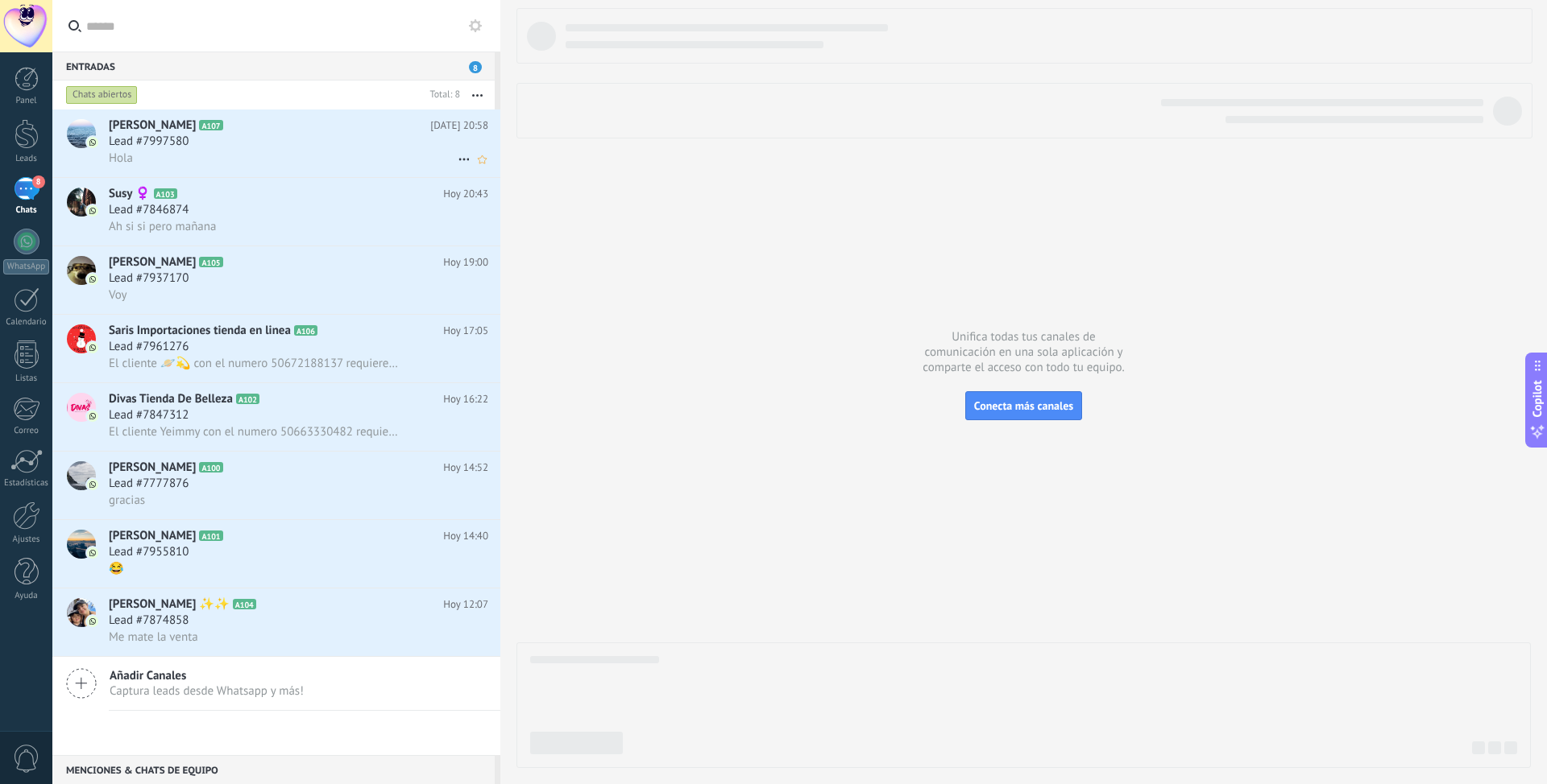
click at [457, 157] on icon at bounding box center [464, 160] width 19 height 19
click at [560, 206] on span "Conversación cerrada" at bounding box center [535, 200] width 110 height 32
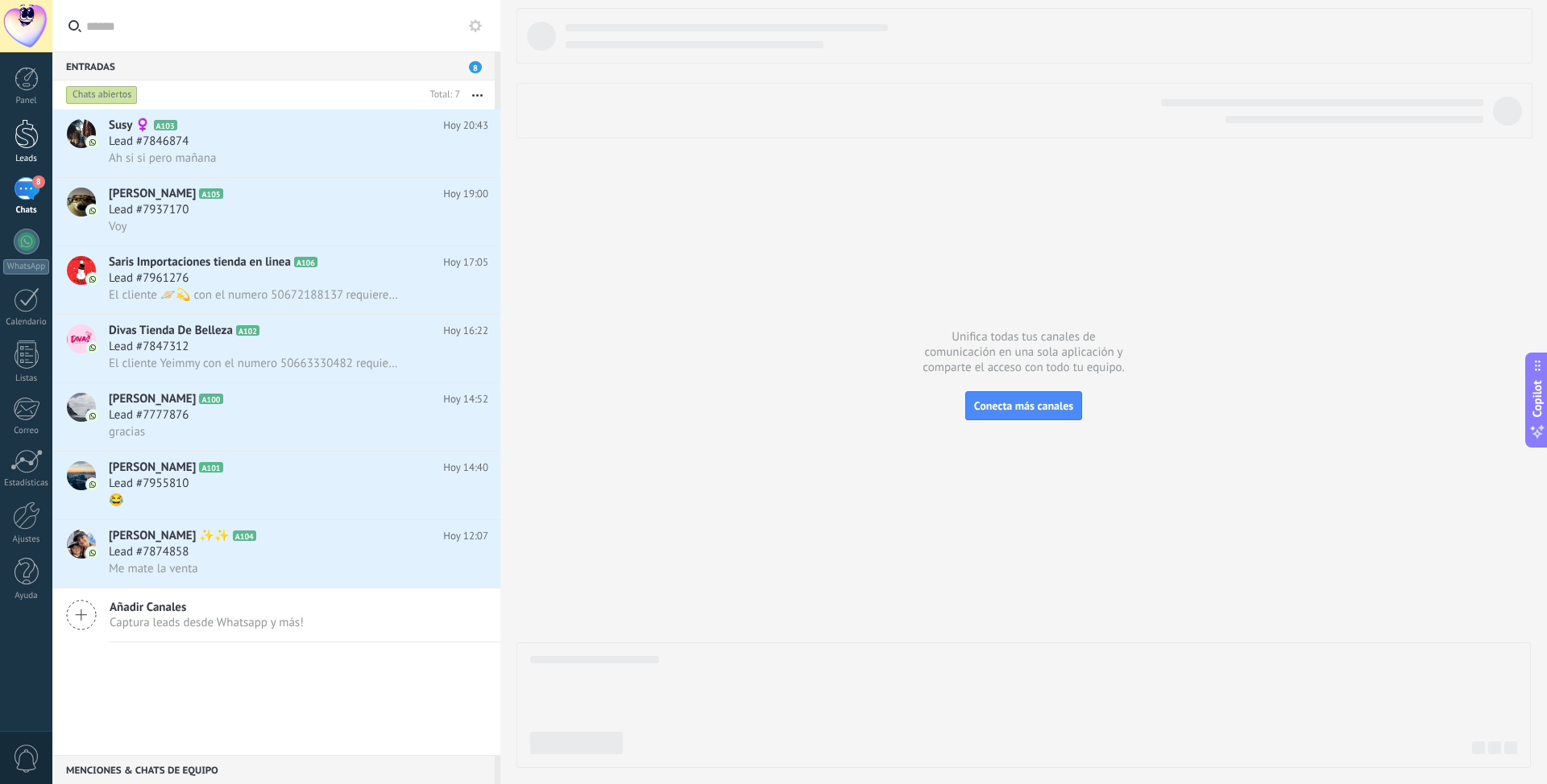
click at [27, 150] on link "Leads" at bounding box center [26, 142] width 52 height 45
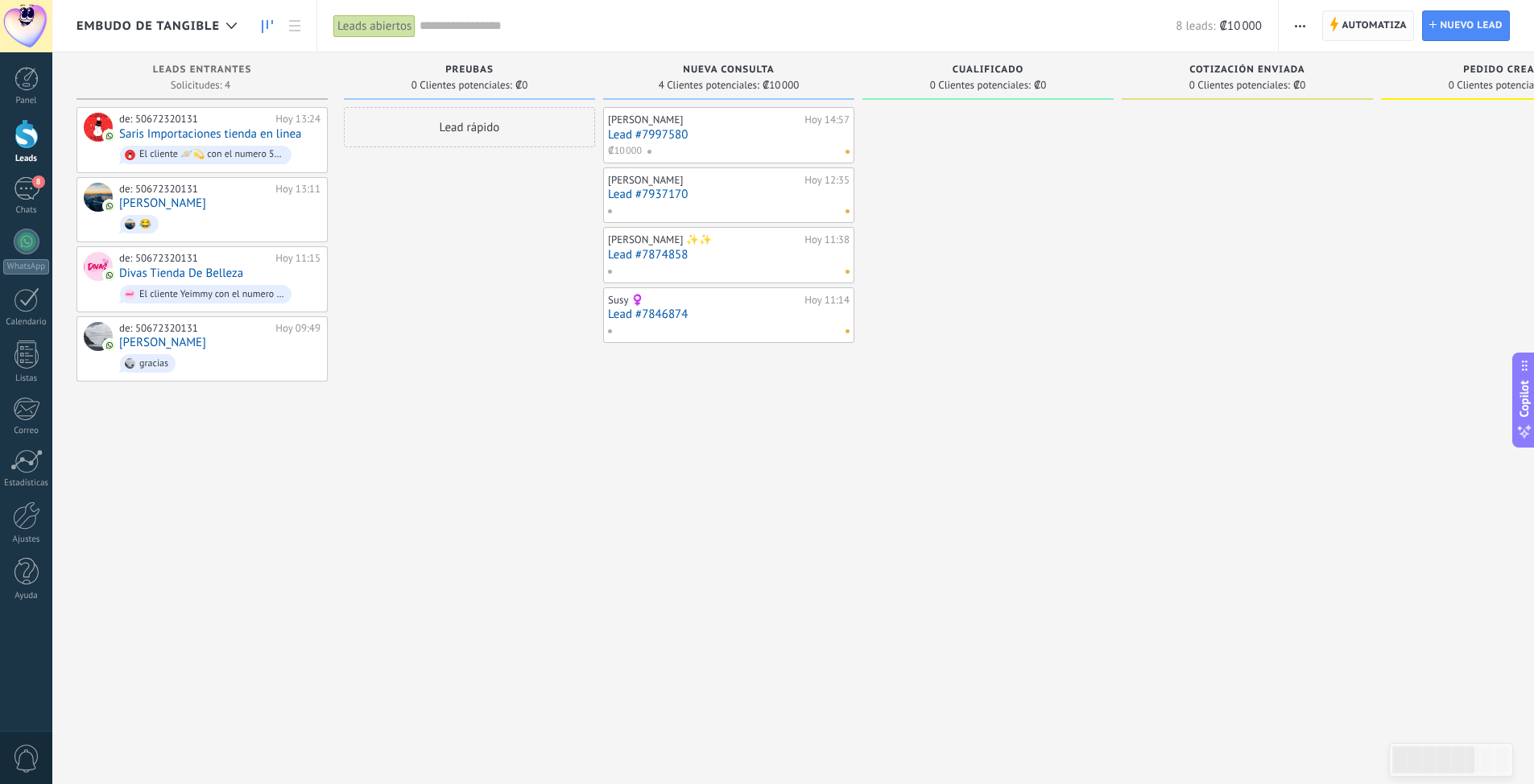
click at [1350, 35] on span "Automatiza" at bounding box center [1374, 26] width 65 height 29
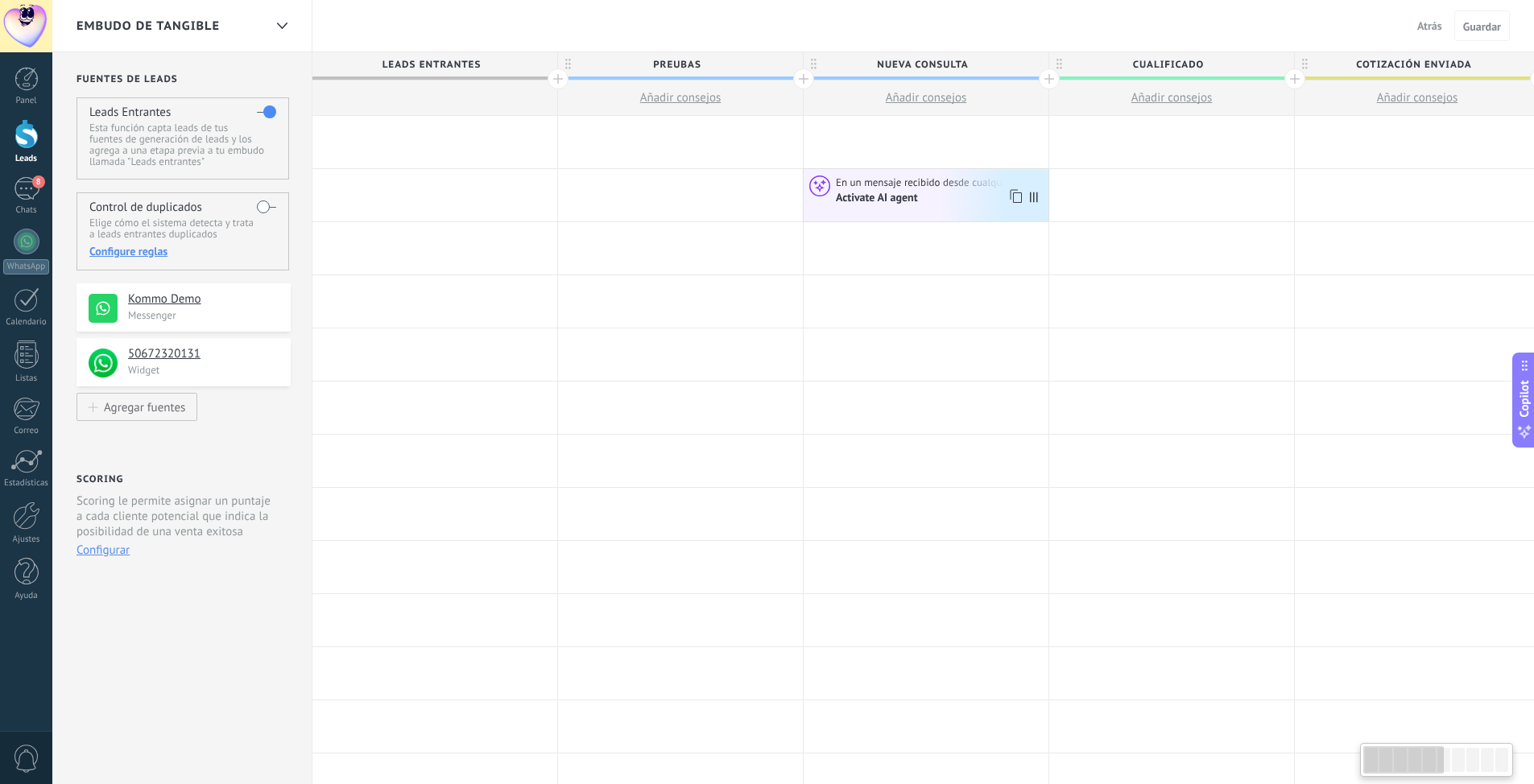
click at [981, 192] on div "Activate AI agent" at bounding box center [940, 197] width 208 height 15
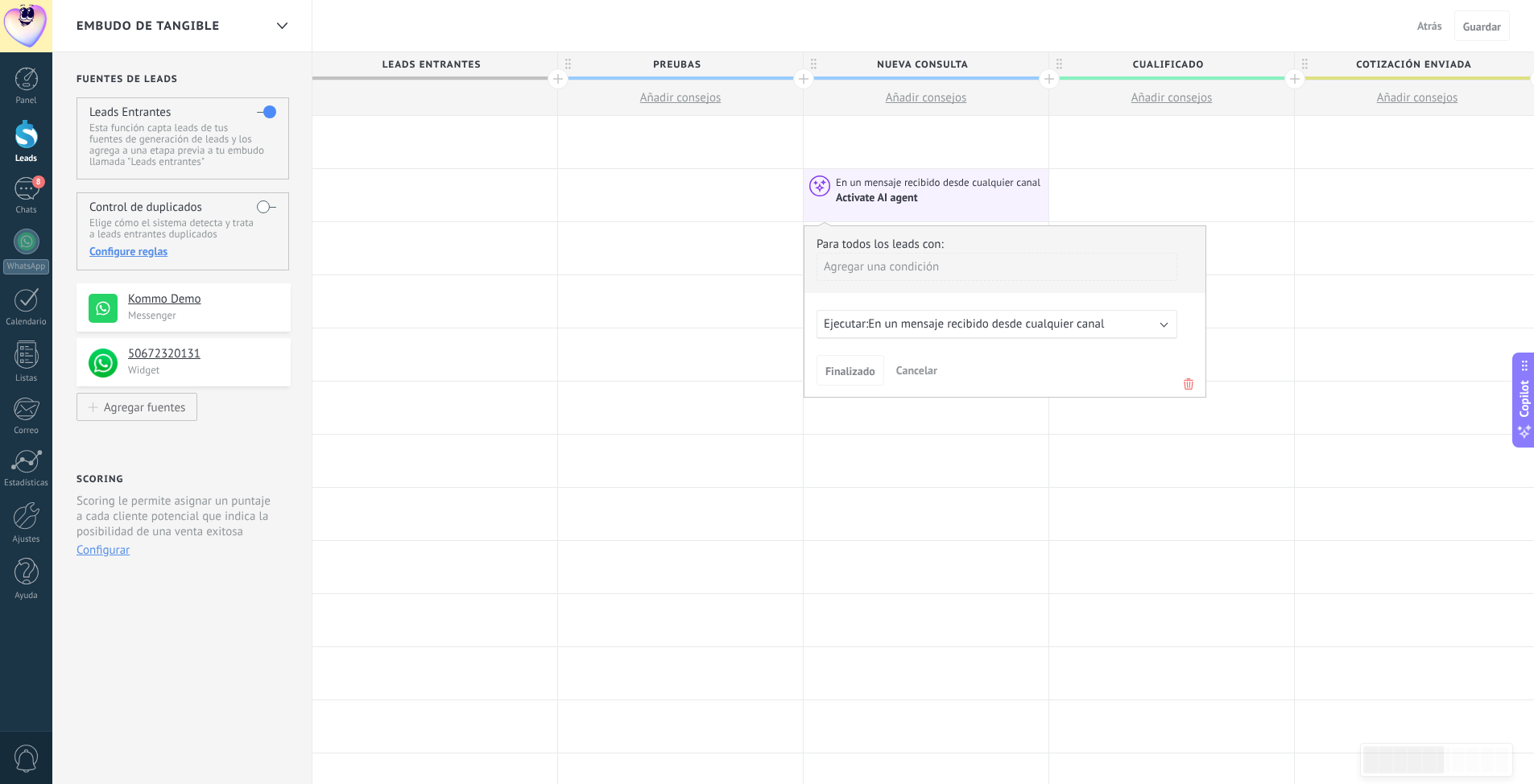
click at [916, 265] on div "Agregar una condición" at bounding box center [997, 266] width 360 height 28
click at [849, 379] on div "Fuente" at bounding box center [888, 385] width 126 height 23
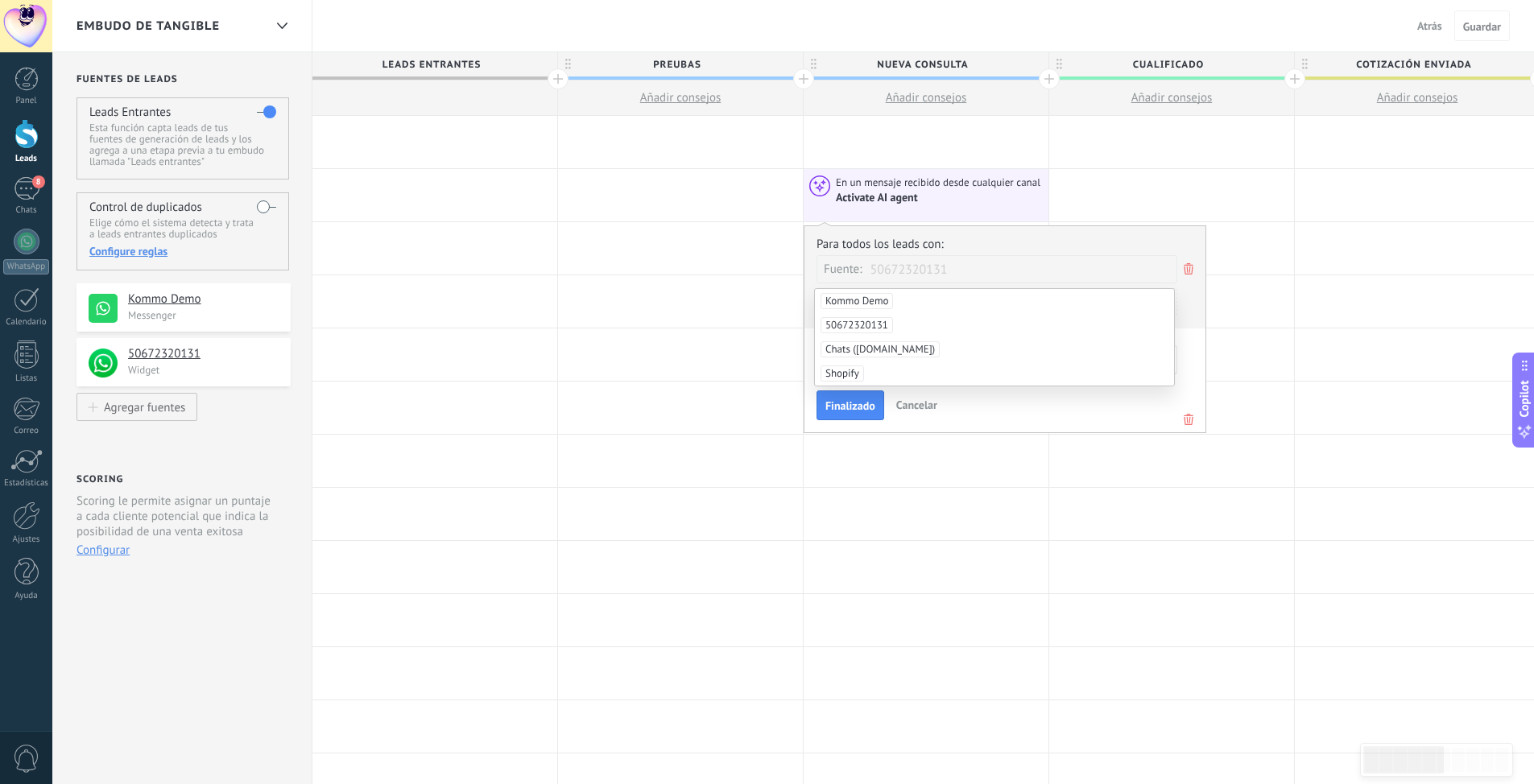
click at [860, 327] on span "50672320131" at bounding box center [856, 325] width 72 height 16
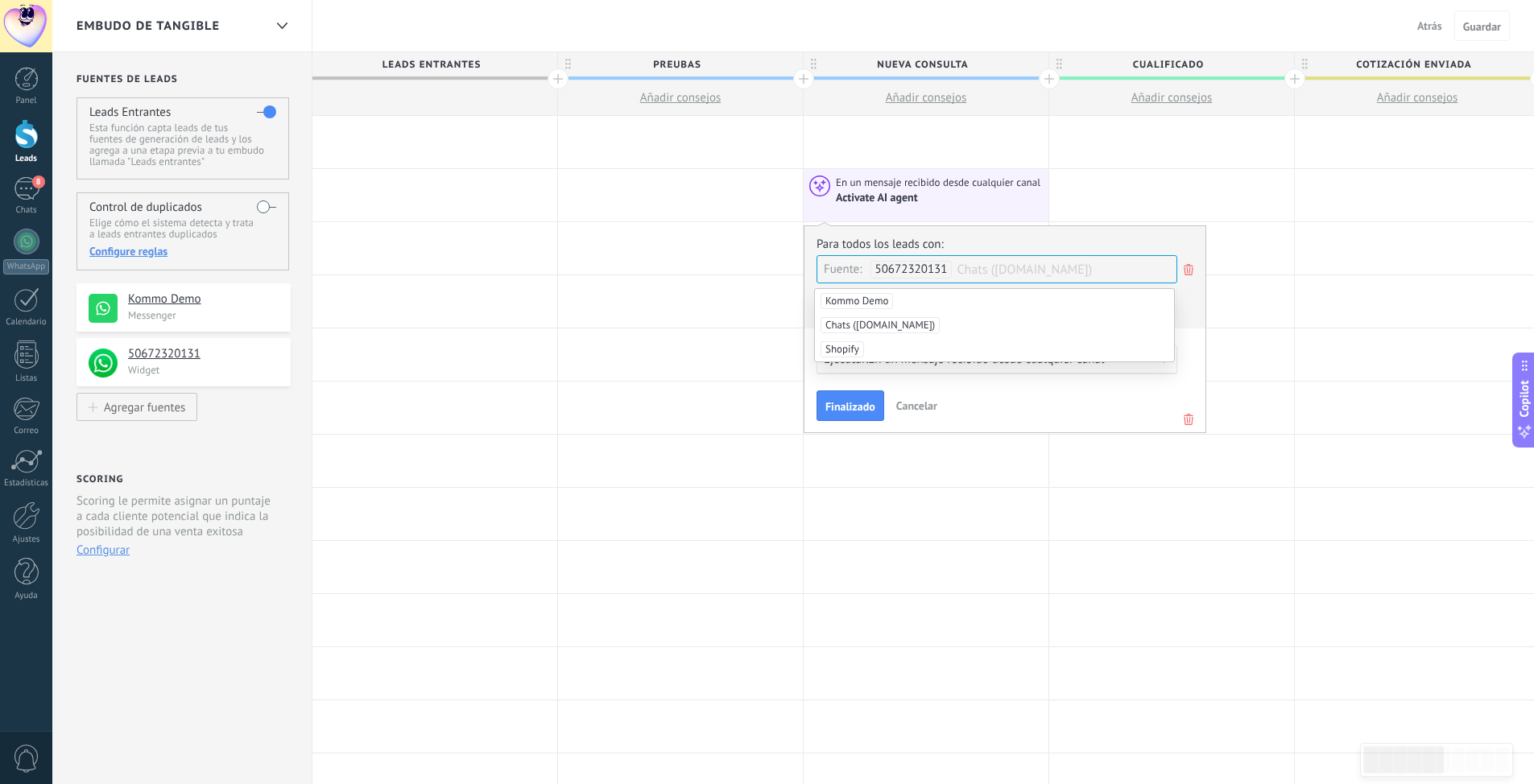
click at [1191, 313] on div "Para todos los leads con: Fuente: 50672320131 Chats ([DOMAIN_NAME]) Agregar una…" at bounding box center [1005, 282] width 377 height 92
click at [841, 407] on span "Finalizado" at bounding box center [851, 407] width 50 height 11
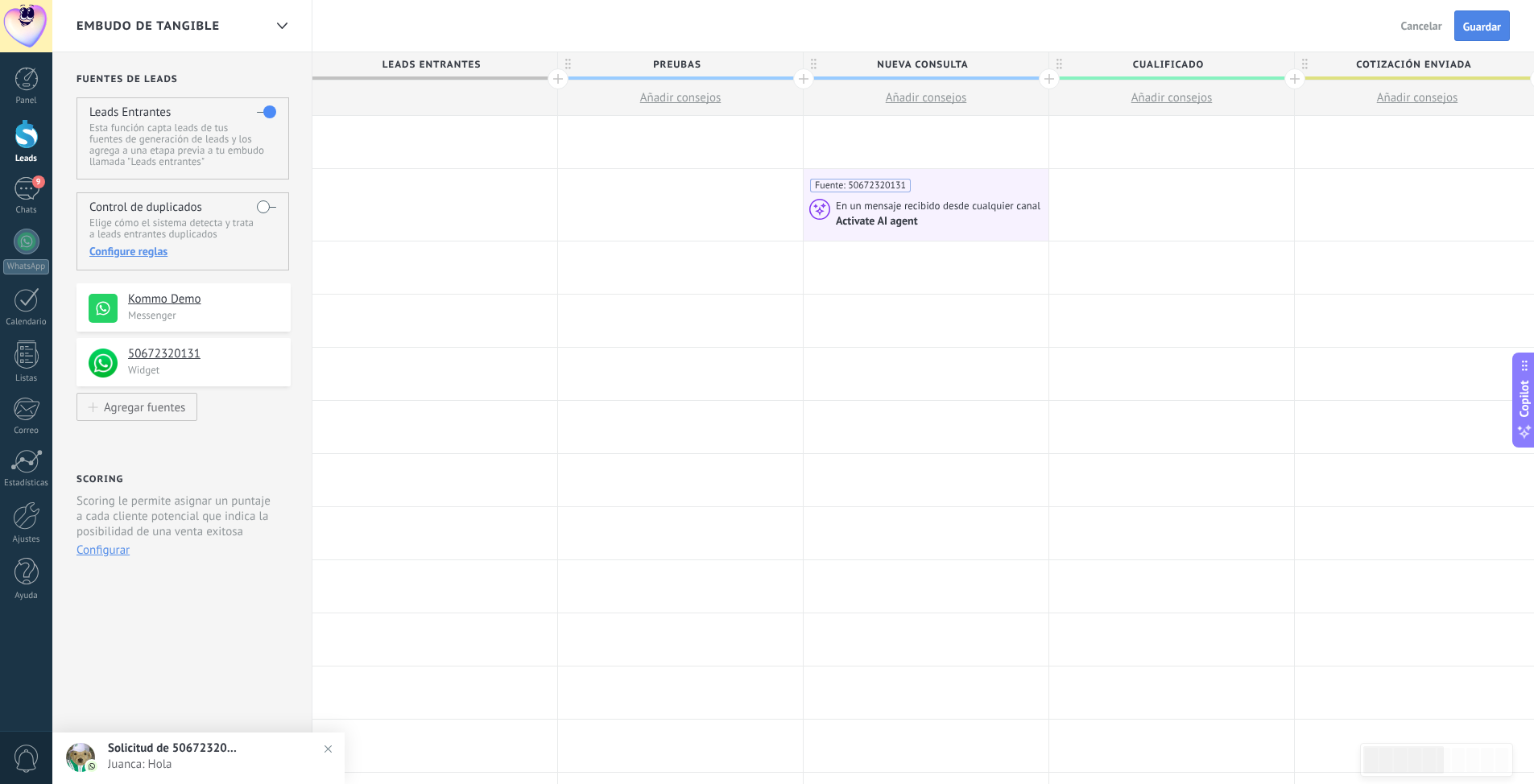
click at [1494, 25] on span "Guardar" at bounding box center [1481, 27] width 38 height 11
click at [1428, 19] on span "Salir" at bounding box center [1431, 26] width 22 height 15
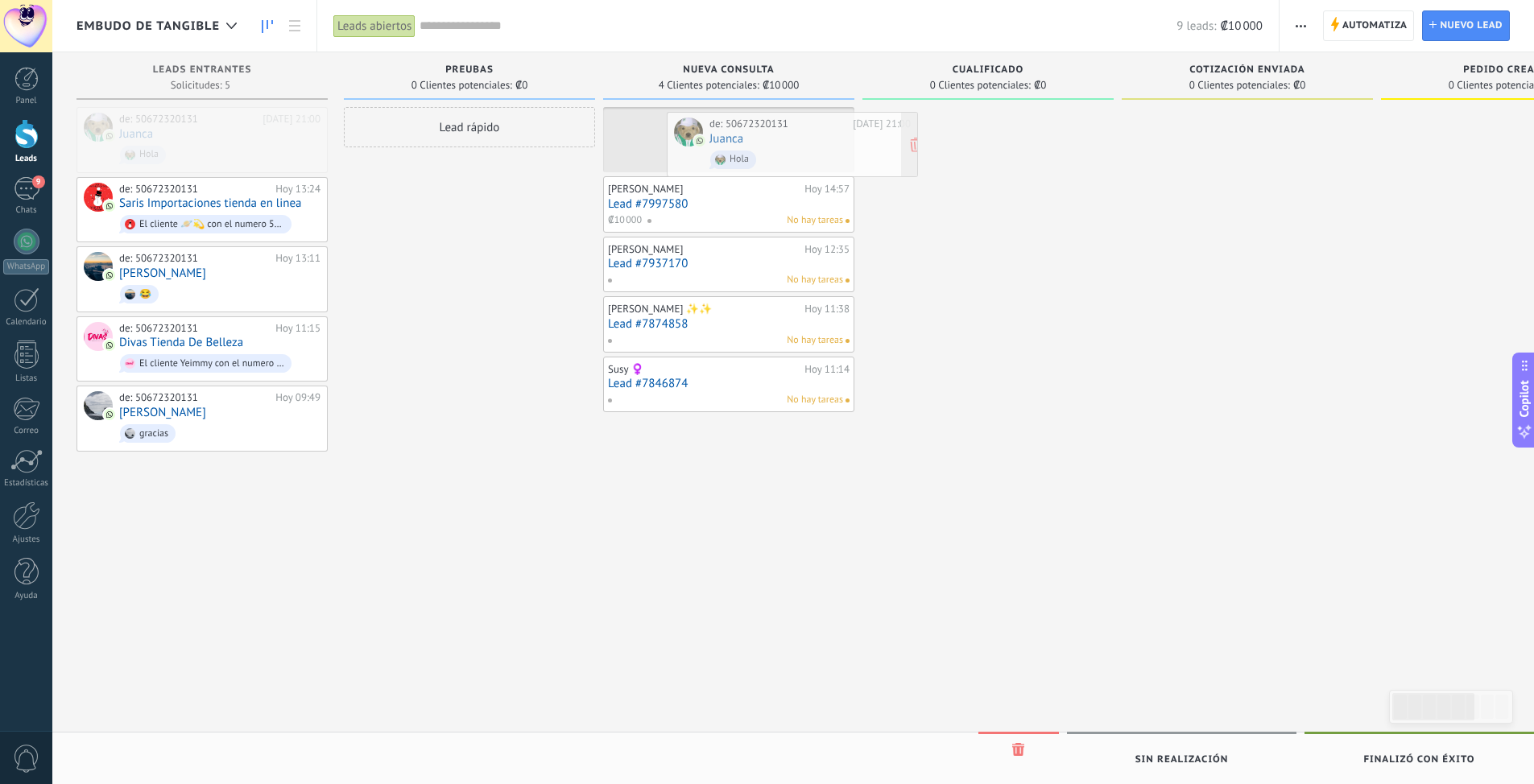
drag, startPoint x: 152, startPoint y: 122, endPoint x: 714, endPoint y: 125, distance: 562.0
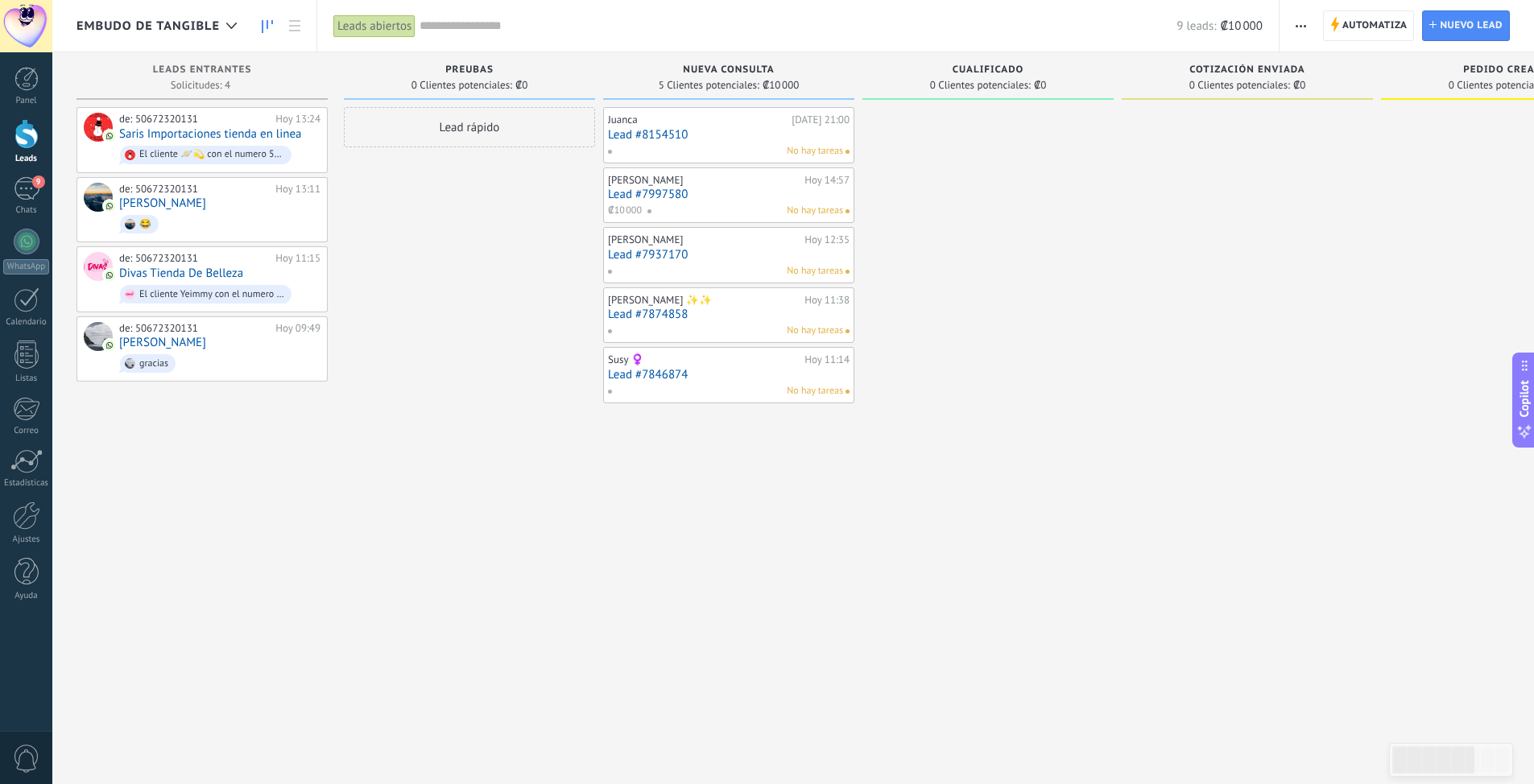
click at [663, 131] on link "Lead #8154510" at bounding box center [729, 135] width 242 height 14
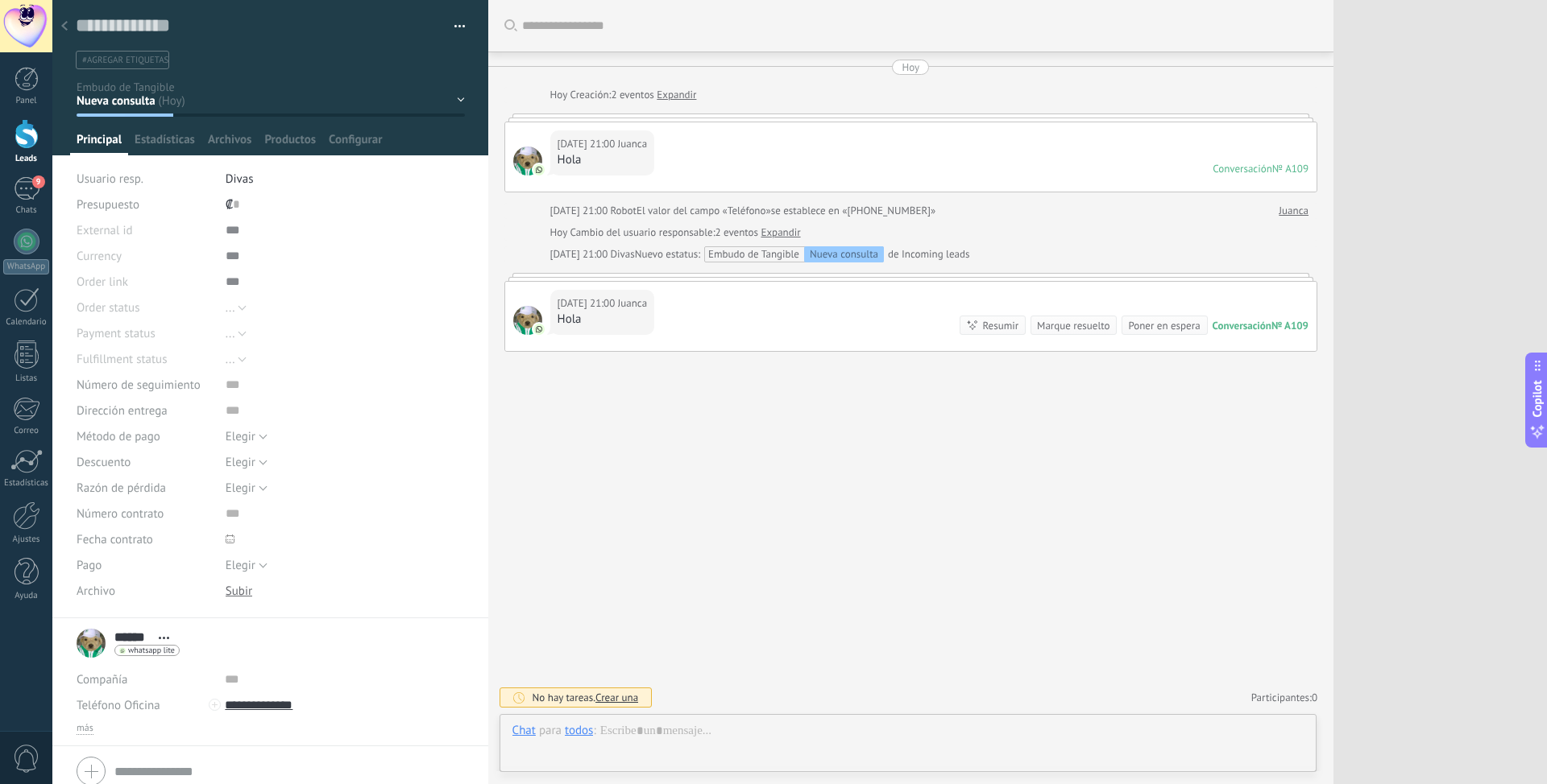
scroll to position [24, 0]
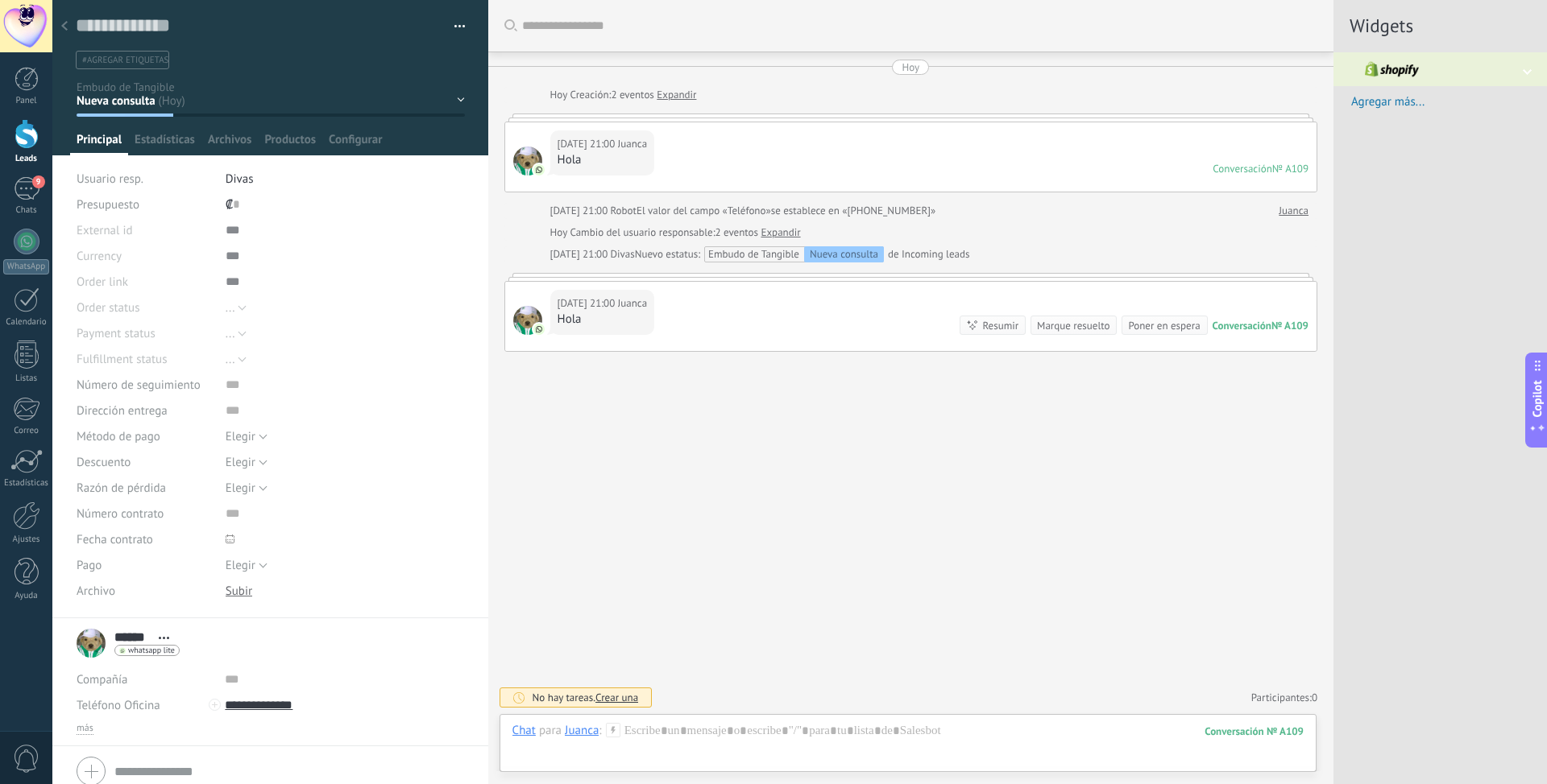
click at [616, 734] on icon at bounding box center [613, 730] width 15 height 15
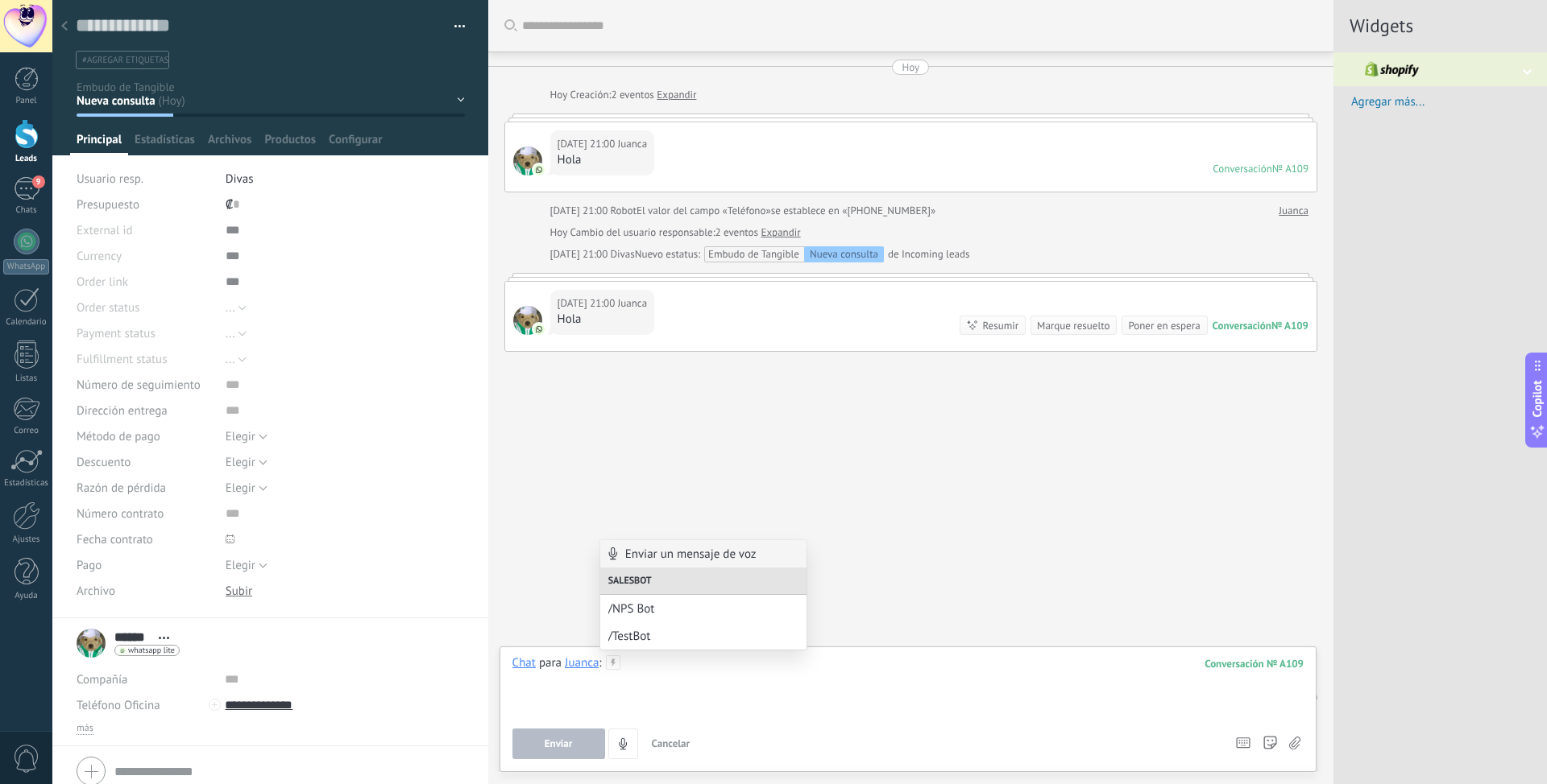
click at [1150, 706] on div at bounding box center [908, 685] width 791 height 61
click at [1394, 108] on span "Agregar más..." at bounding box center [1448, 101] width 196 height 15
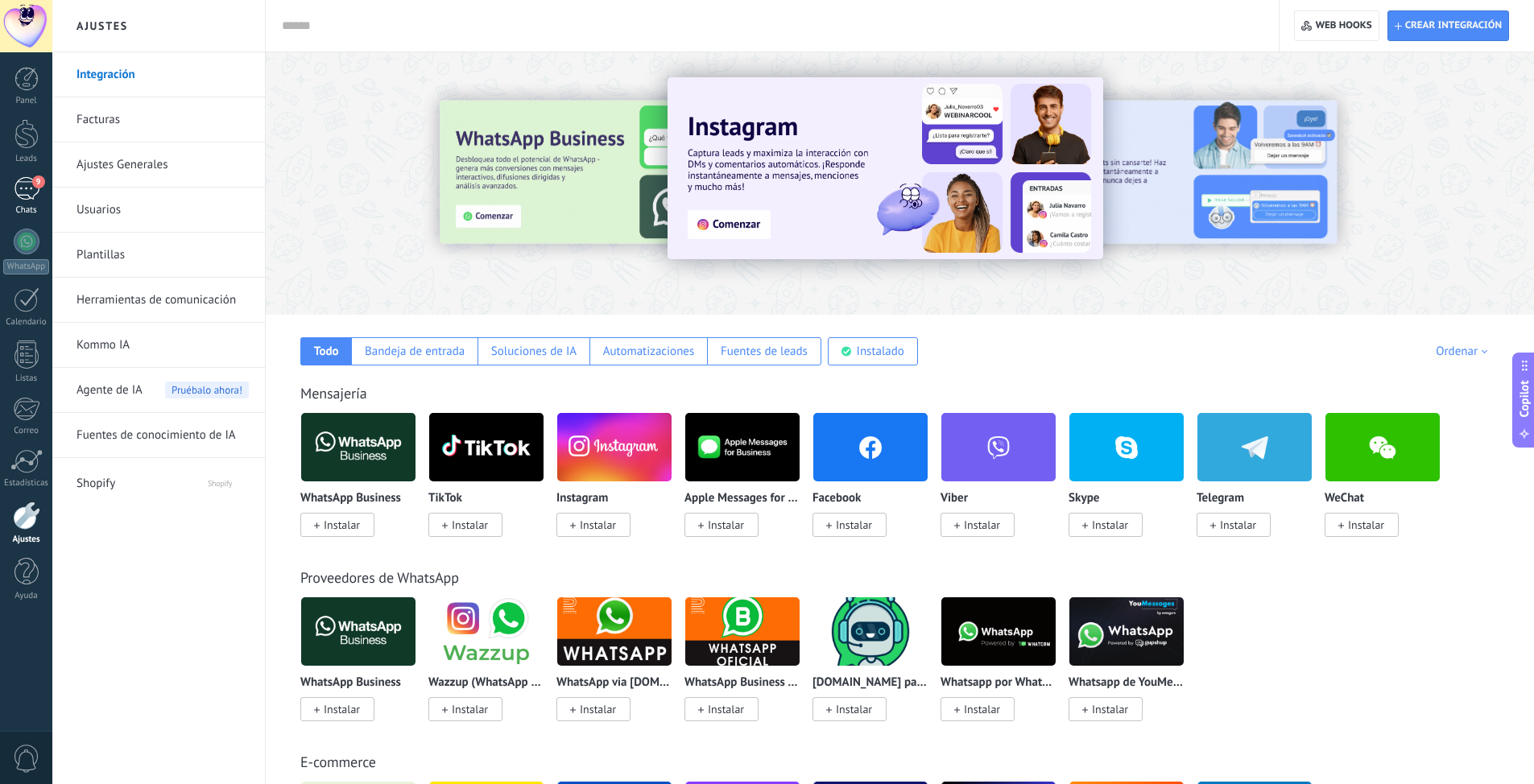
click at [28, 195] on div "9" at bounding box center [27, 188] width 26 height 24
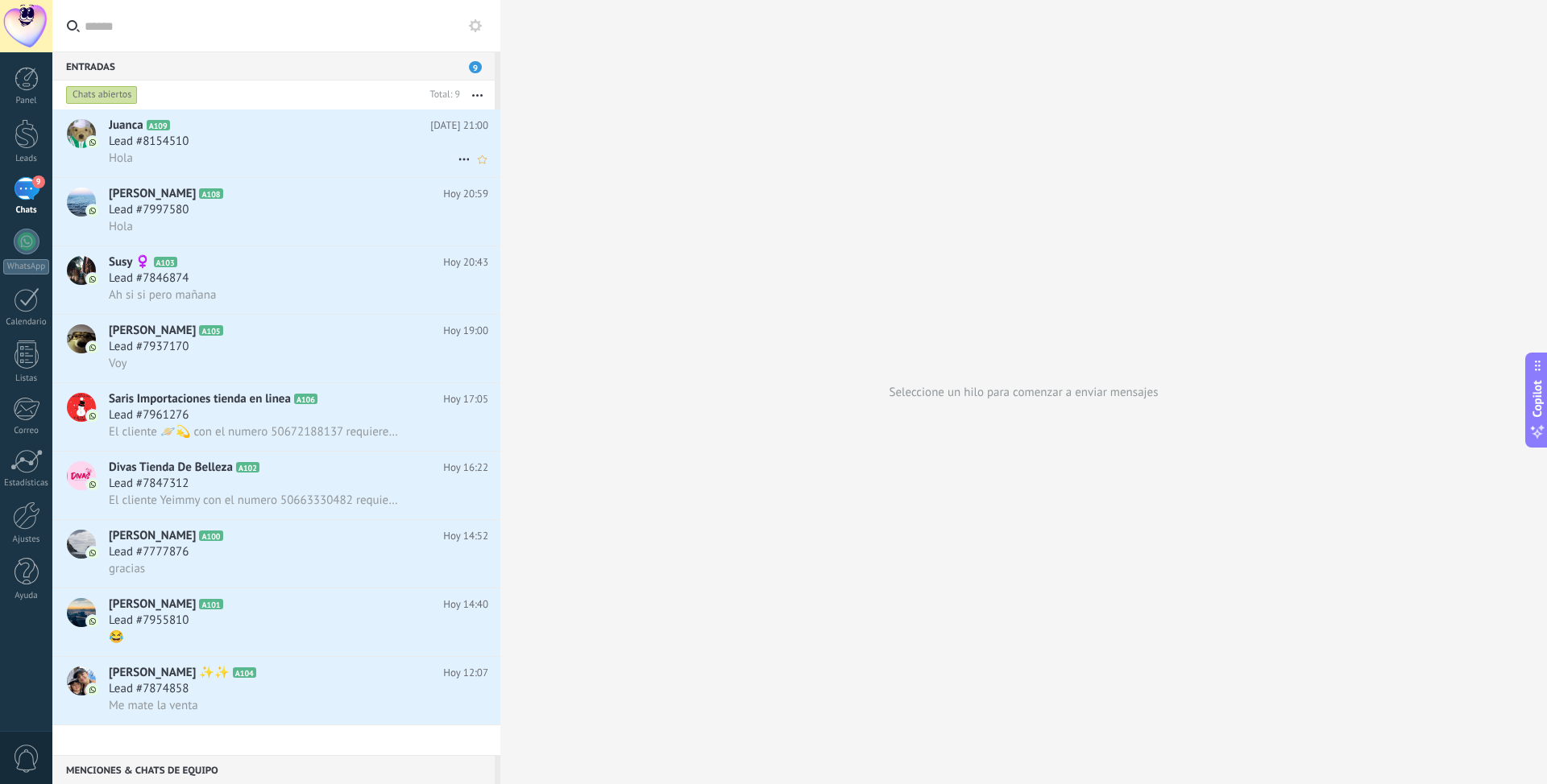
click at [169, 149] on span "Lead #8154510" at bounding box center [149, 142] width 80 height 16
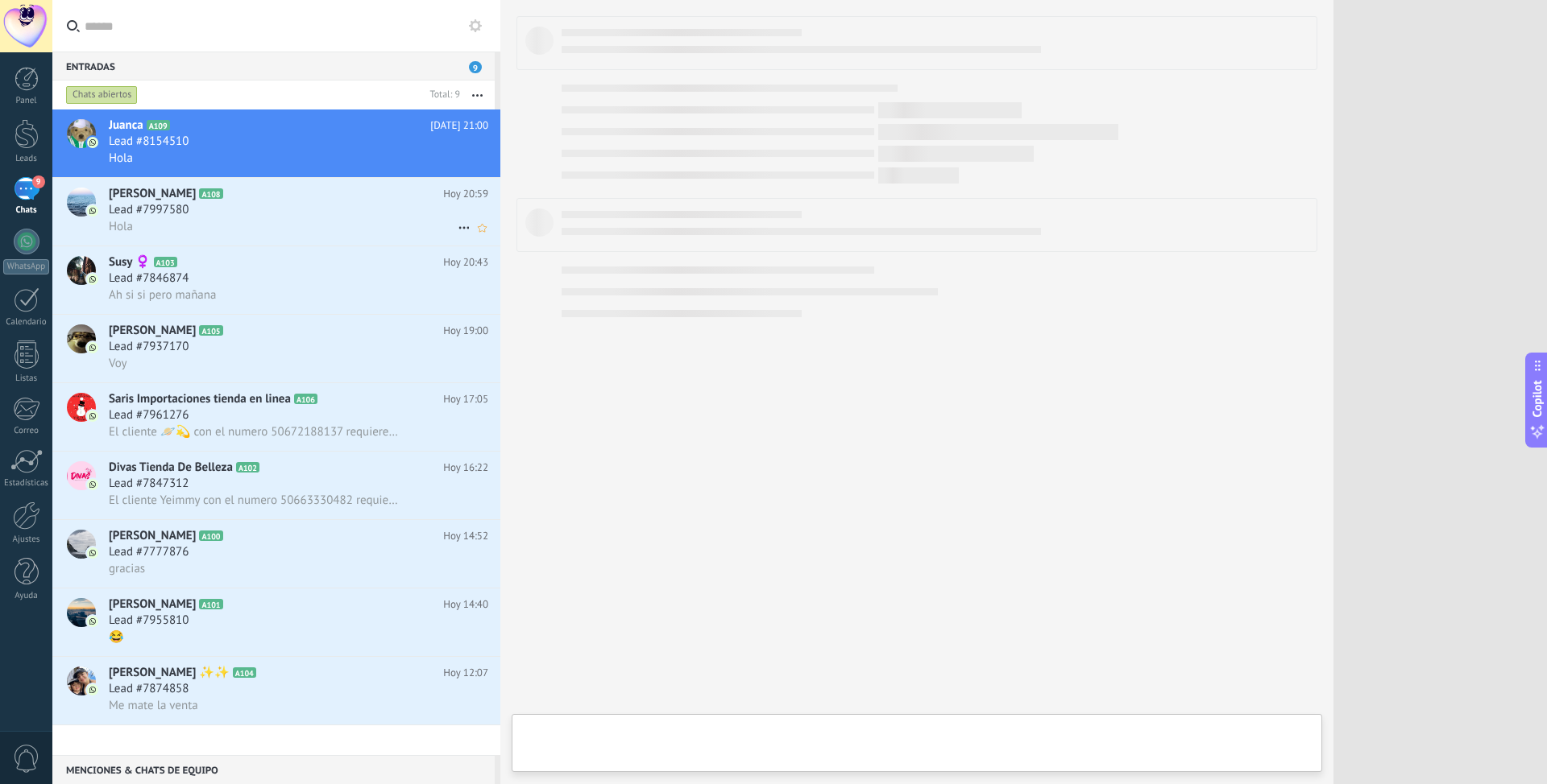
type textarea "**********"
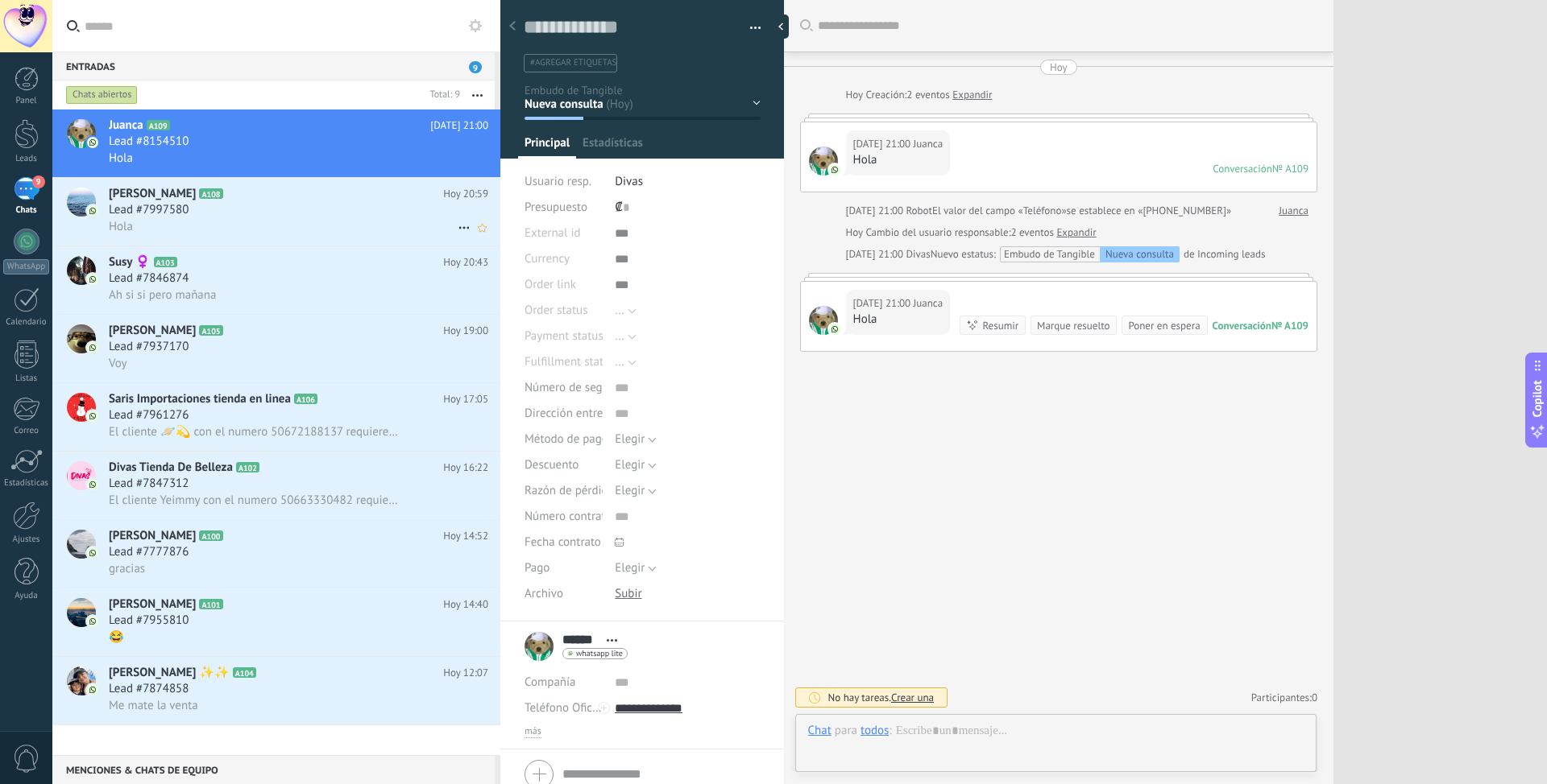
scroll to position [24, 0]
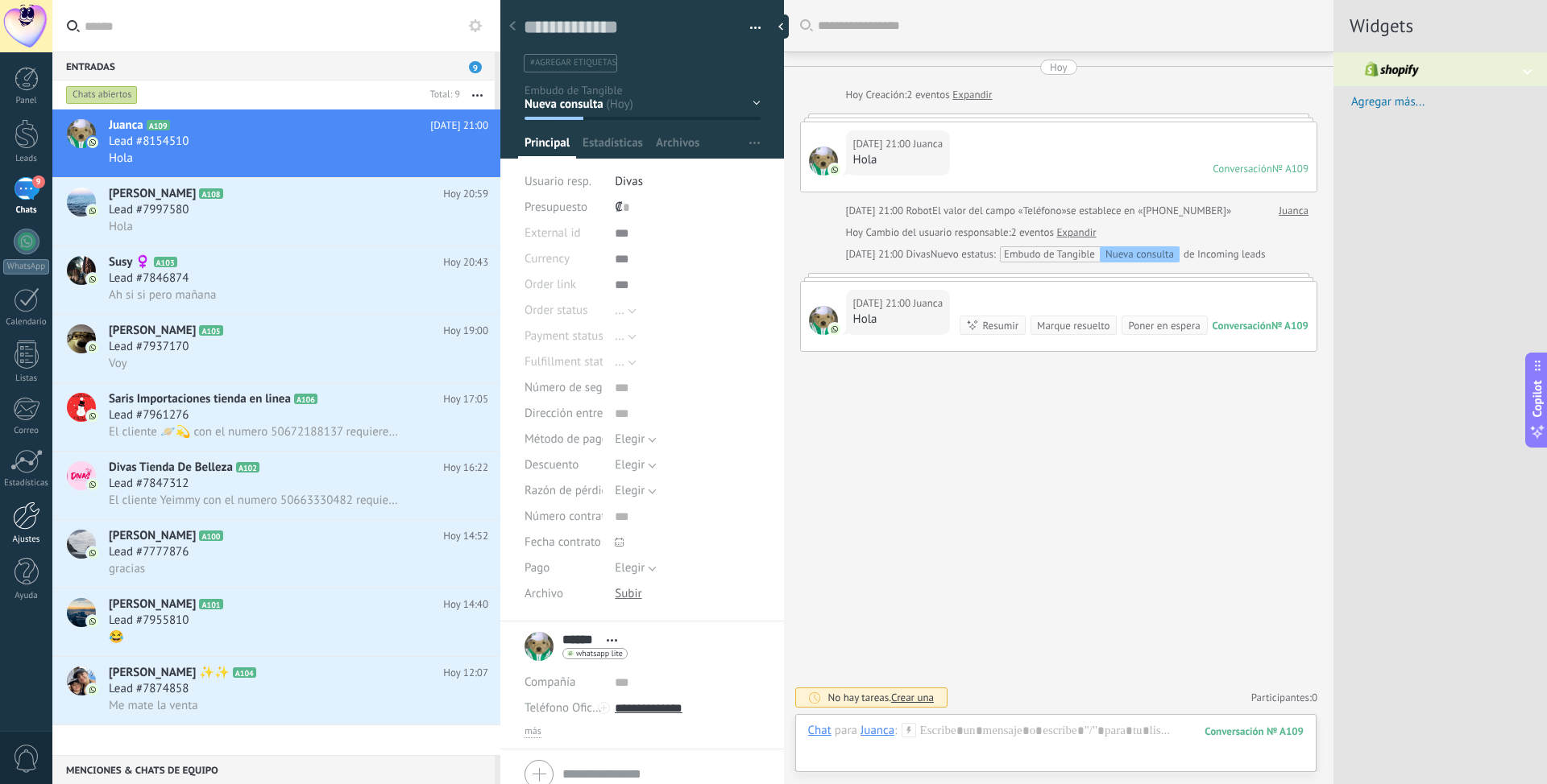
click at [27, 519] on div at bounding box center [27, 515] width 28 height 28
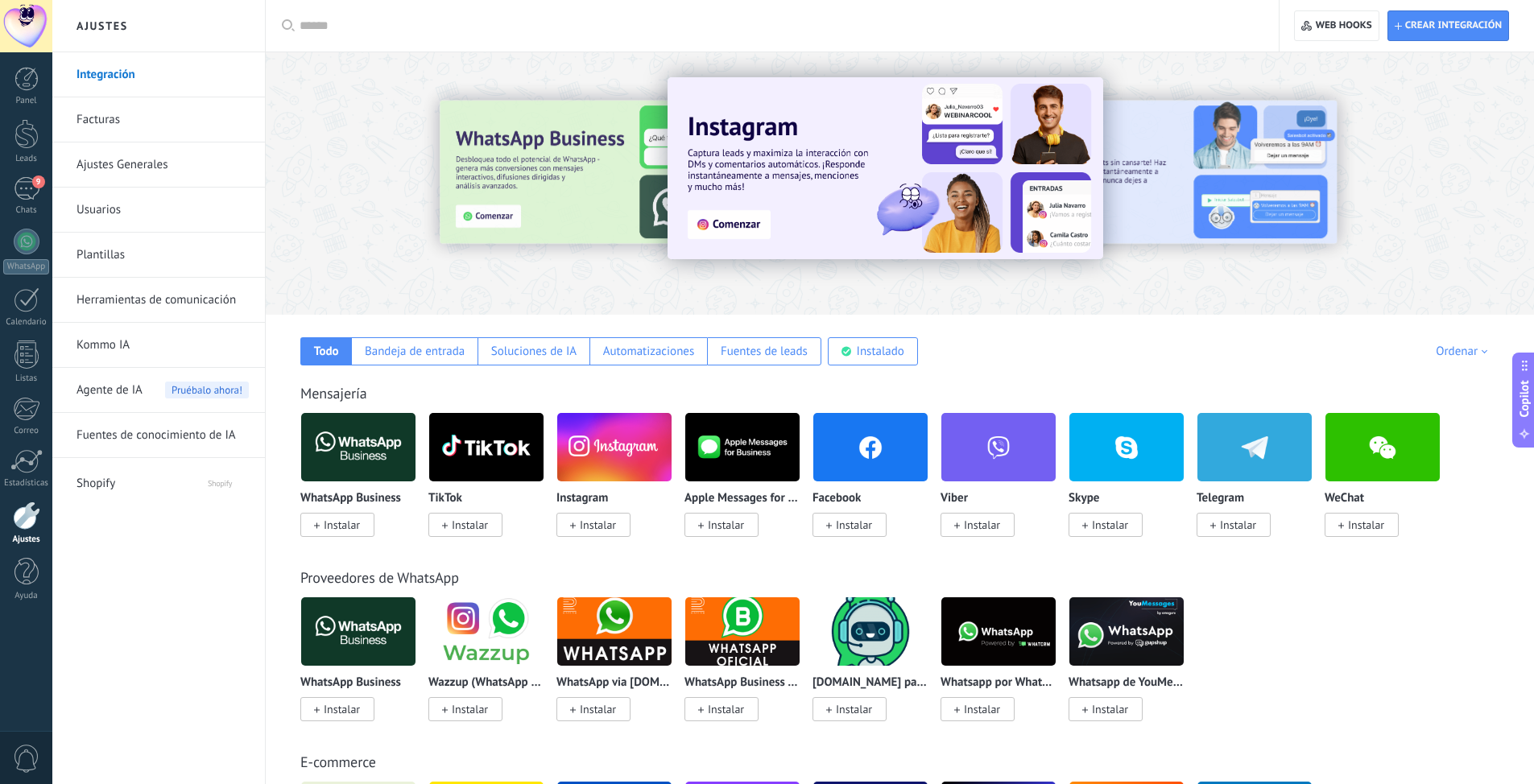
click at [111, 390] on span "Agente de IA" at bounding box center [109, 390] width 66 height 45
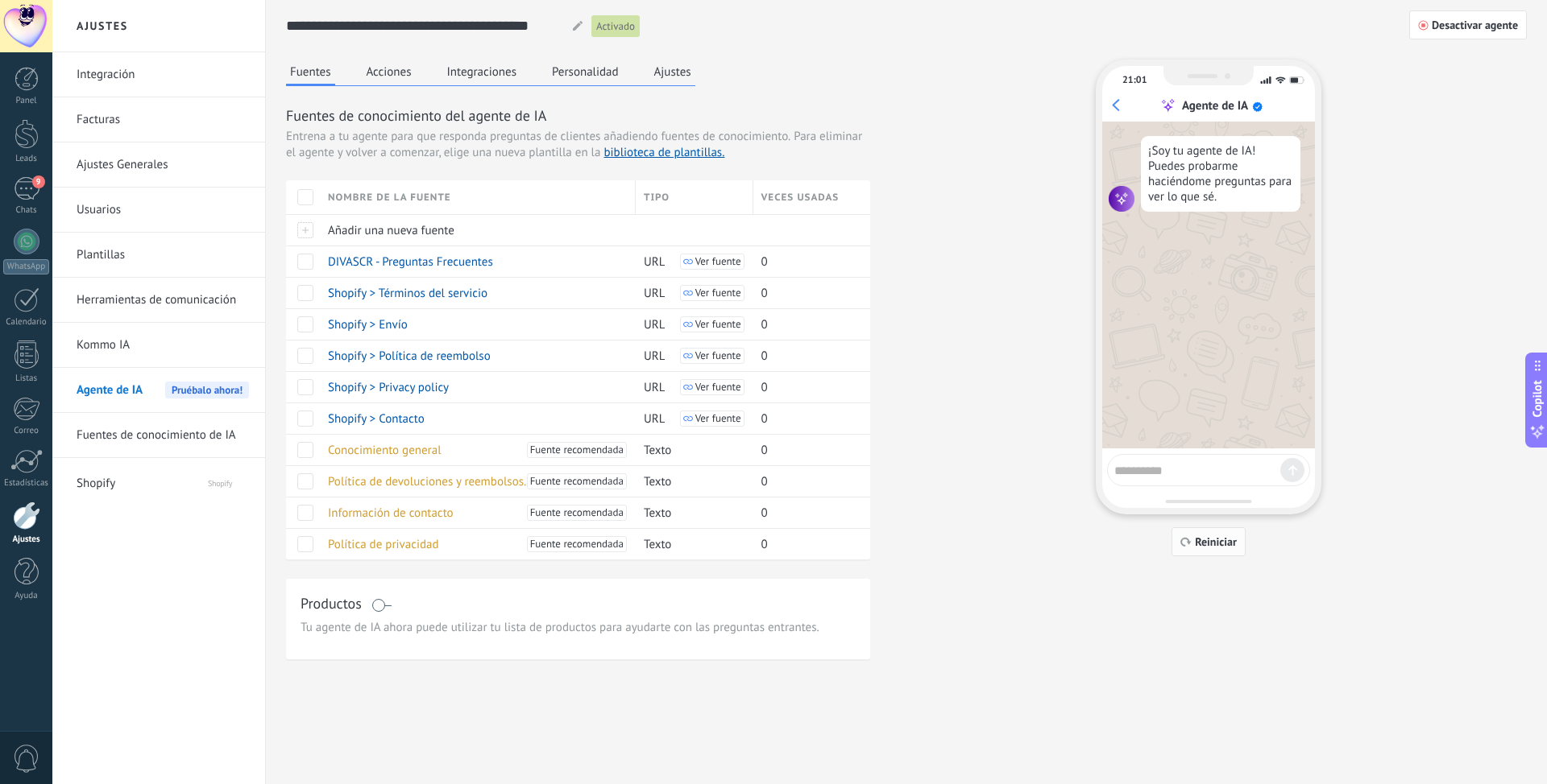
click at [1208, 543] on span "Reiniciar" at bounding box center [1216, 542] width 42 height 11
click at [1165, 466] on textarea at bounding box center [1197, 467] width 166 height 20
type textarea "****"
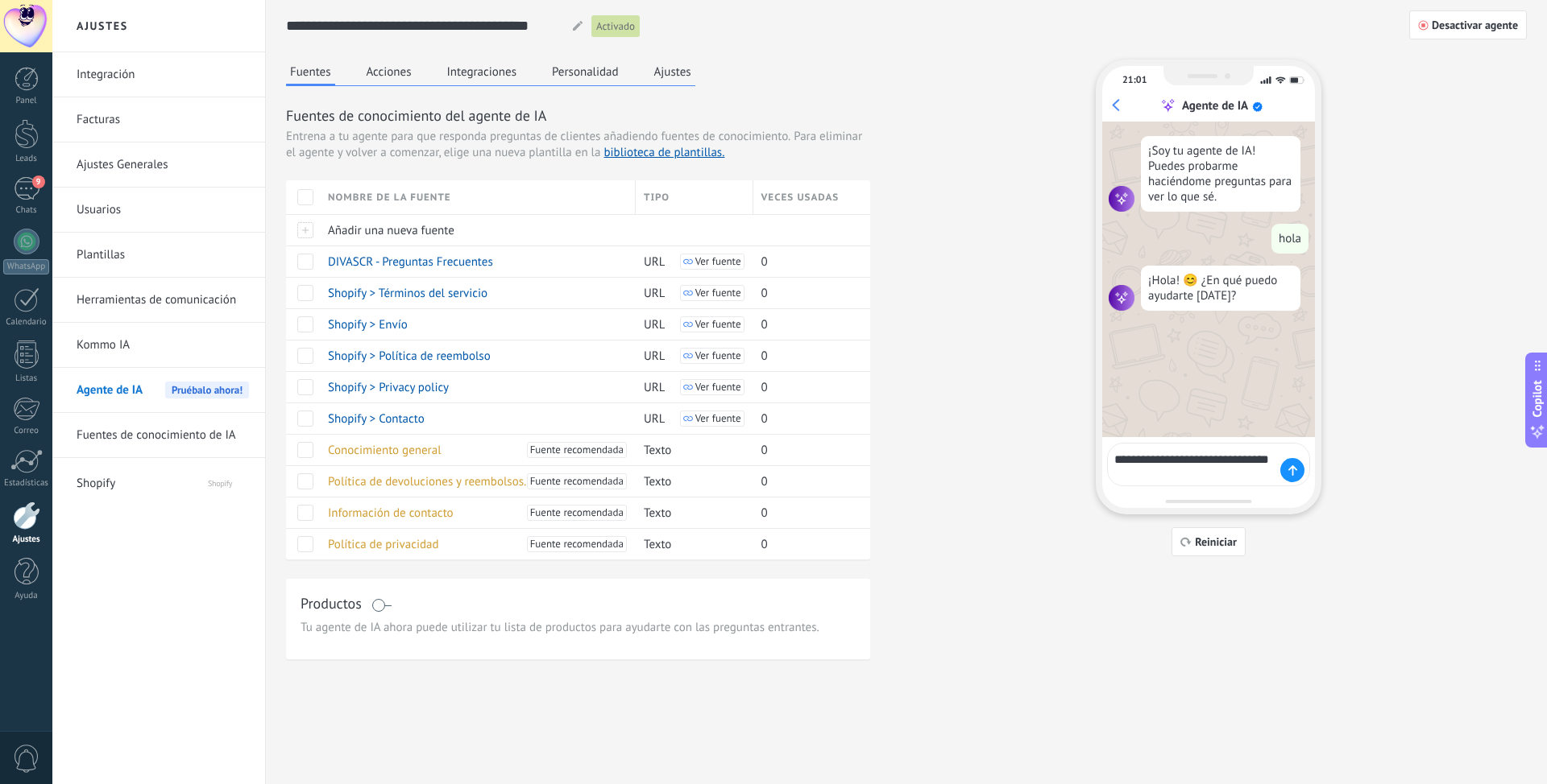
type textarea "**********"
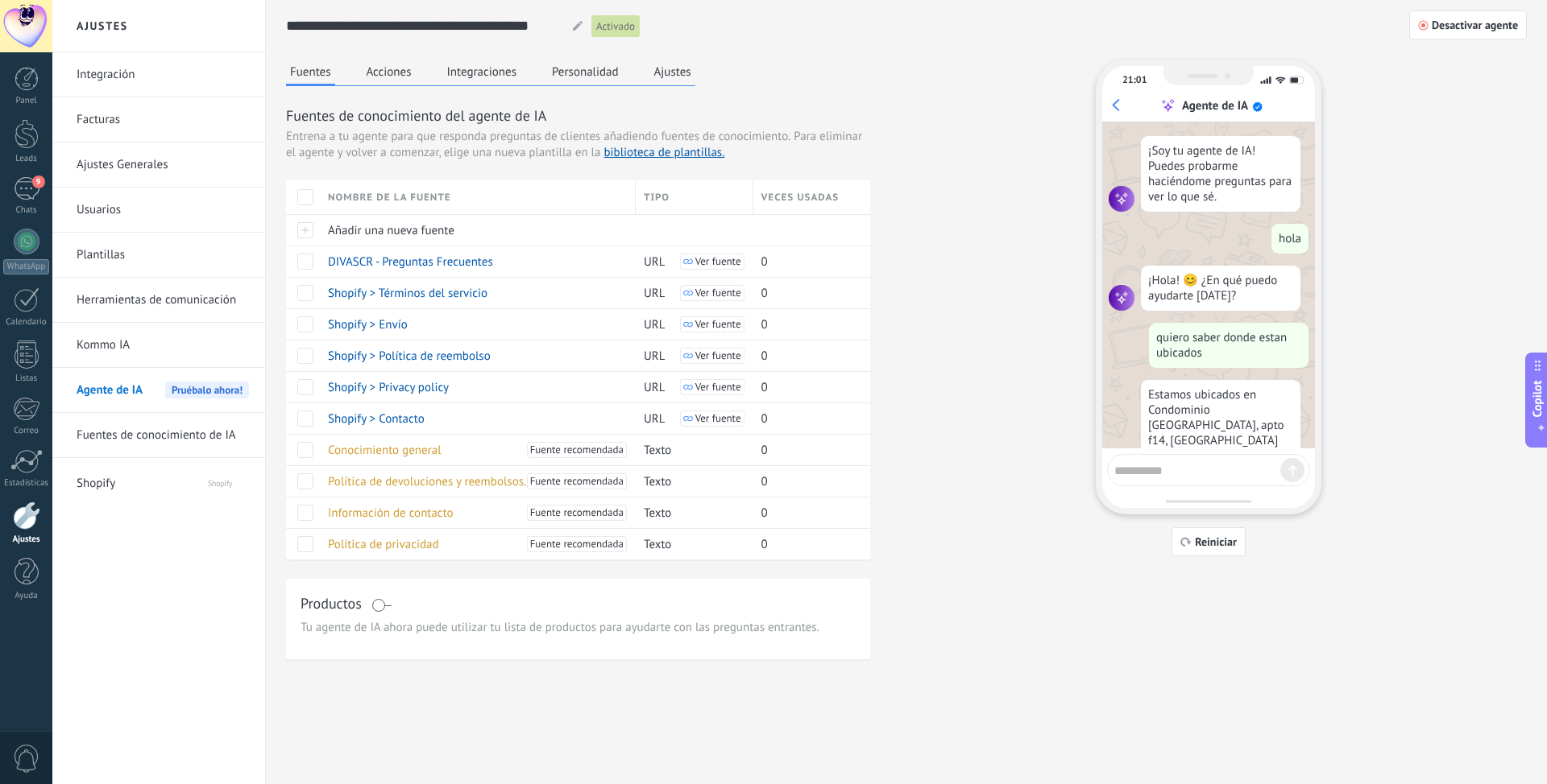
scroll to position [75, 0]
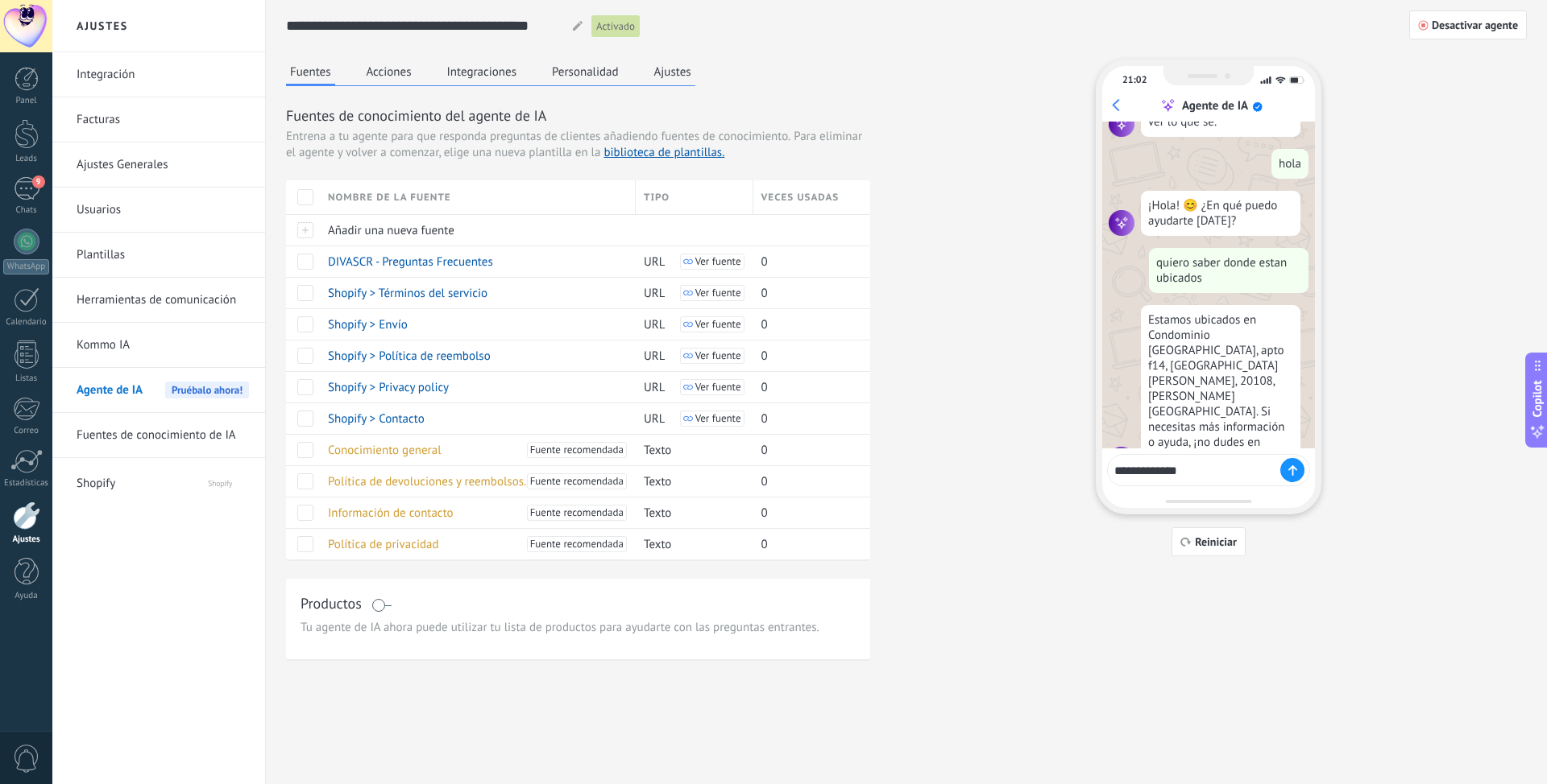
type textarea "**********"
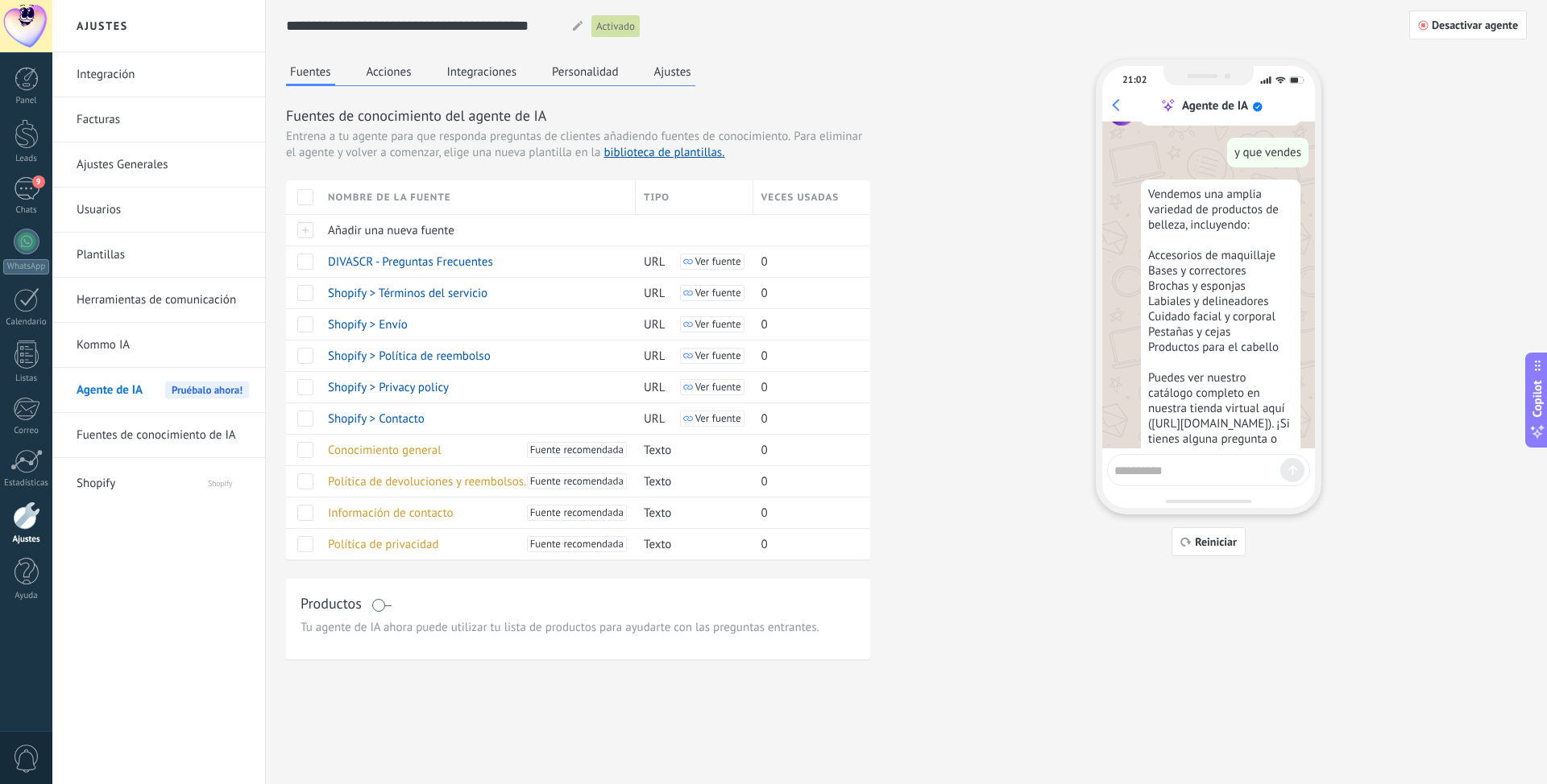
scroll to position [450, 0]
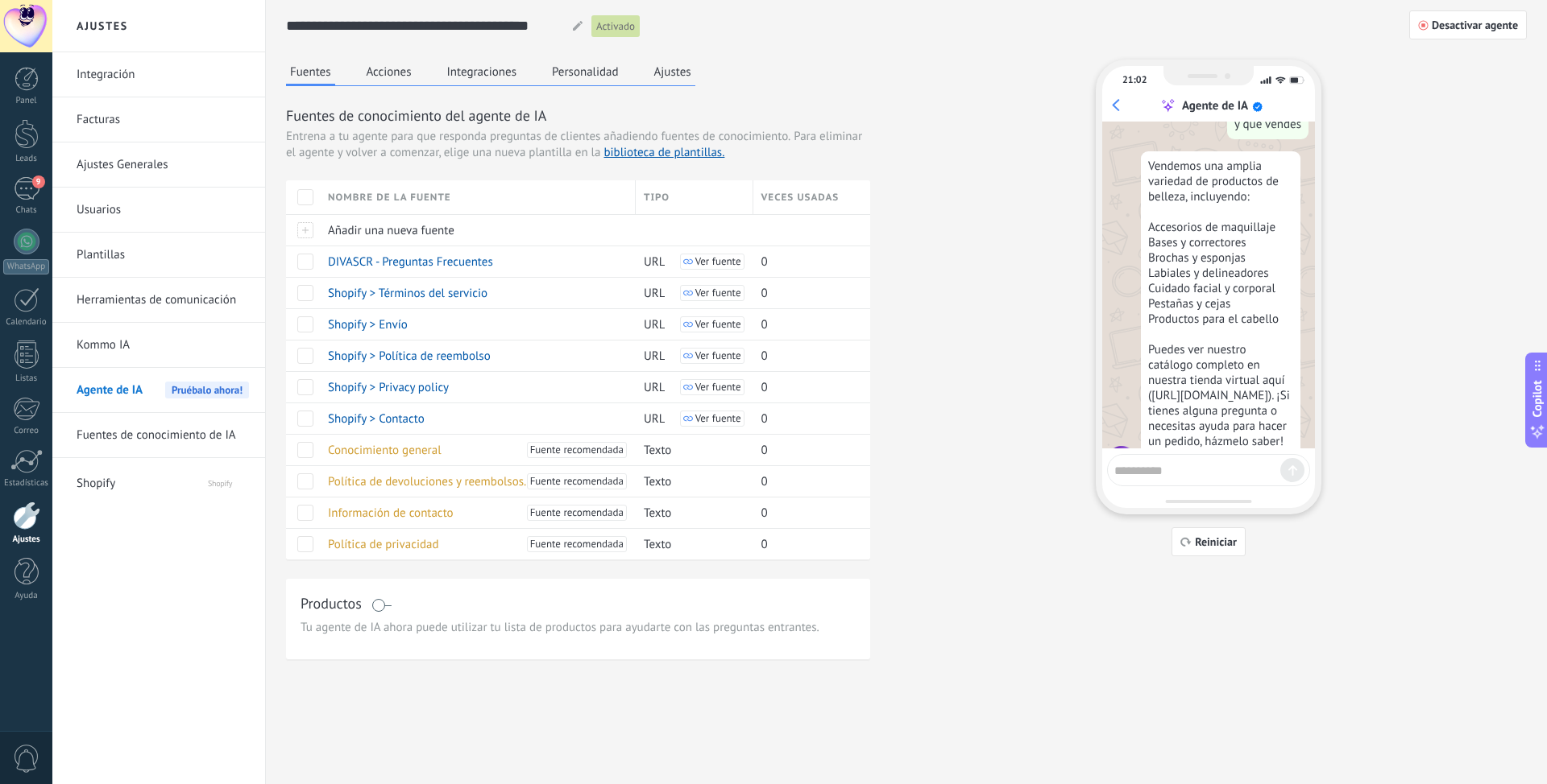
click at [1176, 453] on div "21:02 Agente de IA ¡Soy tu agente de IA! Puedes probarme haciéndome preguntas p…" at bounding box center [1208, 286] width 226 height 454
click at [1171, 470] on textarea at bounding box center [1197, 467] width 166 height 20
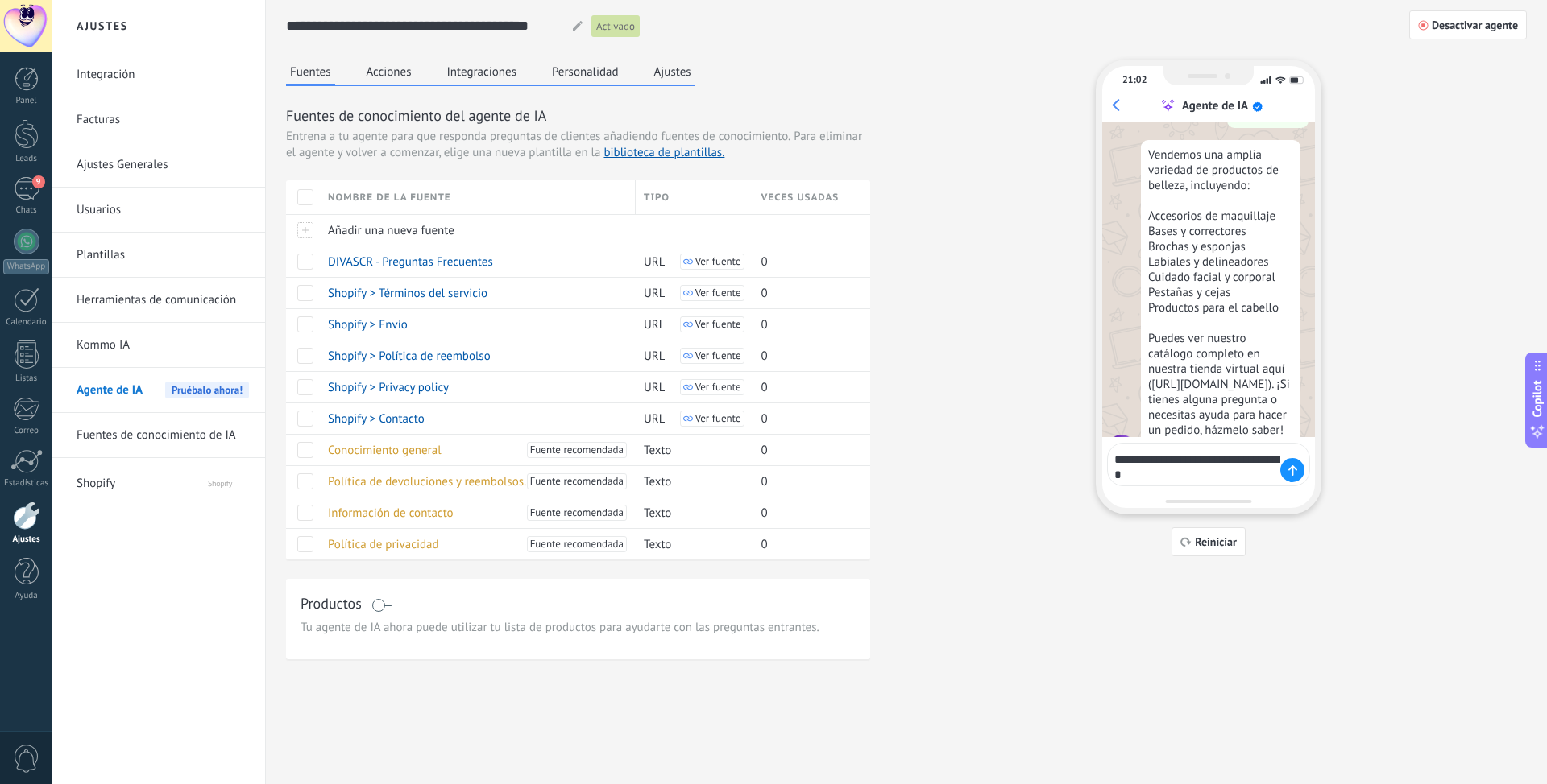
type textarea "**********"
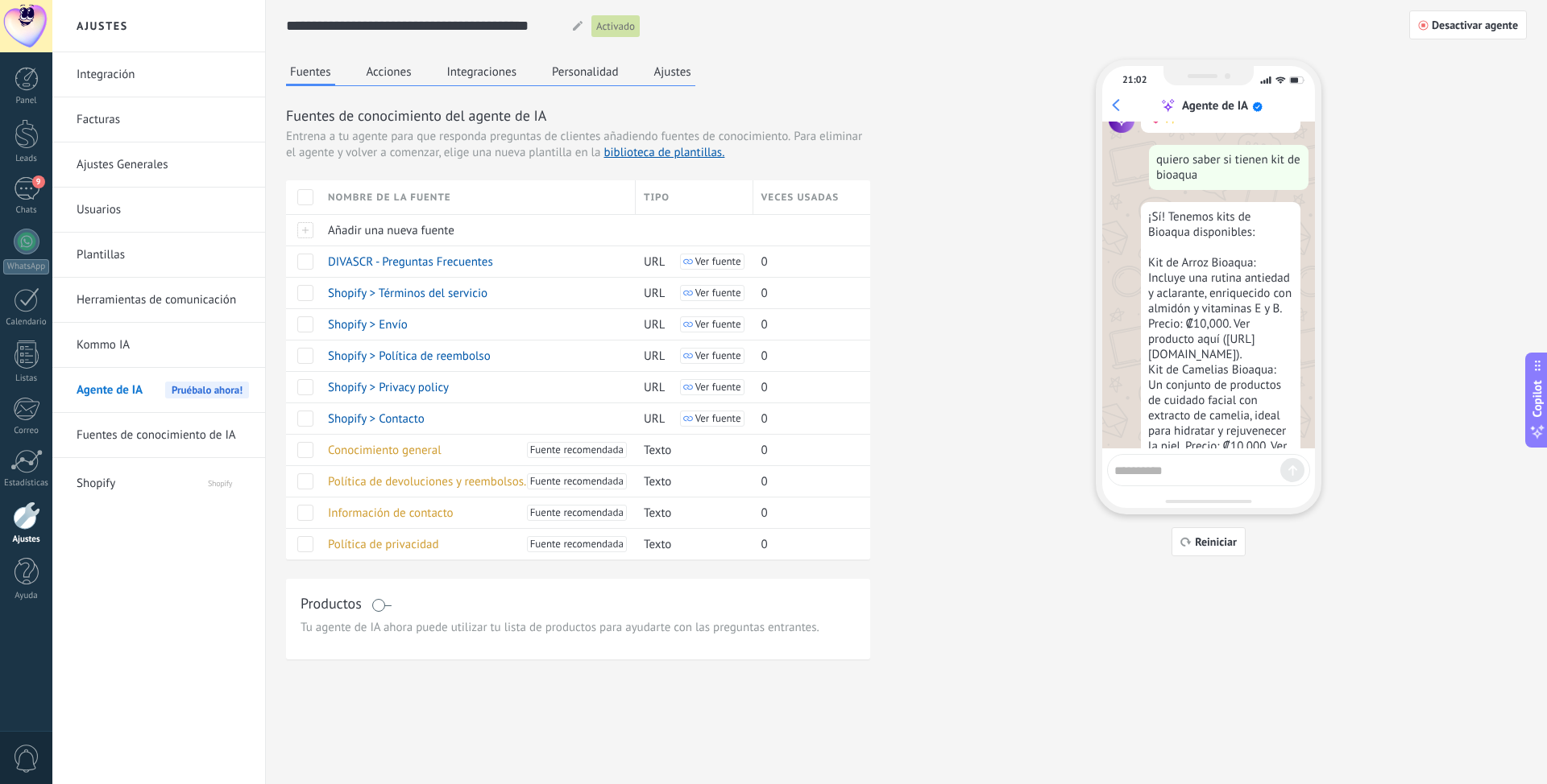
scroll to position [817, 0]
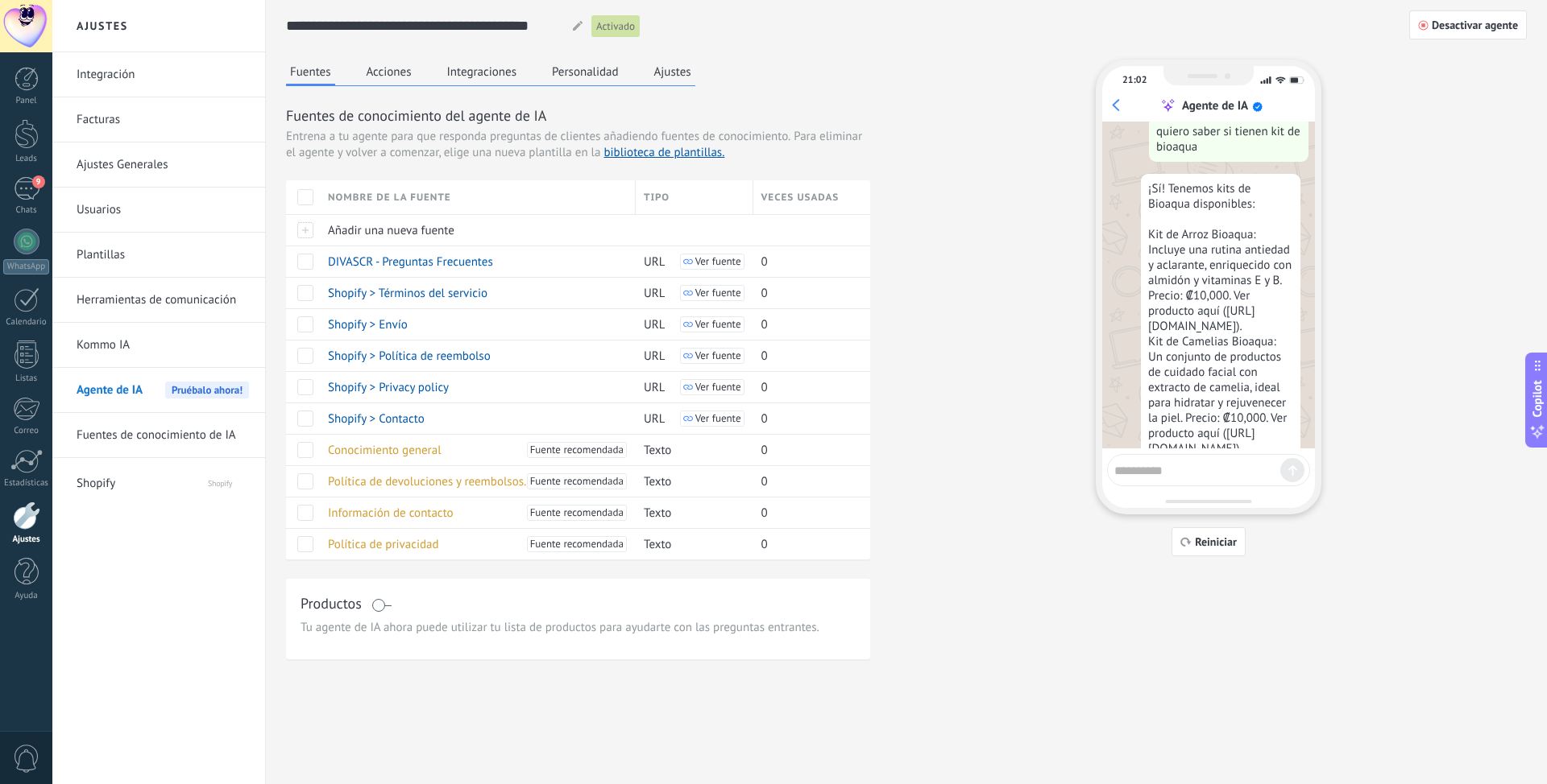
drag, startPoint x: 1154, startPoint y: 282, endPoint x: 1281, endPoint y: 308, distance: 129.6
click at [1281, 308] on div "¡Sí! Tenemos kits de Bioaqua disponibles: Kit de Arroz Bioaqua: Incluye una rut…" at bounding box center [1221, 380] width 159 height 412
copy div "[URL][DOMAIN_NAME]"
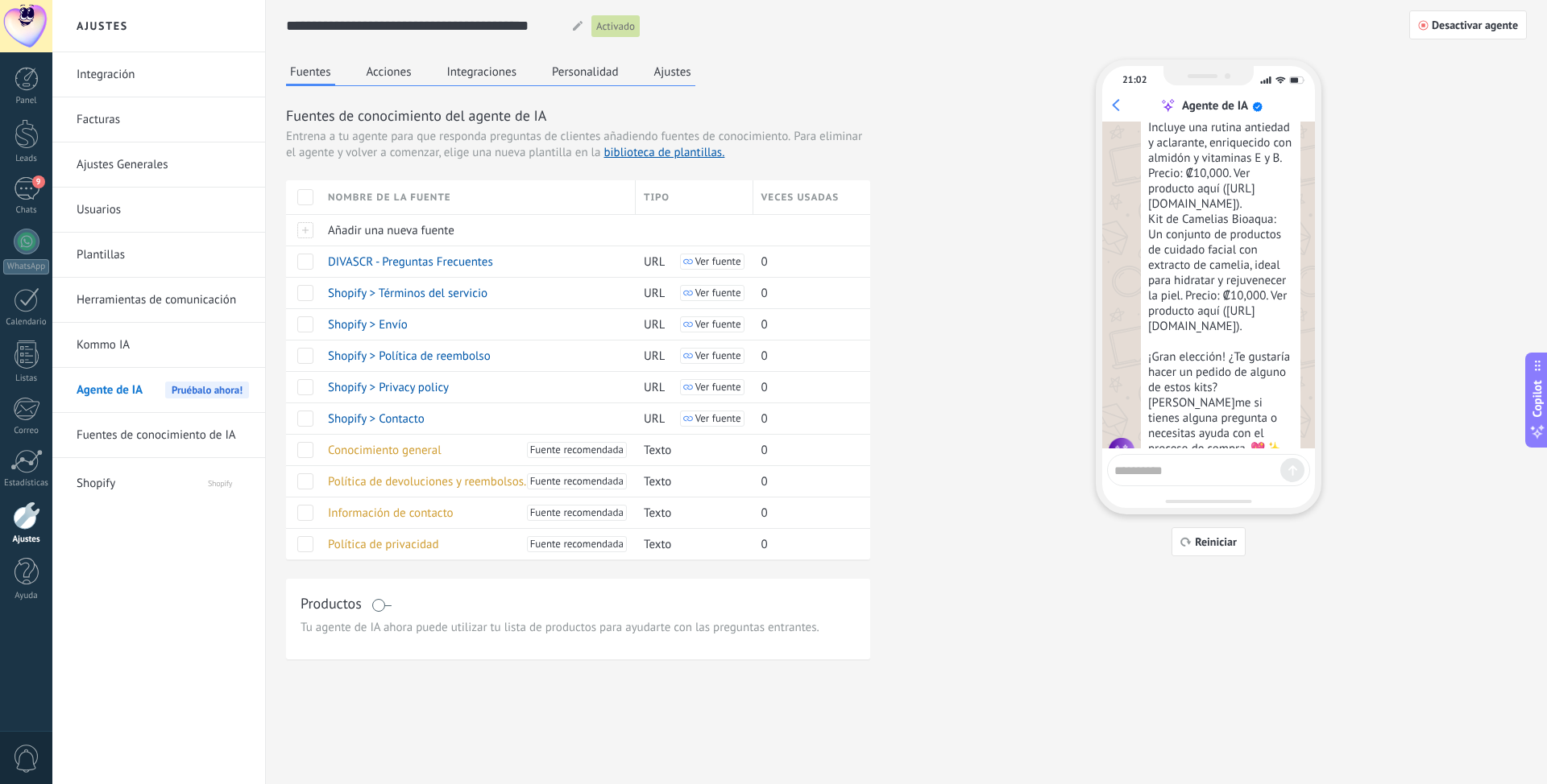
scroll to position [978, 0]
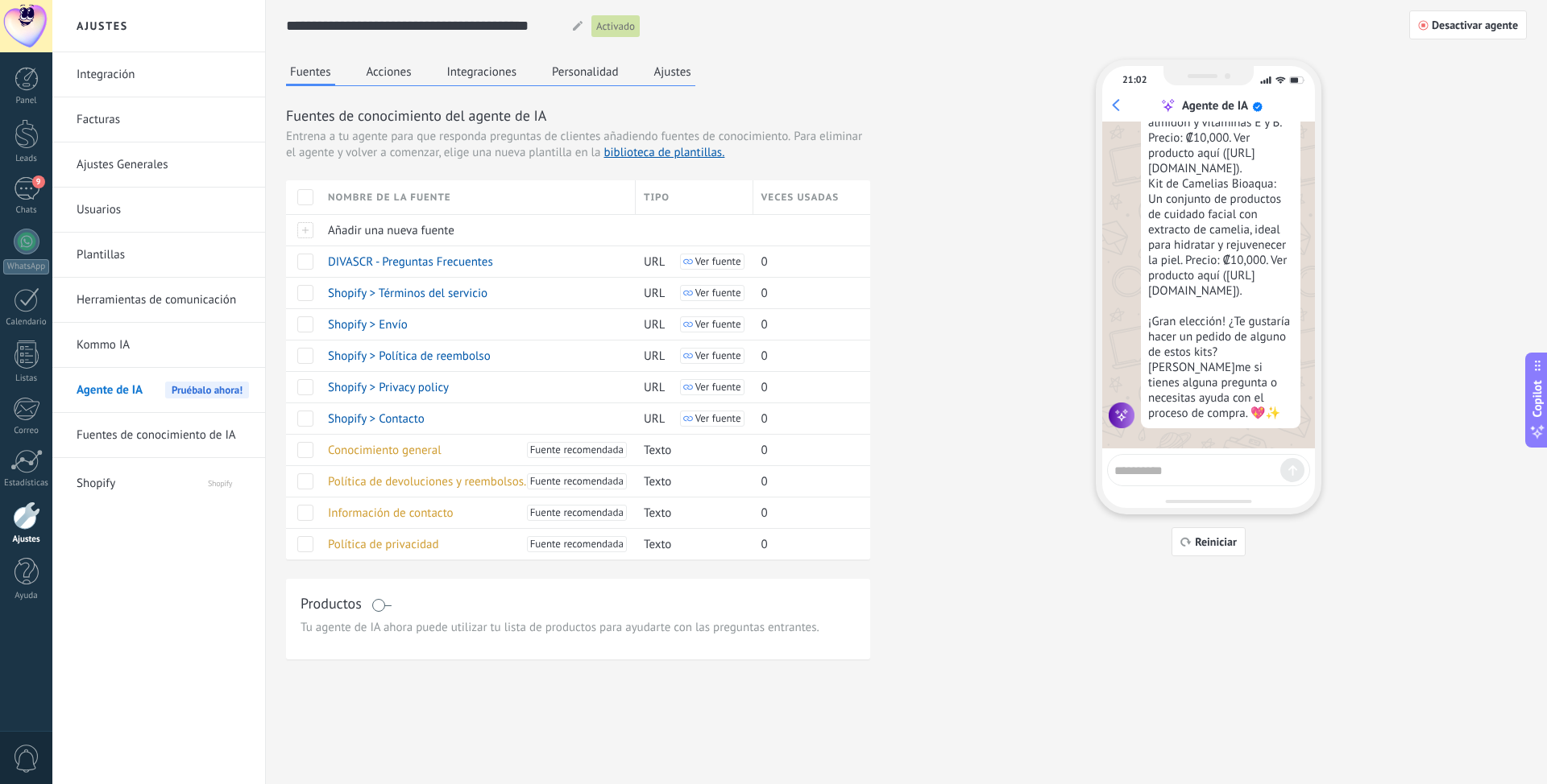
drag, startPoint x: 1151, startPoint y: 279, endPoint x: 1280, endPoint y: 304, distance: 131.4
click at [1280, 304] on div "¡Sí! Tenemos kits de Bioaqua disponibles: Kit de Arroz Bioaqua: Incluye una rut…" at bounding box center [1221, 222] width 159 height 412
copy div "[URL][DOMAIN_NAME]"
click at [1213, 255] on div "¡Sí! Tenemos kits de Bioaqua disponibles: Kit de Arroz Bioaqua: Incluye una rut…" at bounding box center [1221, 222] width 159 height 412
click at [1156, 470] on textarea at bounding box center [1197, 467] width 166 height 20
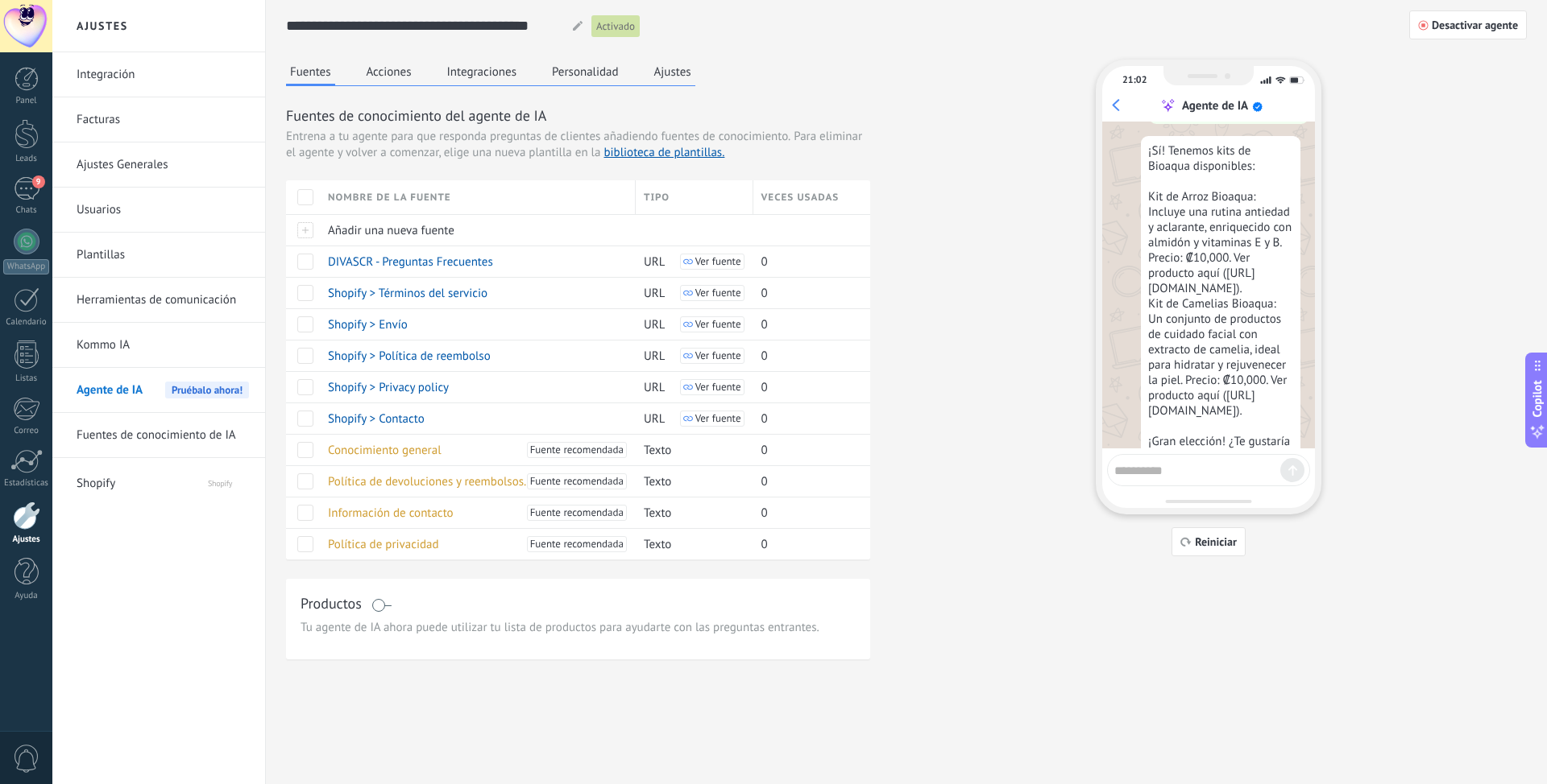
scroll to position [817, 0]
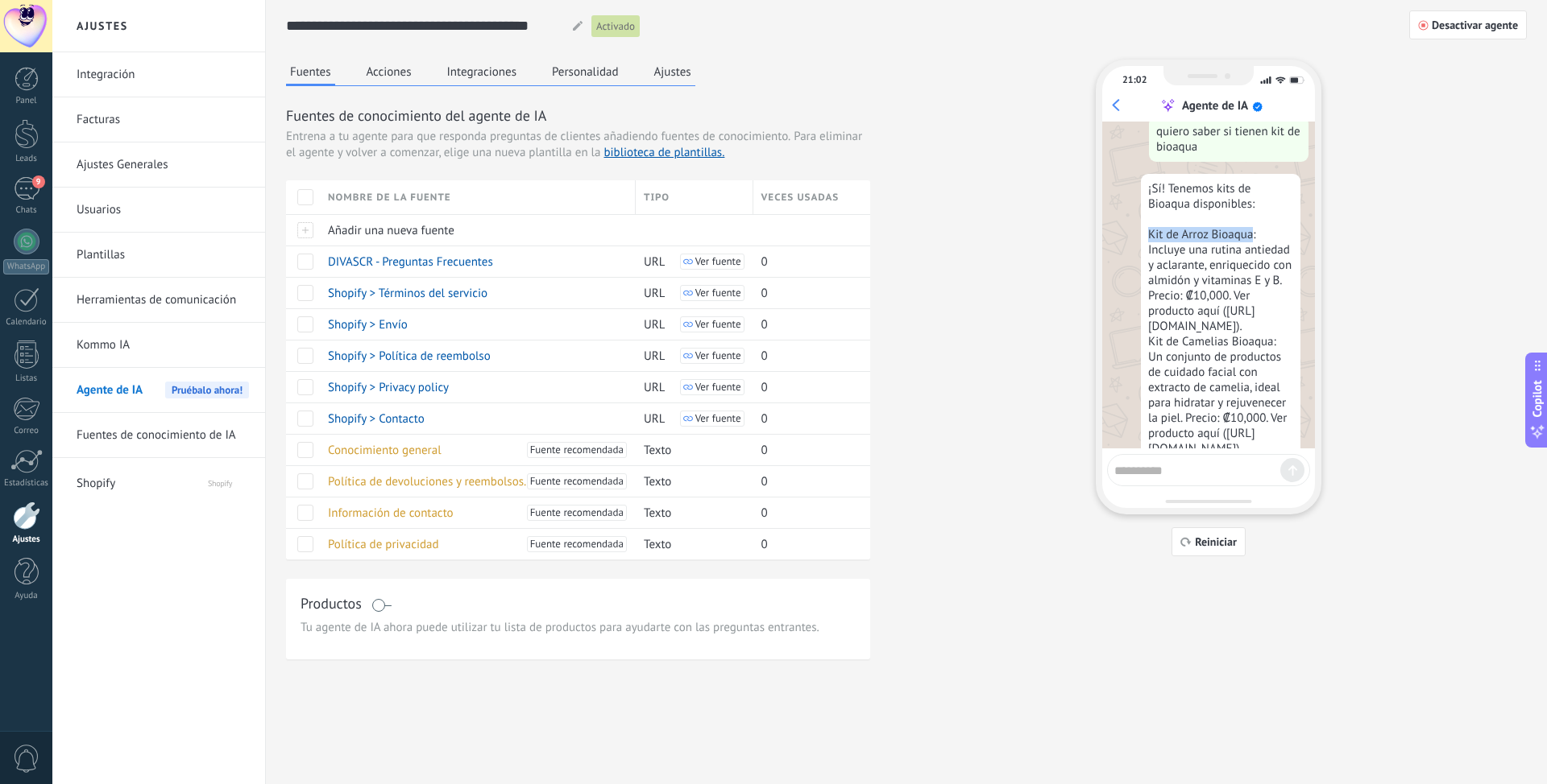
drag, startPoint x: 1149, startPoint y: 193, endPoint x: 1251, endPoint y: 197, distance: 102.1
click at [1251, 197] on div "¡Sí! Tenemos kits de Bioaqua disponibles: Kit de Arroz Bioaqua: Incluye una rut…" at bounding box center [1221, 380] width 159 height 412
copy div "Kit de Arroz Bioaqua"
click at [1130, 469] on textarea at bounding box center [1197, 467] width 166 height 20
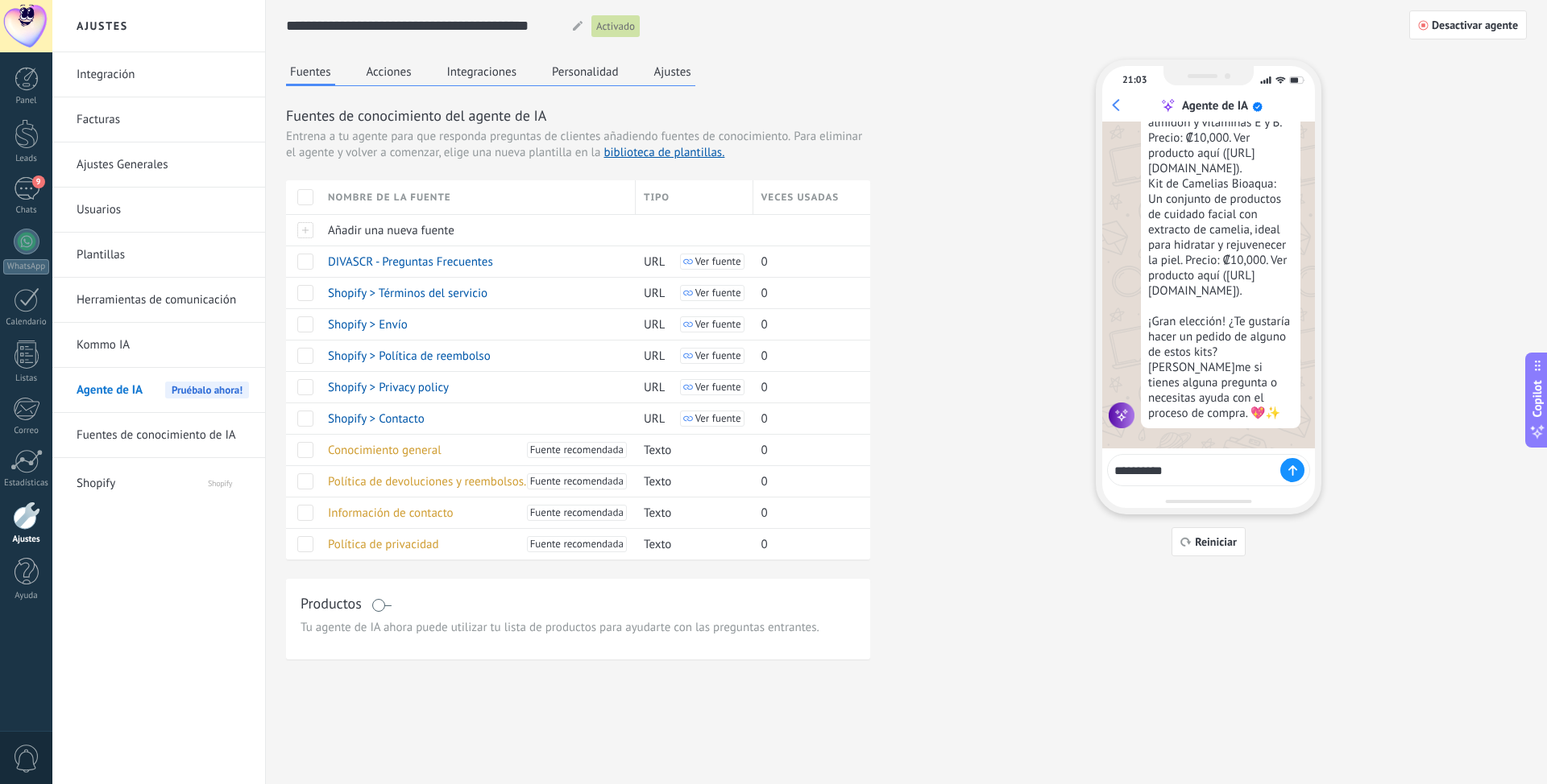
paste textarea "**********"
type textarea "**********"
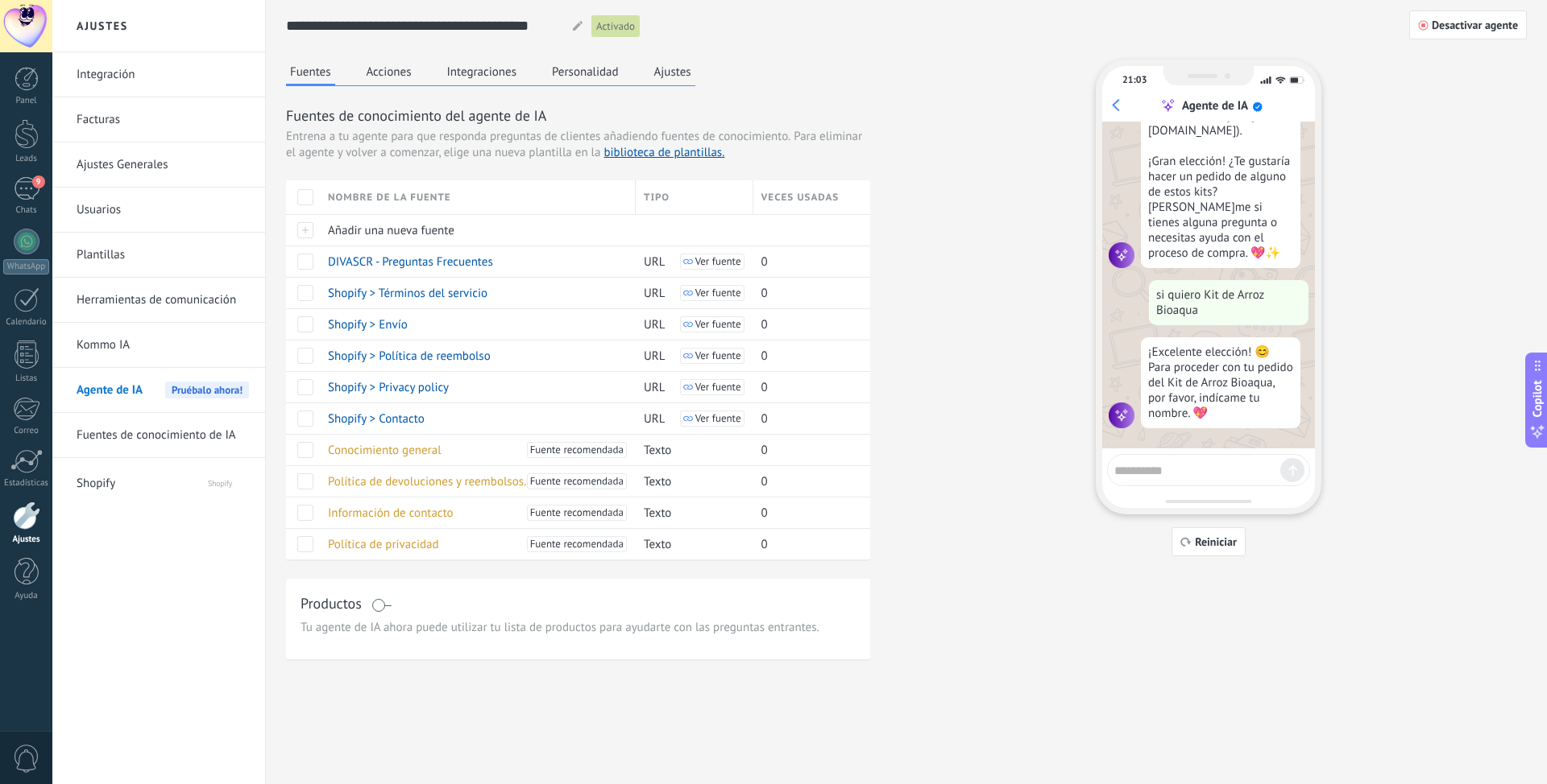
scroll to position [1140, 0]
type textarea "*********"
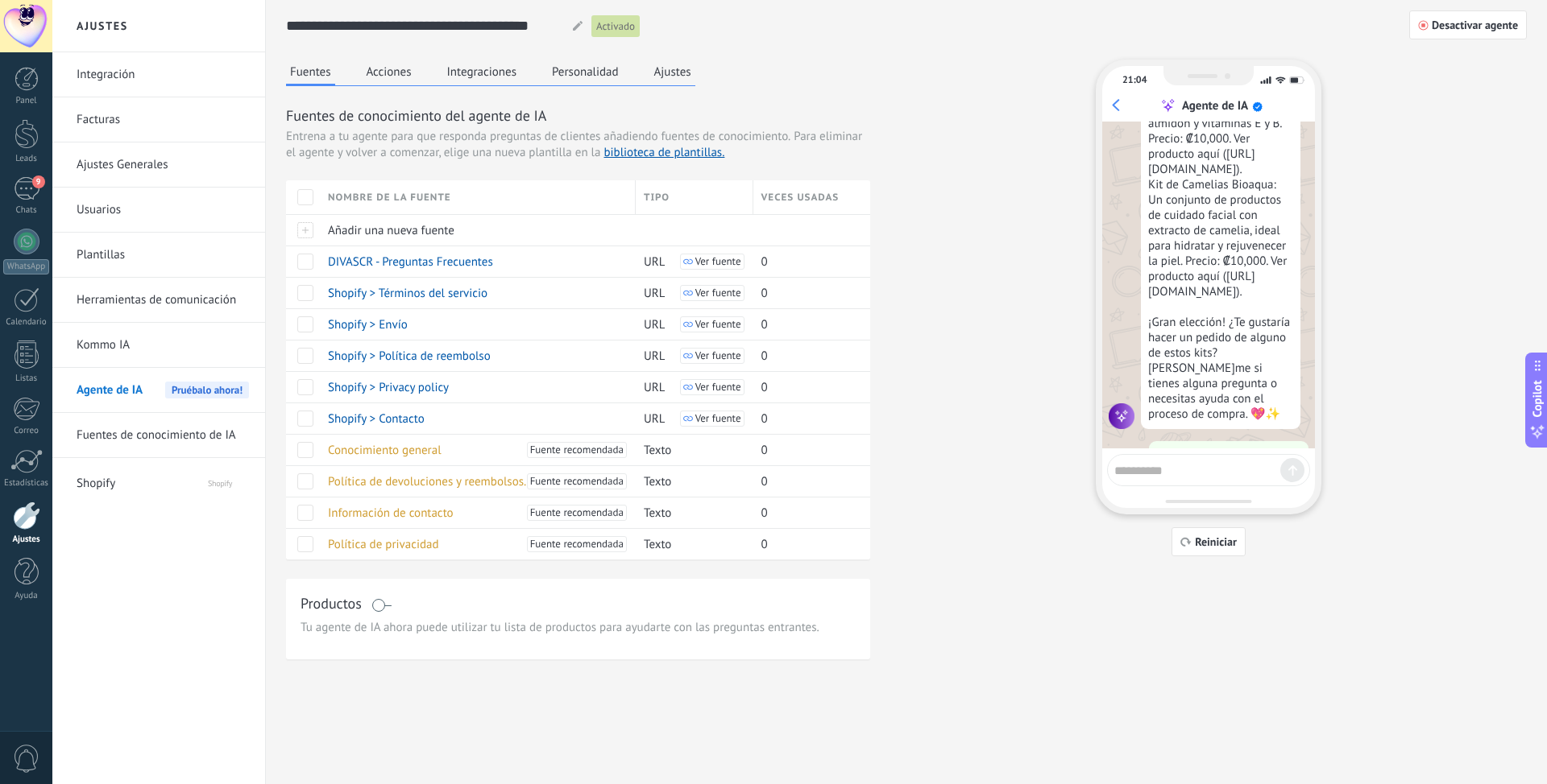
scroll to position [1182, 0]
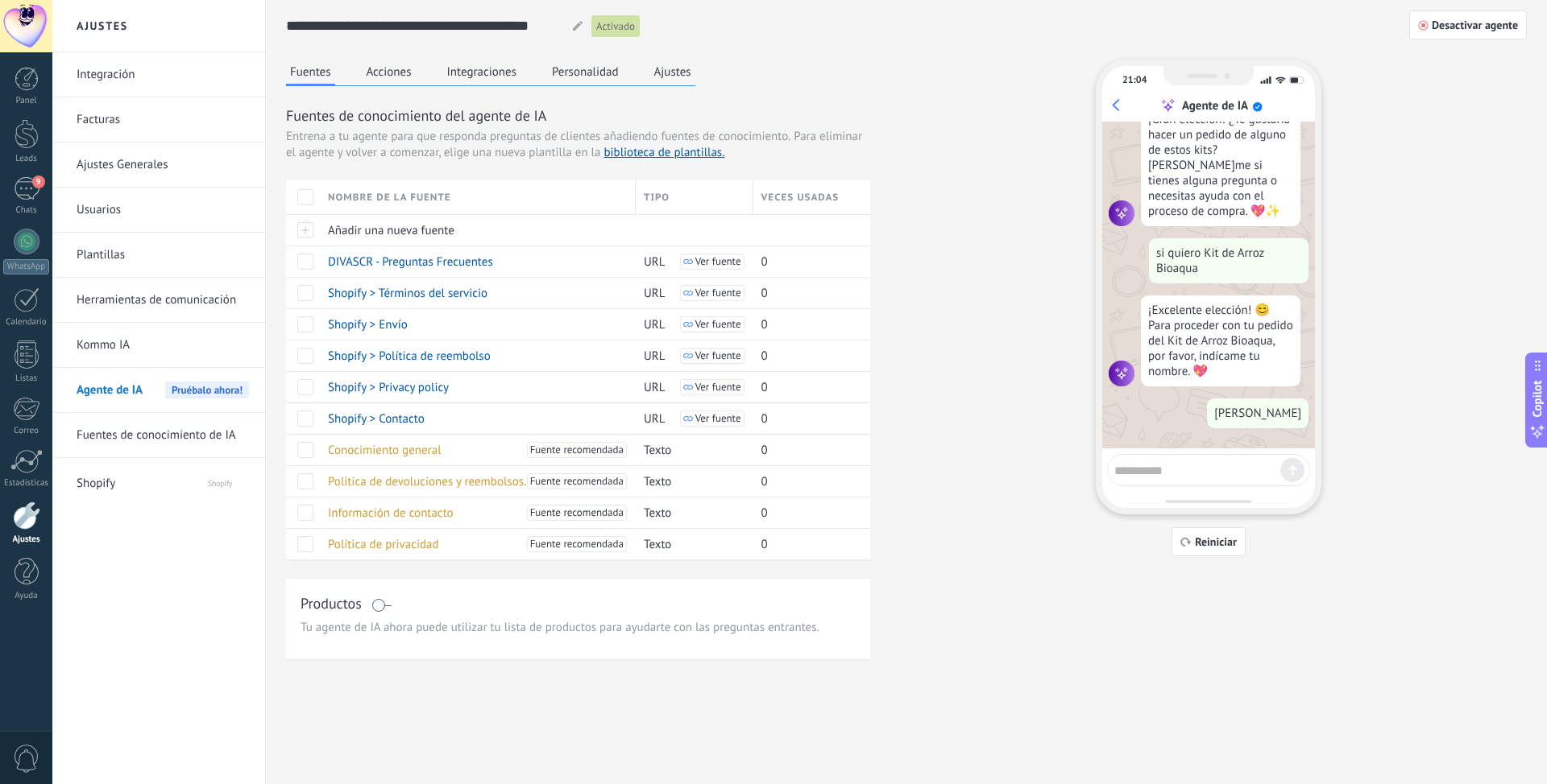
click at [573, 28] on div at bounding box center [577, 26] width 21 height 10
click at [411, 26] on input "**********" at bounding box center [422, 26] width 274 height 29
drag, startPoint x: 473, startPoint y: 31, endPoint x: 685, endPoint y: 27, distance: 212.0
click at [685, 27] on div "**********" at bounding box center [847, 26] width 1123 height 30
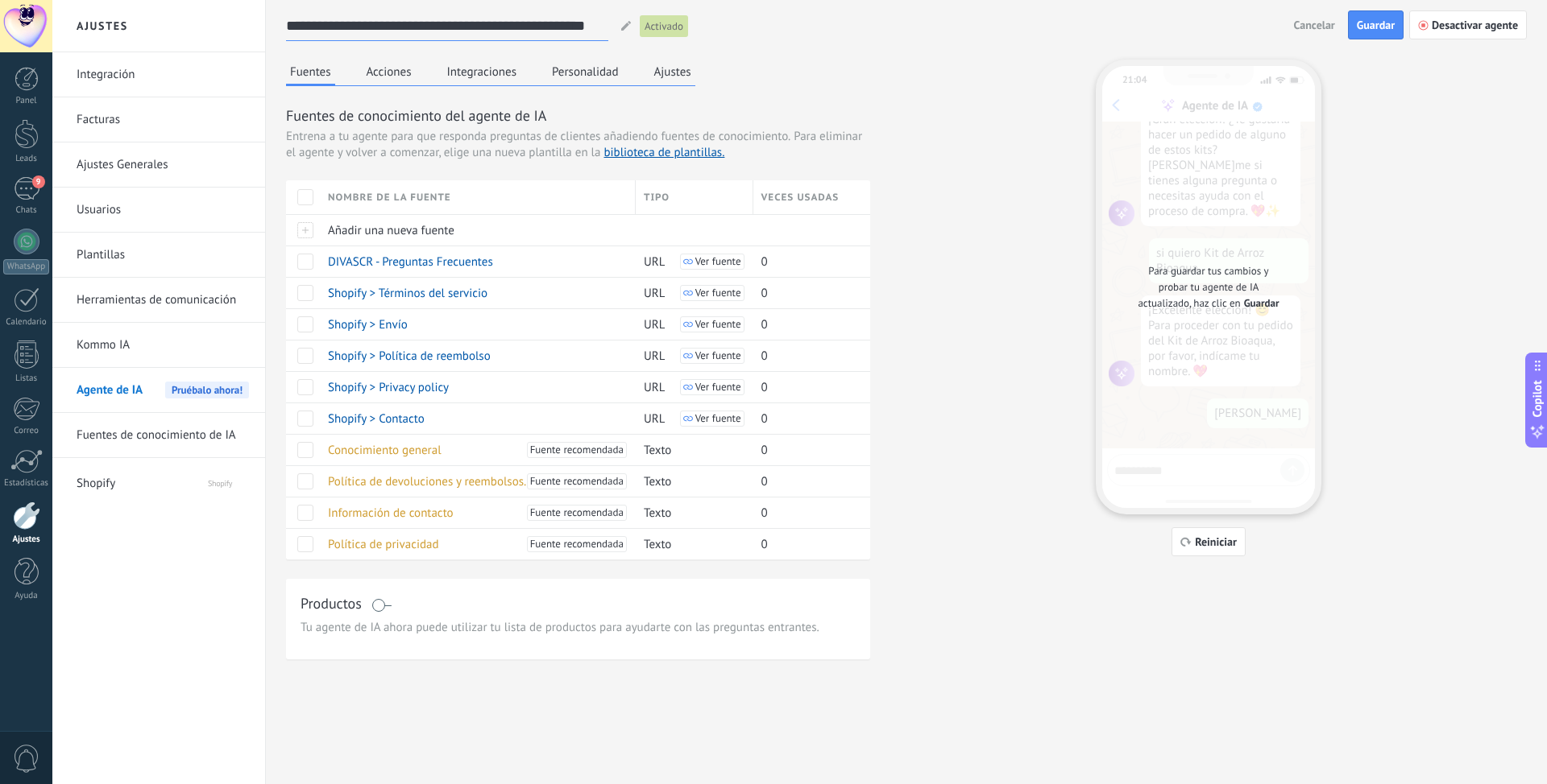
scroll to position [0, 6]
type input "**********"
click at [1371, 30] on span "Guardar" at bounding box center [1375, 25] width 38 height 11
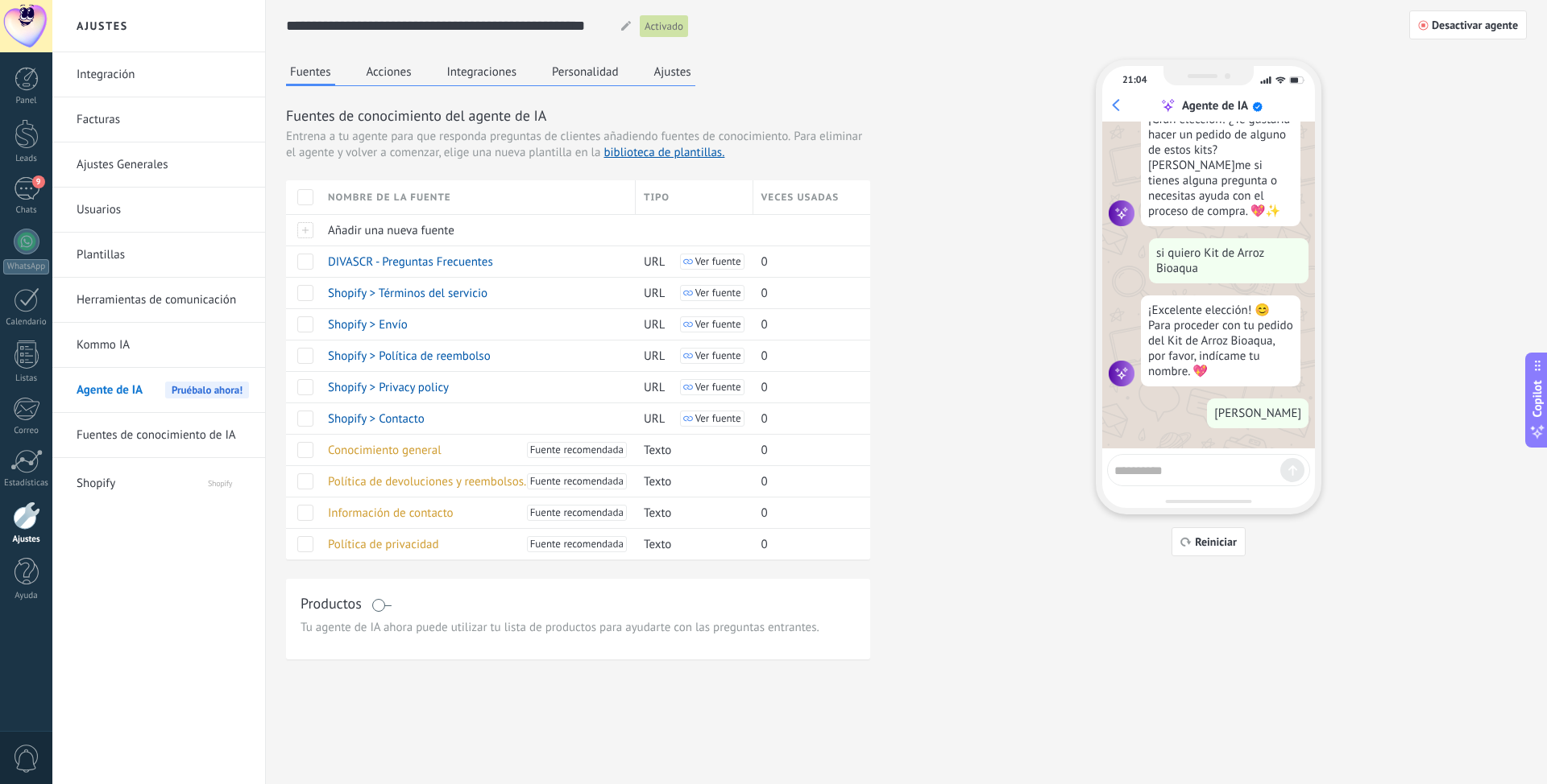
click at [1289, 466] on div at bounding box center [1208, 470] width 203 height 32
click at [1201, 481] on div at bounding box center [1208, 470] width 203 height 32
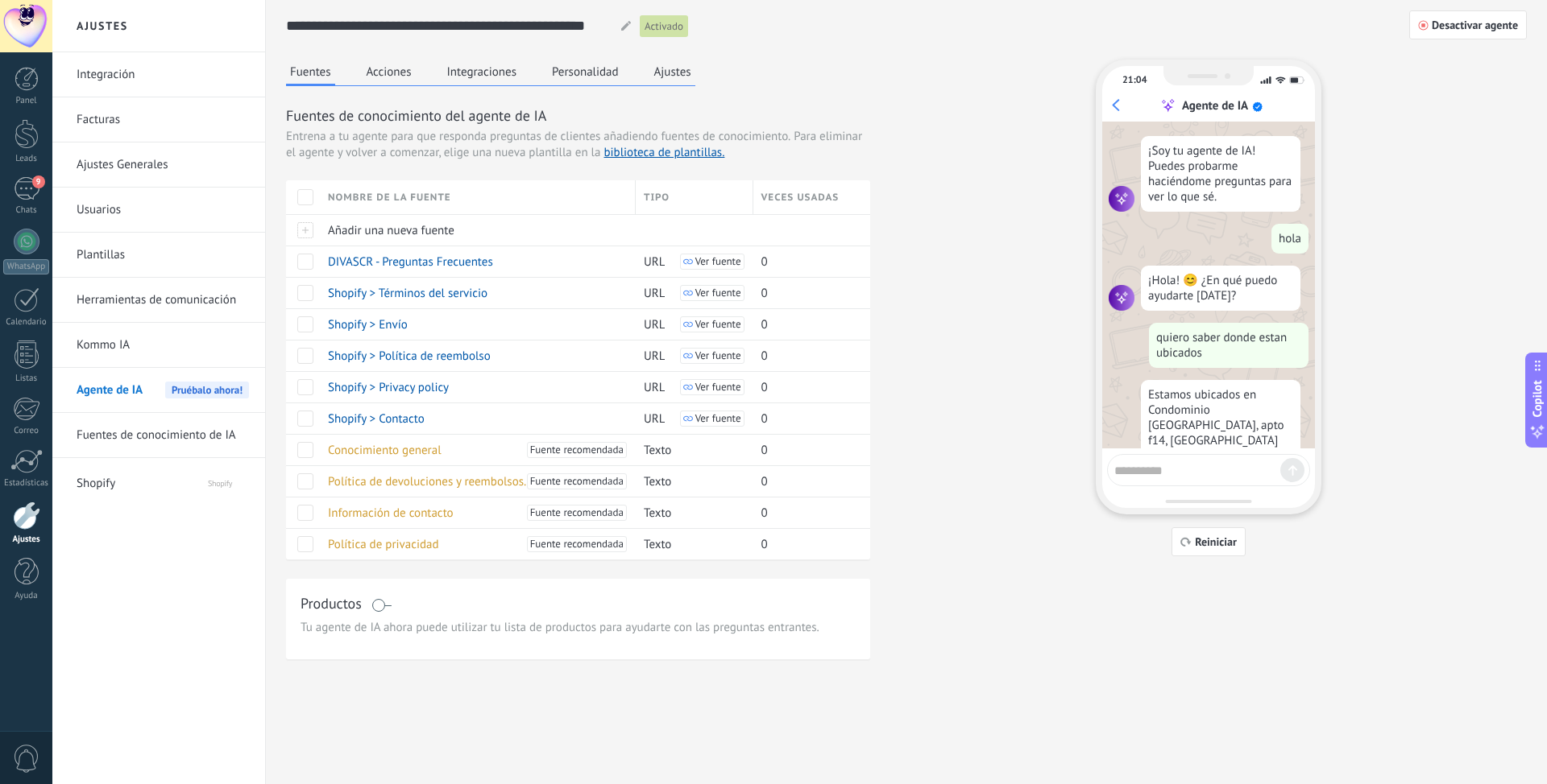
click at [131, 388] on span "Agente de IA" at bounding box center [109, 390] width 66 height 45
click at [173, 389] on span "Pruébalo ahora!" at bounding box center [206, 390] width 84 height 17
click at [164, 433] on link "Fuentes de conocimiento de IA" at bounding box center [162, 436] width 172 height 45
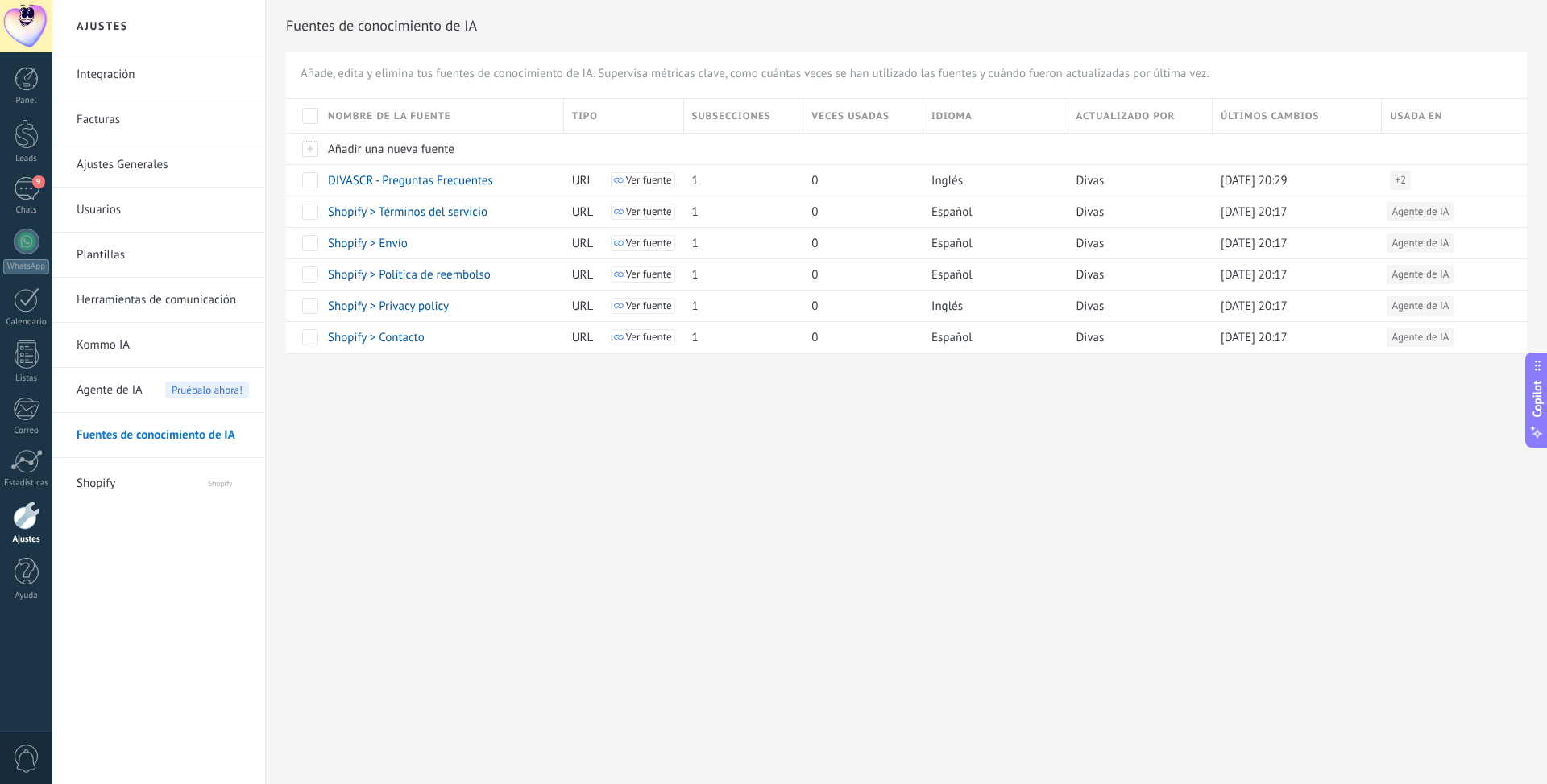
click at [123, 392] on span "Agente de IA" at bounding box center [109, 390] width 66 height 45
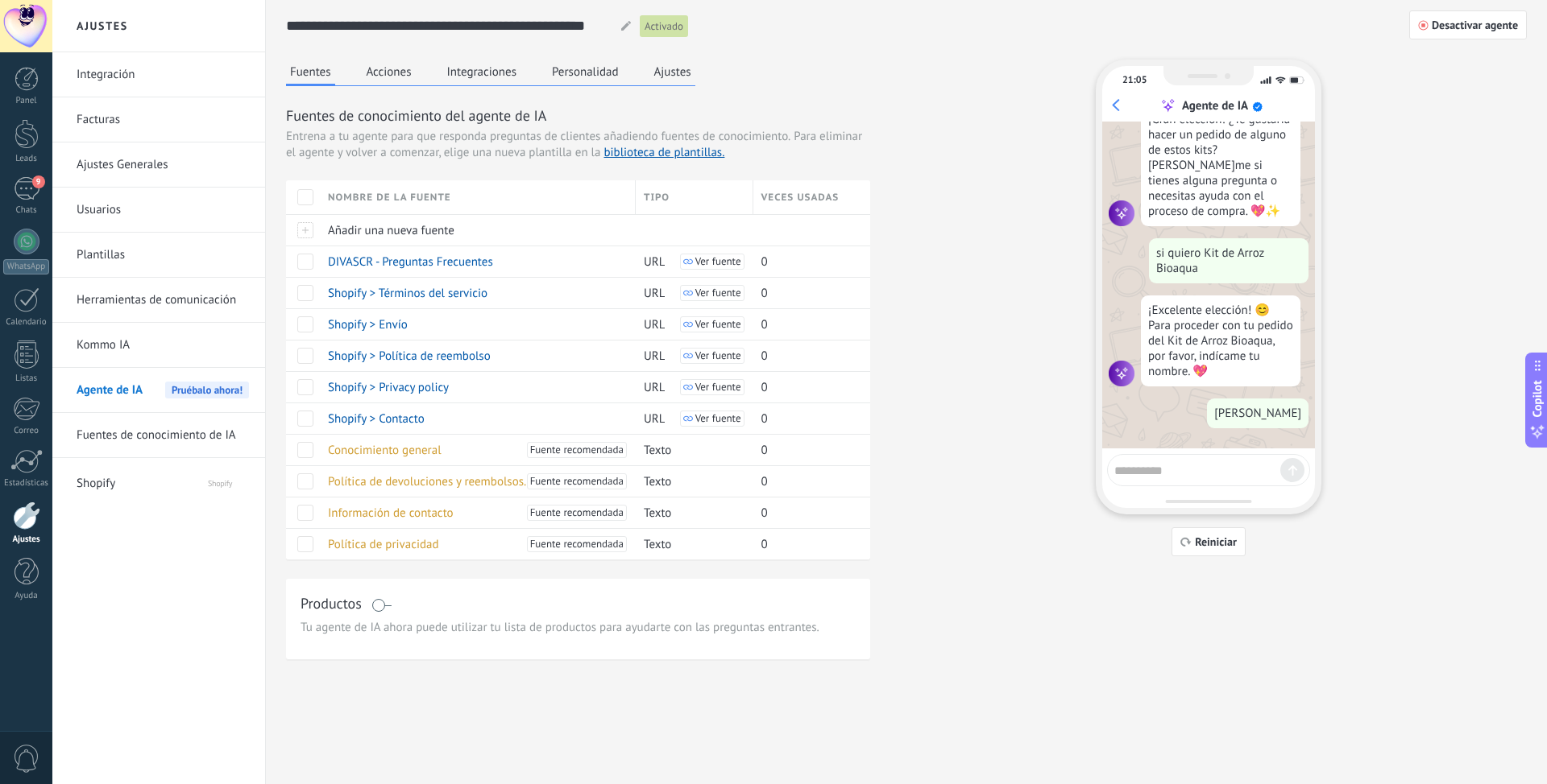
scroll to position [1182, 0]
click at [403, 418] on span "Shopify > Contacto" at bounding box center [376, 419] width 97 height 15
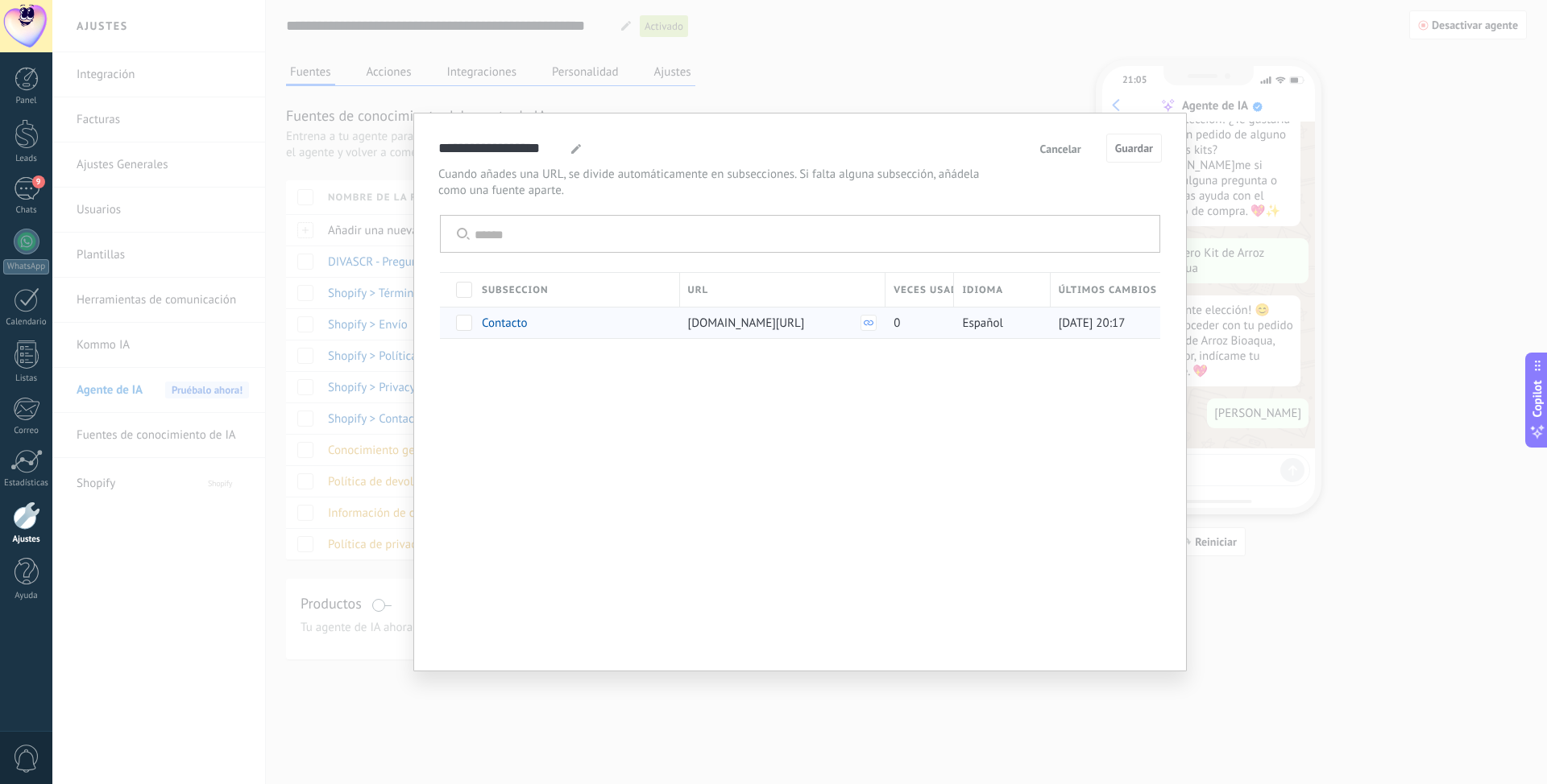
click at [868, 324] on use at bounding box center [868, 323] width 10 height 6
click at [1073, 148] on span "Cancelar" at bounding box center [1061, 149] width 41 height 11
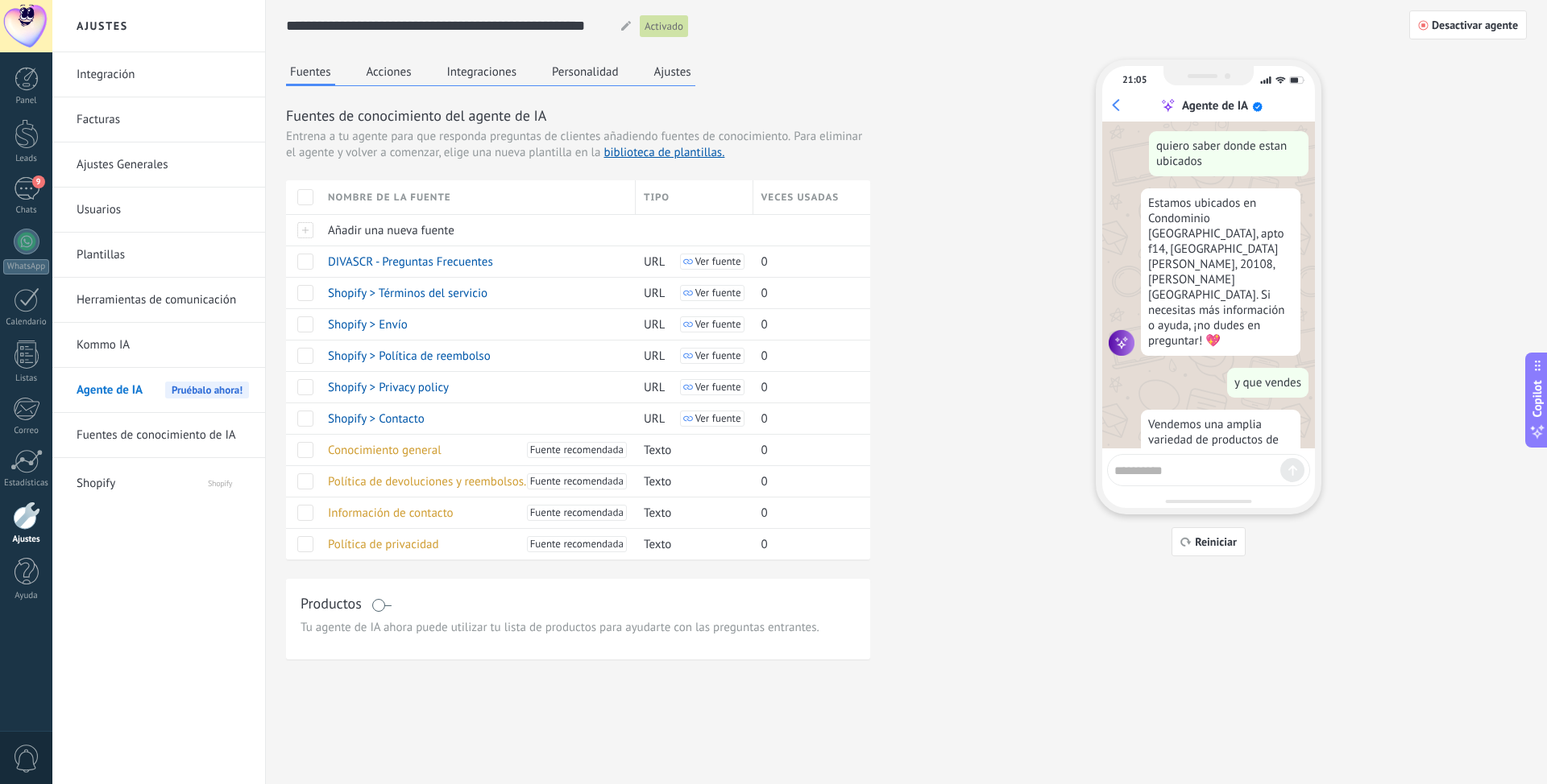
scroll to position [54, 0]
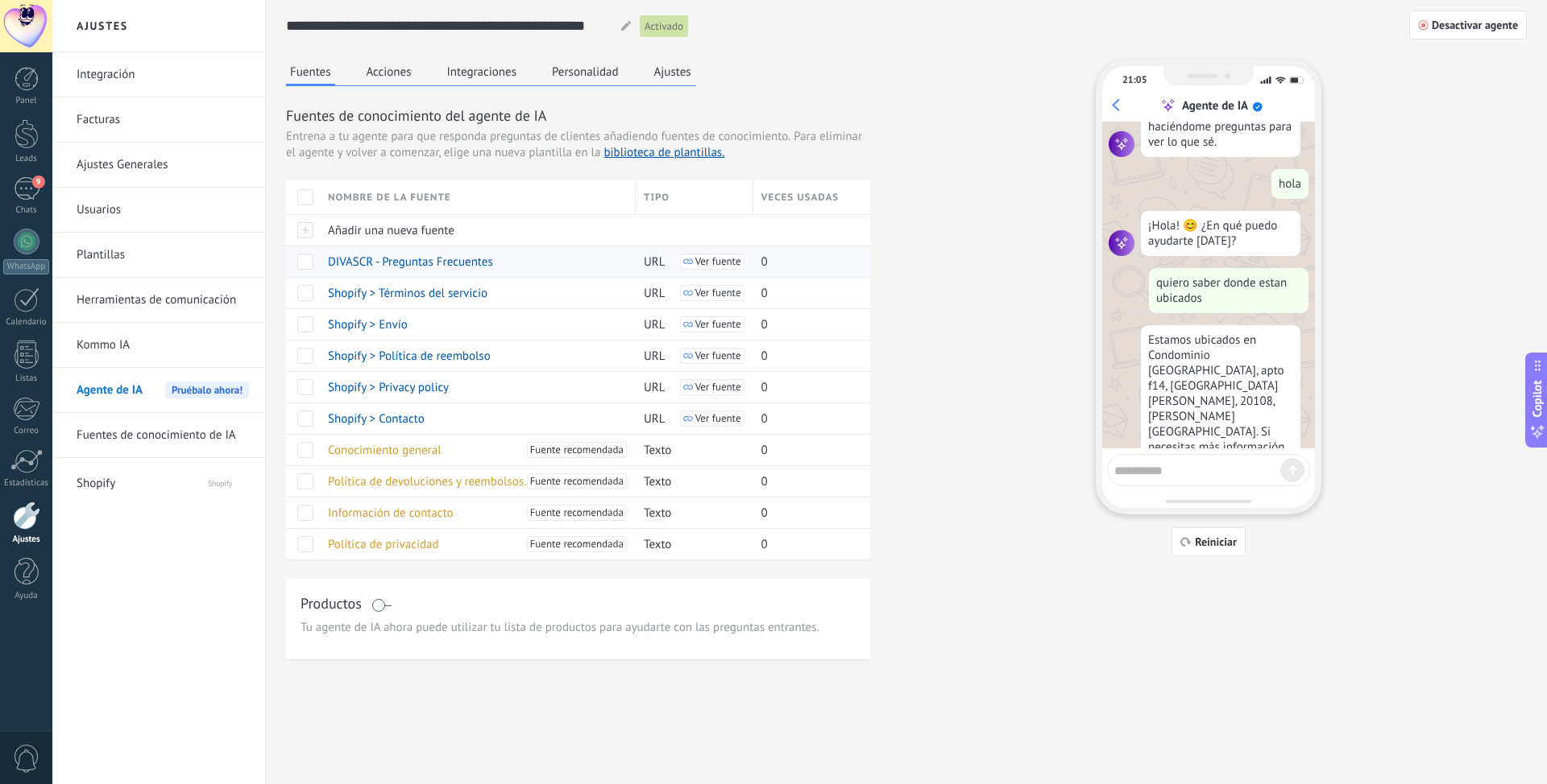
click at [419, 267] on span "DIVASCR - Preguntas Frecuentes" at bounding box center [410, 261] width 165 height 15
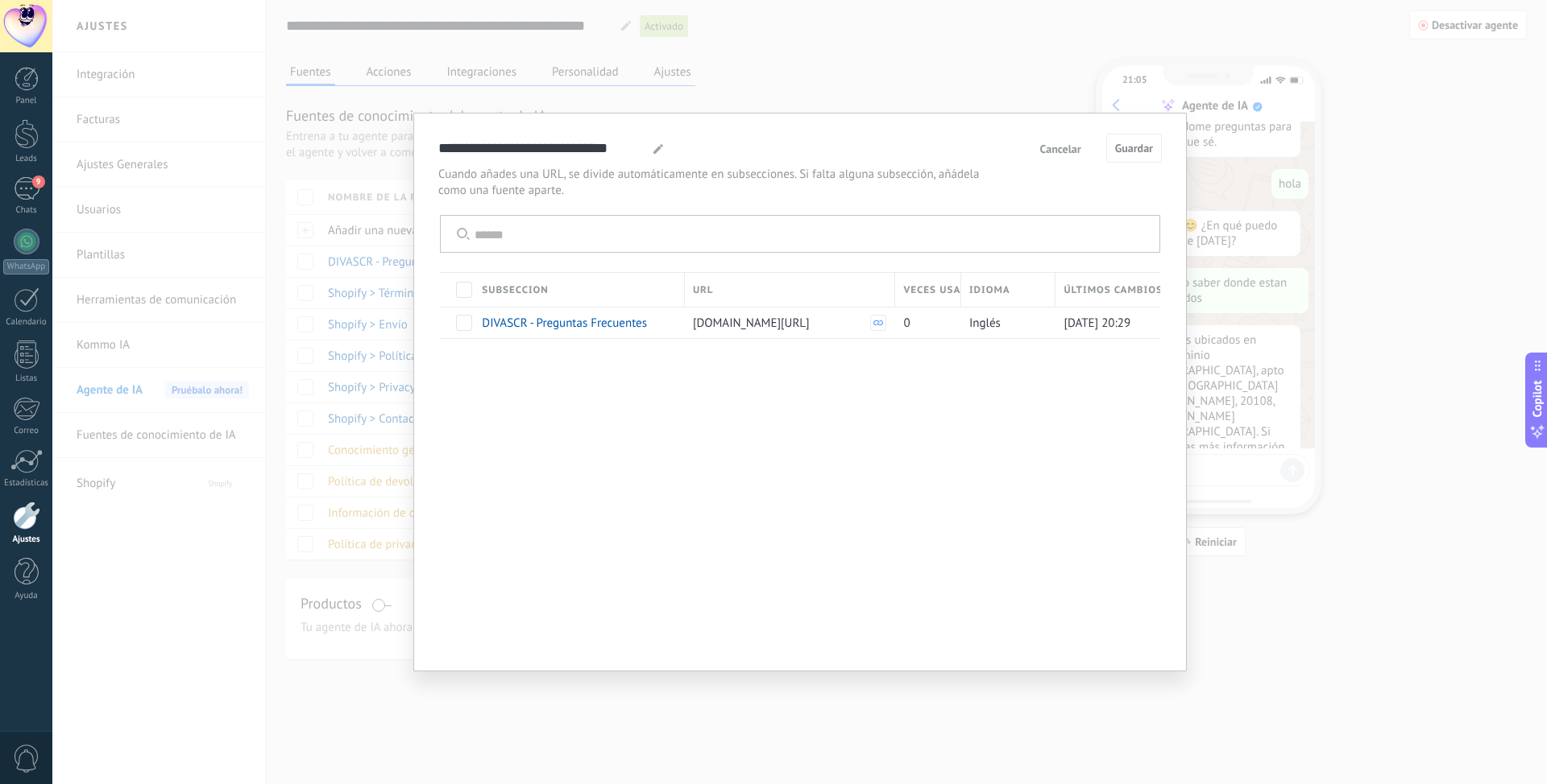
click at [1059, 148] on span "Cancelar" at bounding box center [1061, 149] width 41 height 11
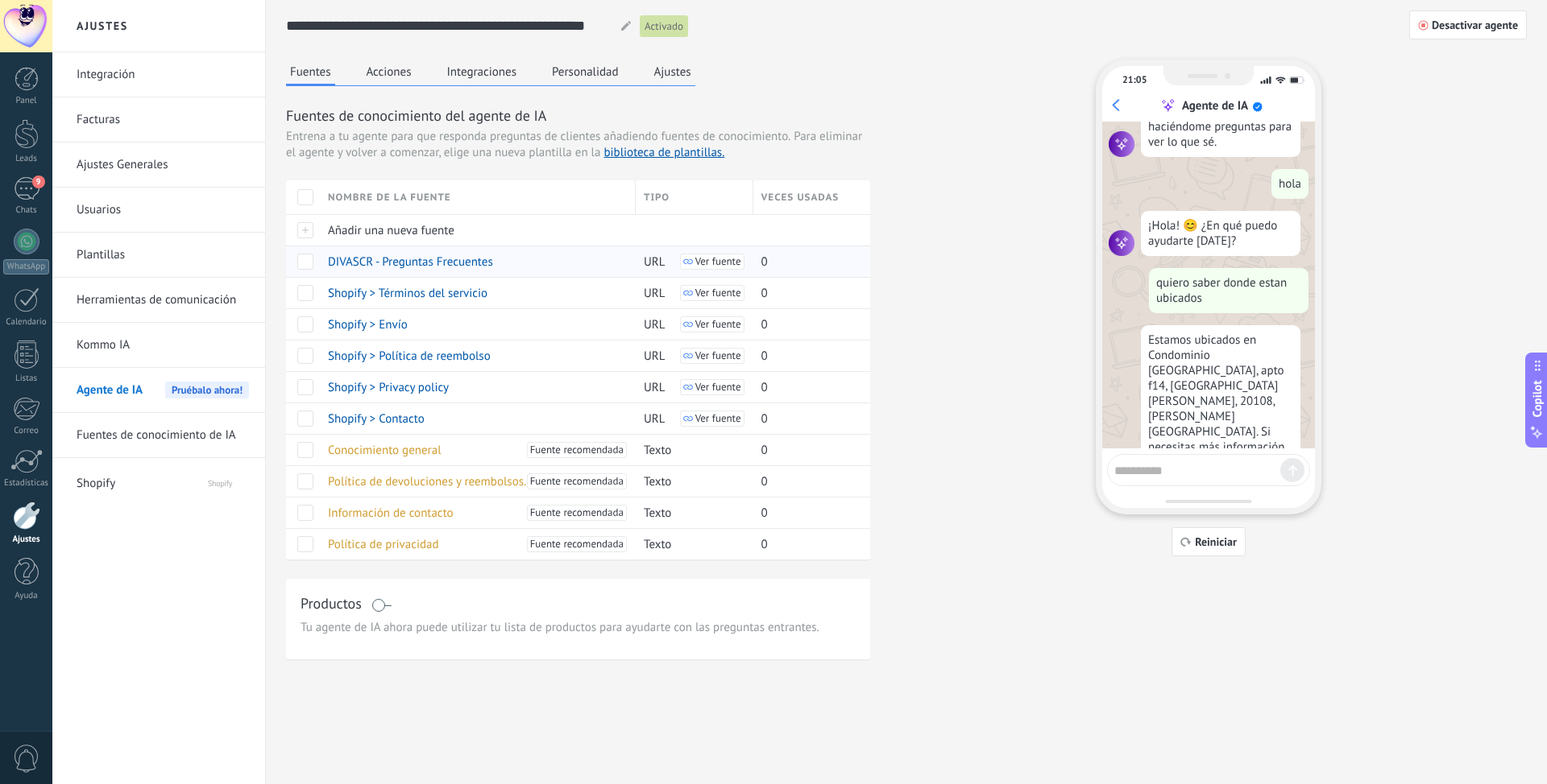
click at [426, 262] on span "DIVASCR - Preguntas Frecuentes" at bounding box center [410, 261] width 165 height 15
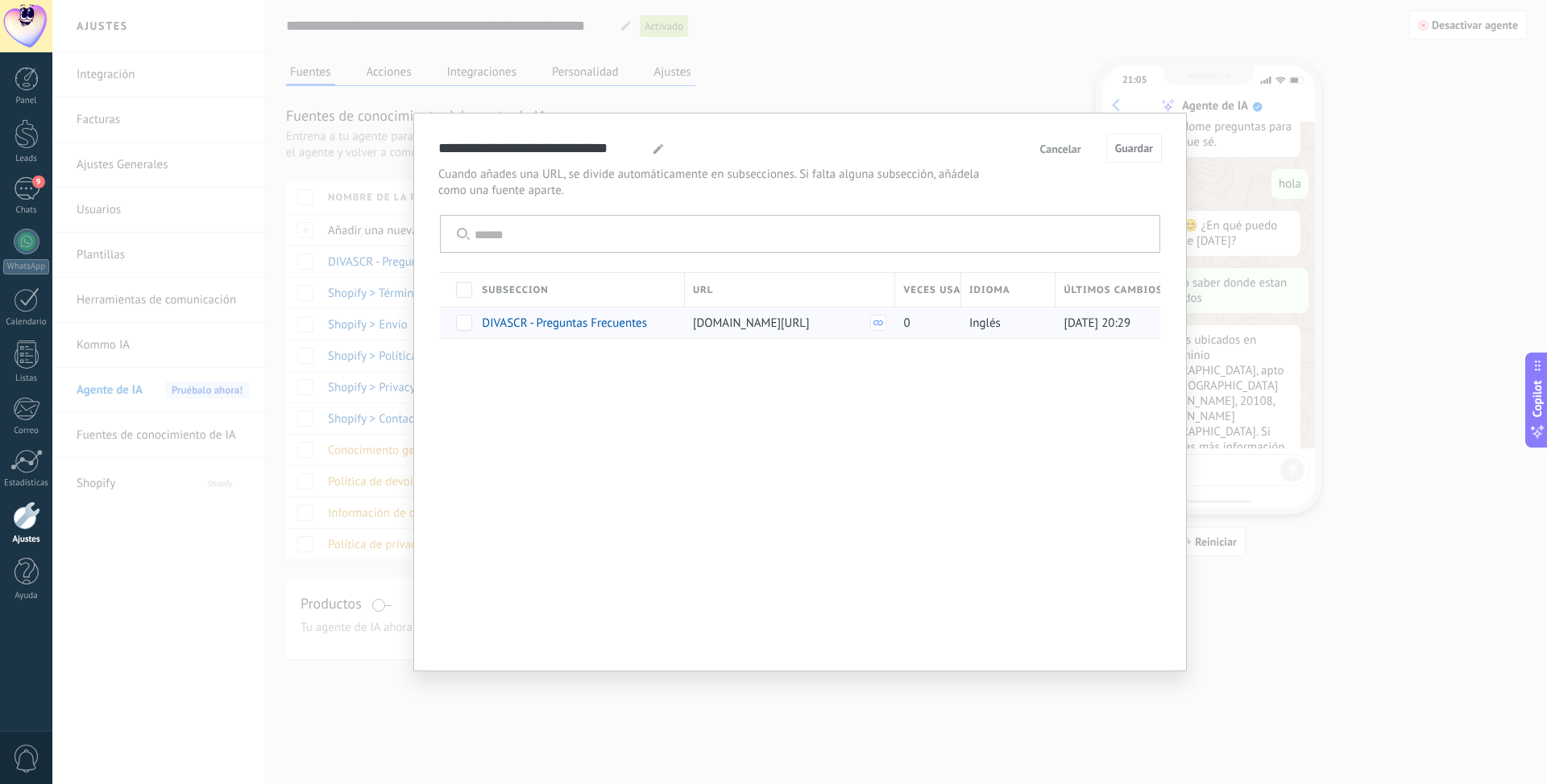
click at [996, 322] on span "Inglés" at bounding box center [984, 323] width 32 height 15
drag, startPoint x: 953, startPoint y: 322, endPoint x: 965, endPoint y: 321, distance: 12.0
click at [954, 322] on div "0" at bounding box center [927, 322] width 66 height 32
click at [460, 327] on span at bounding box center [464, 323] width 16 height 16
click at [980, 324] on span "Inglés" at bounding box center [984, 323] width 32 height 15
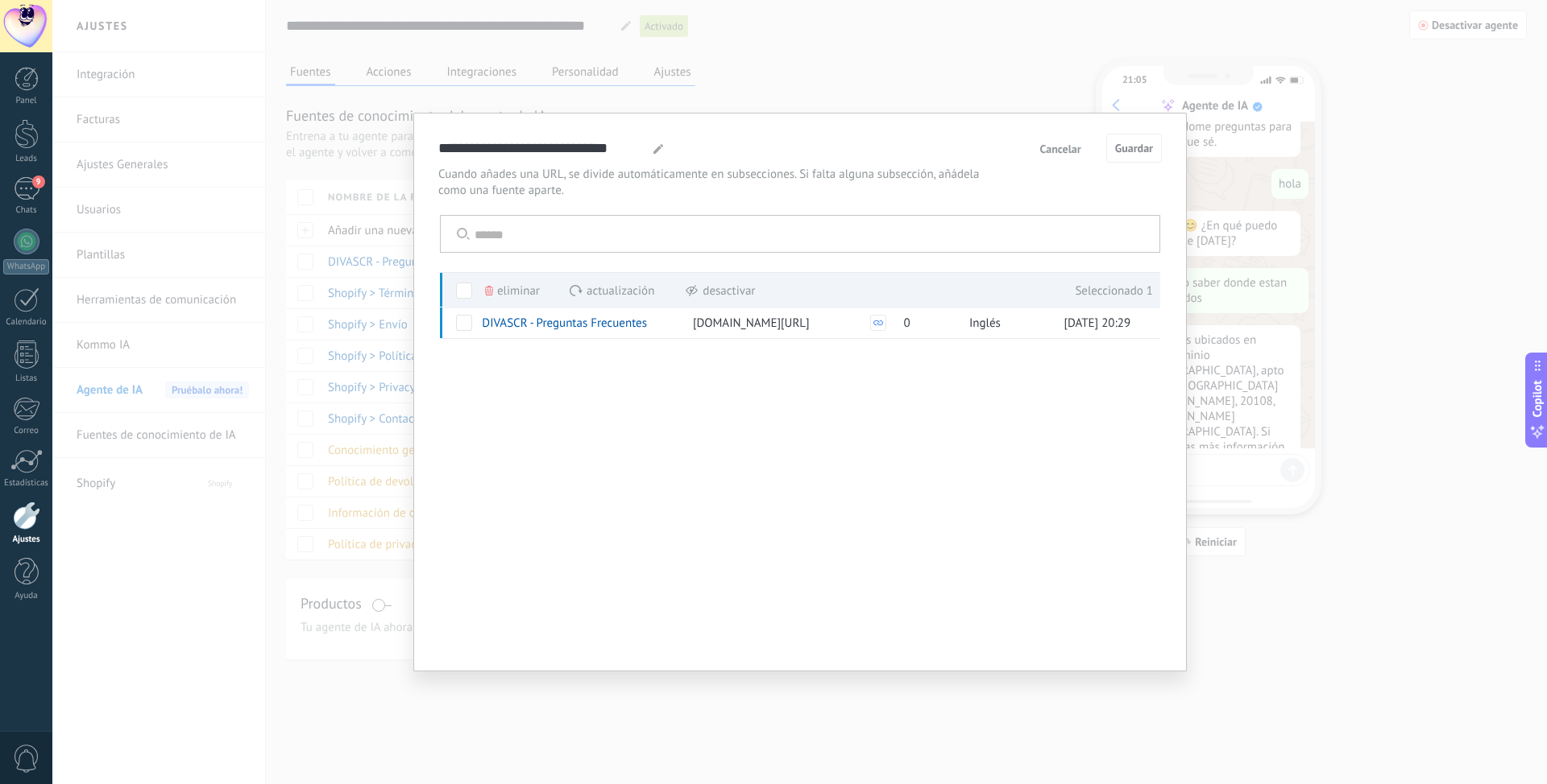
click at [1077, 149] on span "Cancelar" at bounding box center [1061, 149] width 41 height 11
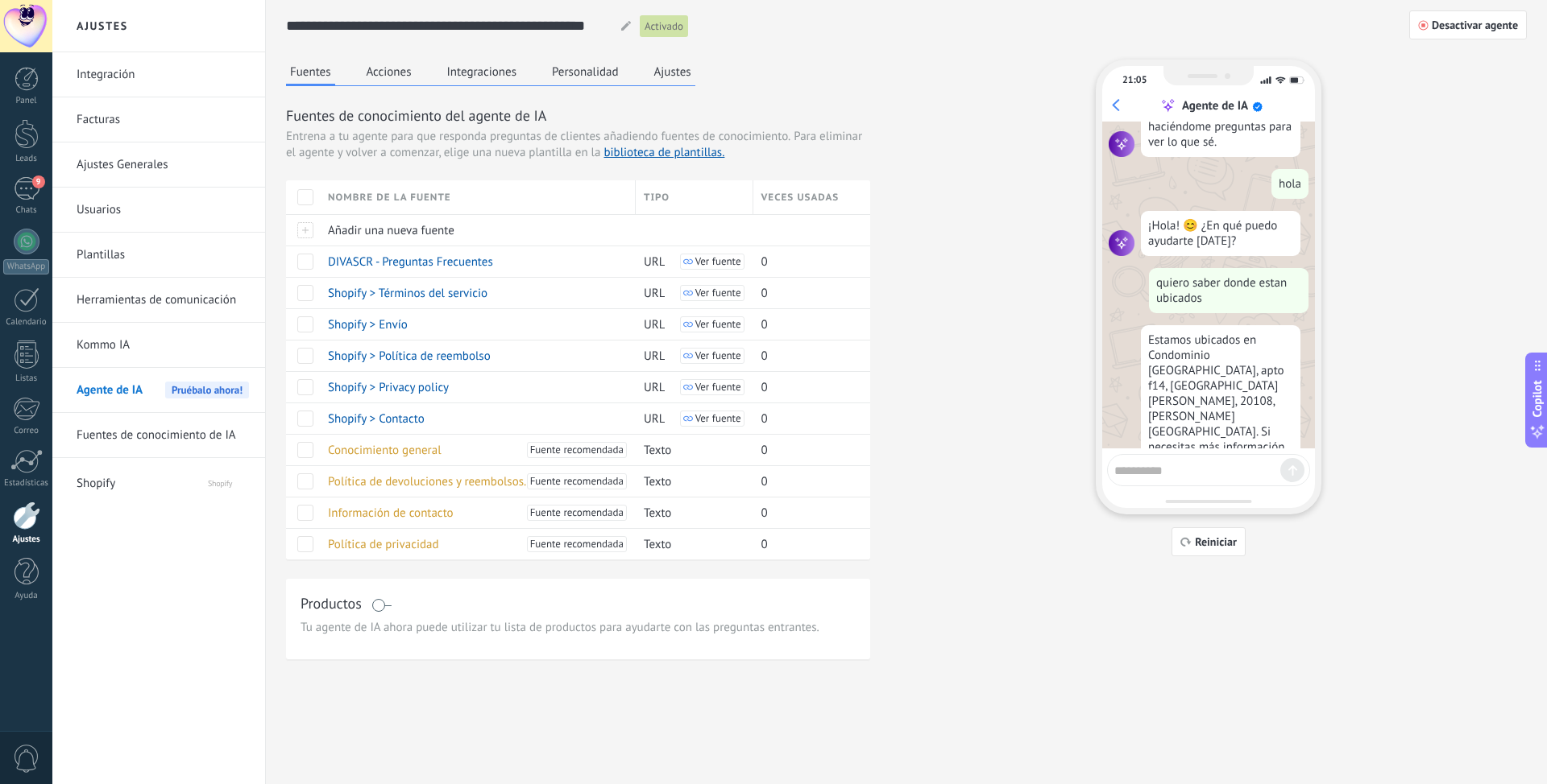
click at [781, 196] on div "Veces usadas" at bounding box center [811, 197] width 118 height 34
click at [796, 280] on div "Descendiente" at bounding box center [813, 277] width 120 height 23
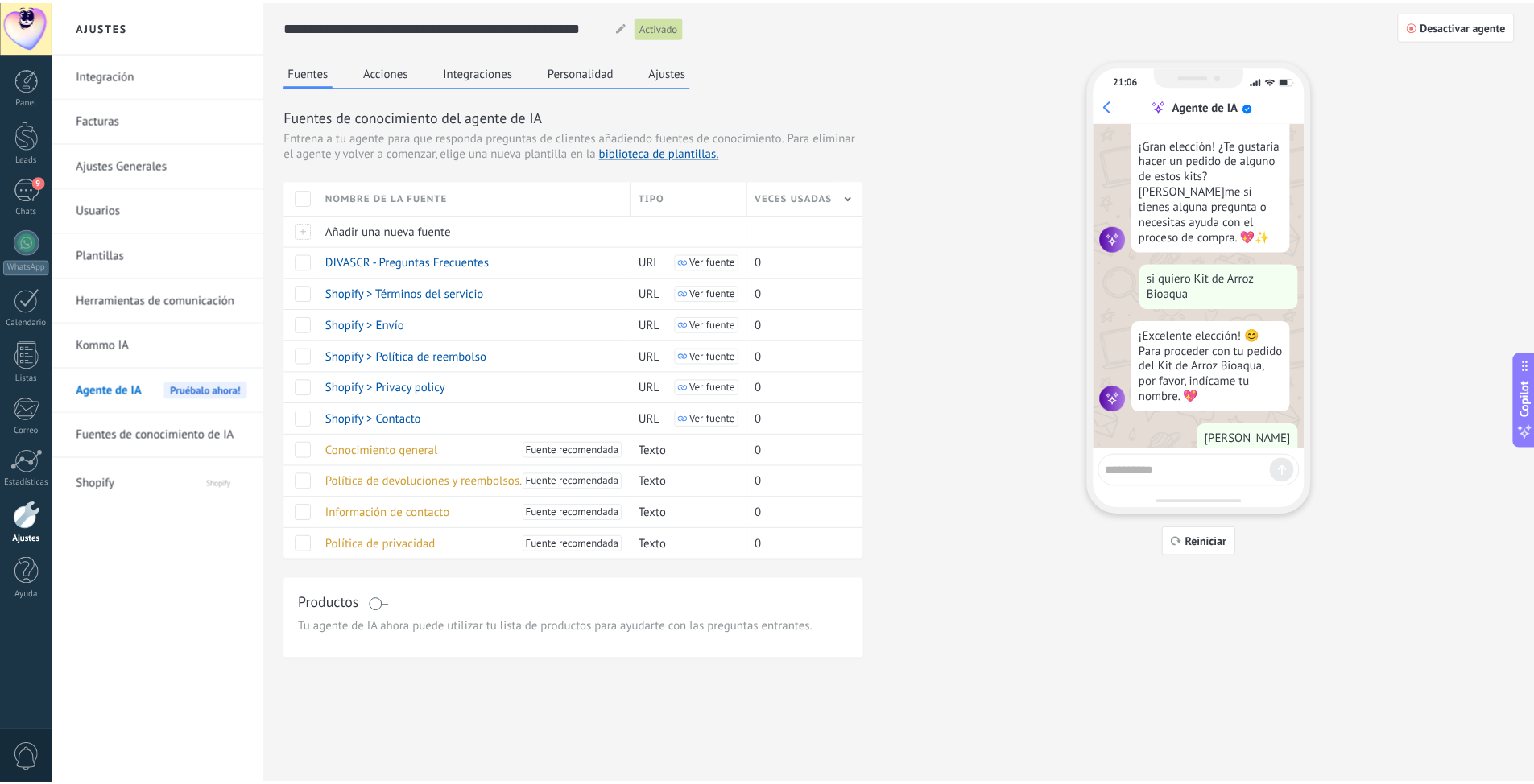
scroll to position [1182, 0]
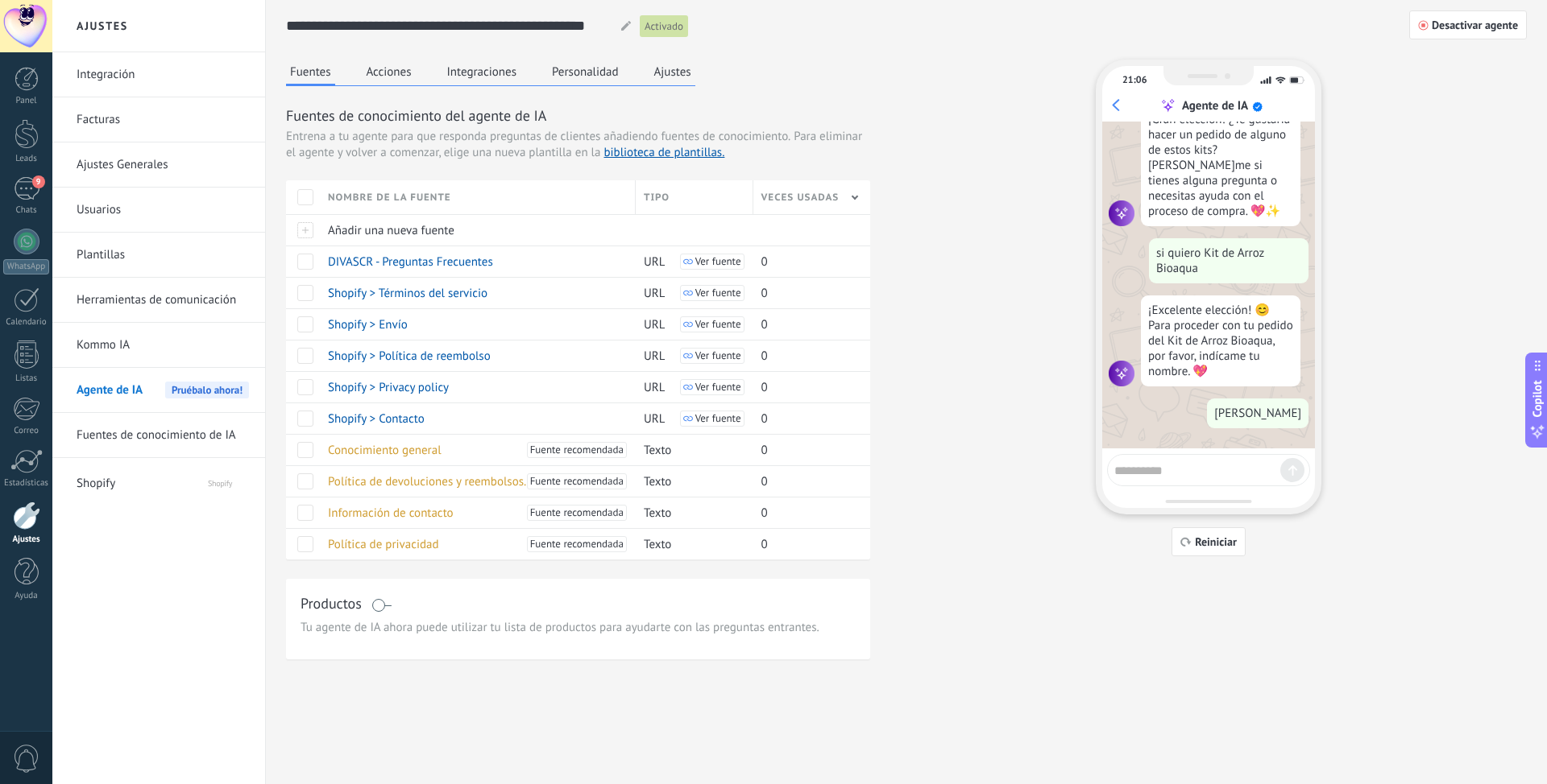
click at [792, 196] on div "Veces usadas" at bounding box center [811, 197] width 118 height 34
click at [794, 250] on div "Ascendiente" at bounding box center [813, 255] width 120 height 23
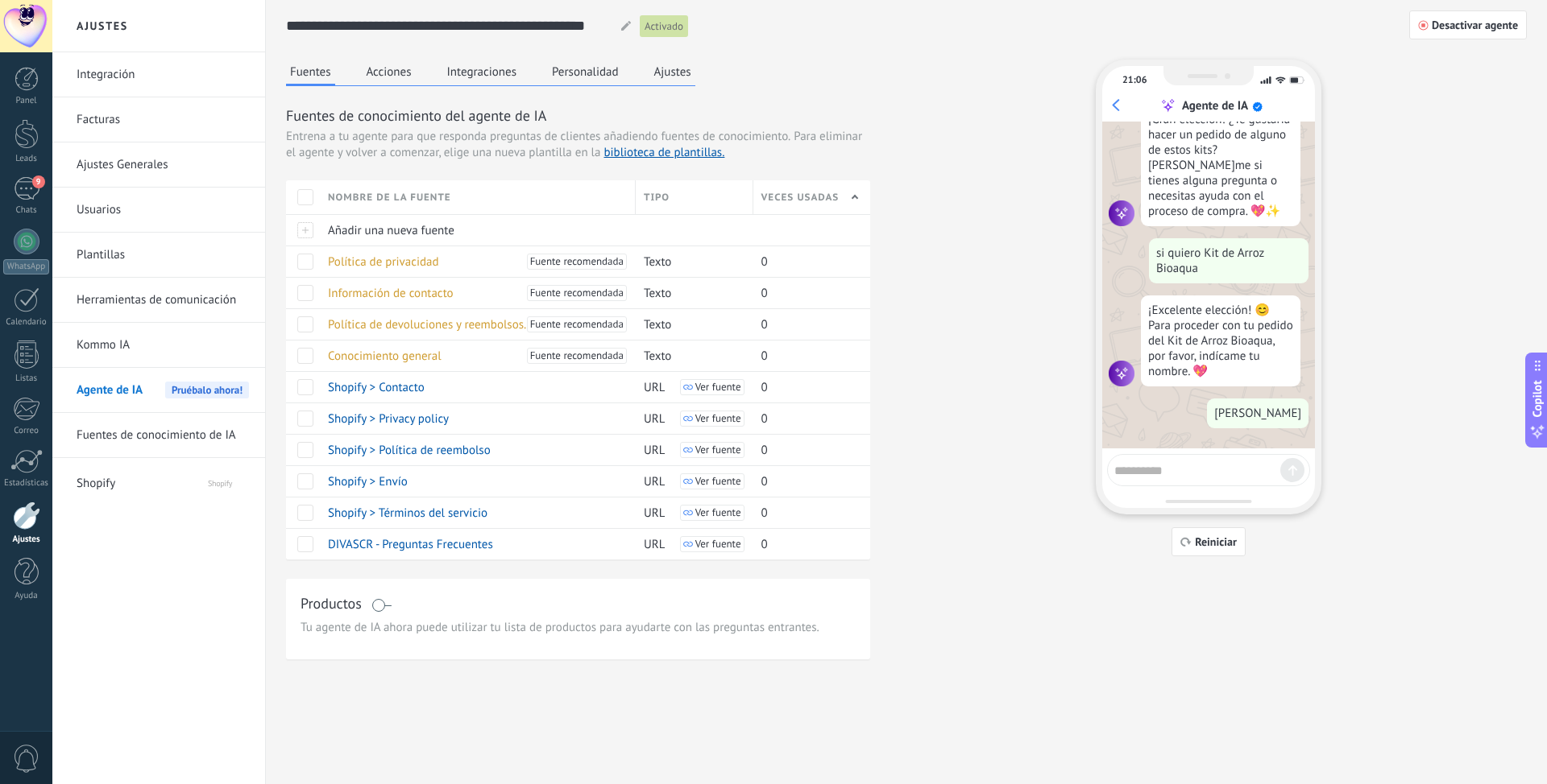
click at [670, 69] on button "Ajustes" at bounding box center [673, 71] width 45 height 24
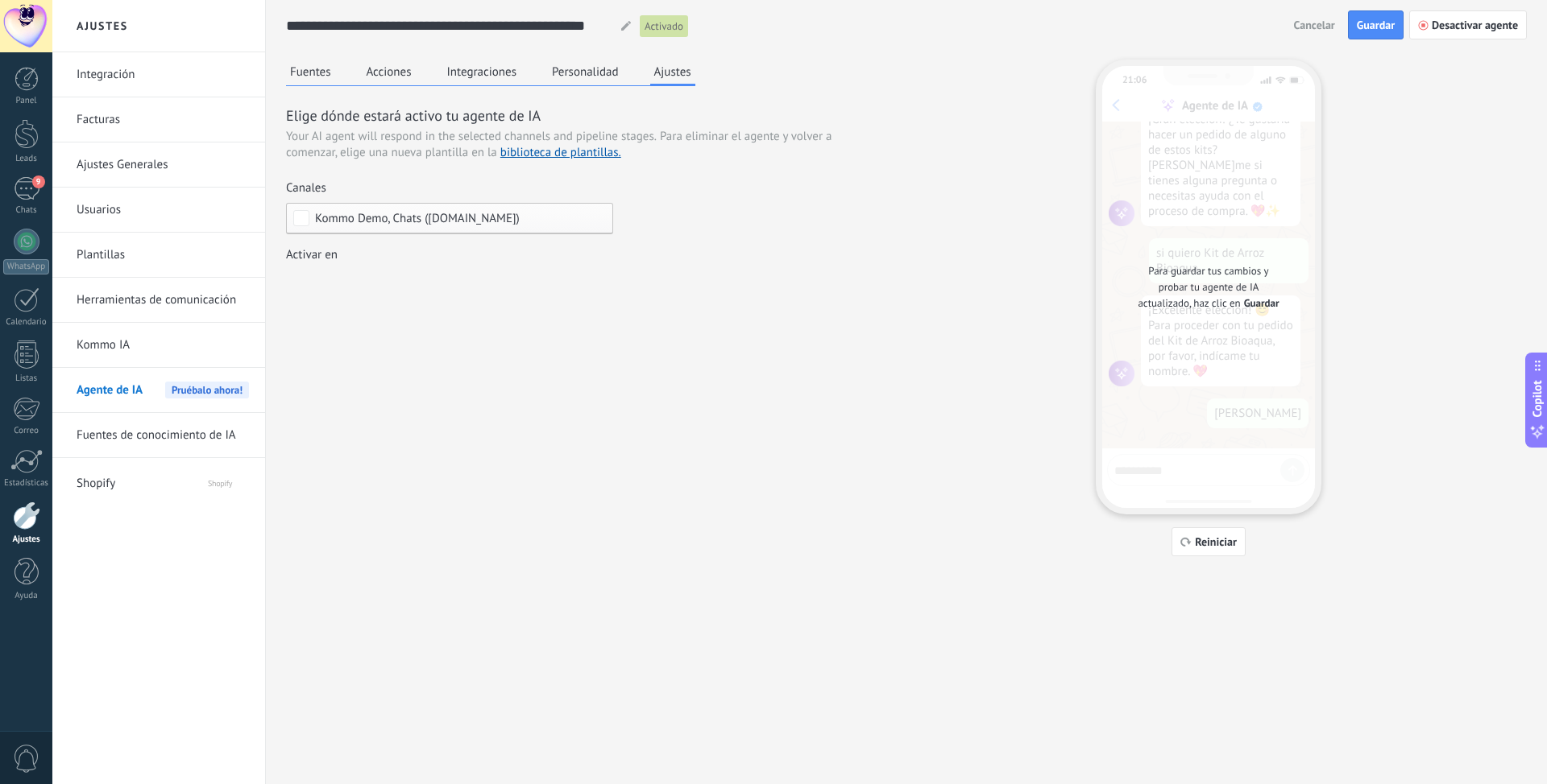
click at [520, 220] on span "Kommo Demo, Chats ([DOMAIN_NAME])" at bounding box center [417, 218] width 205 height 12
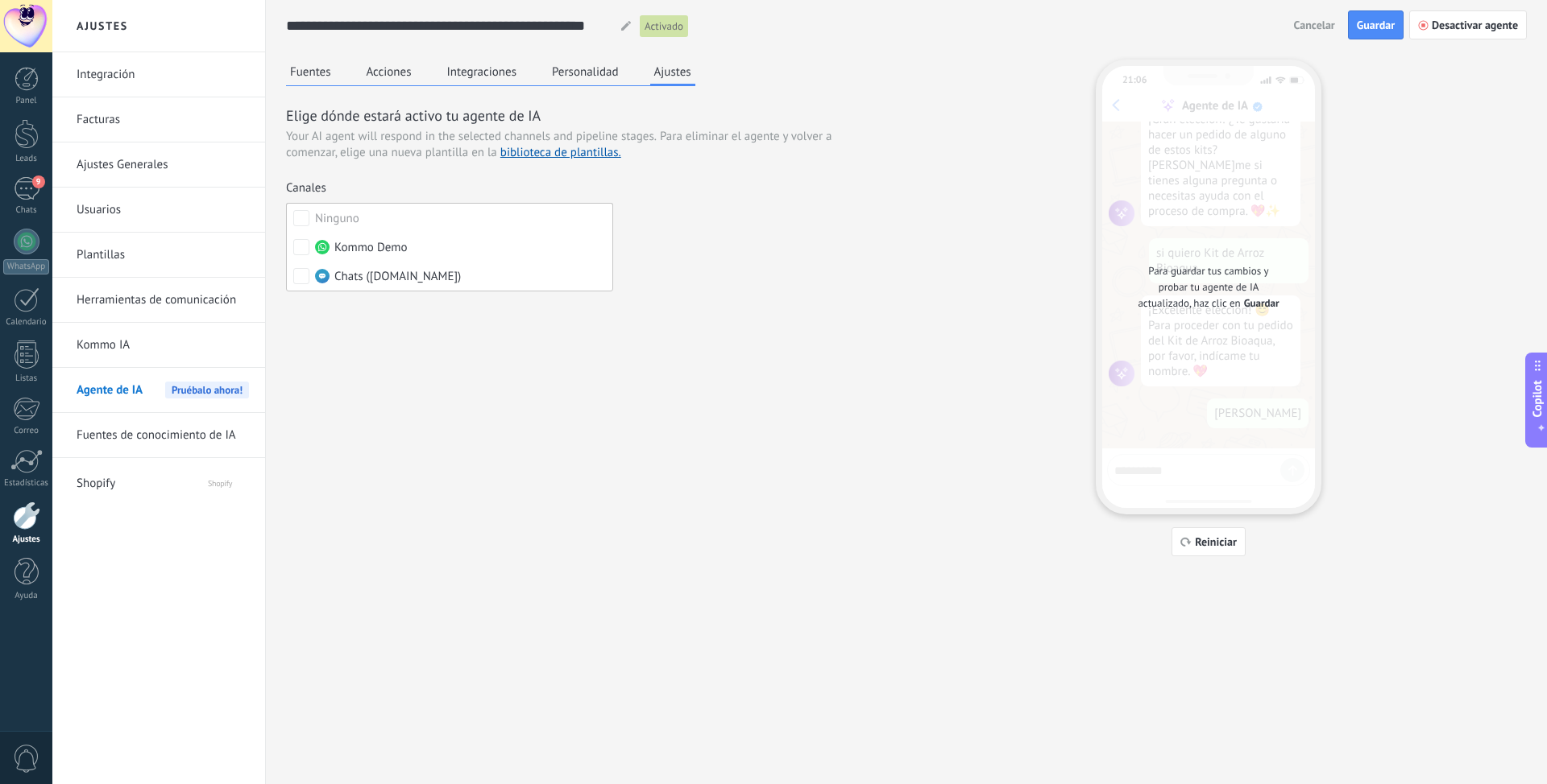
click at [704, 291] on div "Elige dónde estará activo tu agente de IA Your AI agent will respond in the sel…" at bounding box center [577, 201] width 584 height 192
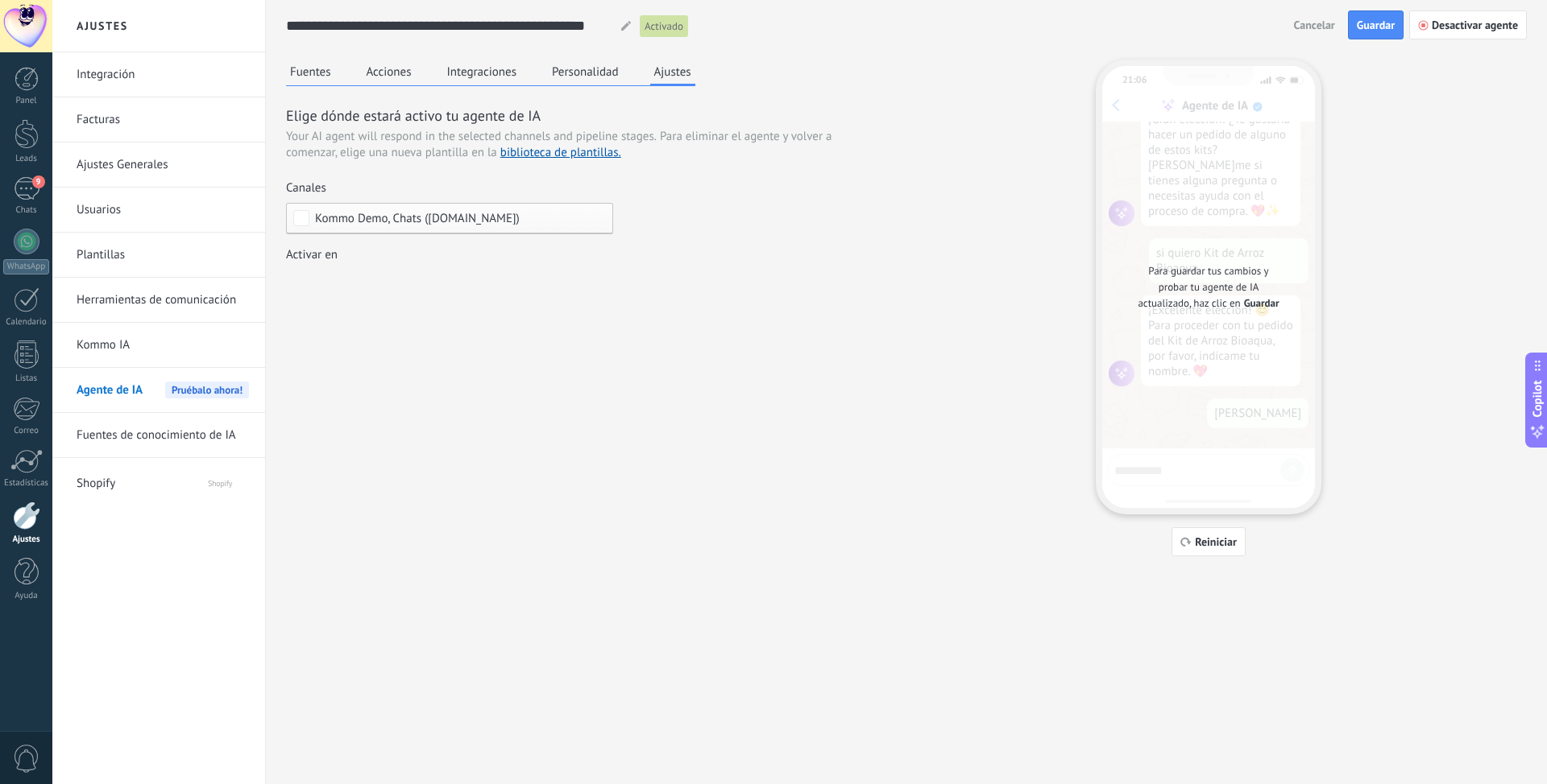
click at [0, 0] on div "Leads Entrantes preubas Nueva consulta Cualificado Cotización enviada Pedido cr…" at bounding box center [0, 0] width 0 height 0
click at [691, 358] on div at bounding box center [799, 392] width 1494 height 784
click at [1378, 25] on span "Guardar" at bounding box center [1375, 25] width 38 height 11
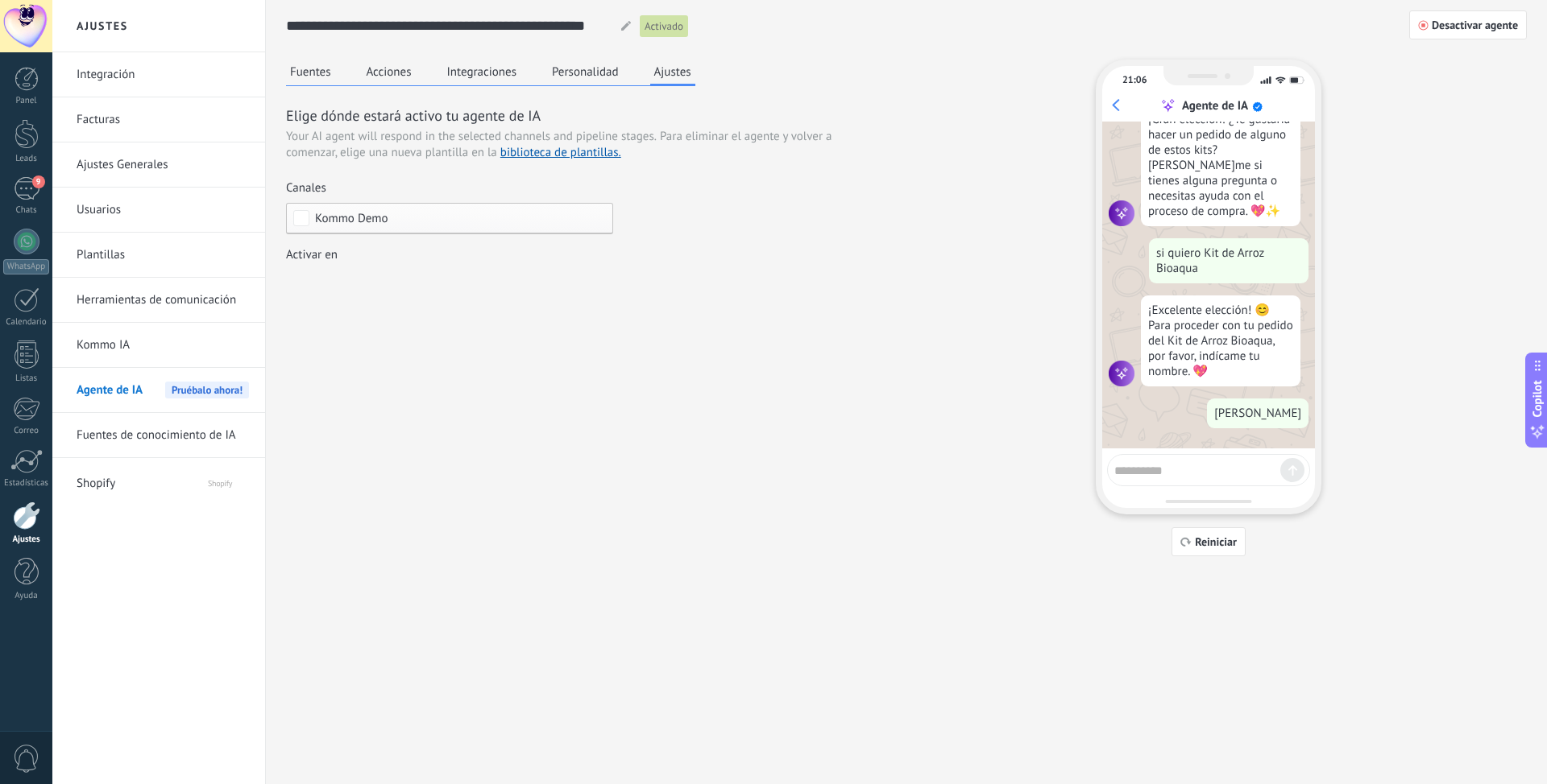
click at [672, 73] on button "Ajustes" at bounding box center [673, 72] width 45 height 27
click at [594, 76] on button "Personalidad" at bounding box center [586, 71] width 75 height 24
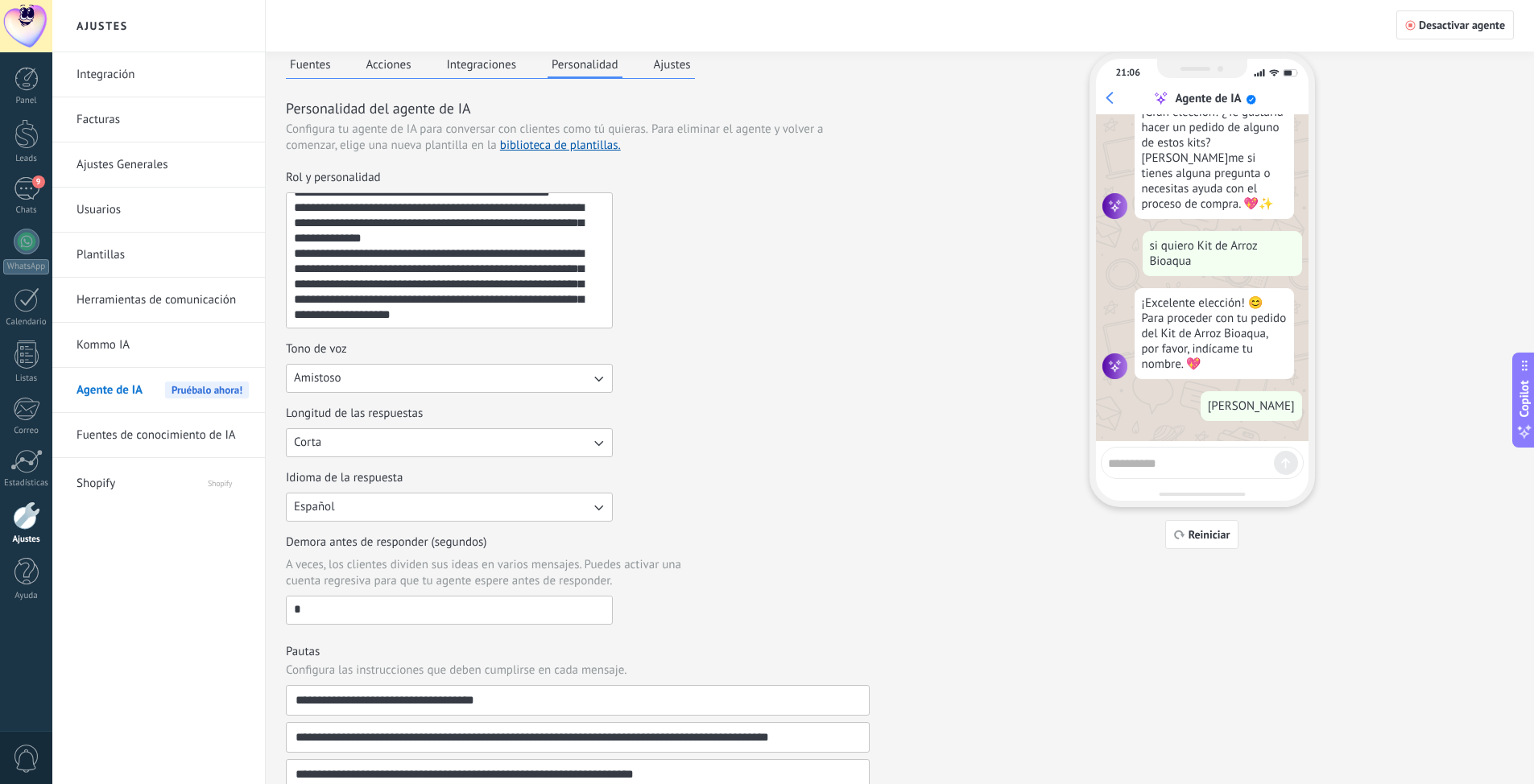
scroll to position [0, 0]
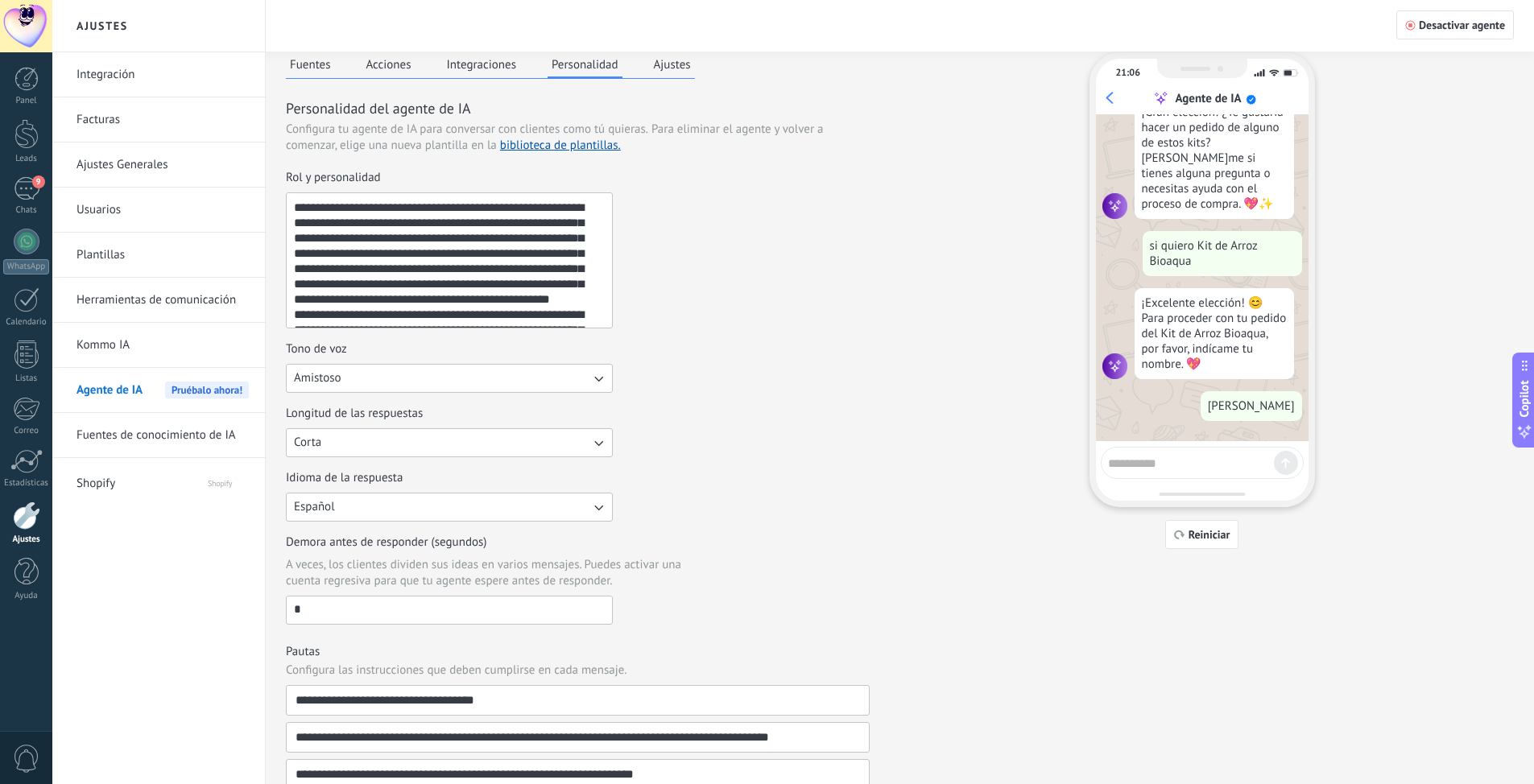
click at [364, 71] on button "Acciones" at bounding box center [388, 64] width 53 height 24
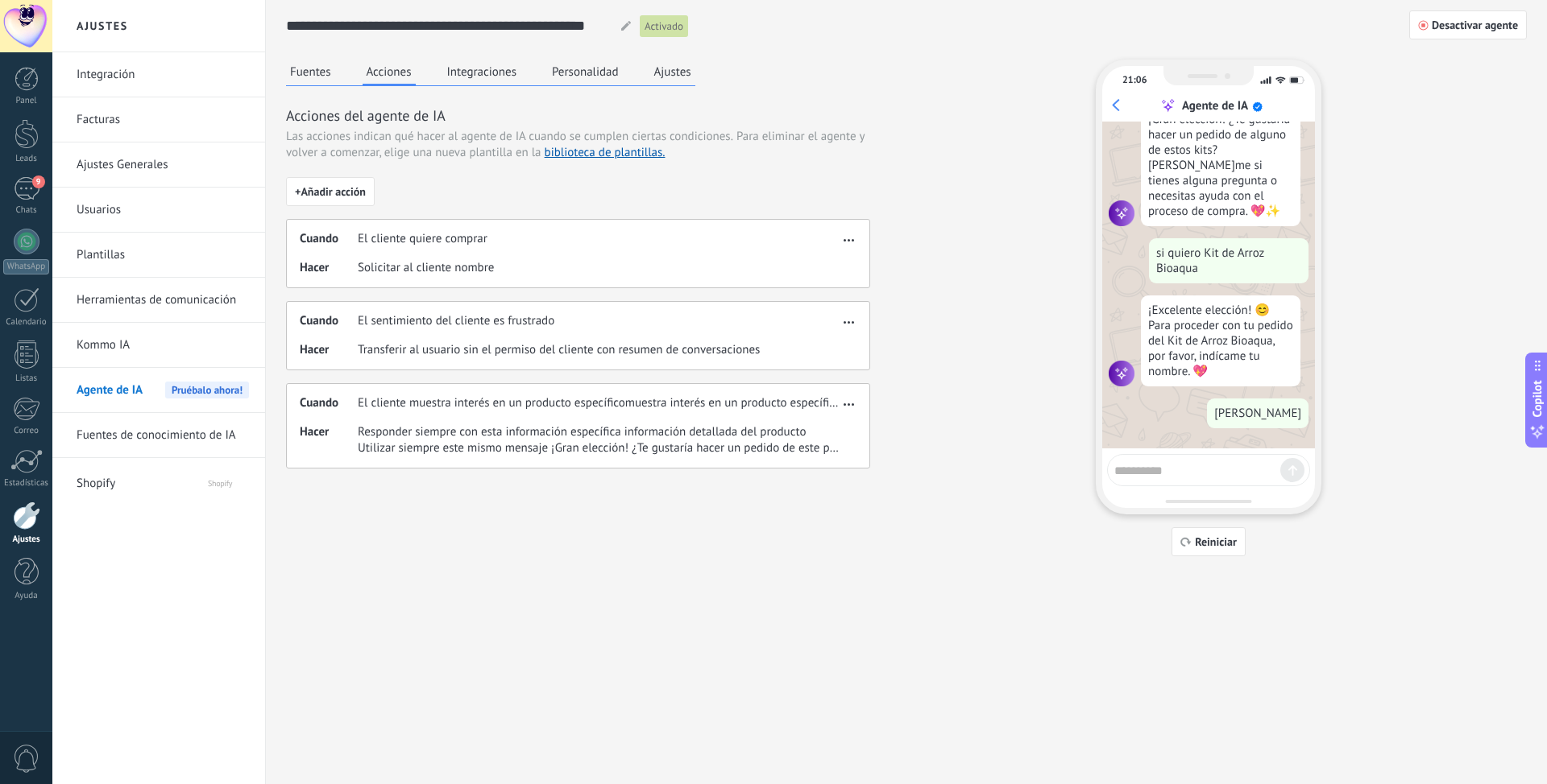
click at [324, 80] on button "Fuentes" at bounding box center [310, 71] width 50 height 24
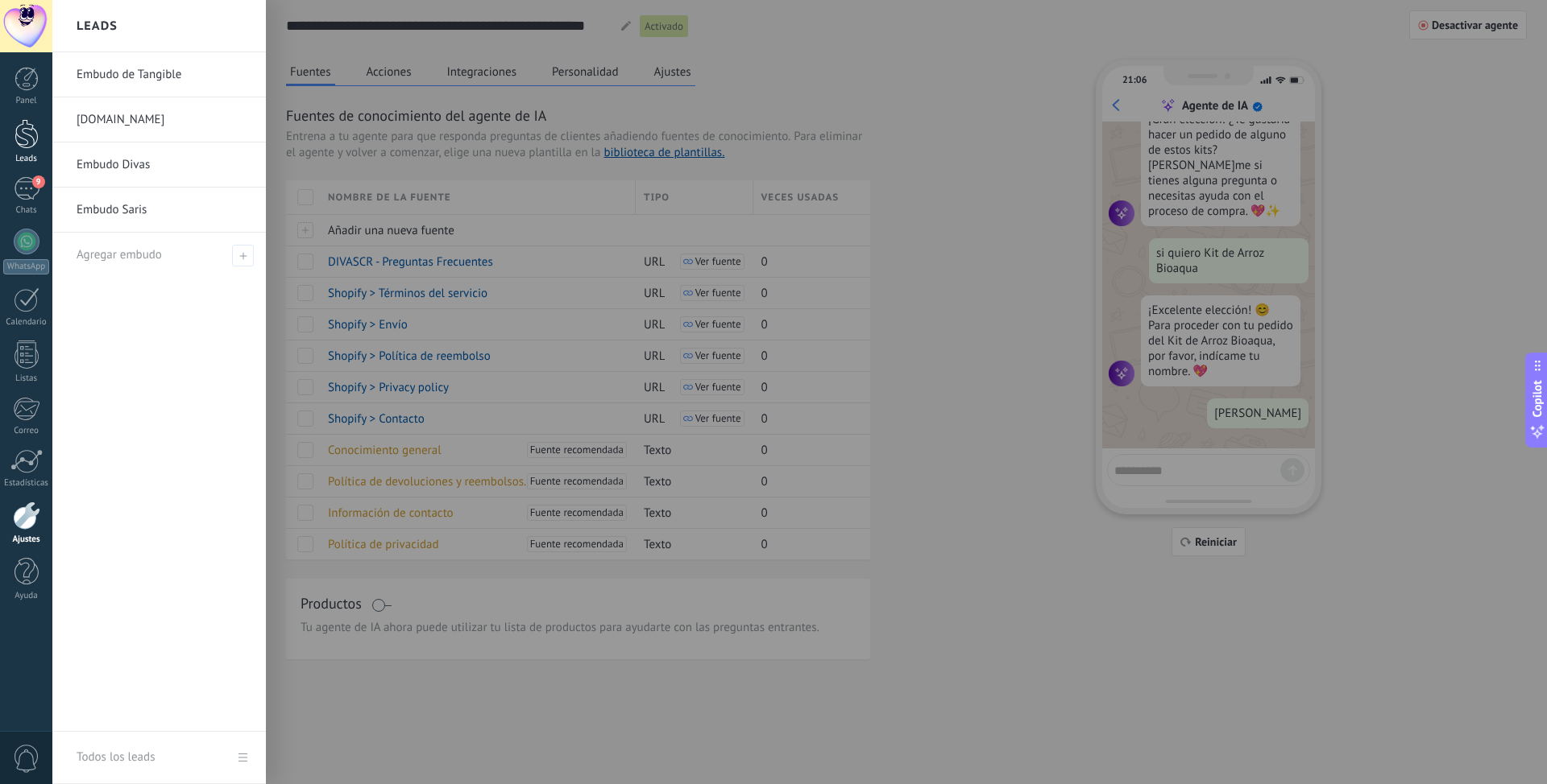
click at [28, 145] on div at bounding box center [27, 134] width 24 height 30
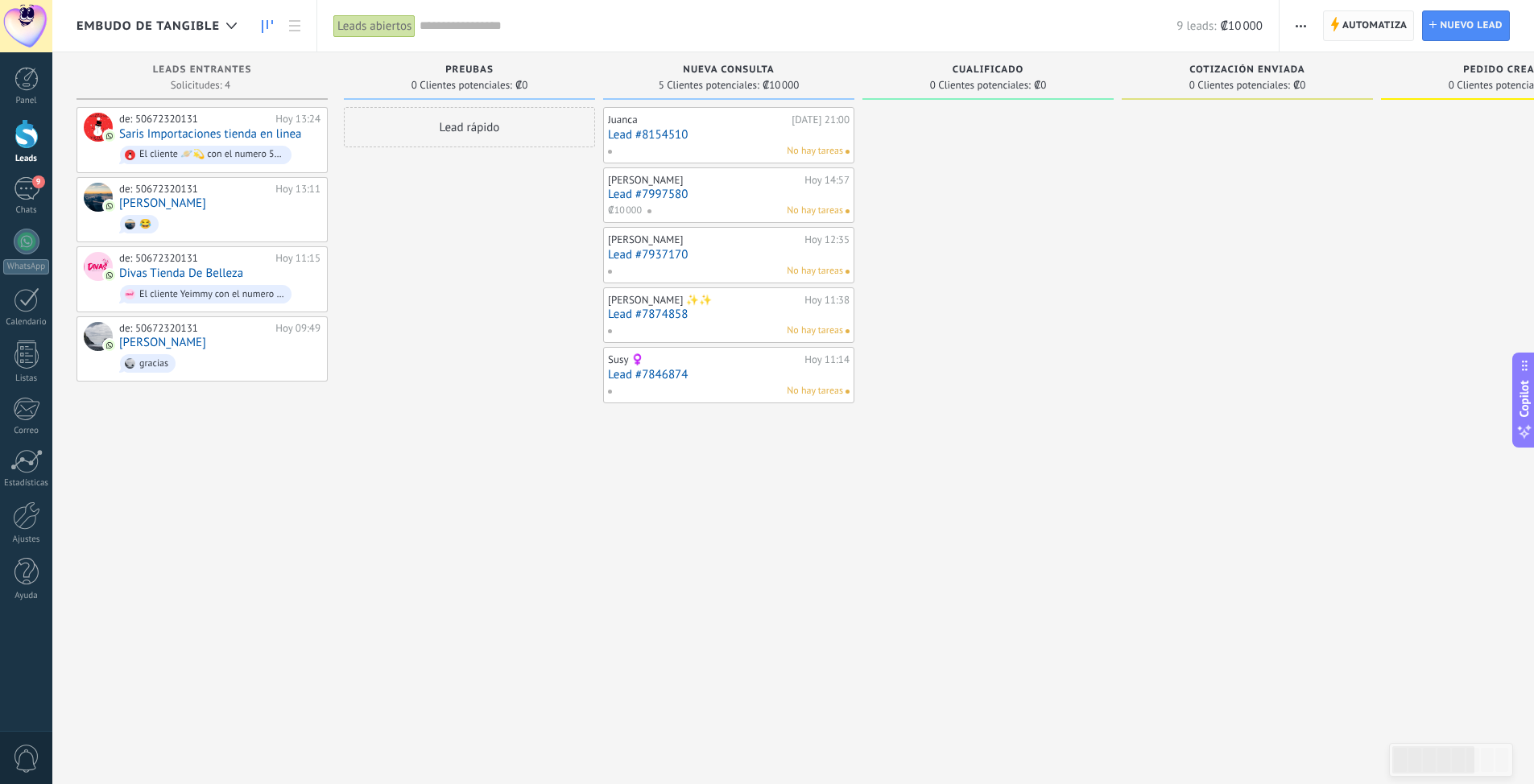
click at [1389, 21] on span "Automatiza" at bounding box center [1375, 26] width 65 height 29
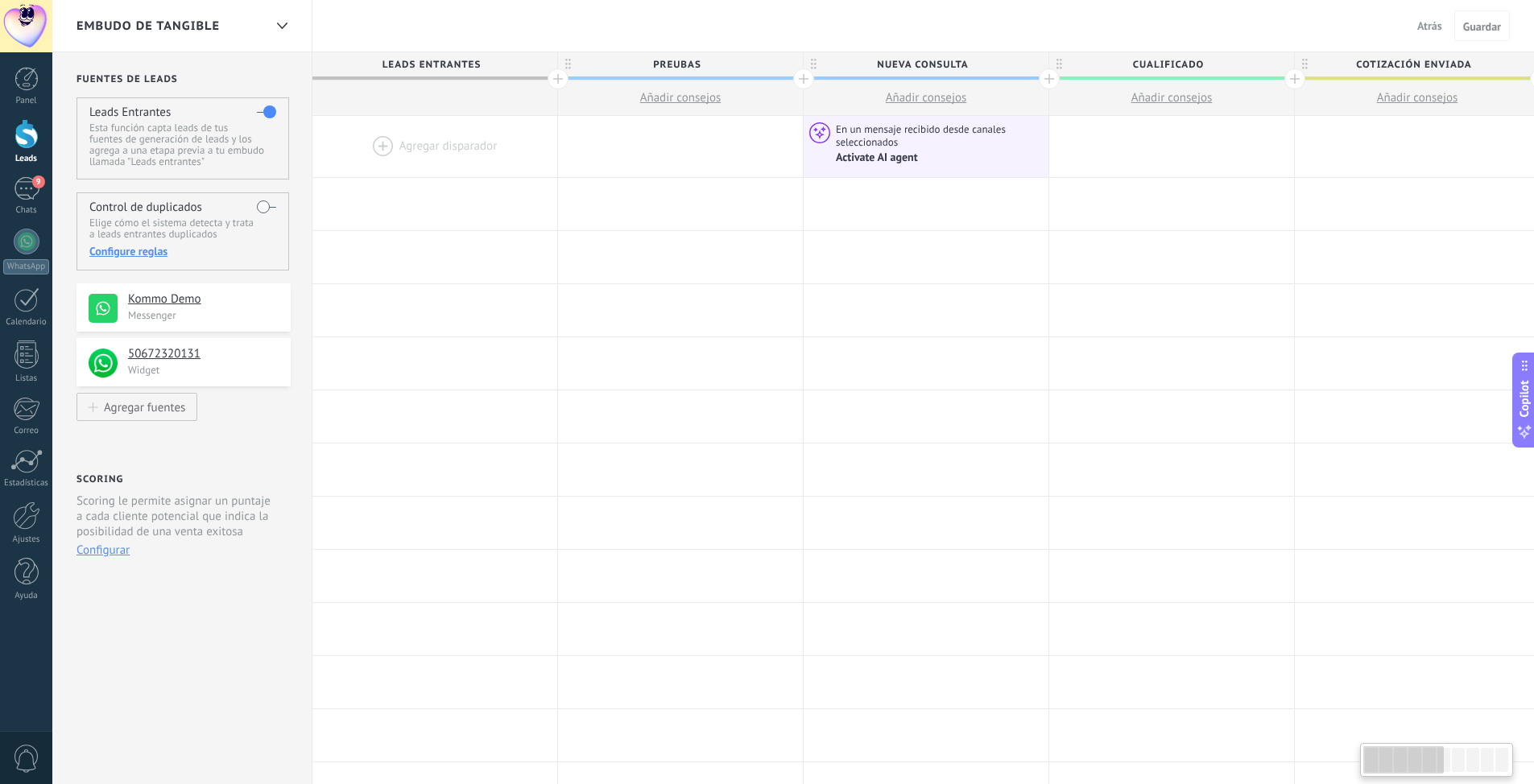
click at [1434, 26] on span "Atrás" at bounding box center [1429, 26] width 25 height 15
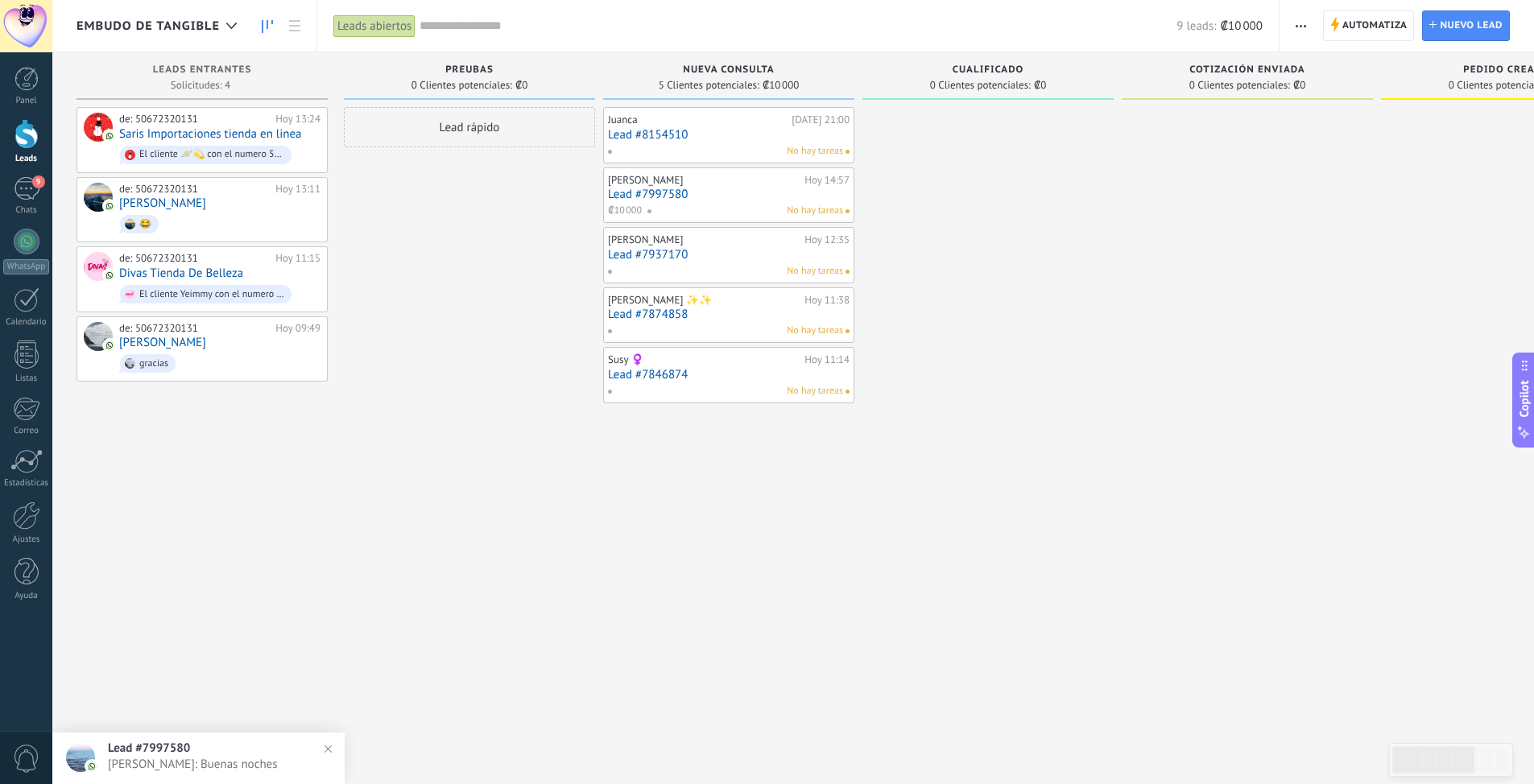
click at [1377, 23] on span "Automatiza" at bounding box center [1375, 26] width 65 height 29
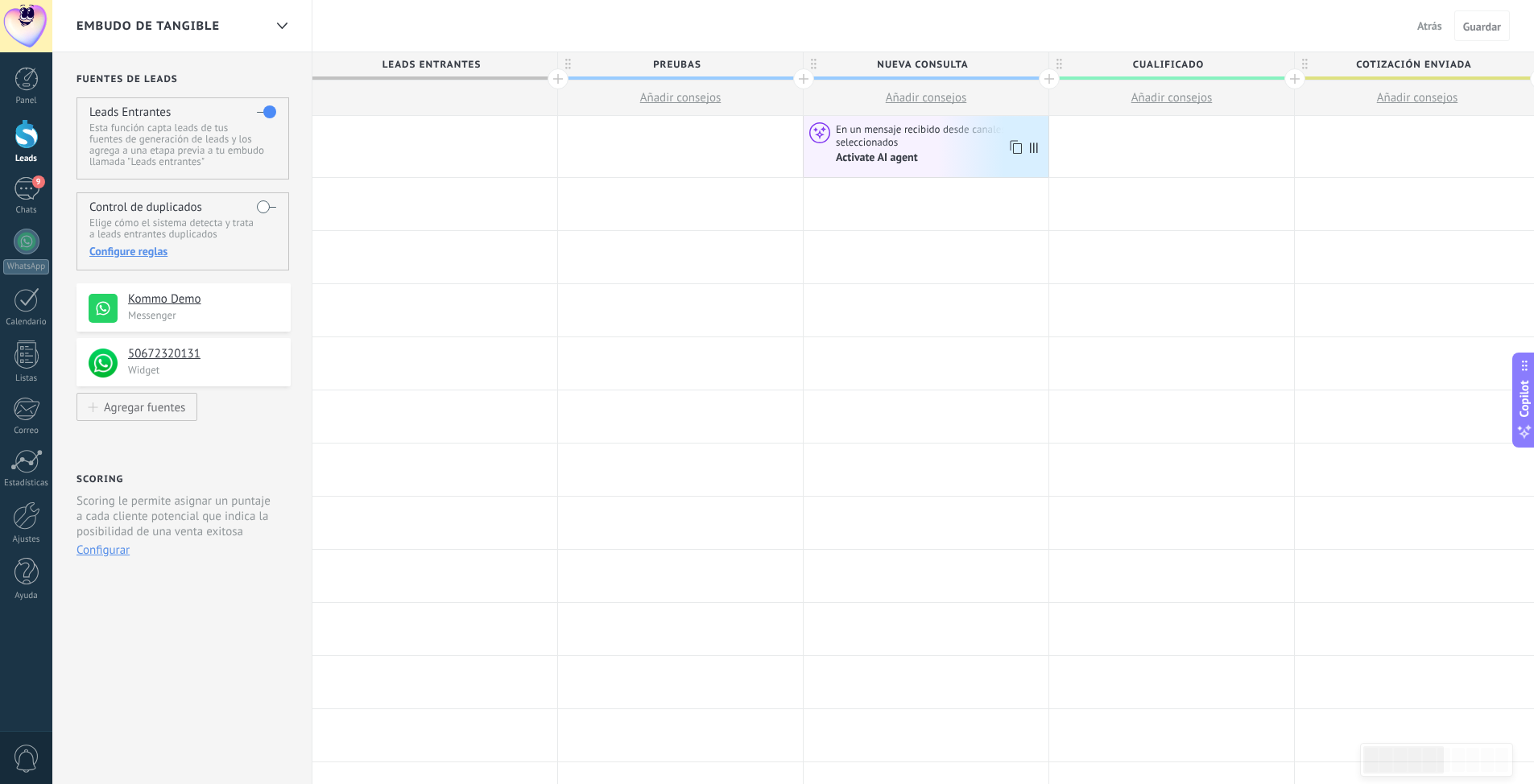
click at [907, 142] on span "En un mensaje recibido desde canales seleccionados" at bounding box center [940, 136] width 208 height 27
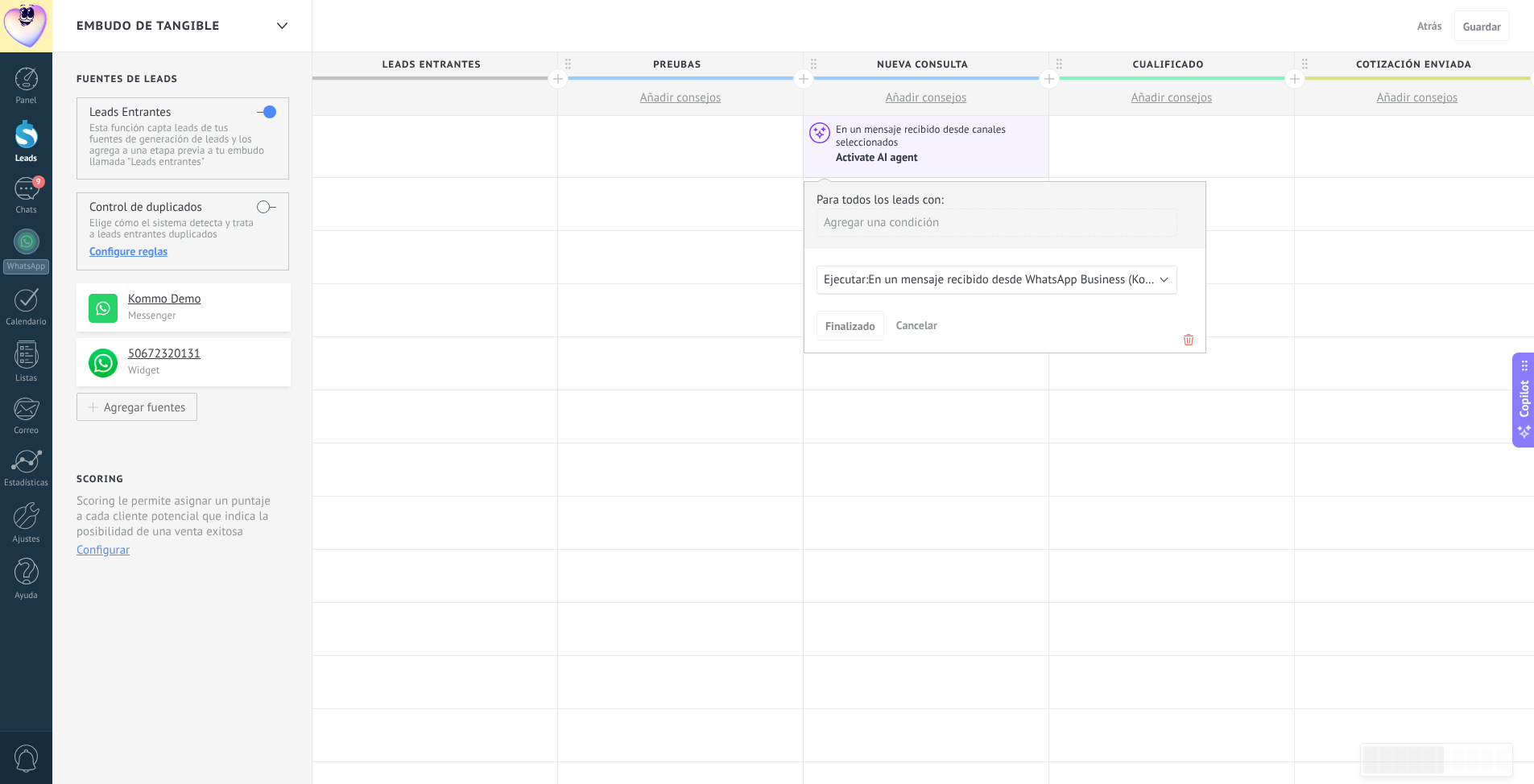
click at [1107, 284] on span "En un mensaje recibido desde WhatsApp Business (Kommo Demo)" at bounding box center [1037, 279] width 340 height 15
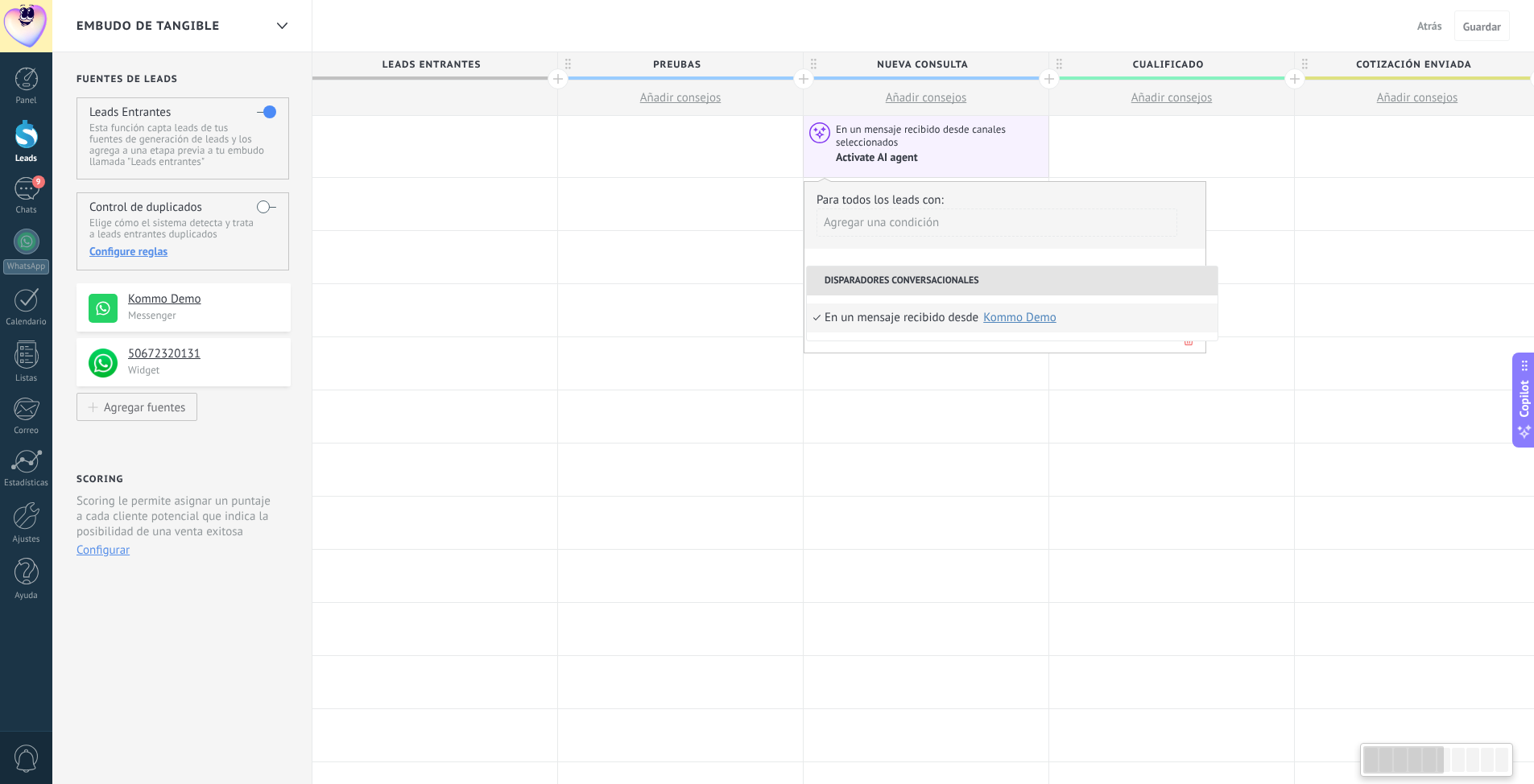
click at [1092, 231] on div "Agregar una condición" at bounding box center [997, 222] width 360 height 28
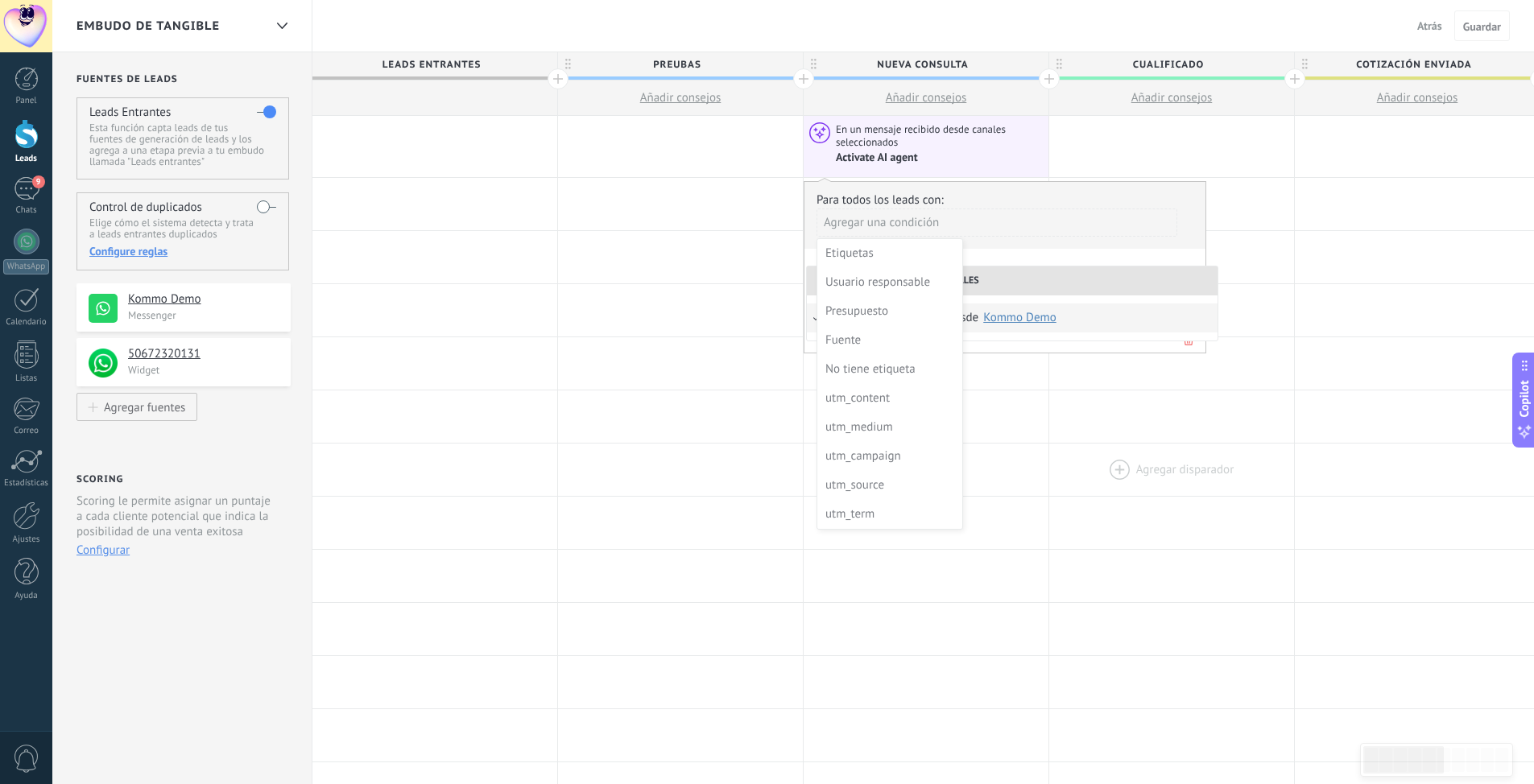
click at [1068, 460] on div at bounding box center [1172, 470] width 245 height 52
click at [995, 416] on div at bounding box center [926, 416] width 245 height 52
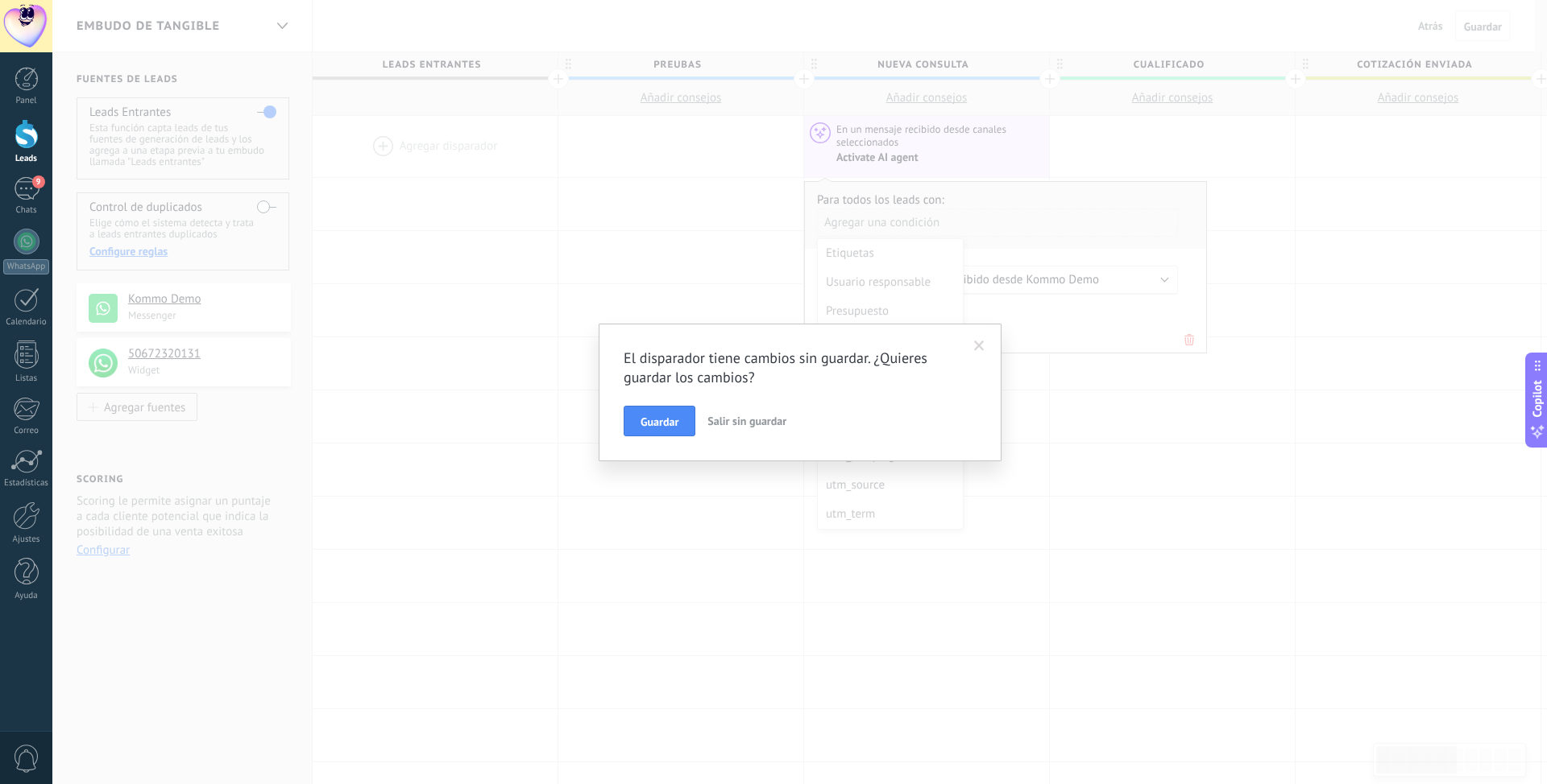
click at [774, 417] on span "Salir sin guardar" at bounding box center [746, 421] width 79 height 15
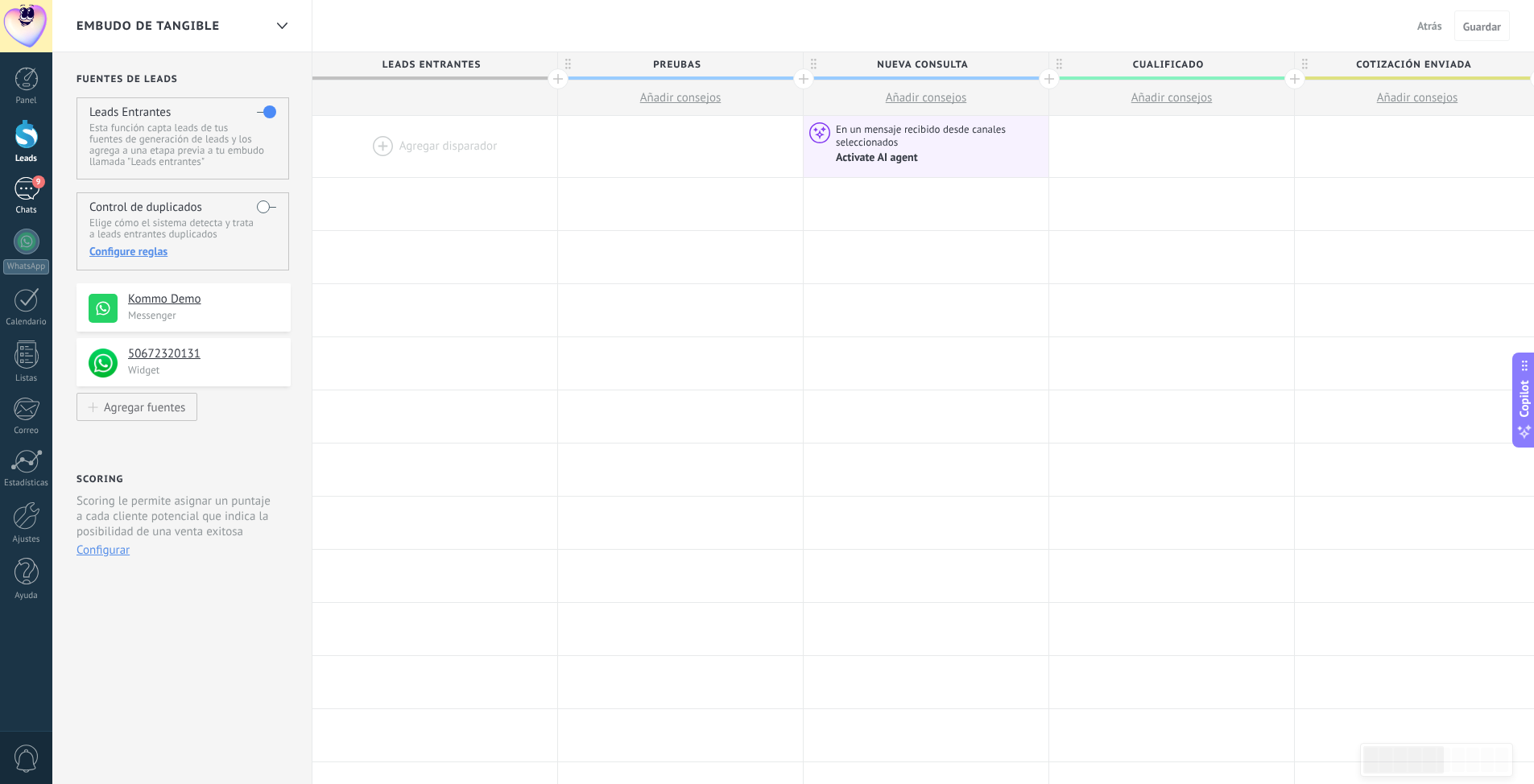
click at [27, 189] on div "9" at bounding box center [27, 188] width 26 height 24
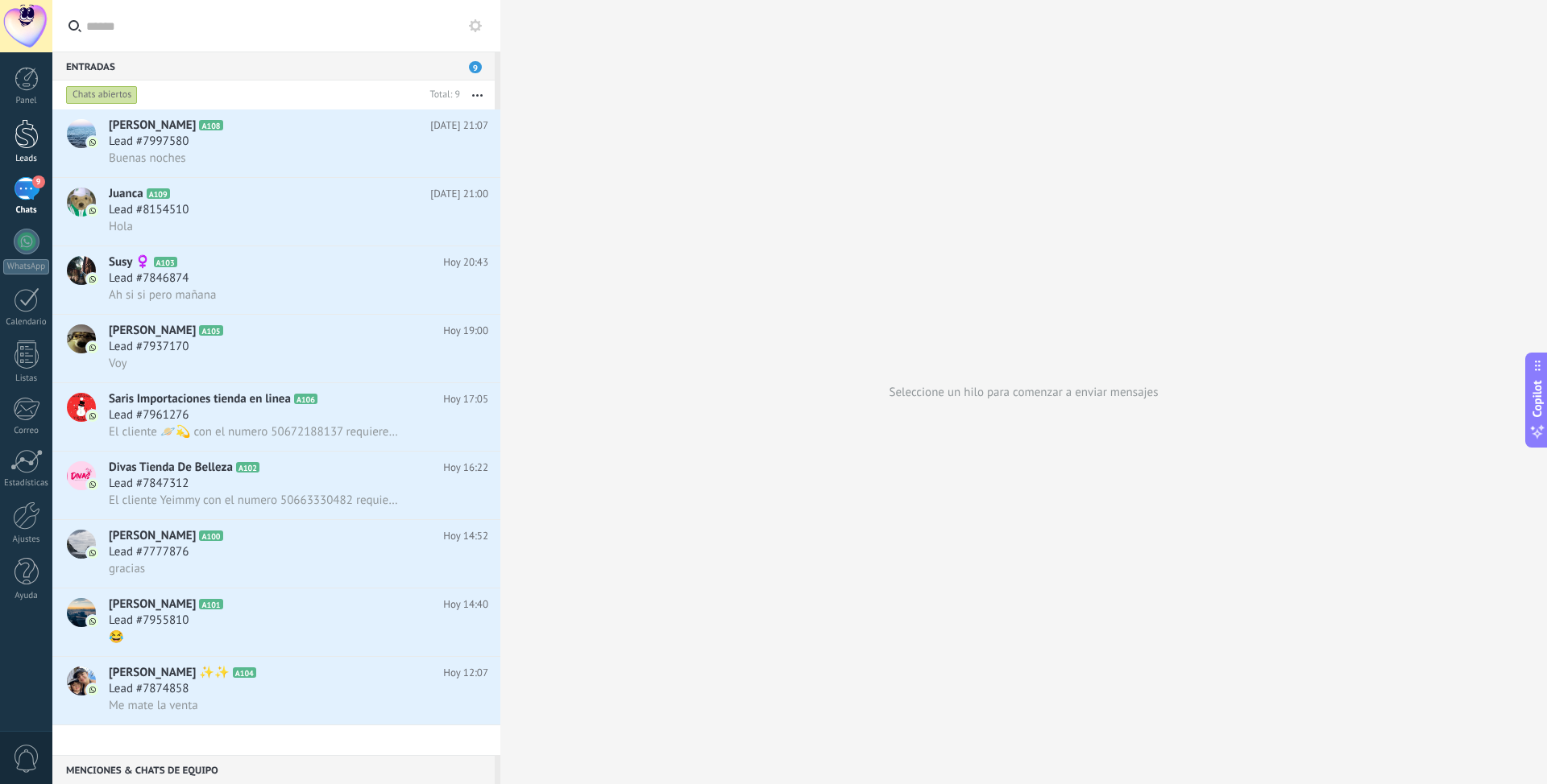
click at [35, 133] on div at bounding box center [27, 134] width 24 height 30
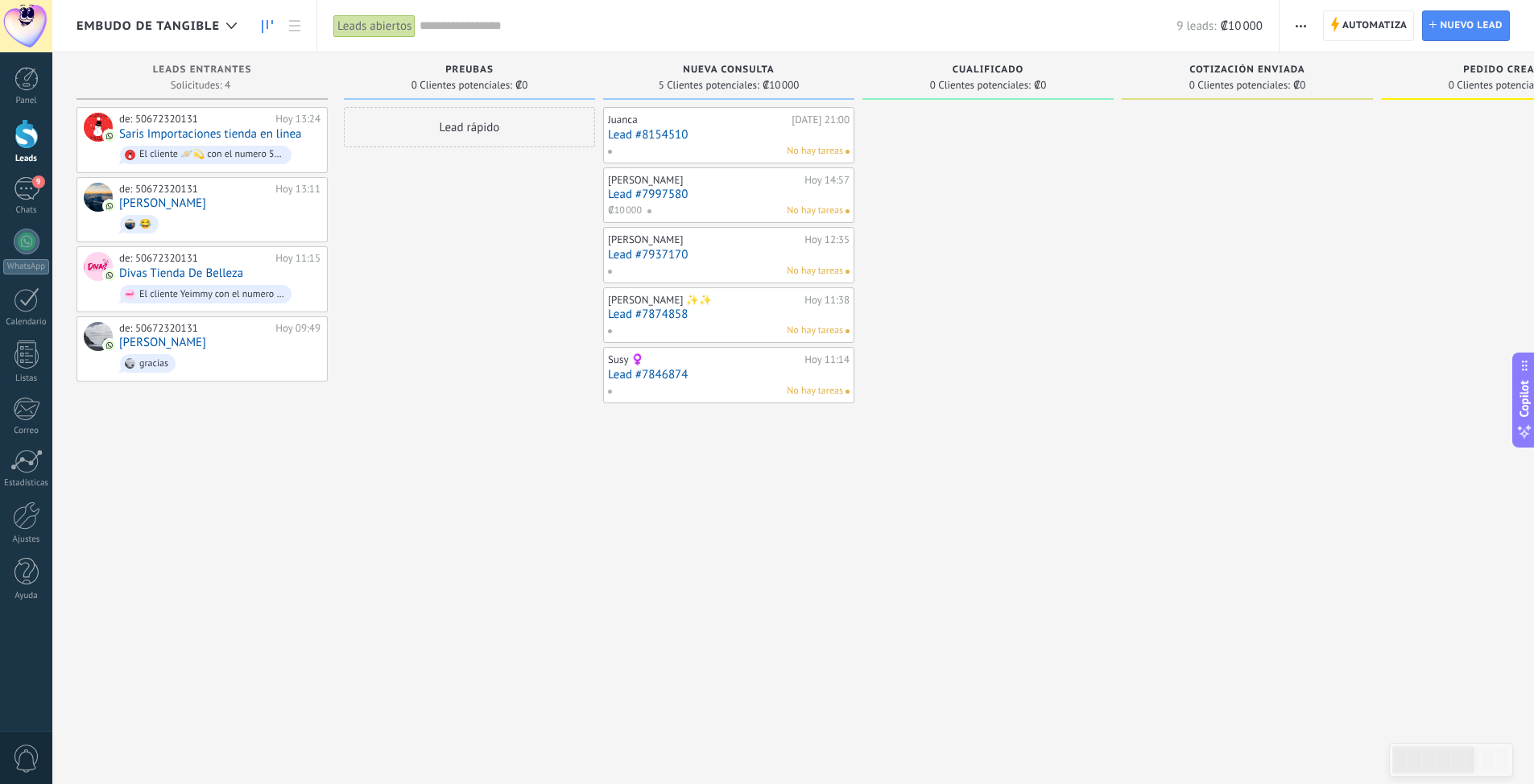
click at [668, 130] on link "Lead #8154510" at bounding box center [729, 135] width 242 height 14
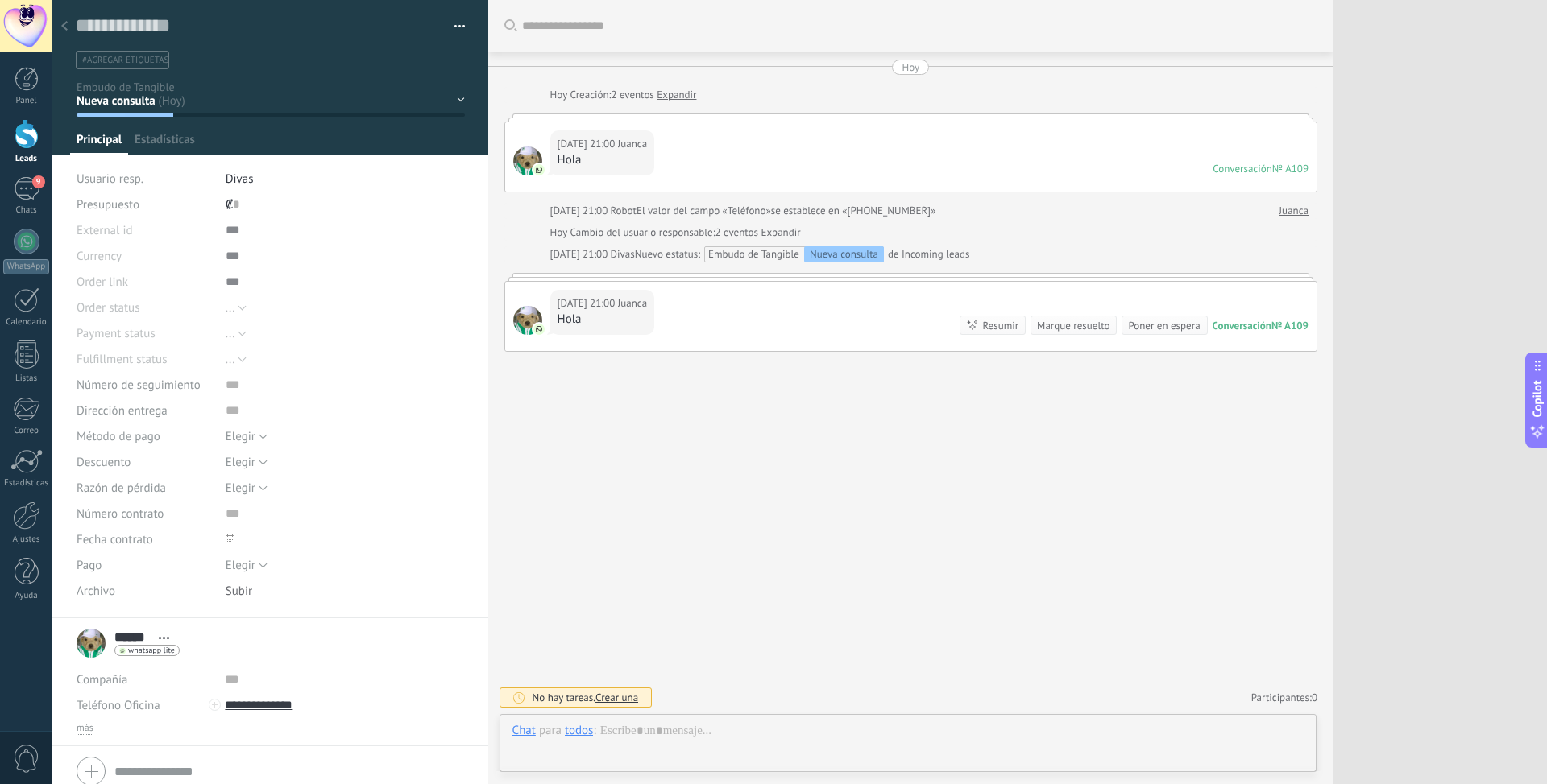
scroll to position [24, 0]
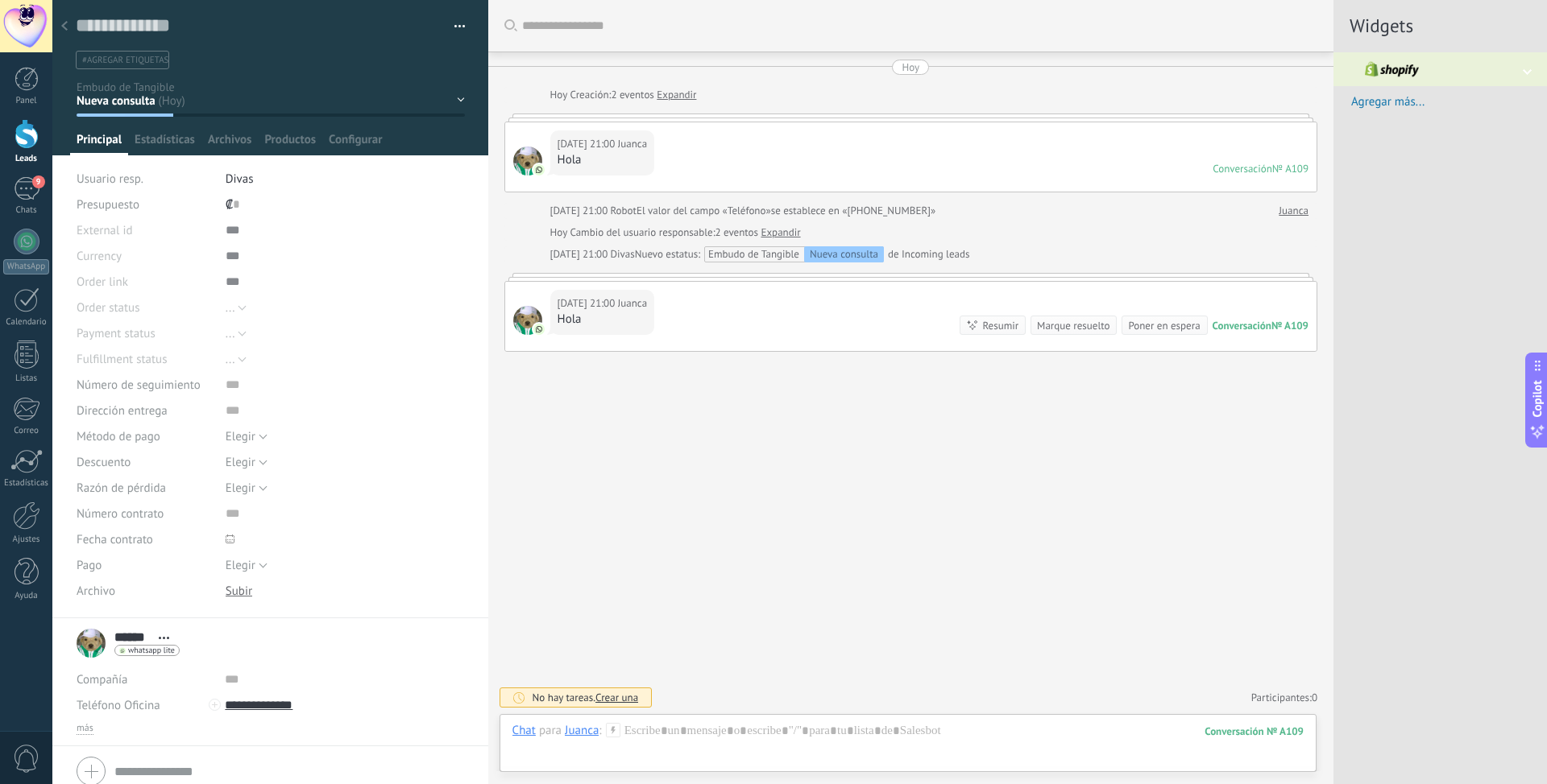
click at [69, 23] on div at bounding box center [64, 27] width 23 height 32
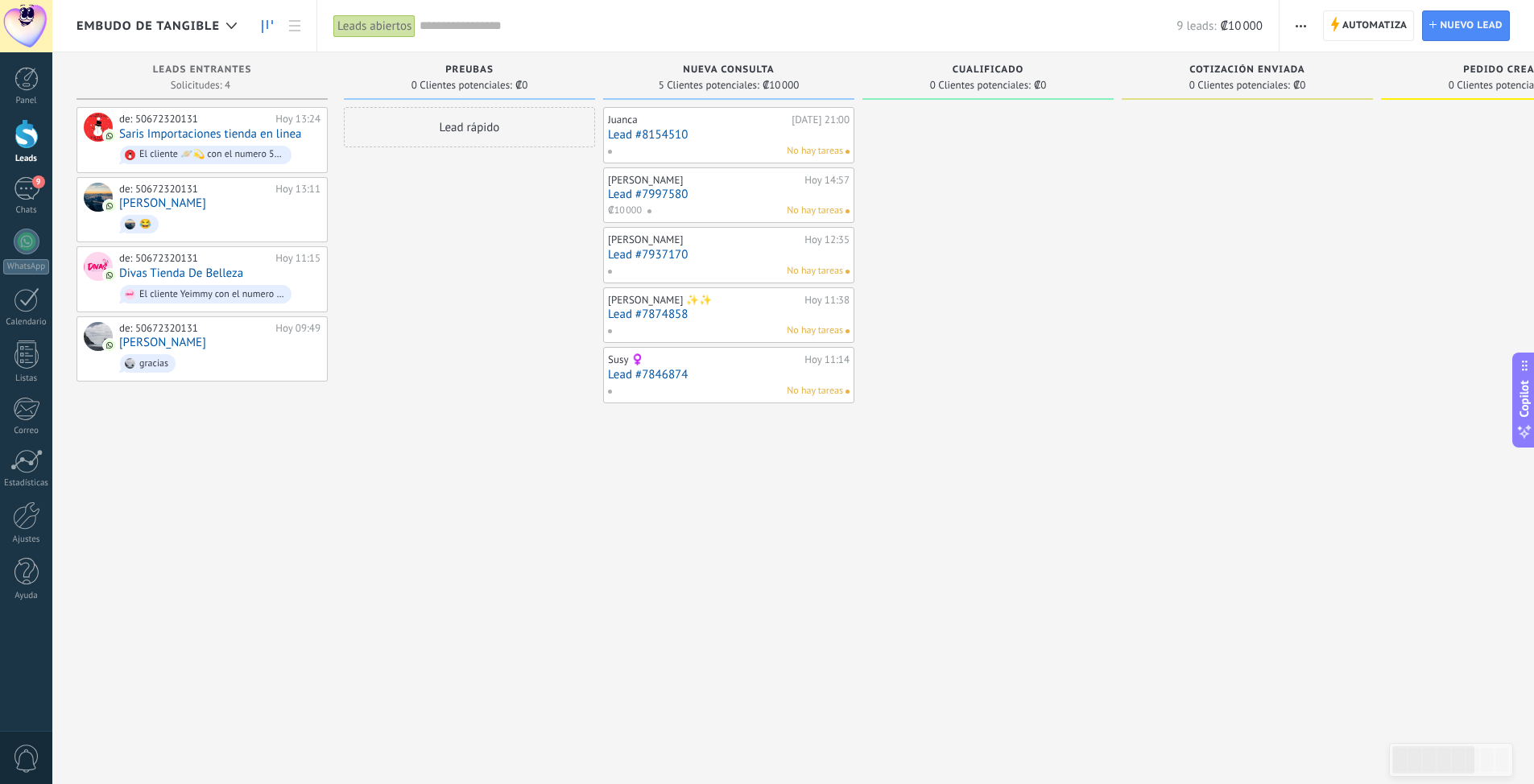
click at [719, 205] on div "No hay tareas" at bounding box center [745, 211] width 196 height 15
click at [709, 192] on link "Lead #7997580" at bounding box center [729, 194] width 242 height 14
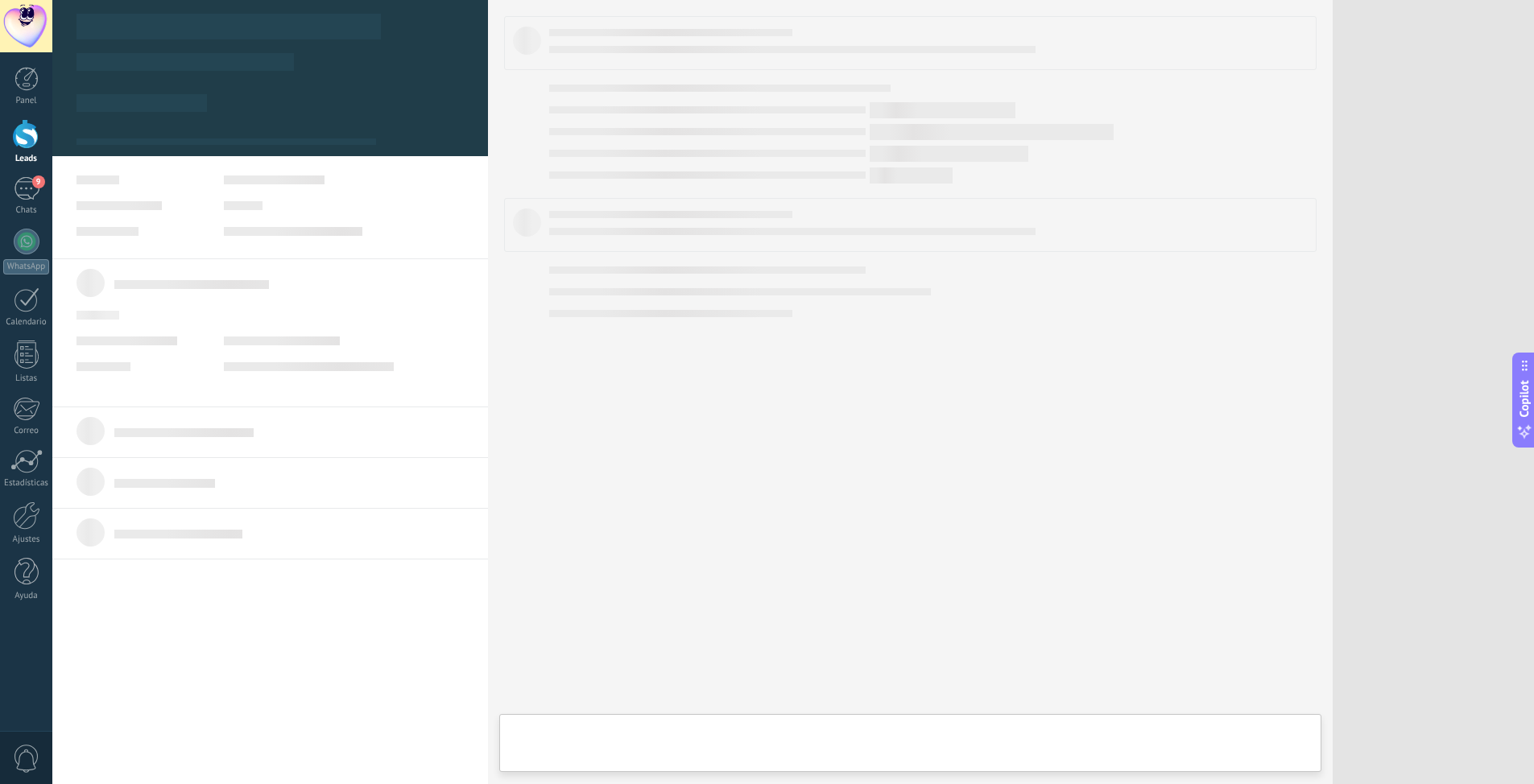
type textarea "**********"
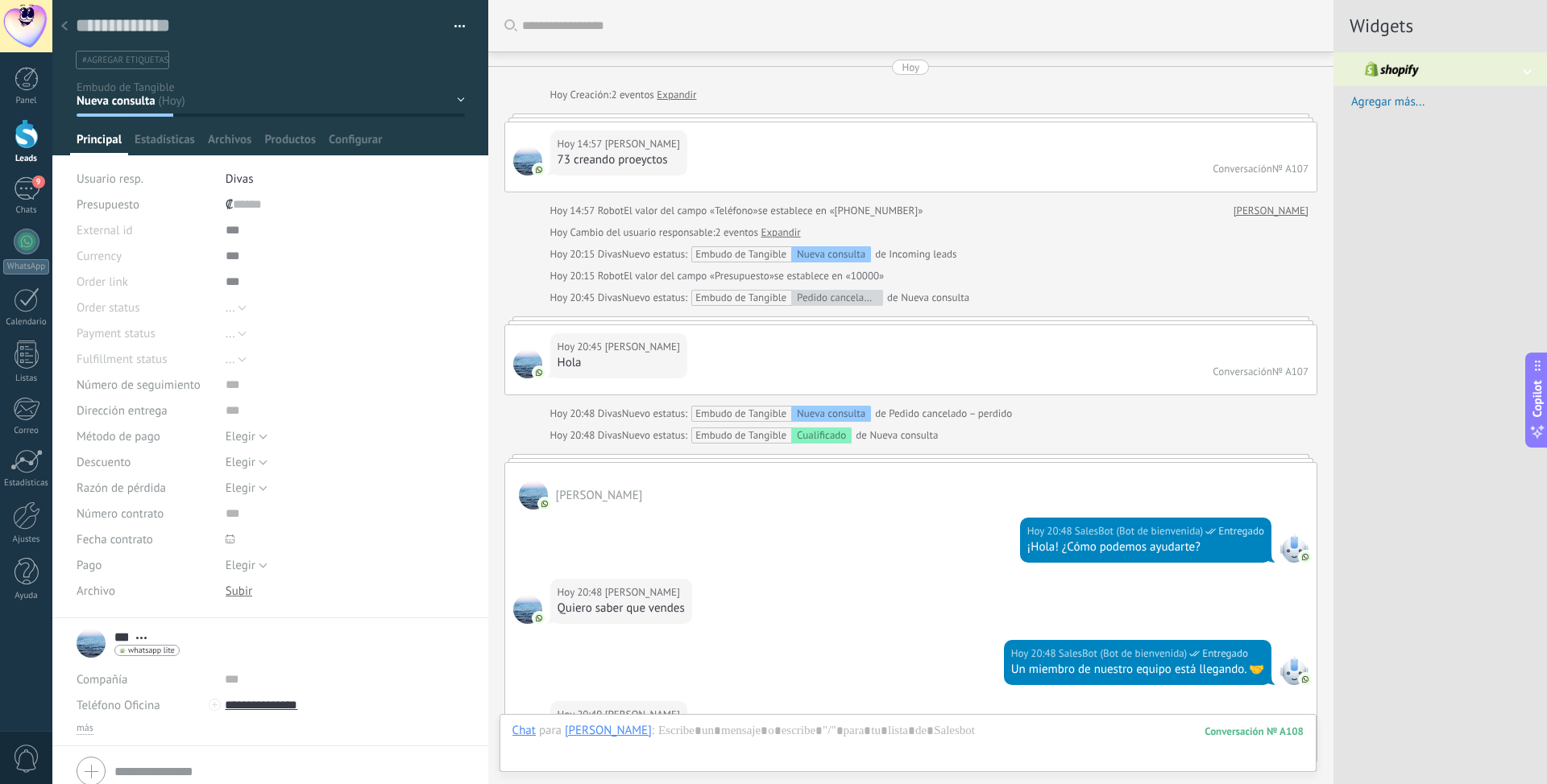
scroll to position [816, 0]
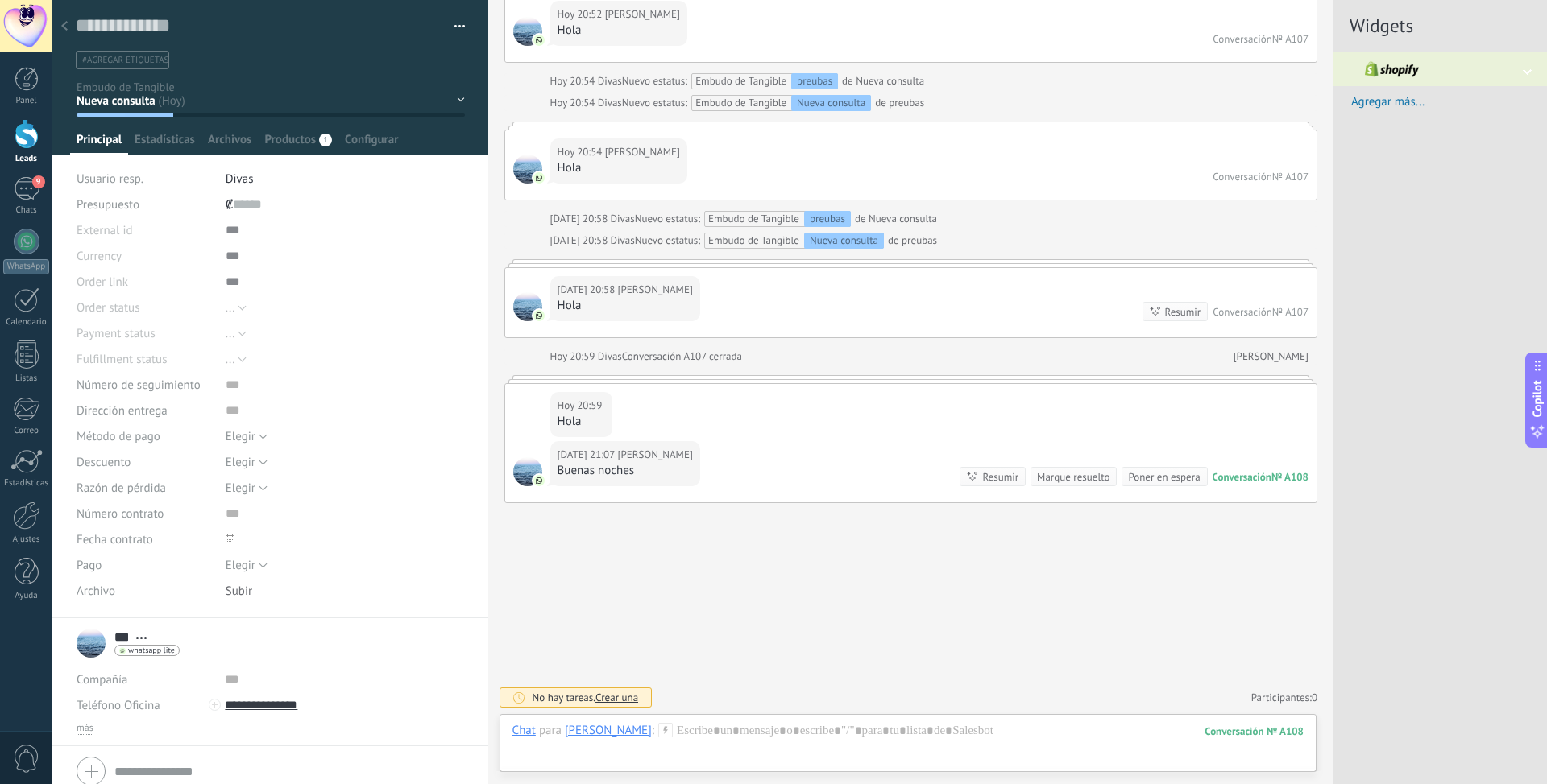
click at [1073, 480] on div "Marque resuelto" at bounding box center [1073, 476] width 72 height 15
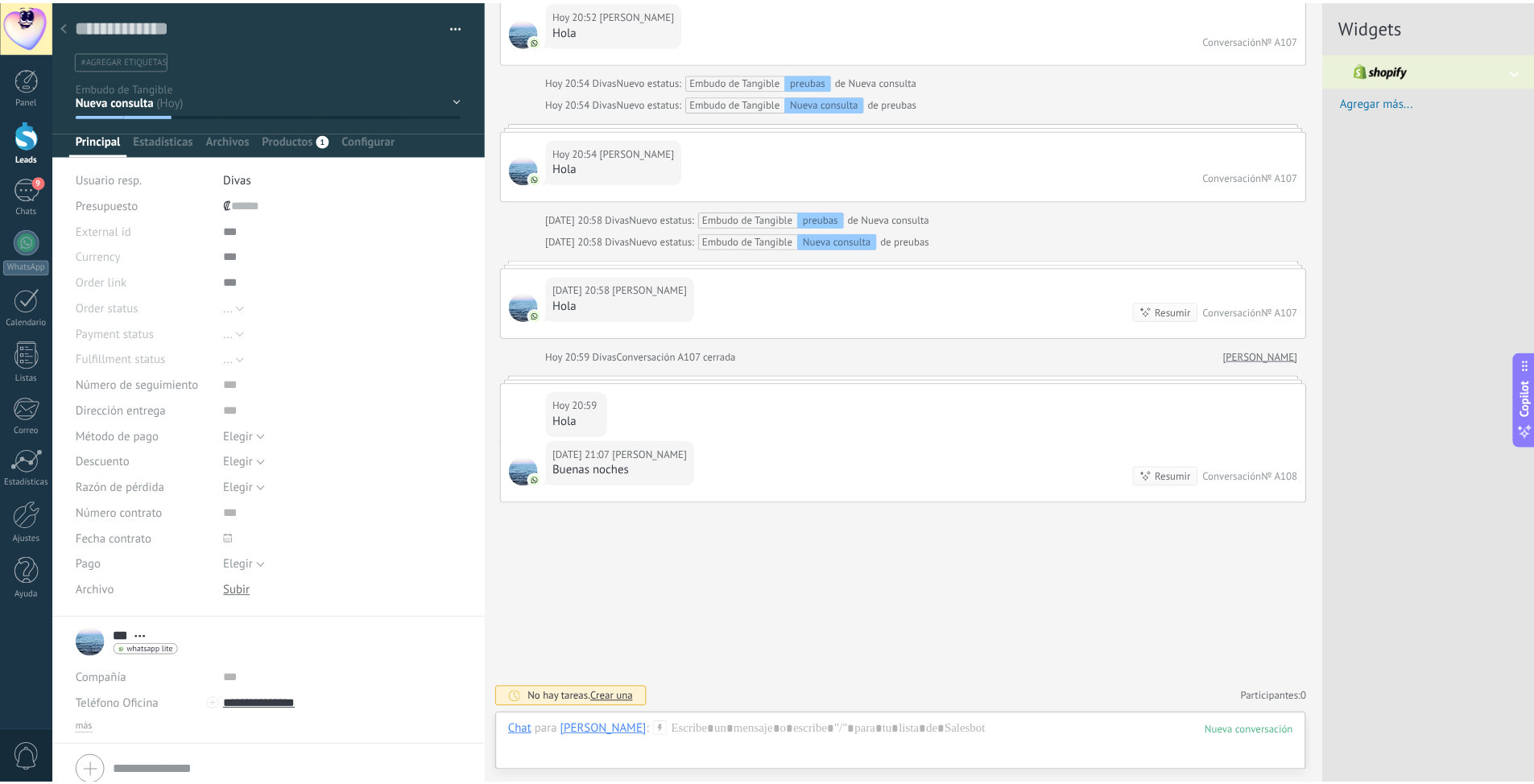
scroll to position [843, 0]
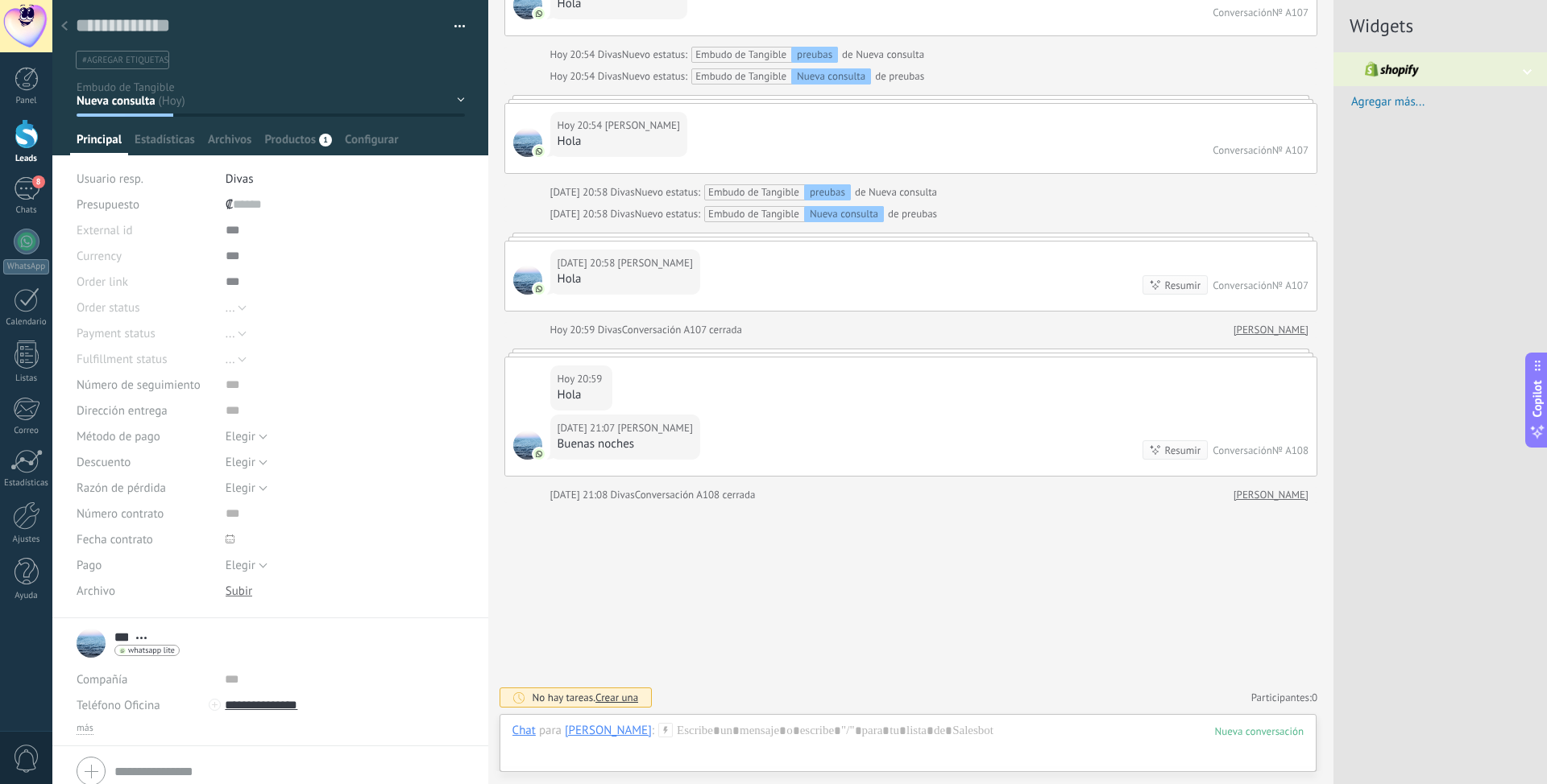
click at [34, 134] on div at bounding box center [27, 134] width 24 height 30
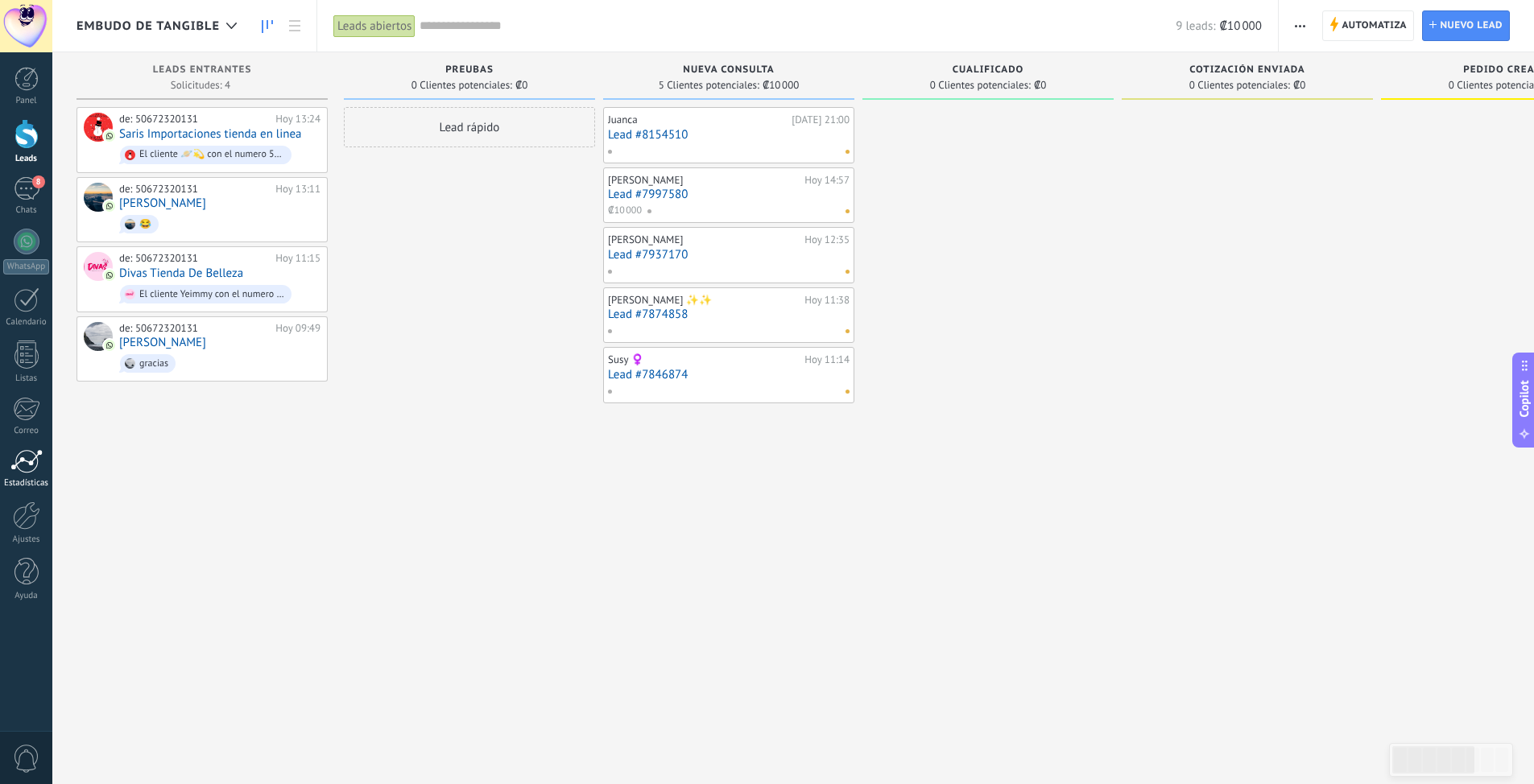
click at [24, 464] on div at bounding box center [27, 462] width 32 height 24
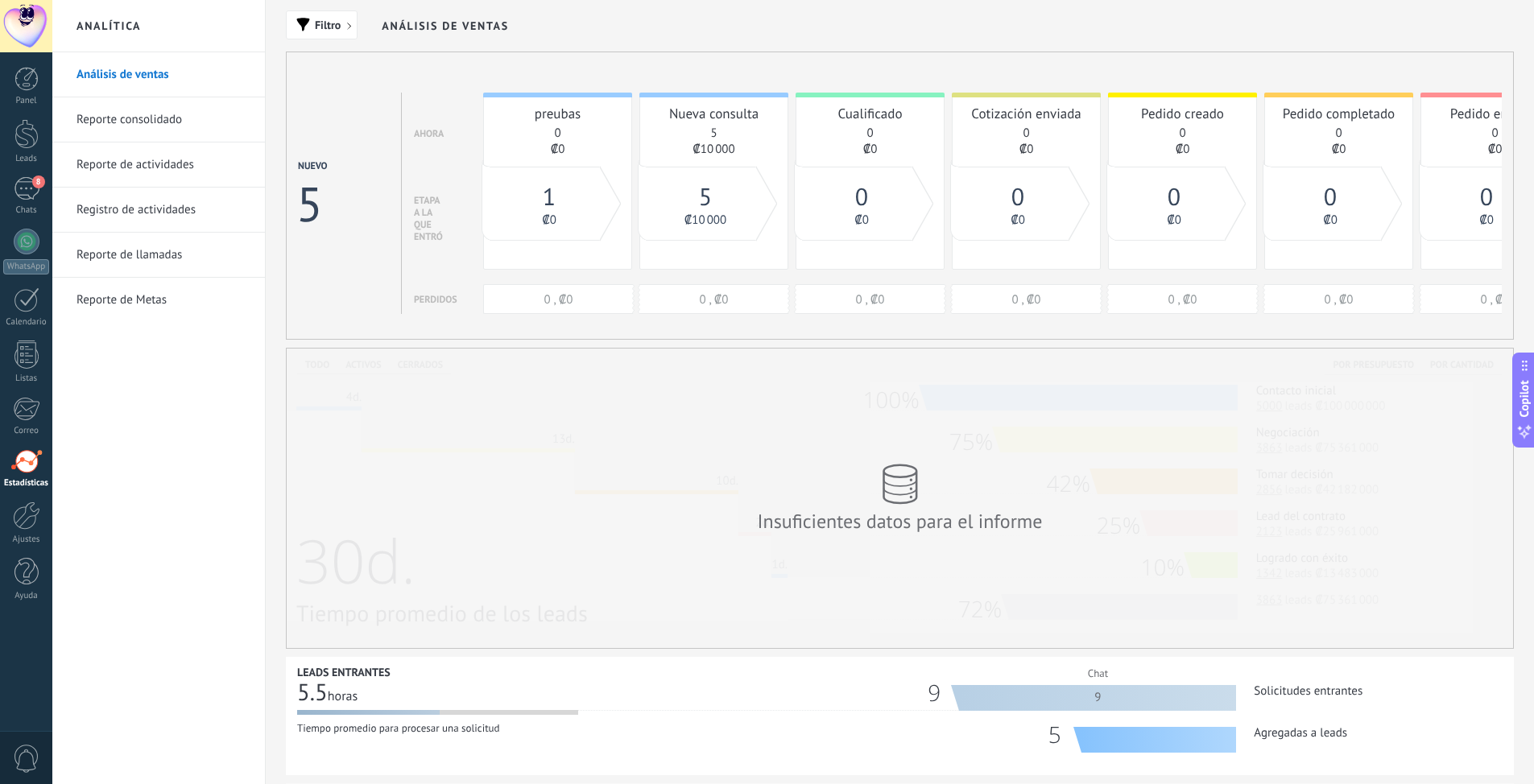
click at [144, 266] on link "Reporte de llamadas" at bounding box center [162, 256] width 172 height 45
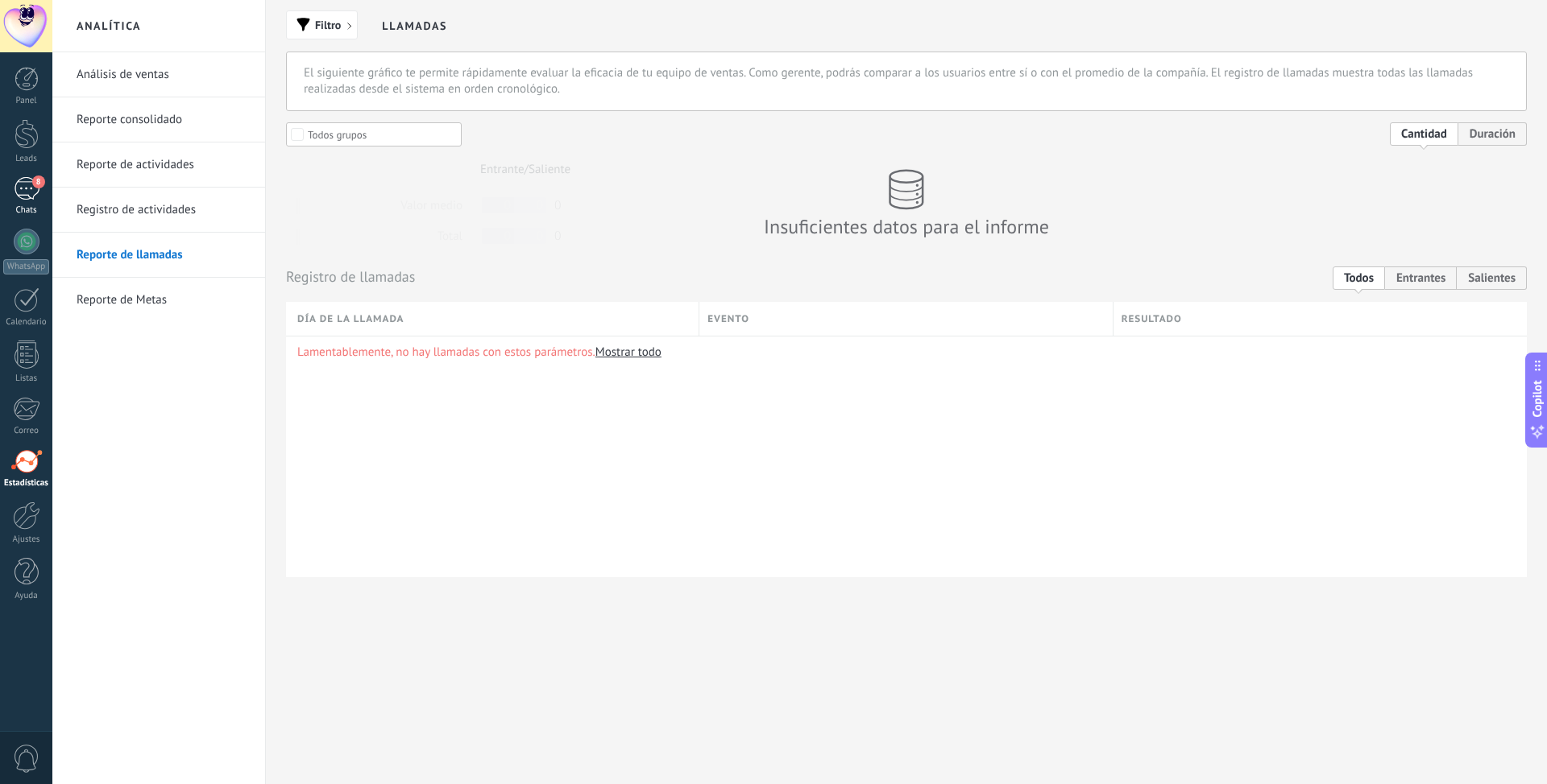
click at [19, 190] on div "8" at bounding box center [27, 188] width 26 height 24
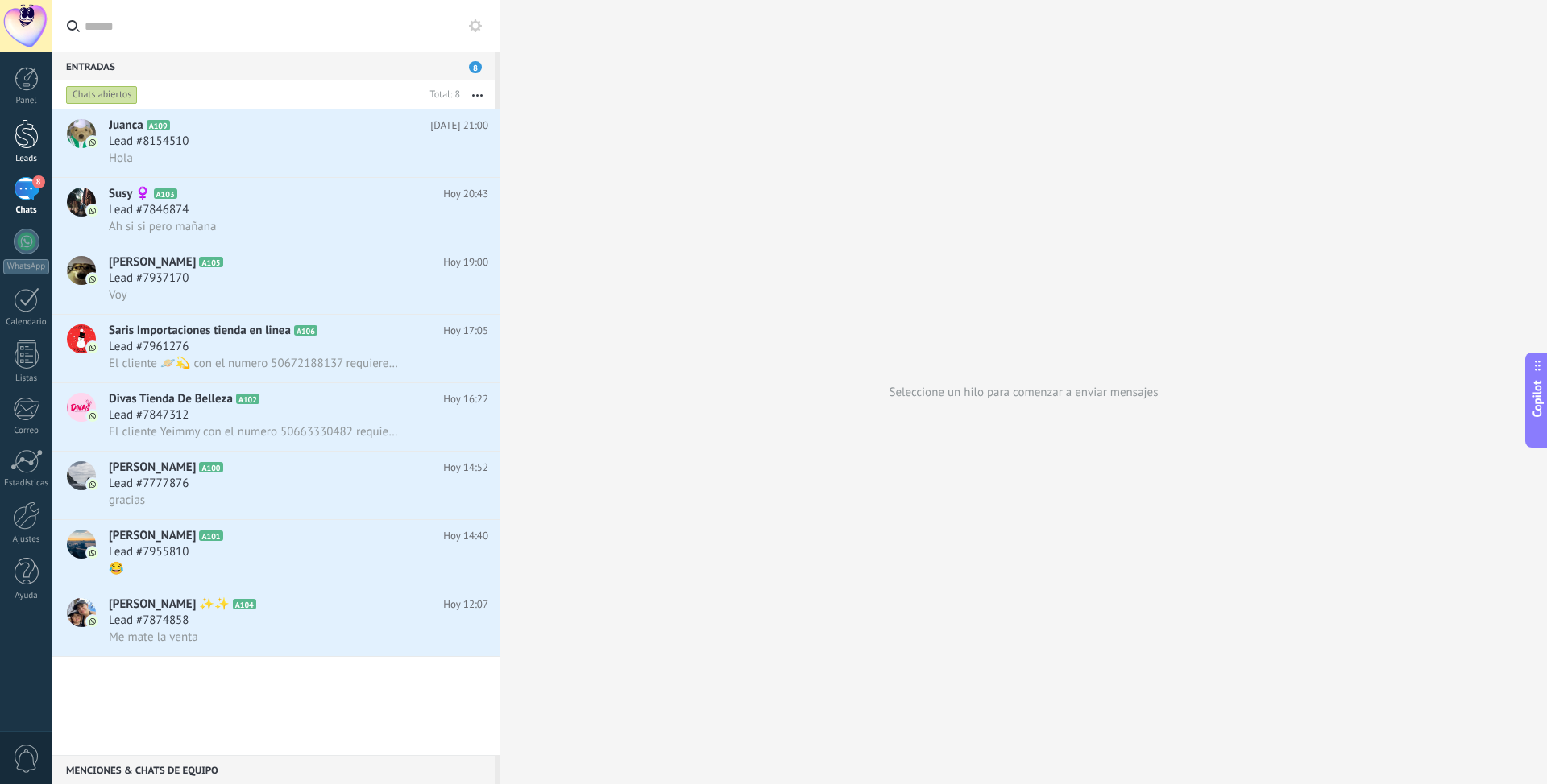
click at [23, 134] on div at bounding box center [27, 134] width 24 height 30
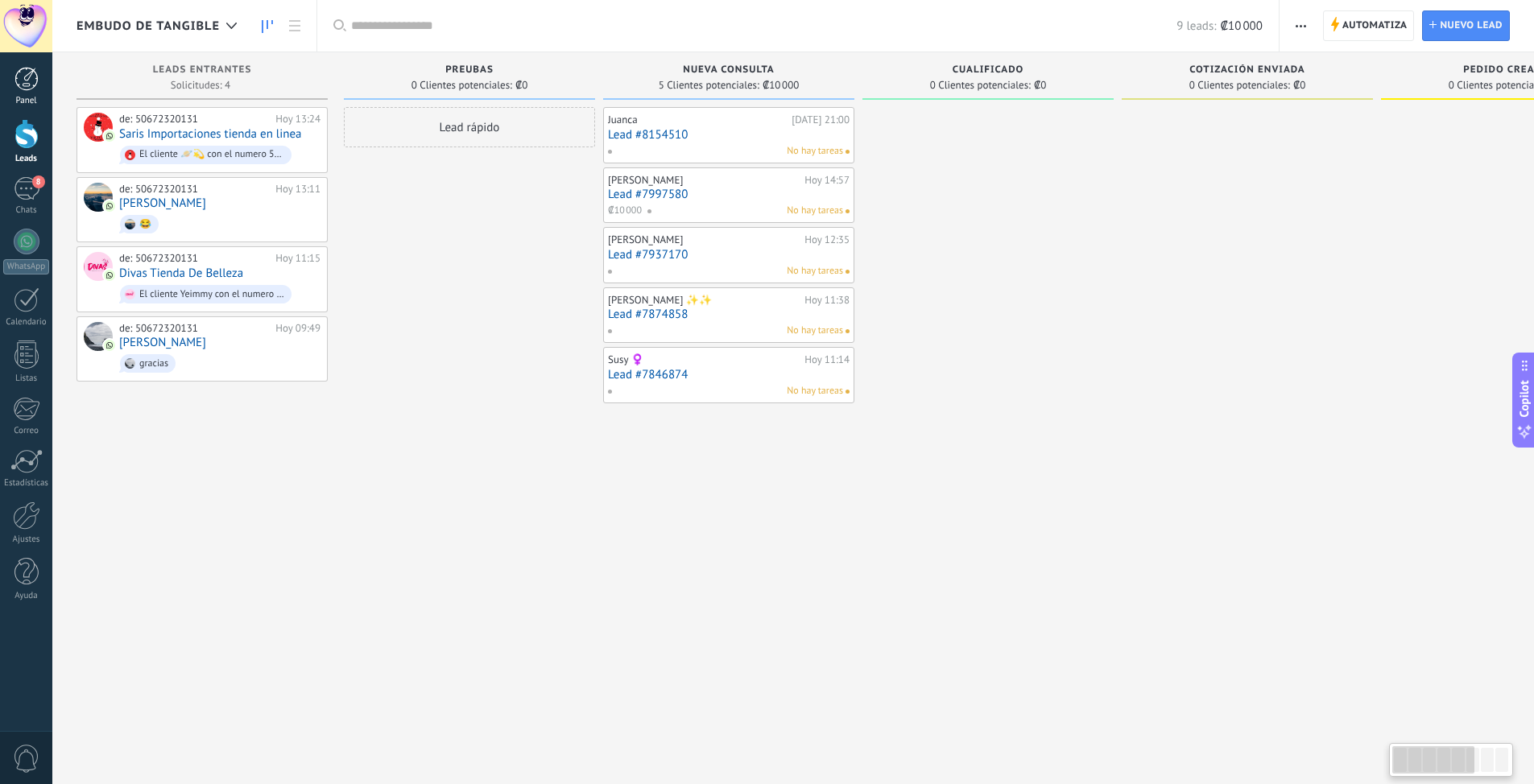
click at [32, 92] on link "Panel" at bounding box center [26, 86] width 52 height 40
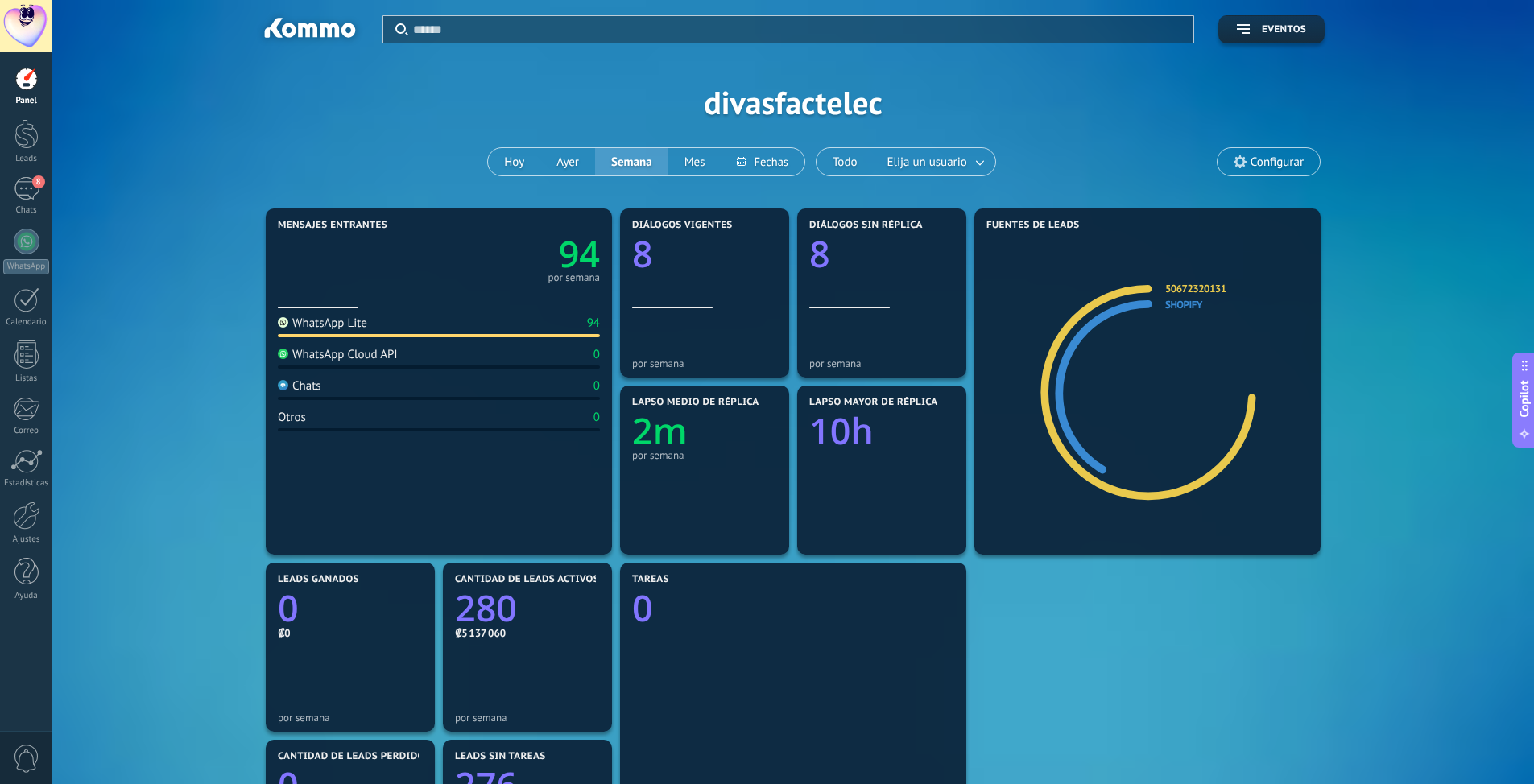
click at [1532, 411] on div "Copilot" at bounding box center [1524, 399] width 17 height 81
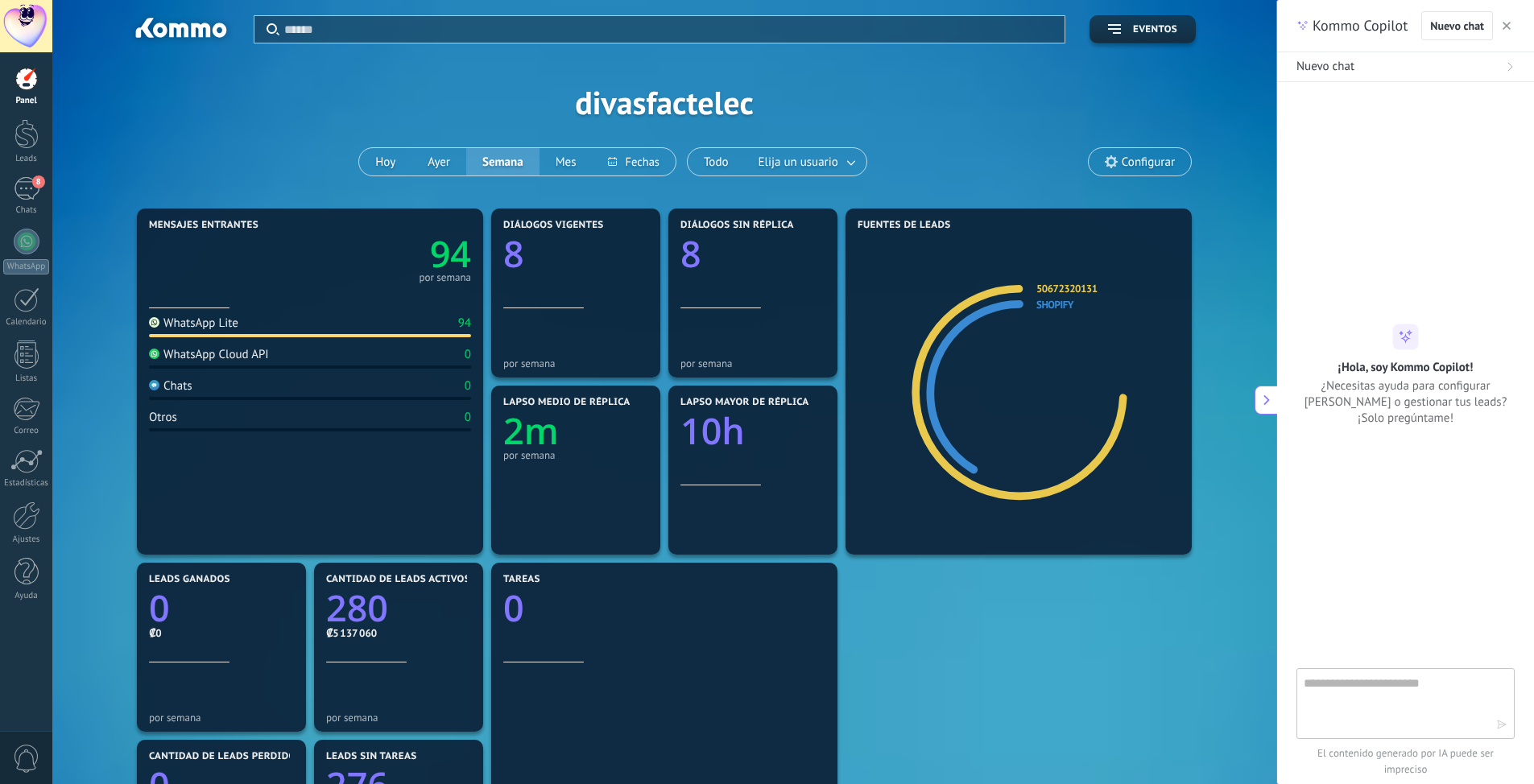
click at [1313, 692] on textarea at bounding box center [1394, 702] width 181 height 58
type textarea "*"
type textarea "**********"
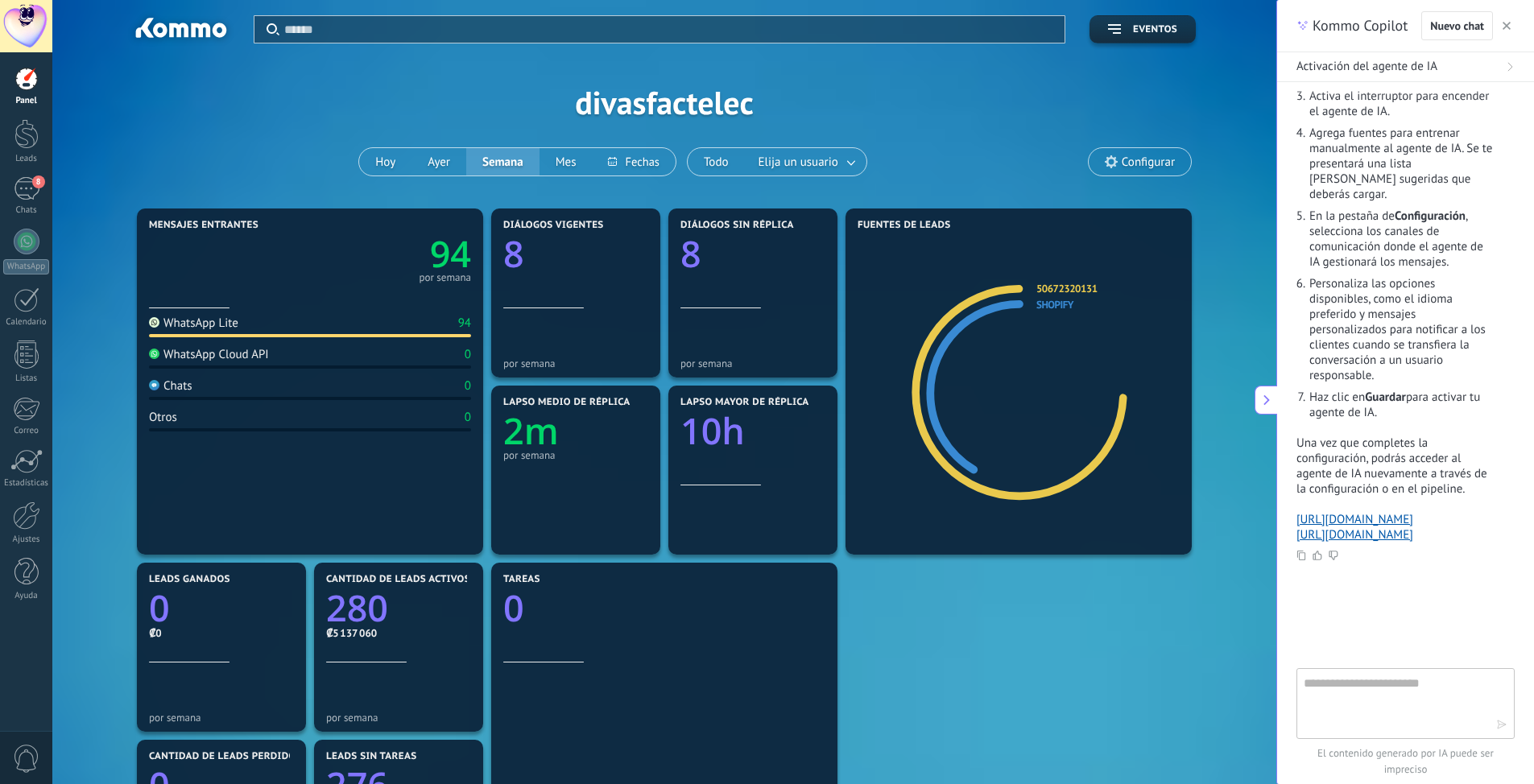
scroll to position [248, 0]
